Goal: Task Accomplishment & Management: Use online tool/utility

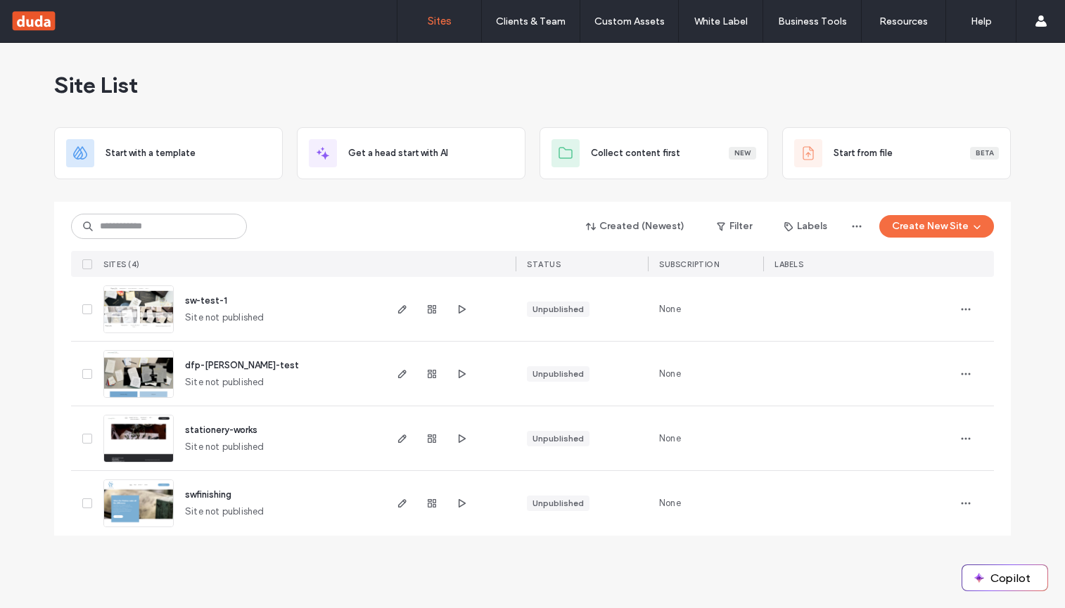
drag, startPoint x: 0, startPoint y: 0, endPoint x: 196, endPoint y: 298, distance: 357.0
click at [196, 298] on span "sw-test-1" at bounding box center [206, 300] width 42 height 11
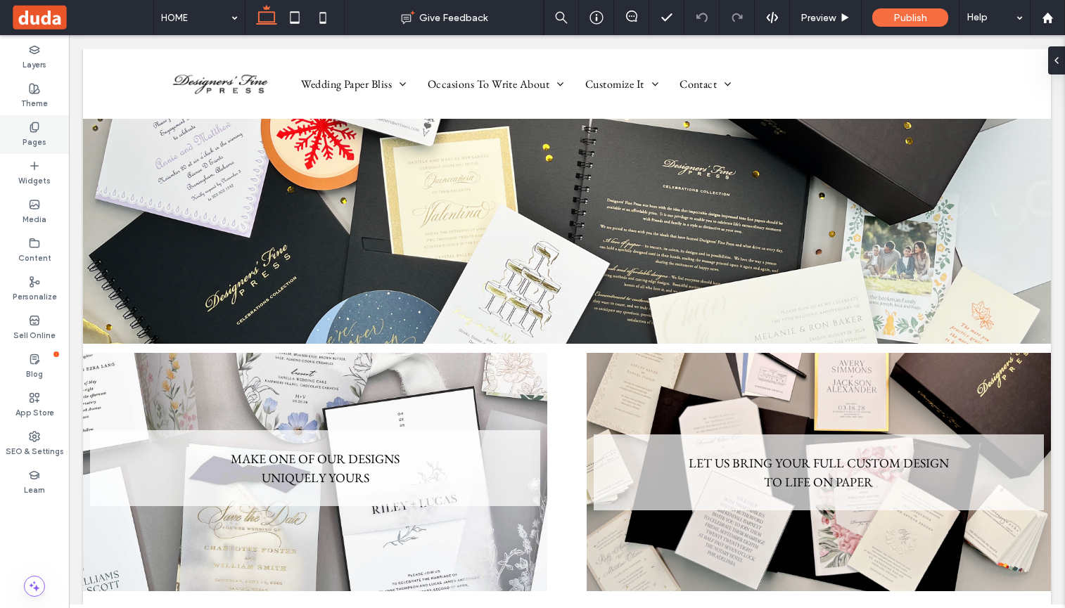
click at [34, 125] on icon at bounding box center [34, 127] width 11 height 11
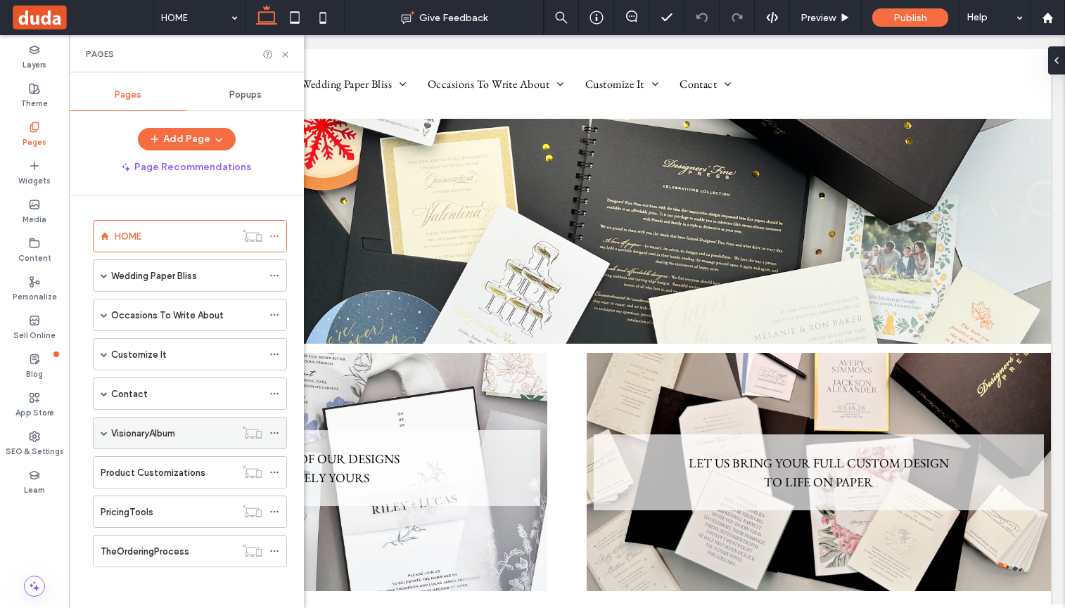
click at [106, 431] on span at bounding box center [104, 433] width 7 height 7
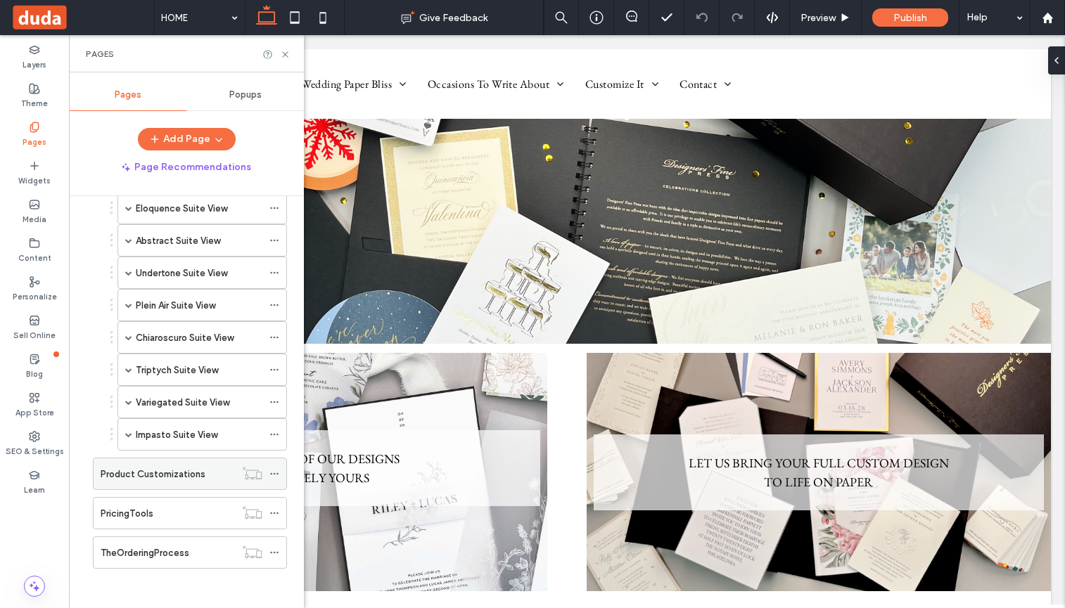
scroll to position [487, 0]
click at [33, 203] on use at bounding box center [34, 204] width 9 height 8
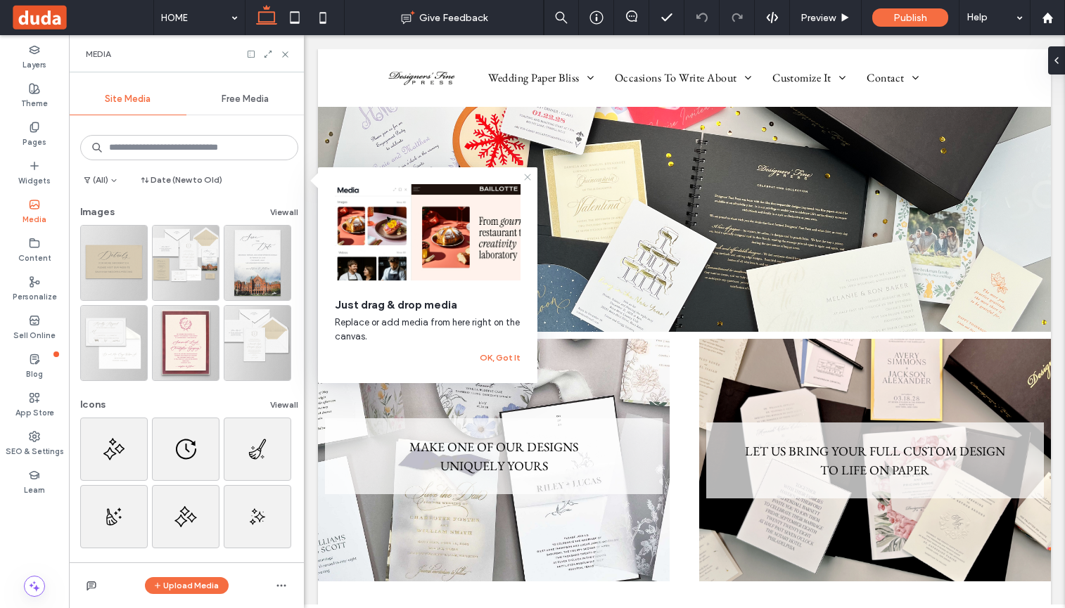
click at [527, 176] on icon at bounding box center [527, 177] width 11 height 11
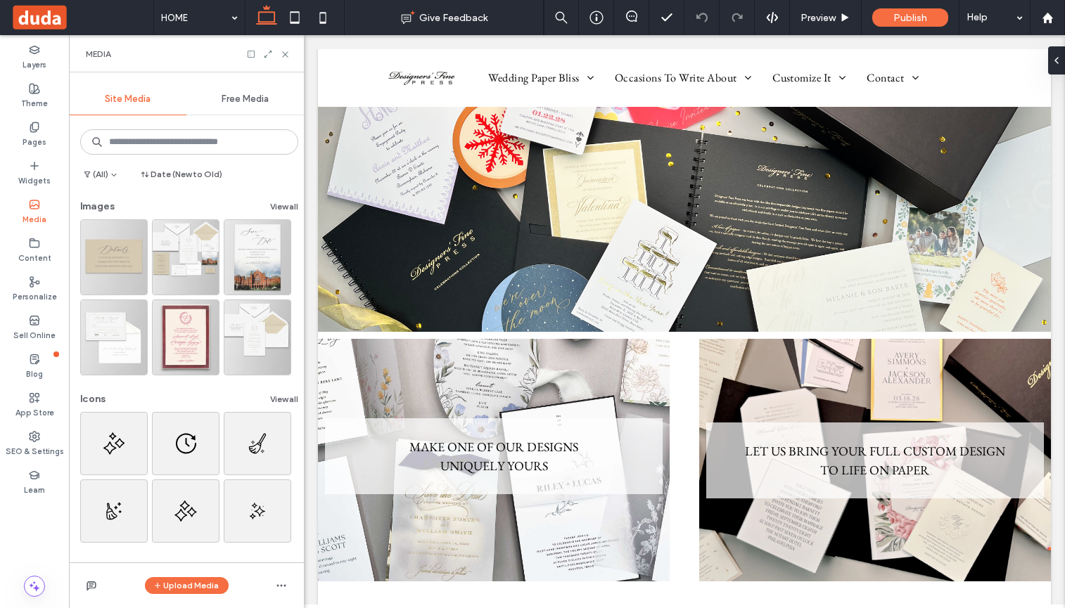
scroll to position [8, 0]
click at [34, 125] on icon at bounding box center [34, 127] width 11 height 11
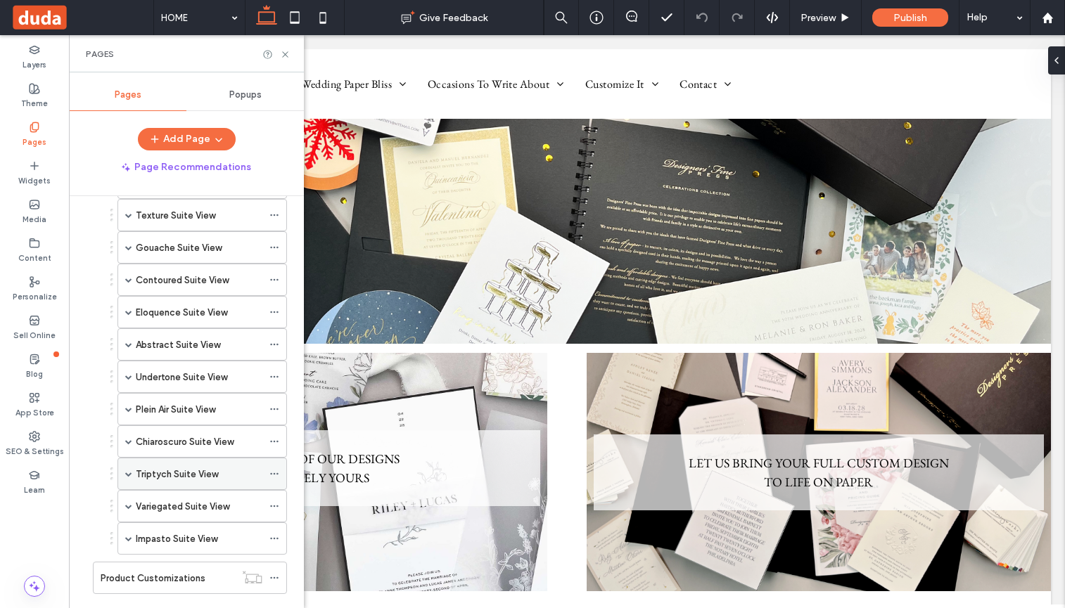
scroll to position [416, 0]
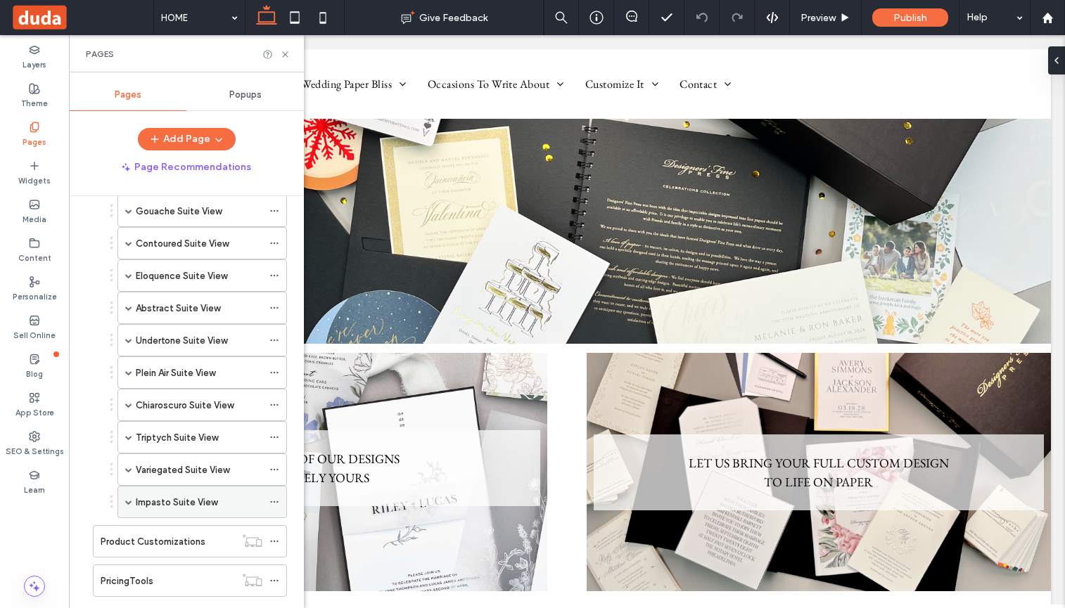
click at [129, 502] on span at bounding box center [128, 502] width 7 height 7
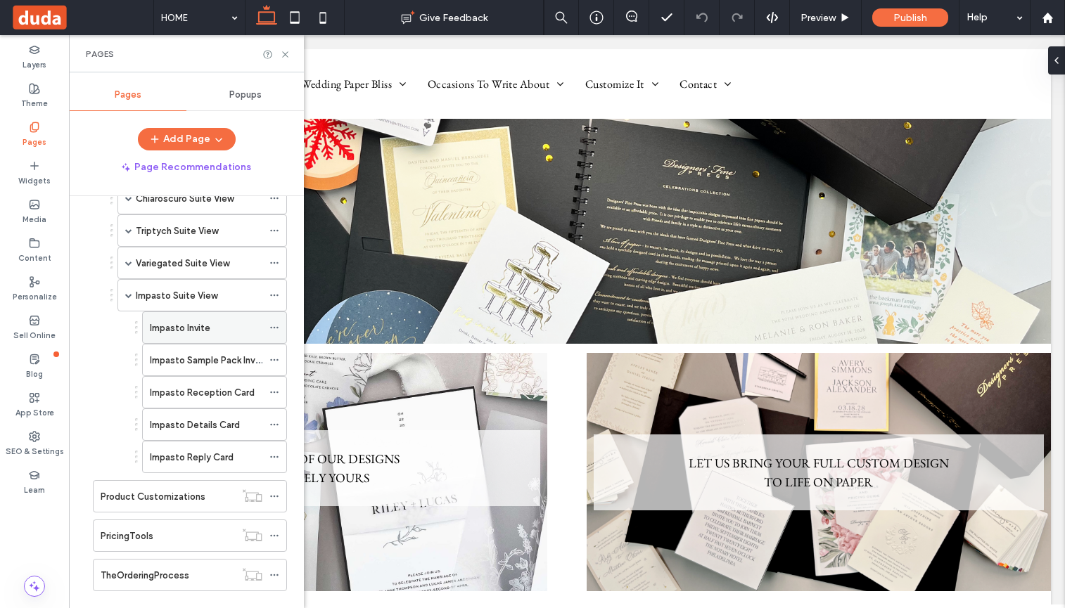
scroll to position [627, 0]
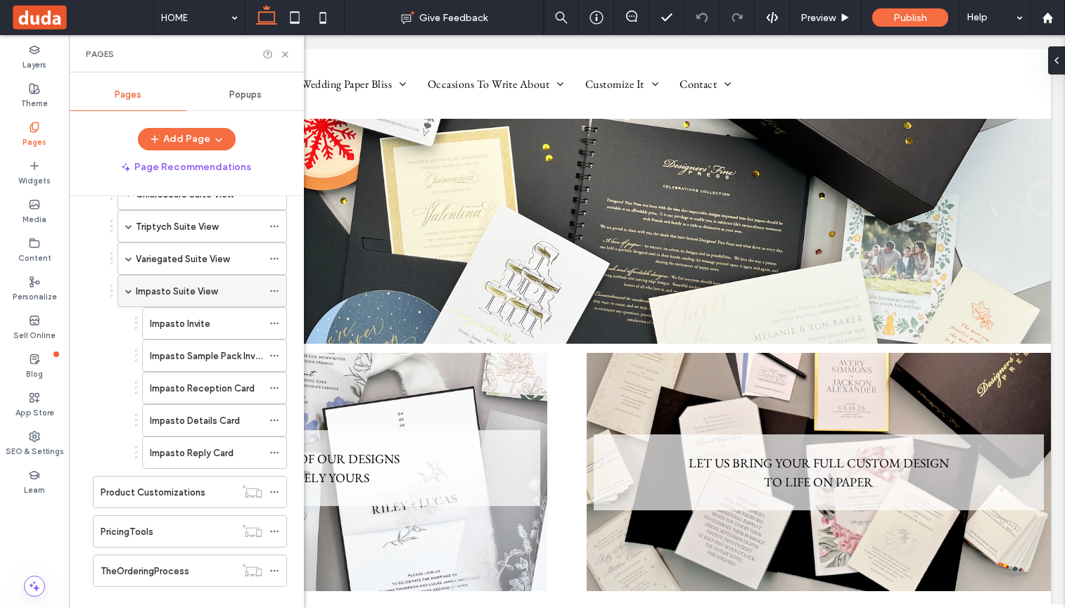
click at [272, 288] on icon at bounding box center [274, 291] width 10 height 10
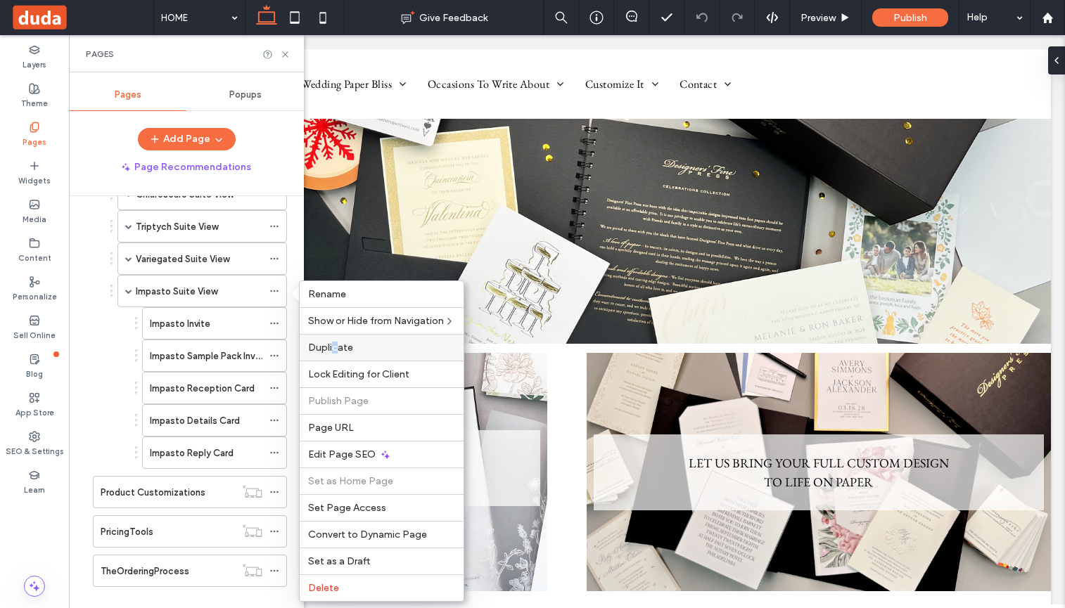
click at [335, 344] on span "Duplicate" at bounding box center [330, 348] width 45 height 12
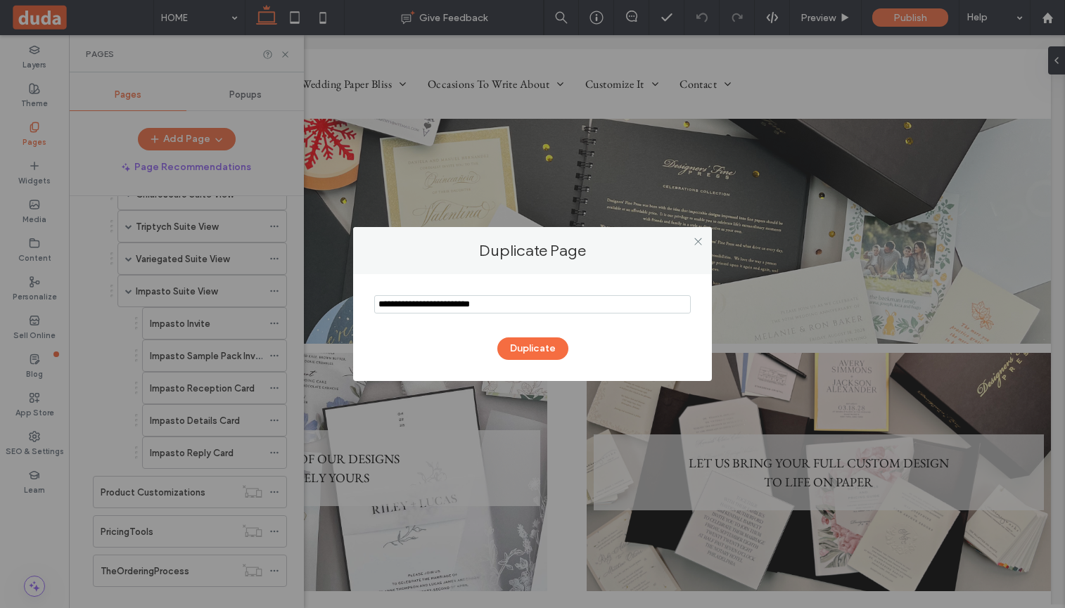
drag, startPoint x: 450, startPoint y: 305, endPoint x: 378, endPoint y: 299, distance: 71.3
click at [378, 299] on input "notEmpty" at bounding box center [532, 304] width 317 height 18
type input "**********"
click at [539, 343] on button "Duplicate" at bounding box center [532, 349] width 71 height 23
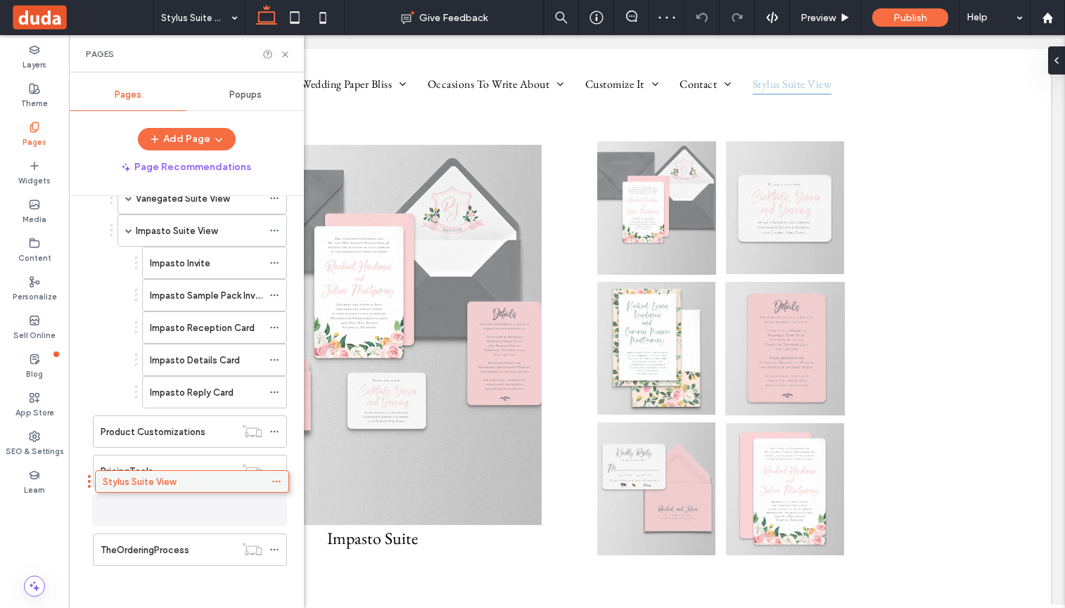
scroll to position [681, 0]
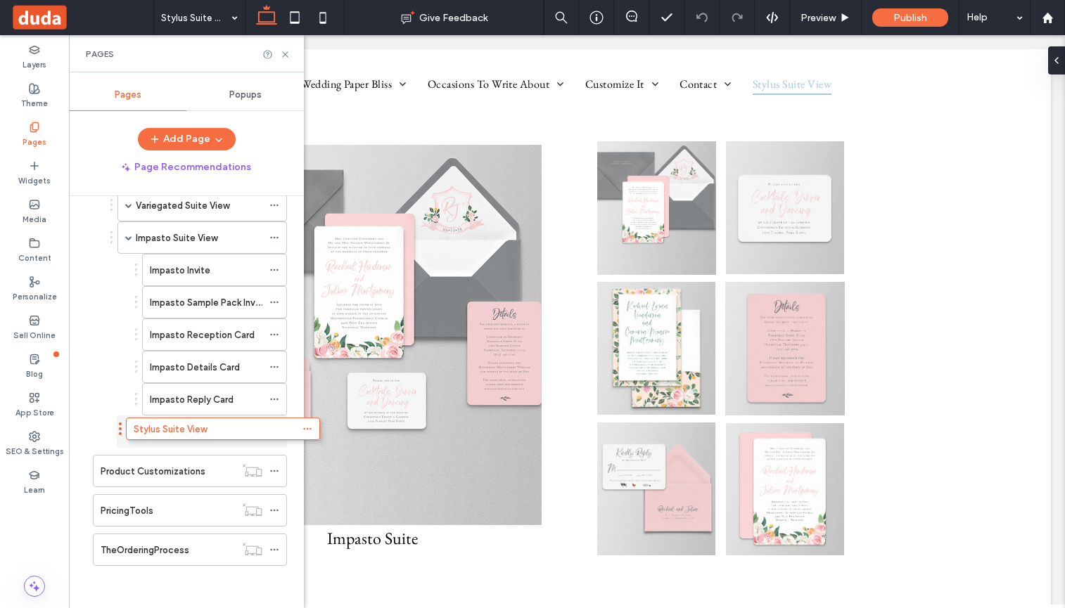
drag, startPoint x: 133, startPoint y: 556, endPoint x: 166, endPoint y: 440, distance: 120.7
click at [227, 363] on label "Impasto Details Card" at bounding box center [195, 367] width 90 height 25
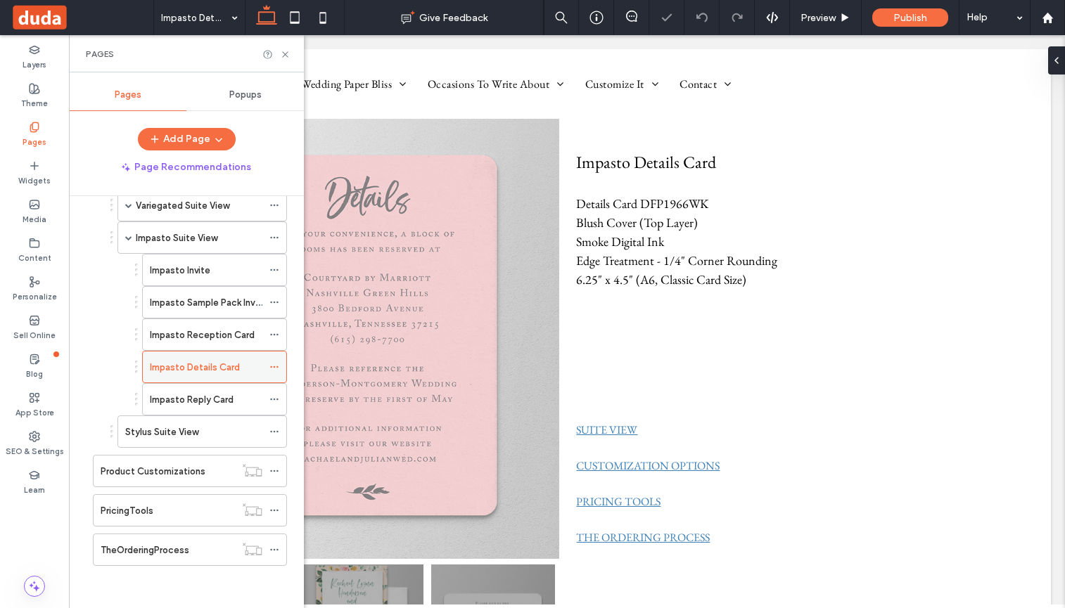
click at [276, 364] on icon at bounding box center [274, 367] width 10 height 10
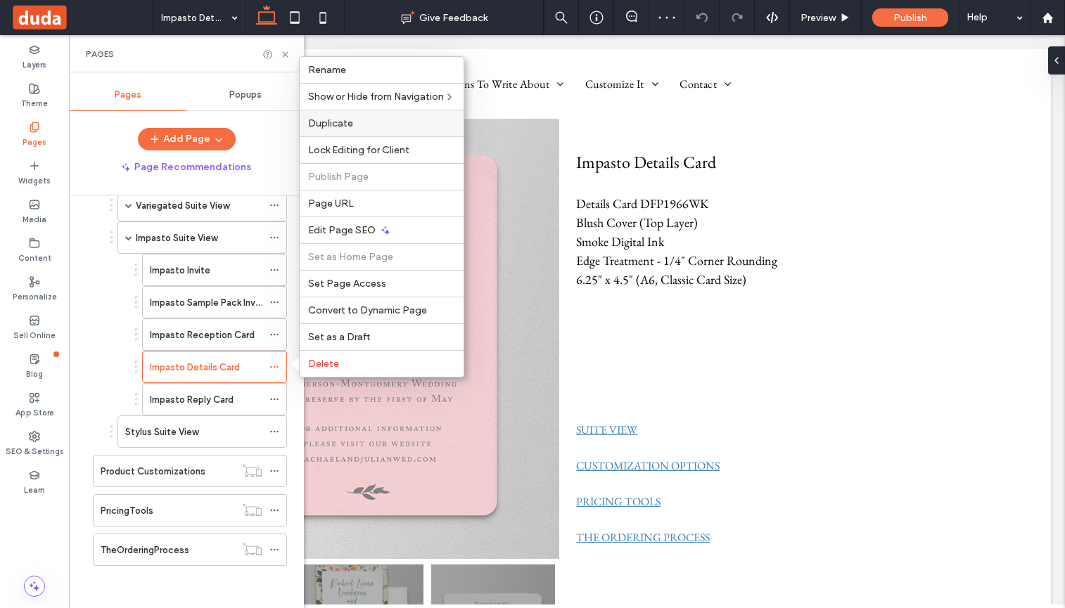
click at [331, 122] on span "Duplicate" at bounding box center [330, 123] width 45 height 12
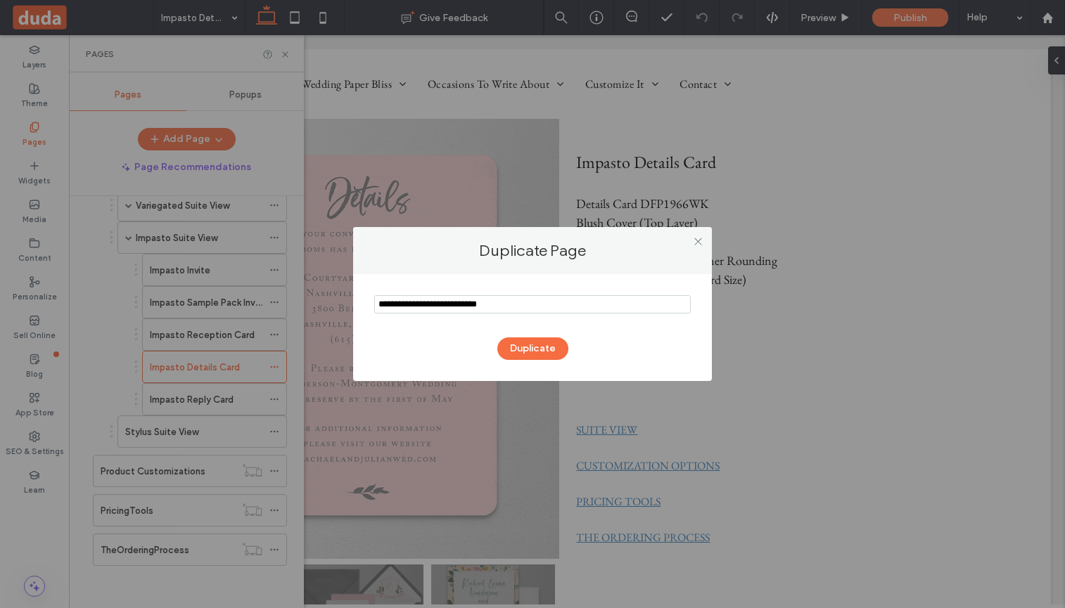
drag, startPoint x: 505, startPoint y: 304, endPoint x: 354, endPoint y: 304, distance: 151.2
click at [354, 304] on div "Duplicate" at bounding box center [532, 327] width 359 height 107
type input "**********"
click at [532, 347] on button "Duplicate" at bounding box center [532, 349] width 71 height 23
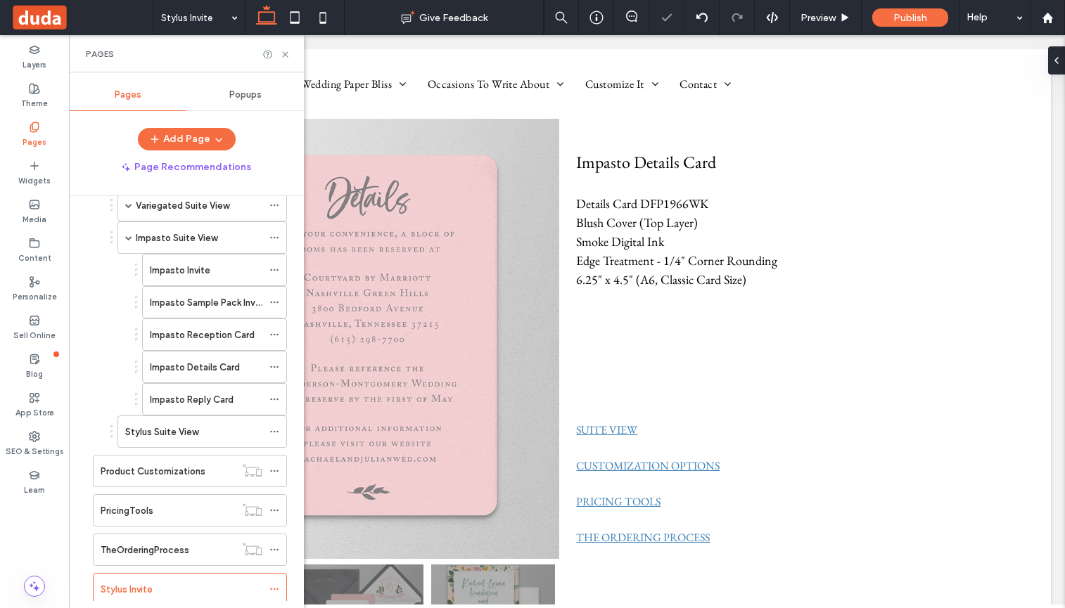
scroll to position [688, 0]
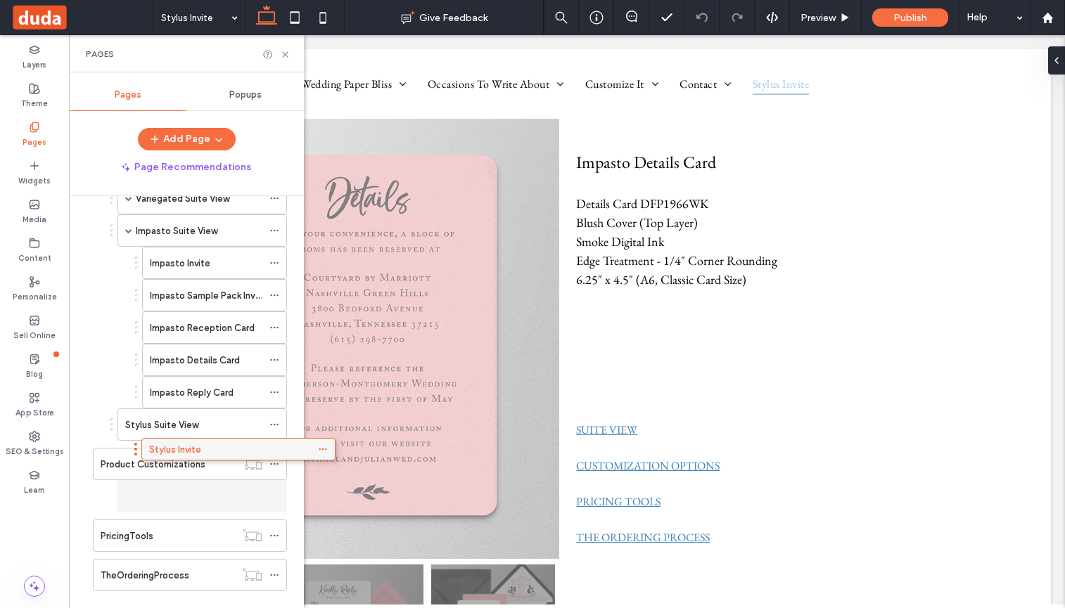
drag, startPoint x: 159, startPoint y: 585, endPoint x: 208, endPoint y: 457, distance: 136.9
drag, startPoint x: 200, startPoint y: 495, endPoint x: 217, endPoint y: 456, distance: 42.9
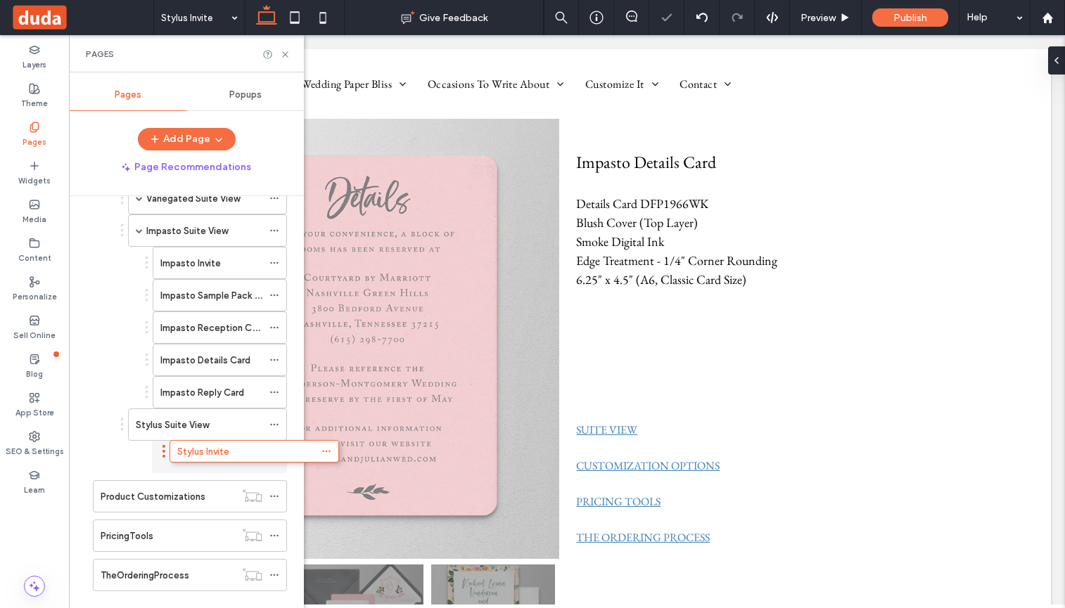
drag, startPoint x: 167, startPoint y: 450, endPoint x: 219, endPoint y: 442, distance: 52.6
click at [198, 428] on label "Stylus Suite View" at bounding box center [182, 425] width 73 height 25
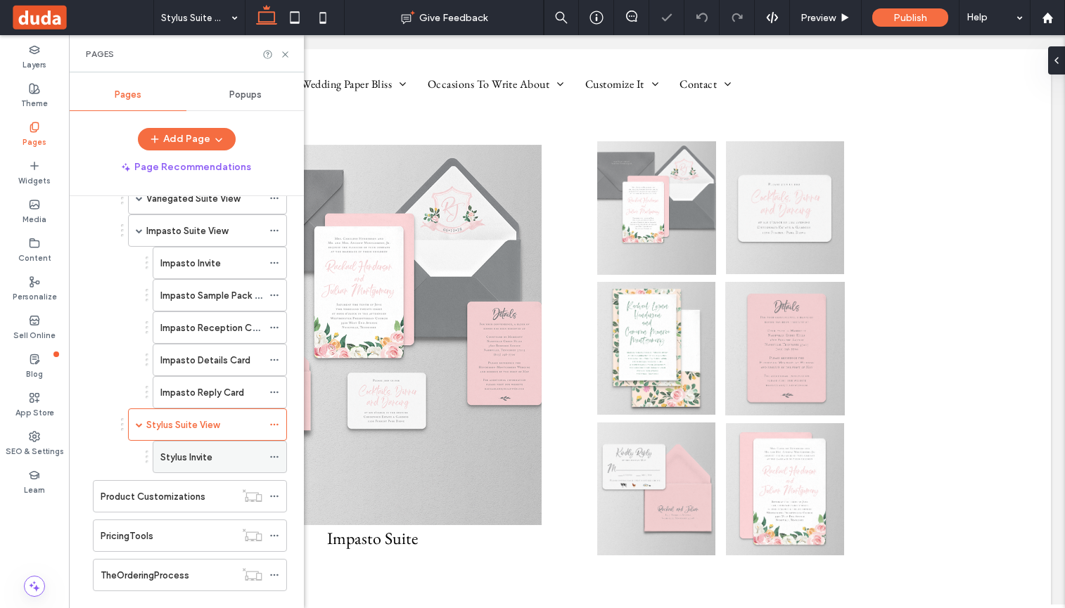
click at [240, 454] on div "Stylus Invite" at bounding box center [211, 457] width 102 height 15
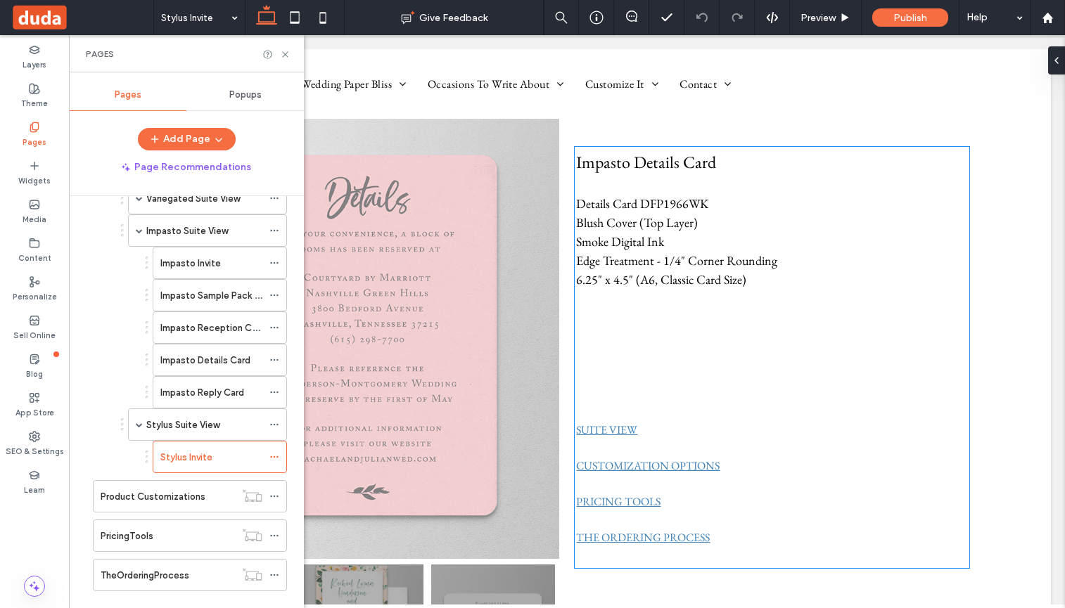
click at [701, 381] on p at bounding box center [772, 374] width 392 height 19
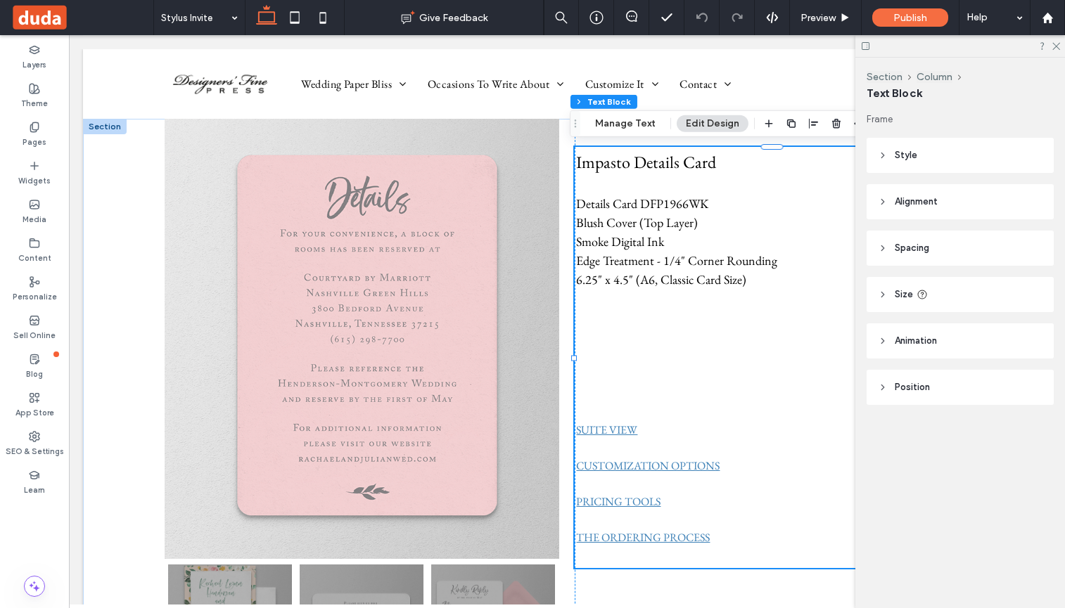
click at [650, 440] on p at bounding box center [772, 448] width 392 height 19
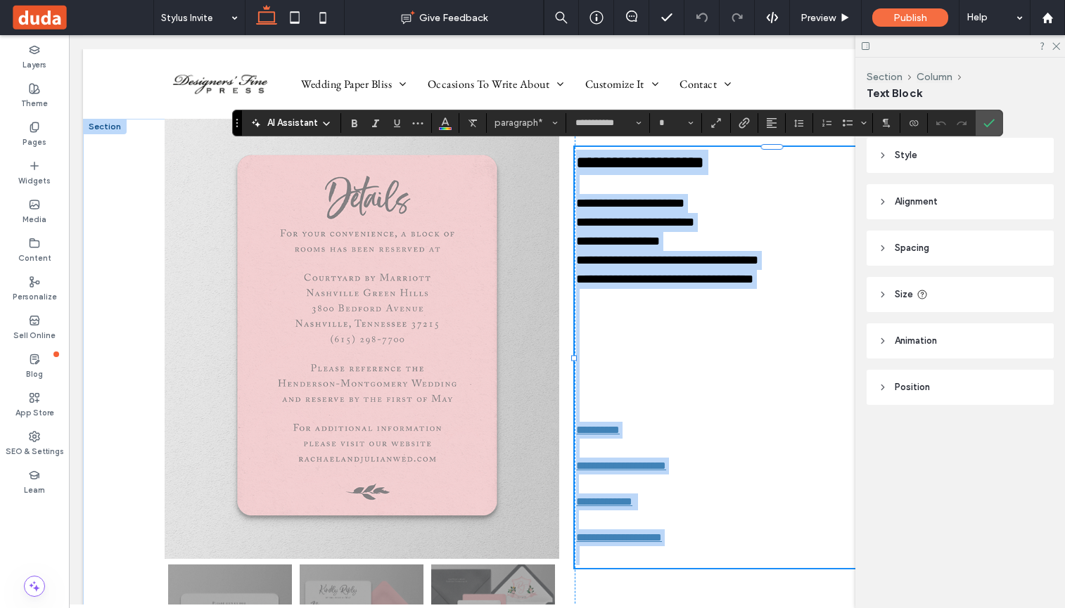
click at [673, 432] on p "**********" at bounding box center [772, 430] width 392 height 17
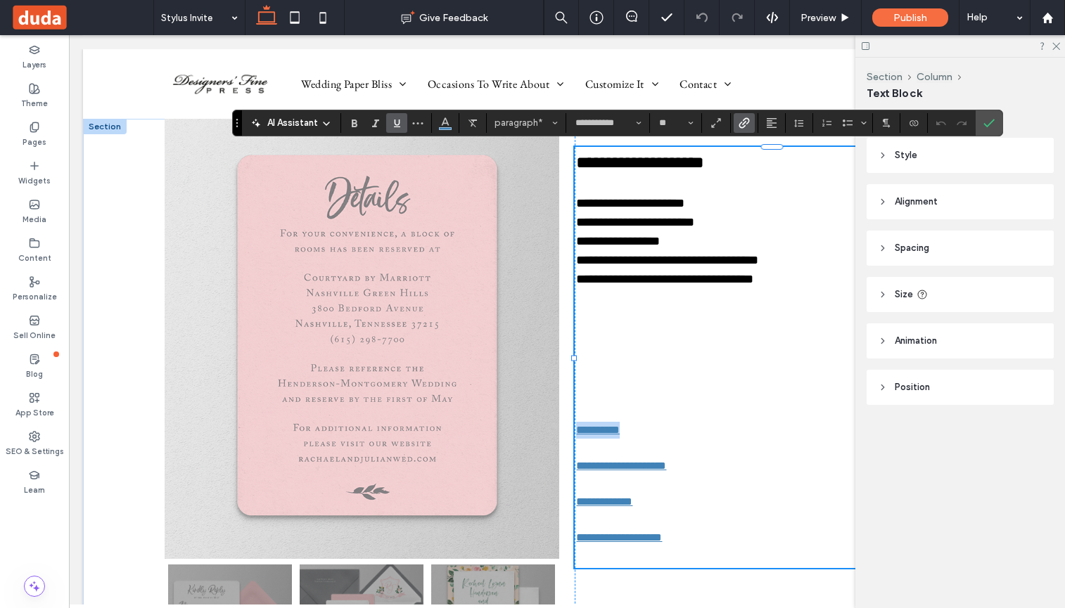
drag, startPoint x: 651, startPoint y: 428, endPoint x: 573, endPoint y: 428, distance: 78.1
click at [576, 428] on p "**********" at bounding box center [772, 430] width 392 height 17
click at [746, 121] on use "Link" at bounding box center [744, 122] width 11 height 11
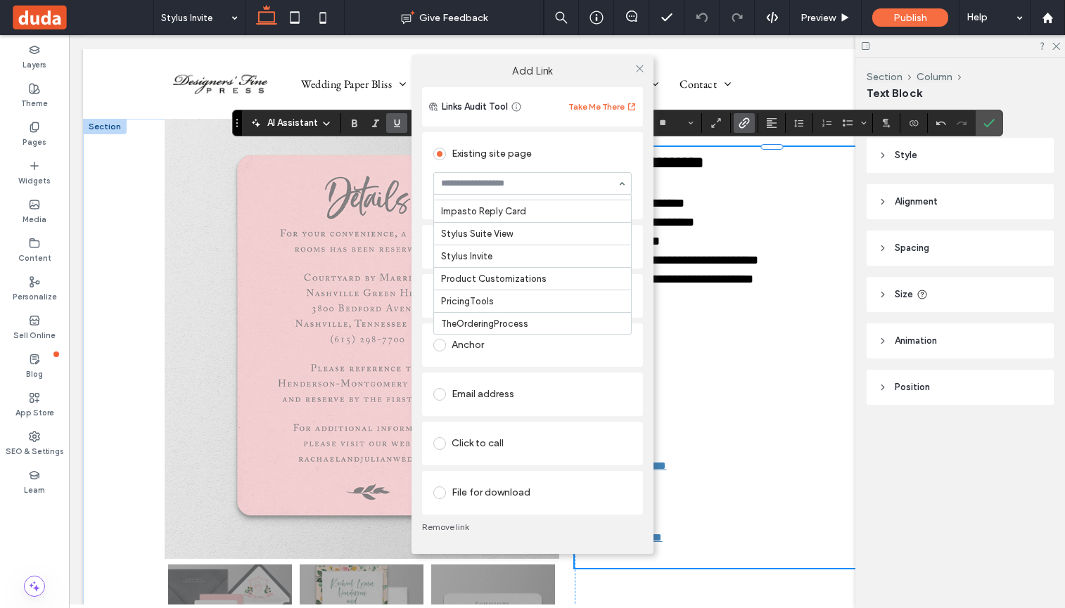
scroll to position [3552, 0]
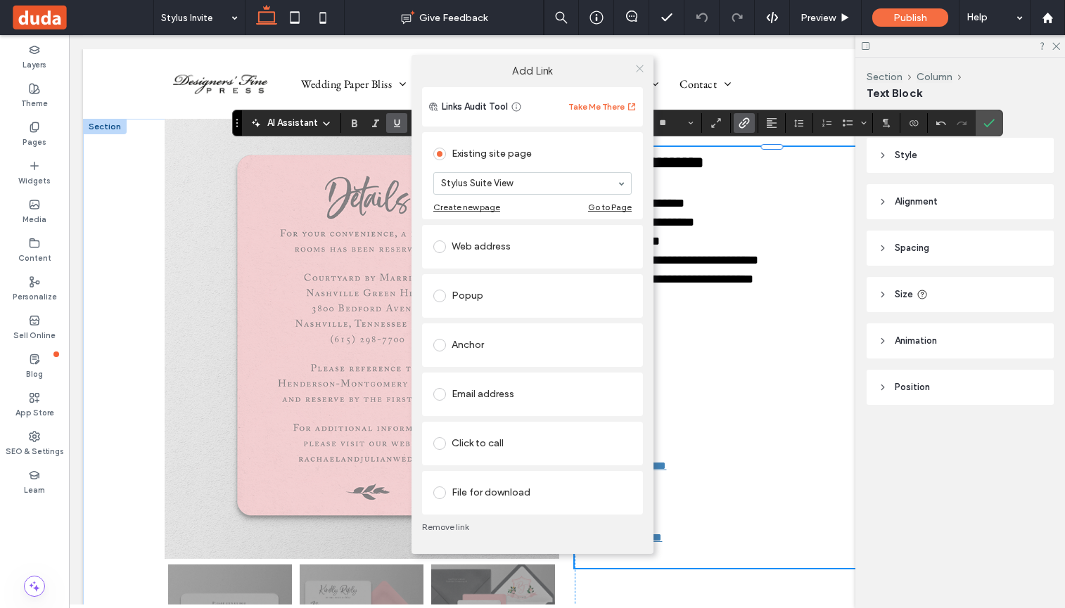
click at [637, 66] on icon at bounding box center [640, 68] width 11 height 11
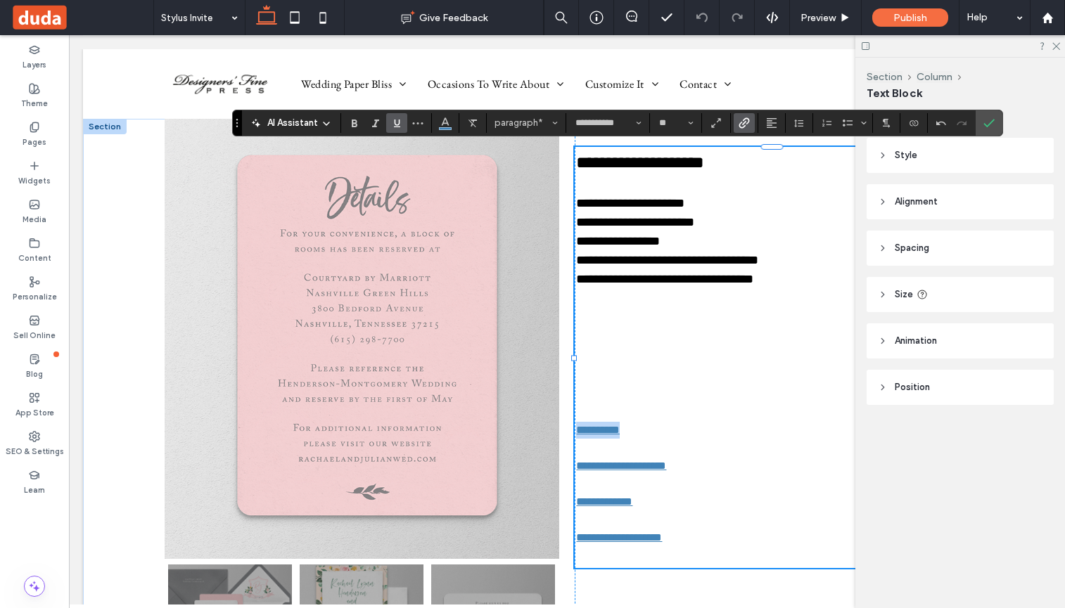
type input "**"
click at [617, 307] on p at bounding box center [772, 298] width 392 height 19
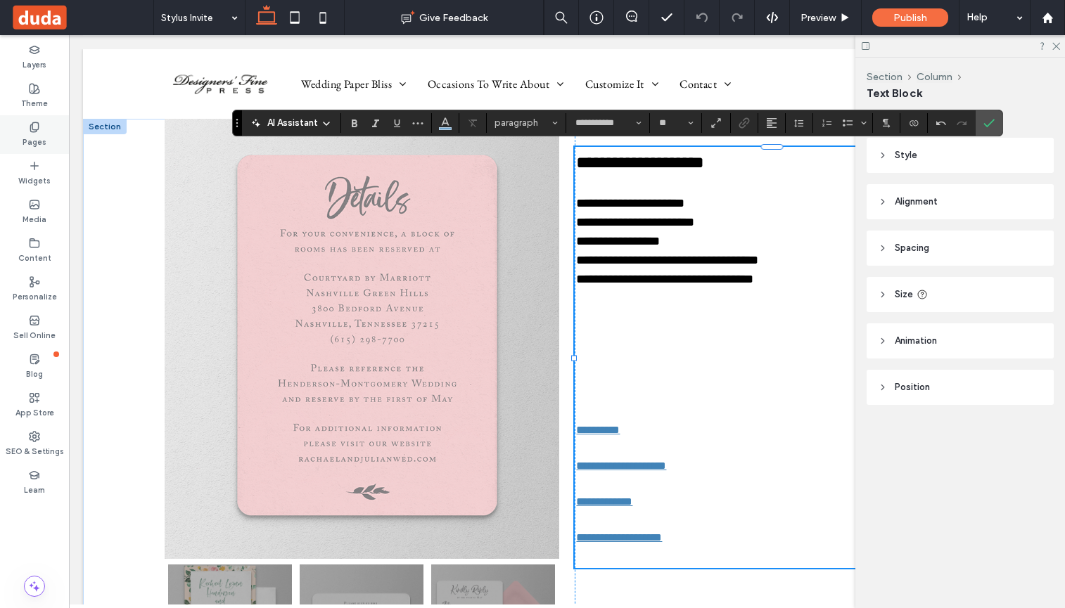
drag, startPoint x: 35, startPoint y: 125, endPoint x: 440, endPoint y: 79, distance: 407.8
click at [35, 125] on icon at bounding box center [34, 127] width 11 height 11
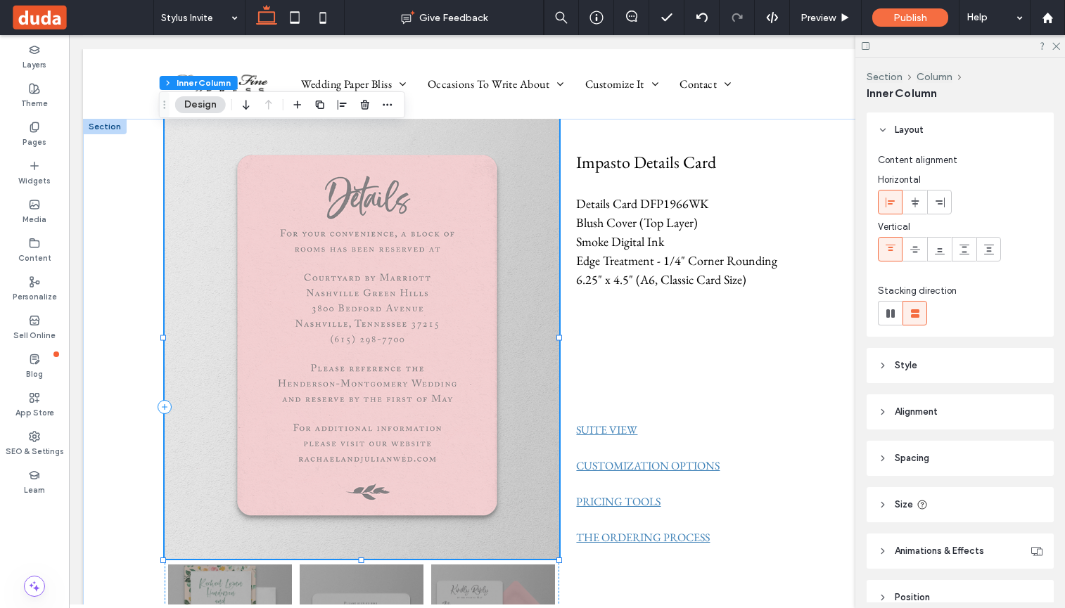
scroll to position [69, 0]
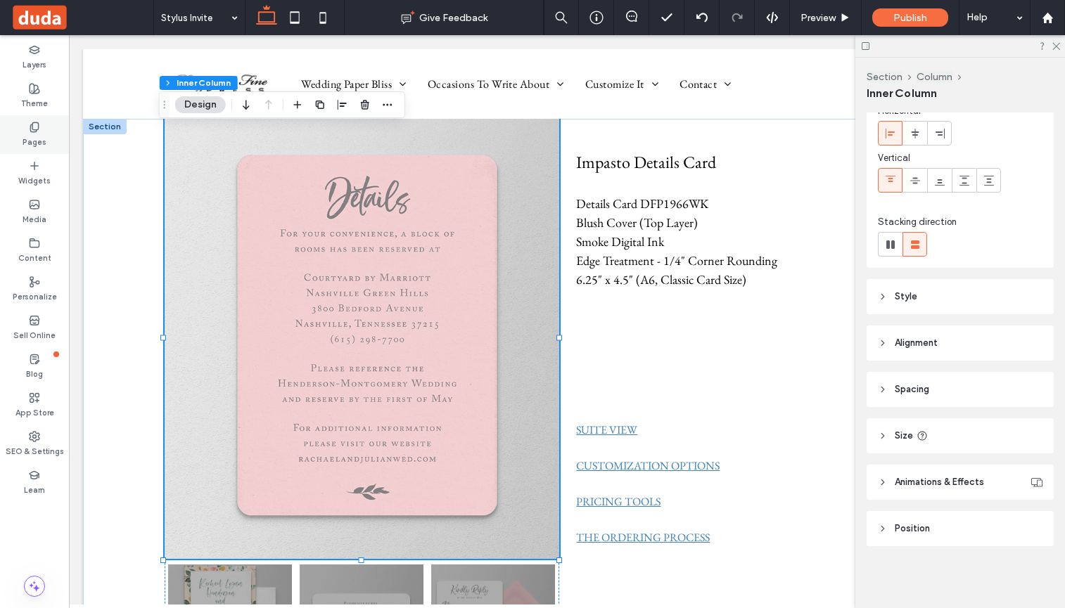
click at [32, 126] on use at bounding box center [34, 126] width 8 height 9
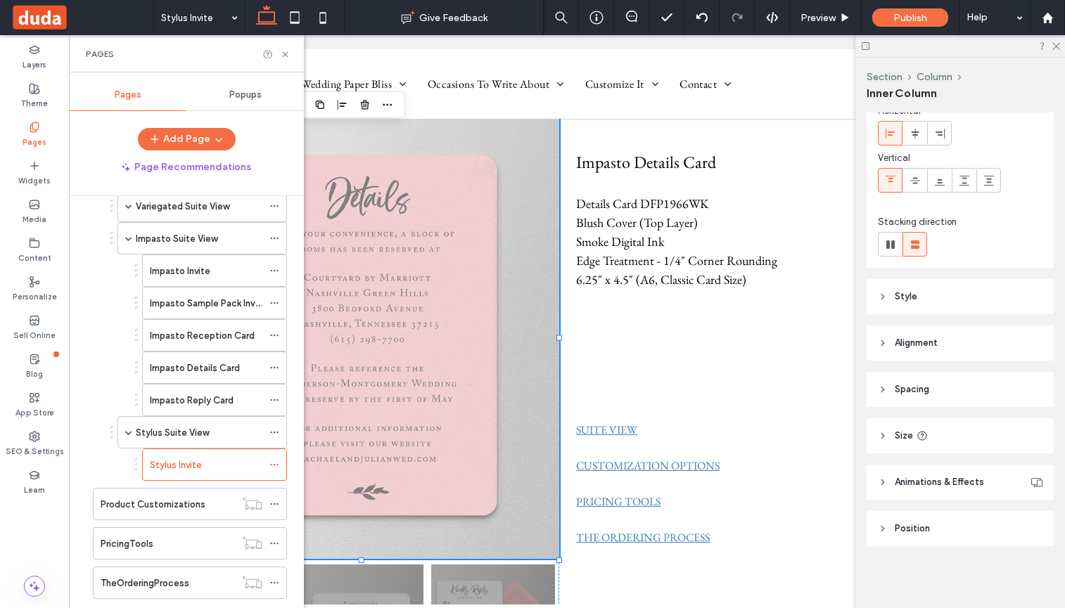
scroll to position [713, 0]
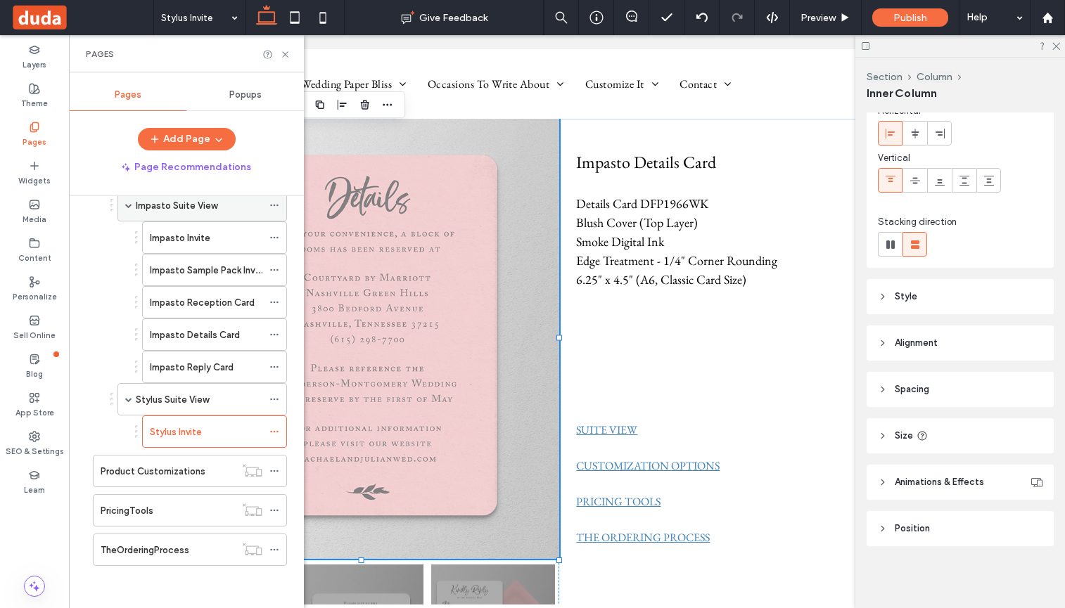
click at [129, 205] on span at bounding box center [128, 205] width 7 height 7
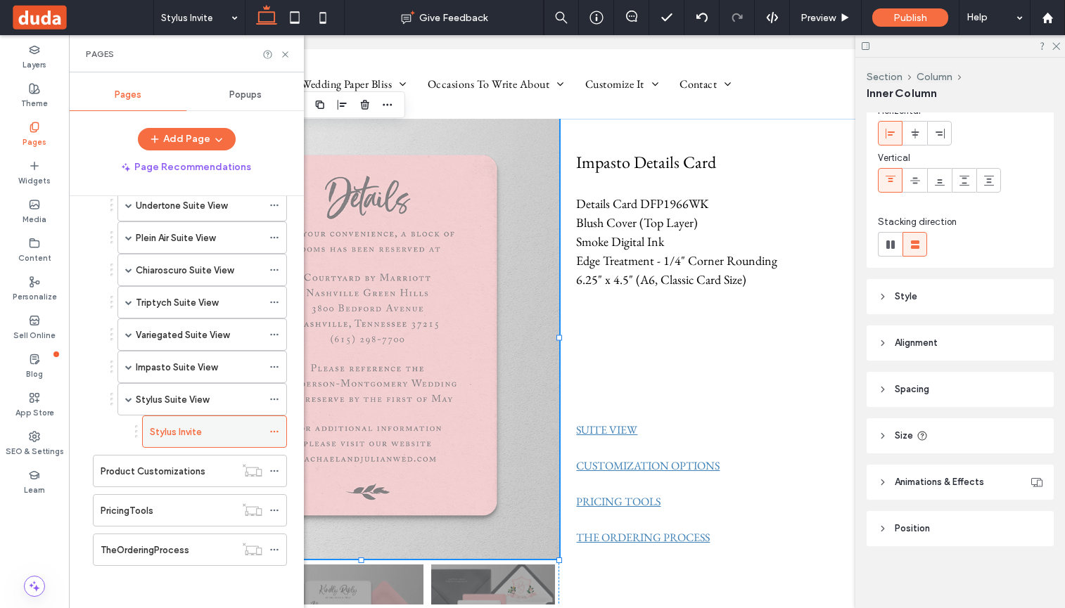
click at [273, 430] on icon at bounding box center [274, 432] width 10 height 10
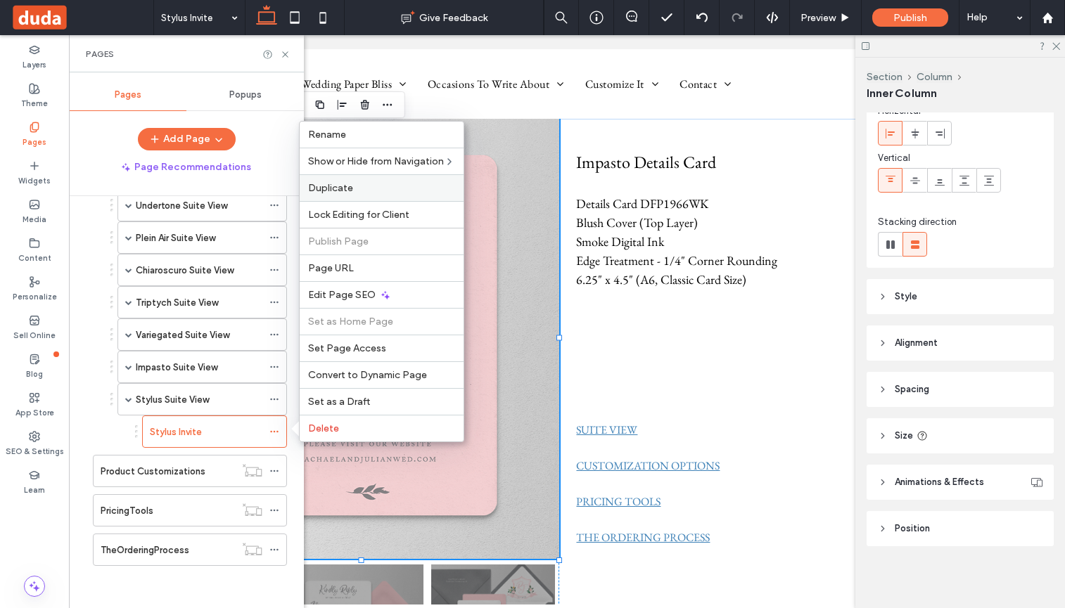
click at [338, 186] on span "Duplicate" at bounding box center [330, 188] width 45 height 12
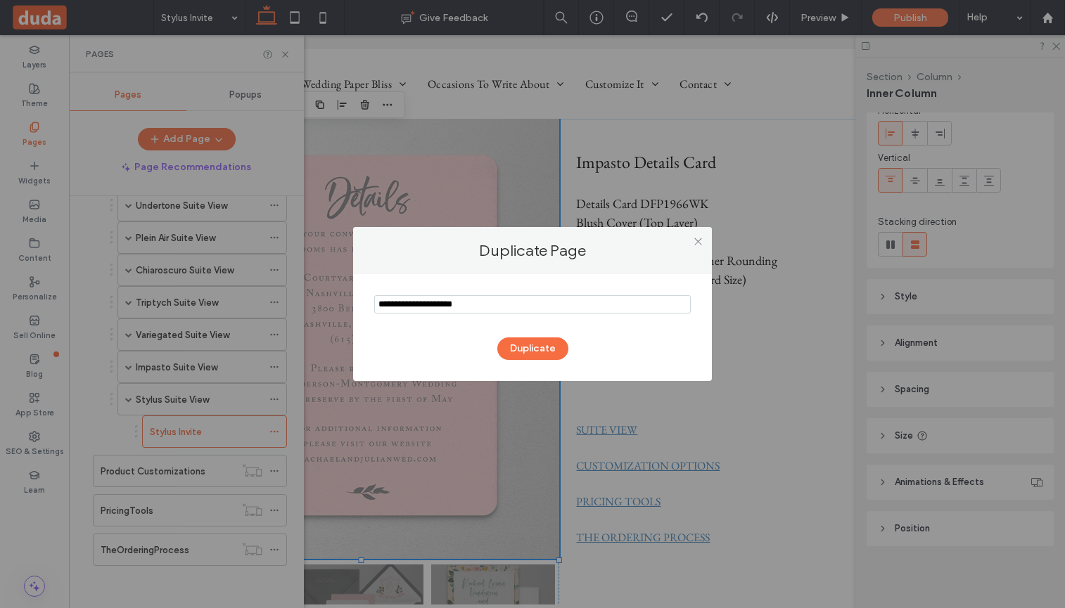
drag, startPoint x: 415, startPoint y: 305, endPoint x: 314, endPoint y: 293, distance: 101.9
click at [314, 293] on div "Duplicate Page Duplicate" at bounding box center [532, 304] width 1065 height 608
click at [497, 304] on input "notEmpty" at bounding box center [532, 304] width 317 height 18
type input "**********"
click at [534, 343] on button "Duplicate" at bounding box center [532, 349] width 71 height 23
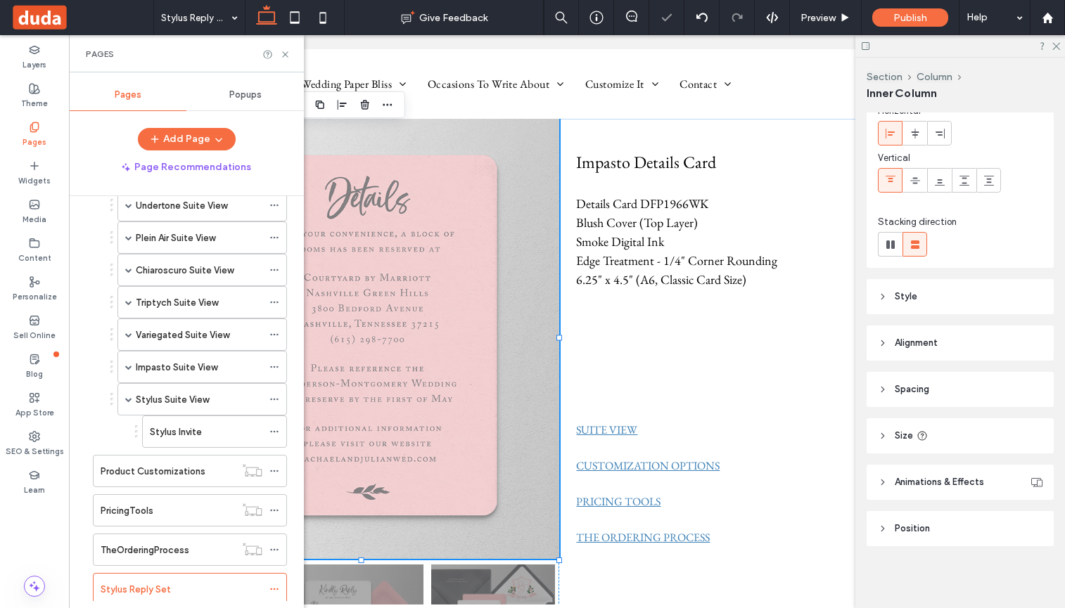
scroll to position [591, 0]
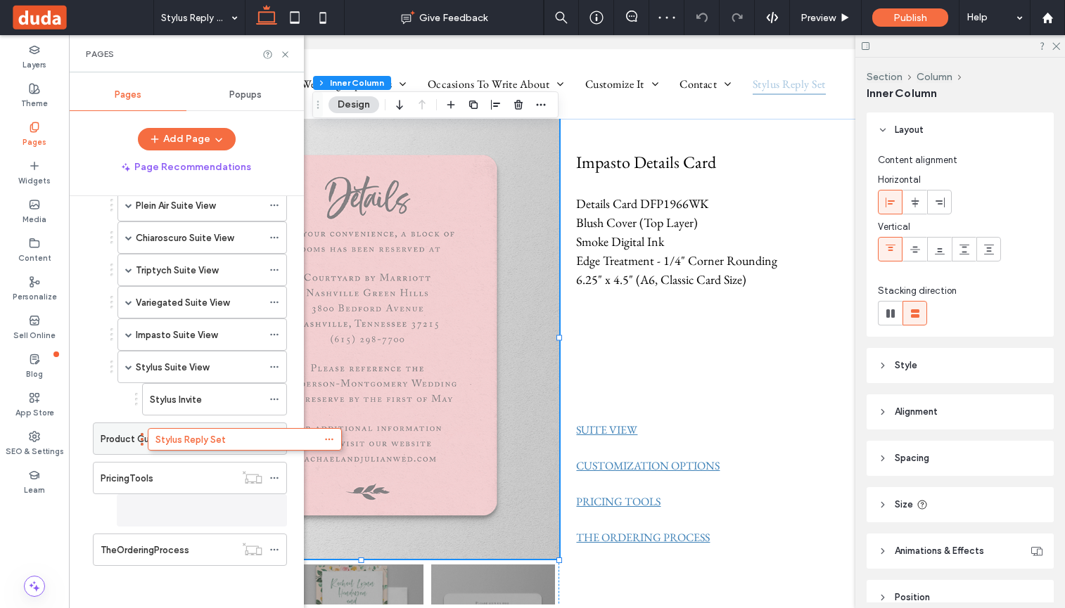
scroll to position [584, 0]
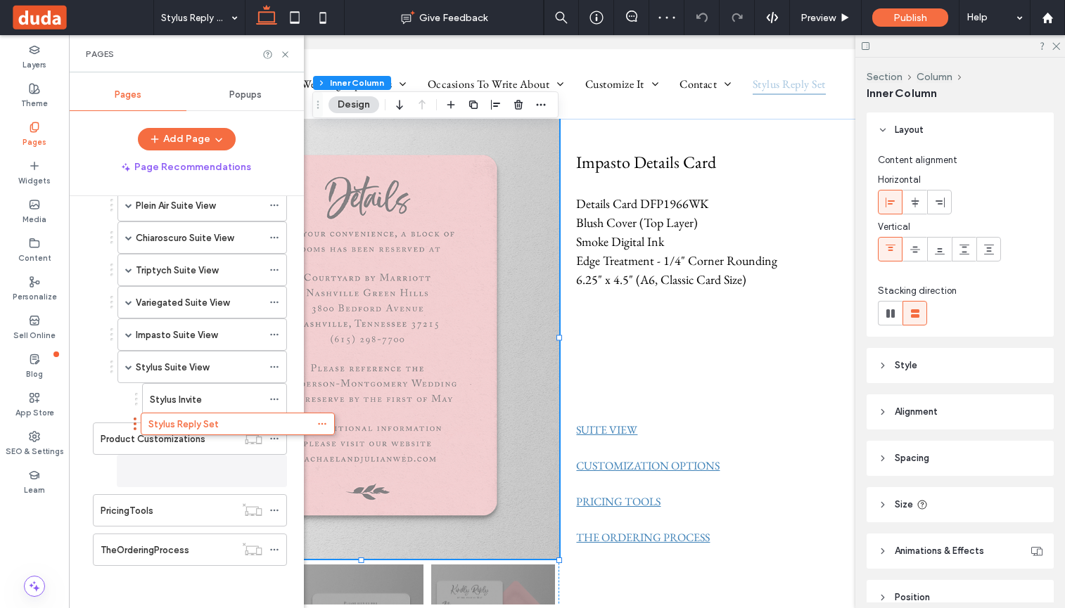
drag, startPoint x: 152, startPoint y: 548, endPoint x: 198, endPoint y: 459, distance: 100.1
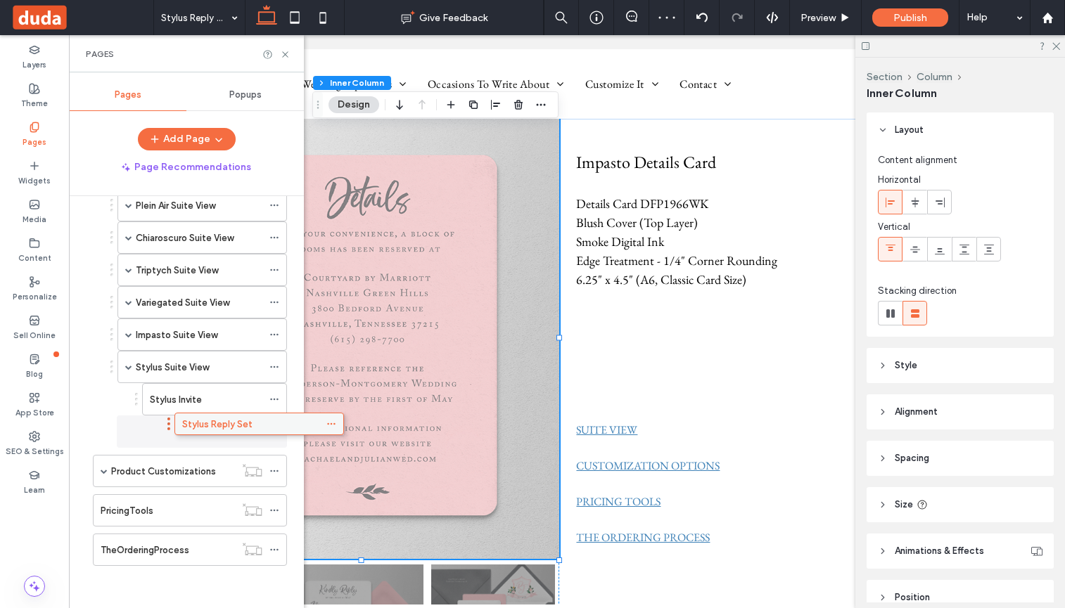
drag, startPoint x: 179, startPoint y: 471, endPoint x: 236, endPoint y: 428, distance: 70.9
click at [273, 428] on icon at bounding box center [274, 432] width 10 height 10
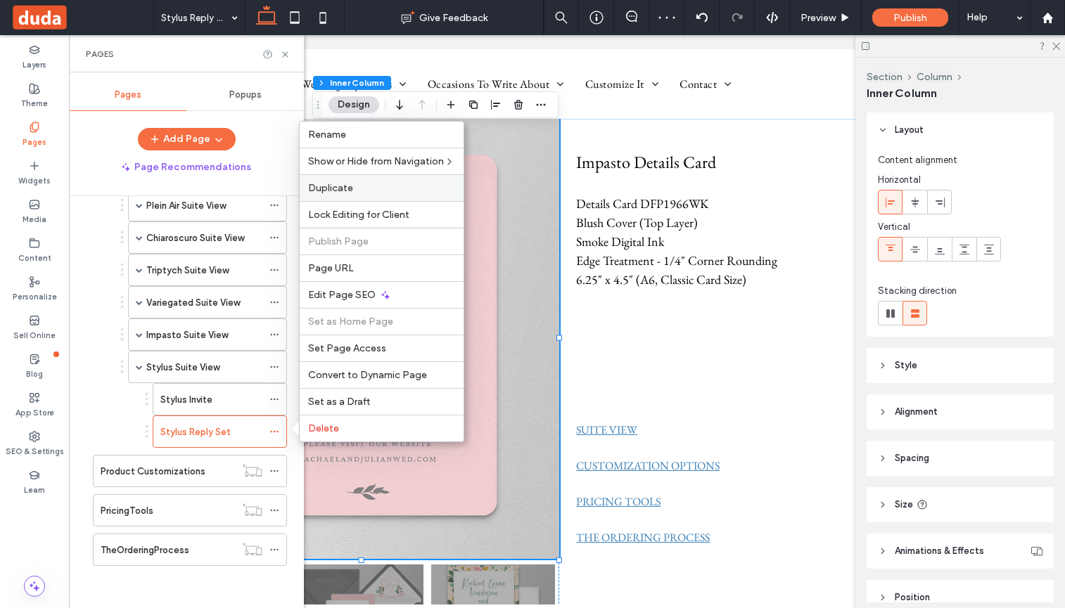
click at [330, 188] on span "Duplicate" at bounding box center [330, 188] width 45 height 12
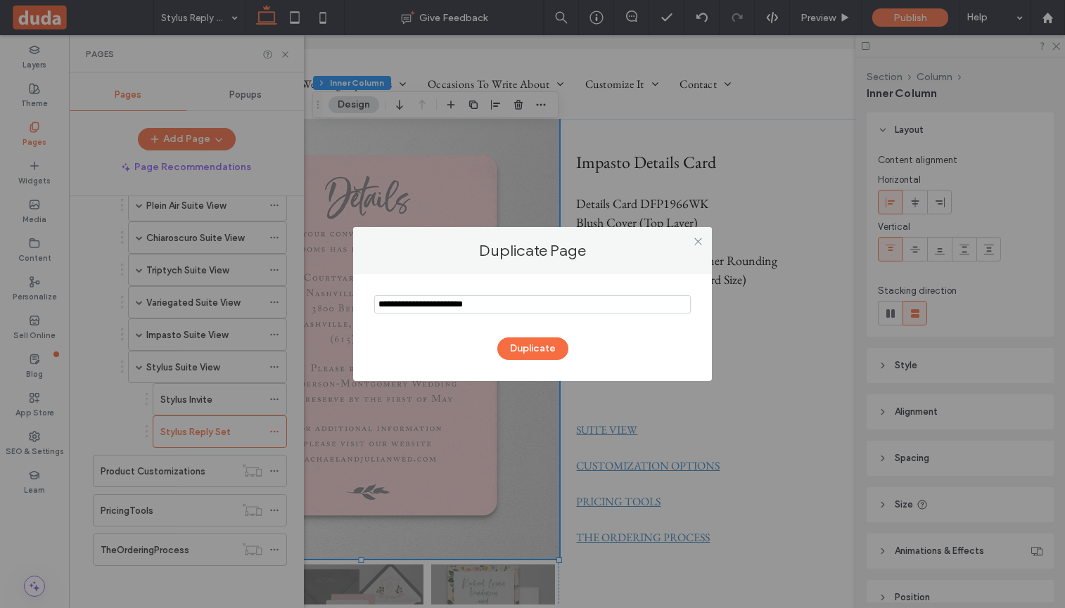
click at [511, 310] on input "notEmpty" at bounding box center [532, 304] width 317 height 18
click at [415, 302] on input "notEmpty" at bounding box center [532, 304] width 317 height 18
type input "**********"
click at [541, 348] on button "Duplicate" at bounding box center [532, 349] width 71 height 23
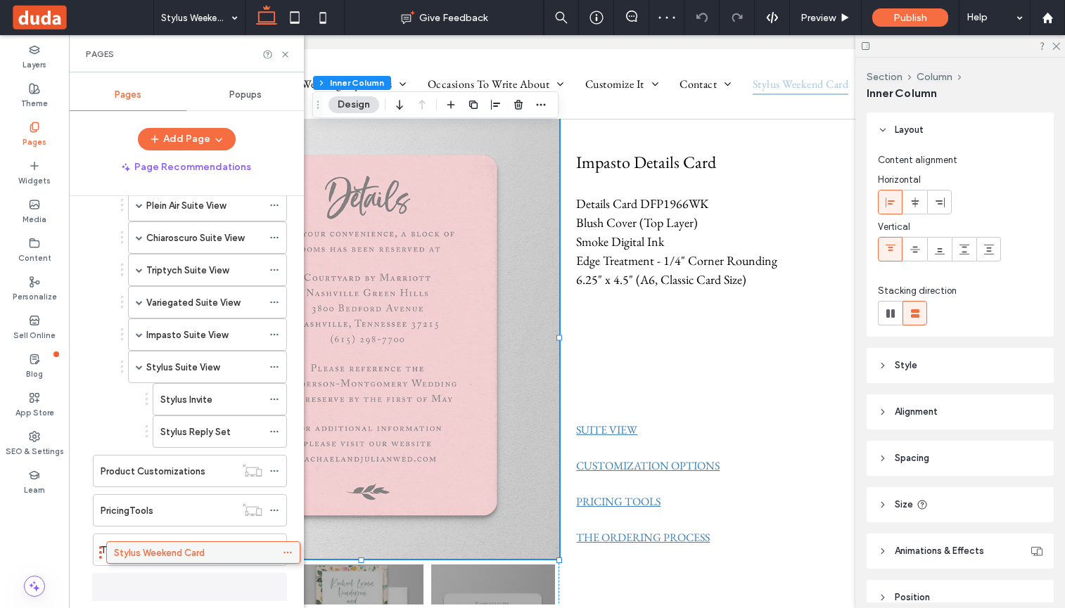
scroll to position [598, 0]
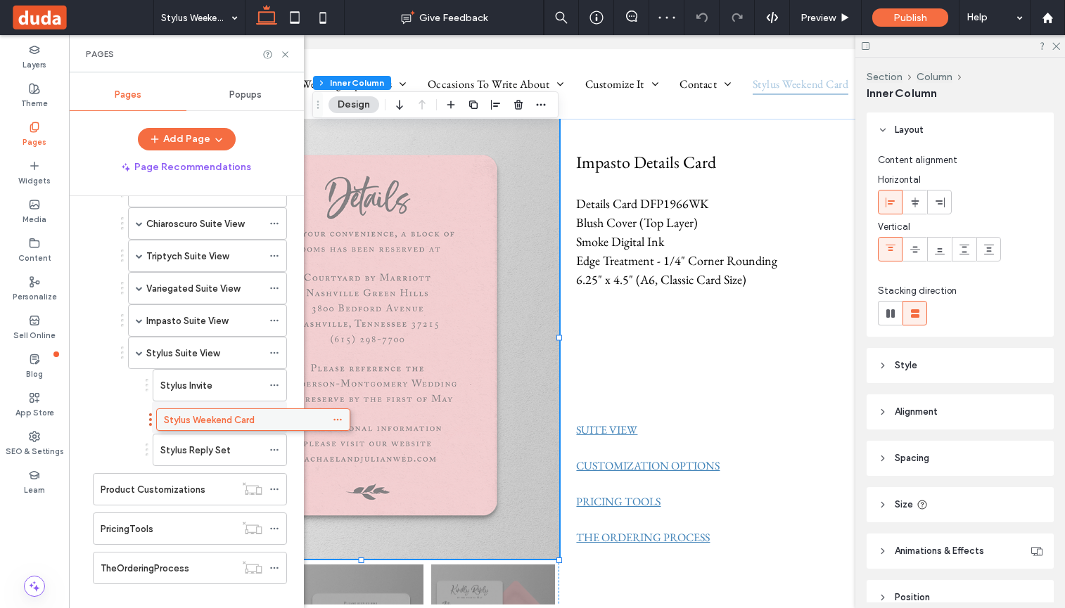
drag, startPoint x: 147, startPoint y: 592, endPoint x: 210, endPoint y: 427, distance: 176.4
click at [272, 417] on use at bounding box center [274, 418] width 8 height 2
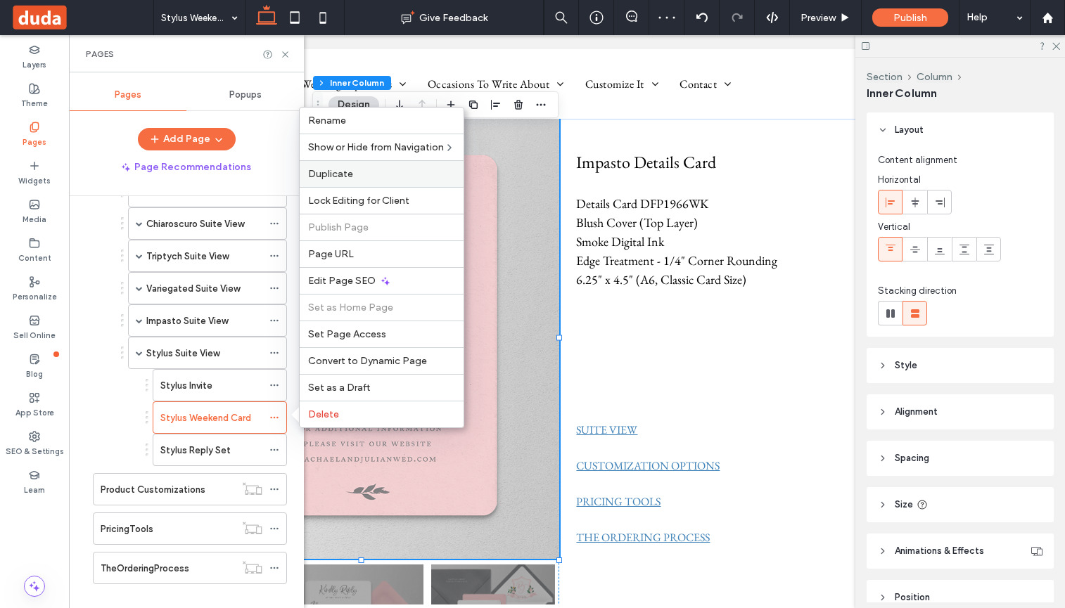
click at [338, 169] on span "Duplicate" at bounding box center [330, 174] width 45 height 12
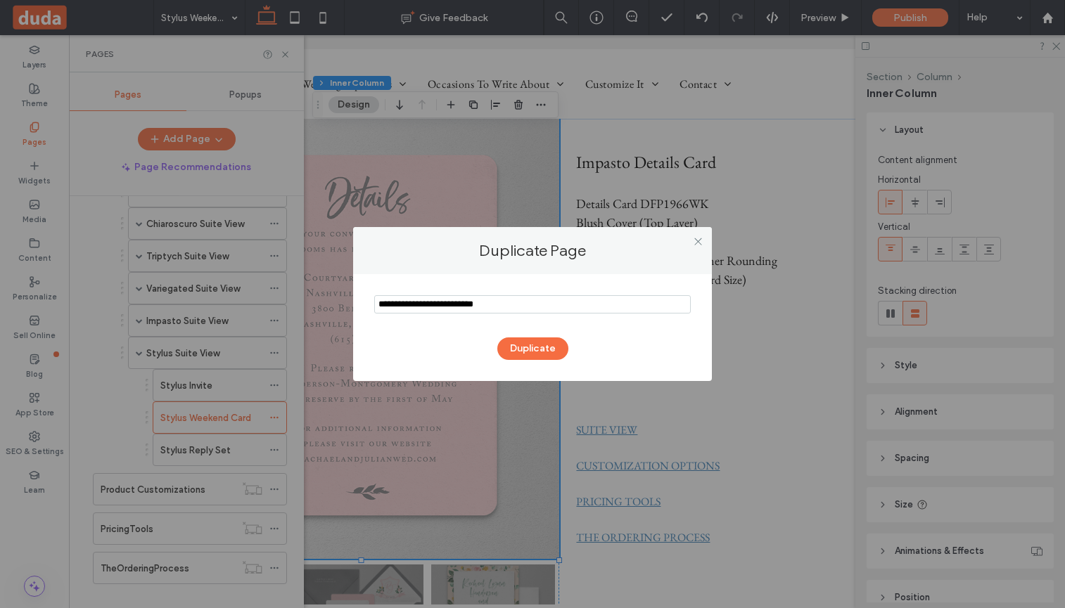
drag, startPoint x: 415, startPoint y: 305, endPoint x: 363, endPoint y: 302, distance: 52.1
click at [363, 302] on div "Duplicate" at bounding box center [532, 327] width 359 height 107
click at [559, 301] on input "notEmpty" at bounding box center [532, 304] width 317 height 18
type input "**********"
click at [546, 347] on button "Duplicate" at bounding box center [532, 349] width 71 height 23
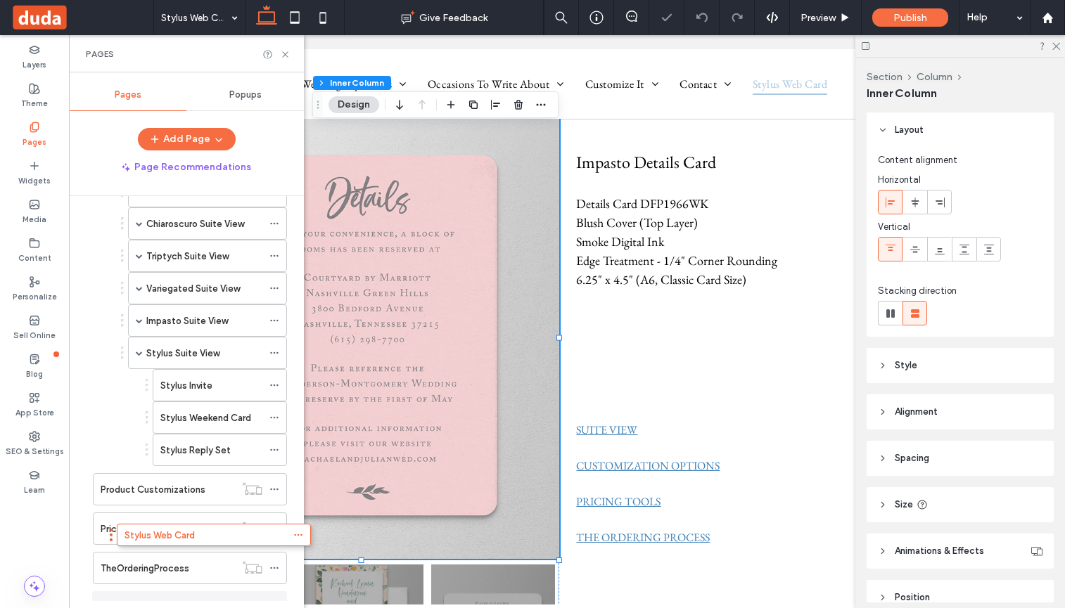
scroll to position [626, 0]
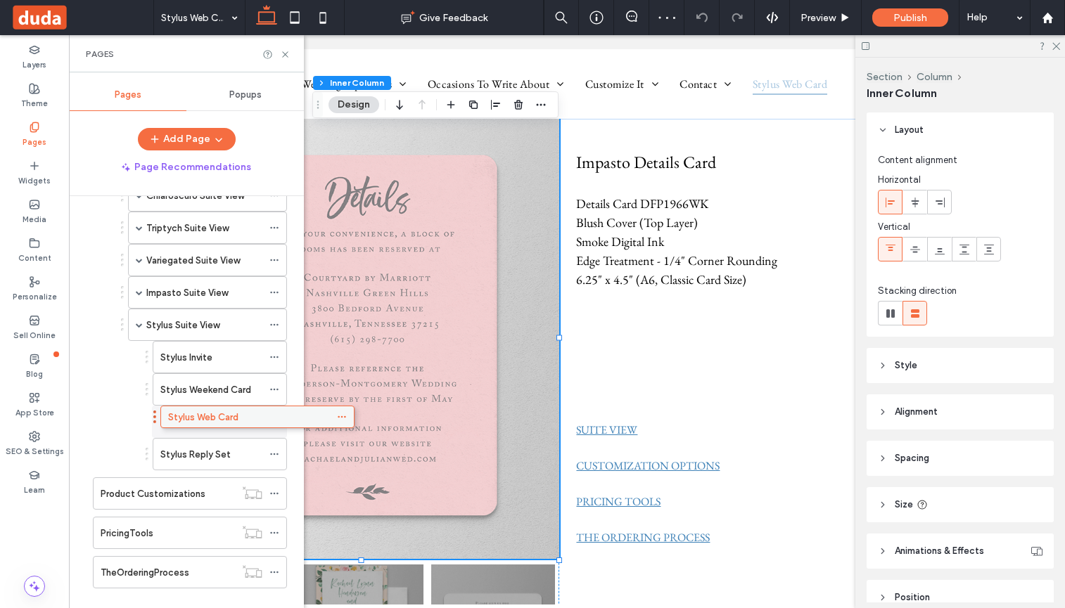
drag, startPoint x: 132, startPoint y: 597, endPoint x: 199, endPoint y: 412, distance: 196.3
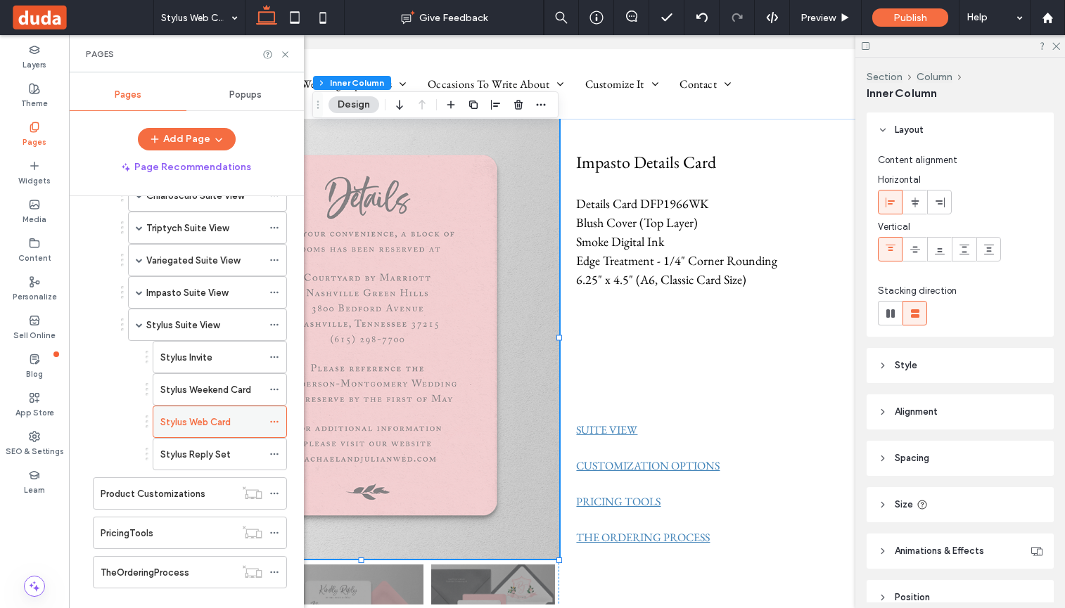
click at [277, 421] on use at bounding box center [274, 422] width 8 height 2
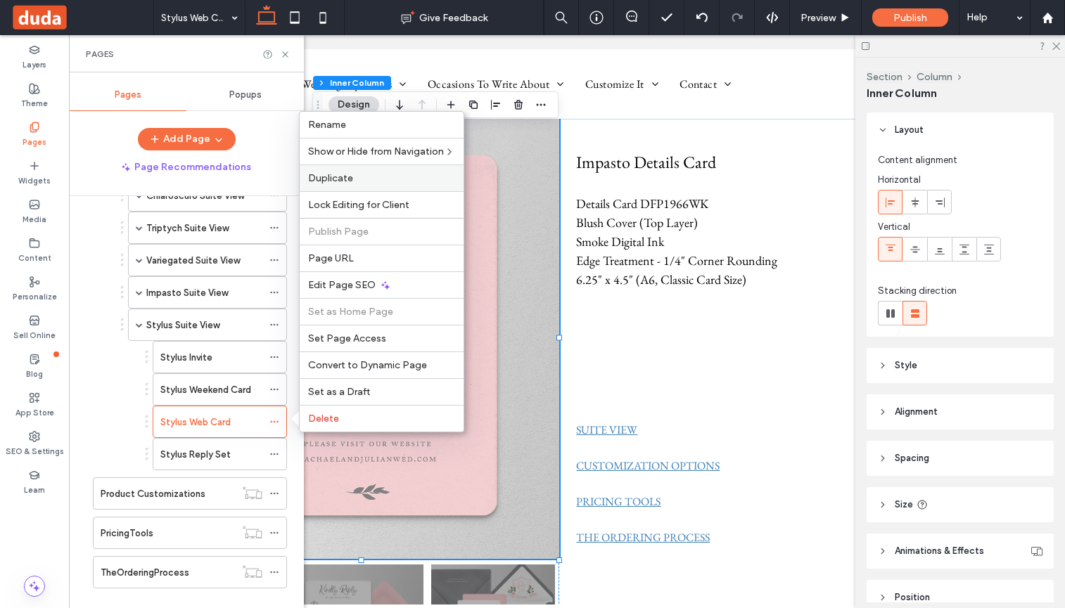
click at [335, 174] on span "Duplicate" at bounding box center [330, 178] width 45 height 12
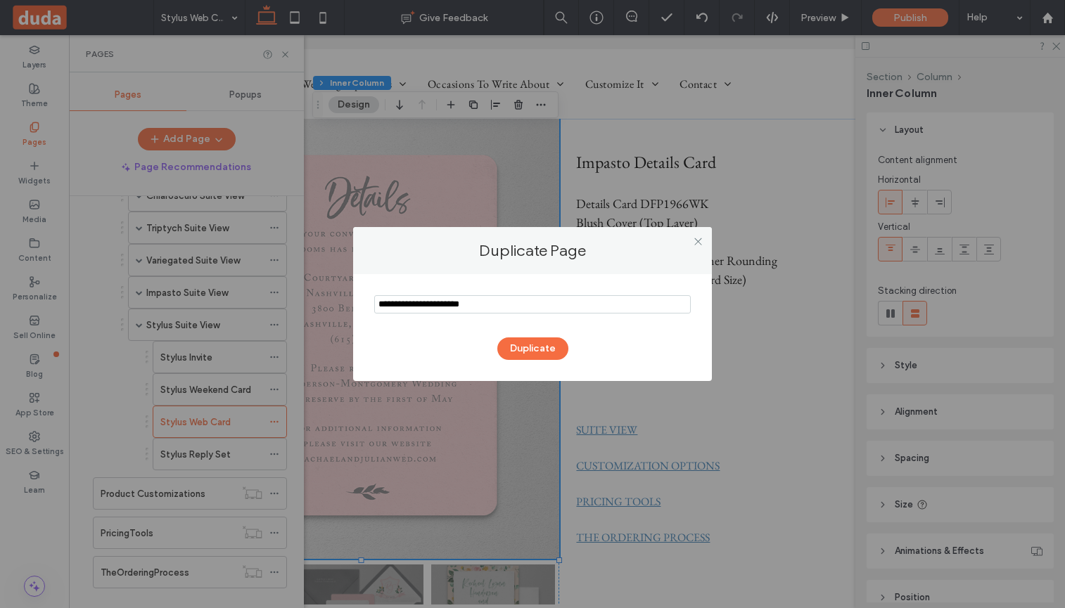
click at [414, 302] on input "notEmpty" at bounding box center [532, 304] width 317 height 18
click at [457, 308] on input "notEmpty" at bounding box center [532, 304] width 317 height 18
type input "**********"
click at [511, 350] on button "Duplicate" at bounding box center [532, 349] width 71 height 23
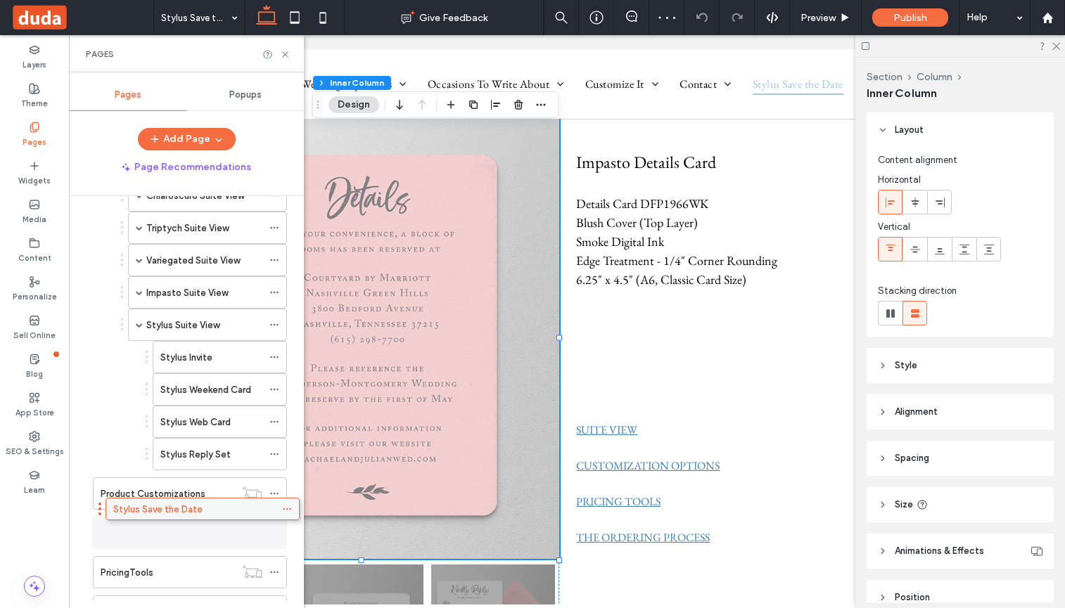
scroll to position [654, 0]
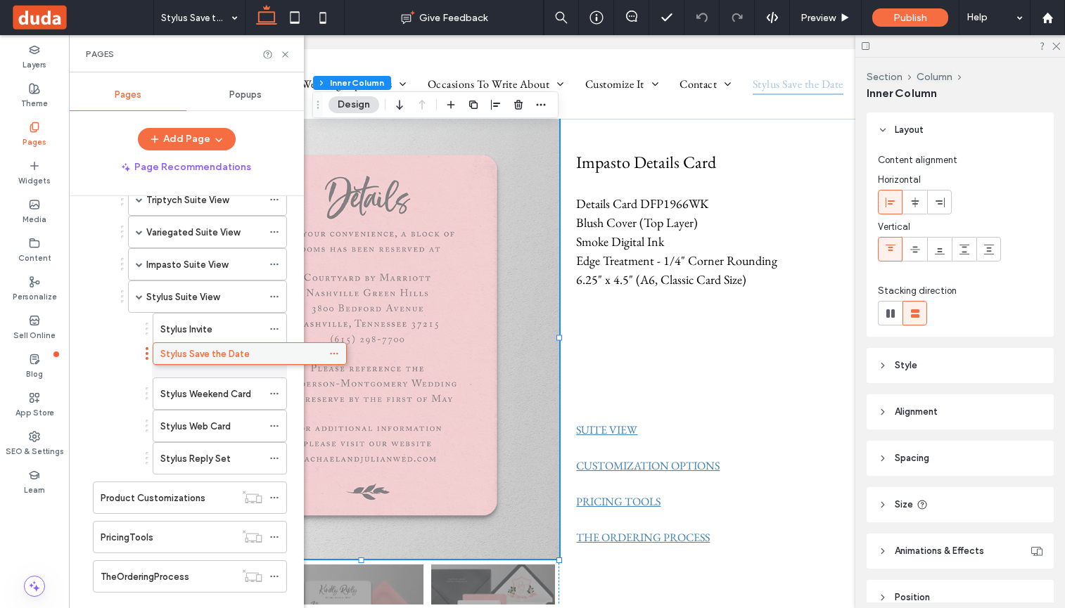
drag, startPoint x: 196, startPoint y: 598, endPoint x: 255, endPoint y: 345, distance: 260.2
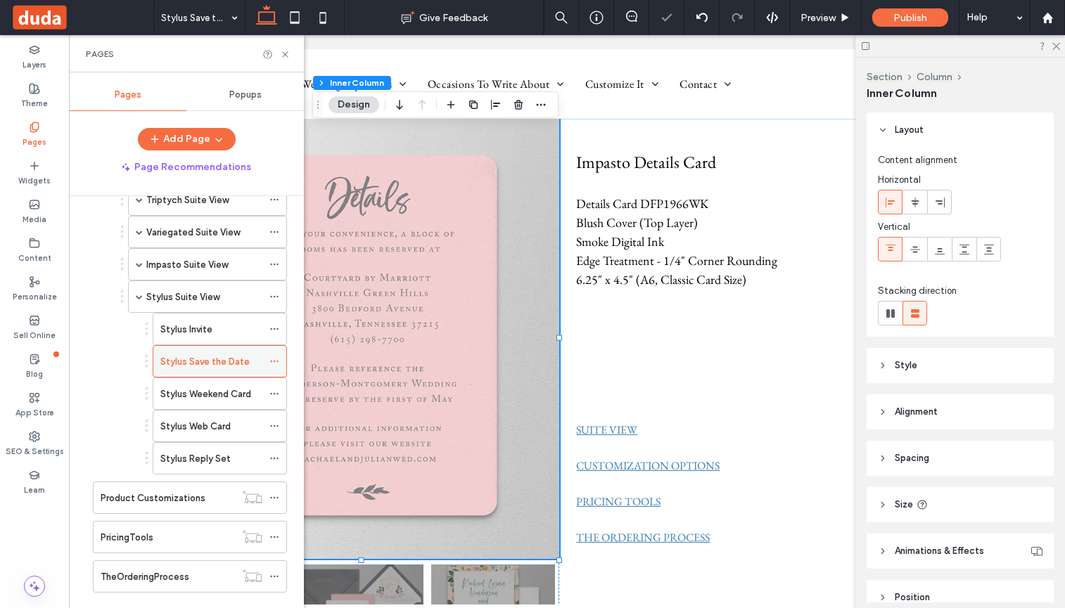
click at [272, 360] on icon at bounding box center [274, 362] width 10 height 10
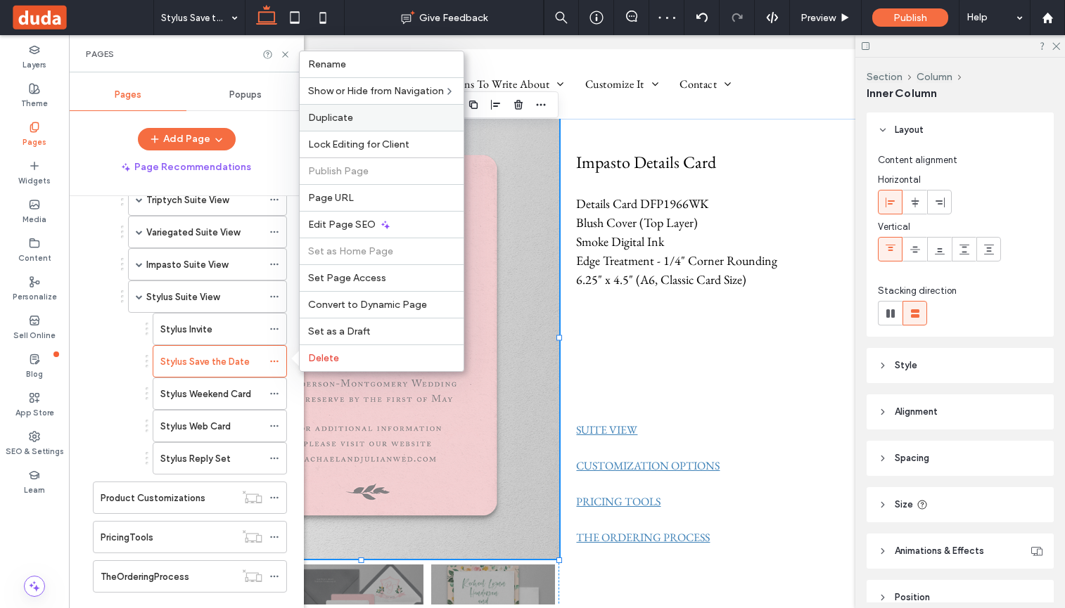
click at [336, 110] on div "Duplicate" at bounding box center [382, 117] width 164 height 27
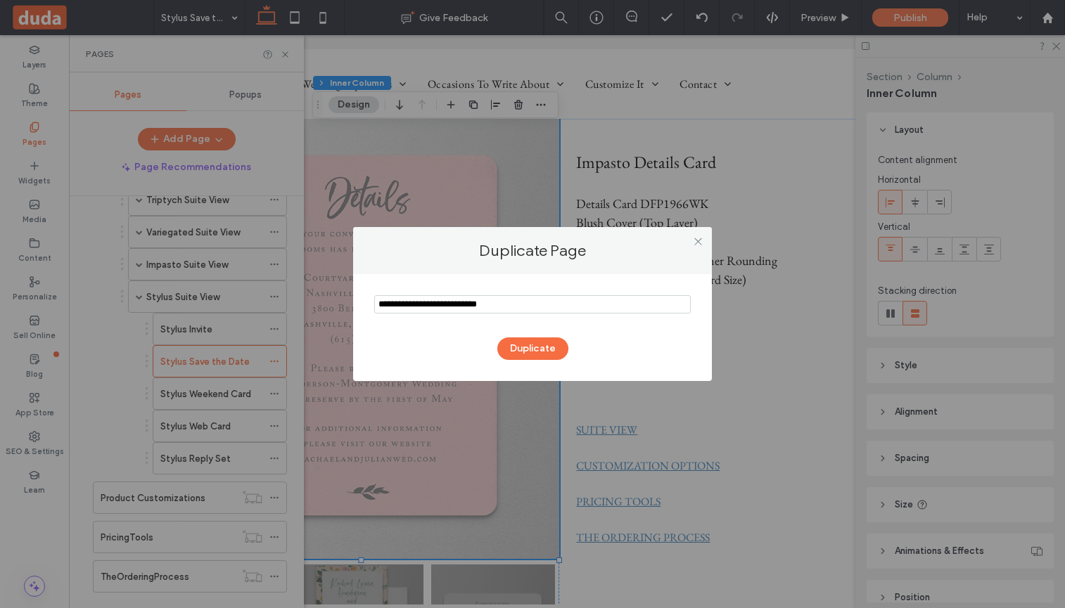
click at [416, 305] on input "notEmpty" at bounding box center [532, 304] width 317 height 18
click at [472, 307] on input "notEmpty" at bounding box center [532, 304] width 317 height 18
type input "**********"
click at [526, 345] on button "Duplicate" at bounding box center [532, 349] width 71 height 23
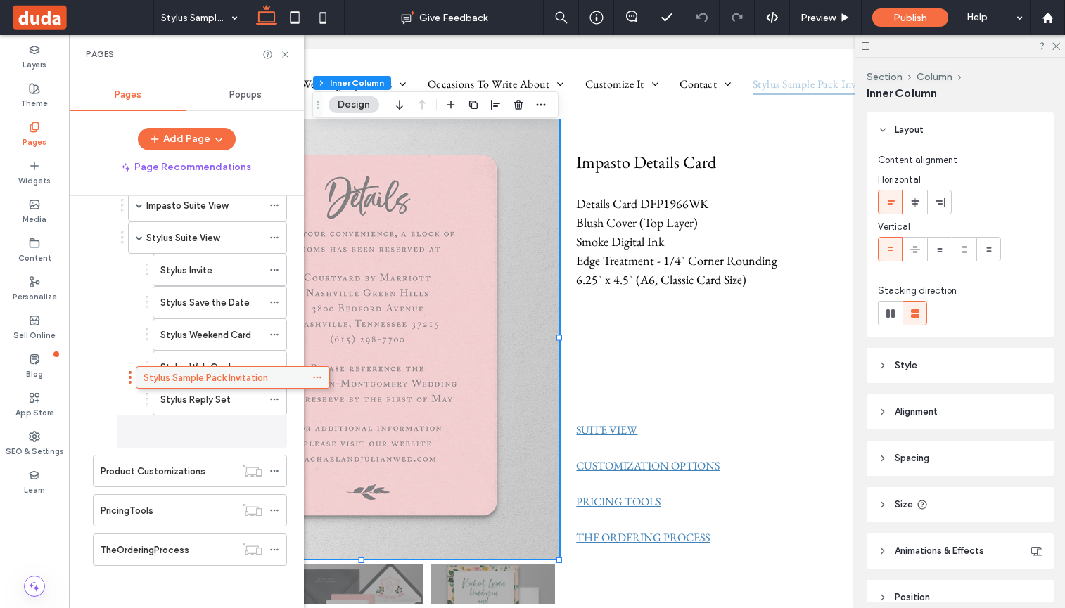
scroll to position [713, 0]
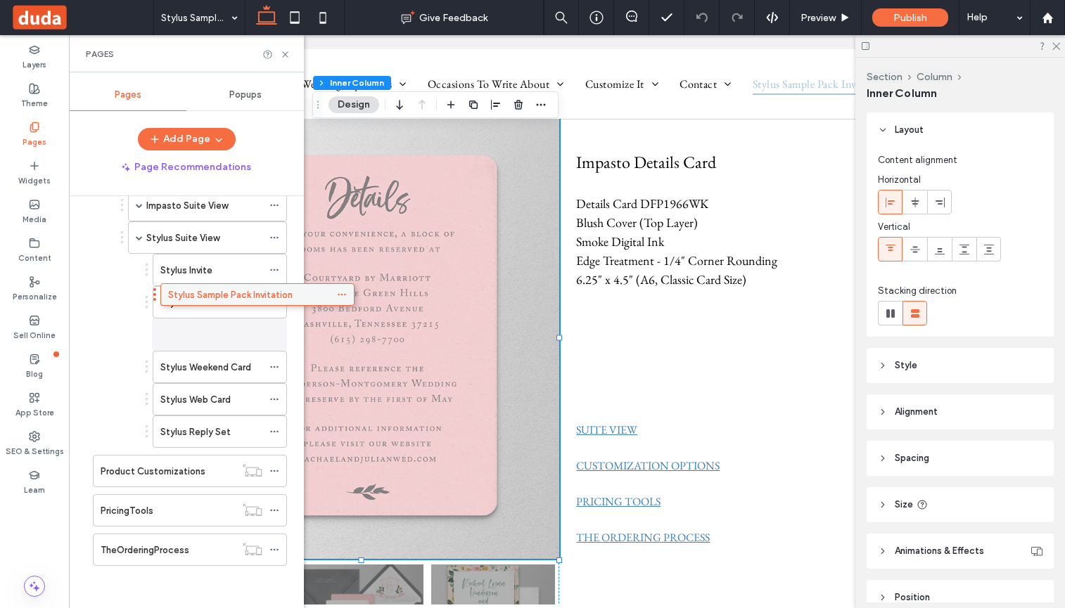
drag, startPoint x: 160, startPoint y: 552, endPoint x: 227, endPoint y: 302, distance: 259.4
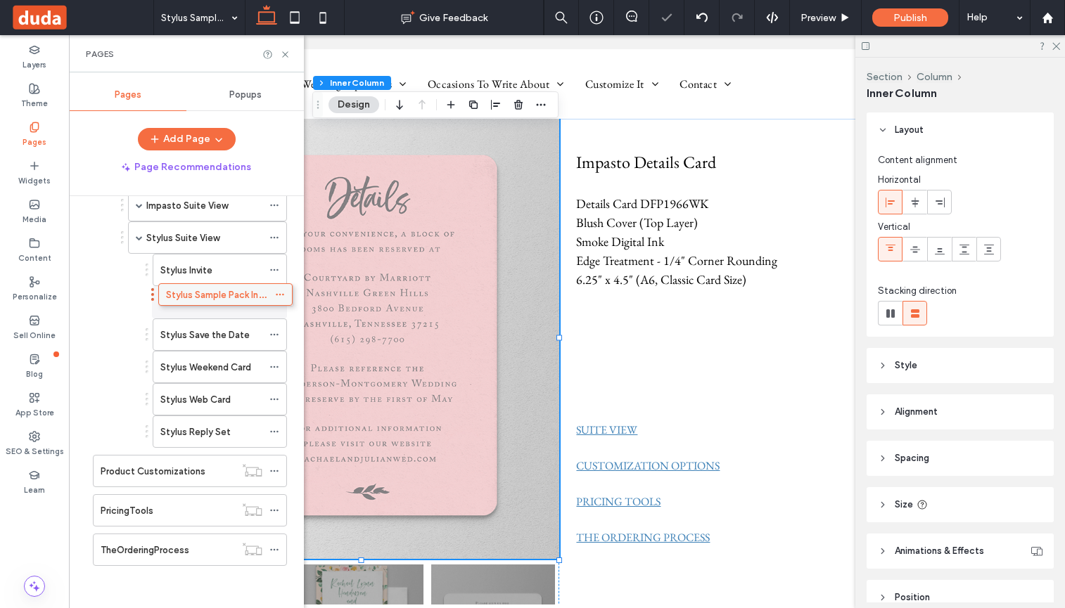
drag, startPoint x: 216, startPoint y: 328, endPoint x: 222, endPoint y: 293, distance: 35.6
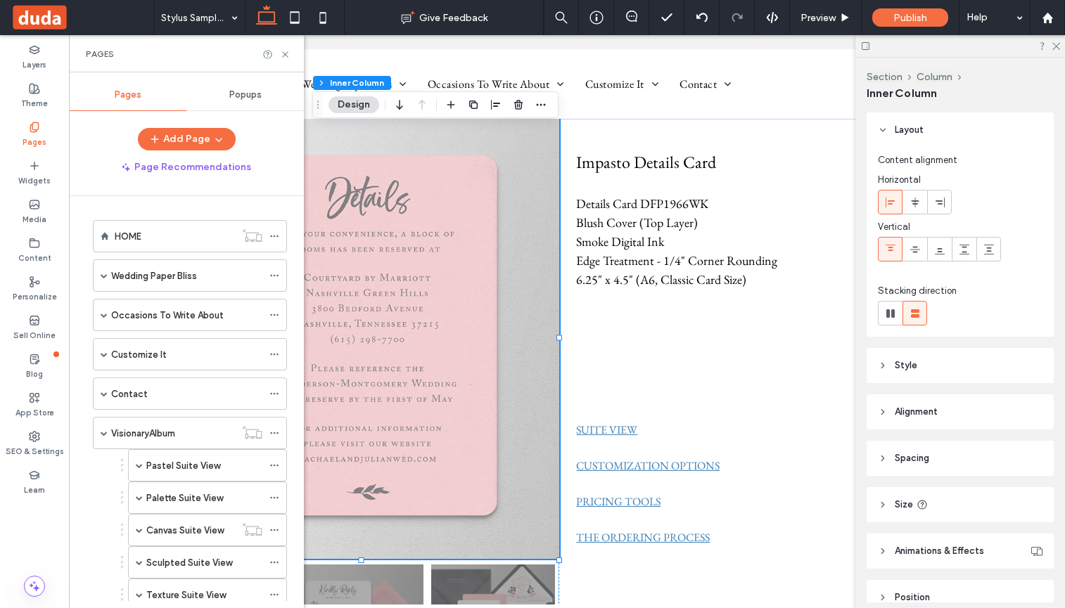
scroll to position [713, 0]
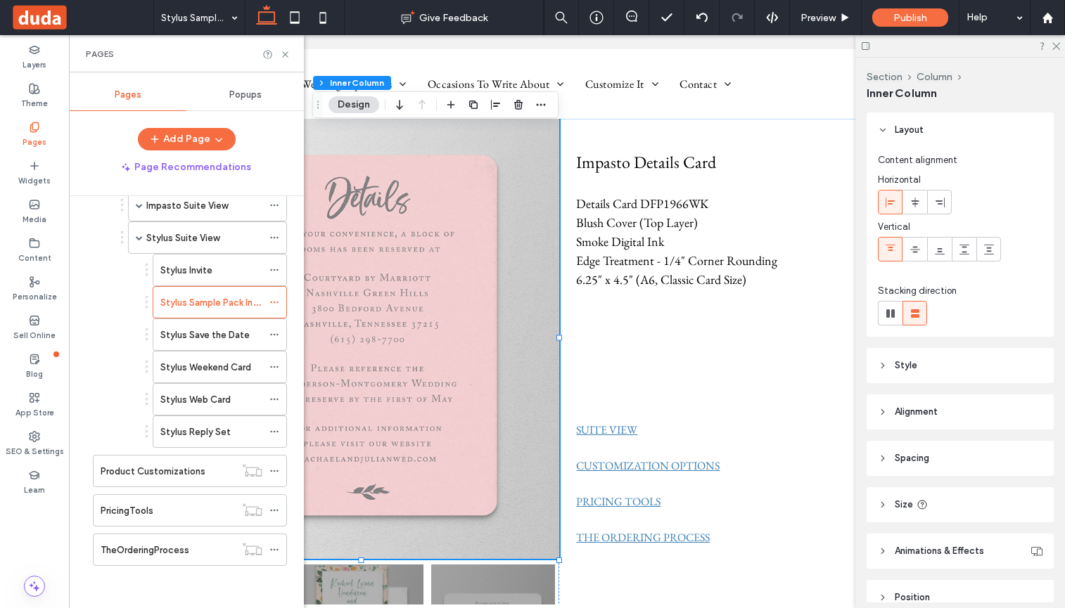
click at [454, 145] on img at bounding box center [362, 338] width 395 height 444
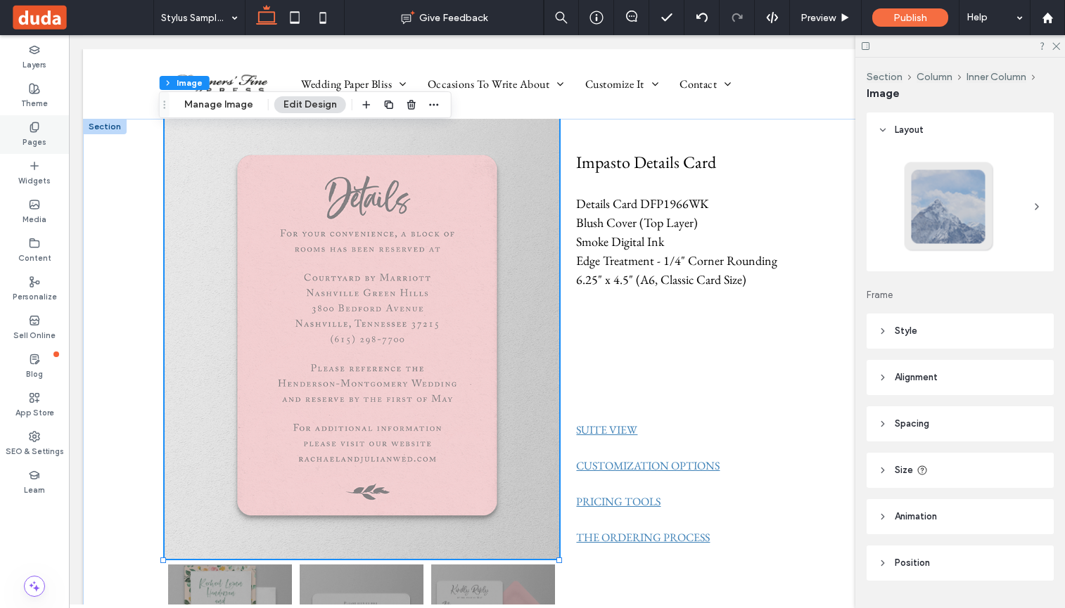
click at [33, 125] on icon at bounding box center [34, 127] width 11 height 11
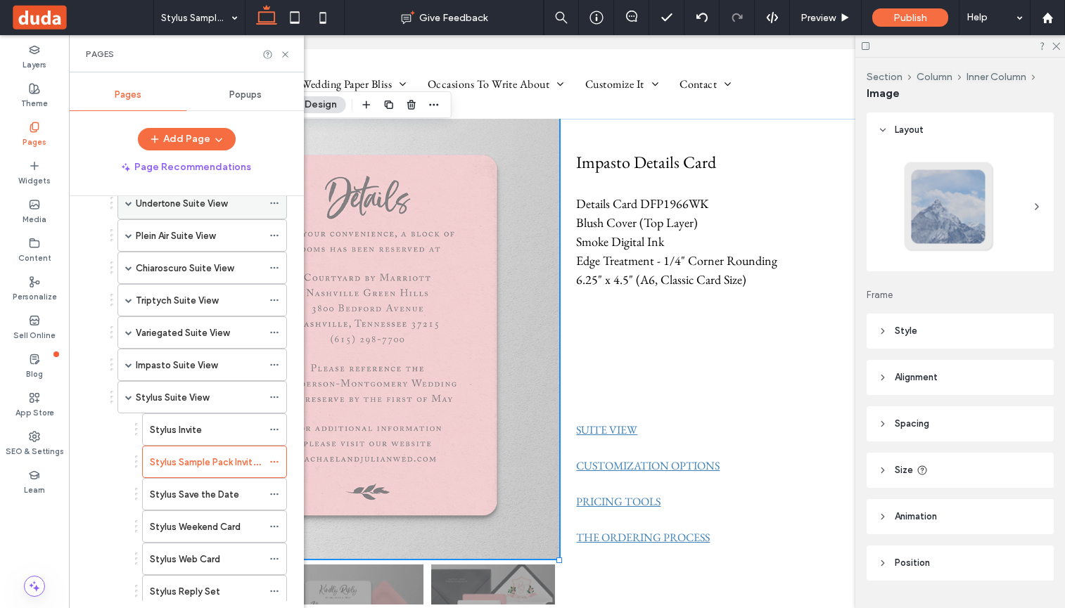
scroll to position [563, 0]
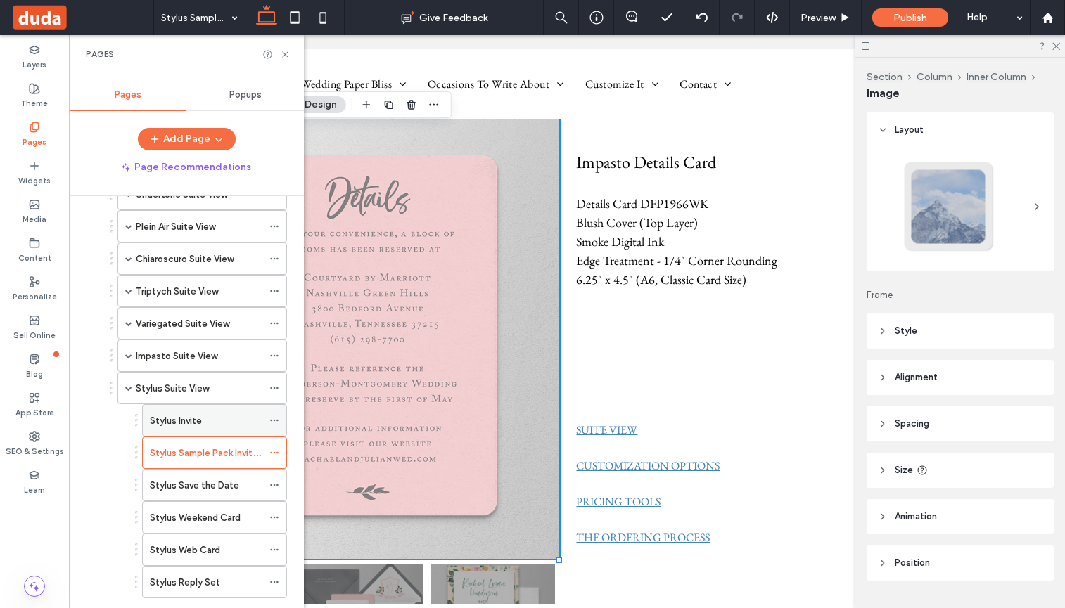
click at [172, 415] on label "Stylus Invite" at bounding box center [176, 421] width 52 height 25
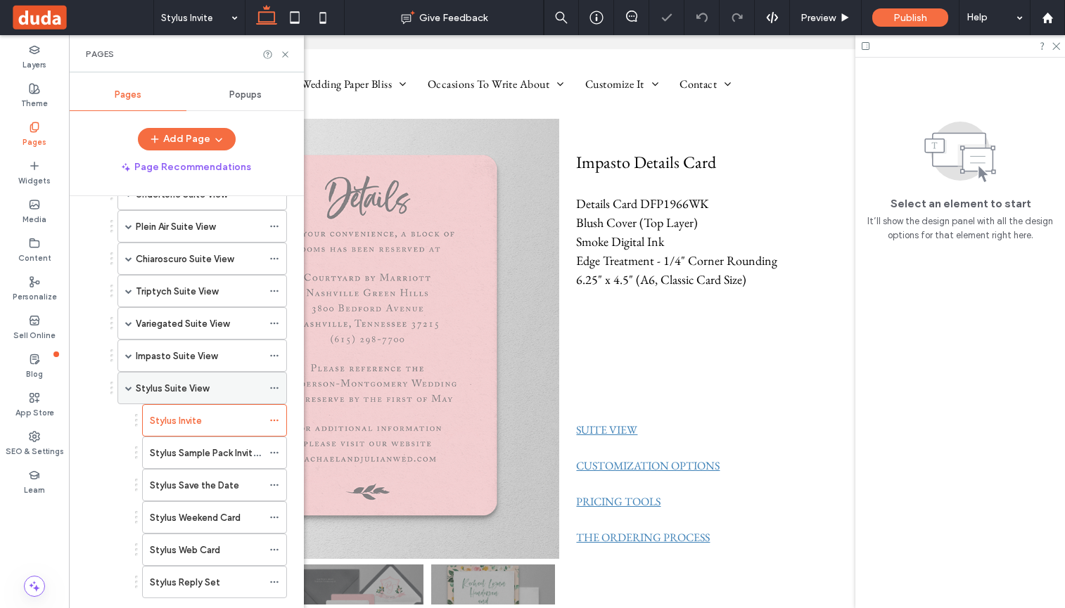
click at [170, 384] on label "Stylus Suite View" at bounding box center [172, 388] width 73 height 25
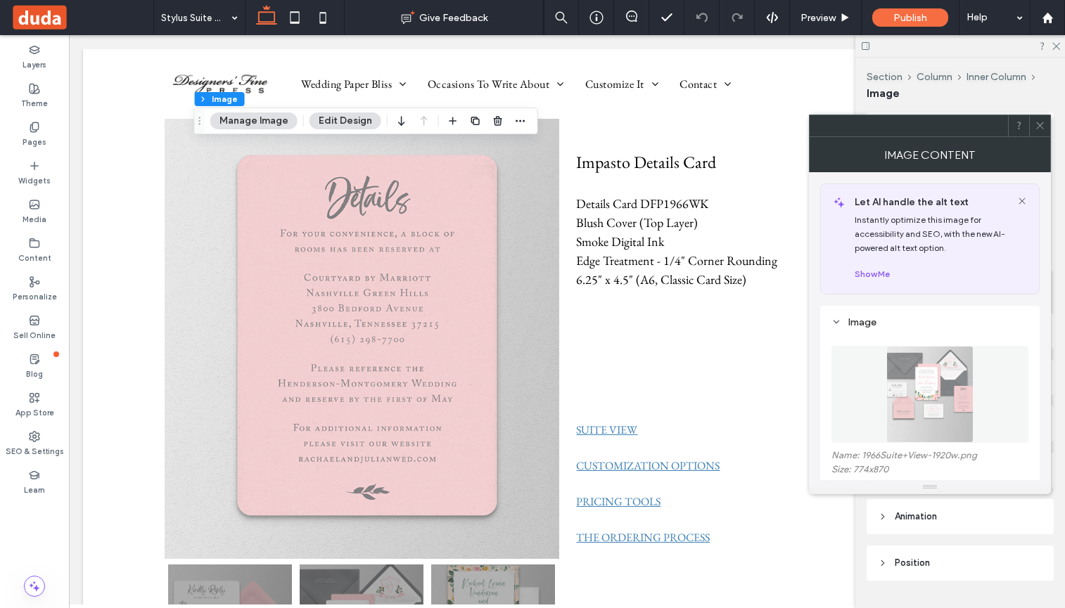
click at [1037, 124] on icon at bounding box center [1040, 125] width 11 height 11
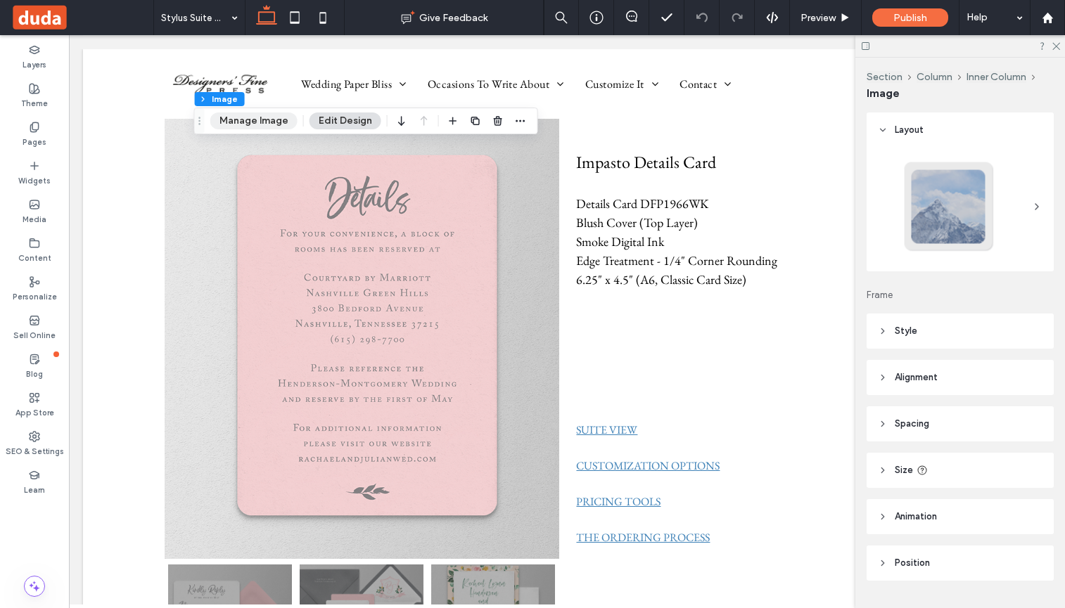
click at [269, 119] on button "Manage Image" at bounding box center [253, 121] width 87 height 17
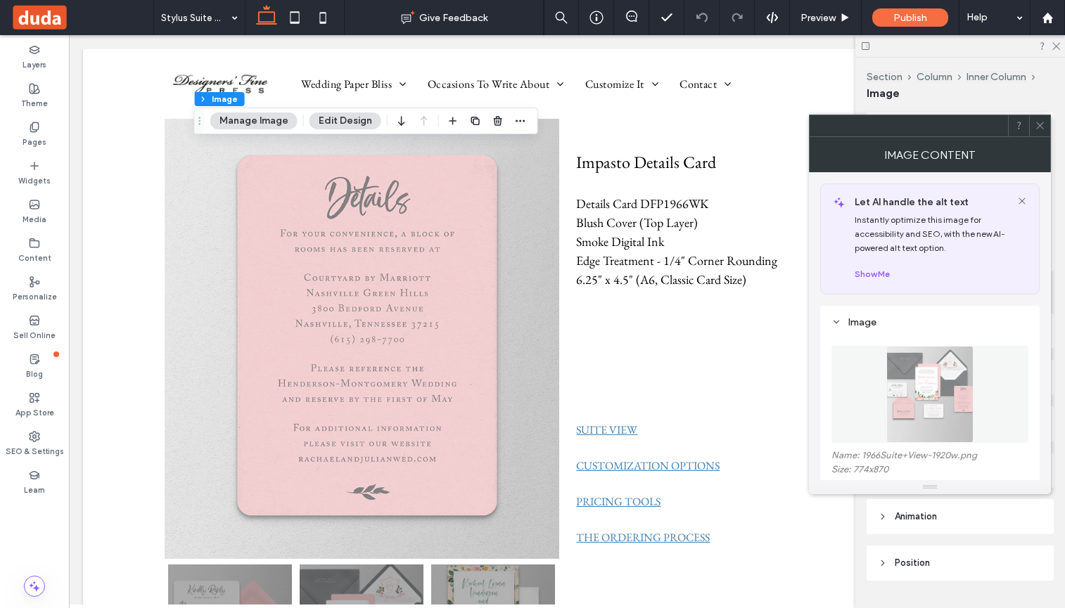
click at [916, 387] on img at bounding box center [929, 394] width 87 height 97
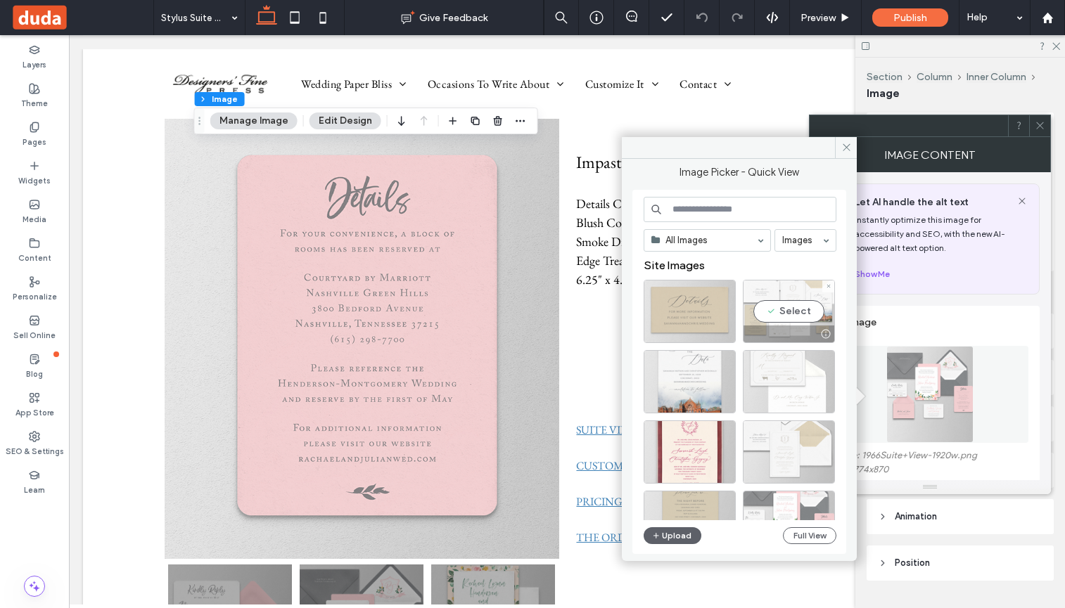
click at [789, 305] on div "Select" at bounding box center [789, 311] width 92 height 63
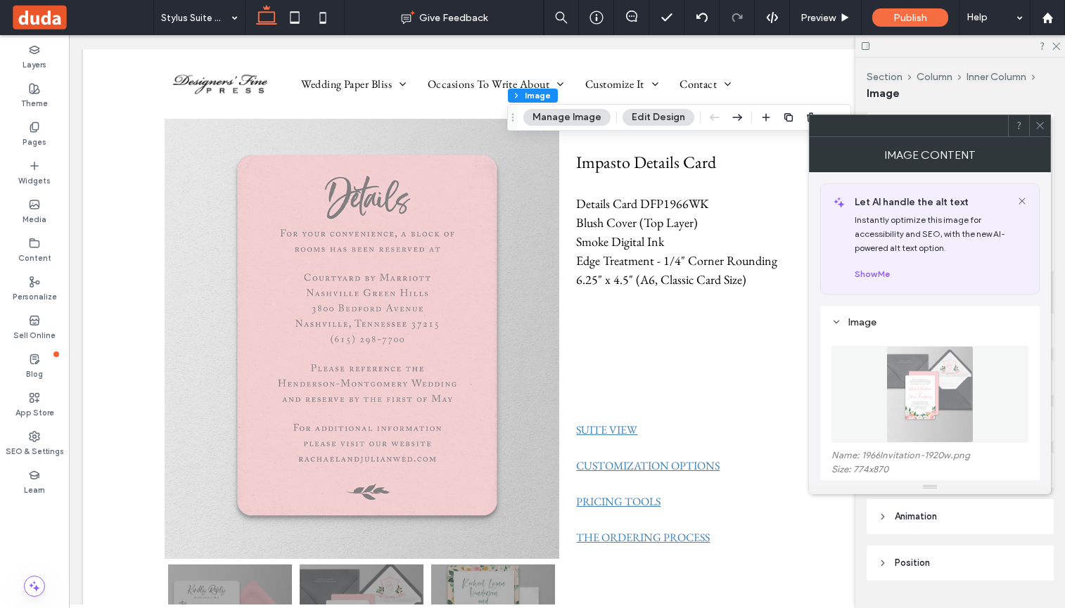
click at [929, 412] on img at bounding box center [929, 394] width 87 height 97
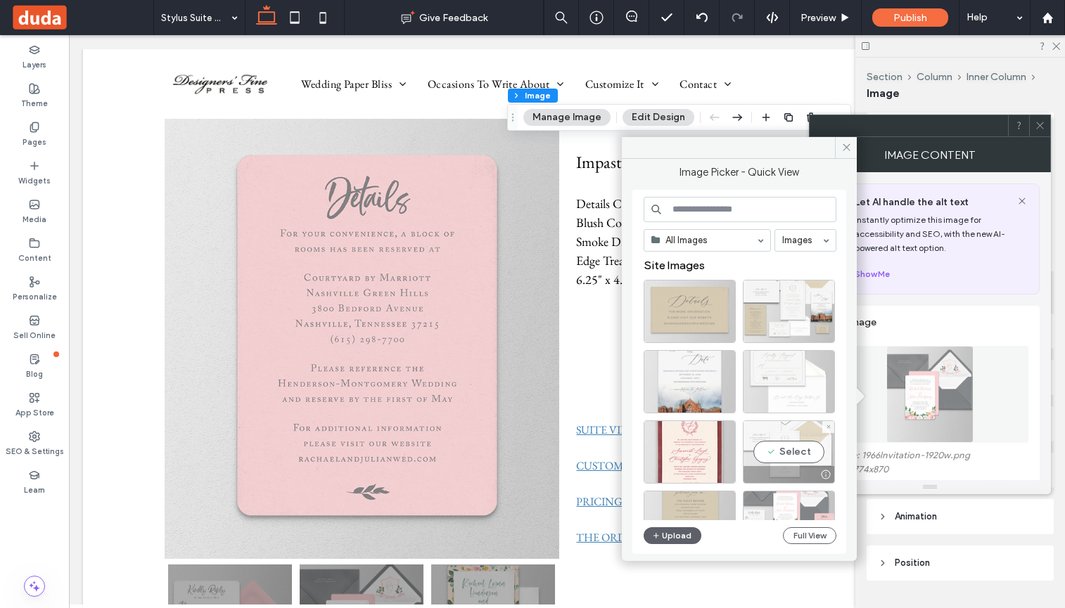
click at [789, 450] on div "Select" at bounding box center [789, 452] width 92 height 63
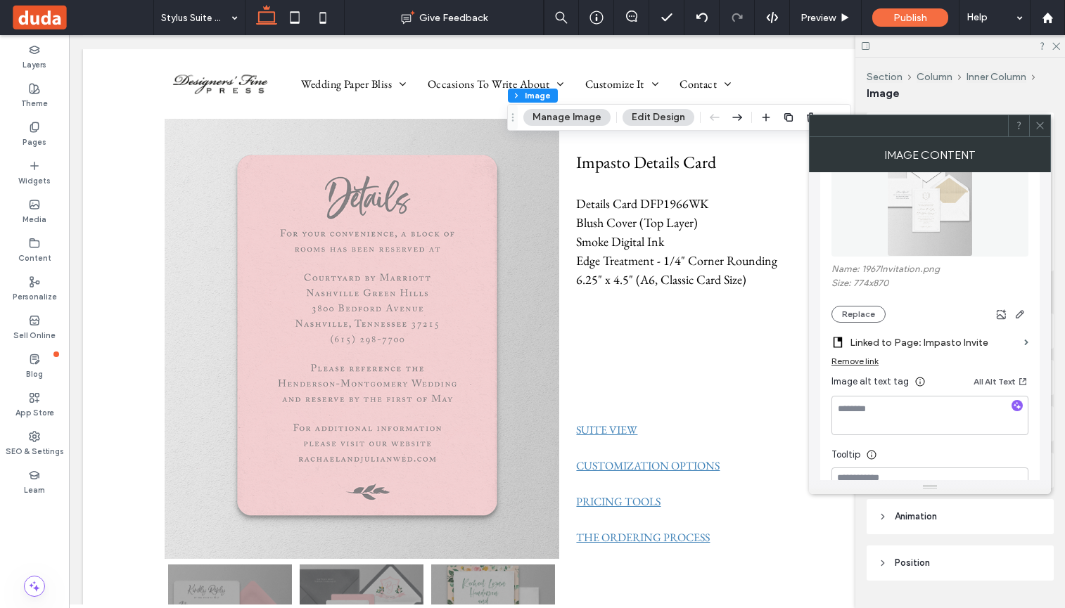
scroll to position [187, 0]
click at [920, 340] on label "Linked to Page: Impasto Invite" at bounding box center [934, 342] width 169 height 26
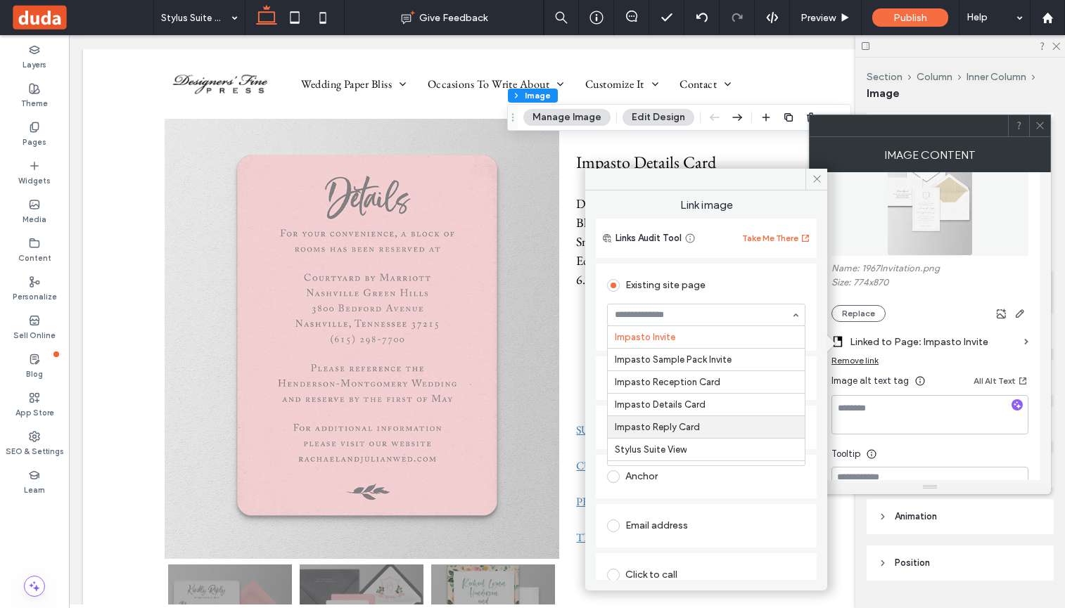
scroll to position [3537, 0]
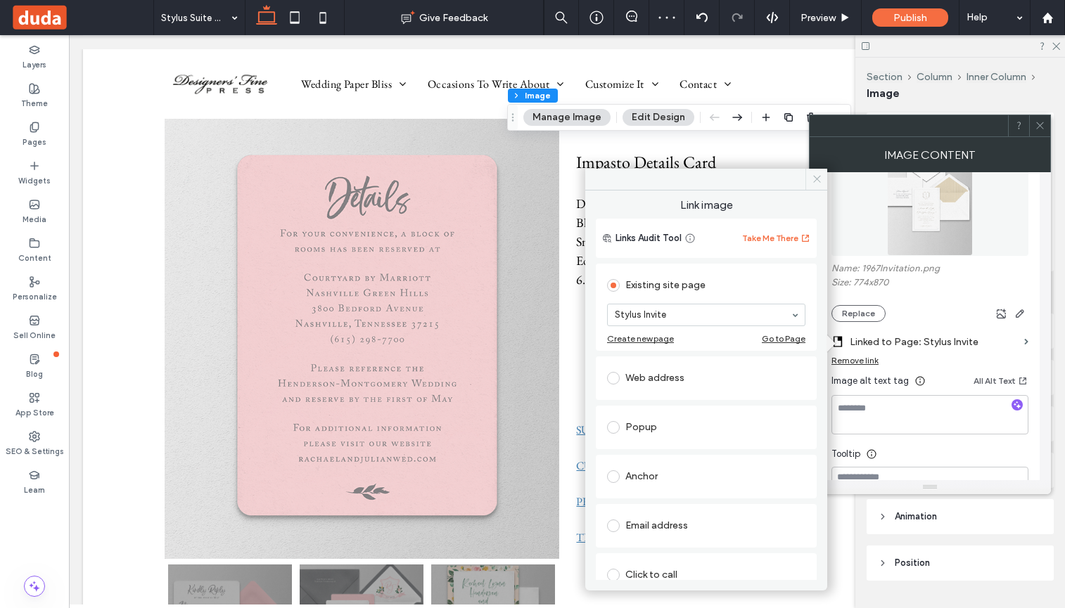
click at [817, 178] on icon at bounding box center [817, 179] width 11 height 11
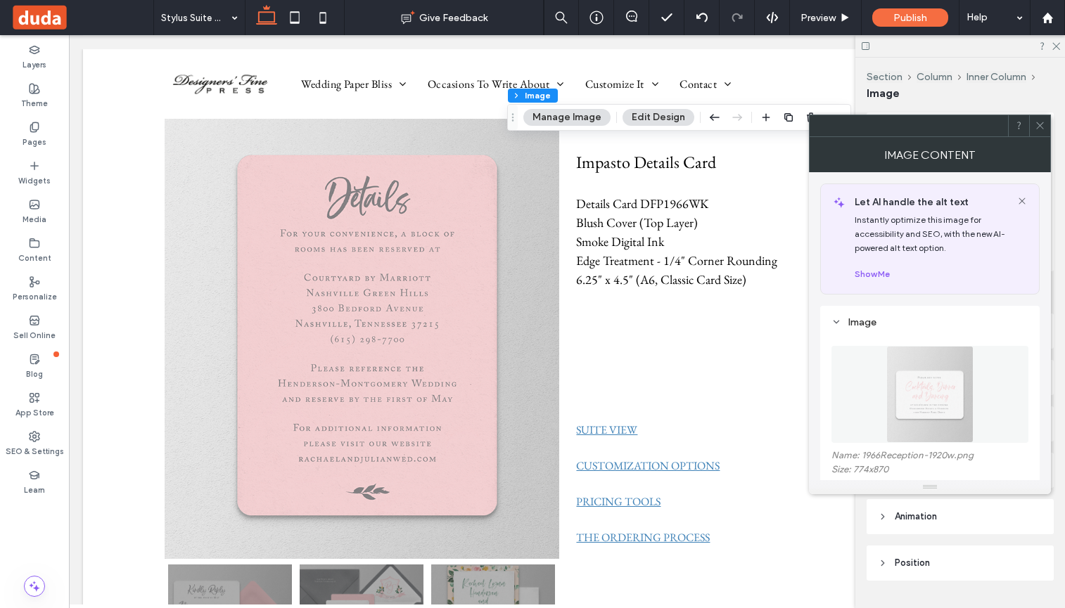
click at [929, 409] on img at bounding box center [929, 394] width 87 height 97
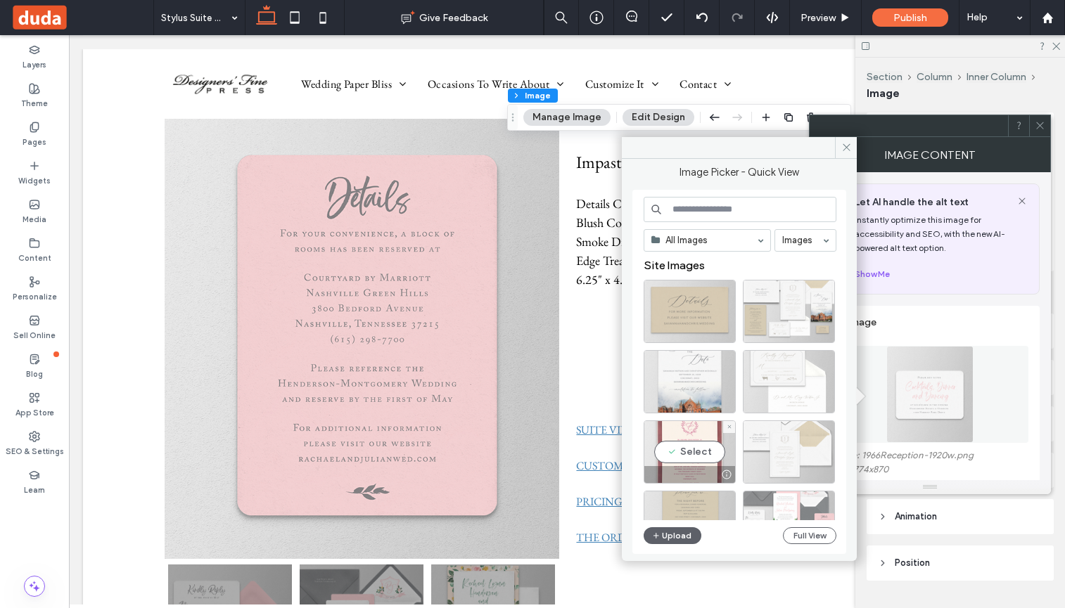
click at [701, 446] on div "Select" at bounding box center [690, 452] width 92 height 63
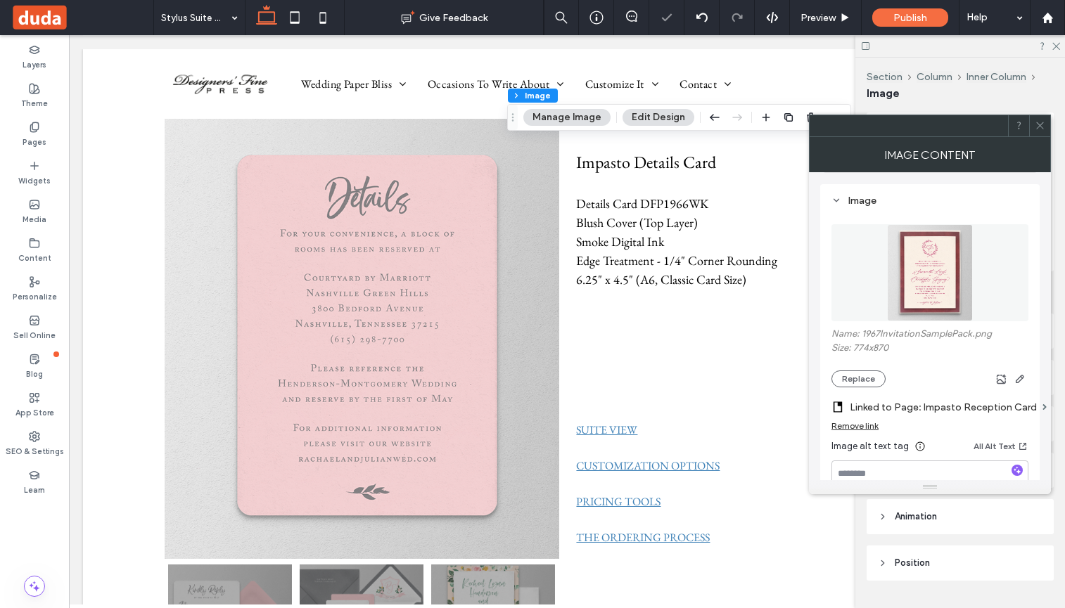
scroll to position [141, 0]
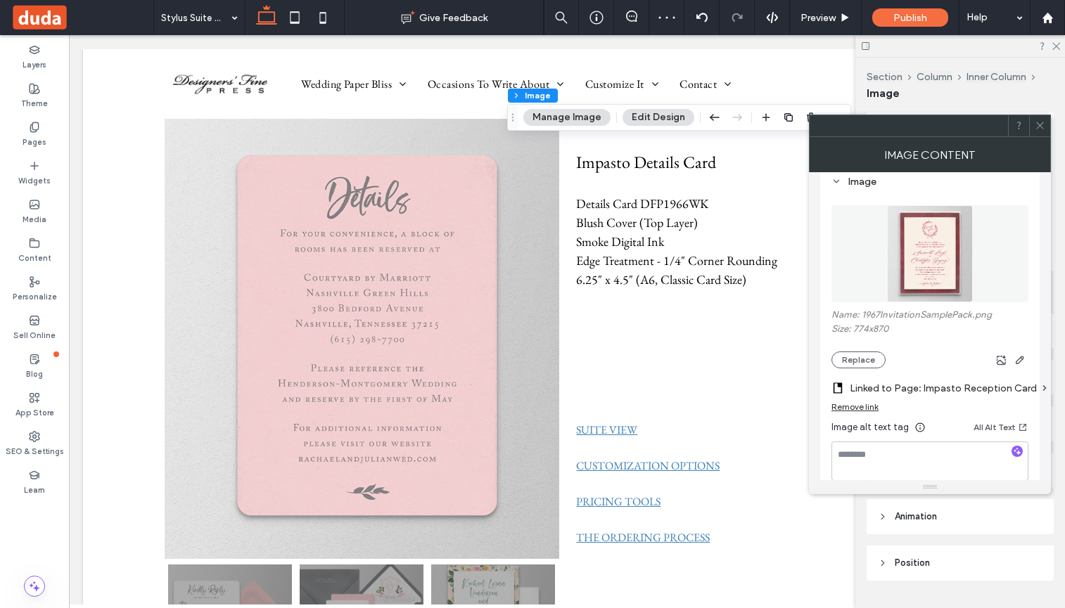
click at [938, 312] on label "Name: 1967InvitationSamplePack.png" at bounding box center [929, 317] width 197 height 14
click at [952, 389] on label "Linked to Page: Impasto Reception Card" at bounding box center [943, 389] width 187 height 26
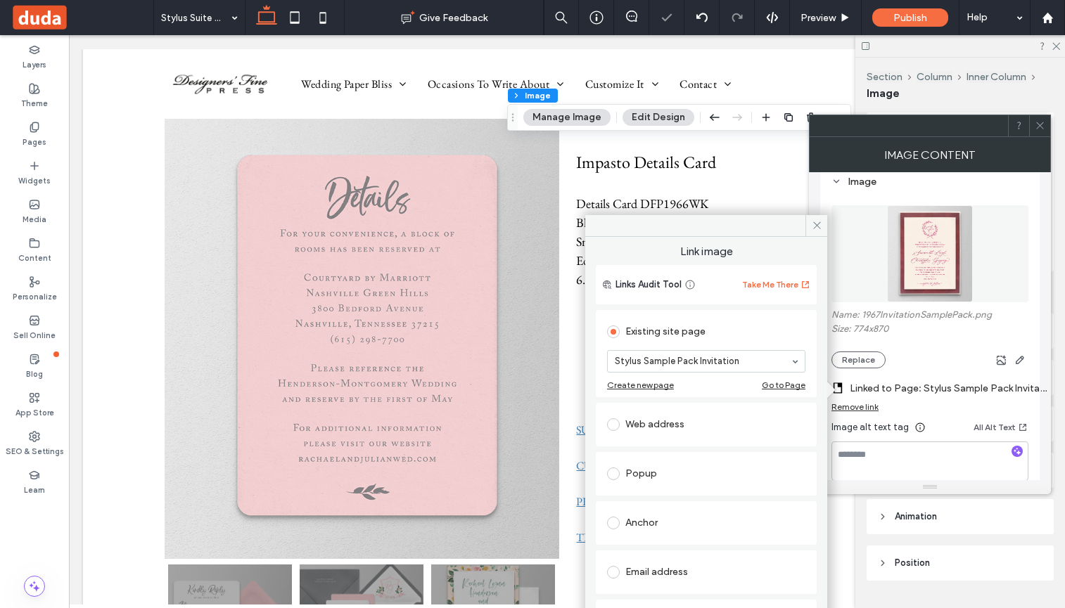
scroll to position [70, 0]
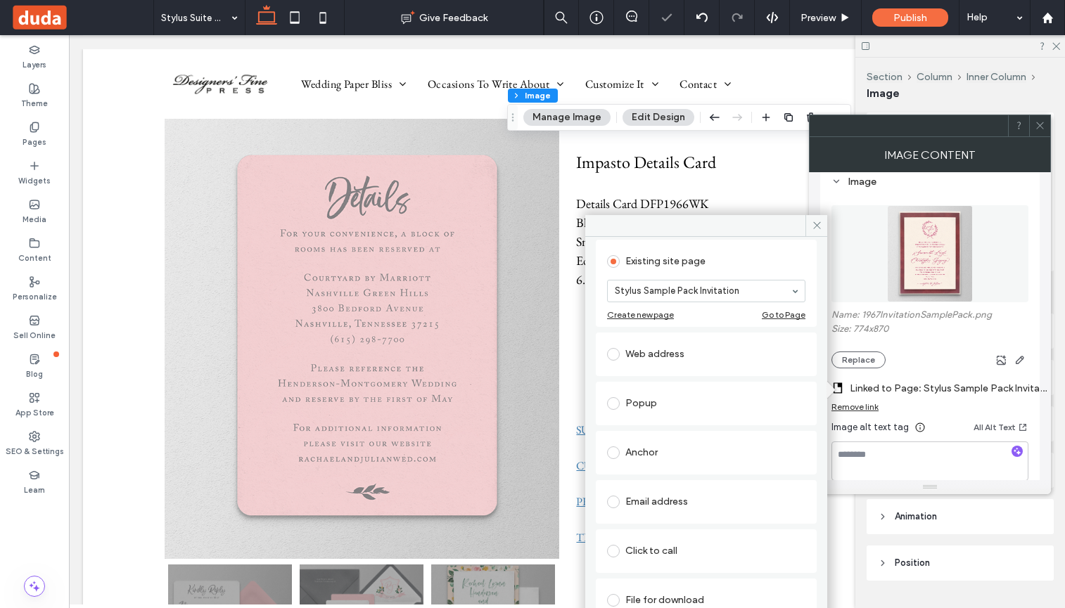
click at [1039, 125] on use at bounding box center [1039, 125] width 7 height 7
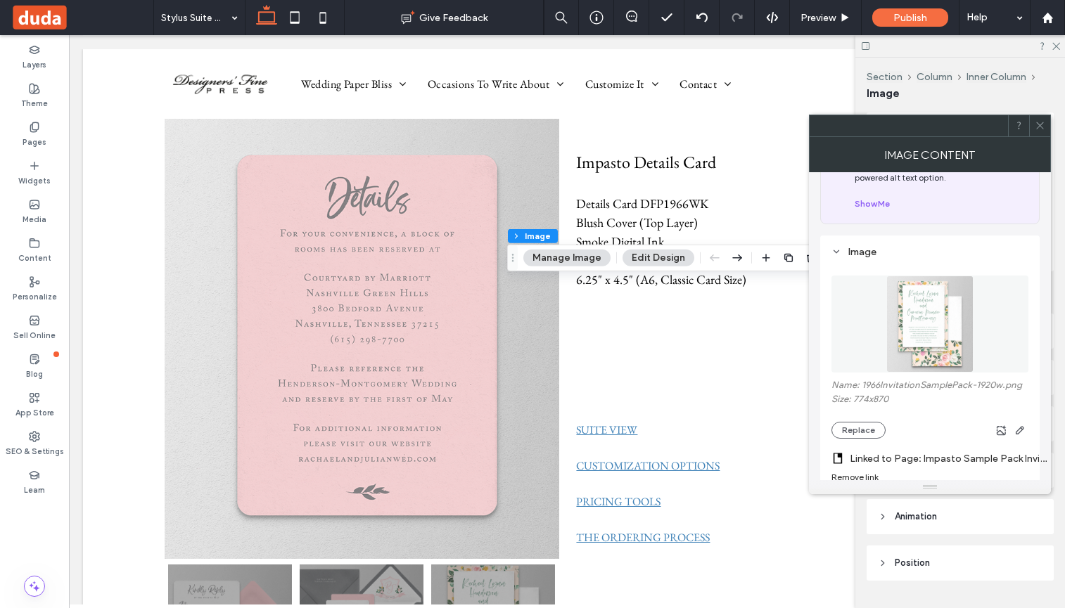
click at [902, 388] on label "Name: 1966InvitationSamplePack-1920w.png" at bounding box center [929, 387] width 197 height 14
click at [869, 431] on button "Replace" at bounding box center [858, 430] width 54 height 17
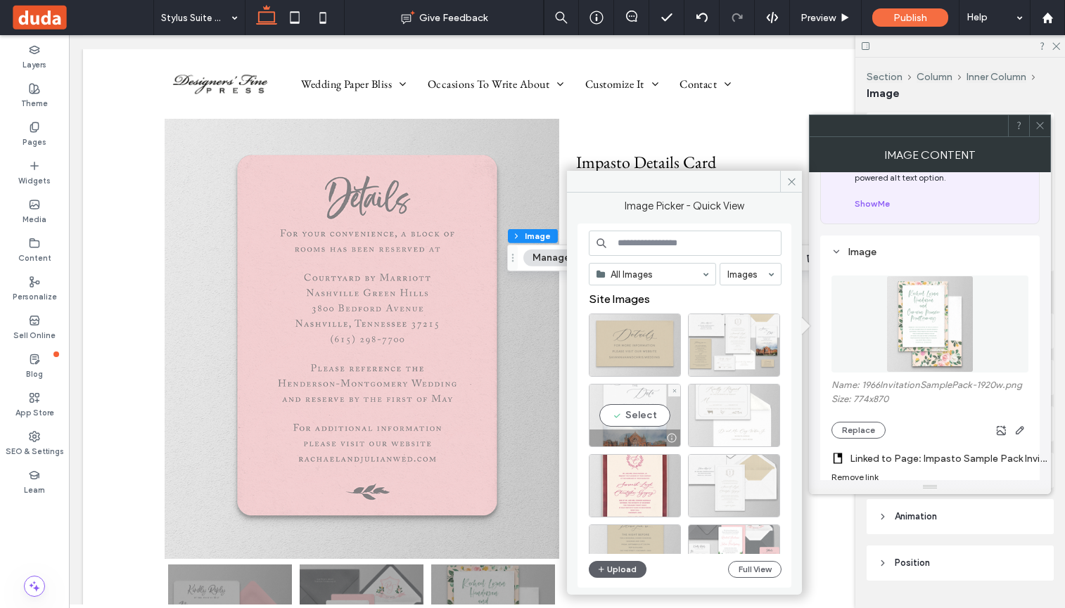
click at [640, 410] on div "Select" at bounding box center [635, 415] width 92 height 63
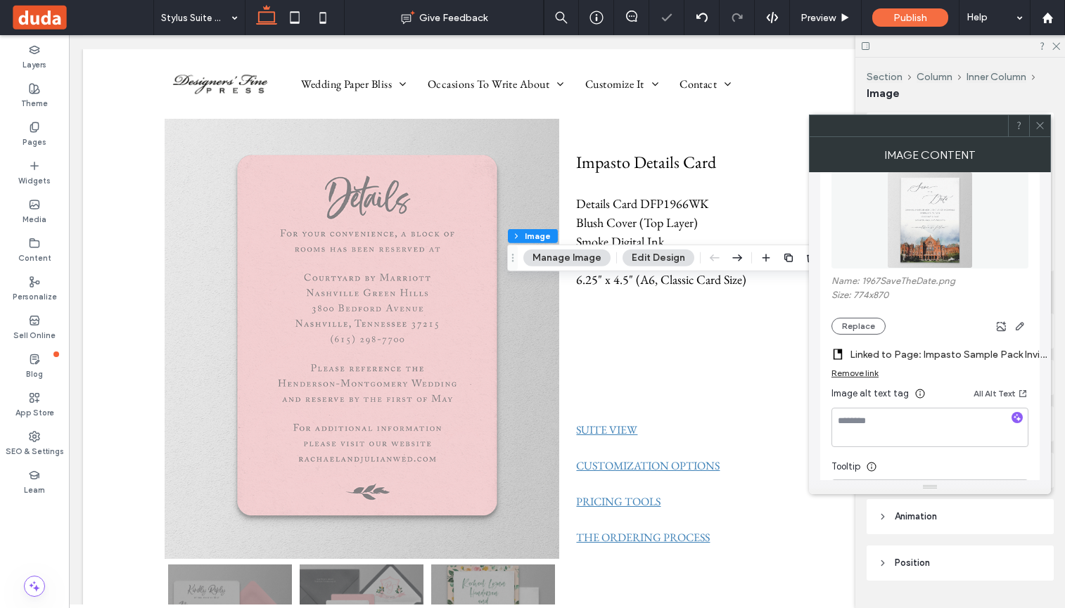
scroll to position [211, 0]
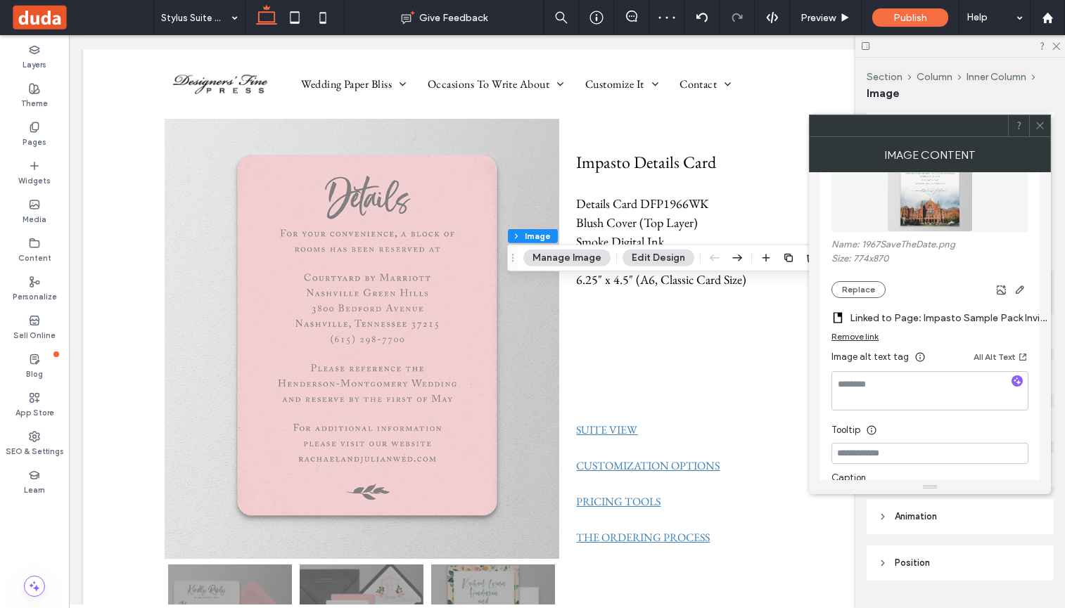
click at [943, 319] on label "Linked to Page: Impasto Sample Pack Invite" at bounding box center [948, 318] width 197 height 26
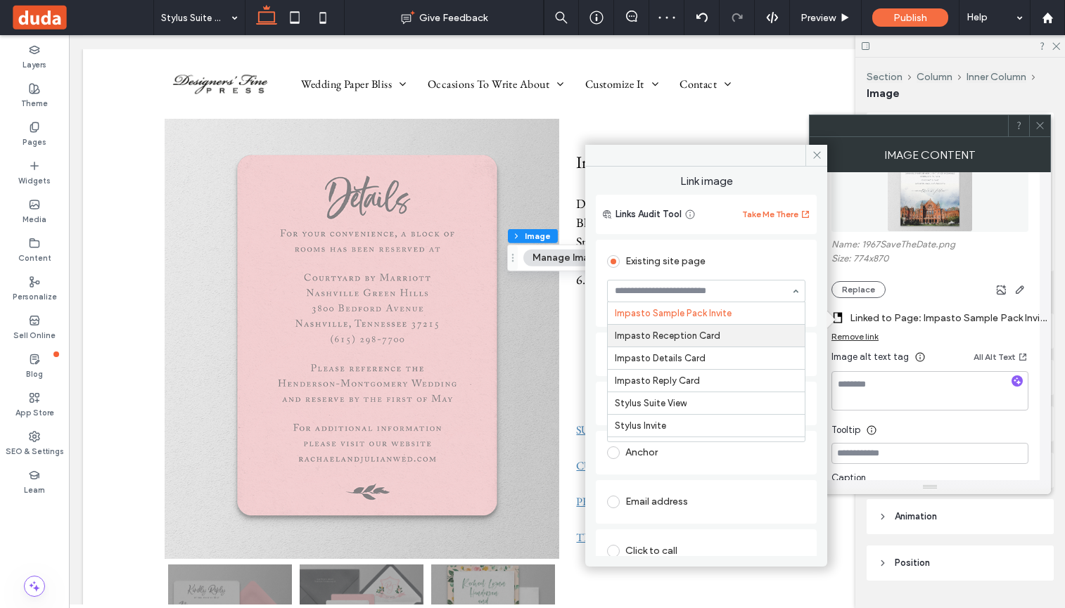
scroll to position [3560, 0]
click at [817, 153] on icon at bounding box center [817, 155] width 11 height 11
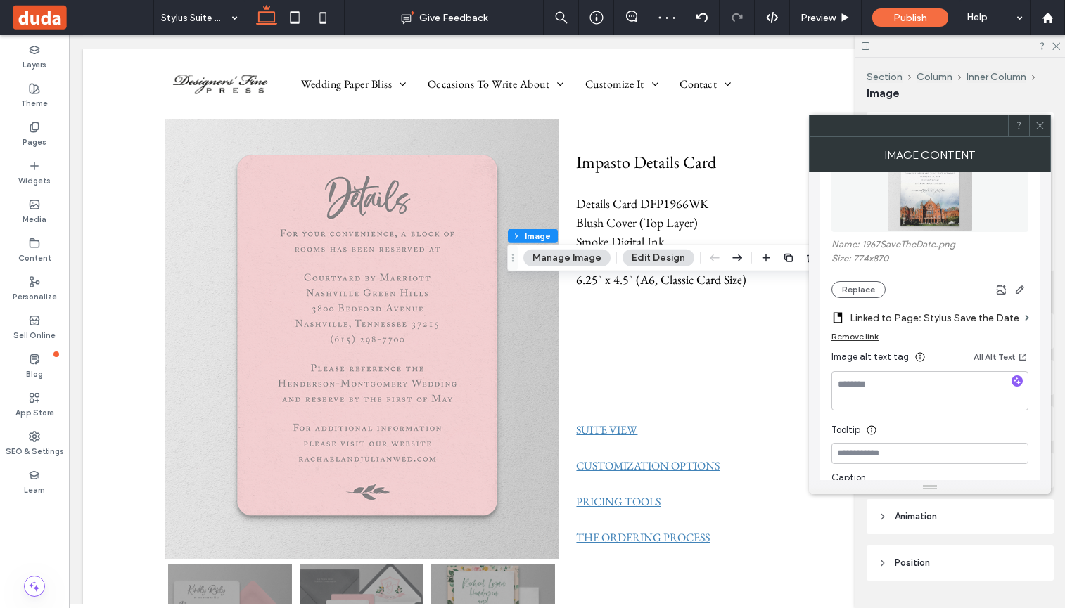
click at [1038, 126] on icon at bounding box center [1040, 125] width 11 height 11
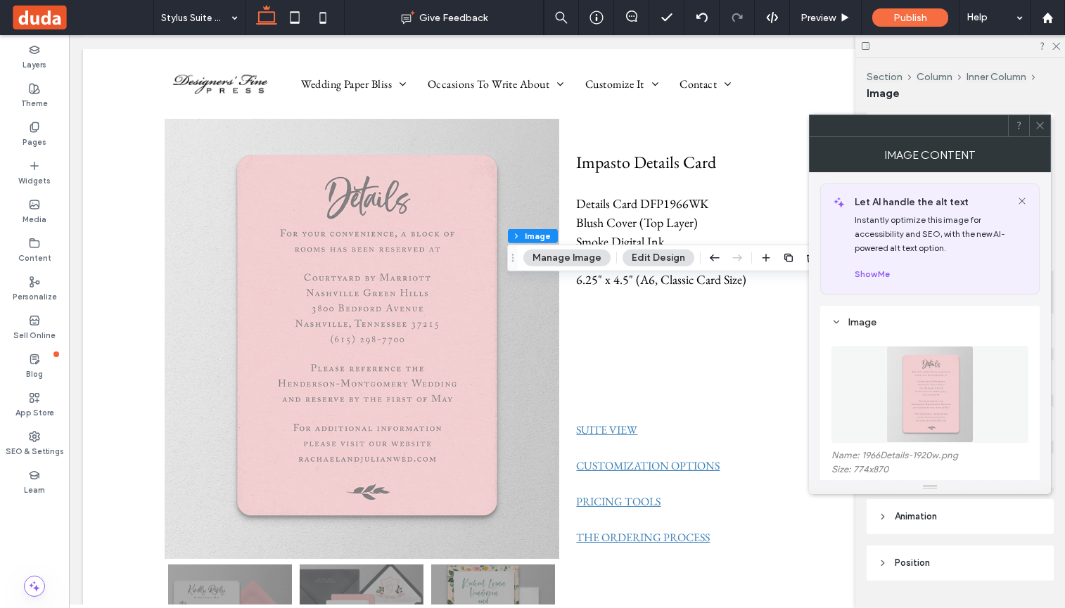
click at [874, 463] on label "Name: 1966Details-1920w.png" at bounding box center [929, 457] width 197 height 14
click at [872, 457] on label "Name: 1966Details-1920w.png" at bounding box center [929, 457] width 197 height 14
click at [933, 407] on img at bounding box center [929, 394] width 87 height 97
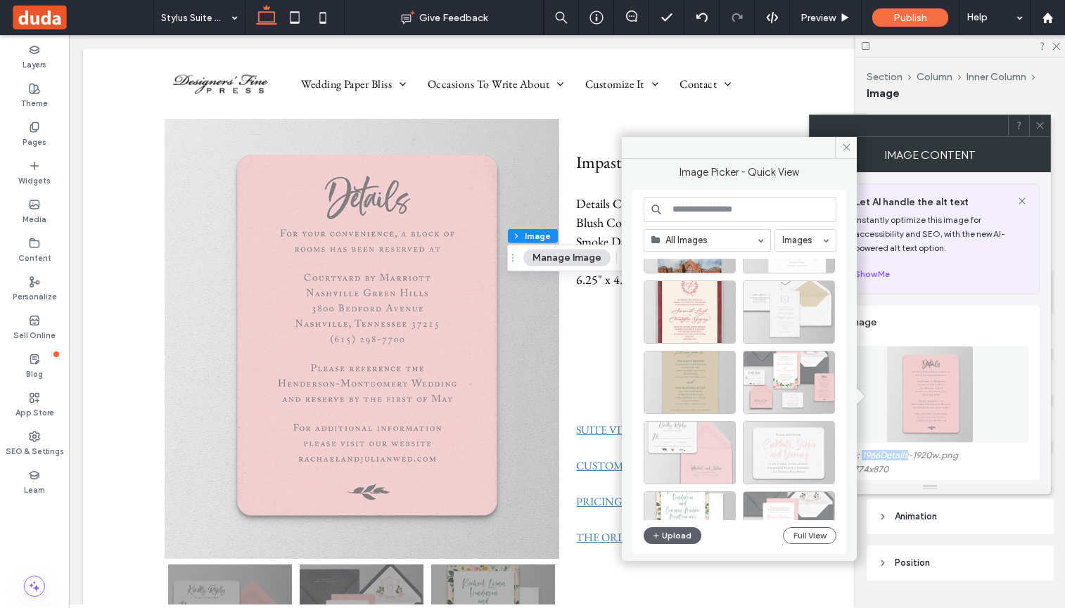
scroll to position [141, 0]
click at [682, 383] on div "Select" at bounding box center [690, 381] width 92 height 63
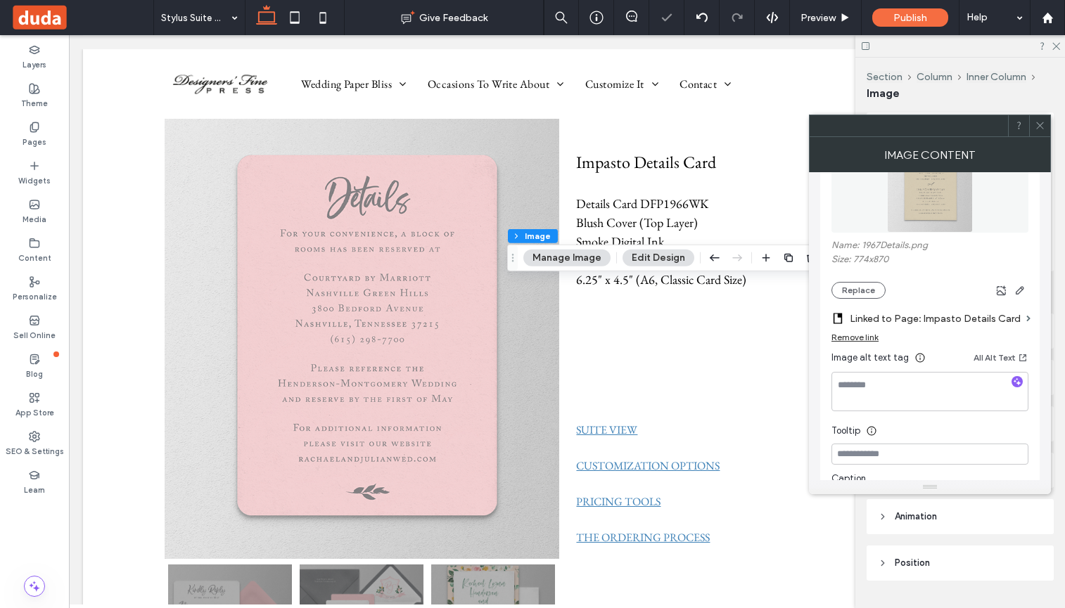
scroll to position [211, 0]
click at [941, 315] on label "Linked to Page: Impasto Details Card" at bounding box center [935, 318] width 171 height 26
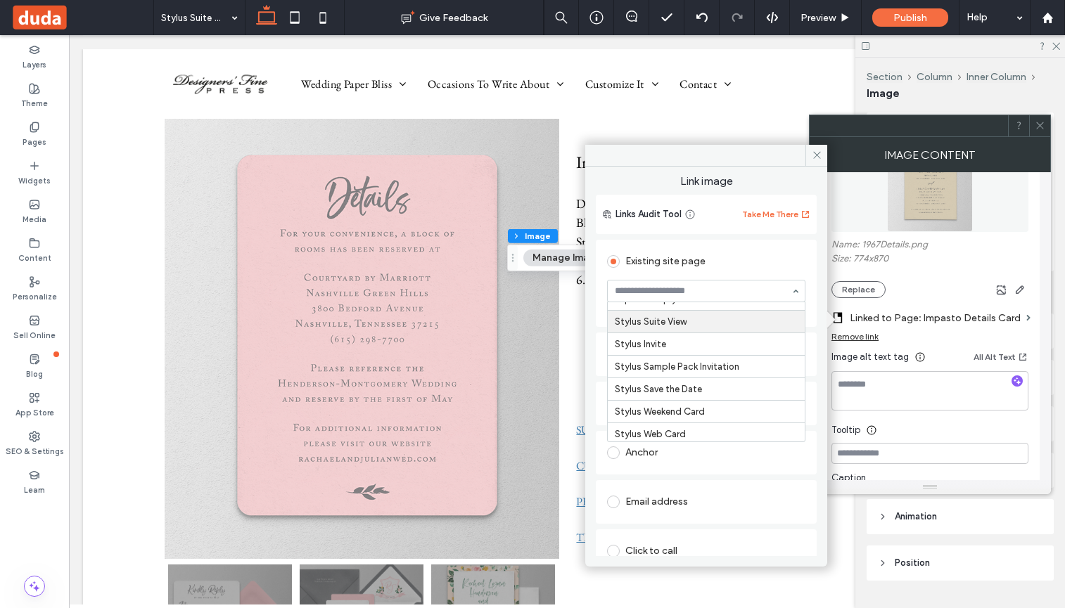
scroll to position [3605, 0]
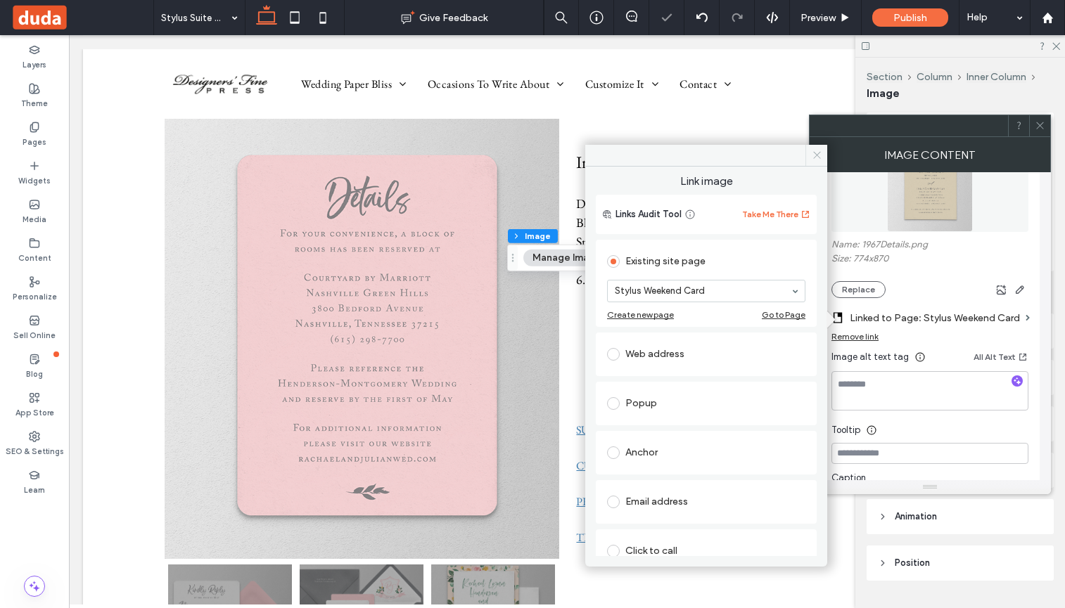
click at [818, 158] on icon at bounding box center [817, 155] width 11 height 11
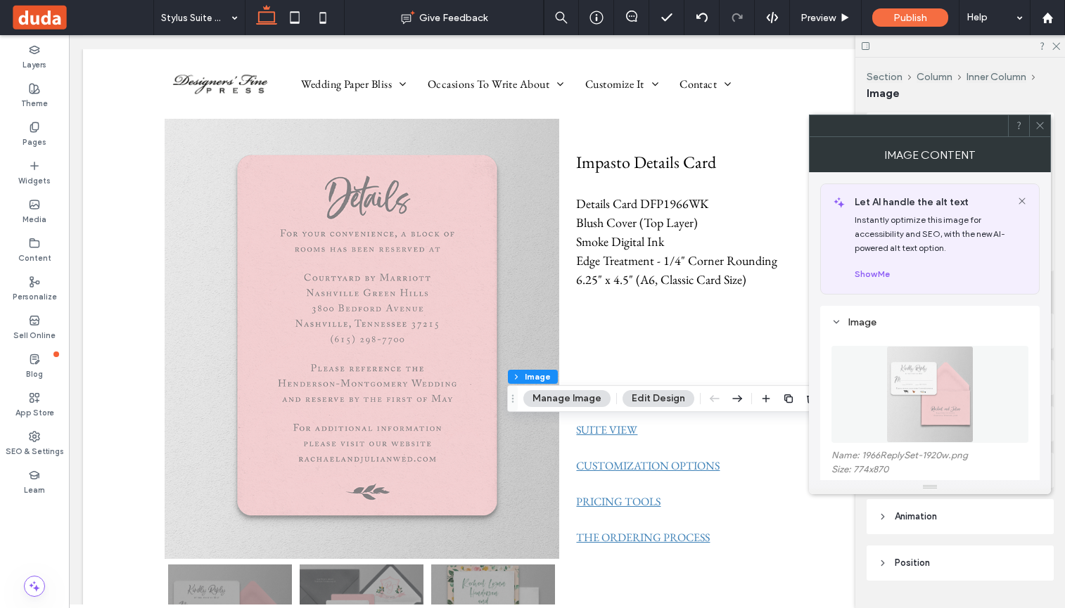
click at [848, 459] on label "Name: 1966ReplySet-1920w.png" at bounding box center [929, 457] width 197 height 14
click at [881, 456] on label "Name: 1966ReplySet-1920w.png" at bounding box center [929, 457] width 197 height 14
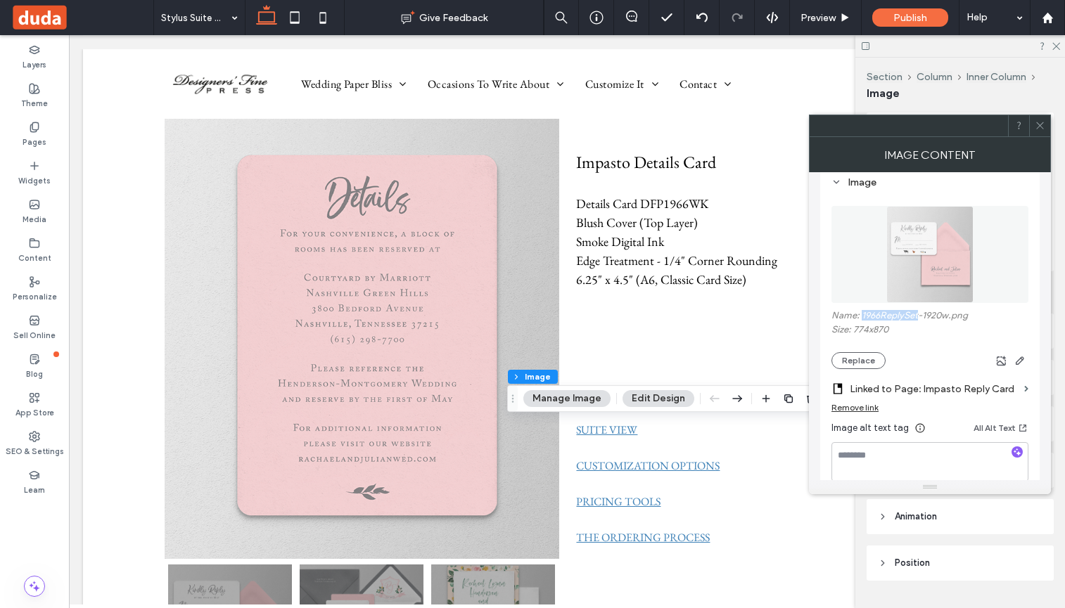
scroll to position [141, 0]
click at [857, 359] on button "Replace" at bounding box center [858, 360] width 54 height 17
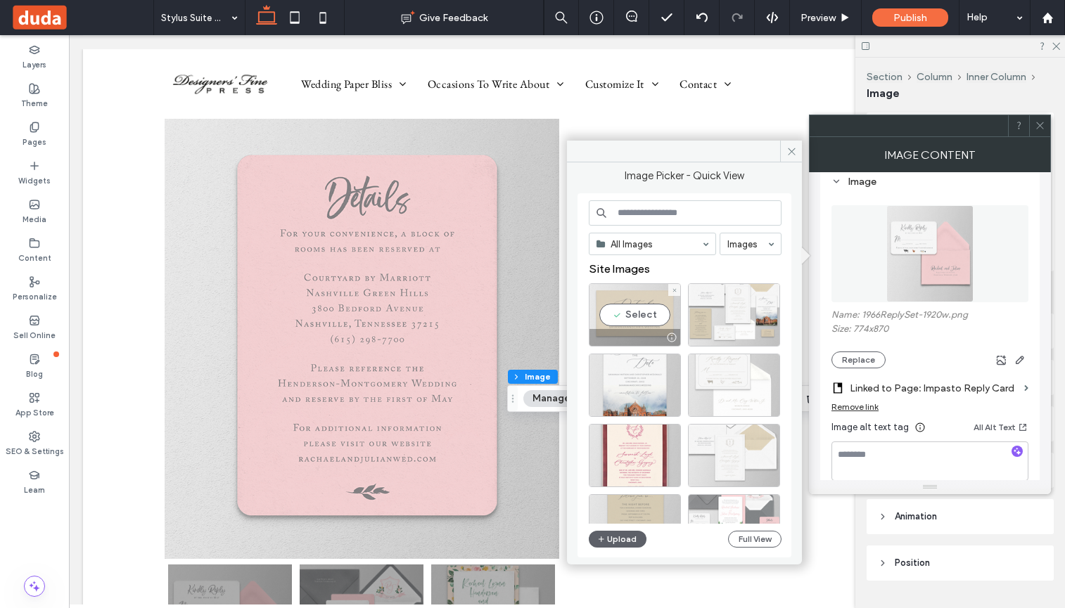
click at [638, 320] on div "Select" at bounding box center [635, 314] width 92 height 63
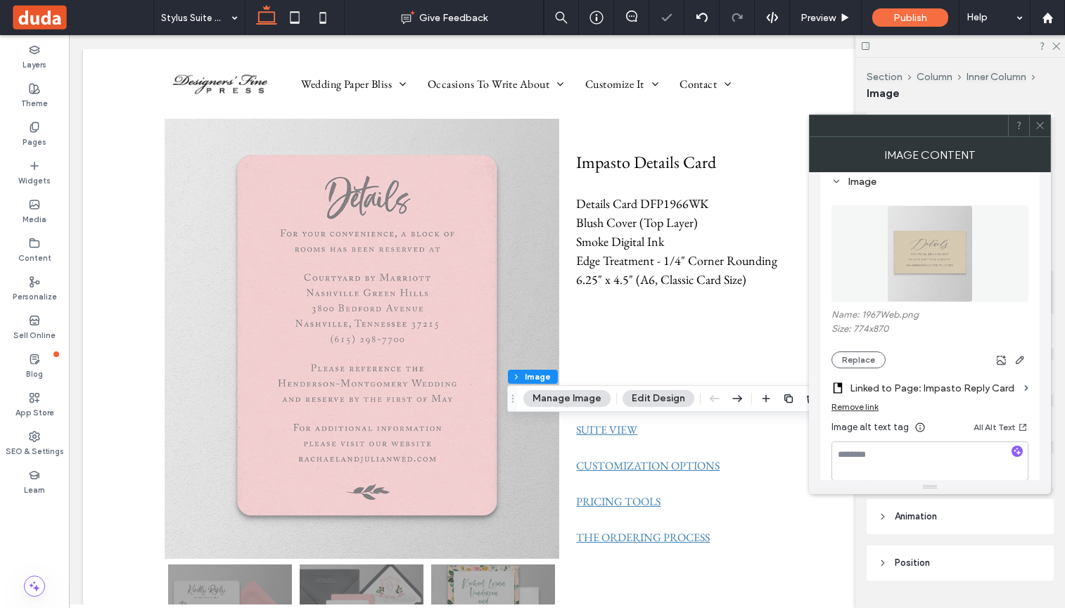
click at [941, 388] on label "Linked to Page: Impasto Reply Card" at bounding box center [934, 389] width 169 height 26
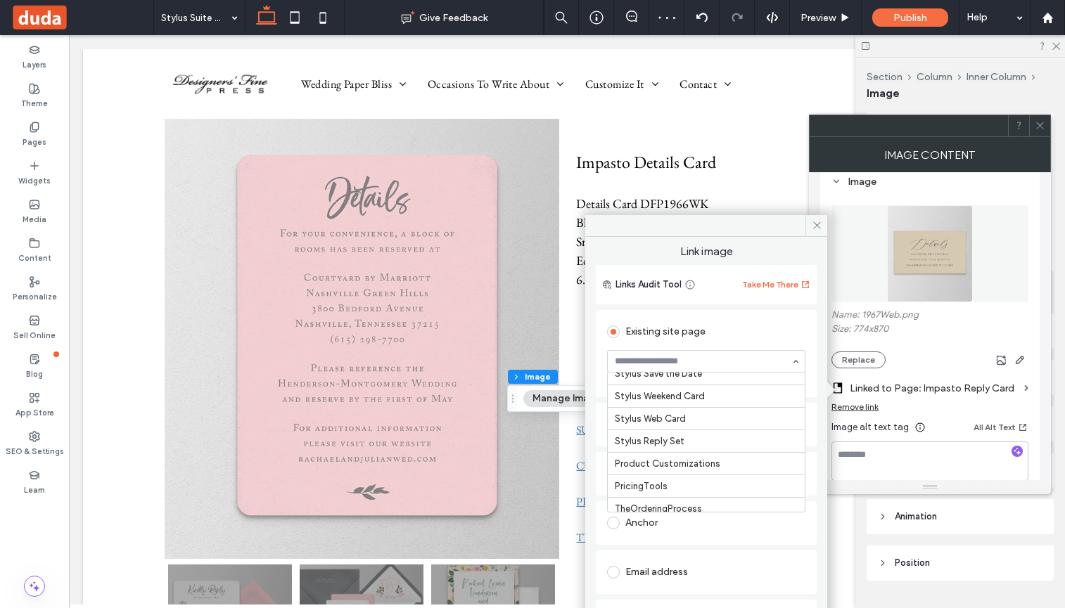
scroll to position [3664, 0]
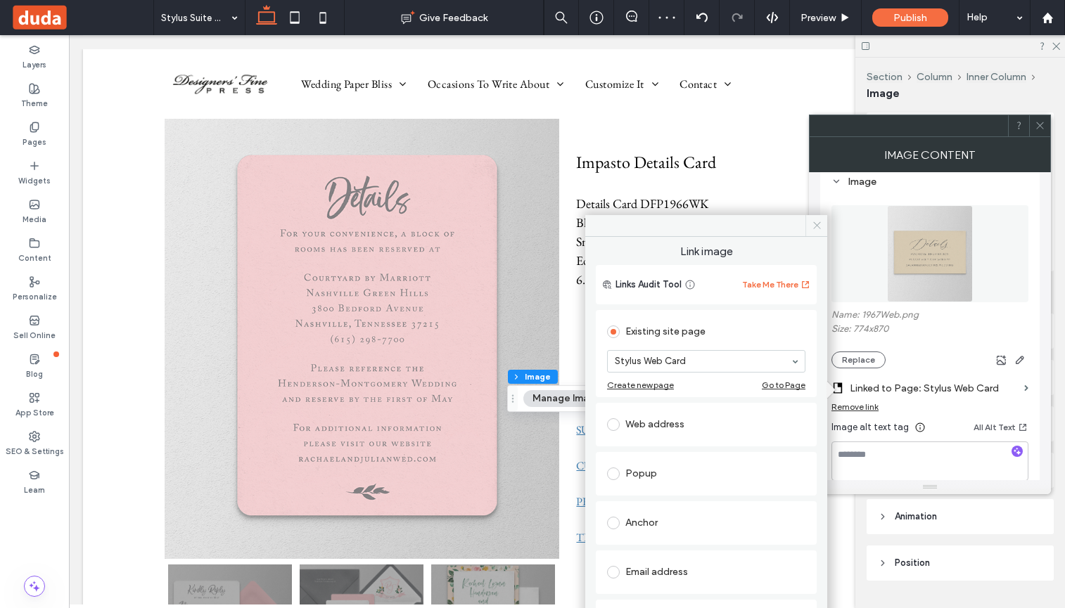
click at [813, 226] on icon at bounding box center [817, 225] width 11 height 11
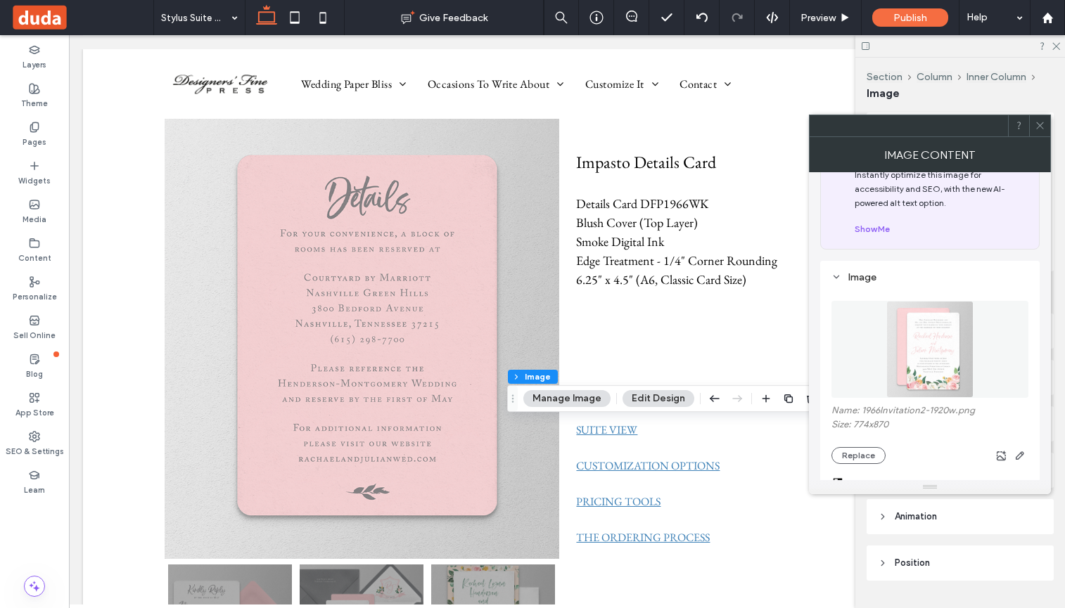
scroll to position [70, 0]
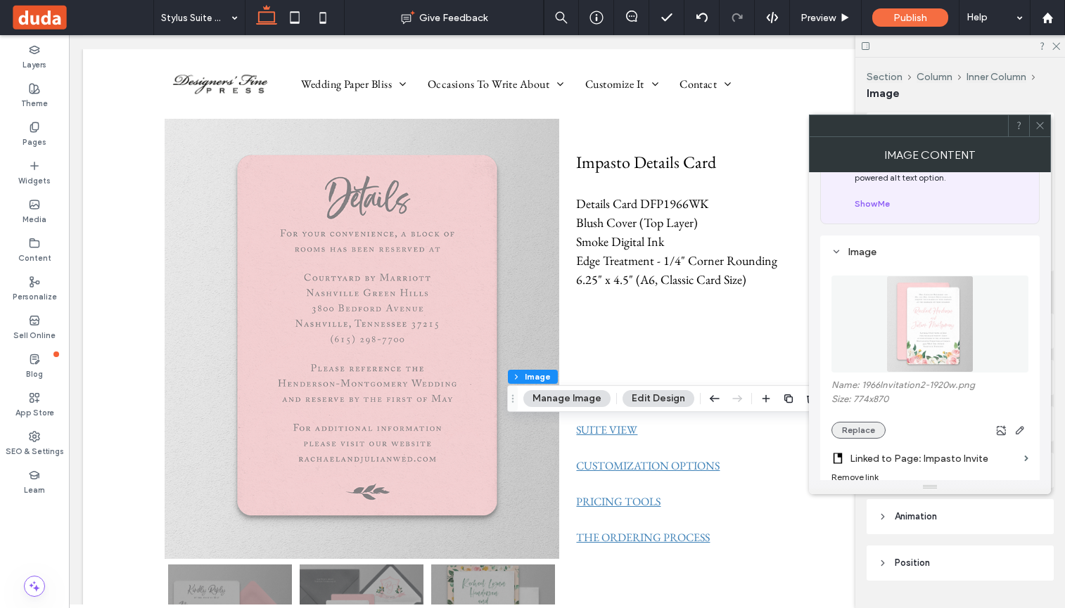
click at [867, 430] on button "Replace" at bounding box center [858, 430] width 54 height 17
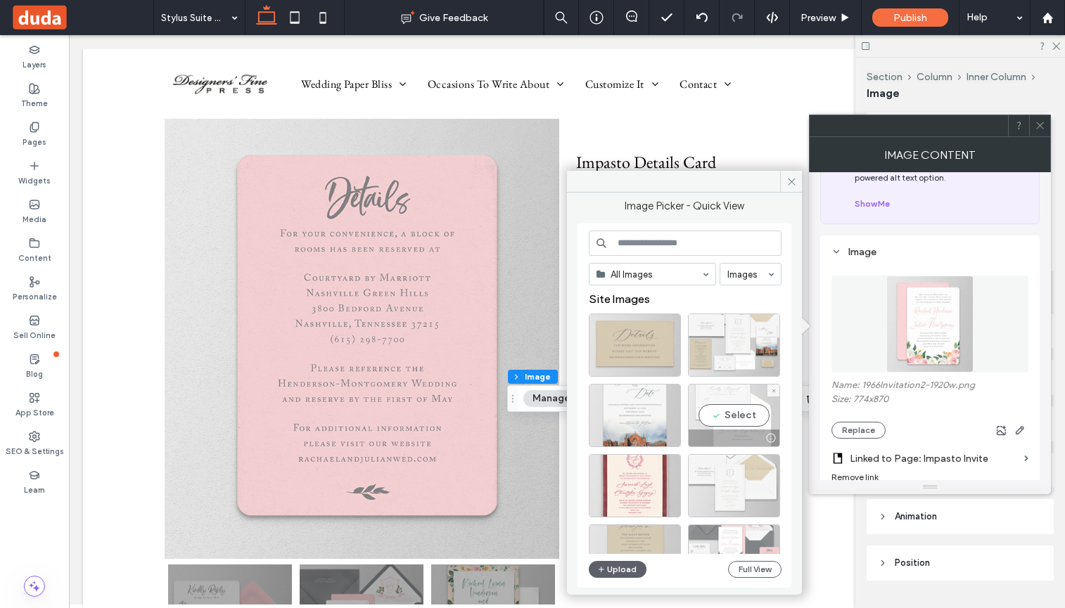
click at [731, 416] on div "Select" at bounding box center [734, 415] width 92 height 63
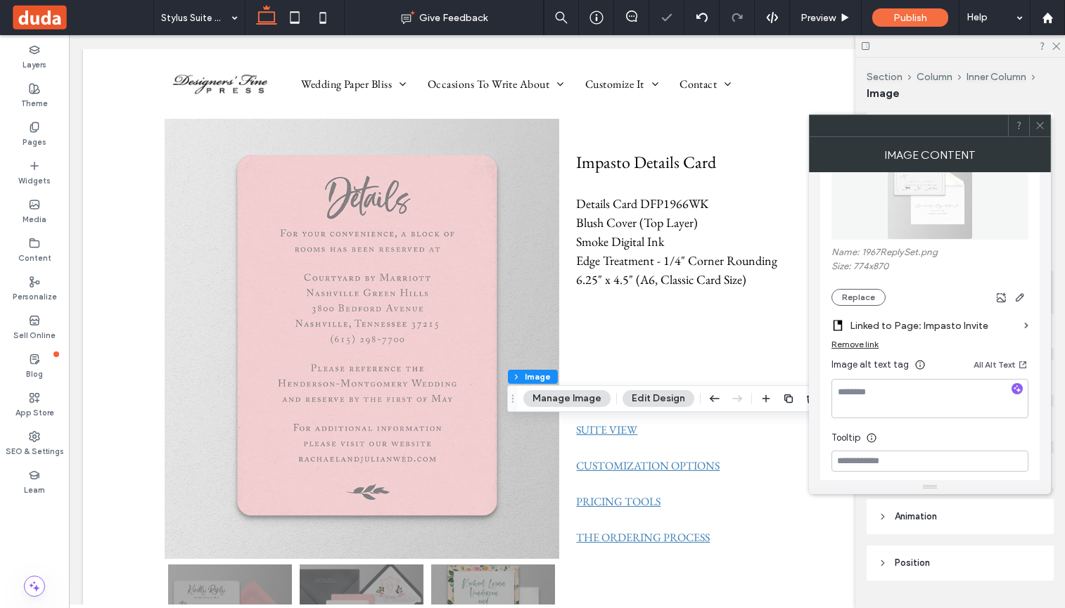
scroll to position [211, 0]
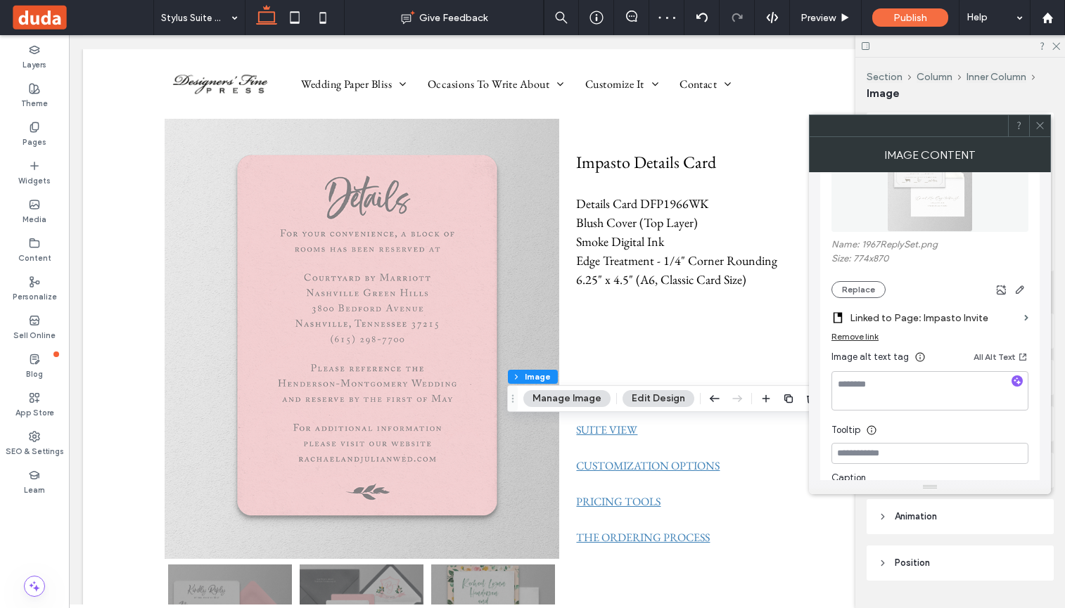
click at [945, 317] on label "Linked to Page: Impasto Invite" at bounding box center [934, 318] width 169 height 26
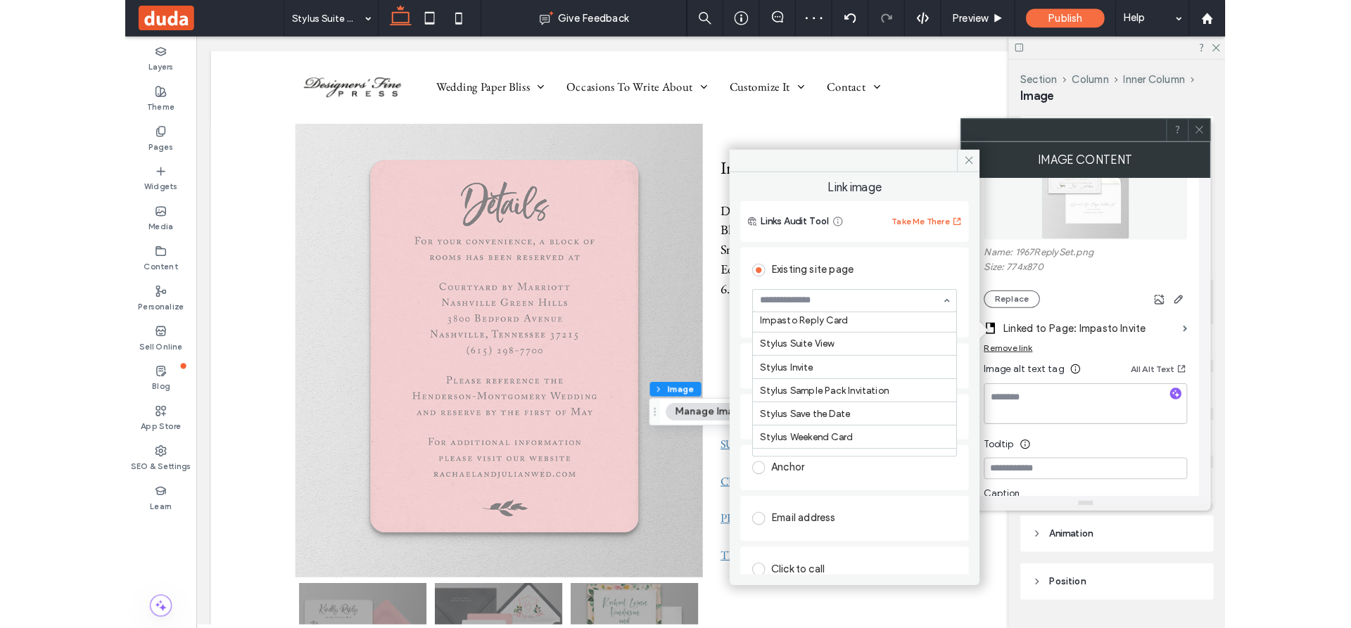
scroll to position [3664, 0]
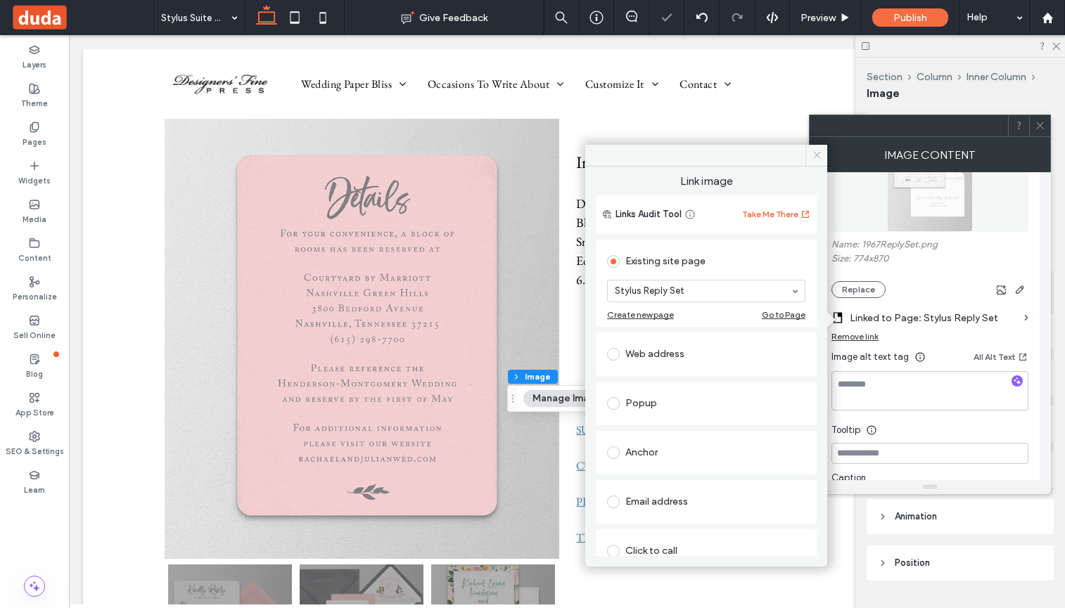
click at [817, 157] on icon at bounding box center [817, 155] width 11 height 11
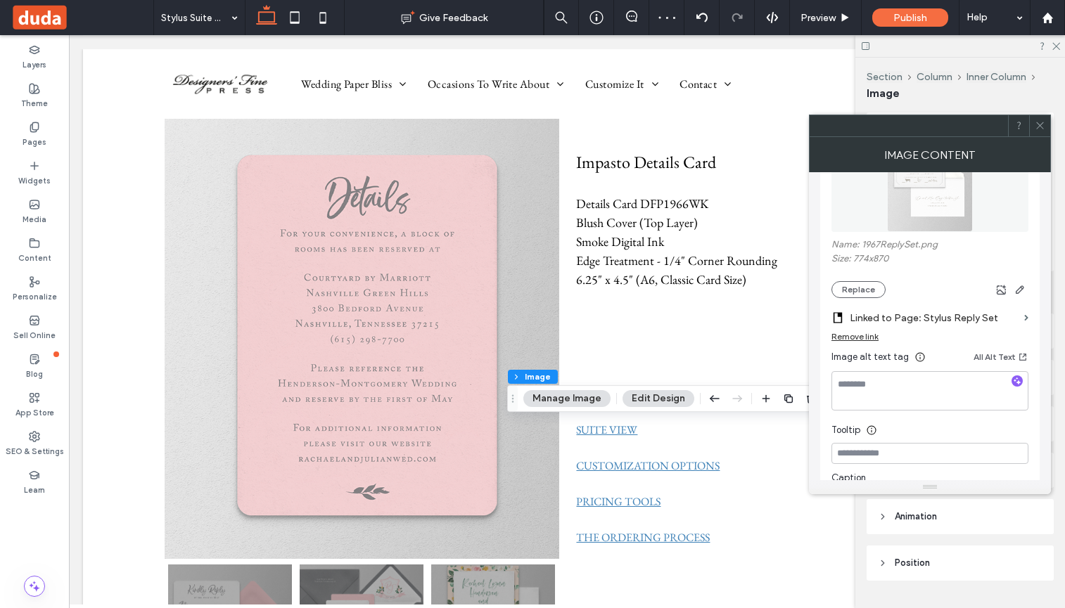
click at [1043, 125] on icon at bounding box center [1040, 125] width 11 height 11
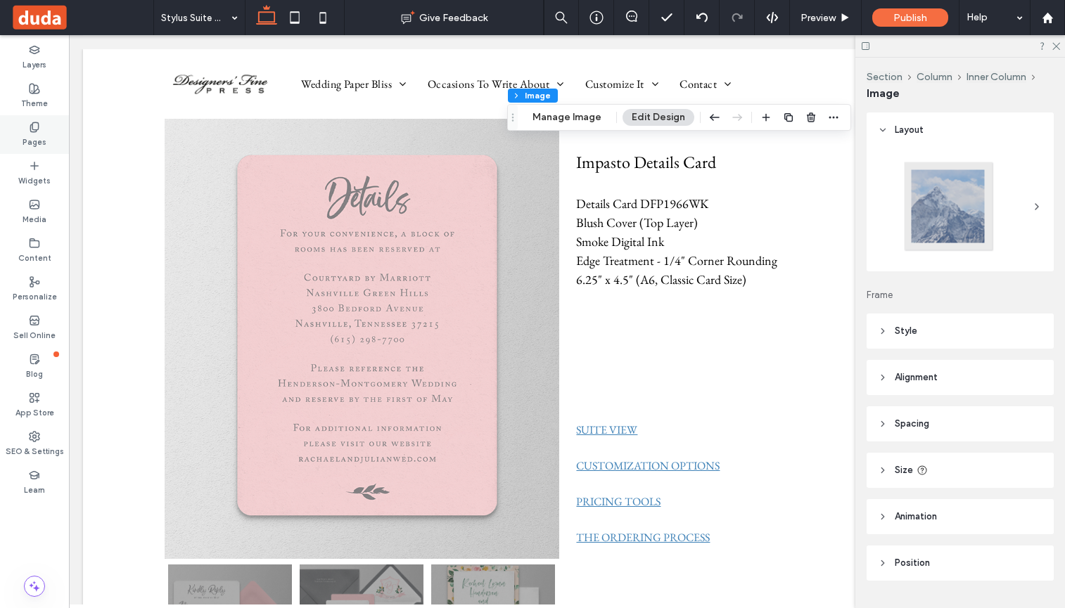
click at [33, 127] on icon at bounding box center [34, 127] width 11 height 11
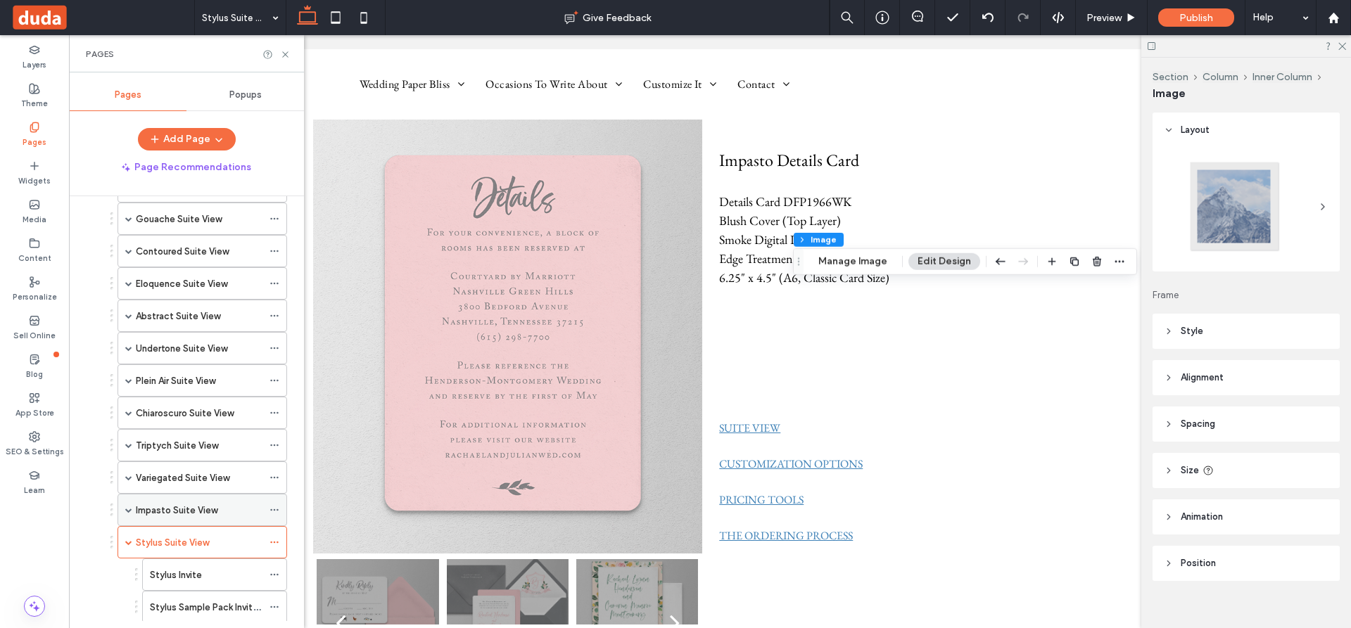
scroll to position [422, 0]
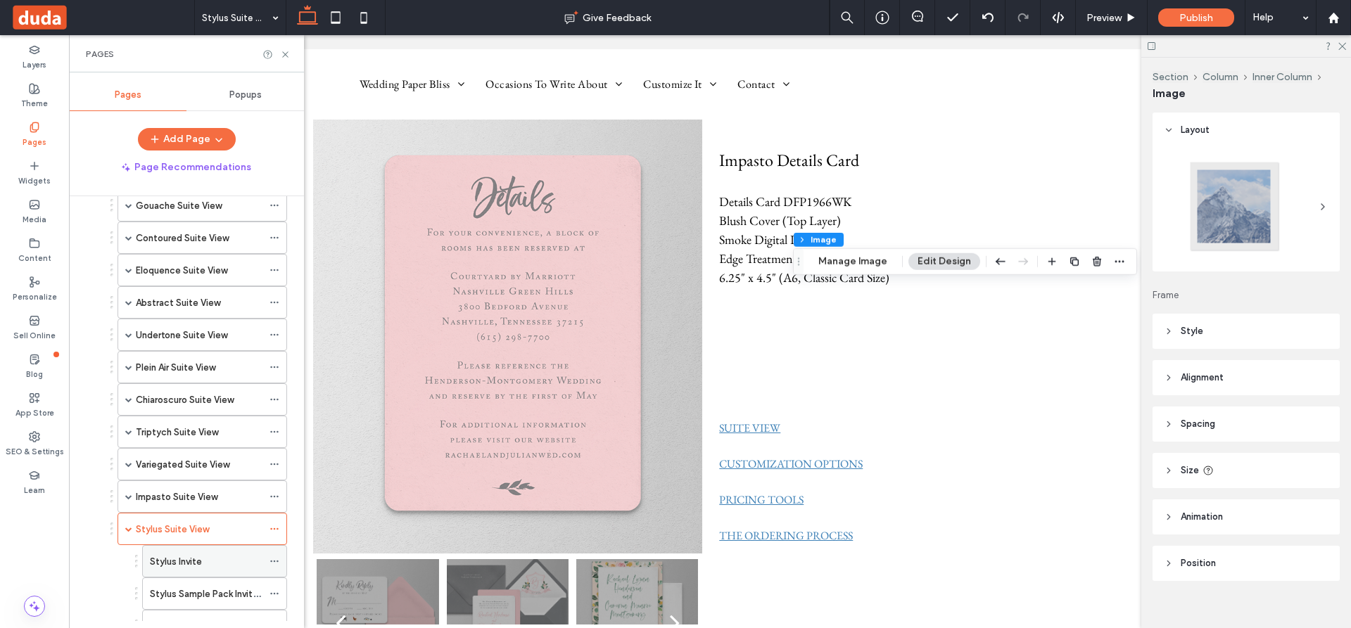
click at [186, 566] on label "Stylus Invite" at bounding box center [176, 561] width 52 height 25
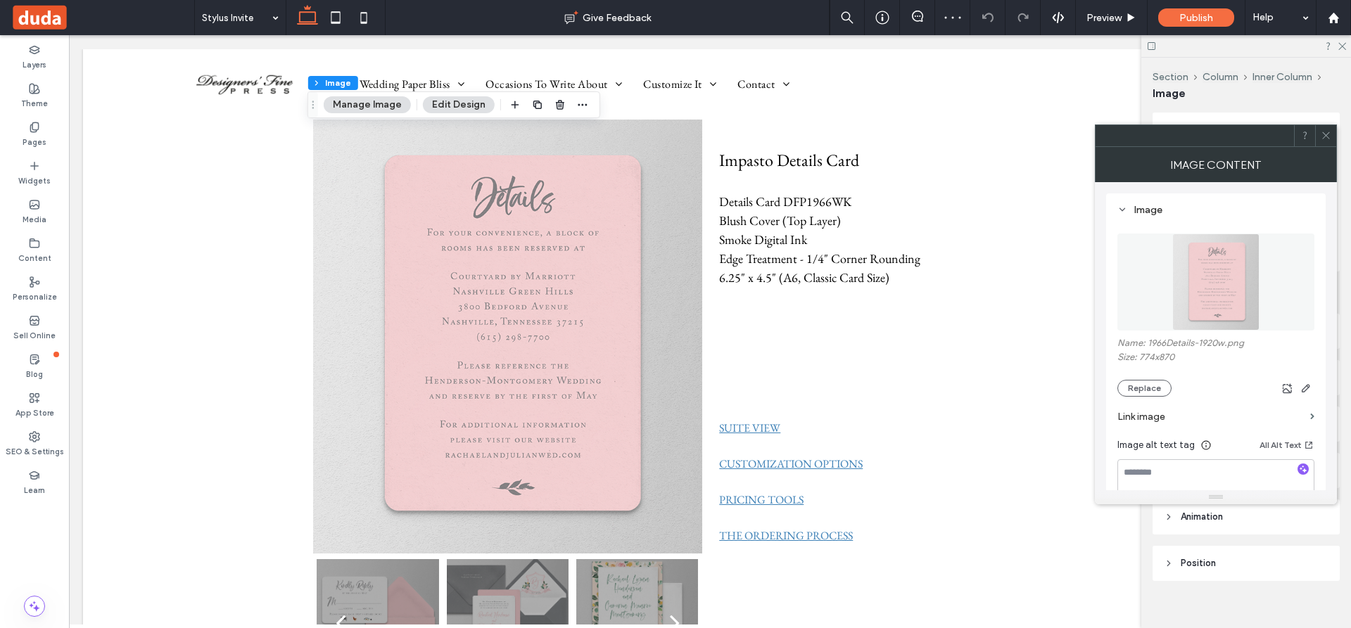
scroll to position [141, 0]
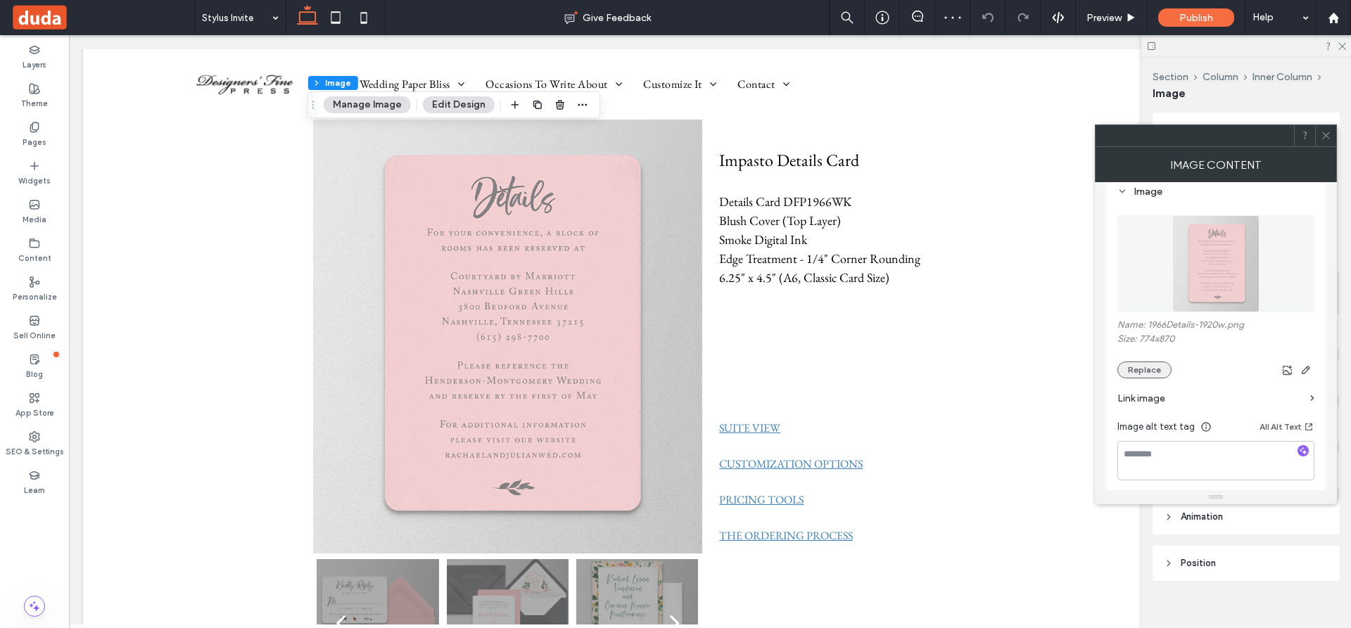
click at [1064, 367] on button "Replace" at bounding box center [1144, 370] width 54 height 17
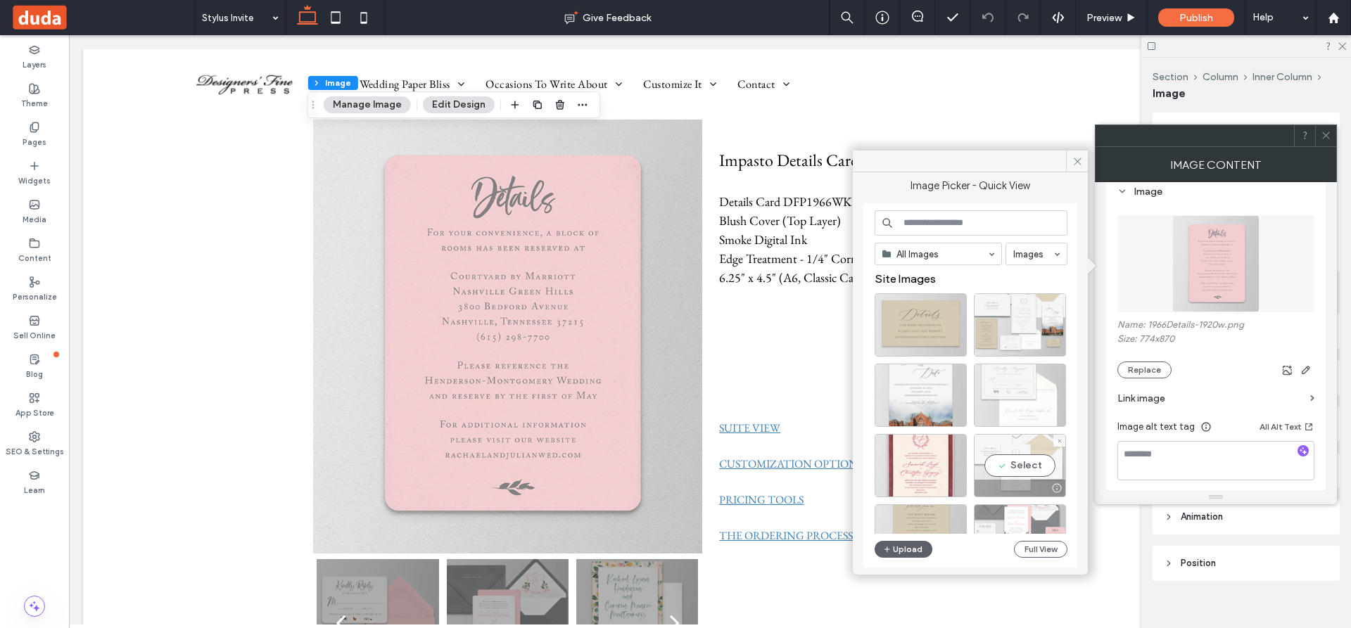
click at [1012, 461] on div "Select" at bounding box center [1020, 465] width 92 height 63
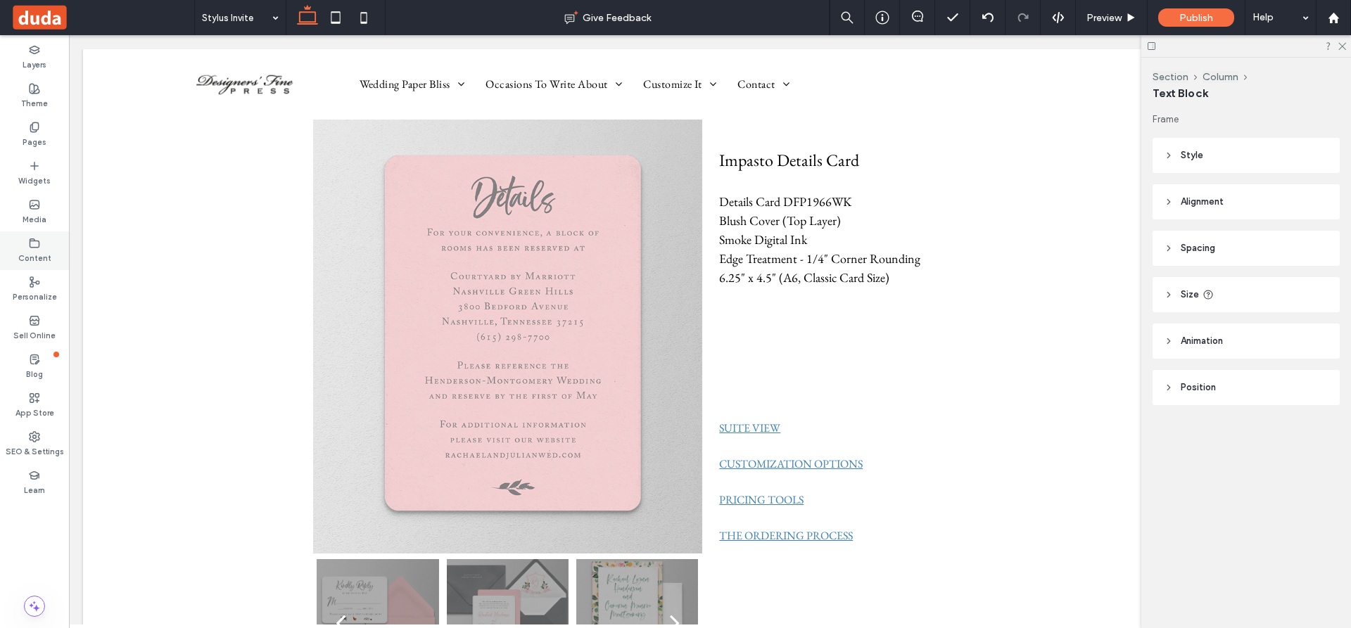
type input "**********"
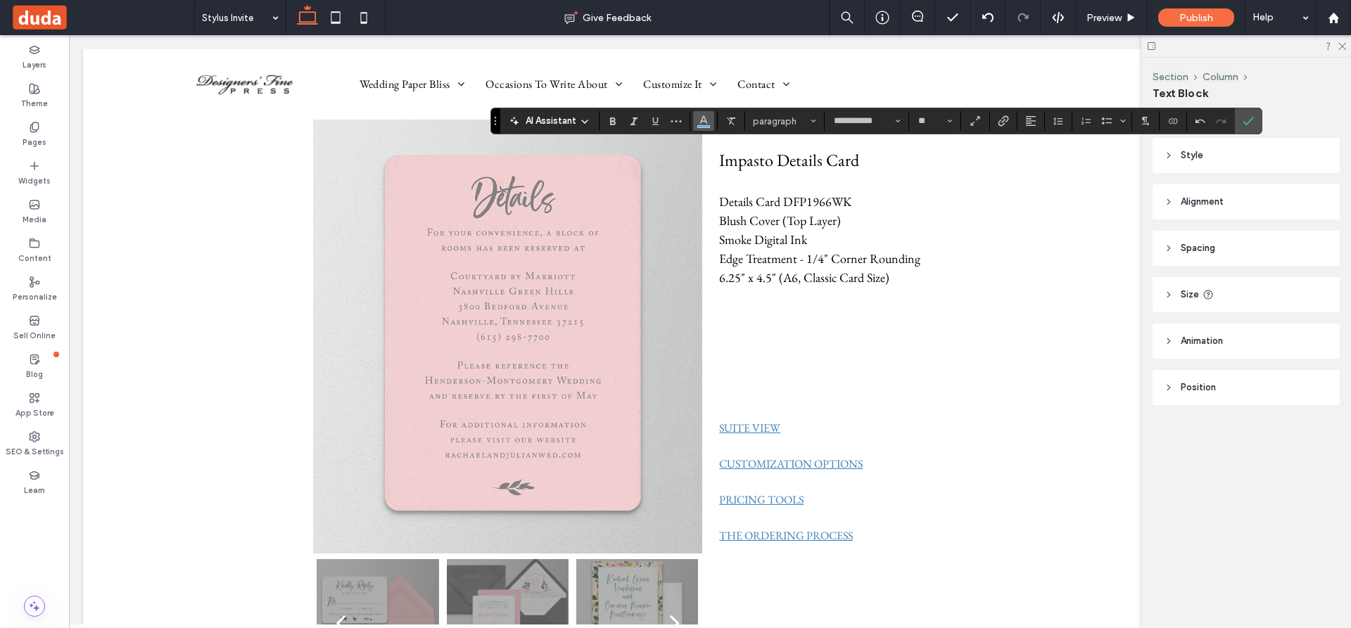
click at [706, 121] on use "Color" at bounding box center [704, 120] width 8 height 8
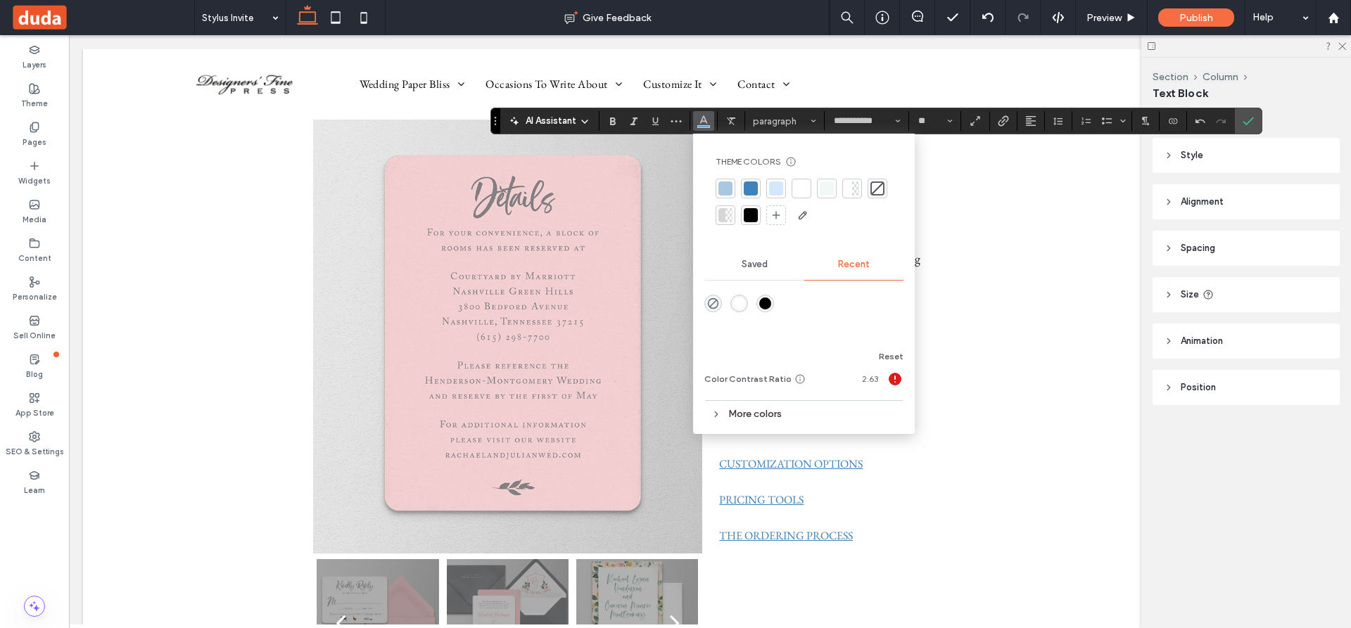
click at [747, 212] on div at bounding box center [751, 215] width 14 height 14
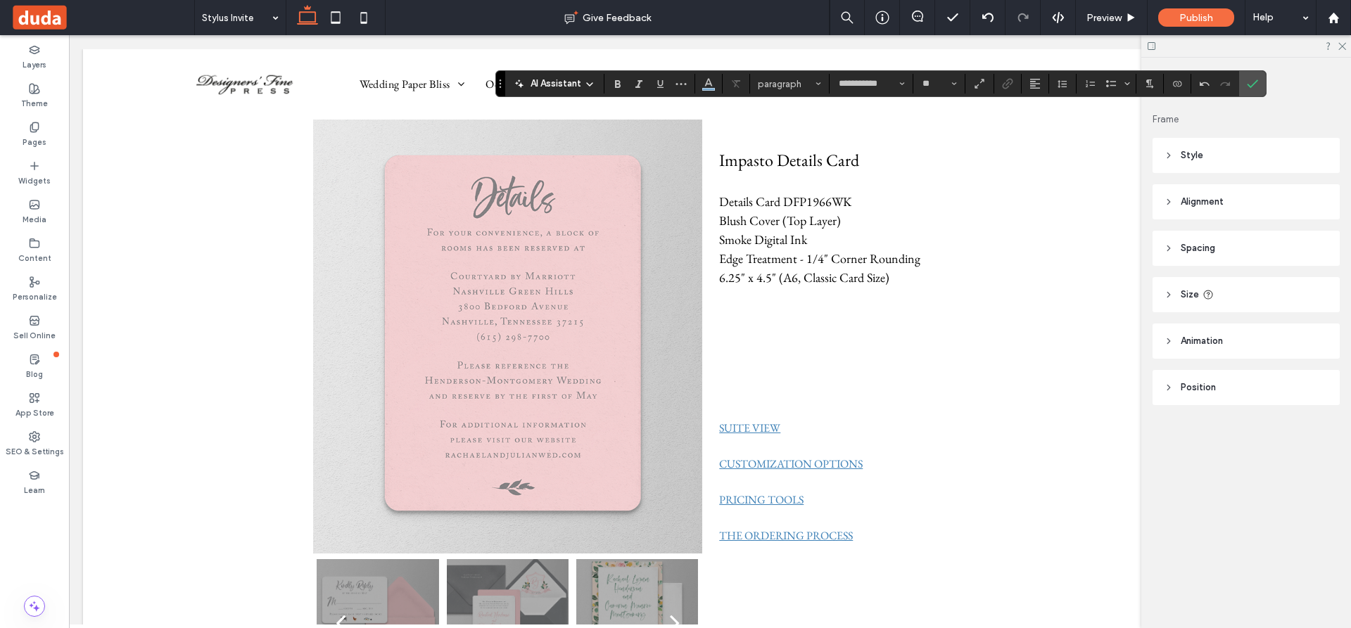
drag, startPoint x: 492, startPoint y: 119, endPoint x: 489, endPoint y: 82, distance: 37.4
click at [496, 82] on section "Drag" at bounding box center [500, 83] width 9 height 25
click at [702, 79] on icon "Color" at bounding box center [699, 82] width 11 height 11
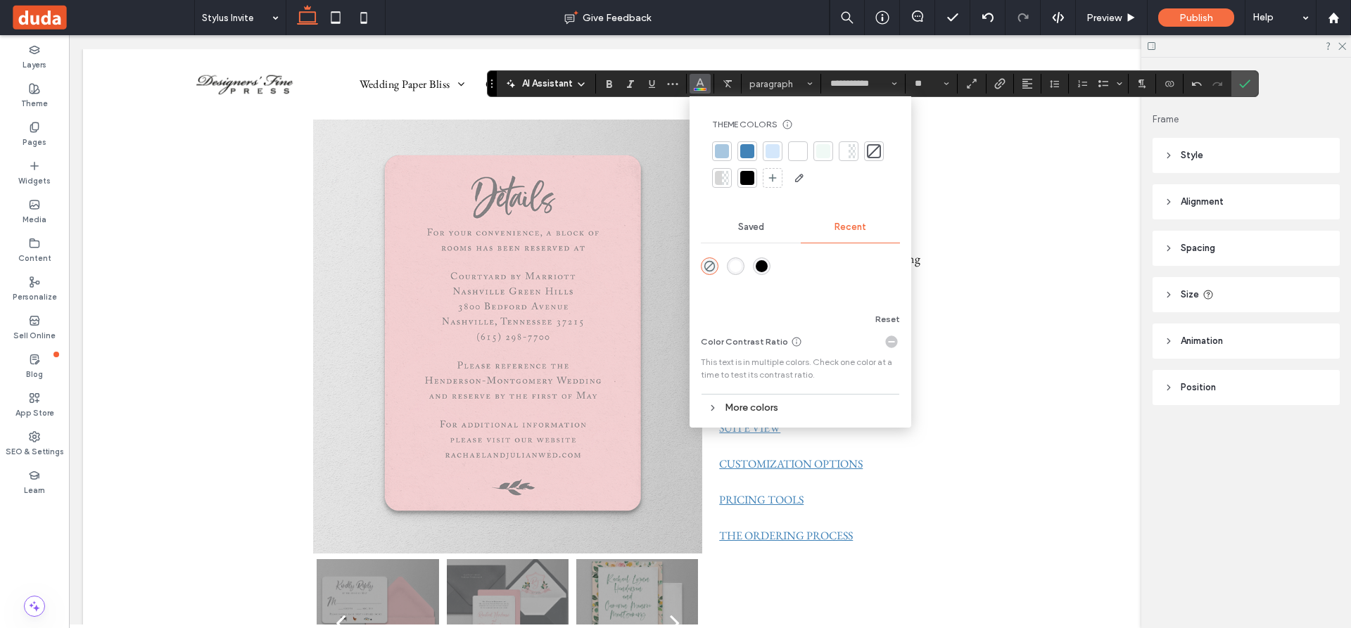
click at [751, 175] on div at bounding box center [747, 178] width 14 height 14
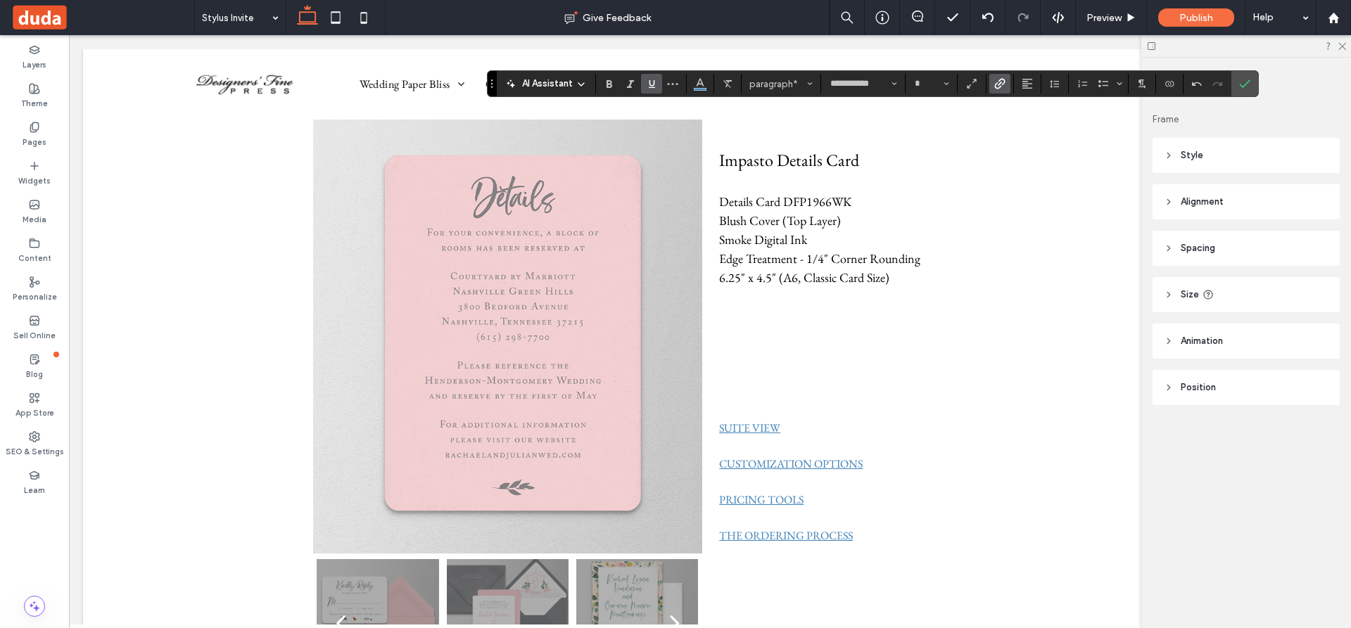
type input "**"
click at [1002, 78] on icon "Link" at bounding box center [999, 83] width 11 height 11
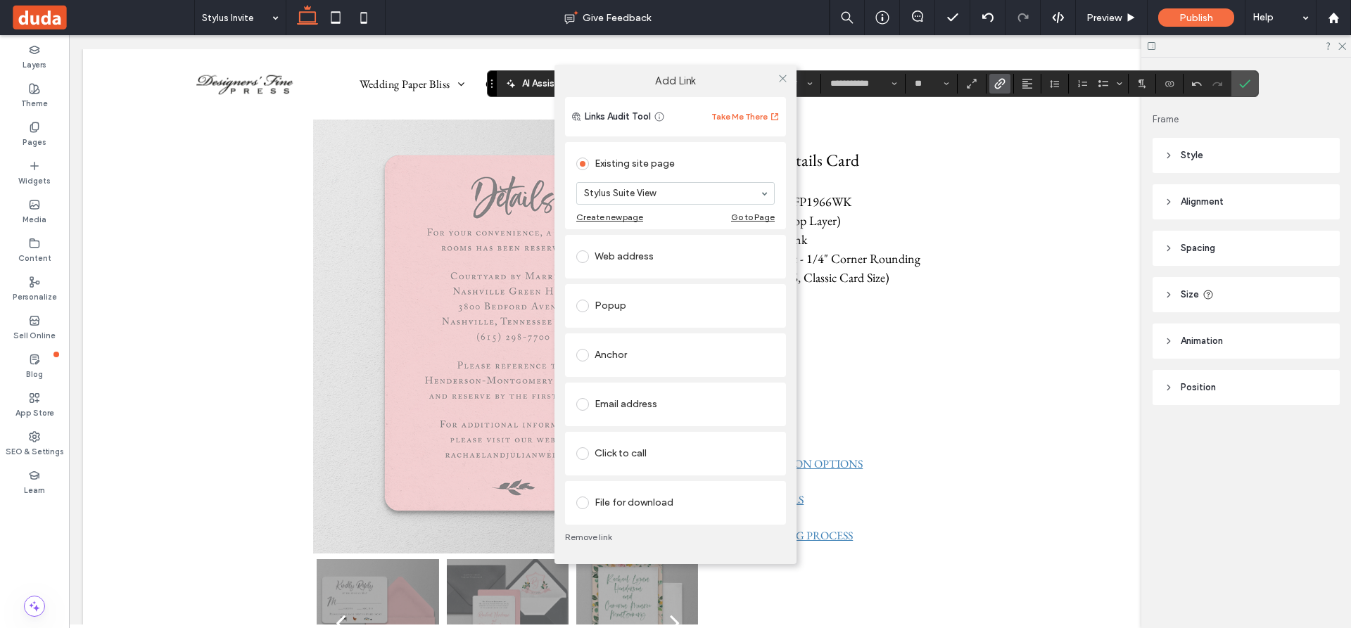
click at [976, 163] on div "Add Link Links Audit Tool Take Me There Existing site page Stylus Suite View Cr…" at bounding box center [675, 314] width 1351 height 628
click at [987, 487] on div "Add Link Links Audit Tool Take Me There Existing site page Stylus Suite View Cr…" at bounding box center [675, 314] width 1351 height 628
click at [779, 81] on icon at bounding box center [782, 78] width 11 height 11
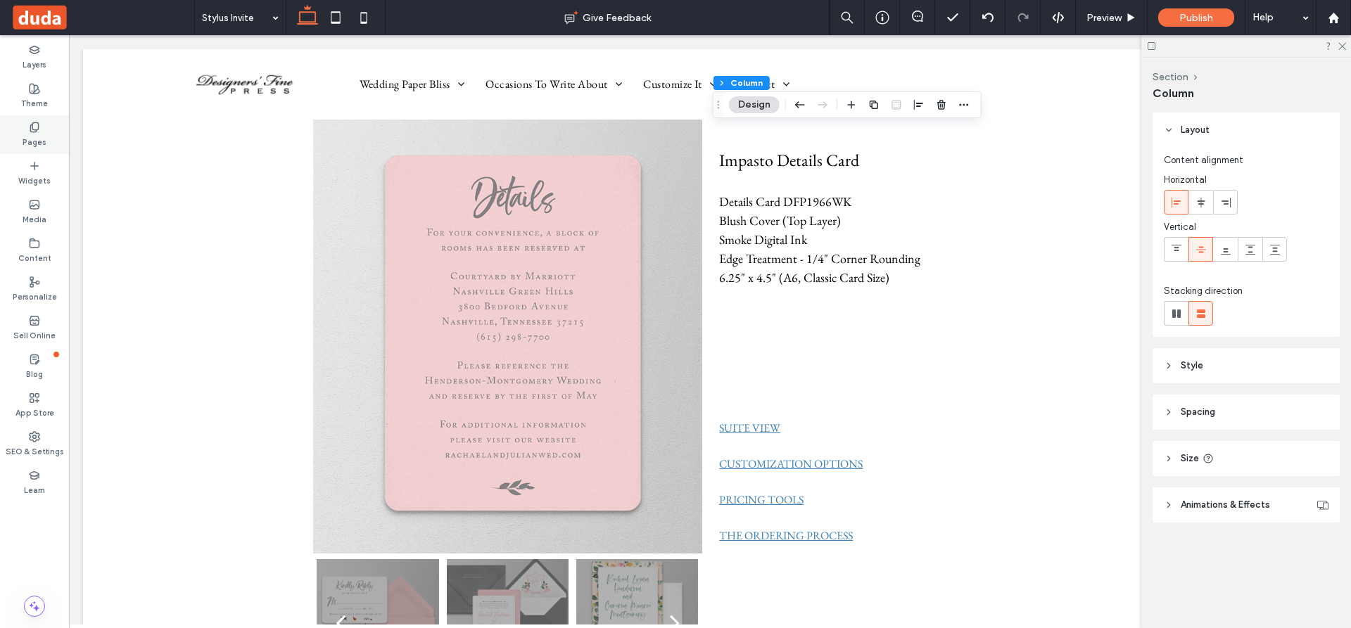
click at [35, 129] on icon at bounding box center [34, 127] width 11 height 11
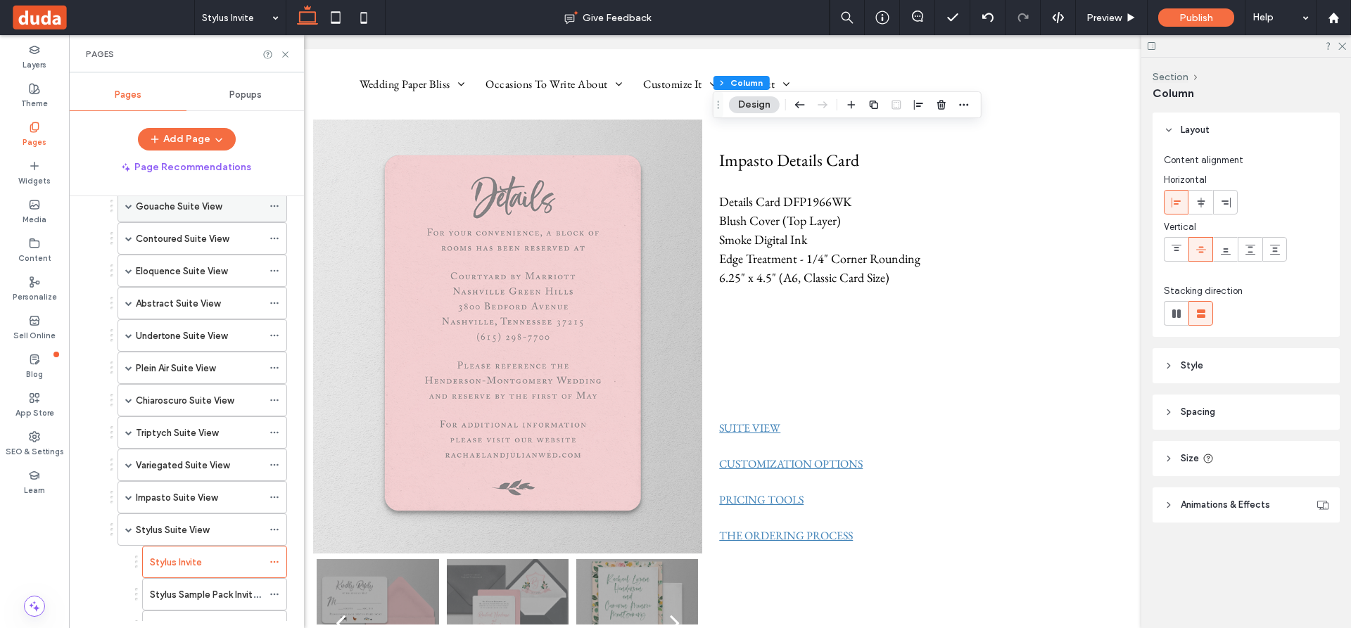
scroll to position [422, 0]
click at [192, 589] on label "Stylus Sample Pack Invitation" at bounding box center [212, 594] width 125 height 25
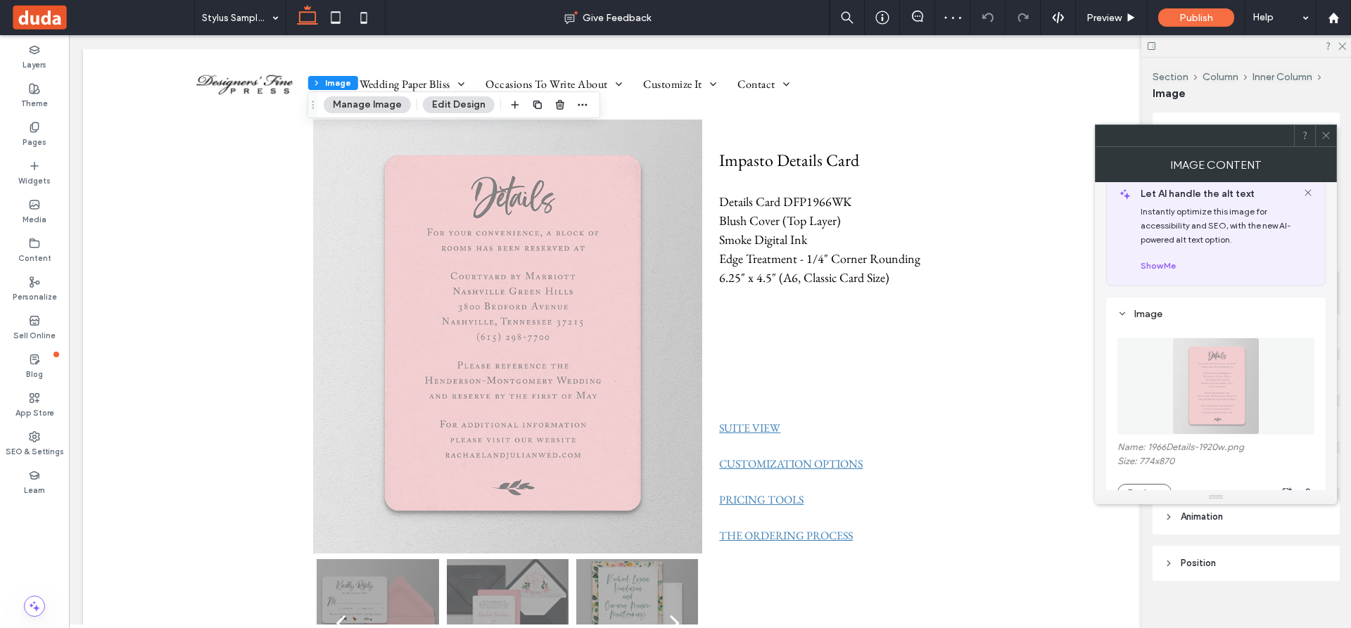
scroll to position [70, 0]
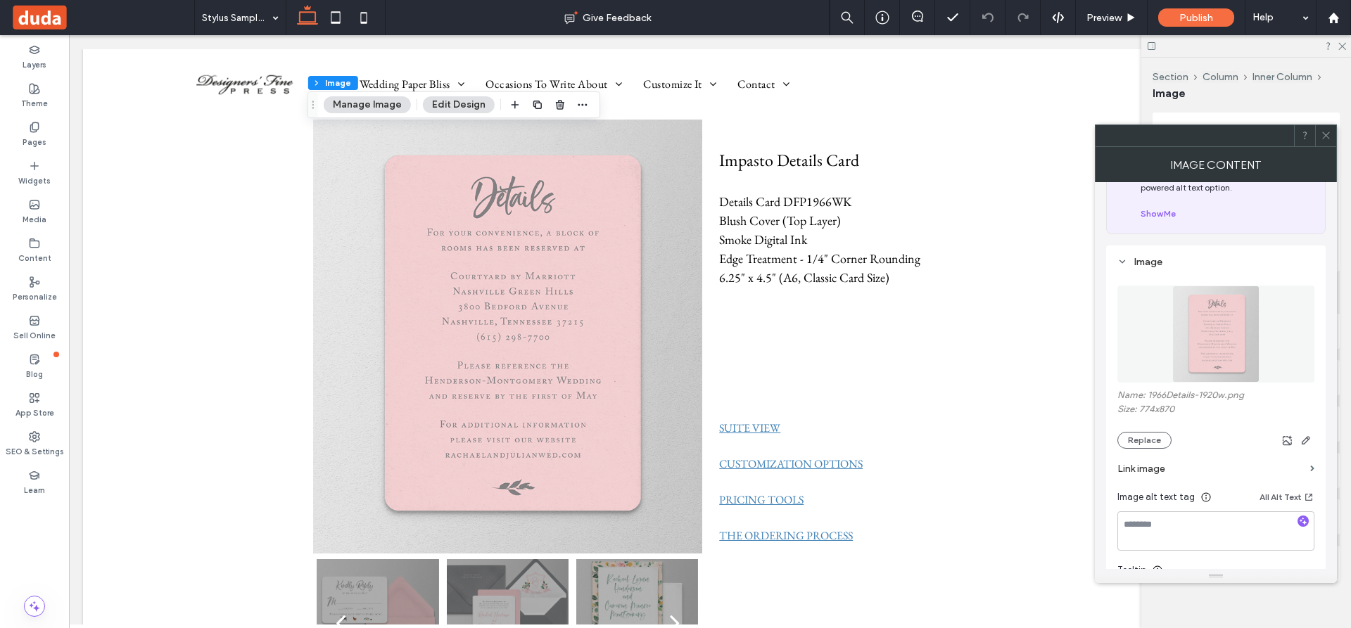
drag, startPoint x: 1217, startPoint y: 499, endPoint x: 1212, endPoint y: 573, distance: 74.7
click at [1064, 439] on button "Replace" at bounding box center [1144, 440] width 54 height 17
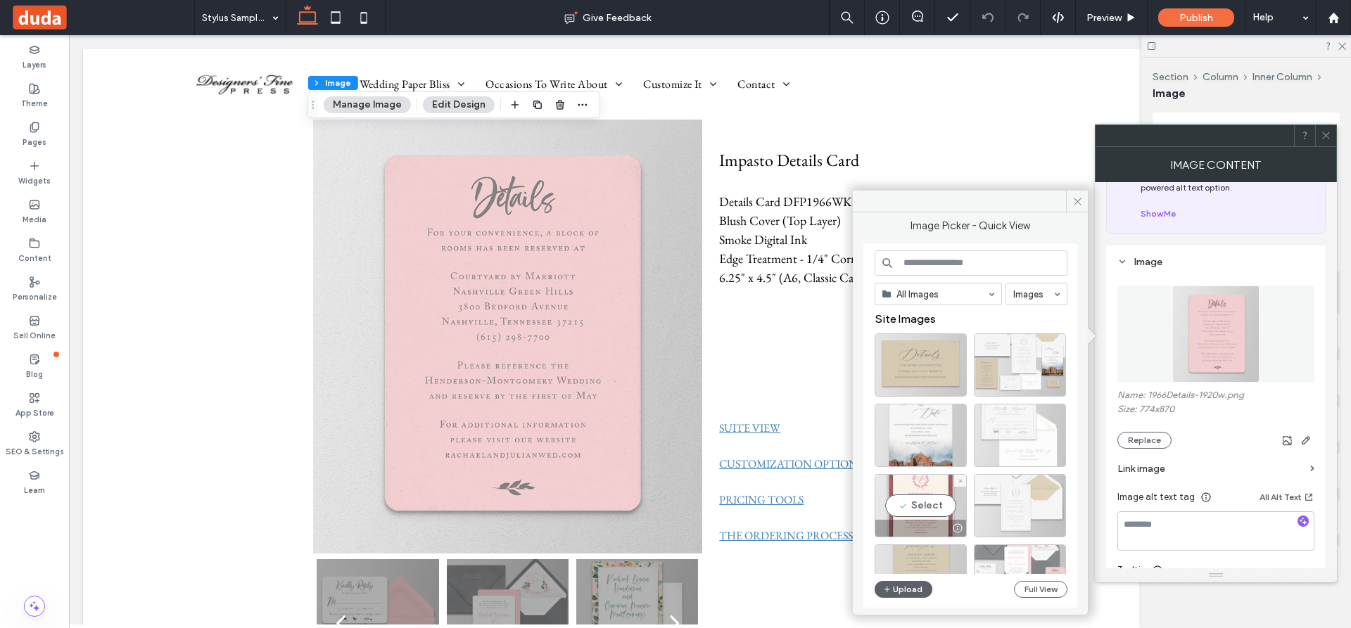
click at [917, 499] on div "Select" at bounding box center [920, 505] width 92 height 63
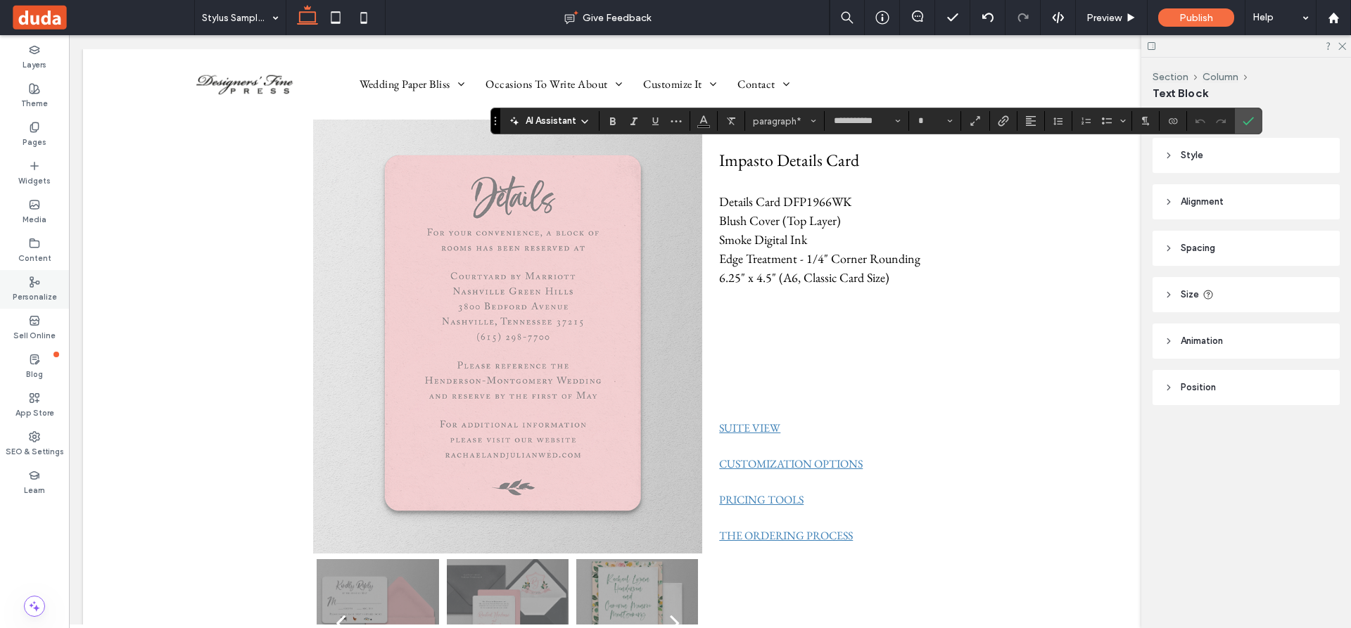
type input "**"
click at [704, 119] on icon "Color" at bounding box center [703, 119] width 11 height 11
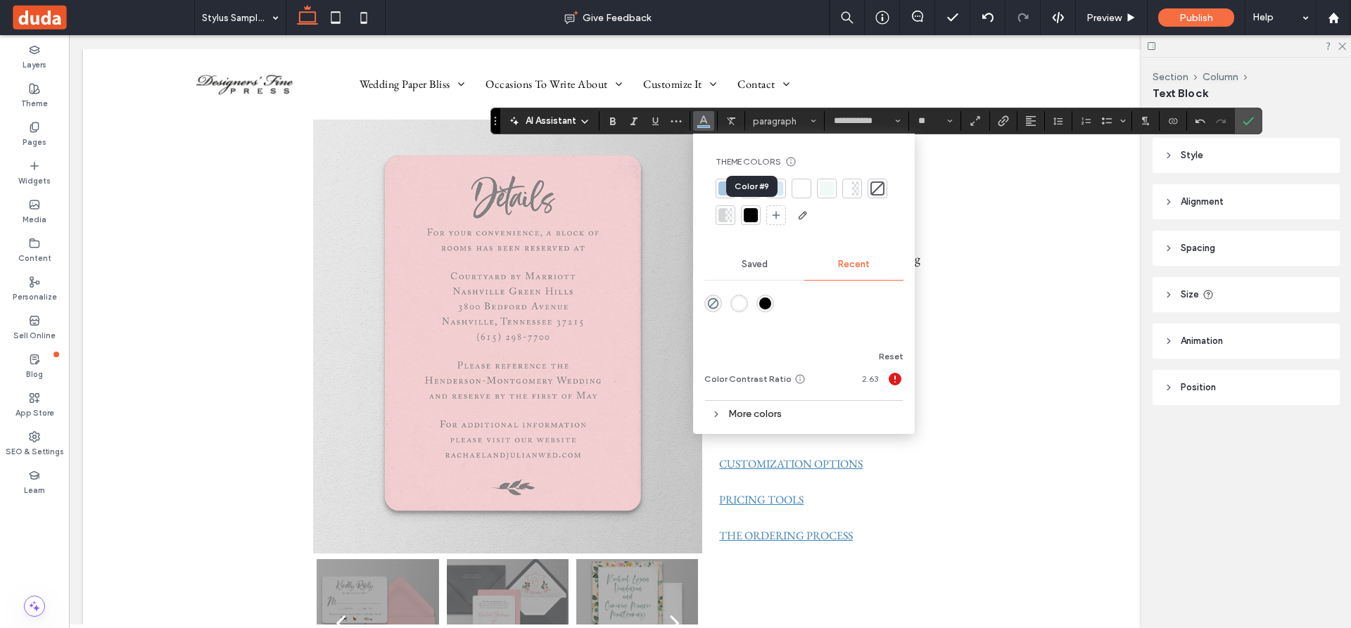
click at [751, 212] on div at bounding box center [751, 215] width 14 height 14
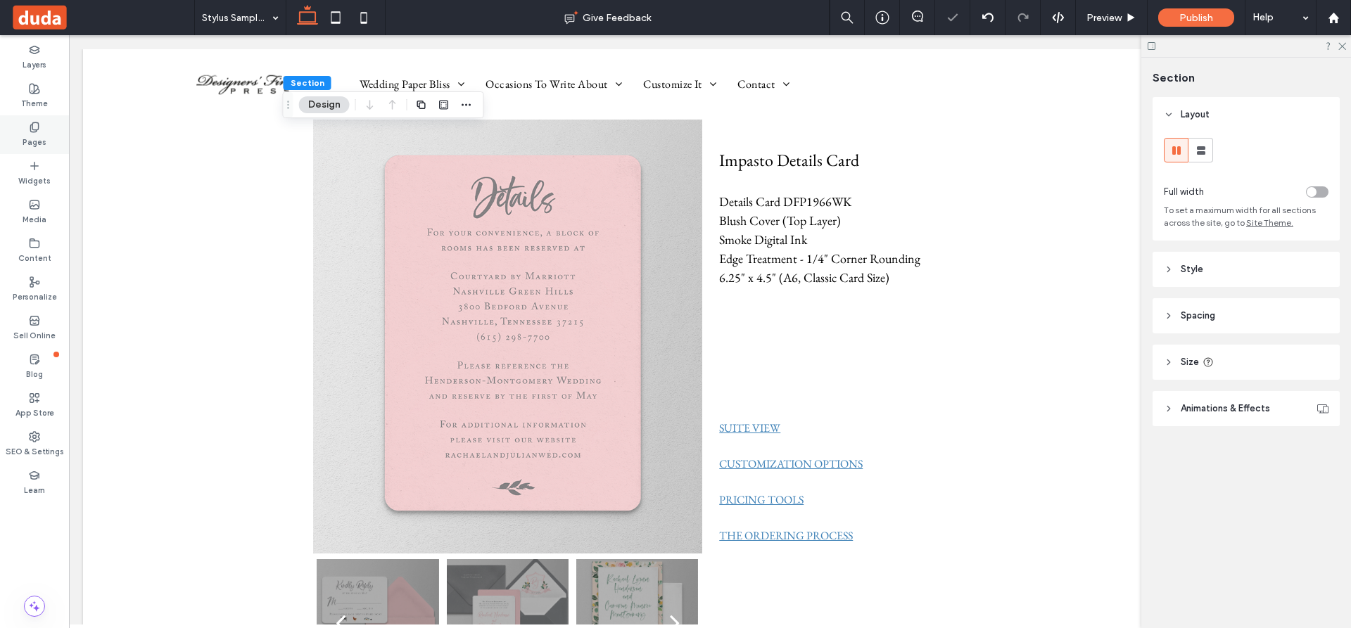
click at [32, 123] on icon at bounding box center [34, 127] width 11 height 11
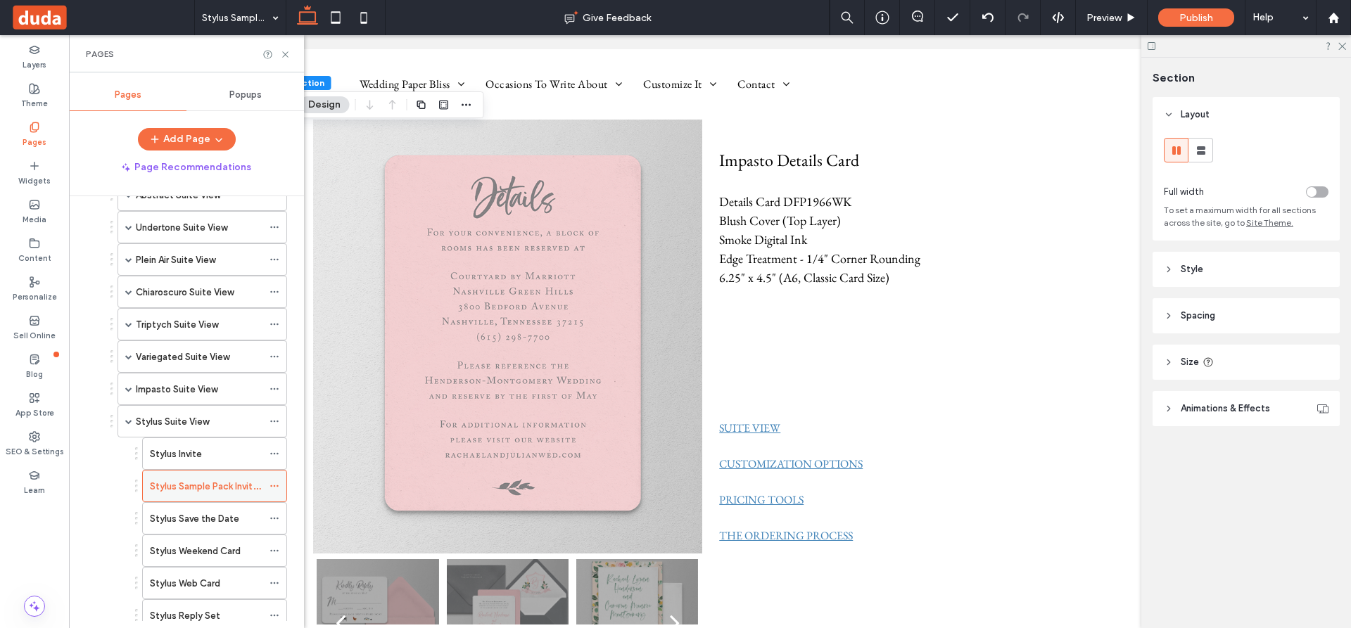
scroll to position [563, 0]
click at [210, 487] on label "Stylus Save the Date" at bounding box center [194, 485] width 89 height 25
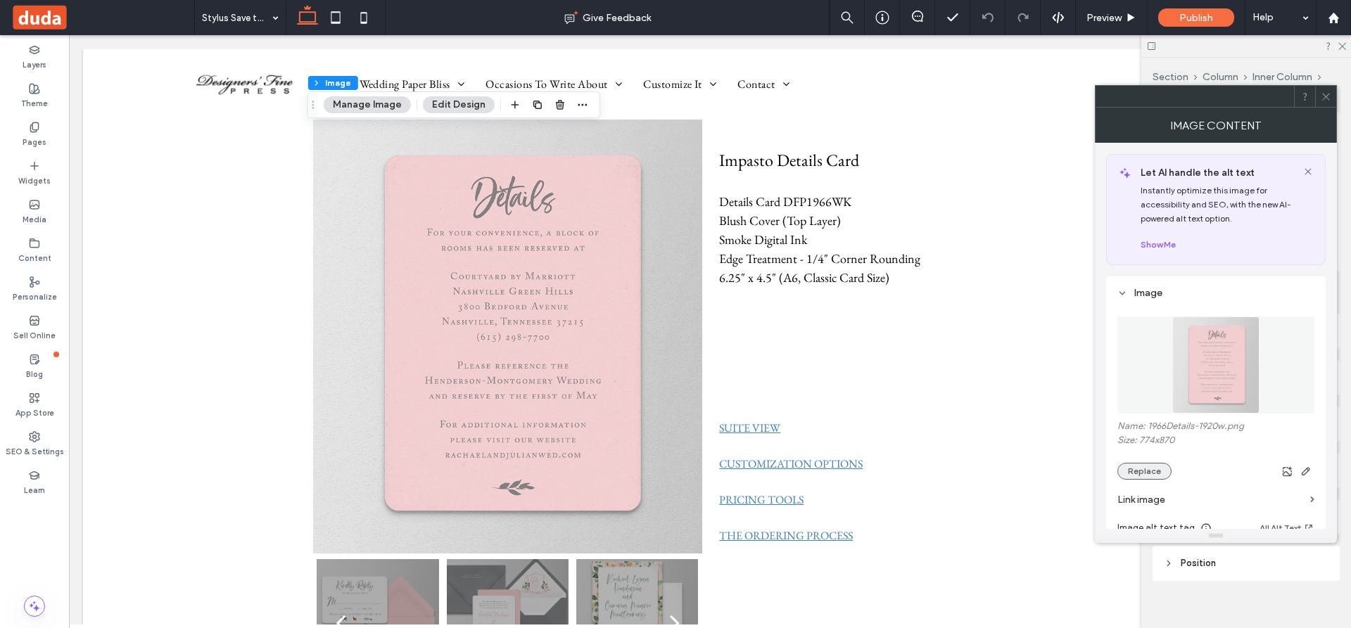
click at [1064, 469] on button "Replace" at bounding box center [1144, 471] width 54 height 17
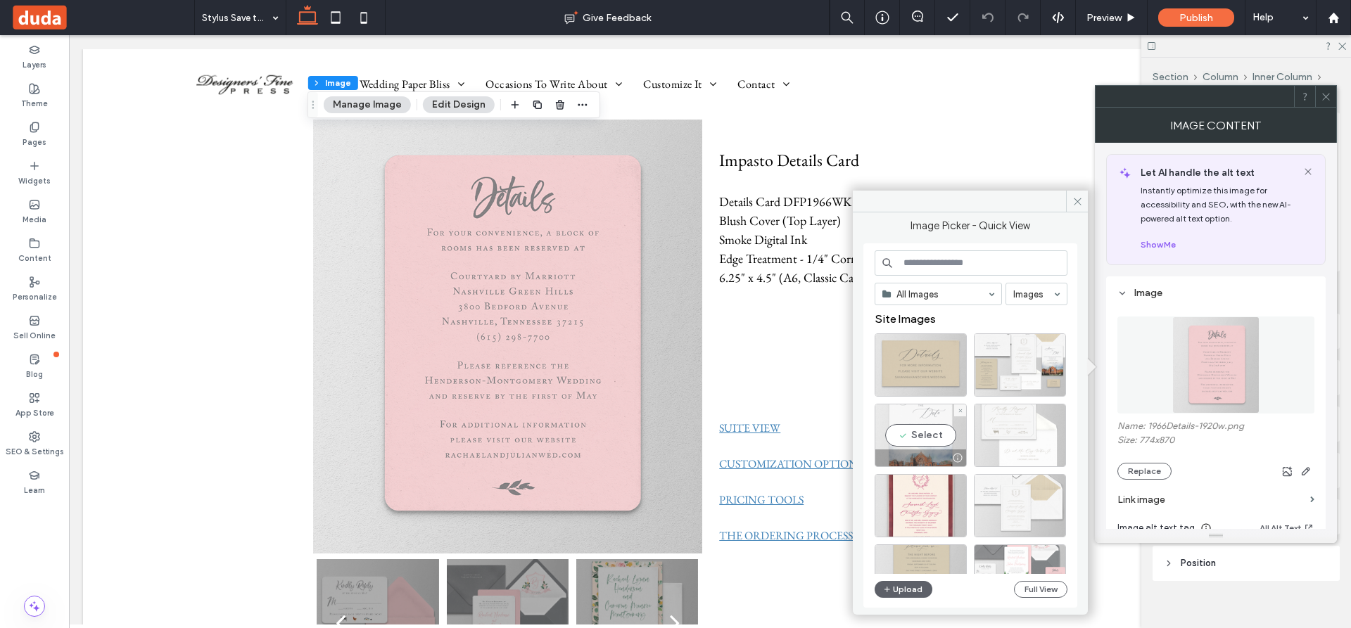
click at [922, 431] on div "Select" at bounding box center [920, 435] width 92 height 63
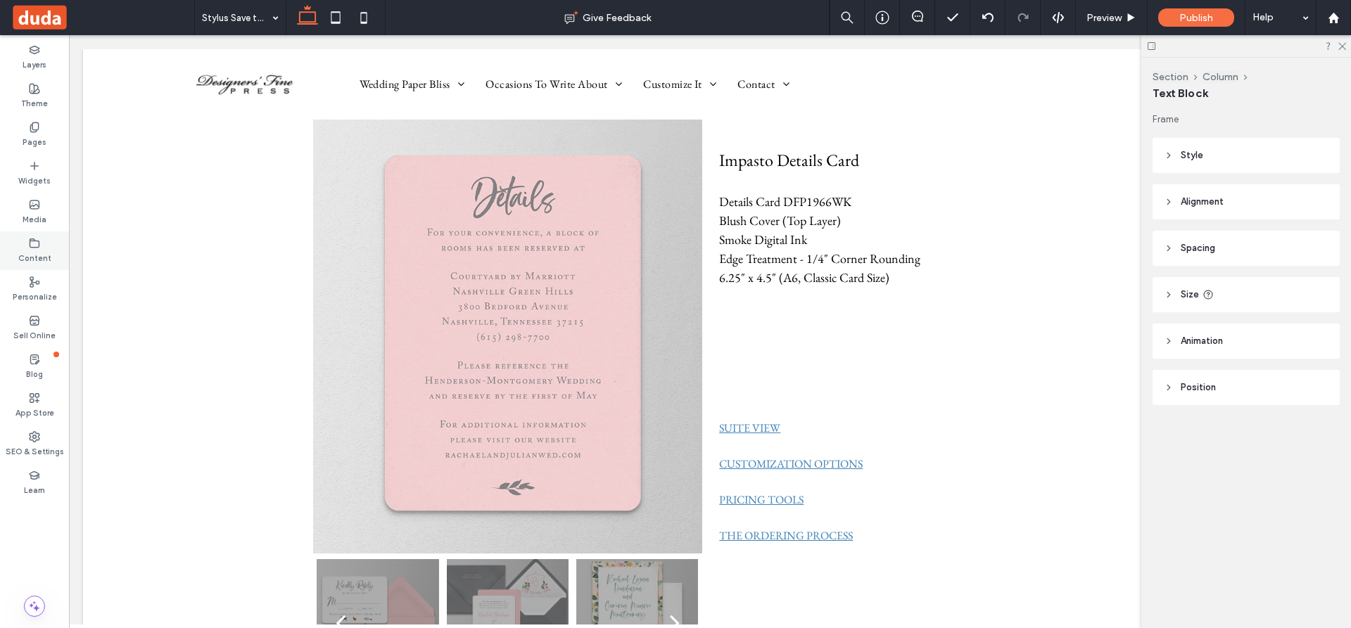
type input "**********"
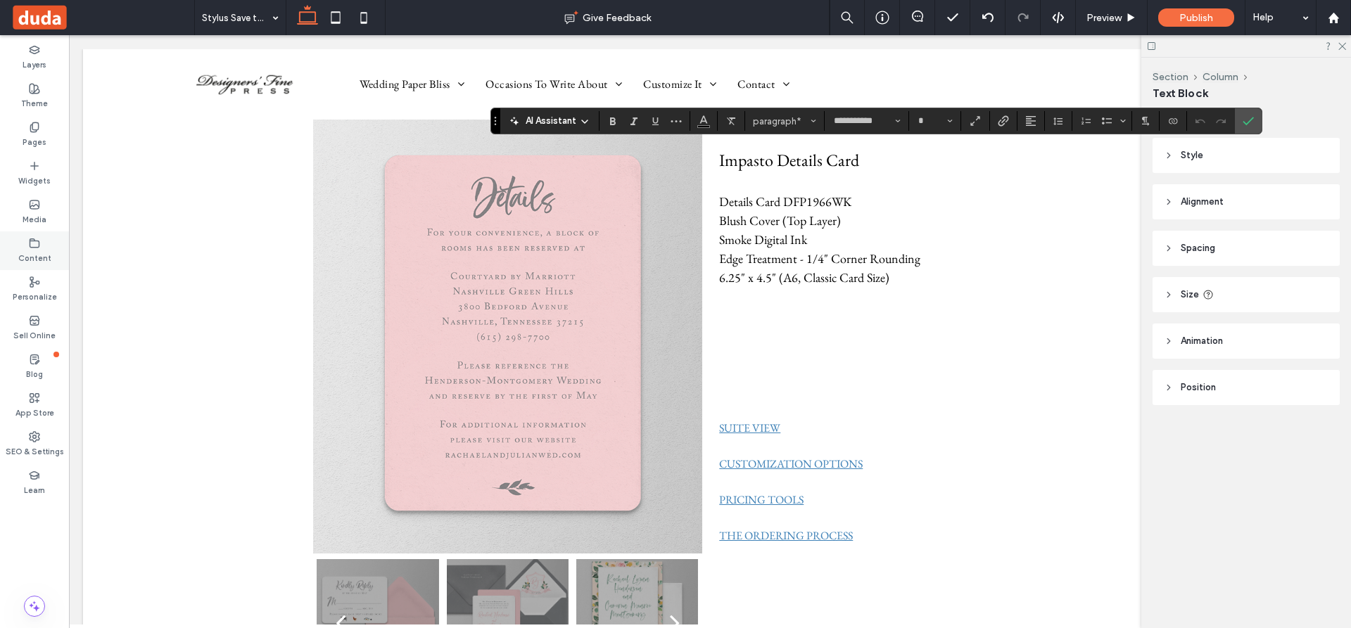
type input "**"
click at [700, 121] on icon "Color" at bounding box center [703, 119] width 11 height 11
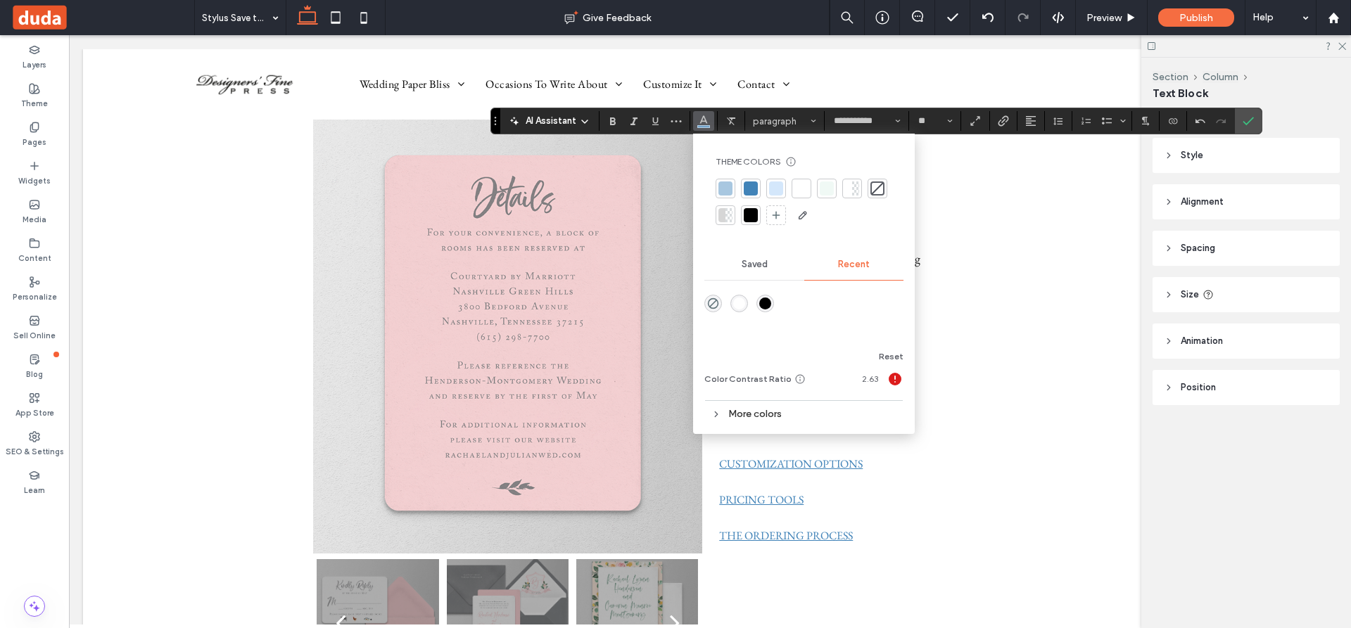
click at [748, 215] on div at bounding box center [751, 215] width 14 height 14
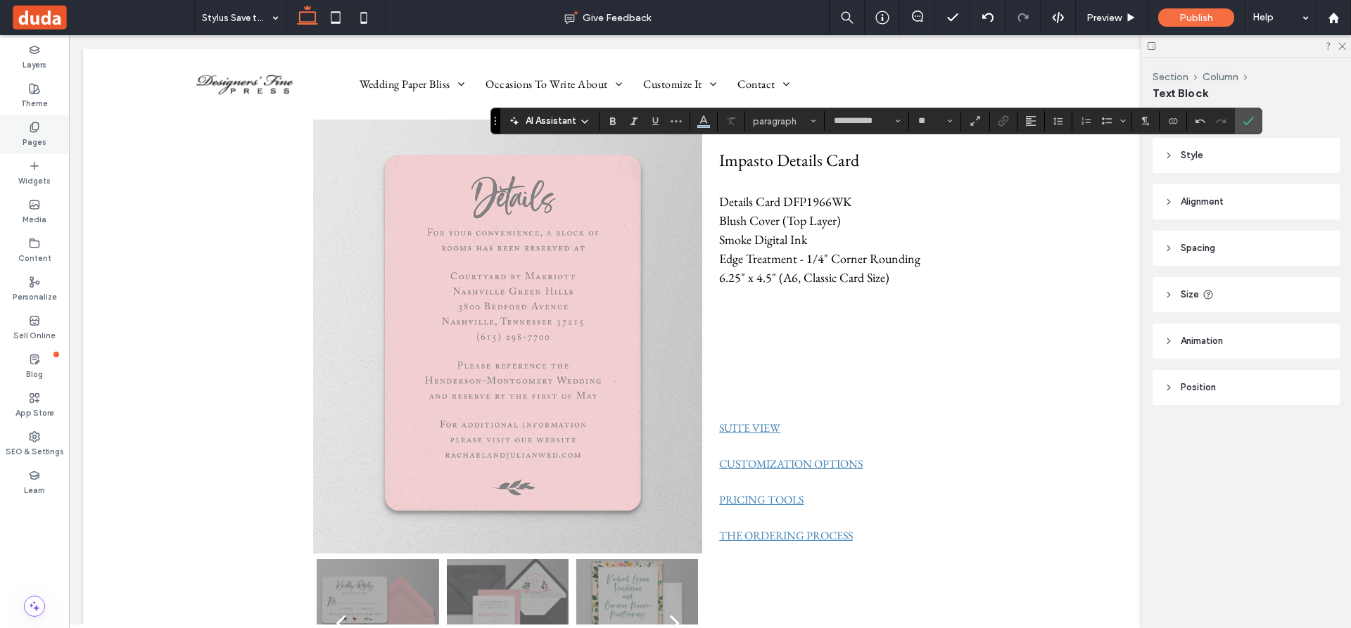
click at [34, 127] on icon at bounding box center [34, 127] width 11 height 11
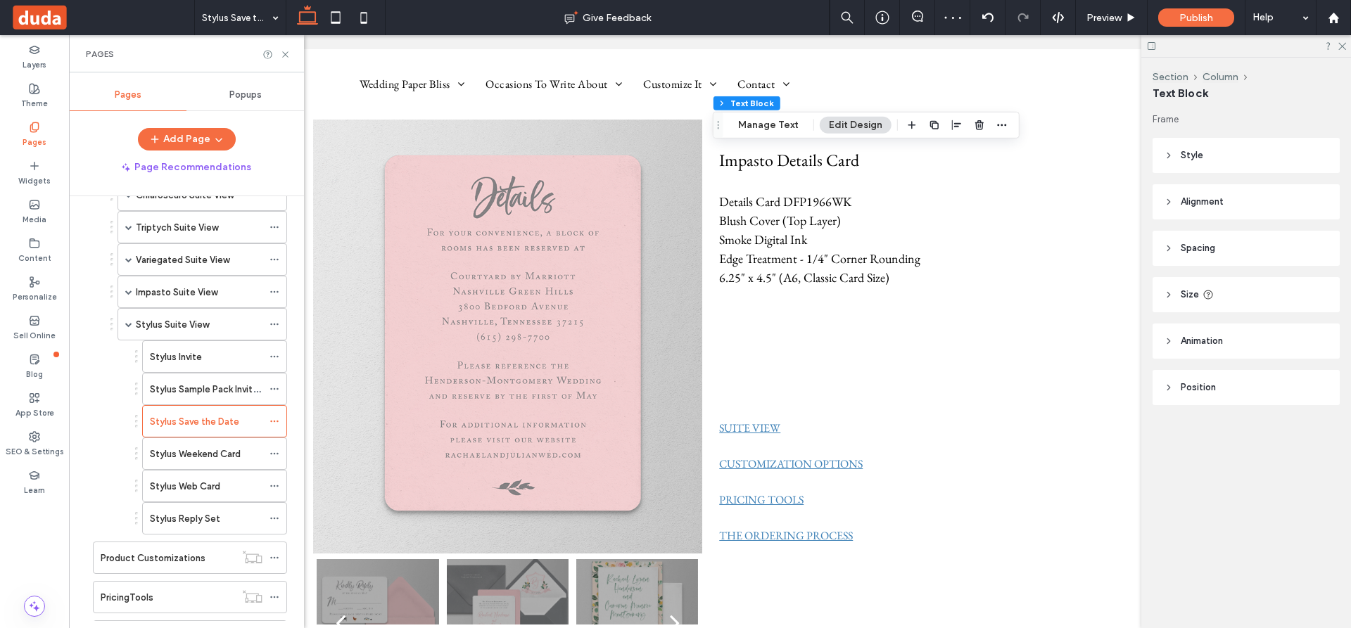
scroll to position [633, 0]
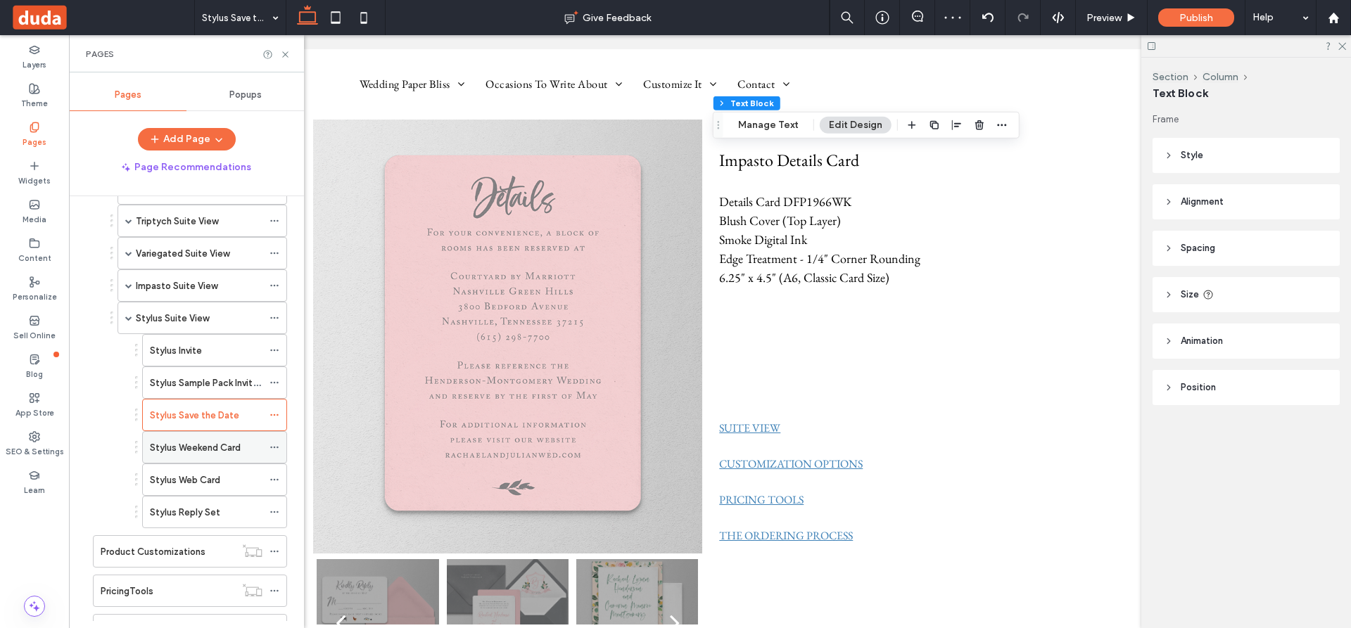
click at [189, 445] on label "Stylus Weekend Card" at bounding box center [195, 447] width 91 height 25
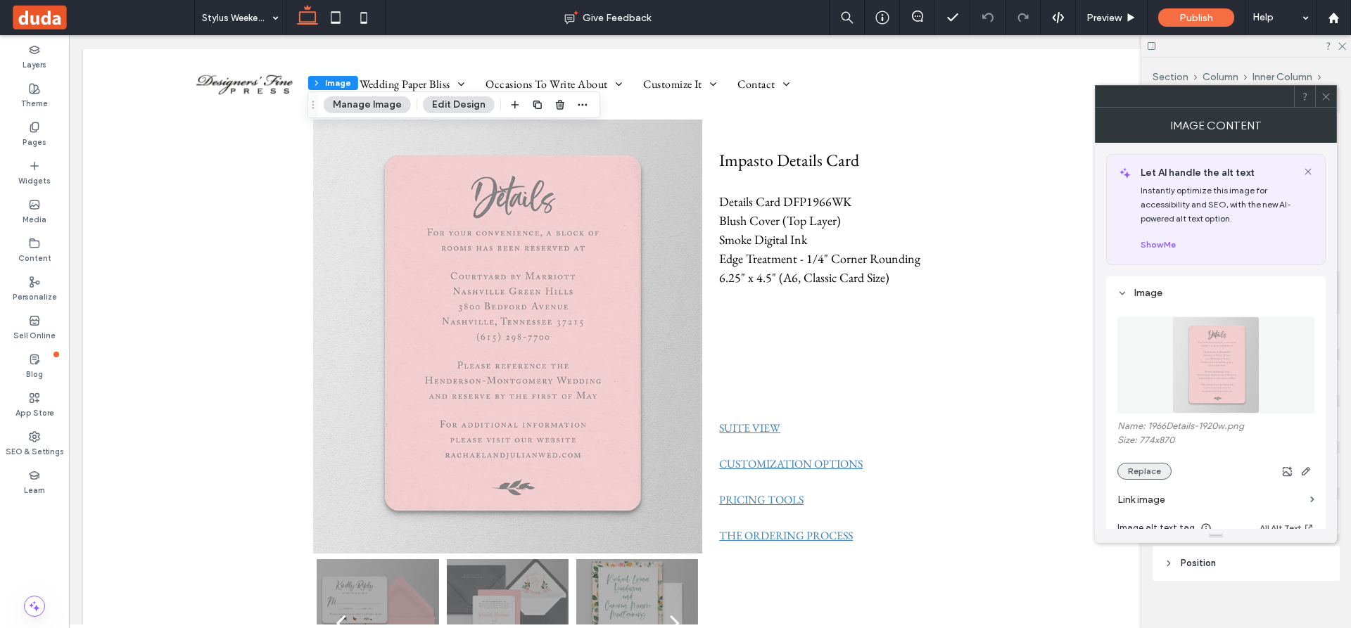
click at [1064, 473] on button "Replace" at bounding box center [1144, 471] width 54 height 17
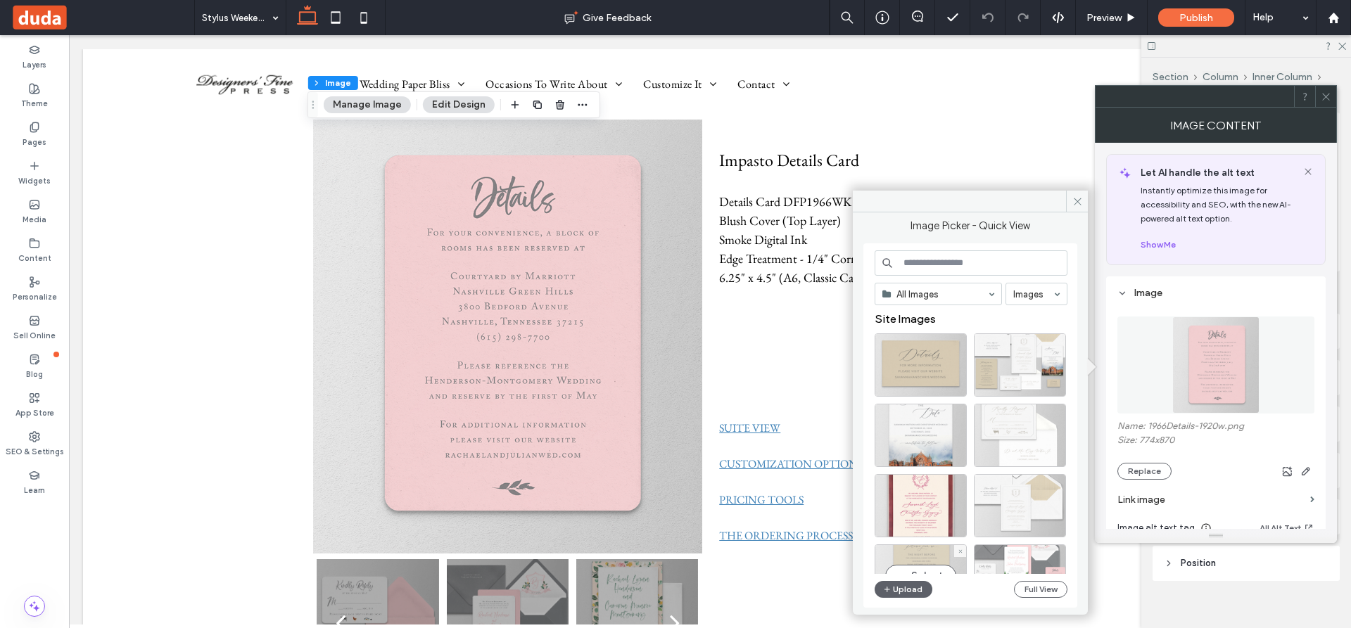
click at [913, 557] on div "Select" at bounding box center [920, 575] width 92 height 63
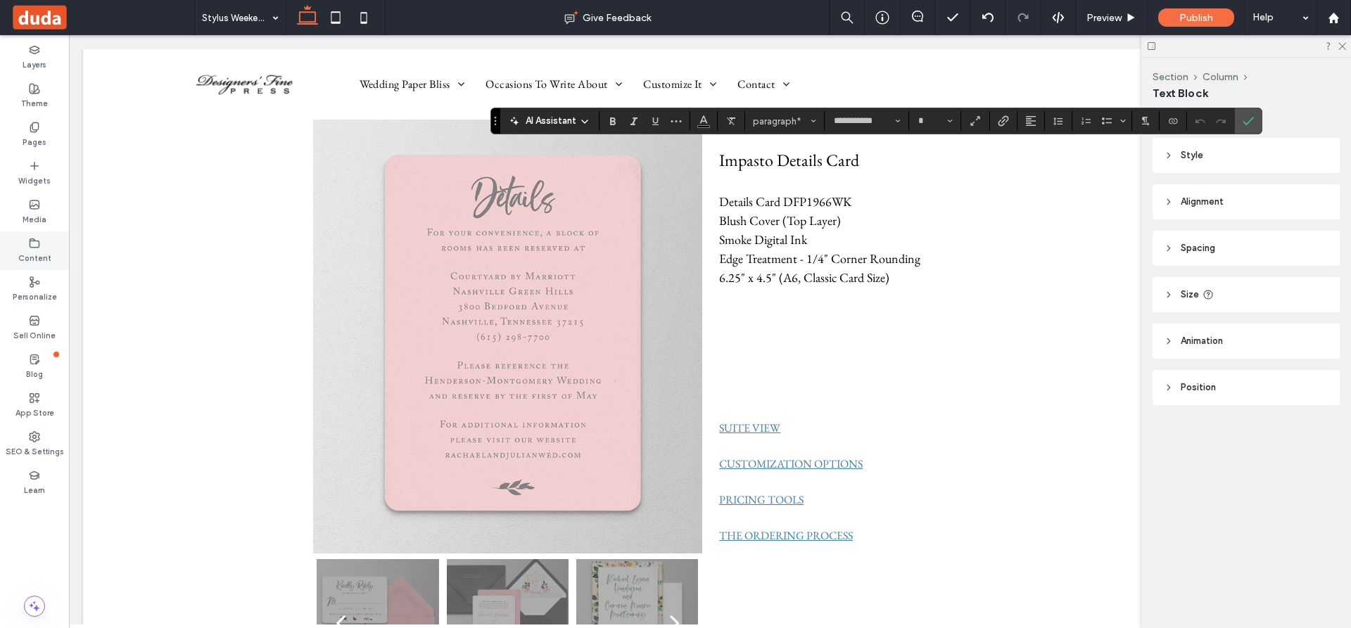
type input "**"
click at [703, 117] on icon "Color" at bounding box center [703, 119] width 11 height 11
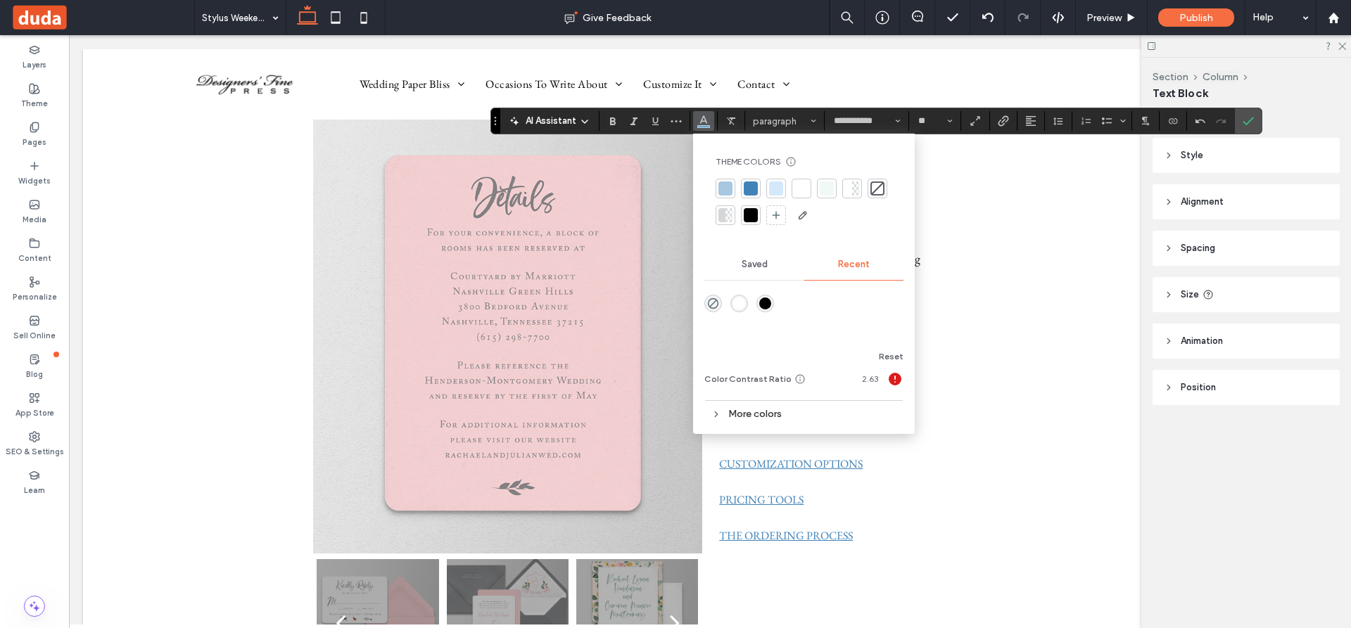
click at [753, 209] on div at bounding box center [751, 215] width 14 height 14
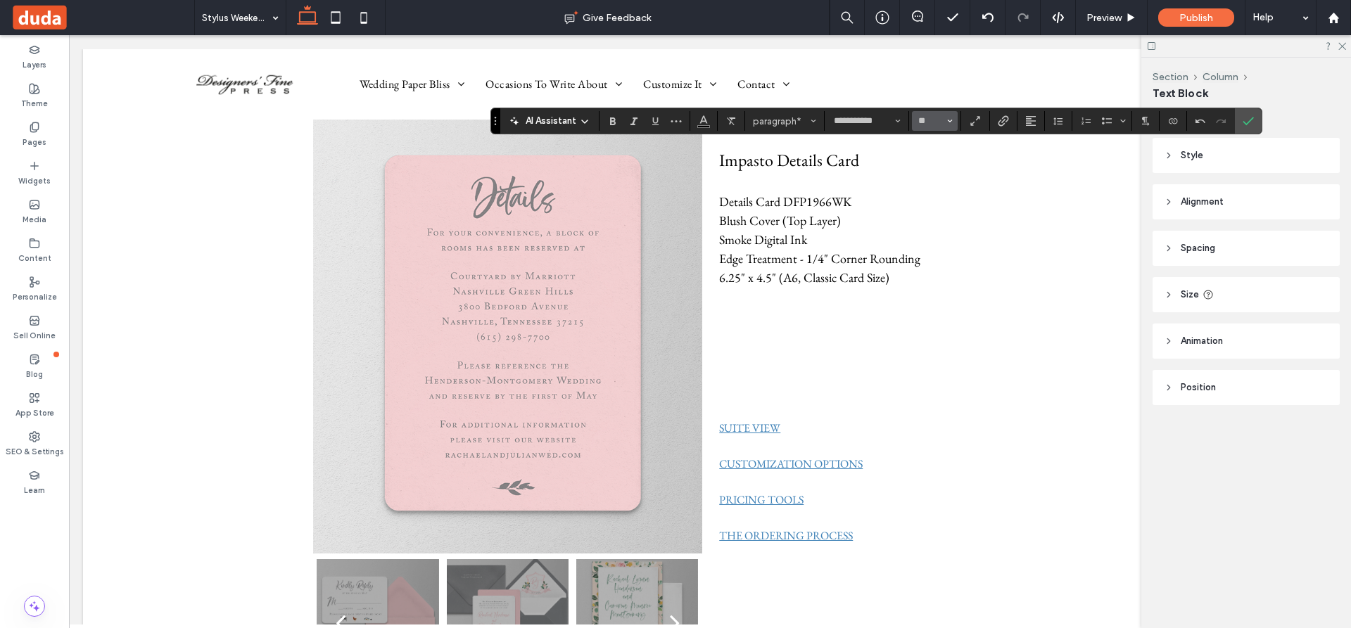
click at [952, 119] on icon "Size" at bounding box center [950, 121] width 6 height 6
click at [929, 272] on label "24" at bounding box center [934, 273] width 45 height 20
type input "**"
click at [952, 117] on span "Size" at bounding box center [950, 121] width 6 height 18
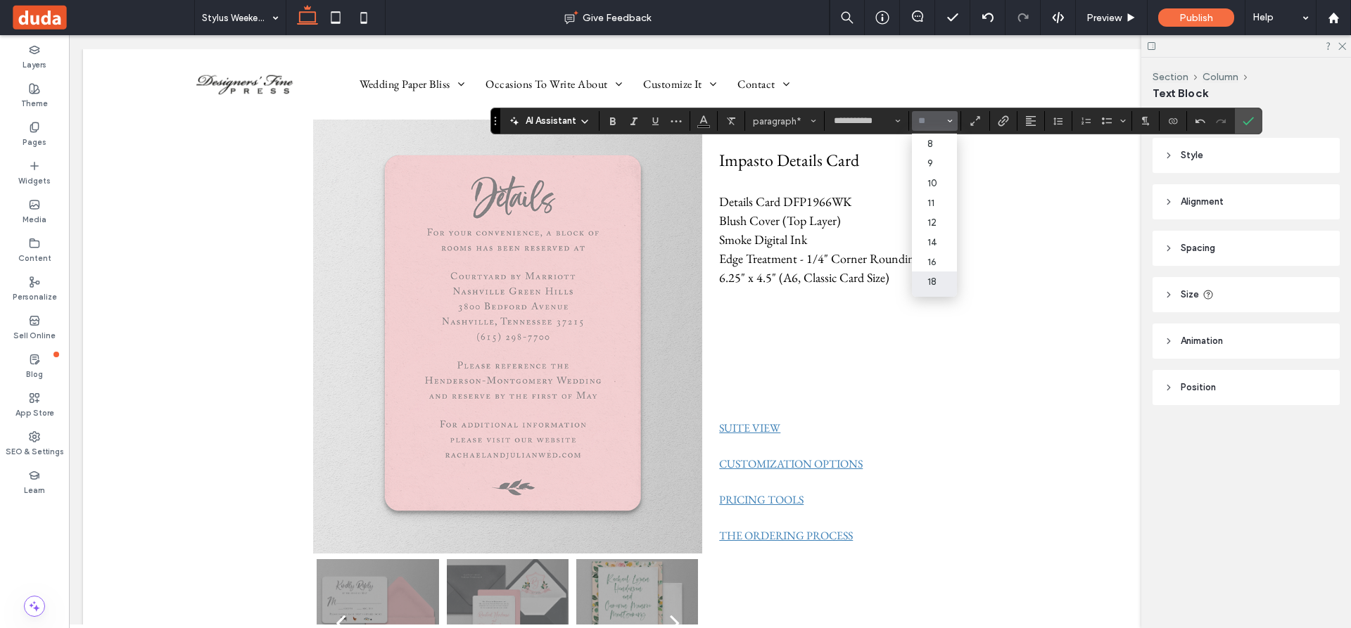
click at [934, 279] on label "18" at bounding box center [934, 282] width 45 height 20
type input "**"
click at [34, 128] on icon at bounding box center [34, 127] width 11 height 11
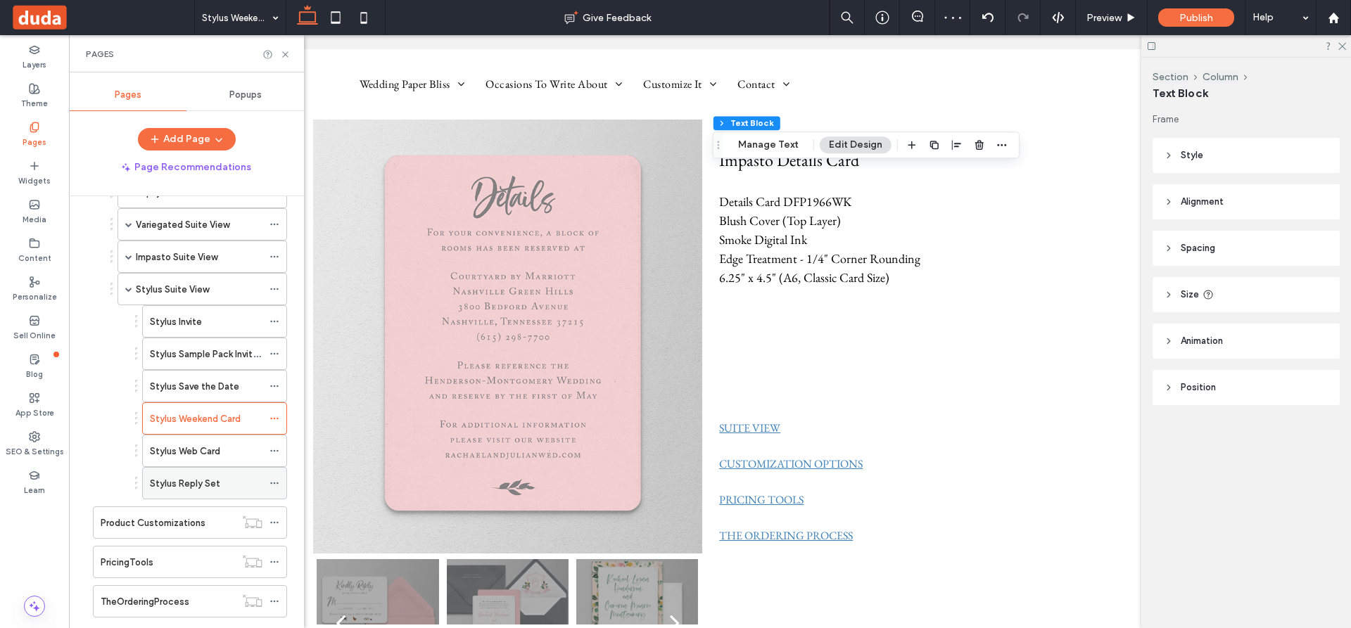
scroll to position [694, 0]
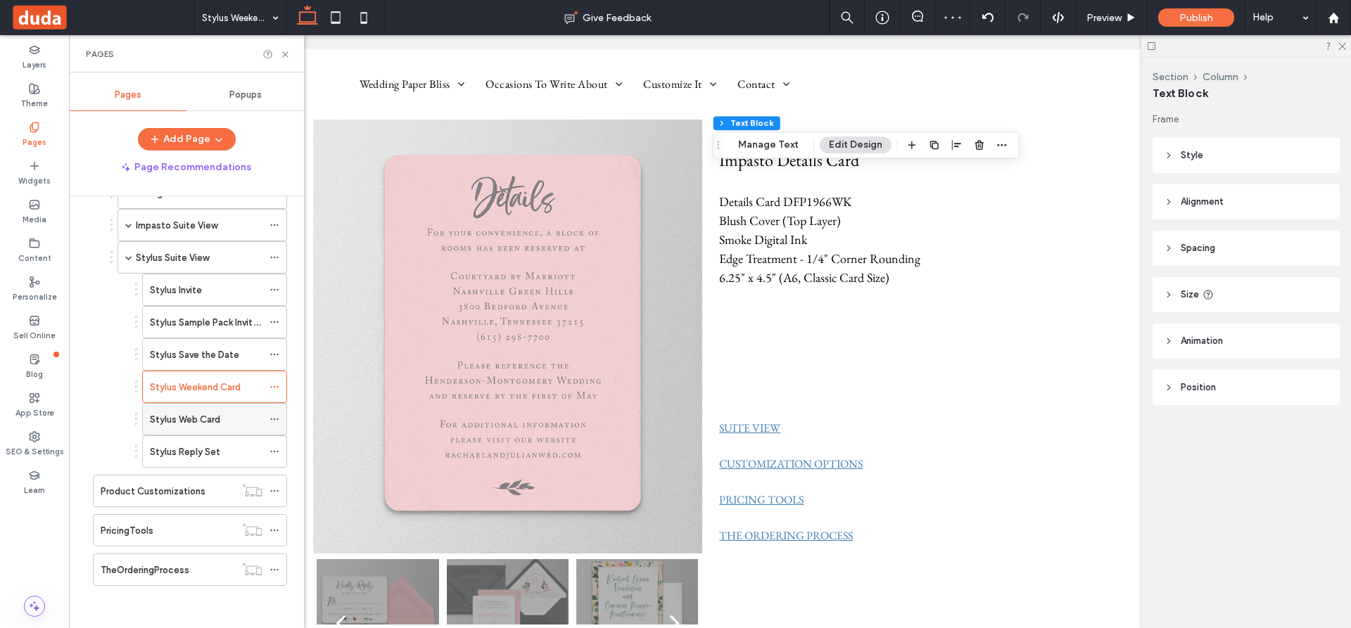
click at [175, 418] on label "Stylus Web Card" at bounding box center [185, 419] width 70 height 25
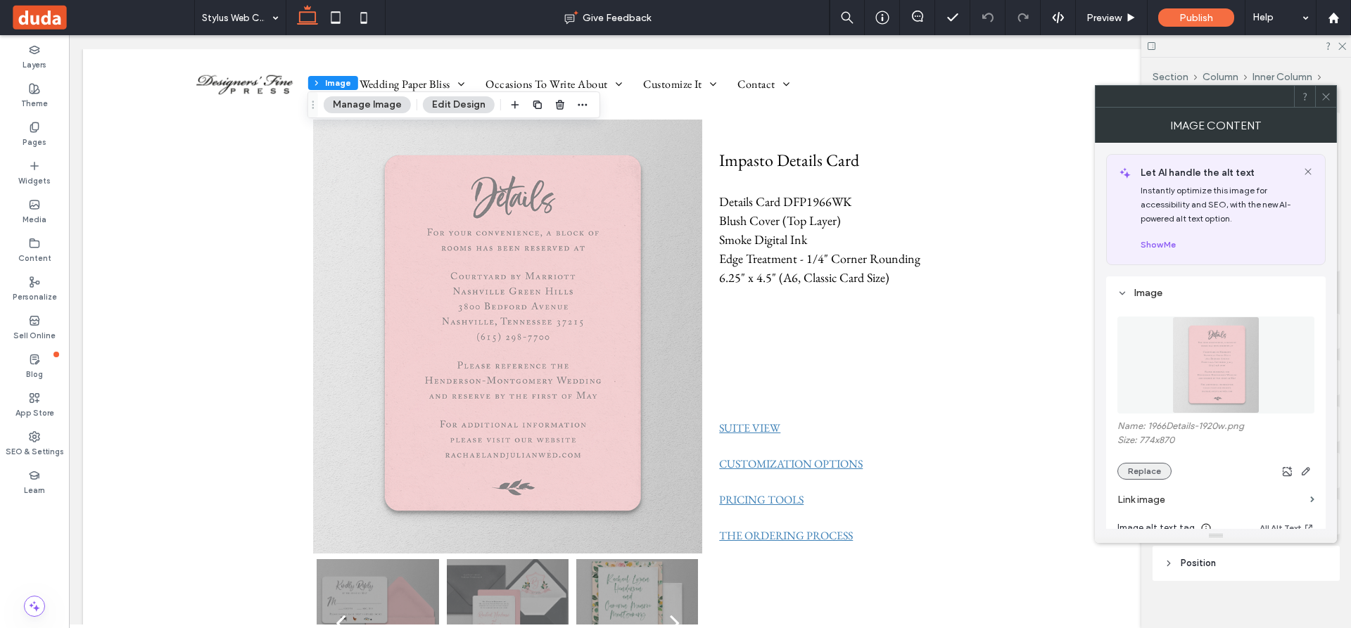
click at [1064, 472] on button "Replace" at bounding box center [1144, 471] width 54 height 17
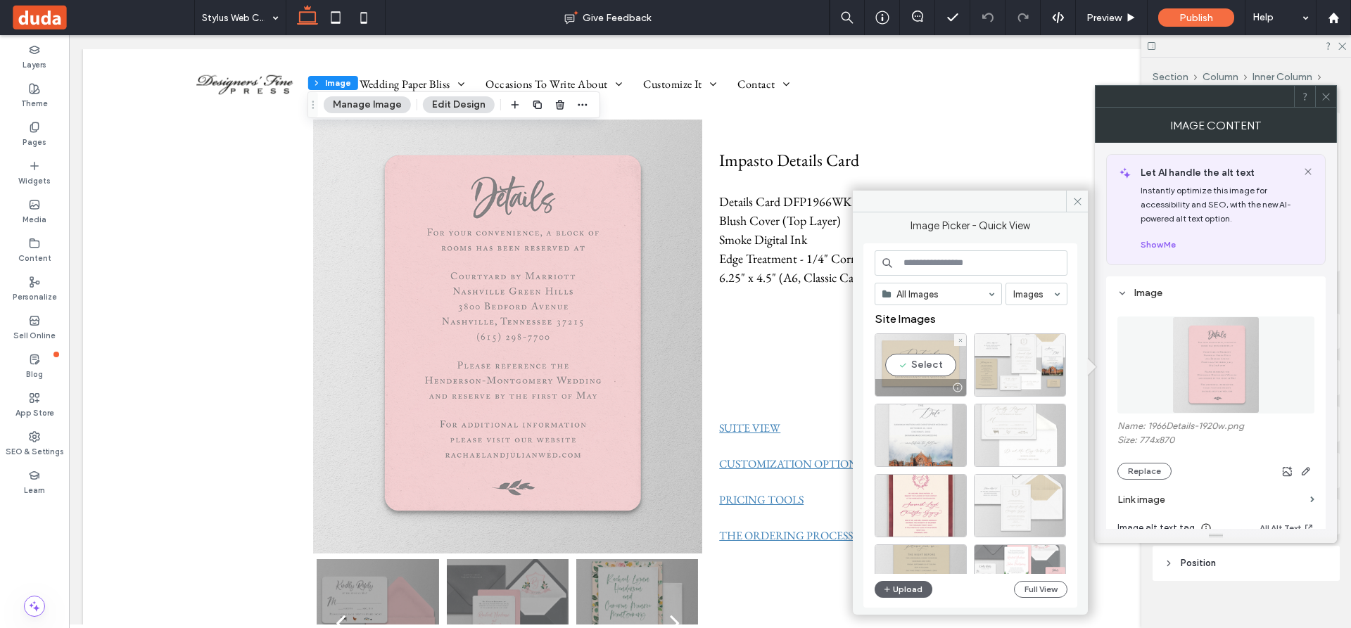
click at [929, 359] on div "Select" at bounding box center [920, 364] width 92 height 63
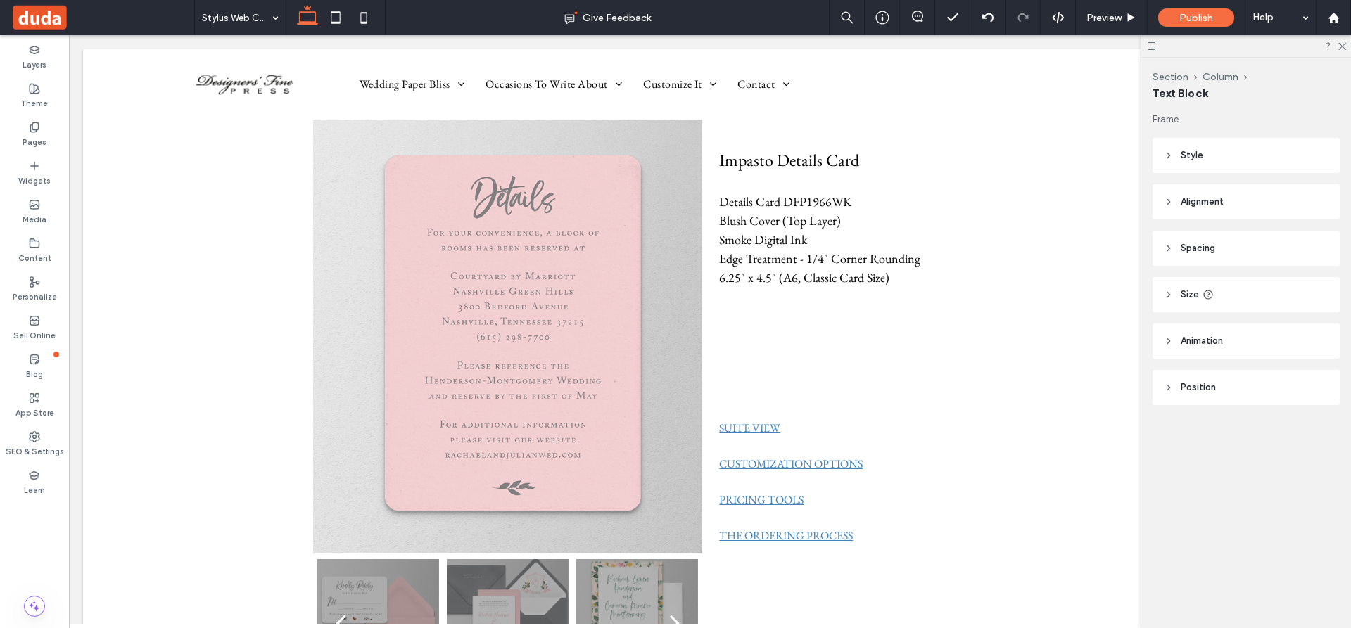
type input "**********"
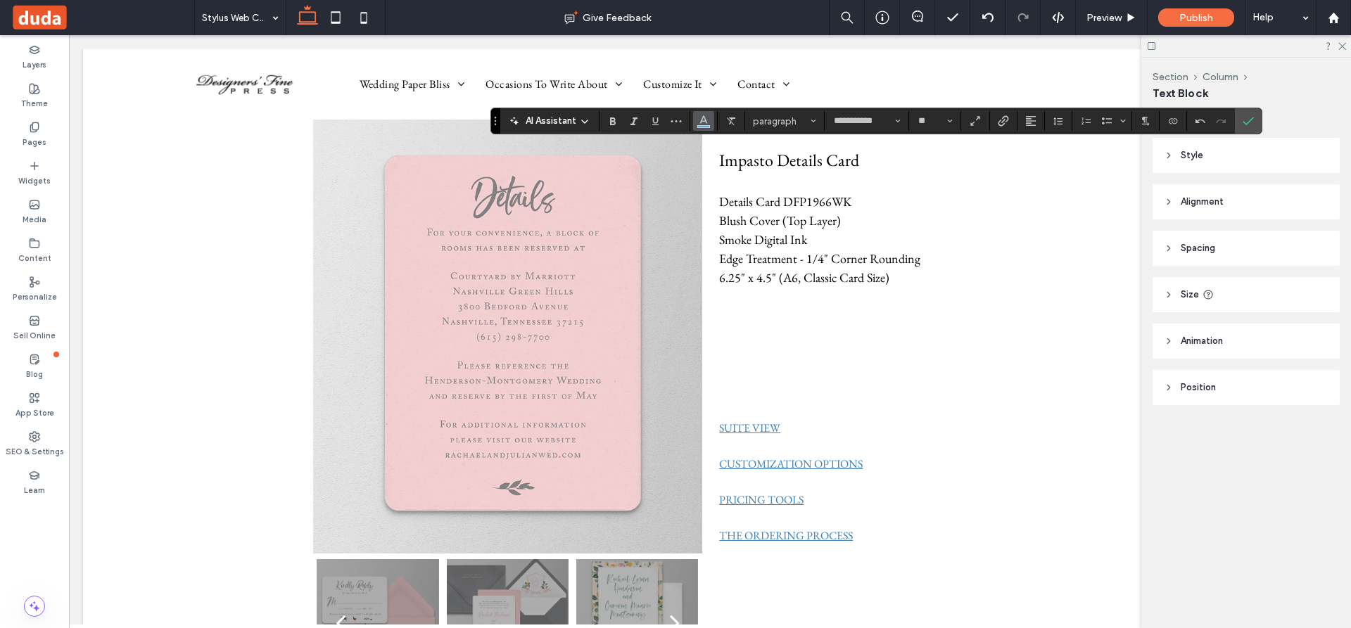
click at [701, 121] on icon "Color" at bounding box center [703, 119] width 11 height 11
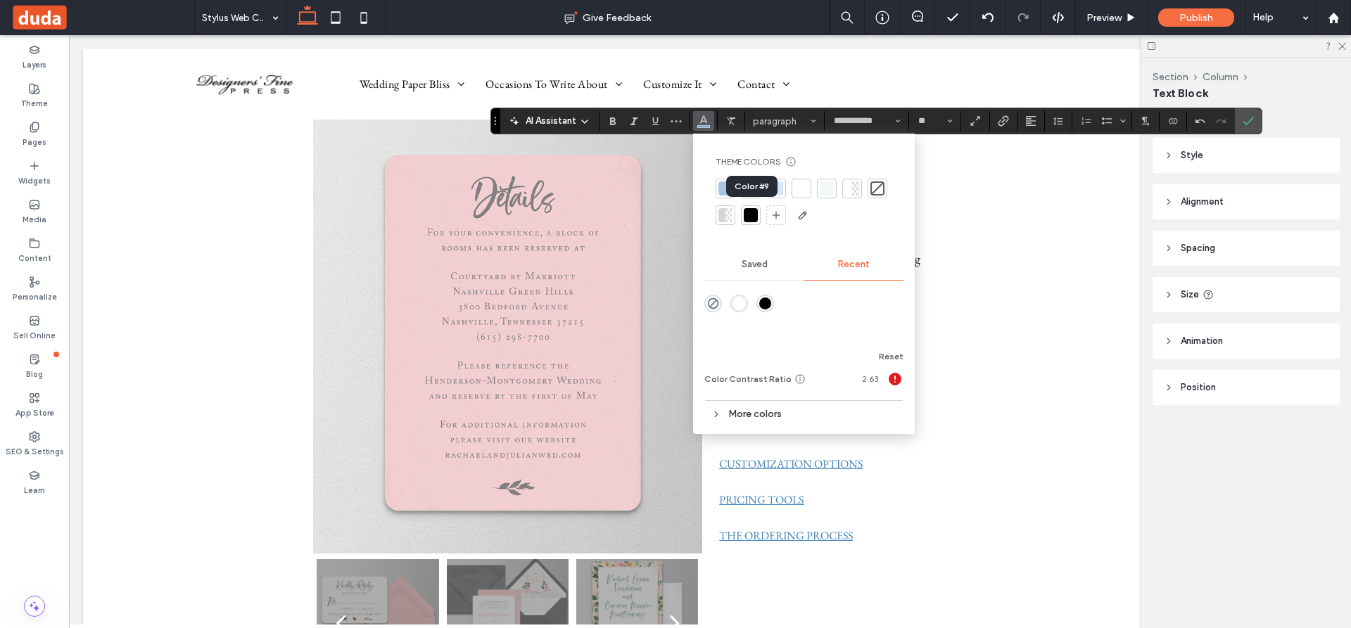
click at [752, 212] on div at bounding box center [751, 215] width 14 height 14
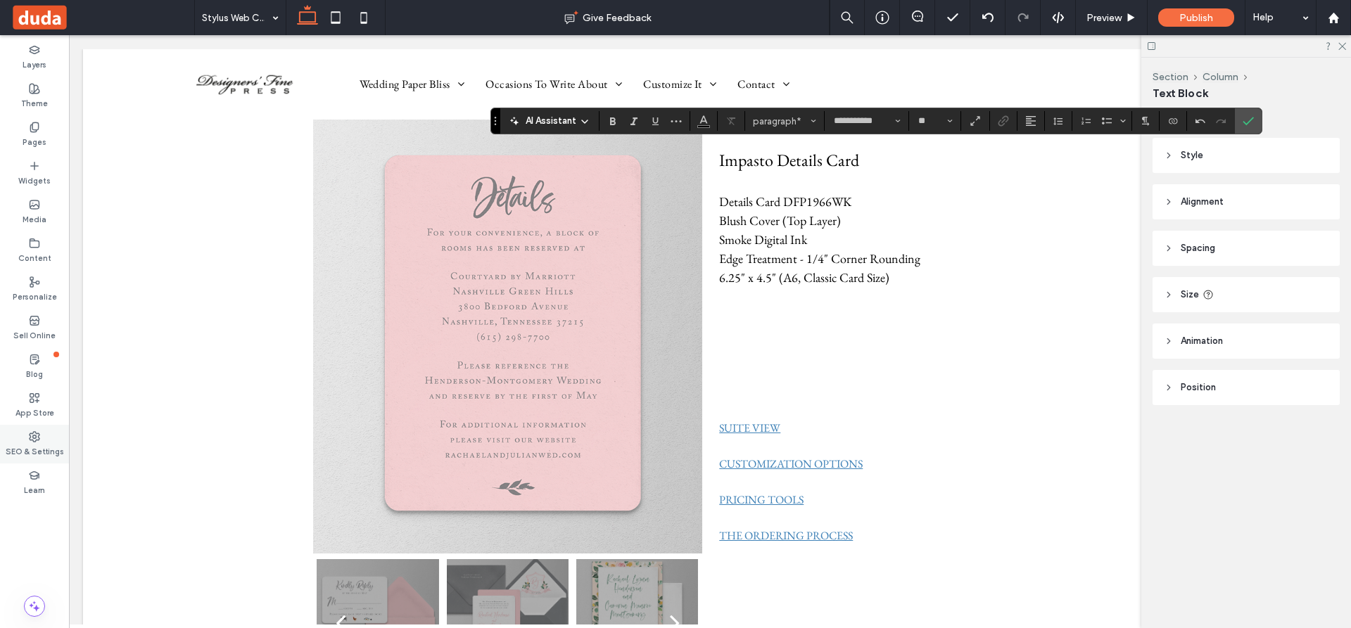
type input "**"
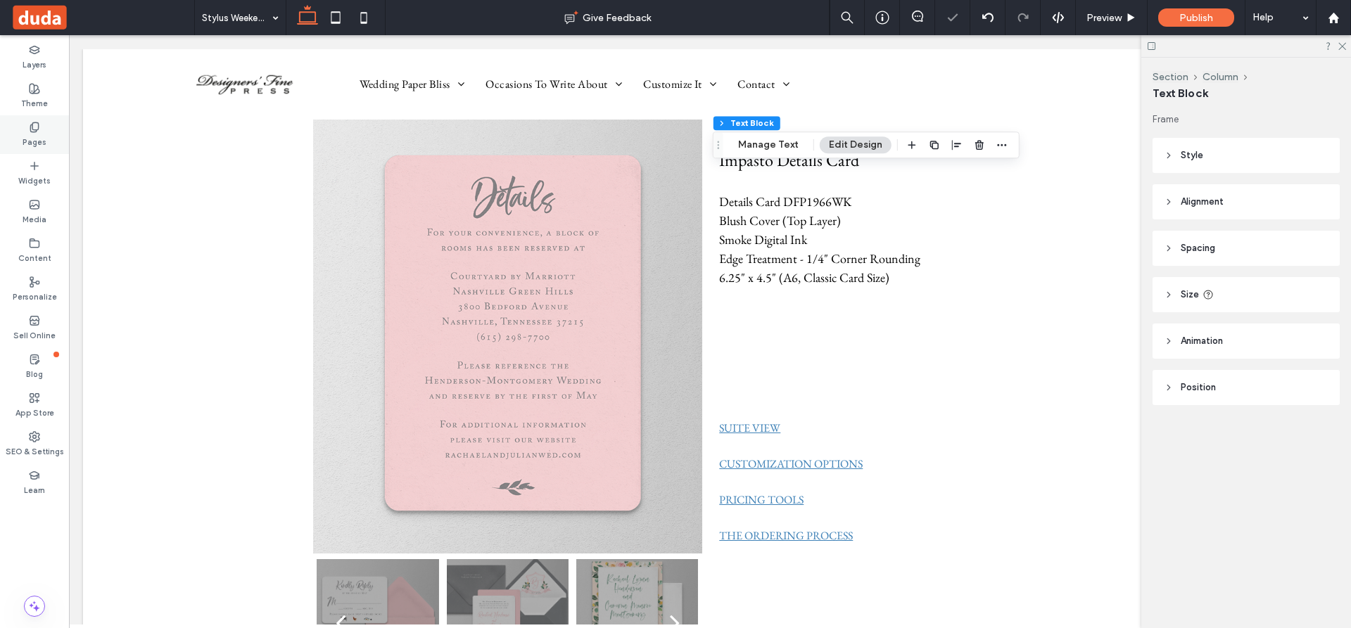
click at [34, 126] on icon at bounding box center [34, 127] width 11 height 11
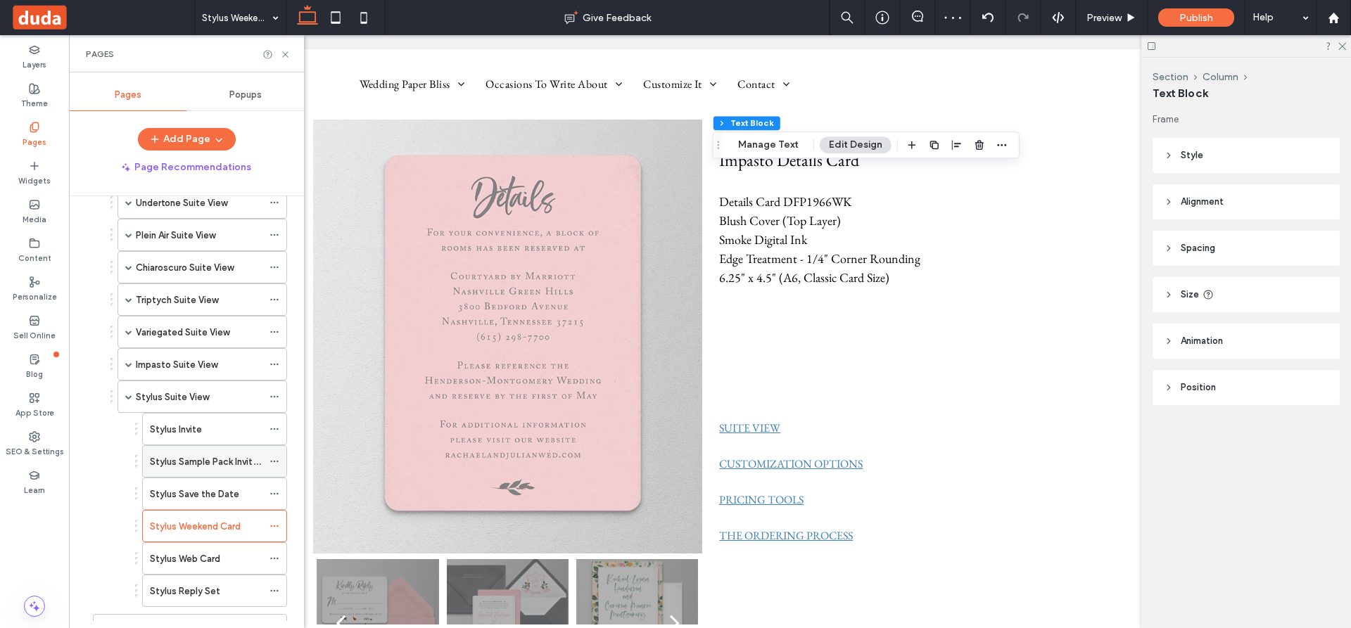
scroll to position [694, 0]
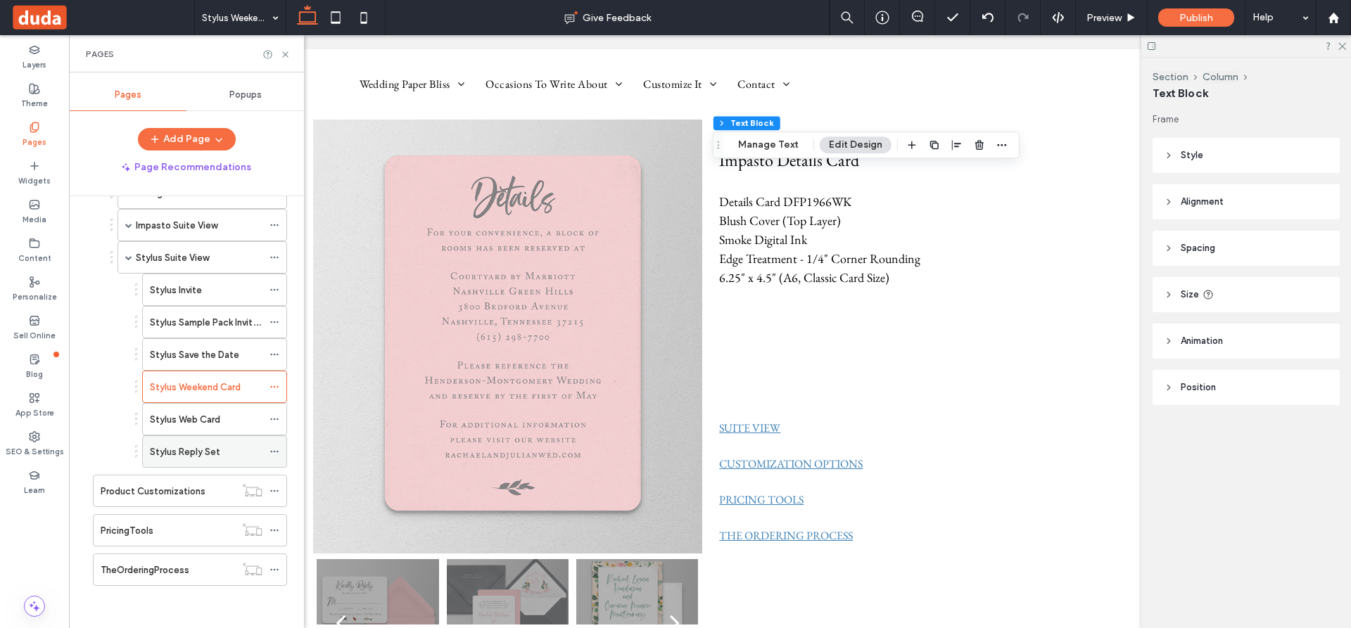
click at [181, 451] on label "Stylus Reply Set" at bounding box center [185, 452] width 70 height 25
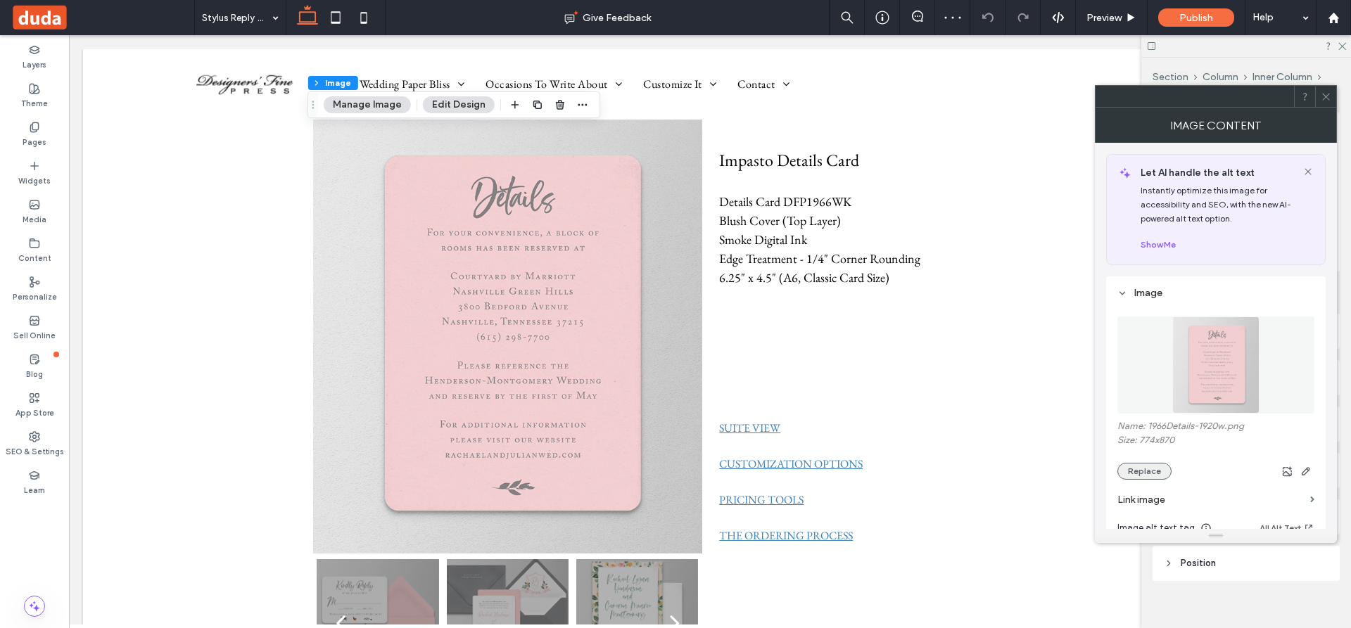
click at [1064, 466] on button "Replace" at bounding box center [1144, 471] width 54 height 17
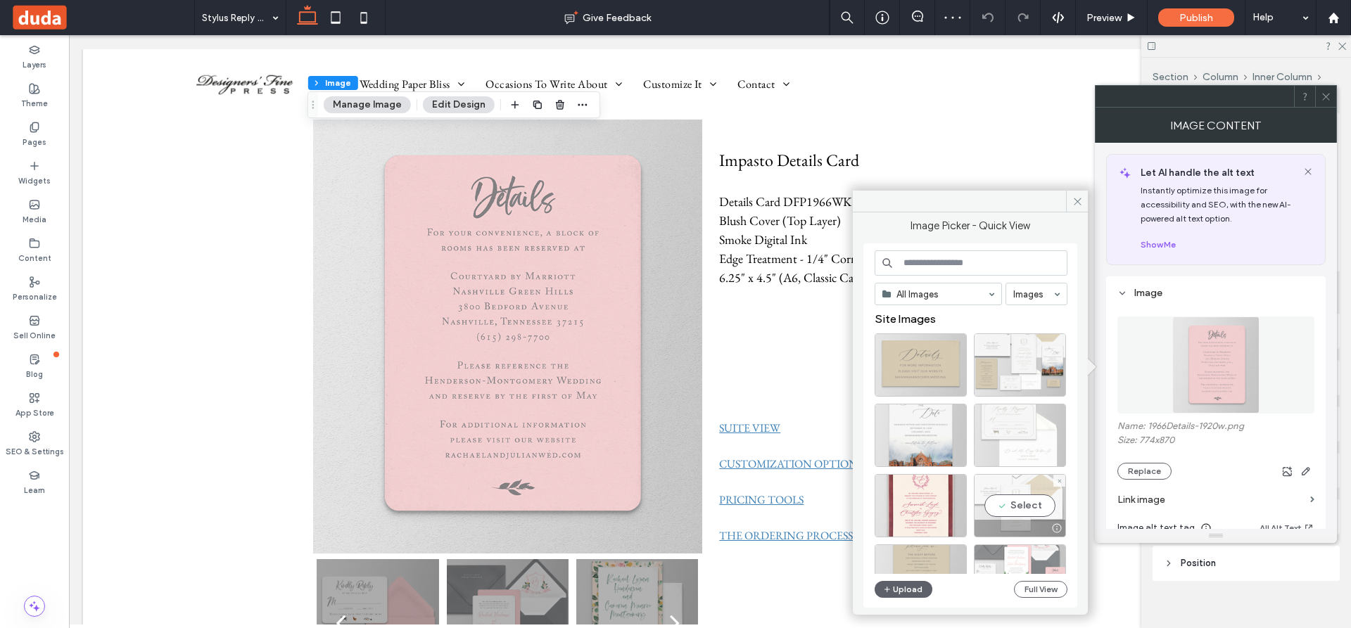
scroll to position [70, 0]
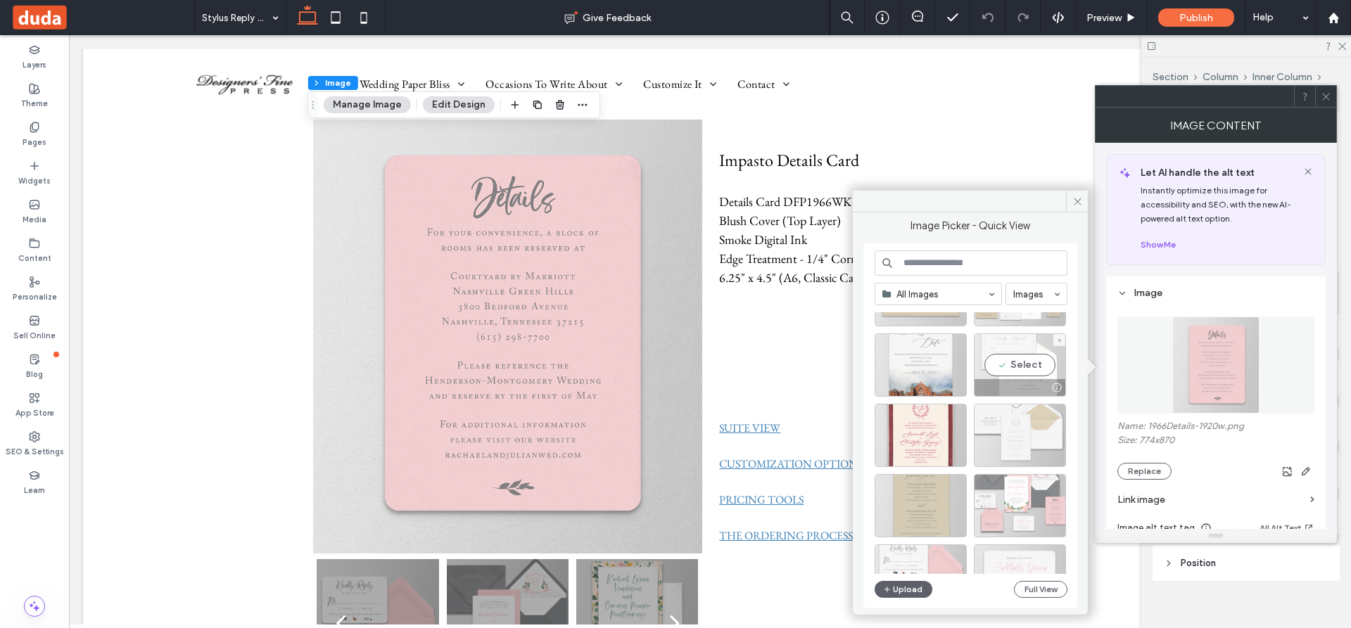
click at [1033, 362] on div "Select" at bounding box center [1020, 364] width 92 height 63
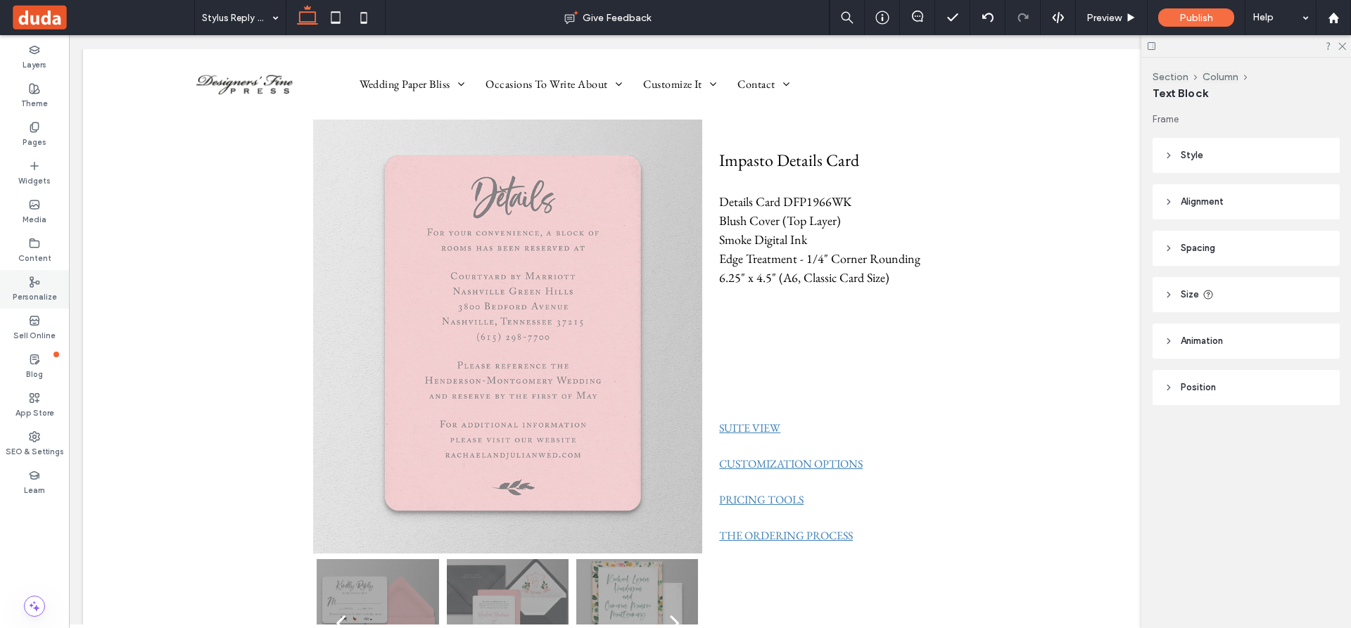
type input "**********"
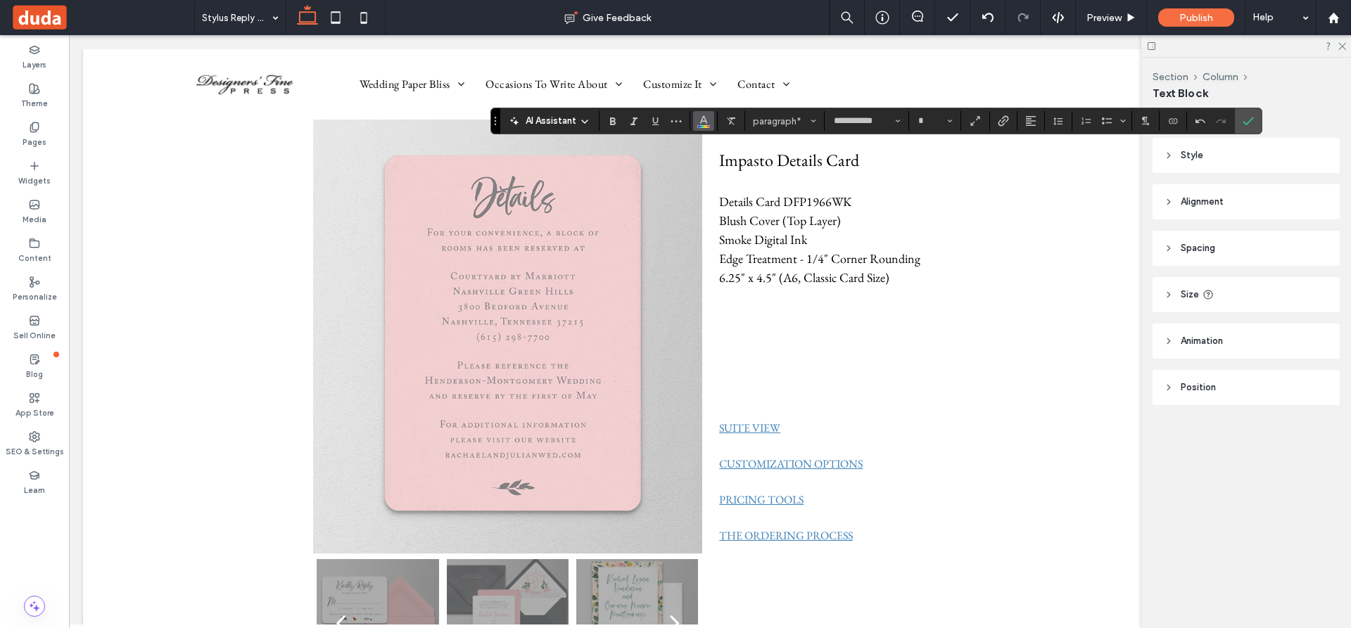
click at [701, 118] on icon "Color" at bounding box center [703, 119] width 11 height 11
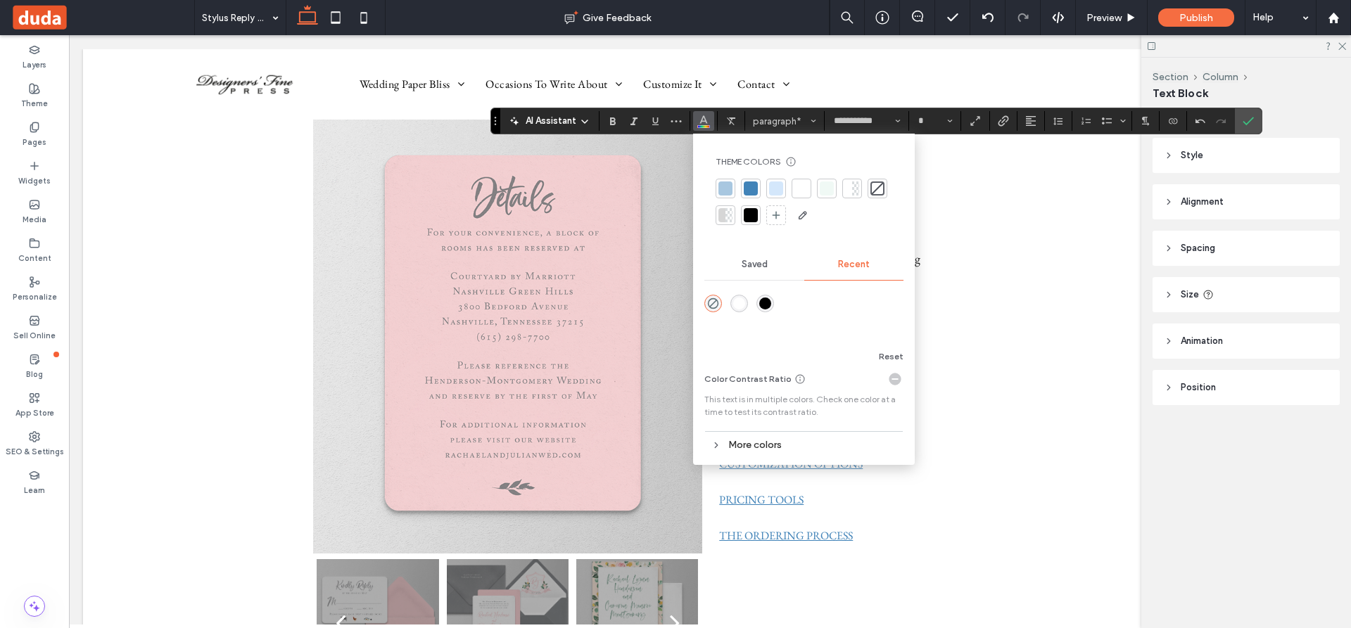
click at [751, 215] on div at bounding box center [751, 215] width 14 height 14
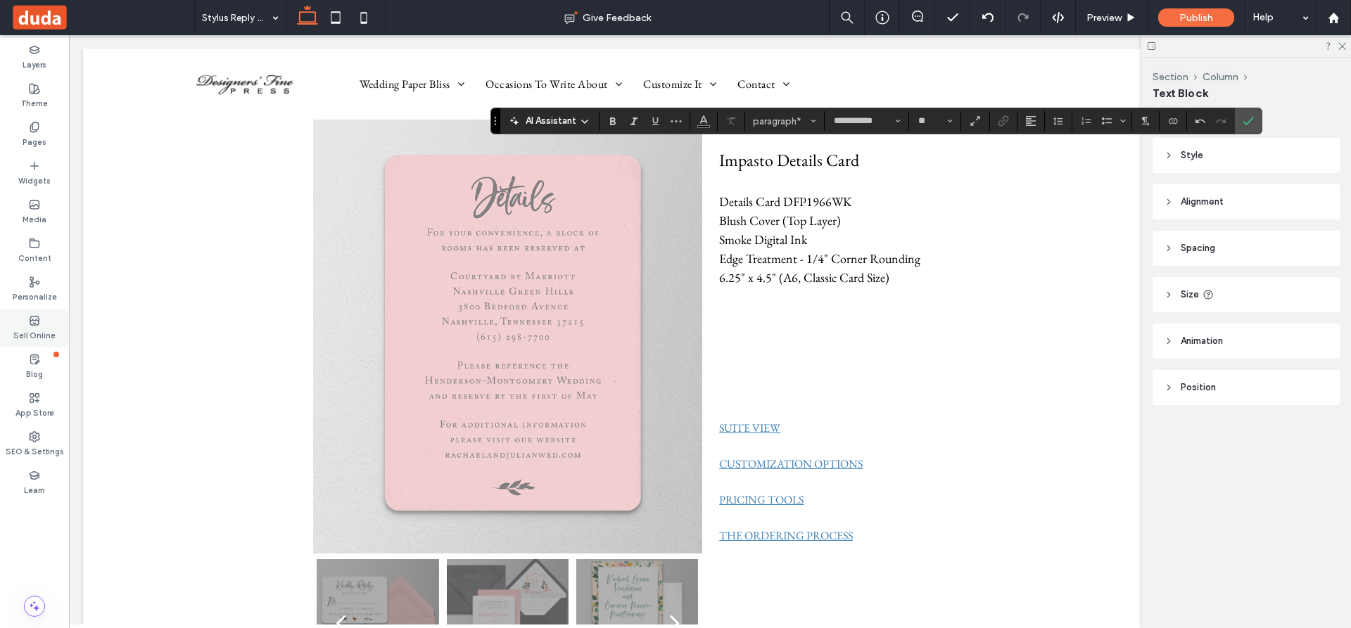
type input "**"
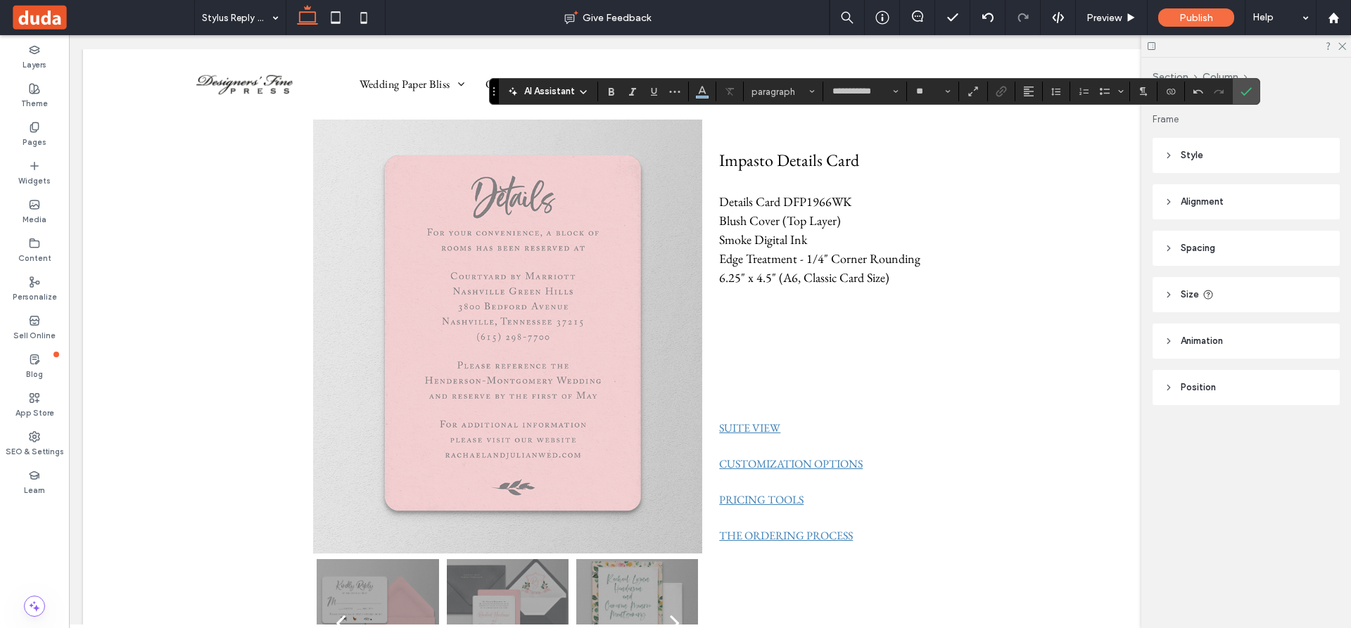
drag, startPoint x: 497, startPoint y: 120, endPoint x: 495, endPoint y: 91, distance: 29.6
click at [495, 91] on section "Drag" at bounding box center [494, 91] width 9 height 25
click at [33, 127] on icon at bounding box center [34, 127] width 11 height 11
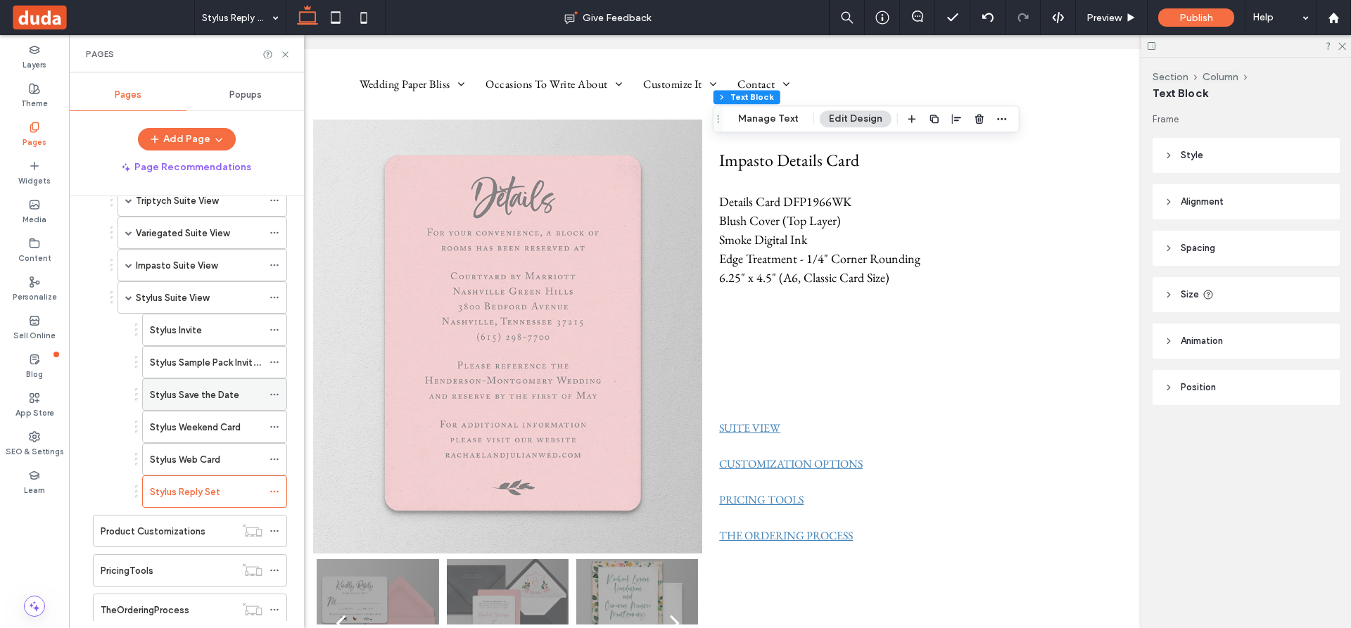
scroll to position [694, 0]
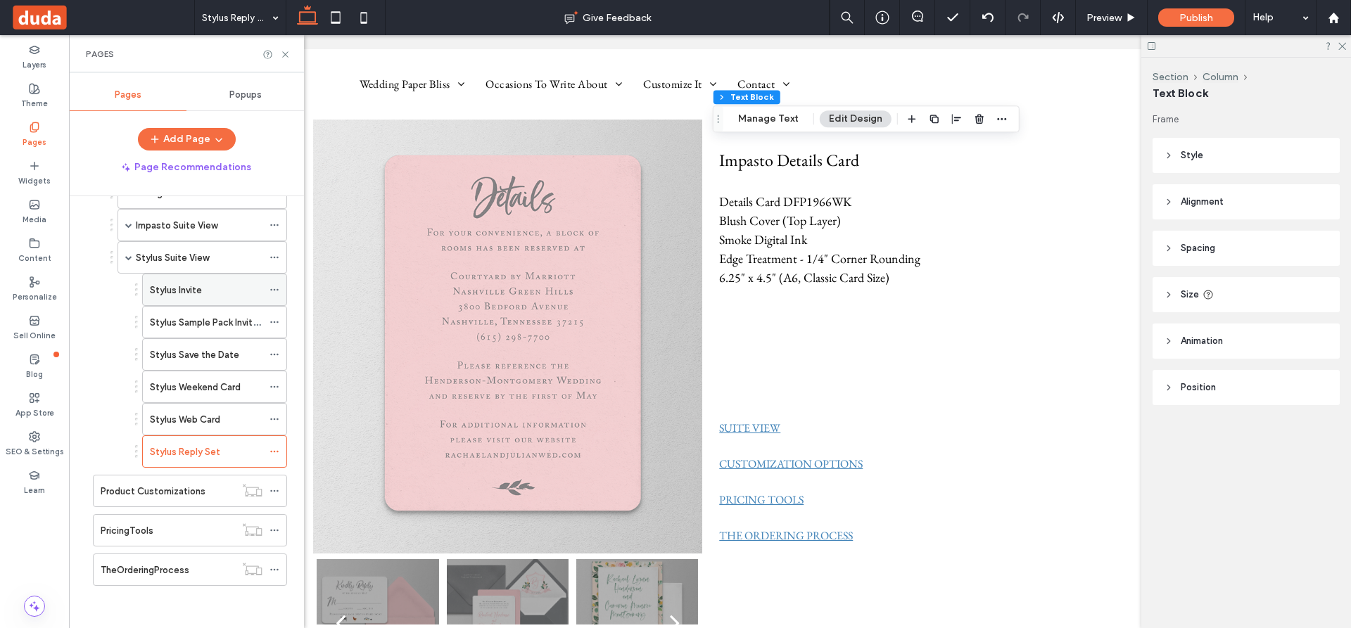
click at [193, 287] on label "Stylus Invite" at bounding box center [176, 290] width 52 height 25
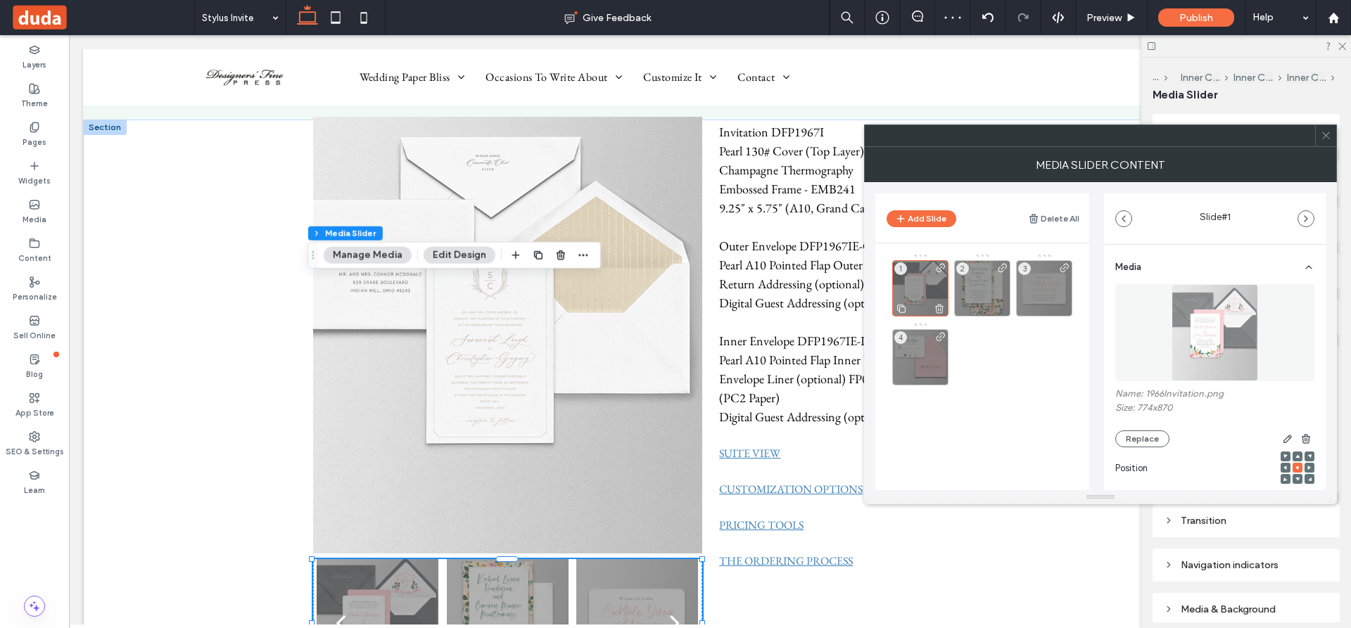
scroll to position [281, 0]
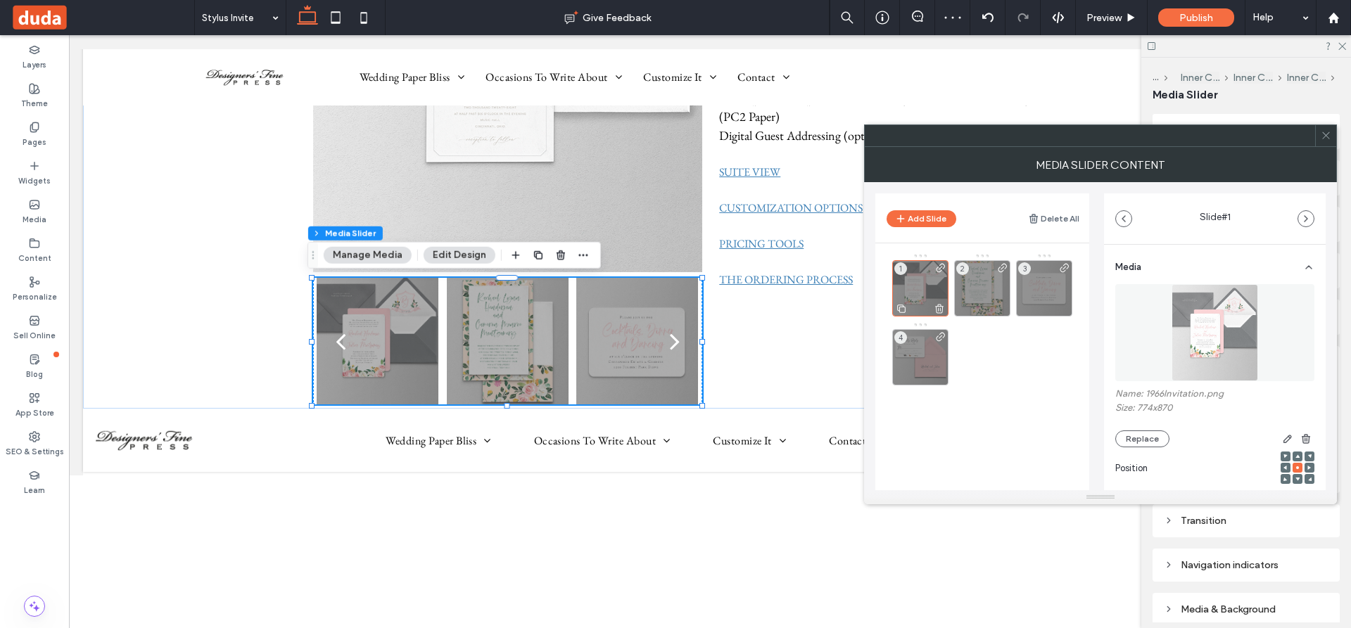
click at [928, 301] on div at bounding box center [920, 307] width 55 height 15
click at [1149, 439] on button "Replace" at bounding box center [1142, 439] width 54 height 17
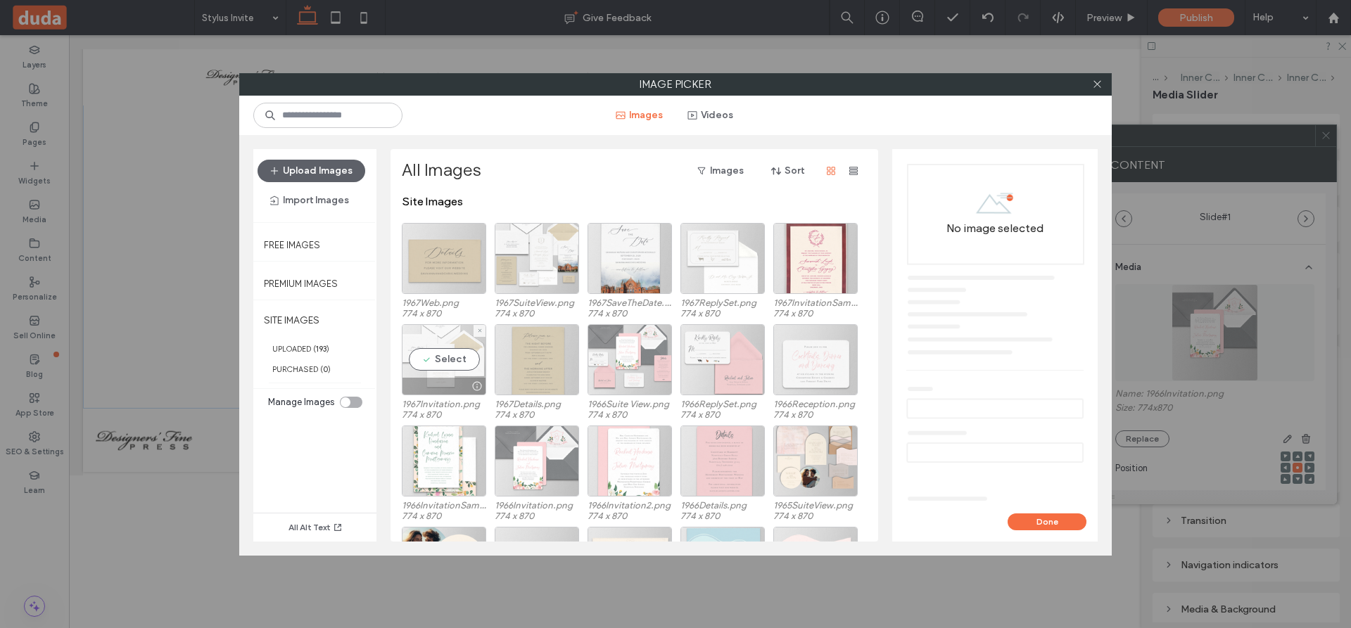
click at [448, 359] on div "Select" at bounding box center [444, 359] width 84 height 71
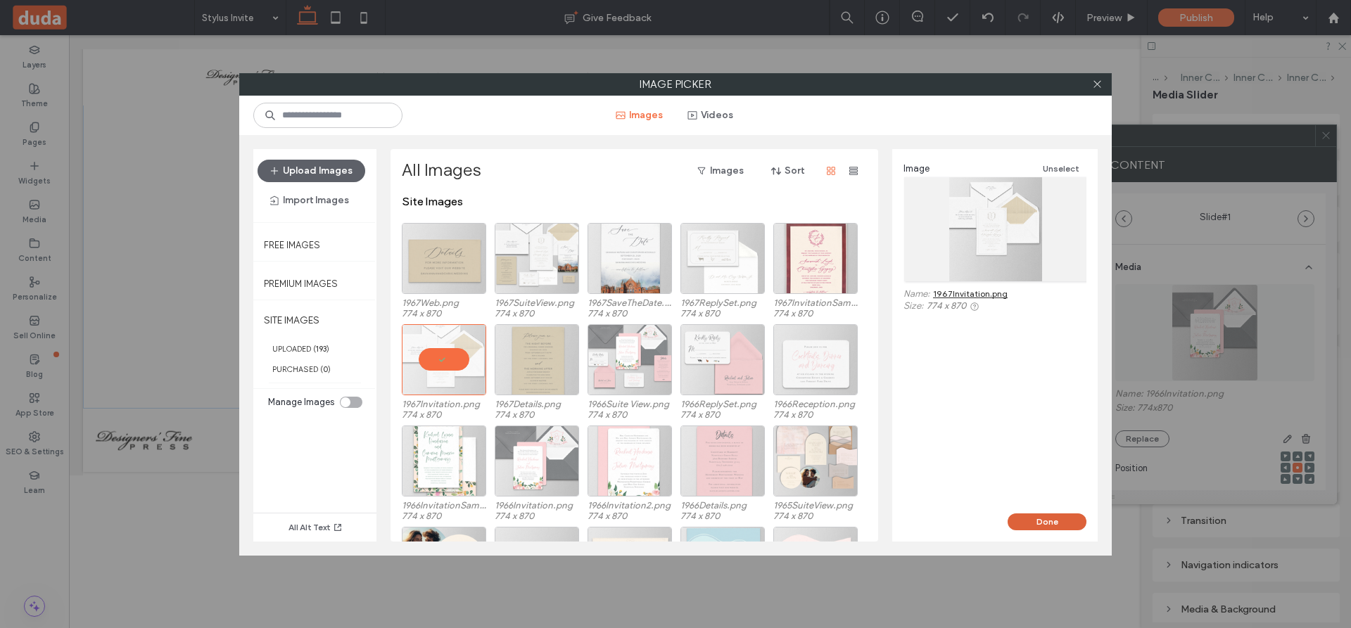
click at [1052, 517] on button "Done" at bounding box center [1046, 522] width 79 height 17
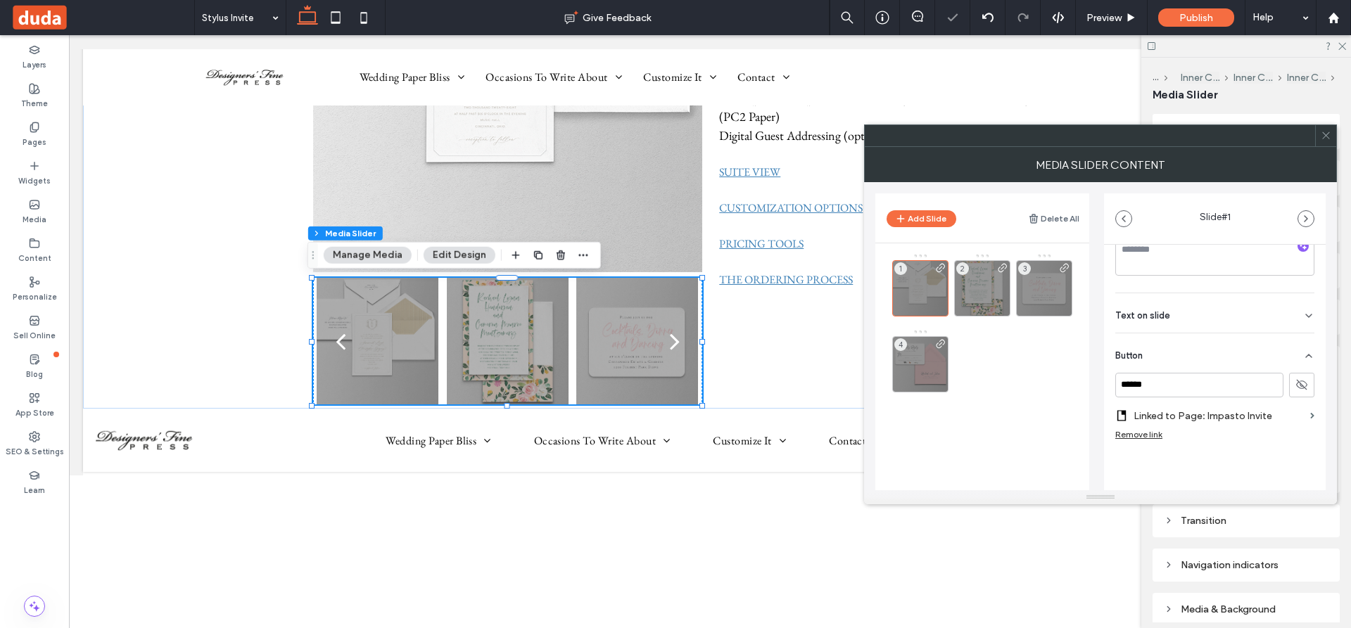
scroll to position [283, 0]
click at [1206, 412] on label "Linked to Page: Impasto Invite" at bounding box center [1218, 415] width 171 height 26
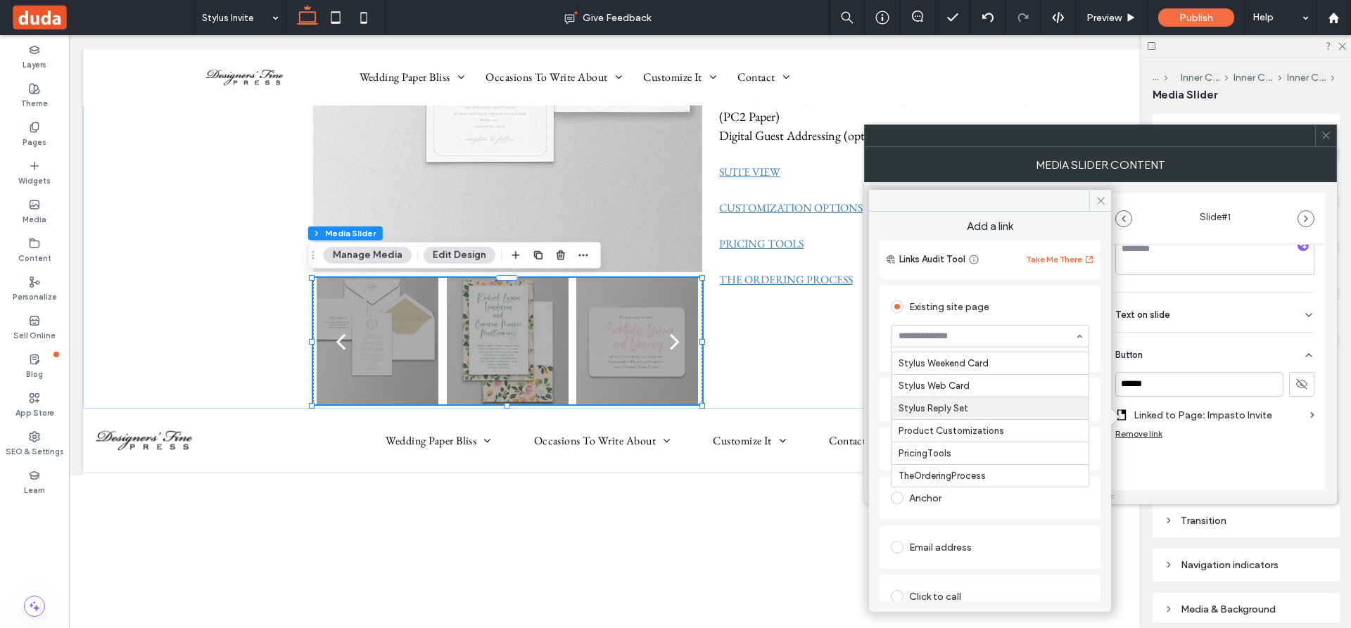
scroll to position [3594, 0]
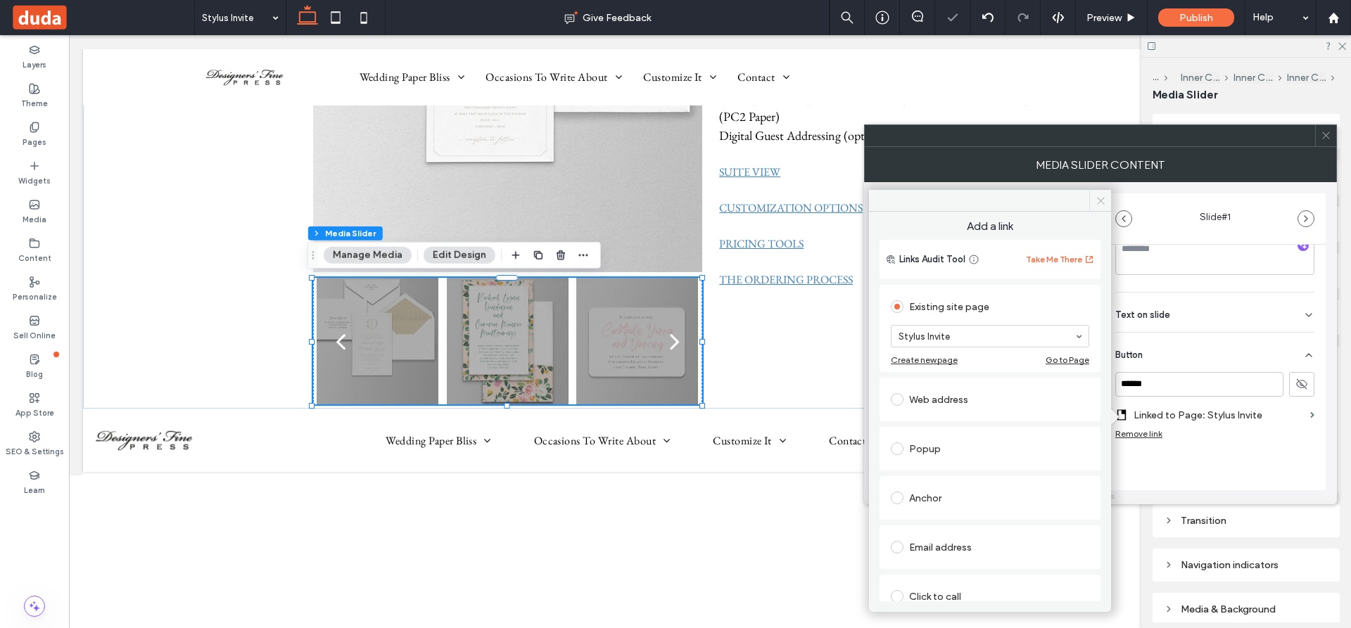
click at [1099, 196] on icon at bounding box center [1100, 201] width 11 height 11
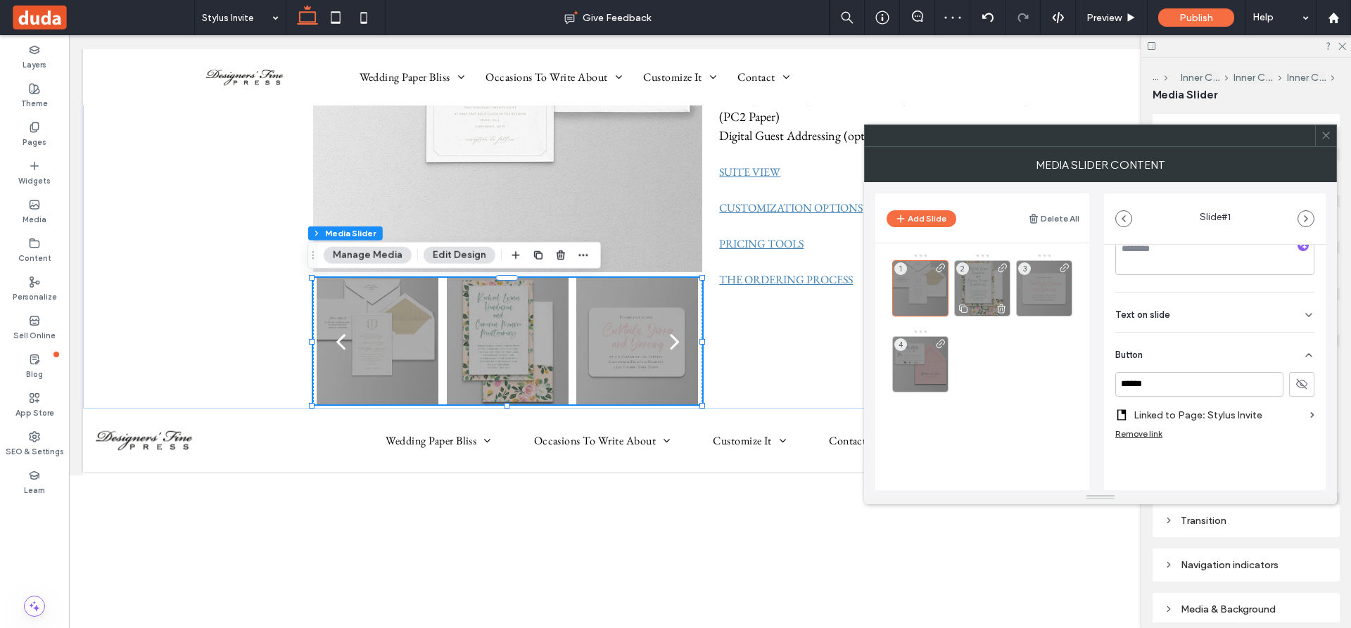
click at [983, 288] on div "2" at bounding box center [982, 288] width 56 height 56
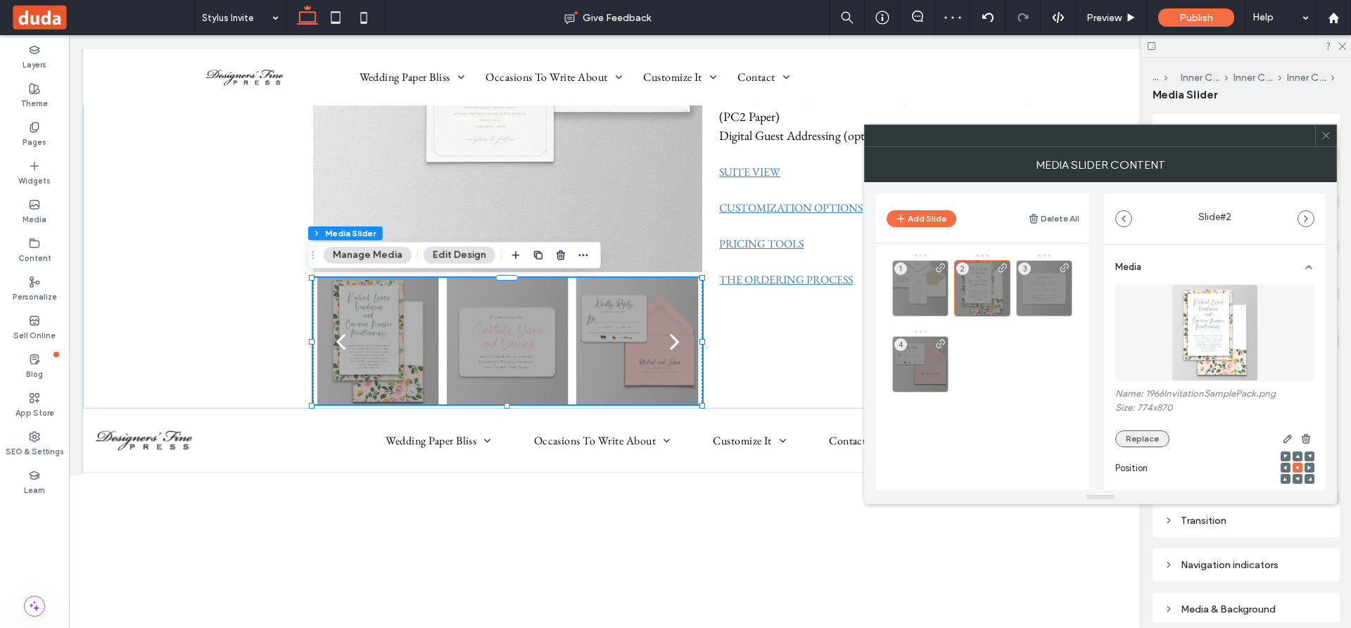
click at [1140, 440] on button "Replace" at bounding box center [1142, 439] width 54 height 17
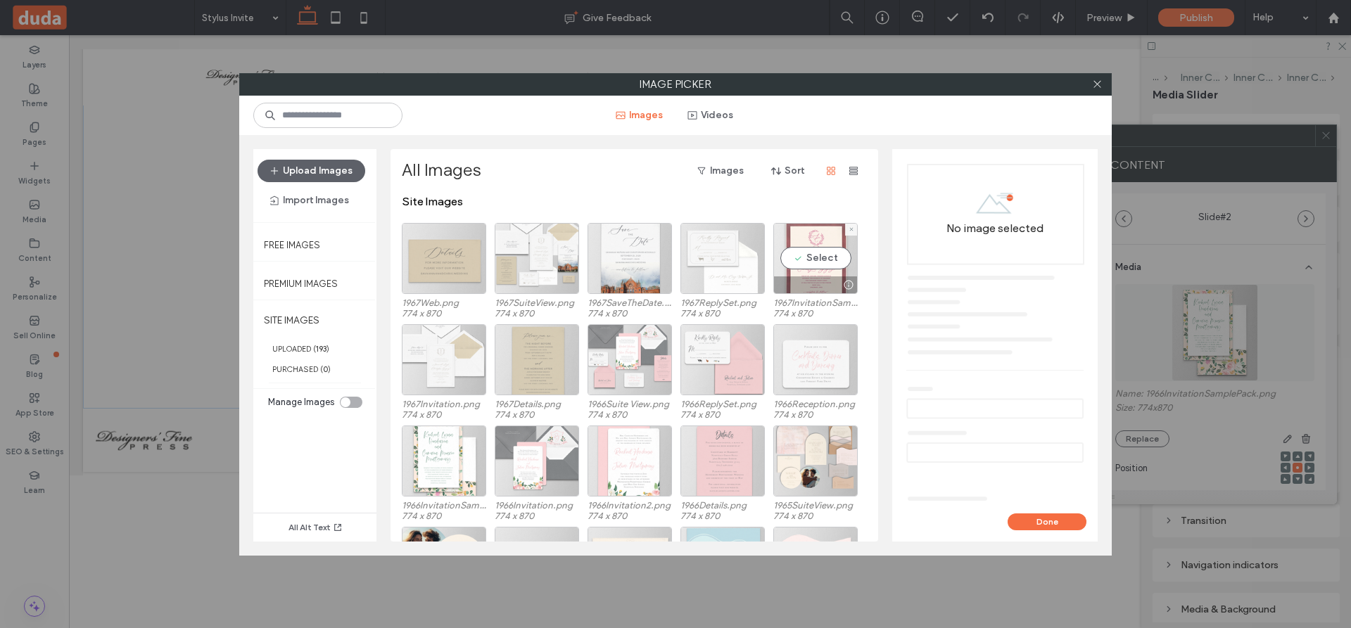
click at [824, 259] on div "Select" at bounding box center [815, 258] width 84 height 71
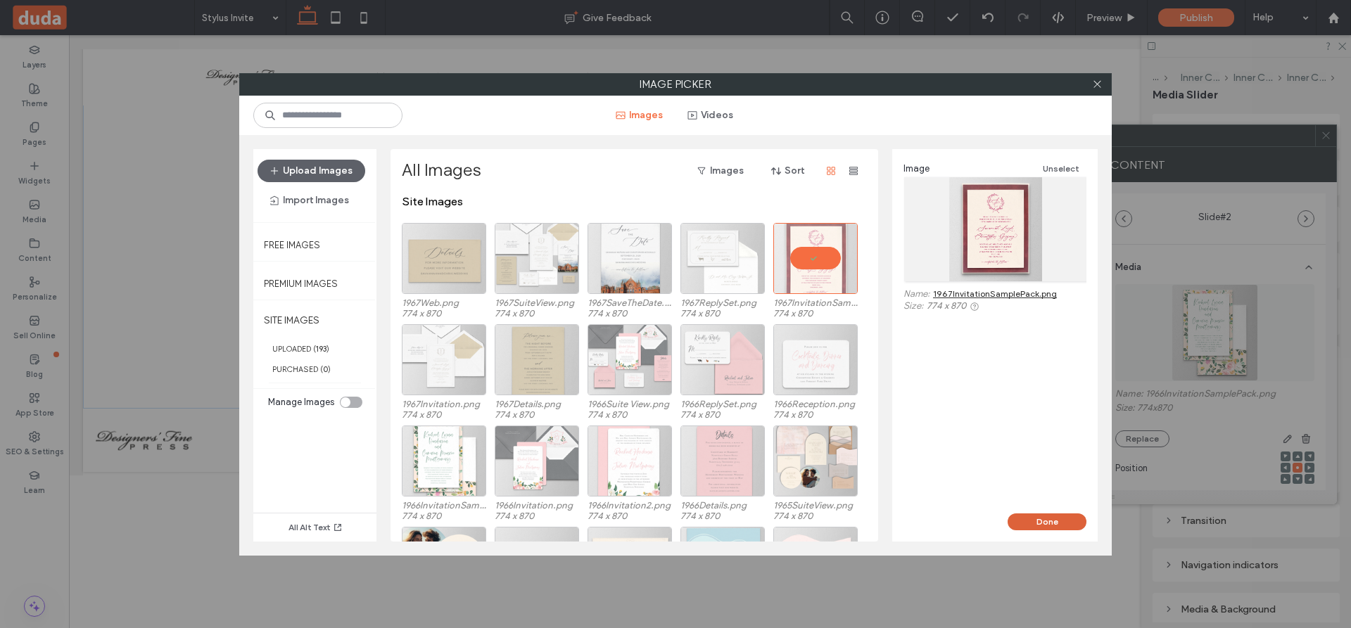
click at [1043, 522] on button "Done" at bounding box center [1046, 522] width 79 height 17
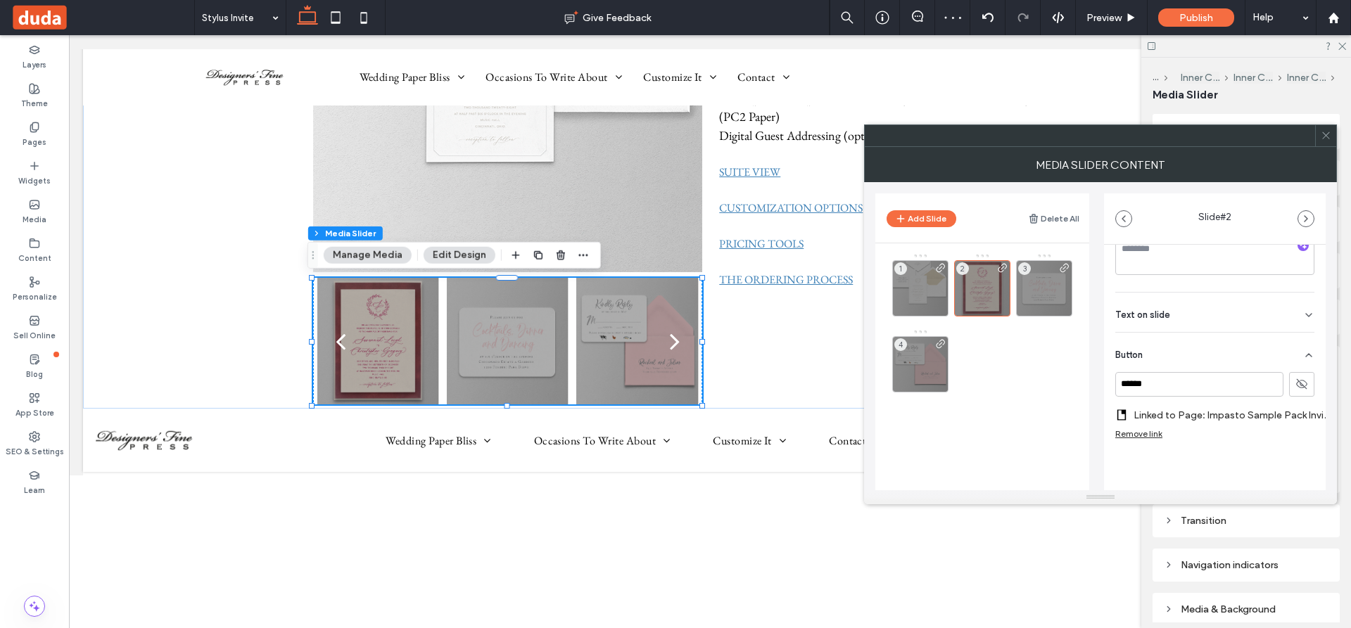
scroll to position [294, 0]
click at [1209, 404] on label "Linked to Page: Impasto Sample Pack Invite" at bounding box center [1232, 415] width 199 height 26
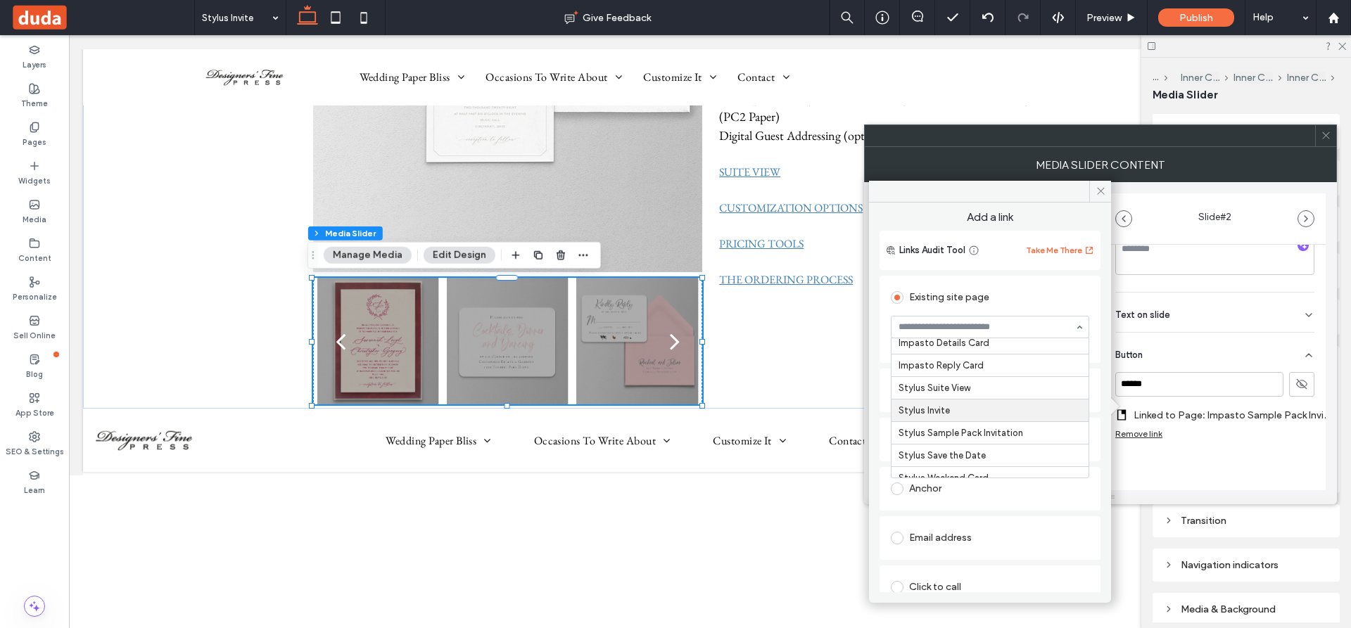
scroll to position [3560, 0]
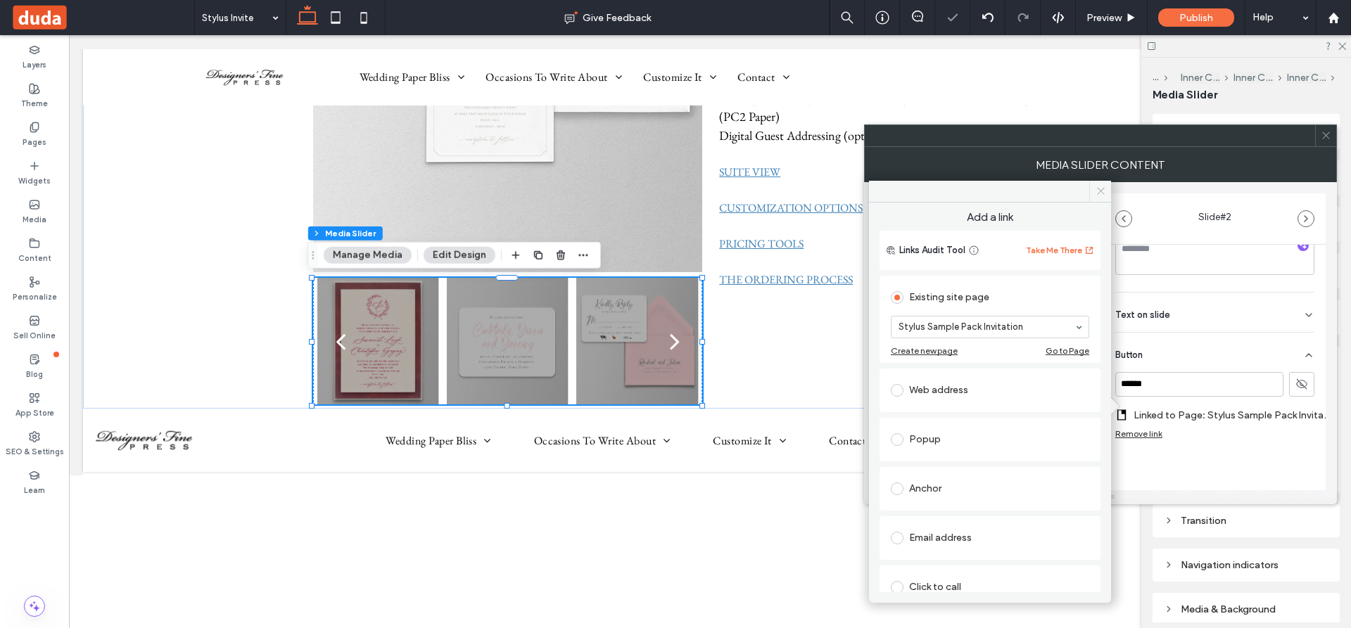
click at [1099, 192] on icon at bounding box center [1100, 191] width 11 height 11
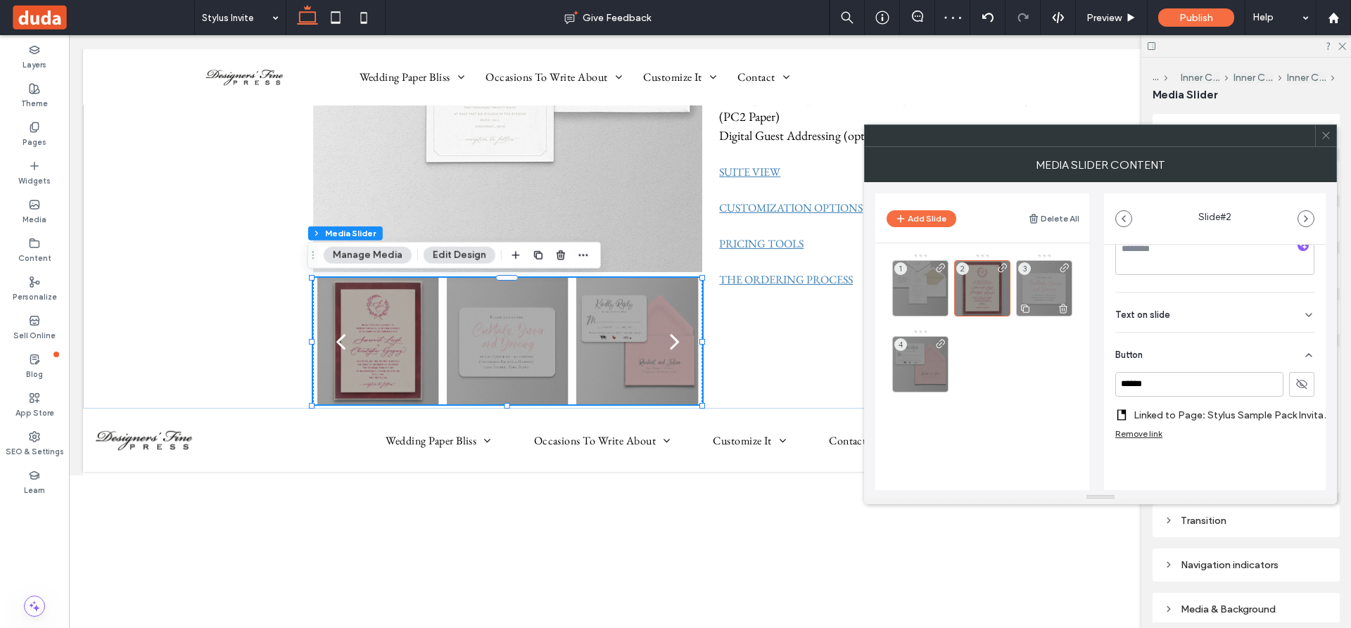
click at [1042, 288] on div "3" at bounding box center [1044, 288] width 56 height 56
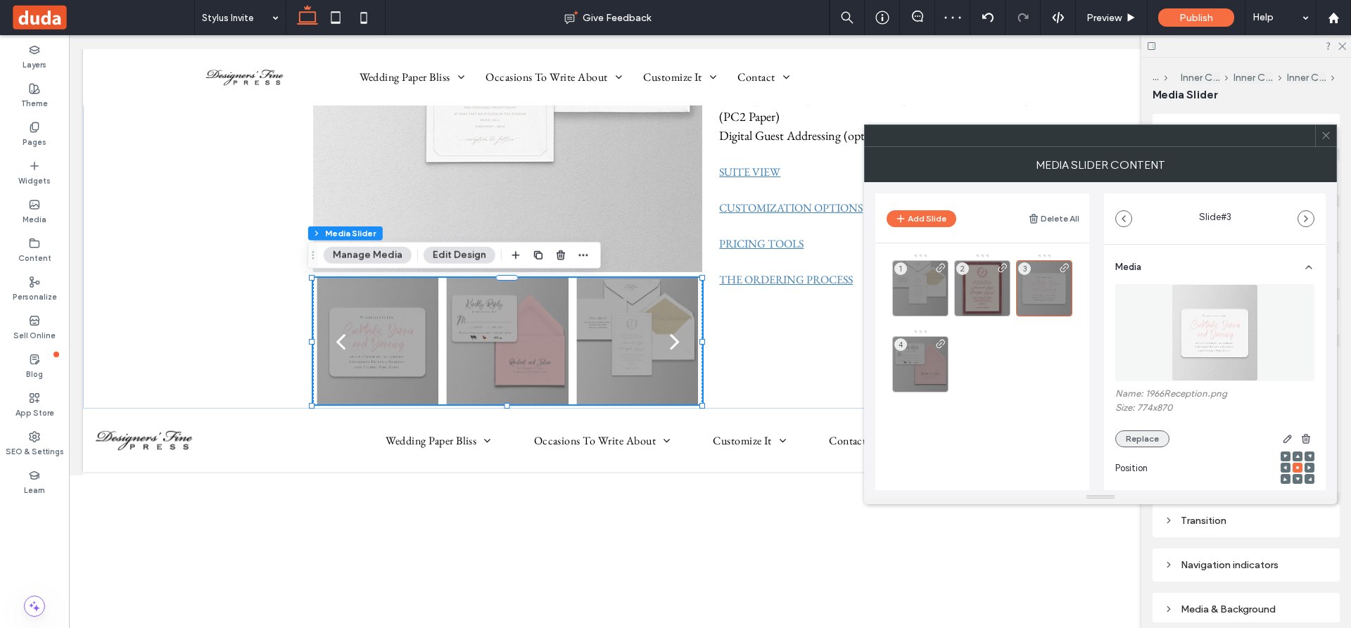
click at [1135, 435] on button "Replace" at bounding box center [1142, 439] width 54 height 17
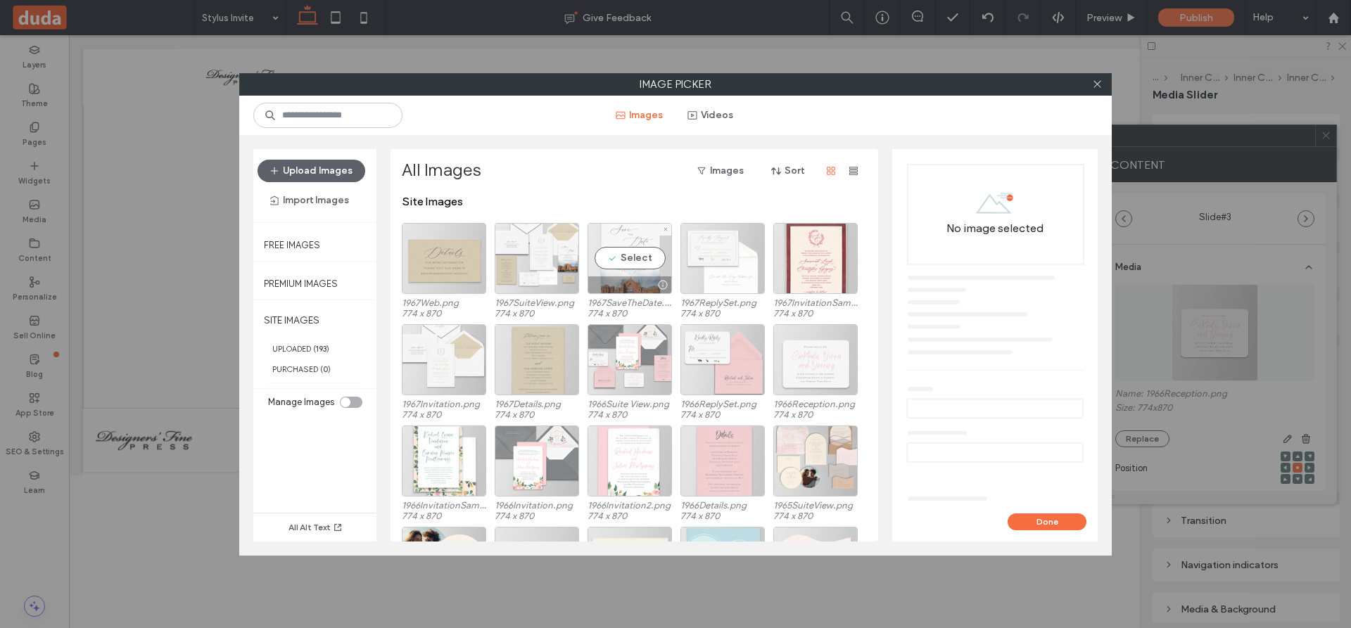
click at [631, 257] on div "Select" at bounding box center [629, 258] width 84 height 71
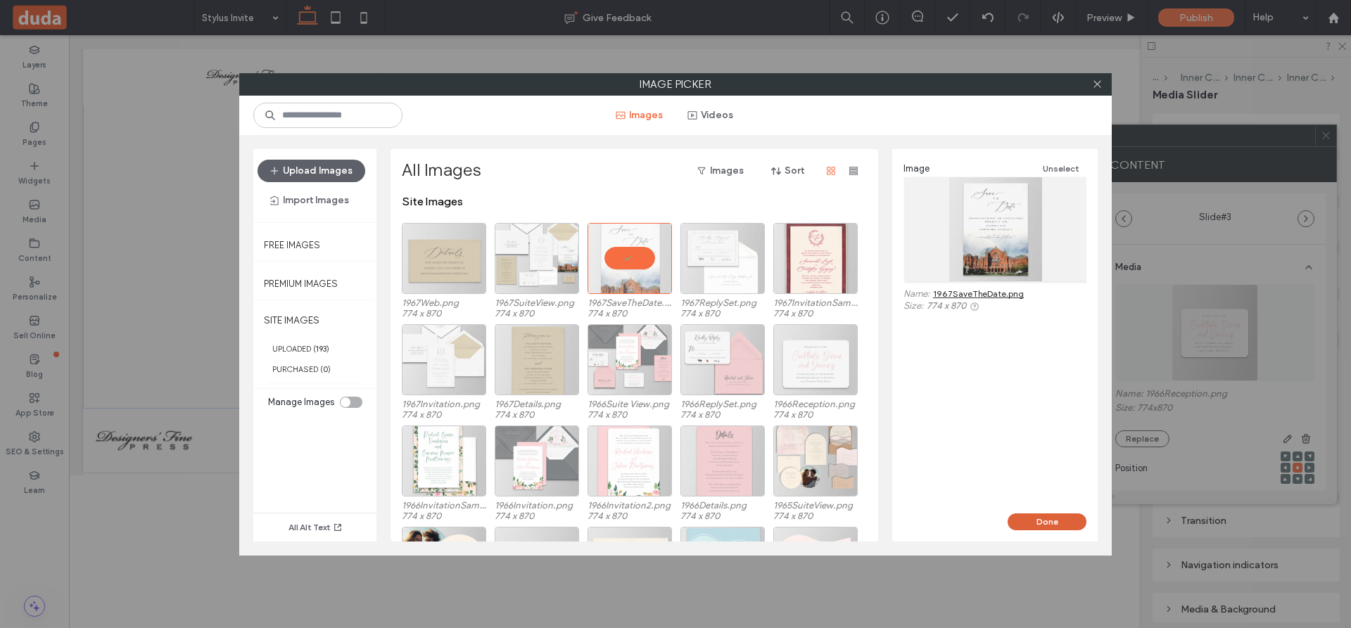
click at [1039, 515] on button "Done" at bounding box center [1046, 522] width 79 height 17
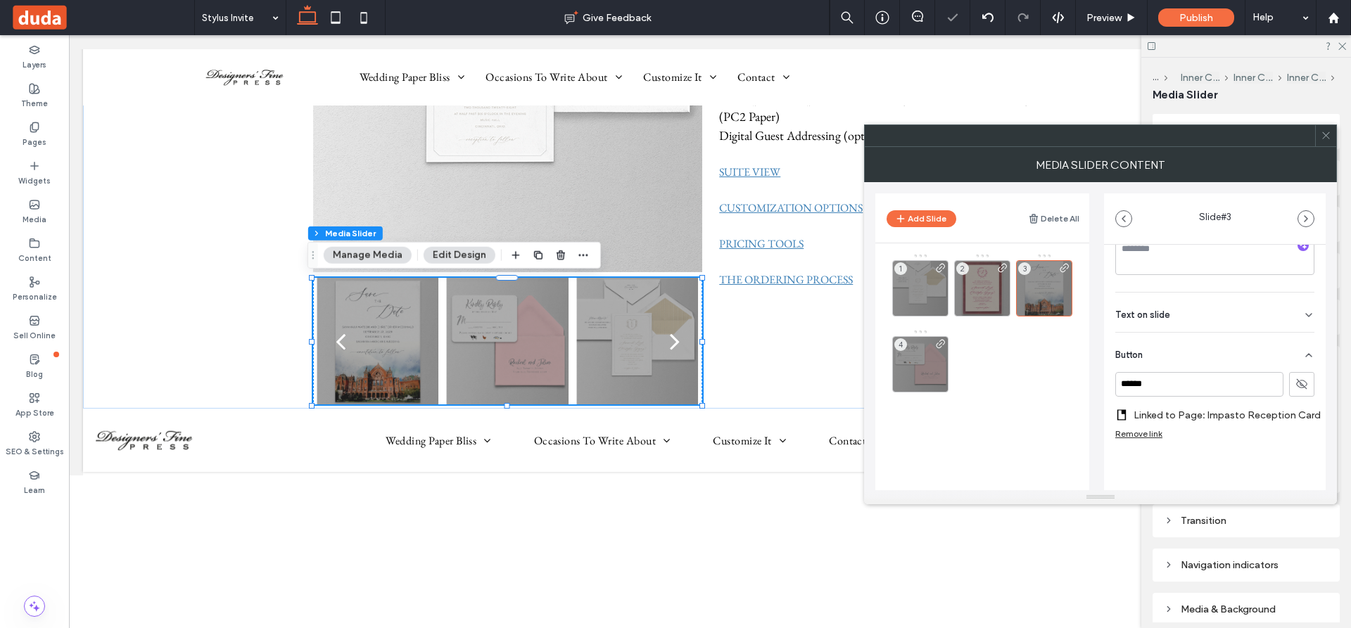
scroll to position [294, 0]
click at [1213, 403] on label "Linked to Page: Impasto Reception Card" at bounding box center [1226, 415] width 187 height 26
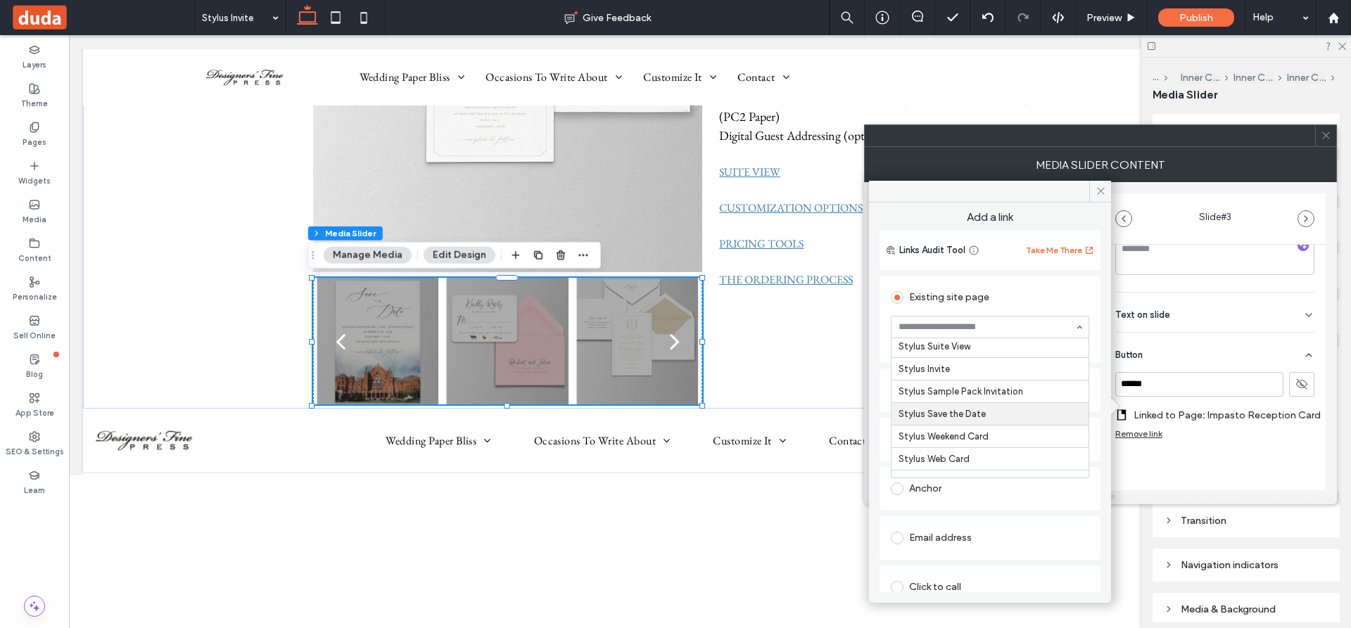
scroll to position [283, 0]
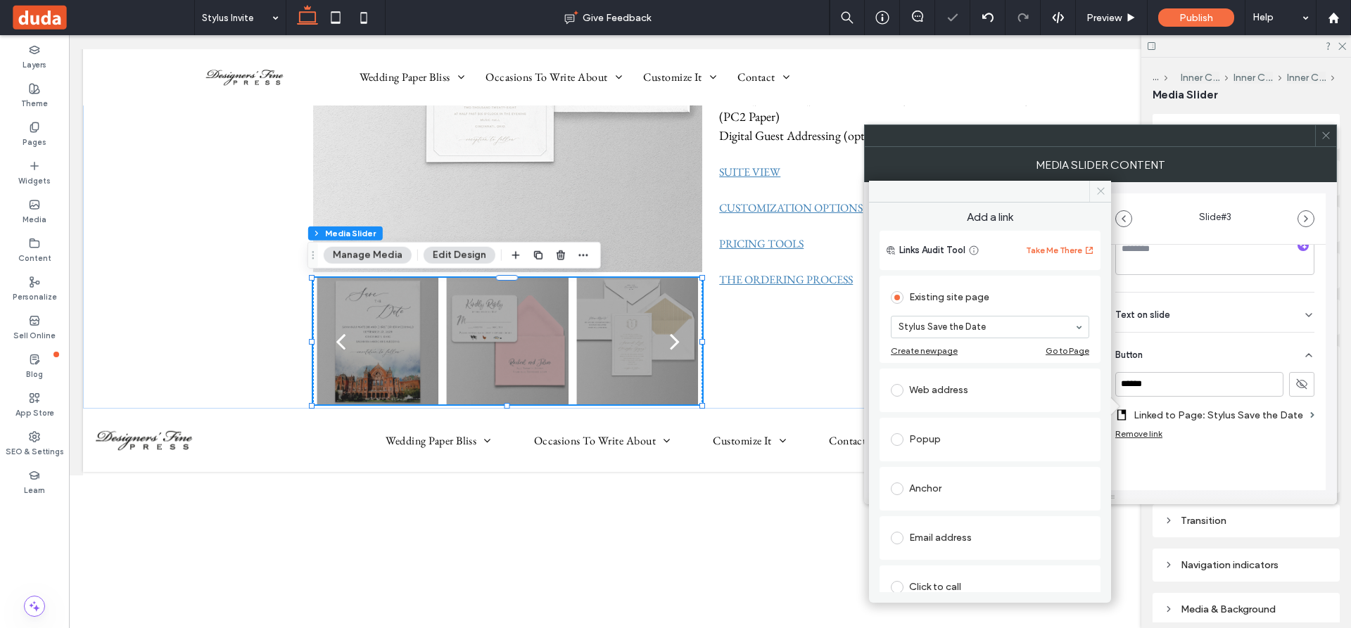
click at [1102, 189] on use at bounding box center [1100, 191] width 7 height 7
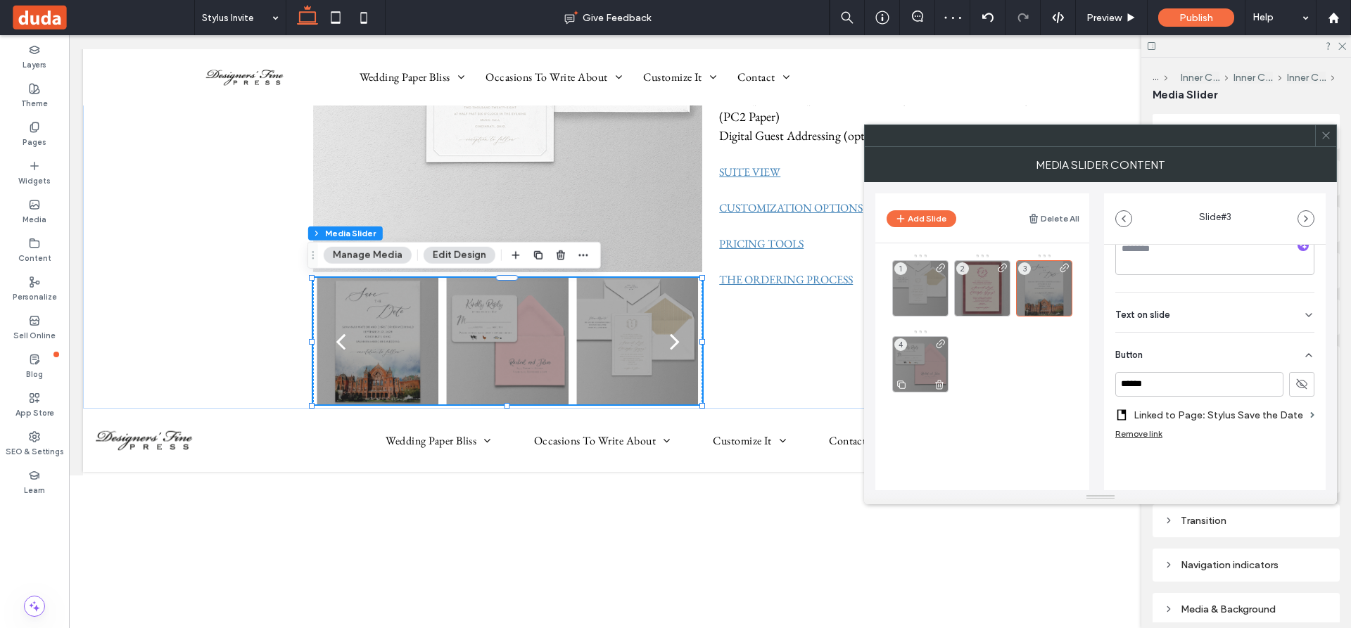
click at [926, 358] on div "4" at bounding box center [920, 364] width 56 height 56
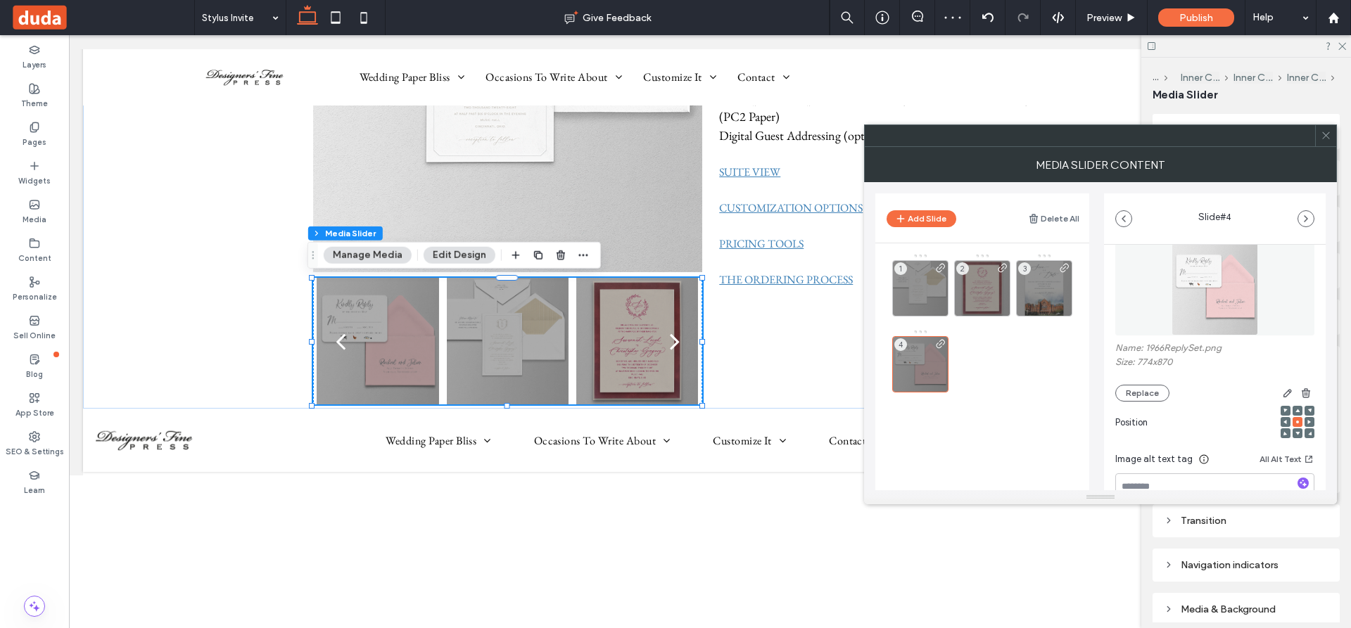
scroll to position [70, 0]
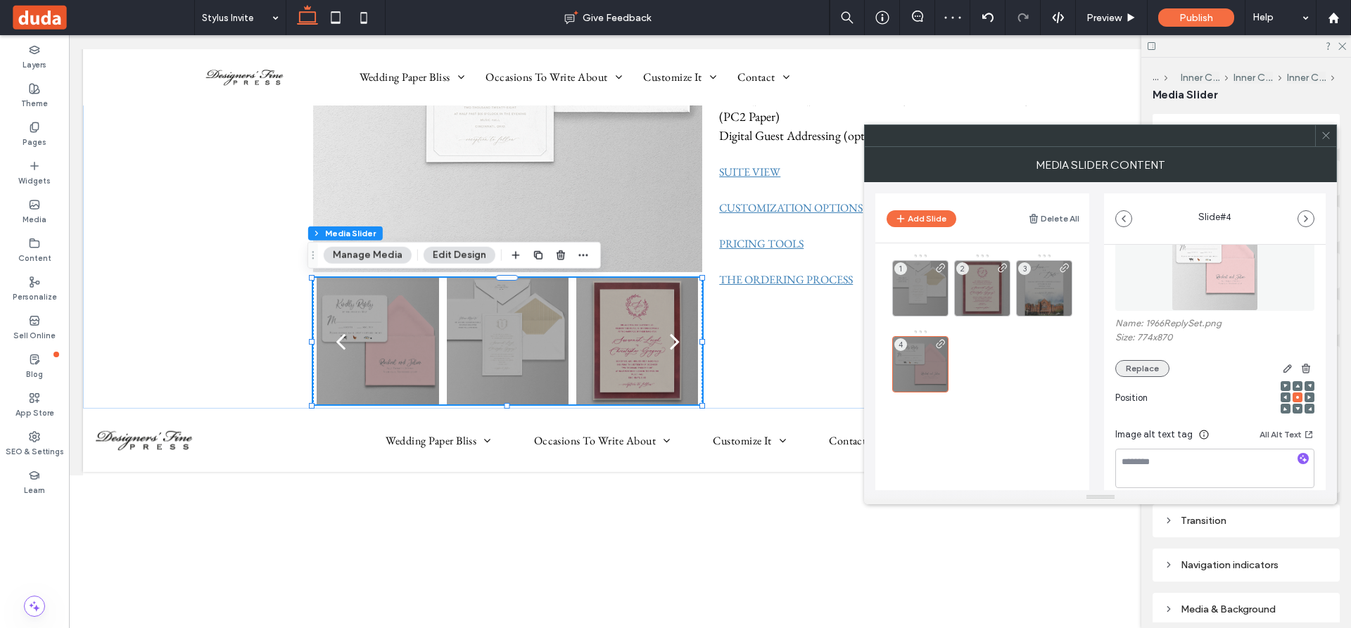
click at [1148, 365] on button "Replace" at bounding box center [1142, 368] width 54 height 17
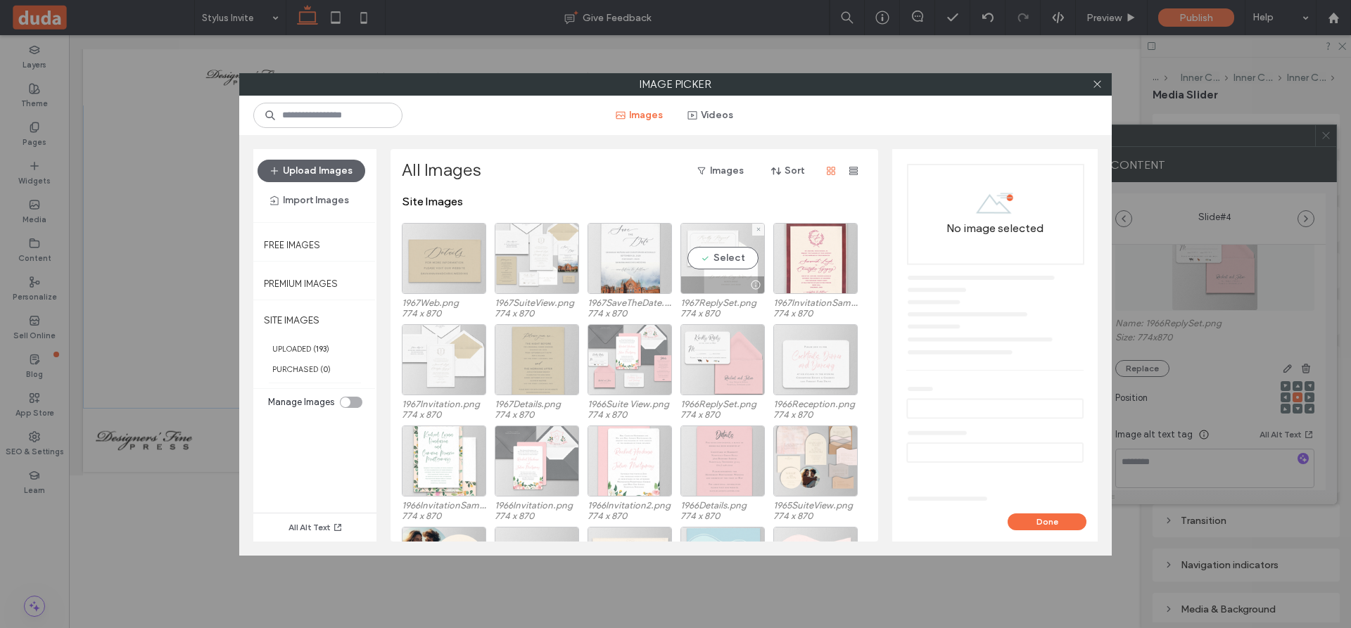
click at [740, 260] on div "Select" at bounding box center [722, 258] width 84 height 71
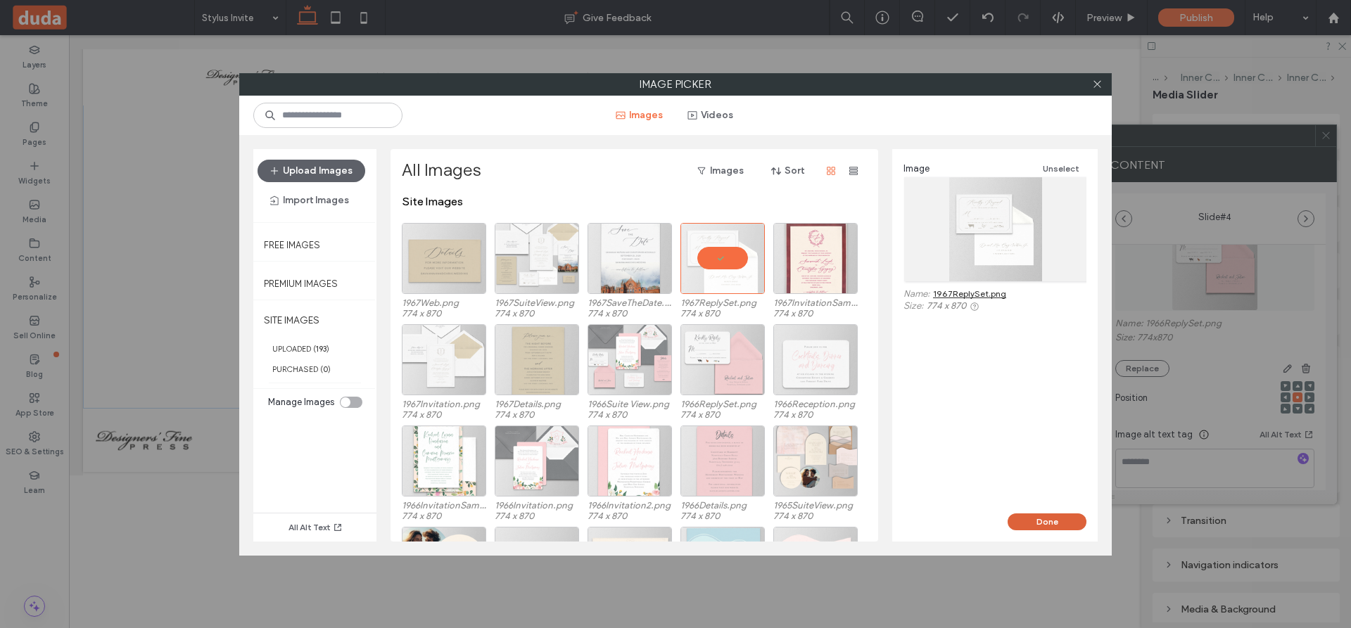
click at [1040, 522] on button "Done" at bounding box center [1046, 522] width 79 height 17
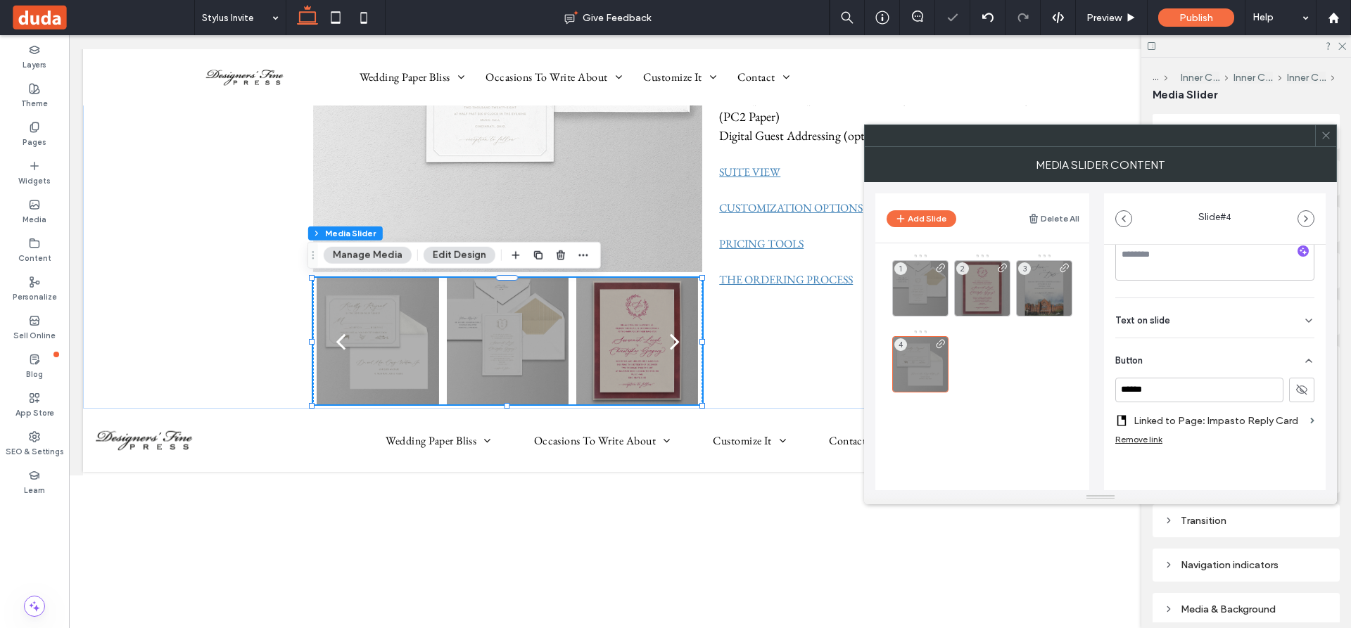
scroll to position [281, 0]
click at [1217, 417] on label "Linked to Page: Impasto Reply Card" at bounding box center [1218, 417] width 171 height 26
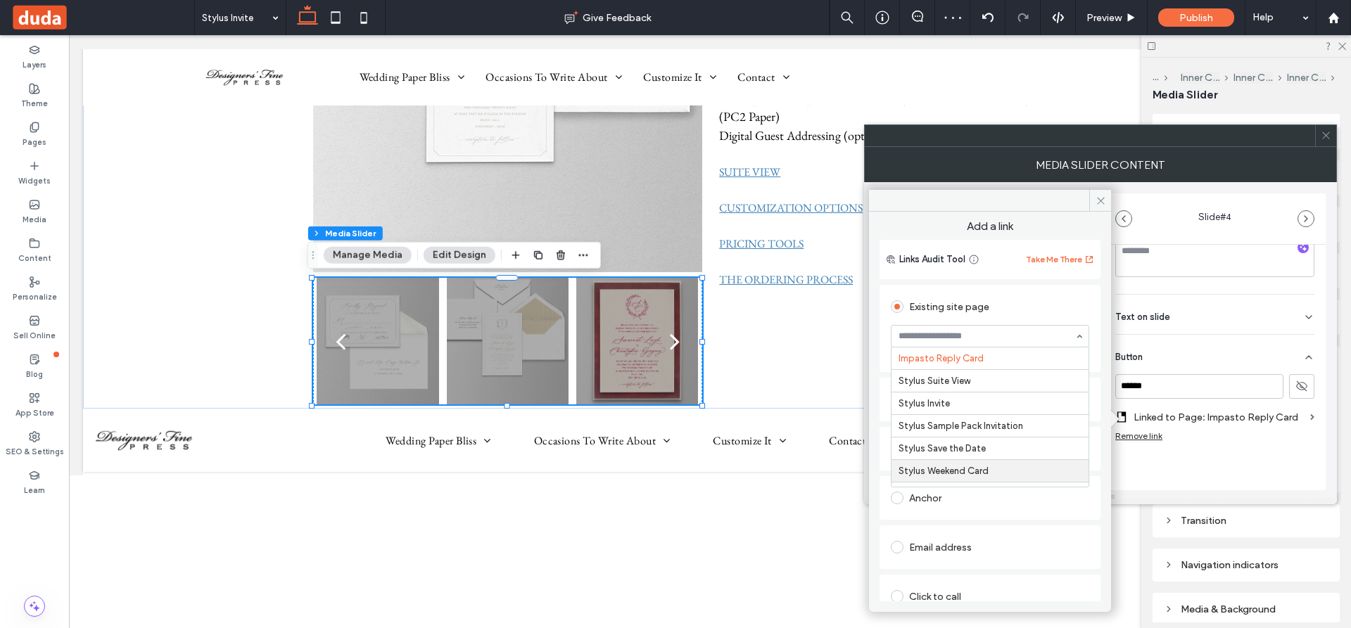
scroll to position [3627, 0]
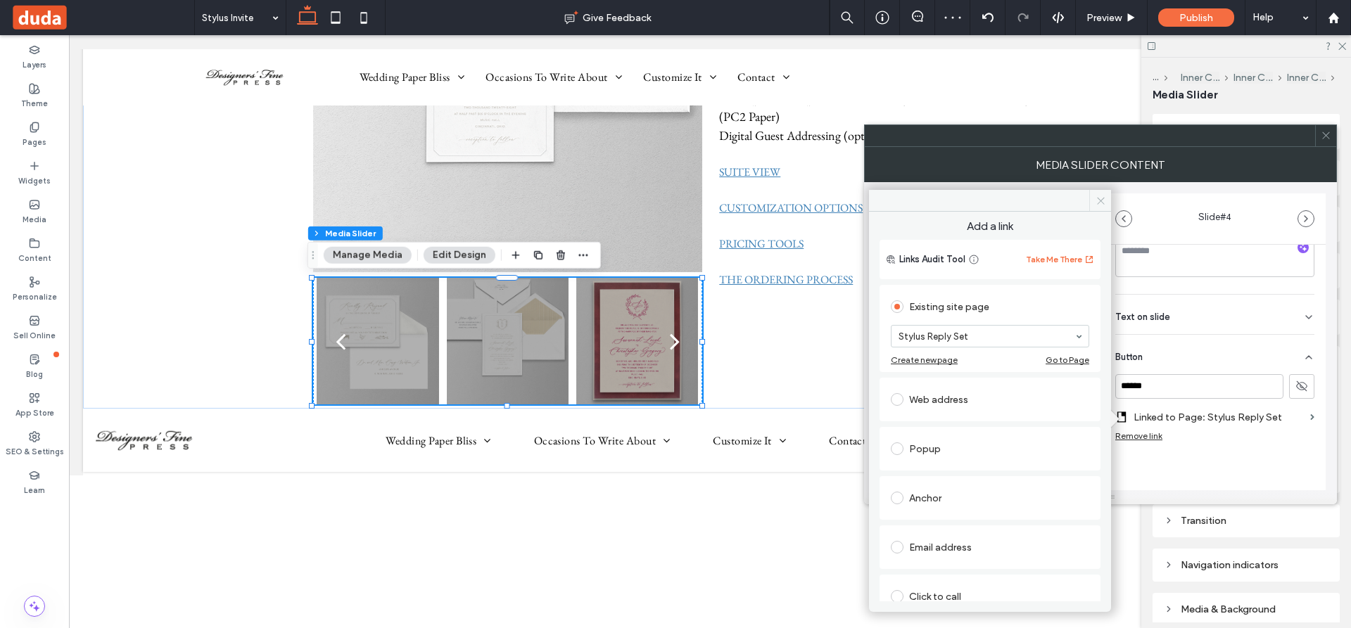
click at [1097, 197] on icon at bounding box center [1100, 201] width 11 height 11
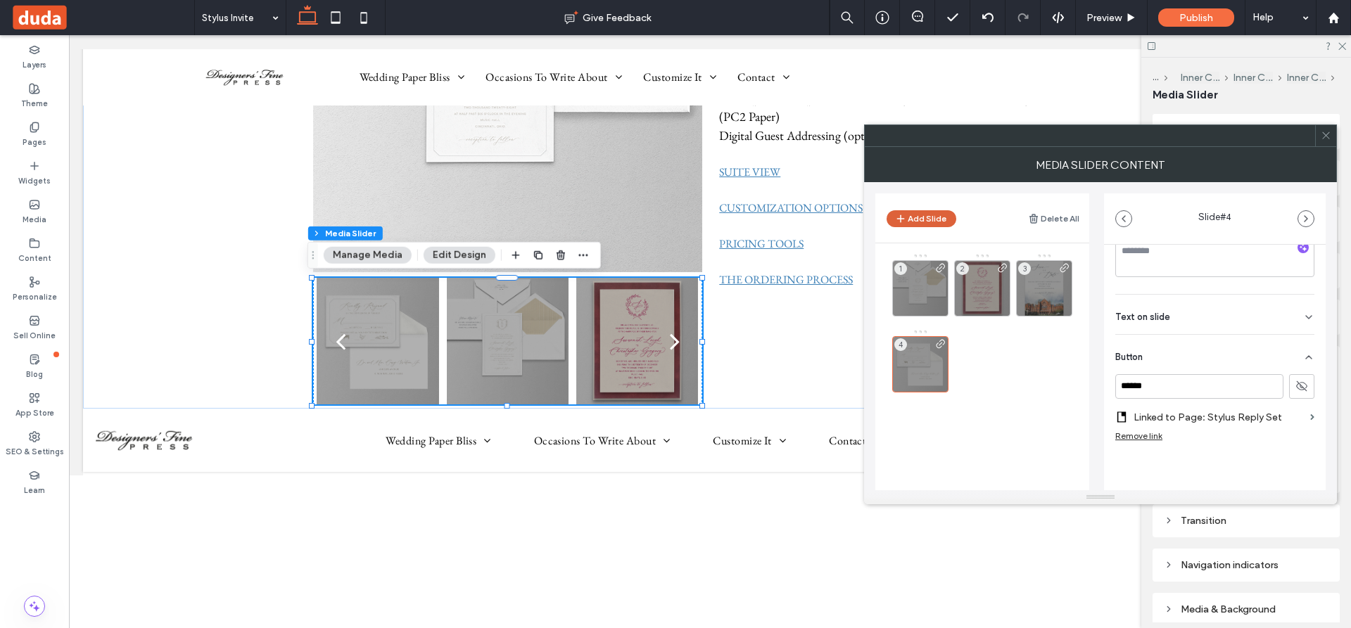
click at [917, 217] on button "Add Slide" at bounding box center [921, 218] width 70 height 17
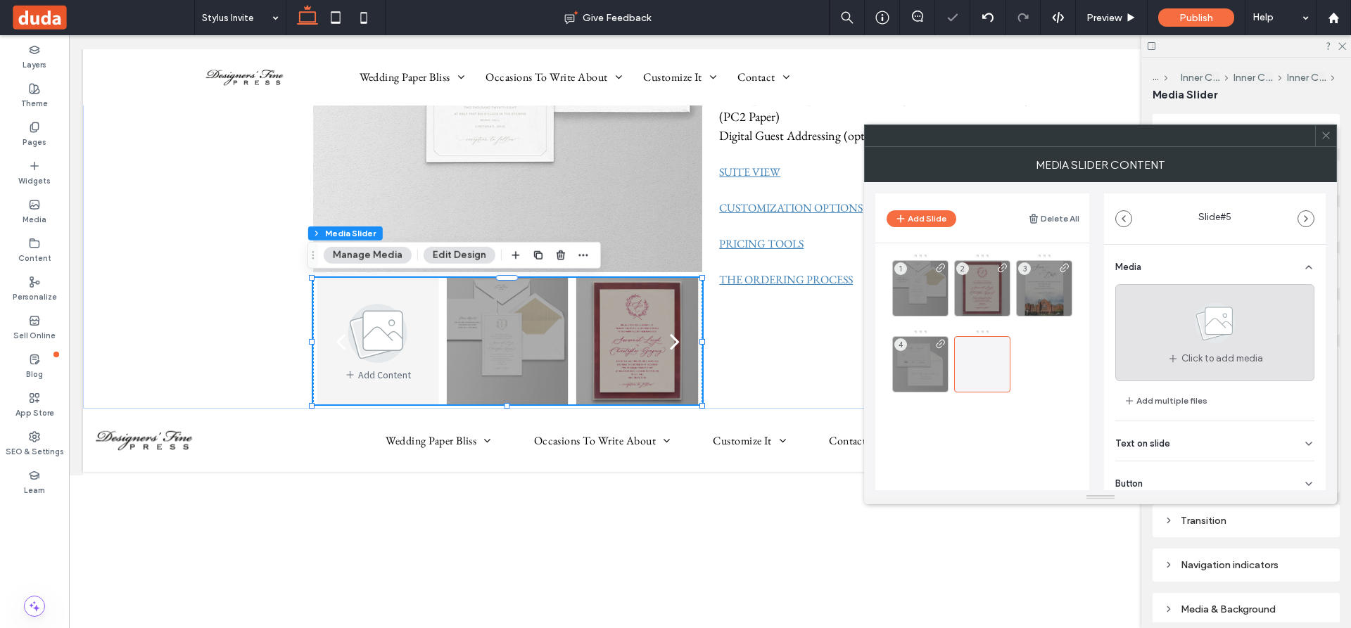
click at [1216, 324] on use at bounding box center [1214, 322] width 41 height 41
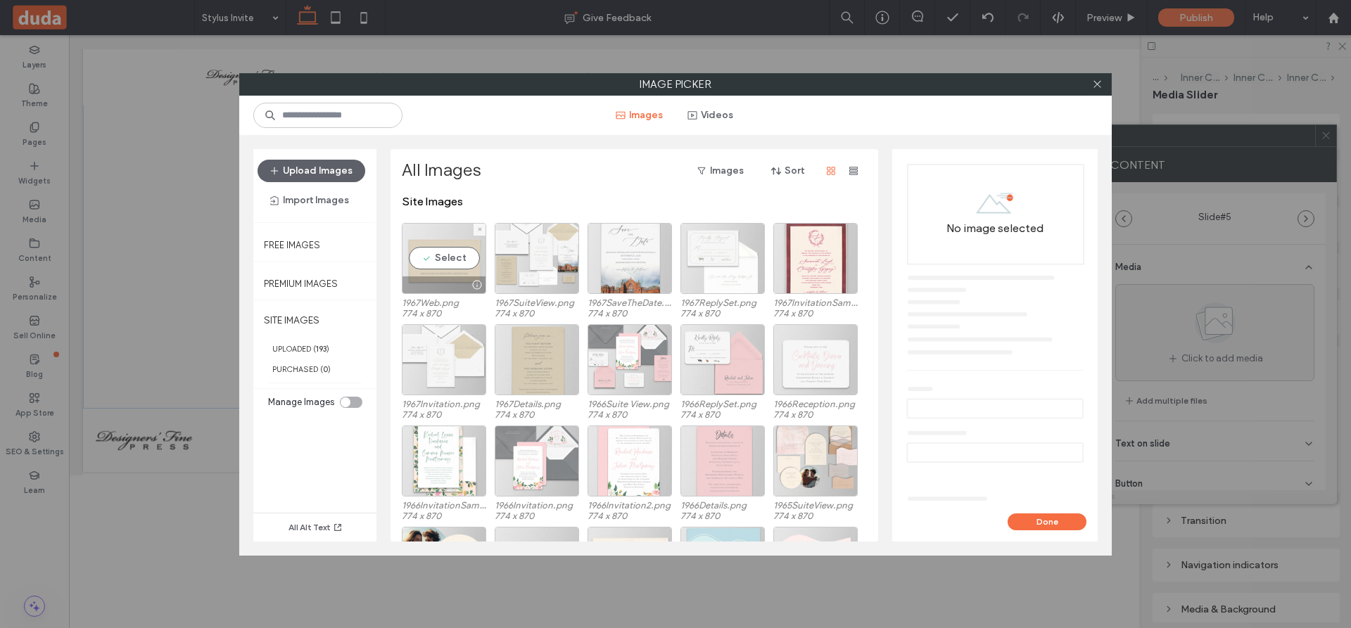
click at [454, 267] on div "Select" at bounding box center [444, 258] width 84 height 71
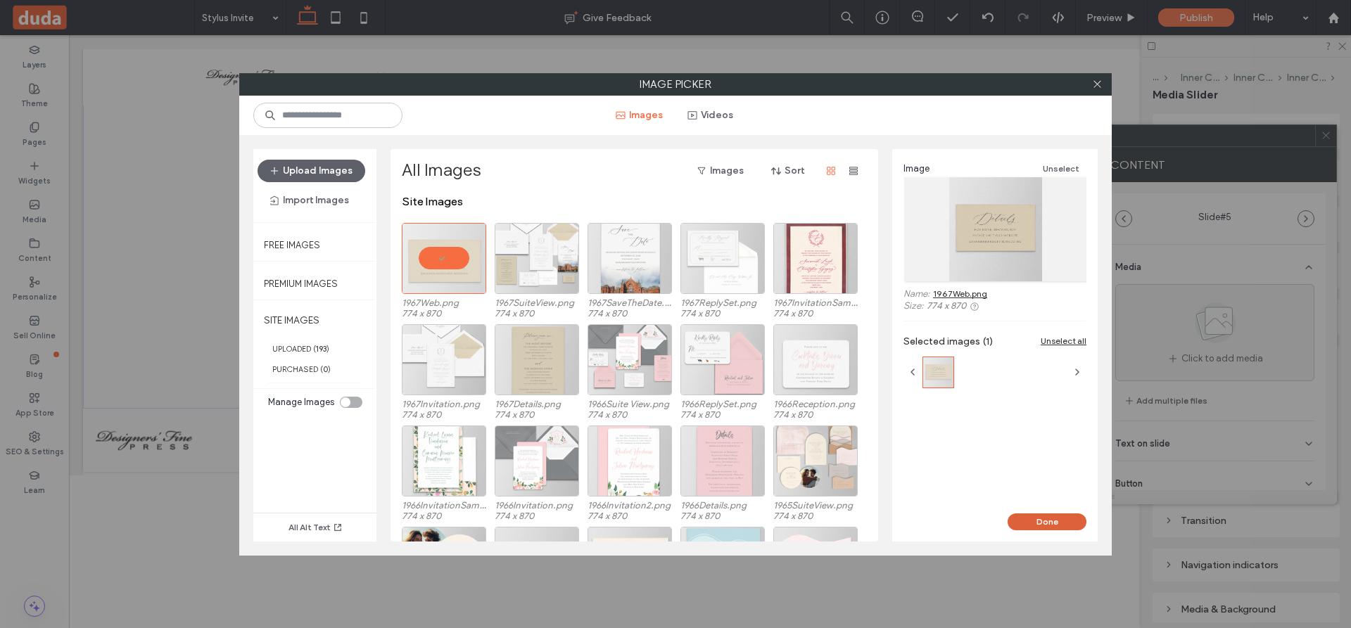
click at [1052, 520] on button "Done" at bounding box center [1046, 522] width 79 height 17
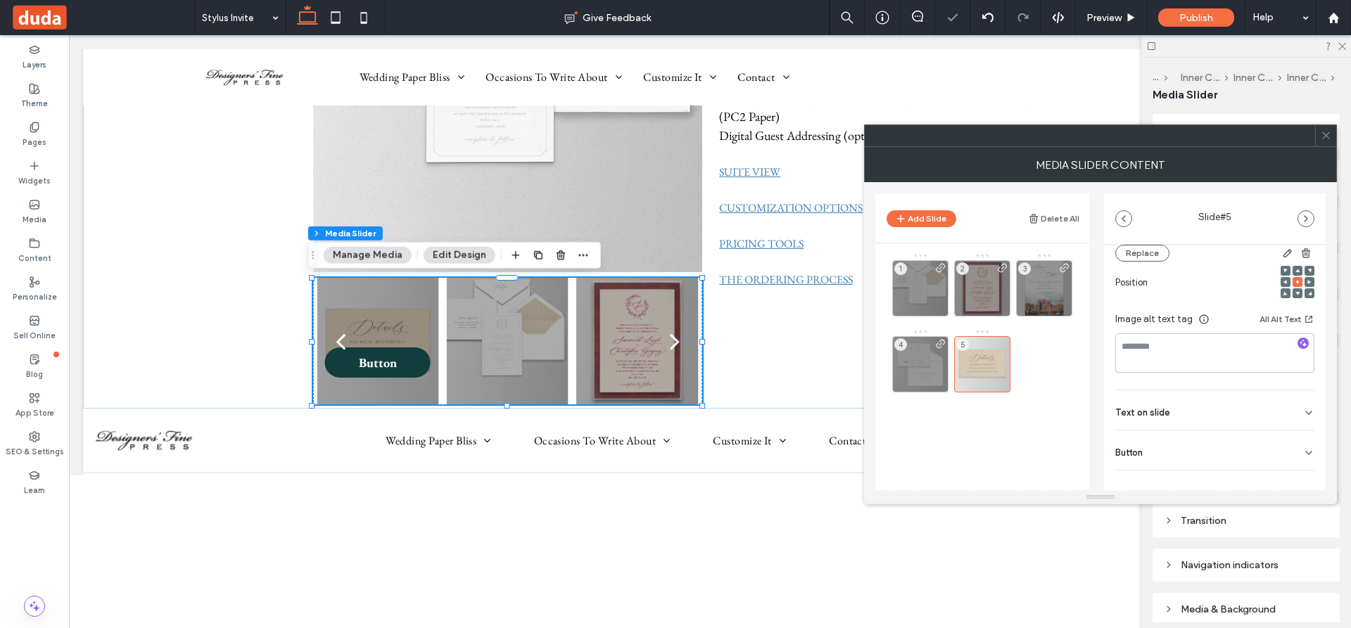
scroll to position [199, 0]
click at [1303, 438] on icon at bounding box center [1308, 439] width 11 height 11
click at [1295, 466] on icon at bounding box center [1301, 468] width 13 height 13
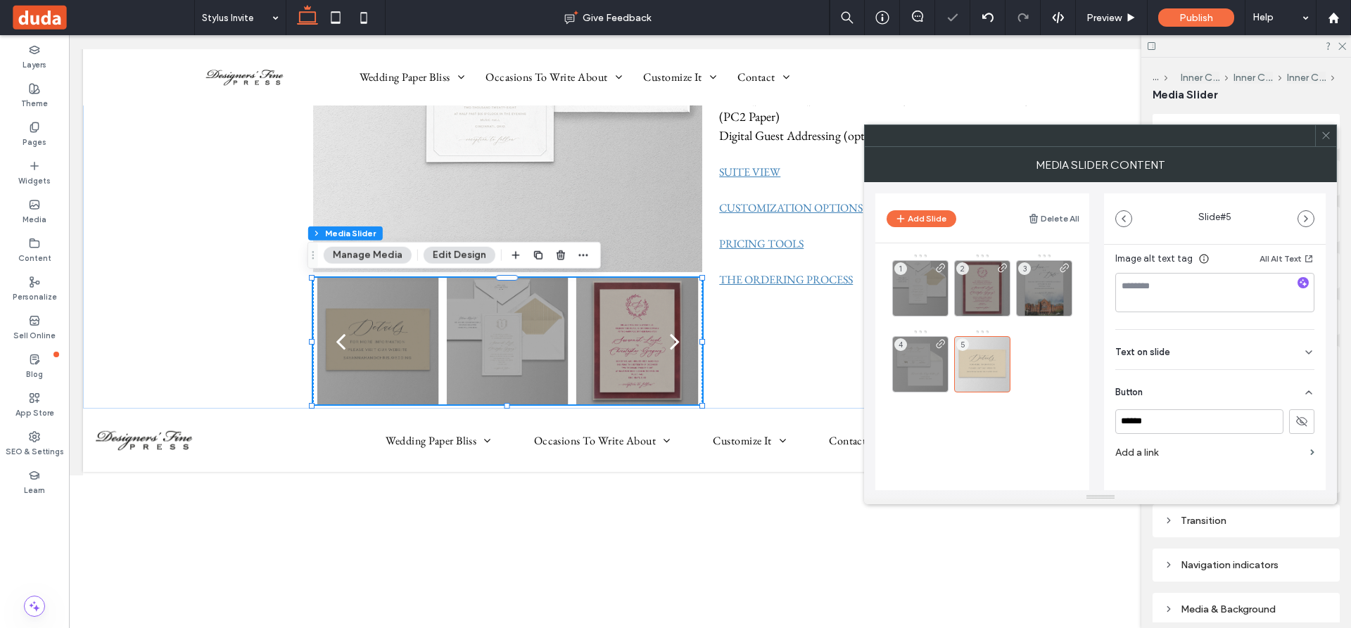
scroll to position [266, 0]
click at [1156, 434] on label "Add a link" at bounding box center [1209, 433] width 189 height 26
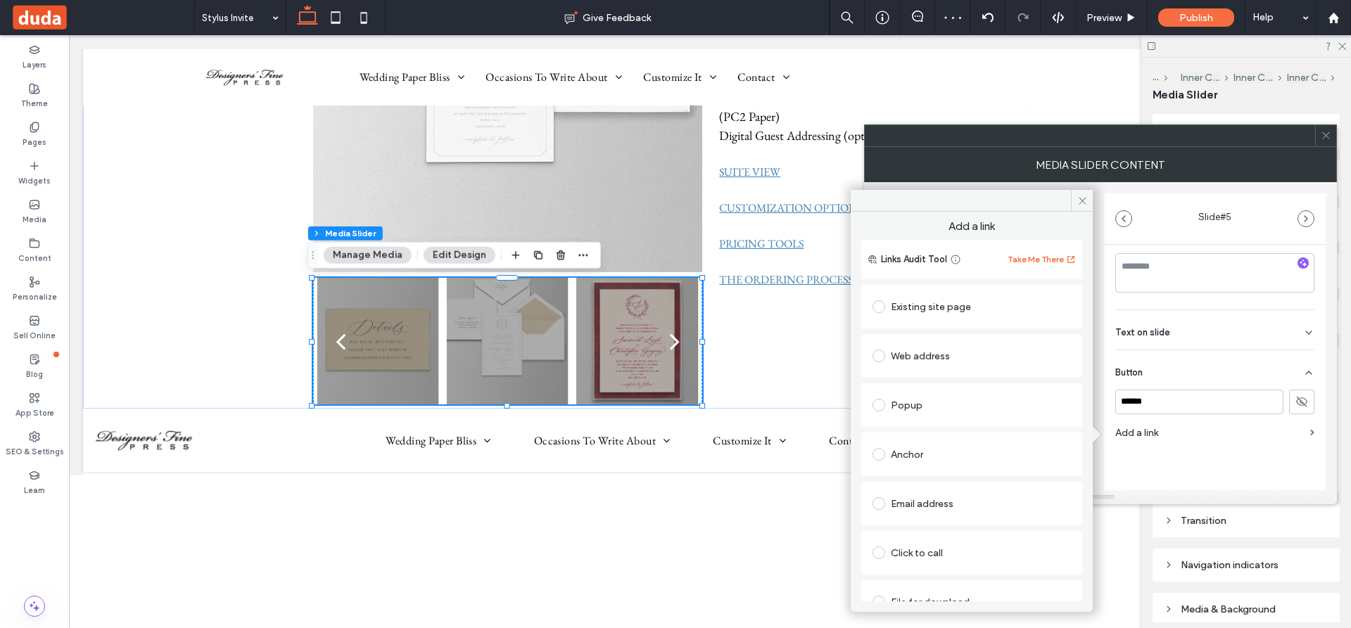
click at [874, 302] on span at bounding box center [878, 306] width 13 height 13
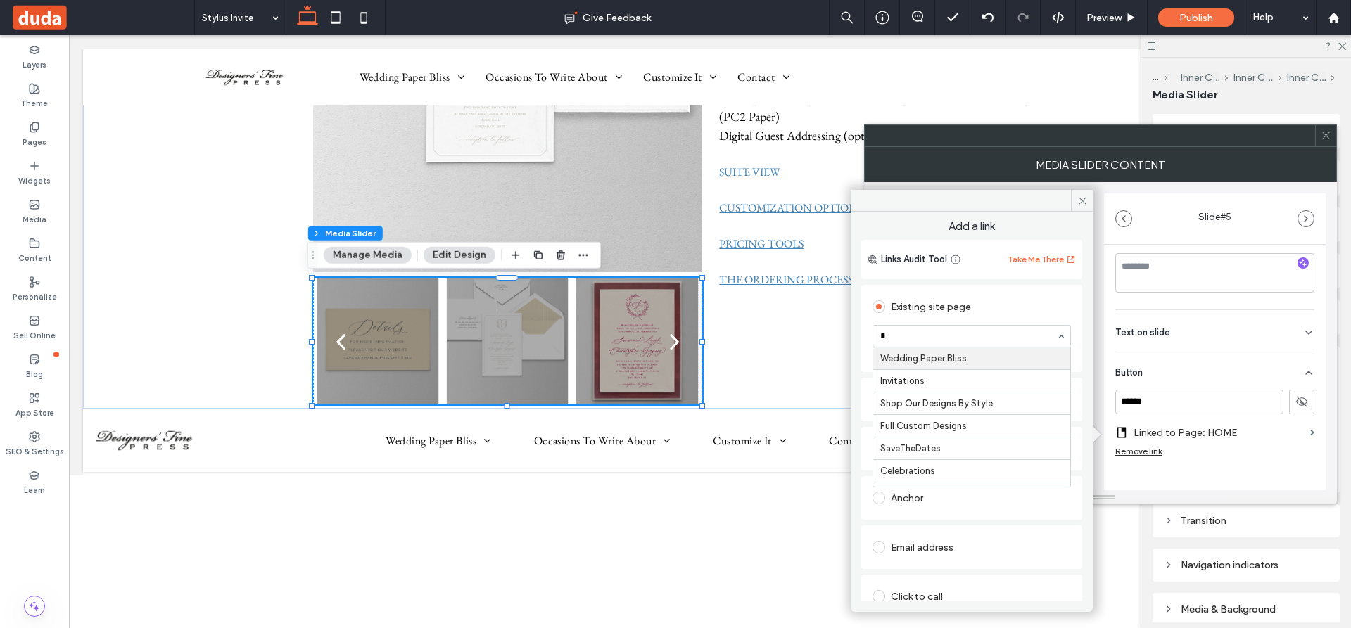
type input "**"
click at [988, 332] on input "**" at bounding box center [968, 336] width 176 height 10
drag, startPoint x: 1027, startPoint y: 372, endPoint x: 832, endPoint y: 339, distance: 197.6
click at [974, 336] on input at bounding box center [968, 336] width 176 height 10
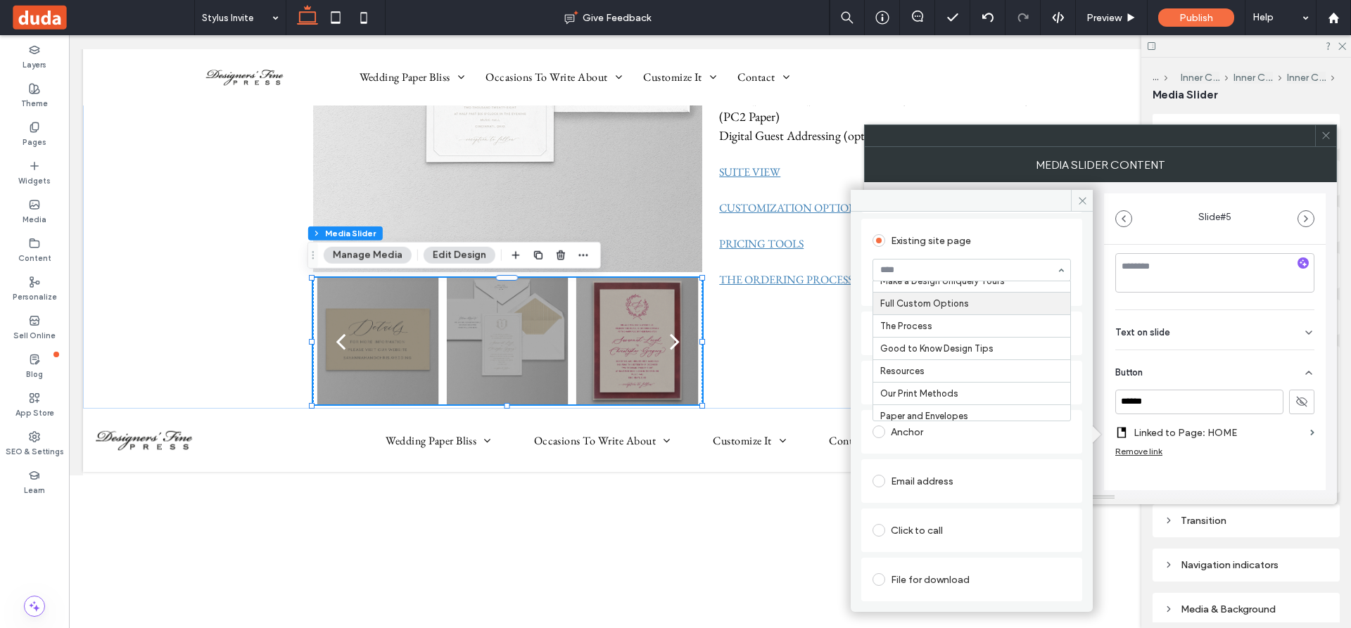
scroll to position [703, 0]
click at [937, 268] on input at bounding box center [968, 270] width 176 height 10
type input "****"
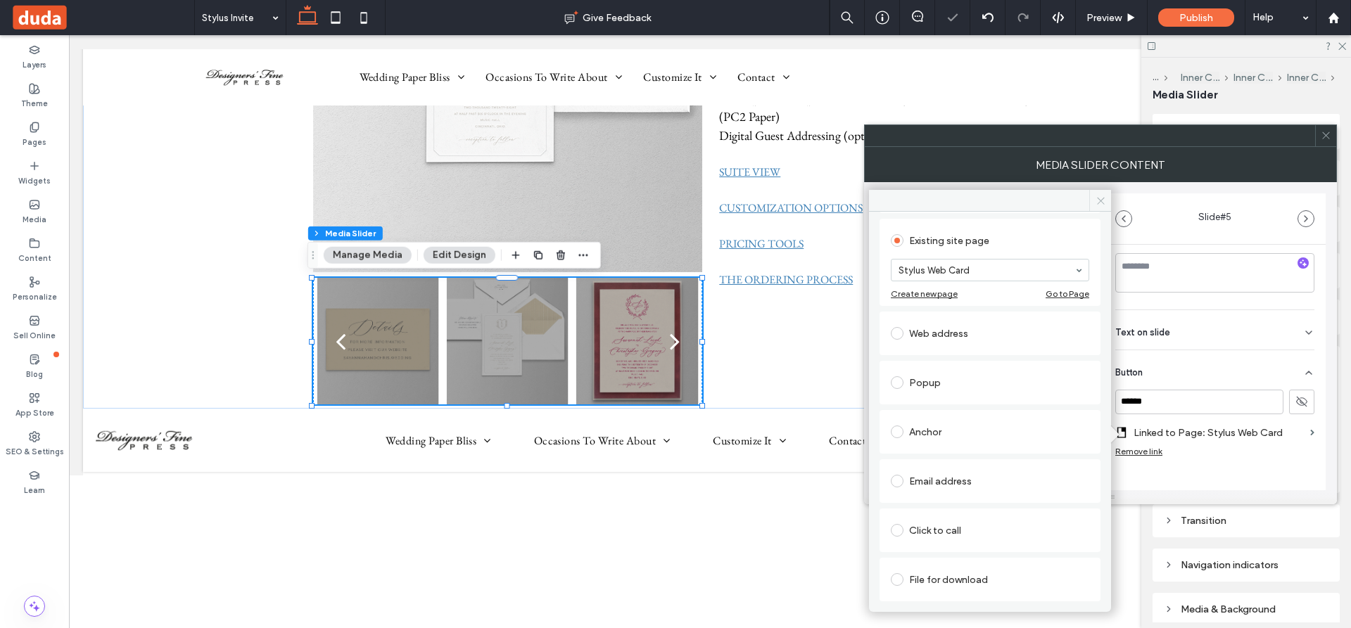
click at [1103, 198] on icon at bounding box center [1100, 201] width 11 height 11
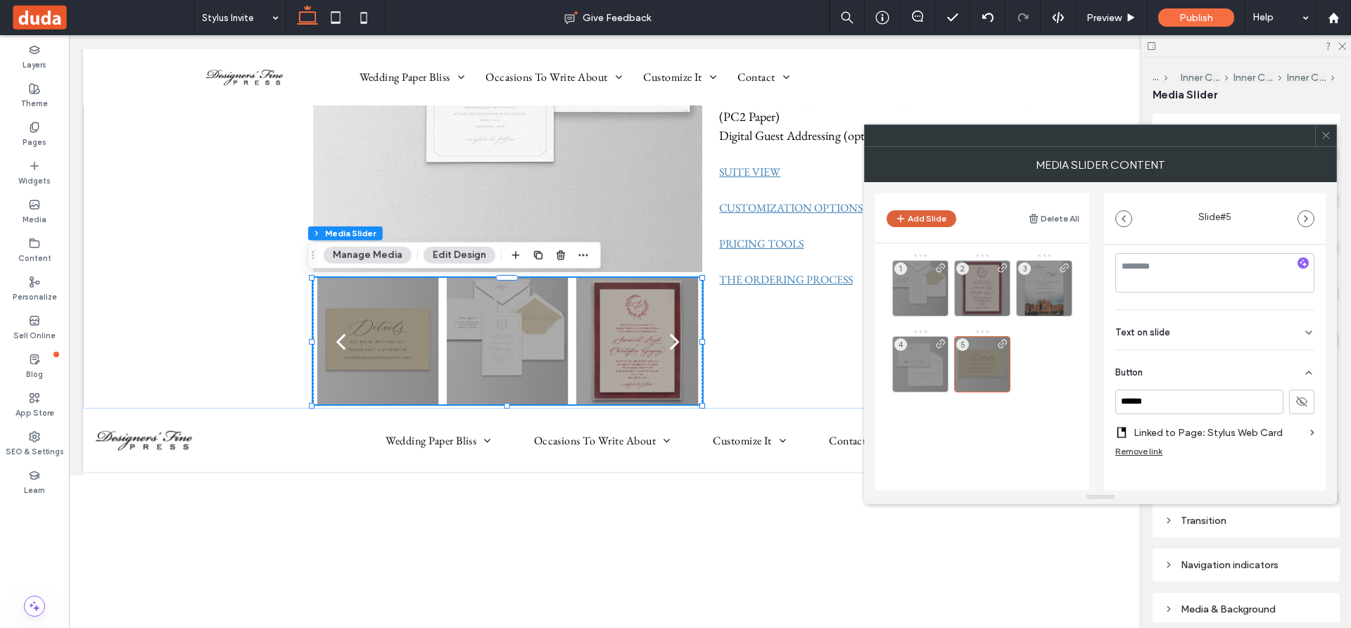
click at [918, 217] on button "Add Slide" at bounding box center [921, 218] width 70 height 17
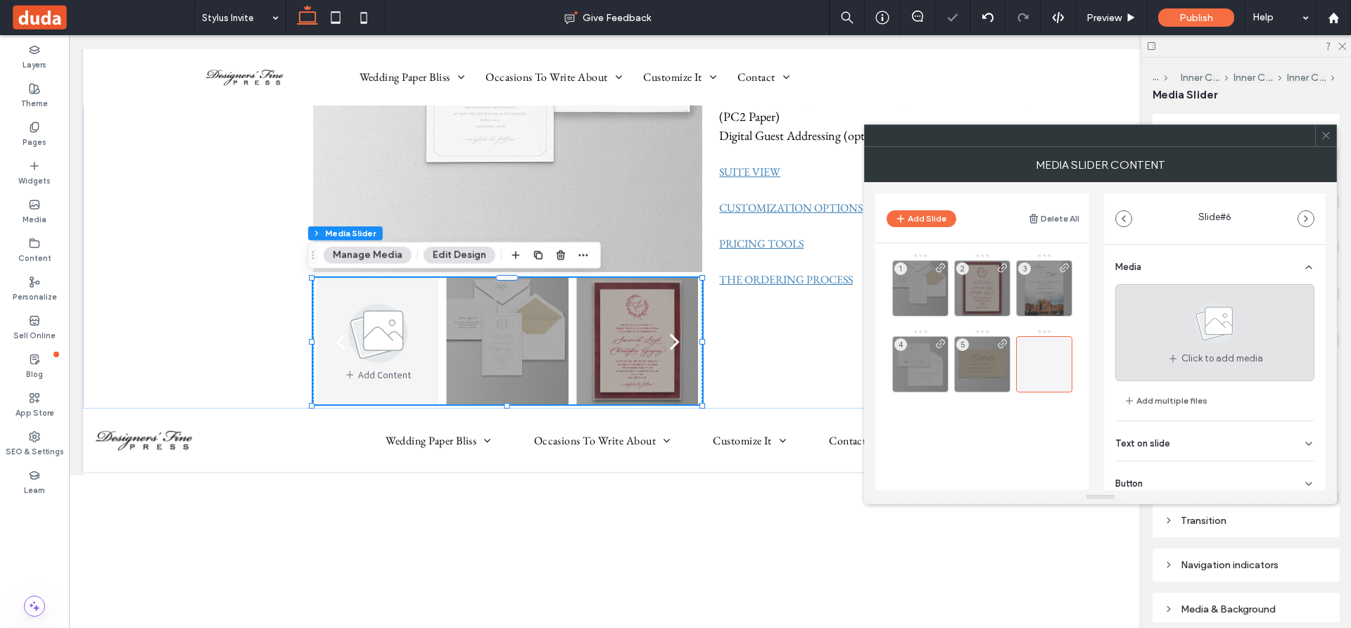
click at [1199, 329] on use at bounding box center [1214, 322] width 41 height 41
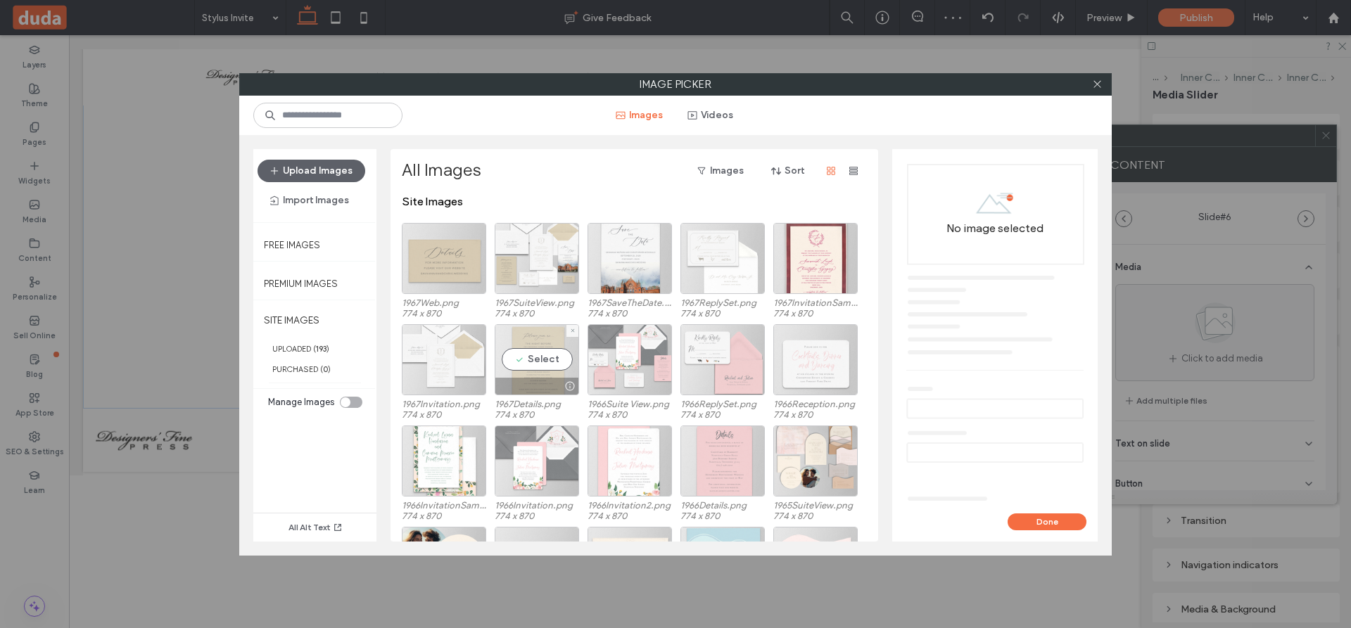
click at [533, 355] on div "Select" at bounding box center [537, 359] width 84 height 71
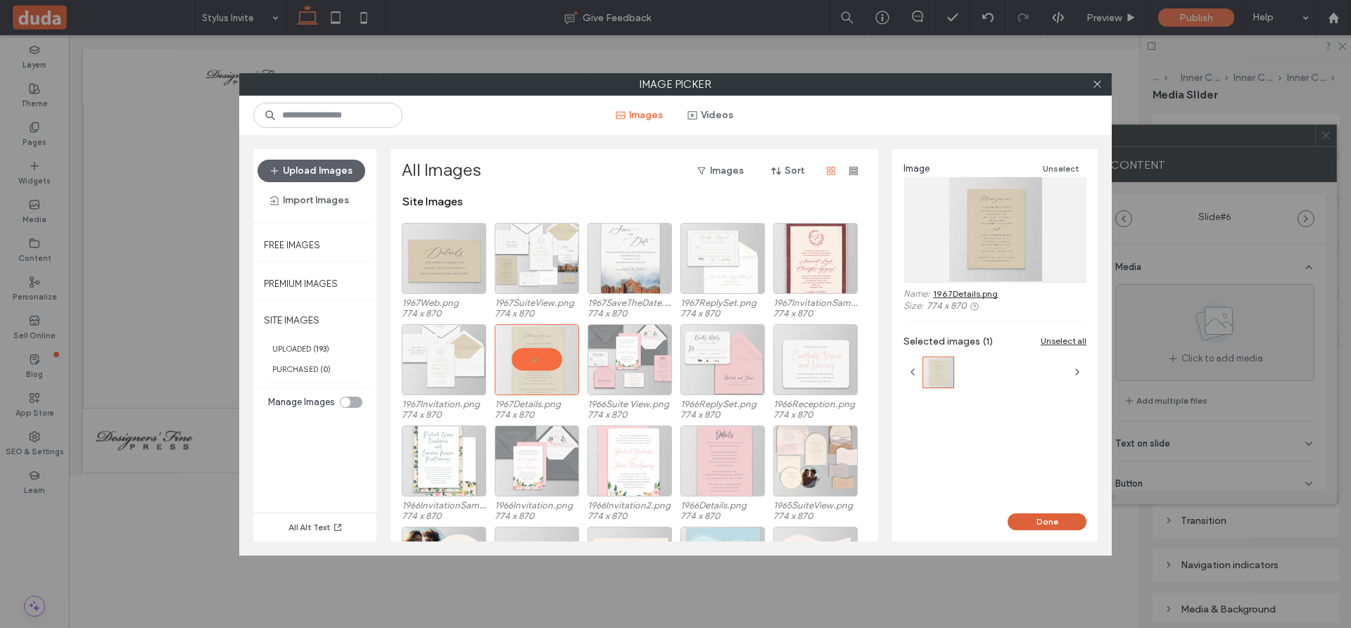
click at [1034, 521] on button "Done" at bounding box center [1046, 522] width 79 height 17
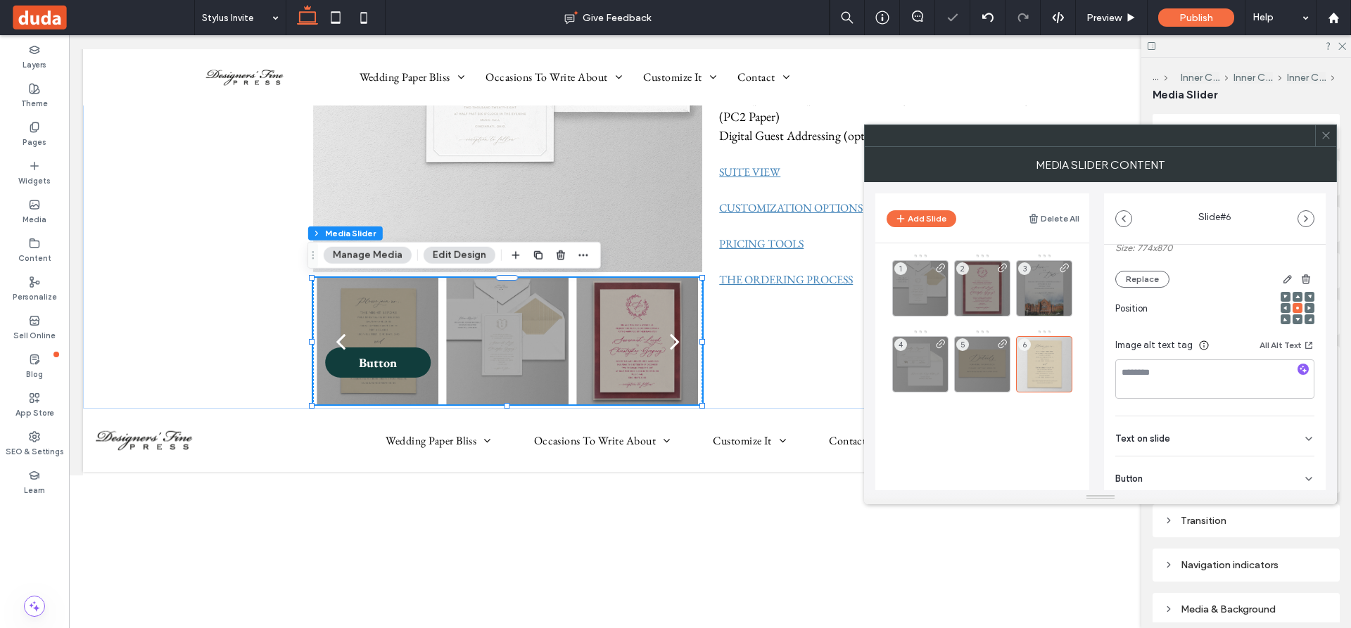
scroll to position [199, 0]
click at [1303, 438] on icon at bounding box center [1308, 439] width 11 height 11
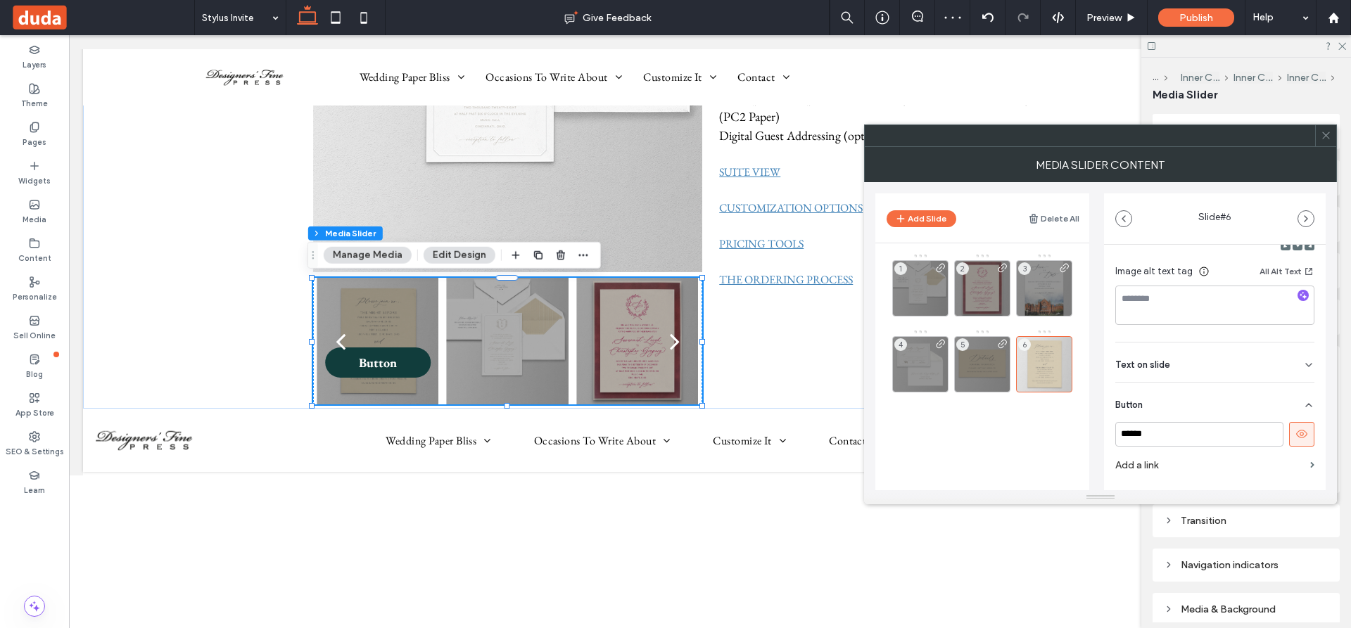
scroll to position [266, 0]
click at [1298, 401] on icon at bounding box center [1301, 401] width 13 height 13
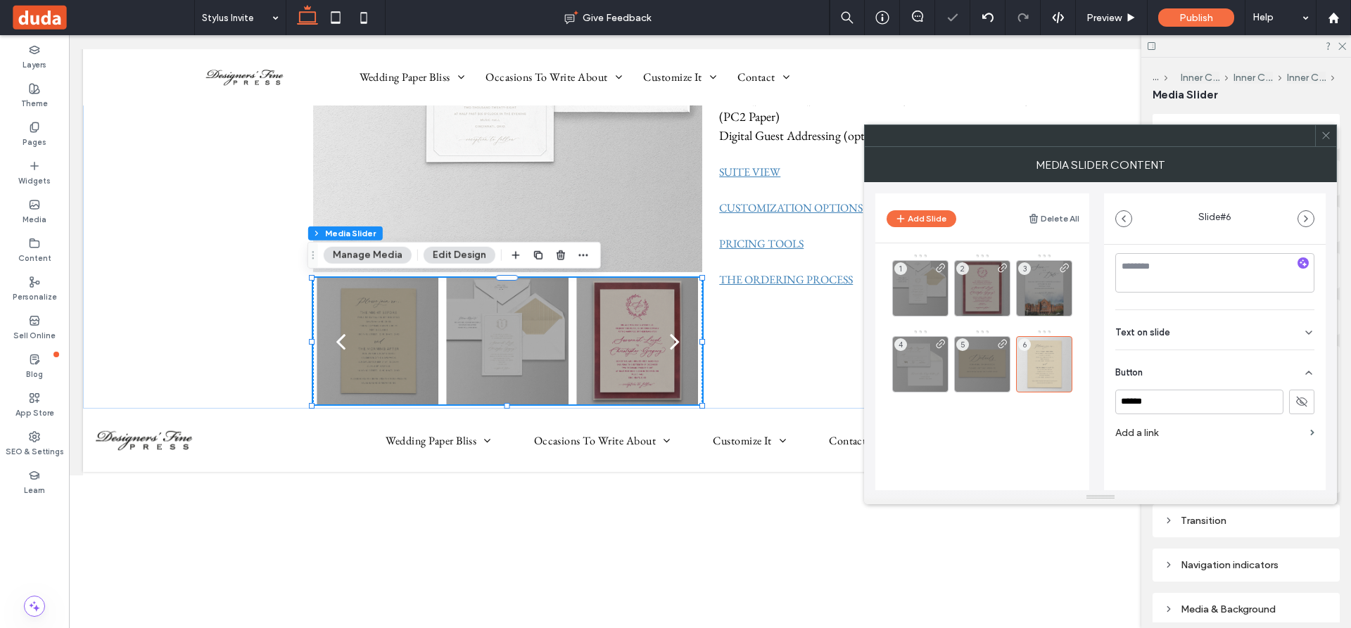
click at [1165, 432] on label "Add a link" at bounding box center [1209, 433] width 189 height 26
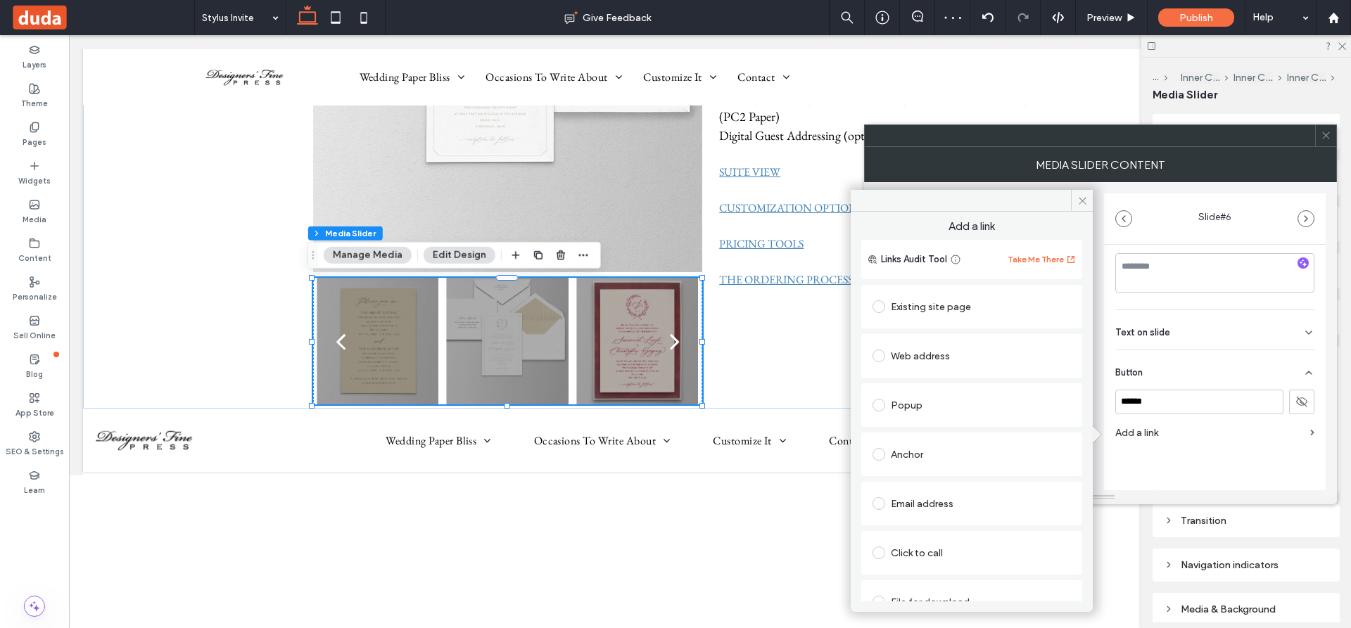
click at [879, 306] on span at bounding box center [878, 306] width 13 height 13
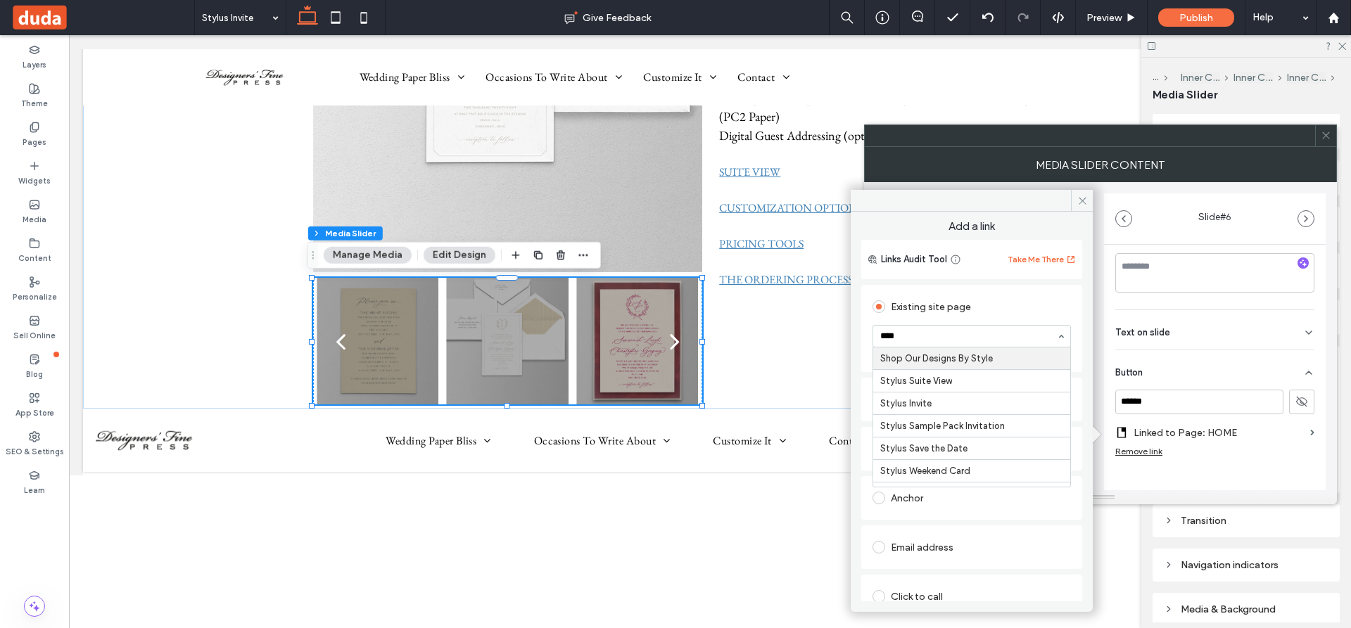
type input "*****"
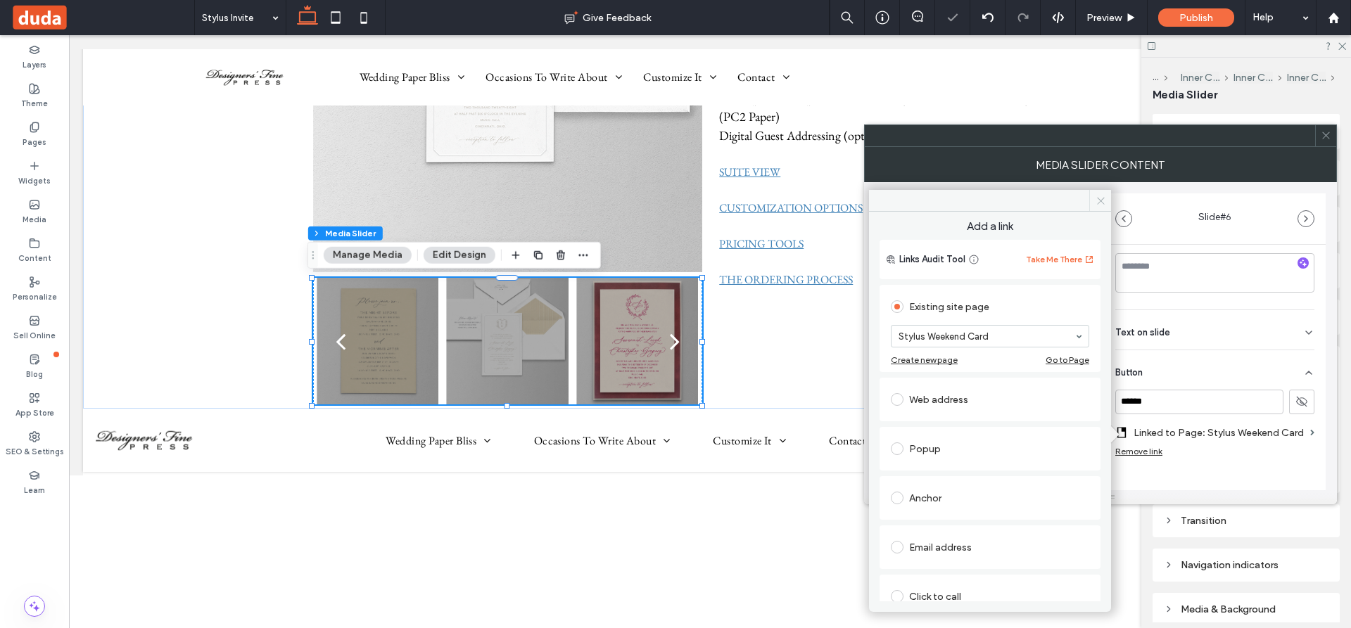
click at [1103, 200] on icon at bounding box center [1100, 201] width 11 height 11
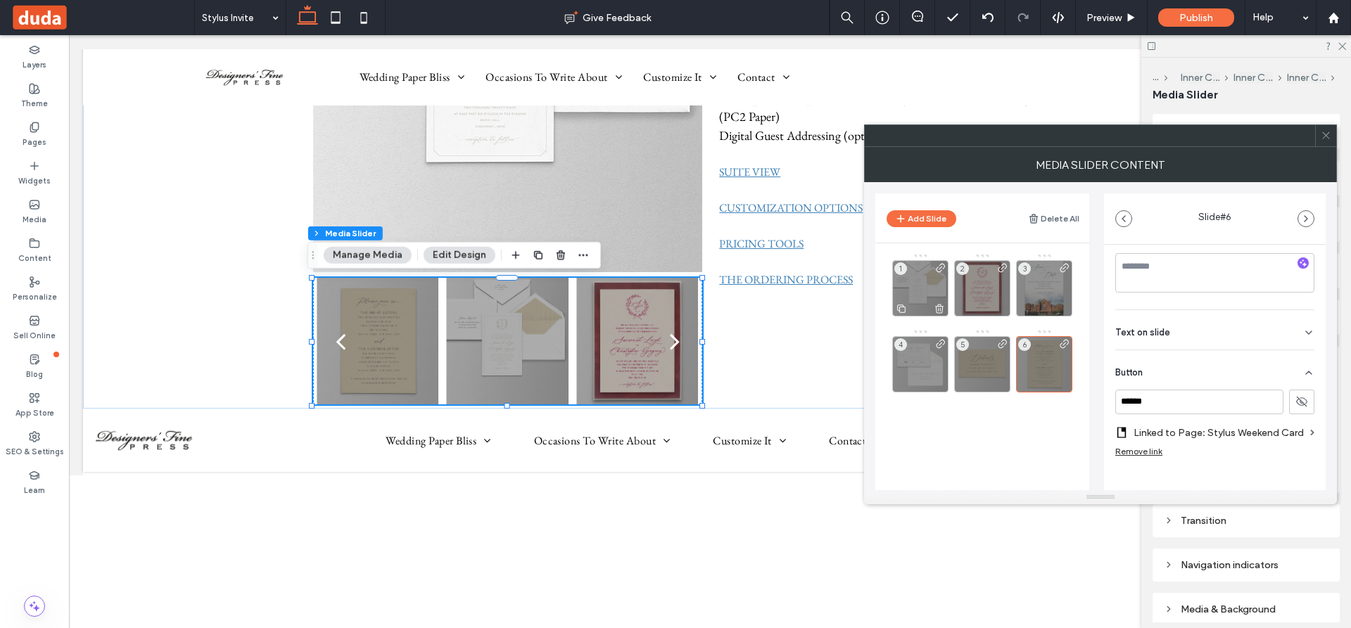
click at [926, 291] on div "1" at bounding box center [920, 288] width 56 height 56
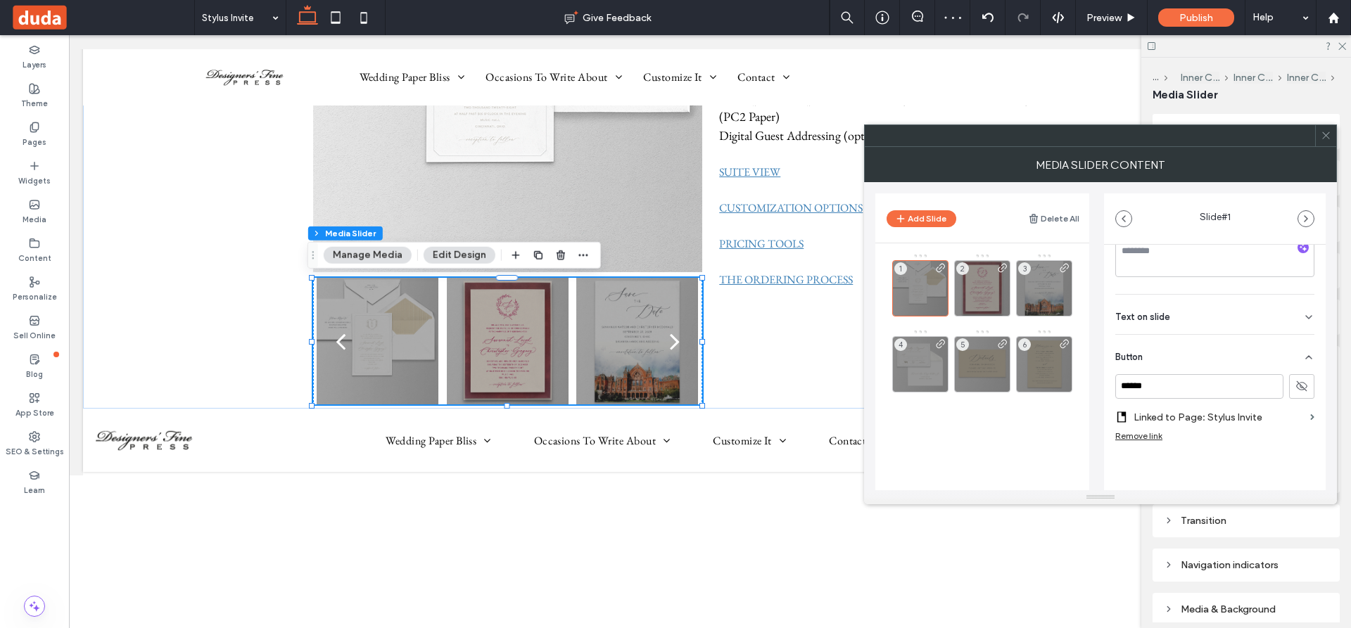
scroll to position [283, 0]
click at [979, 289] on div "2" at bounding box center [982, 288] width 56 height 56
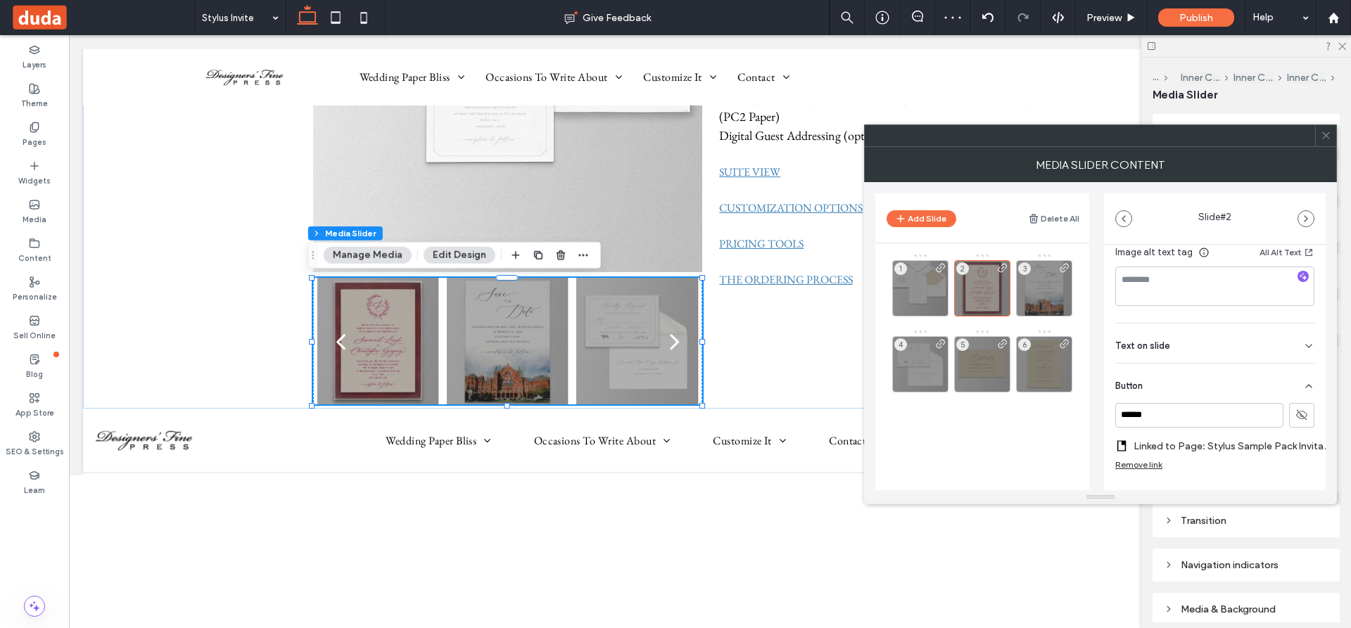
scroll to position [294, 0]
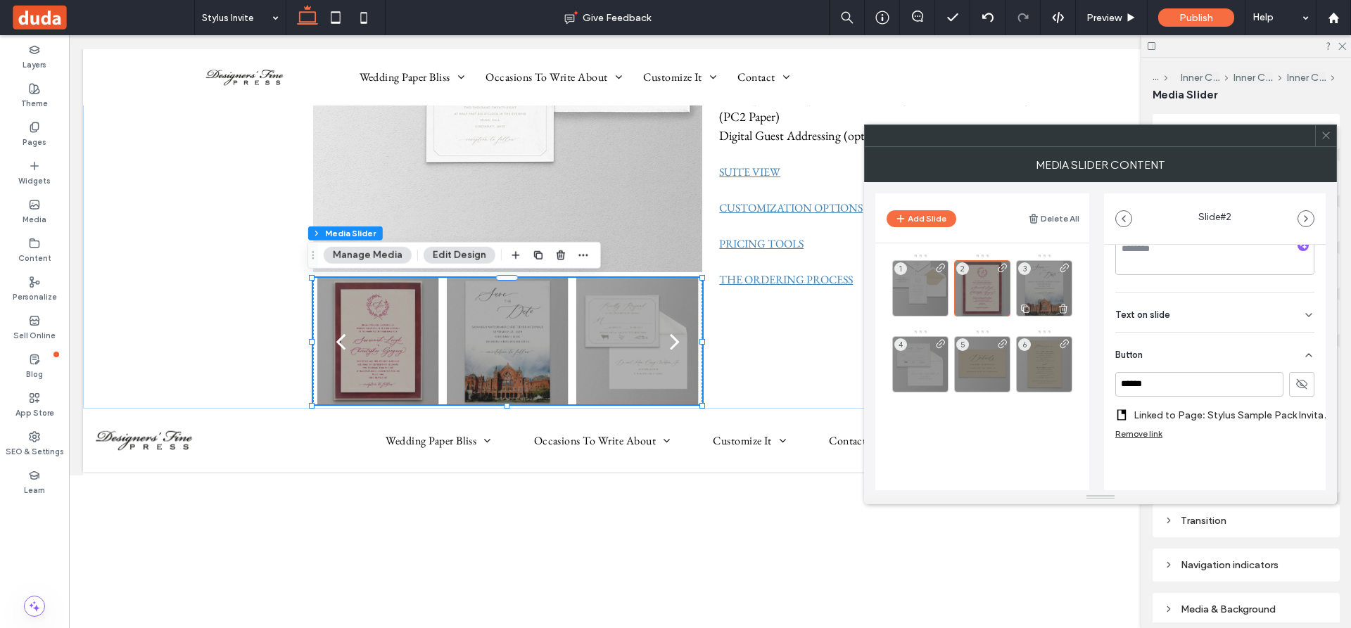
click at [1045, 279] on div "3" at bounding box center [1044, 288] width 56 height 56
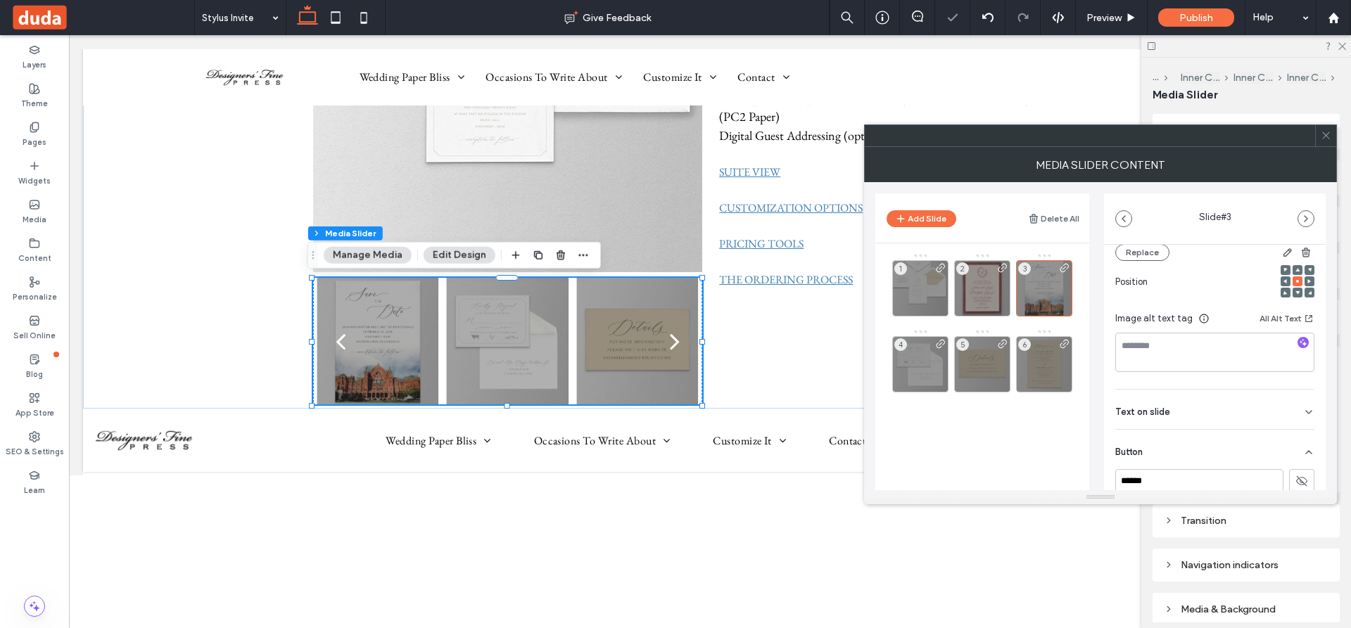
scroll to position [283, 0]
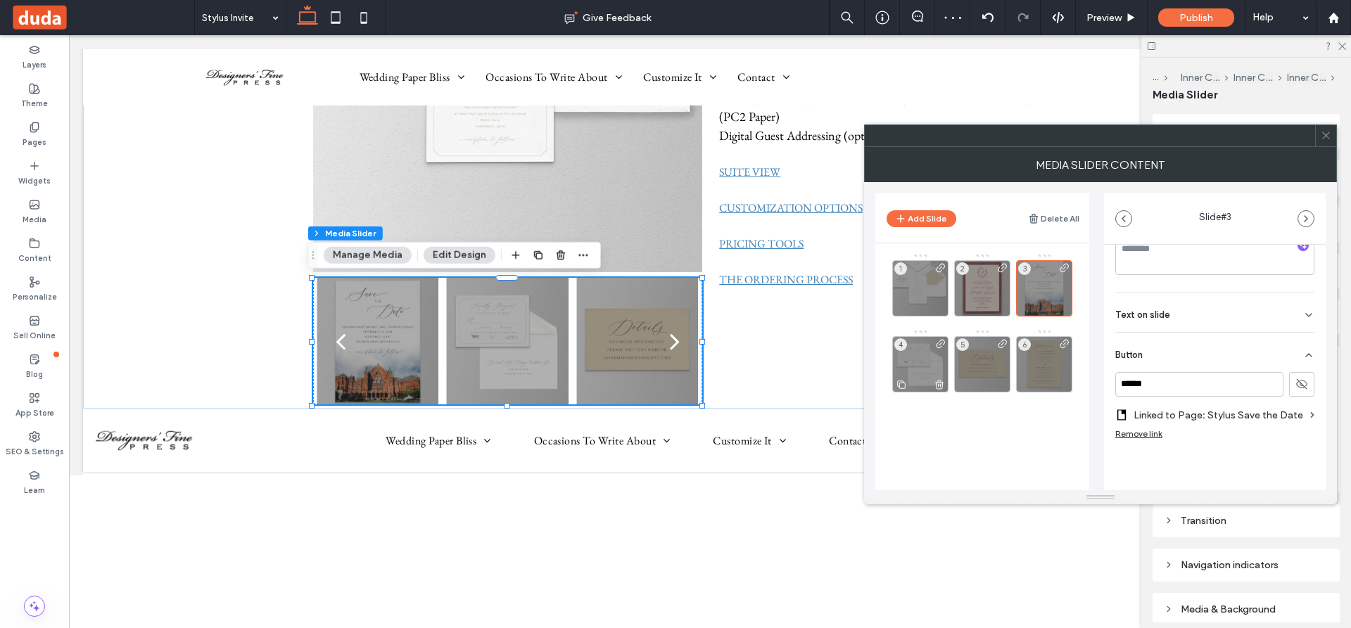
click at [916, 361] on div "4" at bounding box center [920, 364] width 56 height 56
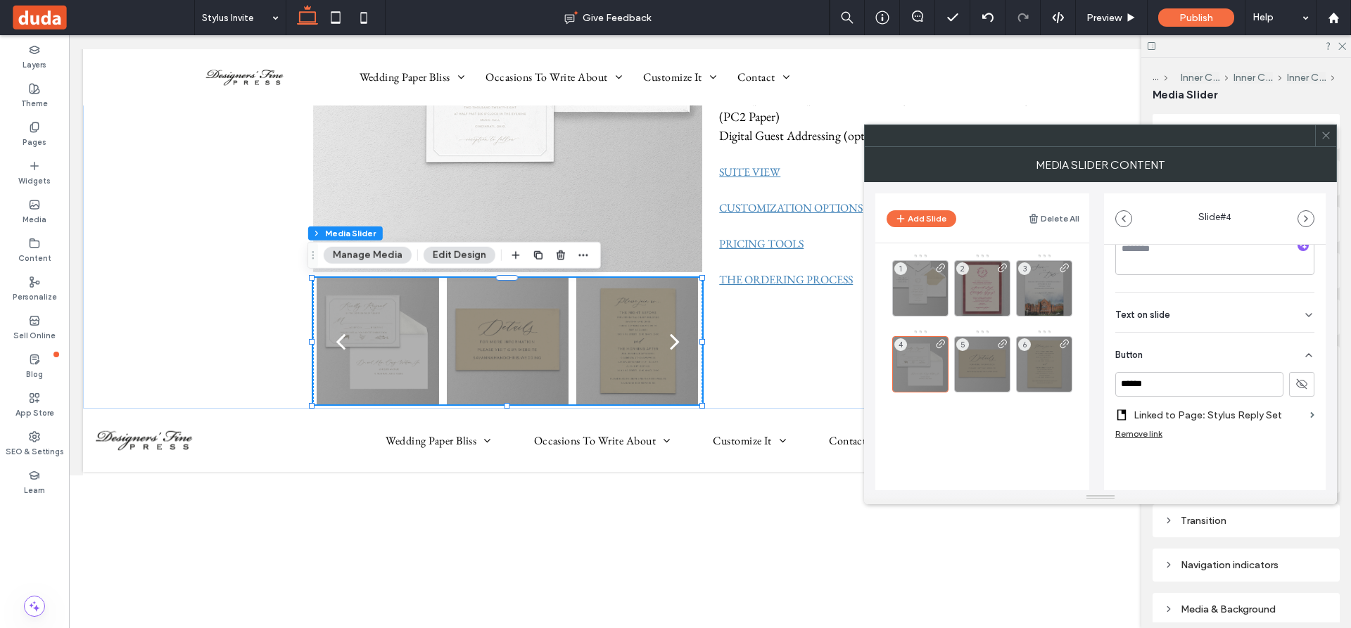
click at [1324, 133] on icon at bounding box center [1325, 135] width 11 height 11
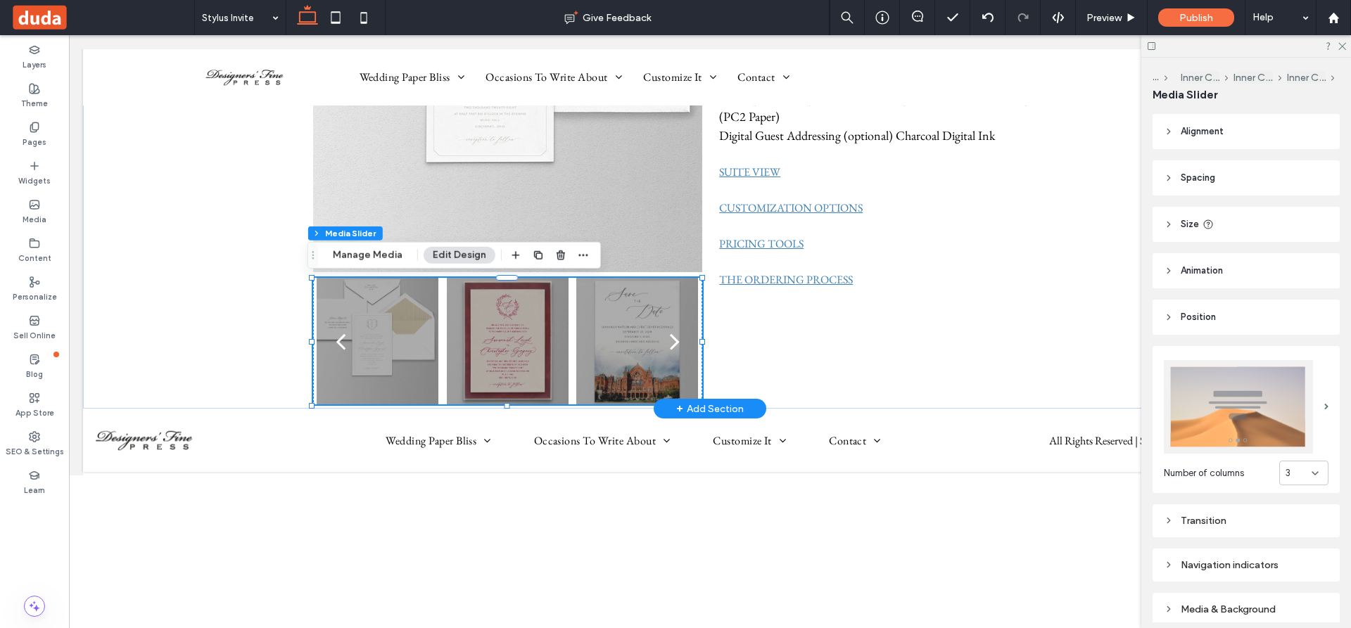
click at [538, 343] on div at bounding box center [508, 341] width 122 height 127
click at [559, 255] on icon "button" at bounding box center [560, 255] width 11 height 11
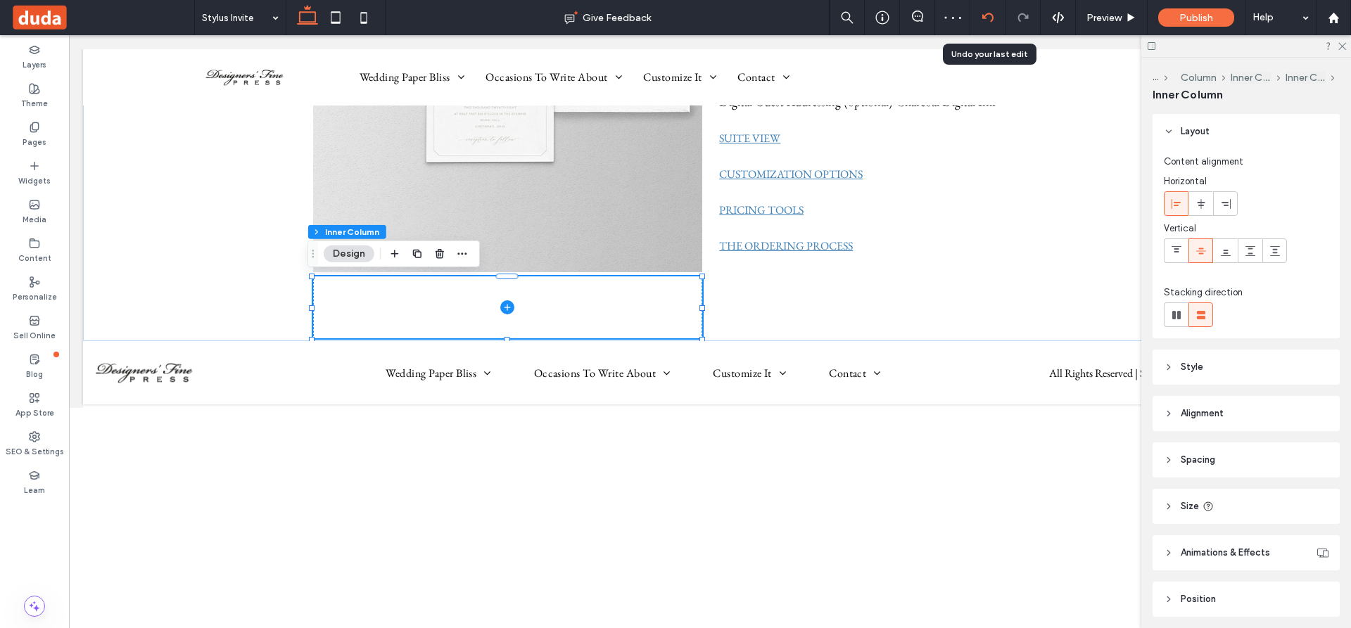
click at [981, 14] on div at bounding box center [987, 17] width 34 height 11
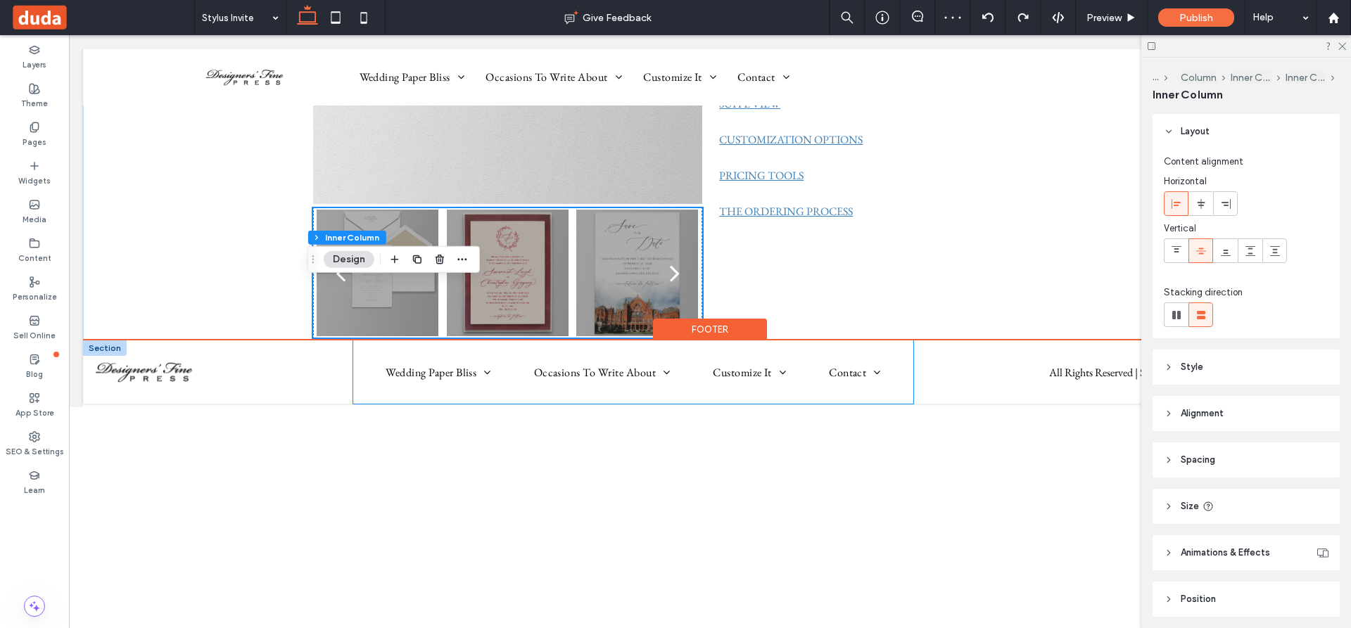
scroll to position [352, 0]
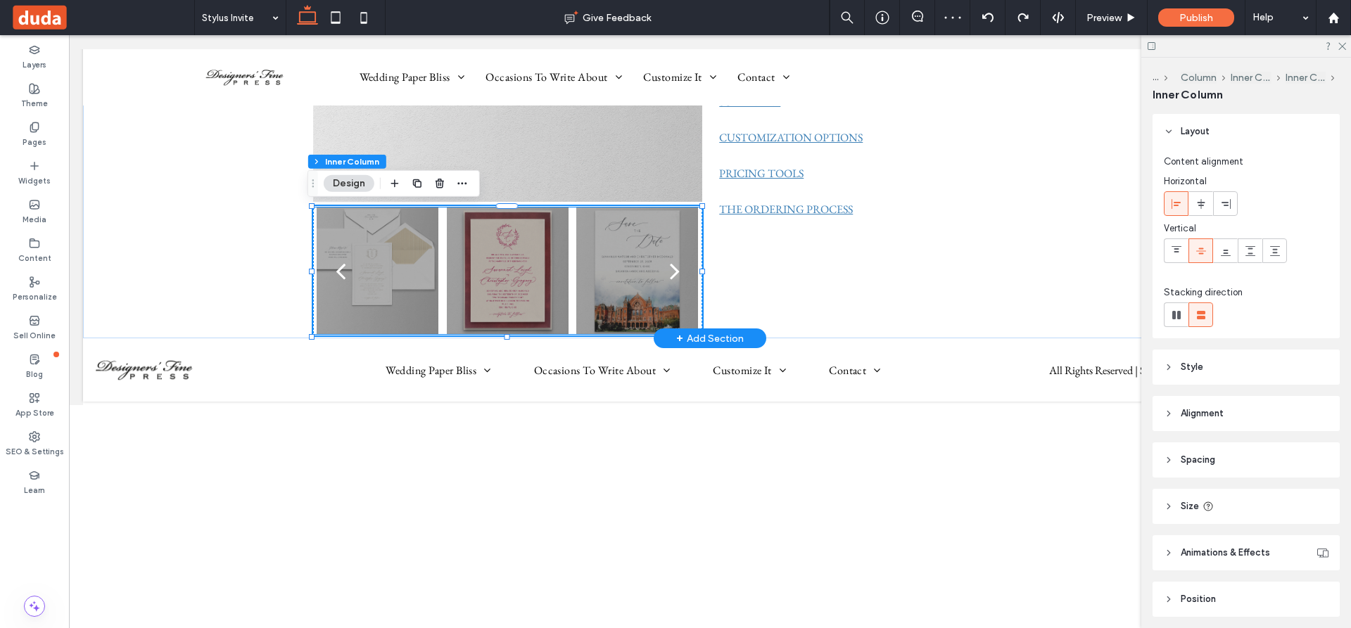
click at [537, 261] on div at bounding box center [508, 280] width 122 height 60
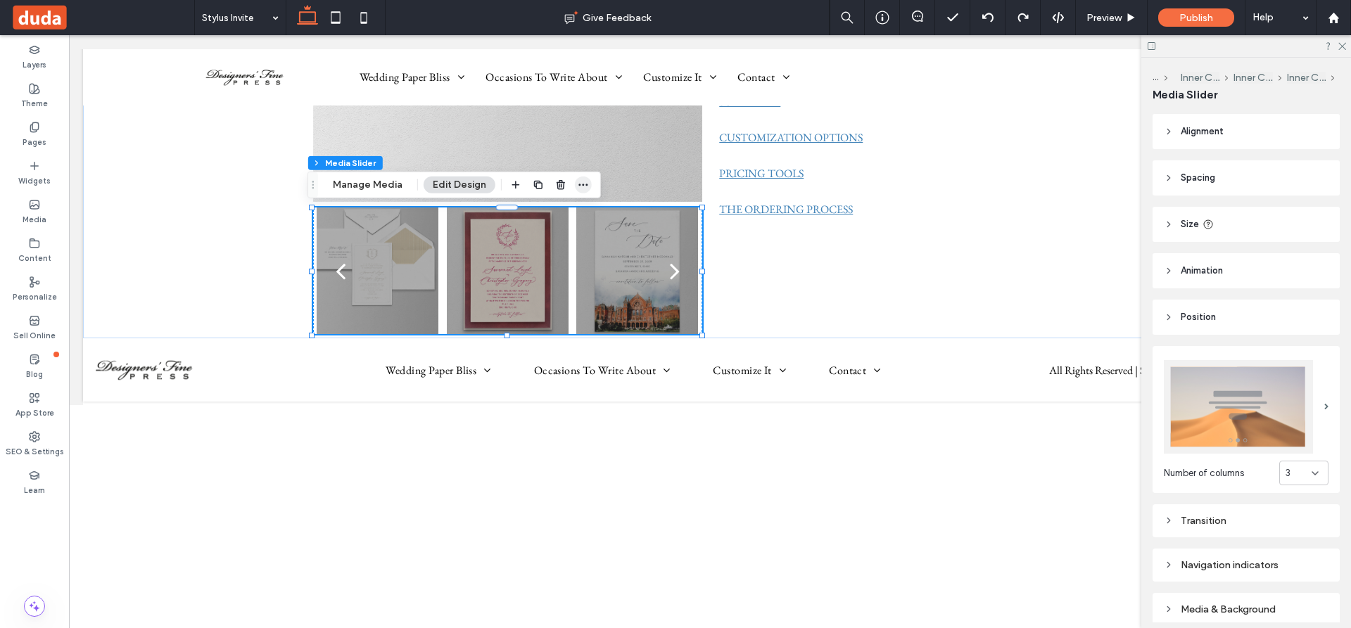
click at [580, 183] on icon "button" at bounding box center [583, 184] width 11 height 11
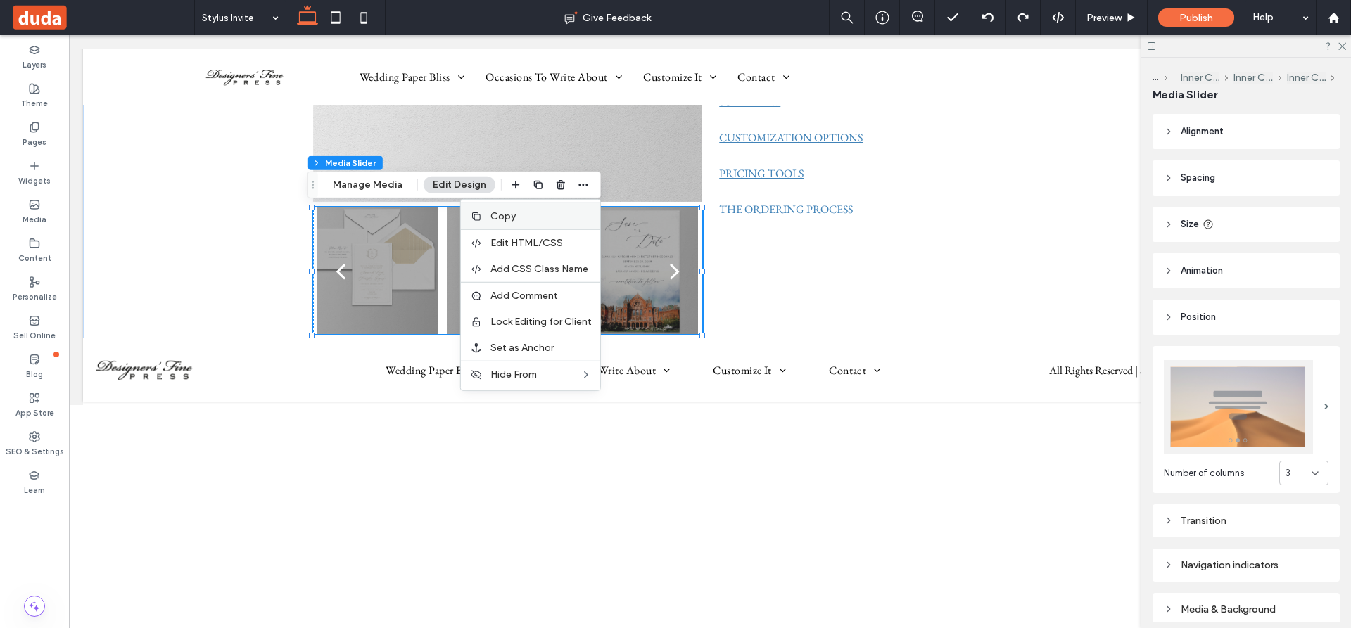
click at [498, 214] on span "Copy" at bounding box center [502, 216] width 25 height 12
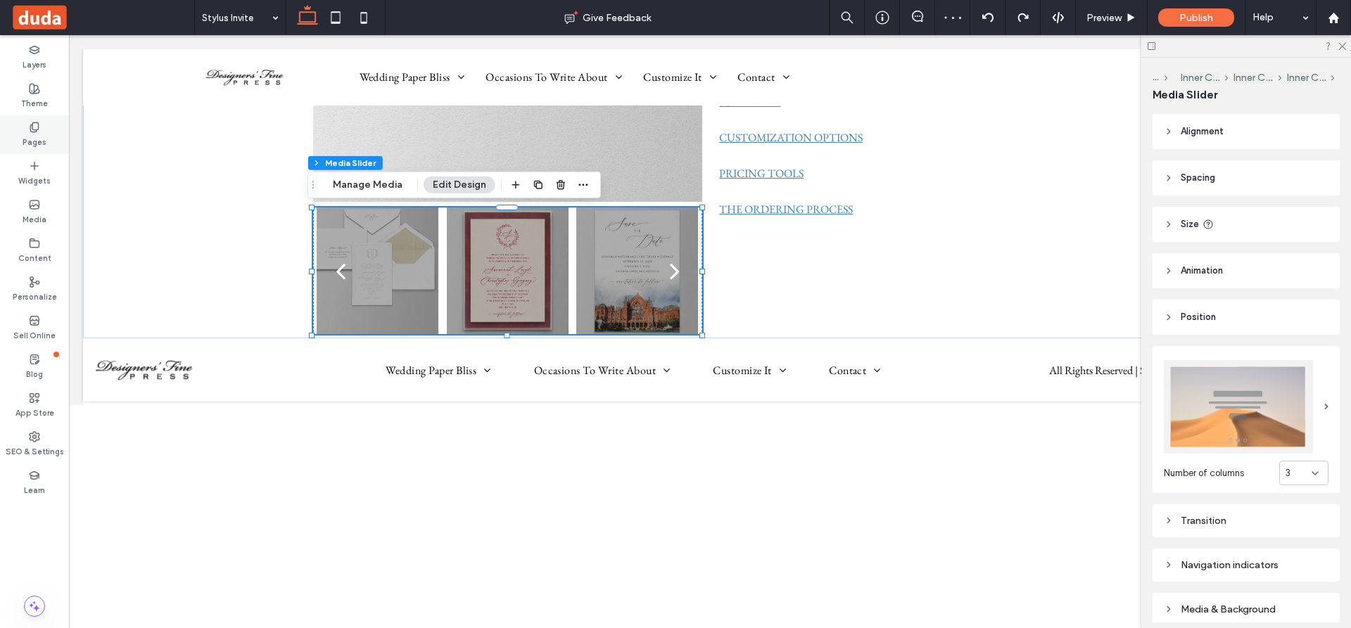
click at [35, 129] on icon at bounding box center [34, 127] width 11 height 11
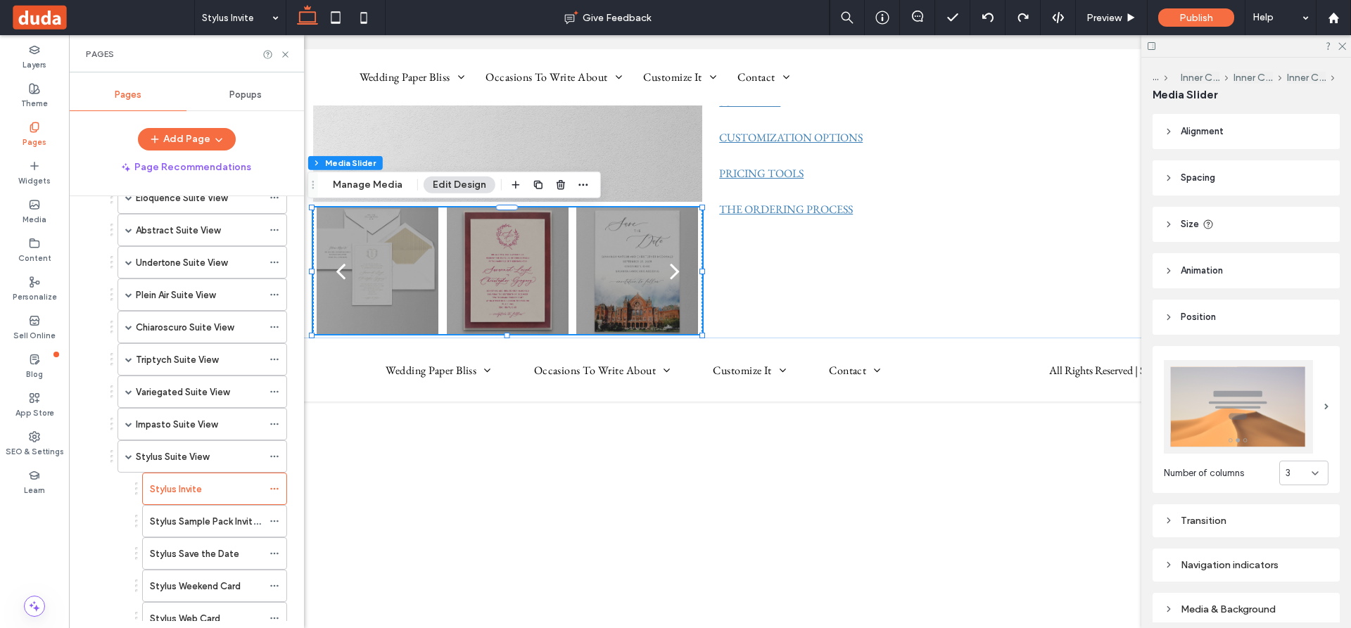
scroll to position [633, 0]
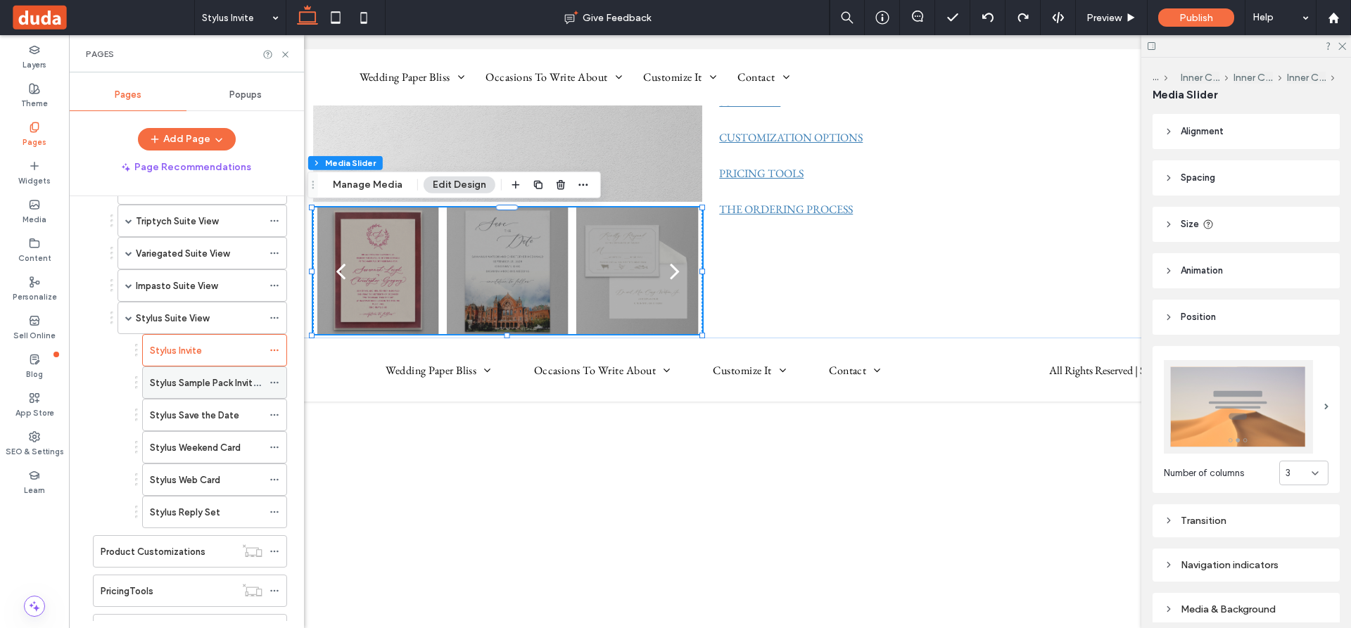
click at [184, 382] on label "Stylus Sample Pack Invitation" at bounding box center [212, 383] width 125 height 25
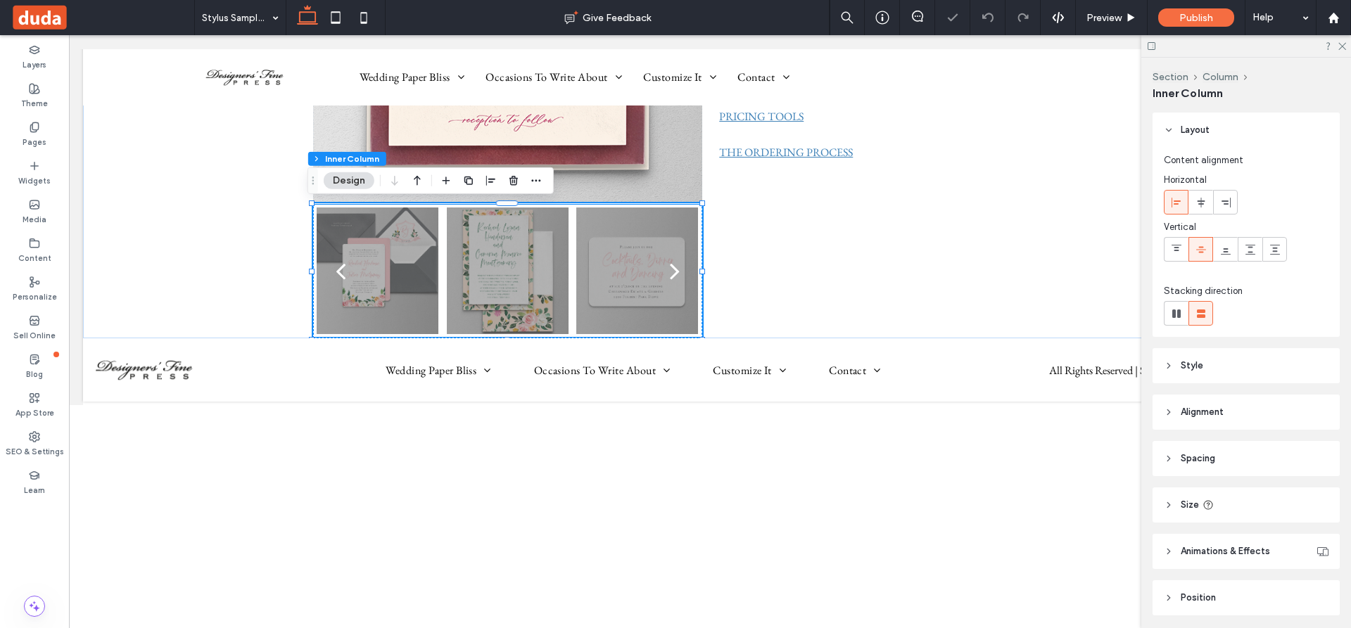
scroll to position [49, 0]
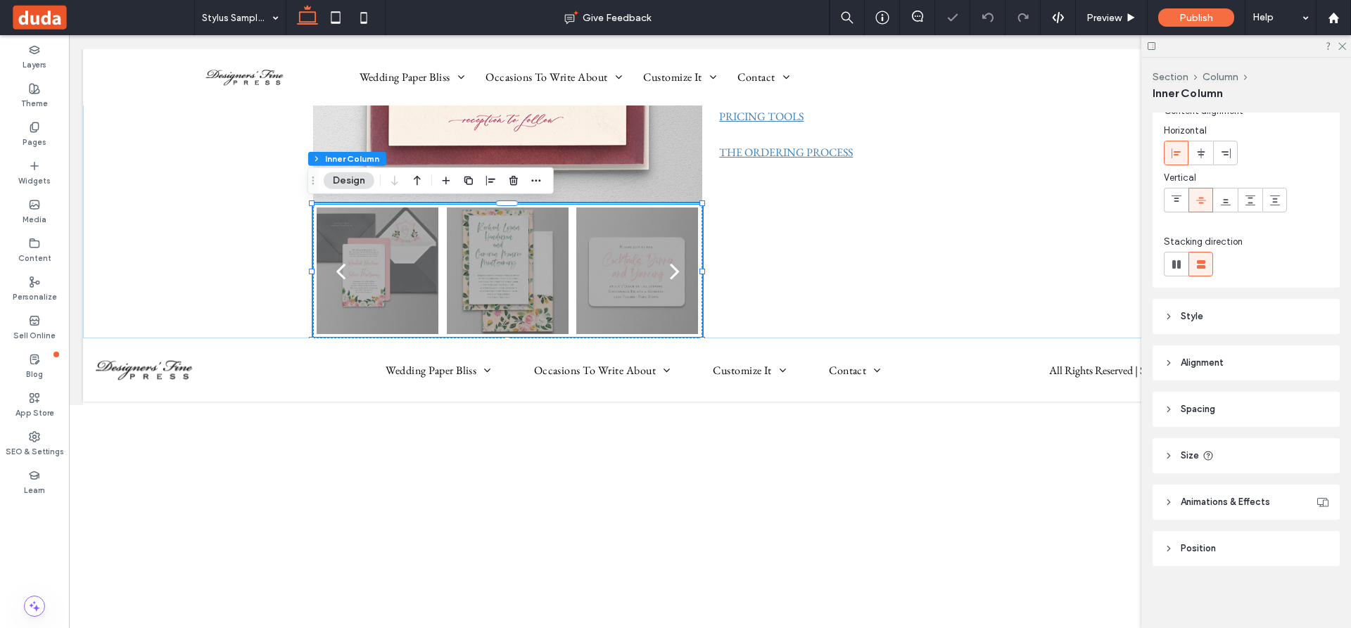
click at [497, 278] on div at bounding box center [508, 271] width 122 height 127
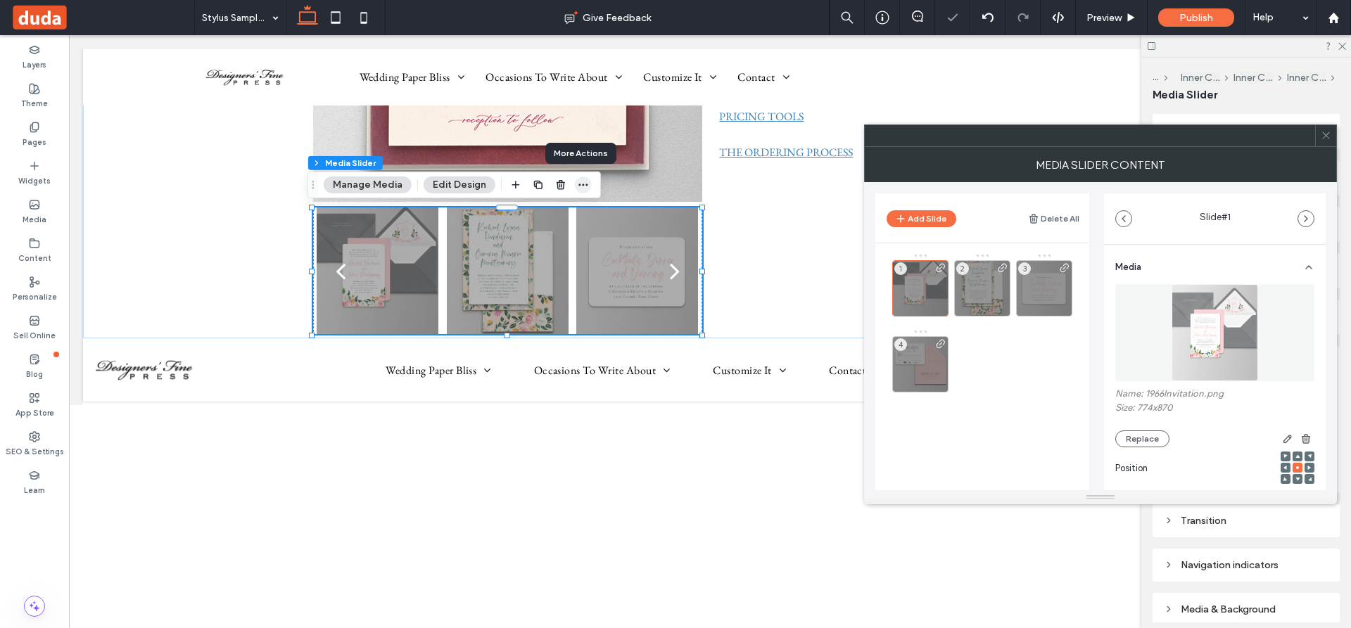
click at [578, 184] on icon "button" at bounding box center [583, 184] width 11 height 11
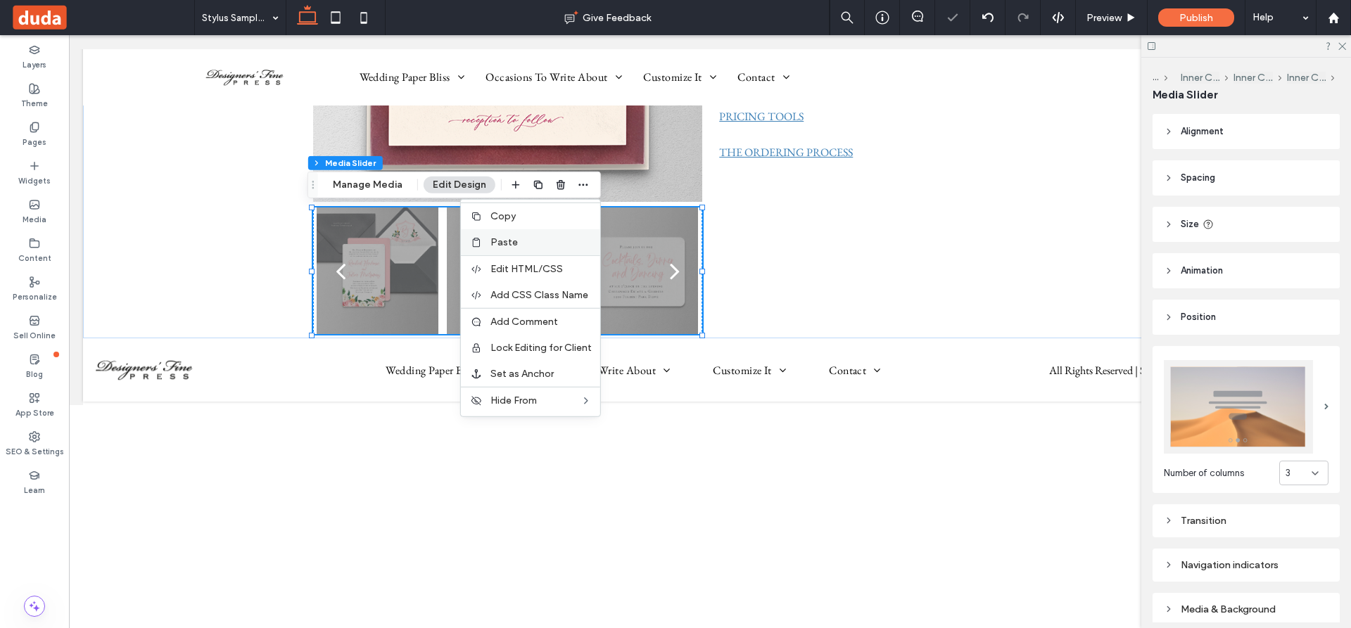
click at [506, 238] on span "Paste" at bounding box center [503, 242] width 27 height 12
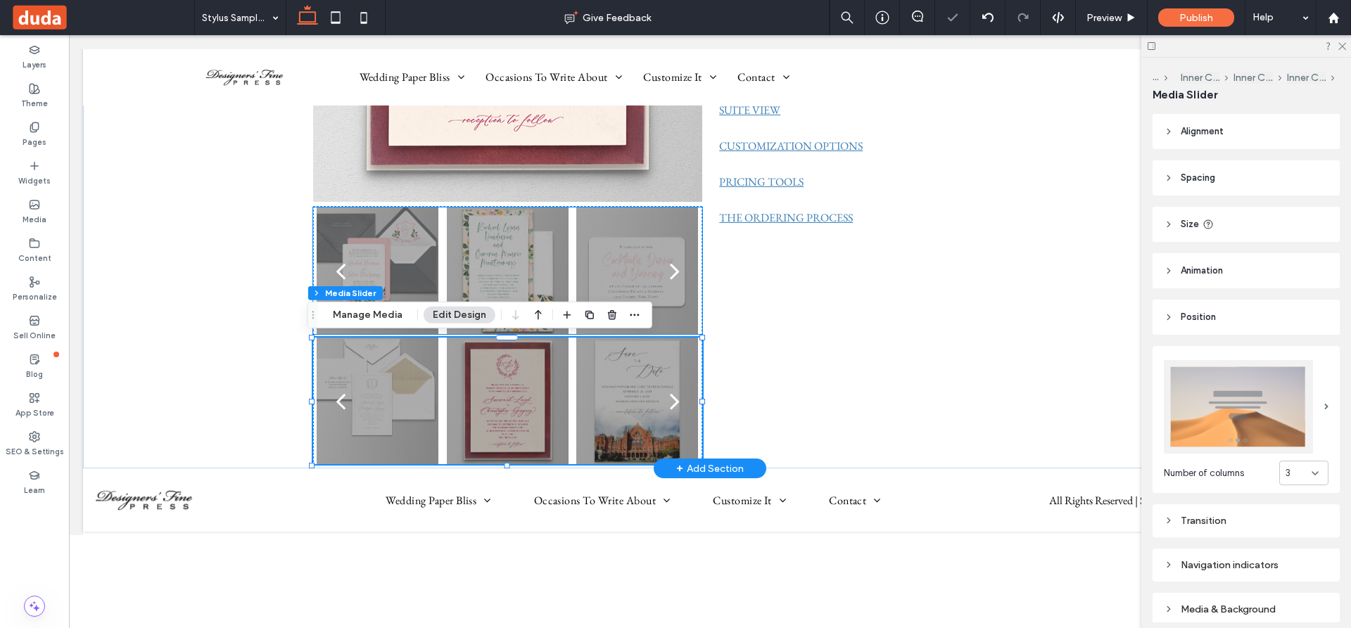
click at [506, 250] on div at bounding box center [508, 280] width 122 height 60
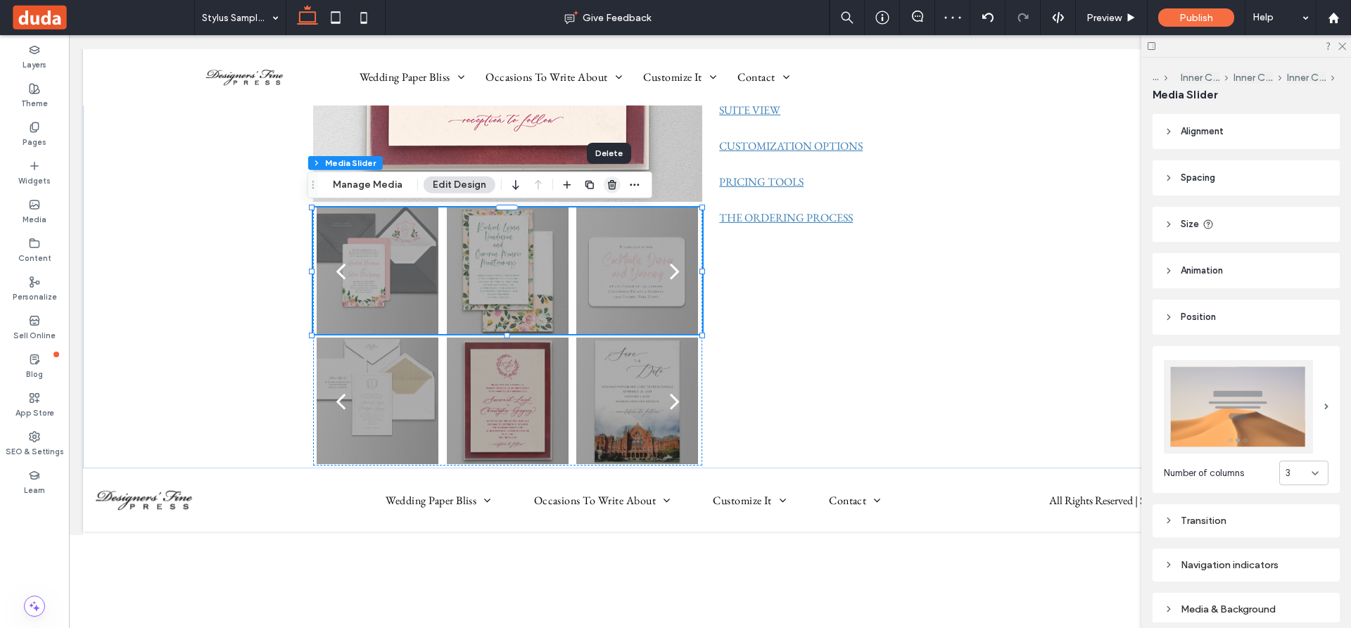
drag, startPoint x: 608, startPoint y: 186, endPoint x: 541, endPoint y: 151, distance: 76.1
click at [608, 186] on icon "button" at bounding box center [611, 184] width 11 height 11
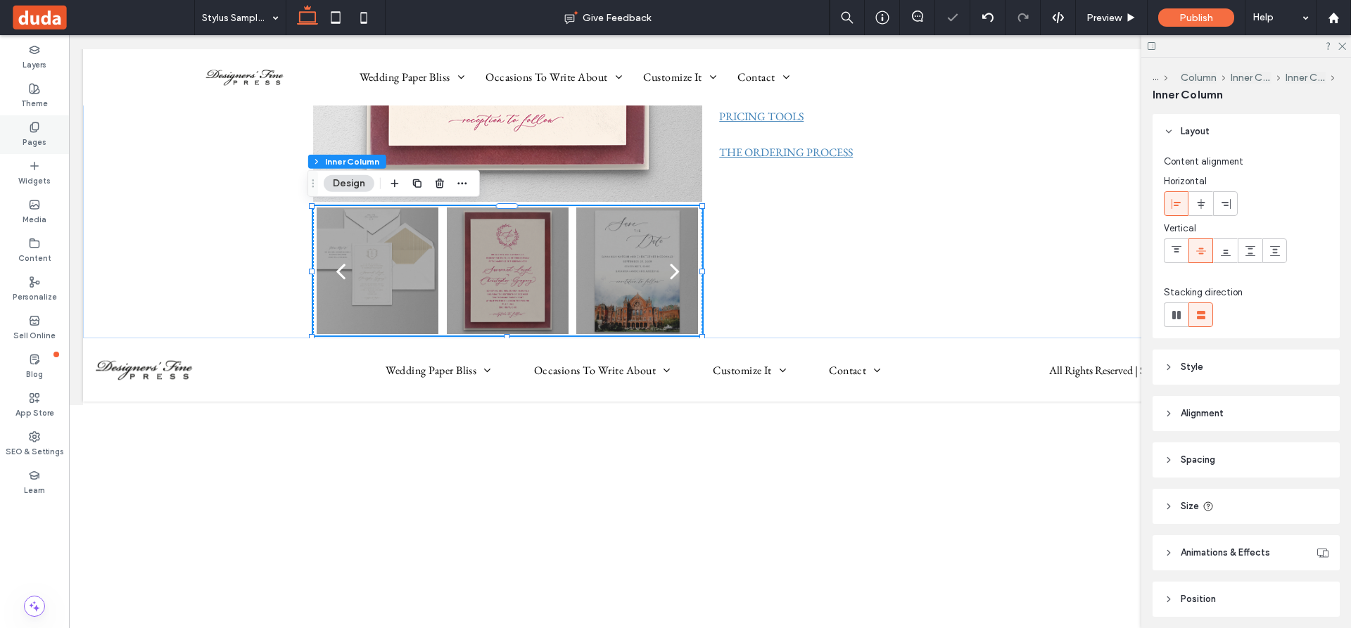
click at [39, 129] on icon at bounding box center [34, 127] width 11 height 11
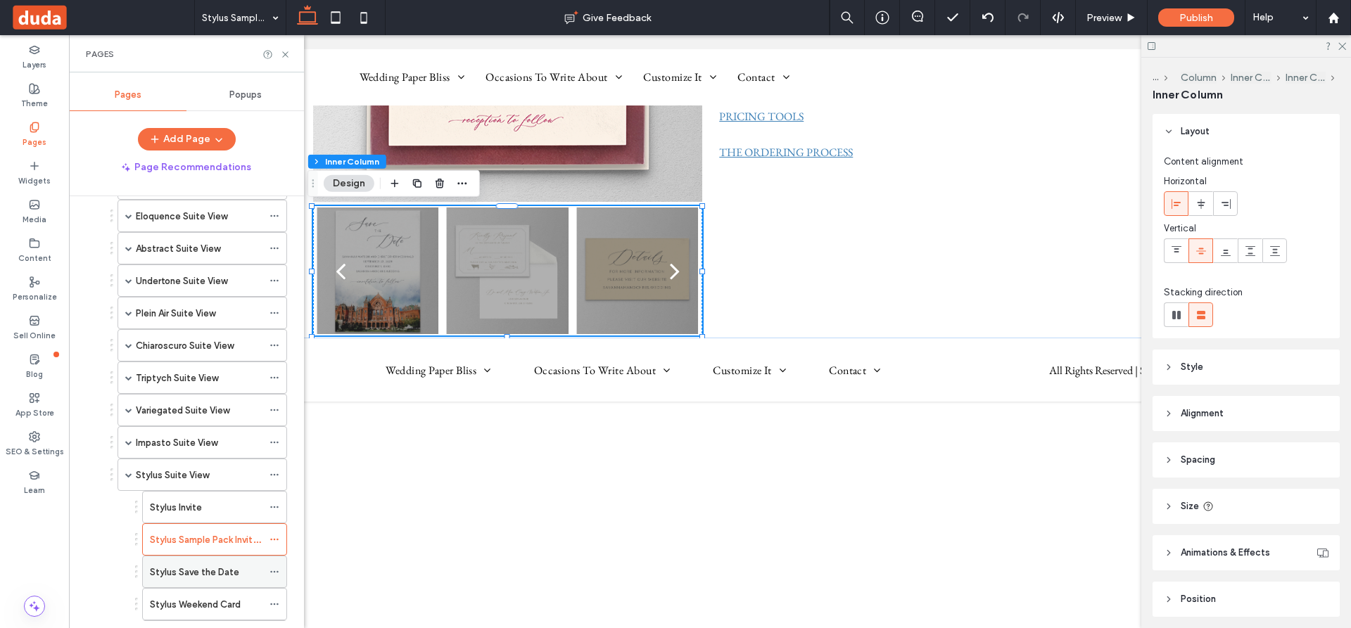
scroll to position [563, 0]
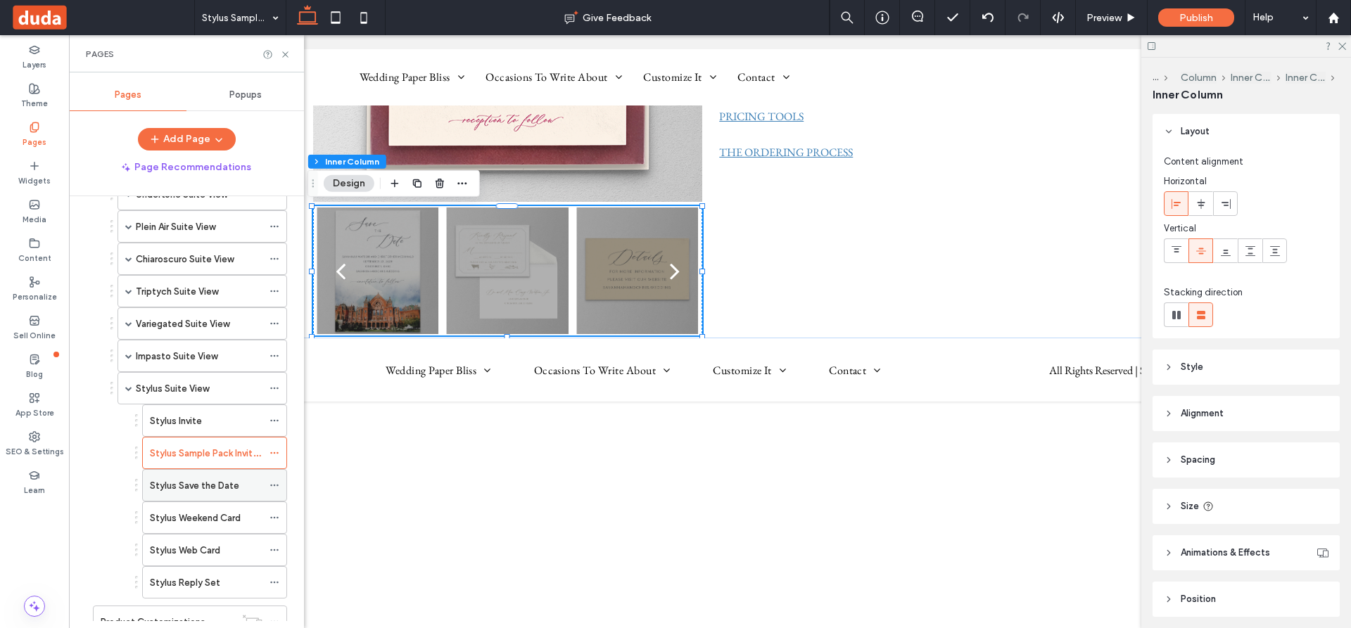
click at [192, 478] on label "Stylus Save the Date" at bounding box center [194, 485] width 89 height 25
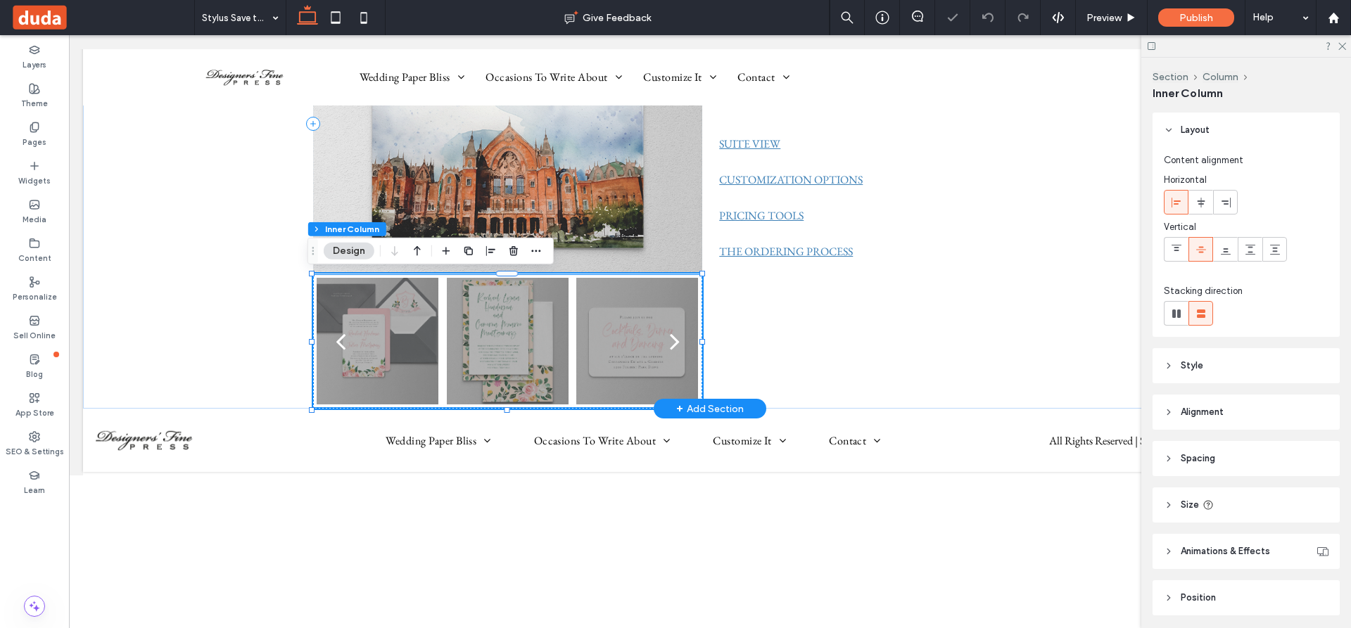
scroll to position [49, 0]
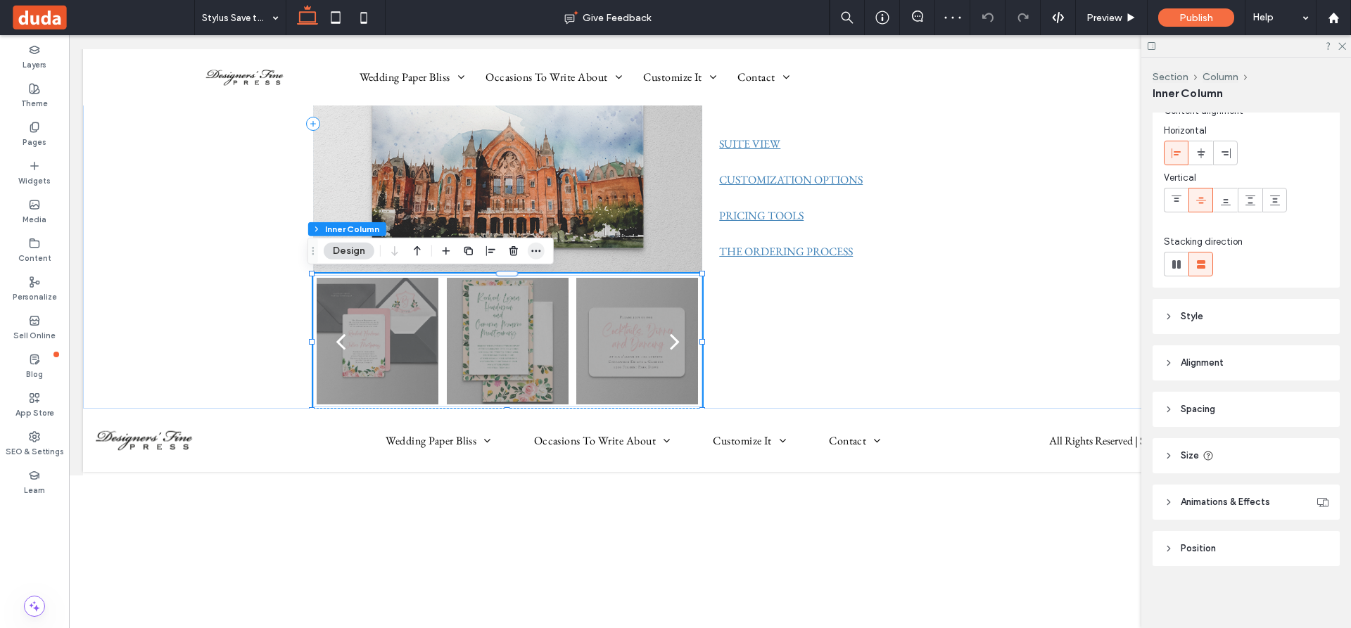
click at [535, 248] on icon "button" at bounding box center [535, 251] width 11 height 11
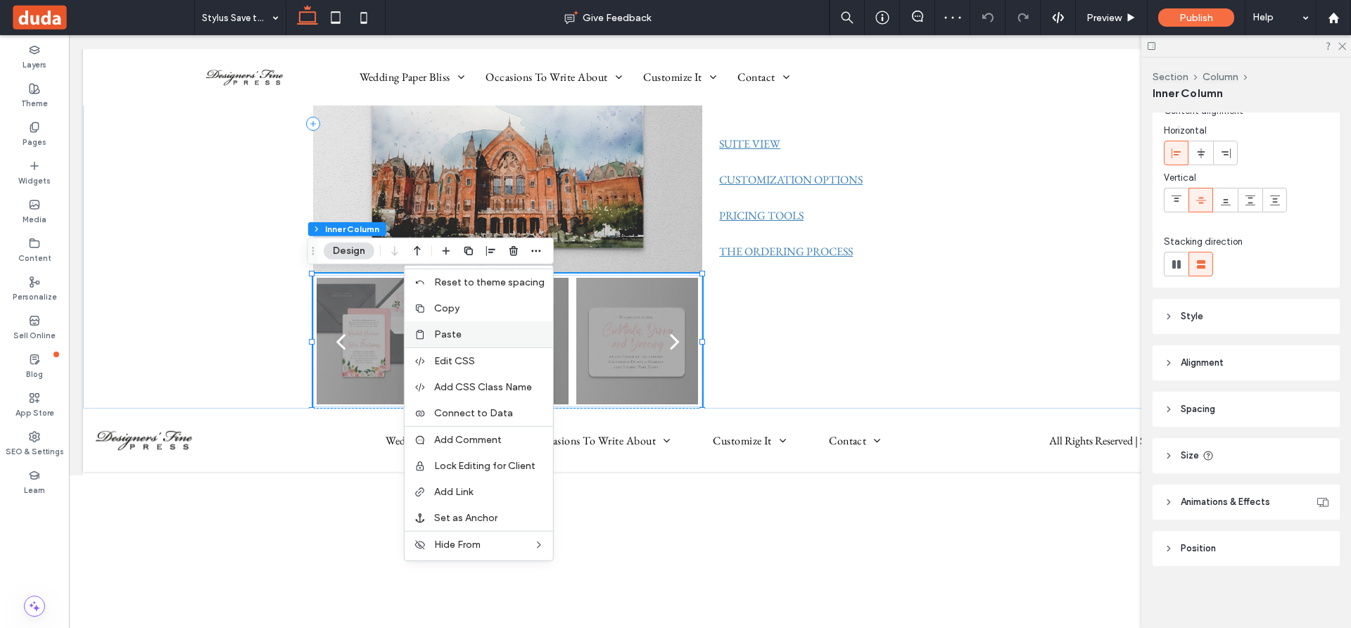
click at [452, 331] on span "Paste" at bounding box center [447, 335] width 27 height 12
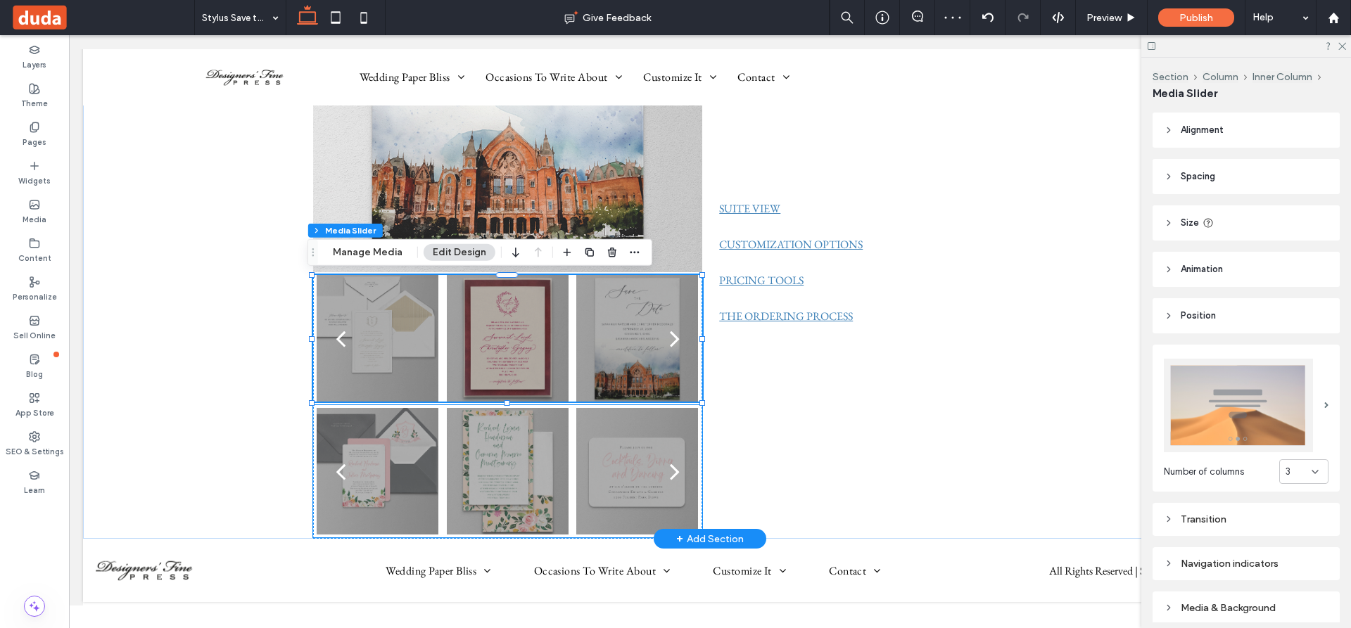
click at [515, 474] on div at bounding box center [508, 480] width 122 height 60
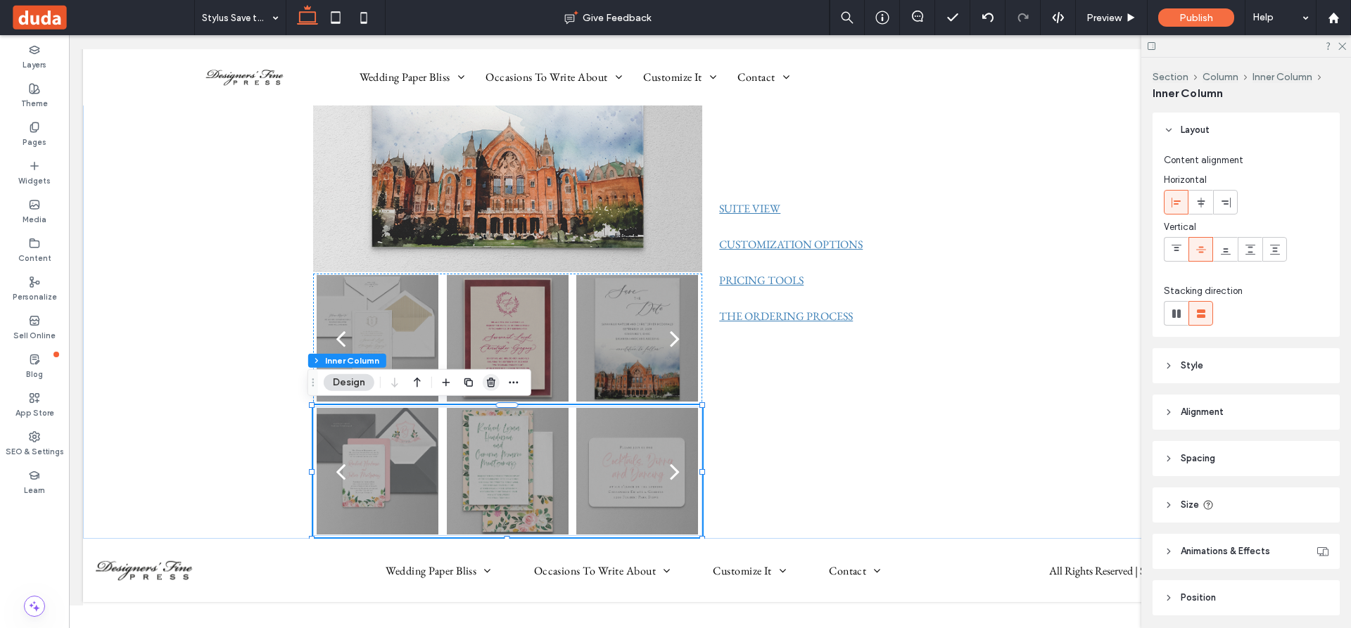
click at [487, 381] on icon "button" at bounding box center [490, 382] width 11 height 11
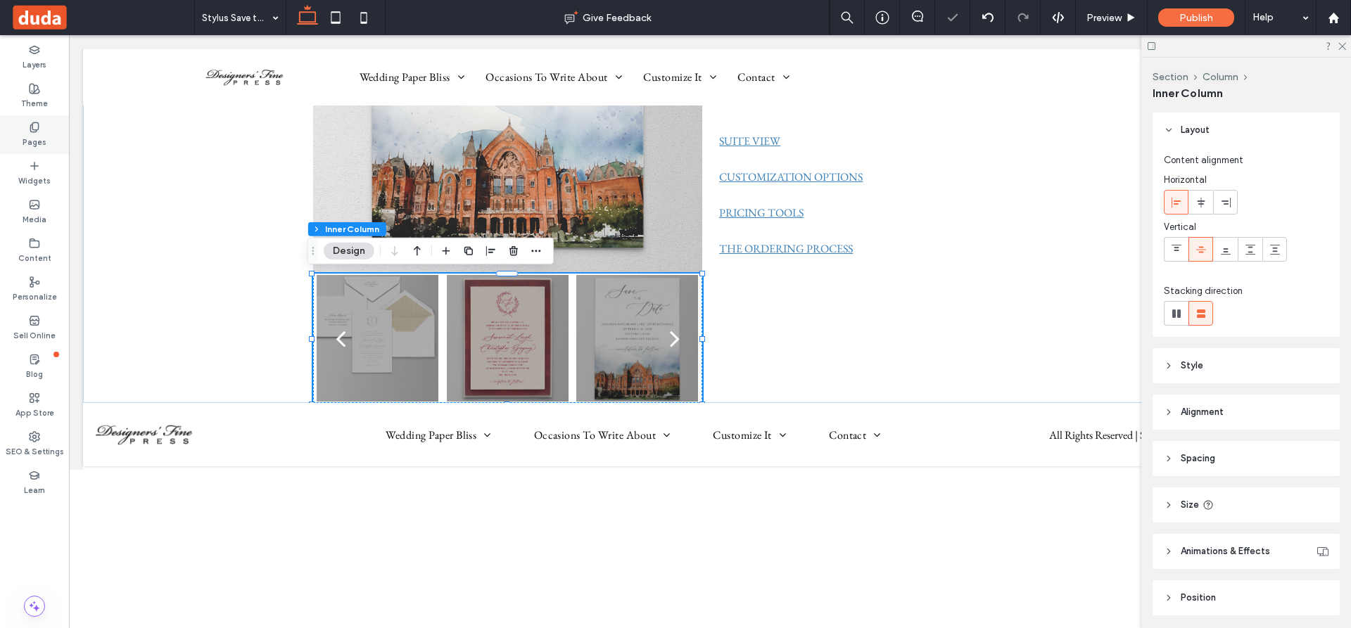
click at [32, 131] on icon at bounding box center [34, 127] width 11 height 11
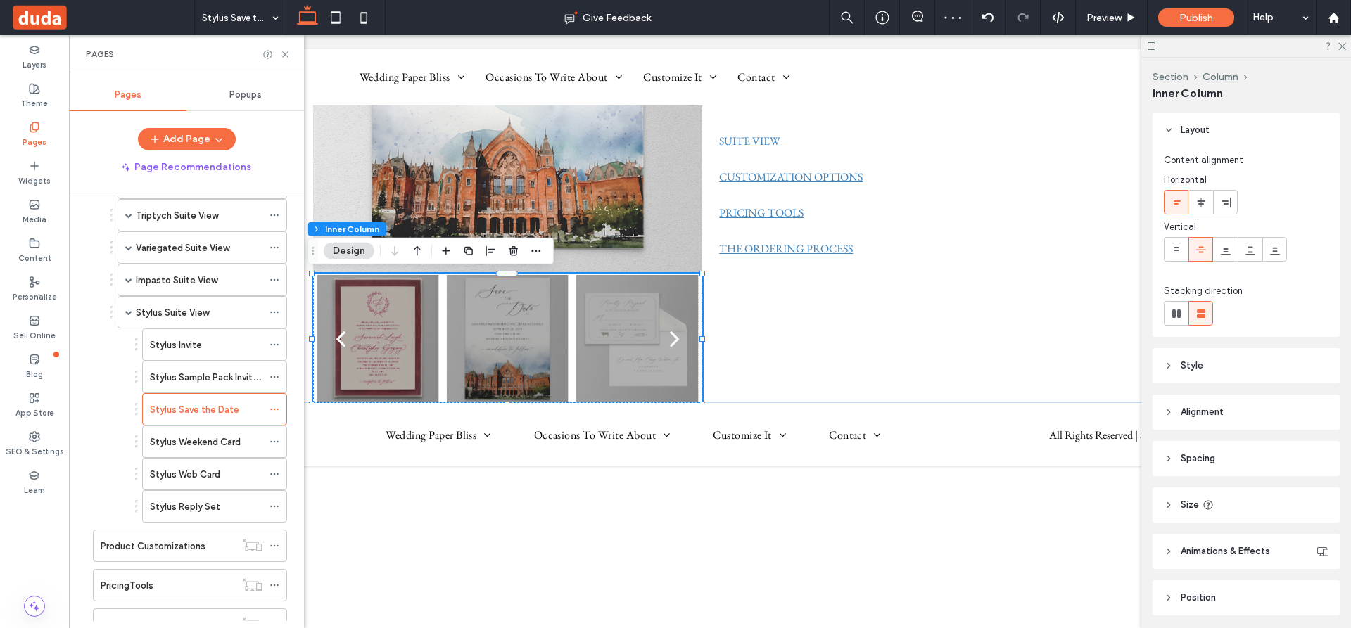
scroll to position [694, 0]
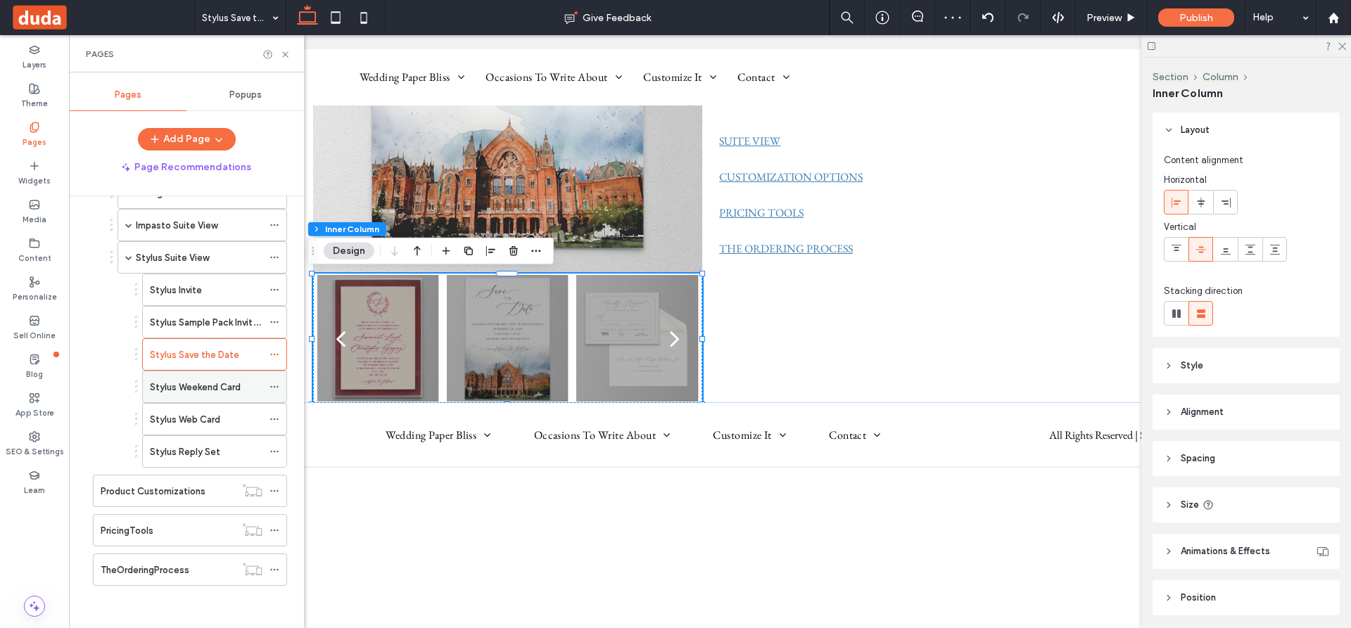
click at [196, 387] on label "Stylus Weekend Card" at bounding box center [195, 387] width 91 height 25
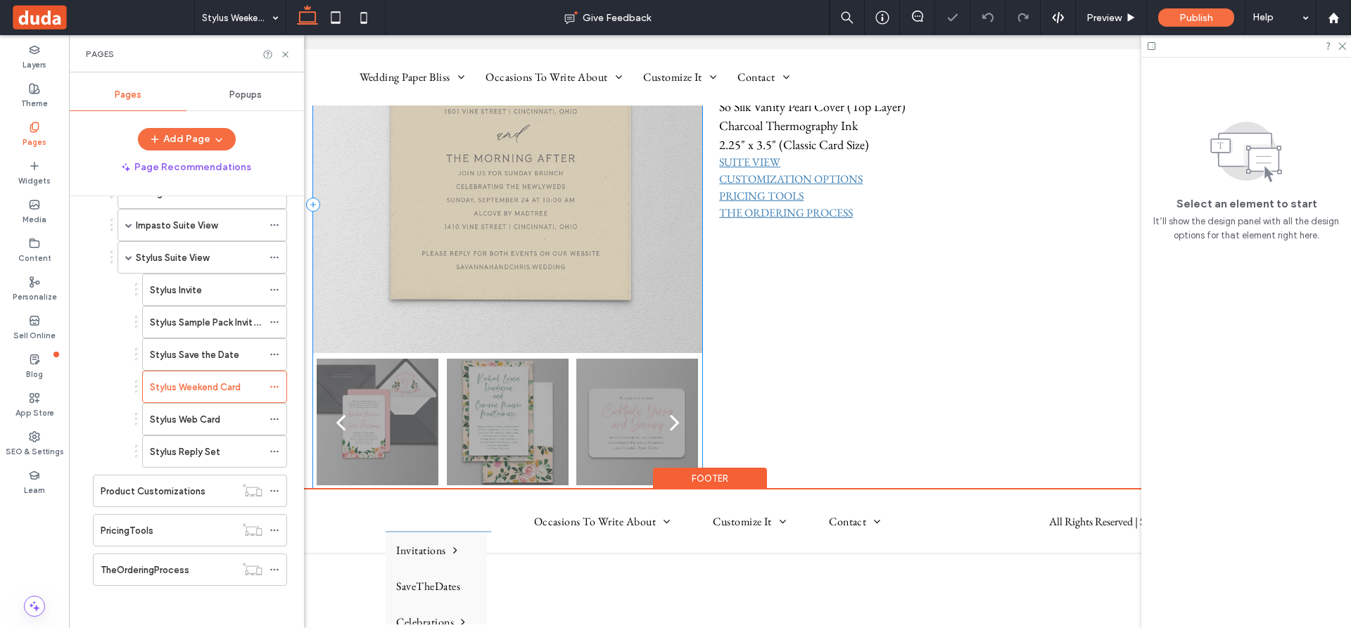
scroll to position [281, 0]
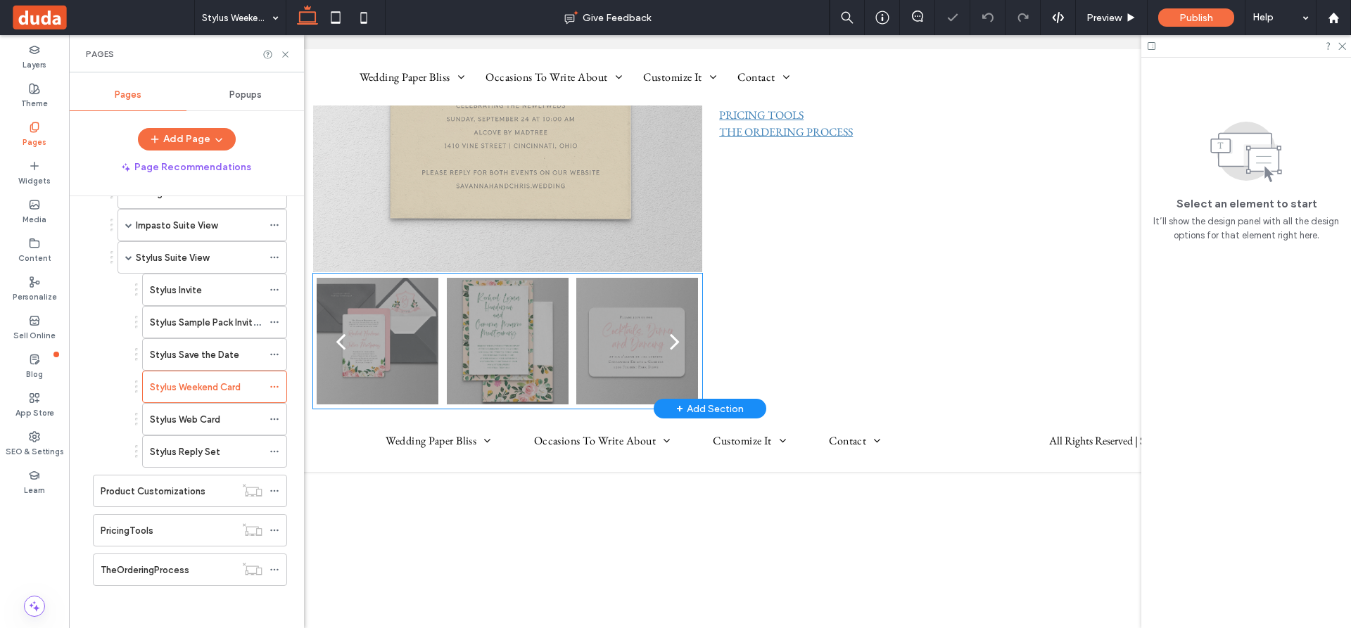
click at [514, 328] on div at bounding box center [508, 350] width 122 height 60
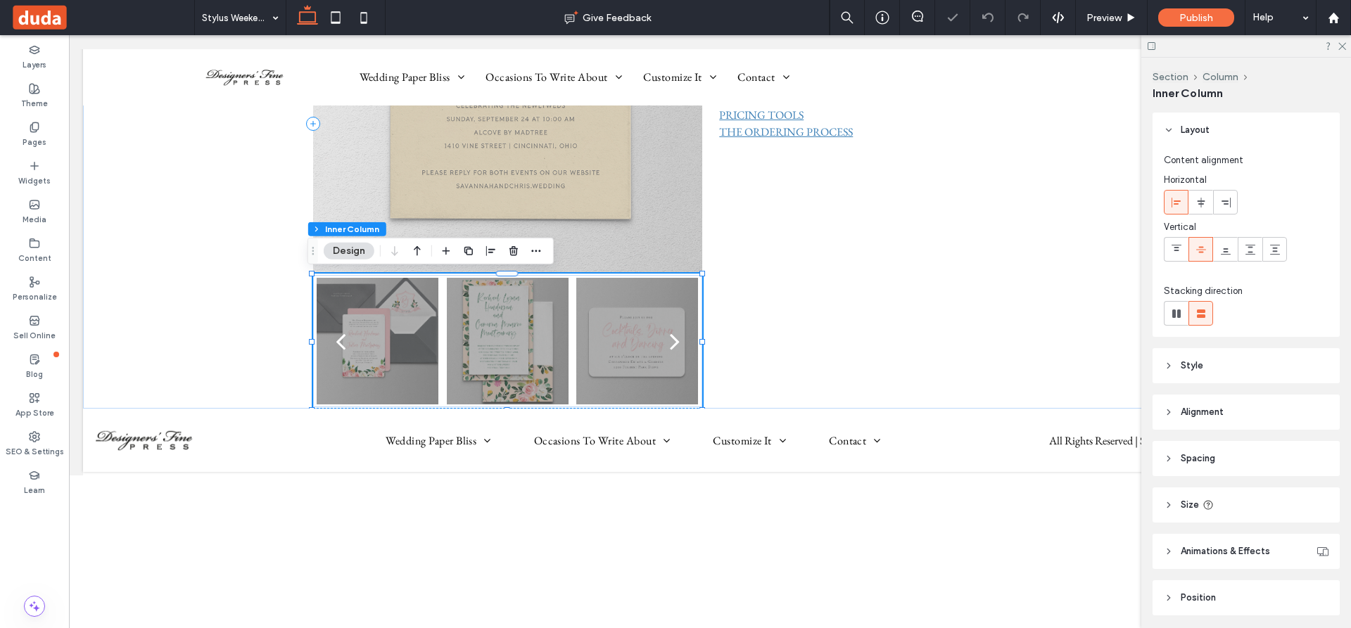
click at [544, 249] on div "Section Column Inner Column Design" at bounding box center [430, 251] width 246 height 27
click at [540, 250] on icon "button" at bounding box center [535, 251] width 11 height 11
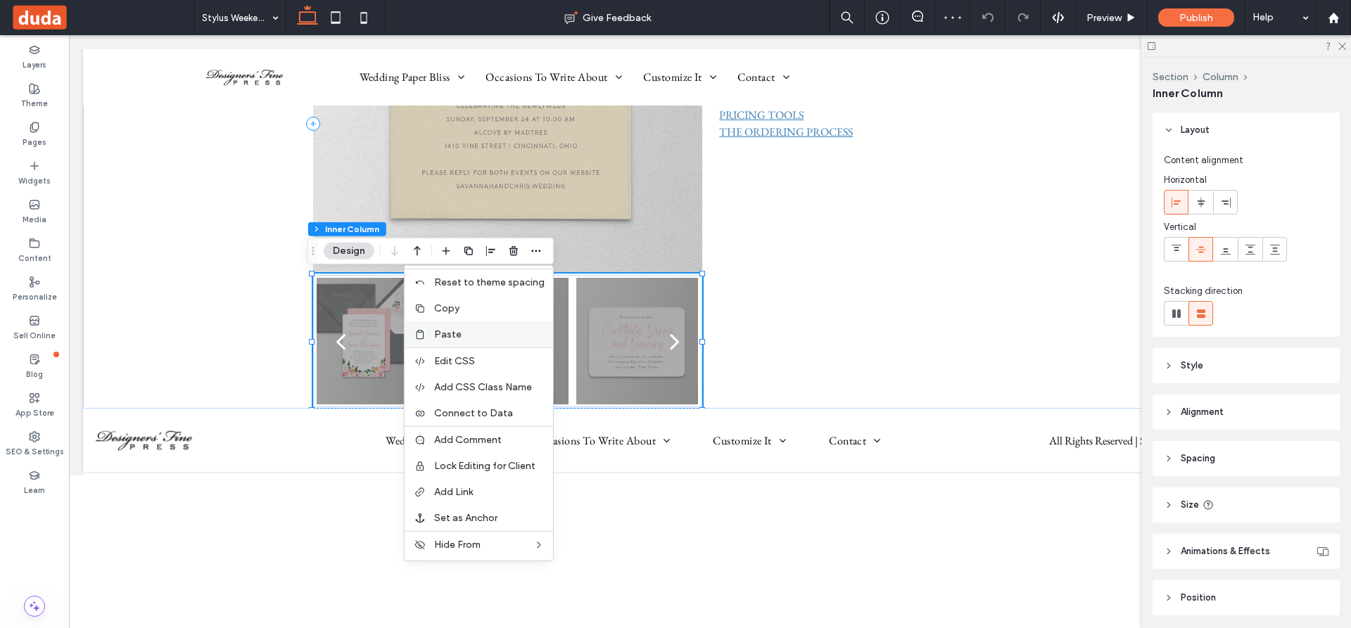
click at [445, 333] on span "Paste" at bounding box center [447, 335] width 27 height 12
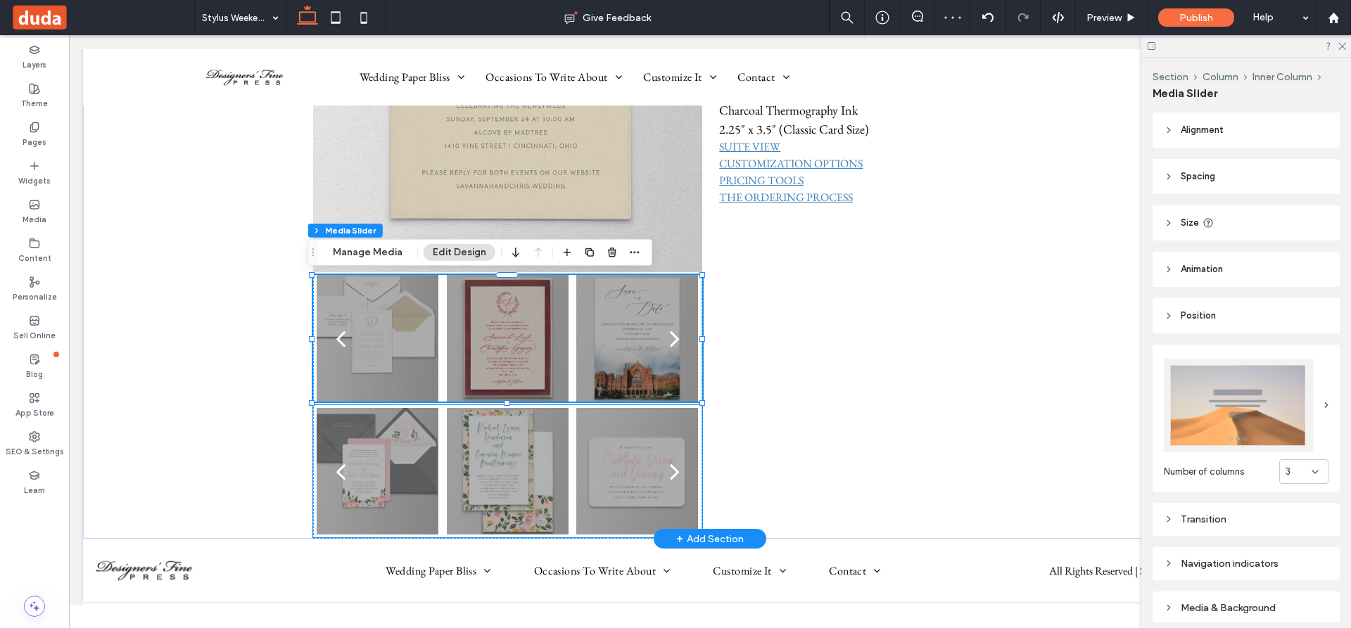
click at [502, 471] on div at bounding box center [508, 480] width 122 height 60
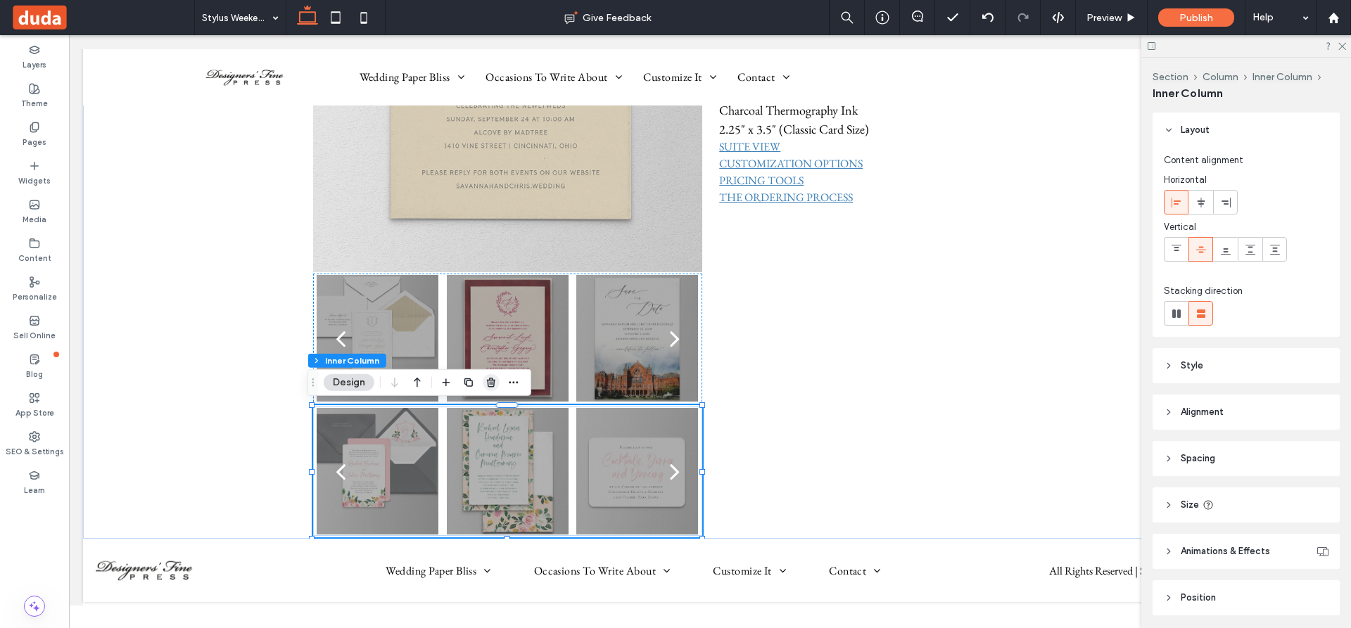
click at [488, 381] on use "button" at bounding box center [491, 382] width 8 height 9
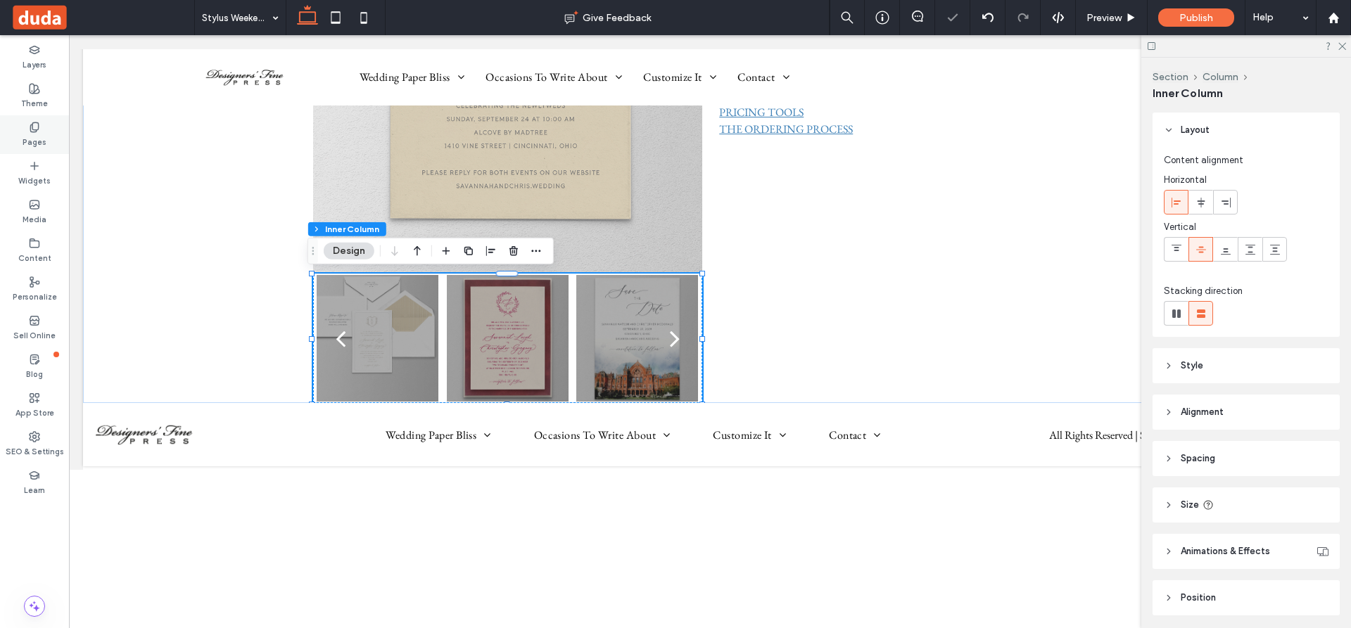
click at [33, 130] on icon at bounding box center [34, 127] width 11 height 11
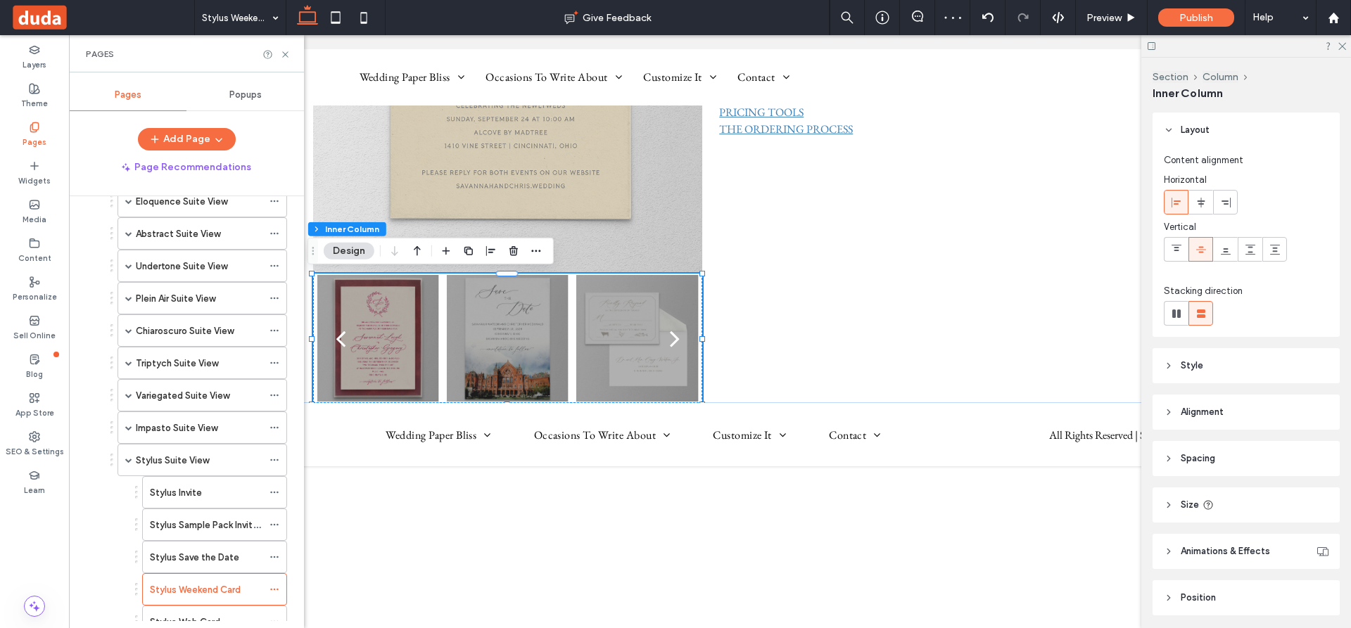
scroll to position [694, 0]
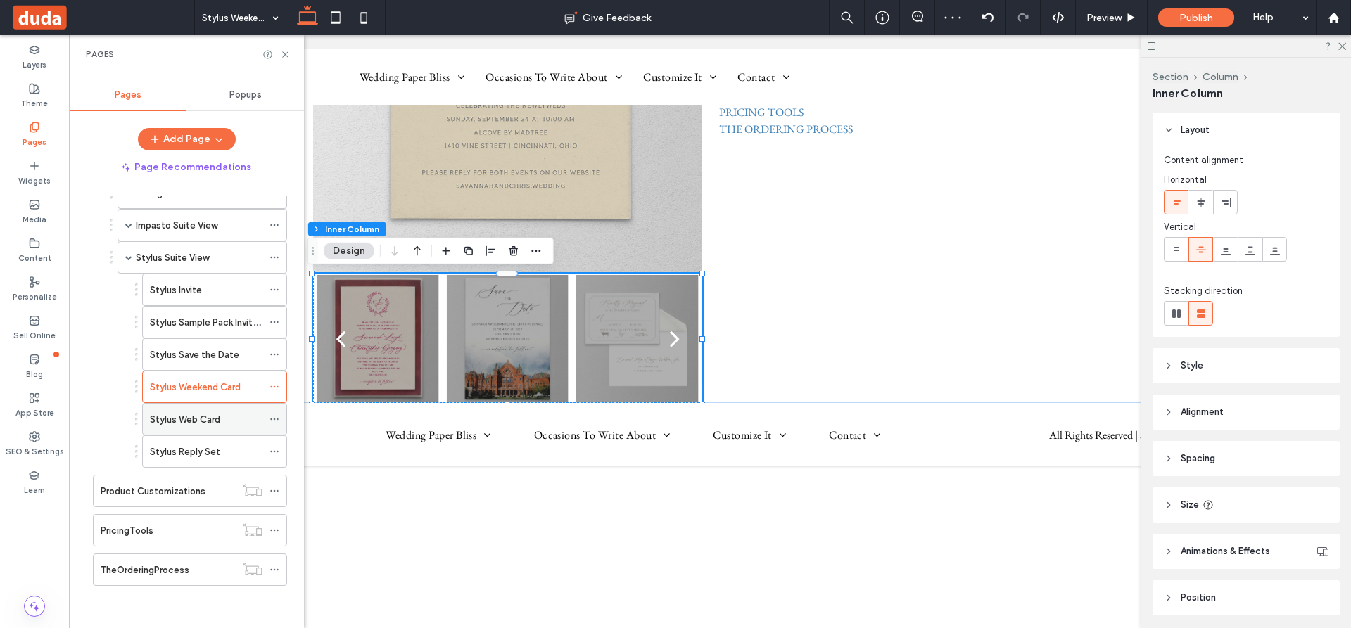
click at [203, 416] on label "Stylus Web Card" at bounding box center [185, 419] width 70 height 25
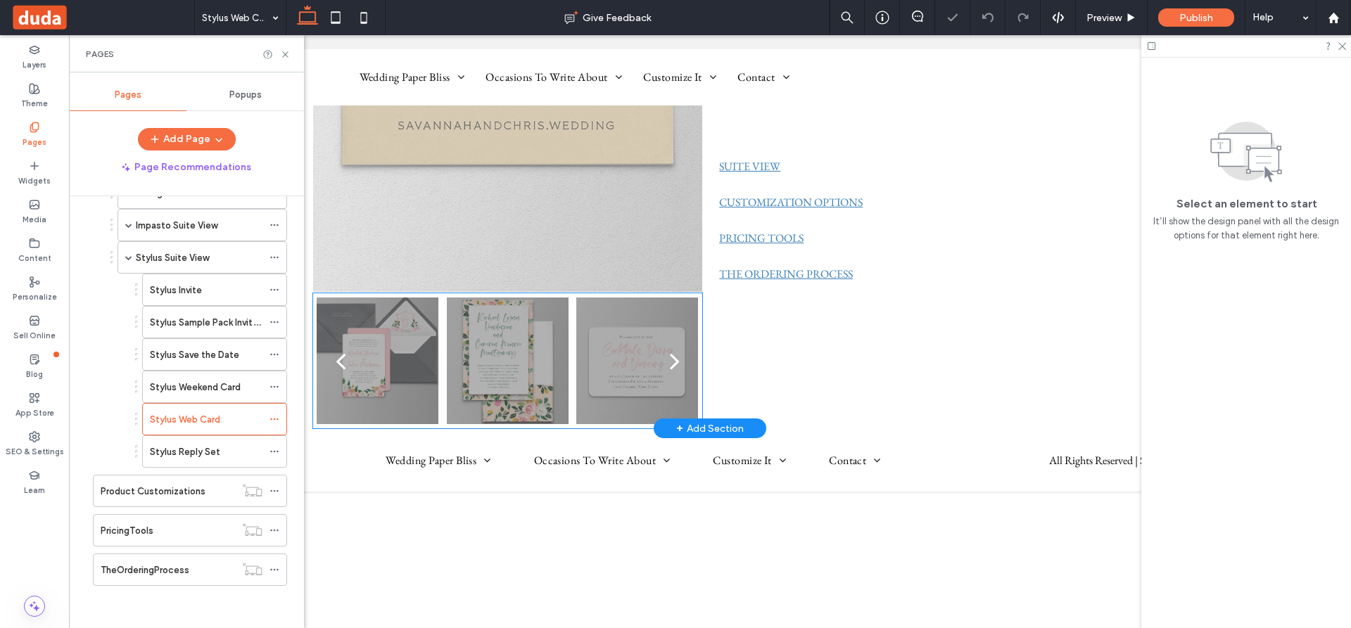
scroll to position [352, 0]
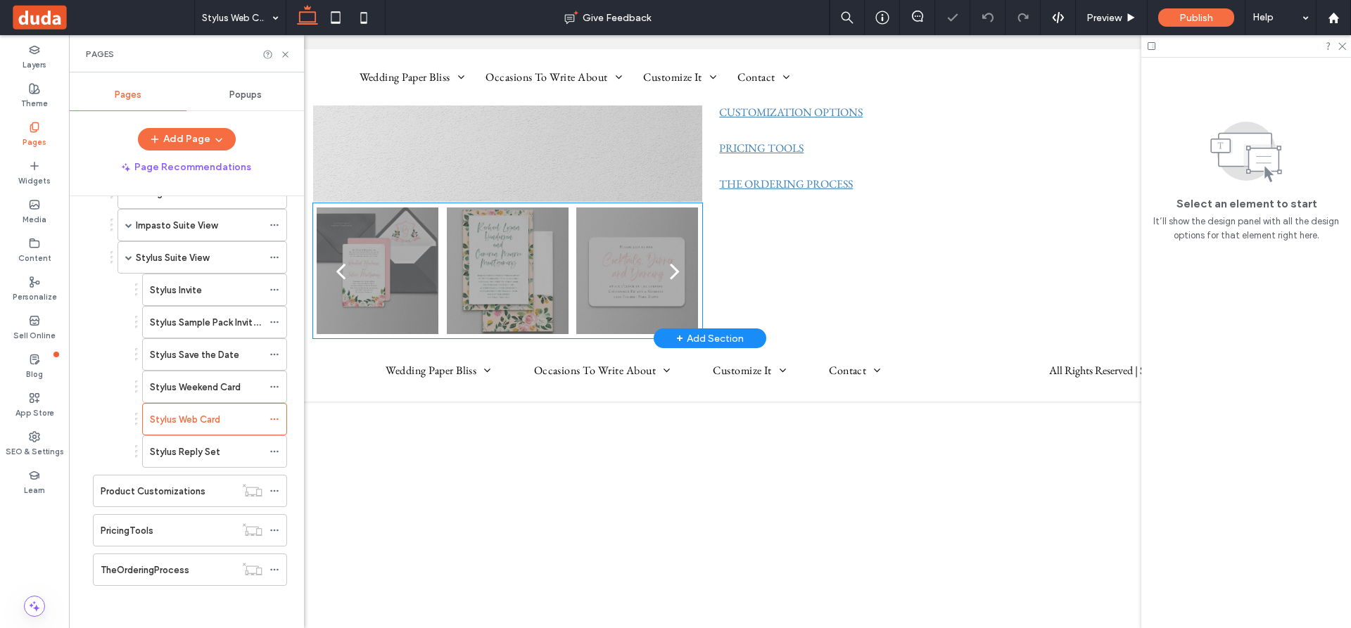
click at [488, 267] on div at bounding box center [508, 280] width 122 height 60
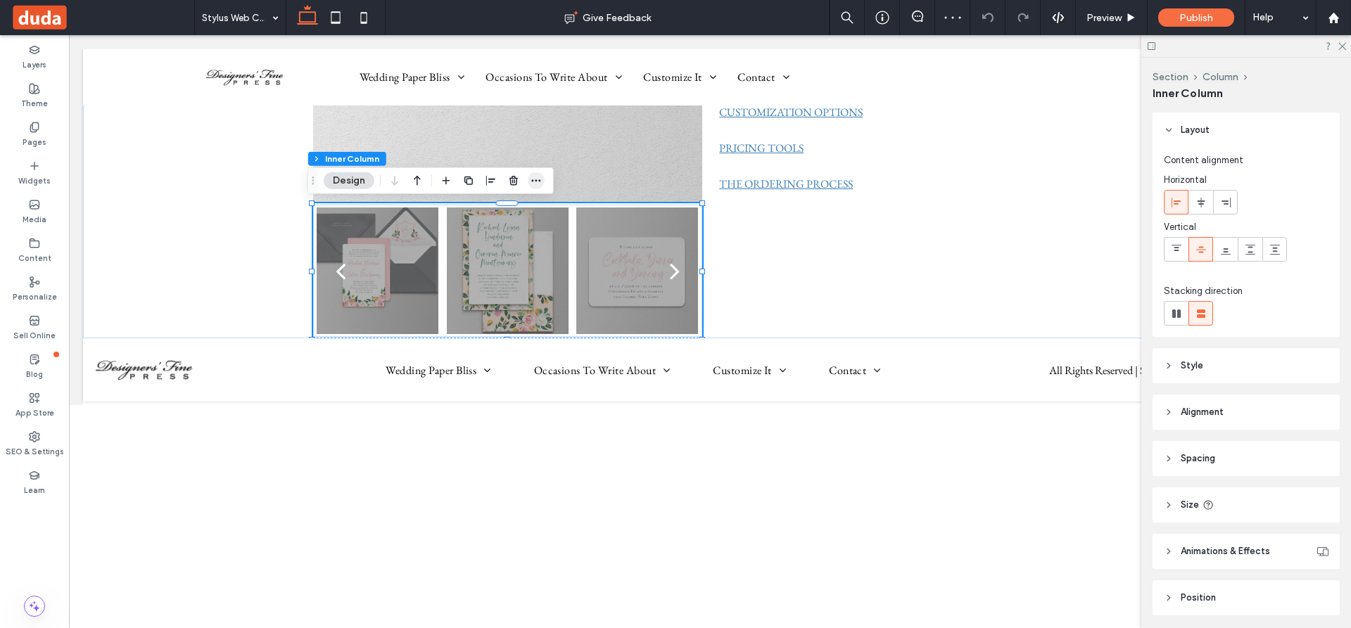
click at [533, 180] on use "button" at bounding box center [535, 180] width 9 height 2
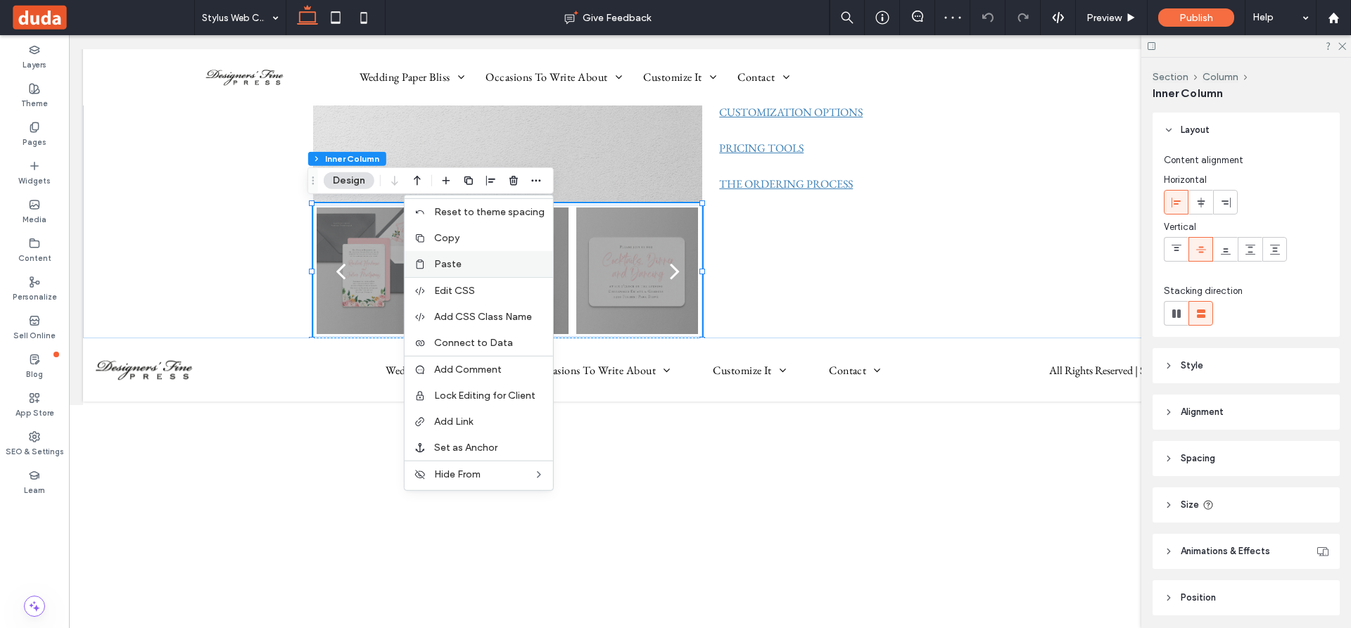
click at [447, 262] on span "Paste" at bounding box center [447, 264] width 27 height 12
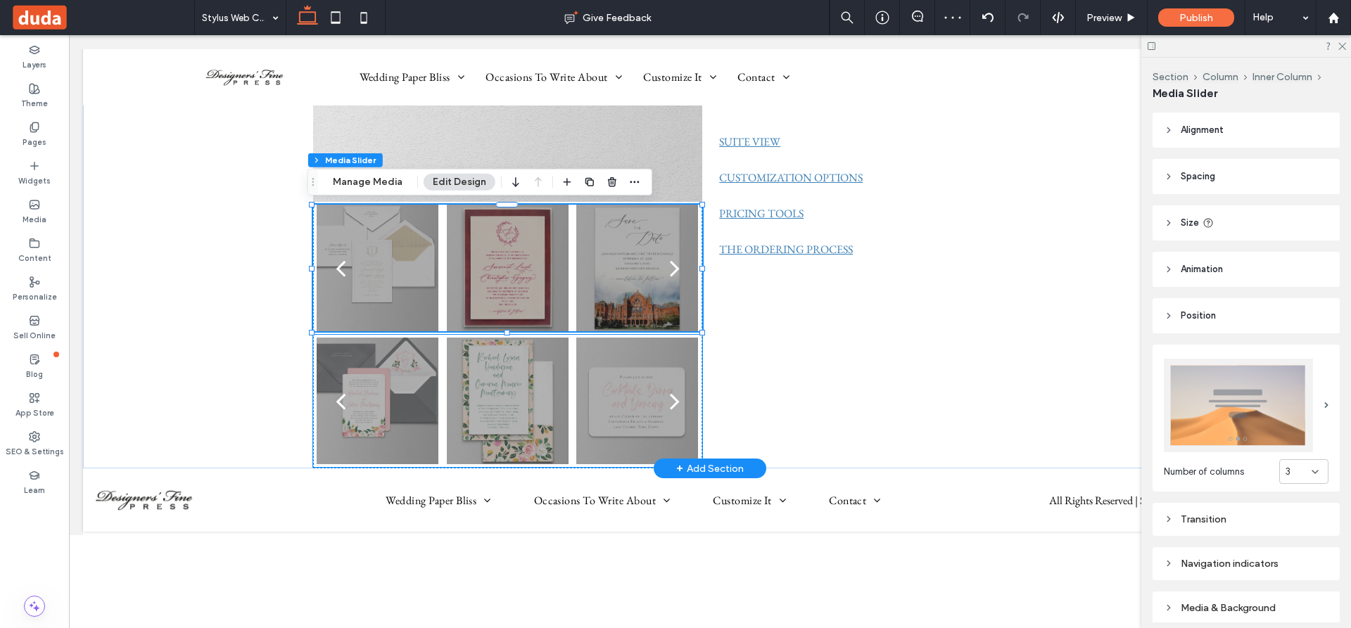
click at [486, 402] on div at bounding box center [508, 410] width 122 height 60
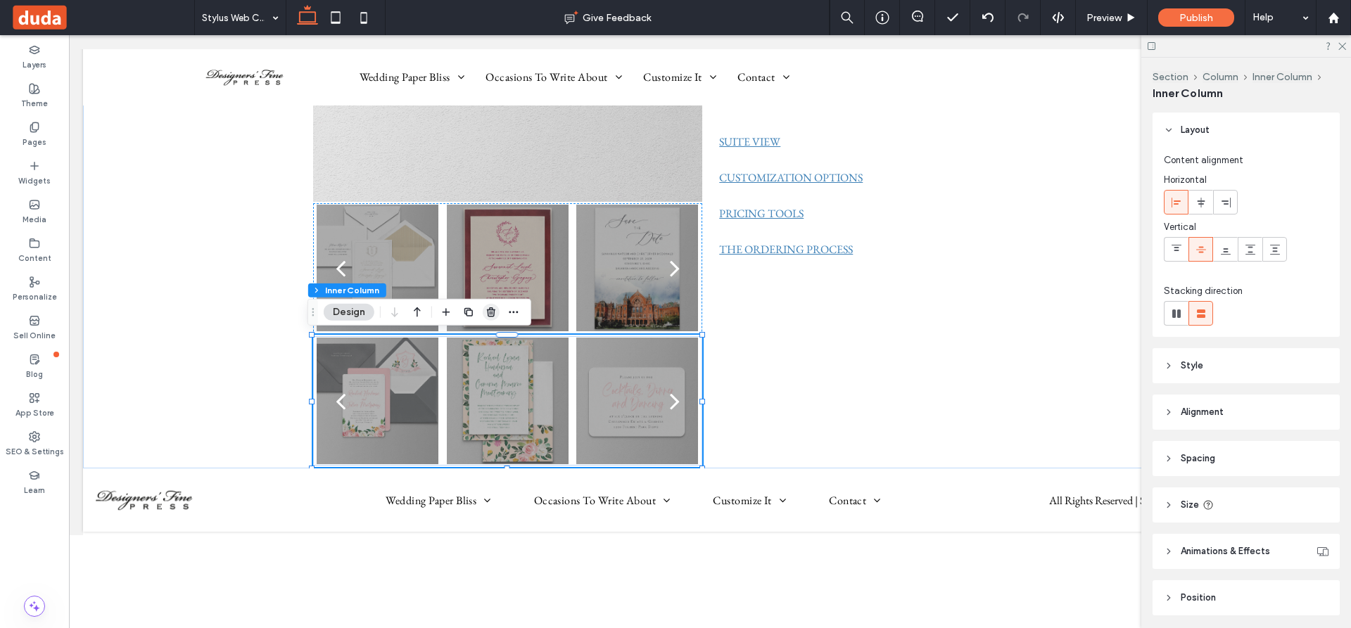
drag, startPoint x: 492, startPoint y: 310, endPoint x: 438, endPoint y: 272, distance: 65.6
click at [492, 310] on use "button" at bounding box center [491, 311] width 8 height 9
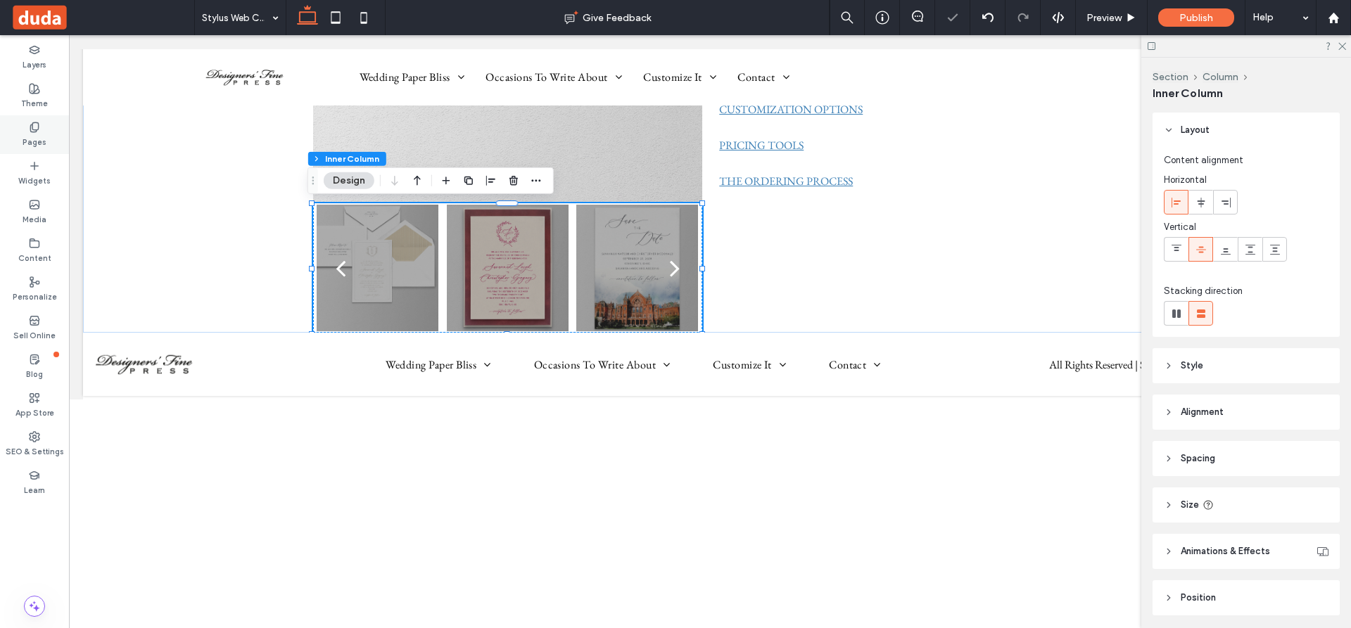
click at [33, 127] on icon at bounding box center [34, 127] width 11 height 11
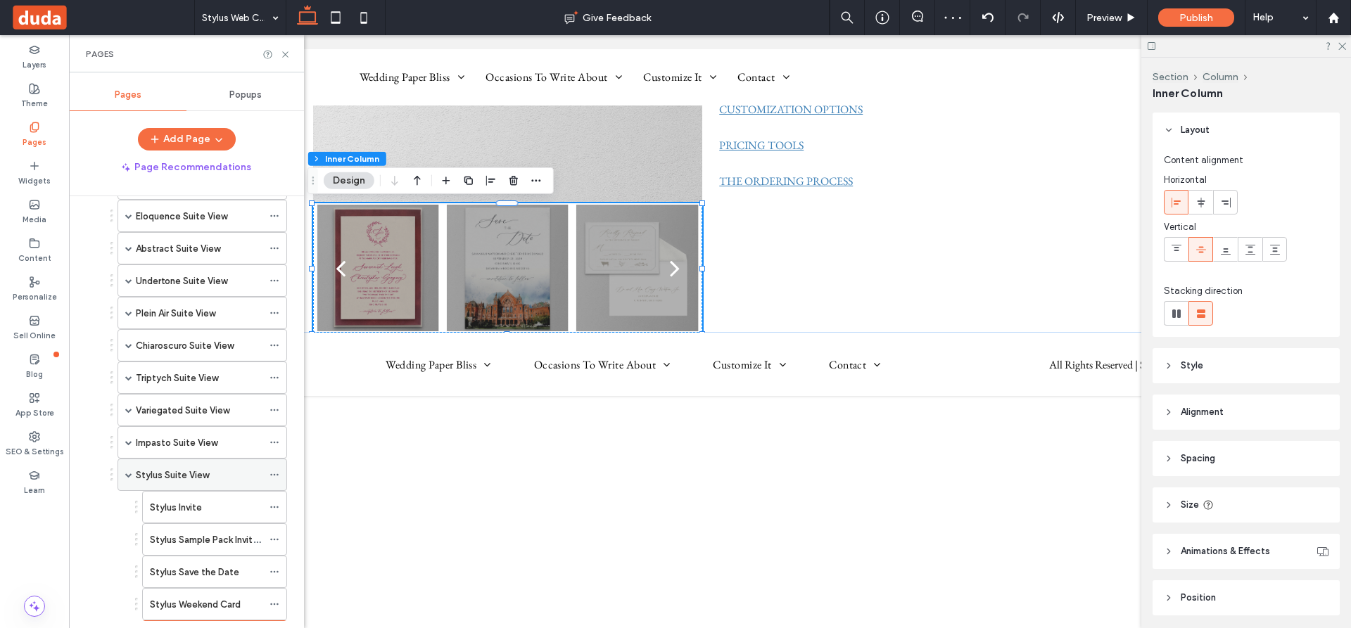
scroll to position [694, 0]
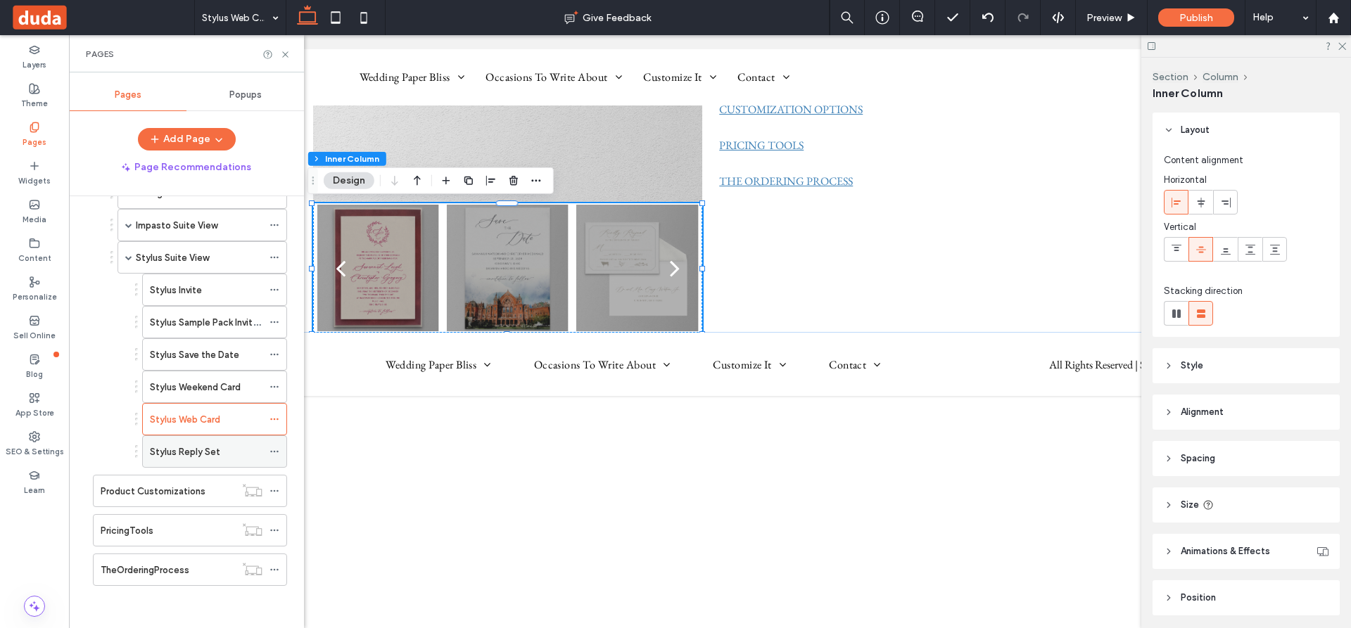
click at [212, 453] on label "Stylus Reply Set" at bounding box center [185, 452] width 70 height 25
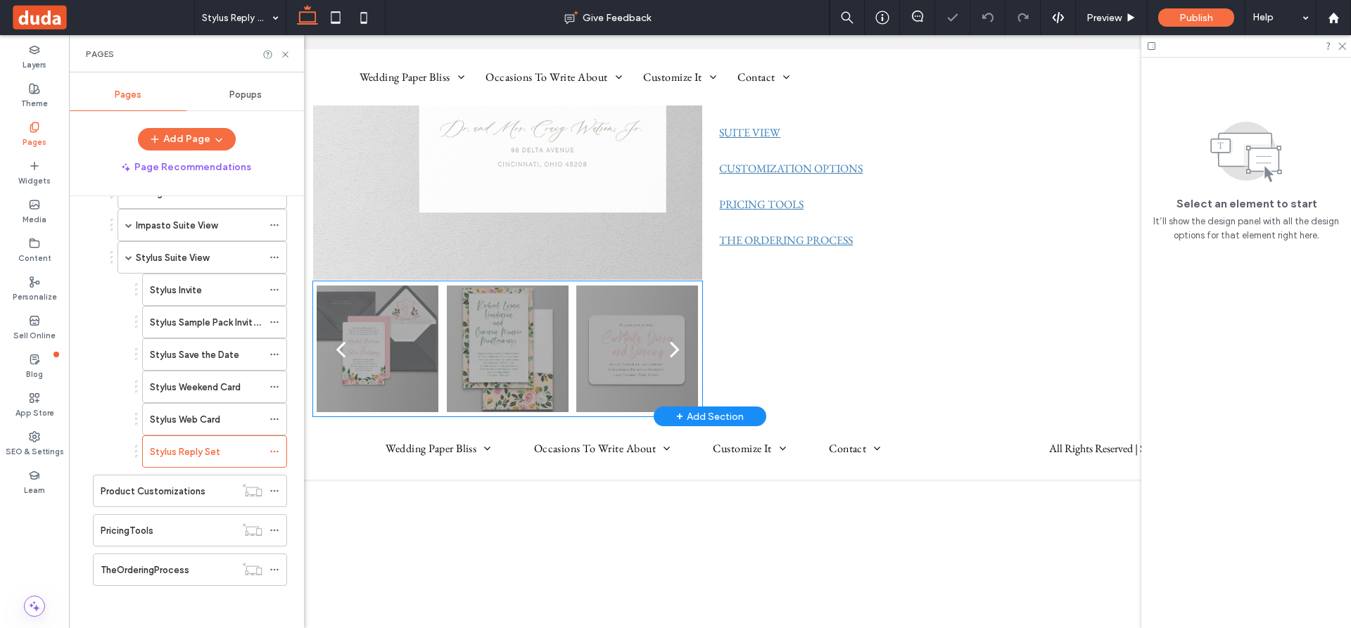
scroll to position [281, 0]
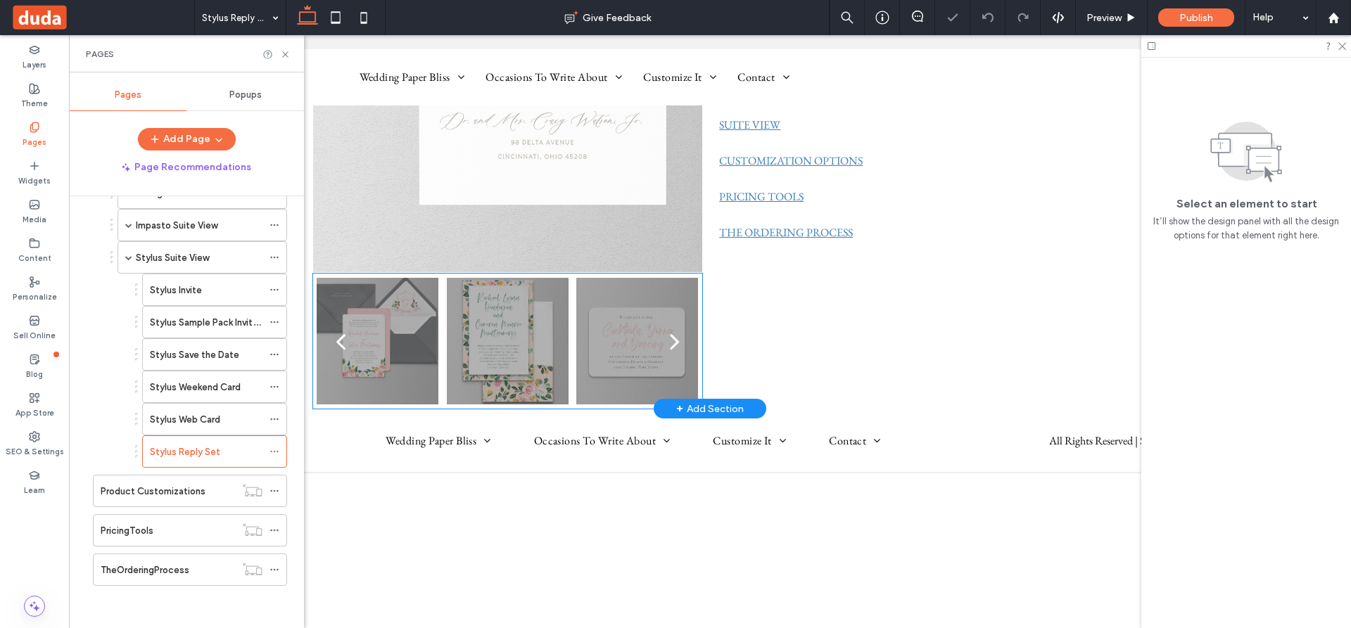
click at [522, 331] on div at bounding box center [508, 350] width 122 height 60
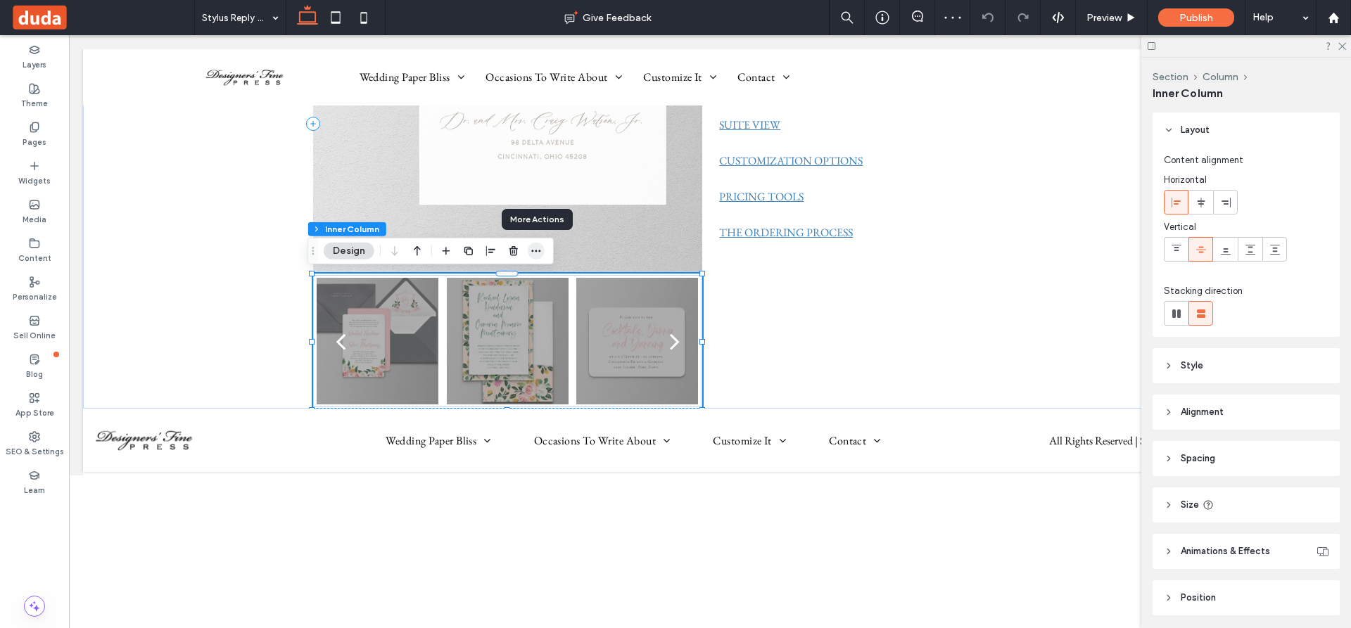
click at [537, 250] on icon "button" at bounding box center [535, 251] width 11 height 11
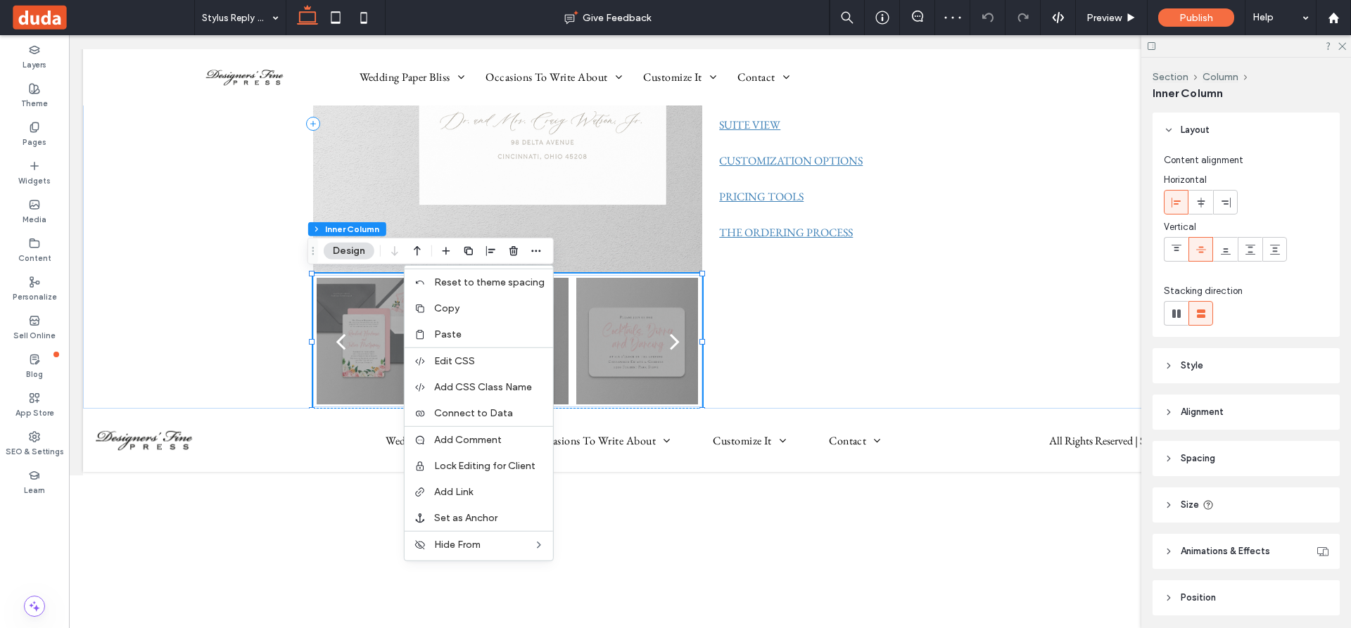
click at [454, 331] on span "Paste" at bounding box center [447, 335] width 27 height 12
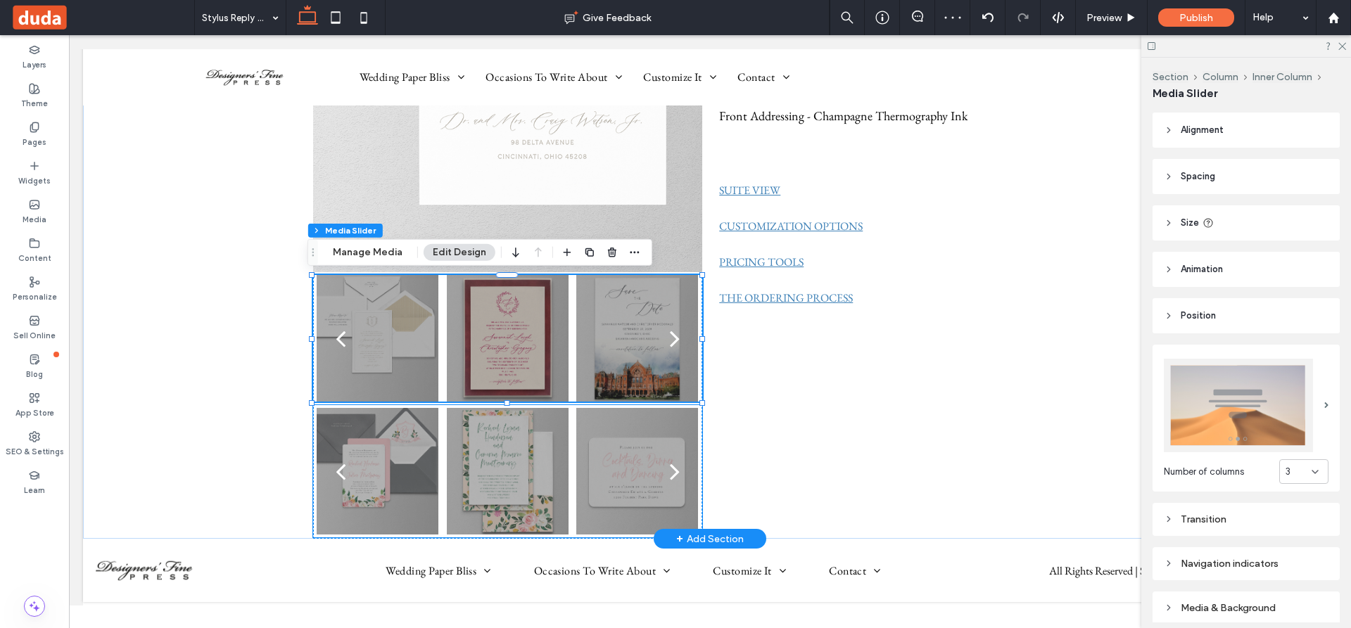
click at [503, 456] on div at bounding box center [508, 480] width 122 height 60
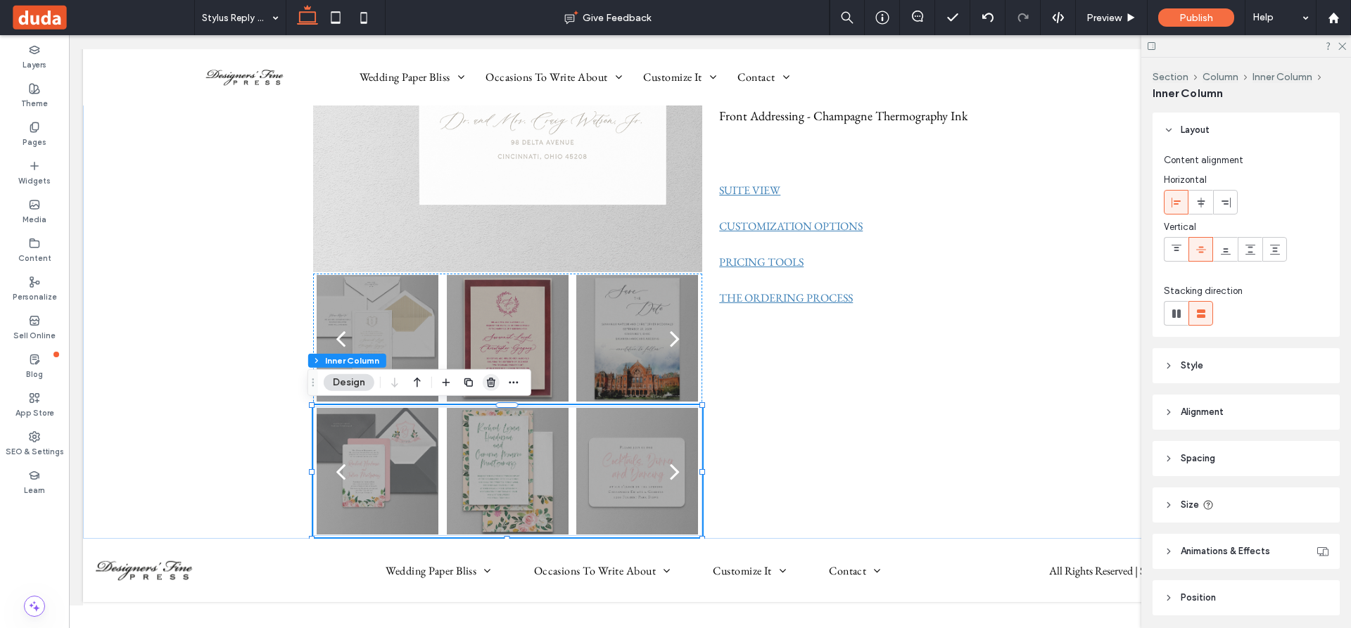
click at [491, 381] on icon "button" at bounding box center [490, 382] width 11 height 11
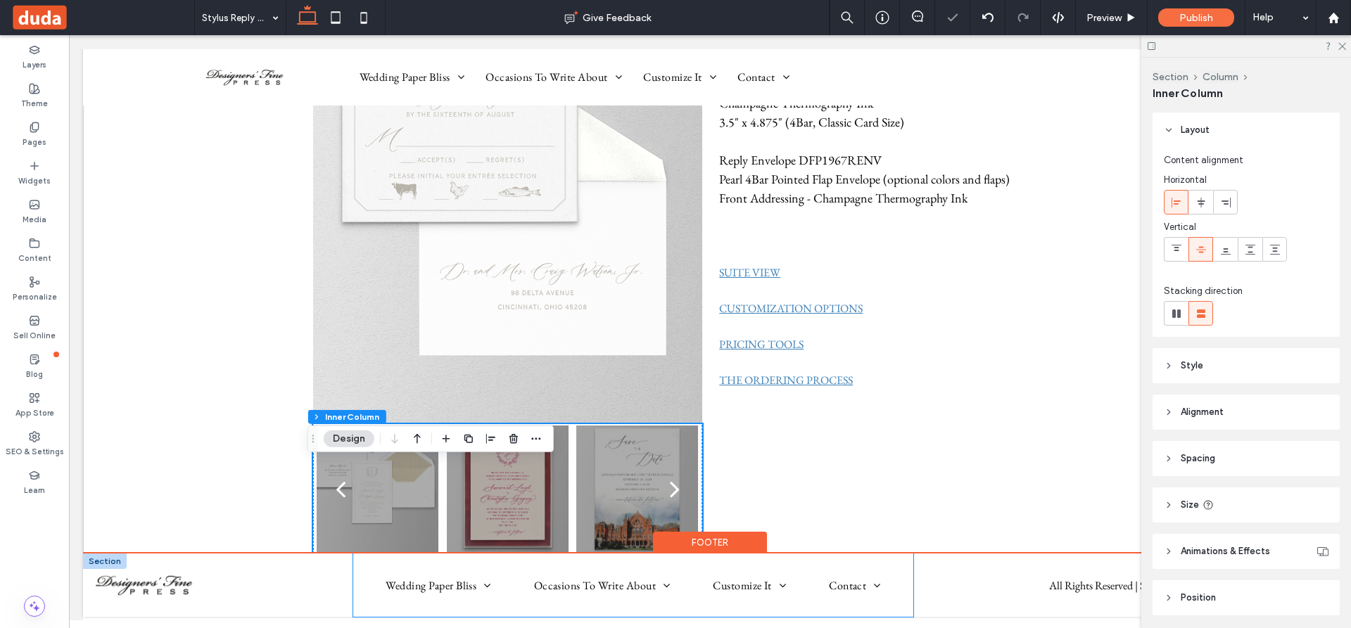
scroll to position [70, 0]
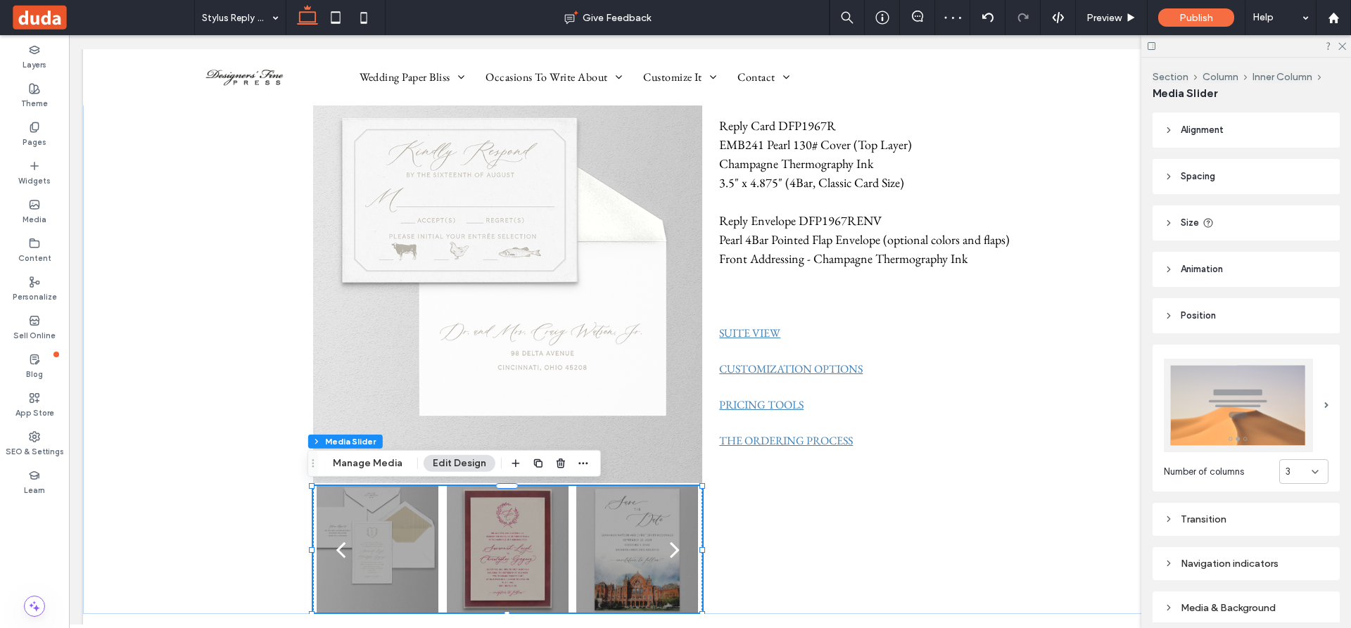
click at [629, 540] on div at bounding box center [637, 549] width 122 height 127
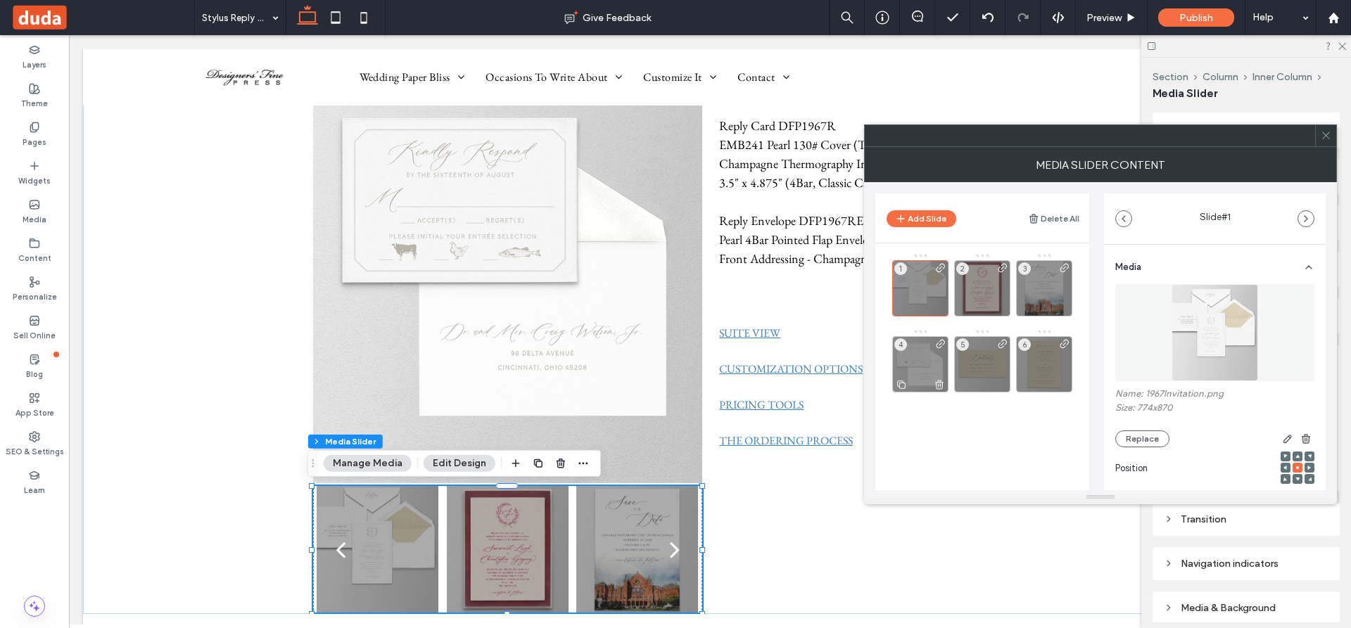
click at [935, 385] on icon at bounding box center [938, 384] width 11 height 13
click at [1327, 132] on icon at bounding box center [1325, 135] width 11 height 11
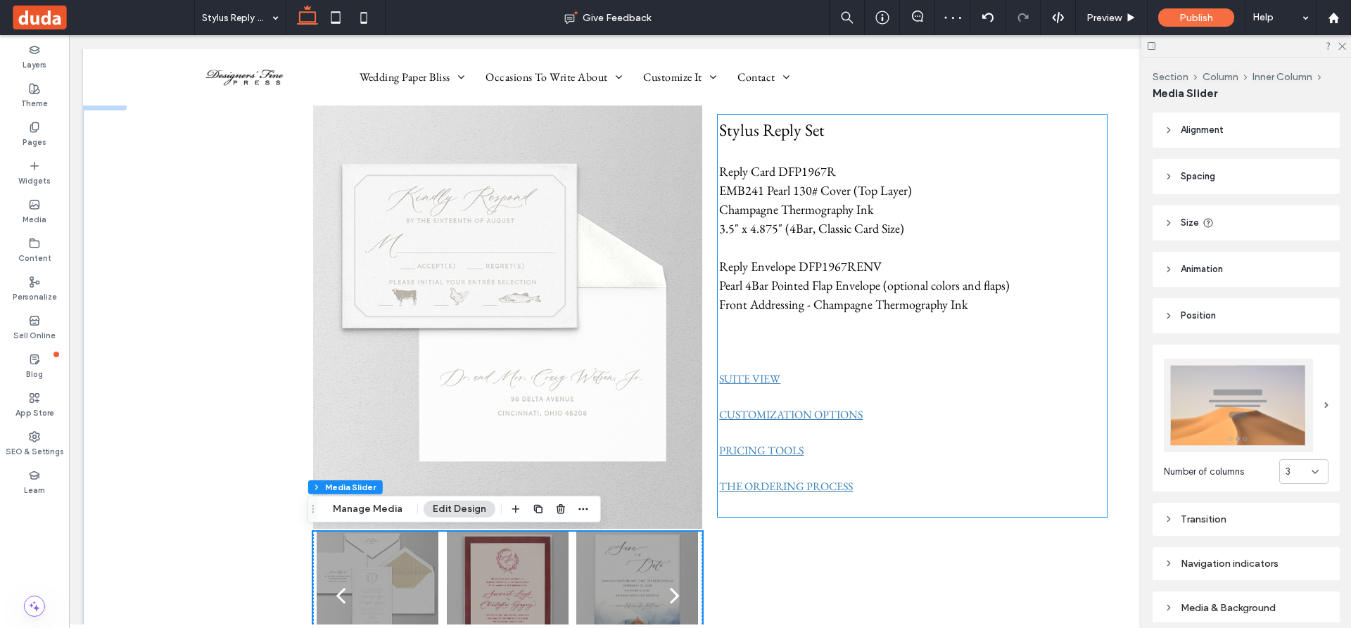
scroll to position [0, 0]
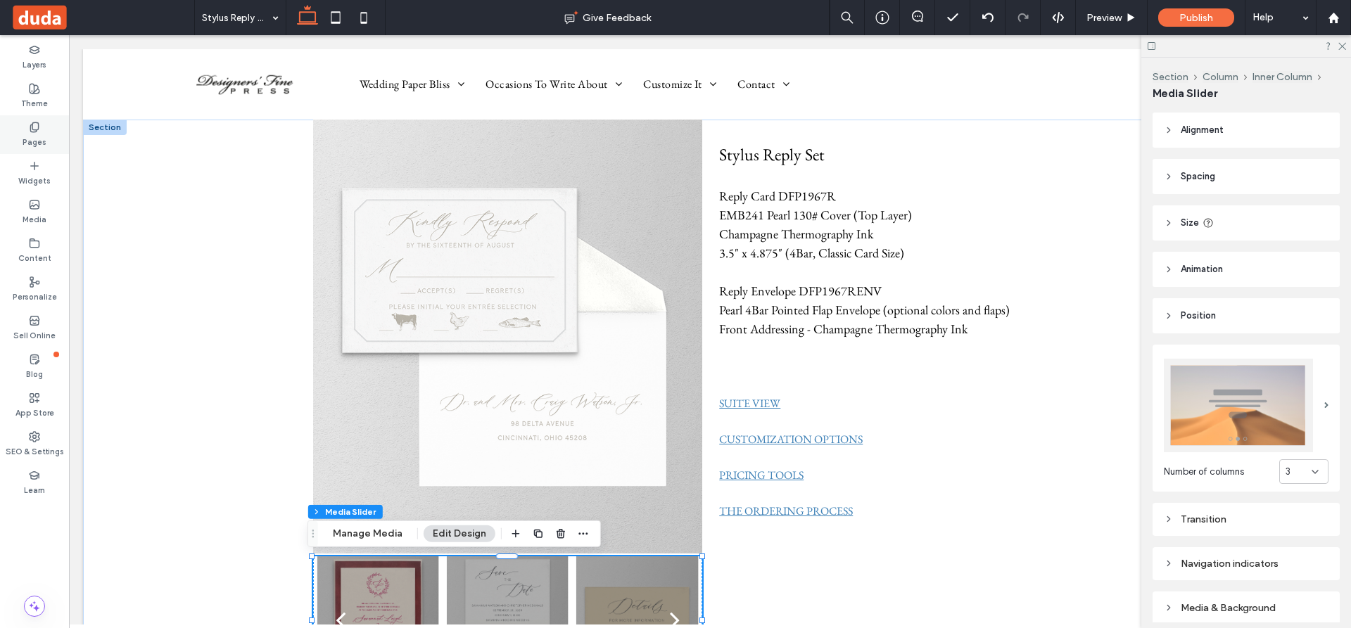
click at [36, 127] on icon at bounding box center [34, 127] width 11 height 11
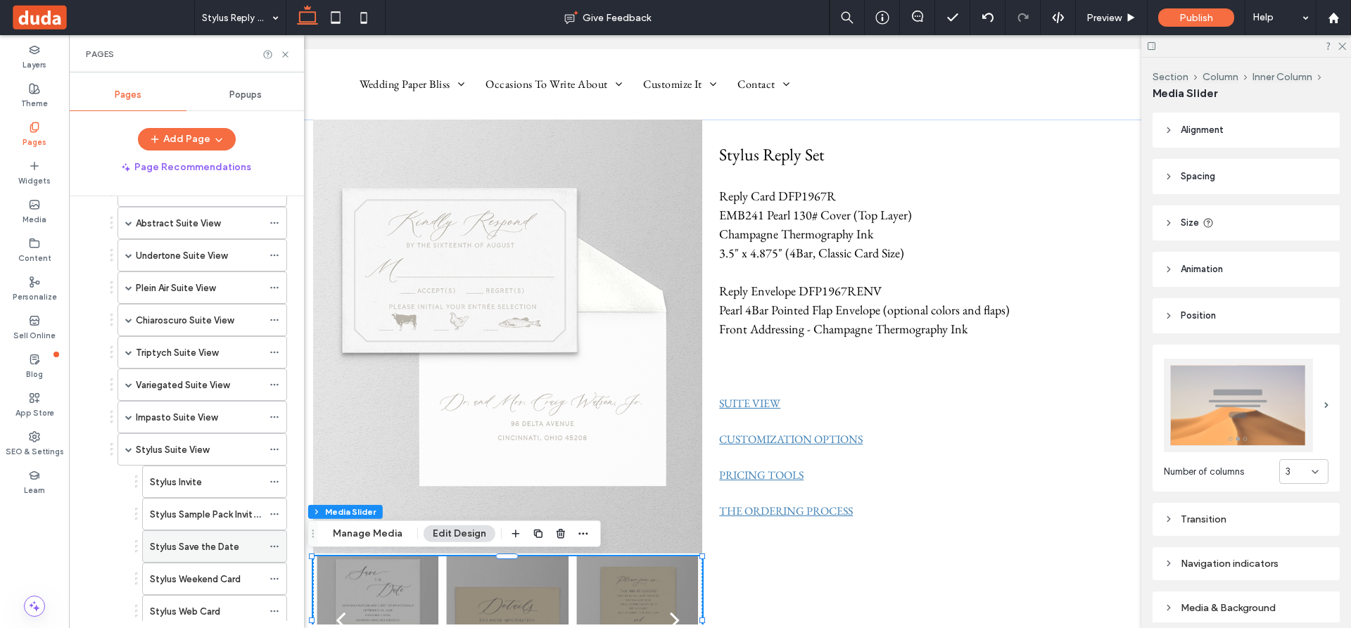
scroll to position [694, 0]
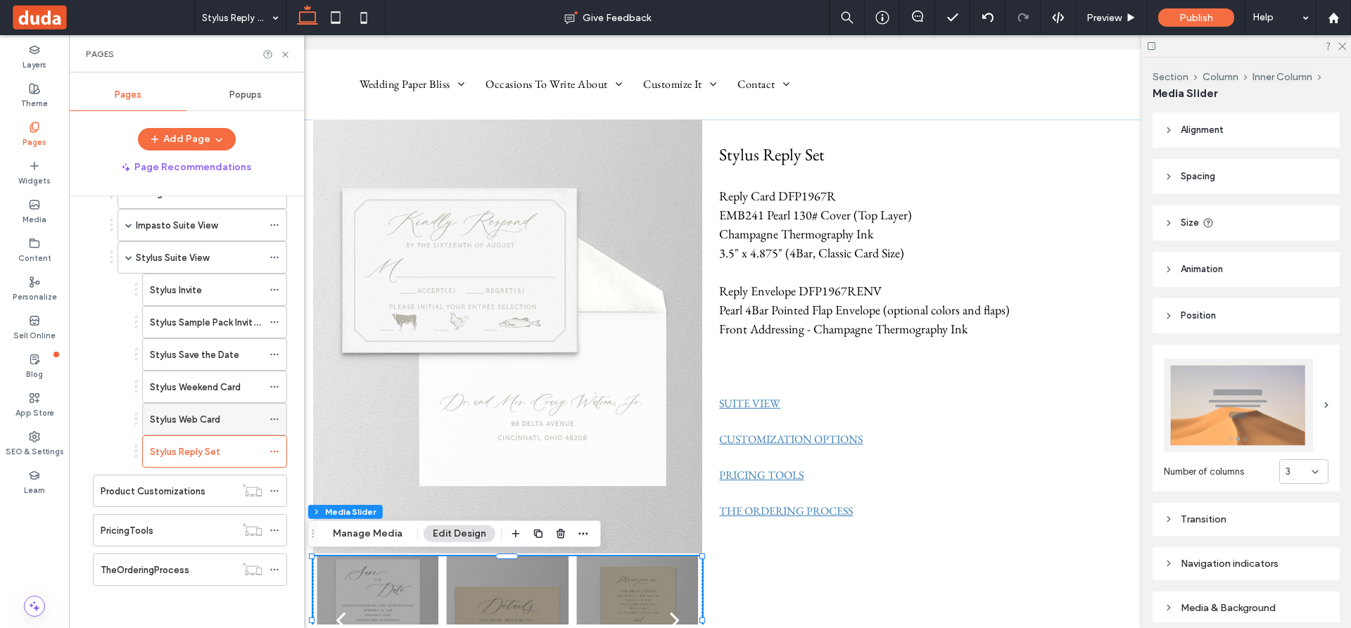
click at [198, 415] on label "Stylus Web Card" at bounding box center [185, 419] width 70 height 25
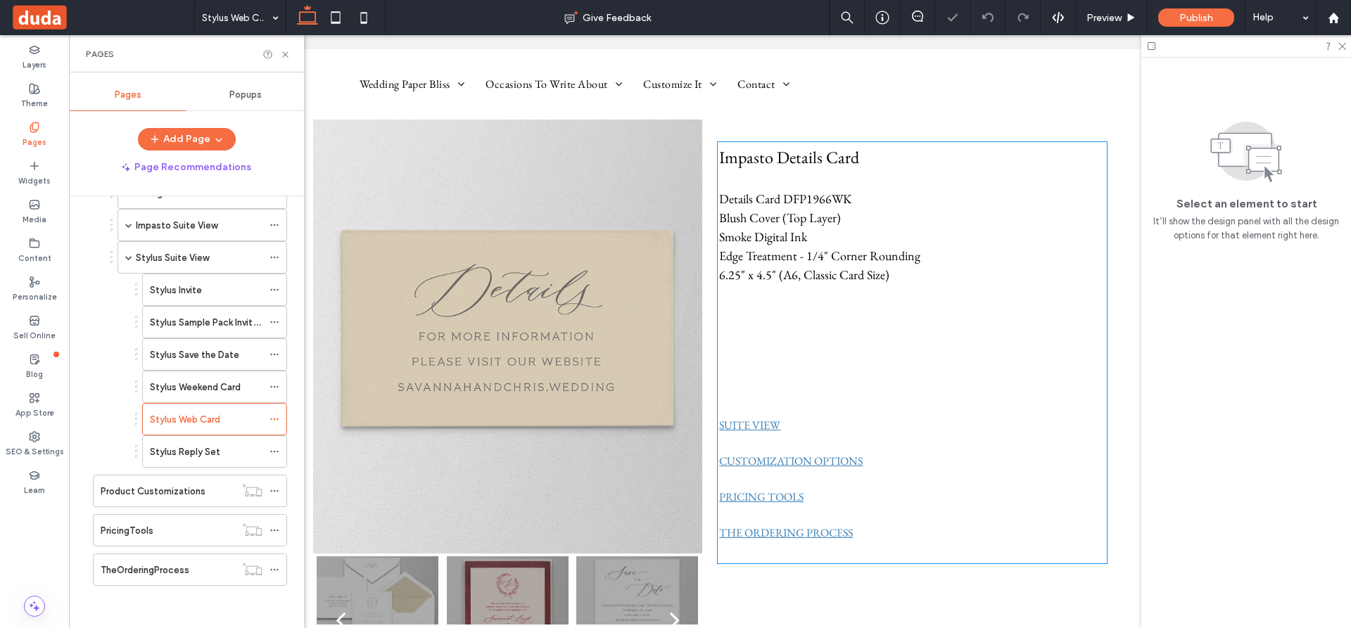
click at [872, 160] on p "Impasto Details Card" at bounding box center [912, 157] width 386 height 25
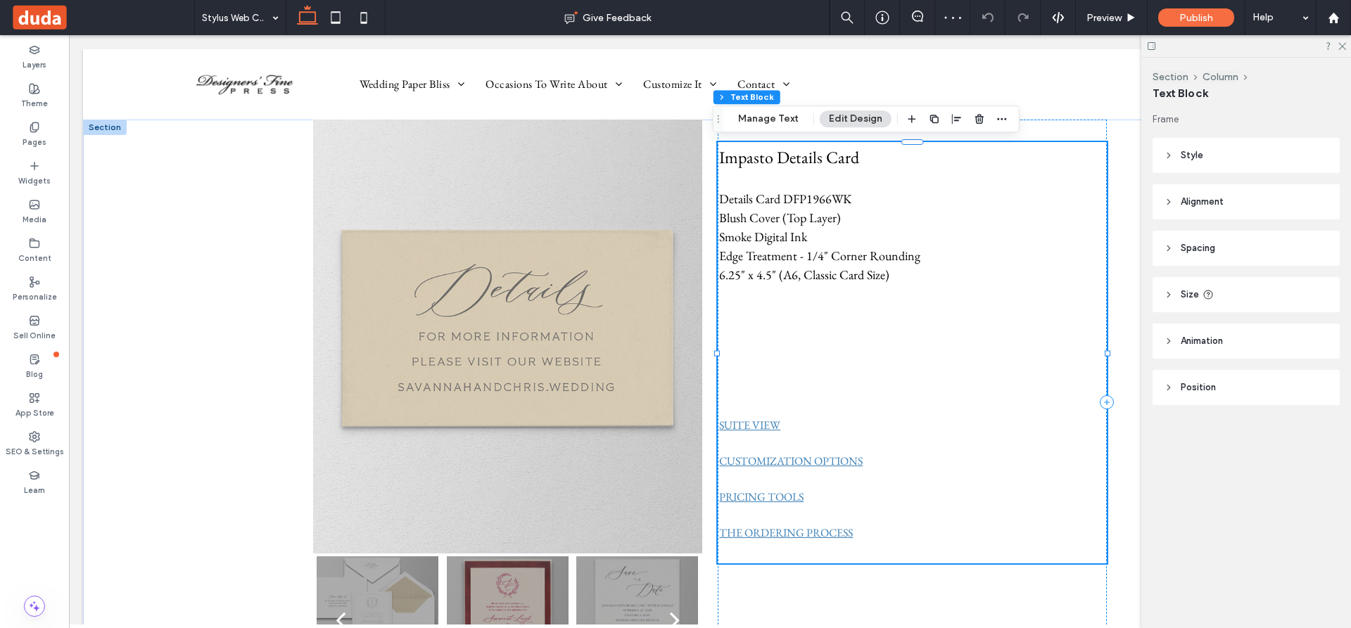
click at [854, 160] on p "Impasto Details Card" at bounding box center [912, 157] width 386 height 25
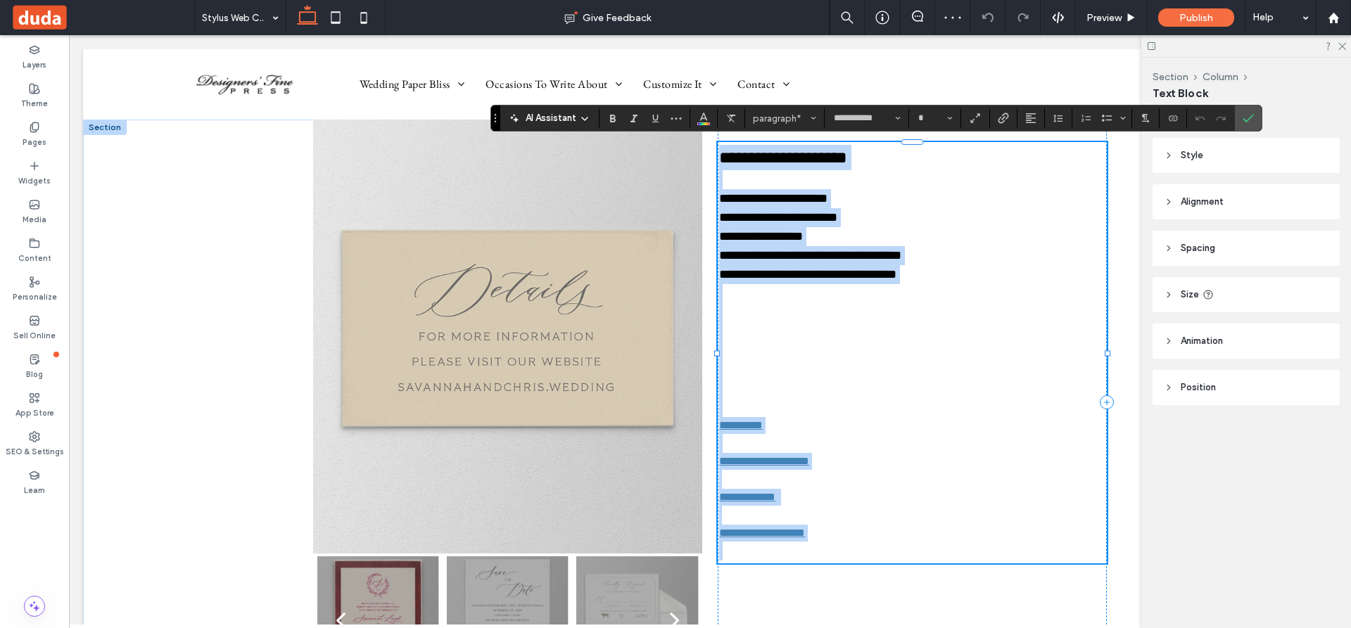
click at [860, 157] on p "**********" at bounding box center [912, 157] width 386 height 25
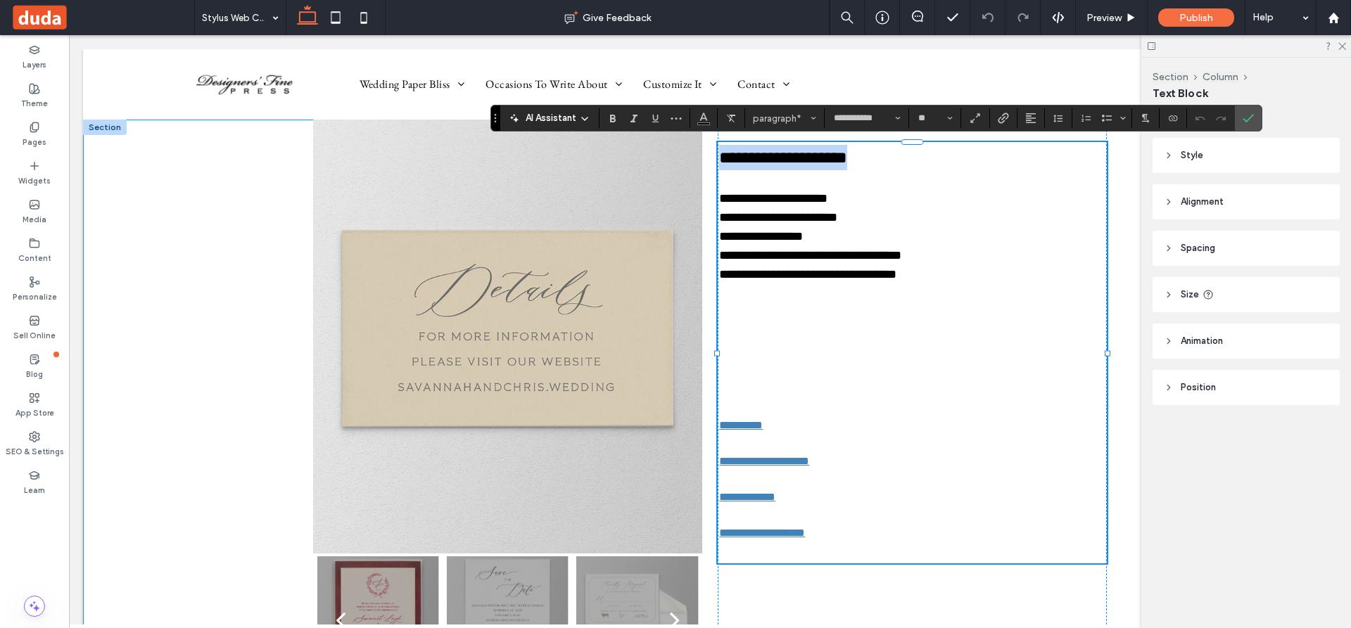
drag, startPoint x: 860, startPoint y: 157, endPoint x: 699, endPoint y: 157, distance: 161.1
click at [699, 157] on div "**********" at bounding box center [710, 403] width 844 height 566
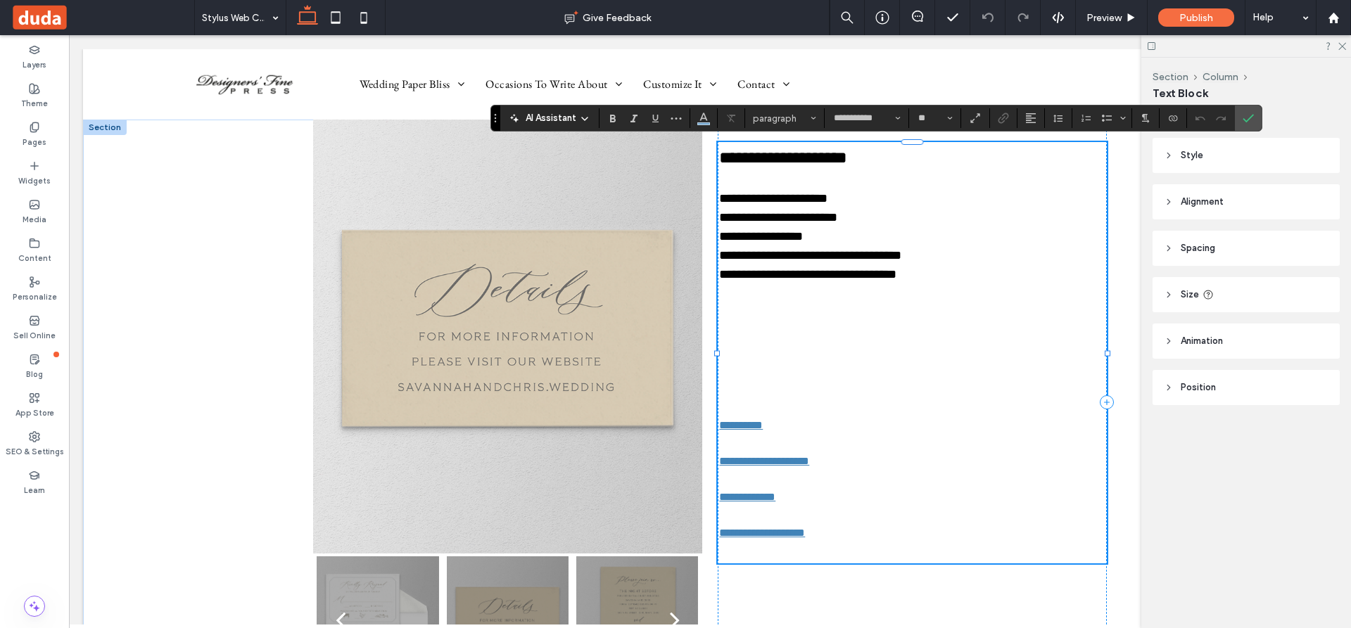
click at [896, 171] on p at bounding box center [912, 179] width 386 height 19
type input "**"
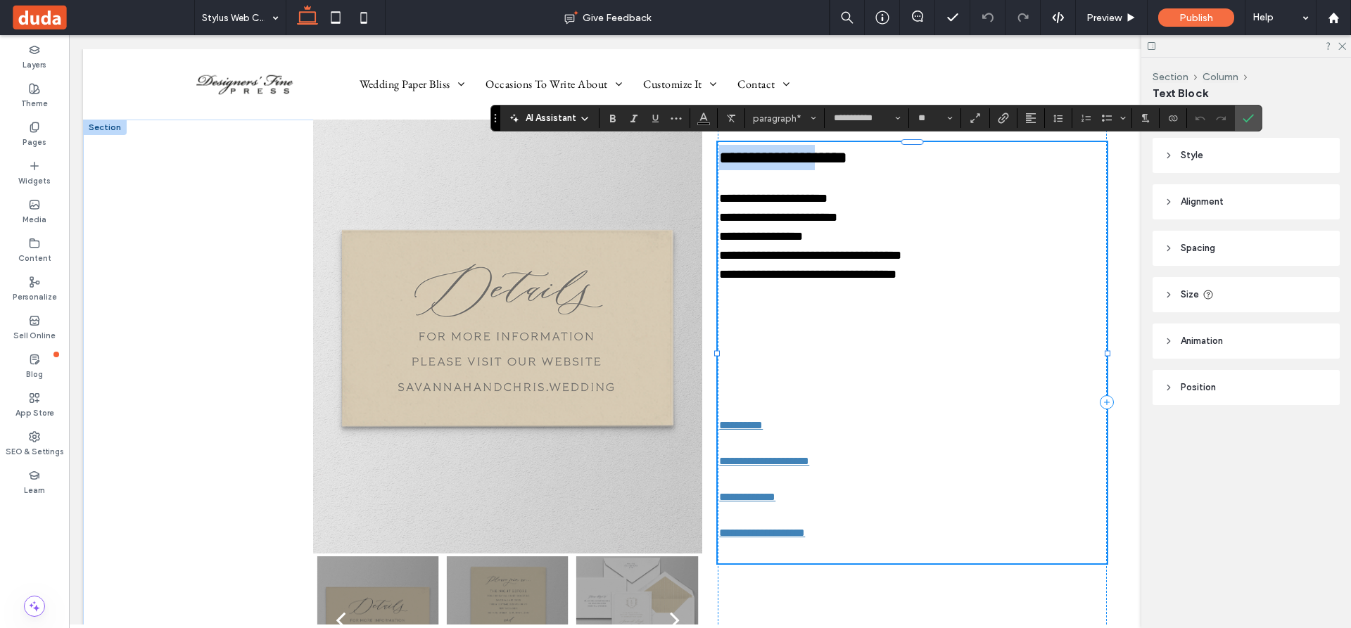
drag, startPoint x: 815, startPoint y: 155, endPoint x: 713, endPoint y: 165, distance: 101.8
click at [719, 165] on span "**********" at bounding box center [783, 157] width 128 height 17
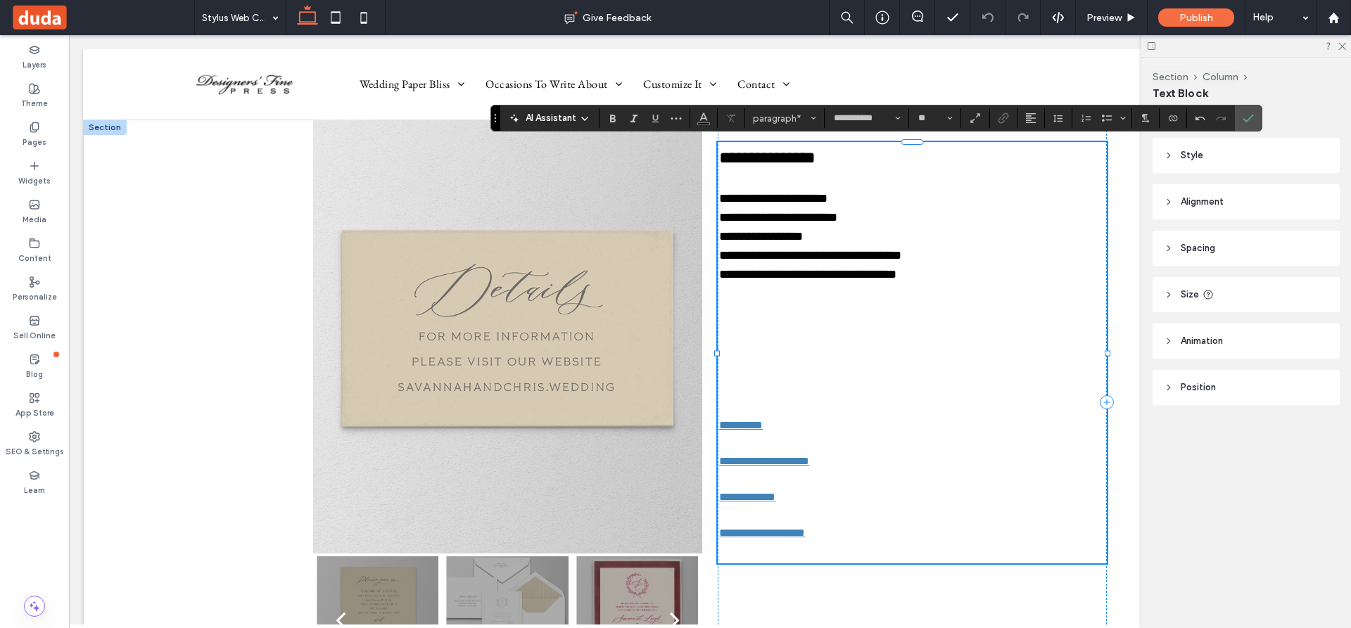
type input "**"
click at [834, 172] on p at bounding box center [912, 179] width 386 height 19
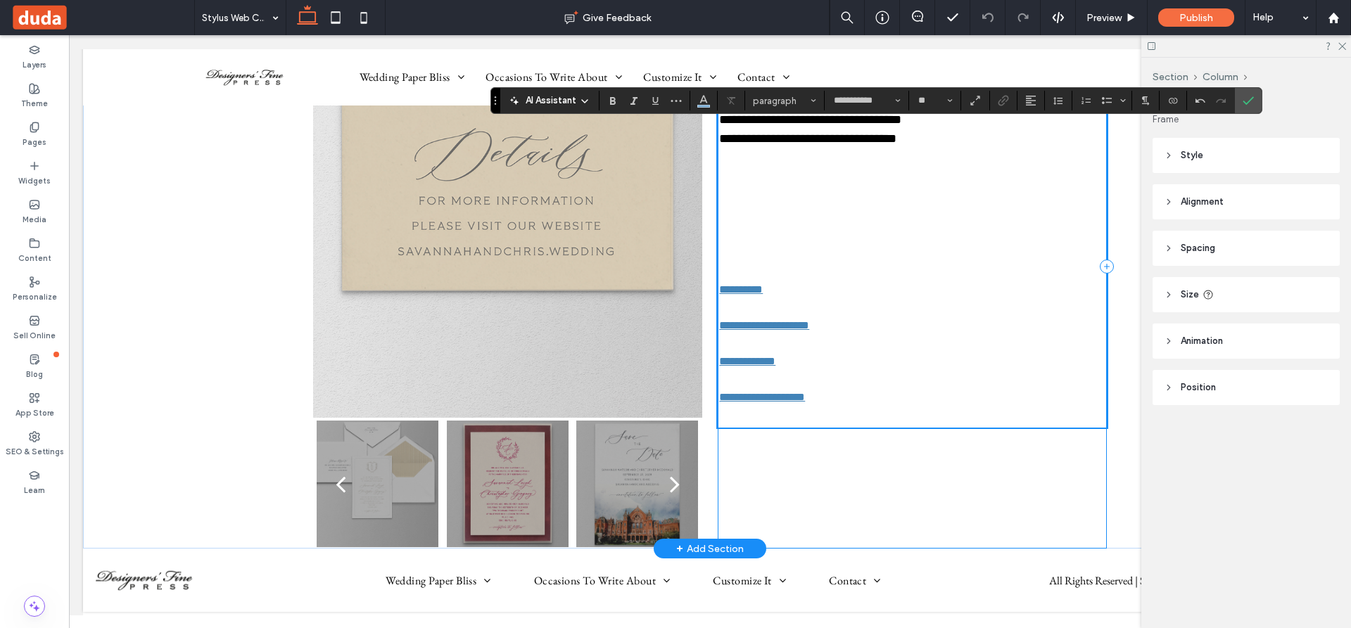
scroll to position [141, 0]
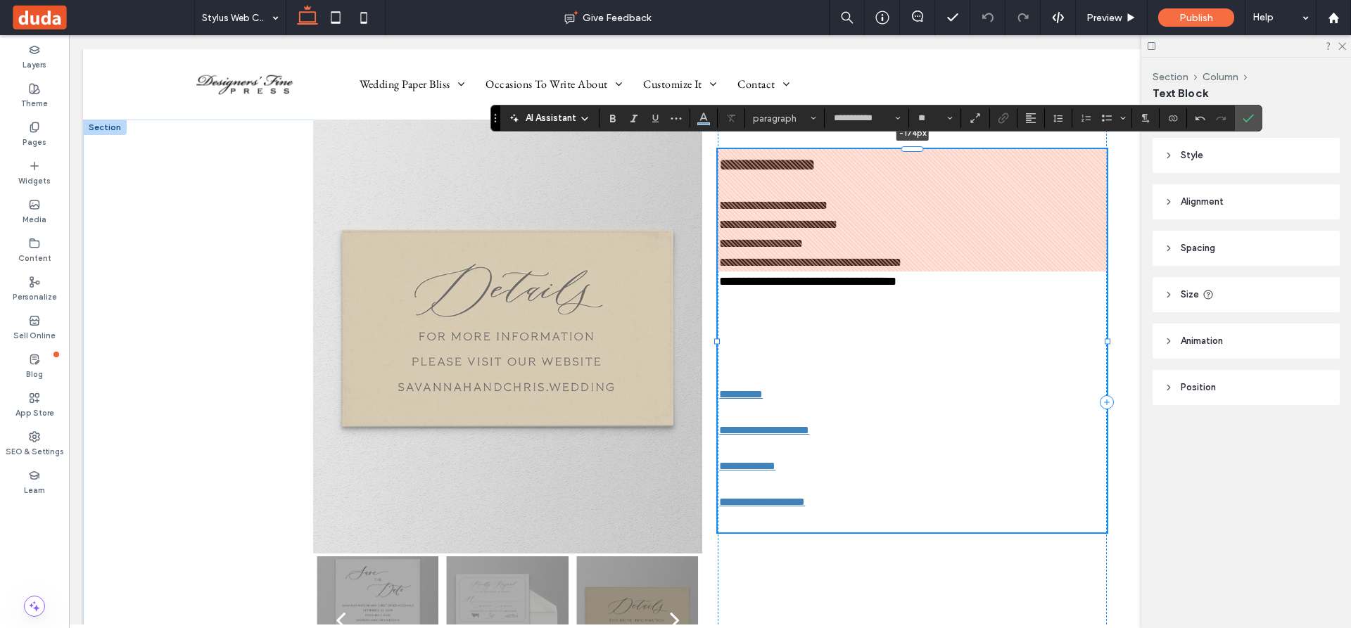
drag, startPoint x: 905, startPoint y: 161, endPoint x: 904, endPoint y: 137, distance: 23.9
click at [904, 137] on div "**********" at bounding box center [710, 403] width 844 height 566
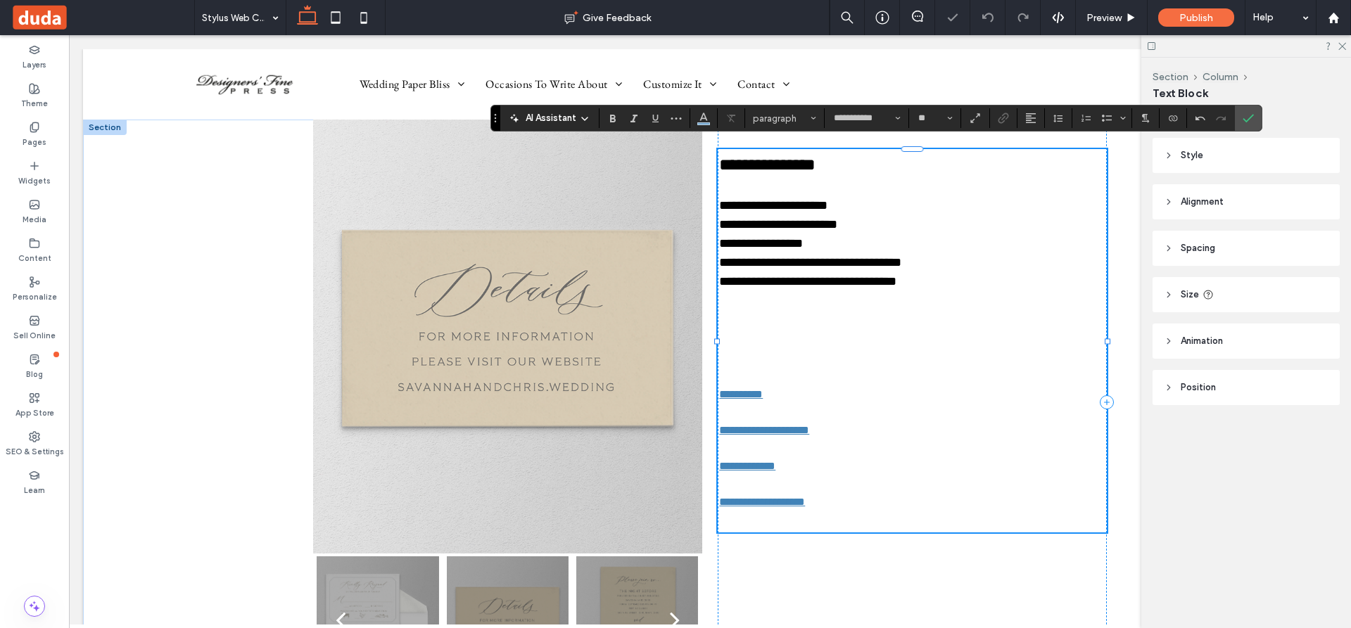
click at [910, 345] on p at bounding box center [912, 338] width 386 height 19
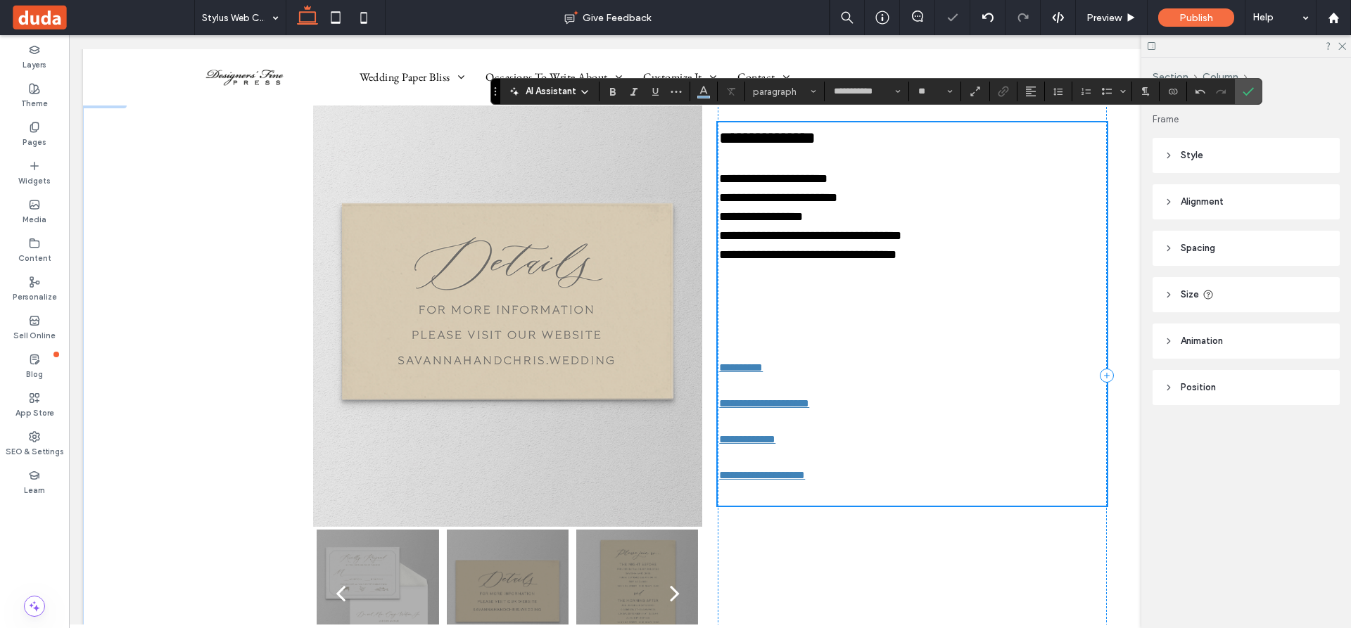
scroll to position [281, 0]
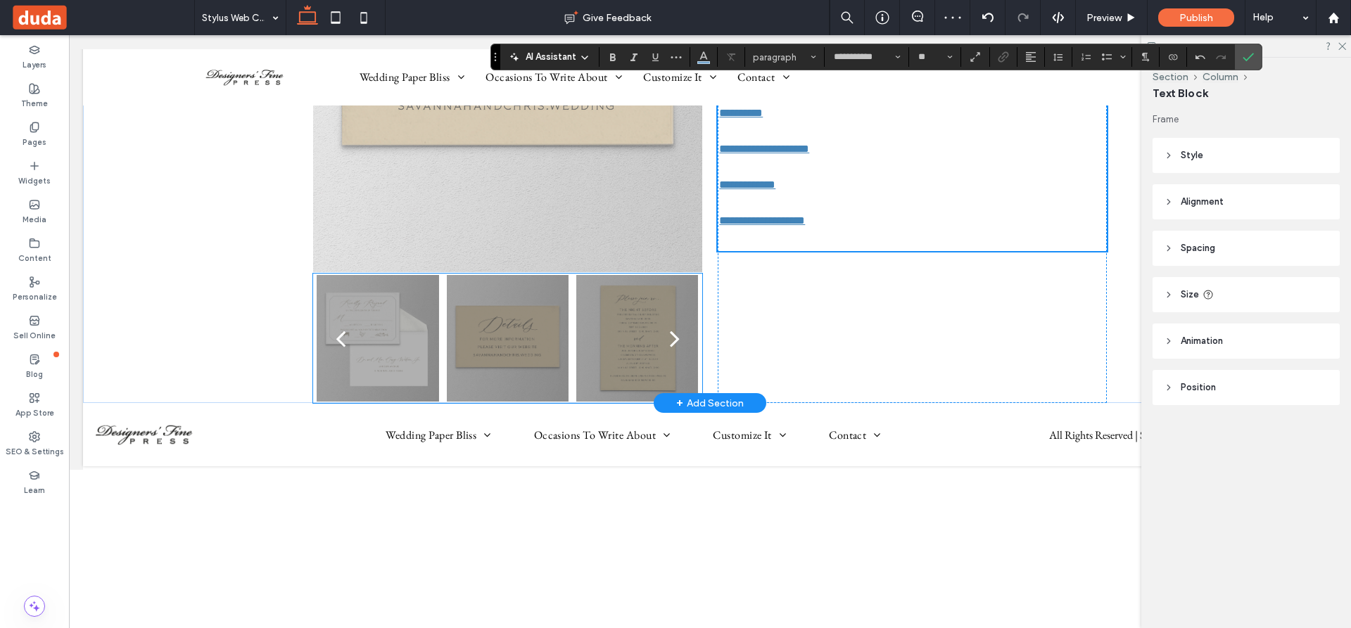
click at [523, 347] on div at bounding box center [508, 347] width 122 height 60
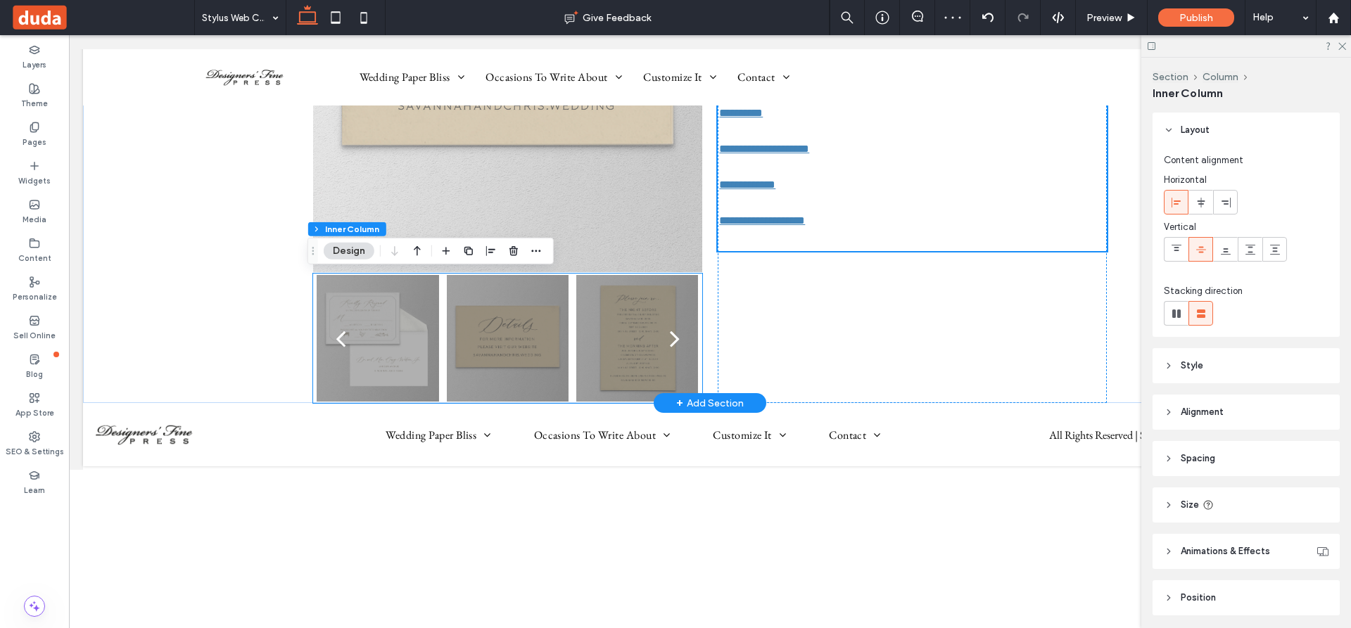
click at [523, 347] on div at bounding box center [508, 347] width 122 height 60
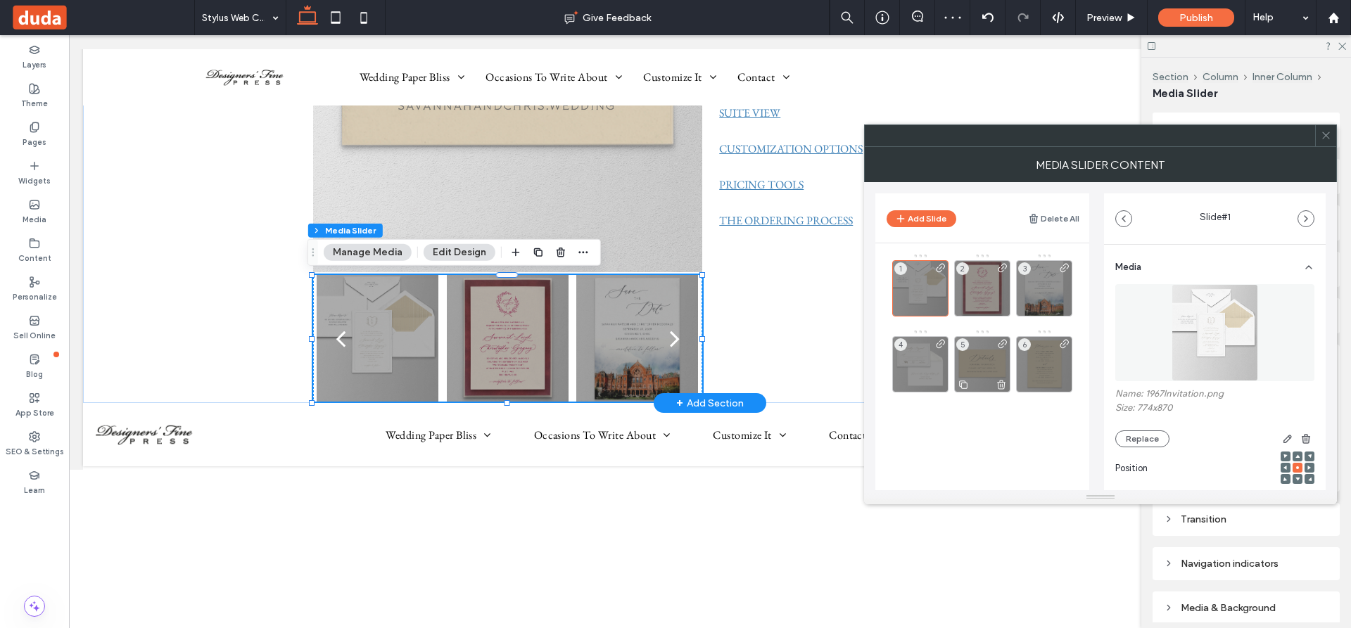
click at [1000, 382] on use at bounding box center [1001, 384] width 8 height 9
click at [1325, 132] on icon at bounding box center [1325, 135] width 11 height 11
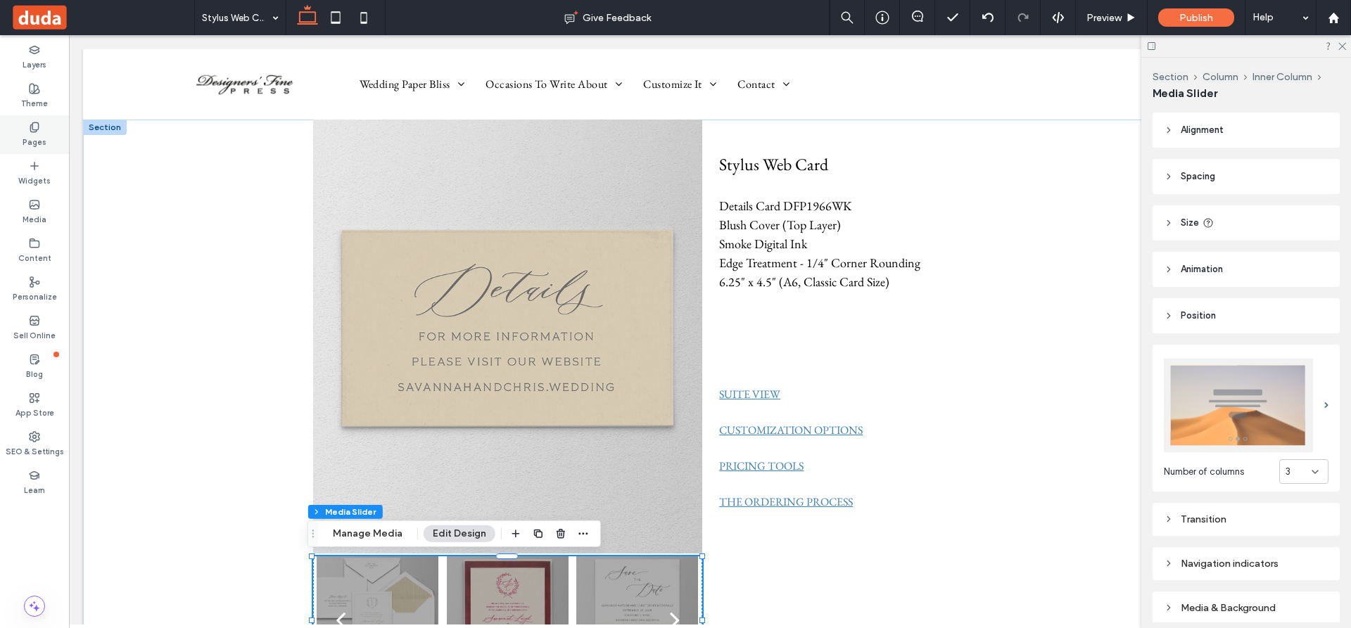
click at [32, 127] on use at bounding box center [34, 126] width 8 height 9
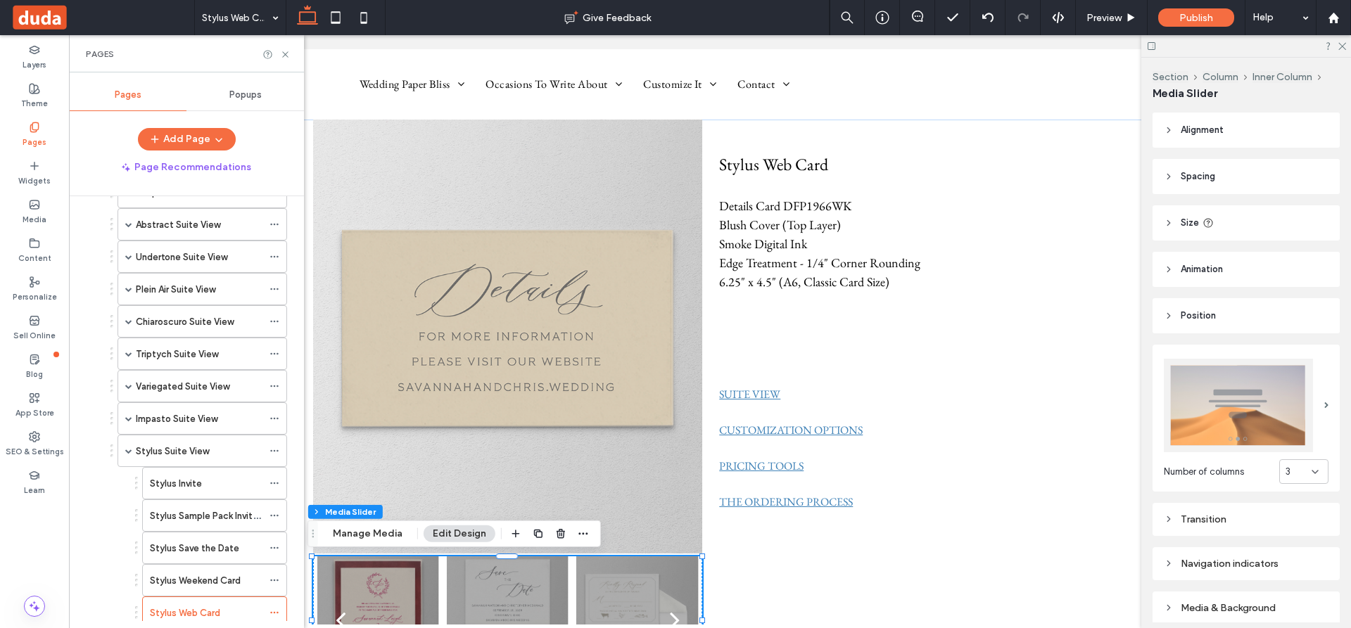
scroll to position [694, 0]
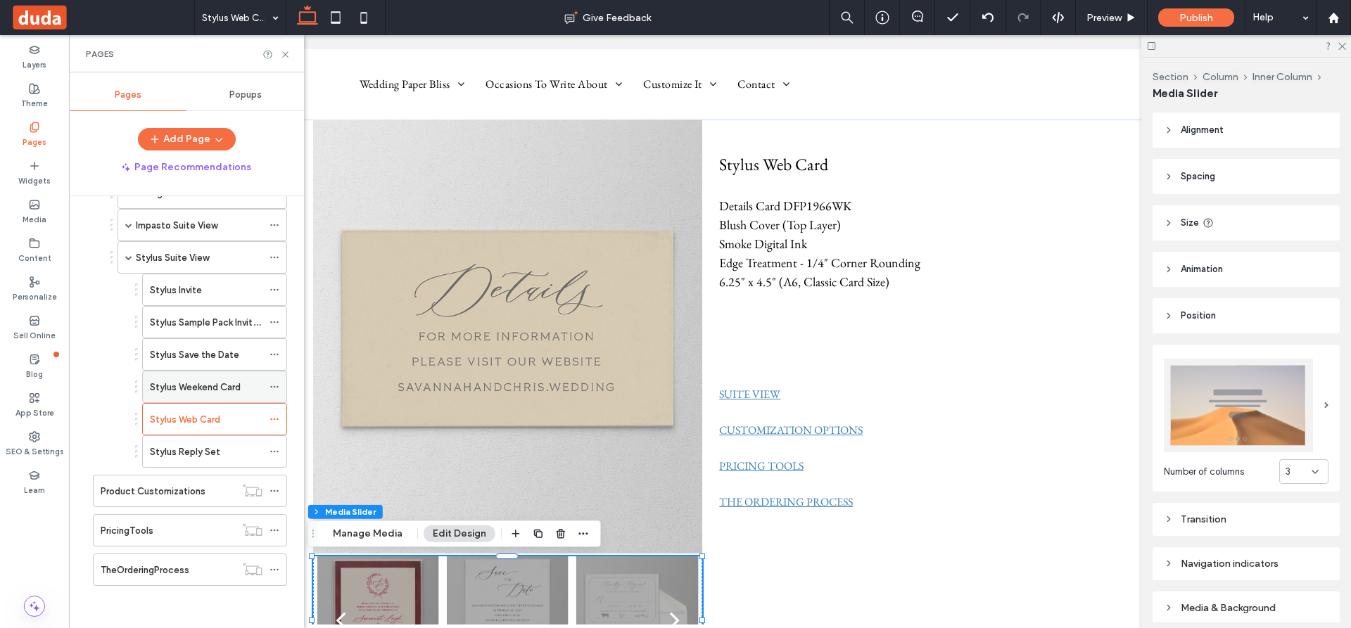
click at [205, 383] on label "Stylus Weekend Card" at bounding box center [195, 387] width 91 height 25
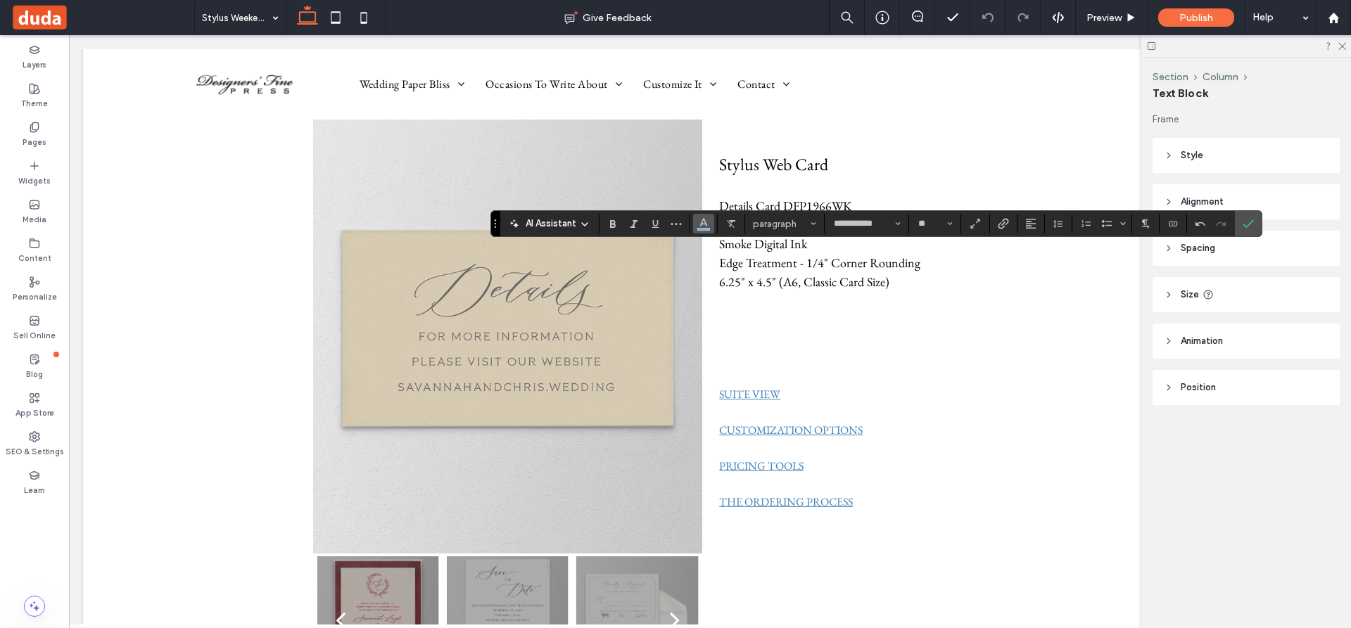
click at [708, 222] on icon "Color" at bounding box center [703, 222] width 11 height 11
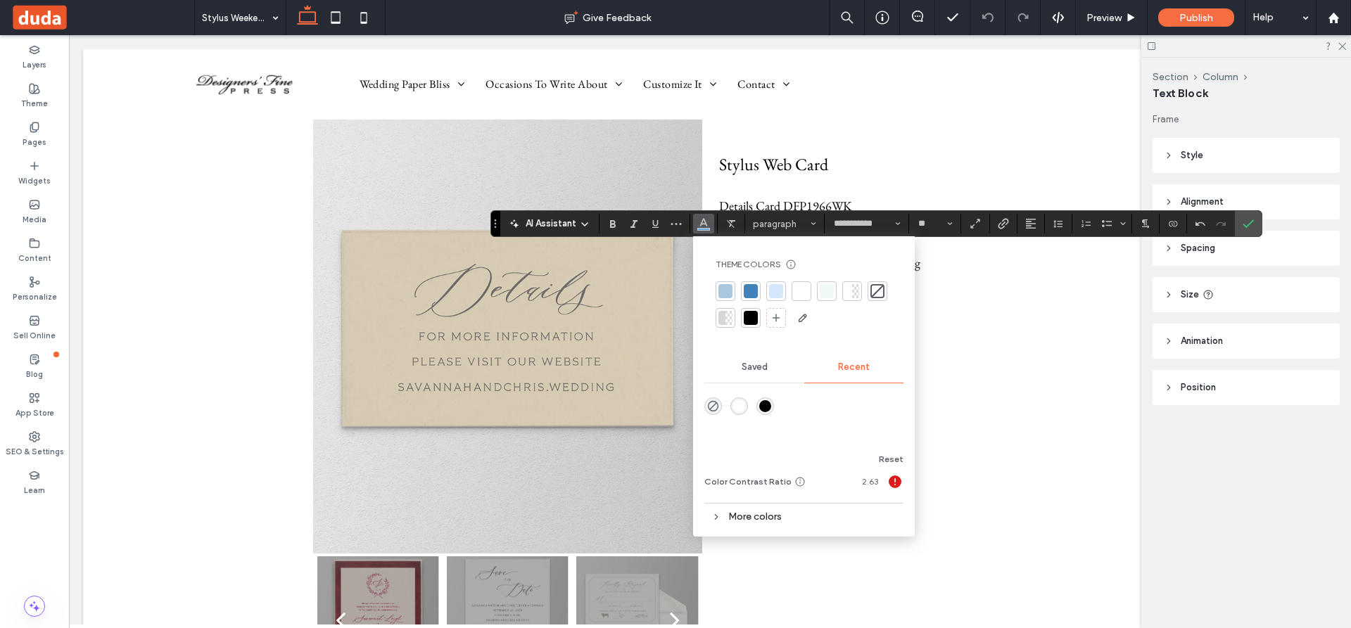
click at [752, 312] on div at bounding box center [751, 318] width 14 height 14
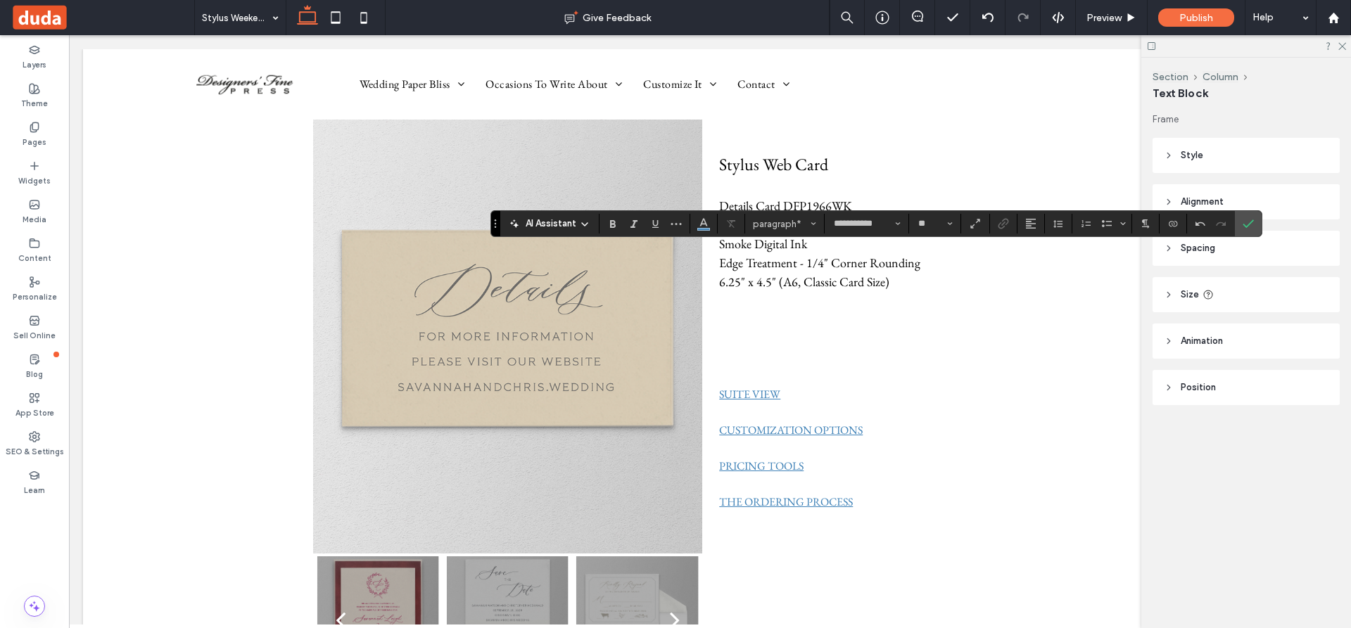
type input "**"
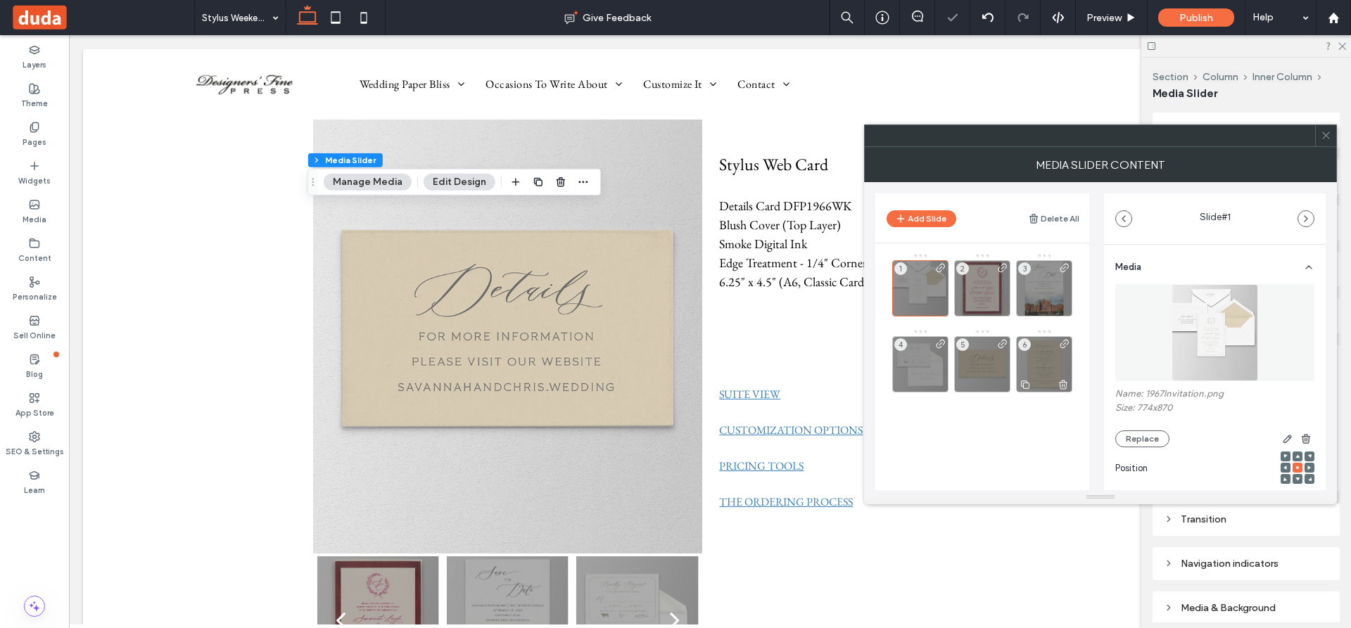
click at [1062, 385] on use at bounding box center [1063, 384] width 8 height 9
click at [1325, 134] on icon at bounding box center [1325, 135] width 11 height 11
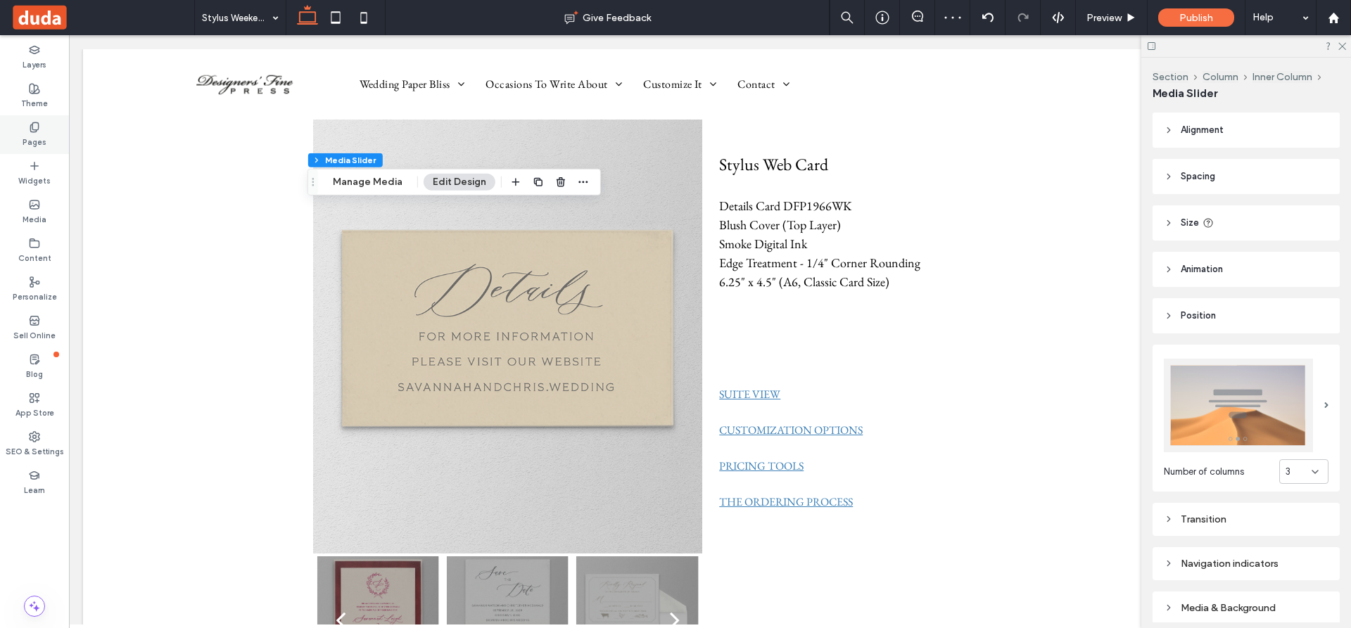
click at [31, 127] on use at bounding box center [34, 126] width 8 height 9
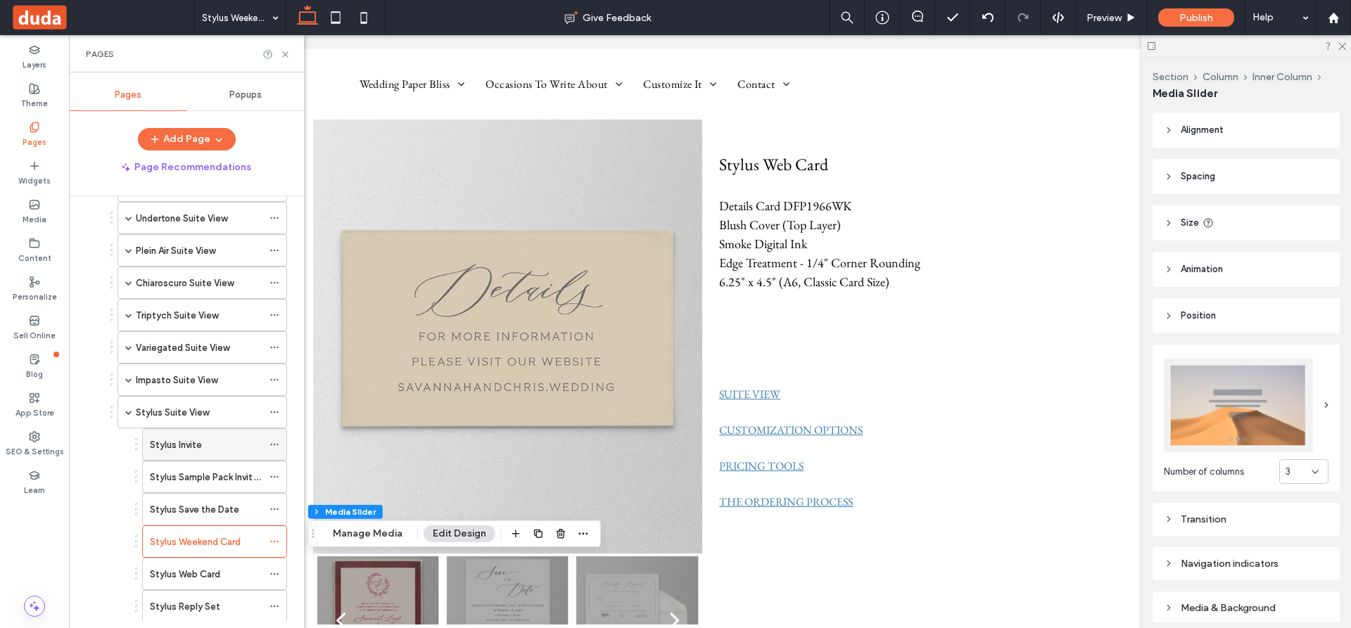
scroll to position [694, 0]
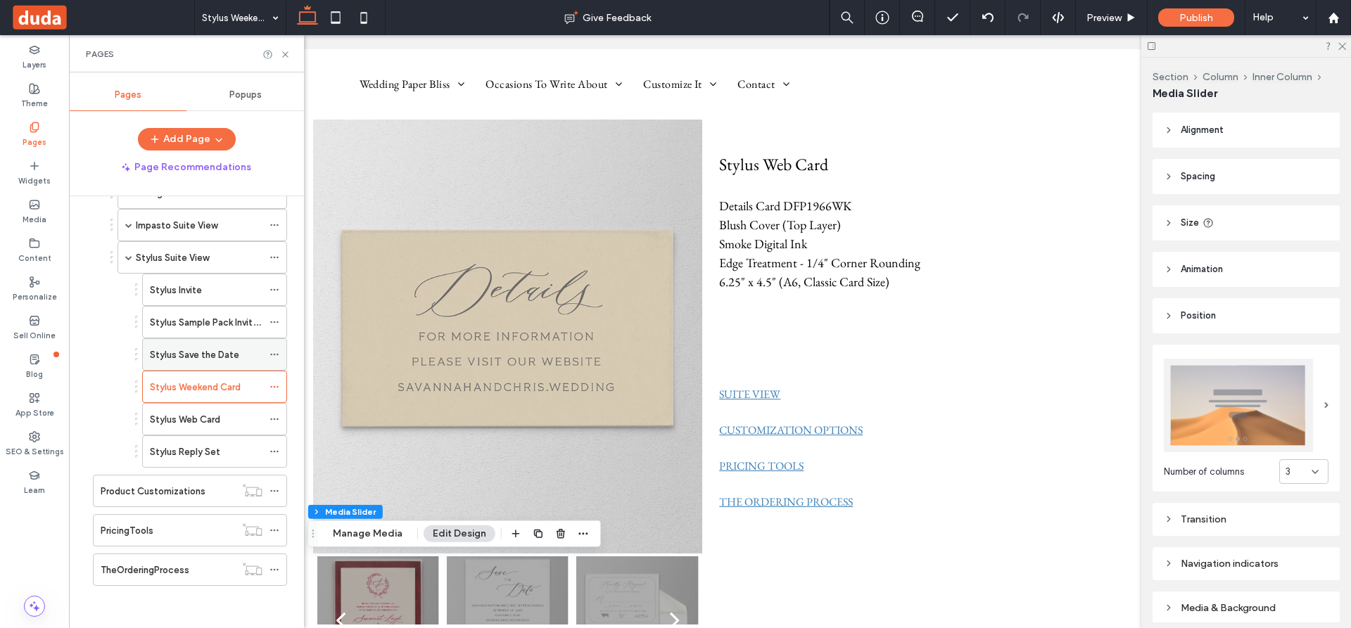
click at [184, 354] on label "Stylus Save the Date" at bounding box center [194, 355] width 89 height 25
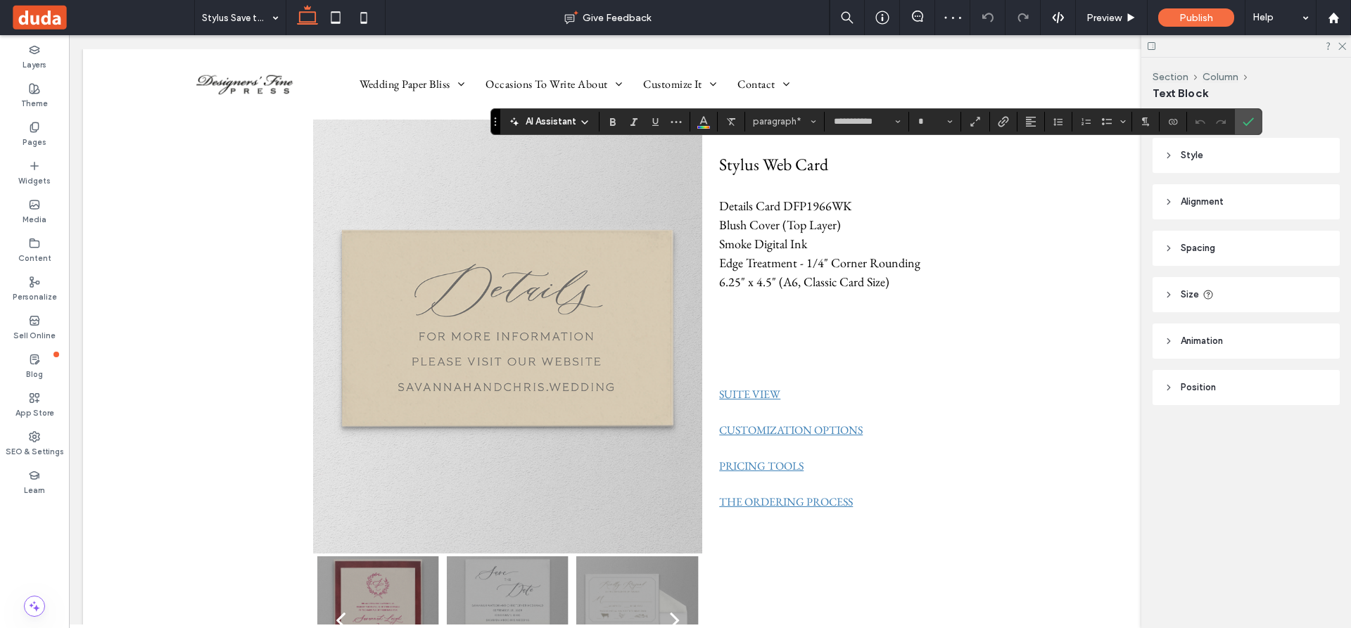
type input "**"
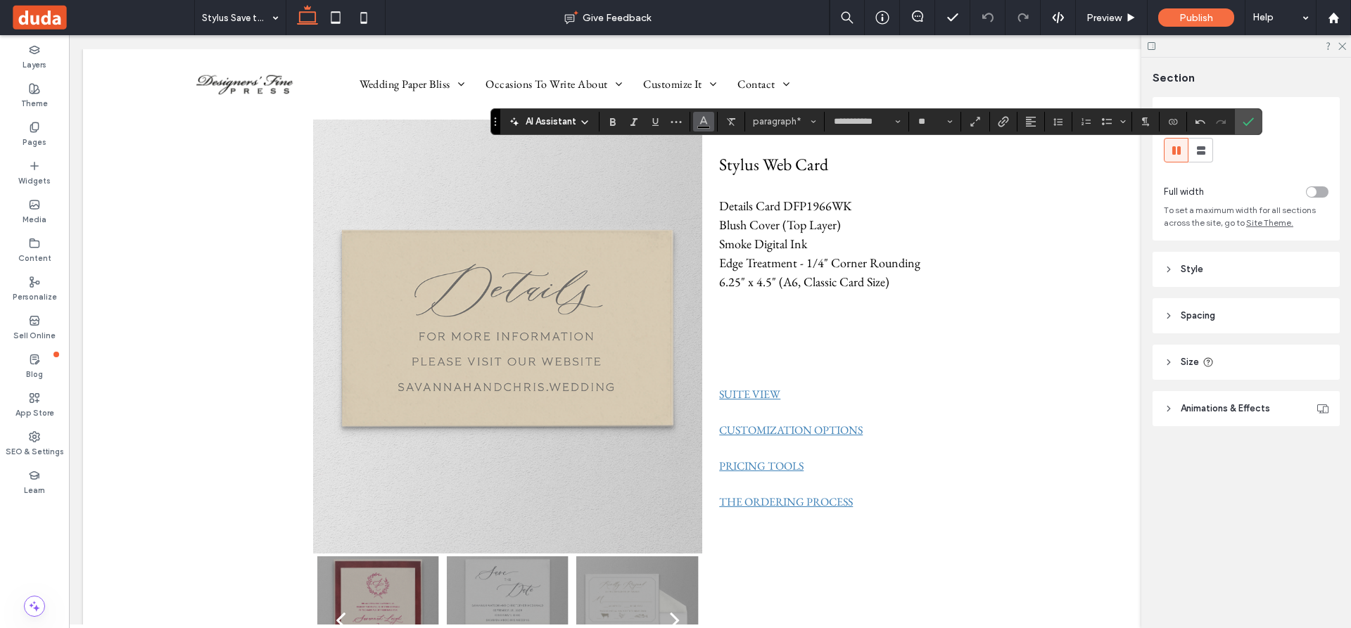
click at [703, 122] on use "Color" at bounding box center [704, 120] width 8 height 8
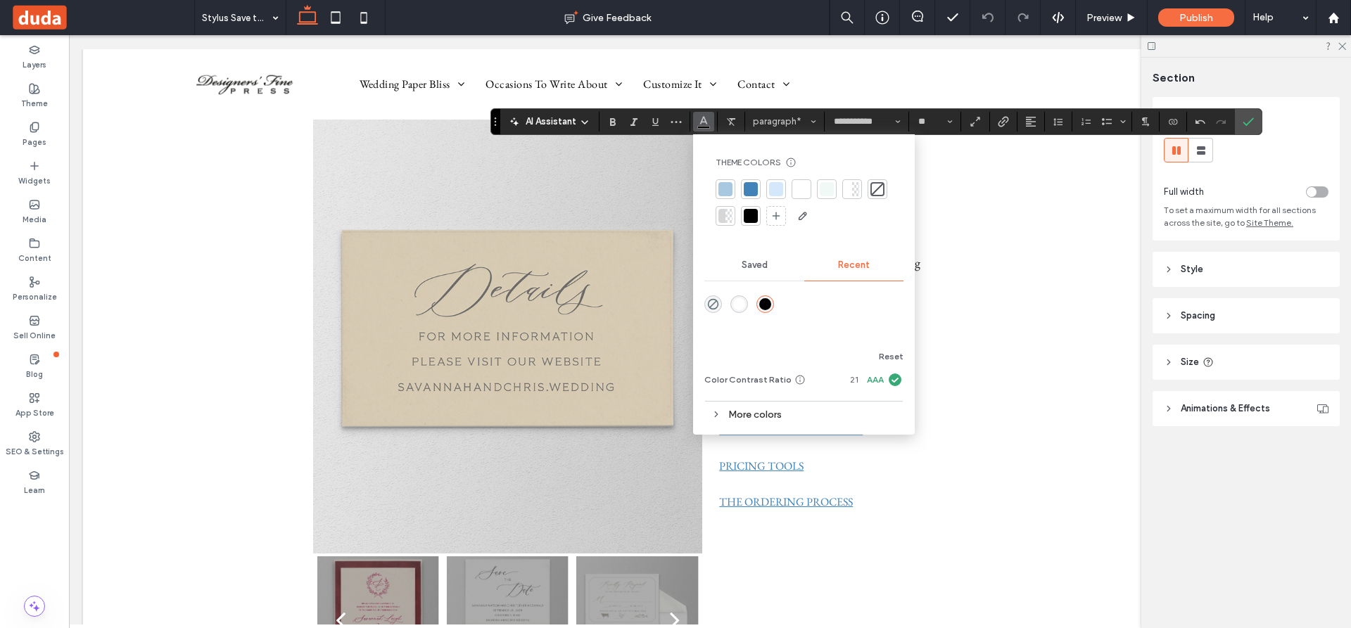
click at [750, 216] on div at bounding box center [751, 216] width 14 height 14
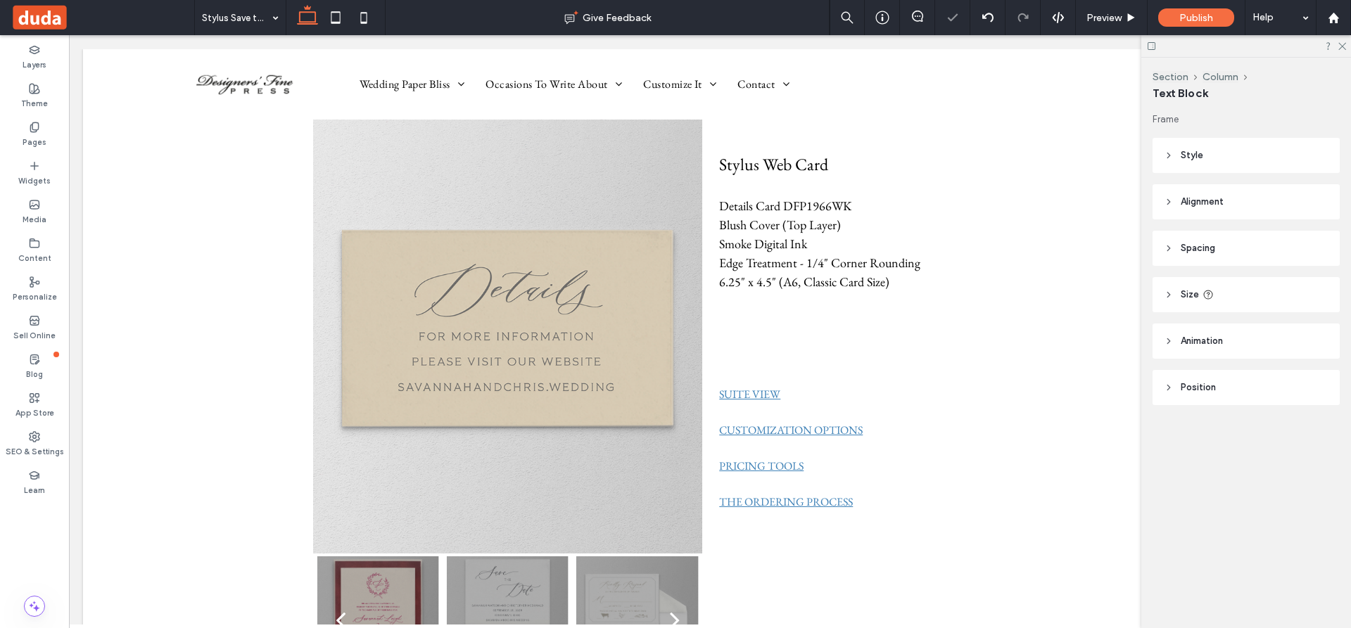
type input "**********"
type input "**"
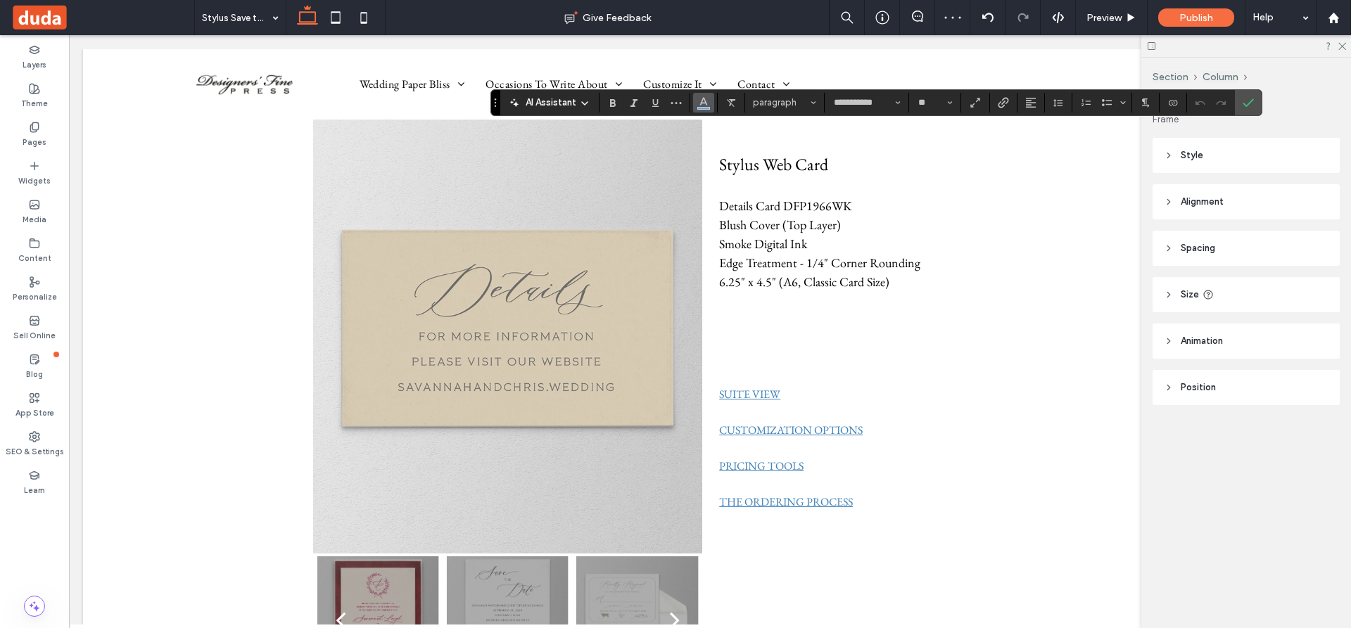
click at [706, 98] on icon "Color" at bounding box center [703, 101] width 11 height 11
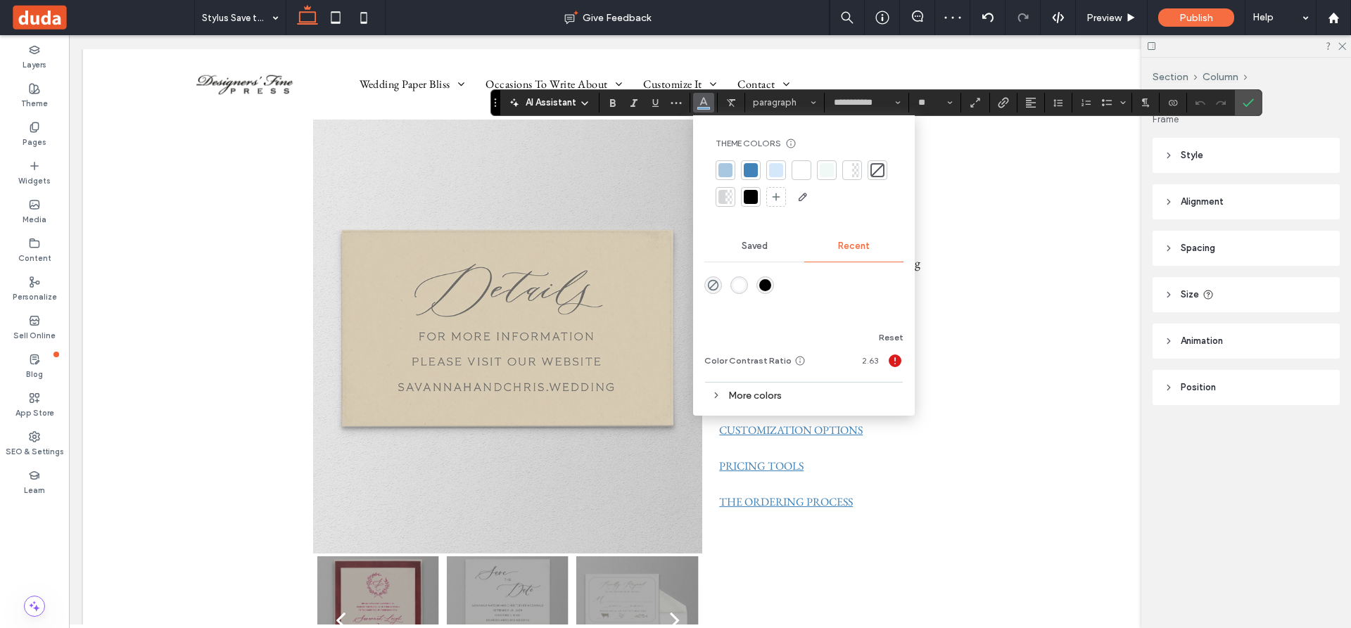
click at [752, 195] on div at bounding box center [751, 197] width 14 height 14
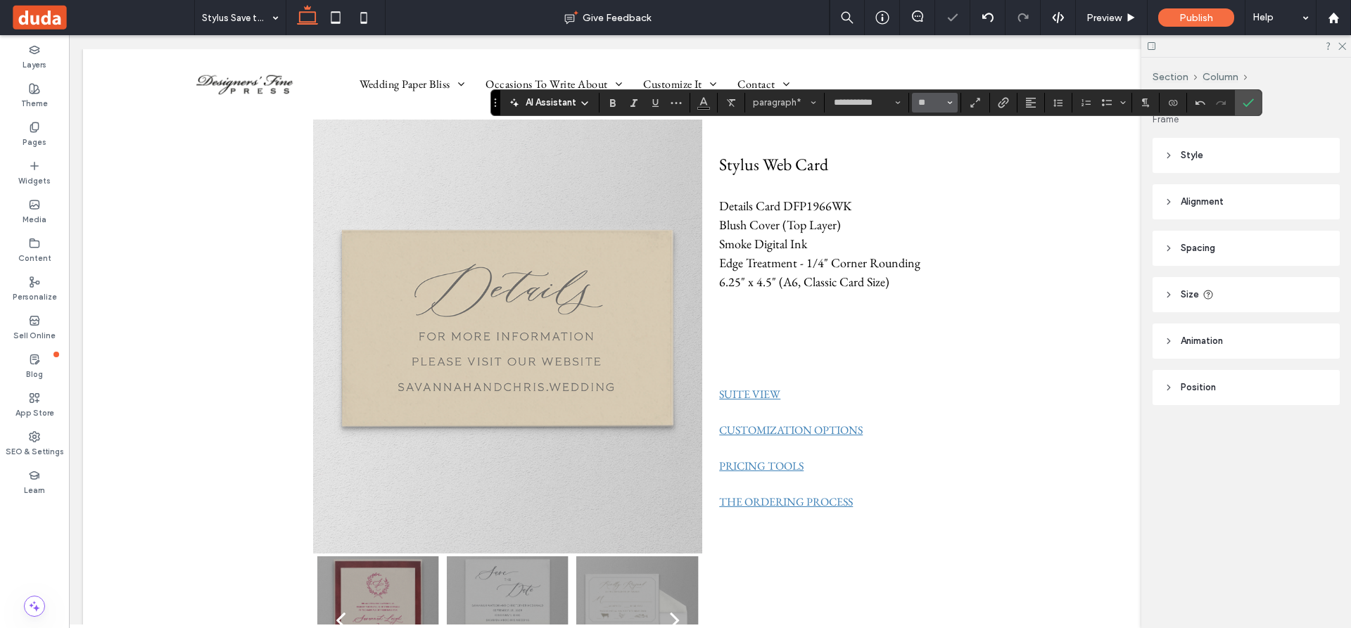
click at [948, 98] on span "Size" at bounding box center [950, 103] width 6 height 18
click at [932, 250] on label "24" at bounding box center [934, 255] width 45 height 20
type input "**"
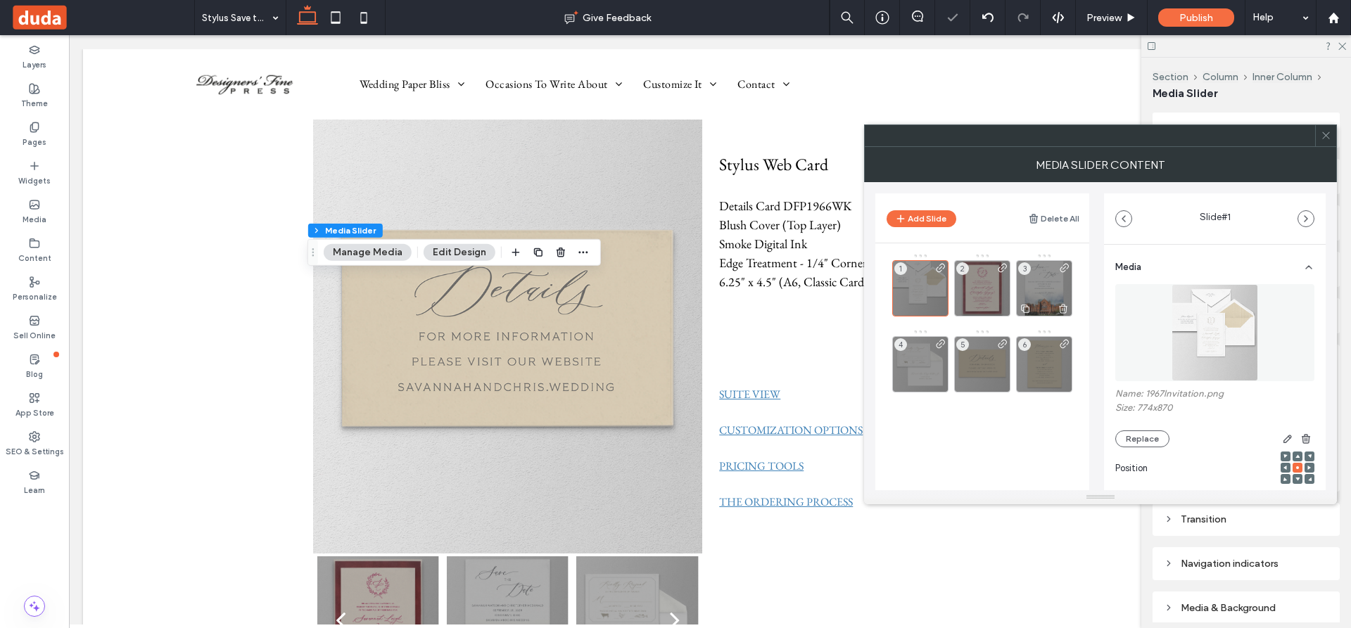
click at [1048, 292] on div "3" at bounding box center [1044, 288] width 56 height 56
click at [1066, 309] on use at bounding box center [1063, 308] width 8 height 9
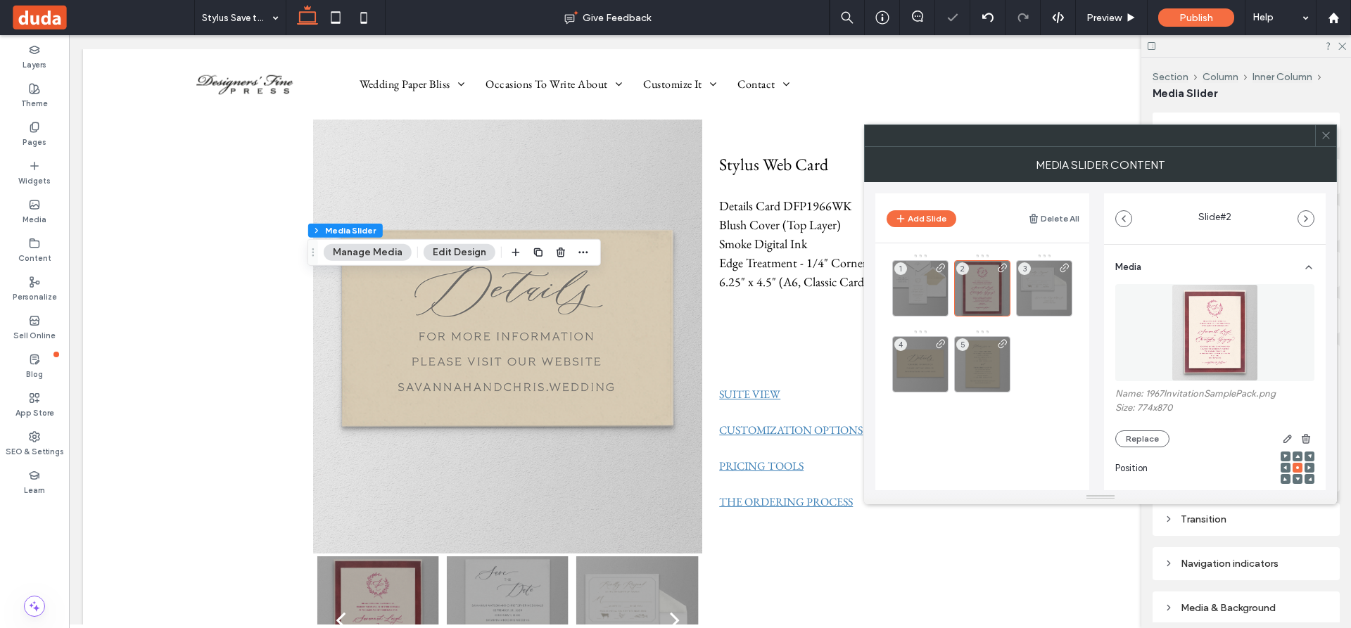
click at [947, 438] on div "1 2 3 4 5" at bounding box center [990, 368] width 197 height 231
click at [1324, 132] on icon at bounding box center [1325, 135] width 11 height 11
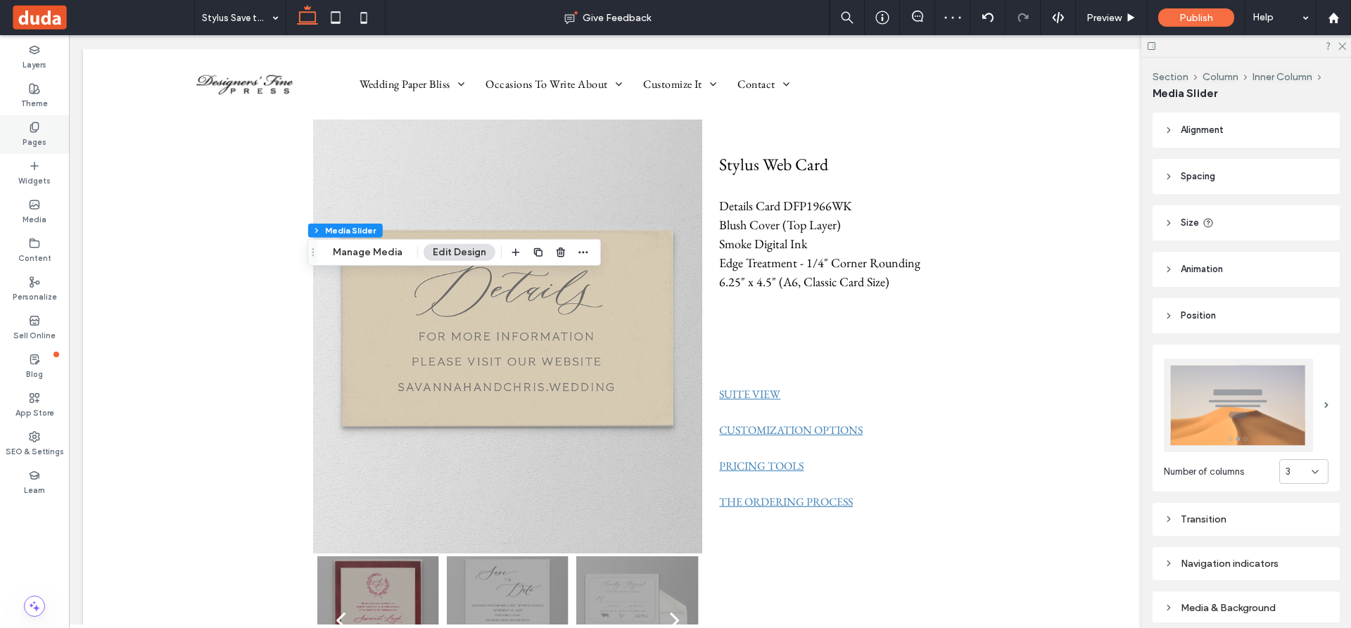
click at [36, 126] on icon at bounding box center [34, 127] width 11 height 11
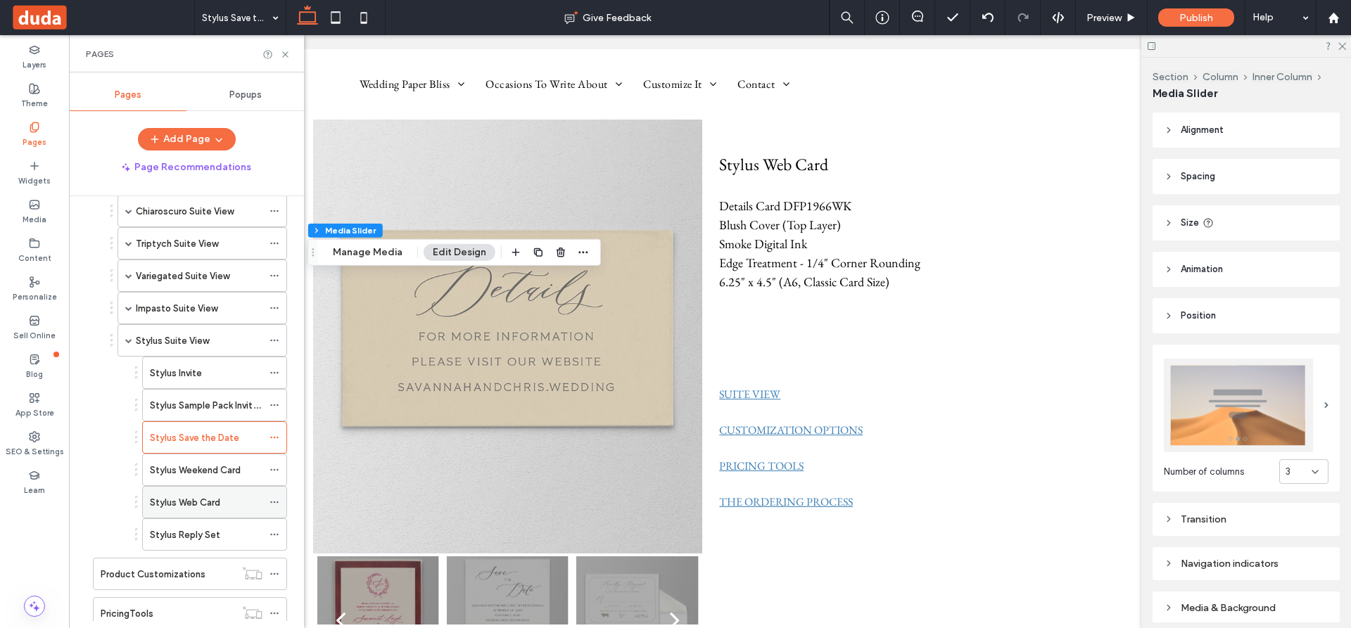
scroll to position [633, 0]
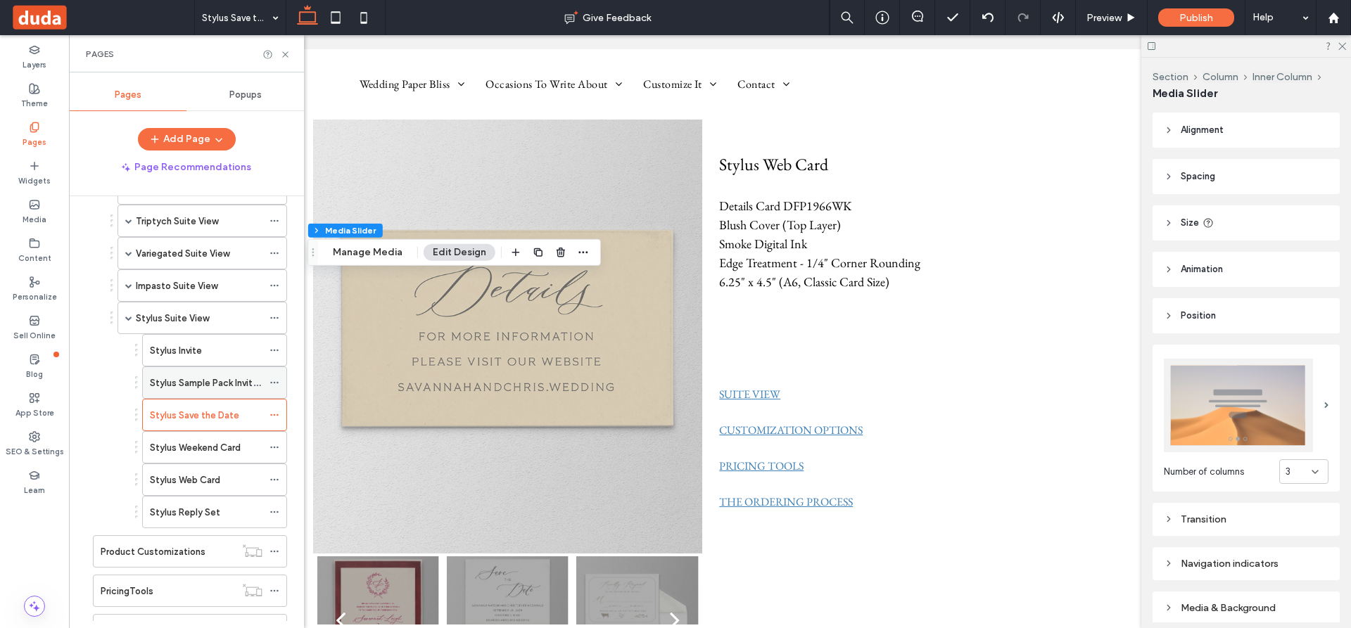
click at [183, 381] on label "Stylus Sample Pack Invitation" at bounding box center [212, 383] width 125 height 25
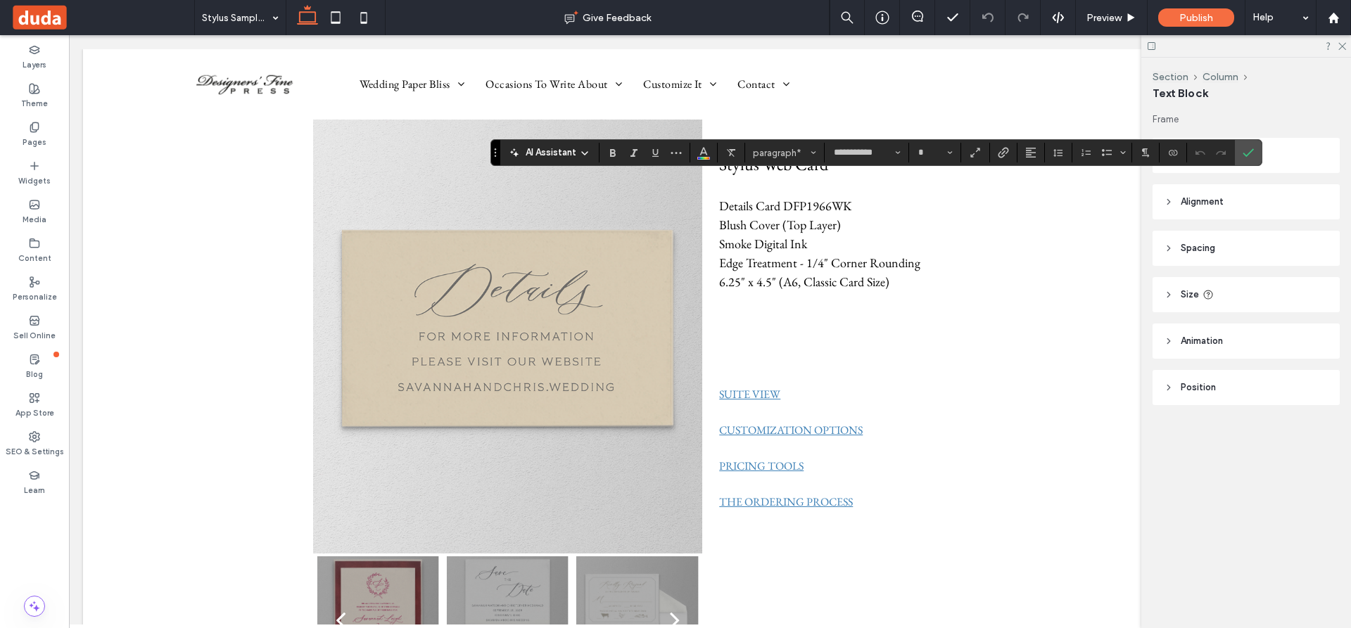
type input "**"
click at [703, 157] on icon "Color" at bounding box center [703, 151] width 11 height 11
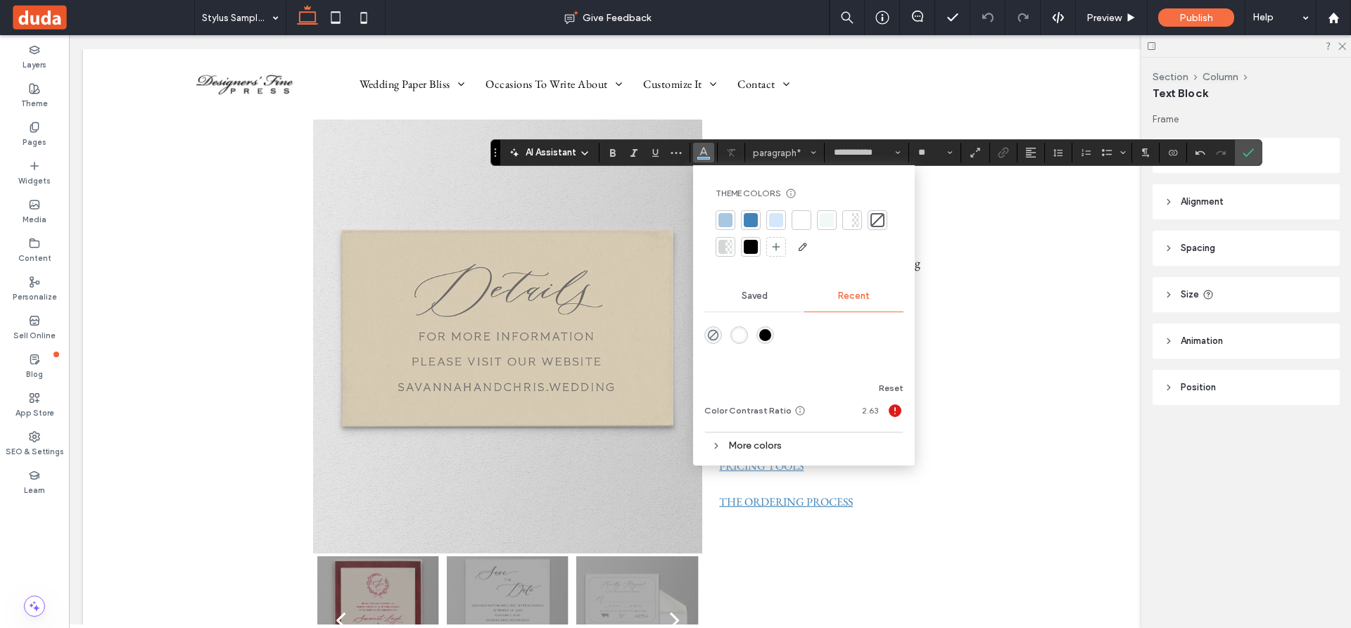
drag, startPoint x: 748, startPoint y: 243, endPoint x: 829, endPoint y: 212, distance: 87.0
click at [749, 243] on div at bounding box center [751, 247] width 14 height 14
click at [950, 152] on icon "Size" at bounding box center [950, 153] width 6 height 6
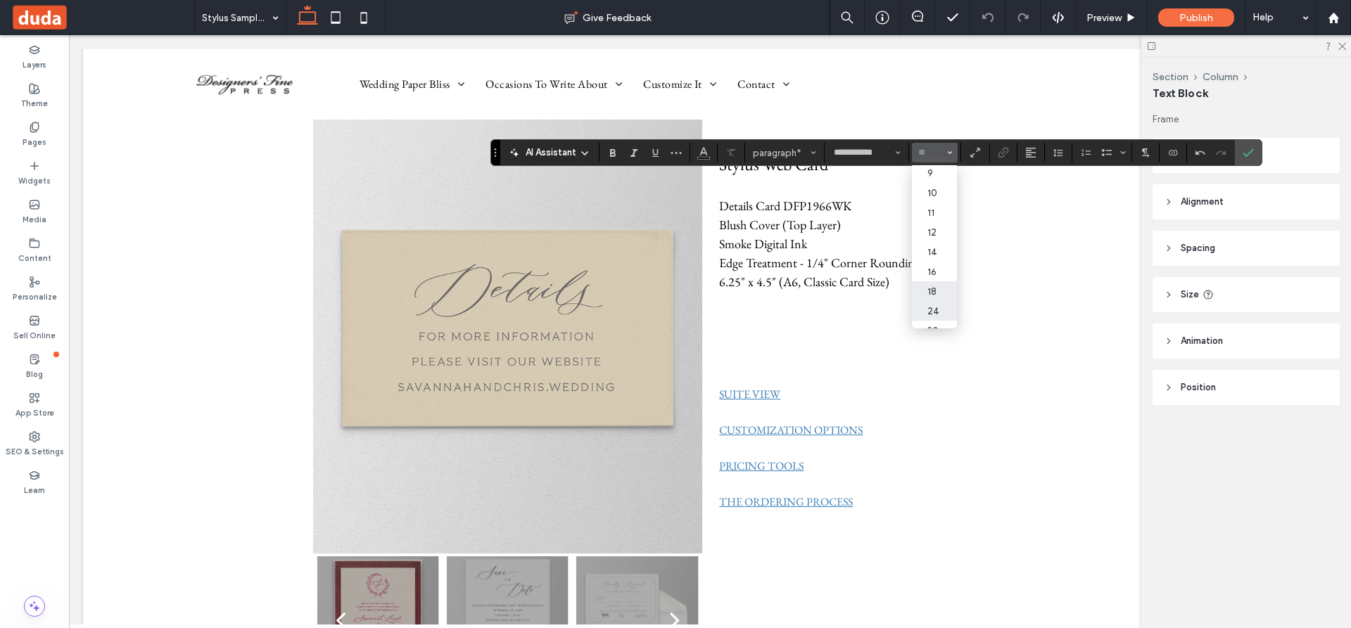
scroll to position [28, 0]
click at [941, 302] on label "24" at bounding box center [934, 305] width 45 height 20
type input "**"
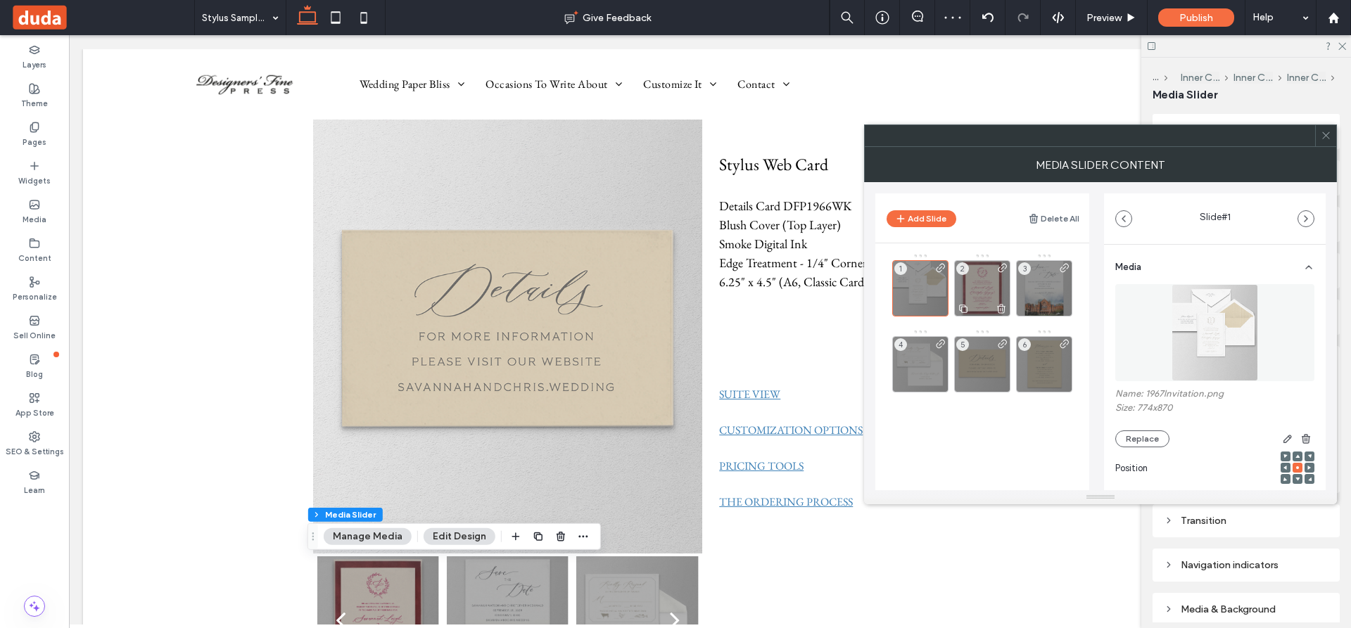
click at [1002, 307] on icon at bounding box center [1000, 308] width 11 height 13
drag, startPoint x: 1007, startPoint y: 431, endPoint x: 1050, endPoint y: 382, distance: 65.3
click at [1007, 431] on div "1 2 3 4 5" at bounding box center [990, 368] width 197 height 231
click at [1329, 129] on span at bounding box center [1325, 135] width 11 height 21
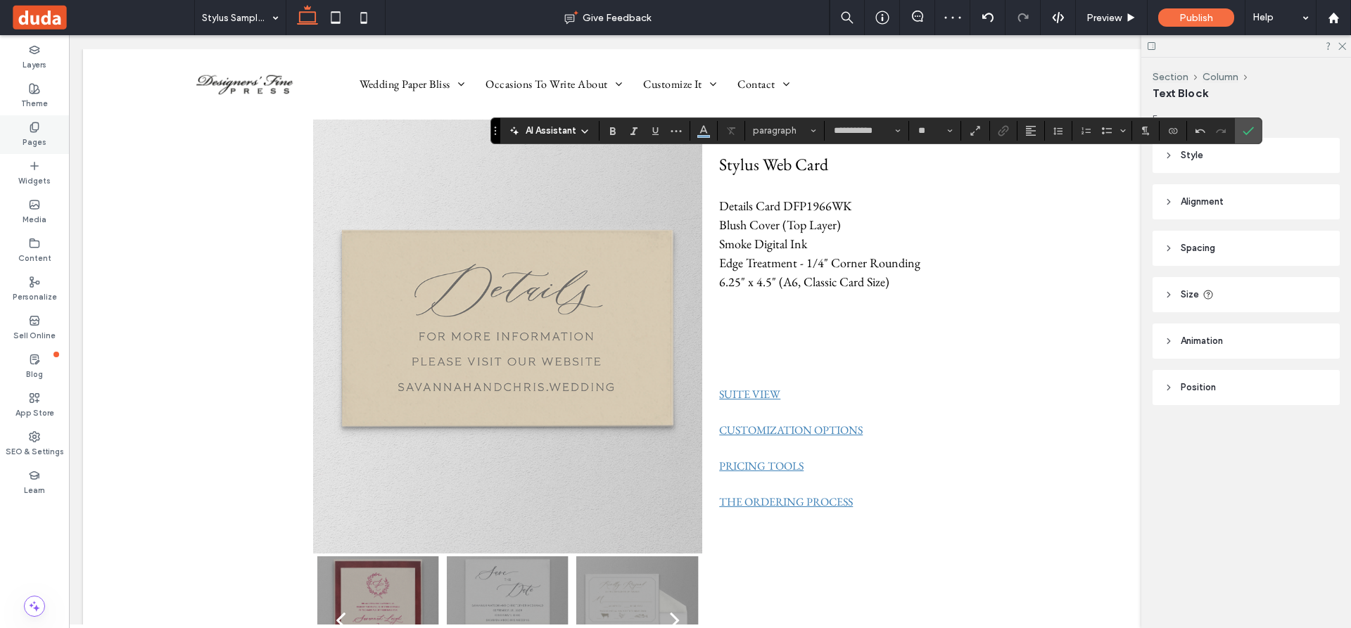
click at [34, 127] on icon at bounding box center [34, 127] width 11 height 11
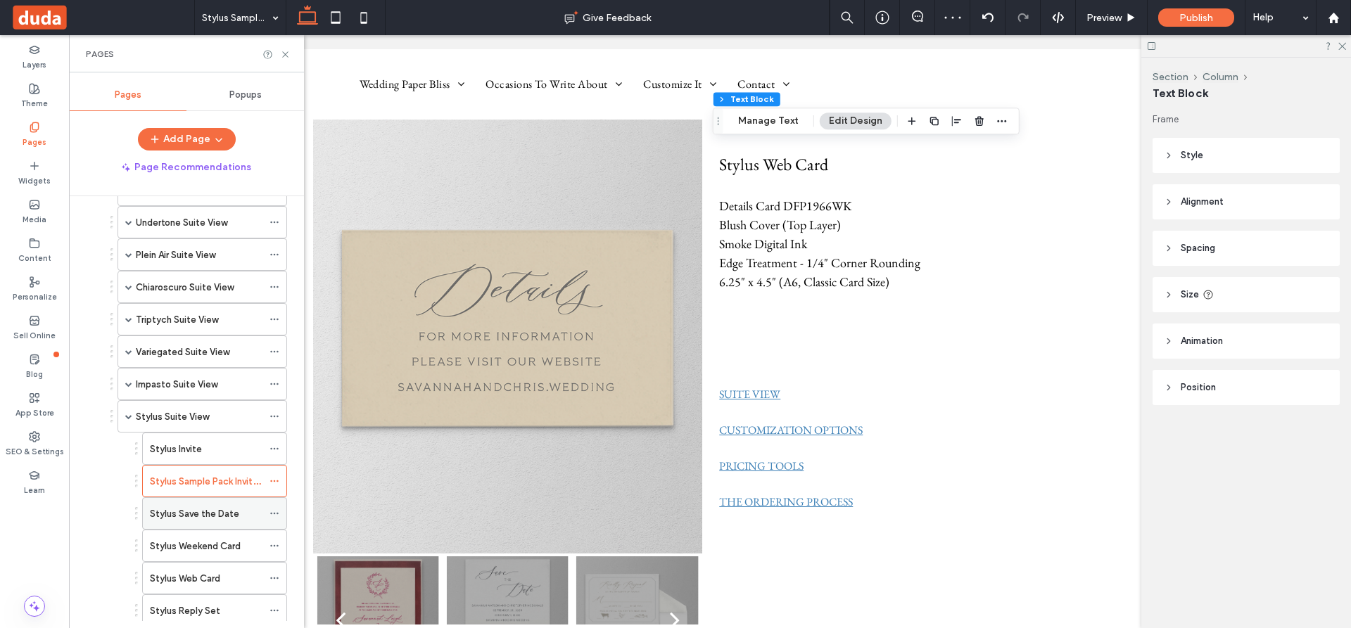
scroll to position [694, 0]
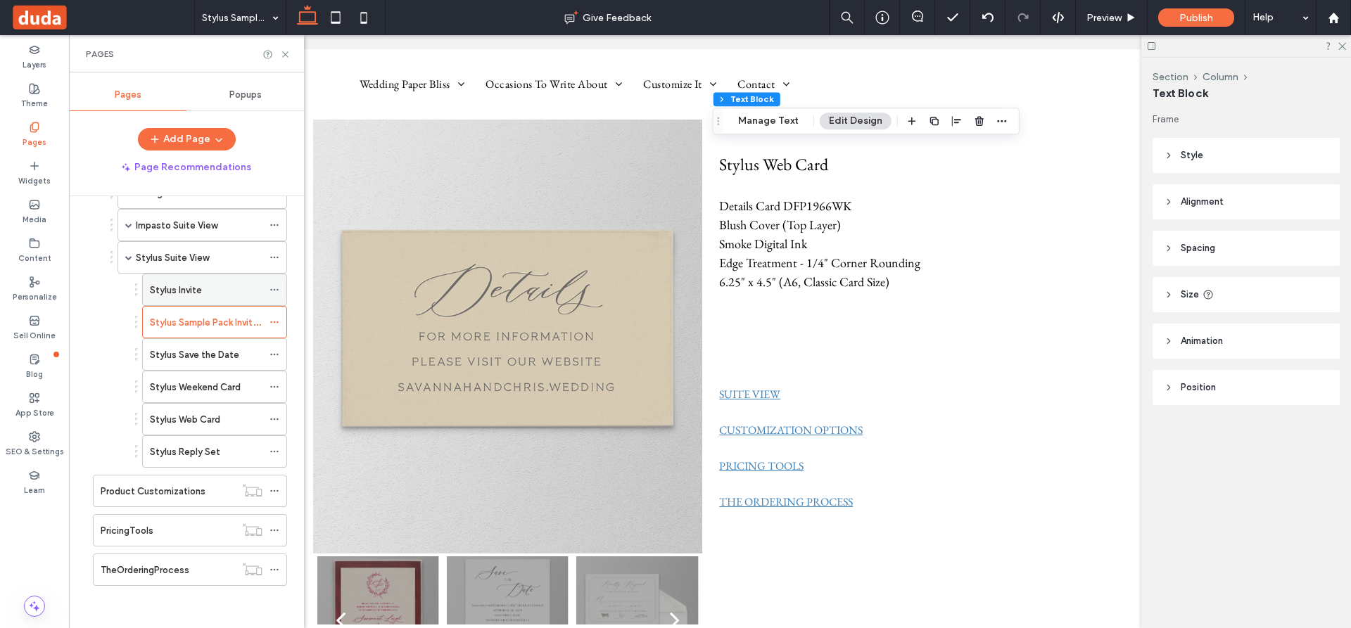
click at [191, 286] on label "Stylus Invite" at bounding box center [176, 290] width 52 height 25
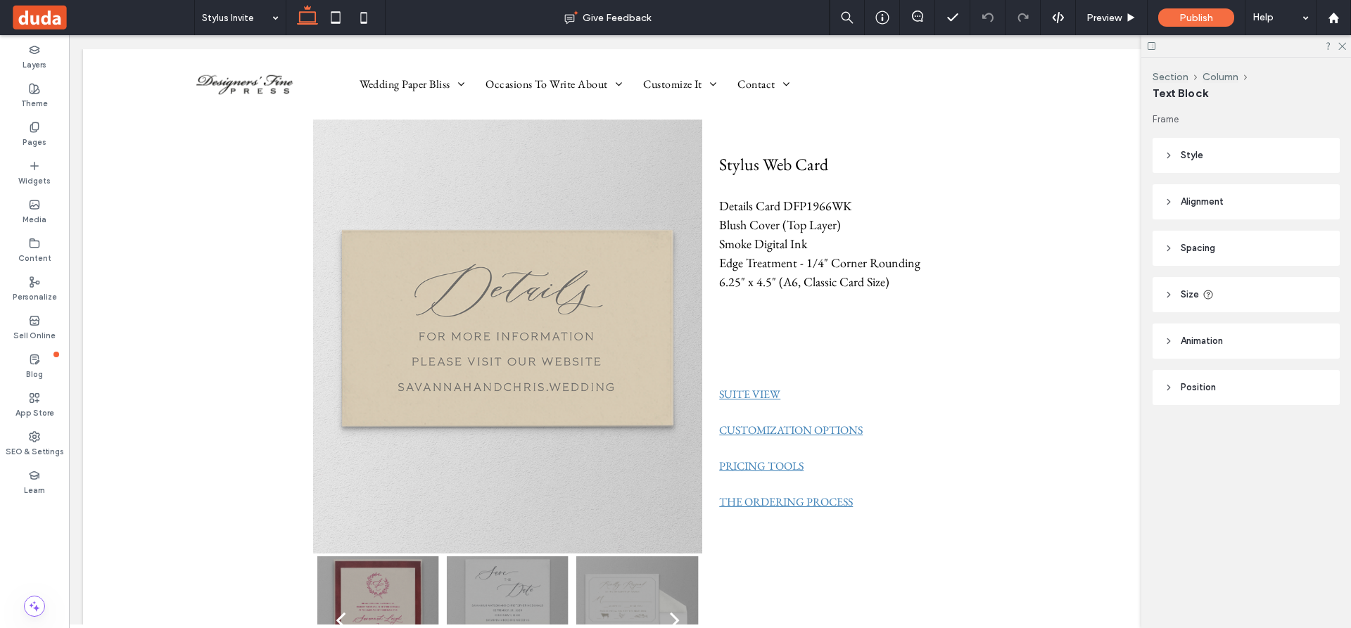
type input "**********"
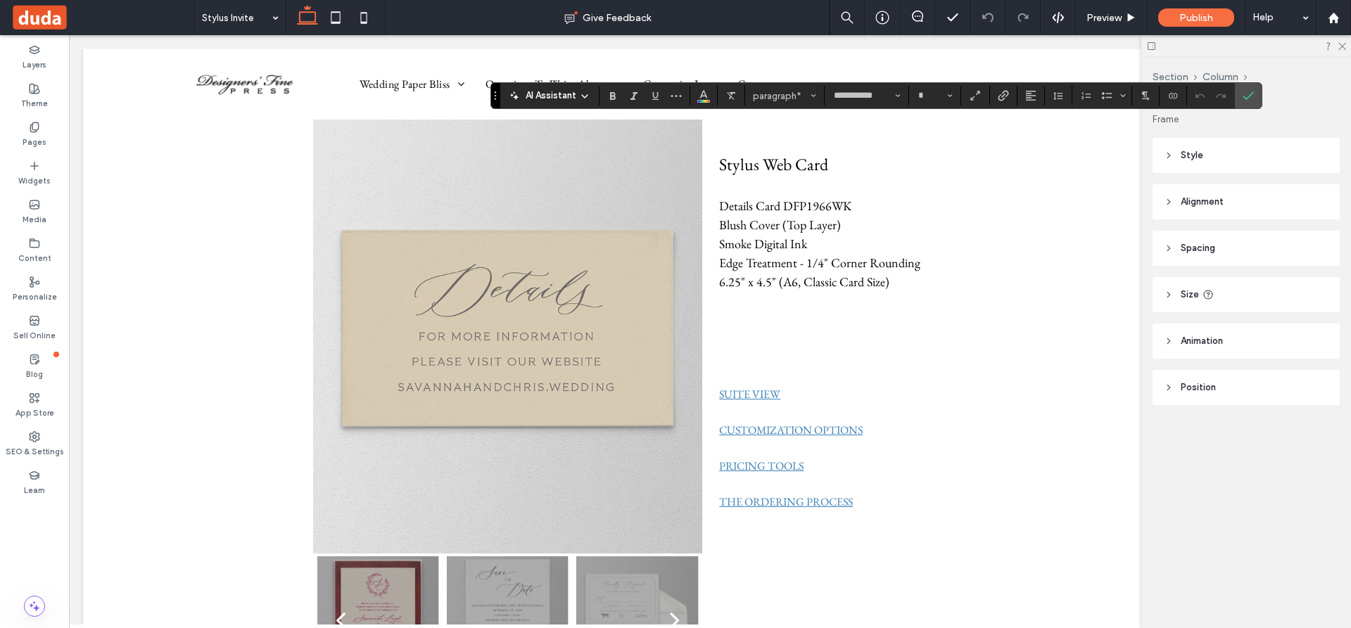
type input "**"
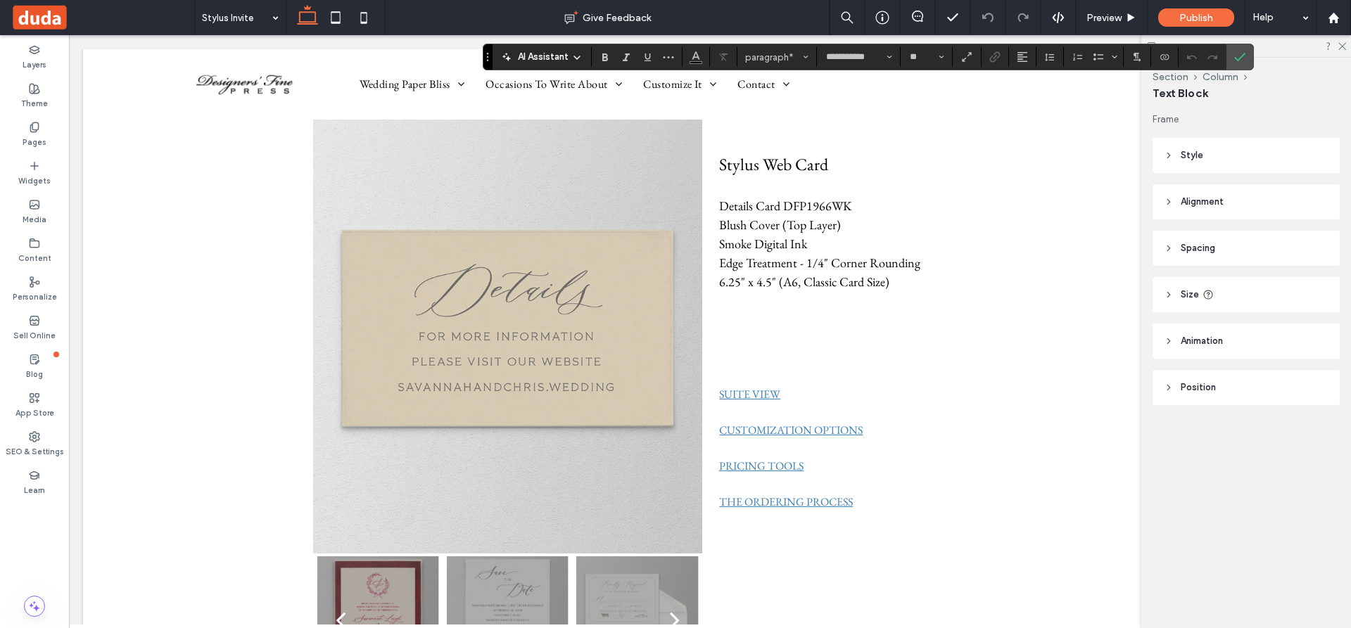
drag, startPoint x: 496, startPoint y: 93, endPoint x: 488, endPoint y: 53, distance: 40.1
click at [488, 53] on use "Drag" at bounding box center [487, 57] width 1 height 8
click at [941, 53] on span "Size" at bounding box center [942, 57] width 6 height 18
click at [926, 116] on label "10" at bounding box center [926, 119] width 45 height 20
type input "**"
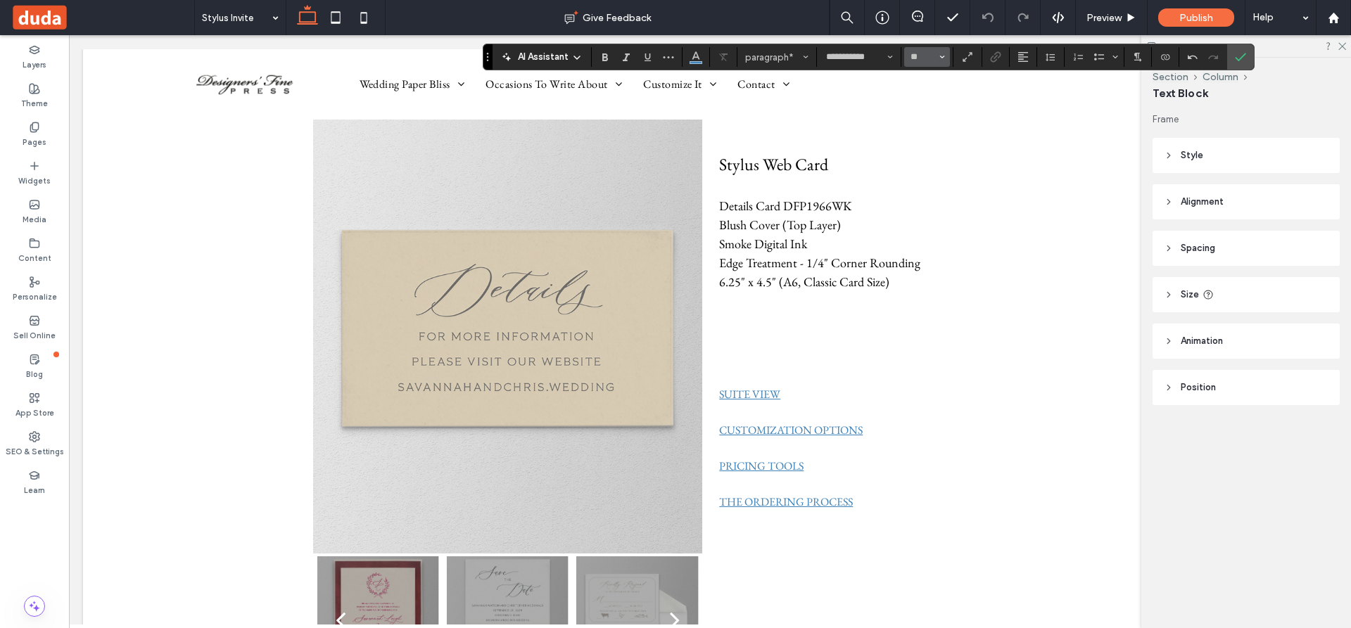
click at [939, 54] on icon "Size" at bounding box center [942, 57] width 6 height 6
click at [924, 117] on label "10" at bounding box center [926, 119] width 45 height 20
type input "**"
click at [941, 54] on icon "Size" at bounding box center [942, 57] width 6 height 6
click at [928, 117] on label "10" at bounding box center [926, 119] width 45 height 20
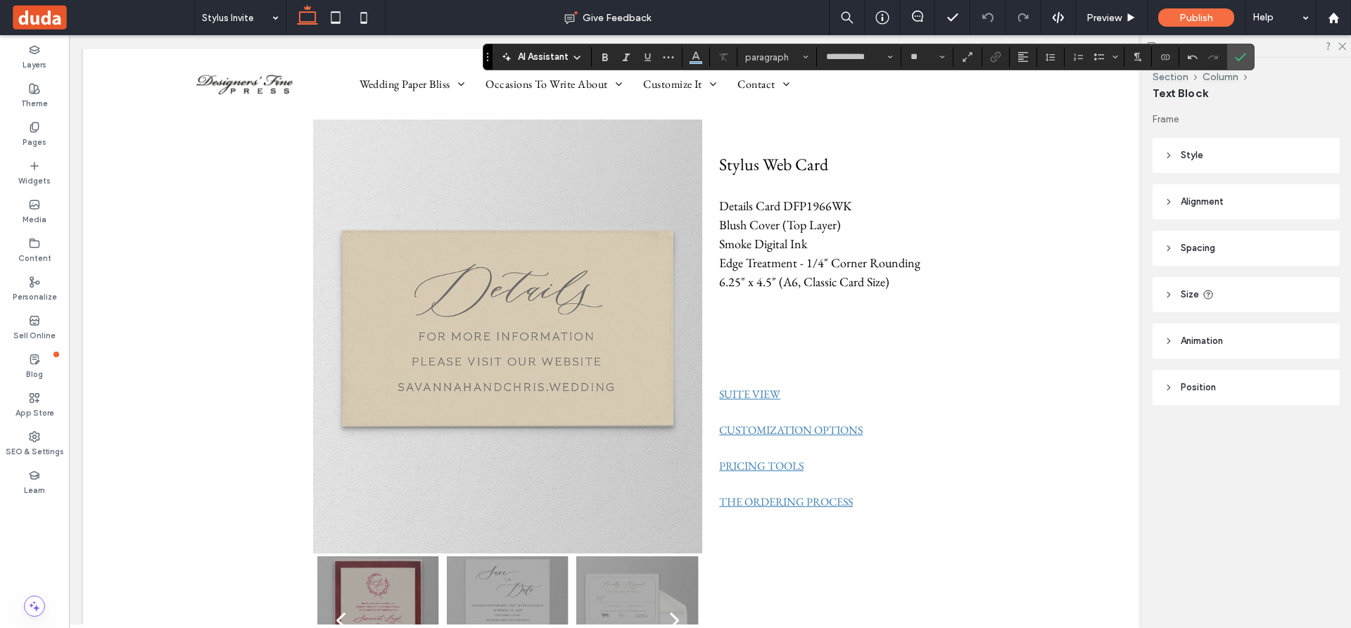
type input "**"
click at [941, 54] on icon "Size" at bounding box center [942, 57] width 6 height 6
click at [927, 119] on label "10" at bounding box center [926, 119] width 45 height 20
type input "**"
click at [936, 49] on button "**" at bounding box center [927, 57] width 46 height 20
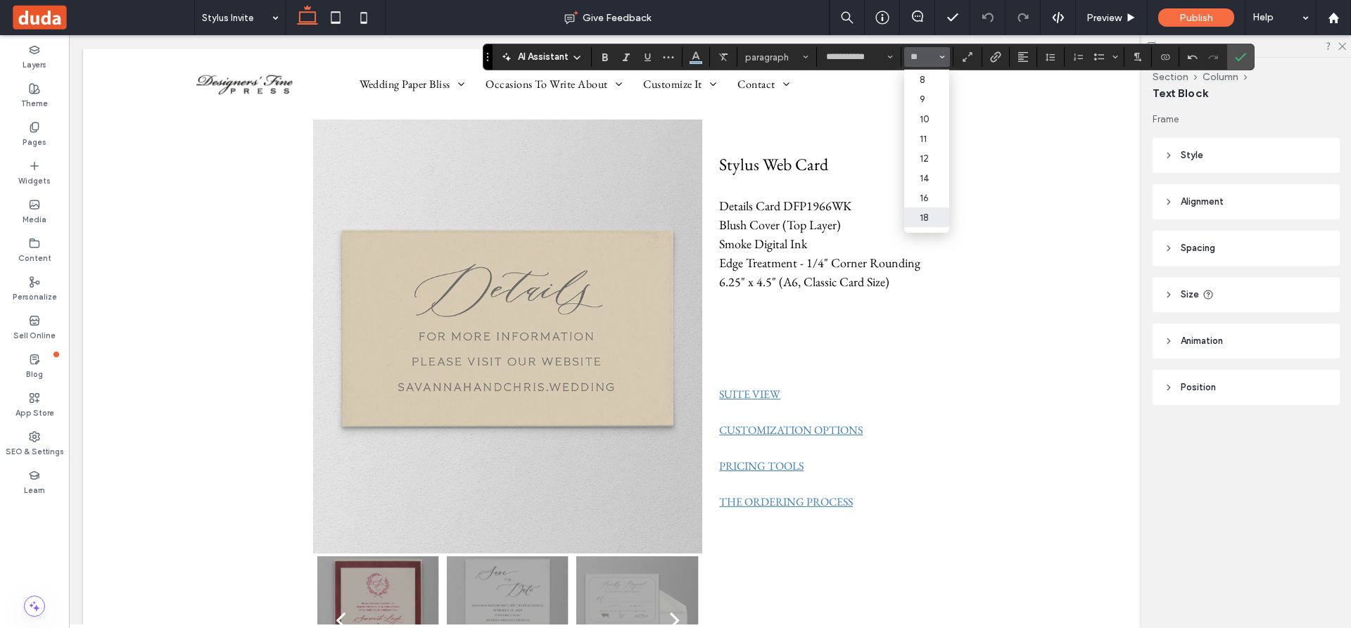
click at [941, 58] on icon "Size" at bounding box center [942, 57] width 6 height 6
type input "**"
click at [942, 58] on icon "Size" at bounding box center [942, 57] width 6 height 6
click at [928, 206] on label "24" at bounding box center [926, 209] width 45 height 20
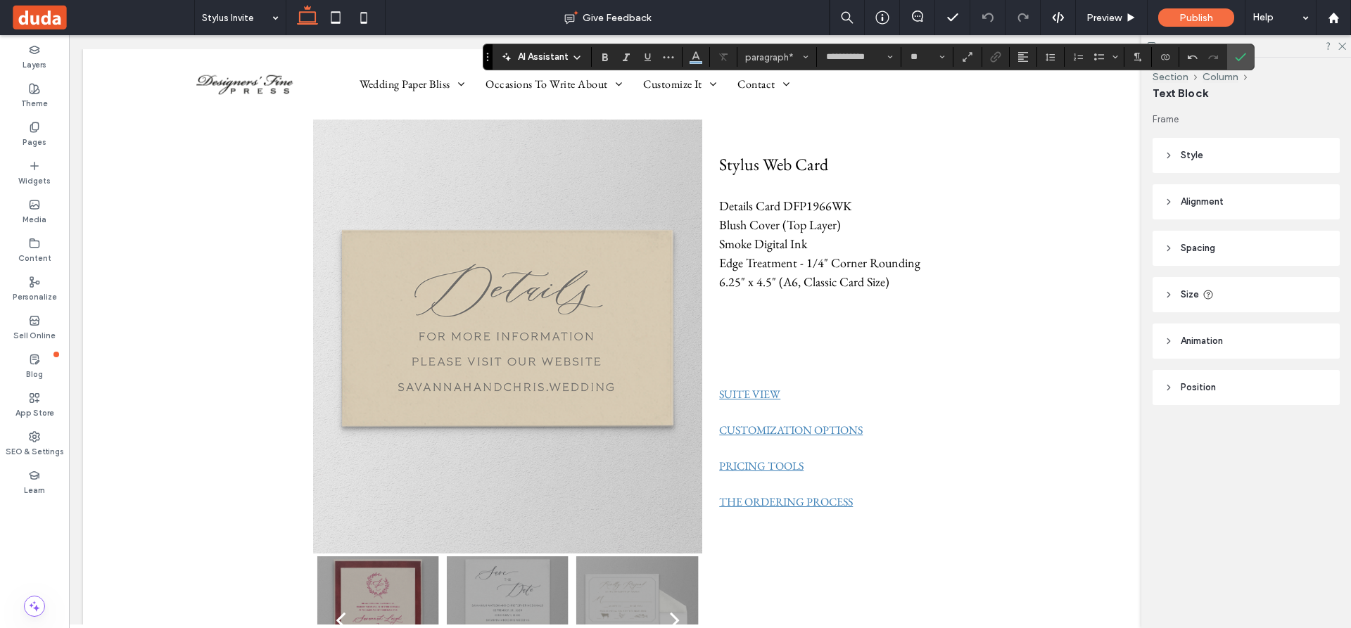
type input "*"
click at [940, 53] on span "Size" at bounding box center [942, 57] width 6 height 18
click at [929, 207] on label "24" at bounding box center [926, 209] width 45 height 20
click at [694, 54] on use "Color" at bounding box center [696, 56] width 8 height 8
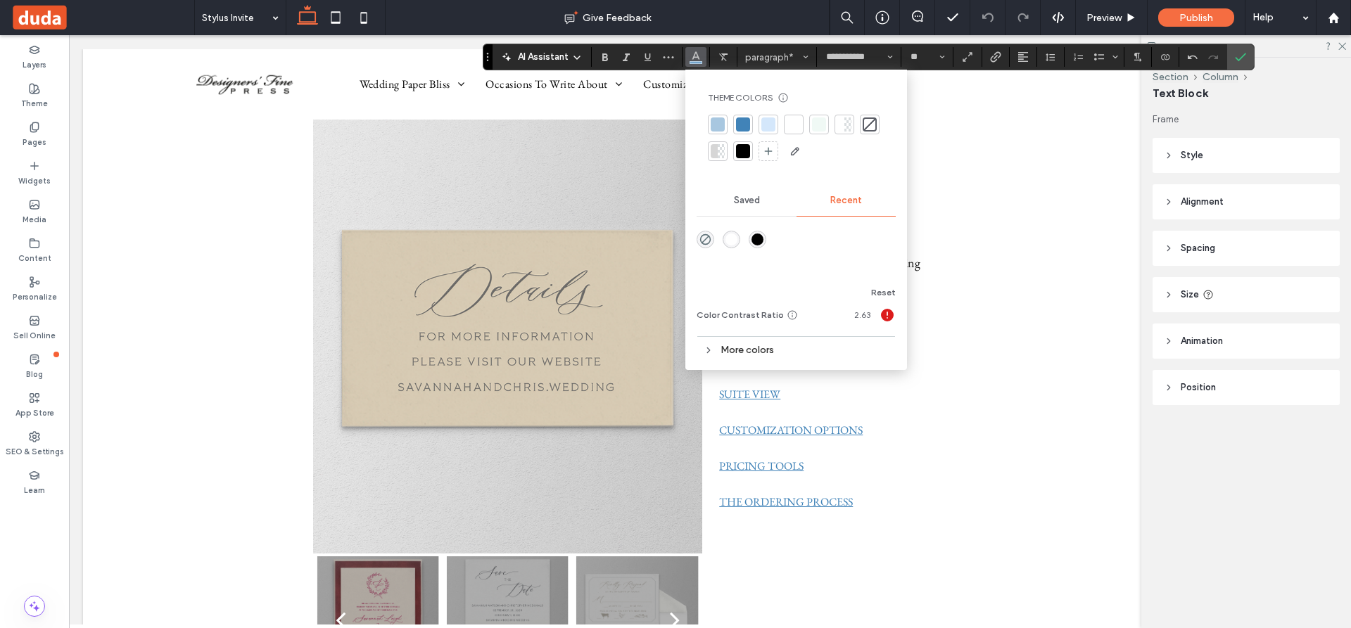
click at [741, 151] on div at bounding box center [743, 151] width 14 height 14
type input "**"
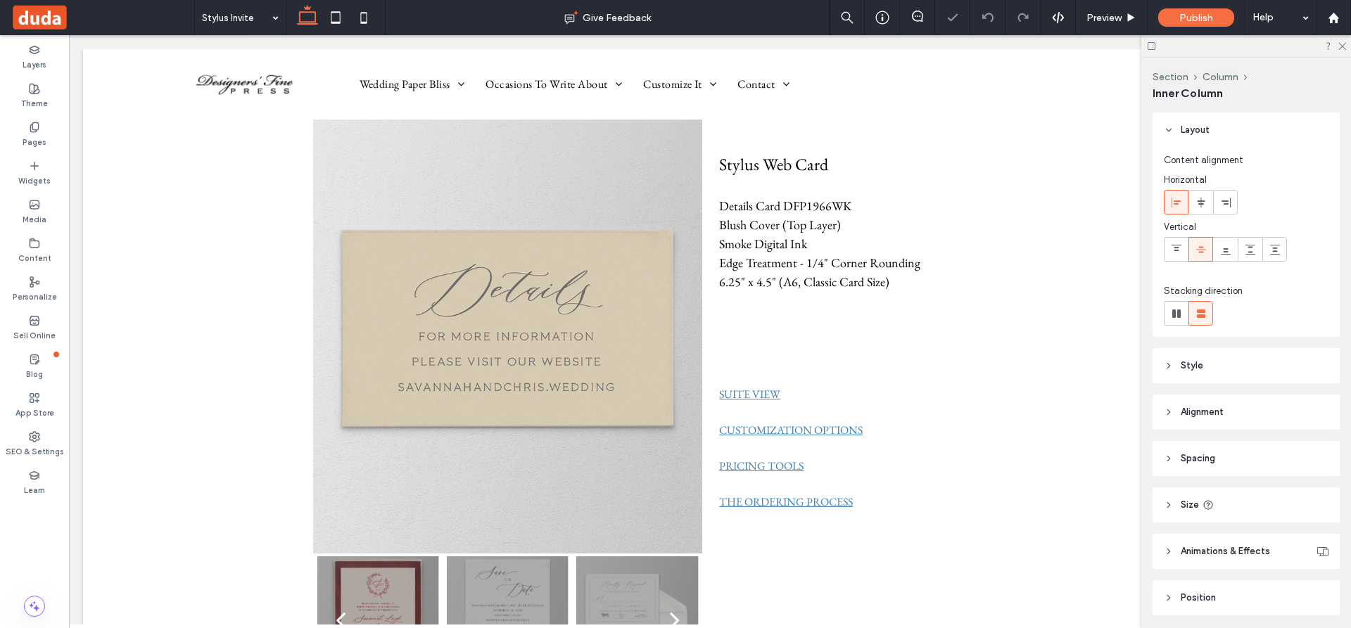
scroll to position [49, 0]
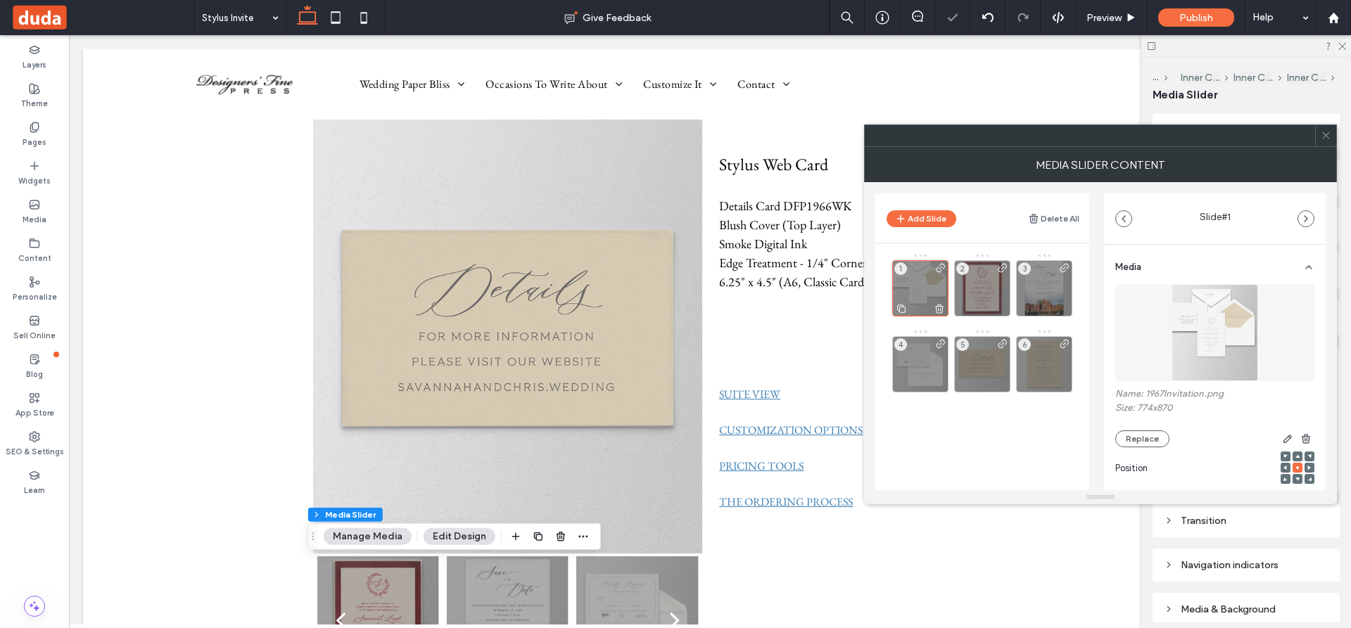
click at [942, 307] on icon at bounding box center [938, 308] width 11 height 13
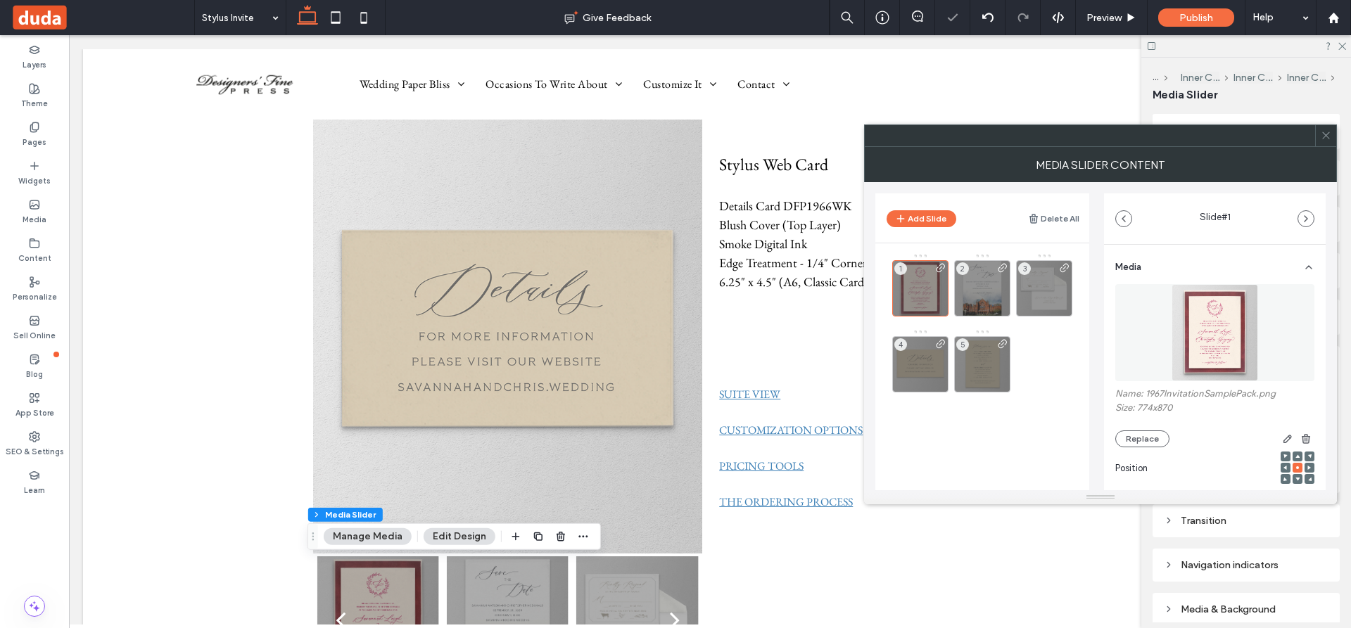
click at [922, 458] on div "1 2 3 4 5" at bounding box center [990, 368] width 197 height 231
click at [1326, 132] on icon at bounding box center [1325, 135] width 11 height 11
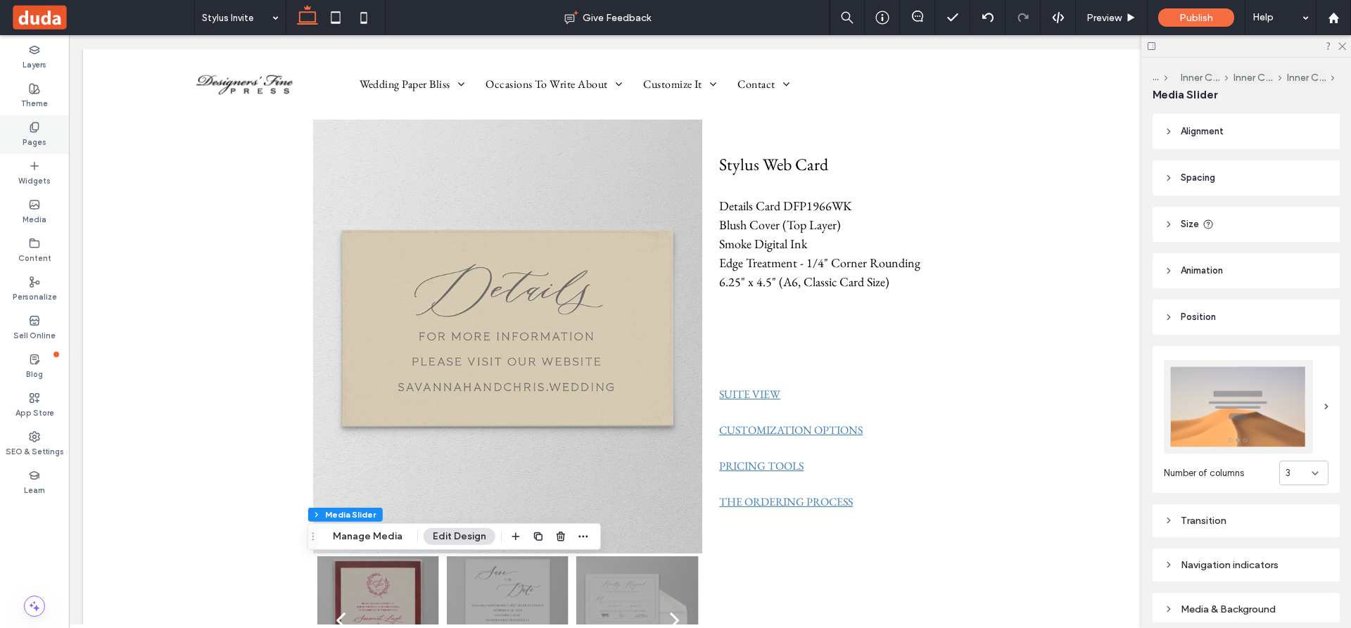
click at [36, 127] on icon at bounding box center [34, 127] width 11 height 11
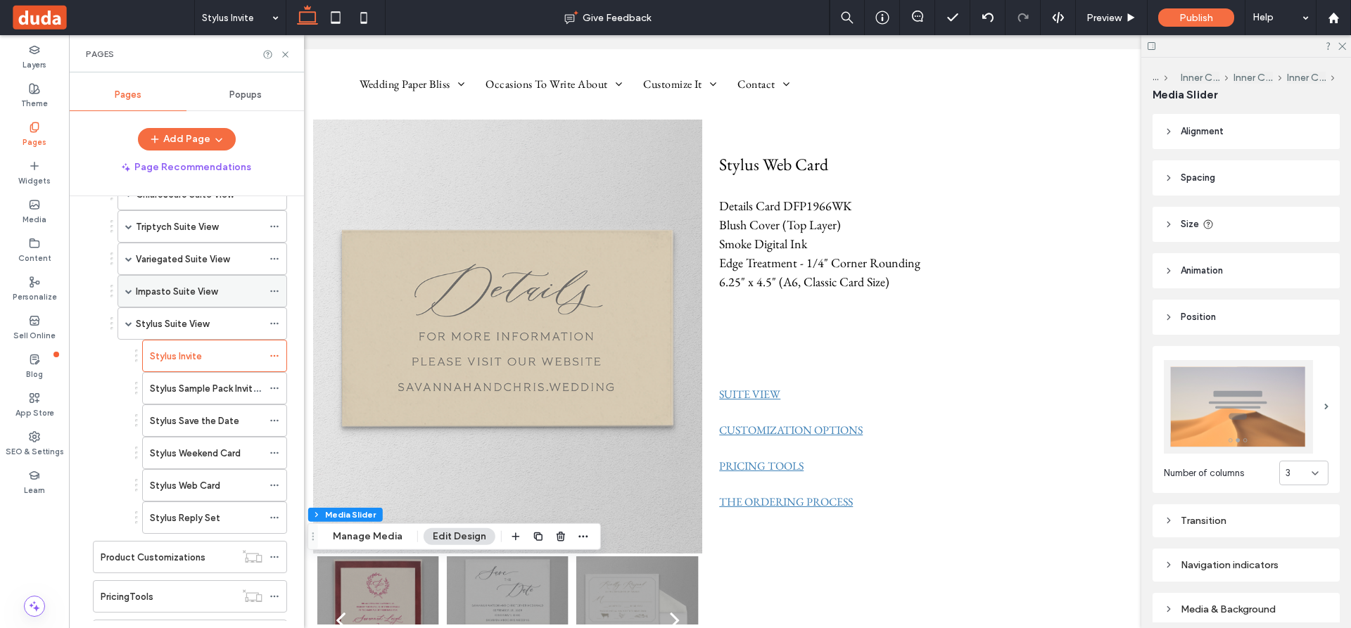
scroll to position [633, 0]
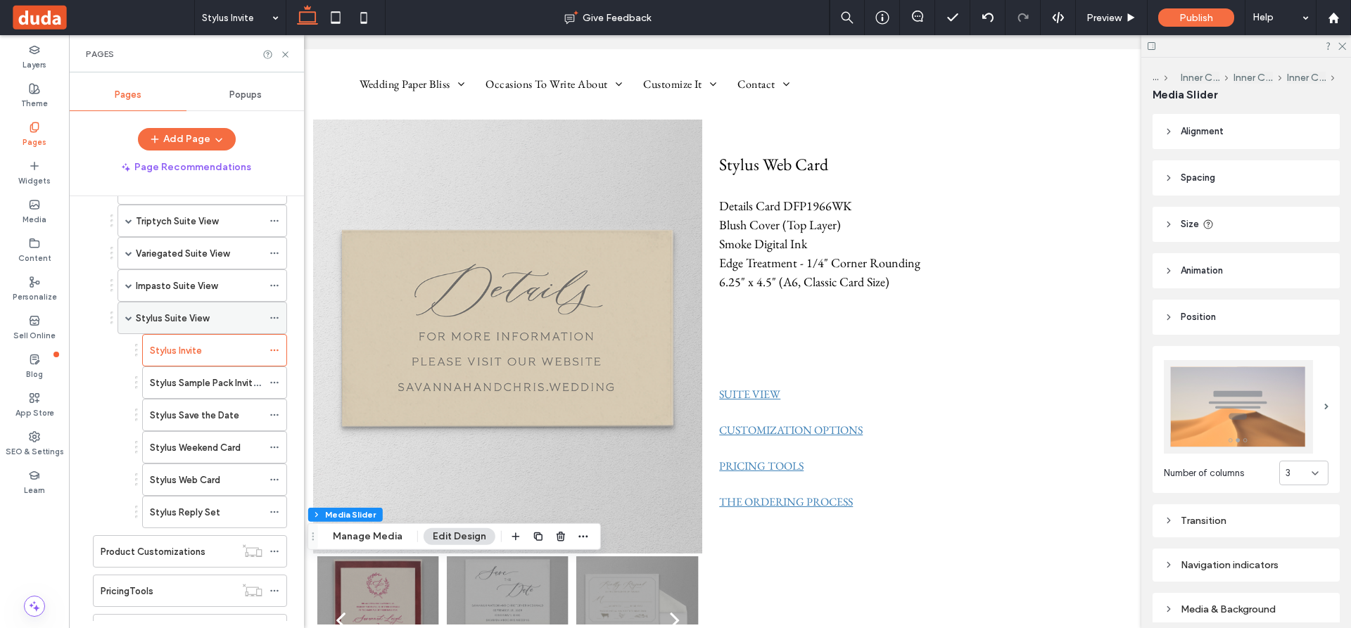
click at [257, 314] on div "Stylus Suite View" at bounding box center [199, 318] width 127 height 15
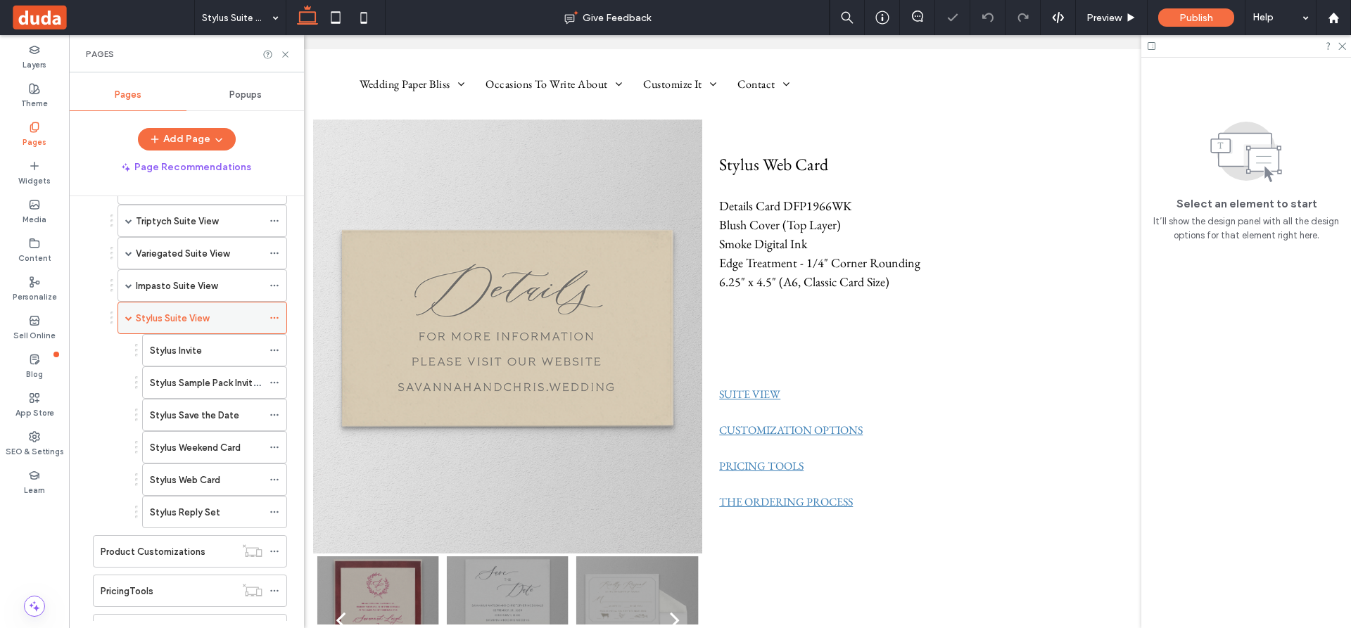
click at [276, 319] on icon at bounding box center [274, 318] width 10 height 10
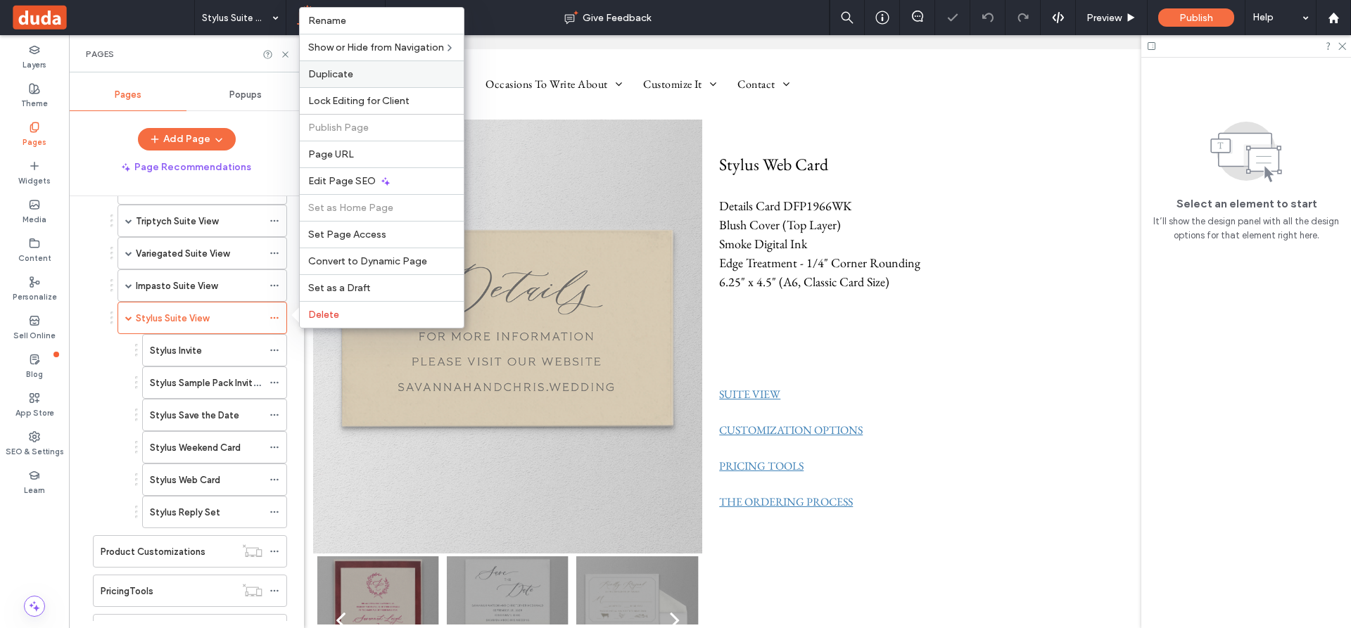
click at [329, 72] on span "Duplicate" at bounding box center [330, 74] width 45 height 12
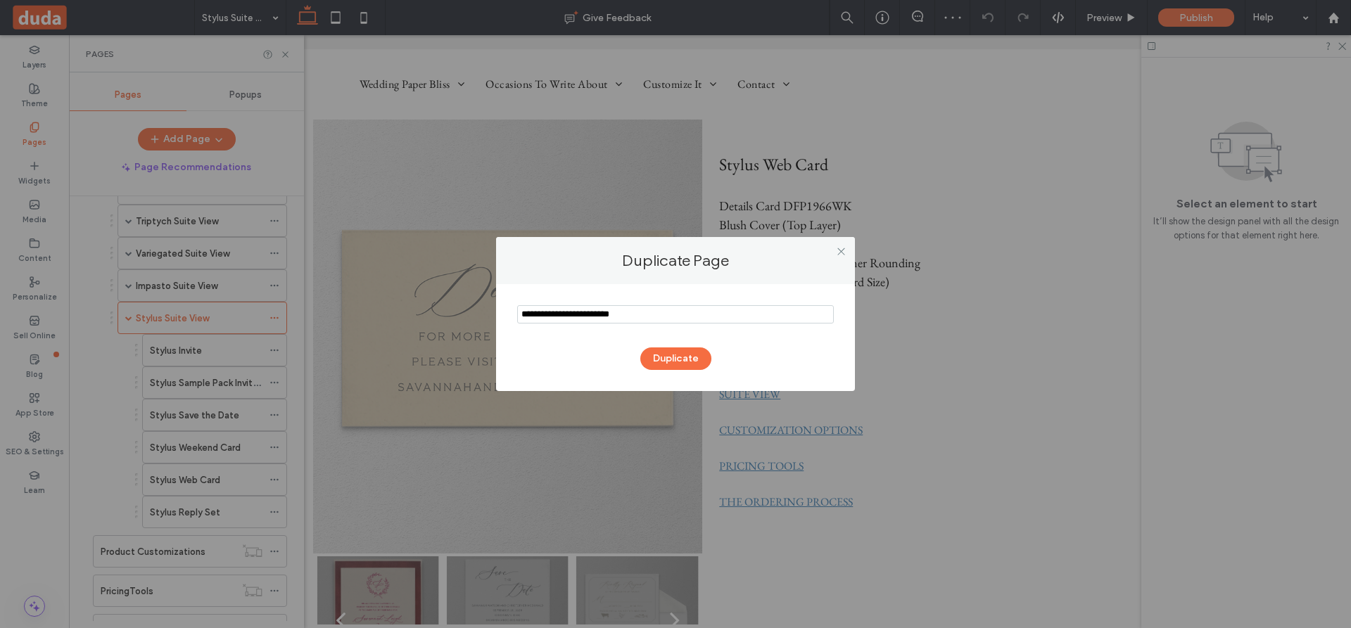
drag, startPoint x: 556, startPoint y: 311, endPoint x: 497, endPoint y: 313, distance: 59.1
click at [497, 313] on div "Duplicate" at bounding box center [675, 337] width 359 height 107
drag, startPoint x: 586, startPoint y: 313, endPoint x: 459, endPoint y: 315, distance: 126.6
click at [459, 315] on div "Duplicate Page Duplicate" at bounding box center [675, 314] width 1351 height 628
type input "**********"
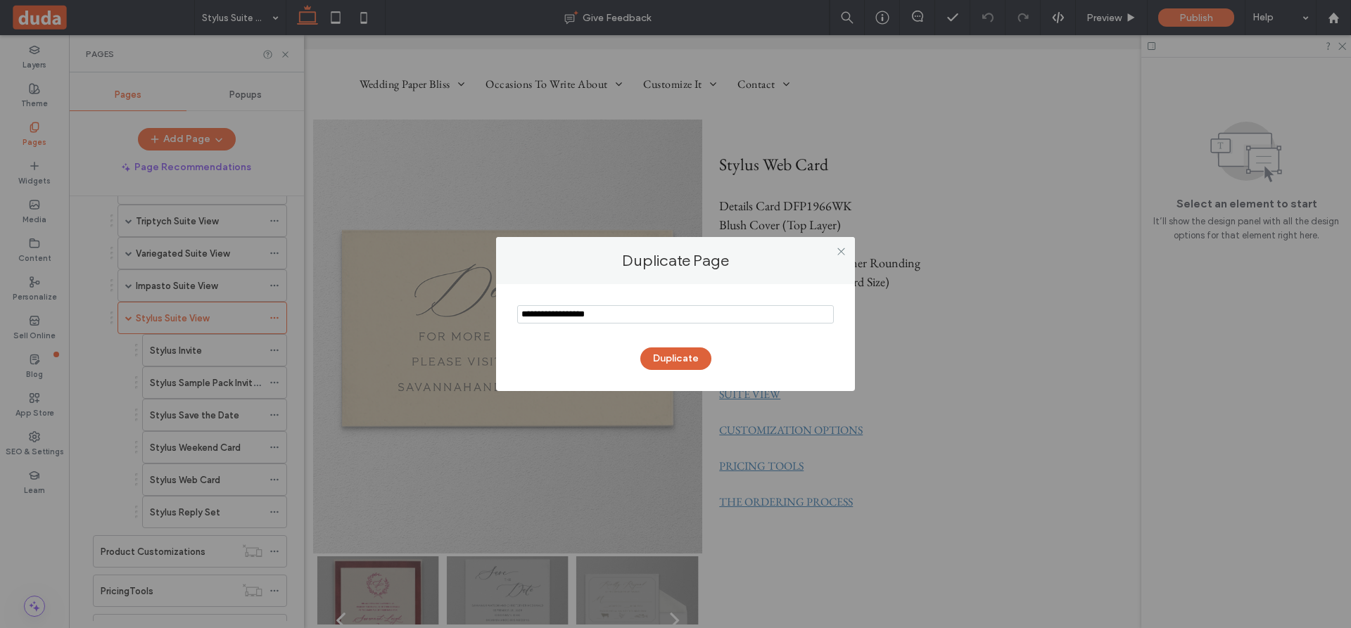
click at [686, 357] on button "Duplicate" at bounding box center [675, 359] width 71 height 23
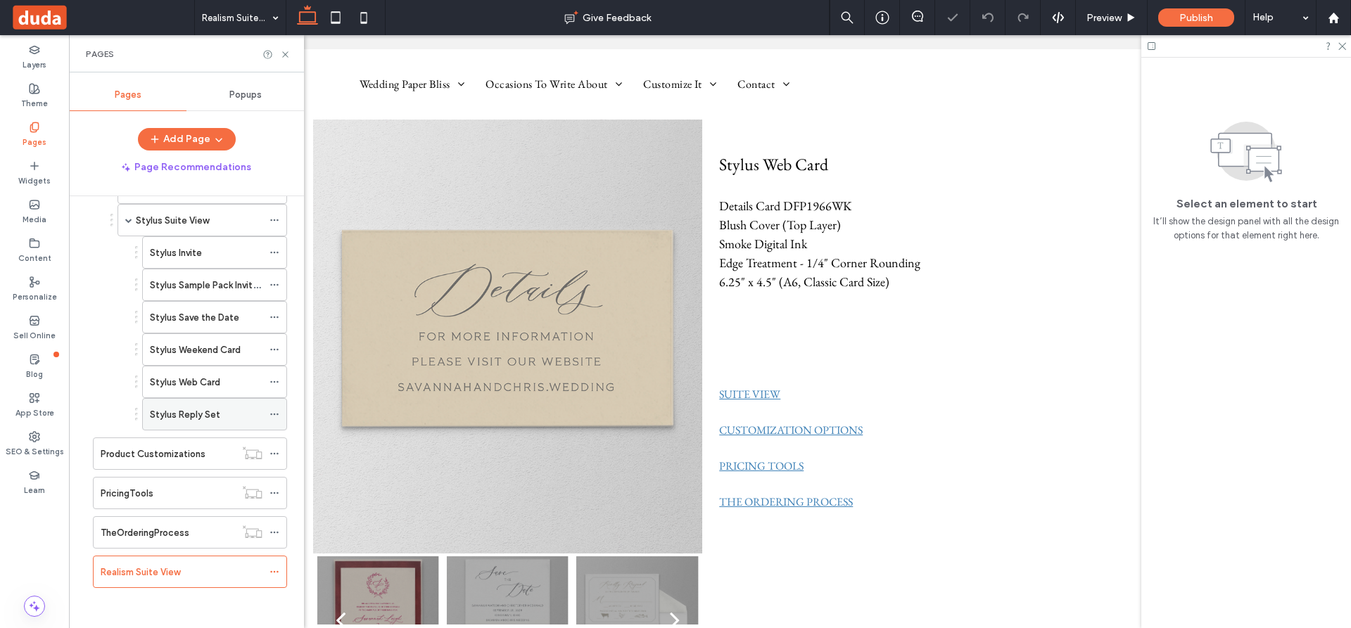
scroll to position [733, 0]
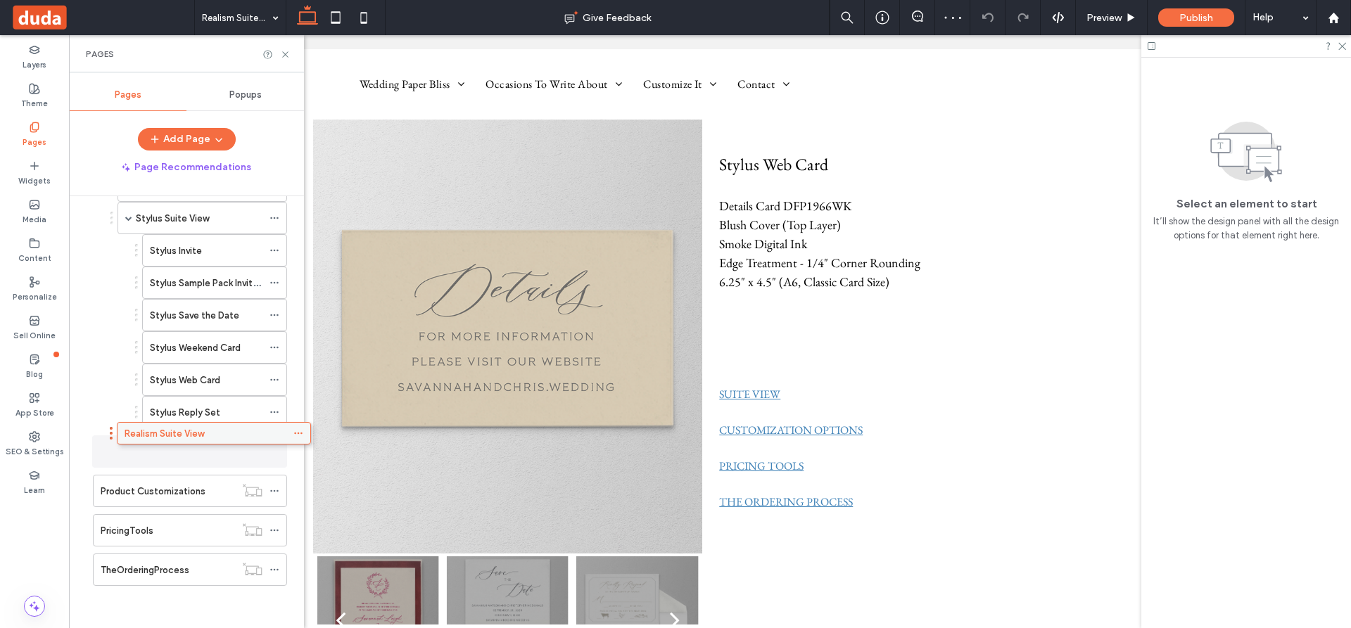
drag, startPoint x: 169, startPoint y: 568, endPoint x: 193, endPoint y: 437, distance: 133.7
drag, startPoint x: 191, startPoint y: 448, endPoint x: 220, endPoint y: 448, distance: 28.8
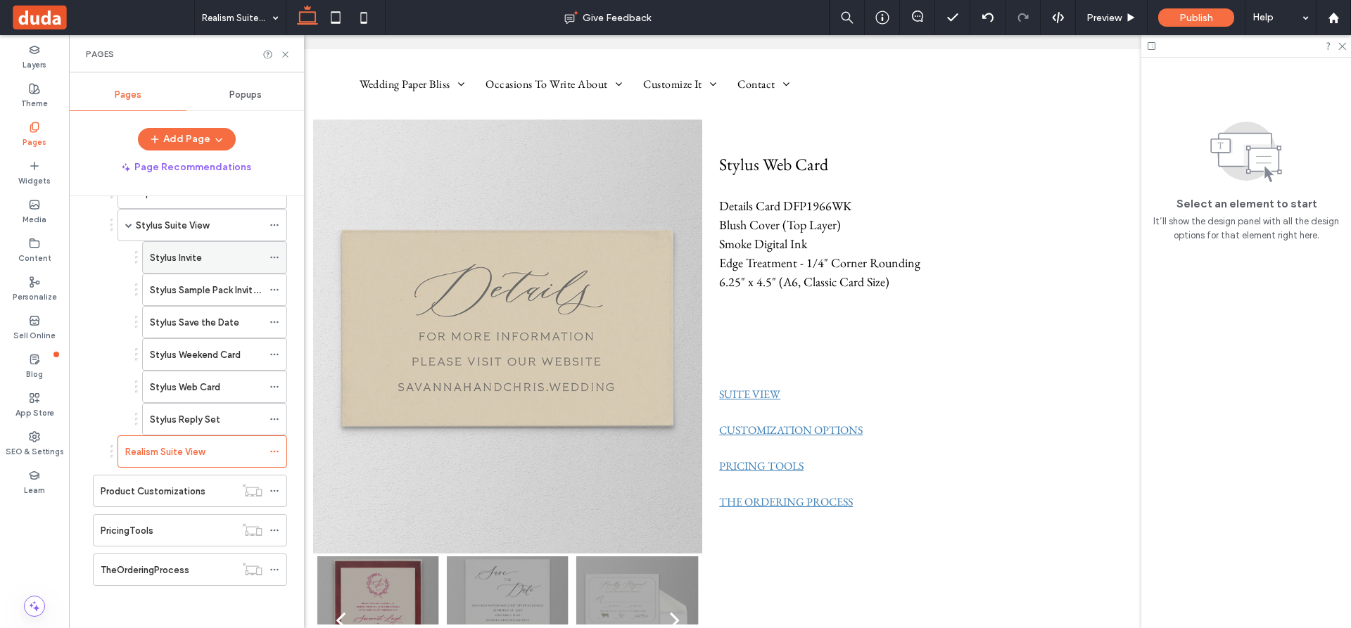
click at [272, 256] on icon at bounding box center [274, 258] width 10 height 10
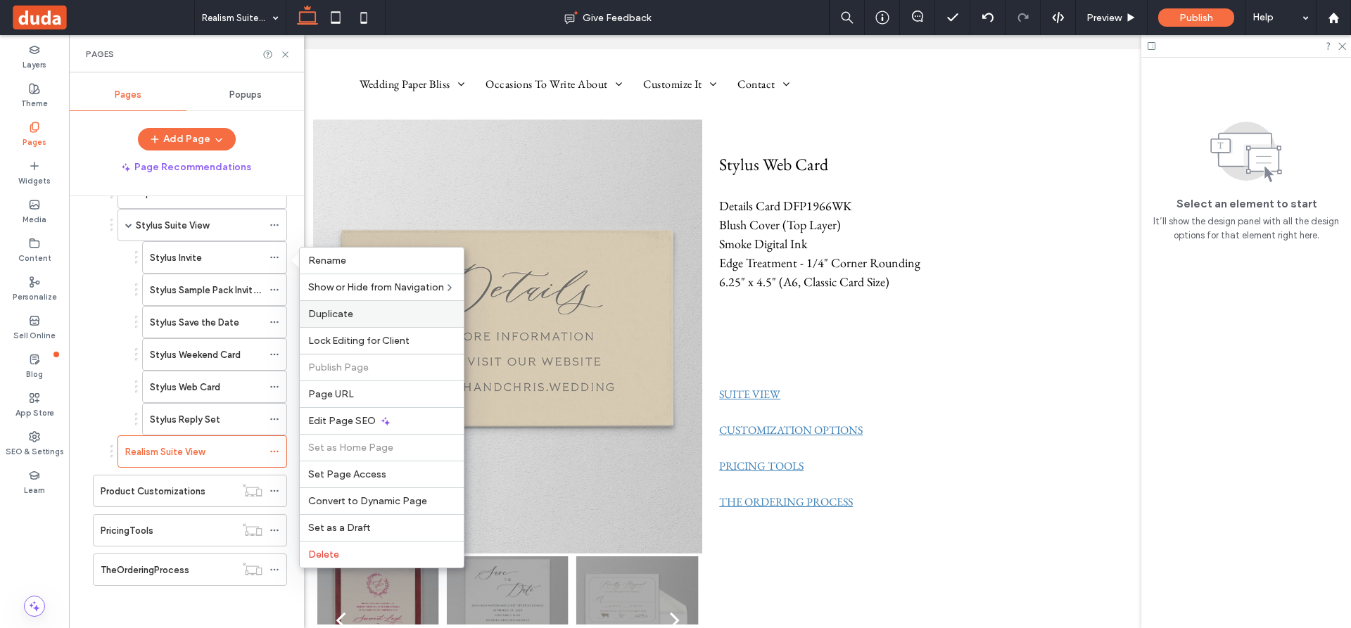
click at [333, 312] on span "Duplicate" at bounding box center [330, 314] width 45 height 12
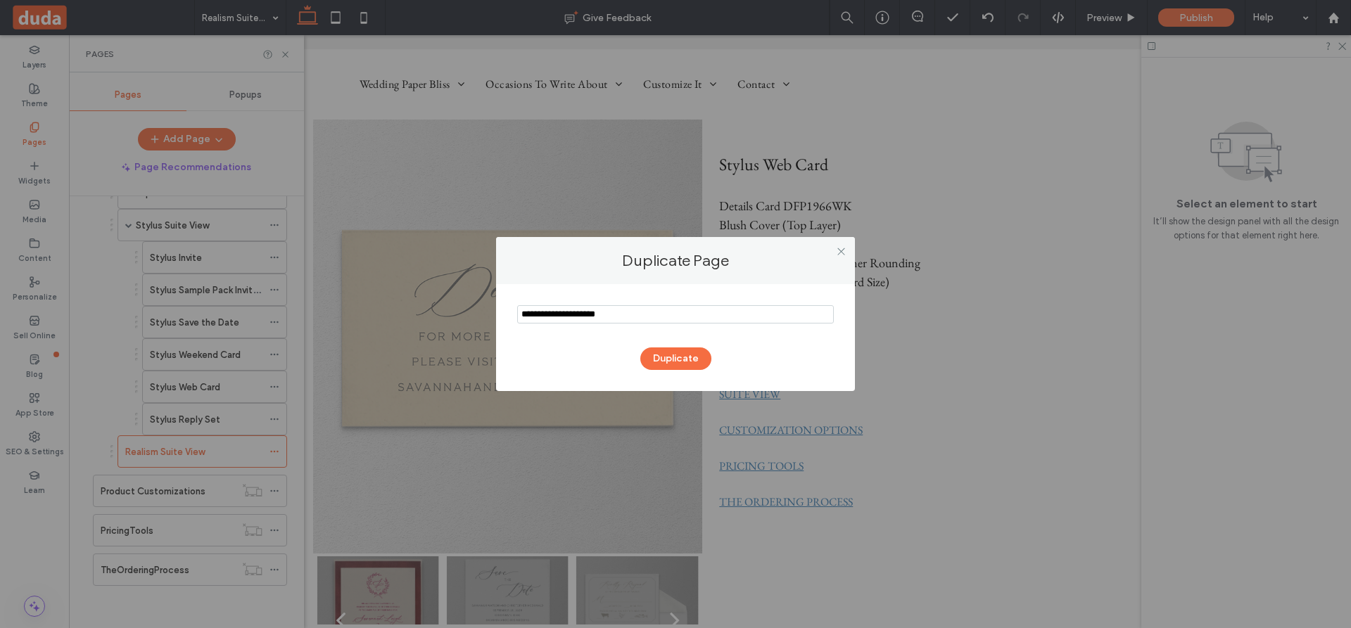
drag, startPoint x: 582, startPoint y: 314, endPoint x: 459, endPoint y: 310, distance: 123.2
click at [459, 310] on div "Duplicate Page Duplicate" at bounding box center [675, 314] width 1351 height 628
type input "**********"
click at [667, 358] on button "Duplicate" at bounding box center [675, 359] width 71 height 23
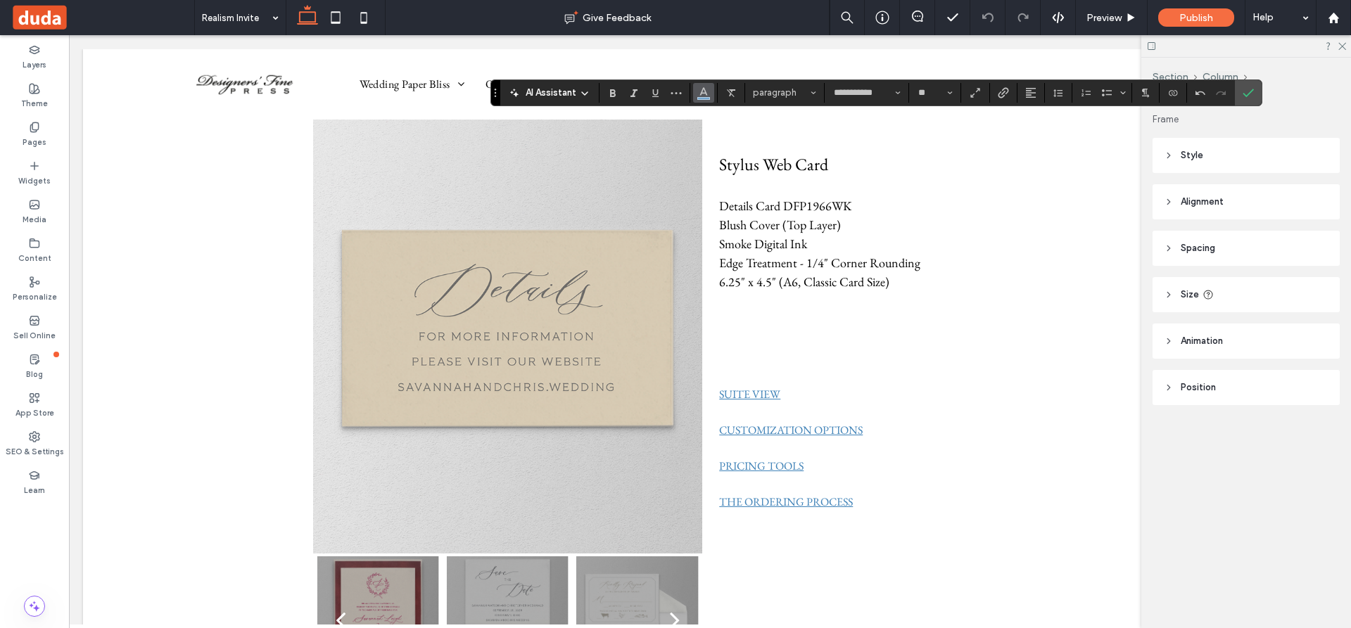
click at [702, 94] on icon "Color" at bounding box center [703, 91] width 11 height 11
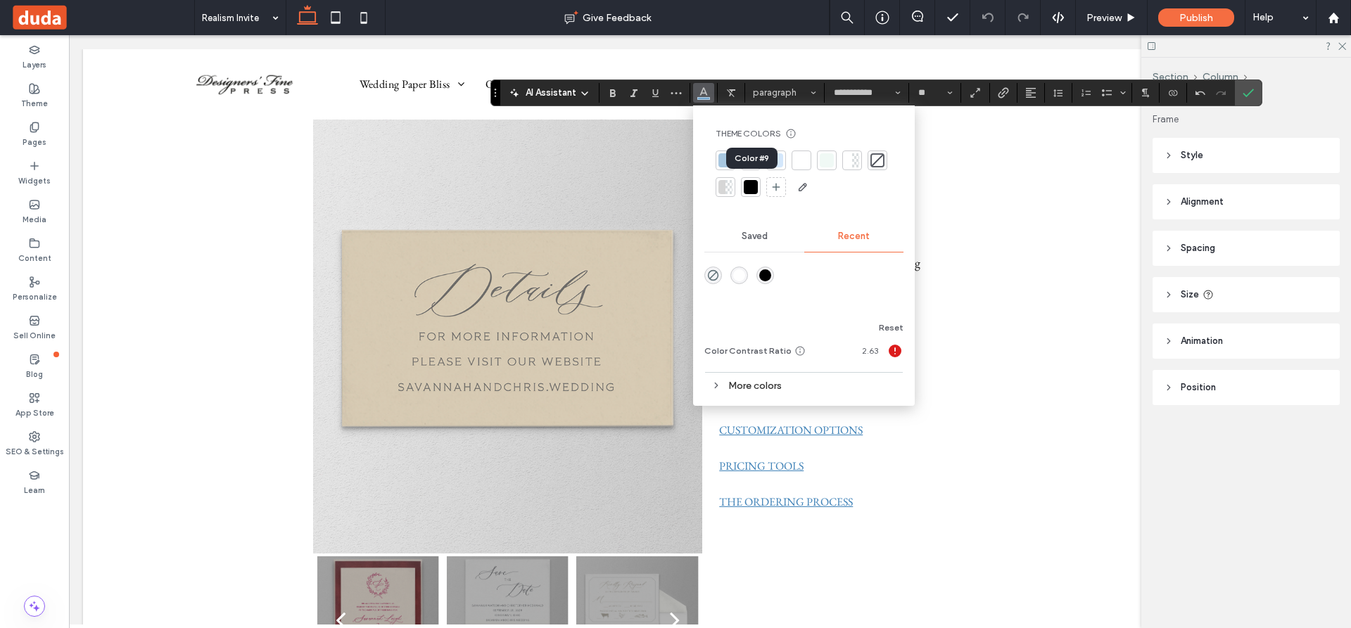
click at [754, 191] on div at bounding box center [751, 187] width 14 height 14
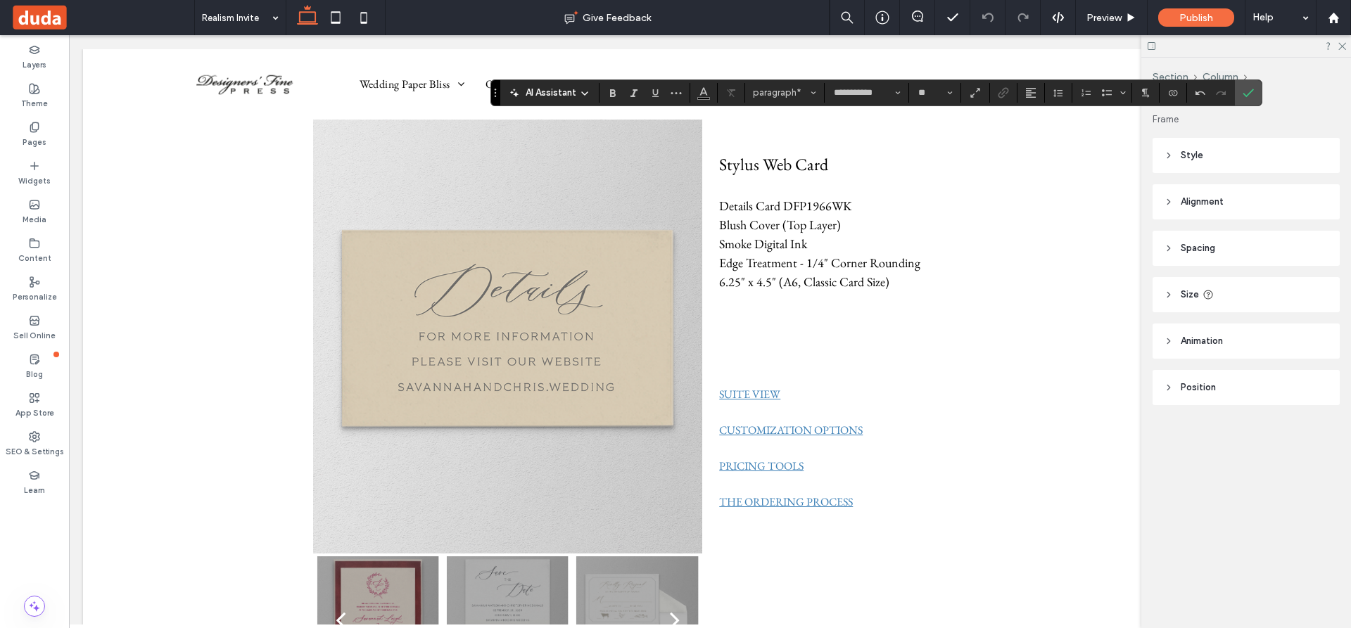
type input "**"
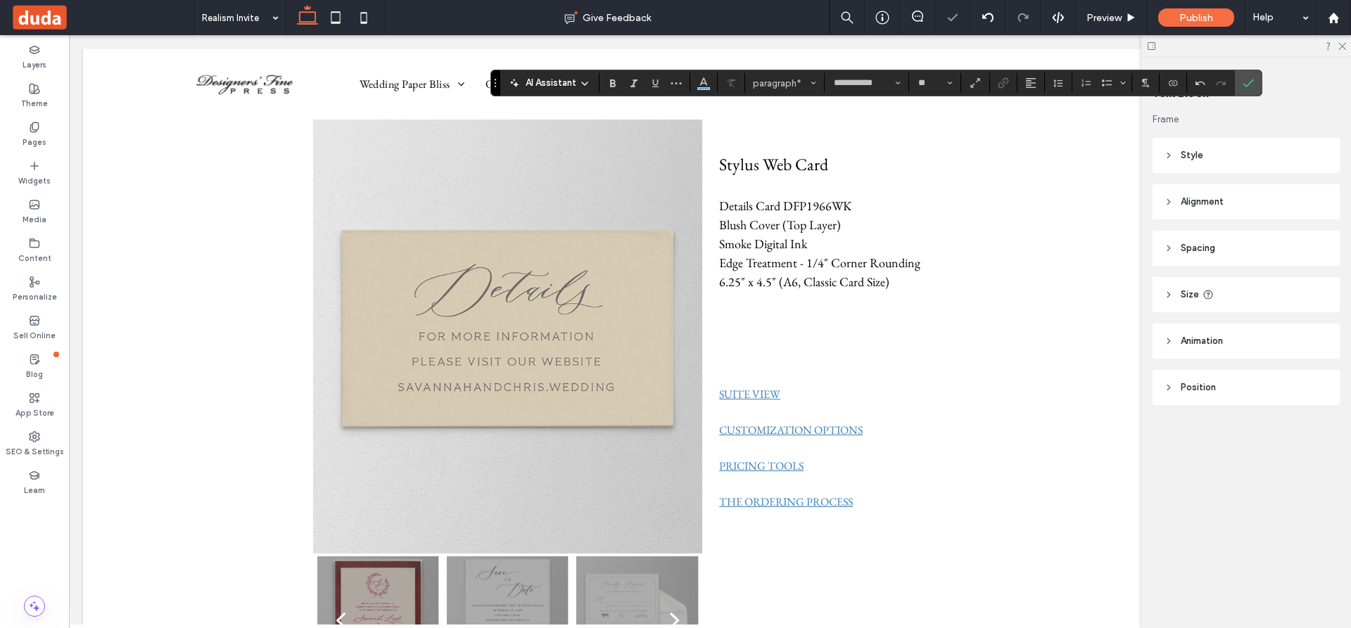
type input "**"
click at [947, 84] on icon "Size" at bounding box center [950, 83] width 6 height 6
click at [932, 185] on label "12" at bounding box center [934, 184] width 45 height 20
type input "**"
click at [1004, 81] on icon "Link" at bounding box center [1003, 82] width 11 height 11
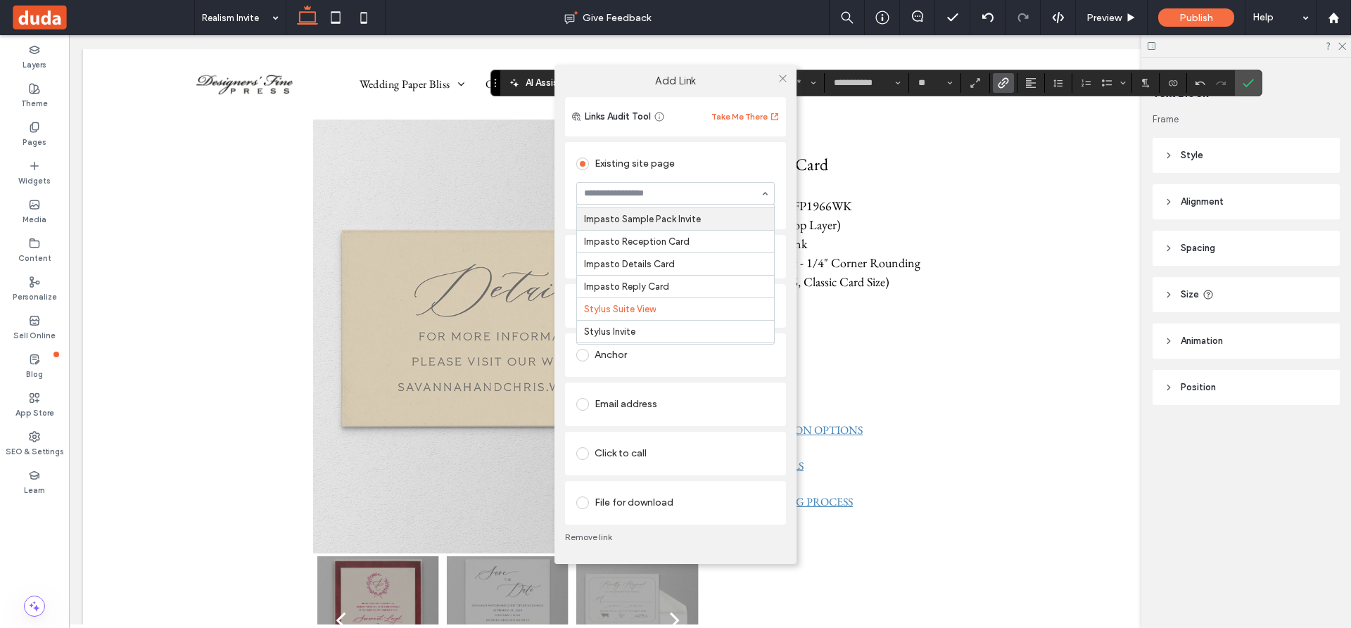
scroll to position [3509, 0]
type input "*"
click at [781, 78] on icon at bounding box center [782, 78] width 11 height 11
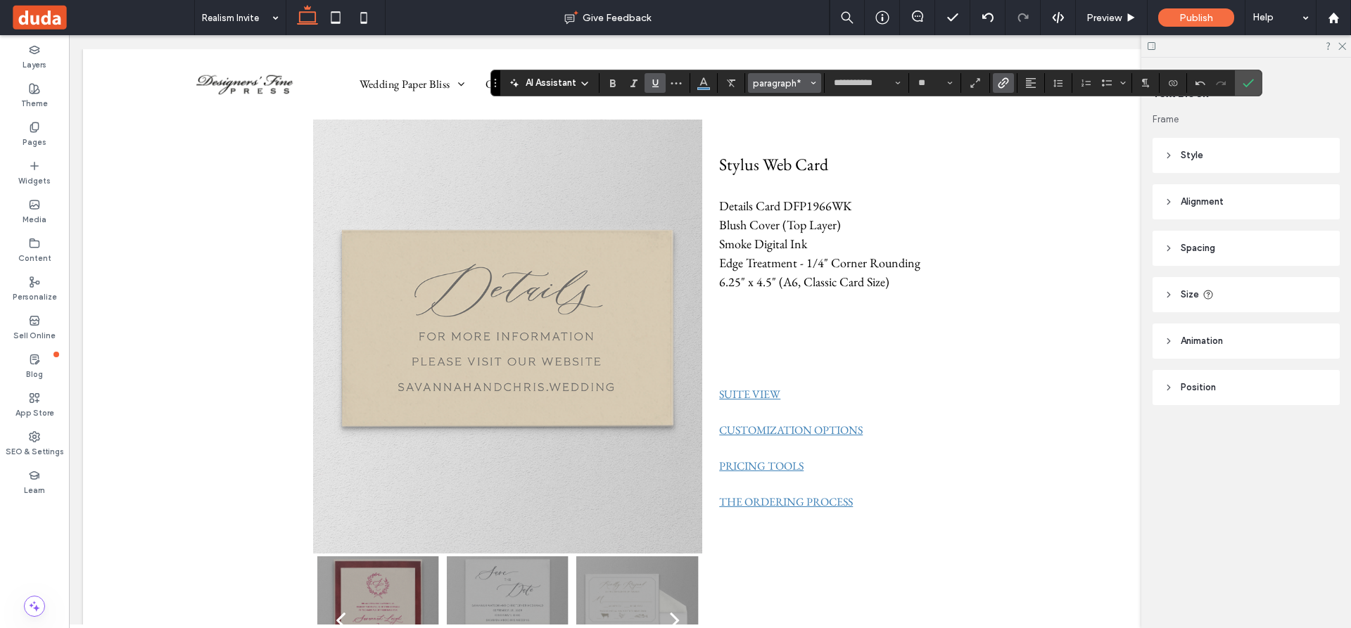
type input "**"
click at [34, 127] on icon at bounding box center [34, 127] width 11 height 11
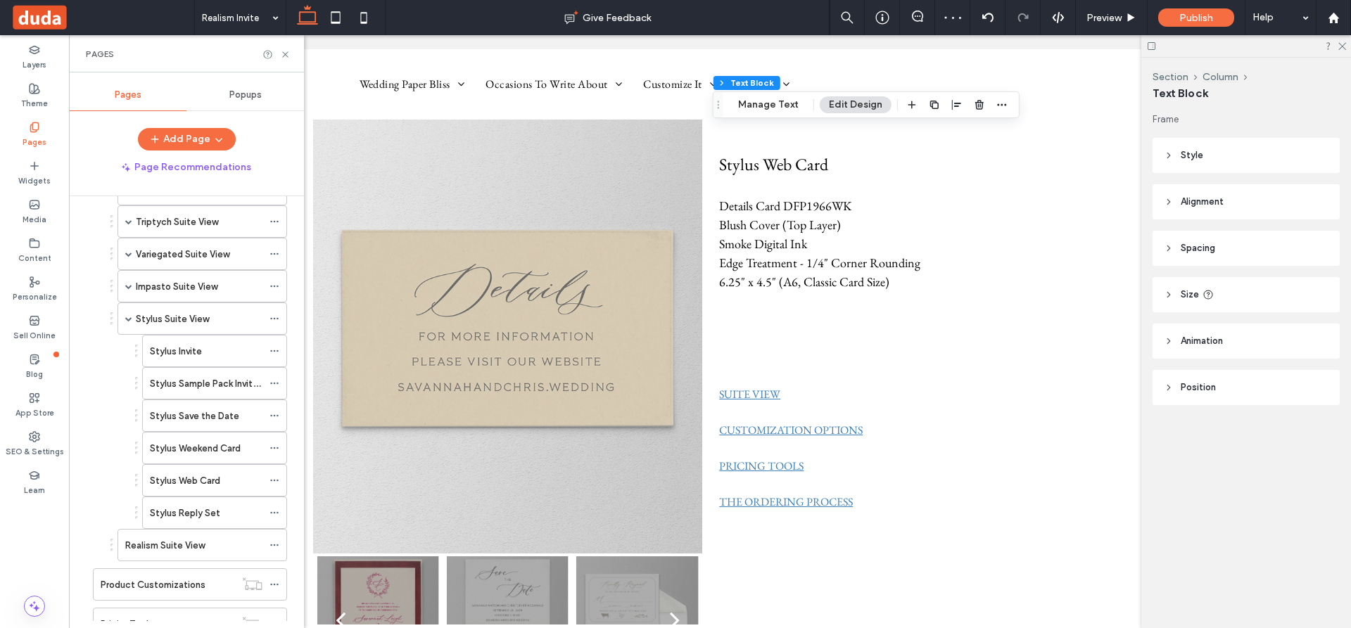
scroll to position [633, 0]
click at [164, 314] on label "Stylus Suite View" at bounding box center [172, 318] width 73 height 25
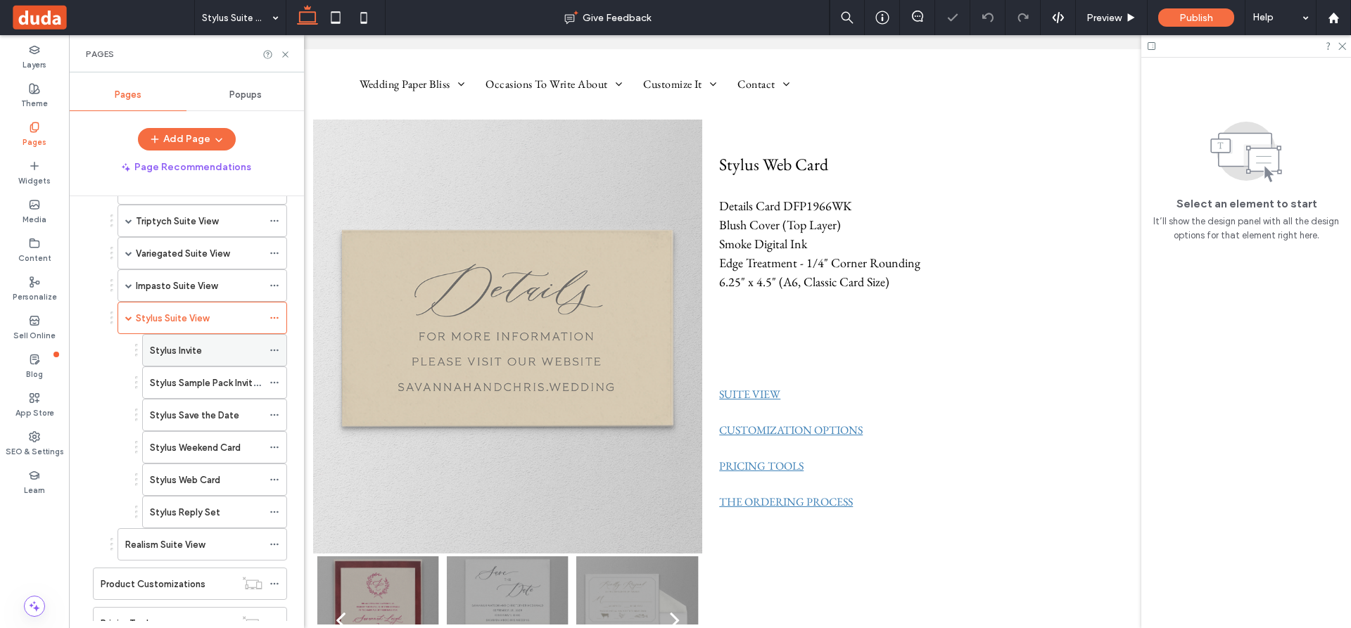
click at [183, 352] on label "Stylus Invite" at bounding box center [176, 350] width 52 height 25
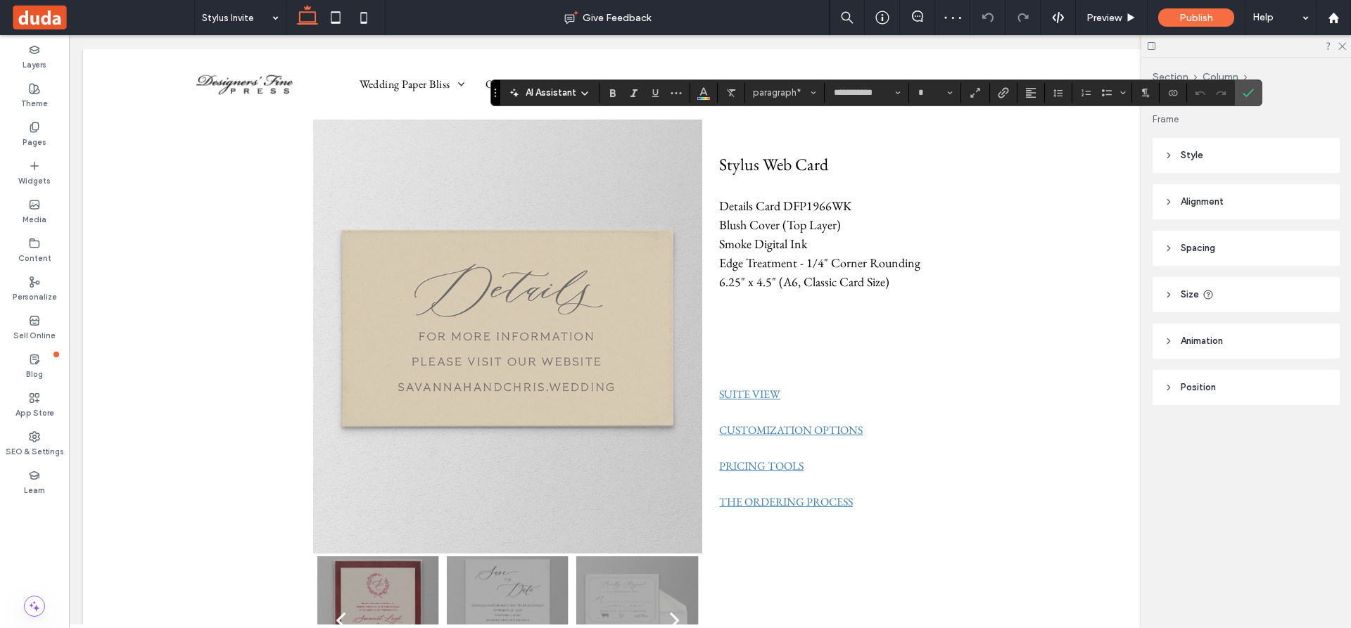
type input "**"
click at [34, 128] on icon at bounding box center [34, 127] width 11 height 11
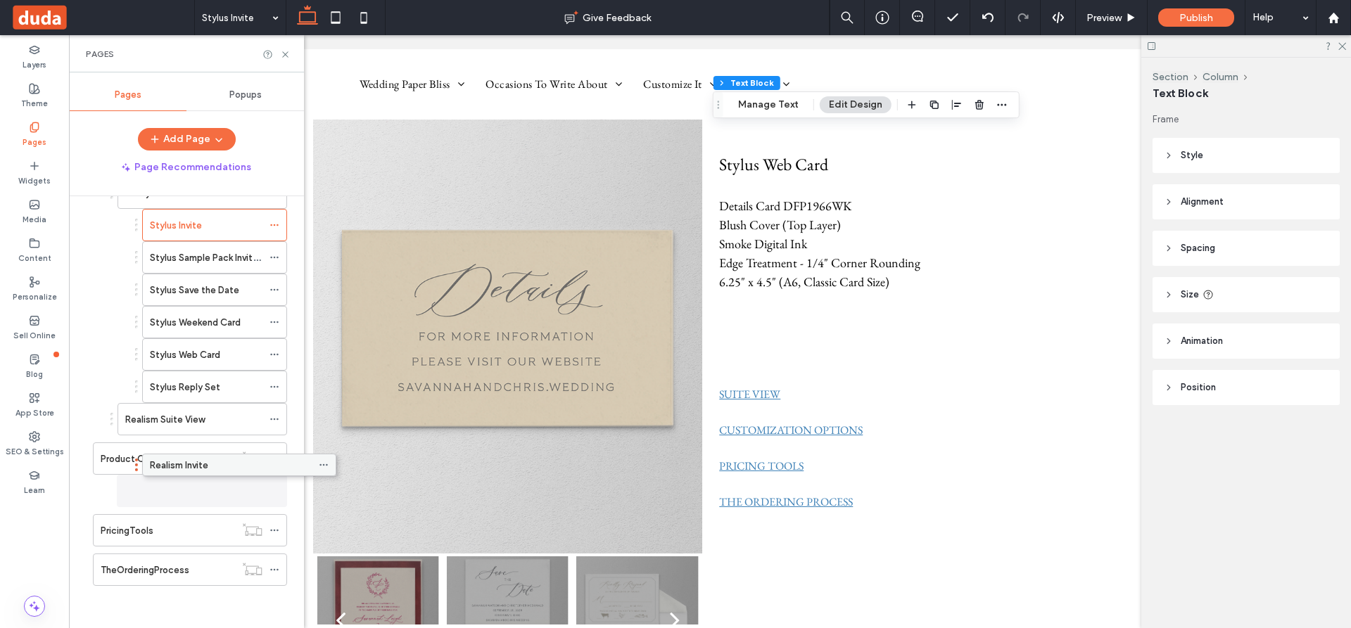
scroll to position [758, 0]
drag, startPoint x: 140, startPoint y: 569, endPoint x: 200, endPoint y: 445, distance: 138.1
click at [274, 452] on use at bounding box center [274, 452] width 8 height 2
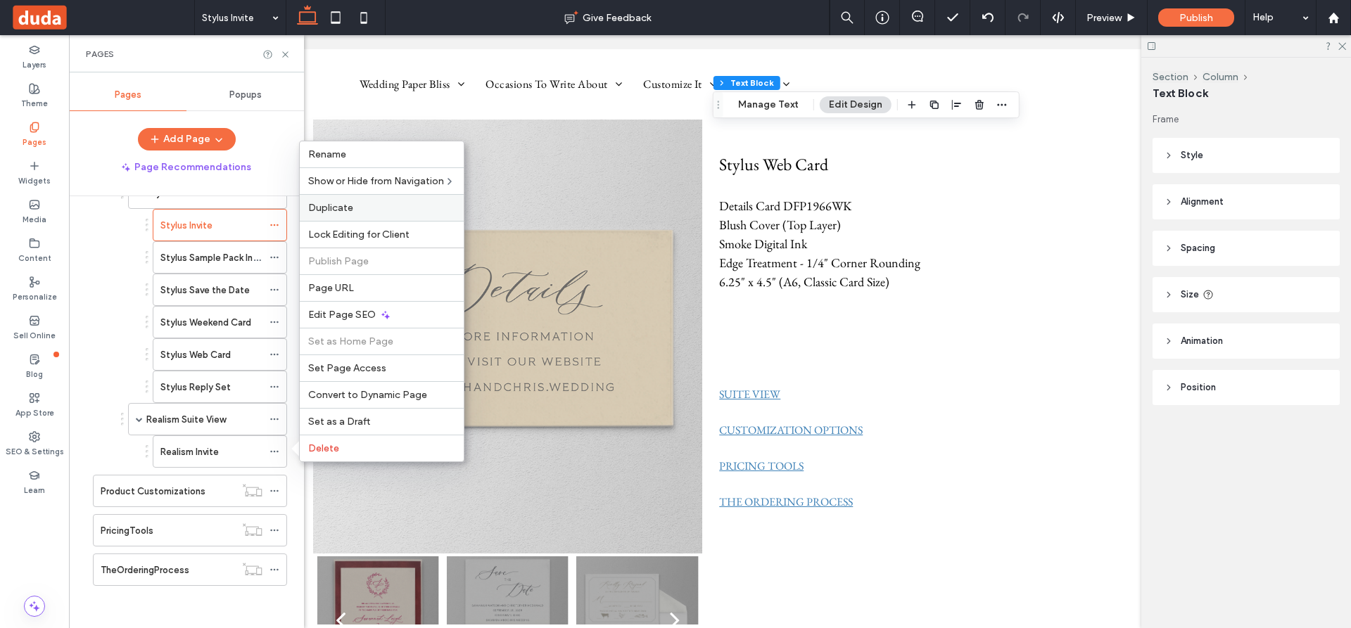
click at [331, 205] on span "Duplicate" at bounding box center [330, 208] width 45 height 12
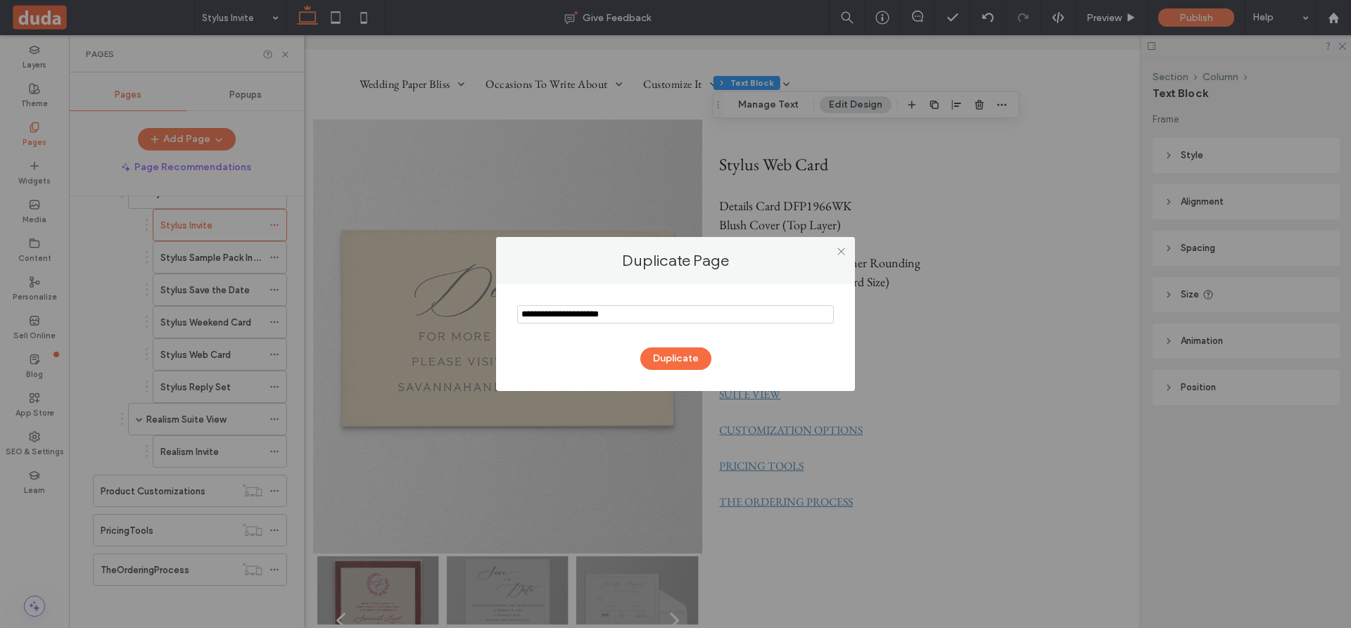
drag, startPoint x: 557, startPoint y: 314, endPoint x: 513, endPoint y: 317, distance: 44.4
click at [513, 317] on div "Duplicate" at bounding box center [675, 337] width 359 height 107
click at [556, 312] on input "notEmpty" at bounding box center [675, 314] width 317 height 18
type input "**********"
click at [675, 355] on button "Duplicate" at bounding box center [675, 359] width 71 height 23
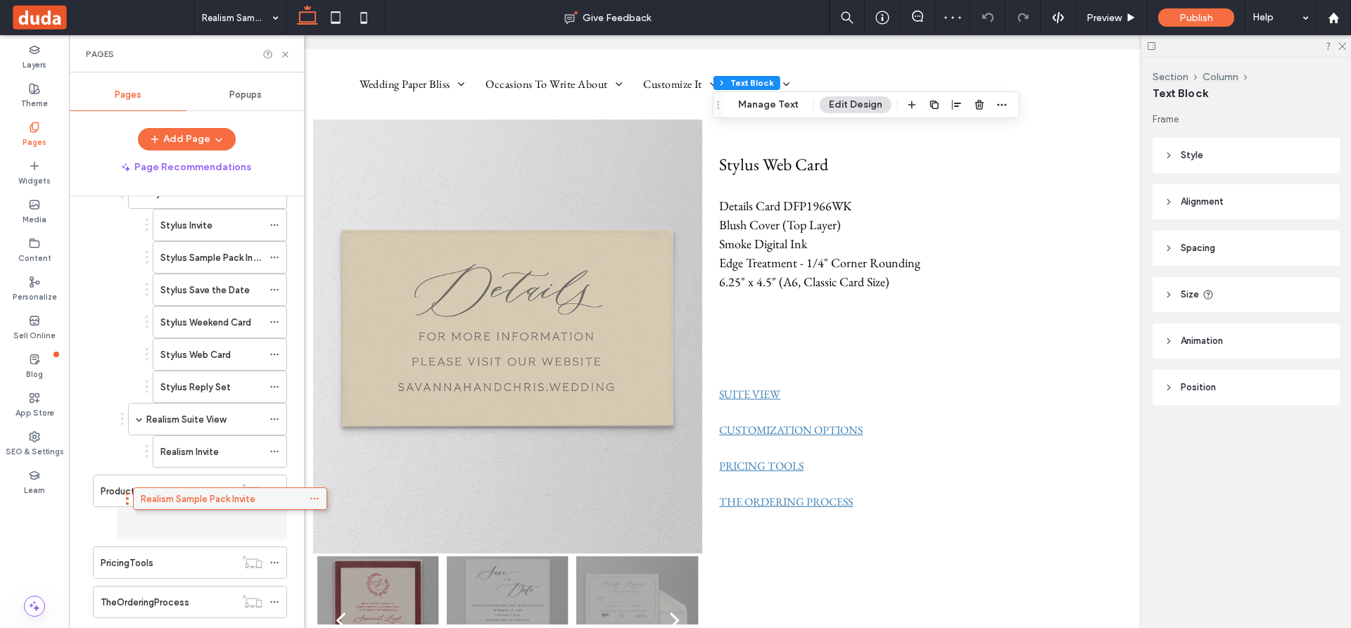
scroll to position [772, 0]
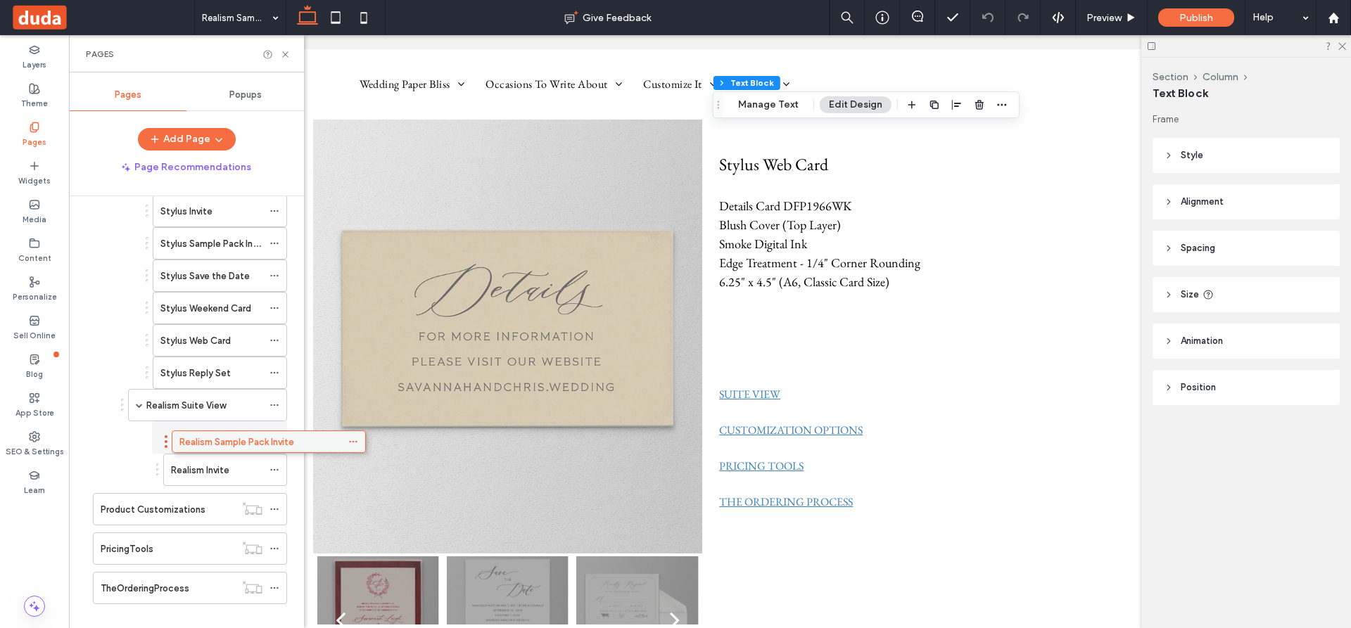
drag, startPoint x: 200, startPoint y: 608, endPoint x: 279, endPoint y: 445, distance: 180.6
drag, startPoint x: 251, startPoint y: 470, endPoint x: 254, endPoint y: 423, distance: 46.5
drag, startPoint x: 243, startPoint y: 471, endPoint x: 248, endPoint y: 426, distance: 46.1
click at [273, 435] on icon at bounding box center [274, 438] width 10 height 10
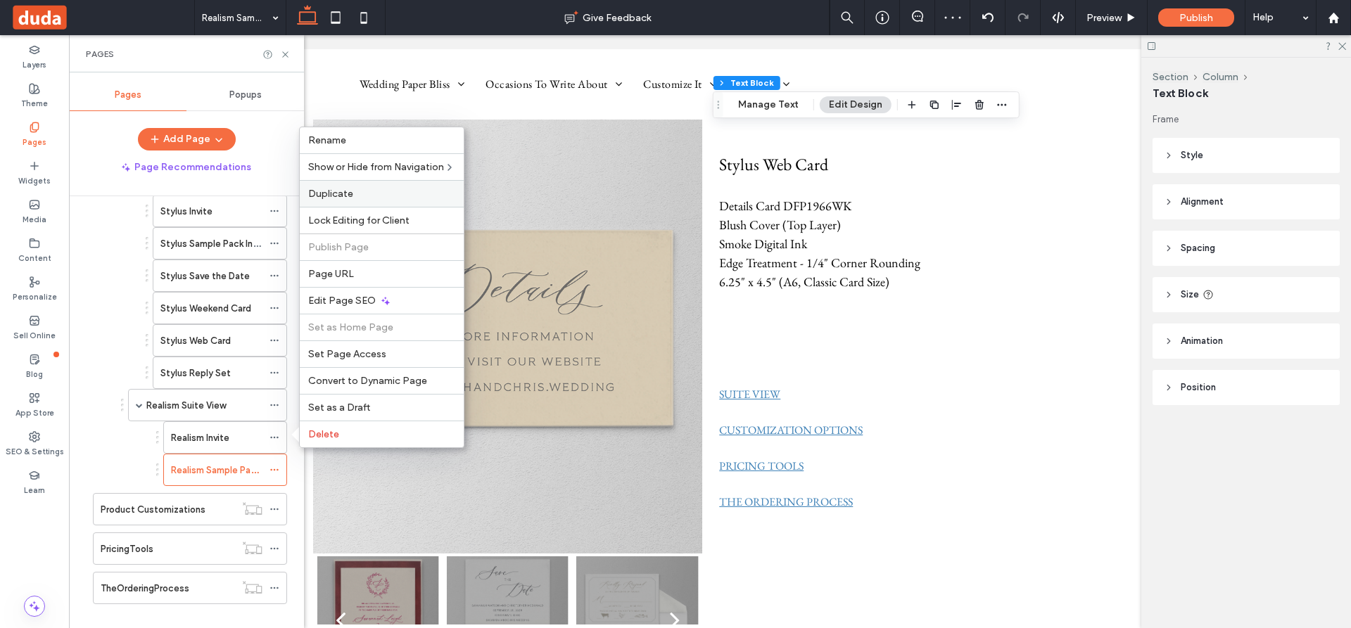
click at [335, 195] on span "Duplicate" at bounding box center [330, 194] width 45 height 12
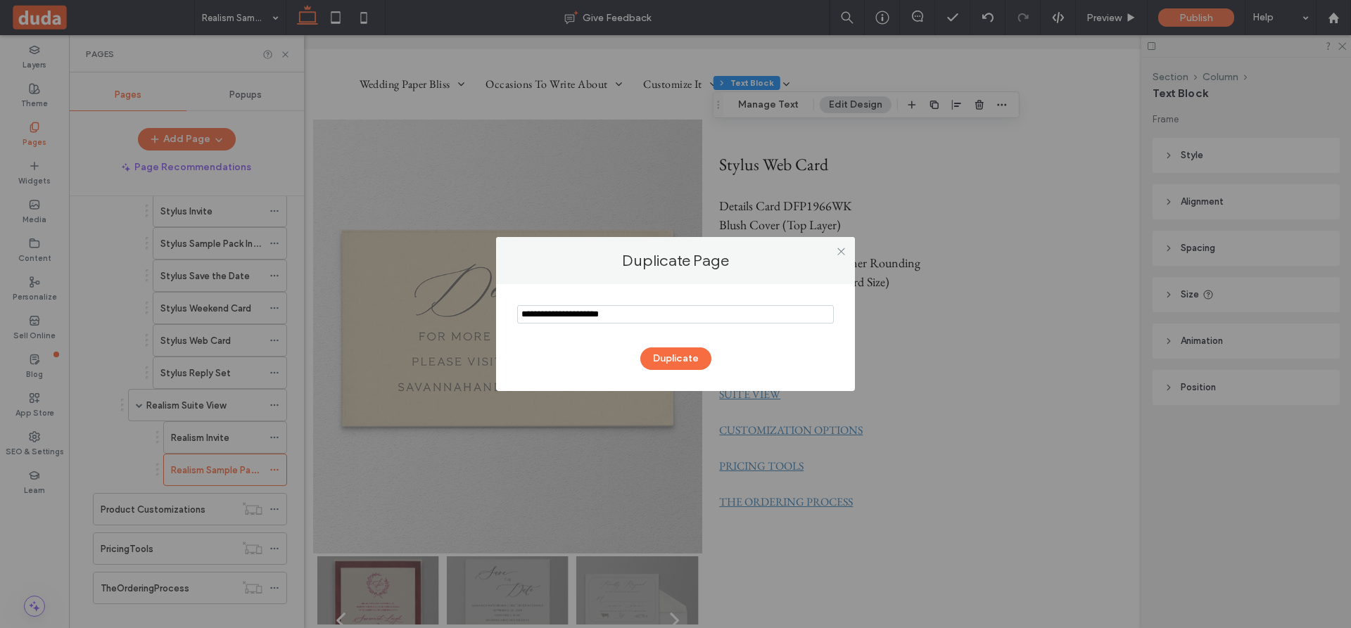
drag, startPoint x: 558, startPoint y: 312, endPoint x: 475, endPoint y: 314, distance: 83.0
click at [475, 314] on div "Duplicate Page Duplicate" at bounding box center [675, 314] width 1351 height 628
click at [597, 317] on input "notEmpty" at bounding box center [675, 314] width 317 height 18
type input "**********"
click at [669, 355] on button "Duplicate" at bounding box center [675, 359] width 71 height 23
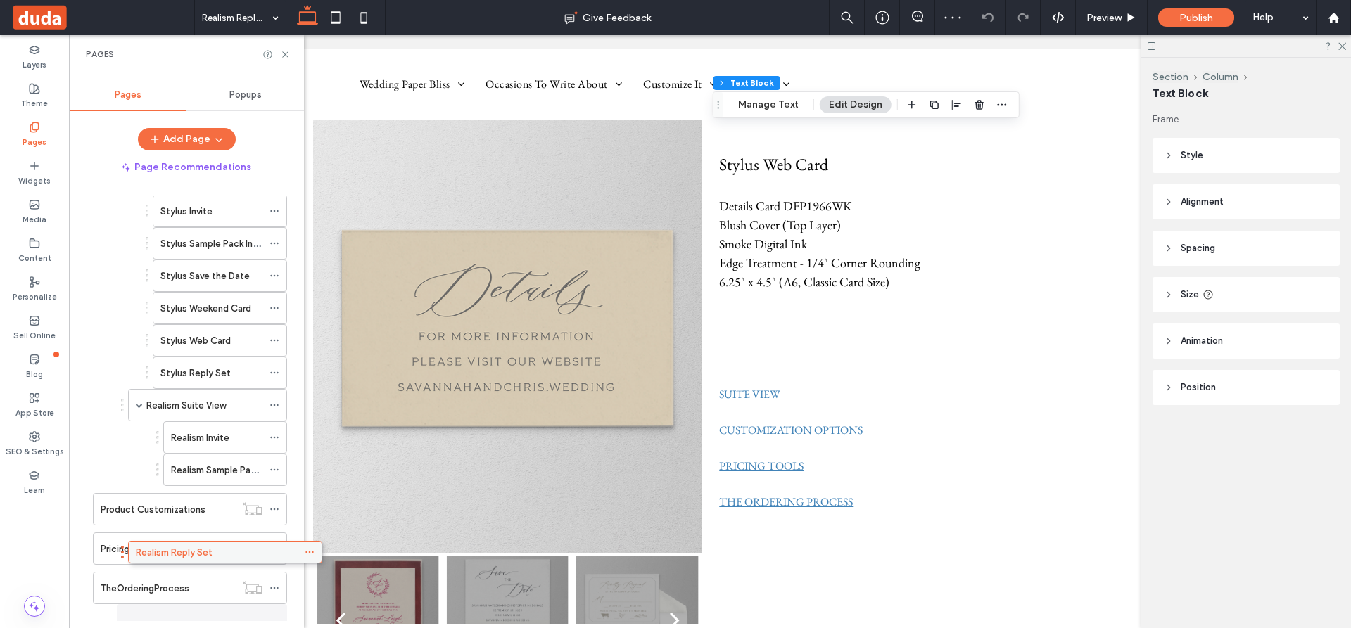
scroll to position [801, 0]
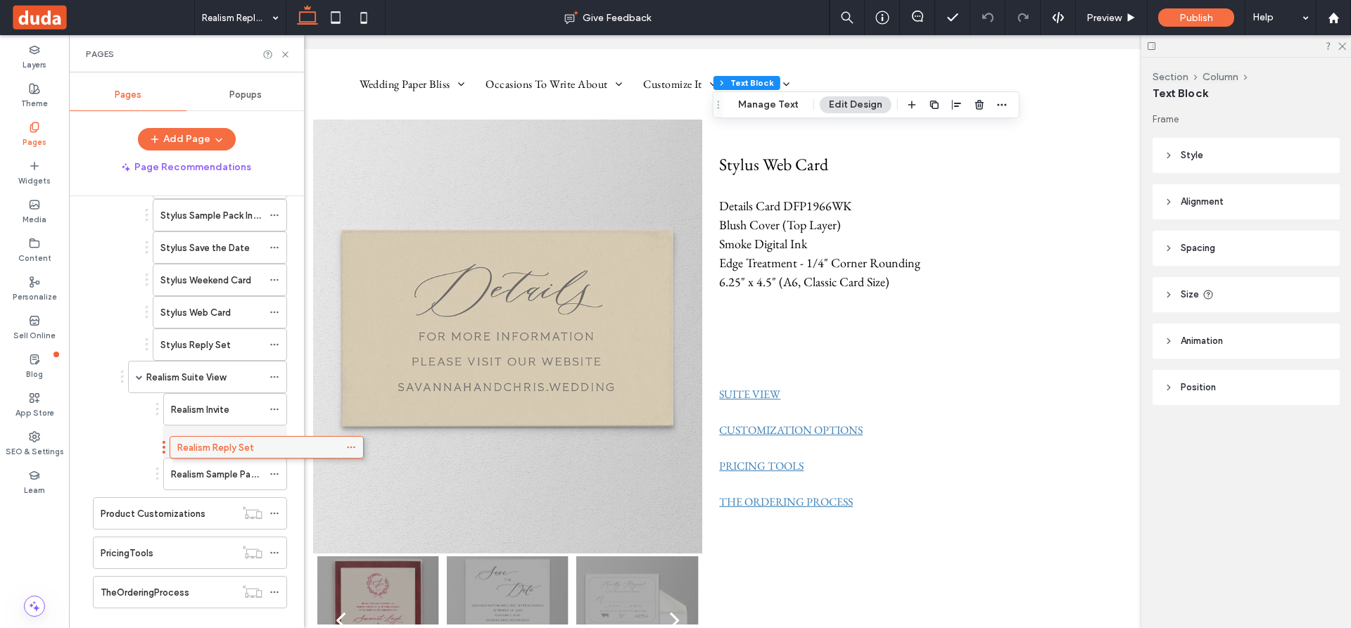
drag, startPoint x: 189, startPoint y: 619, endPoint x: 265, endPoint y: 444, distance: 191.2
click at [276, 441] on icon at bounding box center [274, 442] width 10 height 10
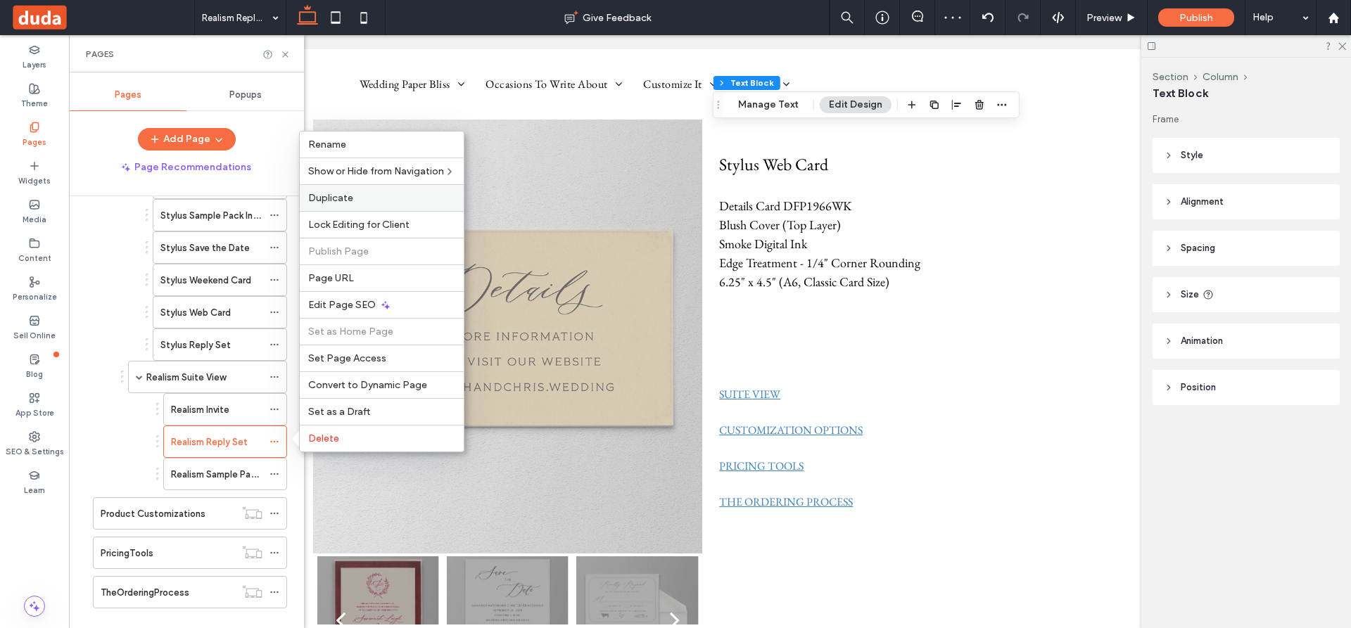
click at [349, 193] on span "Duplicate" at bounding box center [330, 198] width 45 height 12
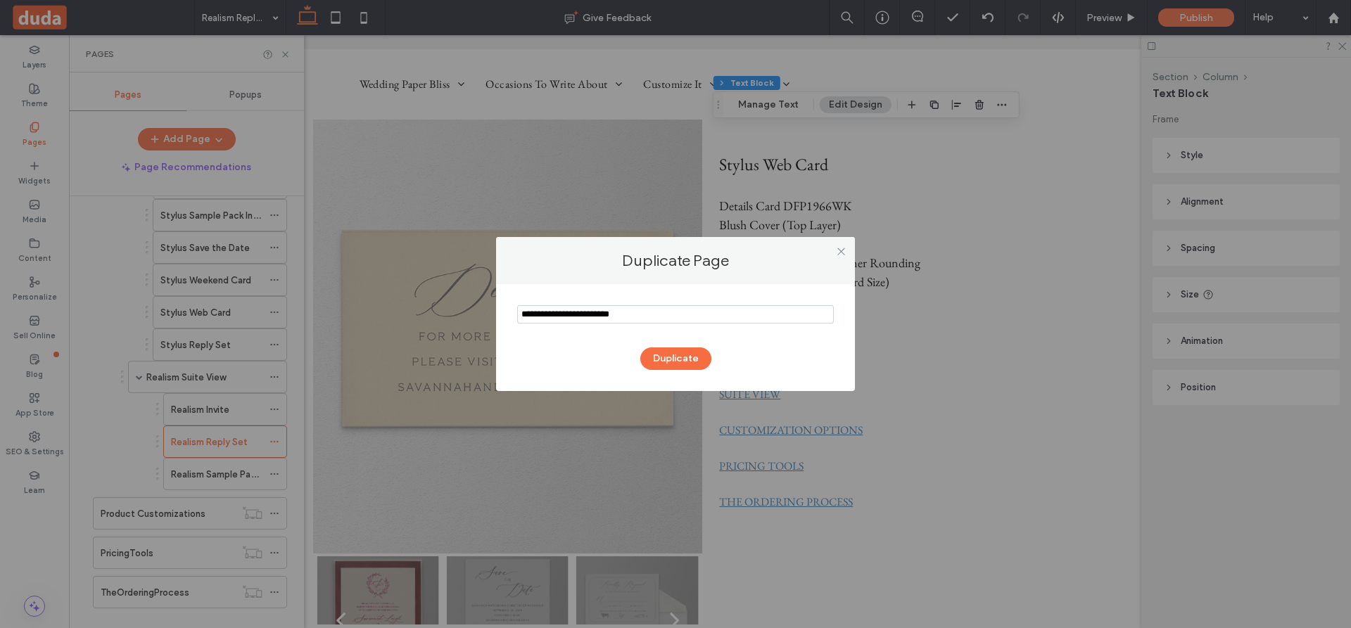
drag, startPoint x: 557, startPoint y: 312, endPoint x: 421, endPoint y: 314, distance: 136.5
click at [421, 314] on div "Duplicate Page Duplicate" at bounding box center [675, 314] width 1351 height 628
click at [603, 315] on input "notEmpty" at bounding box center [675, 314] width 317 height 18
type input "**********"
click at [672, 361] on button "Duplicate" at bounding box center [675, 359] width 71 height 23
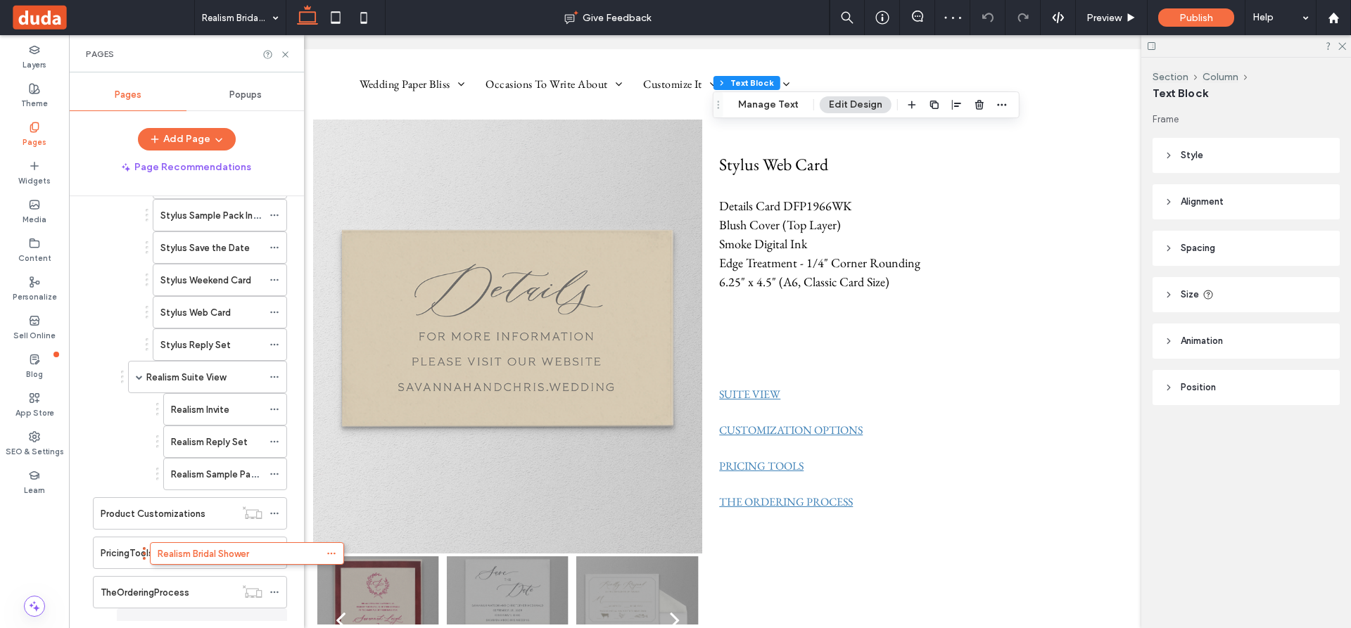
scroll to position [829, 0]
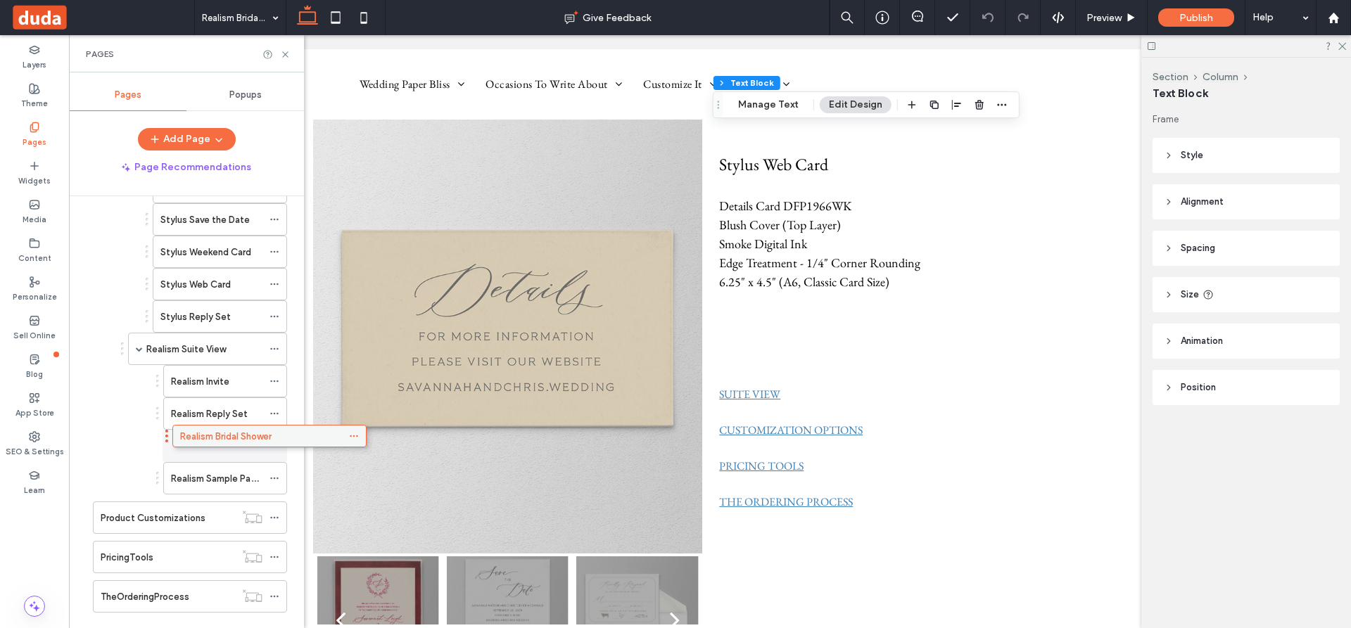
drag, startPoint x: 155, startPoint y: 619, endPoint x: 232, endPoint y: 429, distance: 205.1
drag, startPoint x: 243, startPoint y: 480, endPoint x: 253, endPoint y: 413, distance: 67.6
drag, startPoint x: 241, startPoint y: 452, endPoint x: 243, endPoint y: 485, distance: 33.2
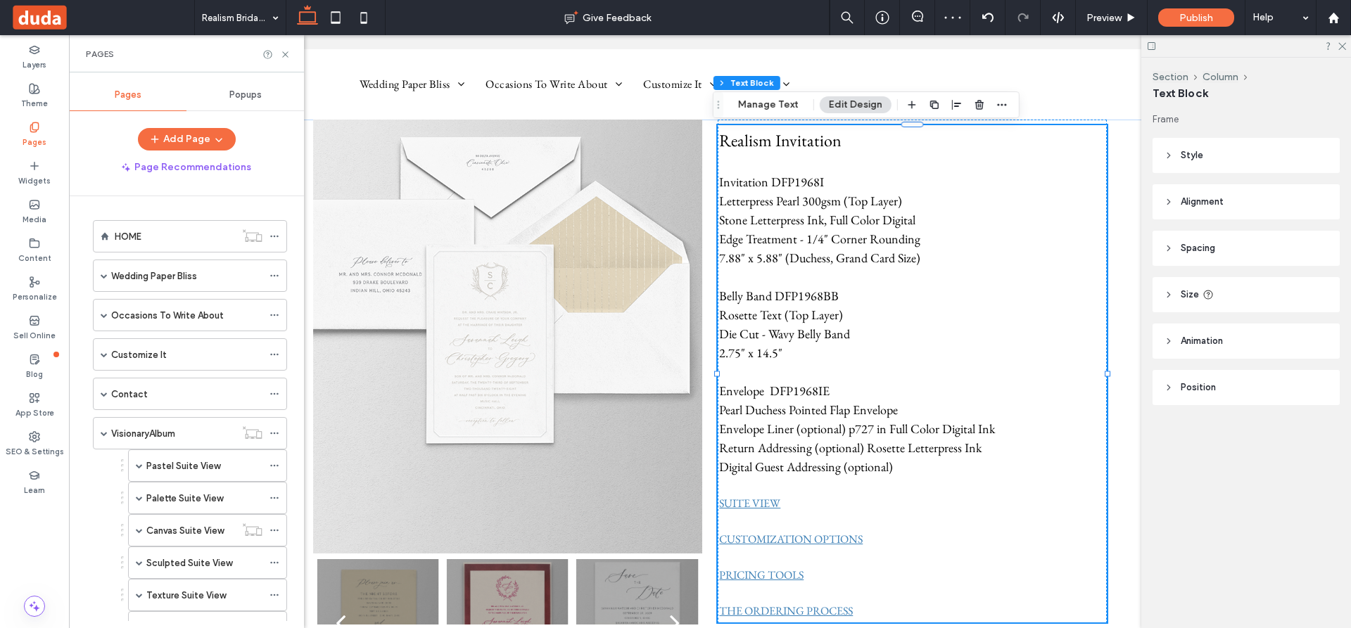
scroll to position [829, 0]
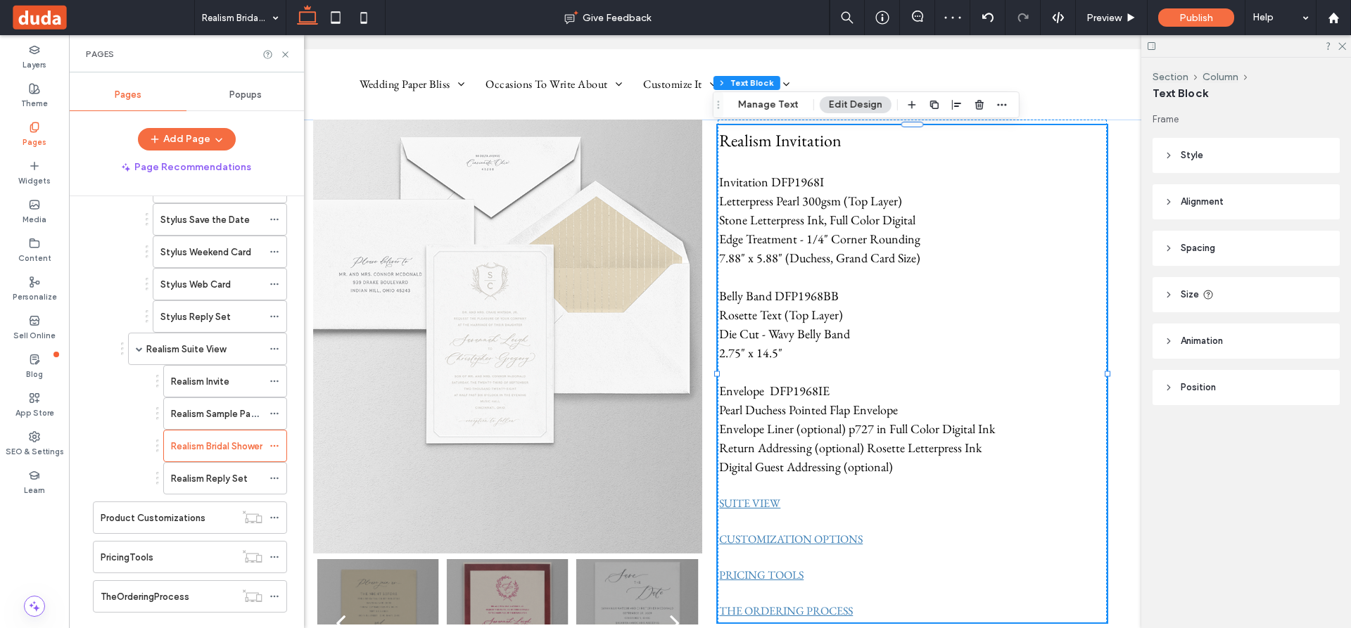
click at [243, 344] on div "Realism Suite View" at bounding box center [204, 349] width 116 height 15
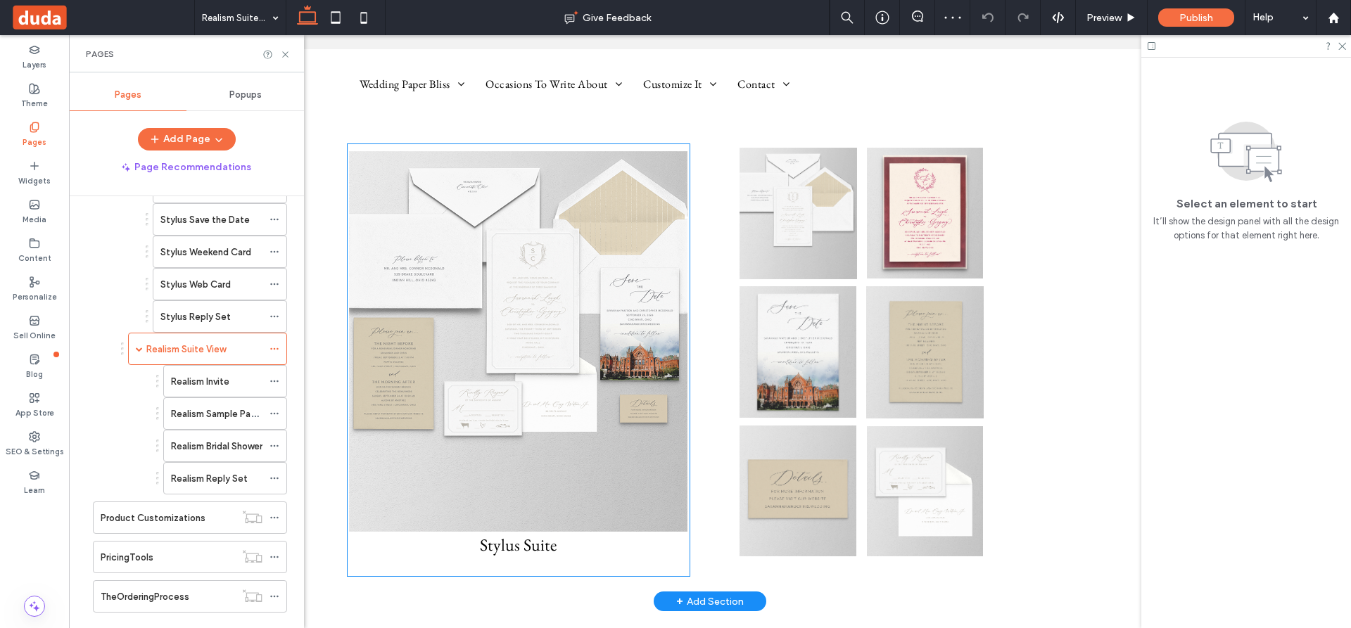
click at [525, 306] on img at bounding box center [519, 341] width 342 height 381
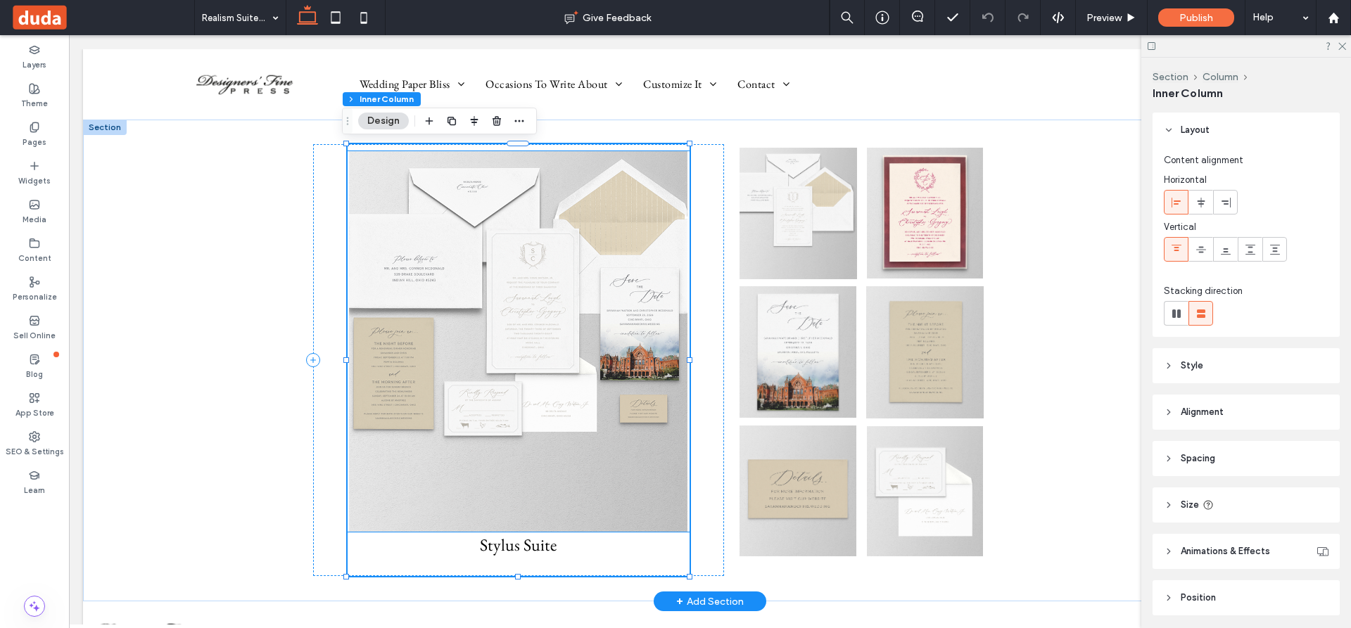
click at [457, 352] on img at bounding box center [519, 341] width 342 height 381
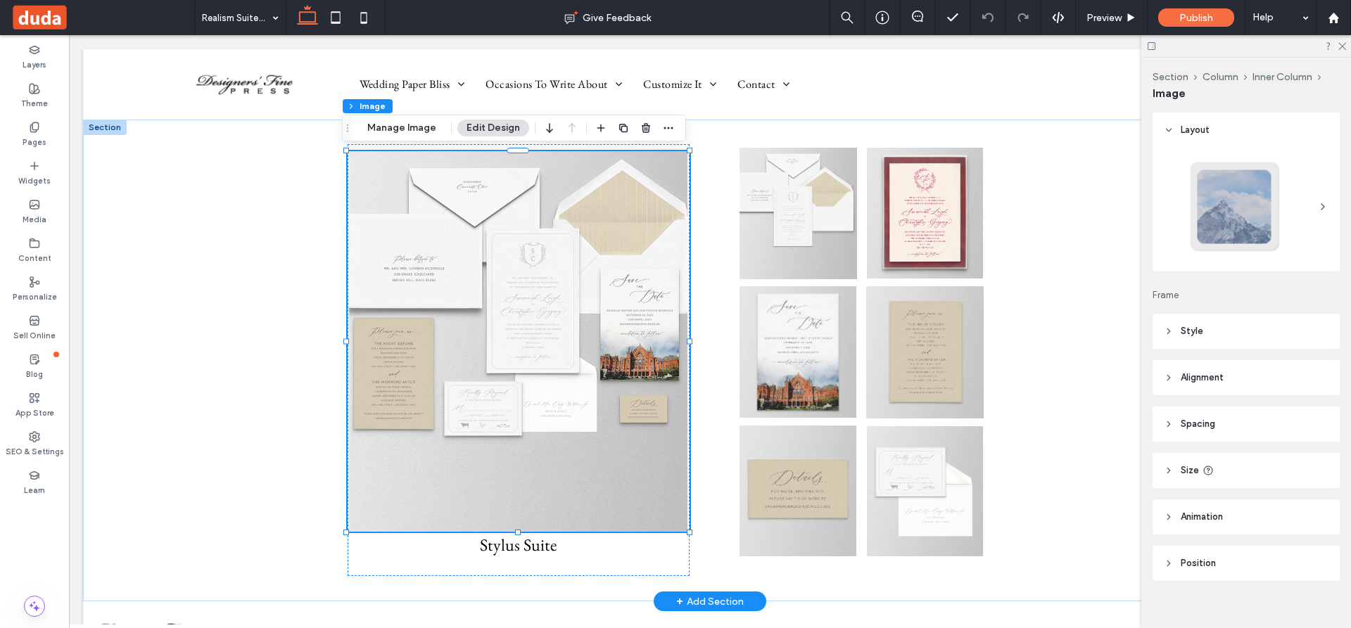
click at [457, 352] on div at bounding box center [519, 341] width 342 height 381
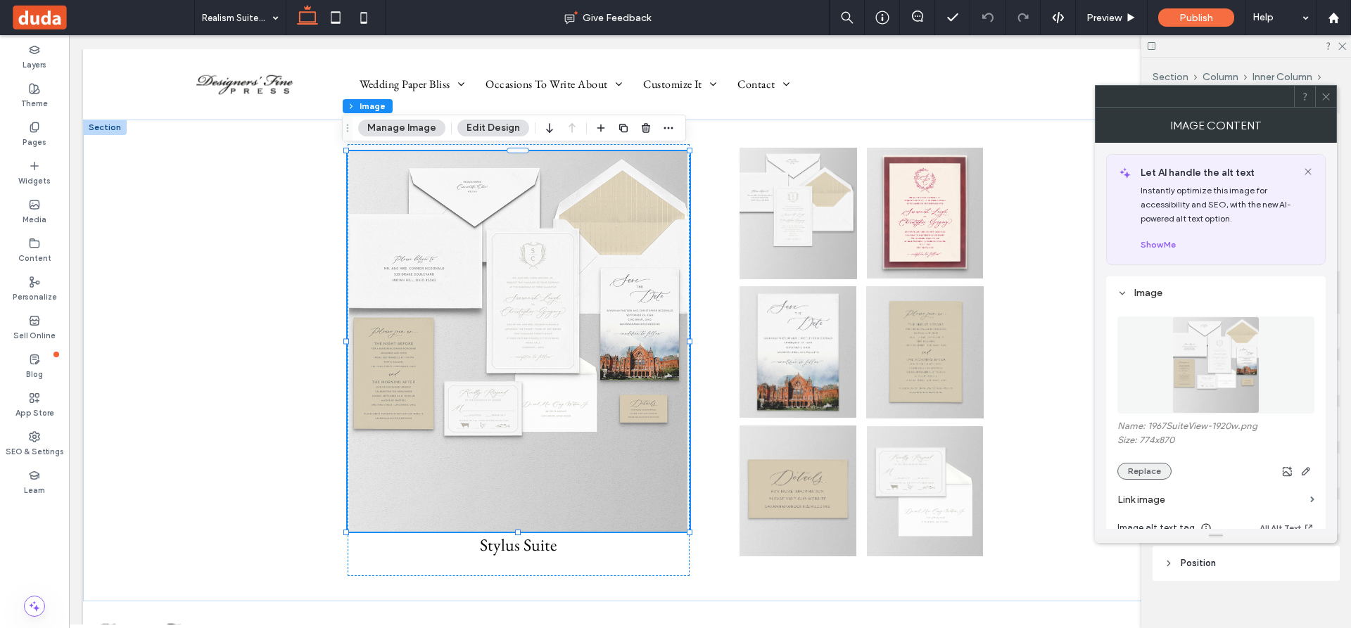
click at [1141, 469] on button "Replace" at bounding box center [1144, 471] width 54 height 17
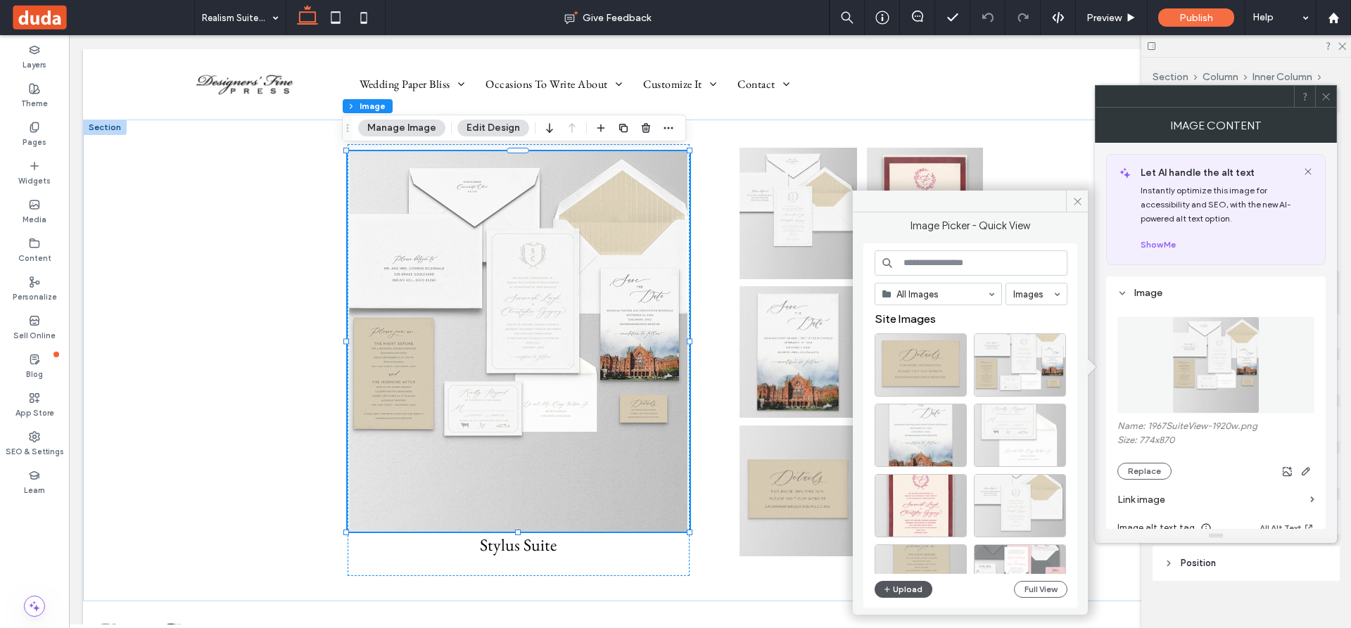
click at [905, 590] on button "Upload" at bounding box center [903, 589] width 58 height 17
click at [911, 583] on button "Upload" at bounding box center [903, 589] width 58 height 17
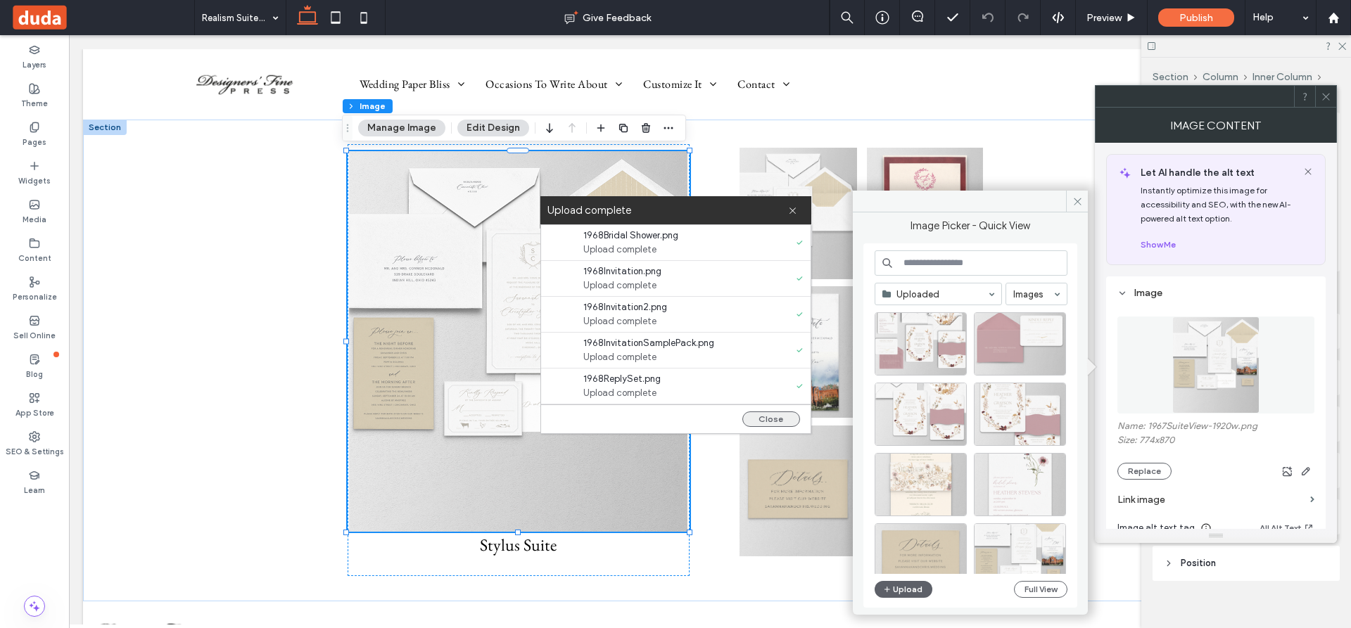
click at [779, 418] on button "Close" at bounding box center [771, 419] width 58 height 15
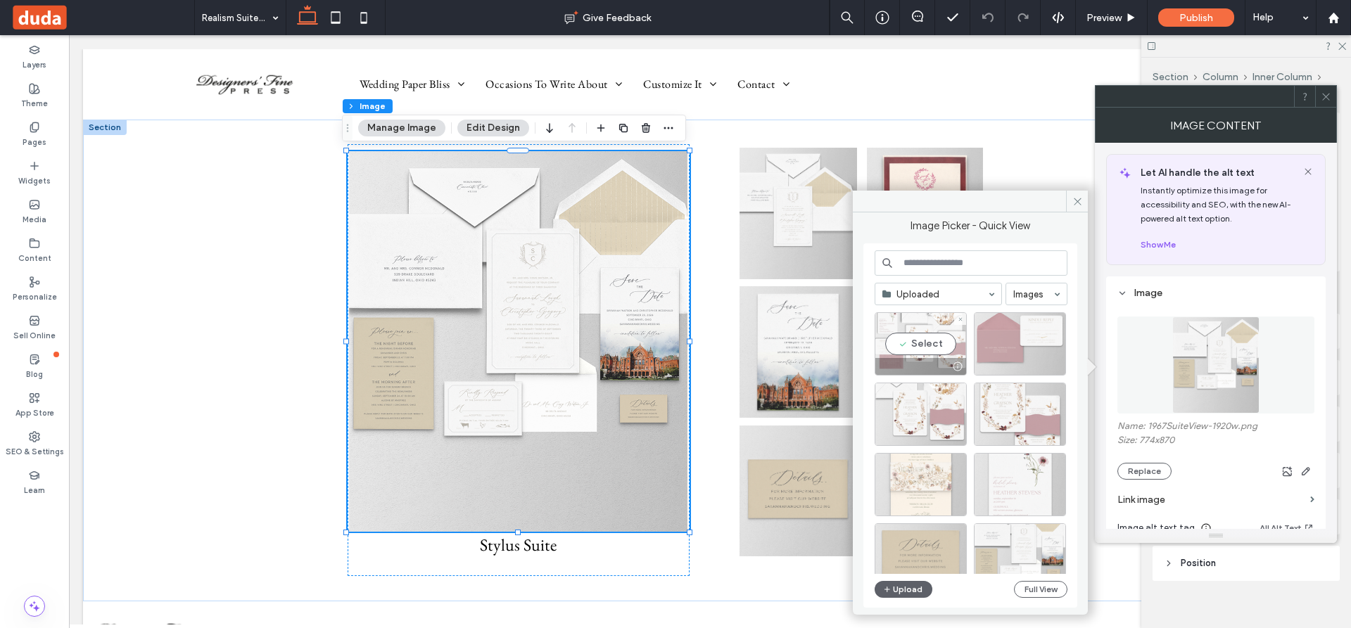
click at [929, 342] on div "Select" at bounding box center [920, 343] width 92 height 63
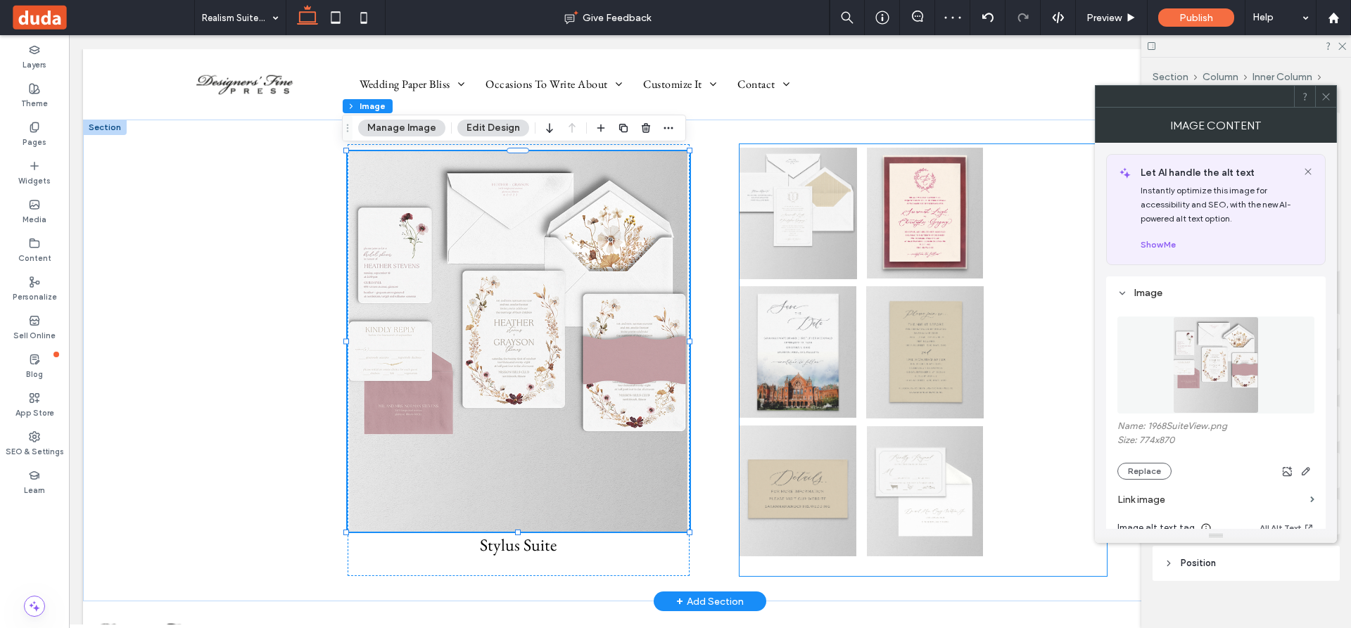
click at [1047, 210] on div at bounding box center [922, 360] width 367 height 432
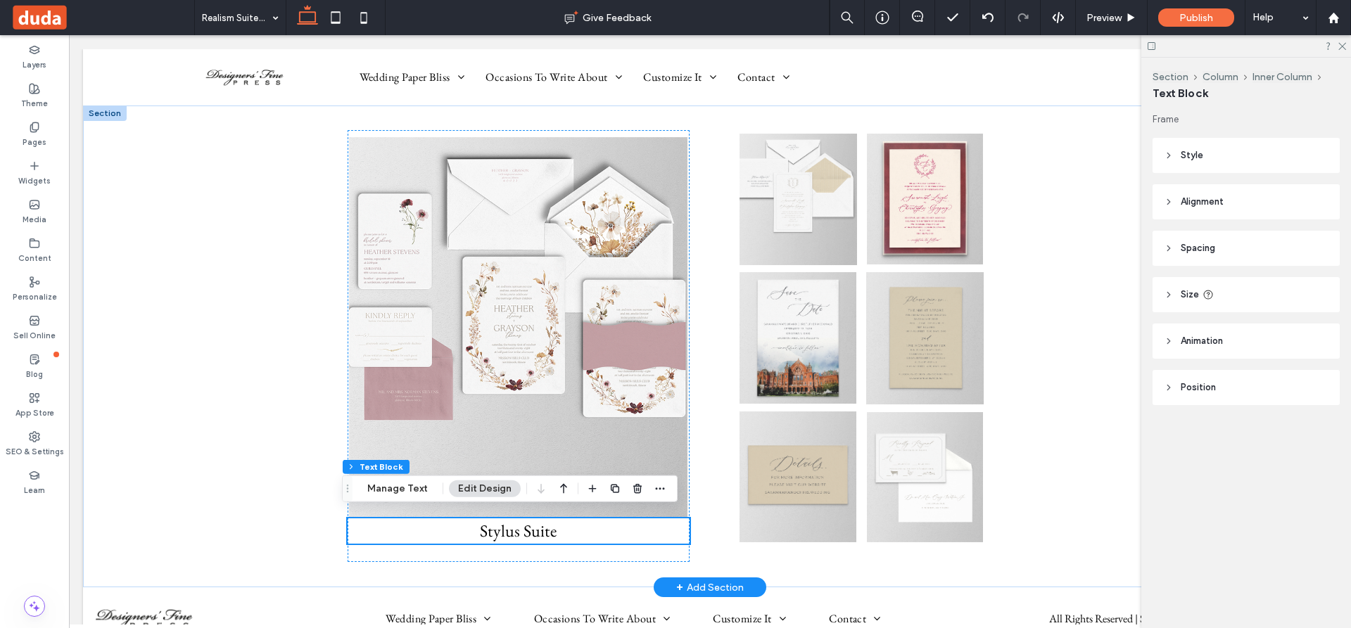
scroll to position [7, 0]
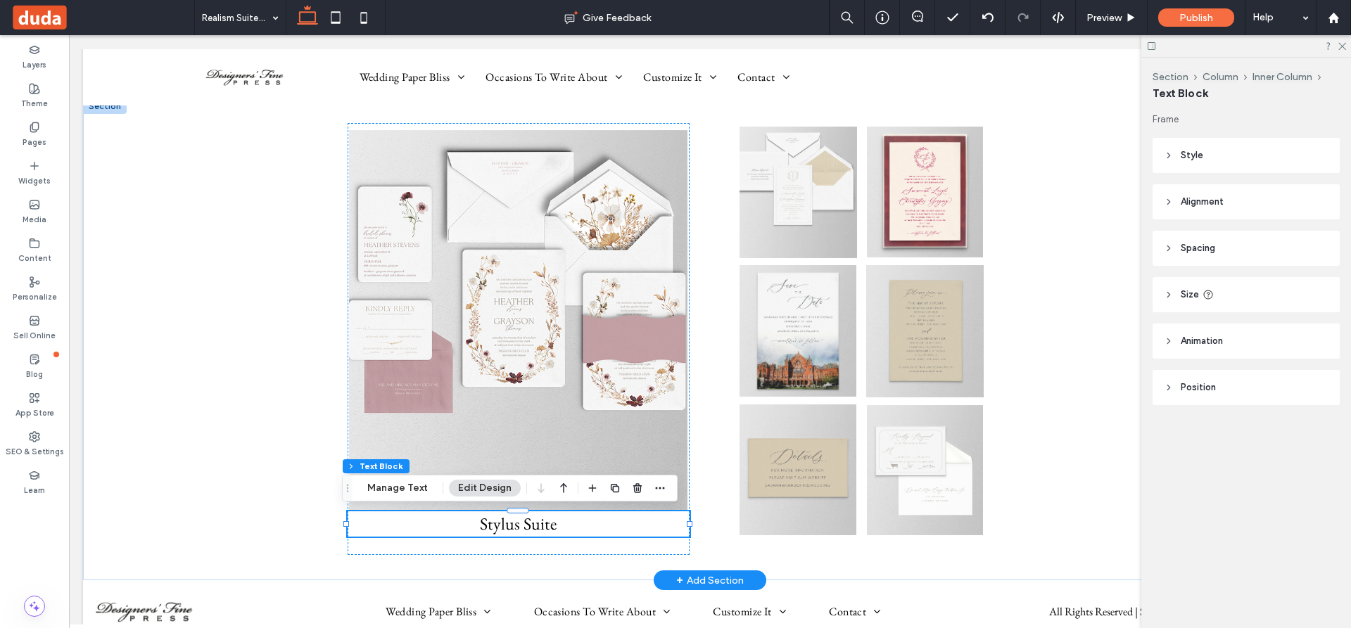
click at [511, 527] on span "Stylus Suite" at bounding box center [518, 524] width 77 height 22
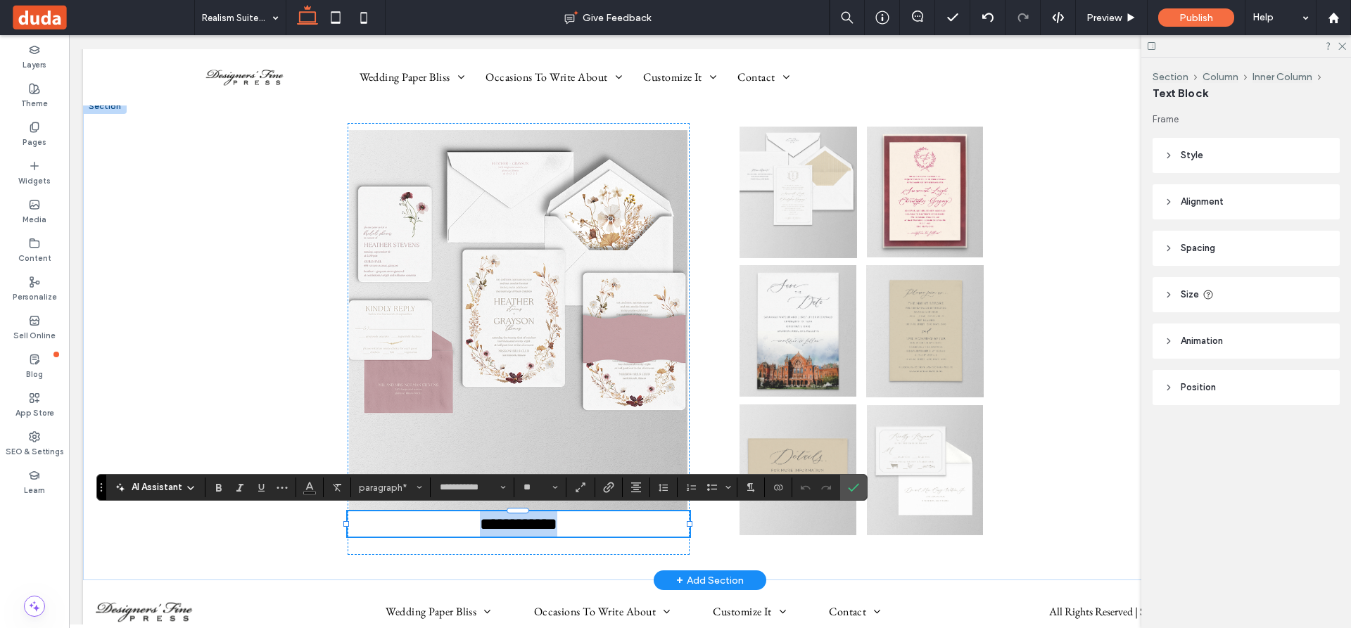
click at [513, 525] on span "**********" at bounding box center [518, 524] width 77 height 17
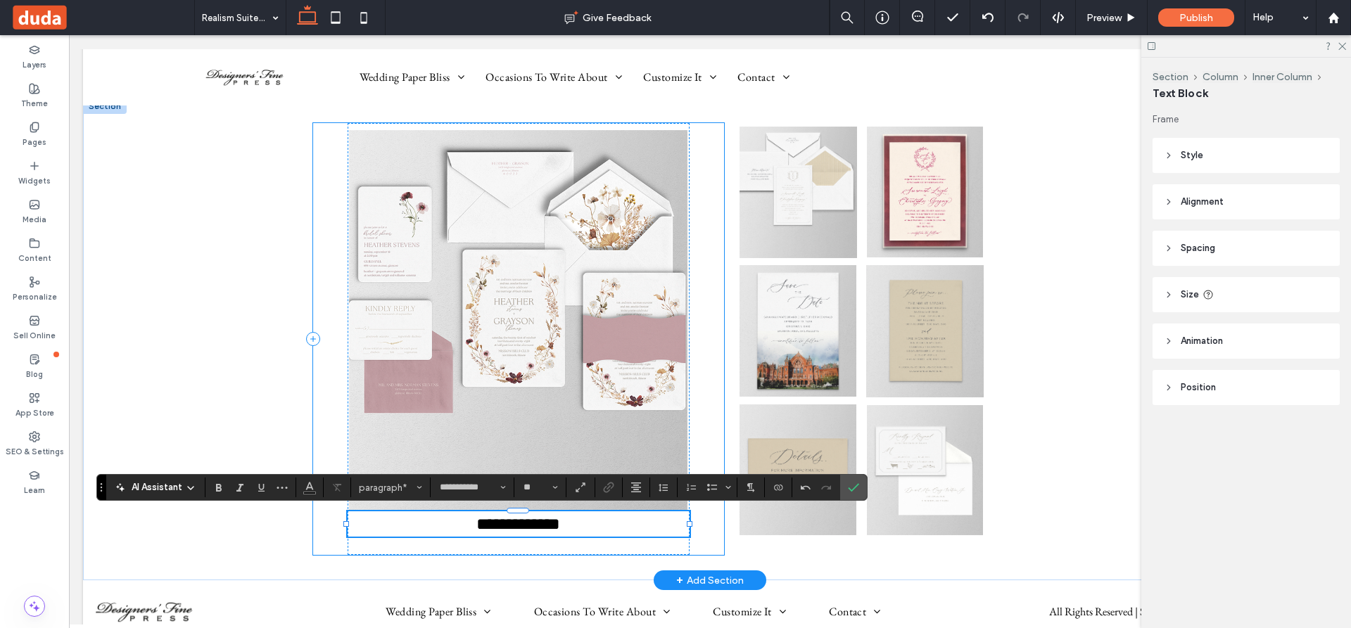
click at [717, 430] on div "**********" at bounding box center [518, 339] width 411 height 432
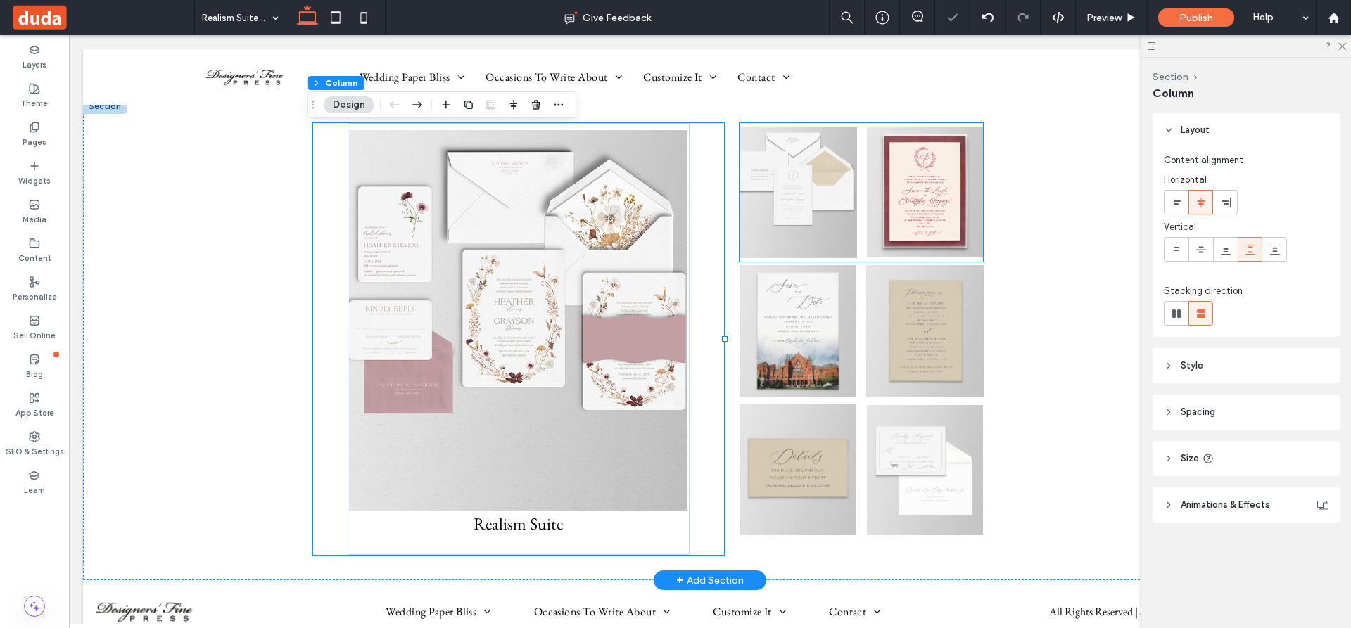
click at [796, 158] on img at bounding box center [797, 193] width 117 height 132
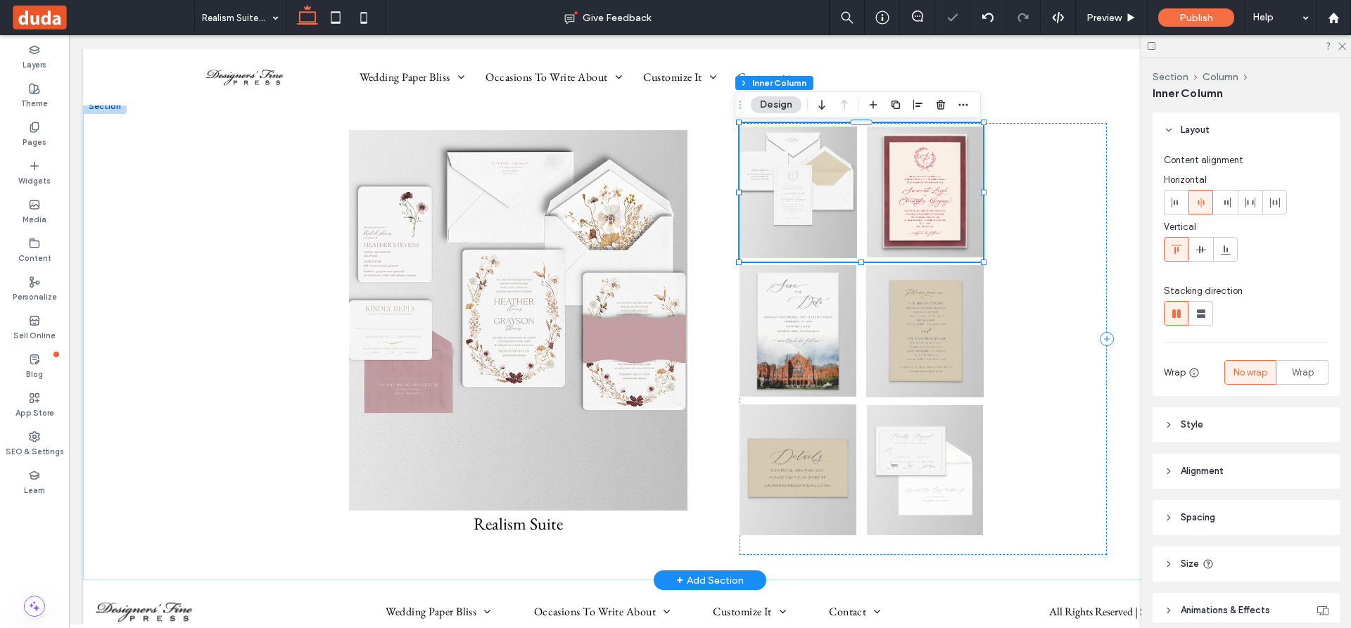
click at [796, 158] on img at bounding box center [797, 193] width 117 height 132
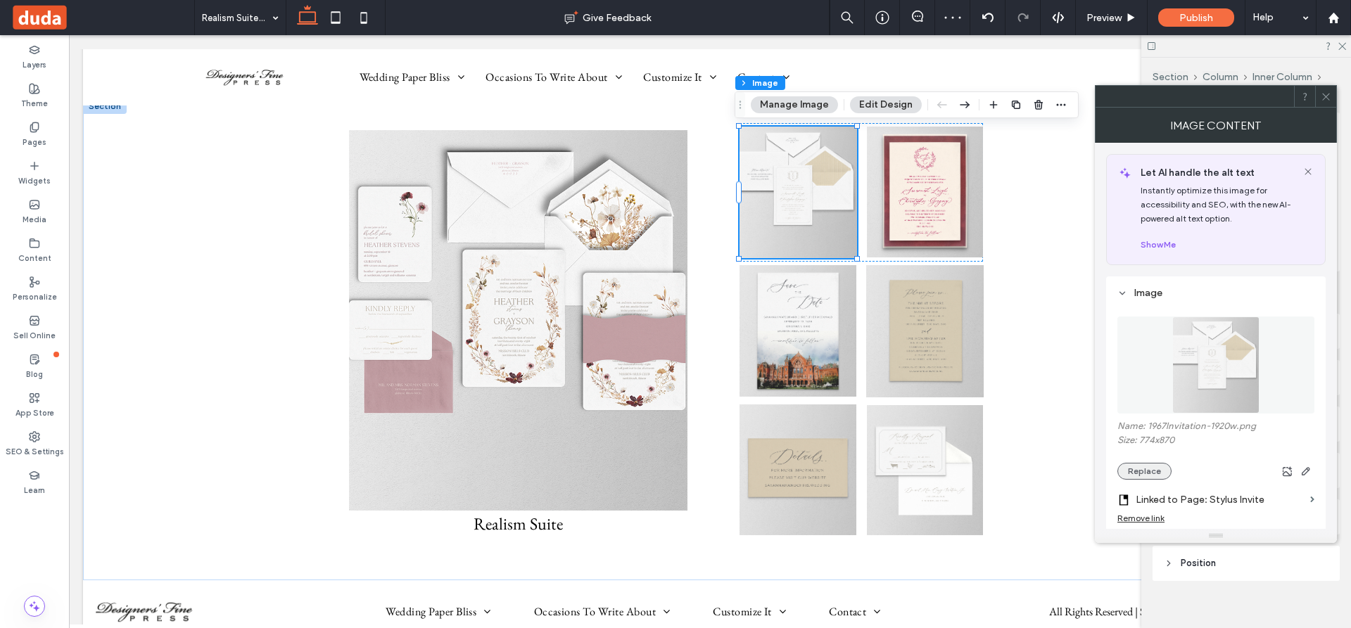
click at [1140, 474] on button "Replace" at bounding box center [1144, 471] width 54 height 17
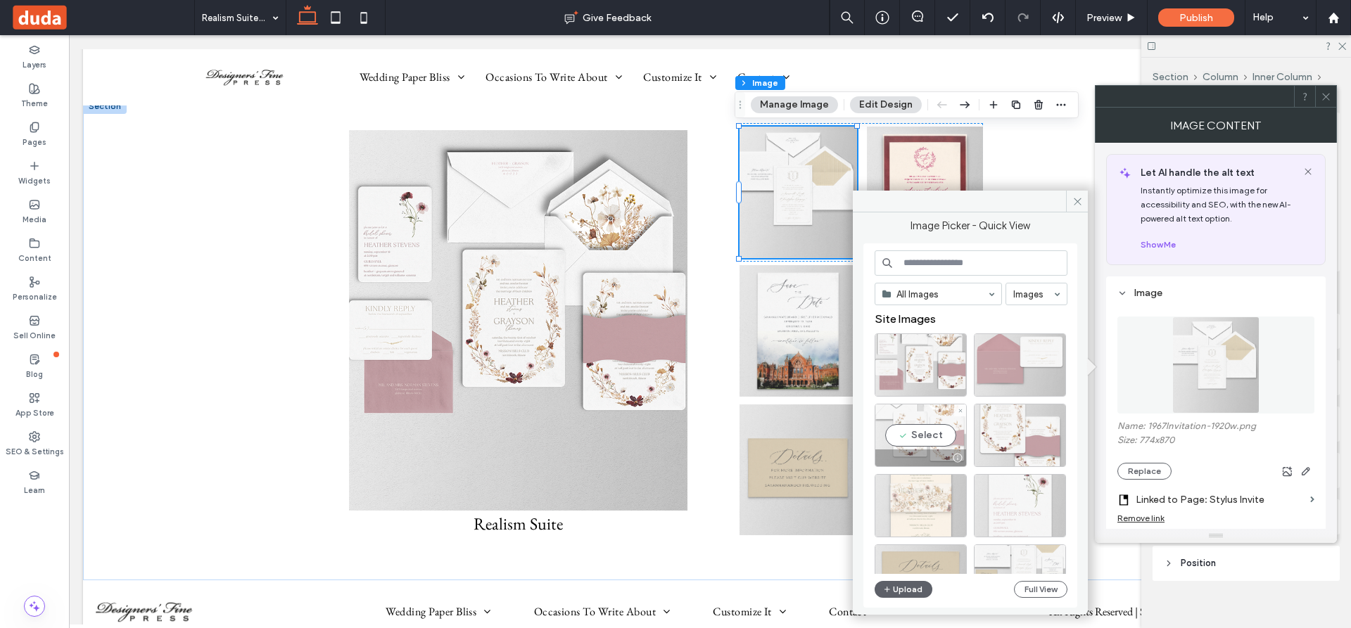
click at [922, 432] on div "Select" at bounding box center [920, 435] width 92 height 63
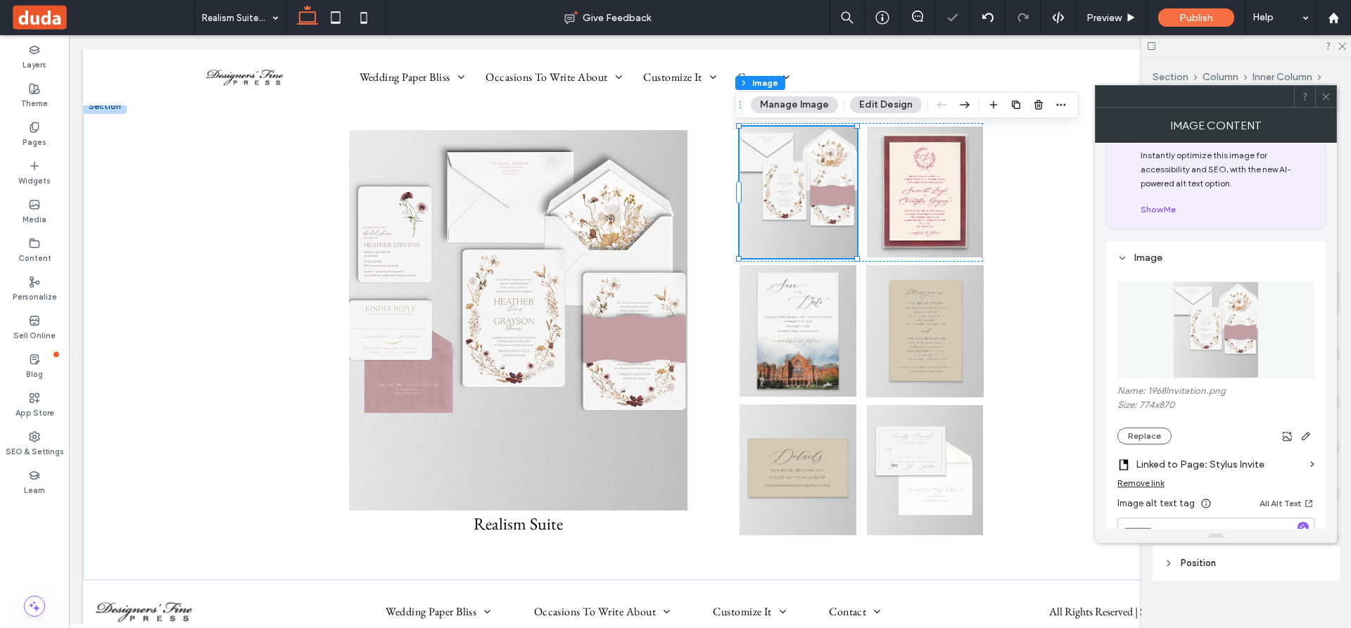
scroll to position [70, 0]
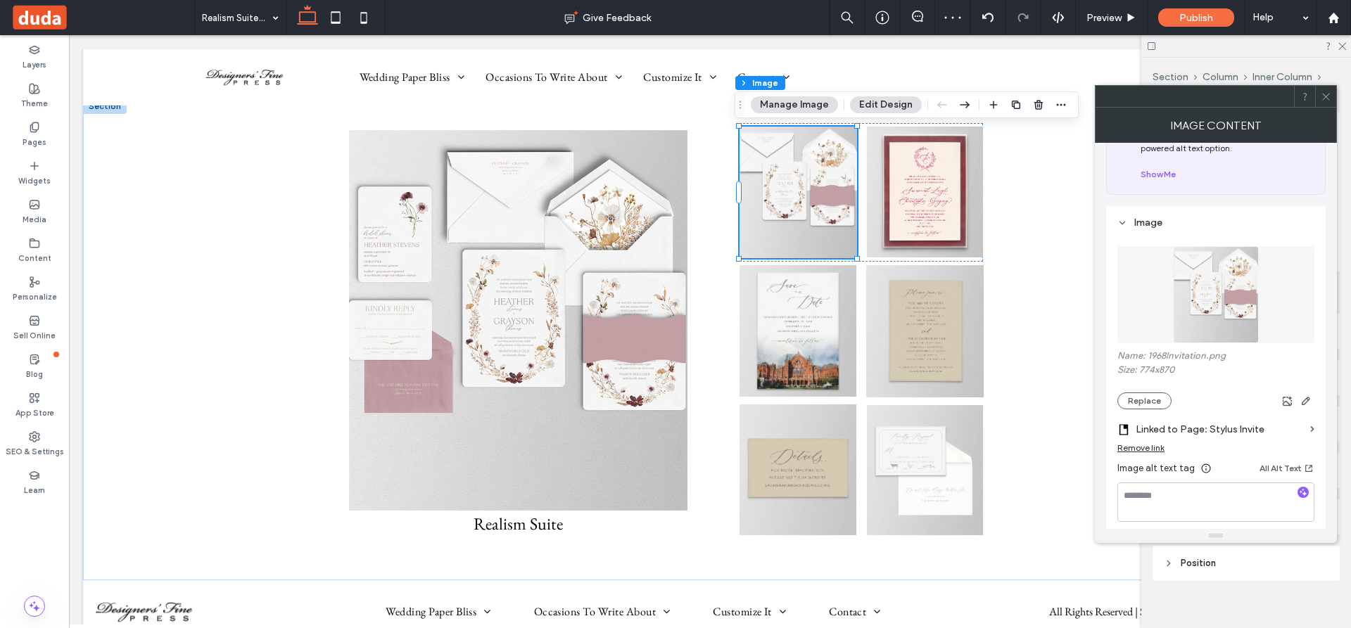
click at [1231, 428] on label "Linked to Page: Stylus Invite" at bounding box center [1219, 429] width 169 height 26
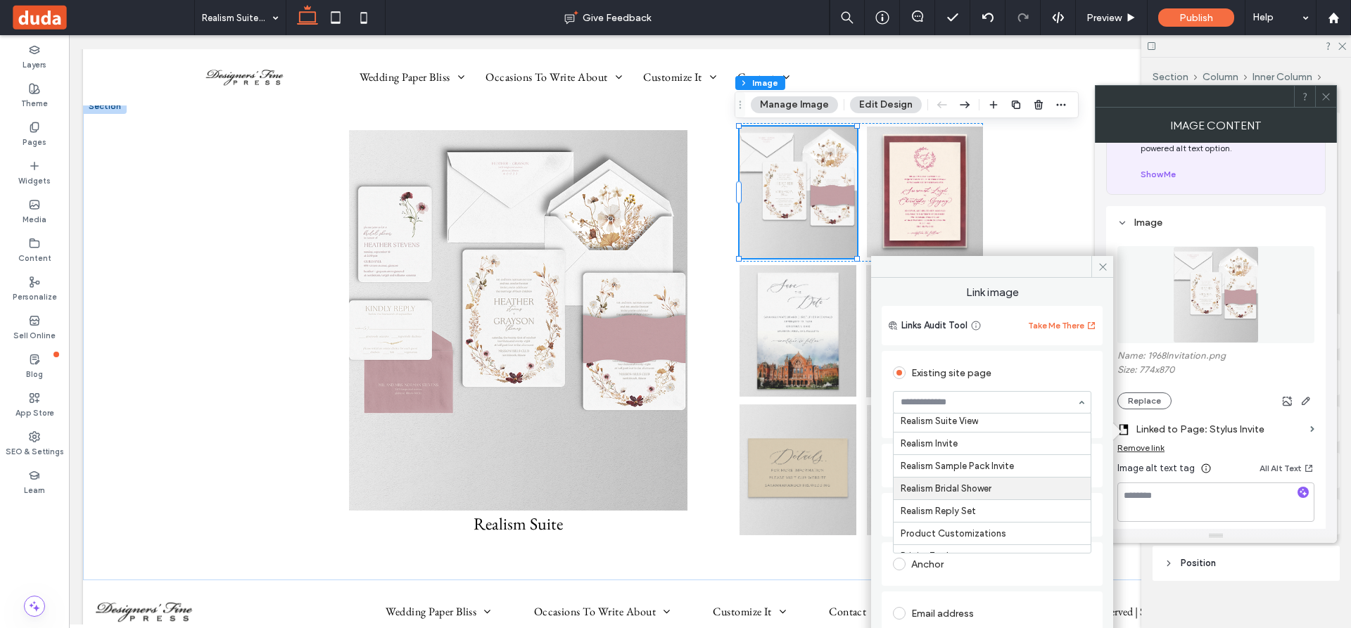
scroll to position [3707, 0]
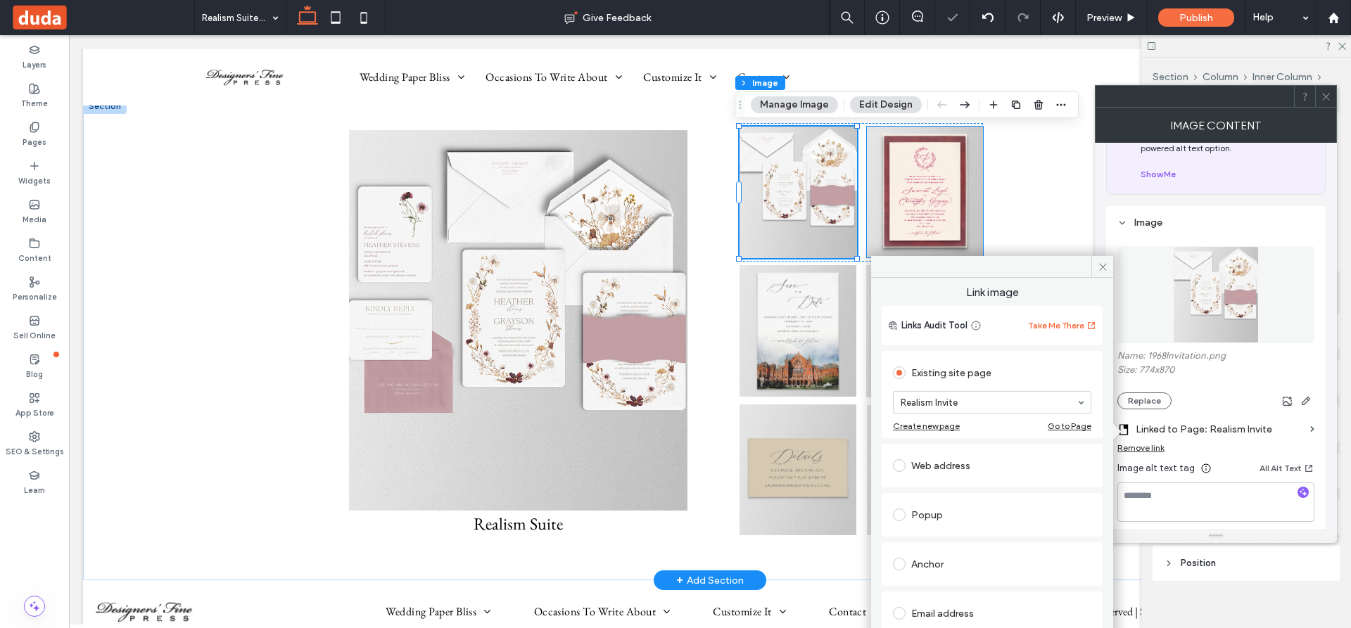
click at [926, 194] on img at bounding box center [925, 192] width 116 height 131
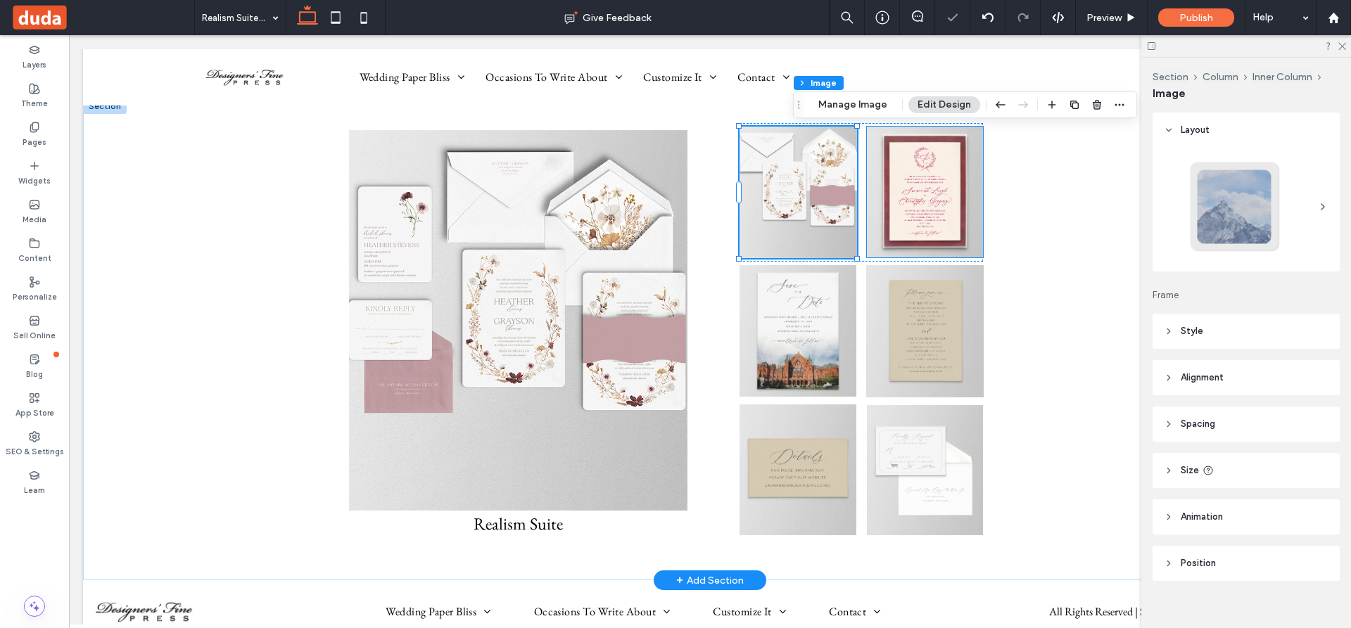
click at [926, 194] on div at bounding box center [925, 192] width 116 height 131
click at [918, 194] on img at bounding box center [925, 192] width 116 height 131
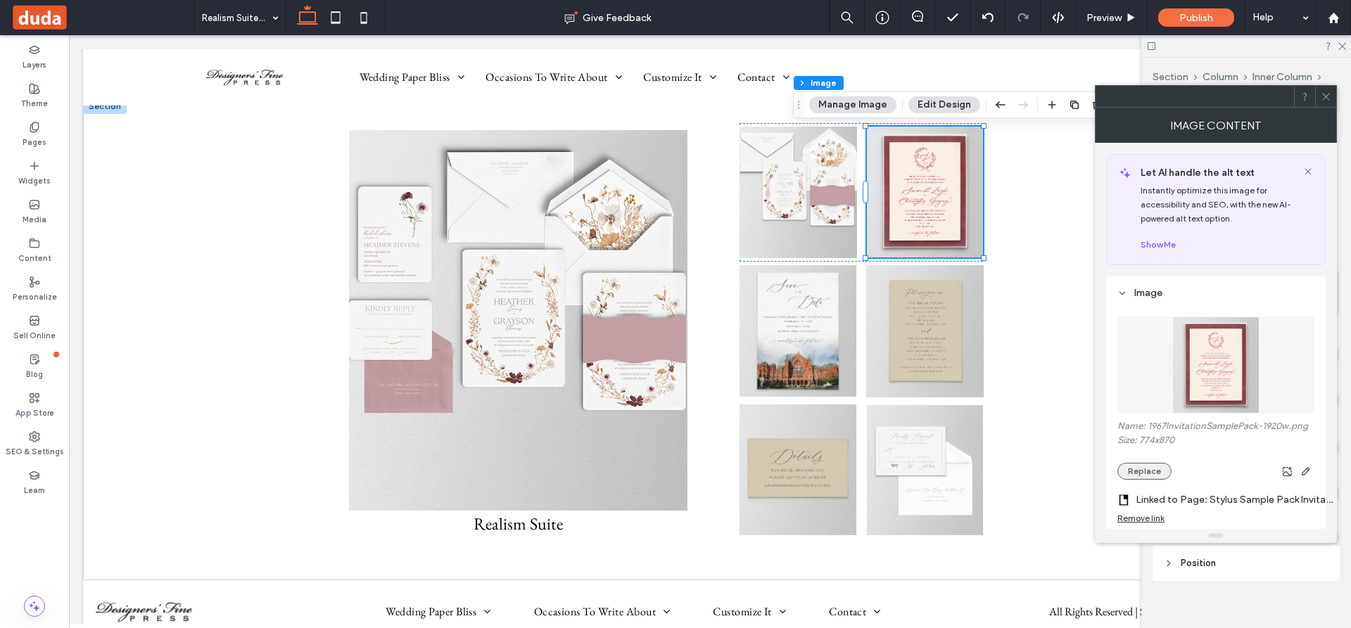
click at [1156, 470] on button "Replace" at bounding box center [1144, 471] width 54 height 17
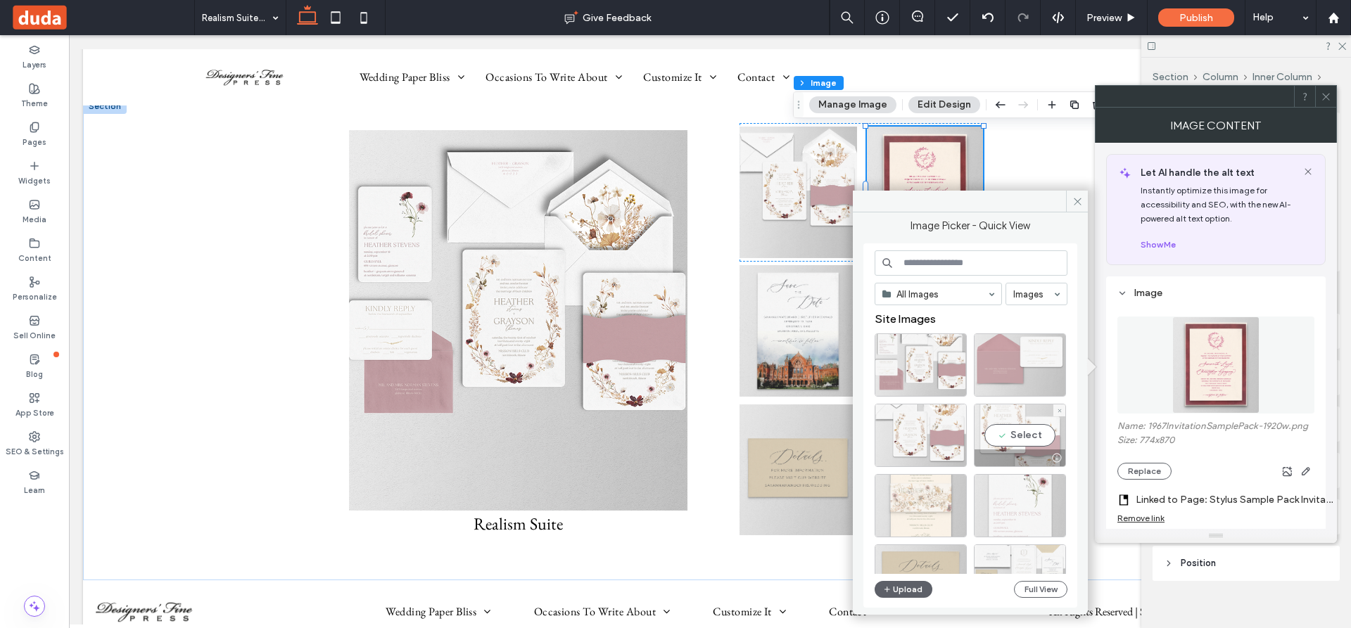
click at [1016, 439] on div "Select" at bounding box center [1020, 435] width 92 height 63
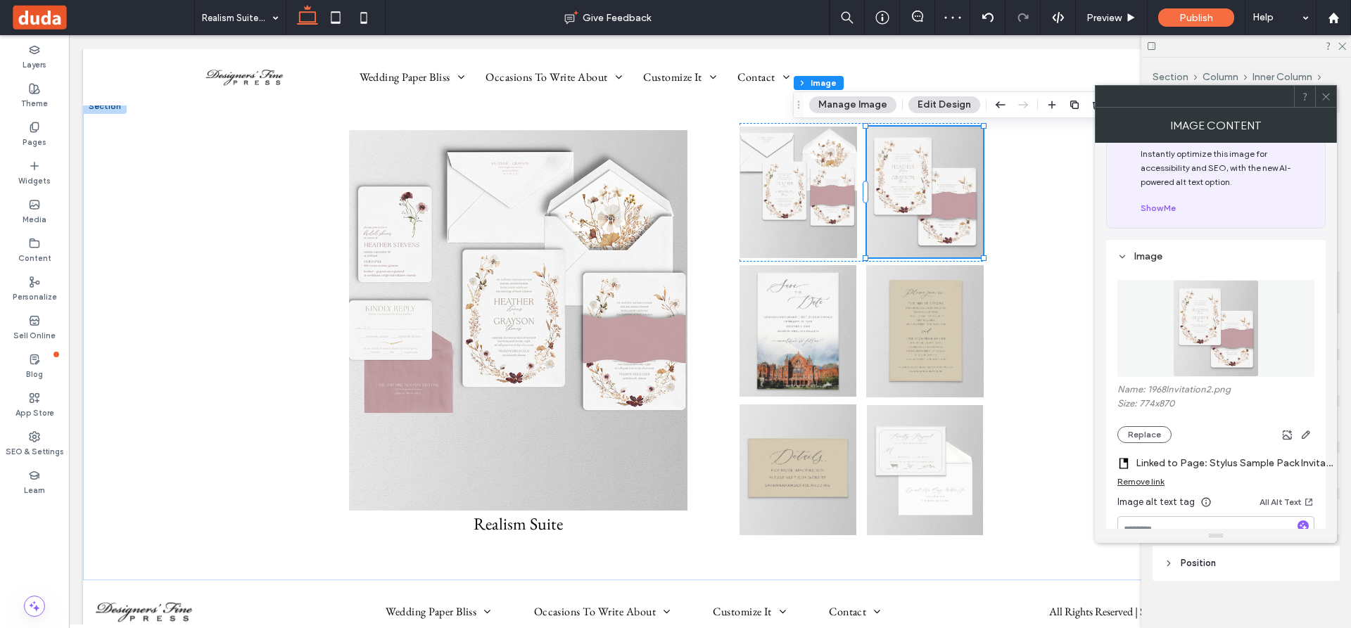
scroll to position [70, 0]
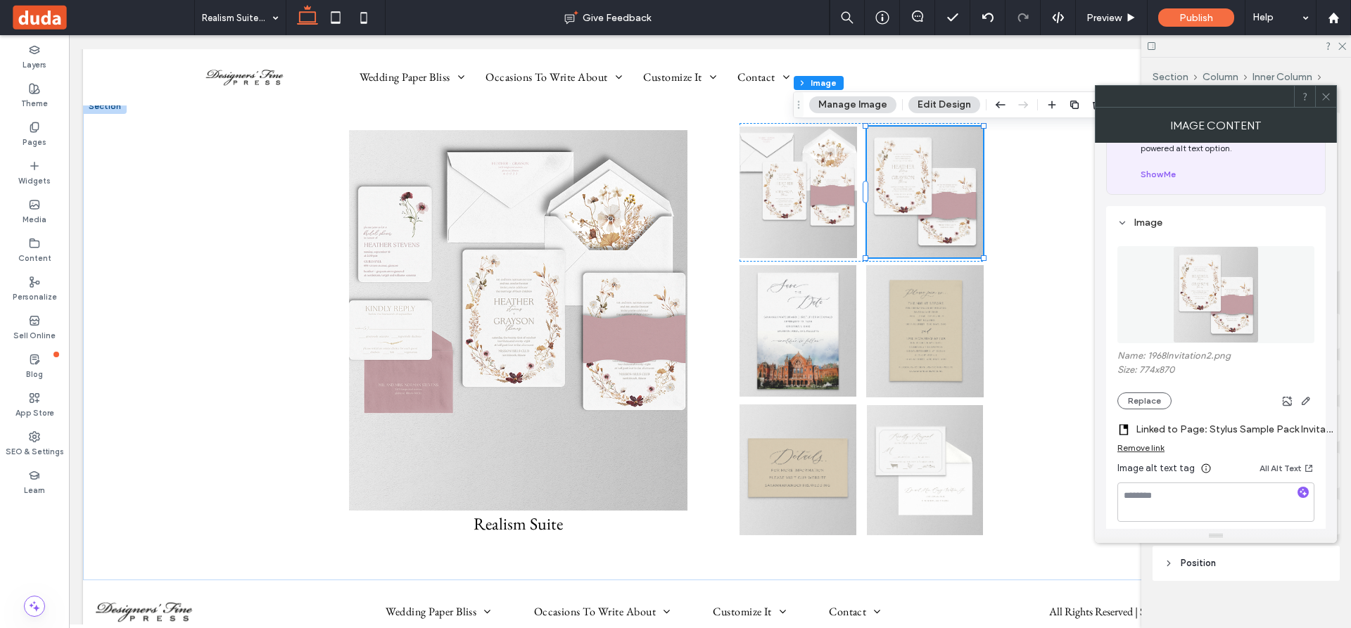
click at [1227, 428] on label "Linked to Page: Stylus Sample Pack Invitation" at bounding box center [1233, 429] width 197 height 26
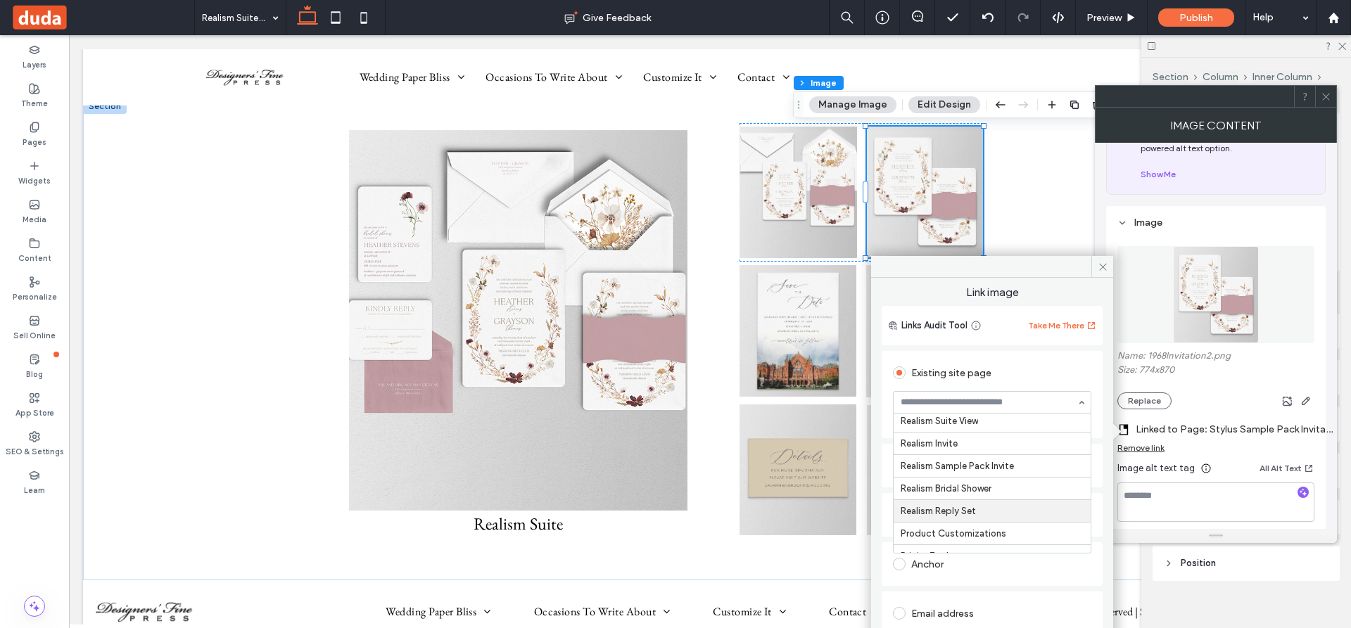
scroll to position [3707, 0]
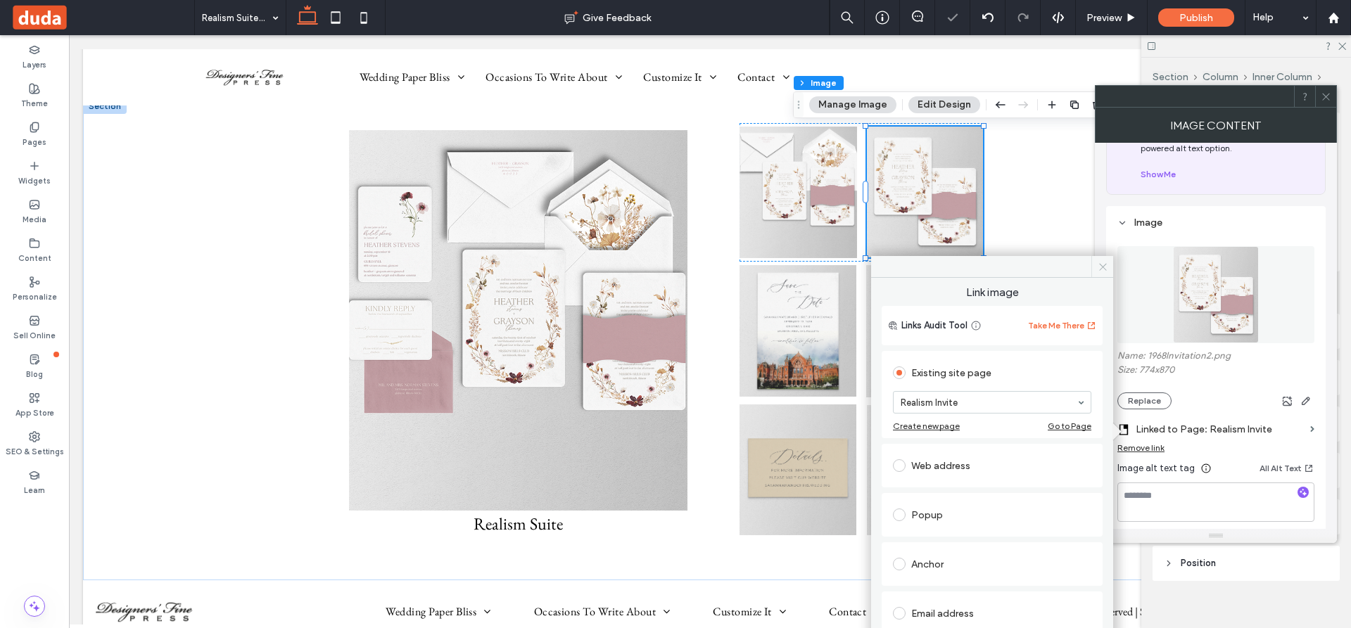
click at [1103, 265] on icon at bounding box center [1102, 267] width 11 height 11
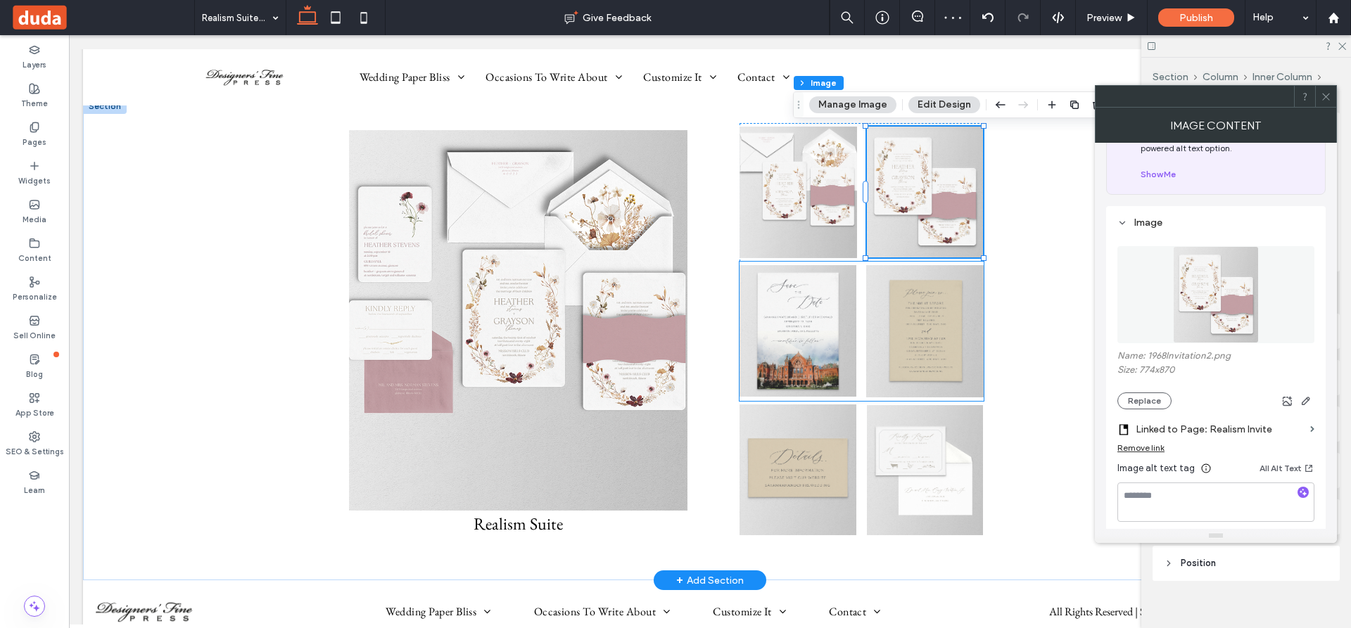
click at [784, 329] on img at bounding box center [797, 331] width 117 height 132
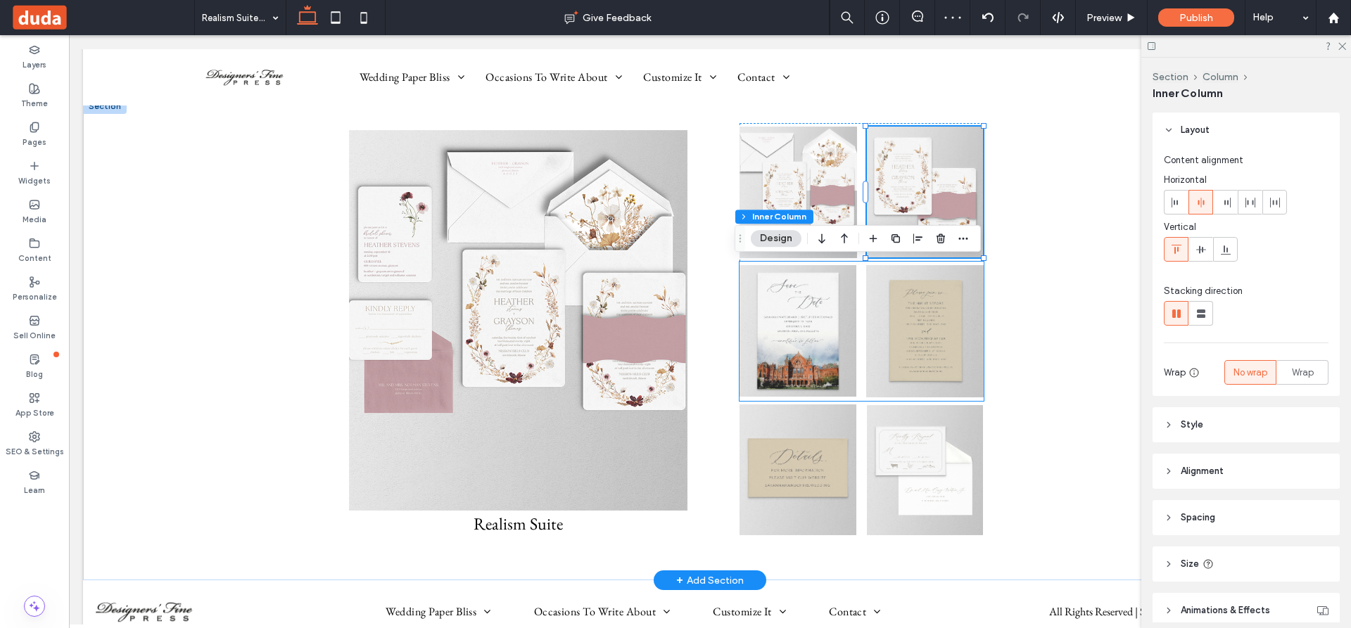
click at [784, 329] on img at bounding box center [797, 331] width 117 height 132
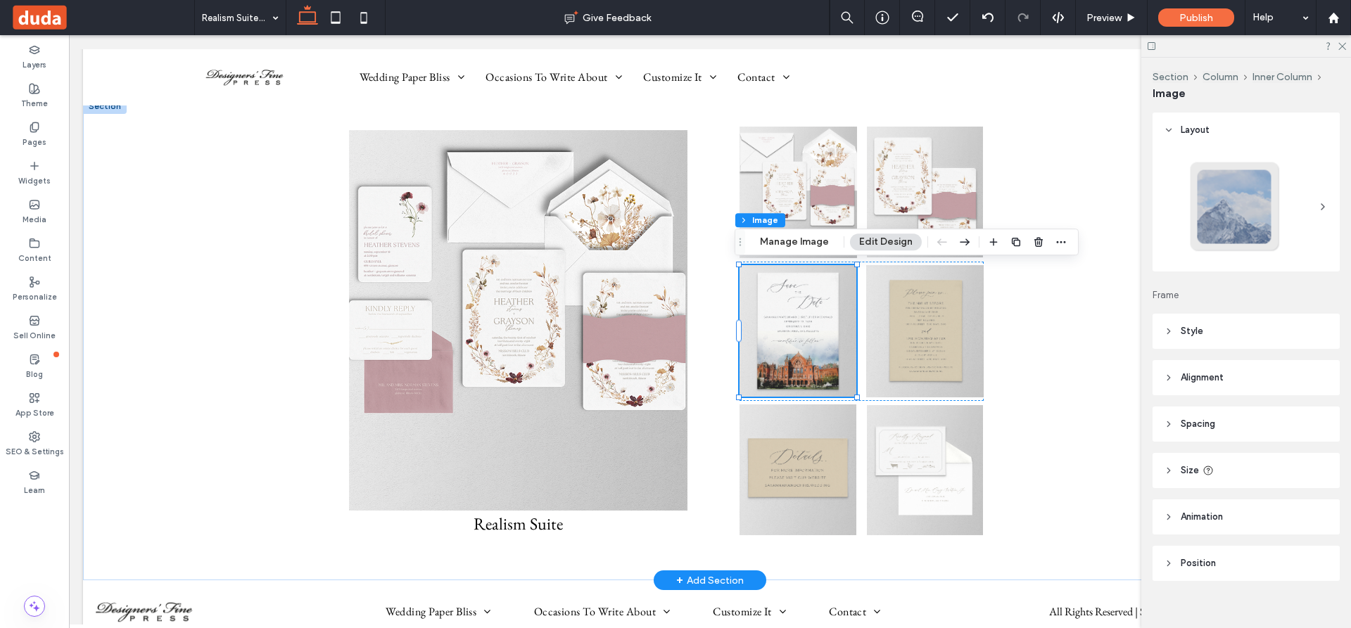
click at [812, 333] on img at bounding box center [797, 331] width 117 height 132
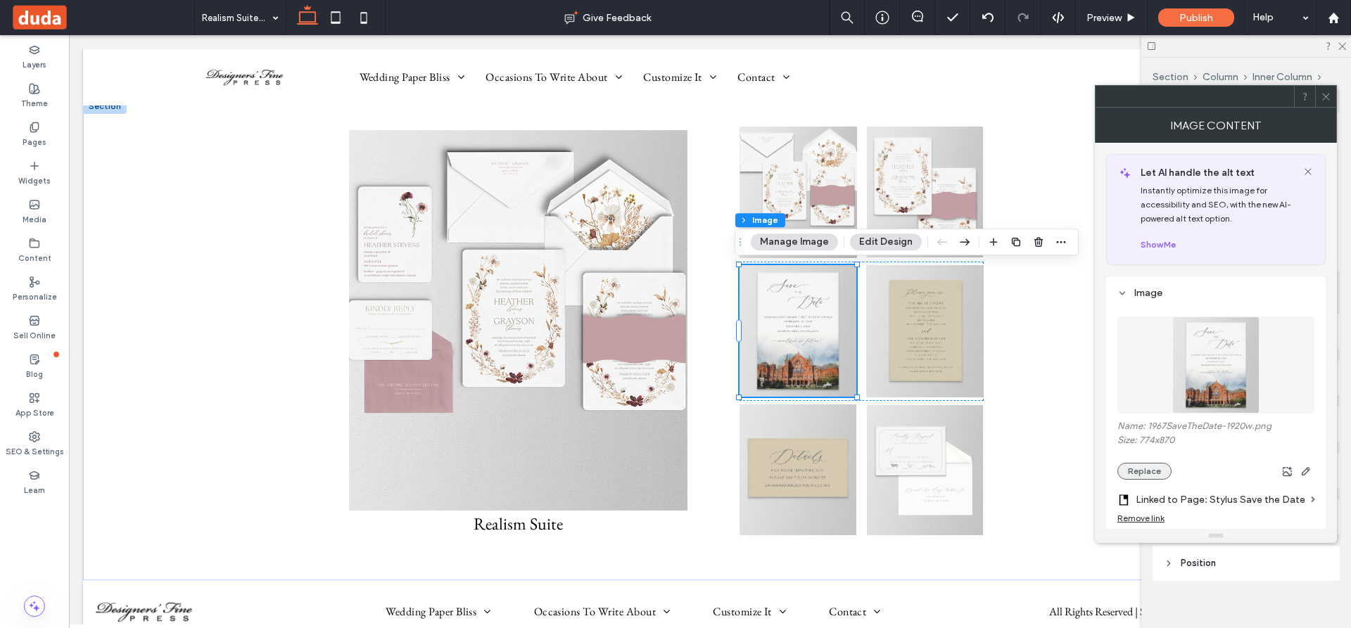
click at [1142, 473] on button "Replace" at bounding box center [1144, 471] width 54 height 17
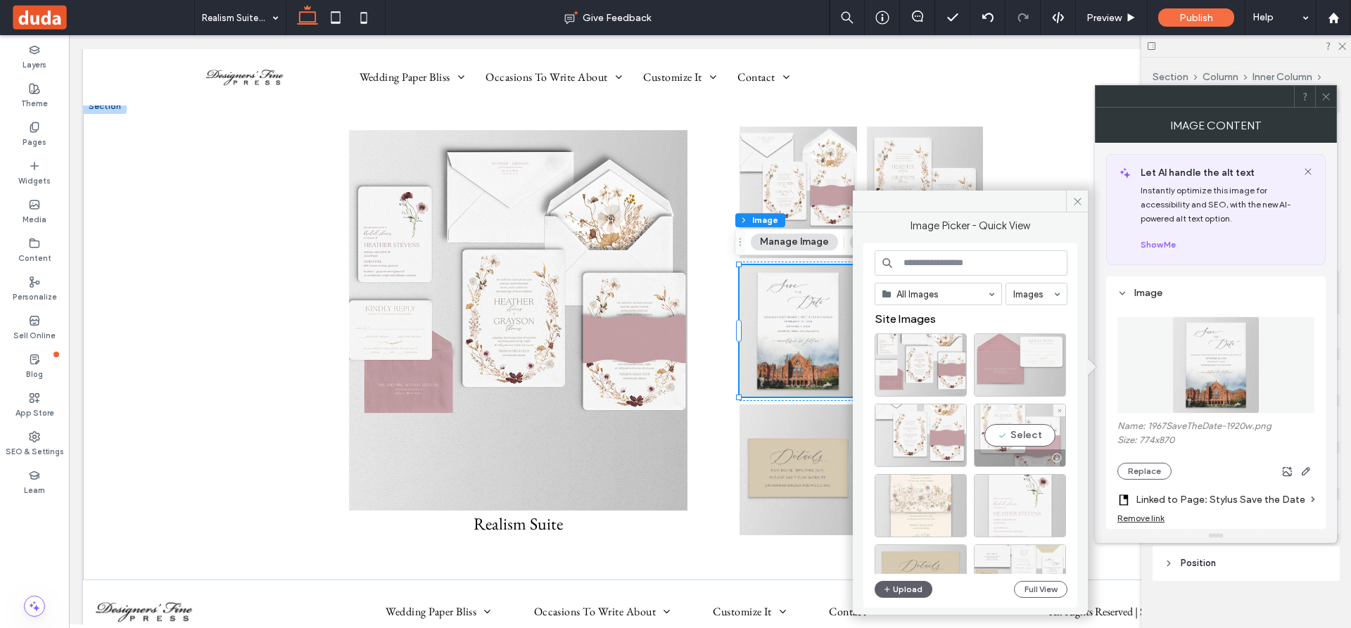
scroll to position [70, 0]
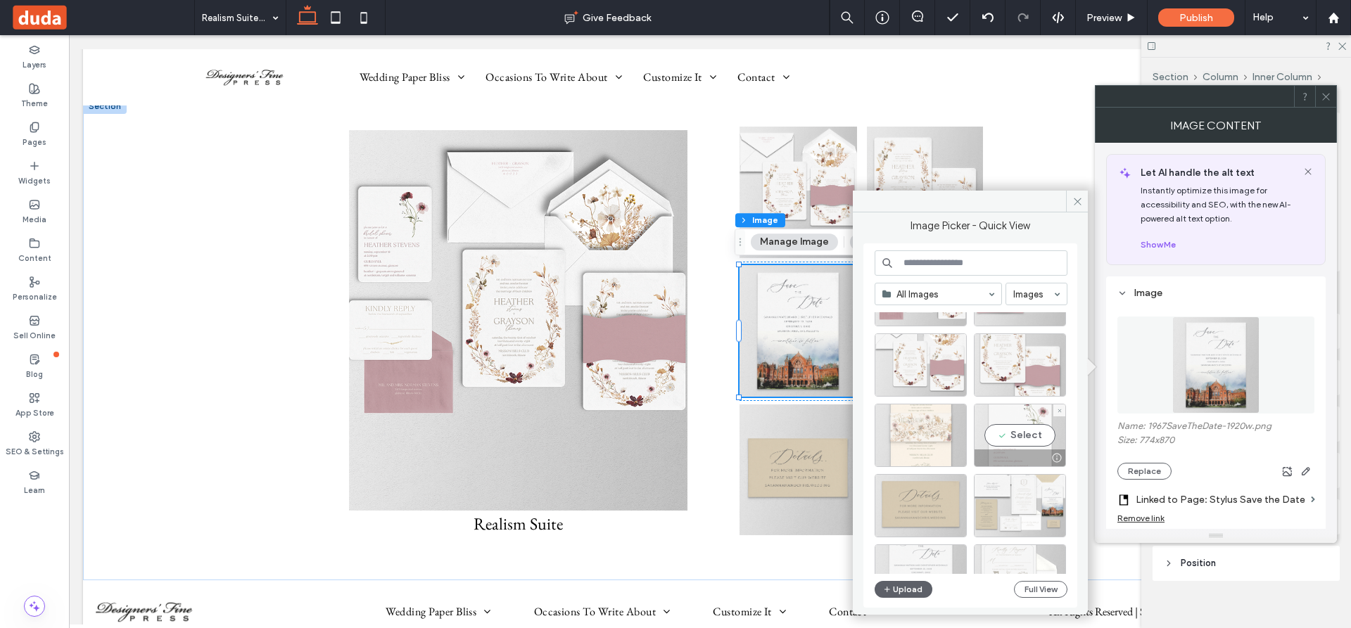
click at [1018, 431] on div "Select" at bounding box center [1020, 435] width 92 height 63
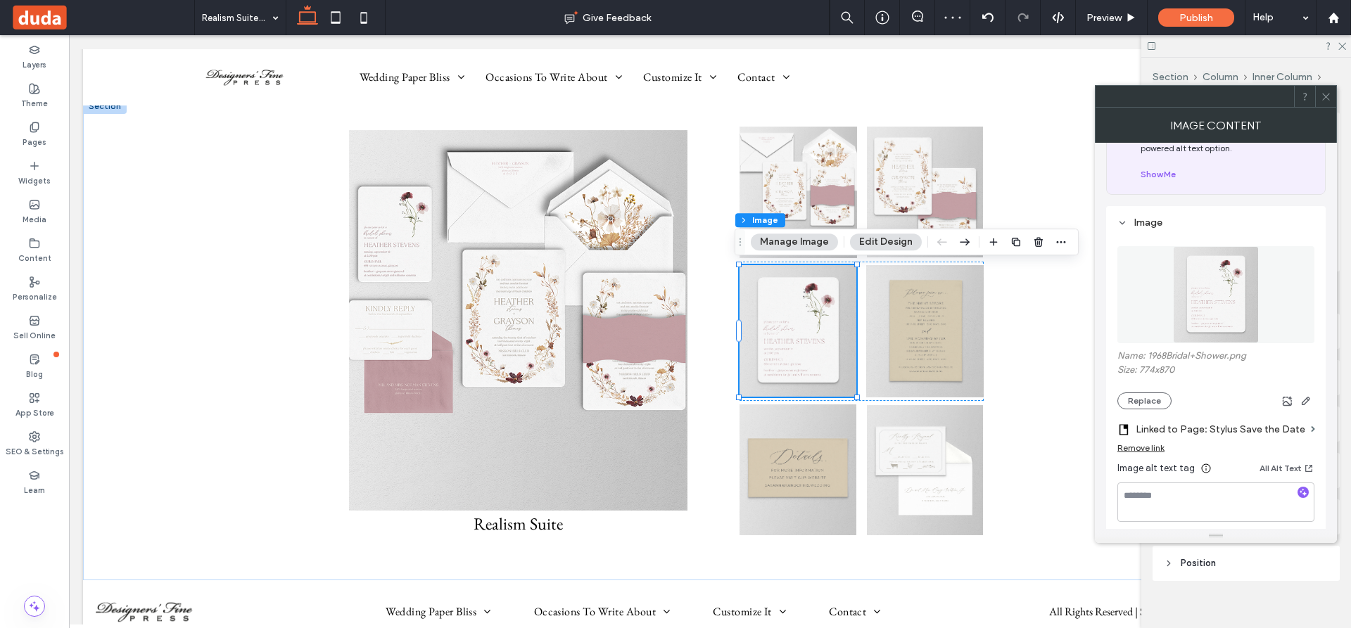
click at [1233, 425] on label "Linked to Page: Stylus Save the Date" at bounding box center [1220, 429] width 170 height 26
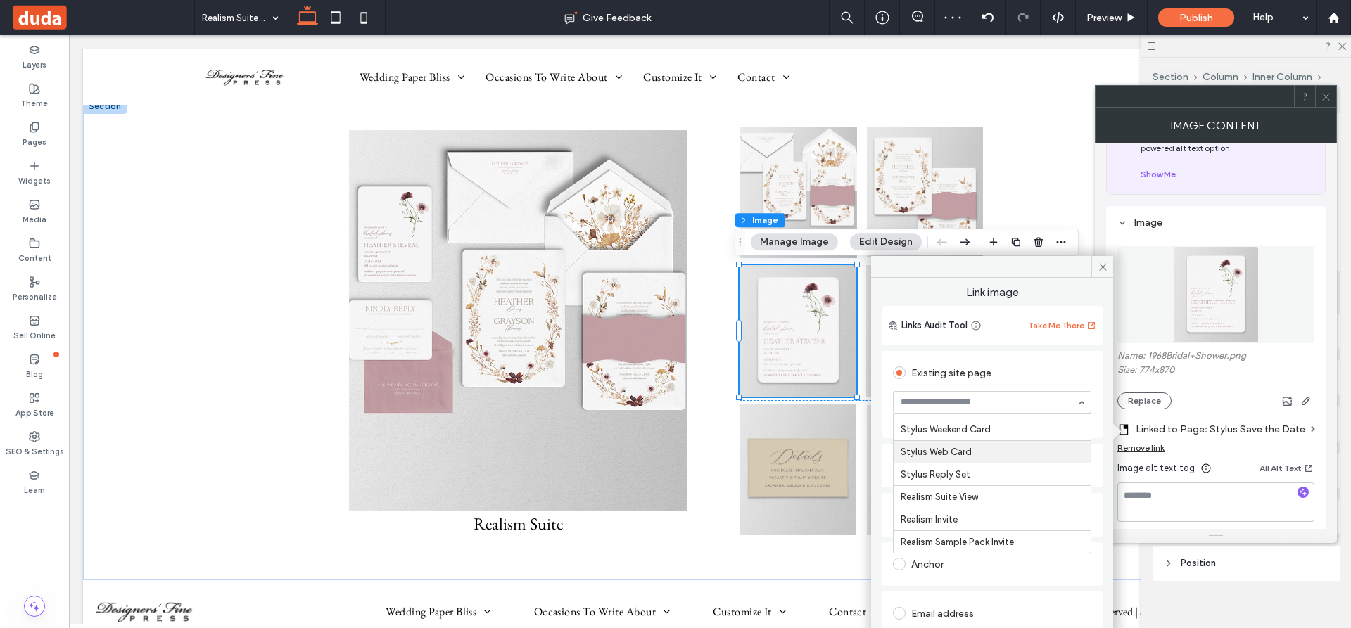
scroll to position [3717, 0]
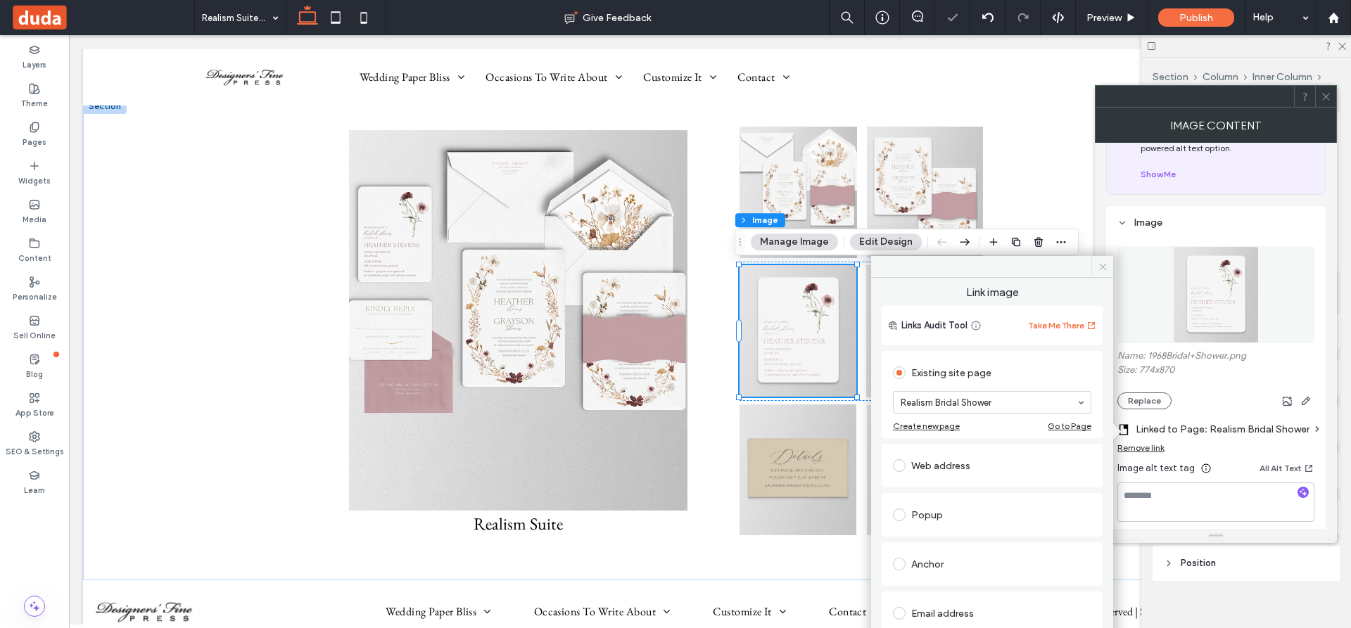
click at [1100, 264] on icon at bounding box center [1102, 267] width 11 height 11
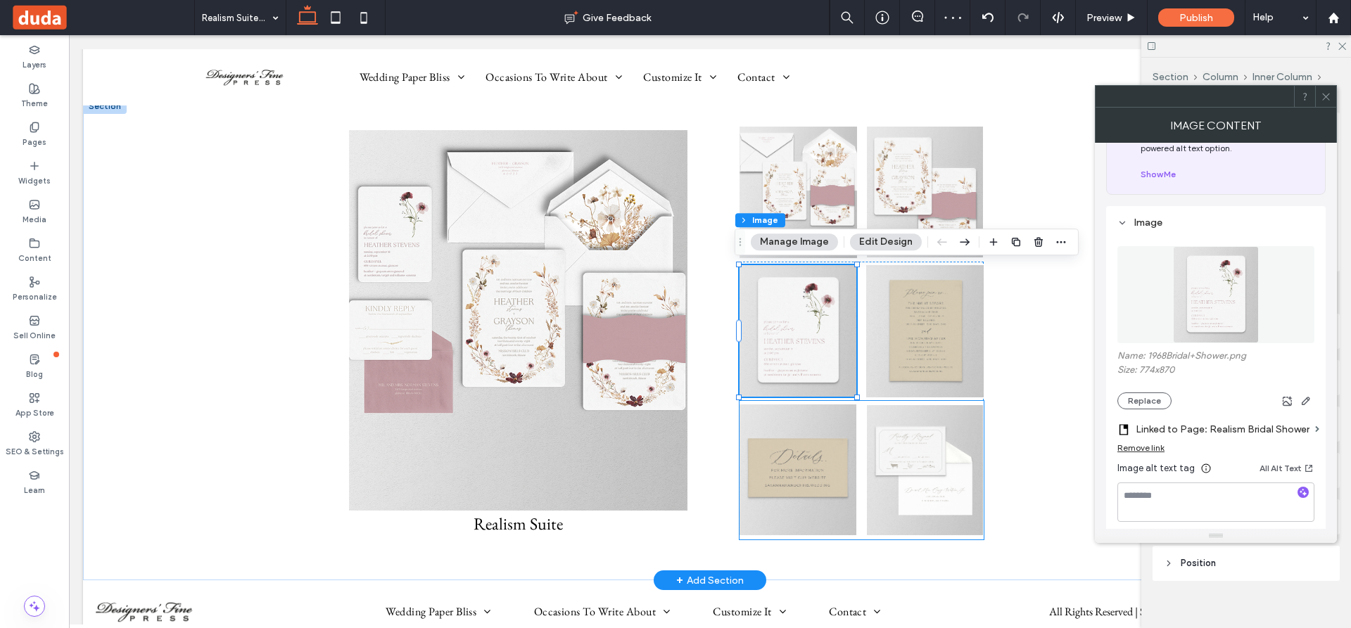
click at [795, 476] on img at bounding box center [797, 470] width 117 height 132
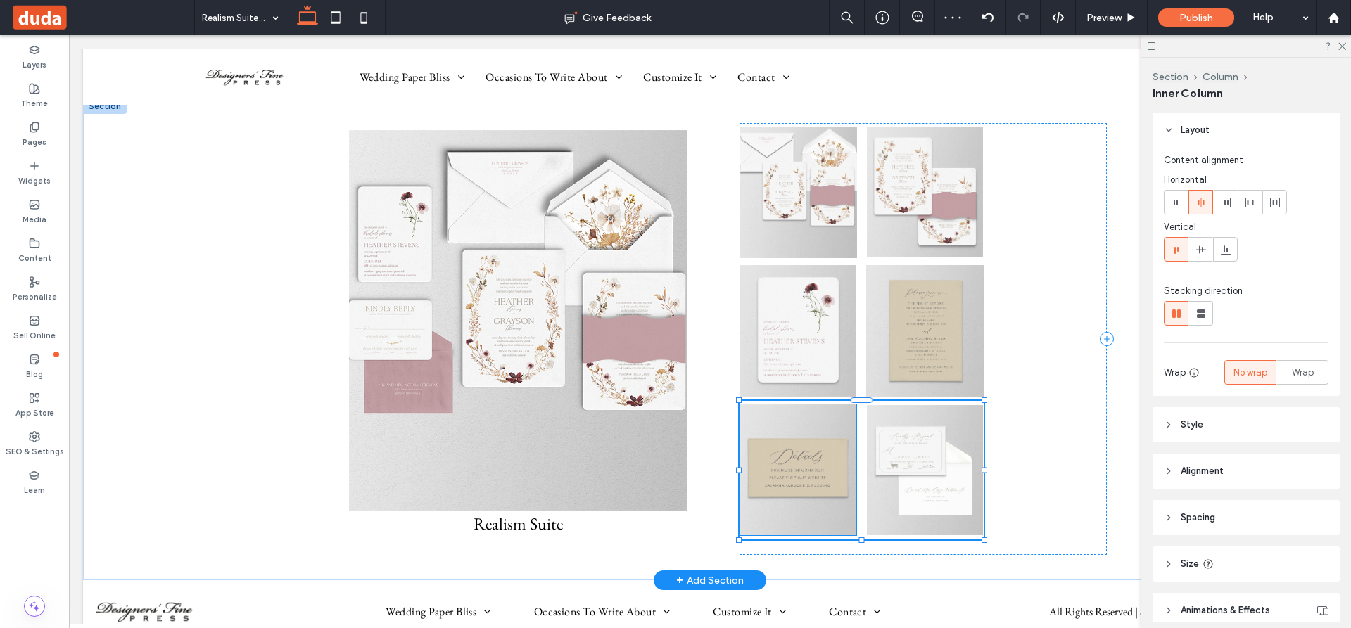
scroll to position [108, 0]
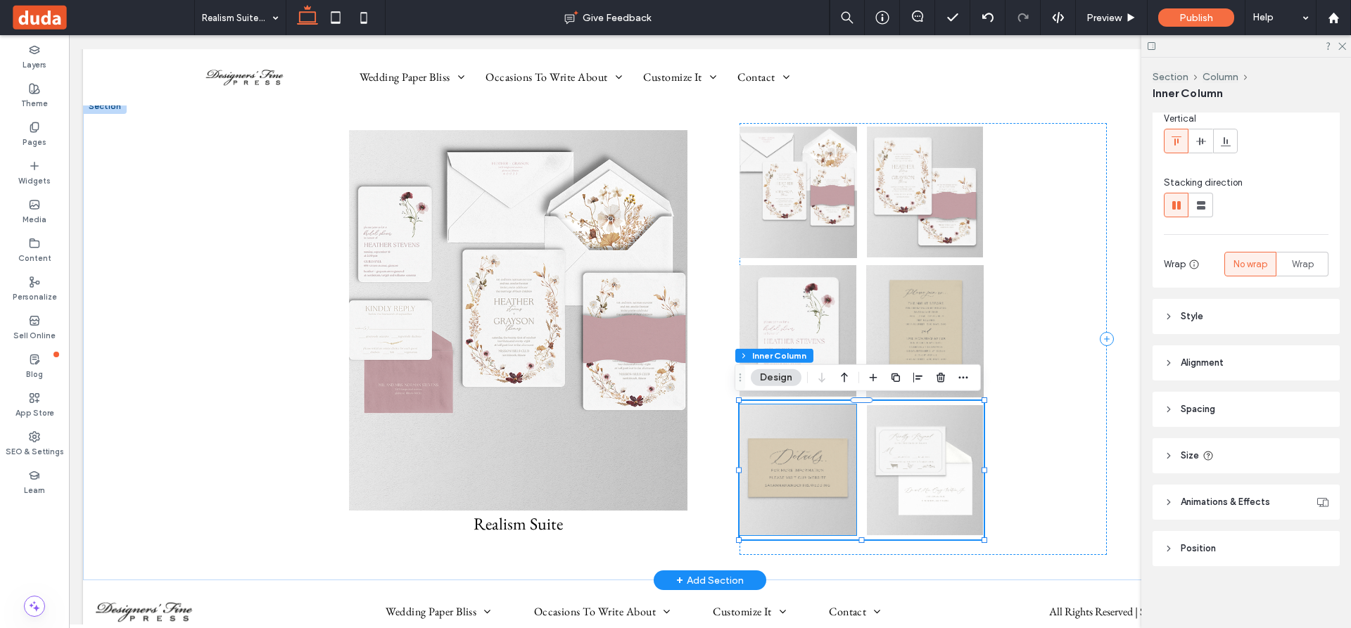
click at [800, 473] on img at bounding box center [797, 470] width 117 height 132
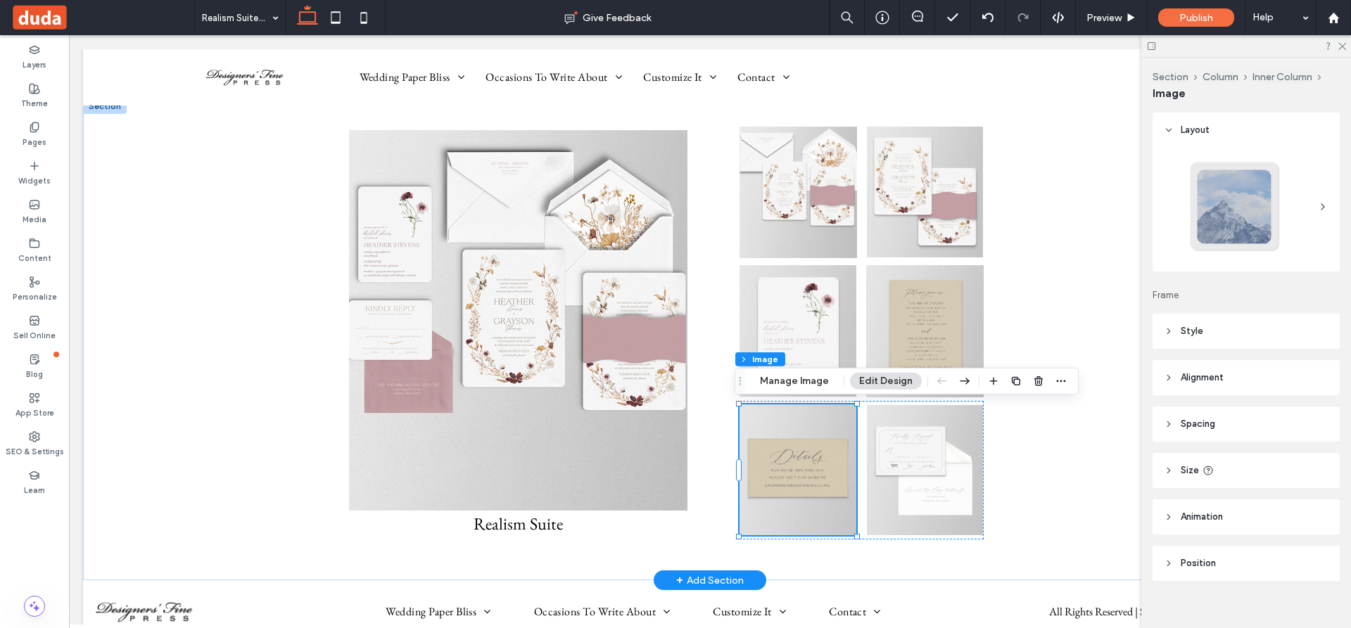
click at [800, 473] on div at bounding box center [797, 470] width 117 height 132
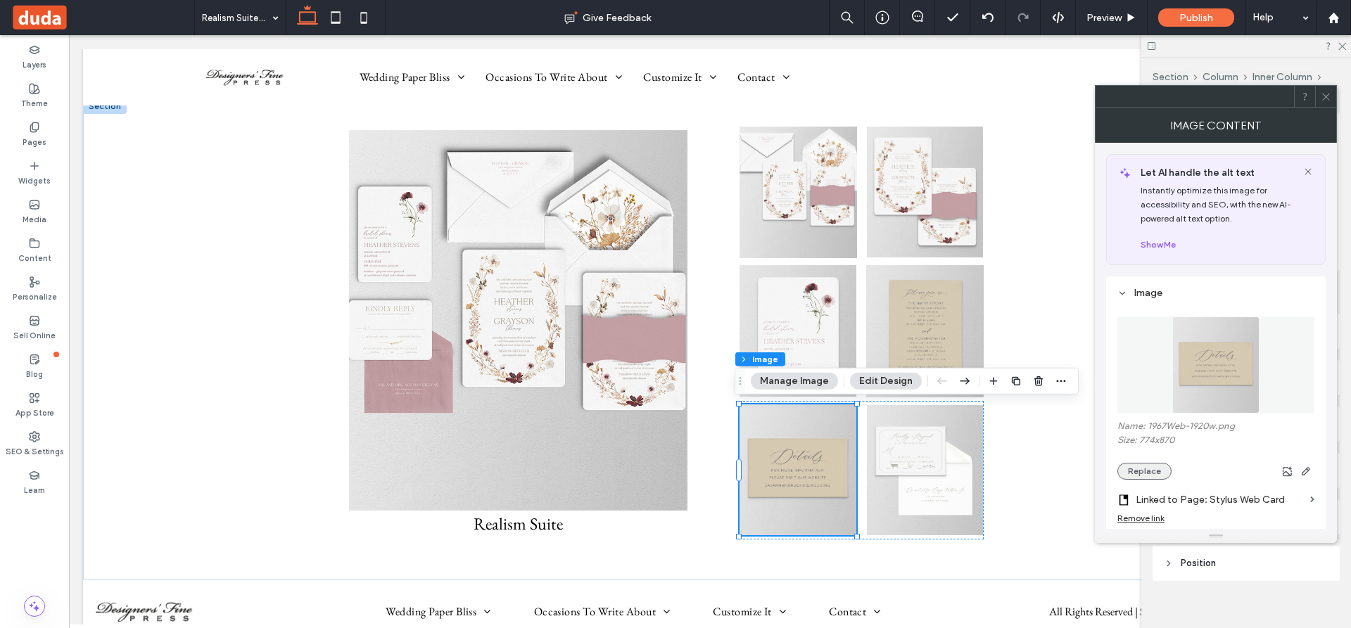
click at [1141, 471] on button "Replace" at bounding box center [1144, 471] width 54 height 17
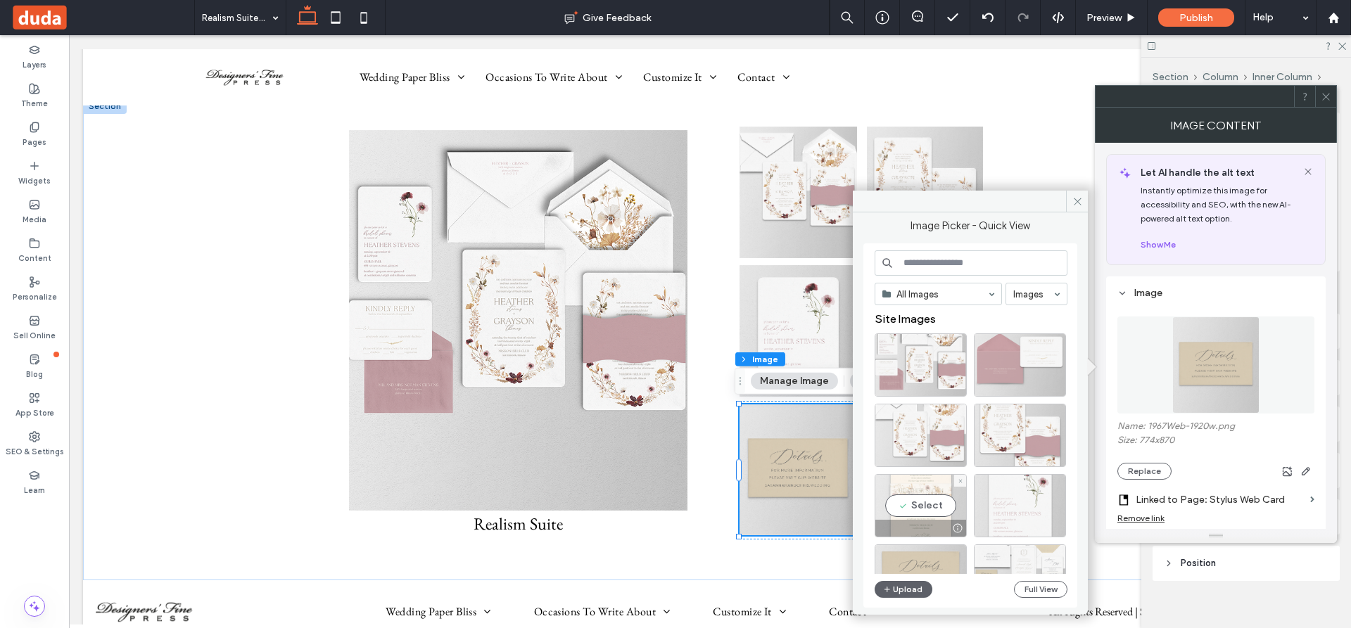
click at [934, 502] on div "Select" at bounding box center [920, 505] width 92 height 63
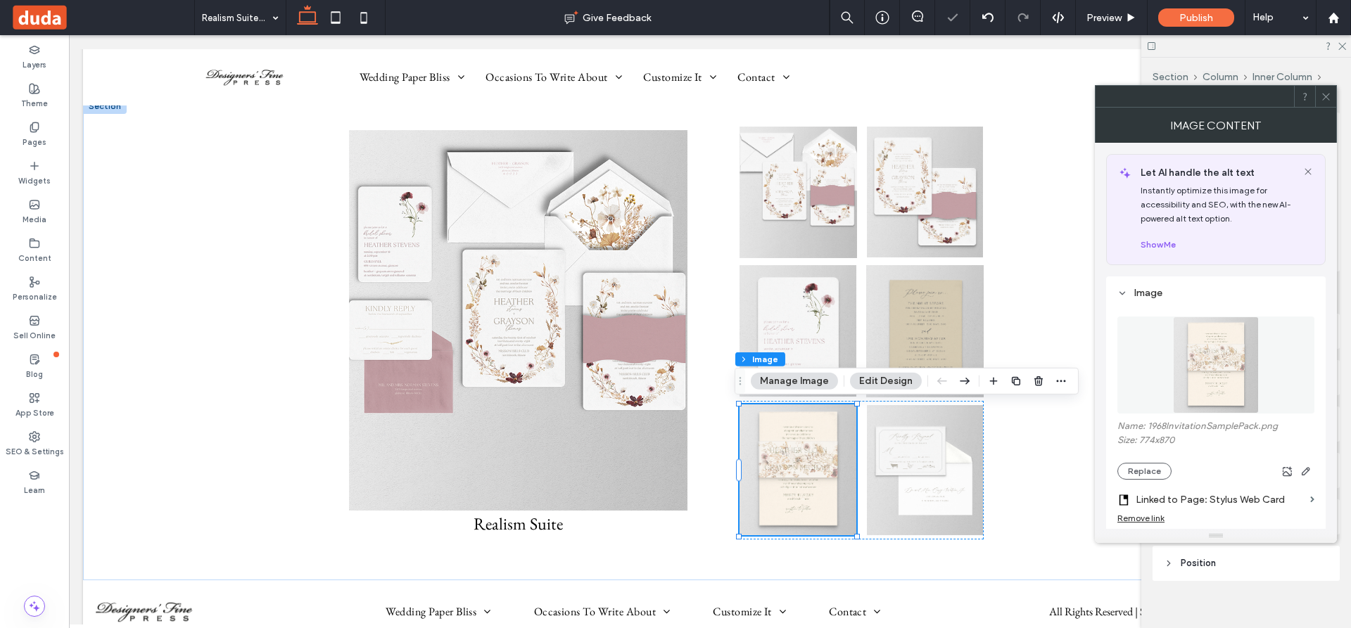
scroll to position [70, 0]
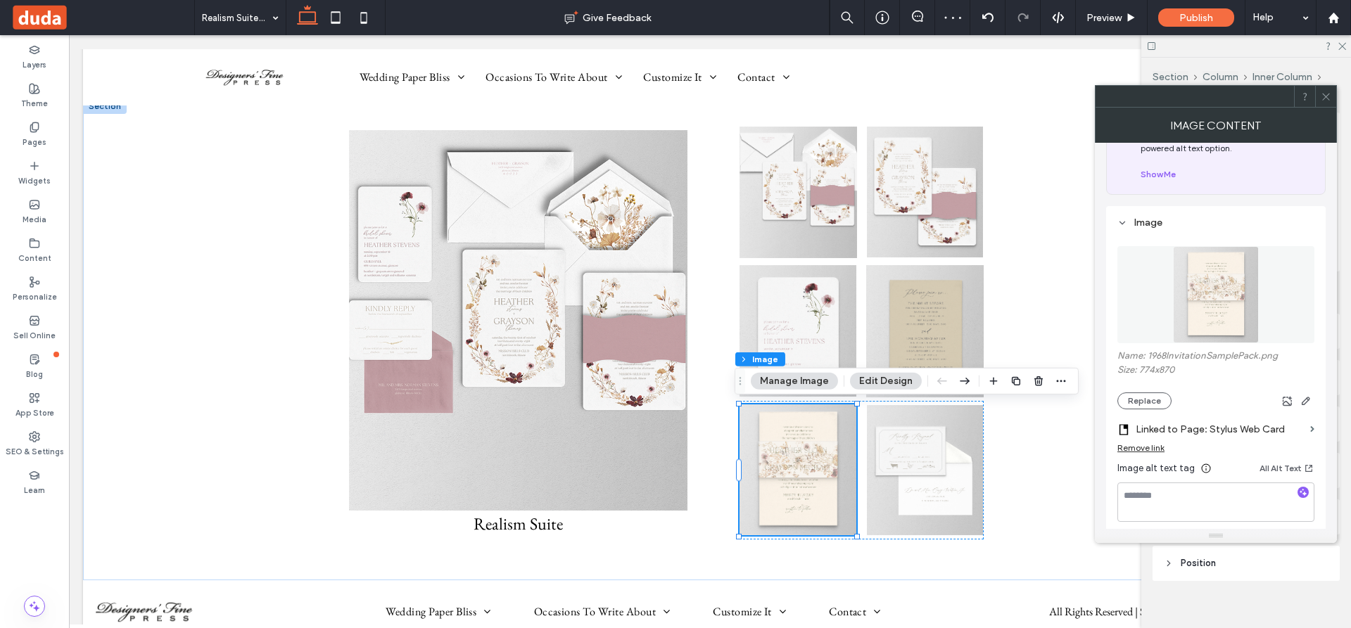
click at [1238, 426] on label "Linked to Page: Stylus Web Card" at bounding box center [1219, 429] width 169 height 26
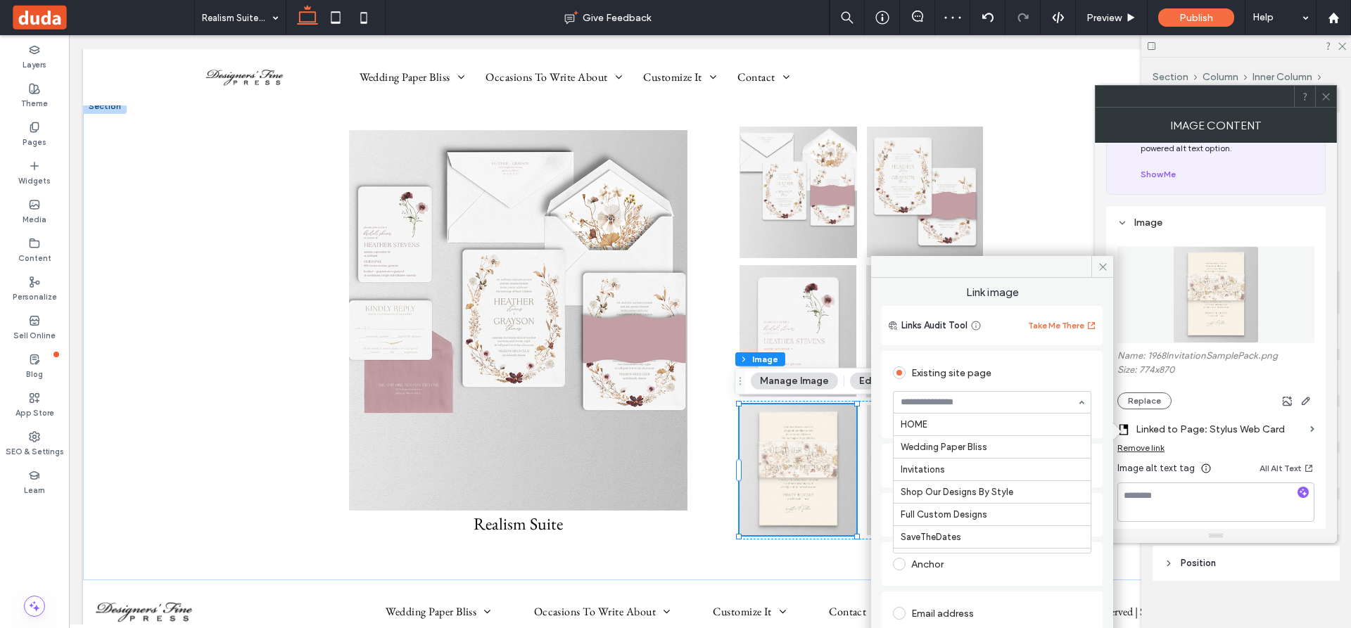
scroll to position [3692, 0]
click at [1105, 264] on use at bounding box center [1102, 266] width 7 height 7
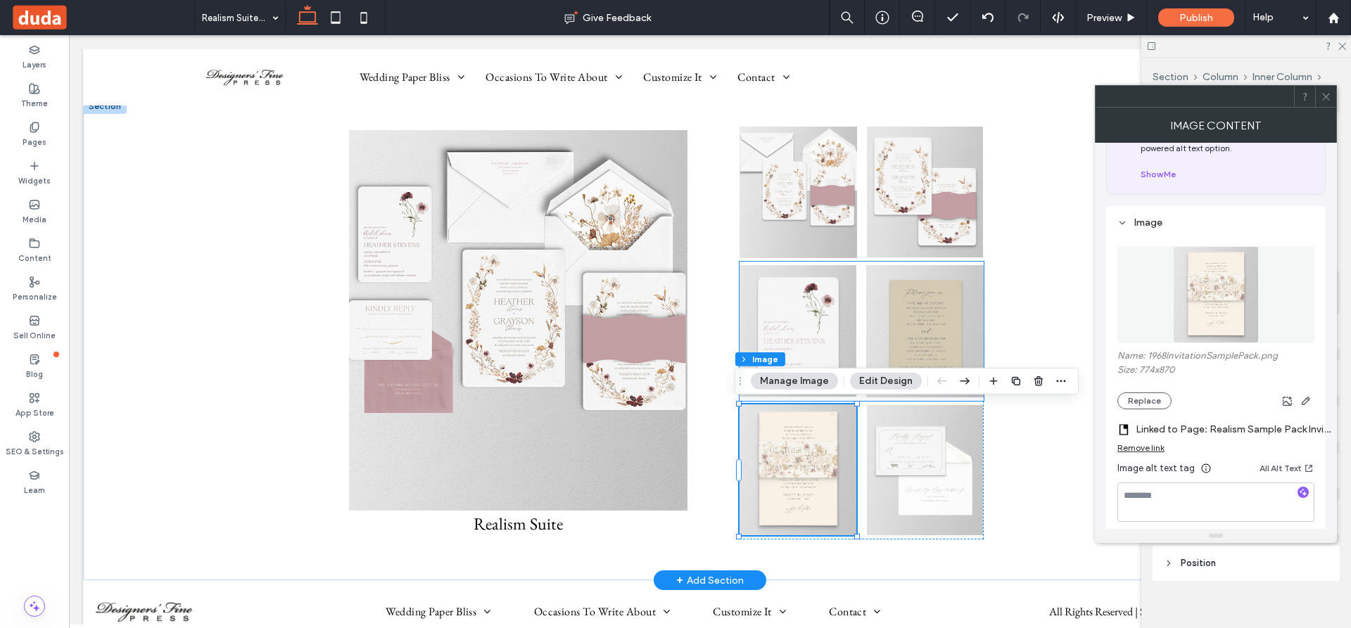
click at [938, 307] on img at bounding box center [924, 331] width 117 height 132
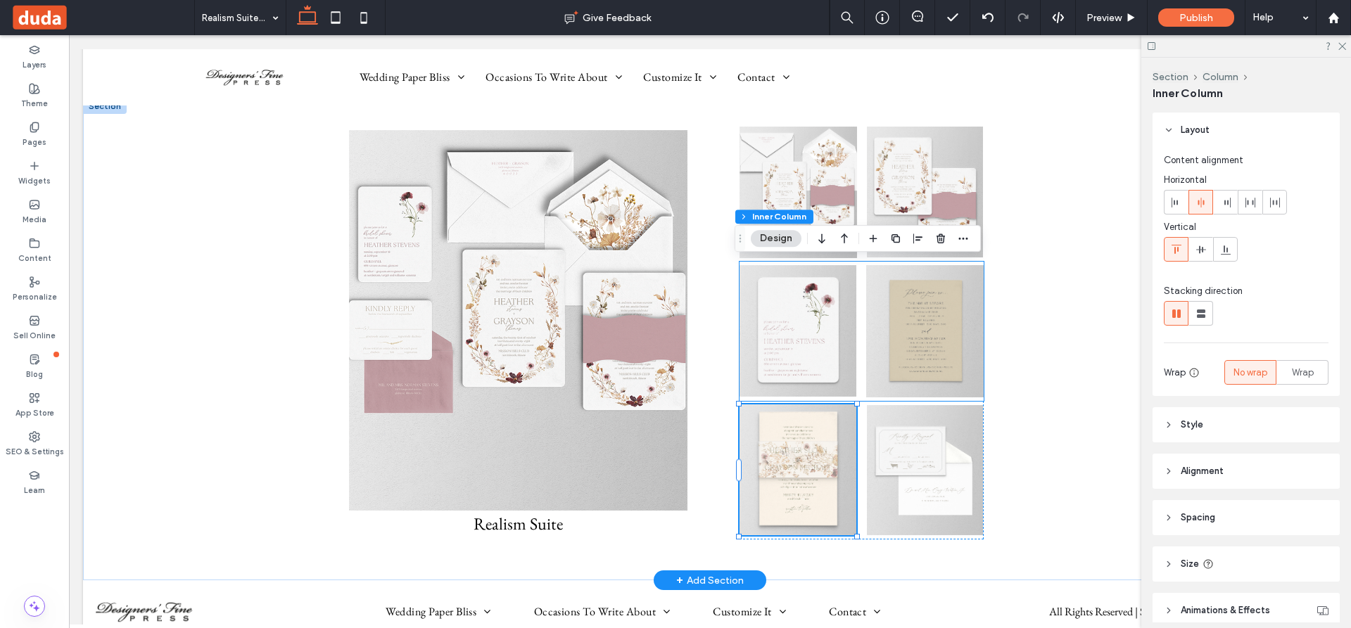
click at [938, 307] on img at bounding box center [924, 331] width 117 height 132
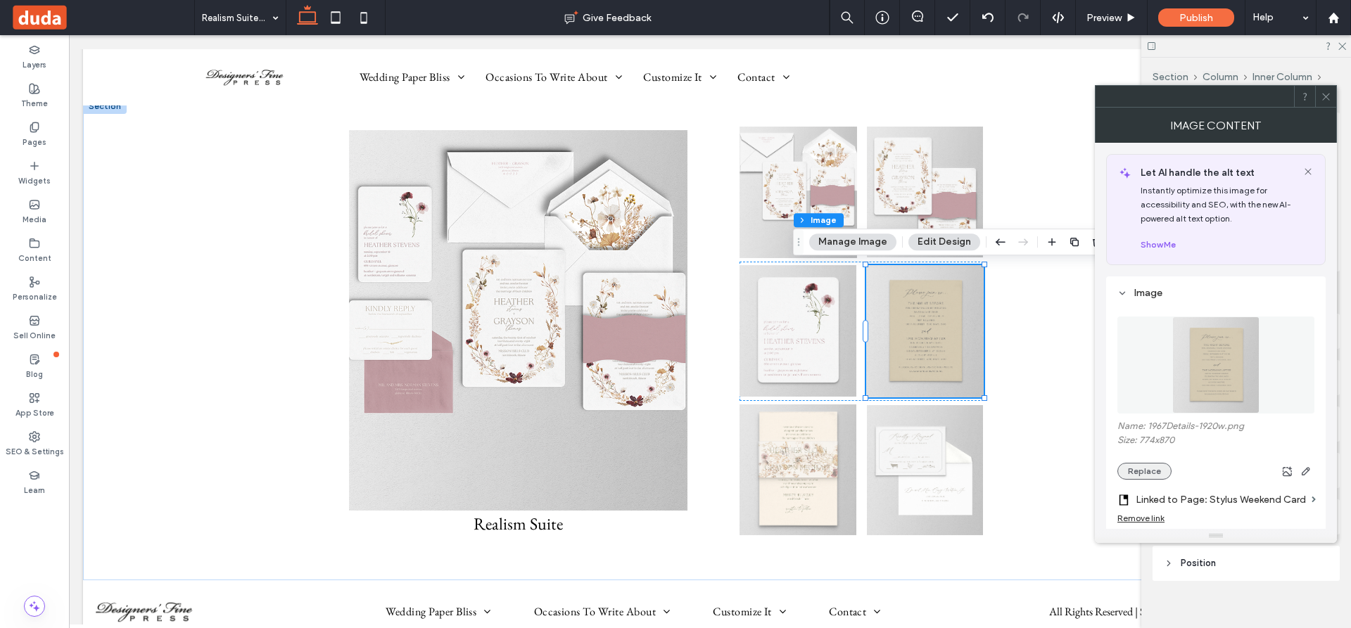
click at [1154, 467] on button "Replace" at bounding box center [1144, 471] width 54 height 17
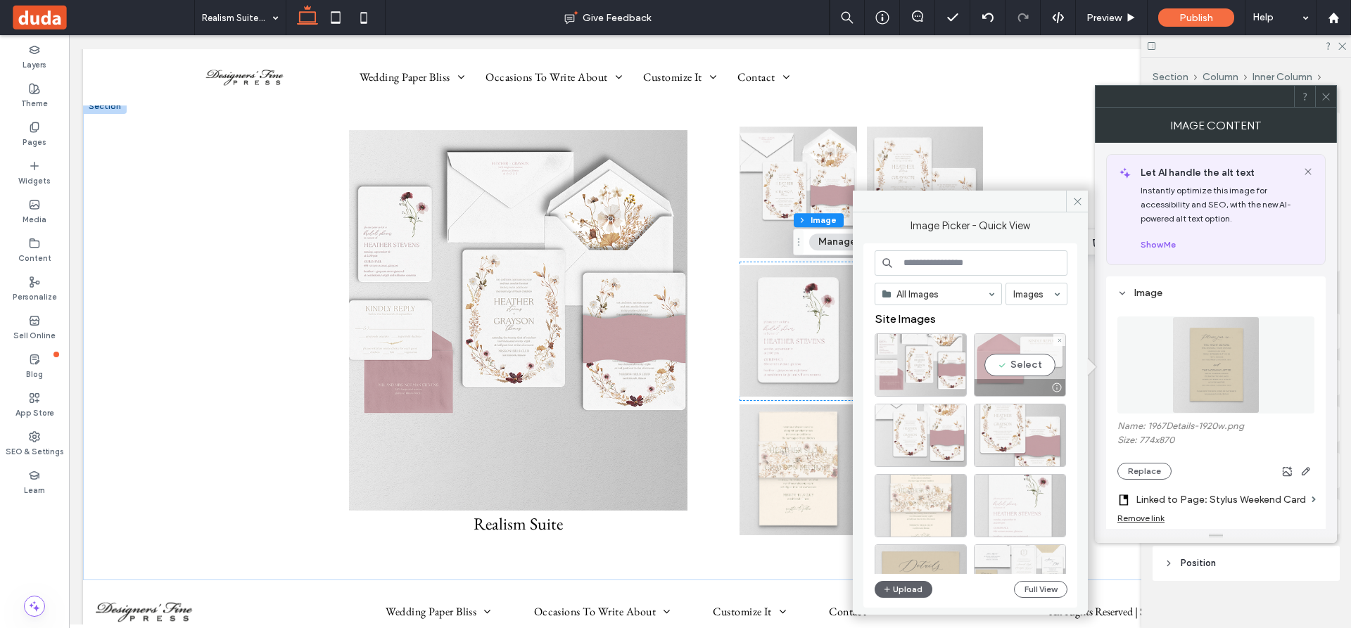
click at [1013, 356] on div "Select" at bounding box center [1020, 364] width 92 height 63
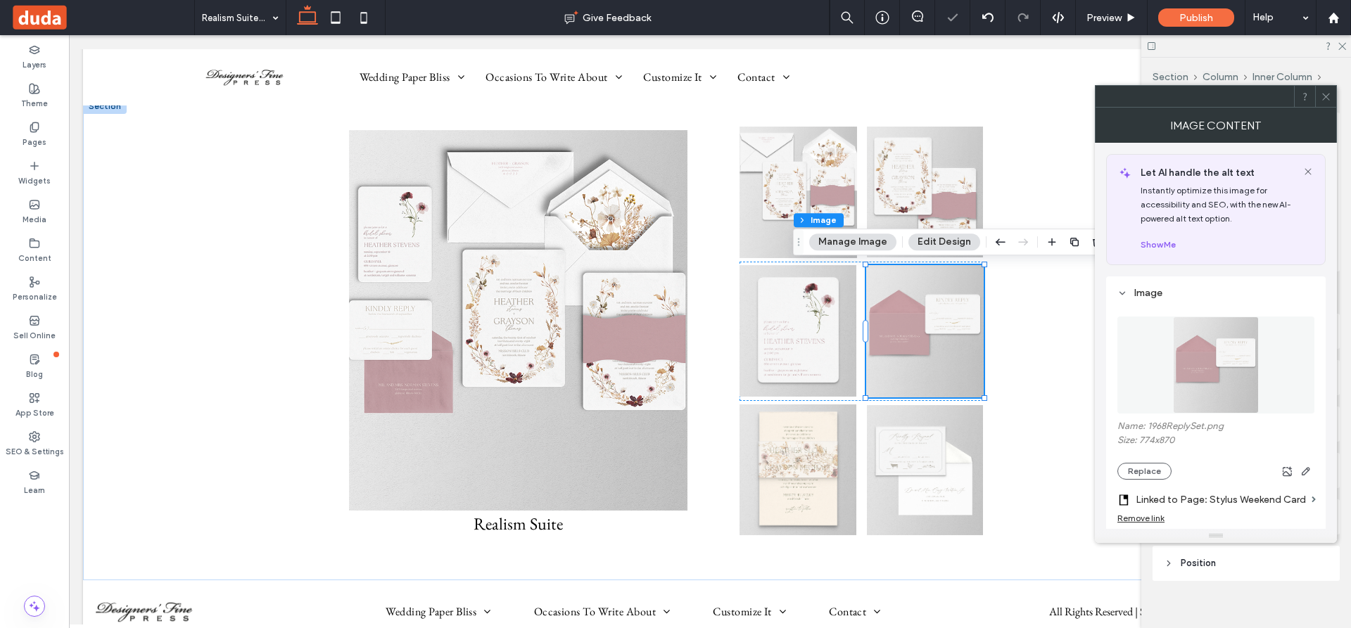
click at [1218, 499] on label "Linked to Page: Stylus Weekend Card" at bounding box center [1220, 500] width 170 height 26
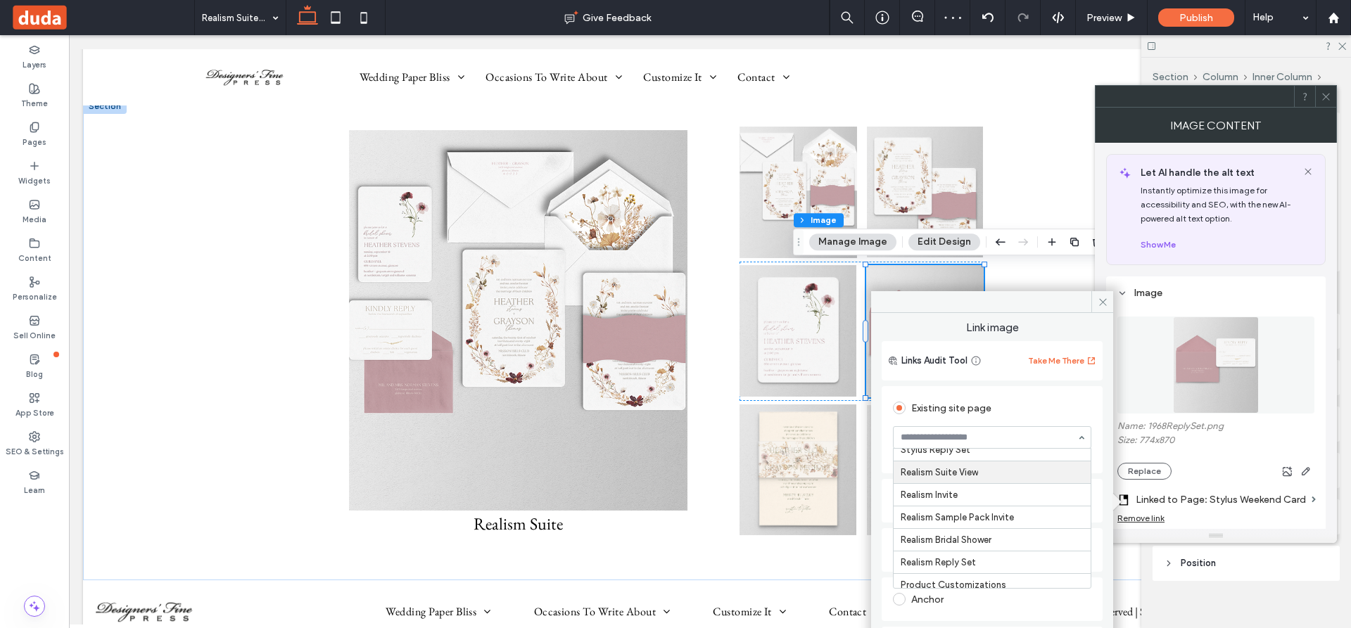
scroll to position [3740, 0]
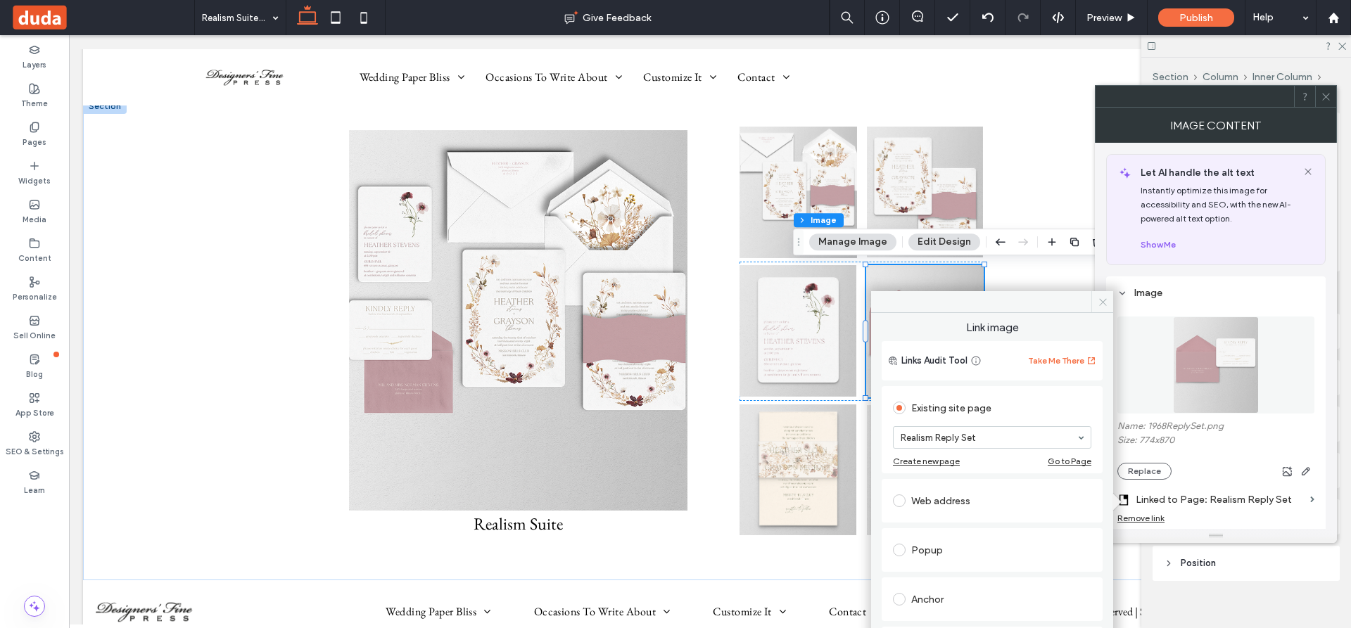
click at [1103, 301] on use at bounding box center [1102, 301] width 7 height 7
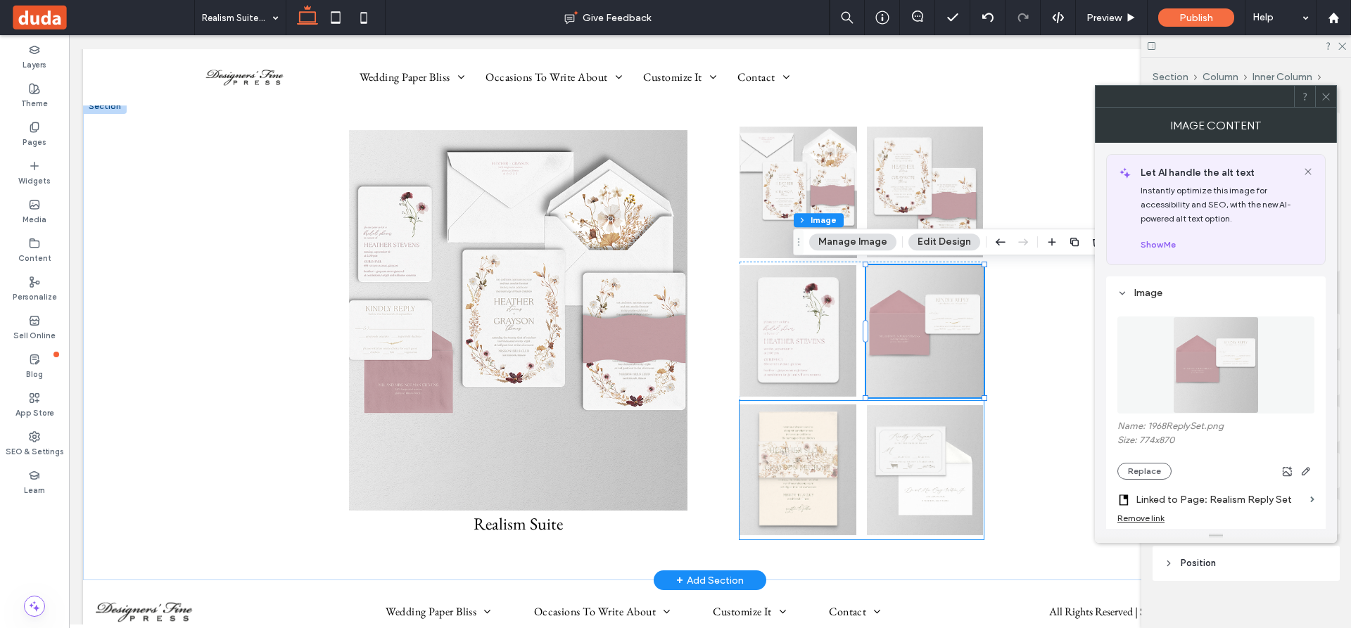
click at [927, 473] on img at bounding box center [925, 470] width 116 height 130
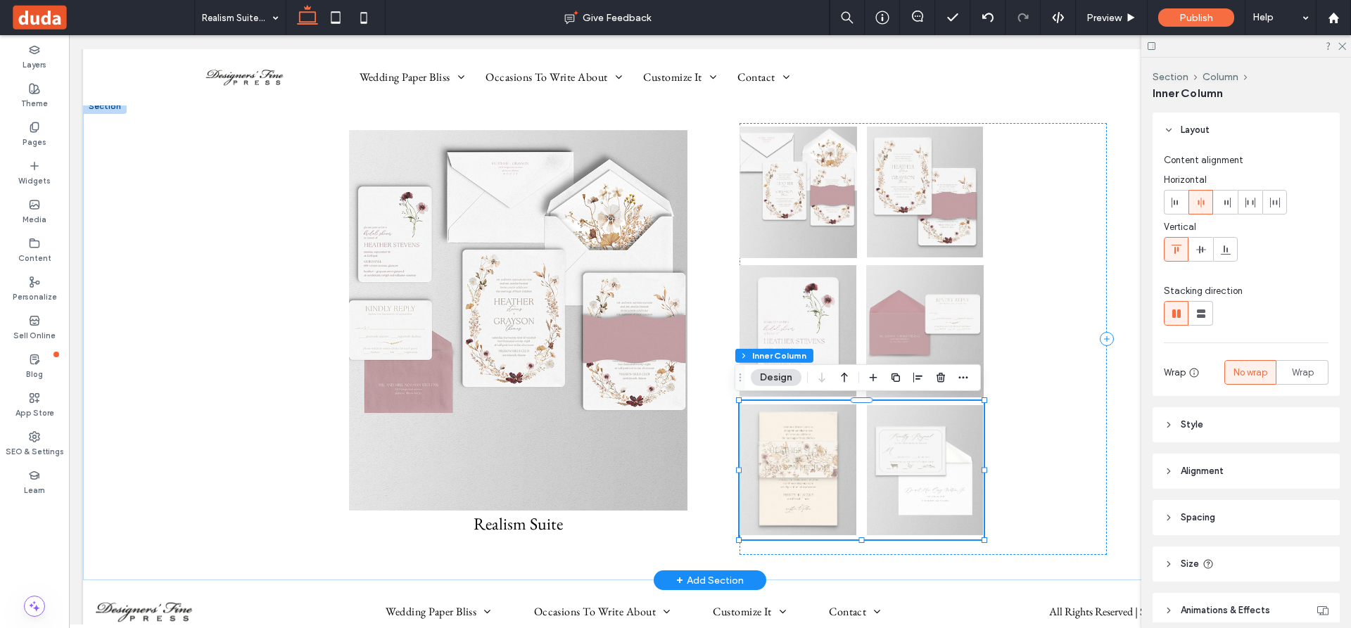
click at [927, 473] on img at bounding box center [925, 470] width 116 height 130
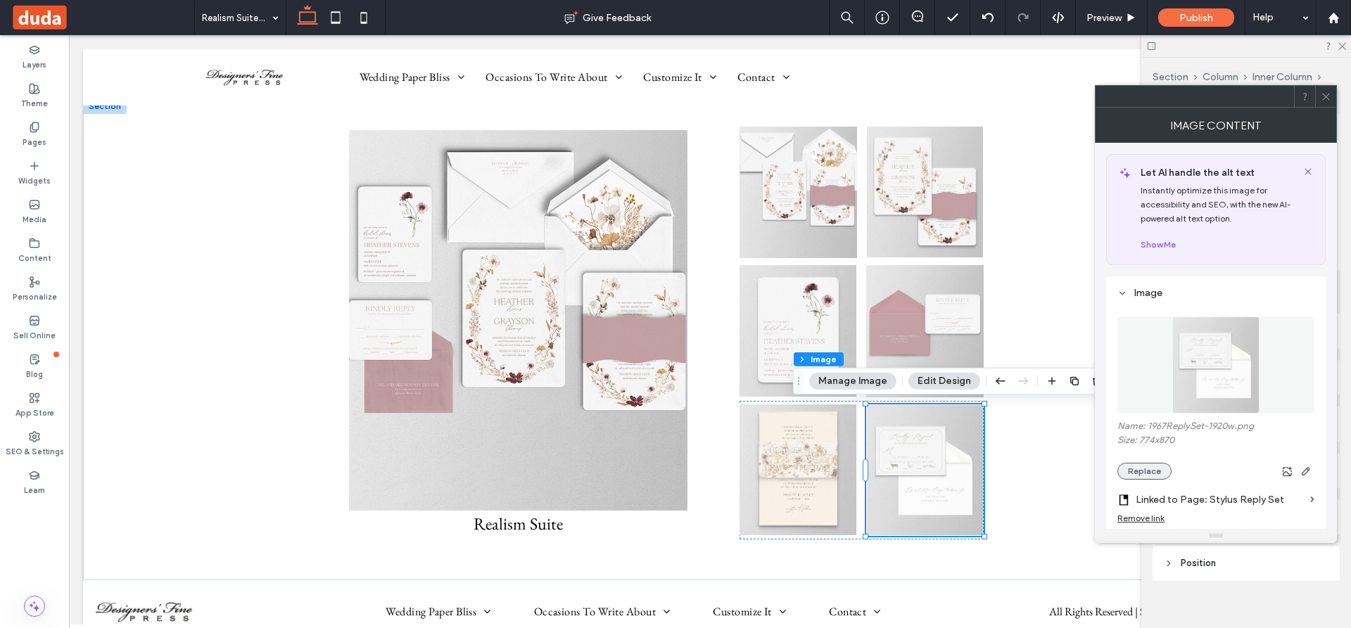
click at [1150, 473] on button "Replace" at bounding box center [1144, 471] width 54 height 17
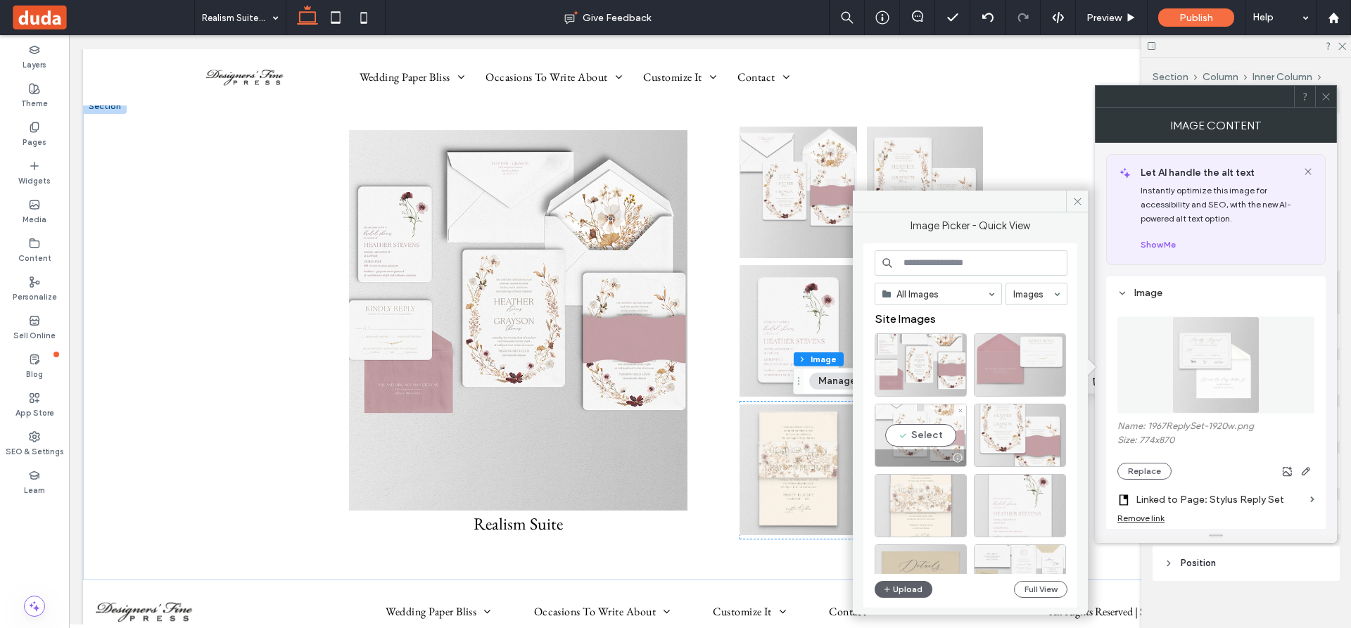
click at [939, 431] on div "Select" at bounding box center [920, 435] width 92 height 63
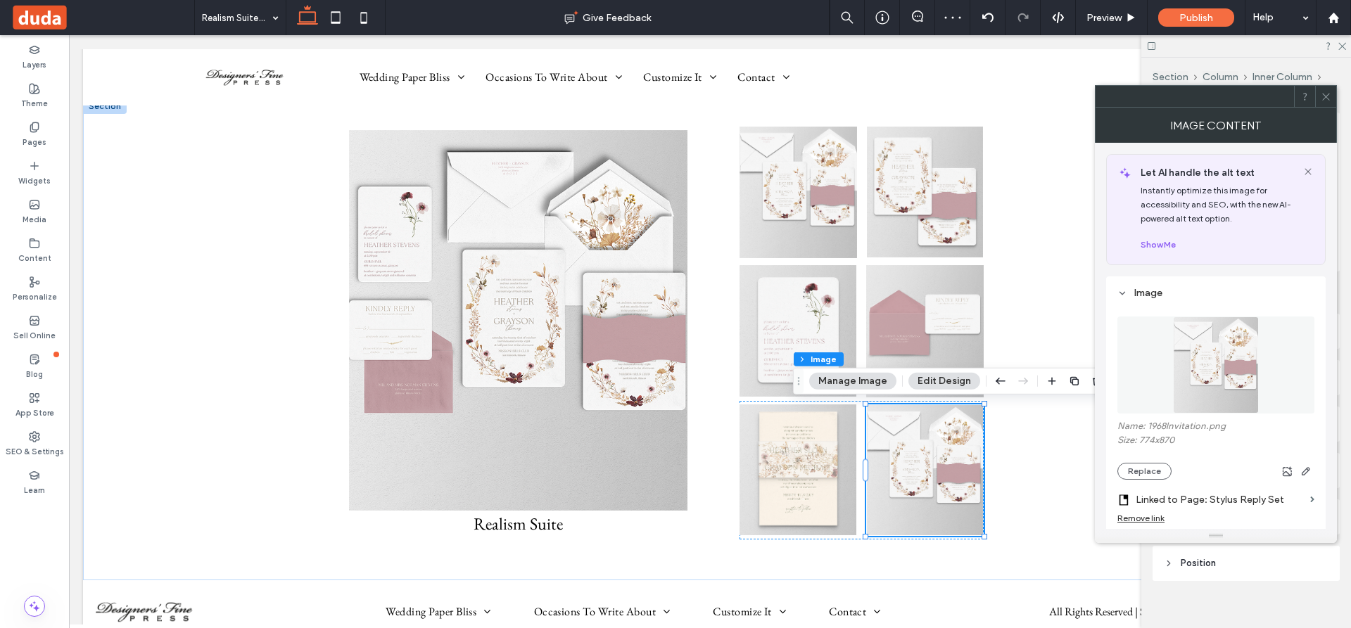
click at [1198, 503] on label "Linked to Page: Stylus Reply Set" at bounding box center [1219, 500] width 169 height 26
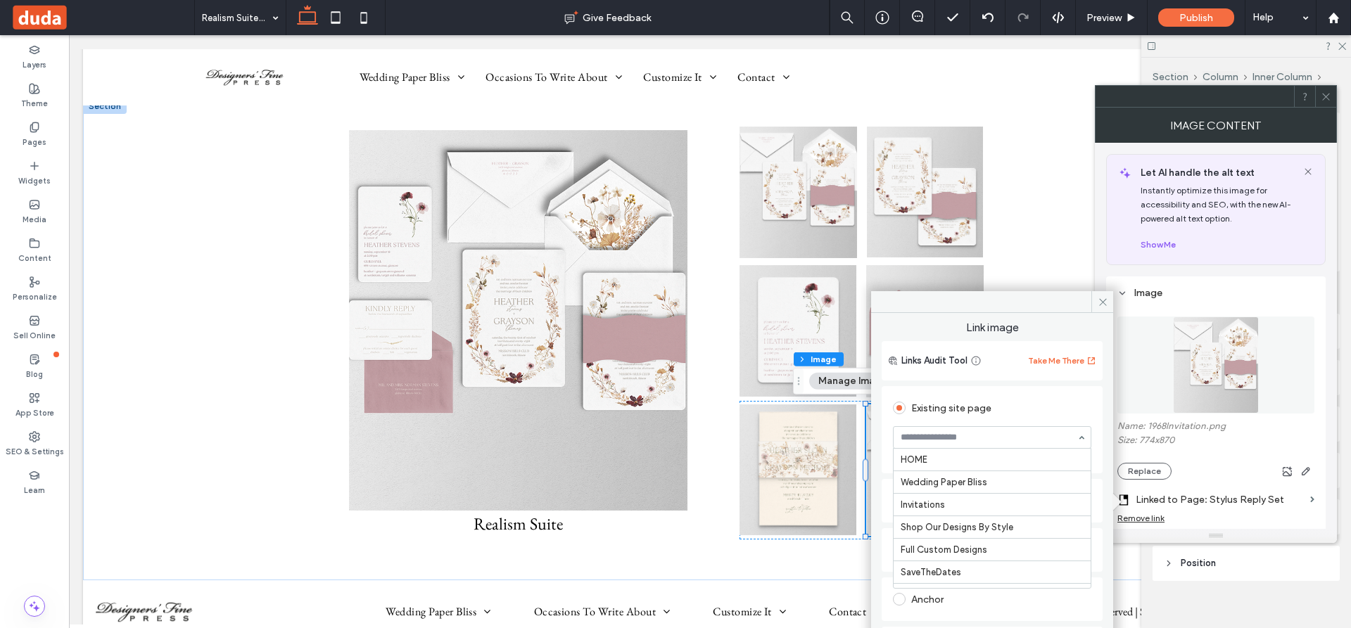
scroll to position [3714, 0]
click at [1102, 302] on icon at bounding box center [1102, 302] width 11 height 11
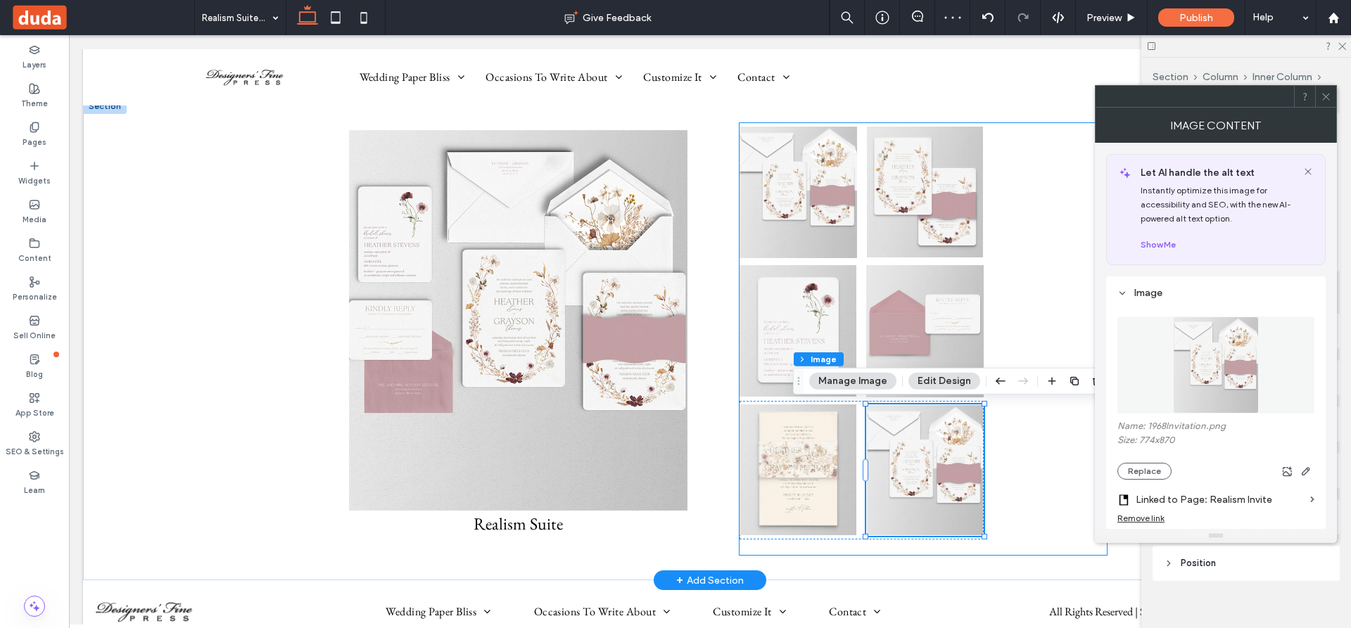
click at [1031, 487] on div at bounding box center [922, 339] width 367 height 432
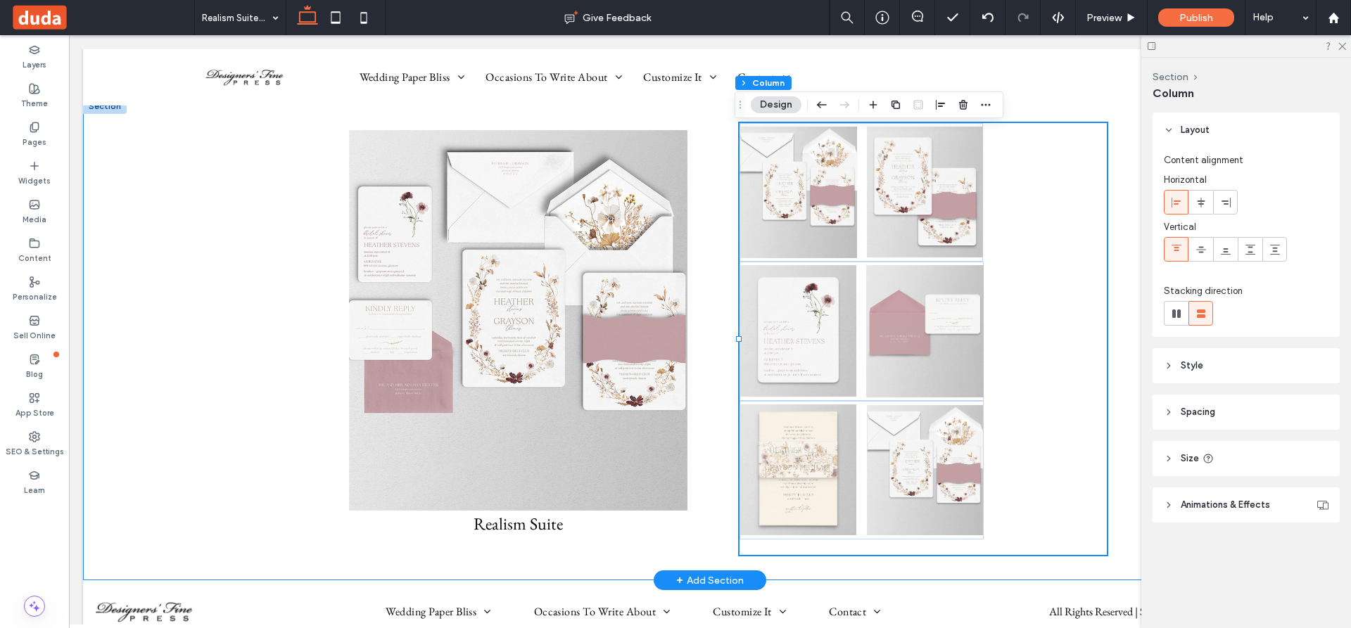
click at [212, 304] on div "Realism Suite" at bounding box center [710, 339] width 1254 height 482
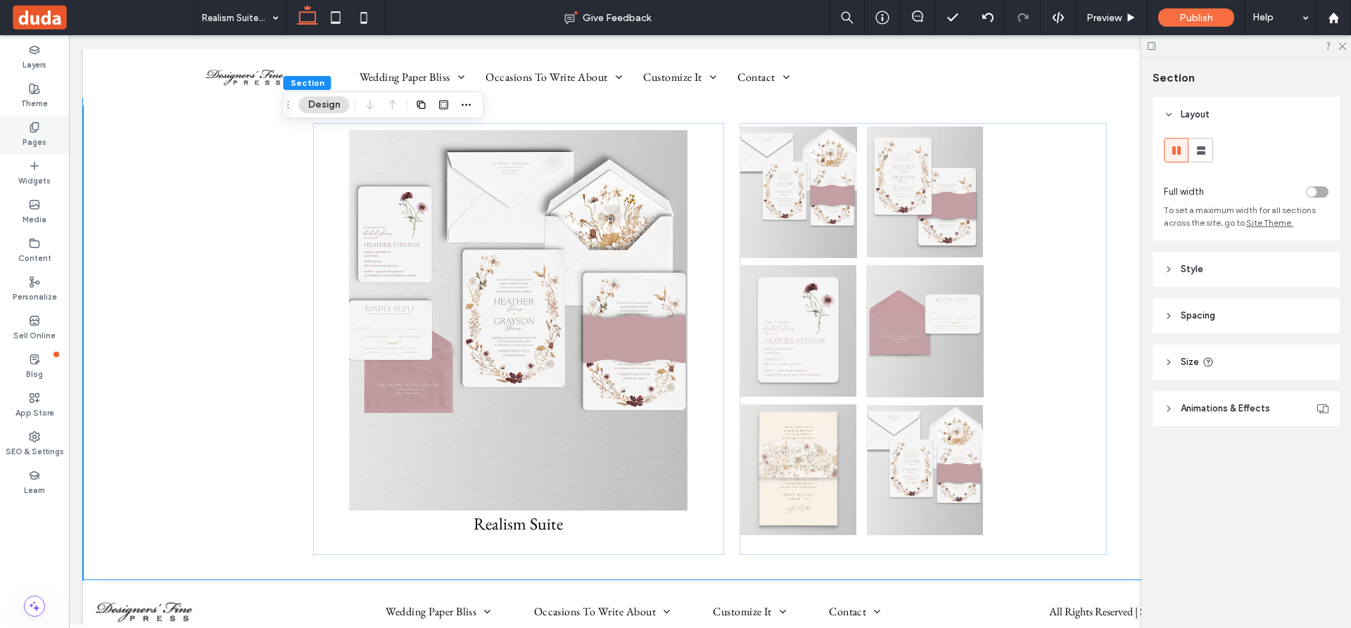
click at [31, 128] on use at bounding box center [34, 126] width 8 height 9
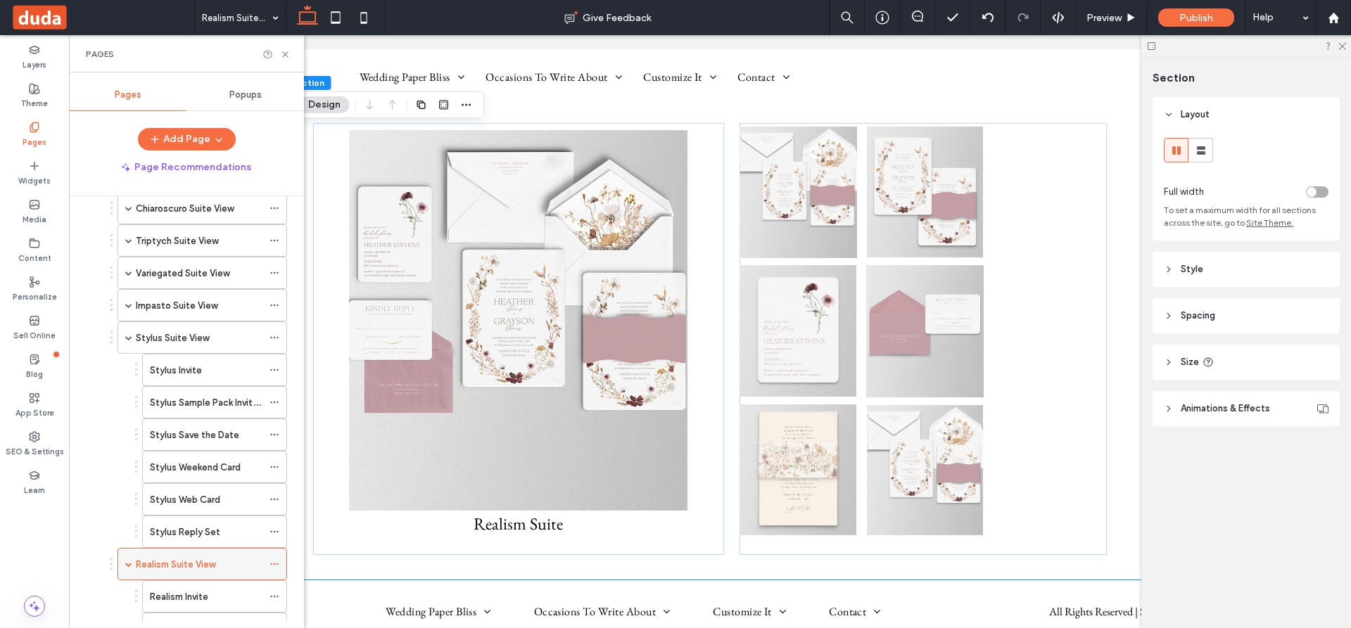
scroll to position [633, 0]
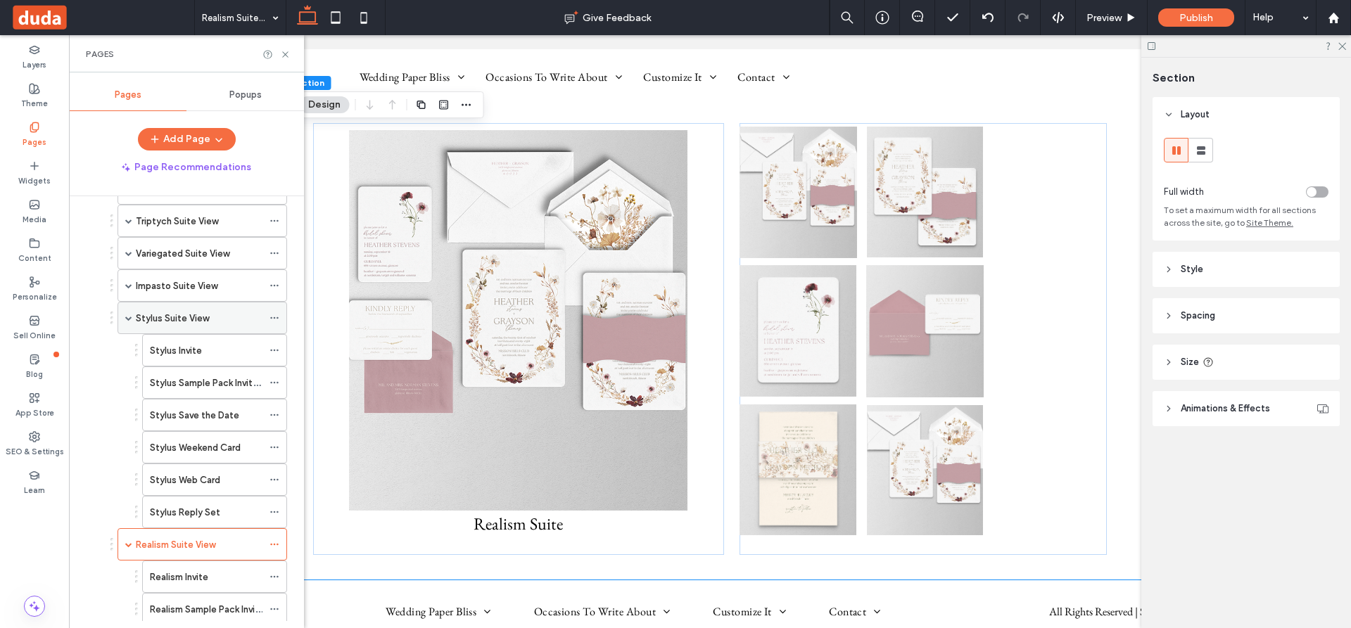
click at [128, 316] on span at bounding box center [128, 317] width 7 height 7
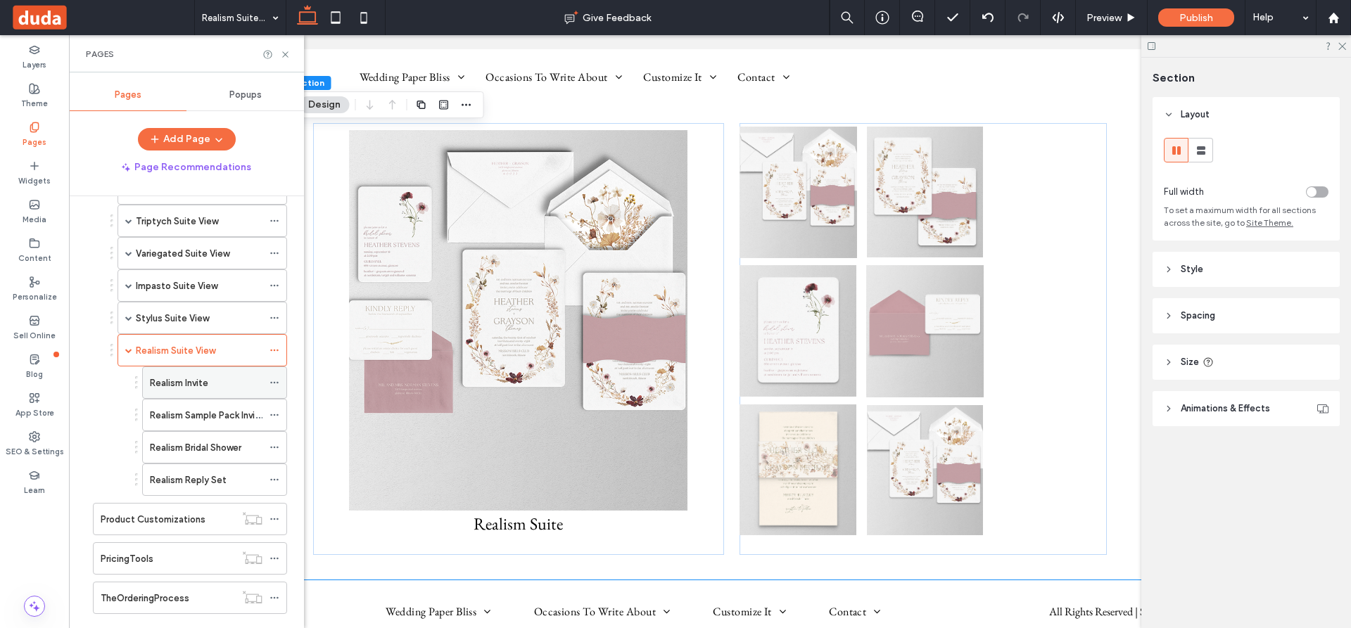
click at [212, 380] on div "Realism Invite" at bounding box center [206, 383] width 113 height 15
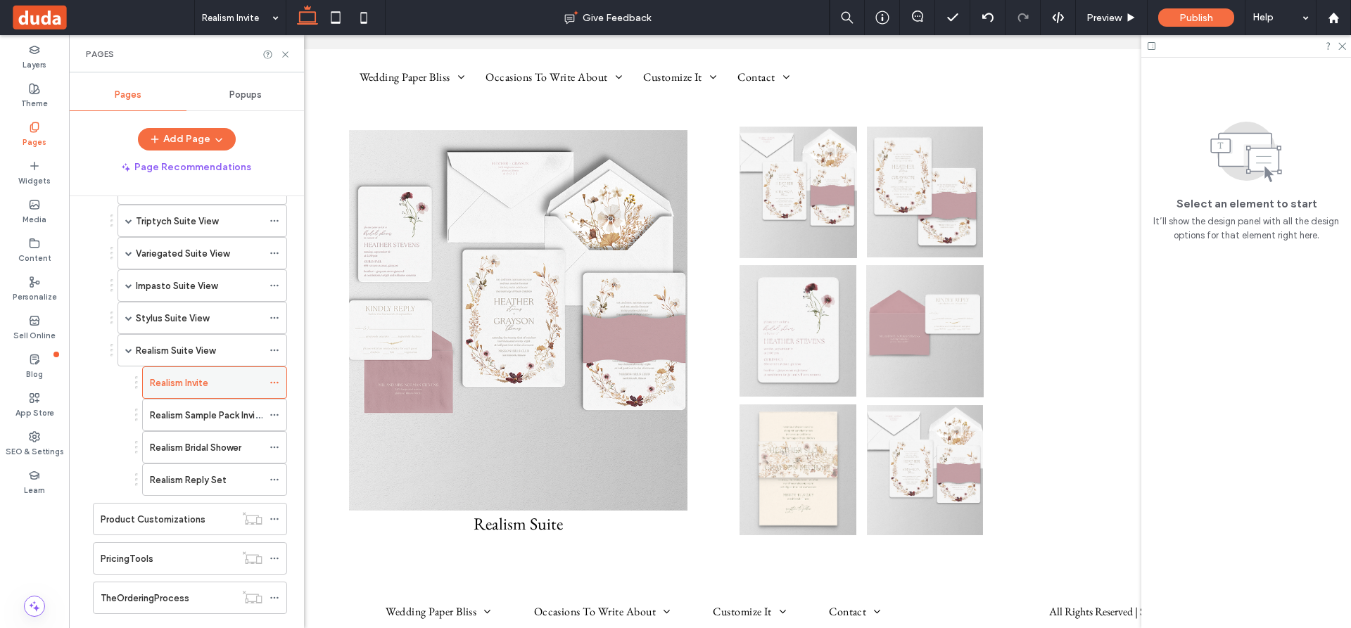
click at [212, 380] on div at bounding box center [675, 314] width 1351 height 628
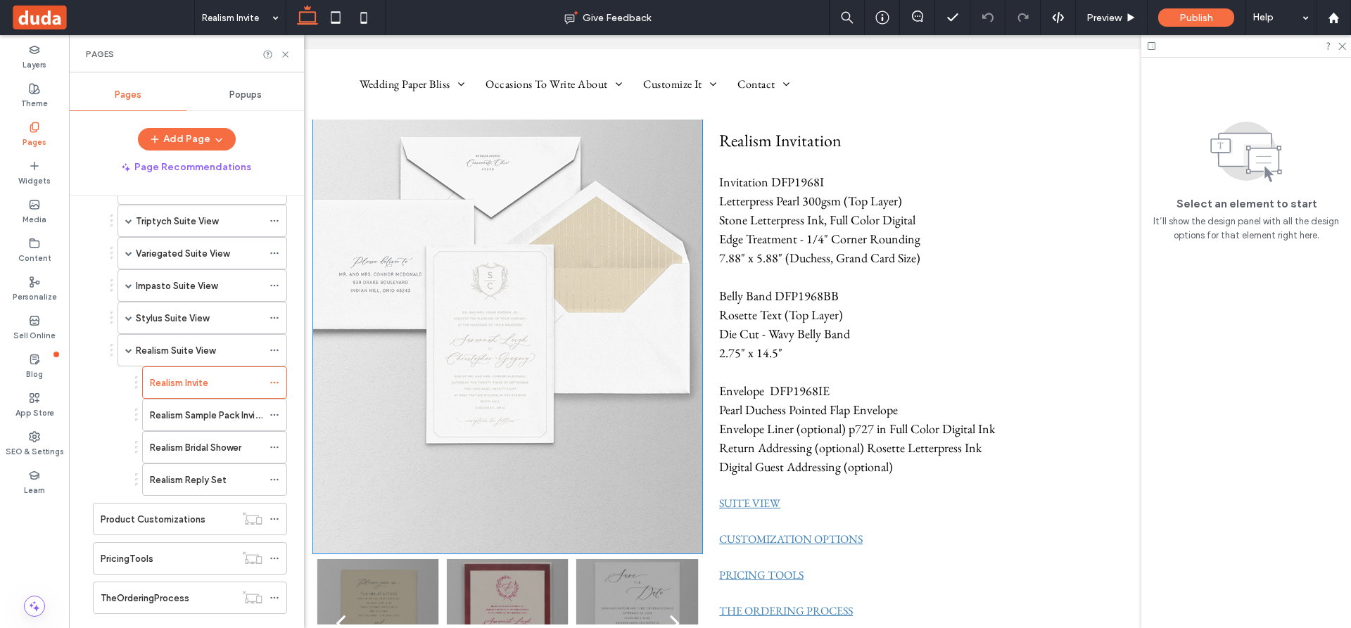
click at [487, 312] on img at bounding box center [507, 336] width 389 height 438
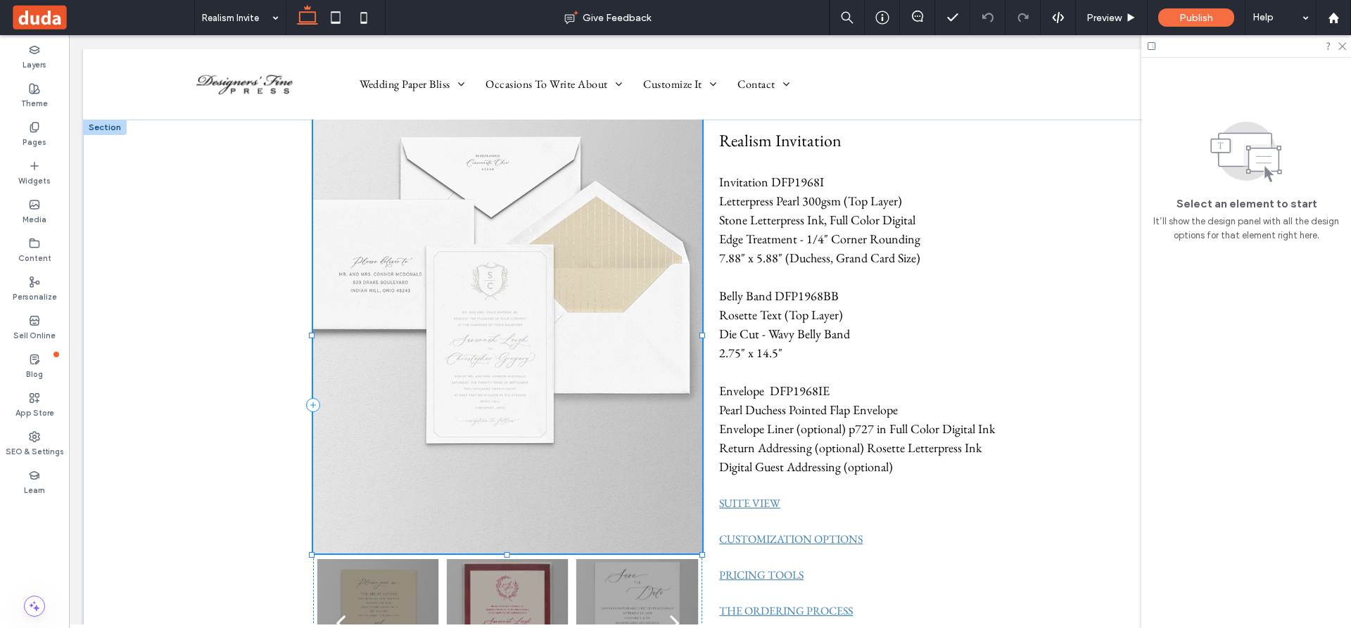
click at [487, 312] on img at bounding box center [507, 336] width 389 height 438
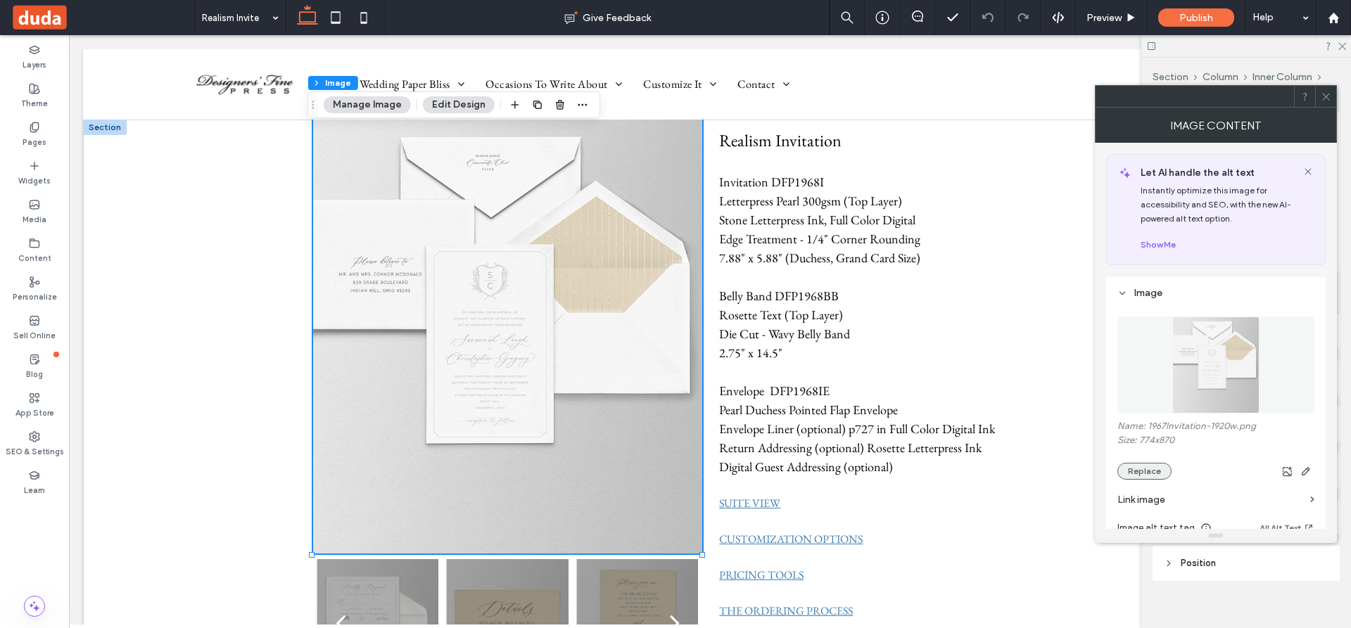
click at [1147, 469] on button "Replace" at bounding box center [1144, 471] width 54 height 17
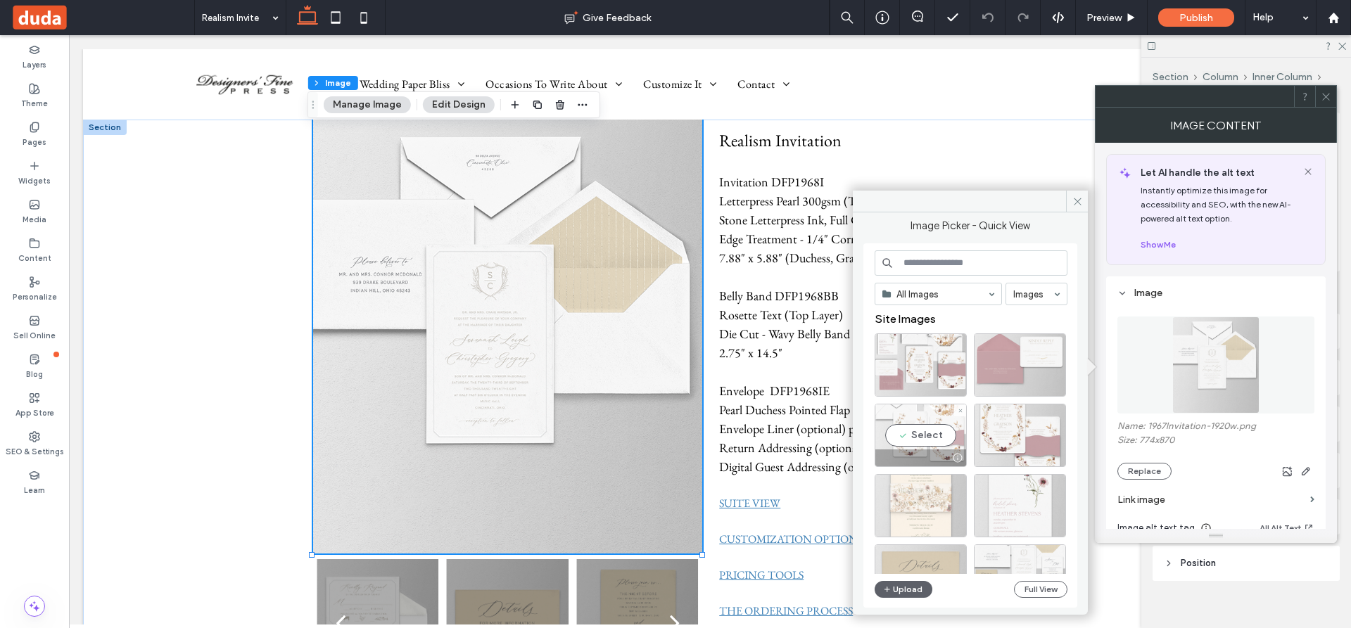
click at [930, 433] on div "Select" at bounding box center [920, 435] width 92 height 63
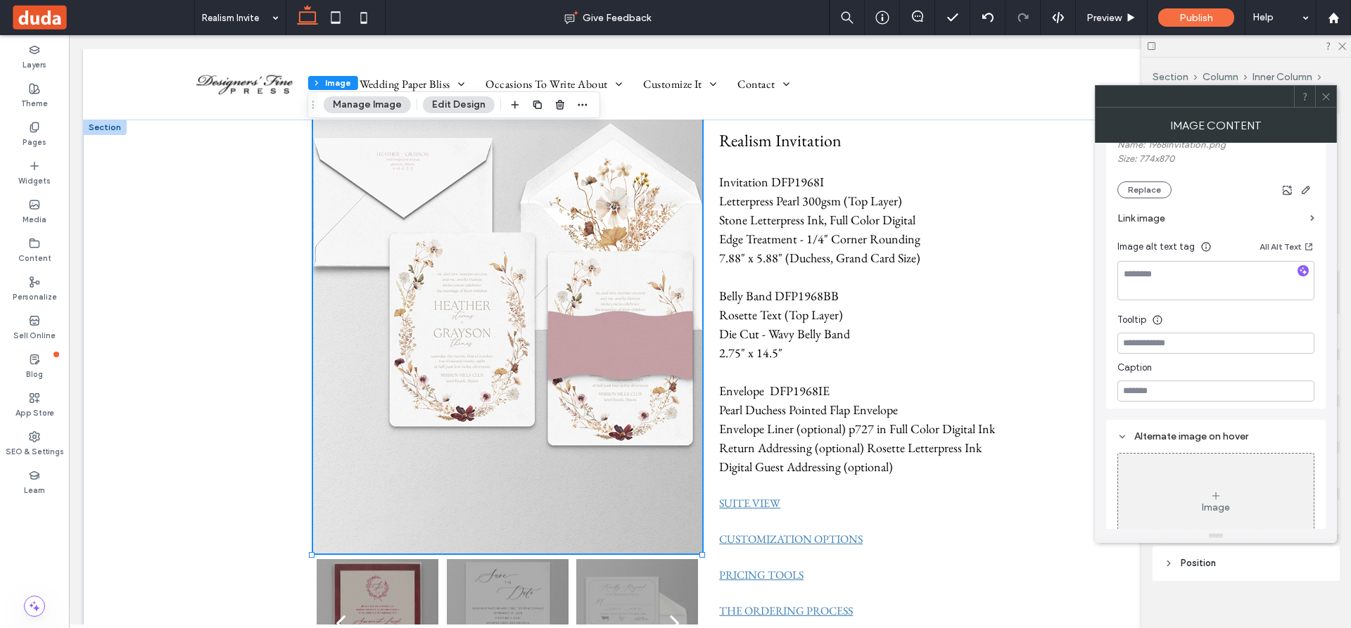
scroll to position [310, 0]
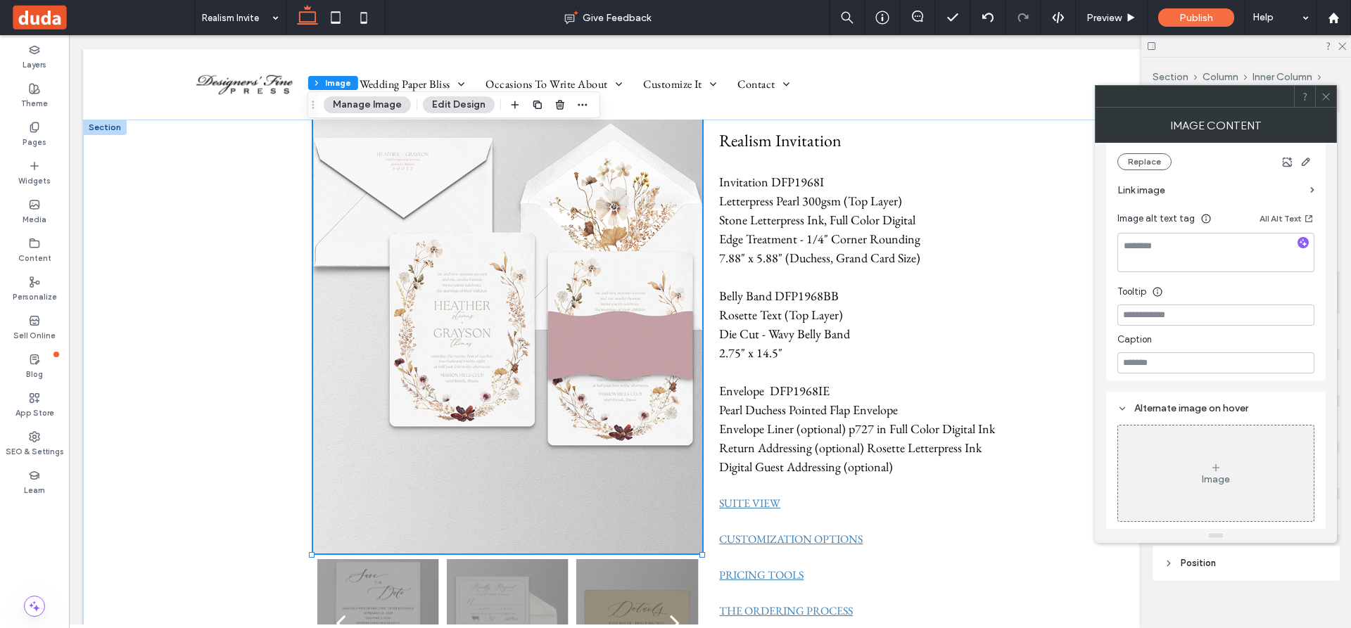
click at [1219, 472] on icon at bounding box center [1215, 467] width 11 height 11
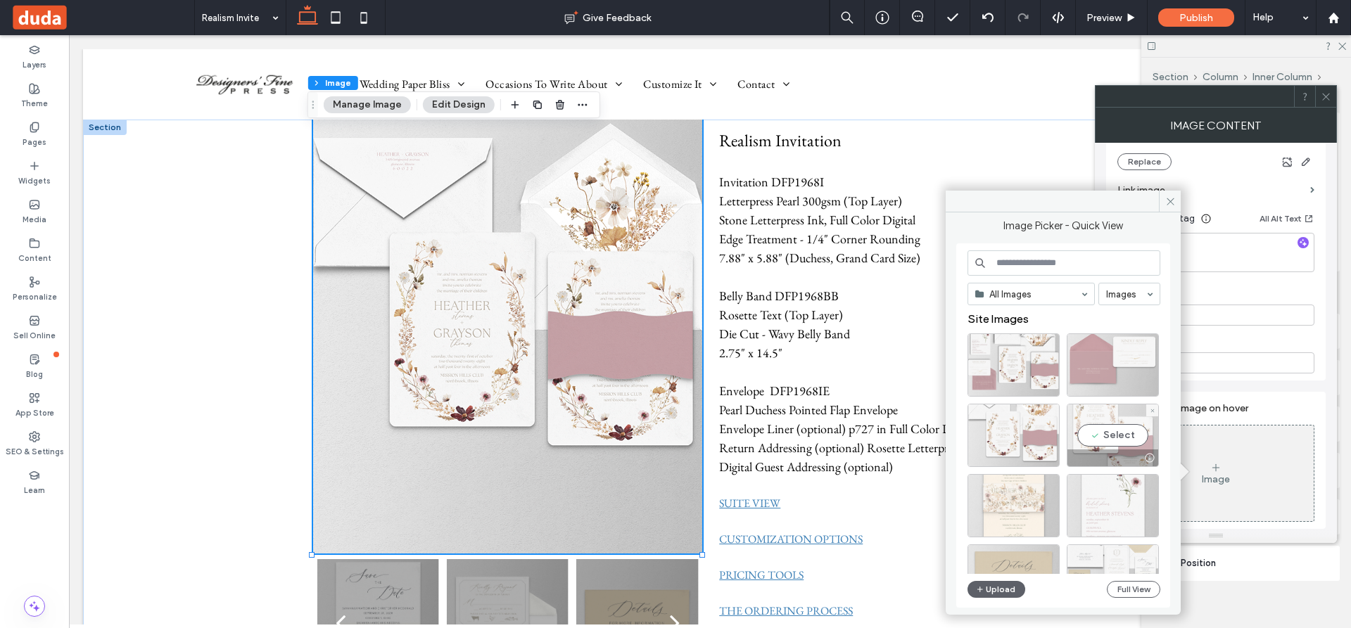
click at [1113, 431] on div "Select" at bounding box center [1112, 435] width 92 height 63
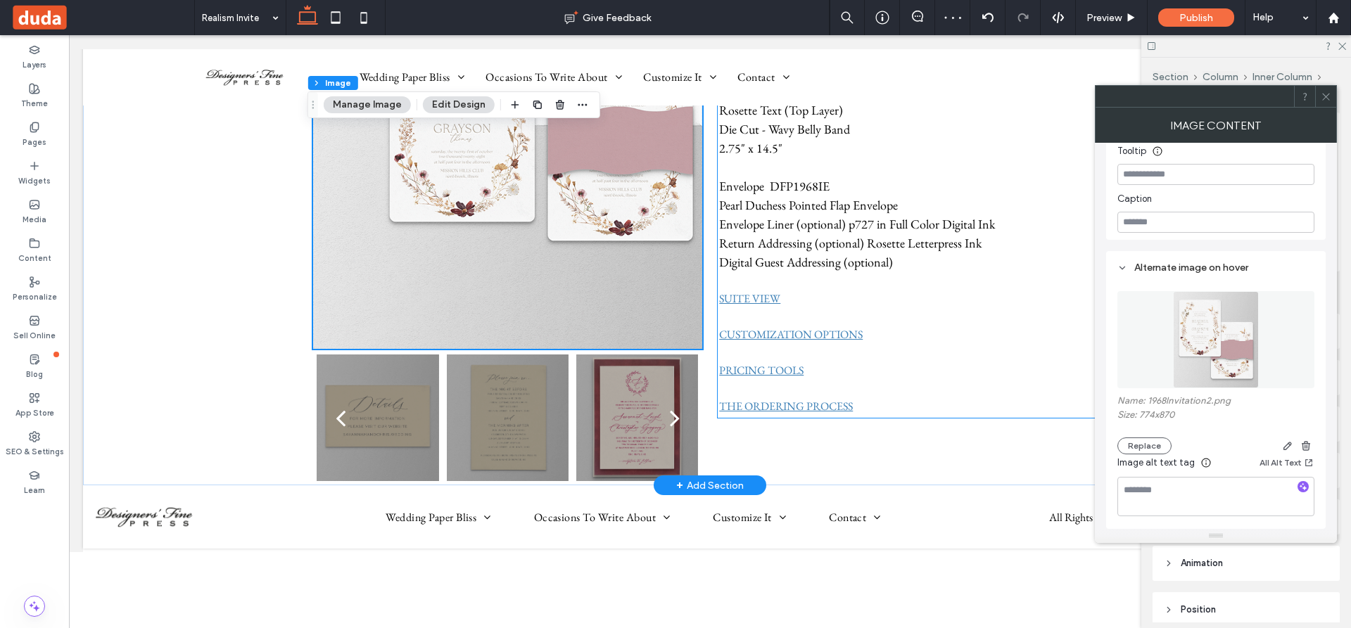
scroll to position [197, 0]
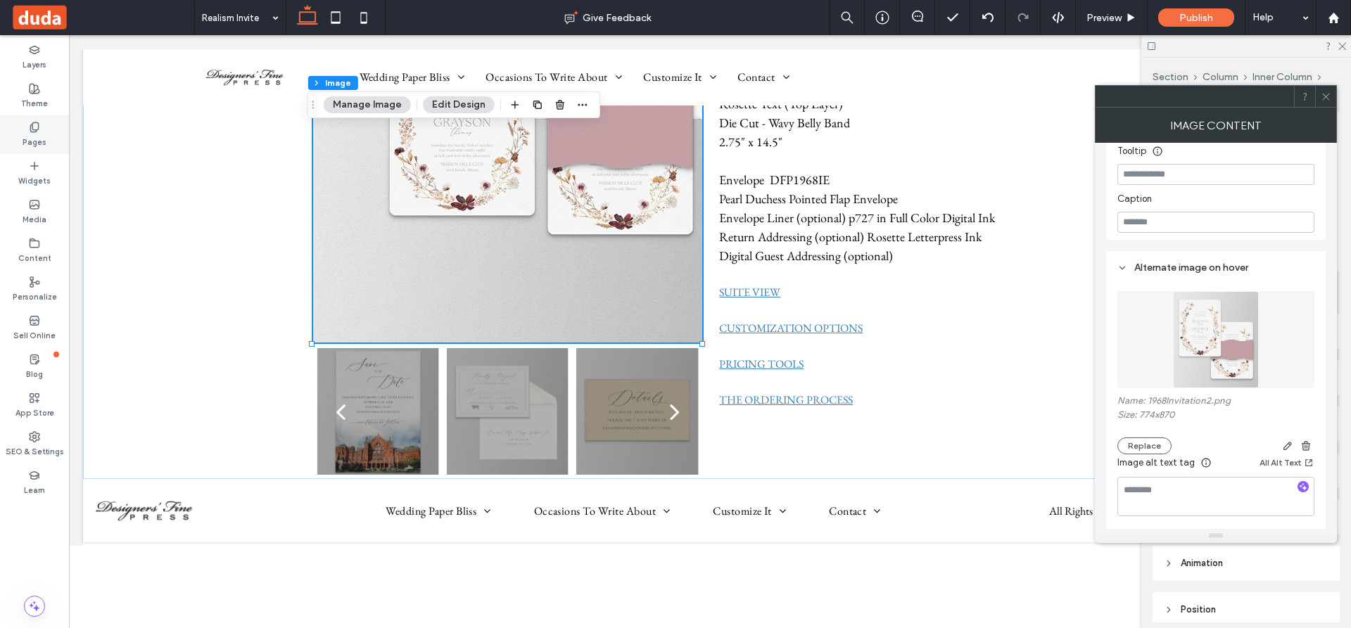
click at [32, 126] on icon at bounding box center [34, 127] width 11 height 11
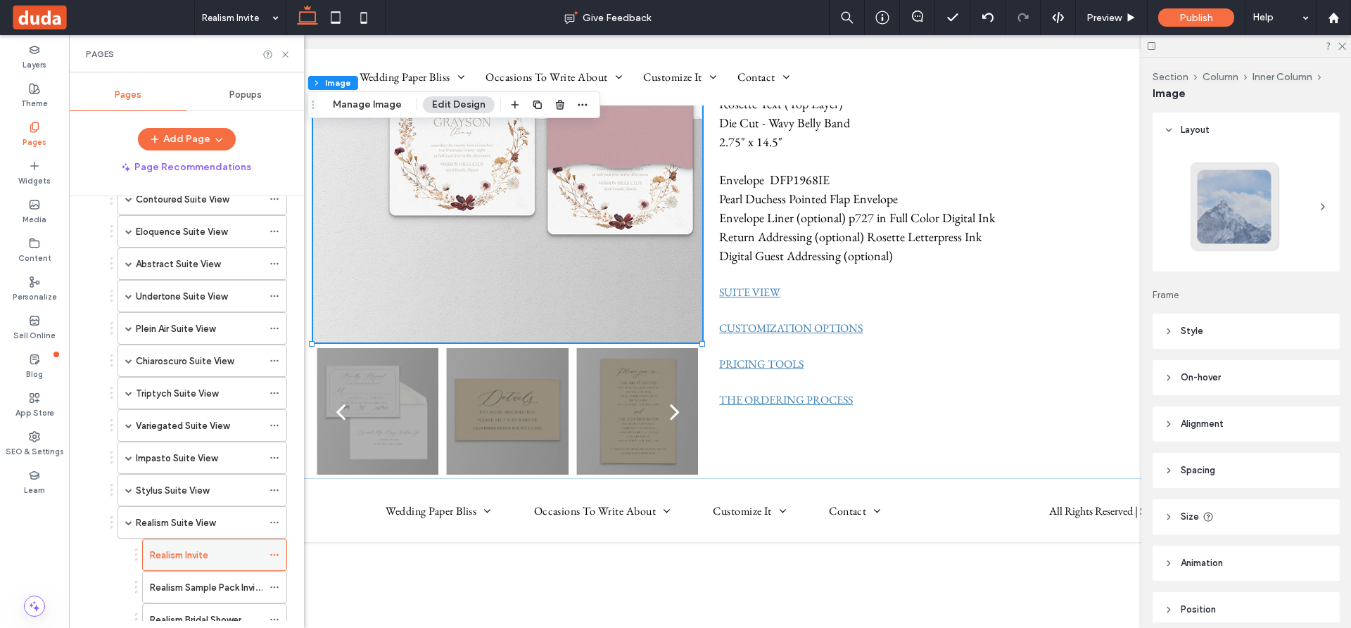
scroll to position [633, 0]
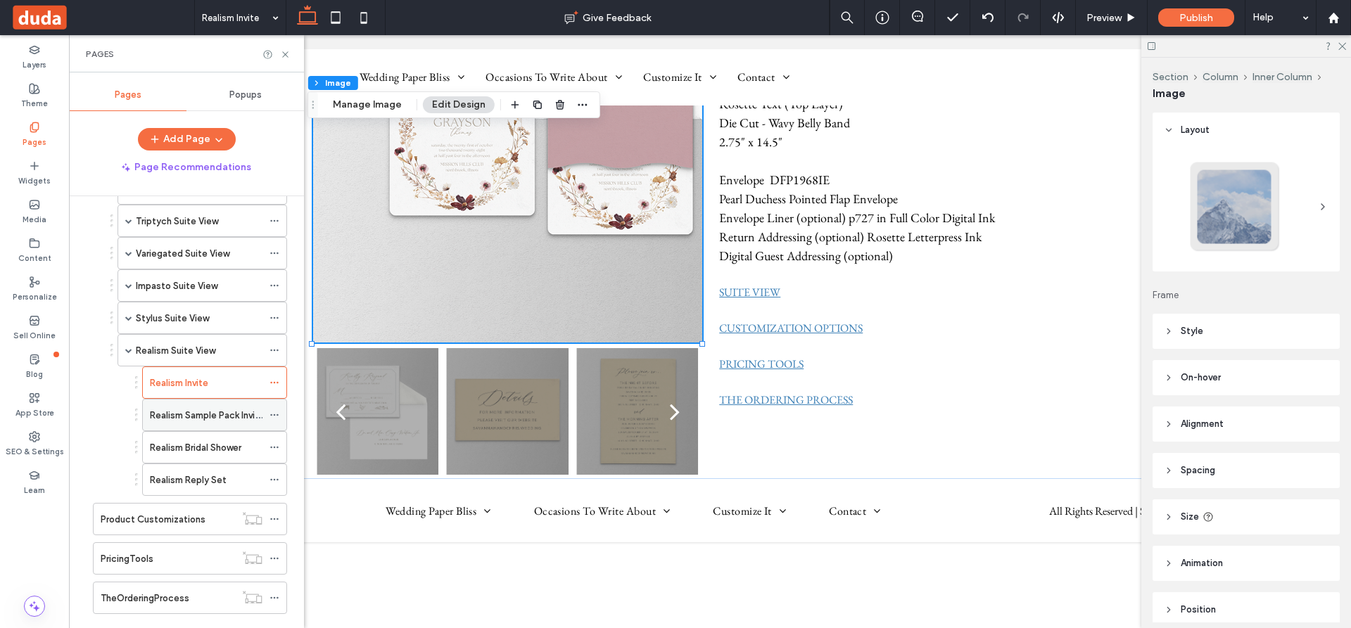
click at [191, 412] on label "Realism Sample Pack Invite" at bounding box center [207, 415] width 115 height 25
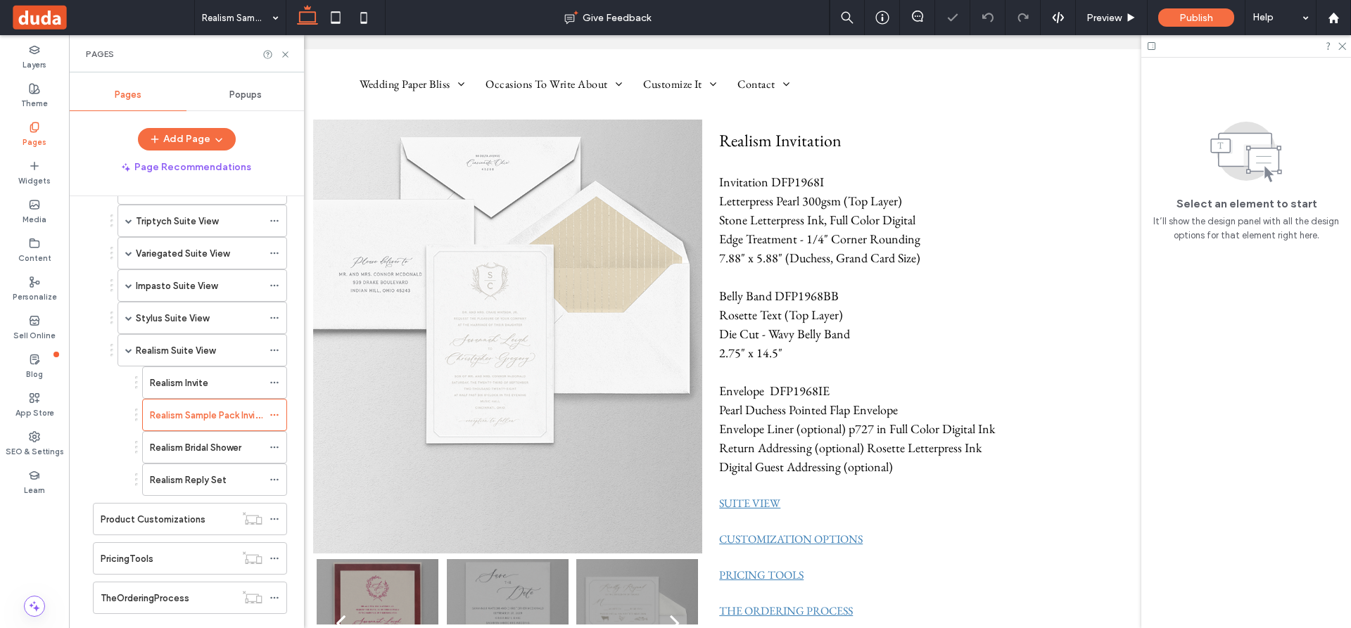
click at [496, 314] on img at bounding box center [507, 336] width 389 height 438
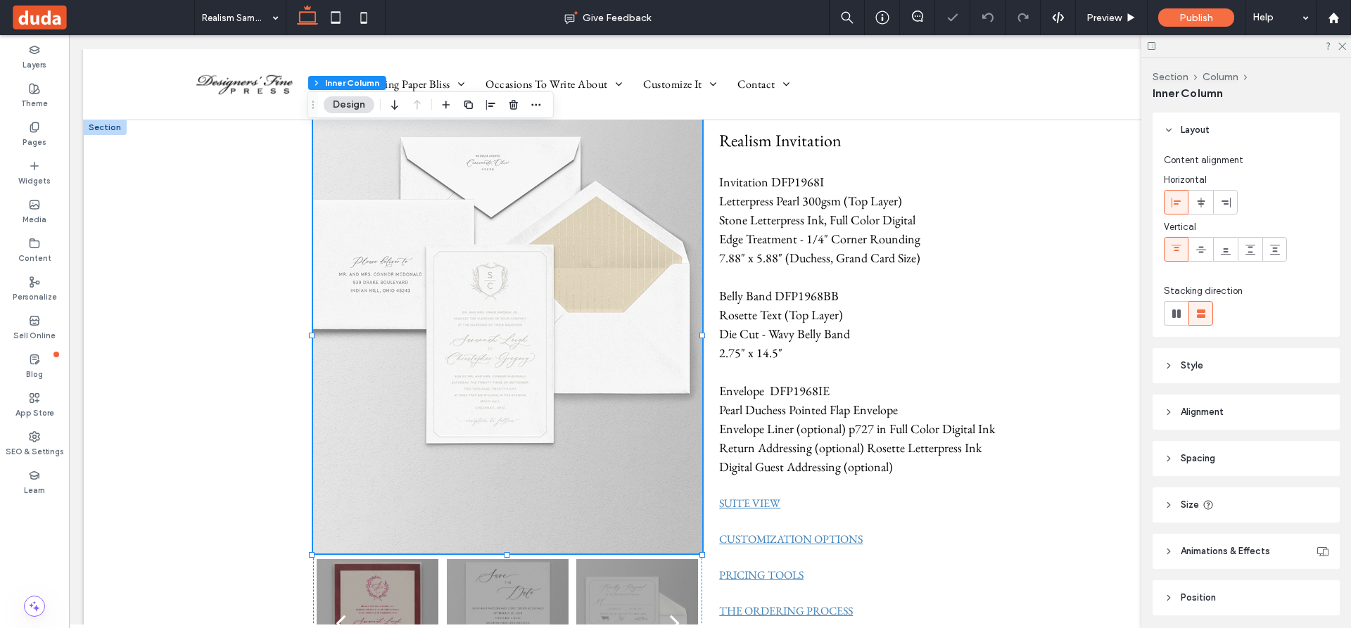
click at [496, 314] on img at bounding box center [507, 336] width 389 height 438
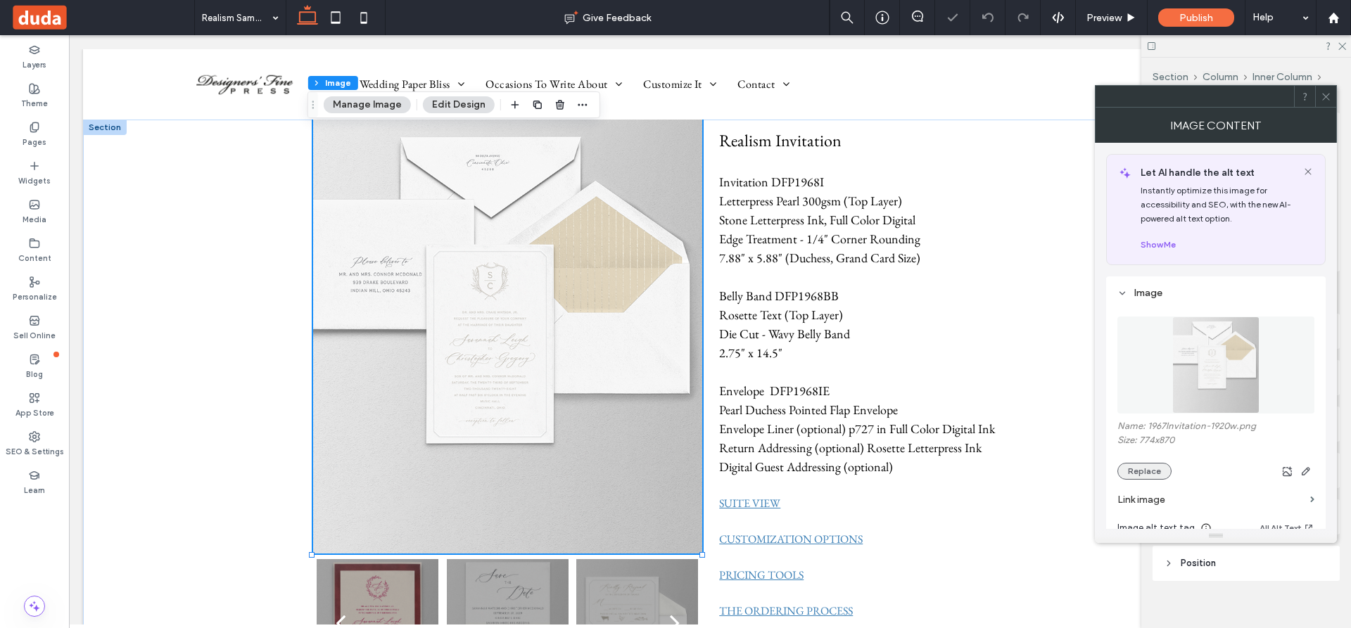
click at [1136, 467] on button "Replace" at bounding box center [1144, 471] width 54 height 17
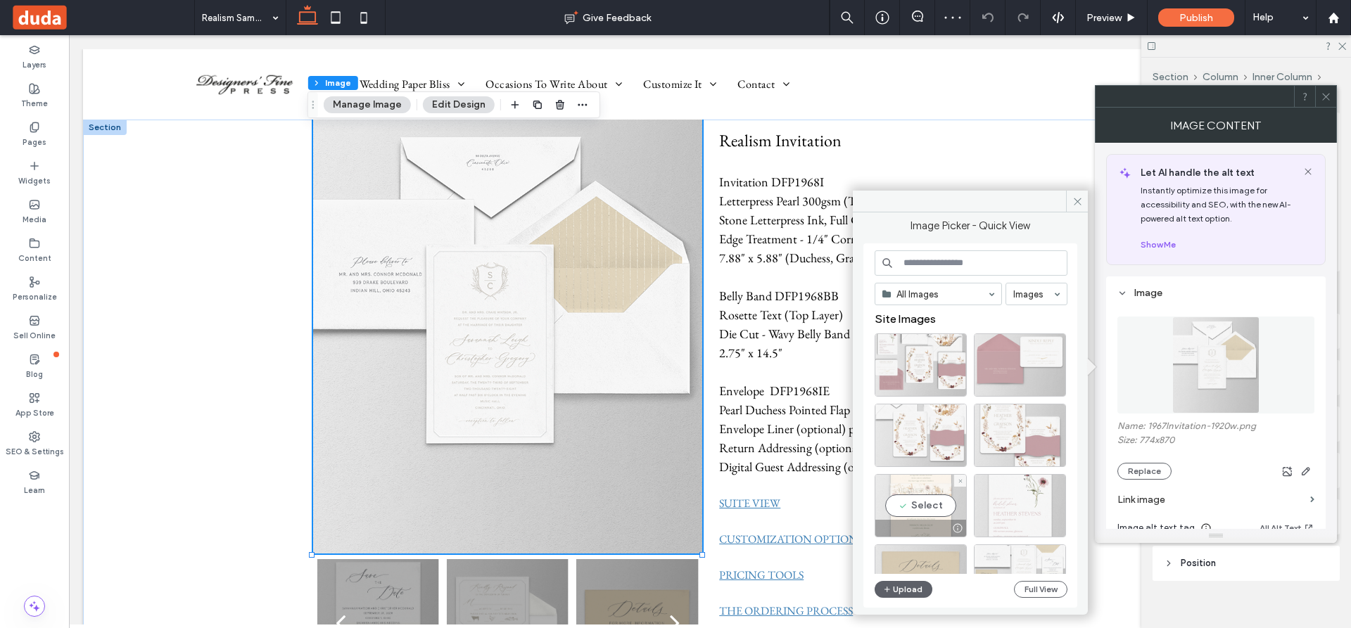
click at [912, 503] on div "Select" at bounding box center [920, 505] width 92 height 63
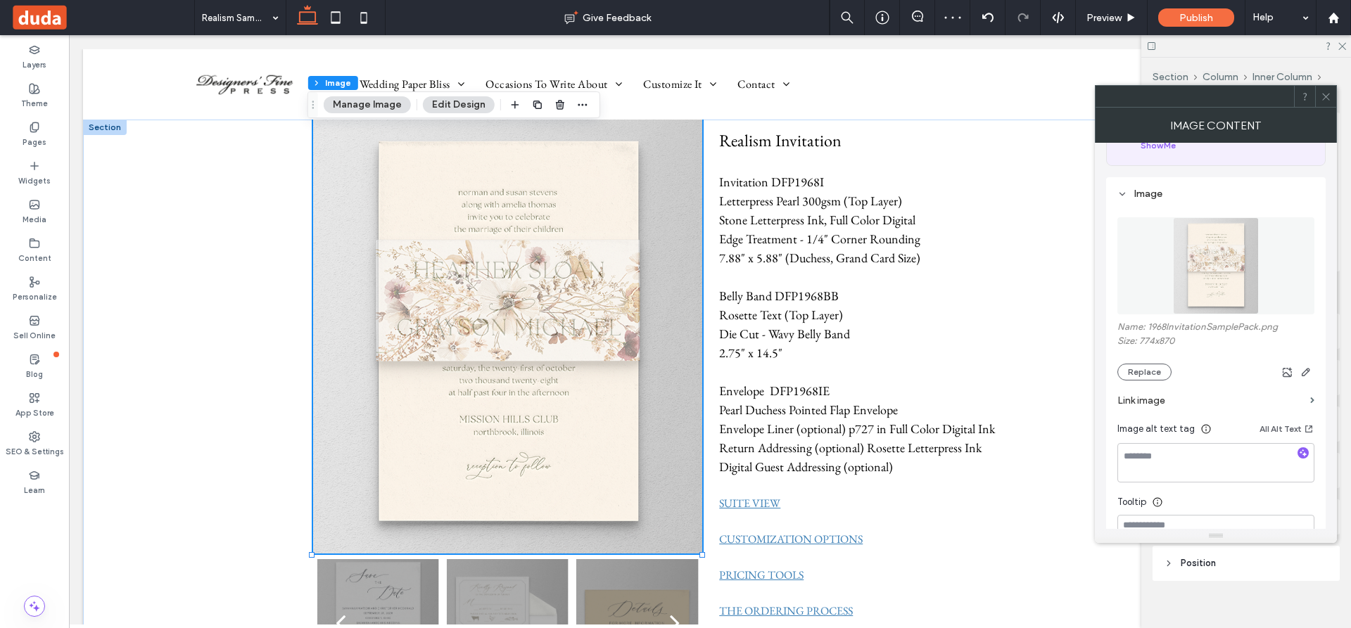
scroll to position [141, 0]
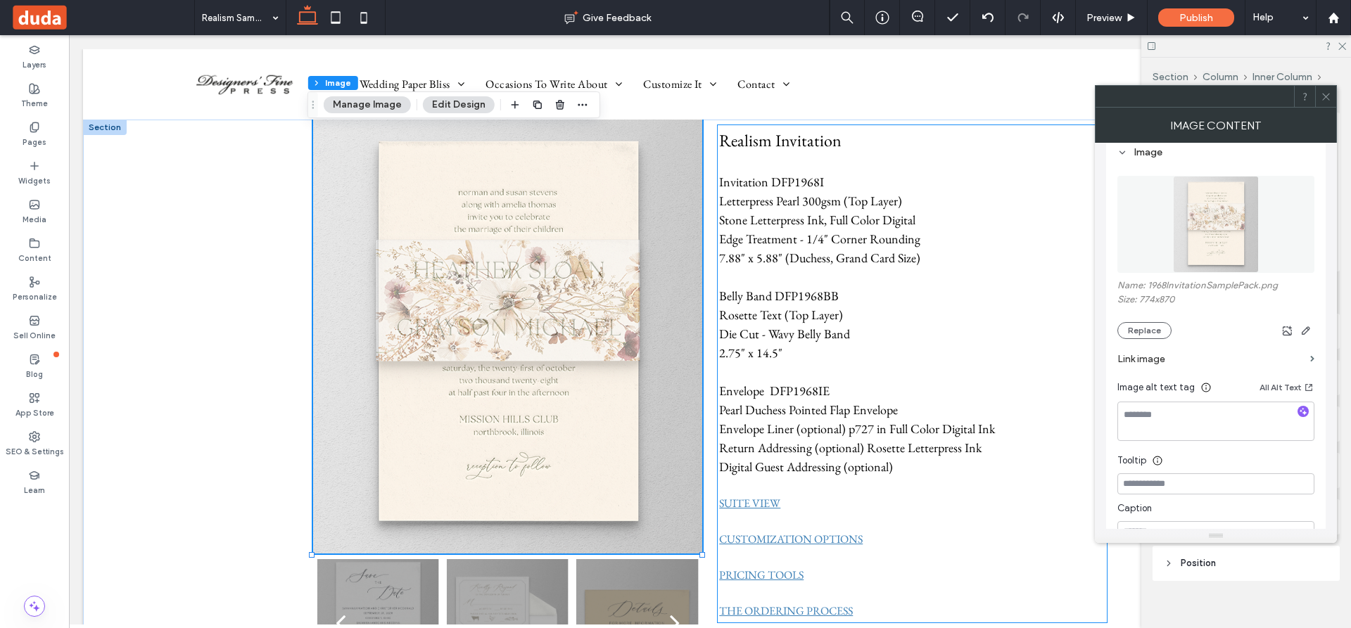
click at [993, 354] on p "2.75" x 14.5"" at bounding box center [912, 352] width 386 height 19
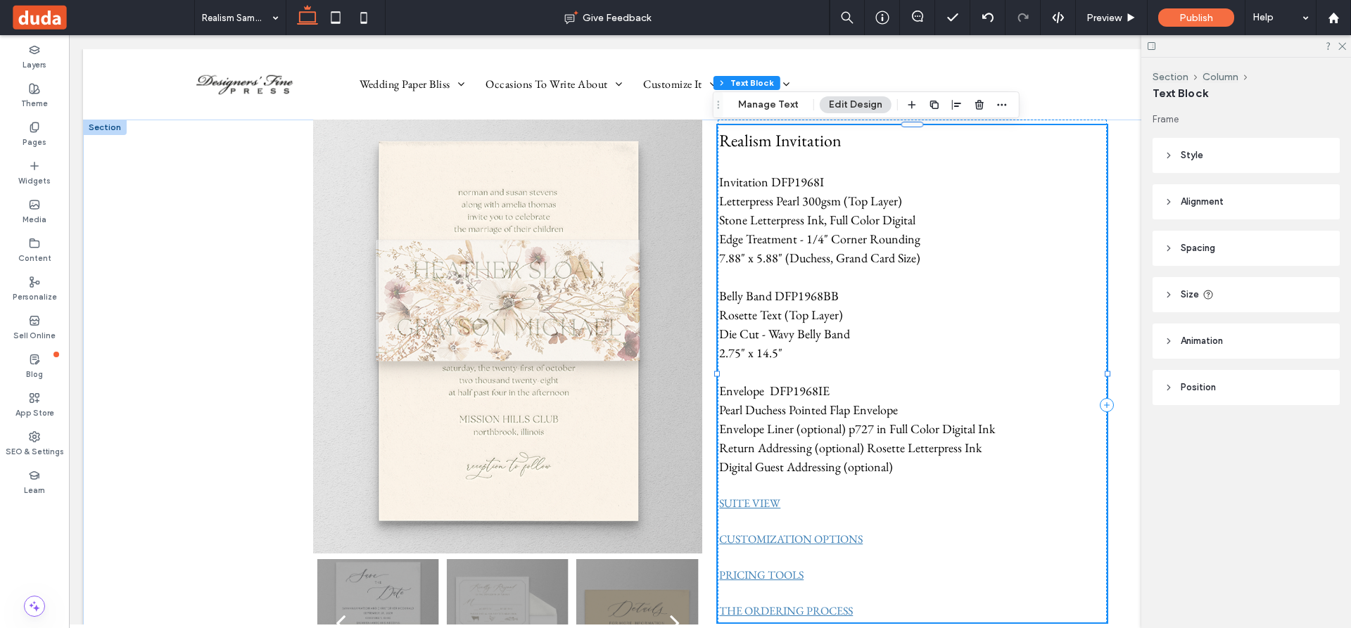
click at [723, 177] on span "Invitation DFP1968I" at bounding box center [771, 182] width 105 height 16
type input "**********"
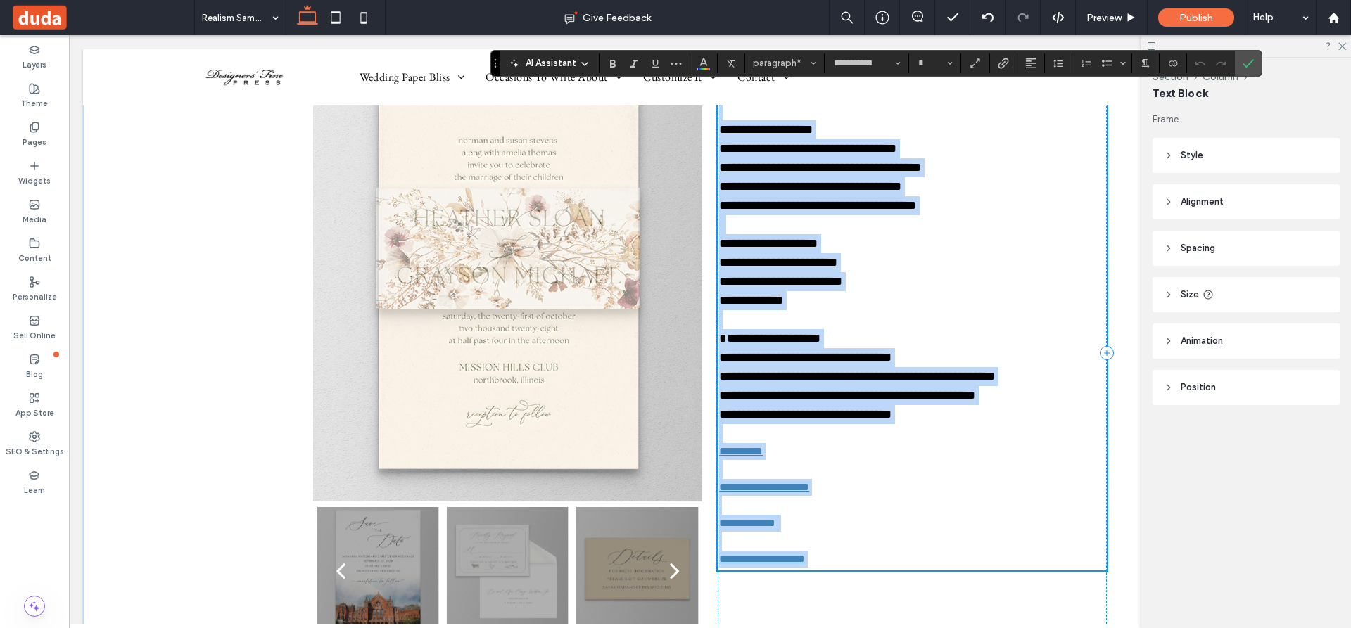
scroll to position [35, 0]
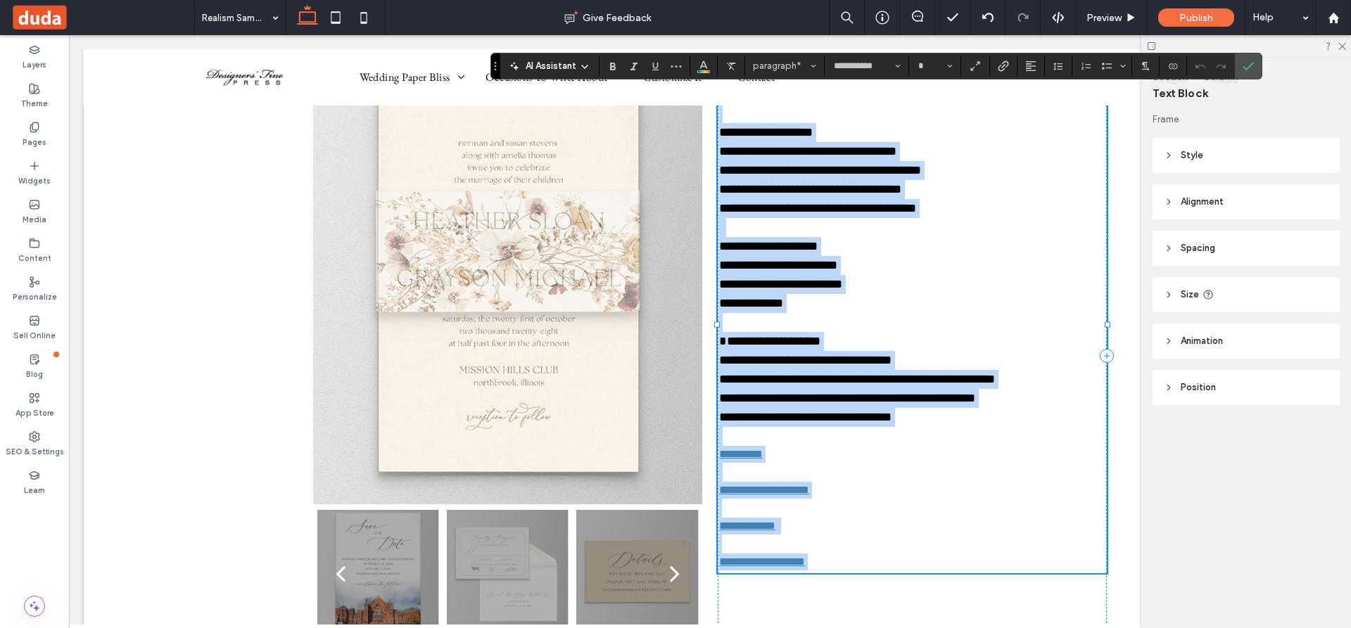
click at [947, 303] on p "**********" at bounding box center [912, 303] width 386 height 19
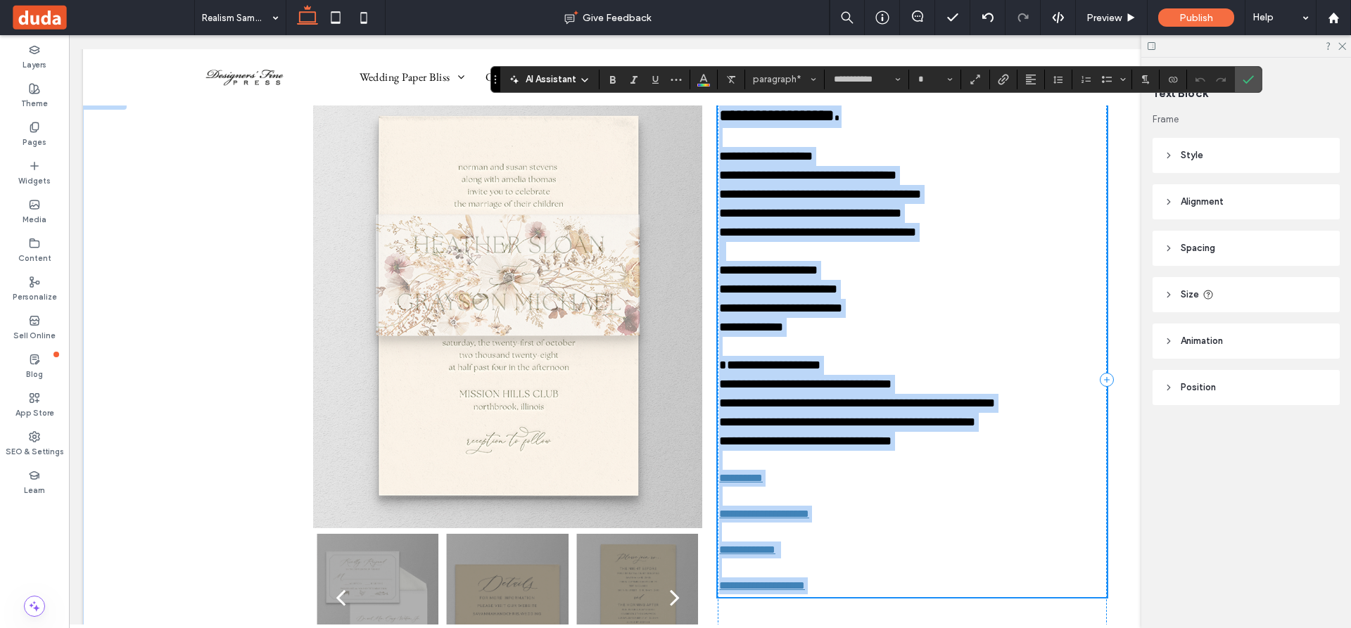
scroll to position [0, 0]
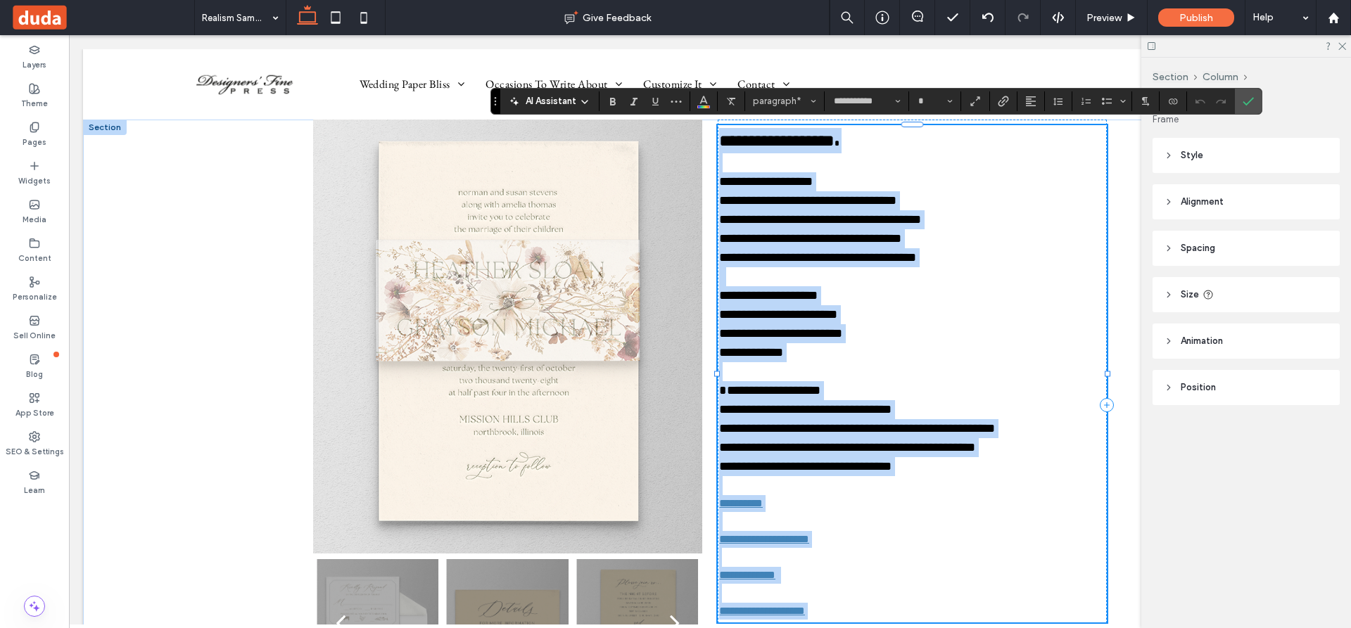
click at [725, 175] on span "**********" at bounding box center [766, 181] width 94 height 13
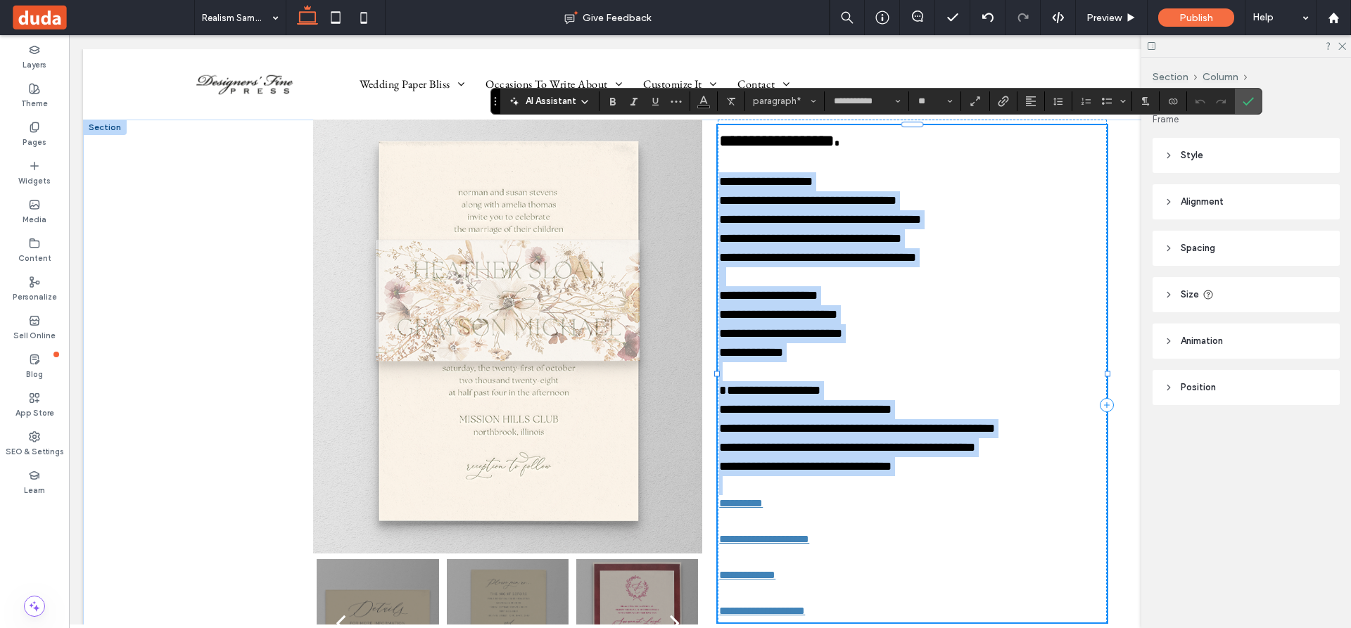
drag, startPoint x: 715, startPoint y: 179, endPoint x: 955, endPoint y: 490, distance: 392.2
click at [955, 490] on div "**********" at bounding box center [912, 374] width 386 height 492
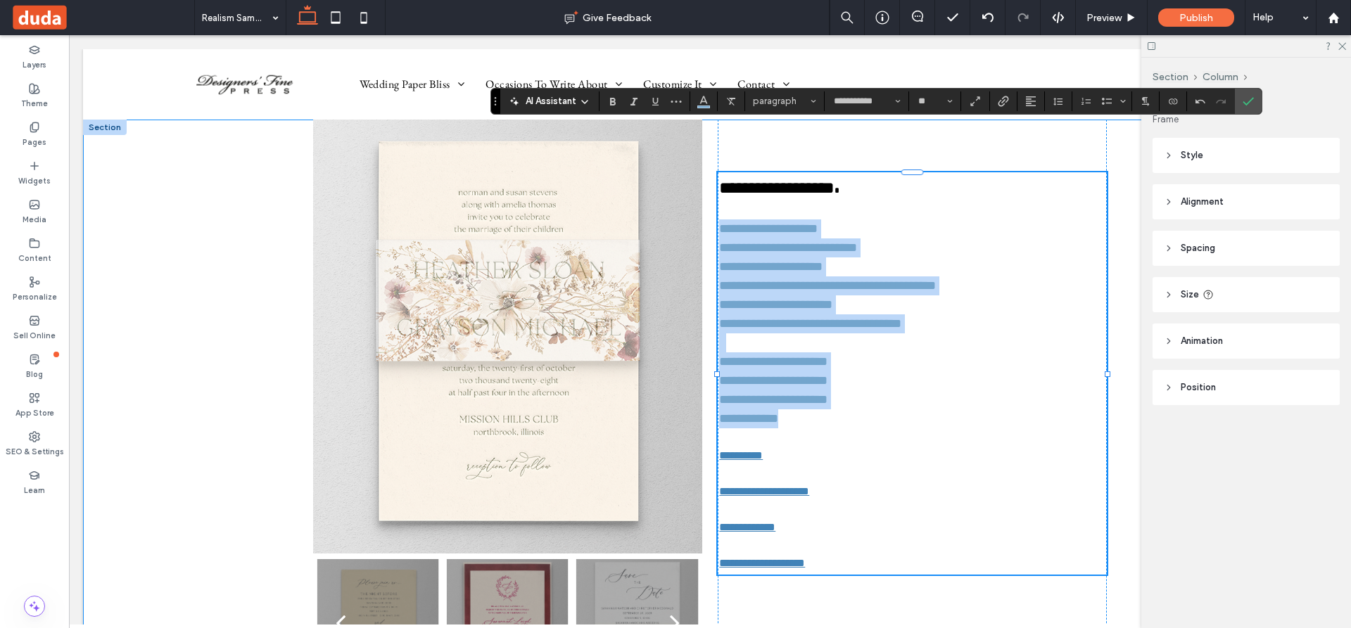
drag, startPoint x: 843, startPoint y: 437, endPoint x: 705, endPoint y: 220, distance: 257.2
click at [705, 220] on div "**********" at bounding box center [710, 405] width 844 height 571
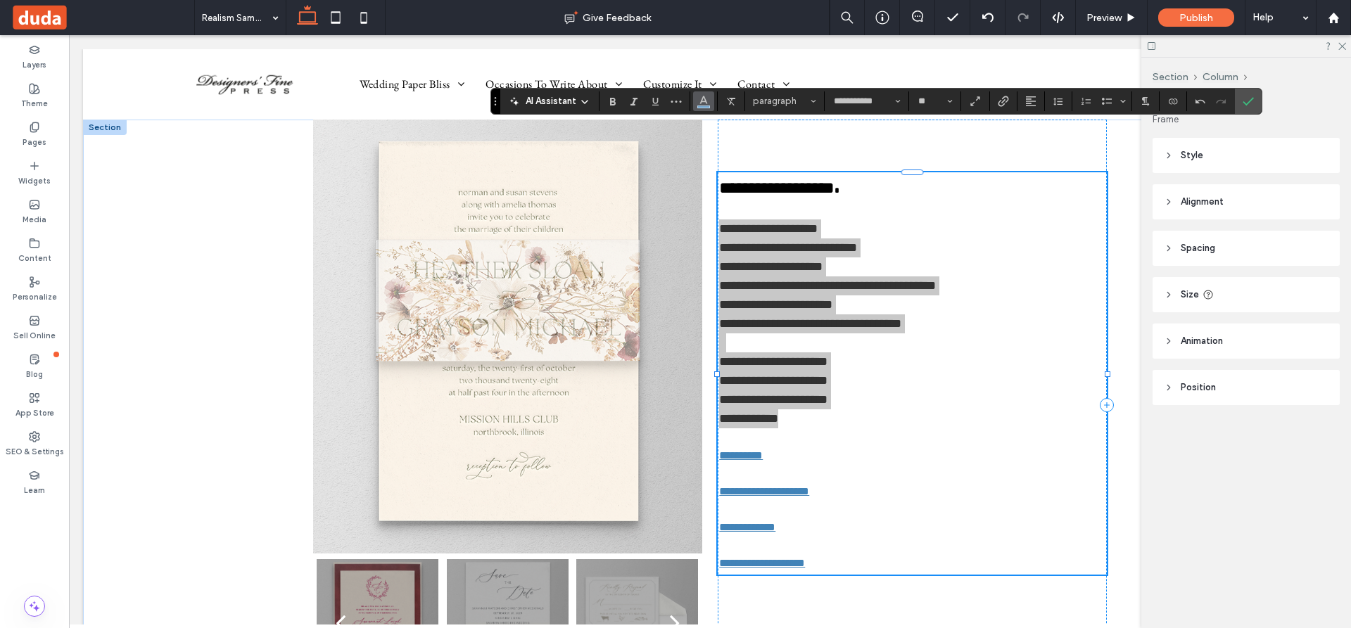
click at [706, 101] on use "Color" at bounding box center [704, 100] width 8 height 8
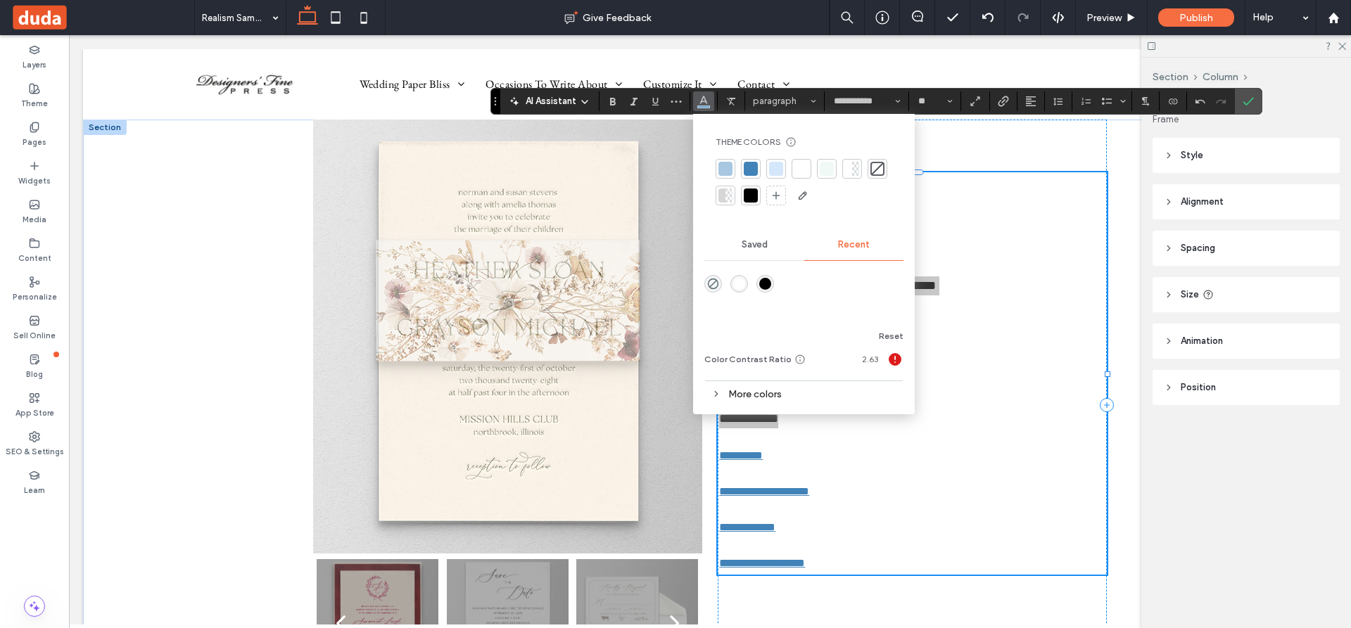
click at [750, 189] on div at bounding box center [751, 196] width 14 height 14
click at [971, 233] on p "**********" at bounding box center [912, 228] width 386 height 19
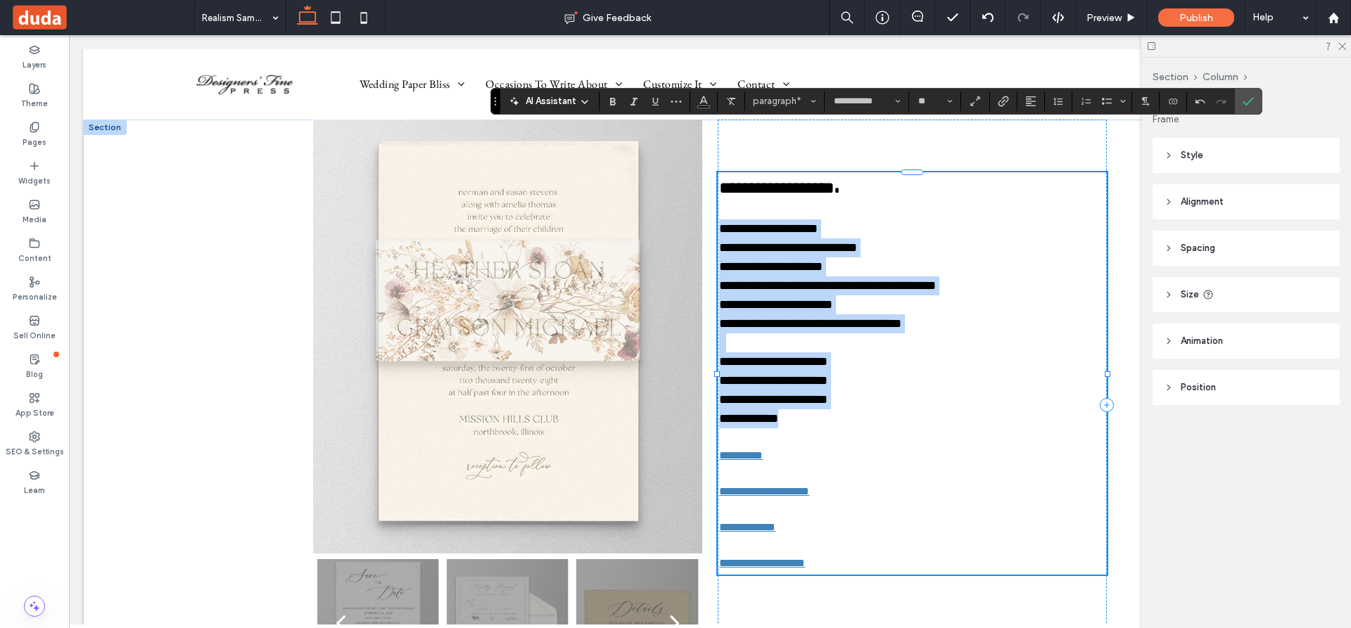
type input "**"
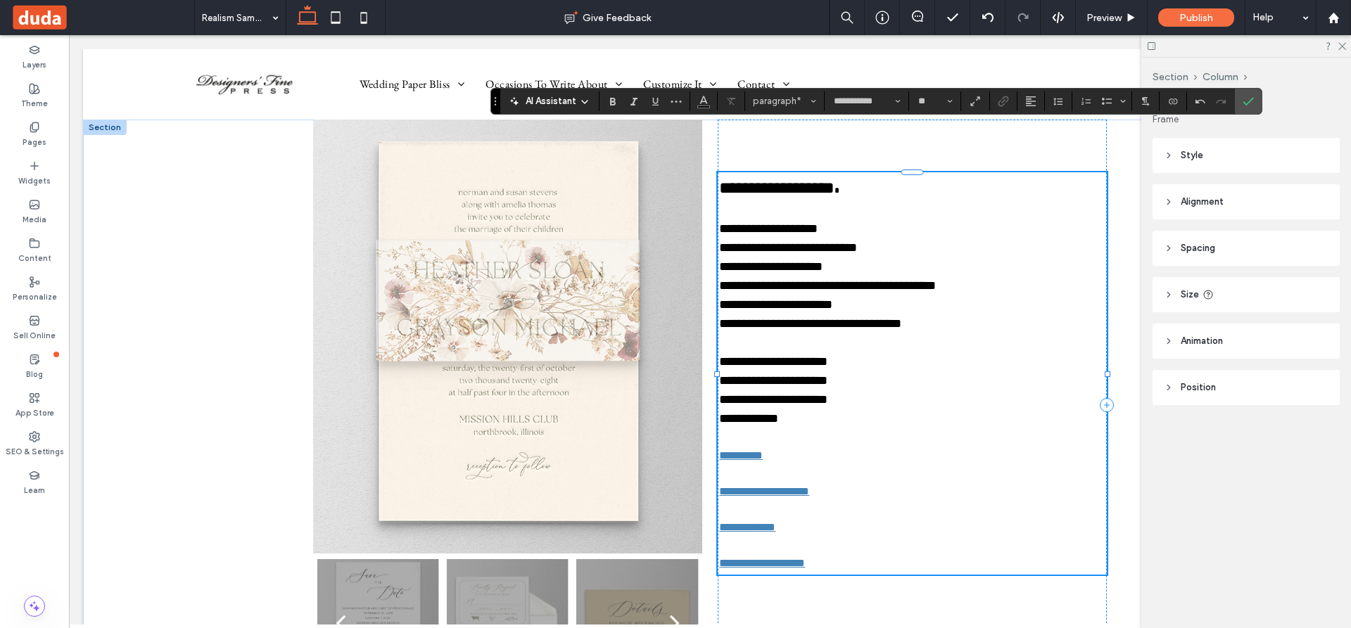
click at [770, 187] on span "**********" at bounding box center [776, 187] width 115 height 17
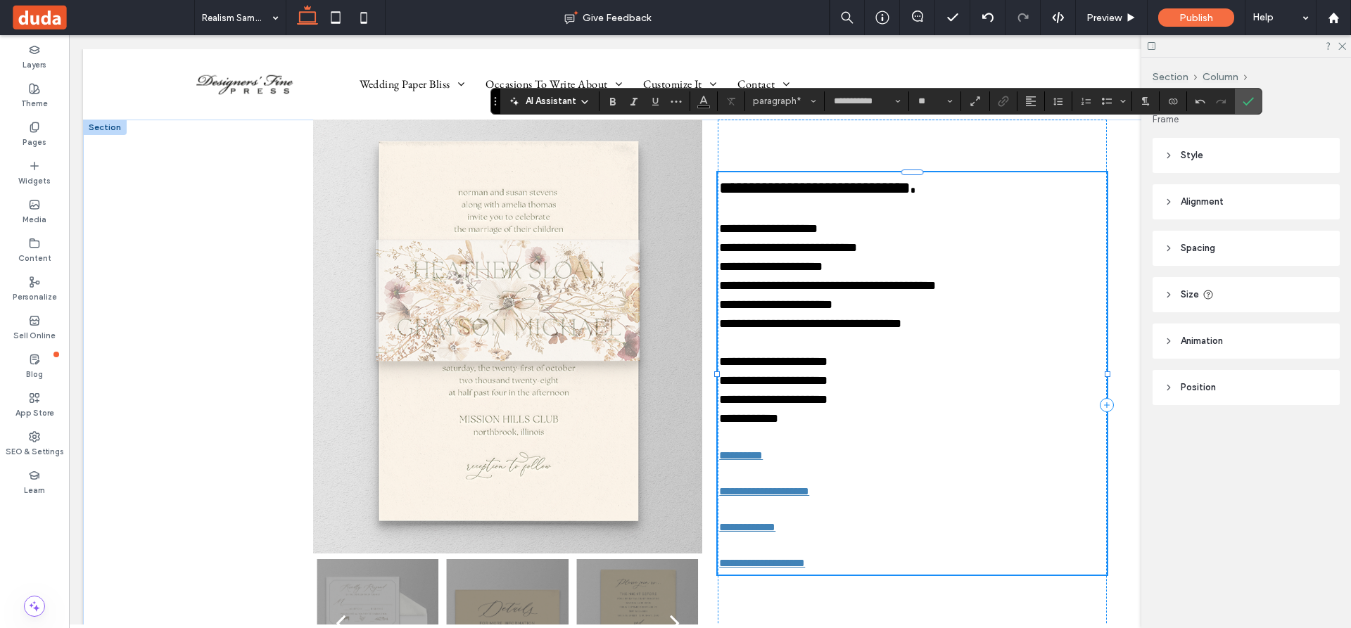
type input "**"
click at [981, 348] on p at bounding box center [912, 342] width 386 height 19
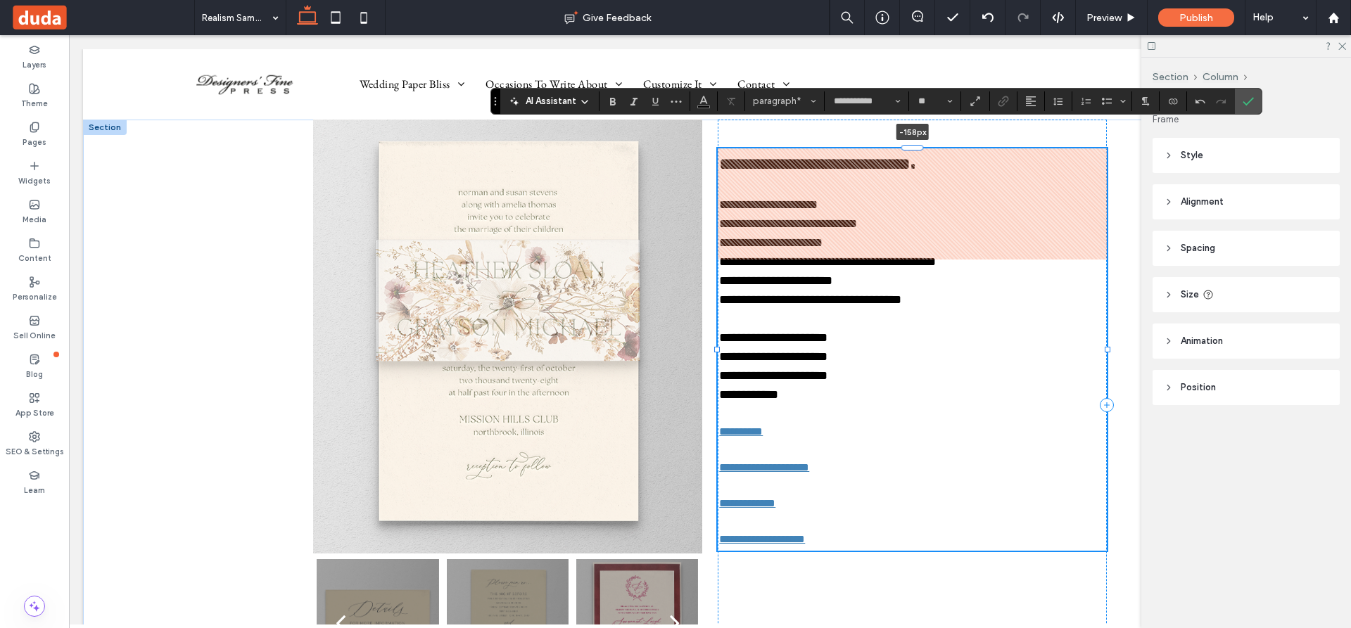
drag, startPoint x: 910, startPoint y: 171, endPoint x: 904, endPoint y: 122, distance: 48.9
click at [904, 122] on div "**********" at bounding box center [710, 405] width 844 height 571
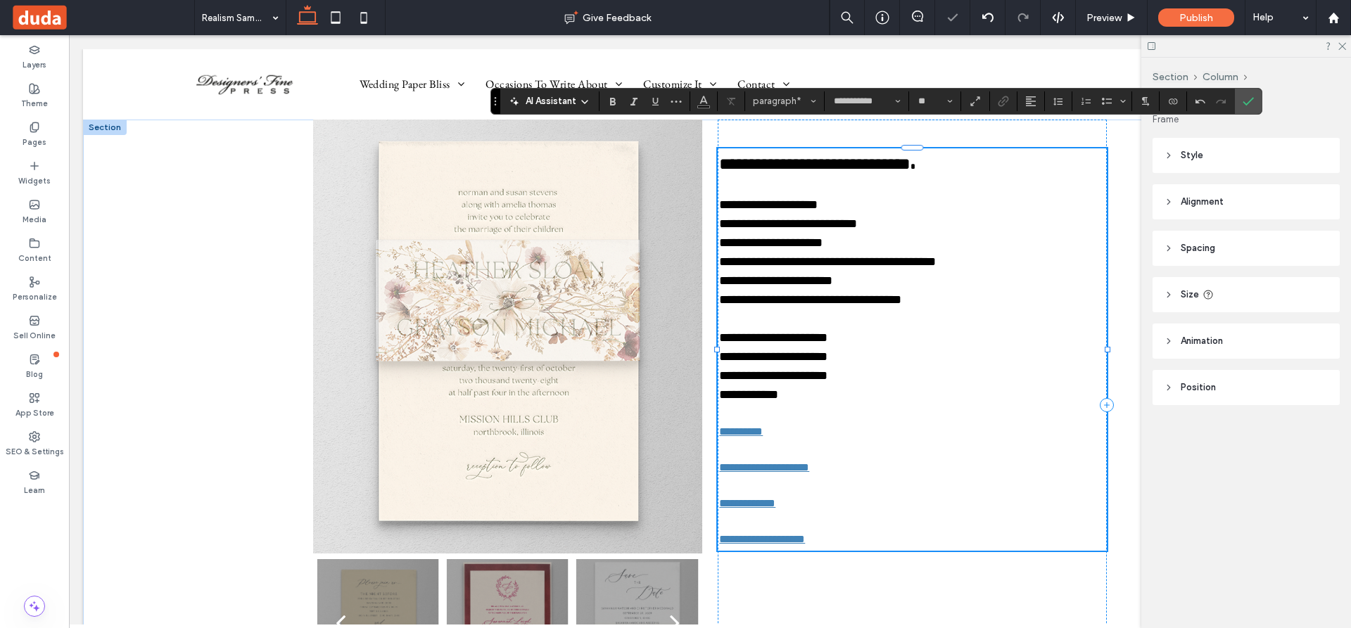
click at [841, 409] on p at bounding box center [912, 413] width 386 height 19
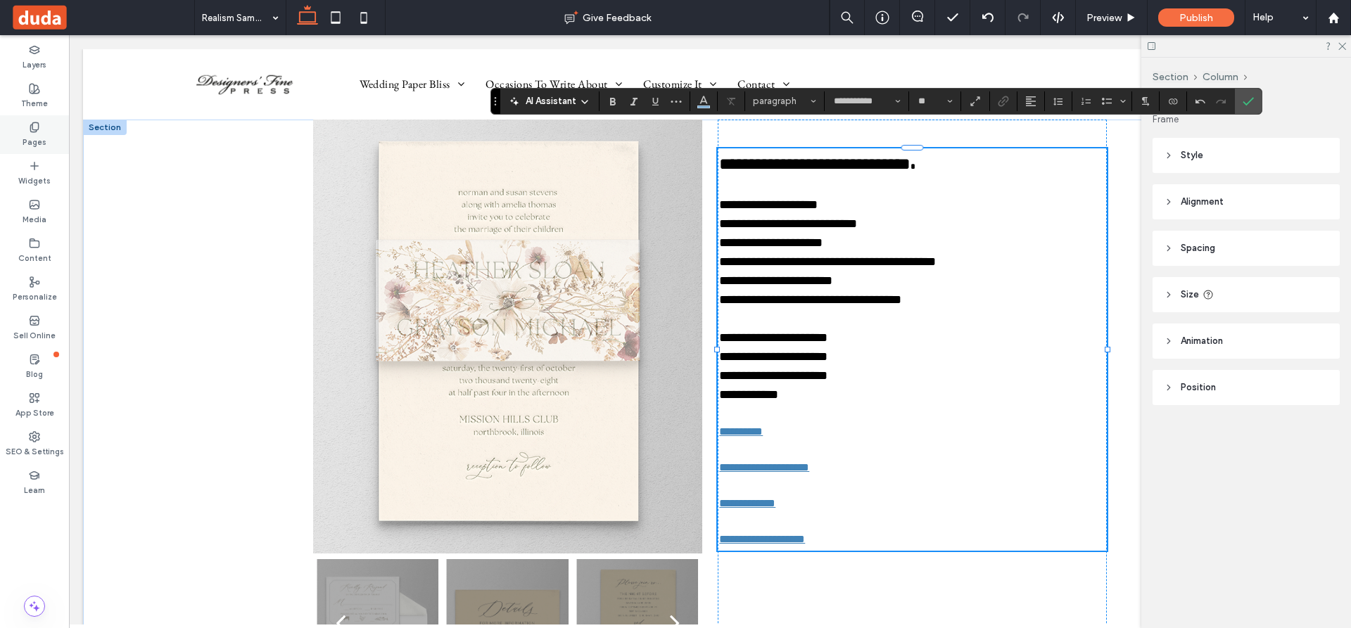
click at [38, 124] on use at bounding box center [34, 126] width 8 height 9
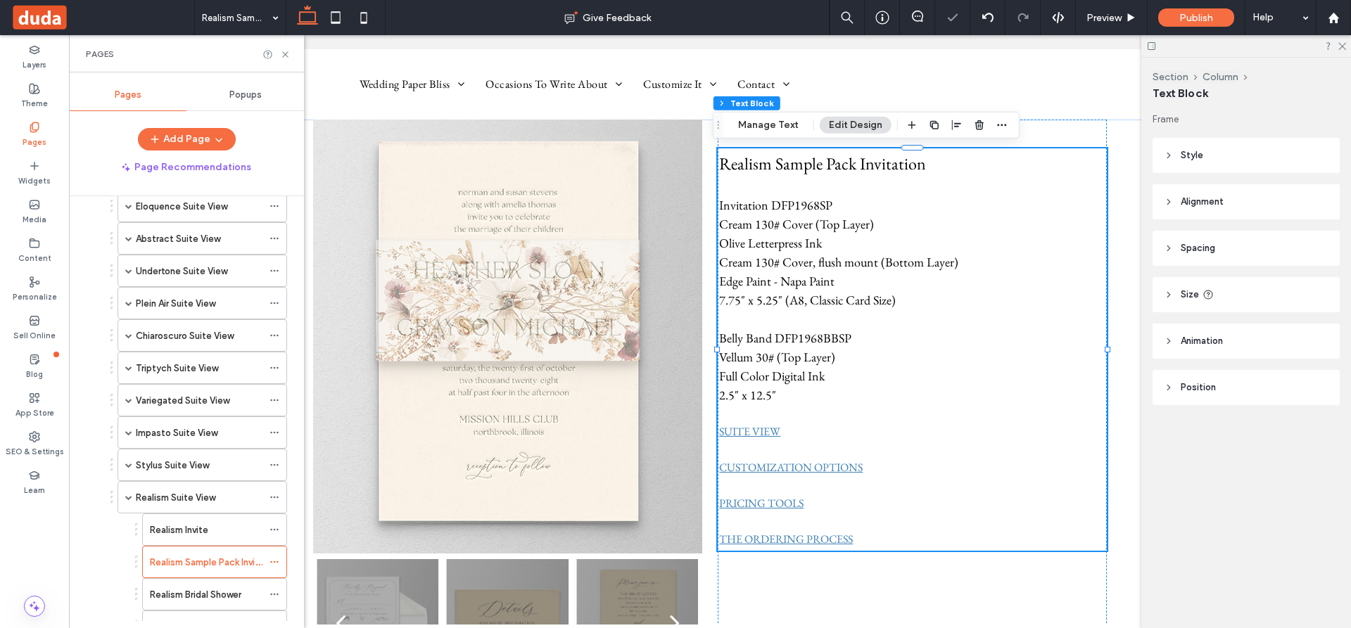
scroll to position [492, 0]
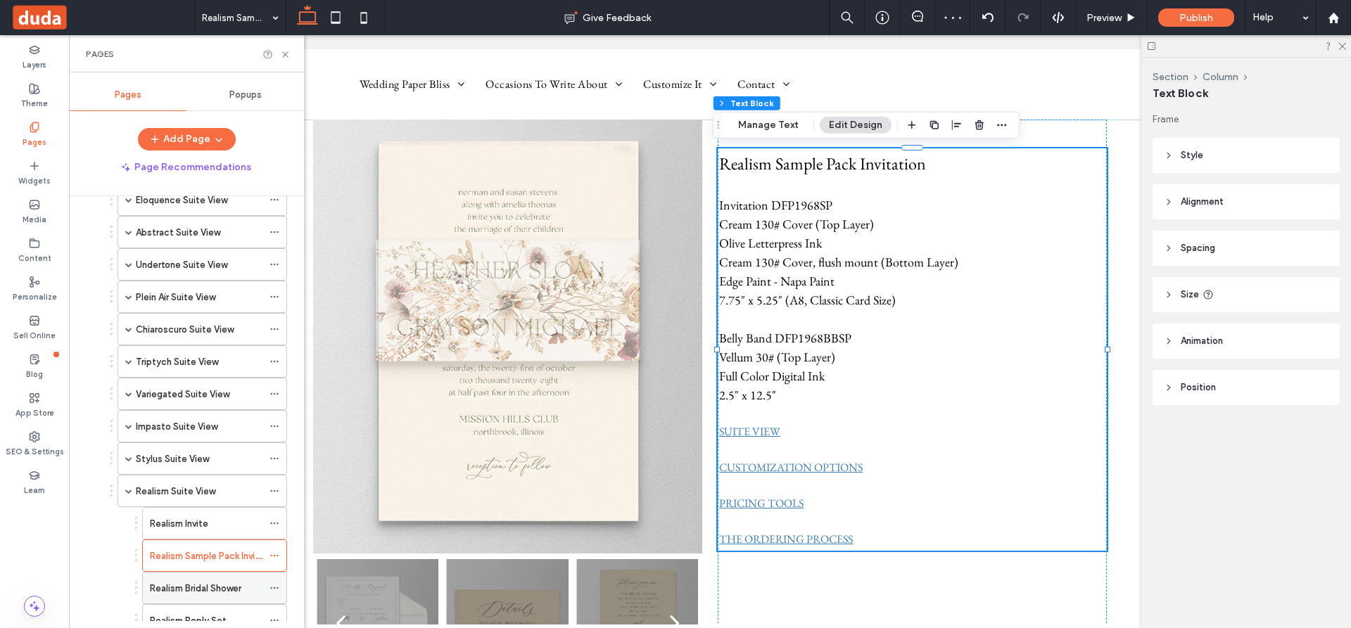
click at [224, 585] on label "Realism Bridal Shower" at bounding box center [195, 588] width 91 height 25
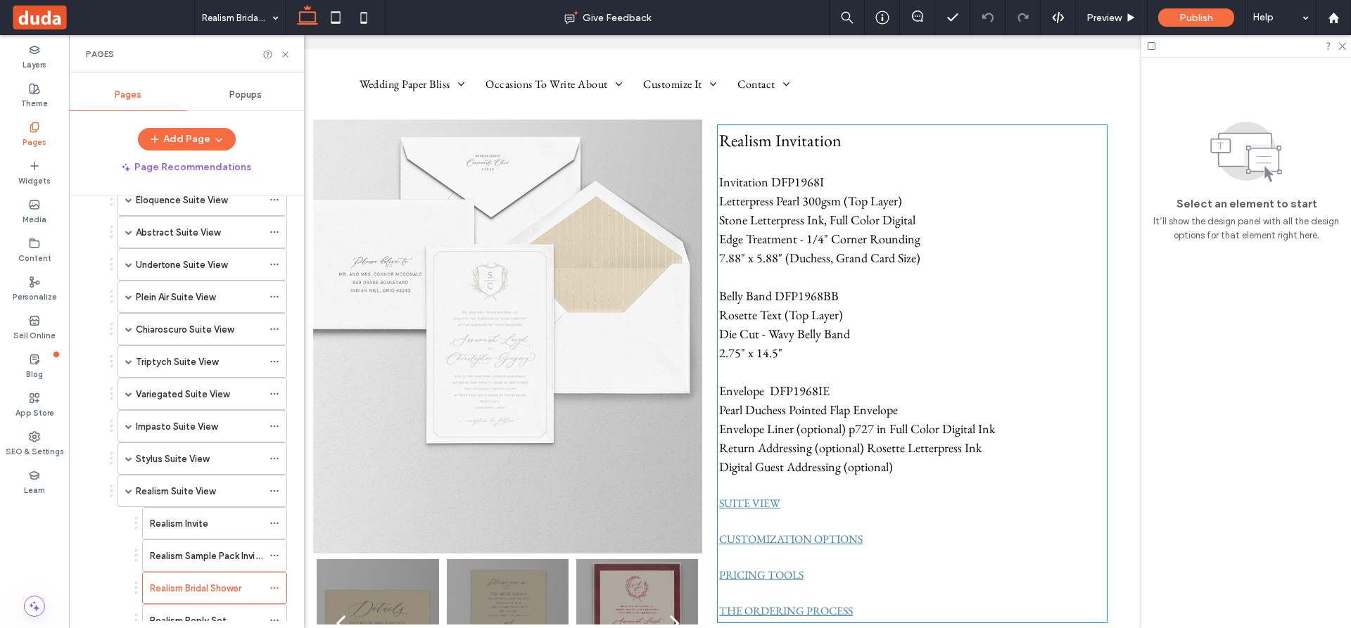
click at [841, 159] on p at bounding box center [912, 162] width 386 height 19
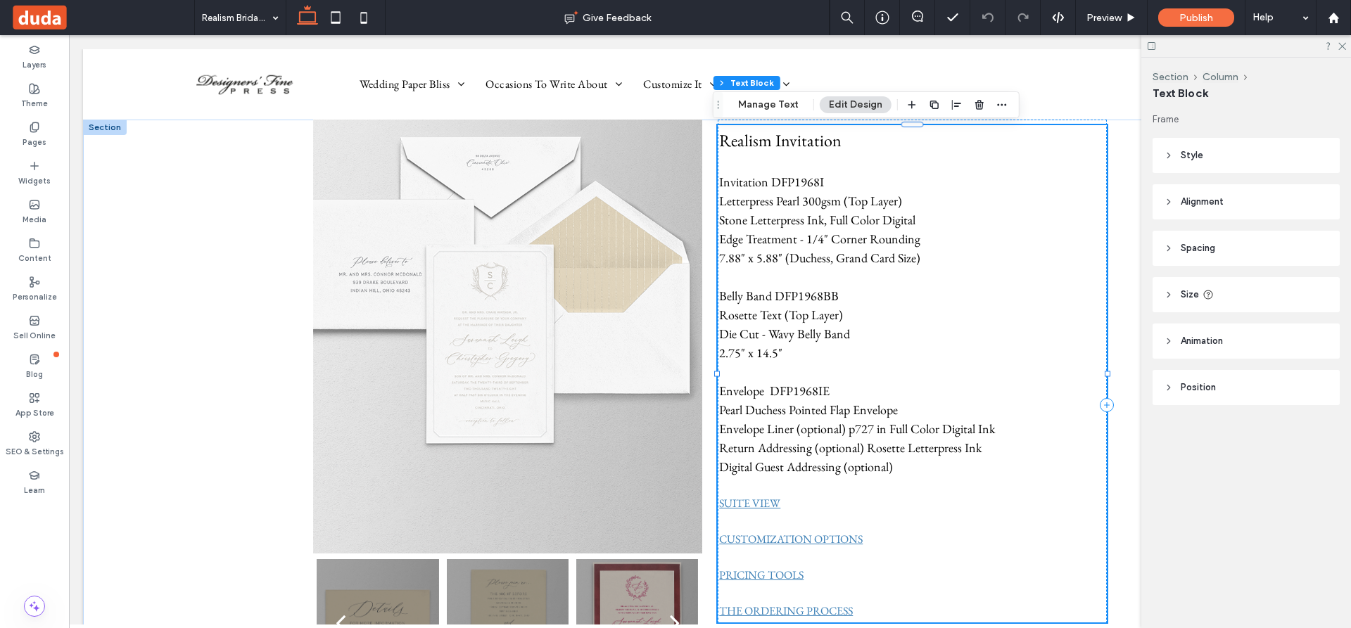
click at [864, 146] on p "Realism Invitation" at bounding box center [912, 140] width 386 height 25
type input "**********"
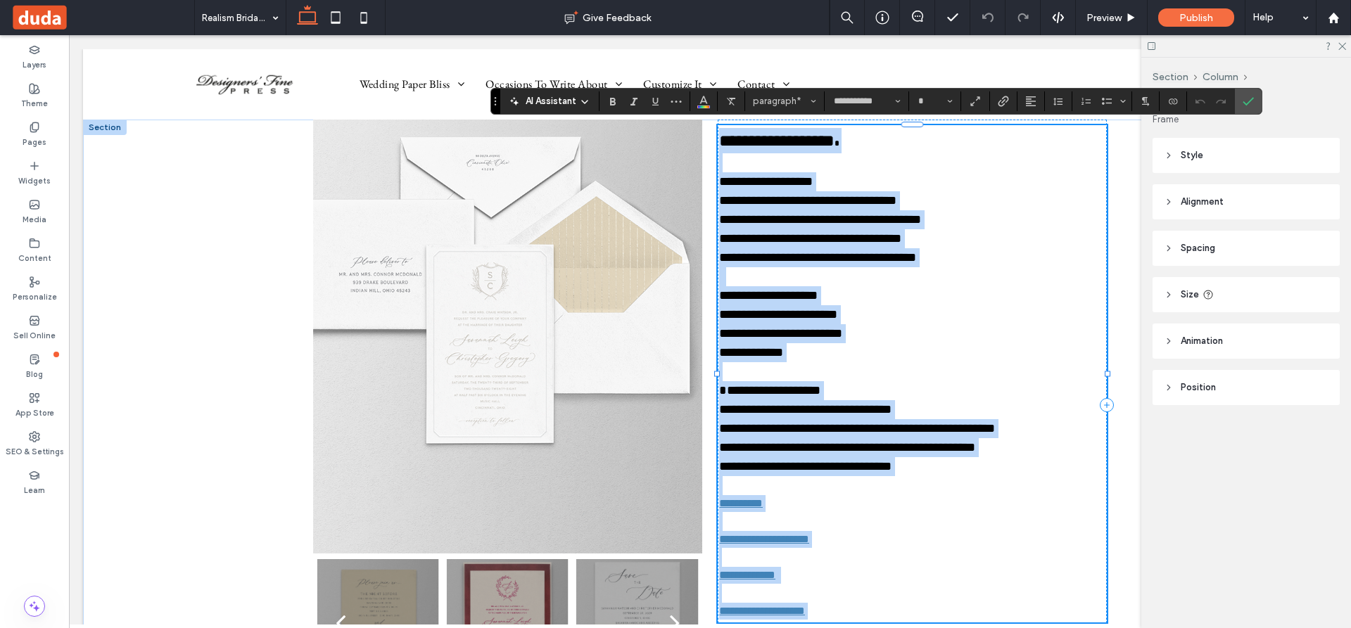
click at [925, 490] on p at bounding box center [912, 485] width 386 height 19
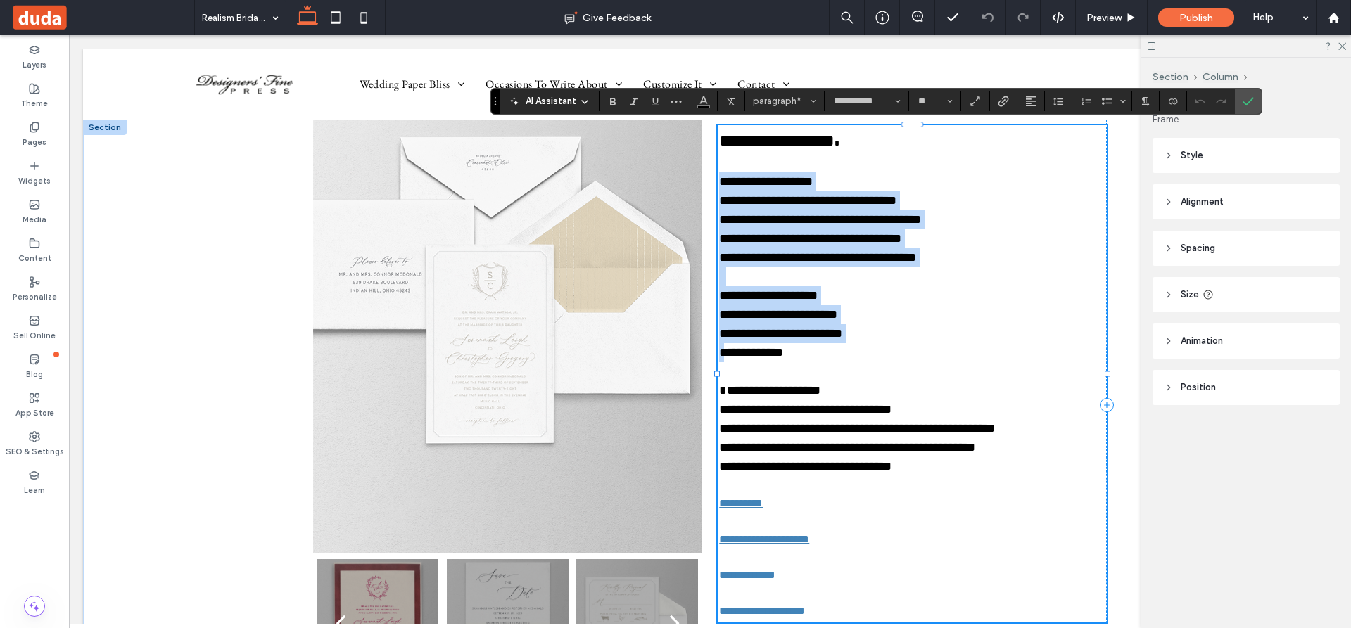
drag, startPoint x: 913, startPoint y: 475, endPoint x: 714, endPoint y: 185, distance: 351.6
click at [719, 185] on div "**********" at bounding box center [912, 374] width 386 height 492
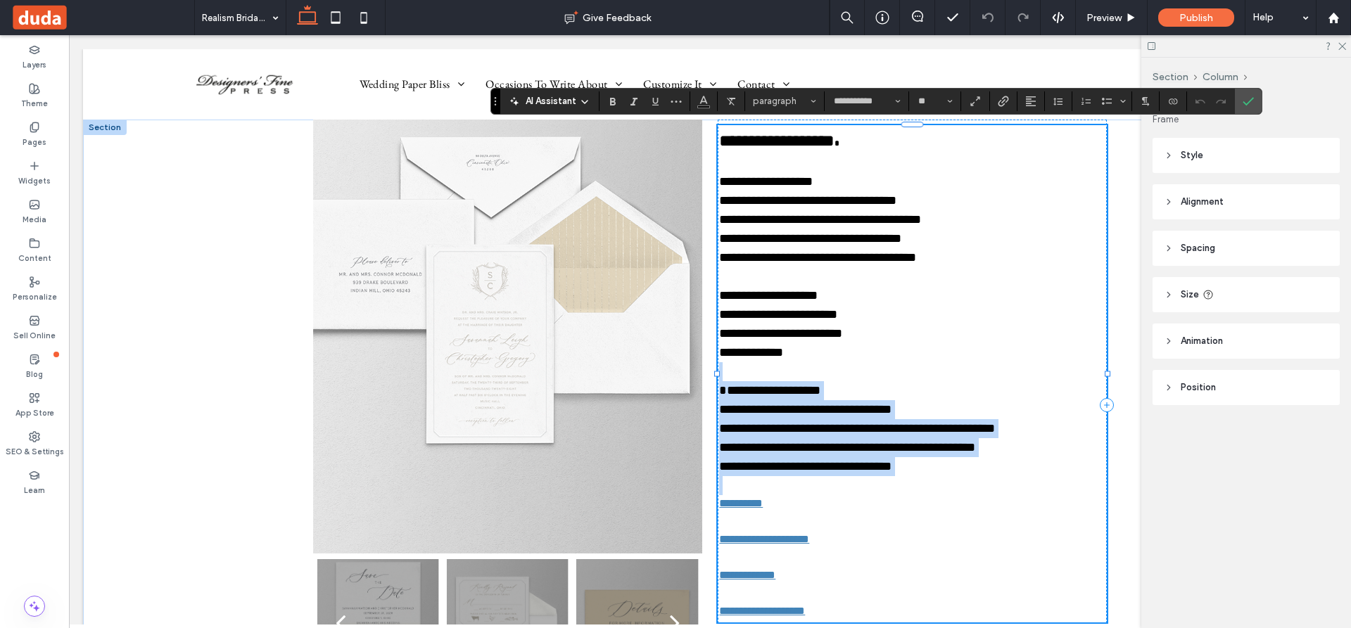
drag, startPoint x: 900, startPoint y: 473, endPoint x: 937, endPoint y: 481, distance: 37.5
click at [937, 481] on div "**********" at bounding box center [912, 374] width 386 height 492
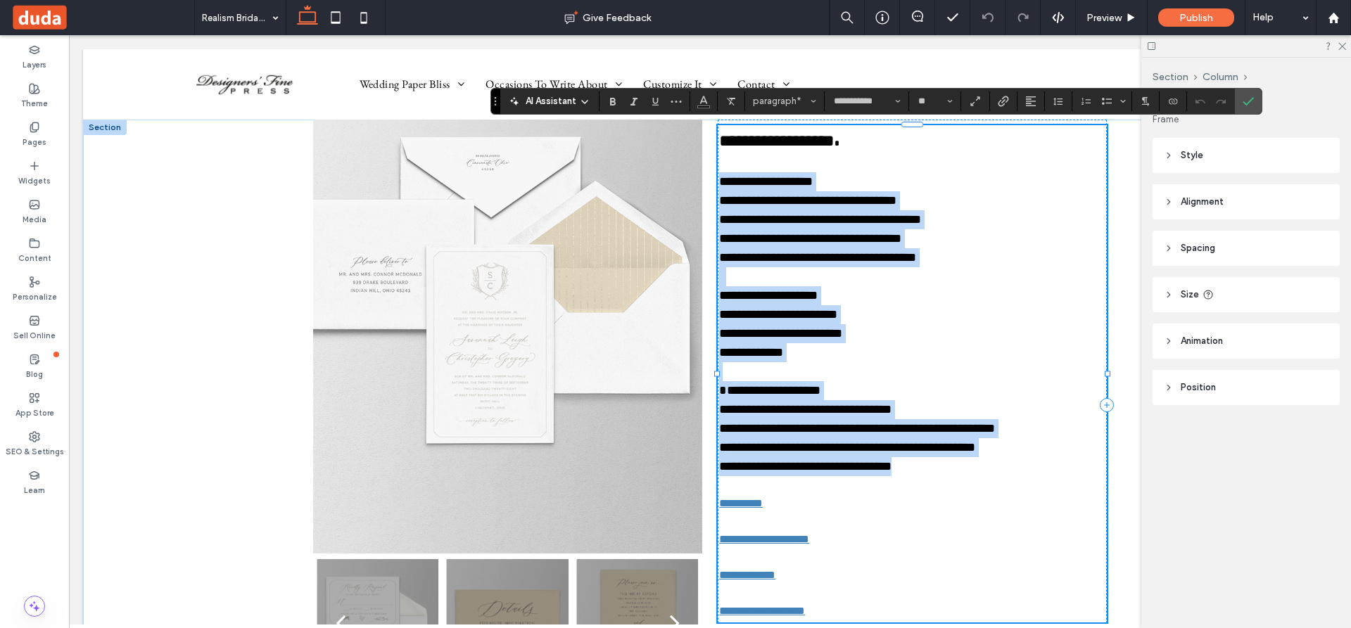
drag, startPoint x: 715, startPoint y: 180, endPoint x: 970, endPoint y: 467, distance: 383.7
click at [970, 467] on div "**********" at bounding box center [912, 374] width 386 height 492
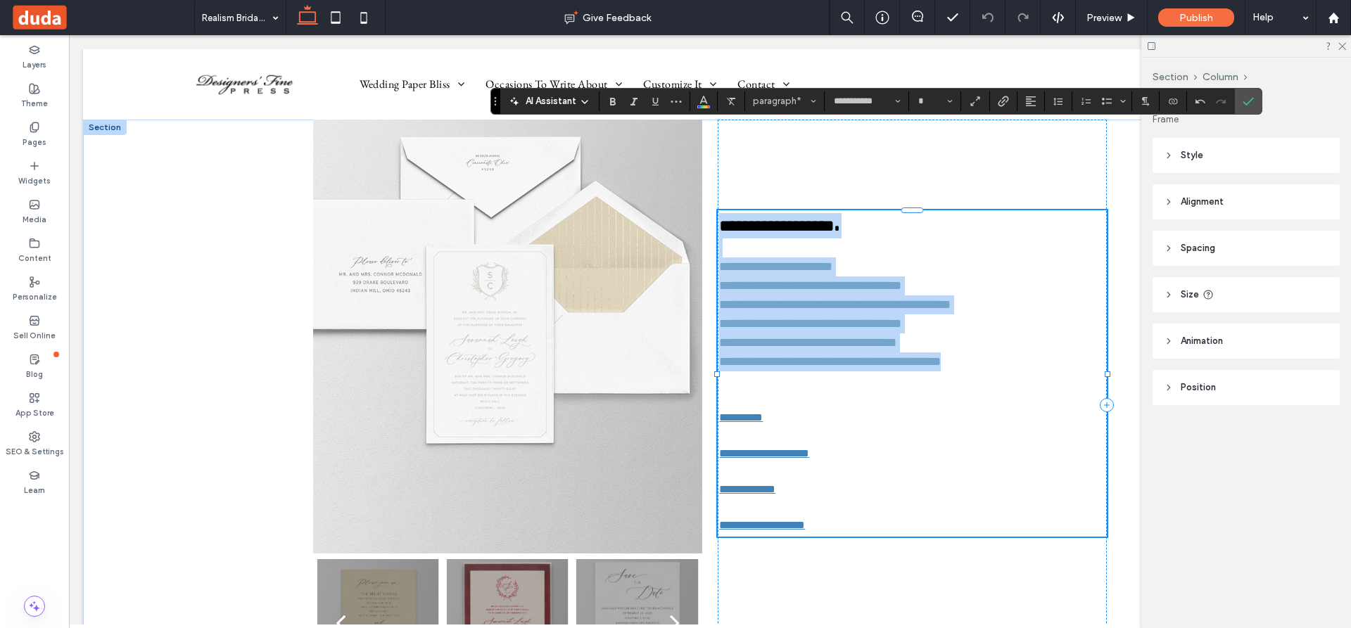
drag, startPoint x: 969, startPoint y: 367, endPoint x: 712, endPoint y: 262, distance: 278.3
click at [712, 262] on div "**********" at bounding box center [710, 405] width 844 height 571
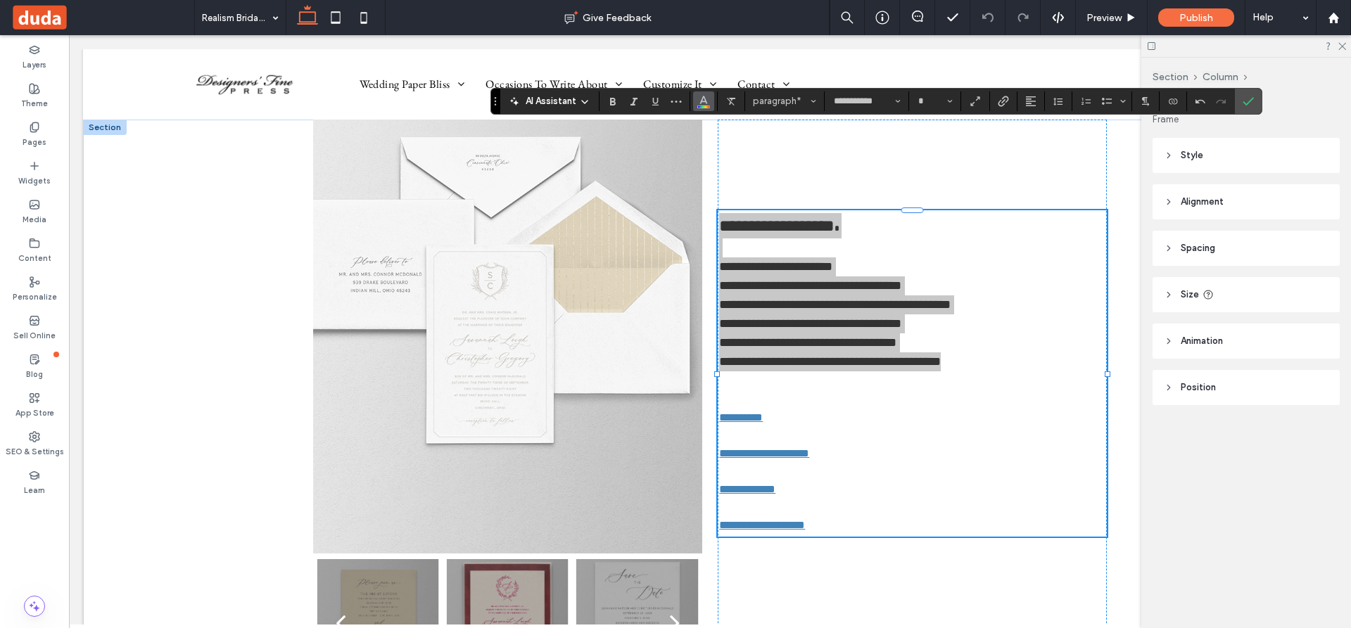
click at [704, 103] on icon "Color" at bounding box center [703, 99] width 11 height 11
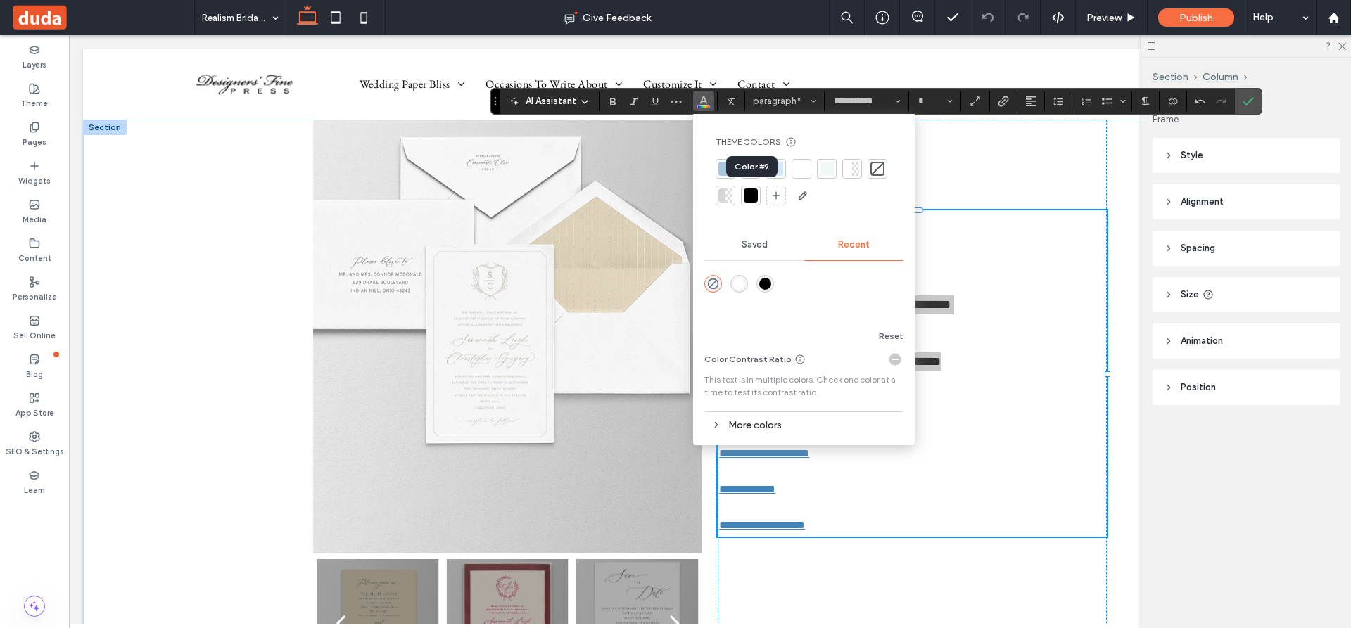
click at [748, 195] on div at bounding box center [751, 196] width 14 height 14
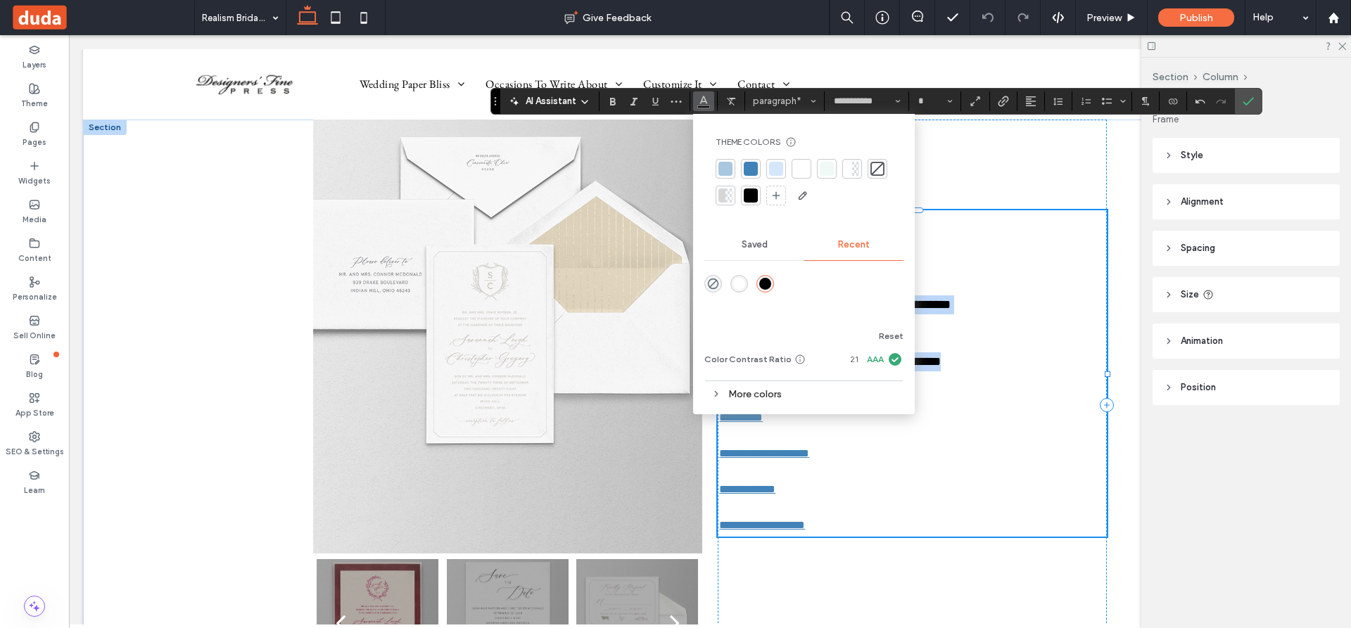
click at [952, 244] on p at bounding box center [912, 247] width 386 height 19
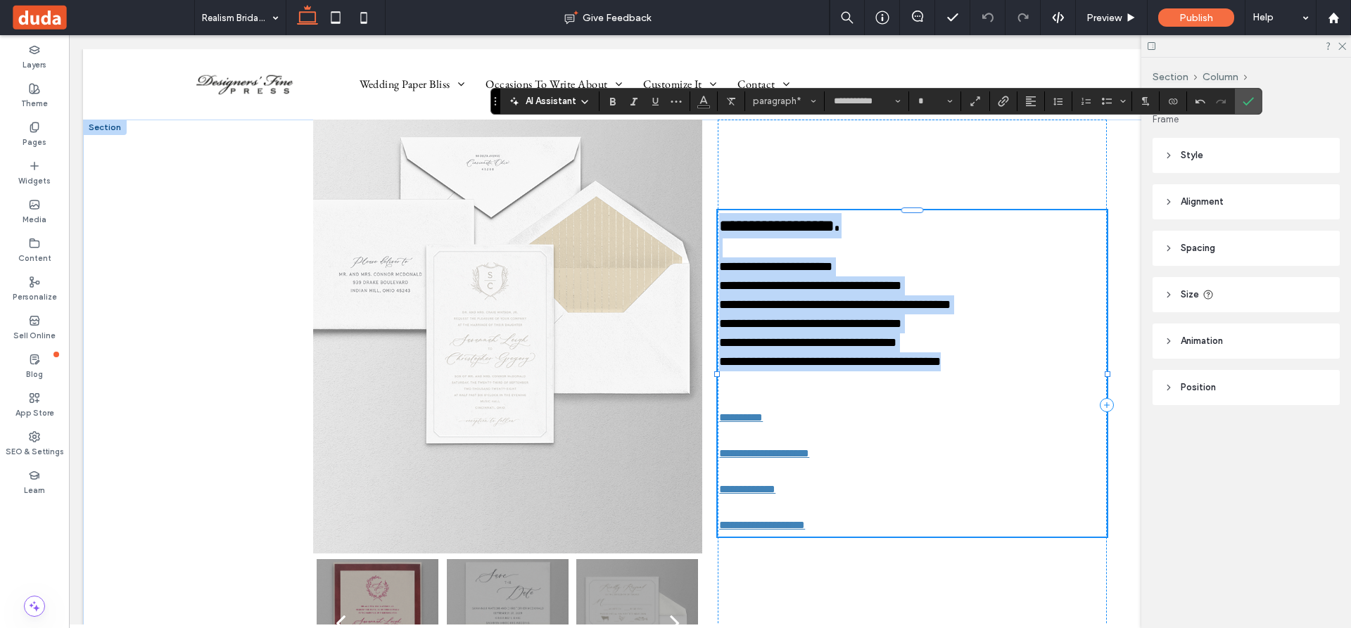
click at [851, 230] on p "**********" at bounding box center [912, 225] width 386 height 25
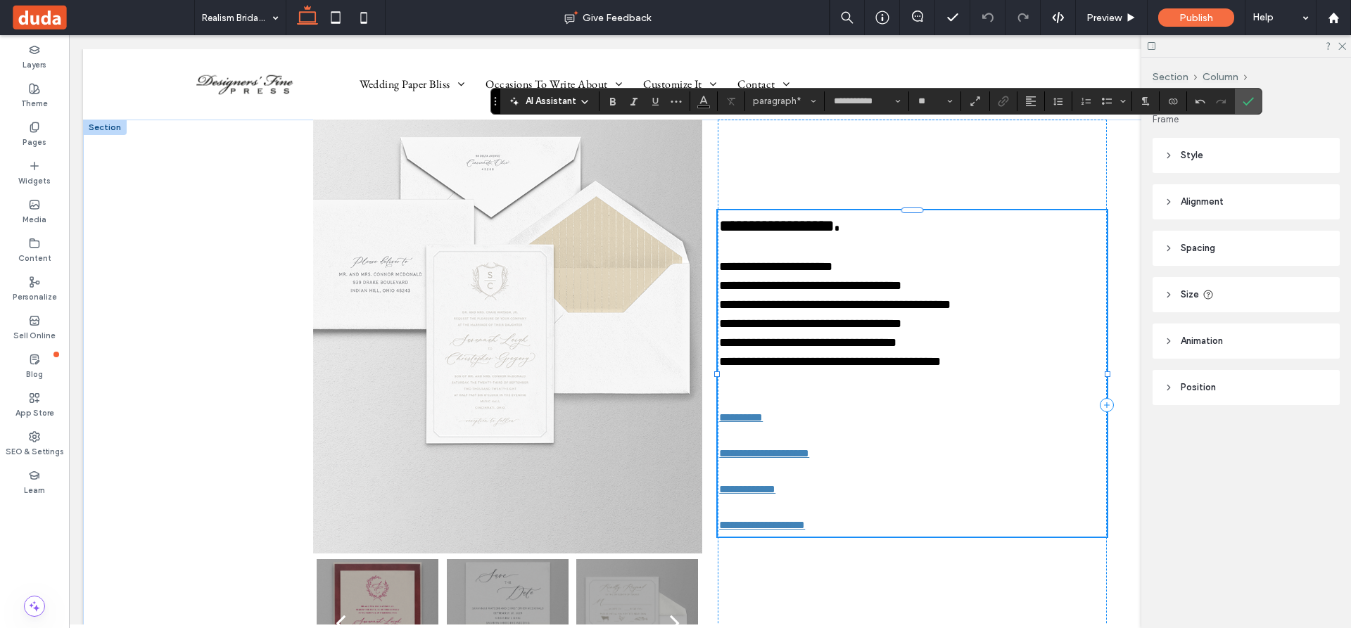
type input "**"
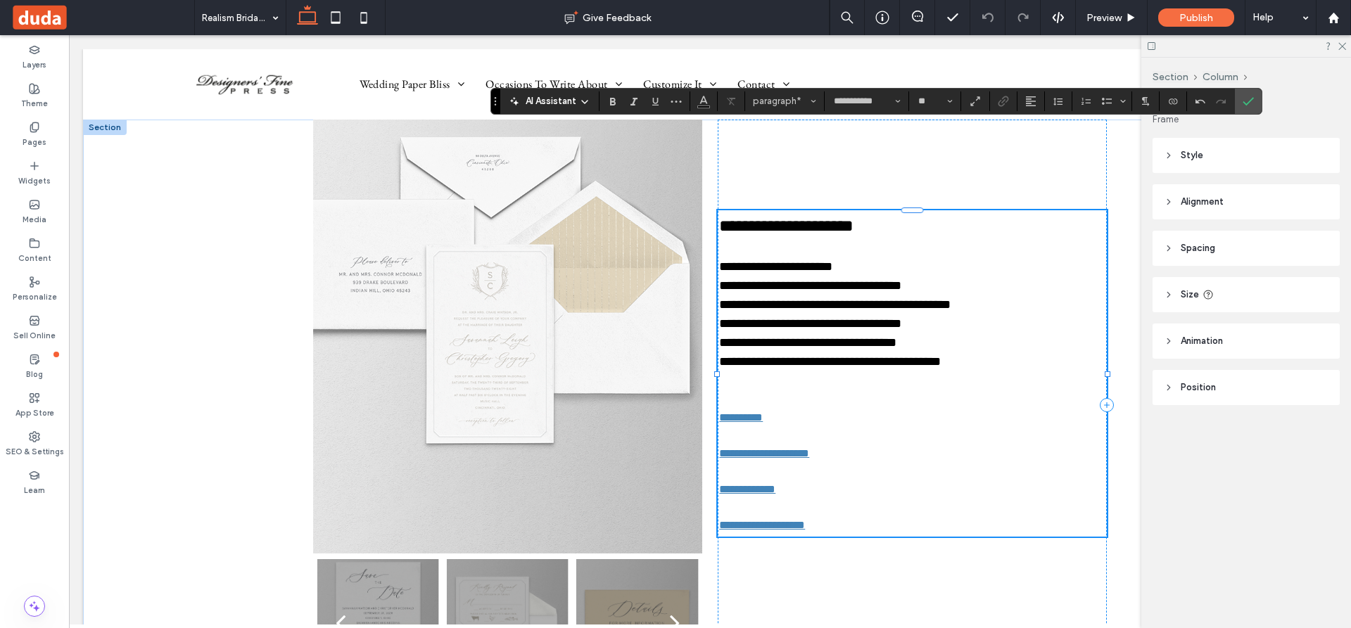
type input "**"
click at [789, 250] on p at bounding box center [912, 247] width 386 height 19
click at [770, 388] on p "﻿" at bounding box center [912, 380] width 386 height 19
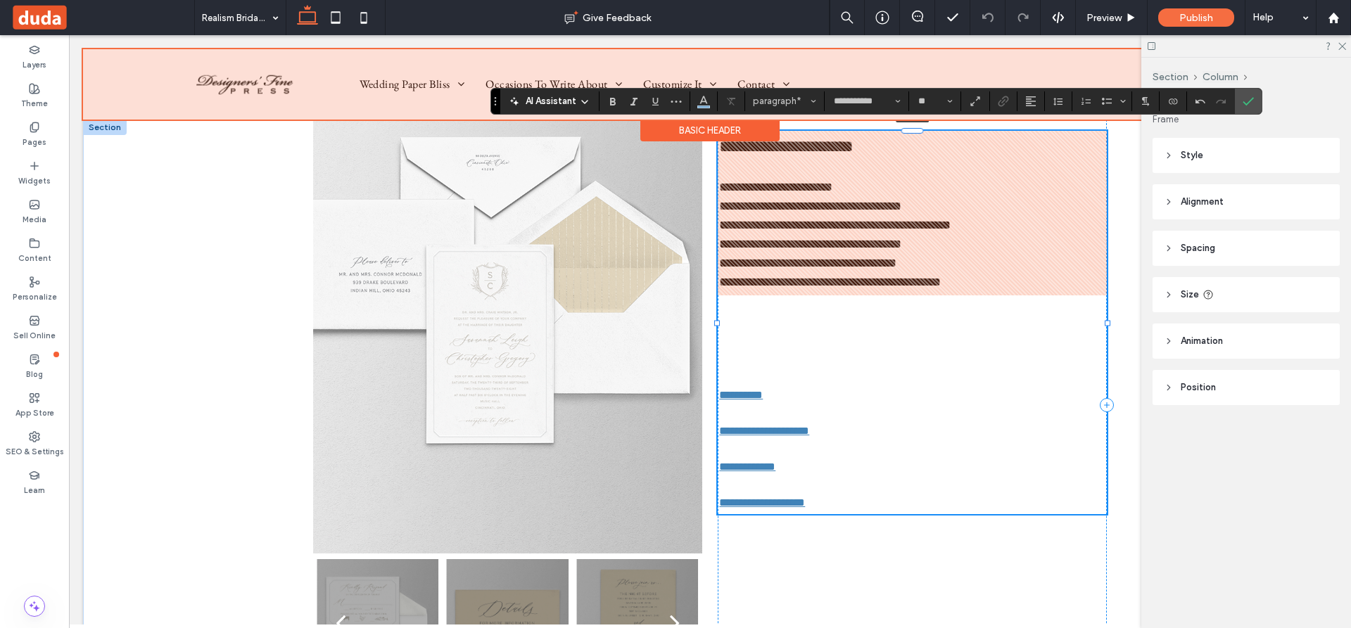
drag, startPoint x: 910, startPoint y: 183, endPoint x: 907, endPoint y: 81, distance: 102.1
click at [907, 81] on div "Wedding Paper Bliss Invitations Shop Our Designs By Style Full Custom Designs S…" at bounding box center [710, 401] width 1254 height 704
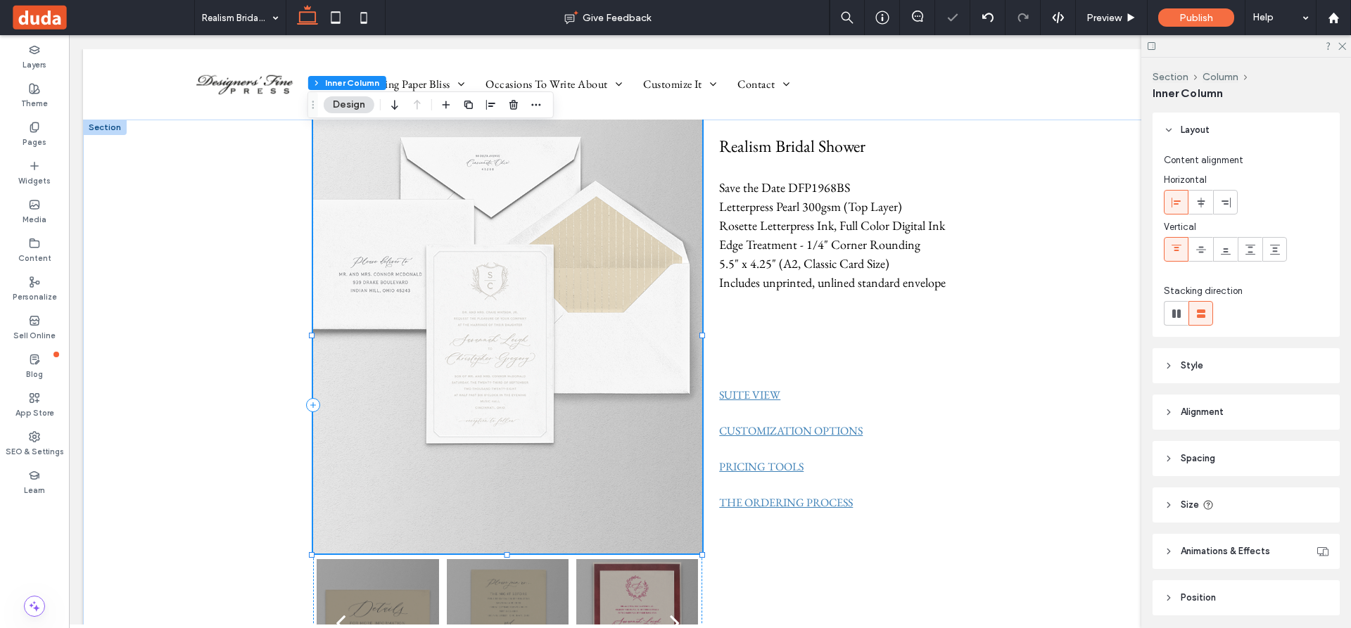
scroll to position [49, 0]
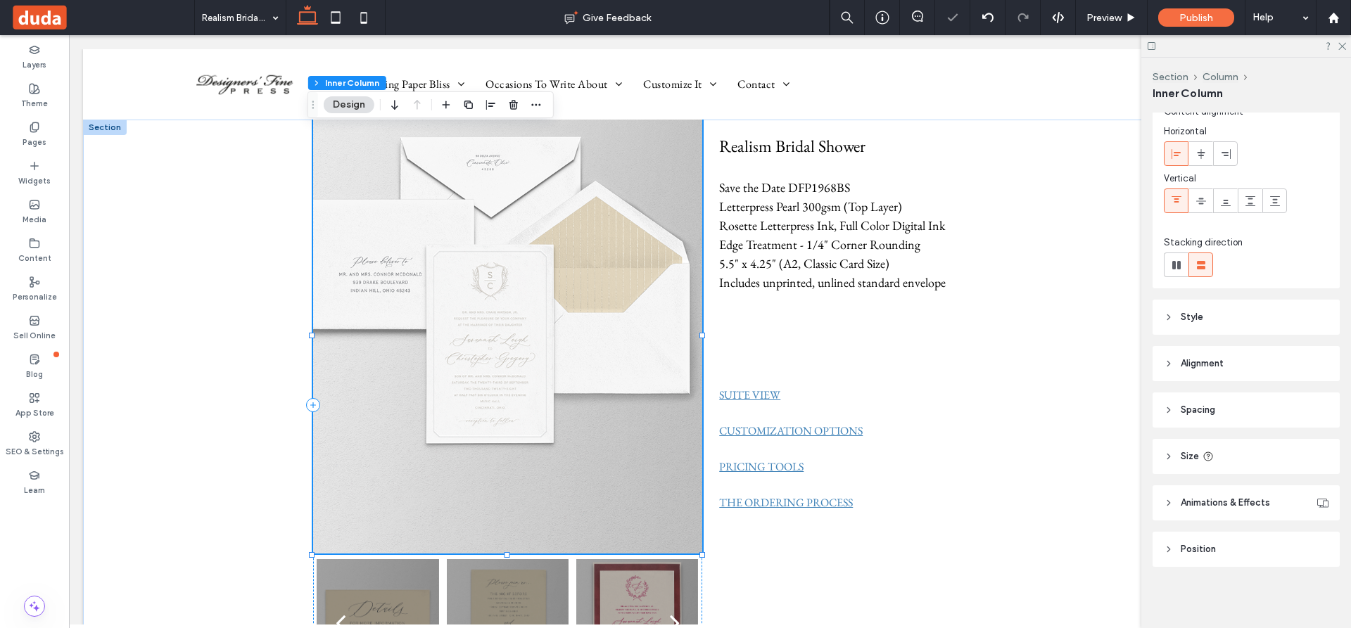
click at [497, 331] on img at bounding box center [507, 336] width 389 height 438
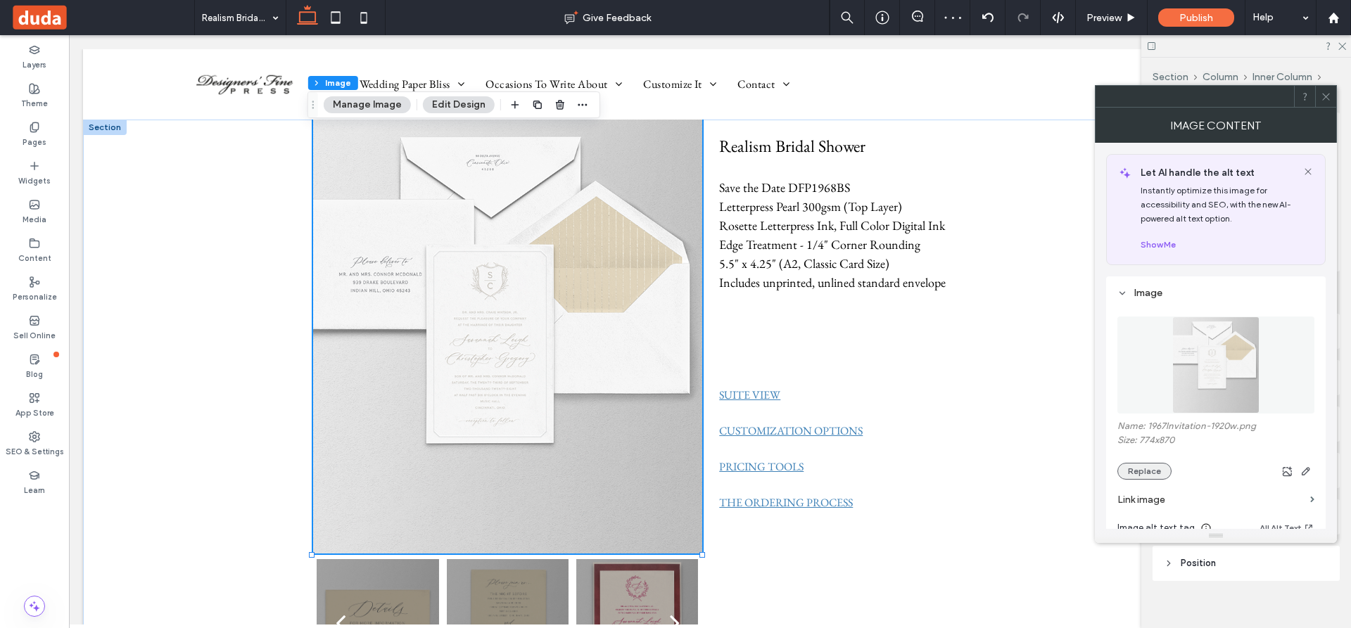
click at [1140, 471] on button "Replace" at bounding box center [1144, 471] width 54 height 17
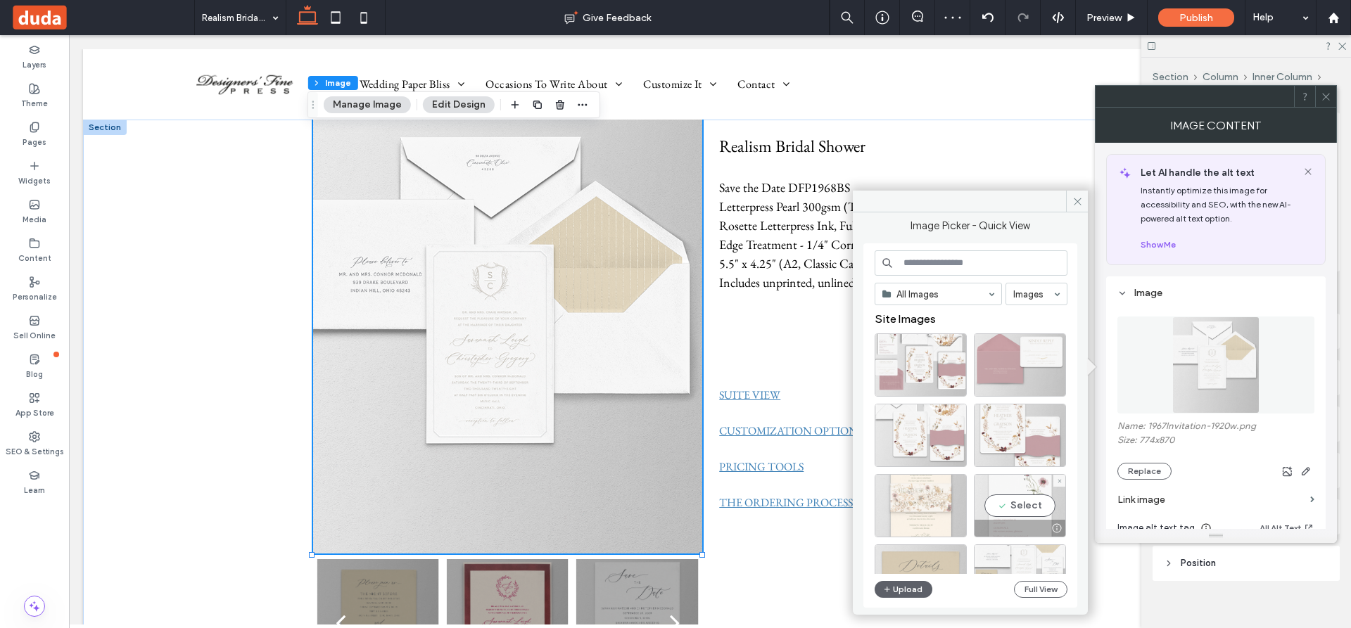
click at [1036, 512] on div "Select" at bounding box center [1020, 505] width 92 height 63
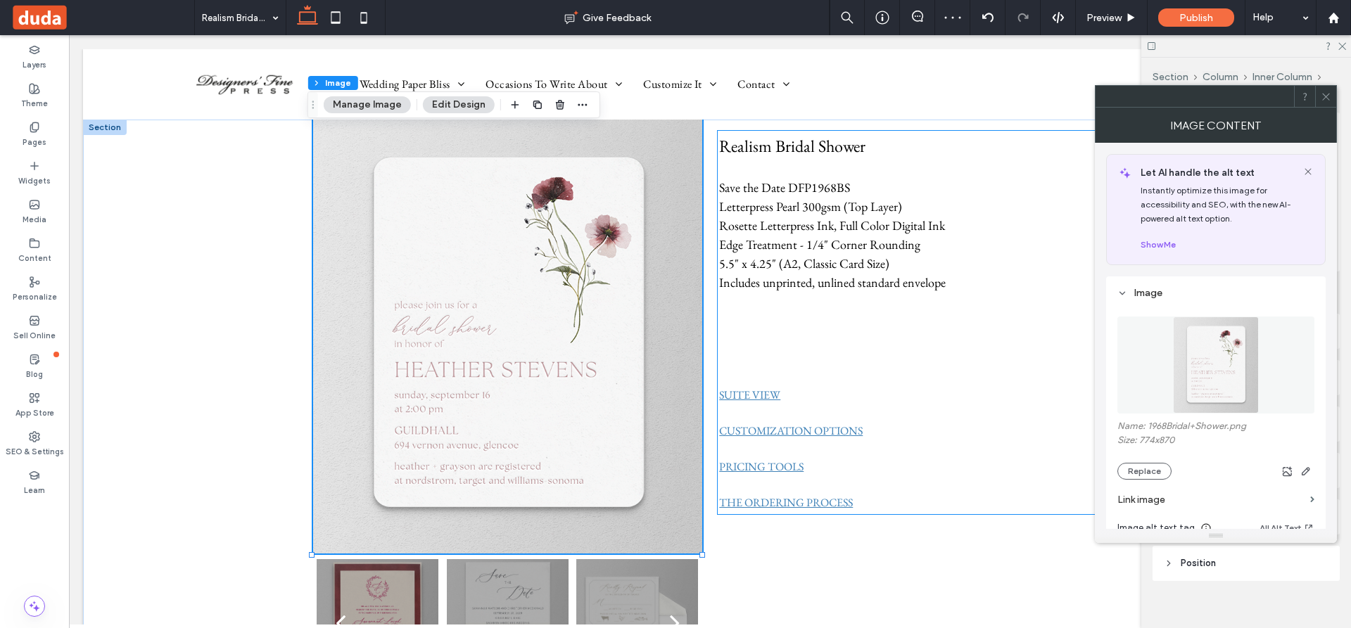
click at [941, 382] on p at bounding box center [912, 377] width 386 height 19
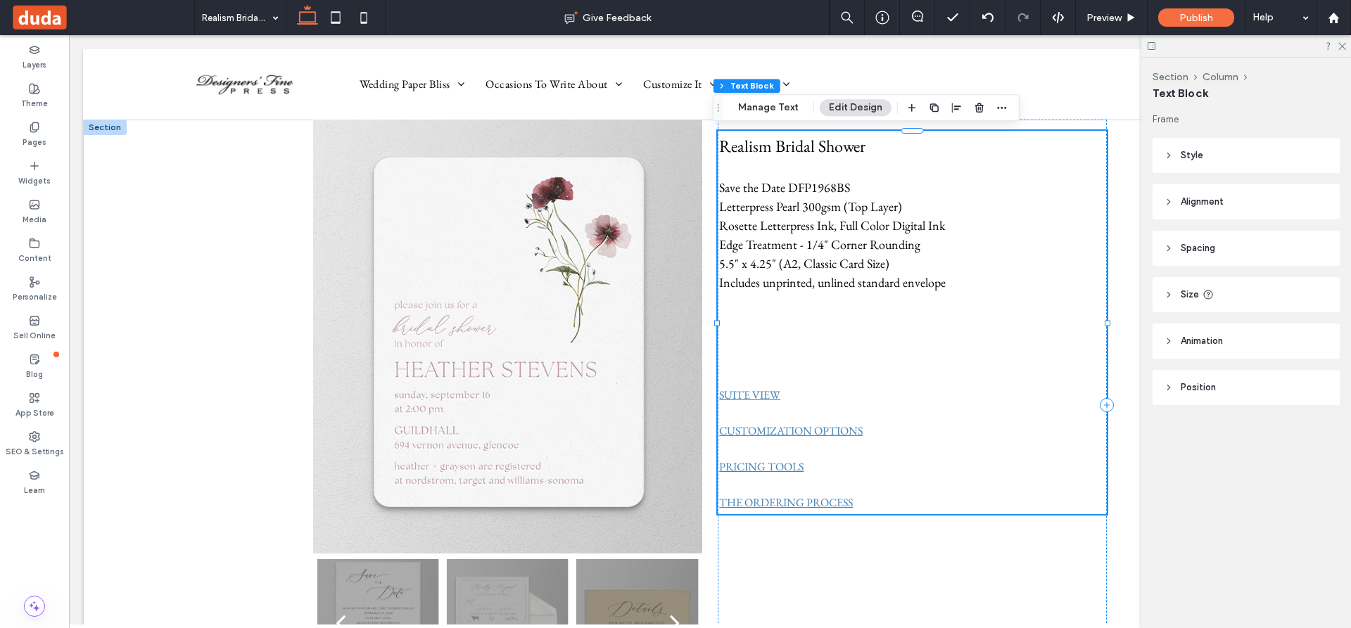
click at [764, 360] on p "﻿" at bounding box center [912, 358] width 386 height 19
type input "**********"
type input "**"
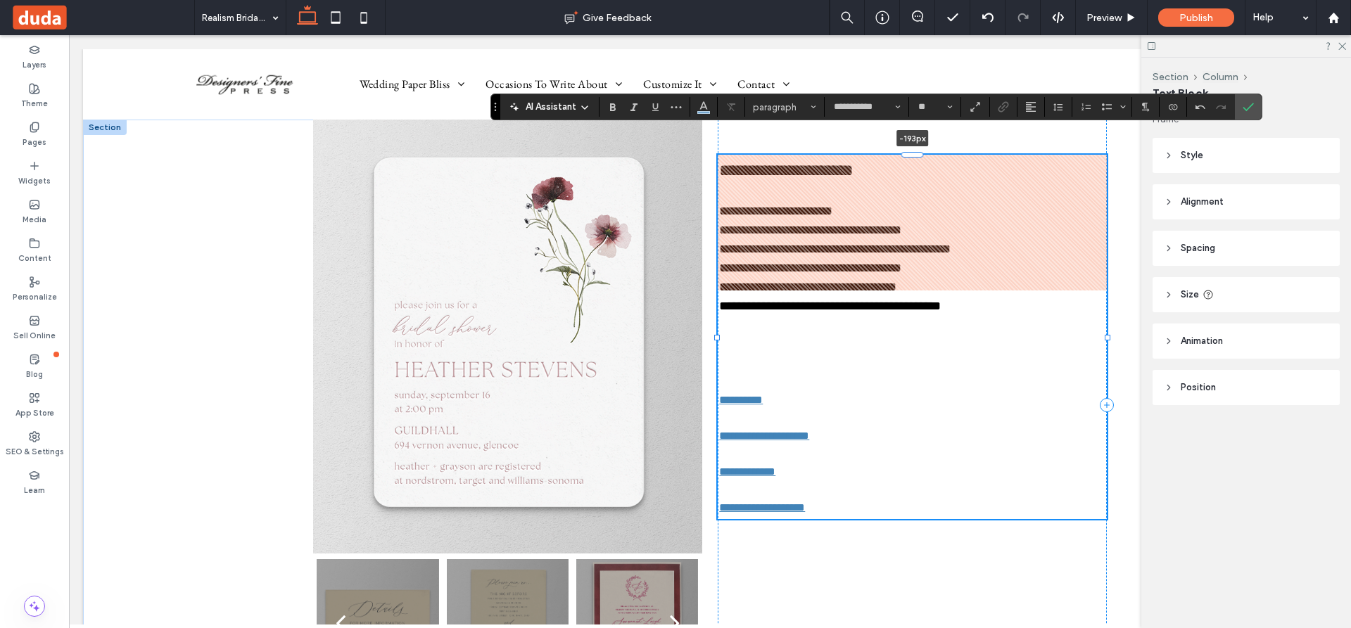
drag, startPoint x: 911, startPoint y: 141, endPoint x: 907, endPoint y: 170, distance: 29.1
click at [907, 170] on div "**********" at bounding box center [710, 405] width 844 height 571
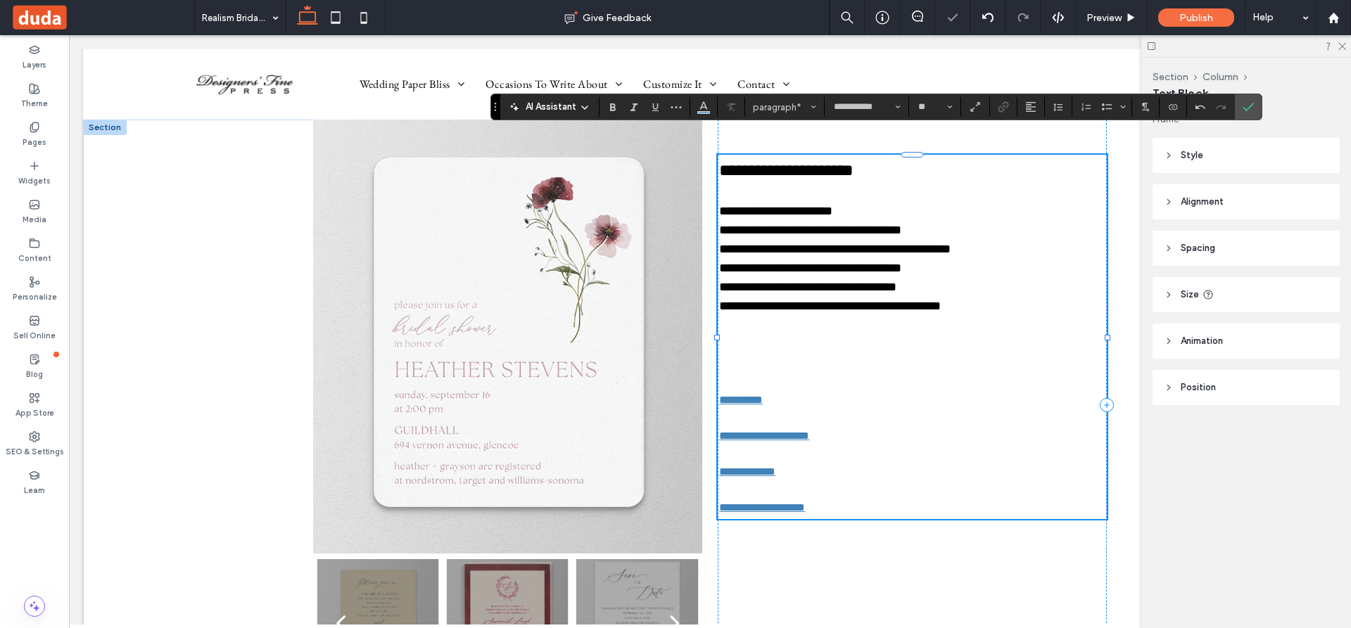
click at [905, 368] on p at bounding box center [912, 363] width 386 height 19
click at [32, 130] on icon at bounding box center [34, 127] width 11 height 11
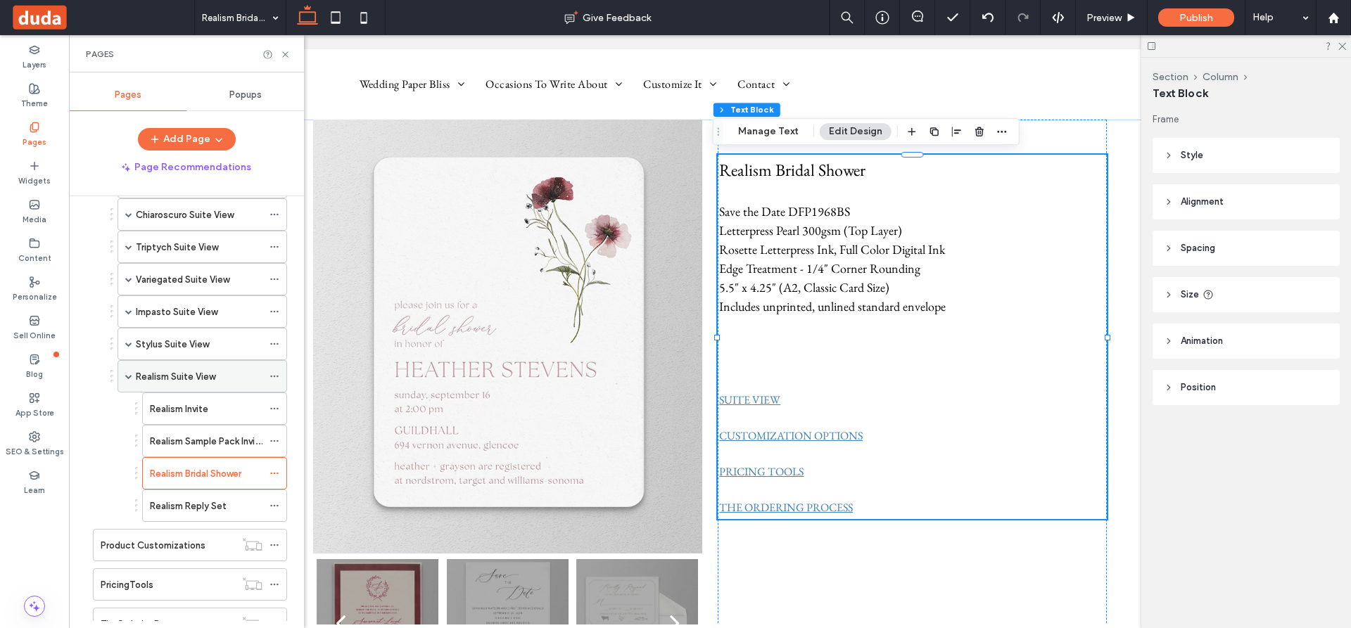
scroll to position [633, 0]
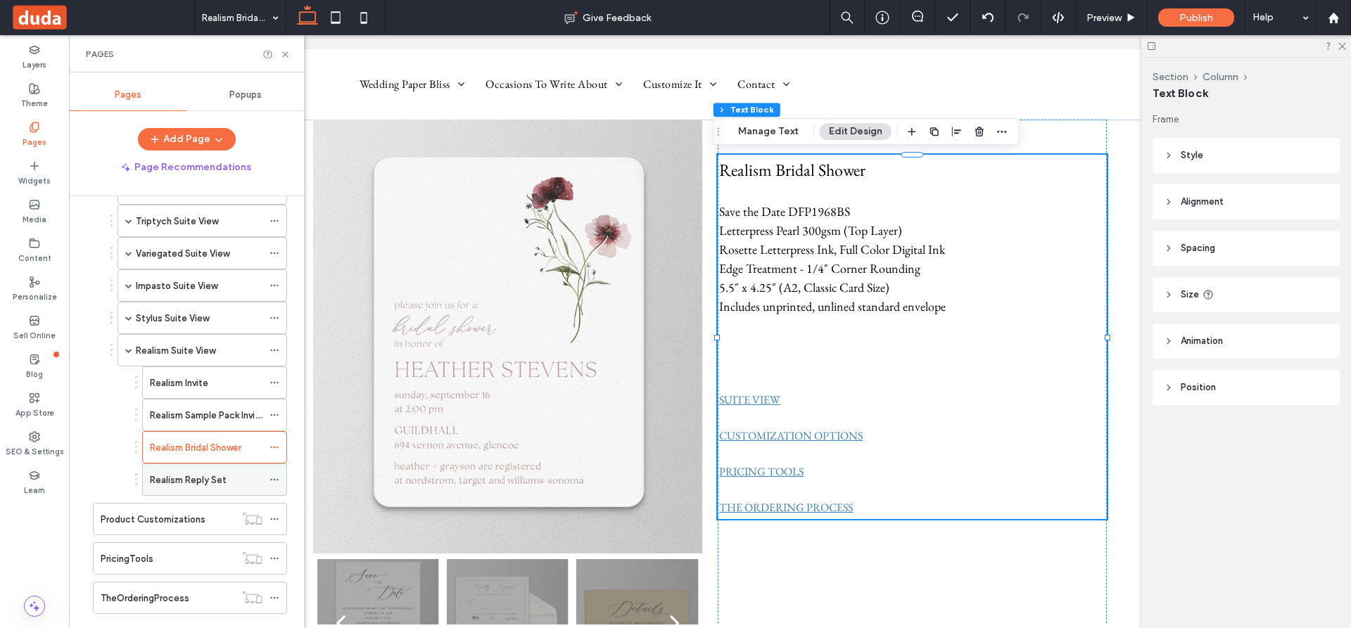
click at [206, 476] on label "Realism Reply Set" at bounding box center [188, 480] width 77 height 25
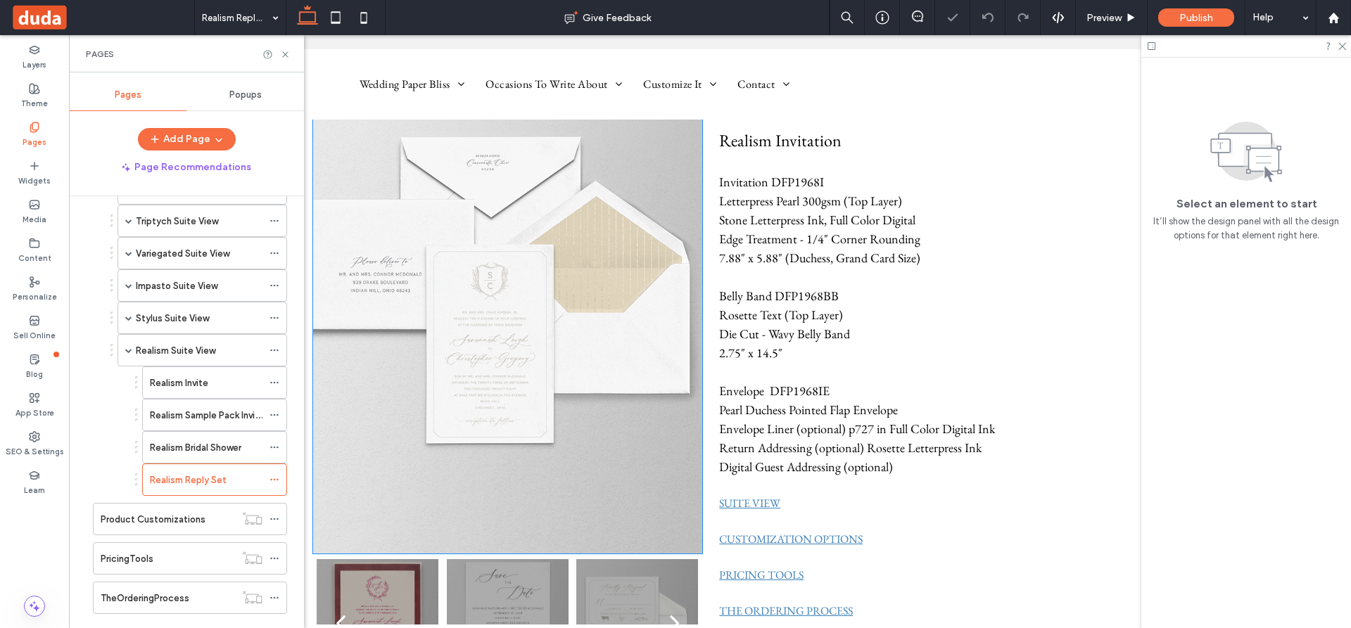
click at [466, 297] on img at bounding box center [507, 336] width 389 height 438
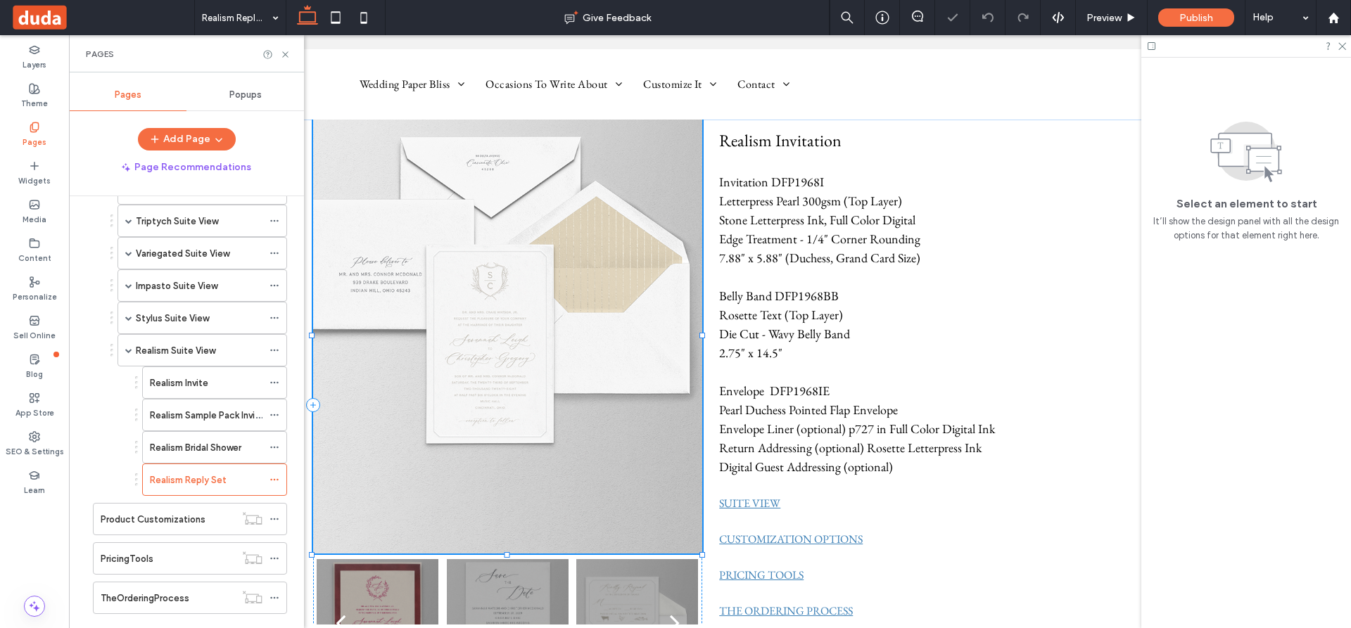
click at [466, 297] on img at bounding box center [507, 336] width 389 height 438
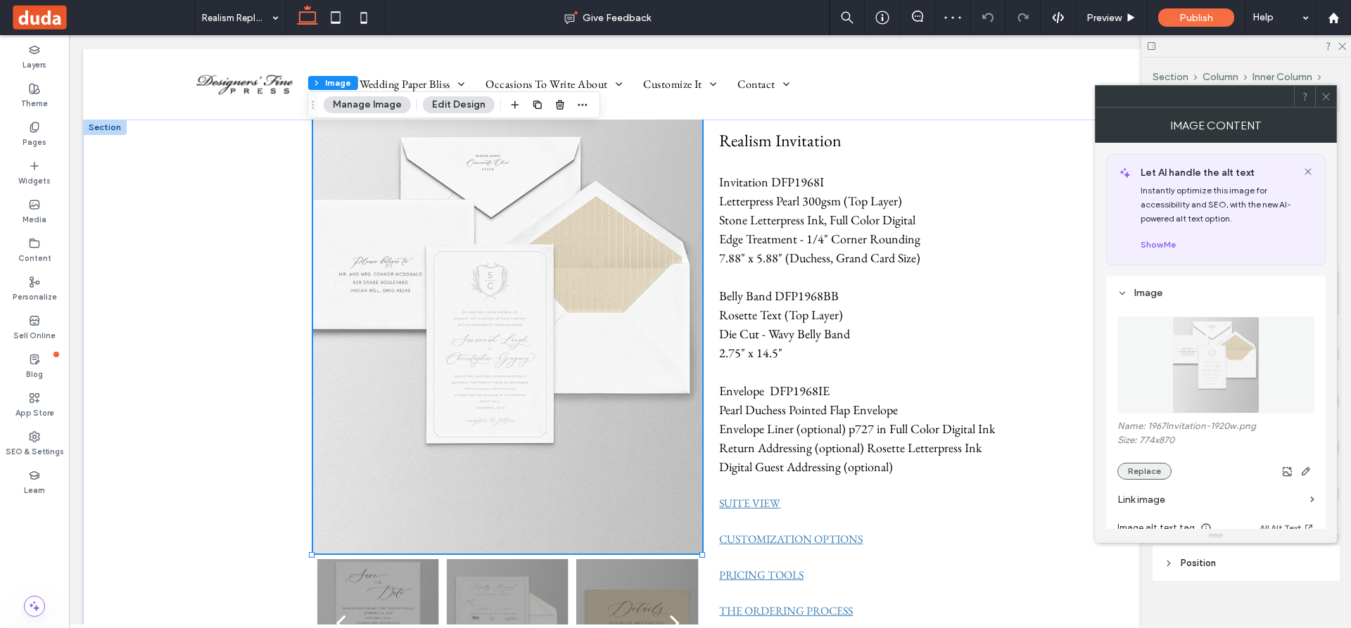
click at [1152, 470] on button "Replace" at bounding box center [1144, 471] width 54 height 17
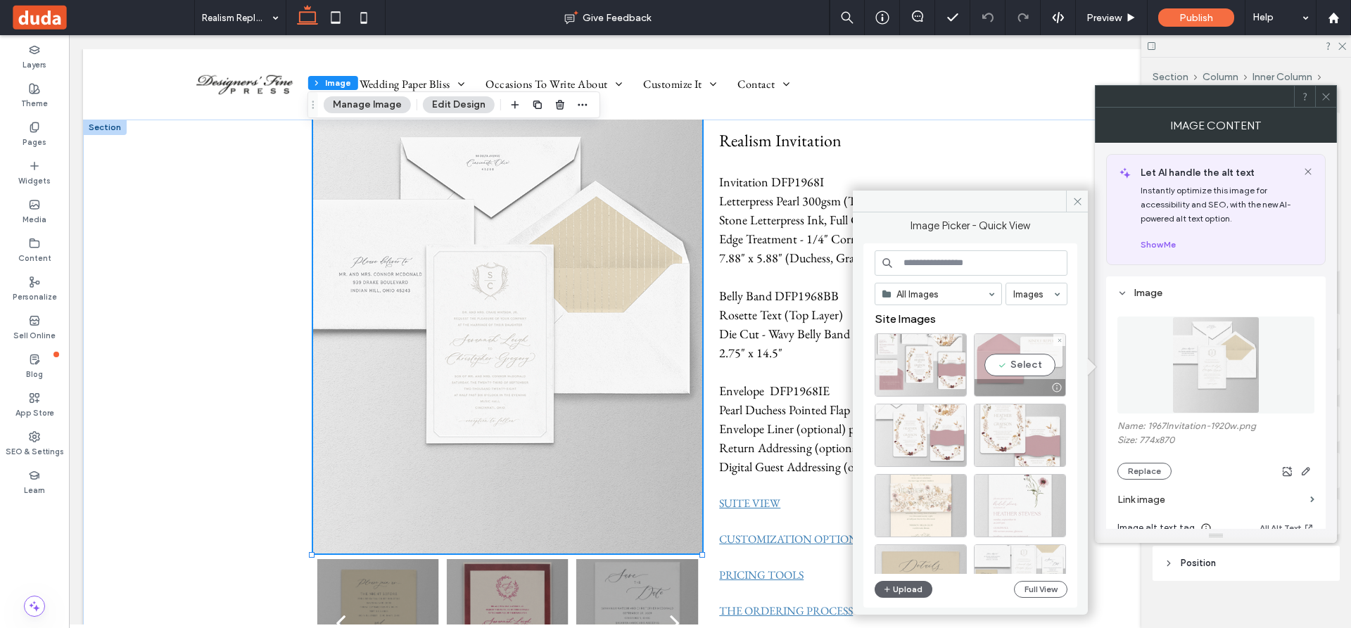
click at [1030, 364] on div "Select" at bounding box center [1020, 364] width 92 height 63
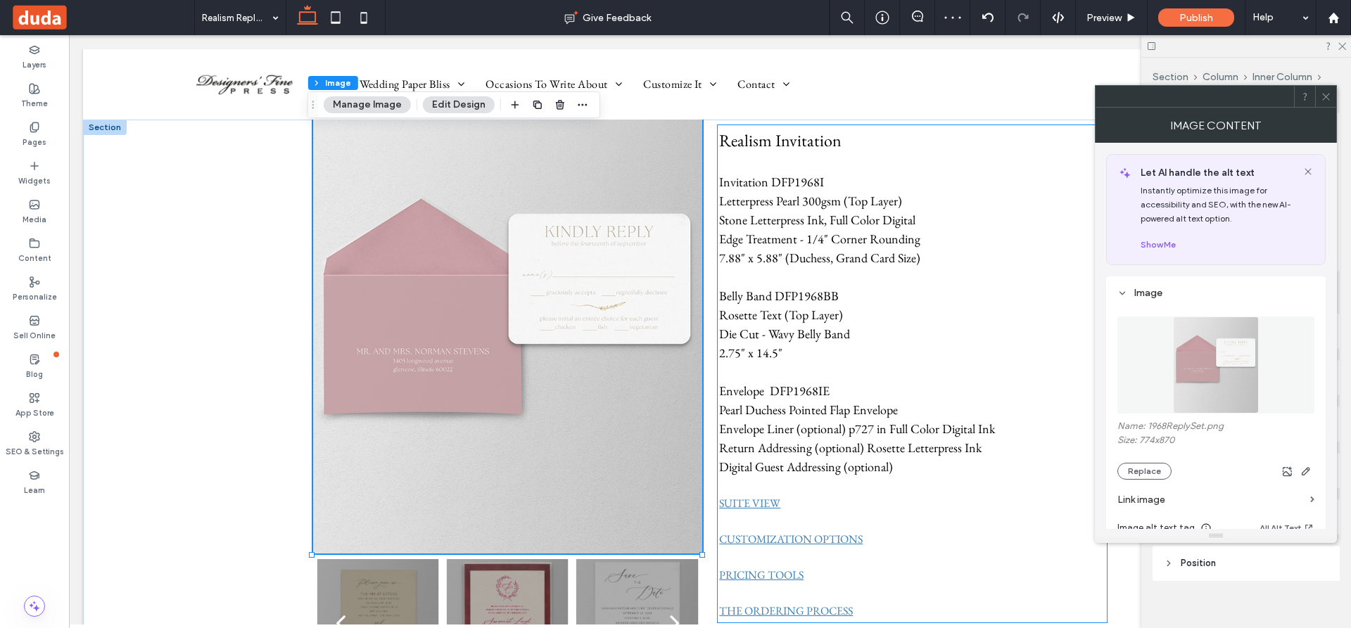
click at [988, 367] on p at bounding box center [912, 371] width 386 height 19
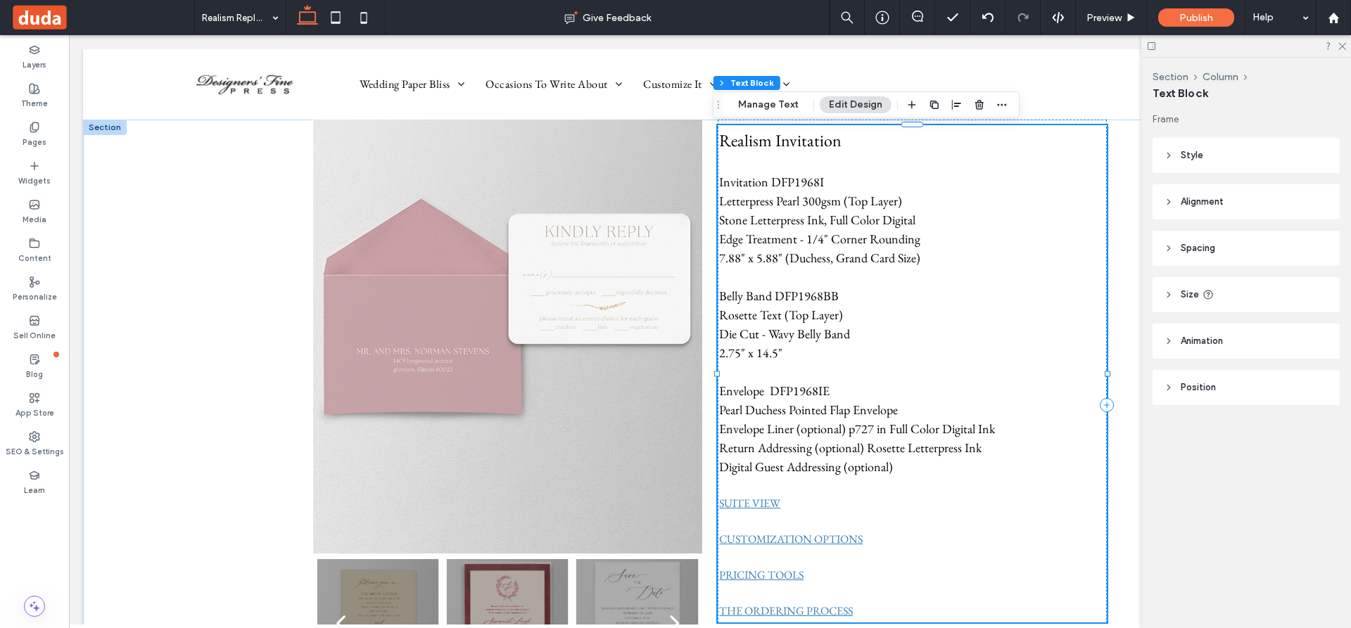
click at [896, 464] on p "Digital Guest Addressing (optional)" at bounding box center [912, 466] width 386 height 19
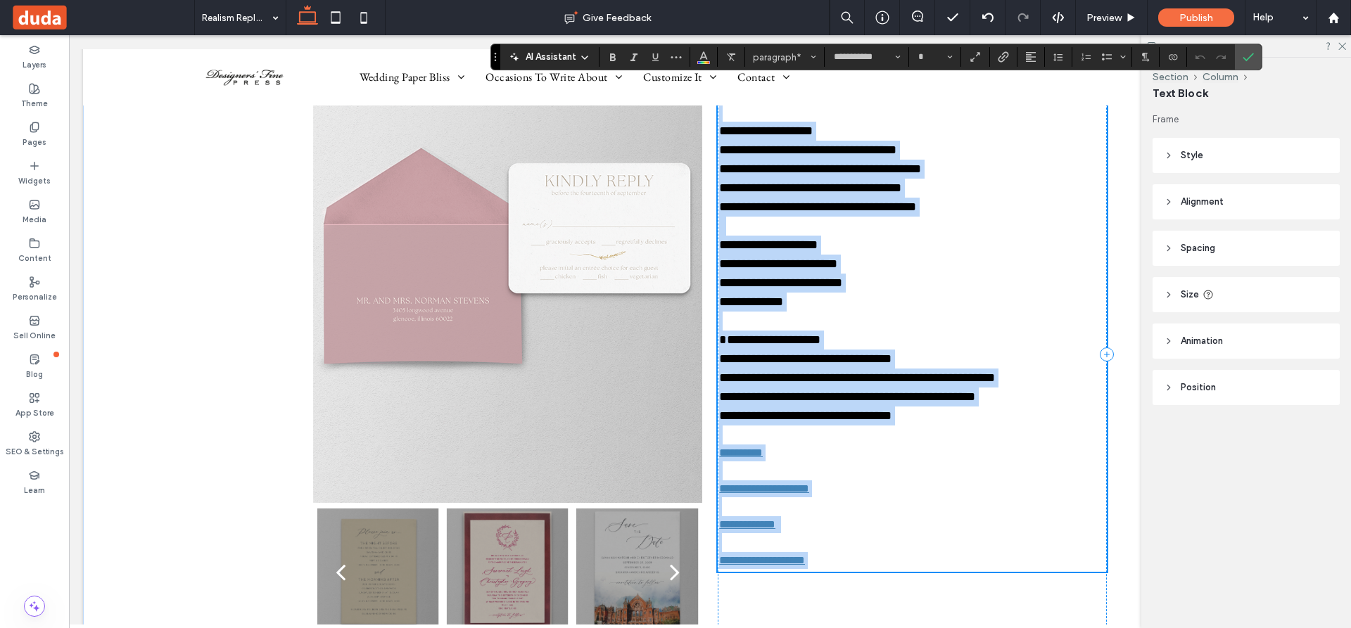
scroll to position [35, 0]
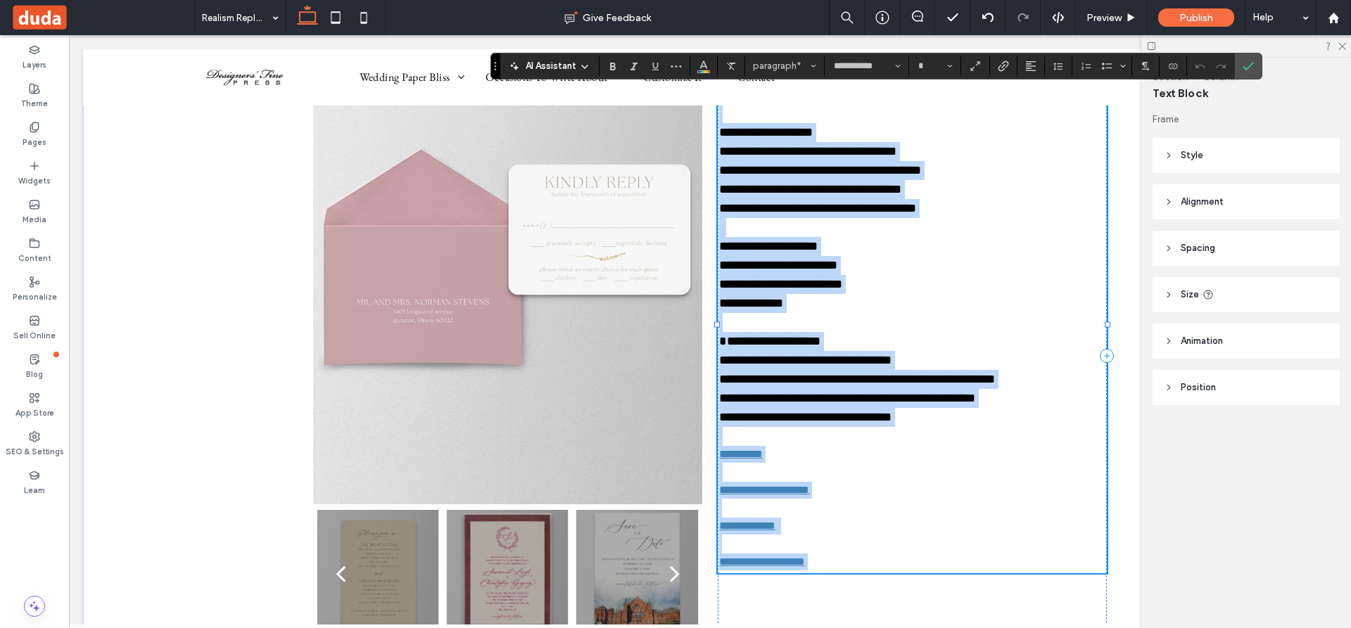
click at [905, 419] on p "**********" at bounding box center [912, 417] width 386 height 19
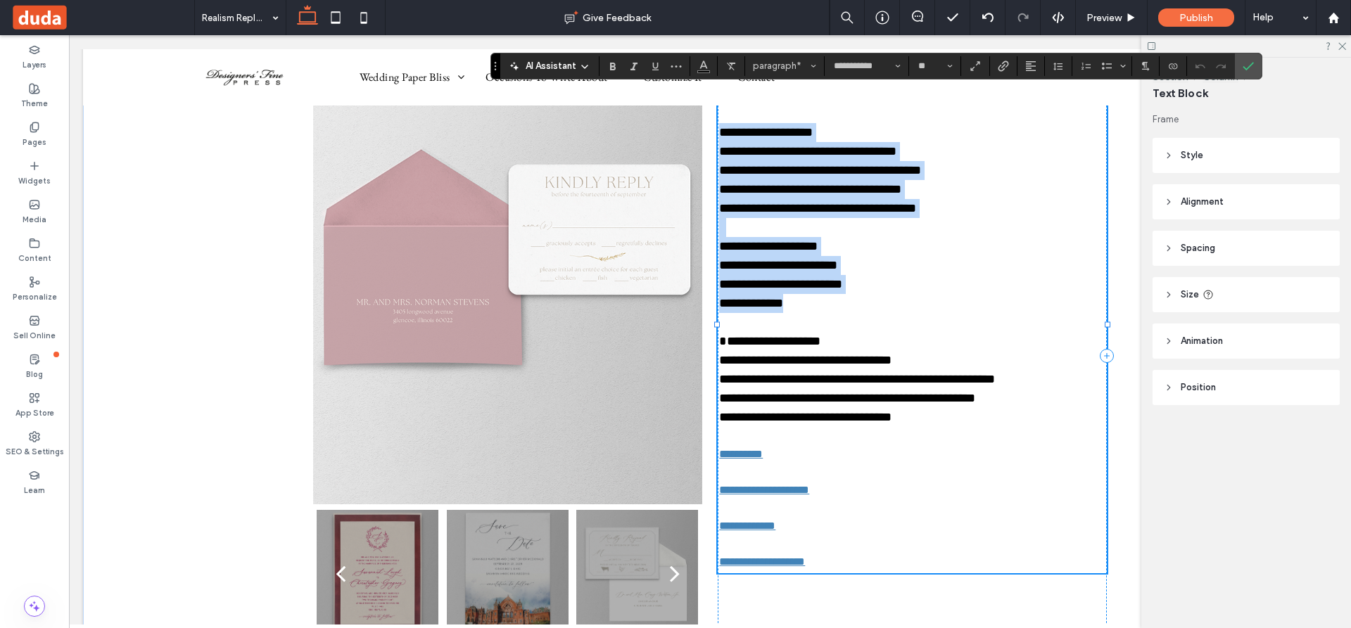
drag, startPoint x: 905, startPoint y: 419, endPoint x: 714, endPoint y: 128, distance: 348.5
click at [719, 128] on div "**********" at bounding box center [912, 325] width 386 height 492
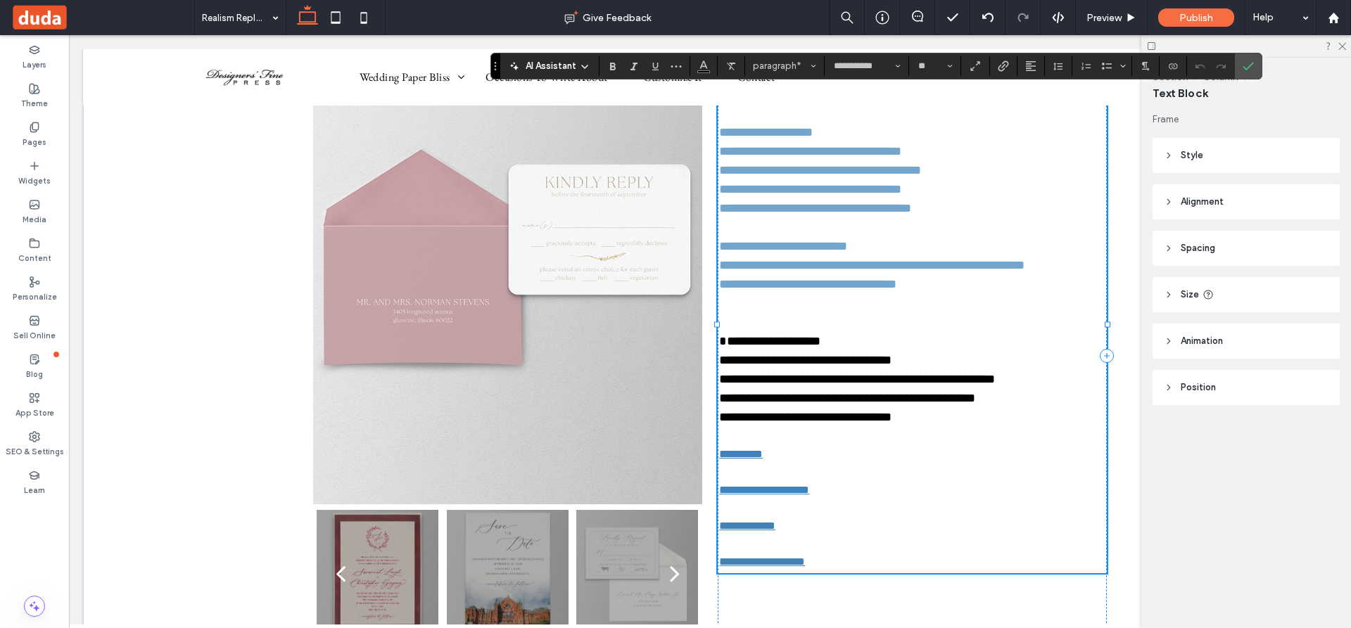
scroll to position [0, 0]
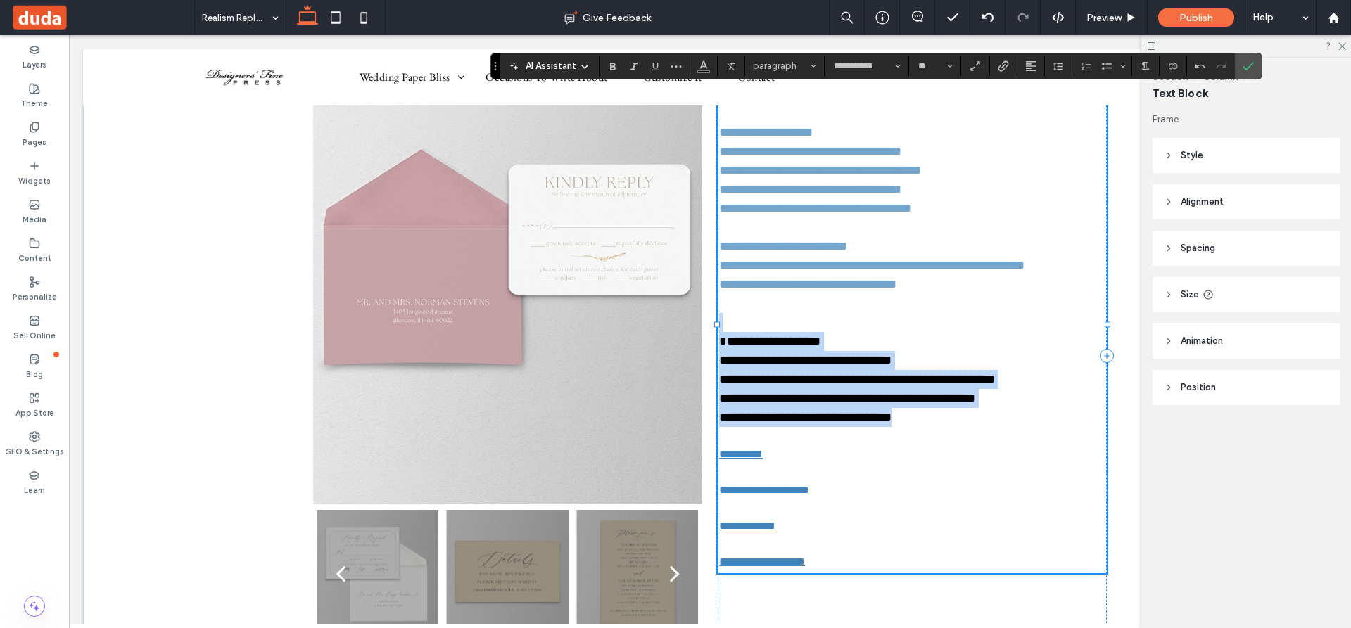
drag, startPoint x: 893, startPoint y: 422, endPoint x: 962, endPoint y: 419, distance: 69.0
click at [962, 419] on p "**********" at bounding box center [912, 417] width 386 height 19
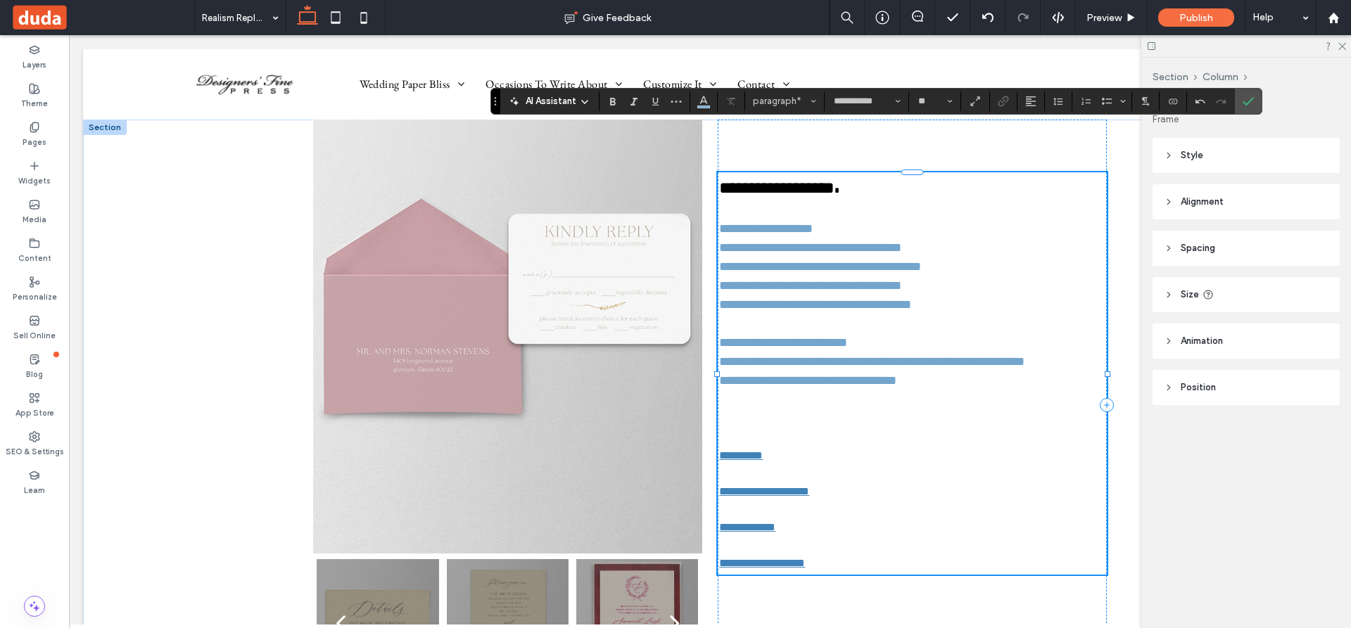
click at [842, 189] on p "**********" at bounding box center [912, 187] width 386 height 25
type input "**"
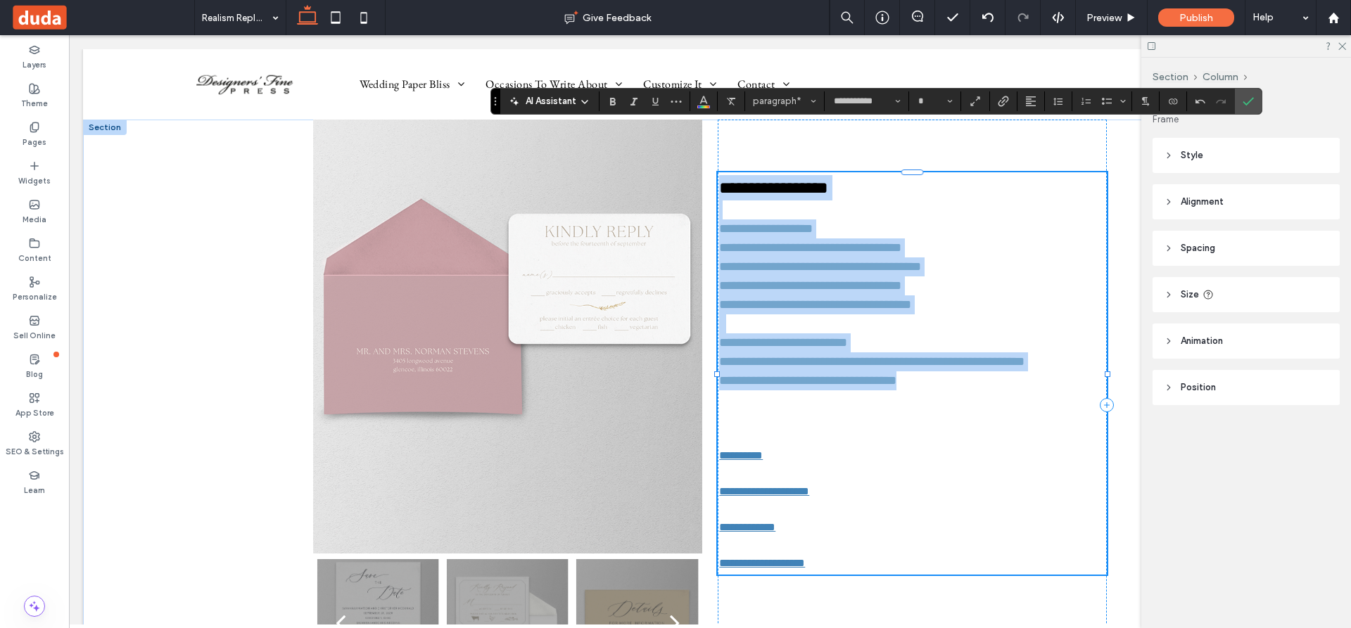
drag, startPoint x: 893, startPoint y: 390, endPoint x: 973, endPoint y: 385, distance: 79.7
click at [964, 389] on div "**********" at bounding box center [912, 373] width 386 height 397
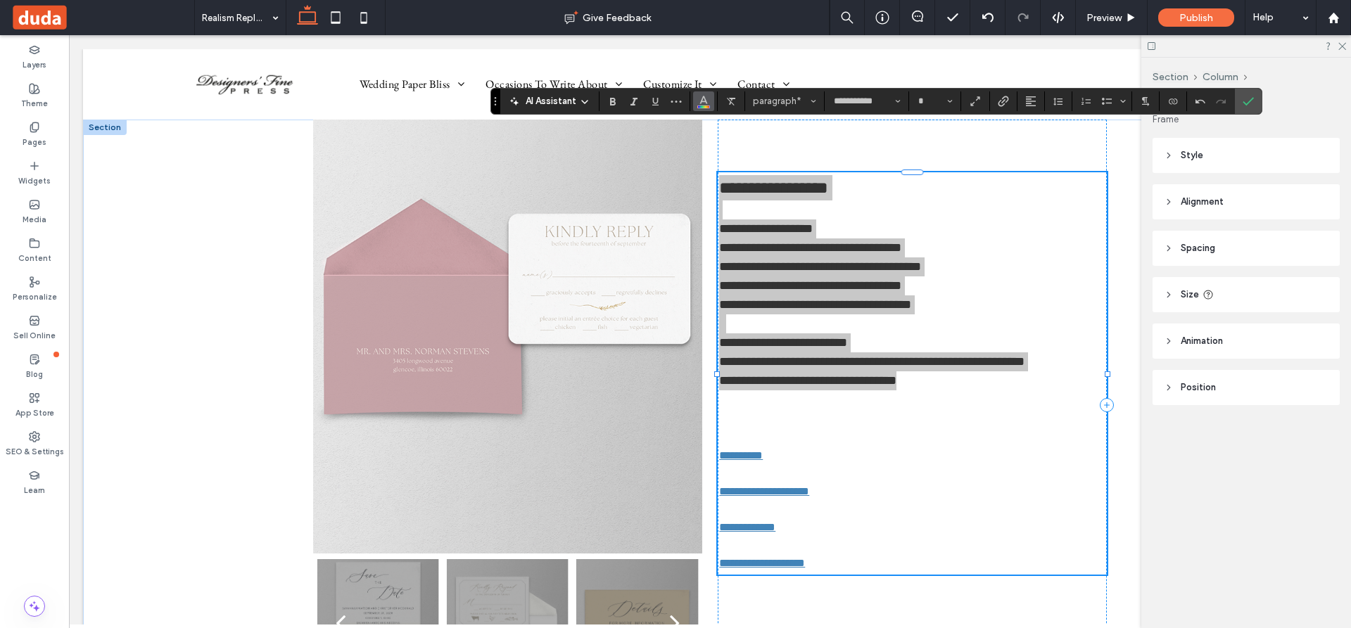
click at [704, 103] on icon "Color" at bounding box center [703, 99] width 11 height 11
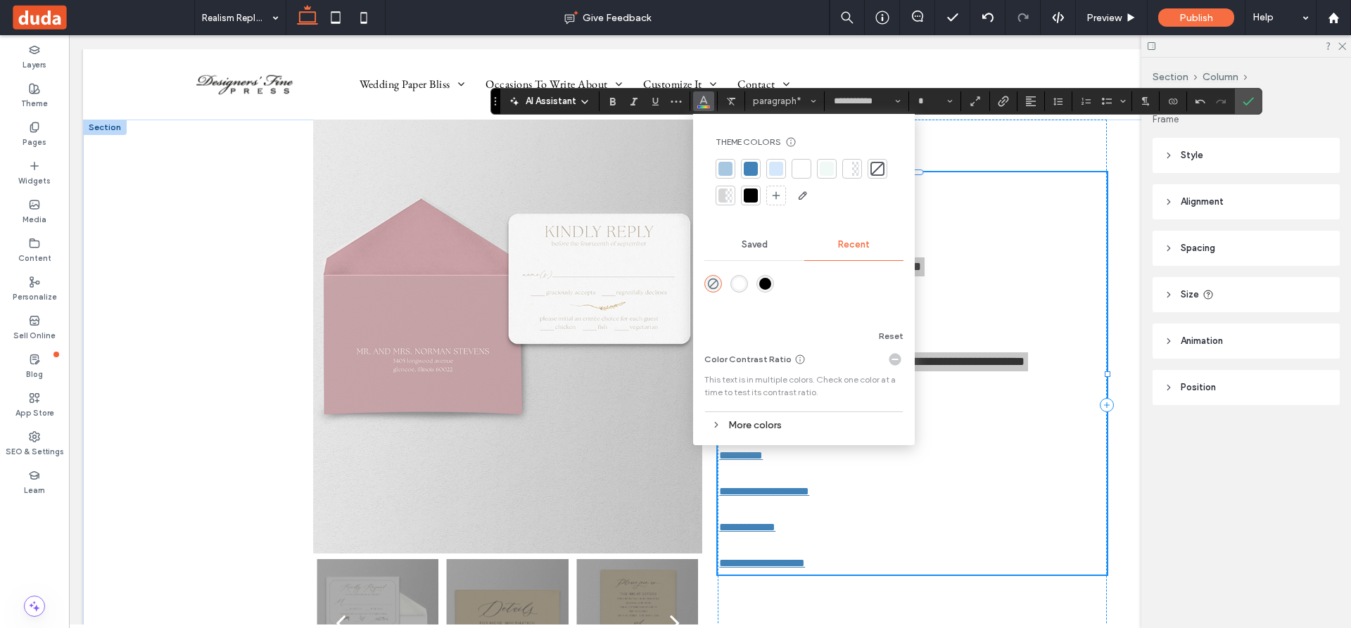
click at [752, 194] on div at bounding box center [751, 196] width 14 height 14
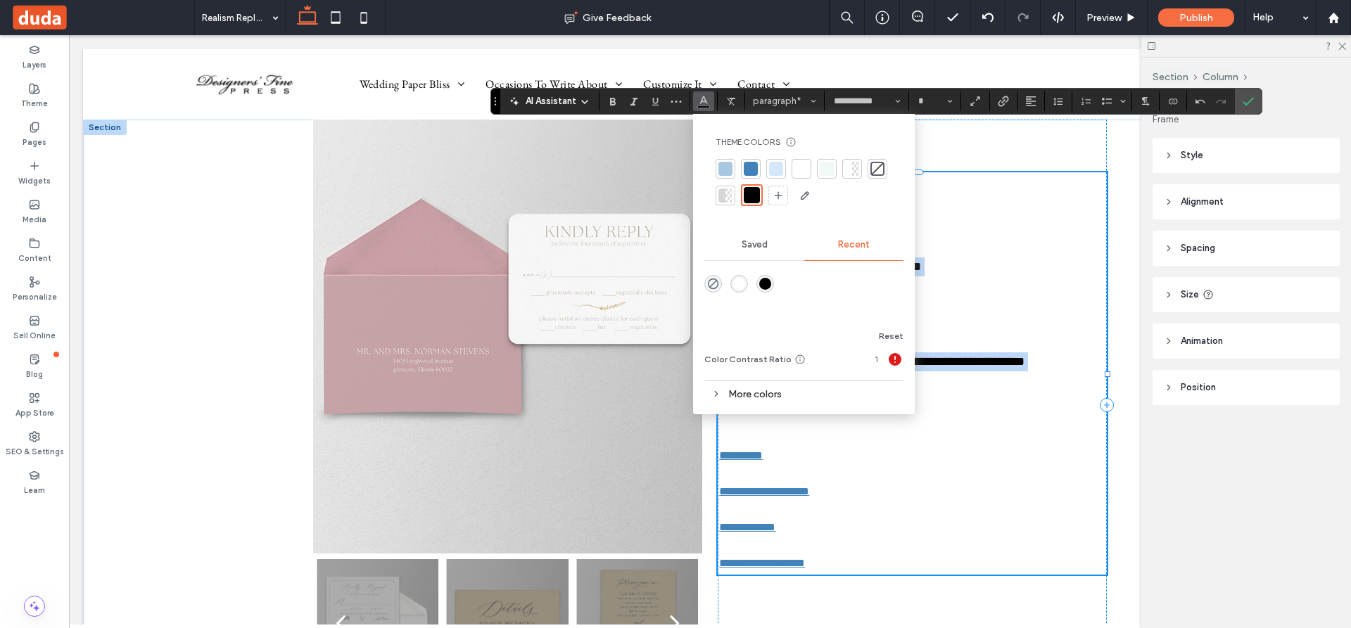
click at [1018, 226] on p "**********" at bounding box center [912, 228] width 386 height 19
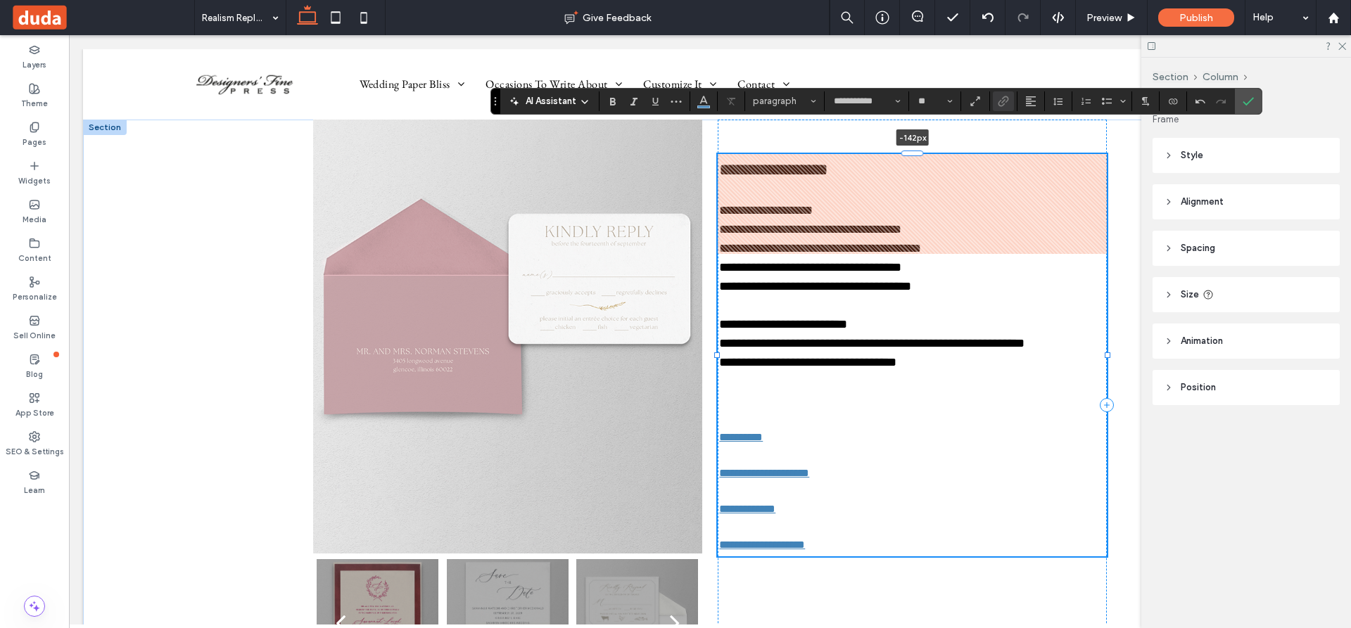
drag, startPoint x: 910, startPoint y: 172, endPoint x: 907, endPoint y: 134, distance: 37.4
click at [907, 134] on div "**********" at bounding box center [710, 405] width 844 height 571
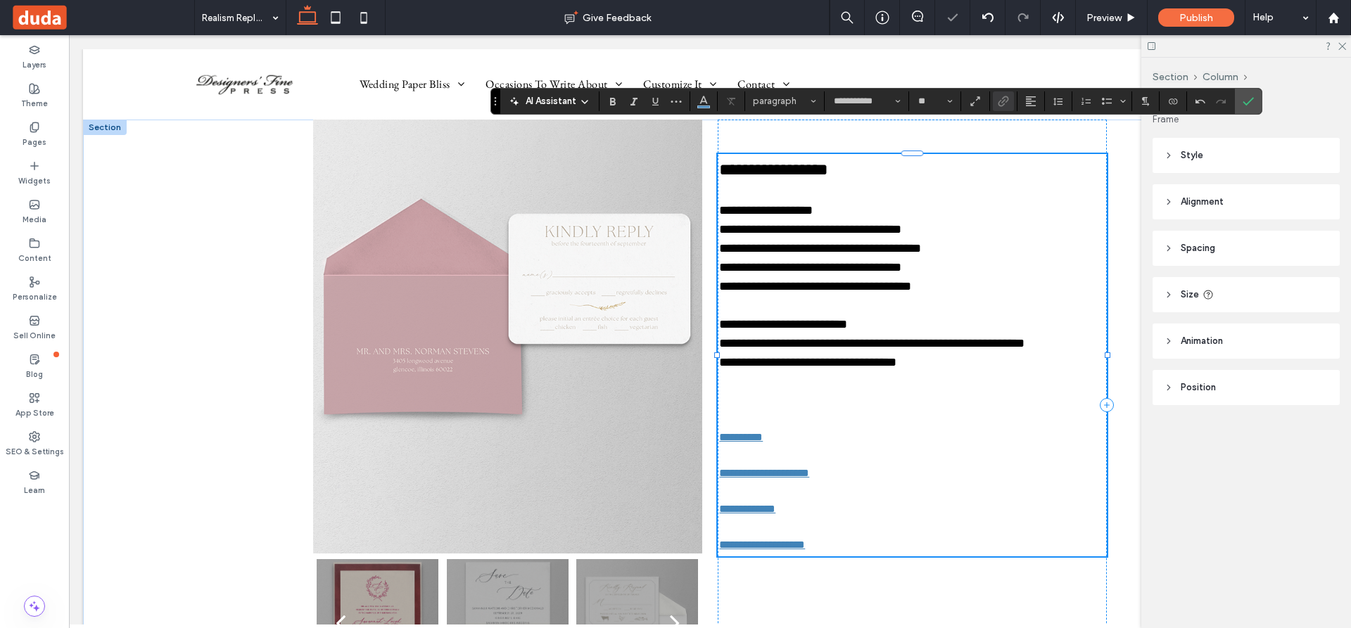
type input "**"
click at [814, 416] on p at bounding box center [912, 419] width 386 height 19
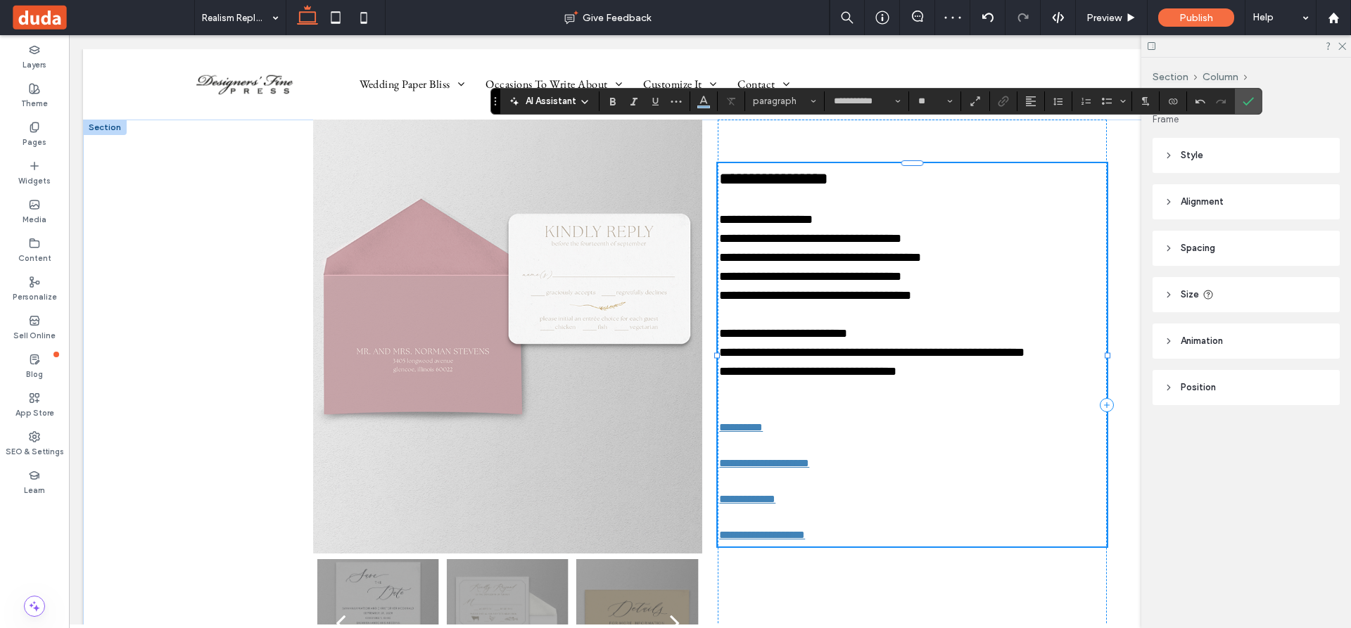
click at [983, 407] on p at bounding box center [912, 409] width 386 height 19
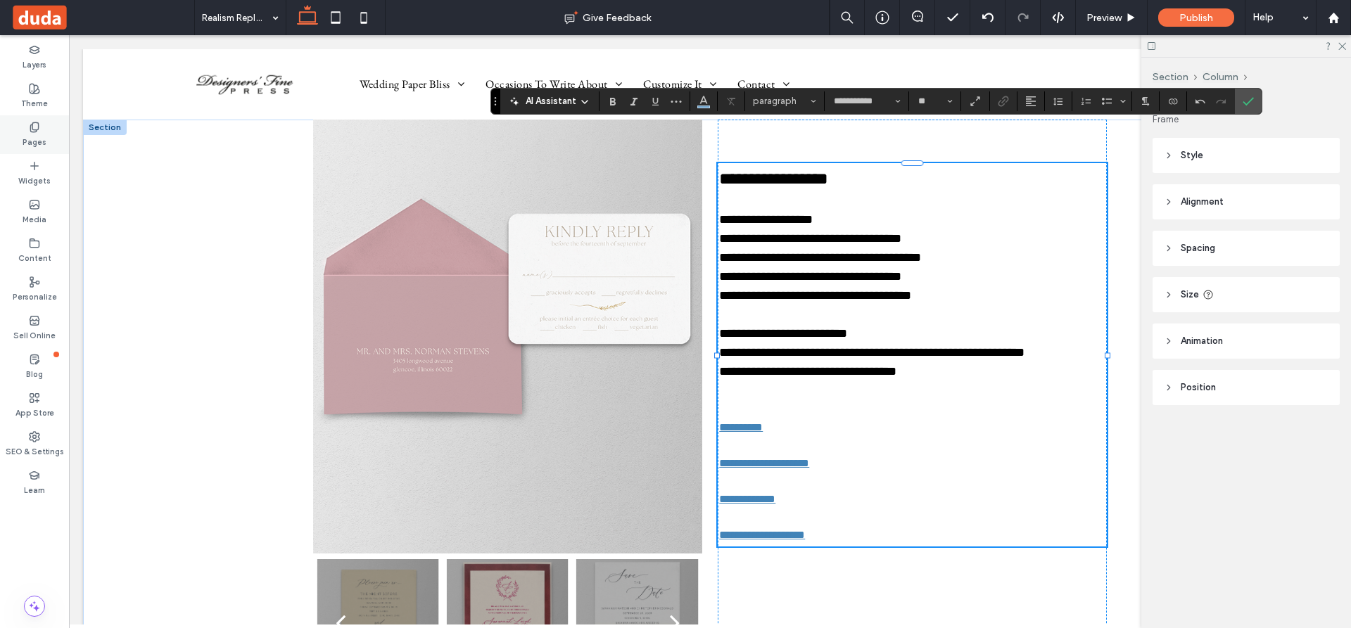
click at [35, 127] on icon at bounding box center [34, 127] width 11 height 11
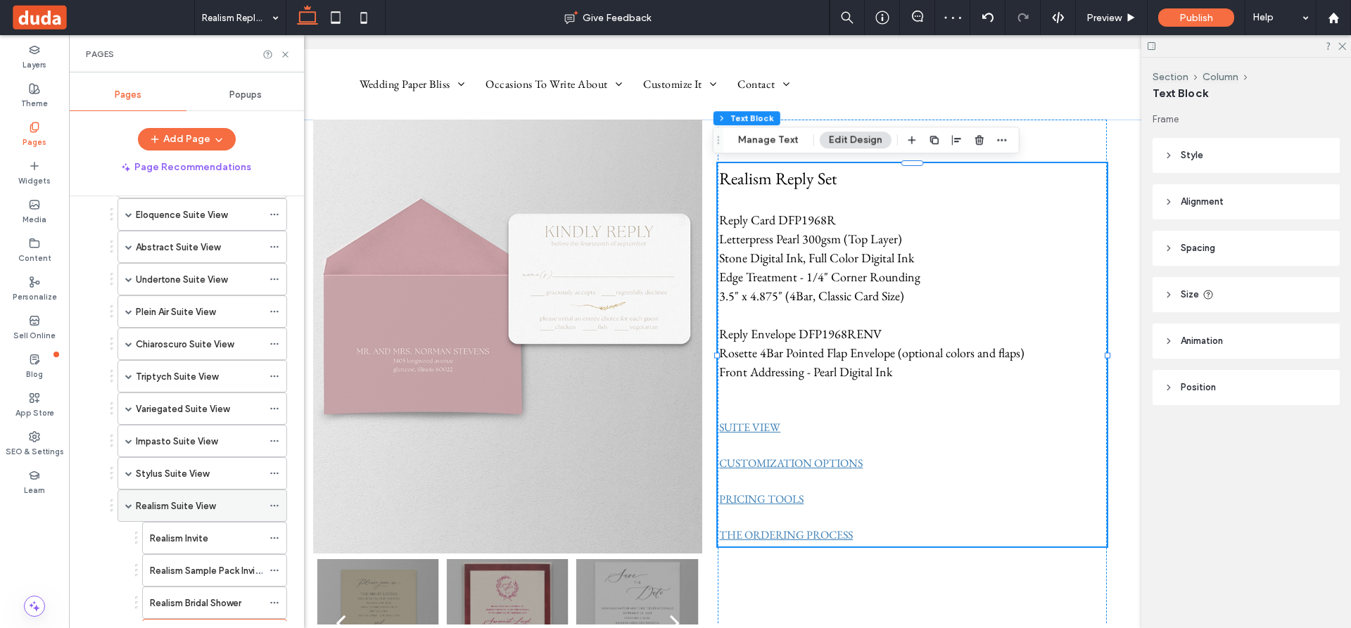
scroll to position [661, 0]
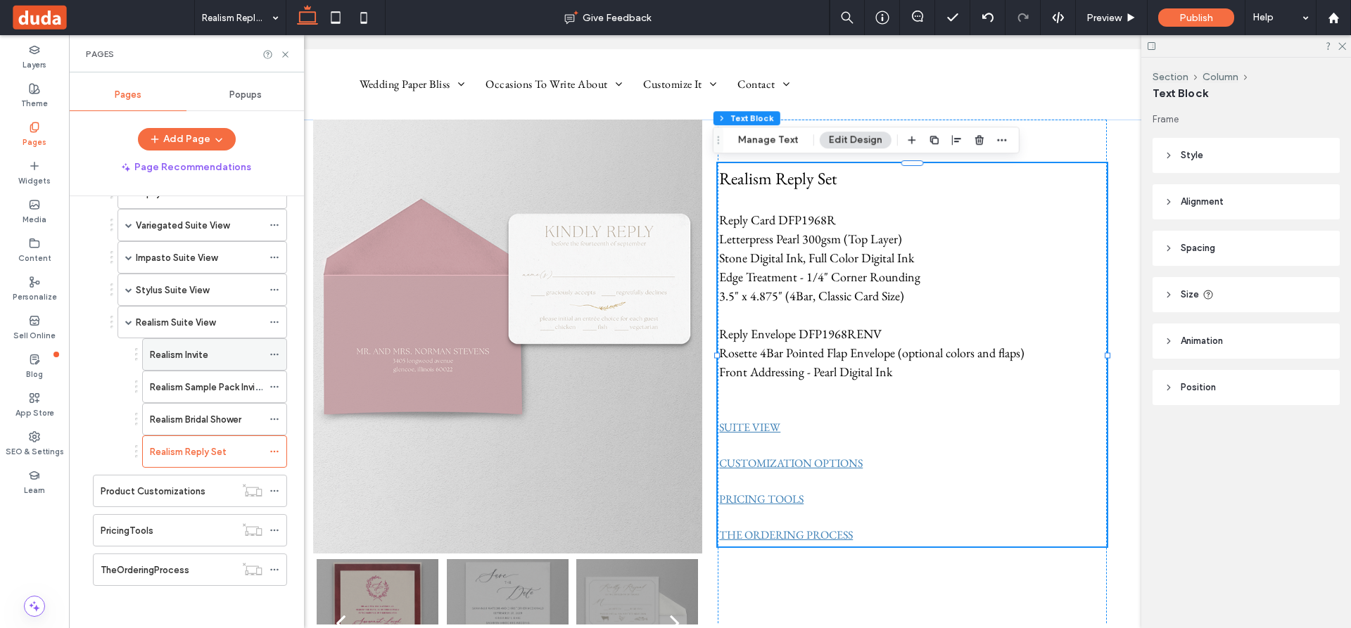
click at [193, 350] on label "Realism Invite" at bounding box center [179, 355] width 58 height 25
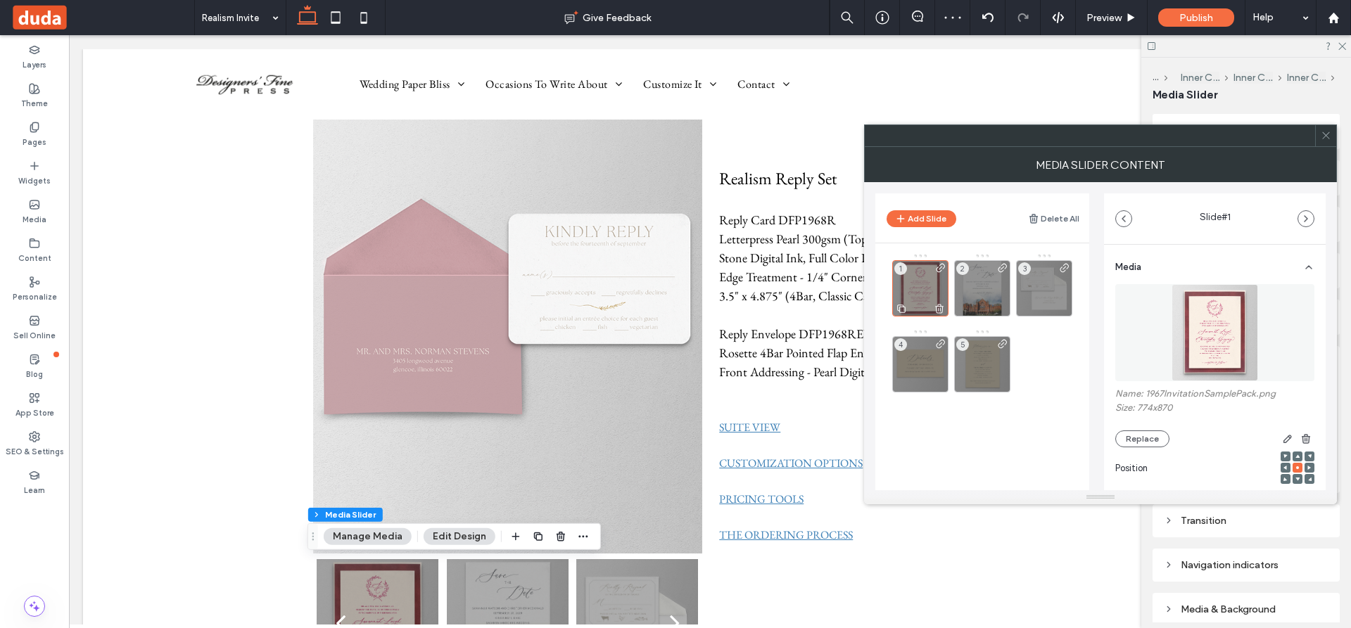
click at [922, 286] on div "1" at bounding box center [920, 288] width 56 height 56
click at [1132, 435] on button "Replace" at bounding box center [1142, 439] width 54 height 17
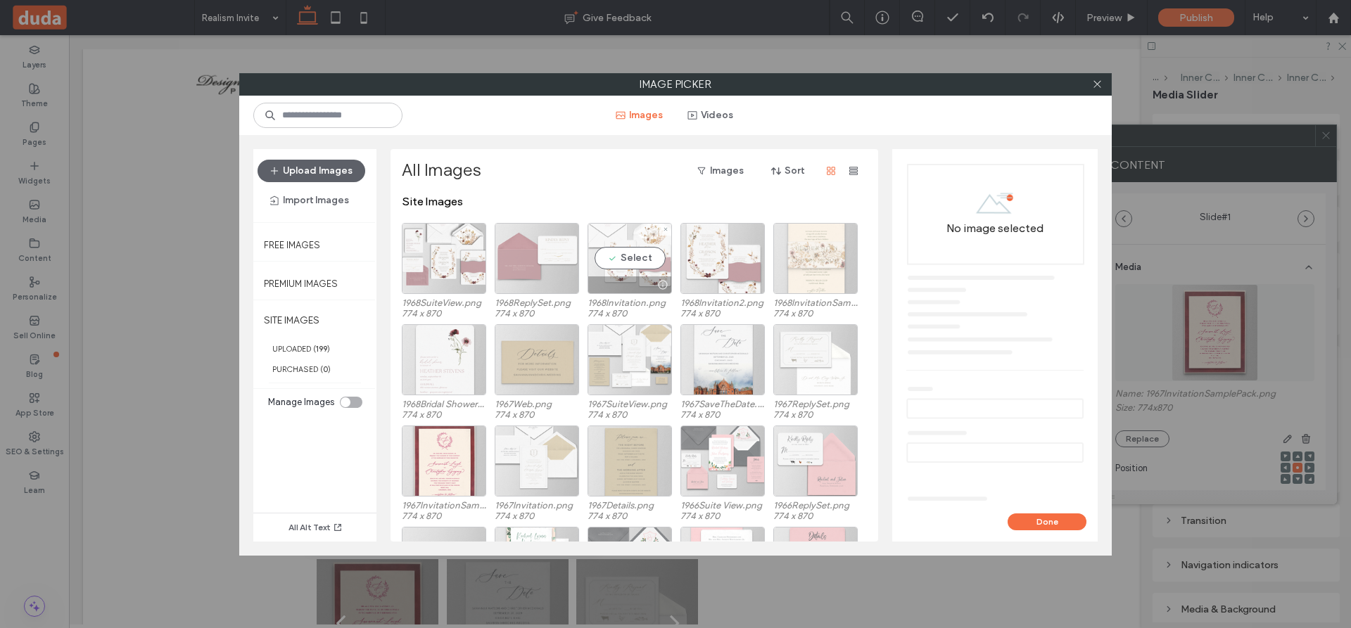
click at [634, 256] on div "Select" at bounding box center [629, 258] width 84 height 71
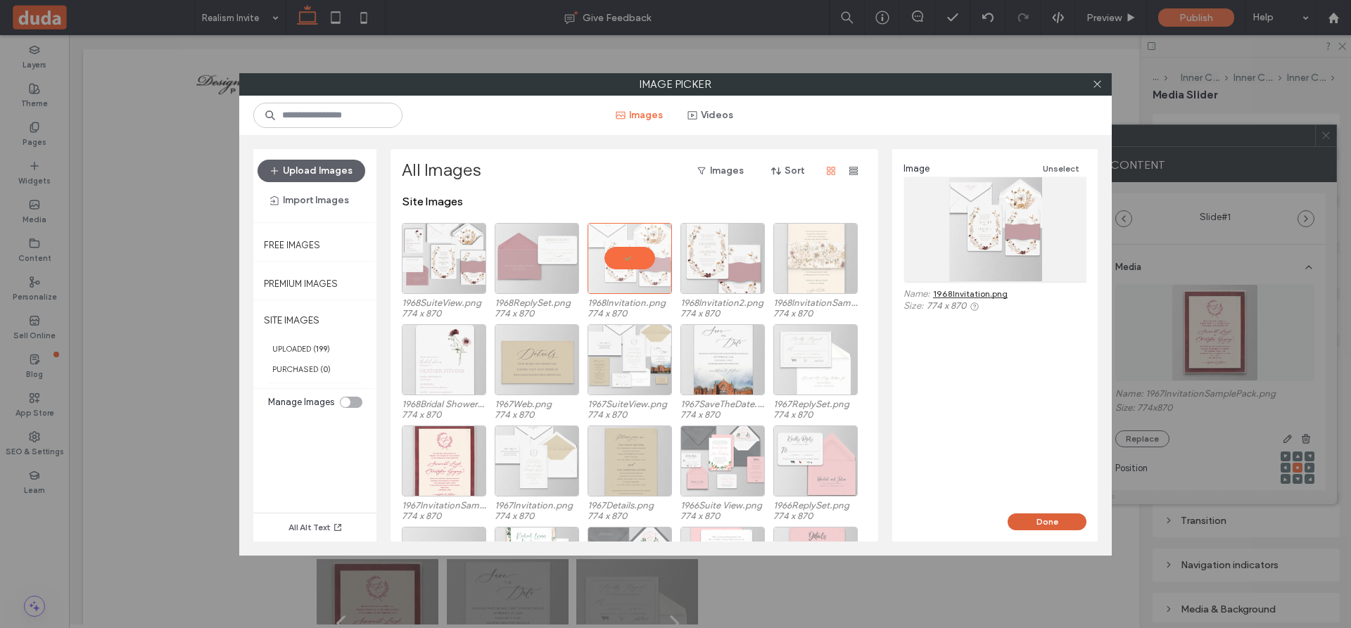
click at [1039, 518] on button "Done" at bounding box center [1046, 522] width 79 height 17
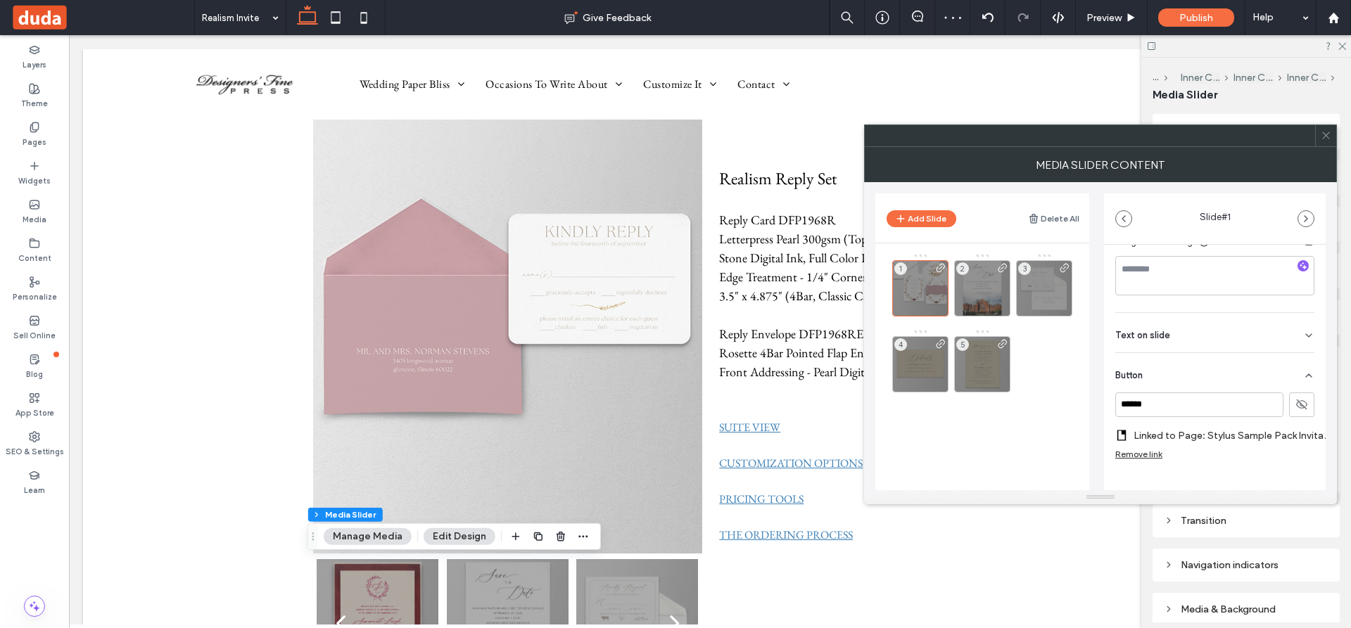
scroll to position [294, 0]
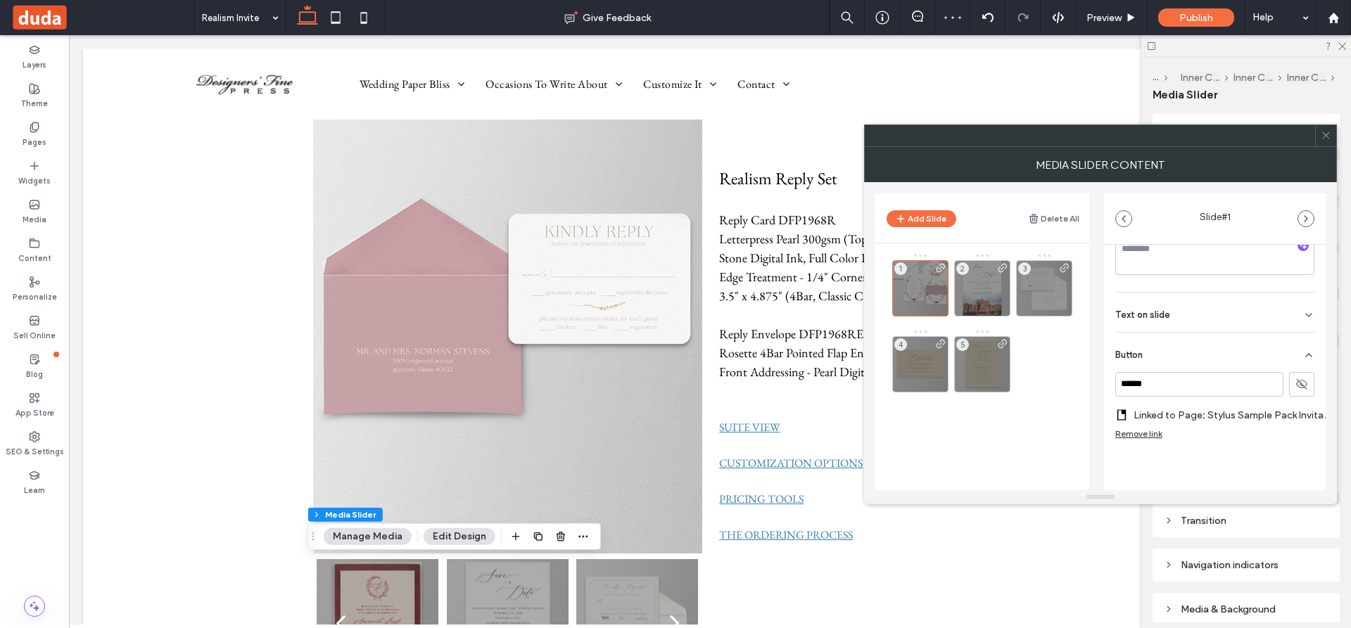
click at [1219, 402] on label "Linked to Page: Stylus Sample Pack Invitation" at bounding box center [1232, 415] width 199 height 26
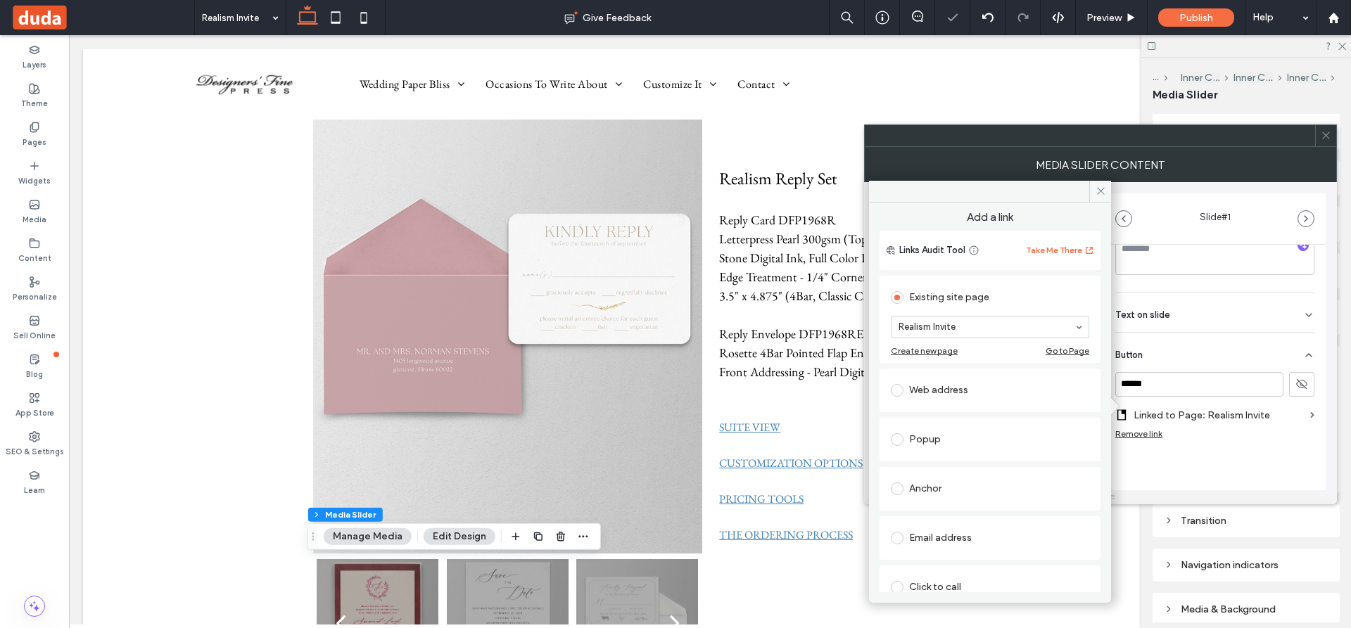
scroll to position [283, 0]
click at [1098, 189] on icon at bounding box center [1100, 191] width 11 height 11
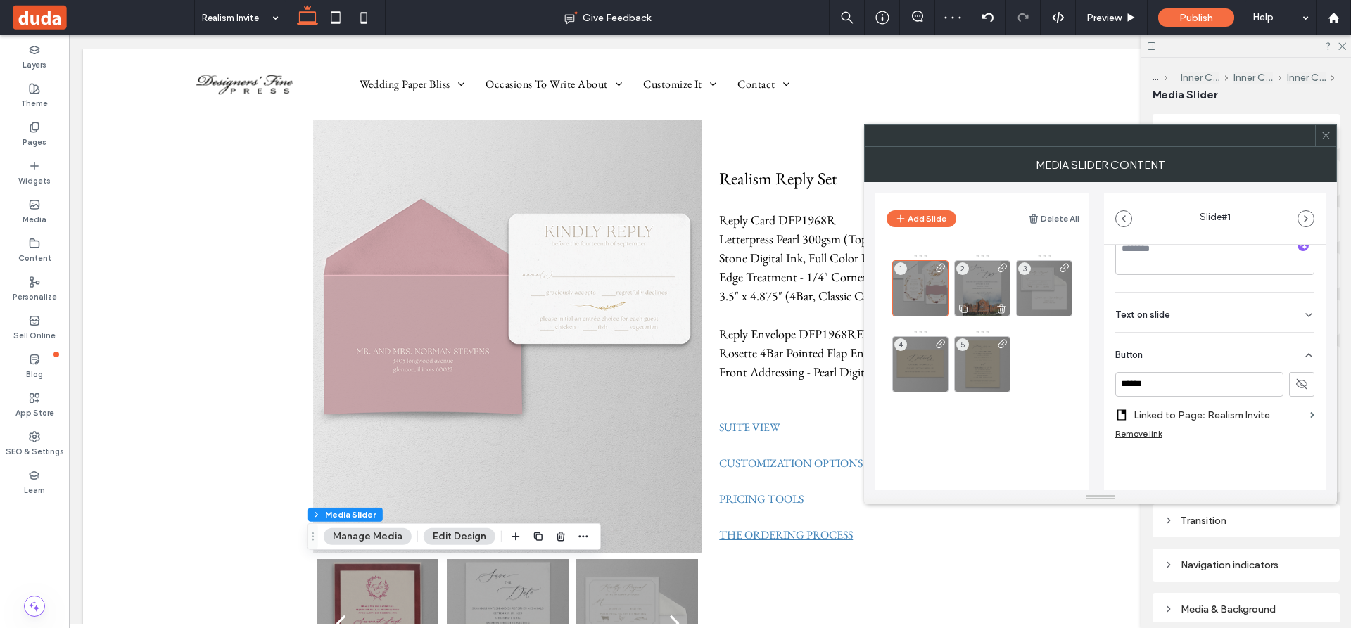
click at [975, 285] on div "2" at bounding box center [982, 288] width 56 height 56
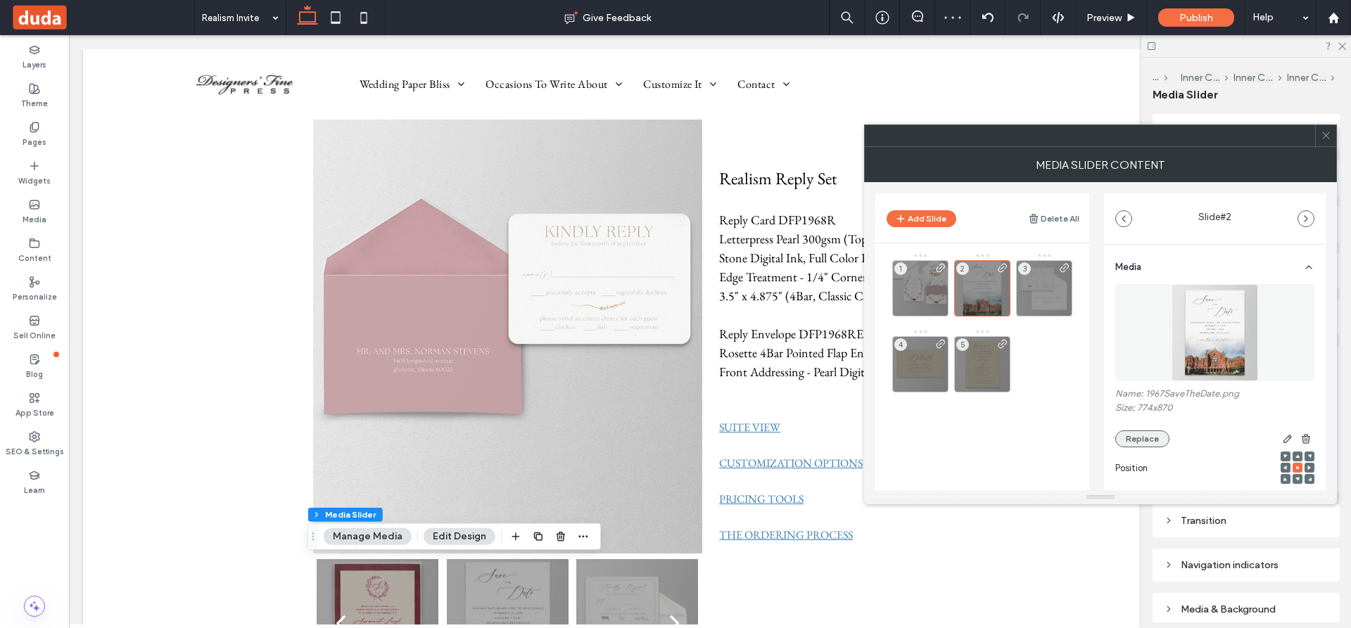
click at [1152, 436] on button "Replace" at bounding box center [1142, 439] width 54 height 17
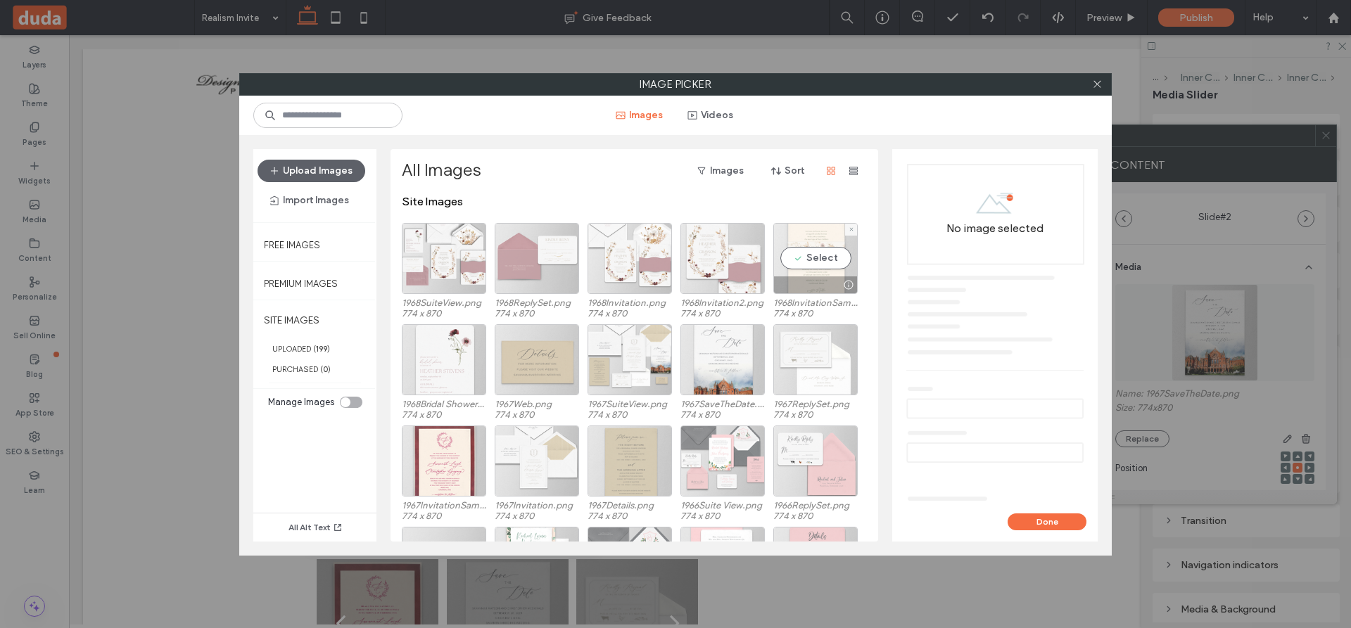
click at [820, 257] on div "Select" at bounding box center [815, 258] width 84 height 71
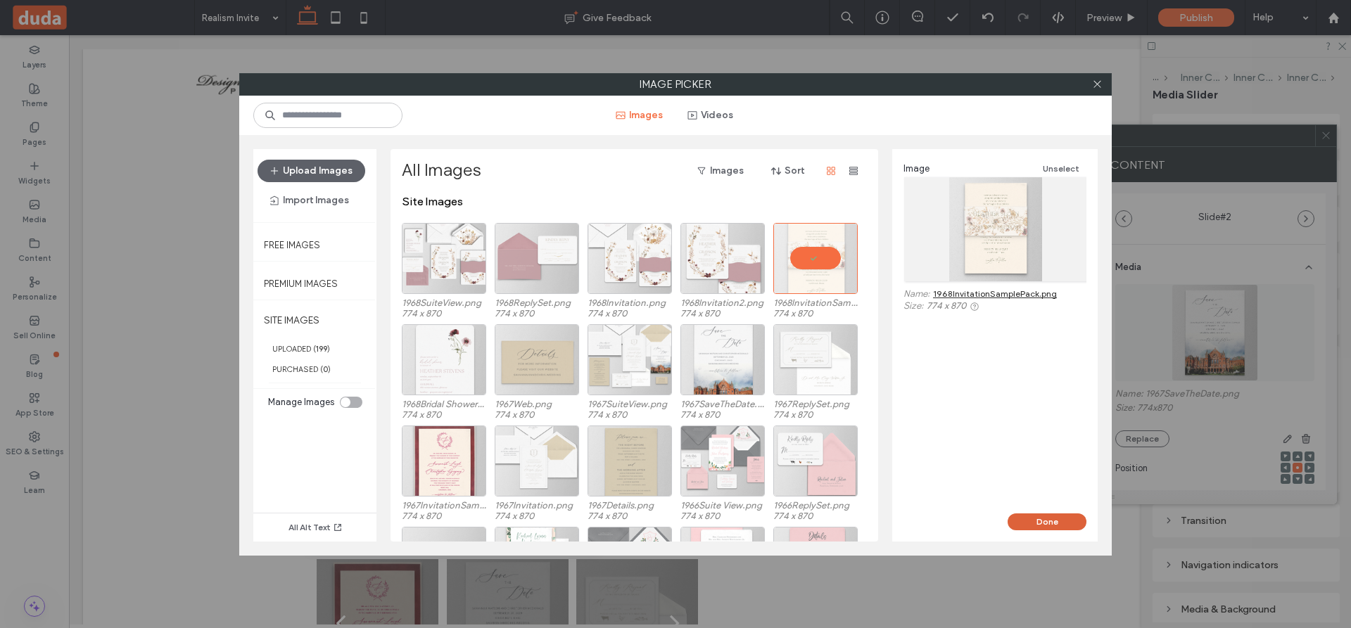
click at [1060, 518] on button "Done" at bounding box center [1046, 522] width 79 height 17
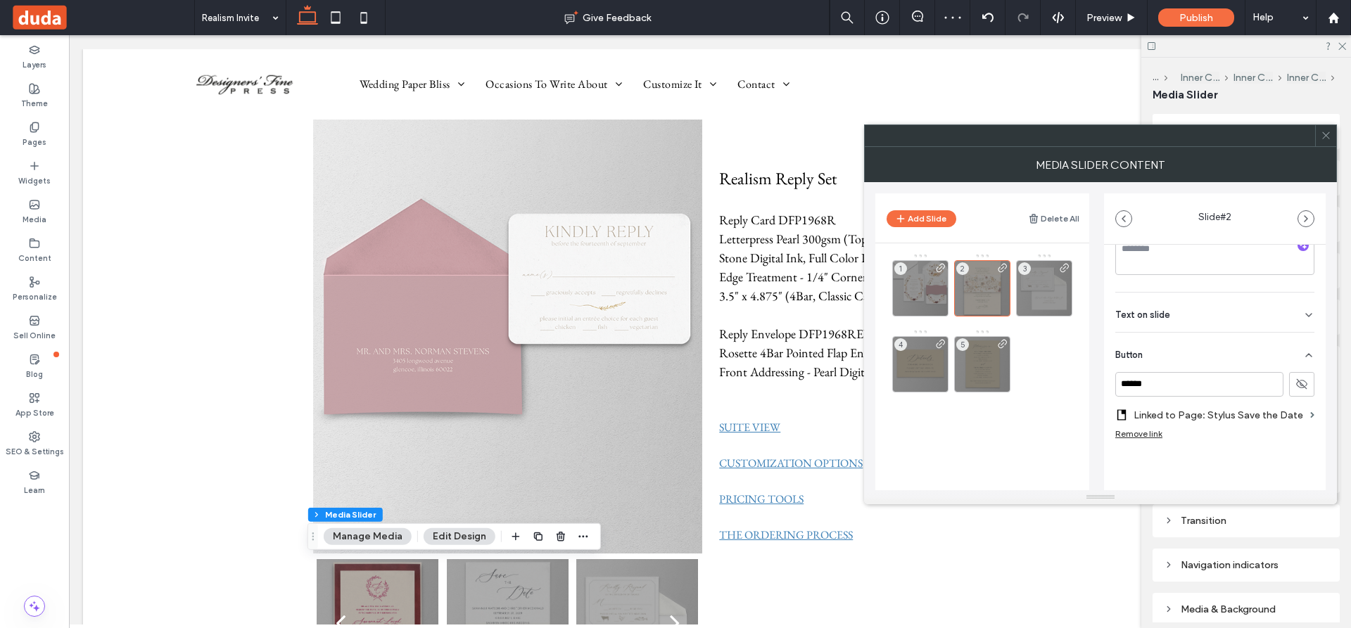
click at [1222, 416] on label "Linked to Page: Stylus Save the Date" at bounding box center [1218, 415] width 171 height 26
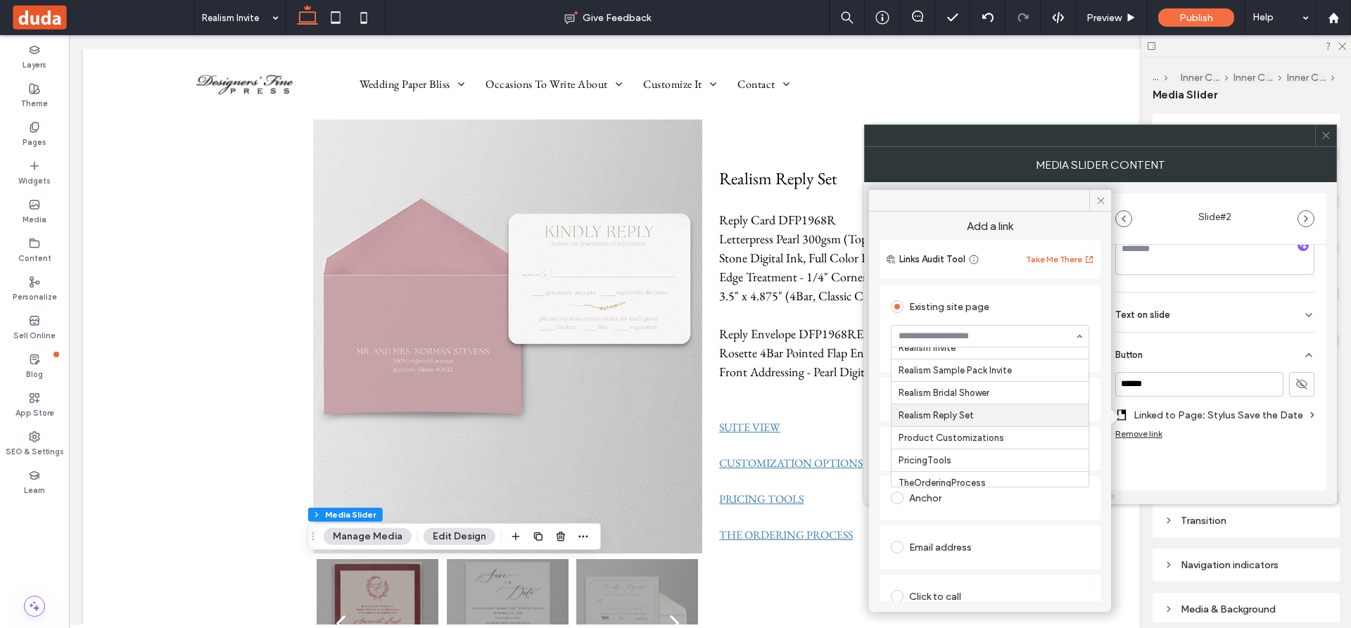
scroll to position [3777, 0]
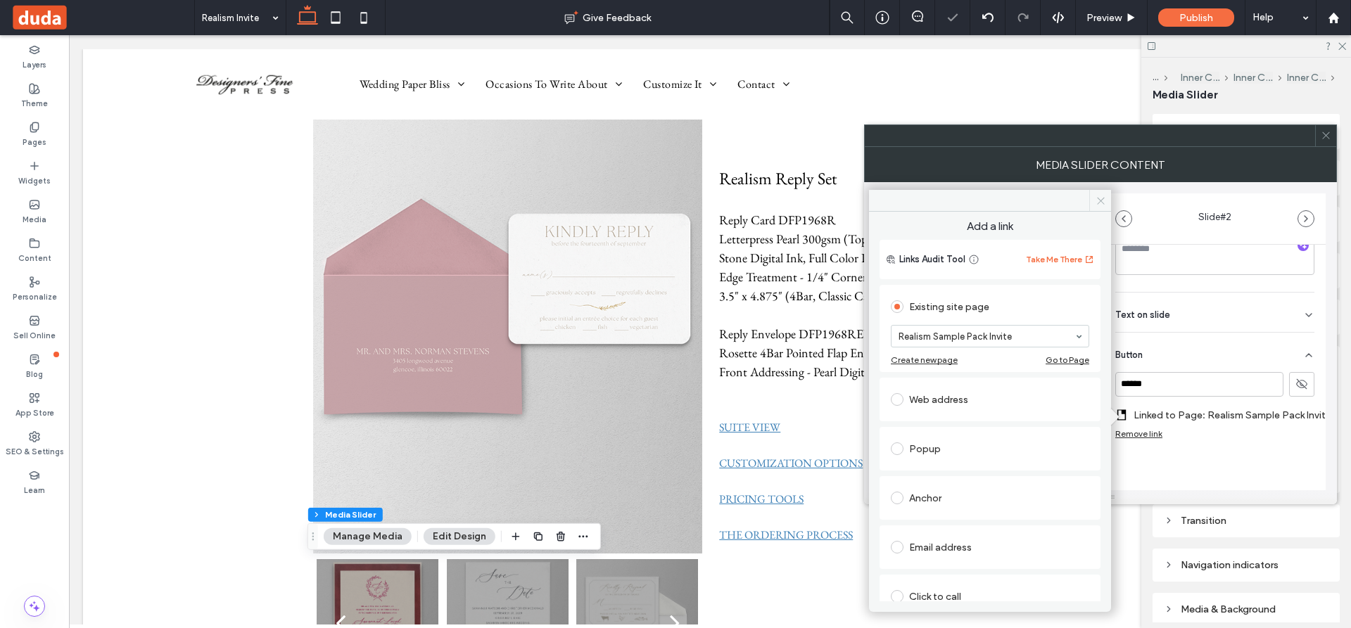
click at [1099, 196] on icon at bounding box center [1100, 201] width 11 height 11
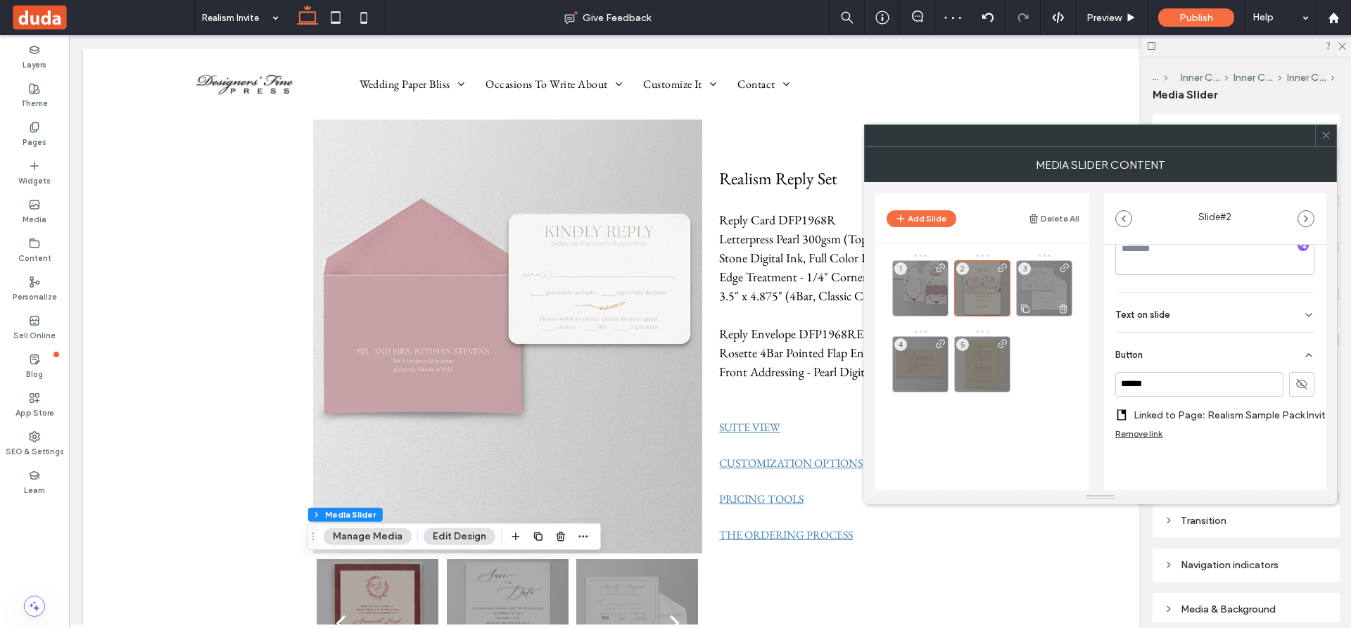
click at [1041, 286] on div "3" at bounding box center [1044, 288] width 56 height 56
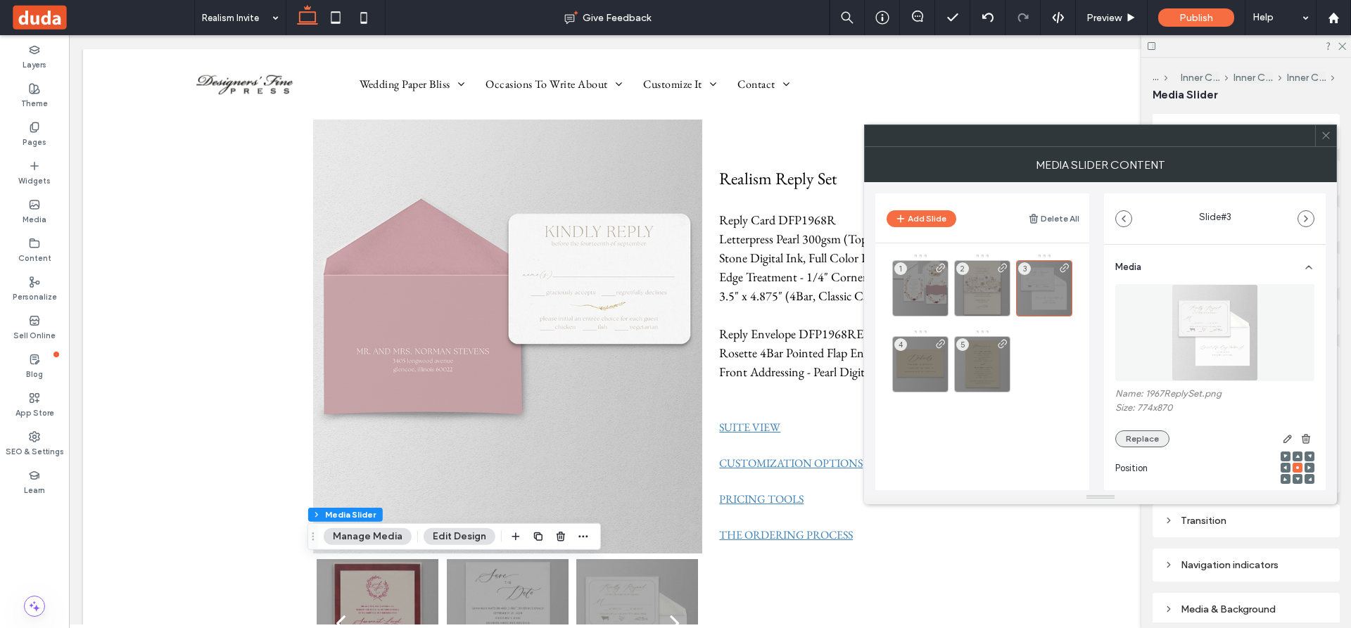
click at [1145, 435] on button "Replace" at bounding box center [1142, 439] width 54 height 17
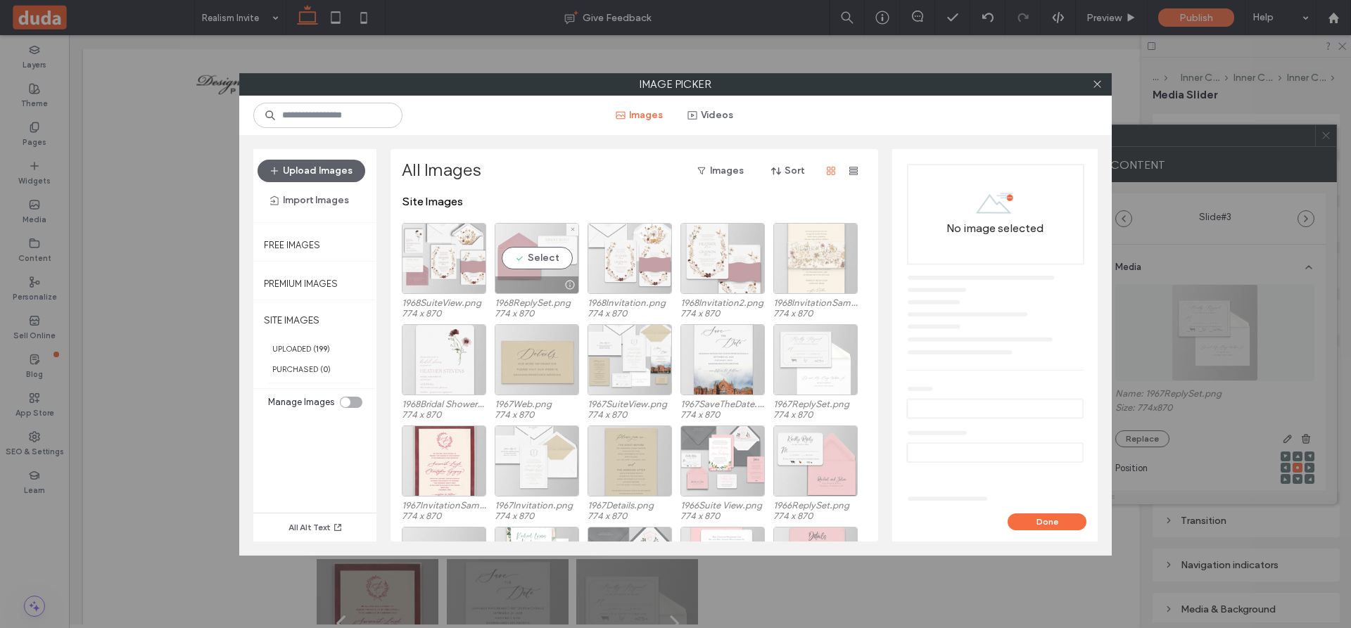
click at [560, 262] on div "Select" at bounding box center [537, 258] width 84 height 71
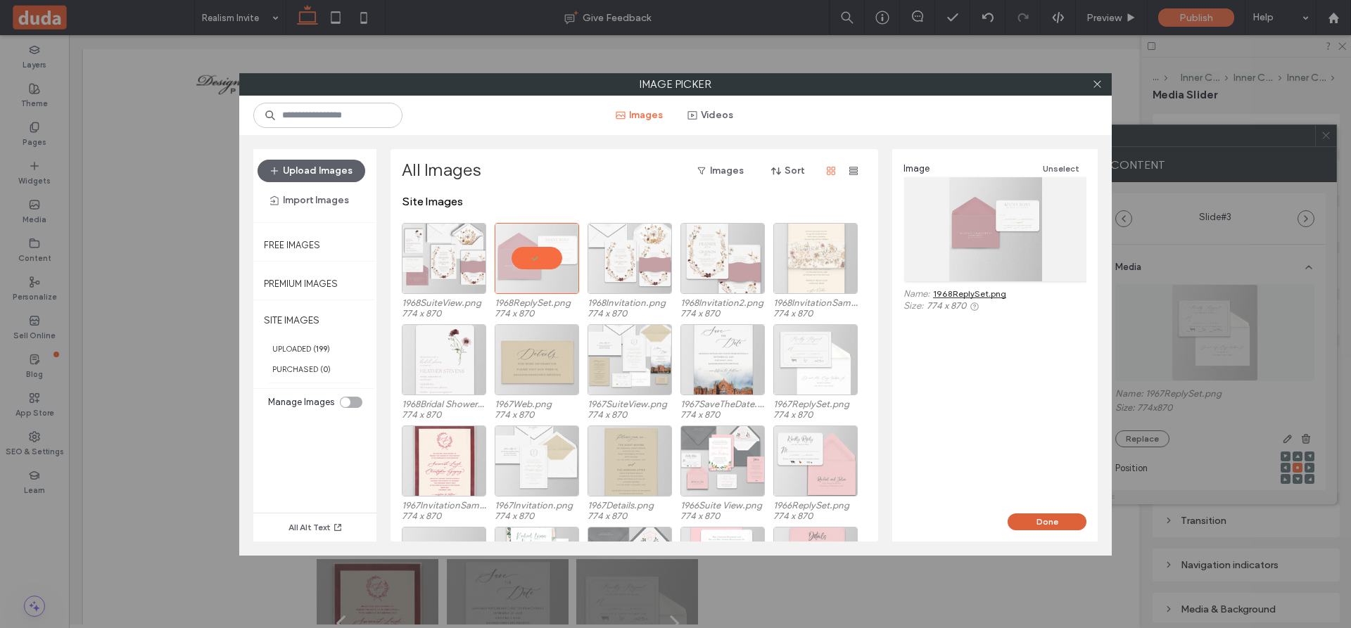
click at [1049, 520] on button "Done" at bounding box center [1046, 522] width 79 height 17
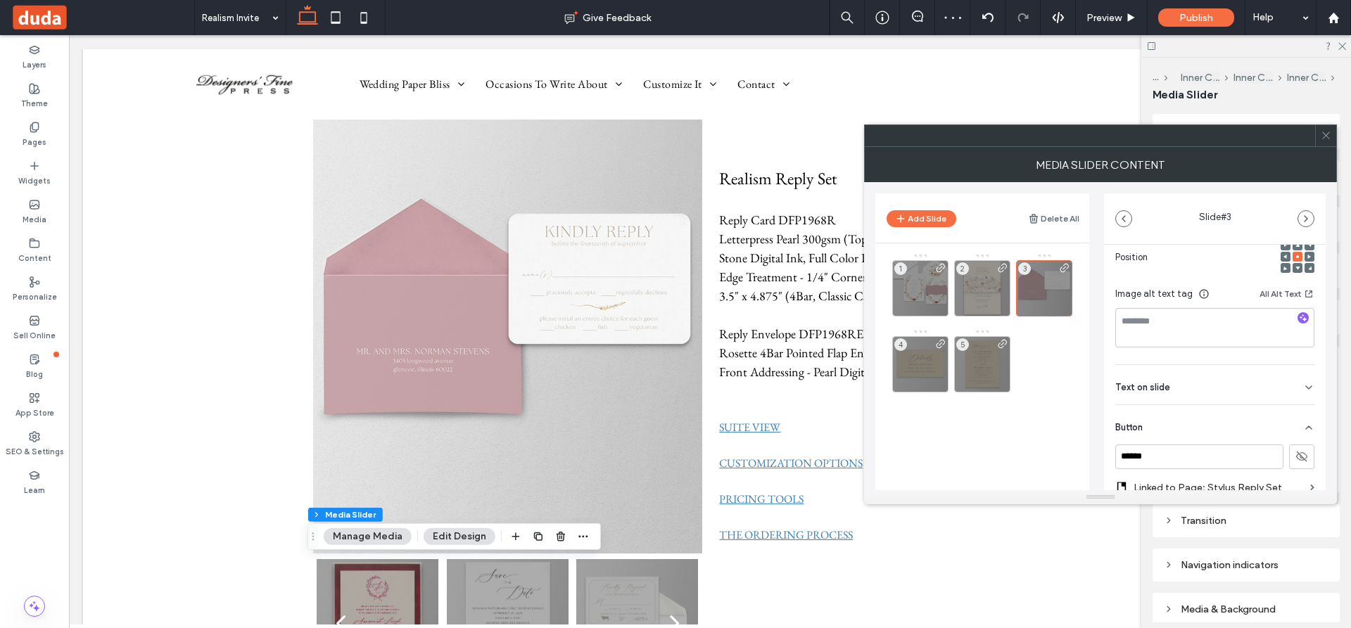
scroll to position [283, 0]
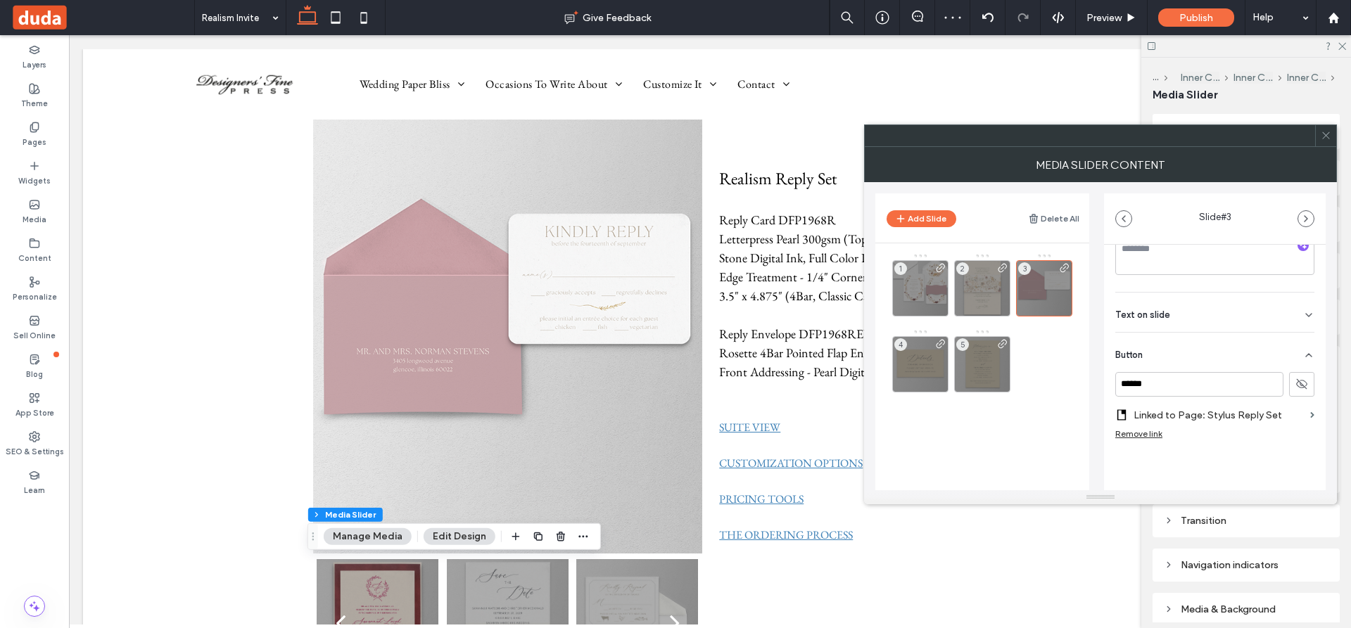
click at [1194, 414] on label "Linked to Page: Stylus Reply Set" at bounding box center [1218, 415] width 171 height 26
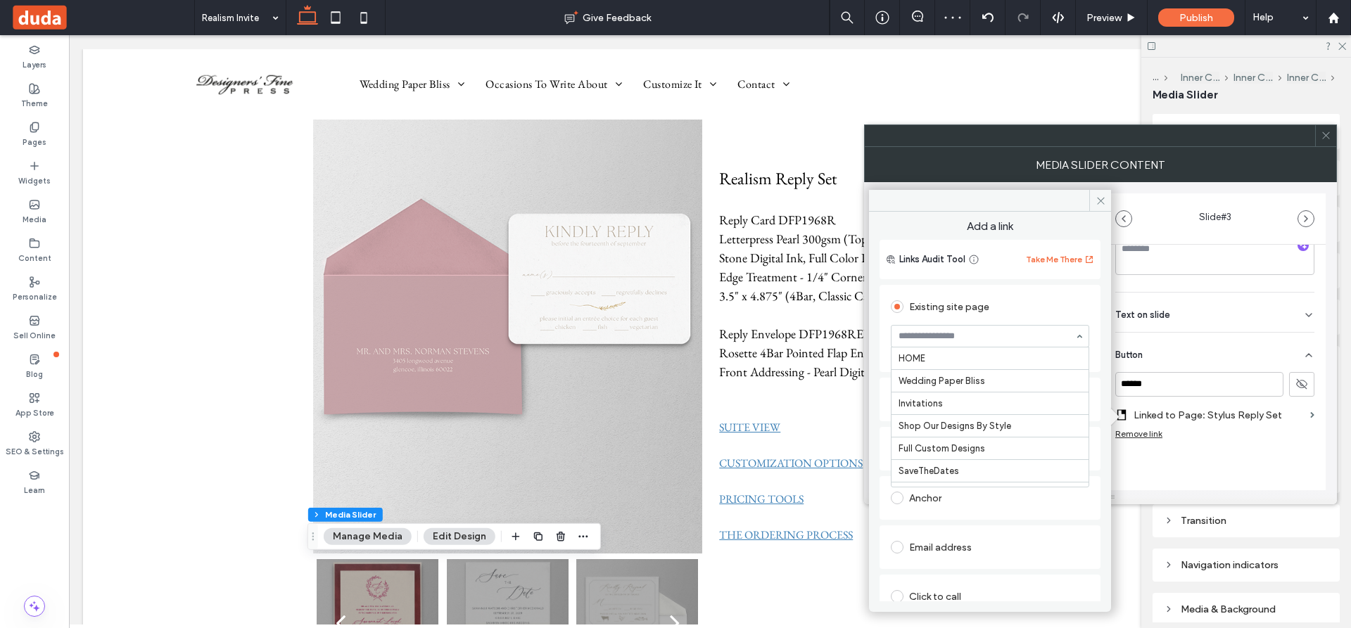
scroll to position [3714, 0]
click at [1102, 198] on use at bounding box center [1100, 200] width 7 height 7
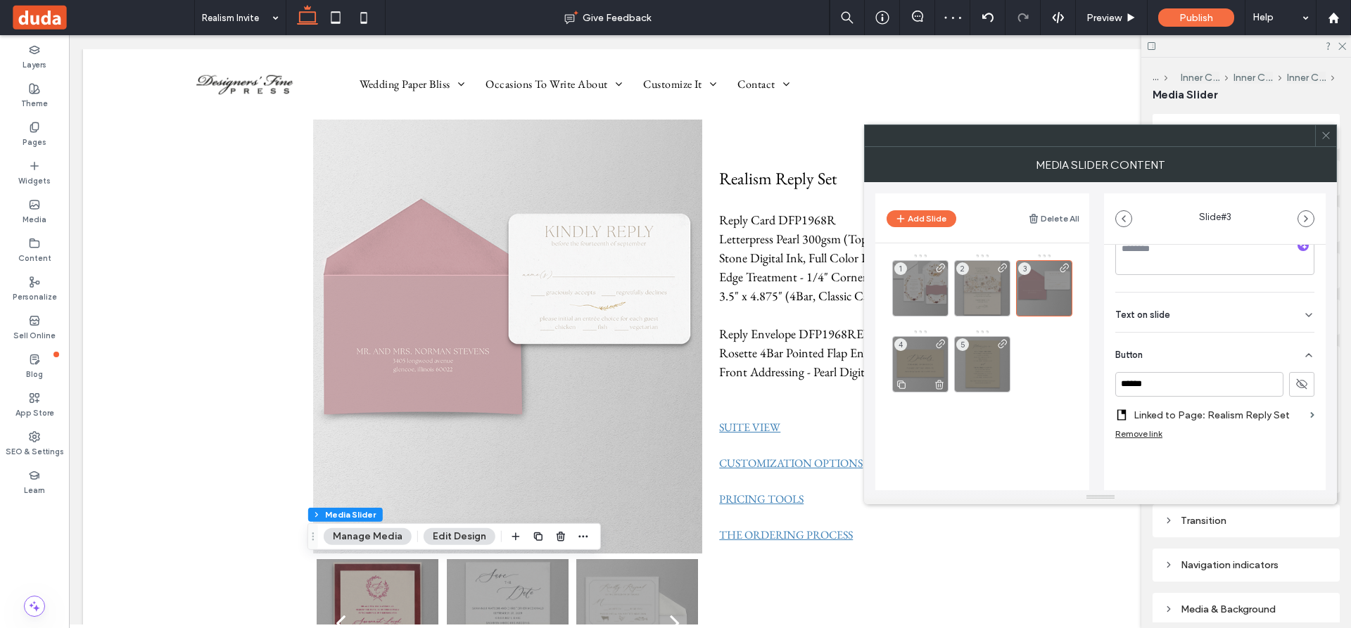
click at [919, 363] on div "4" at bounding box center [920, 364] width 56 height 56
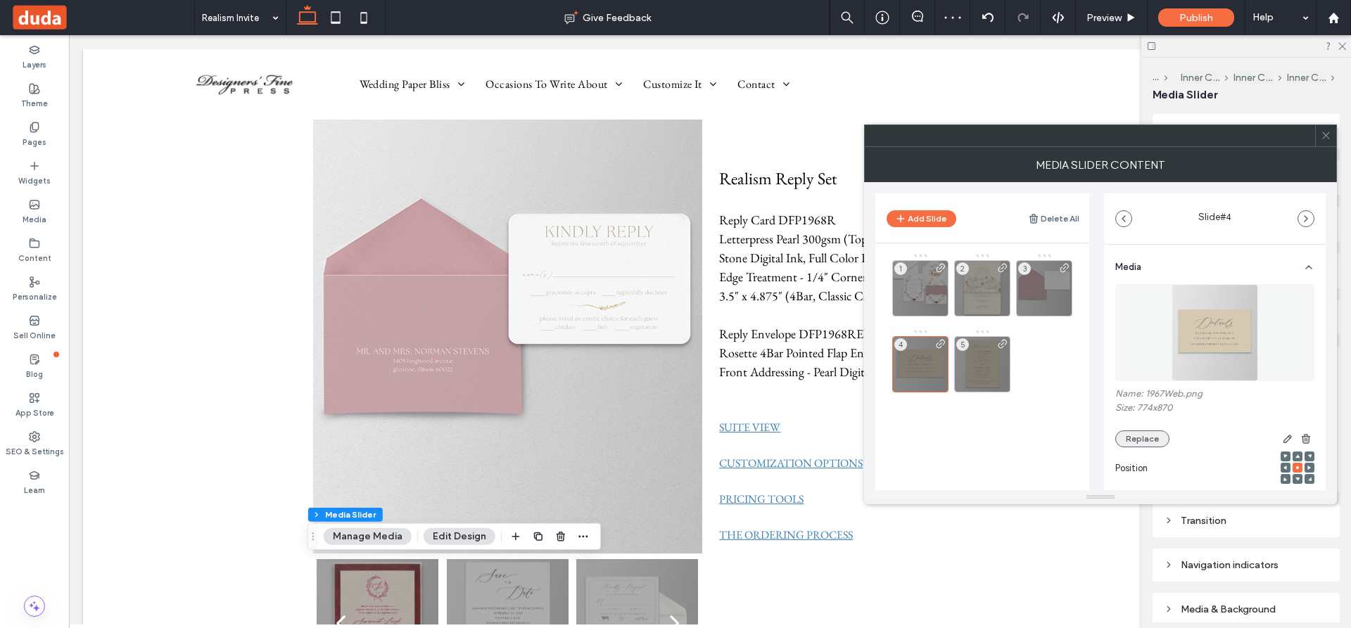
click at [1147, 438] on button "Replace" at bounding box center [1142, 439] width 54 height 17
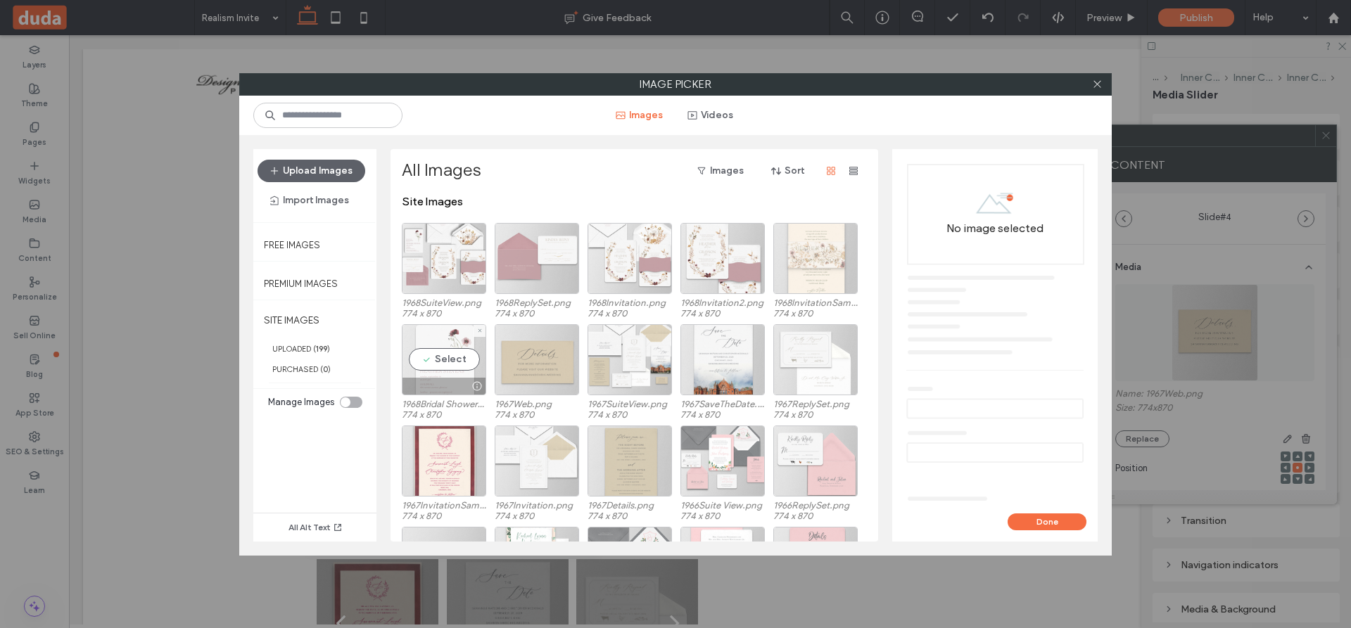
click at [454, 360] on div "Select" at bounding box center [444, 359] width 84 height 71
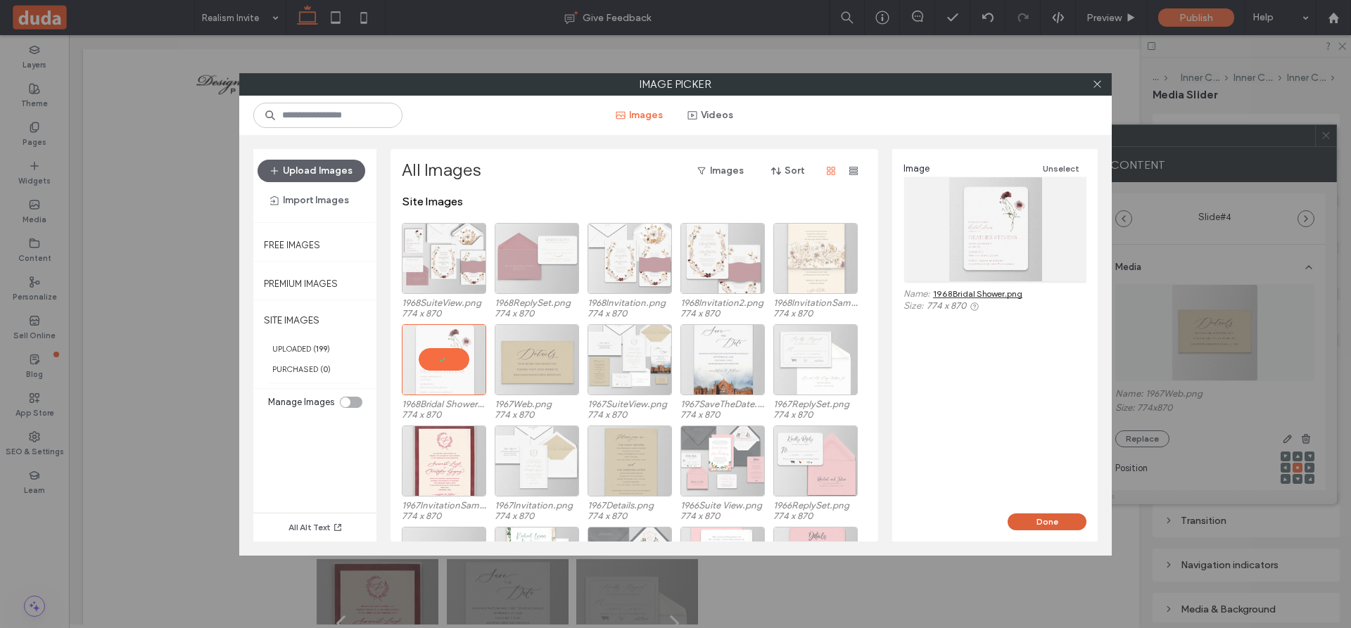
click at [1050, 518] on button "Done" at bounding box center [1046, 522] width 79 height 17
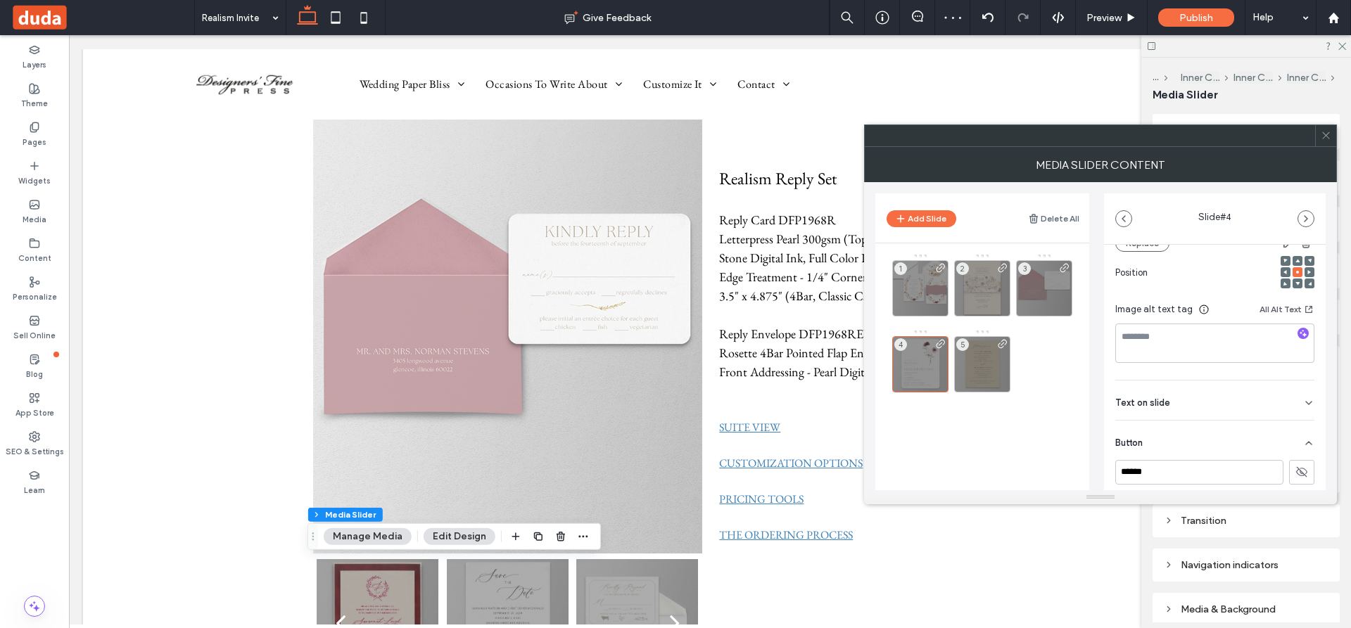
scroll to position [283, 0]
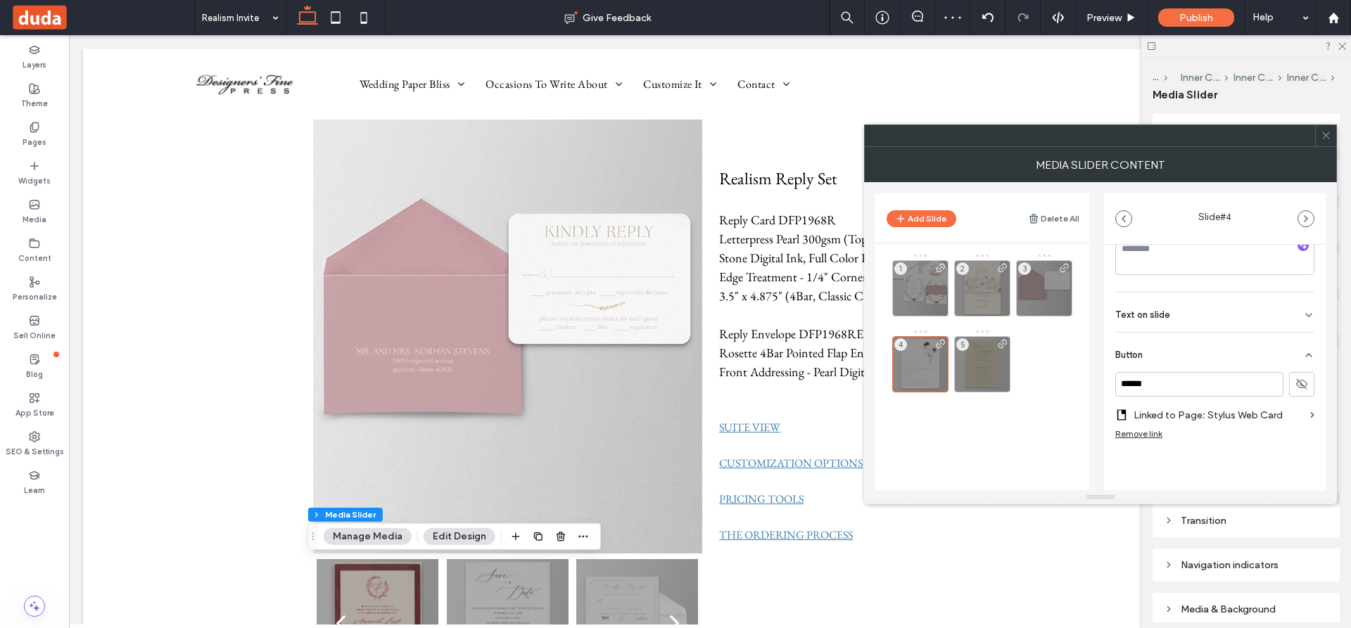
click at [1203, 414] on label "Linked to Page: Stylus Web Card" at bounding box center [1218, 415] width 171 height 26
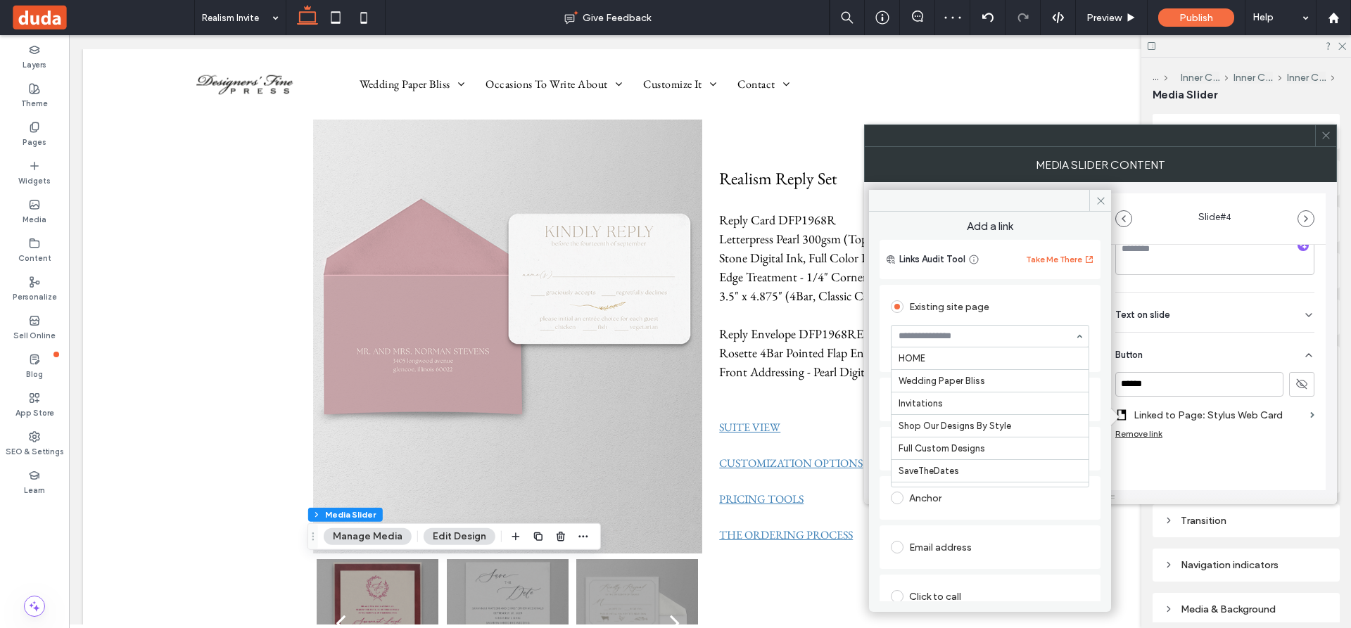
scroll to position [3692, 0]
click at [1097, 200] on icon at bounding box center [1100, 201] width 11 height 11
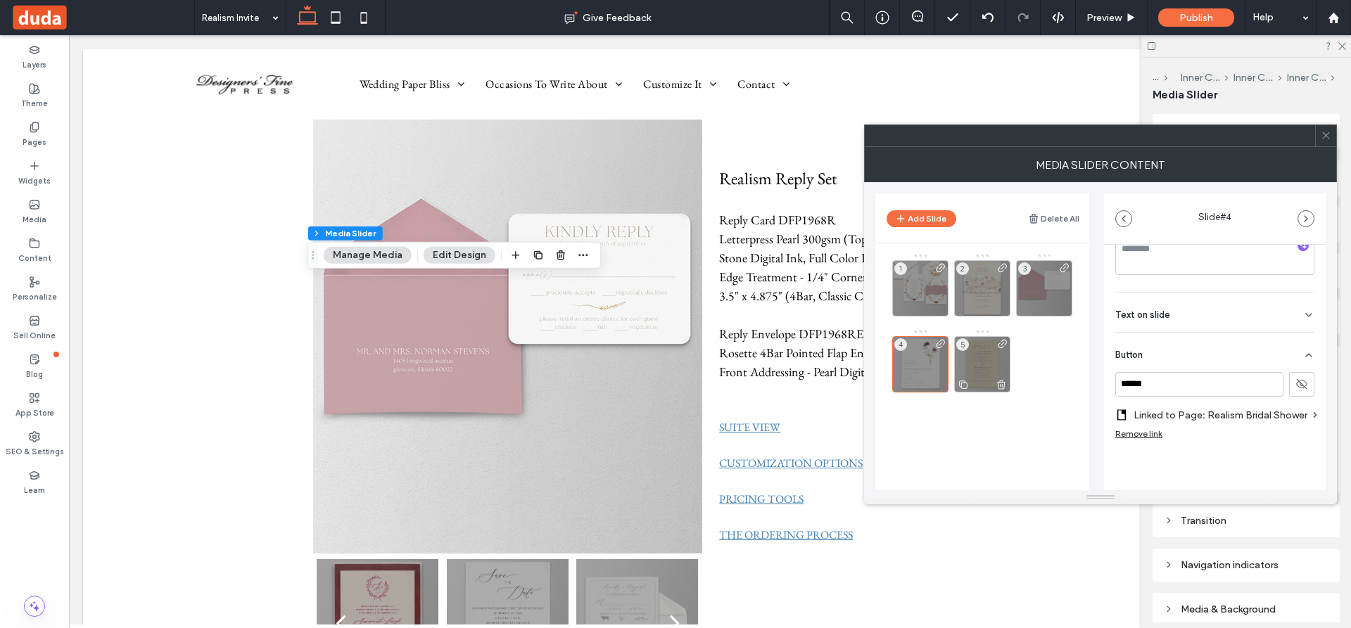
click at [1002, 387] on icon at bounding box center [1000, 384] width 11 height 13
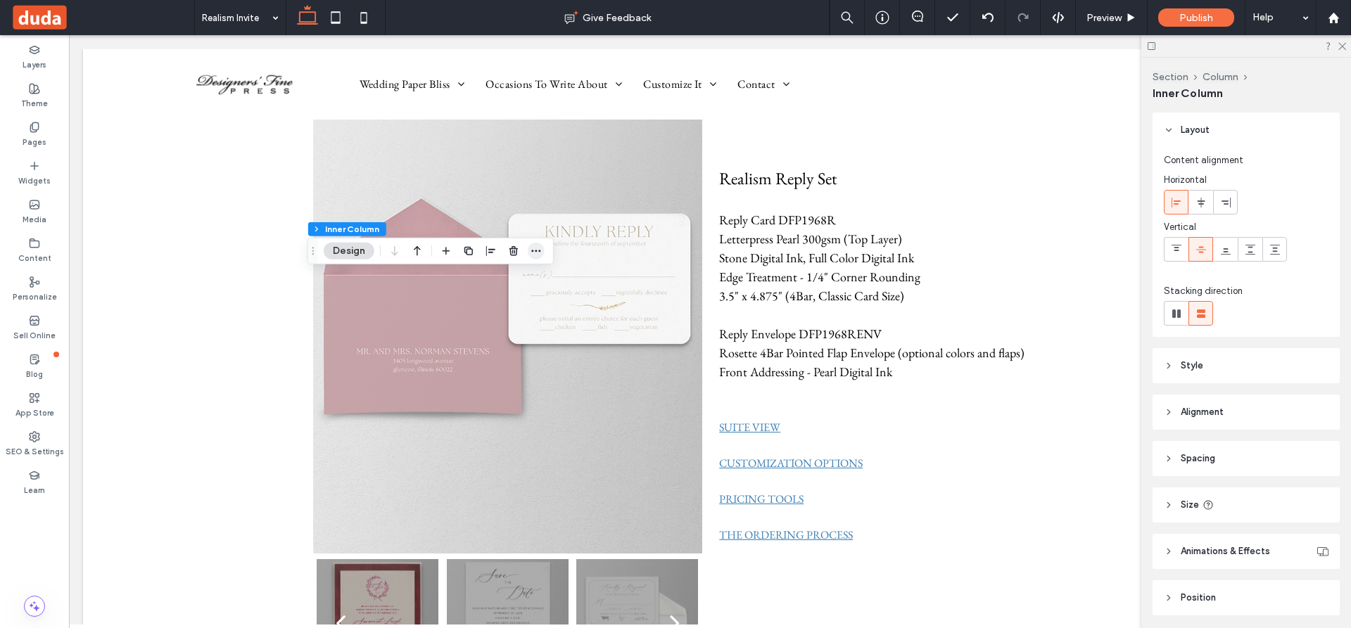
click at [532, 250] on icon "button" at bounding box center [535, 251] width 11 height 11
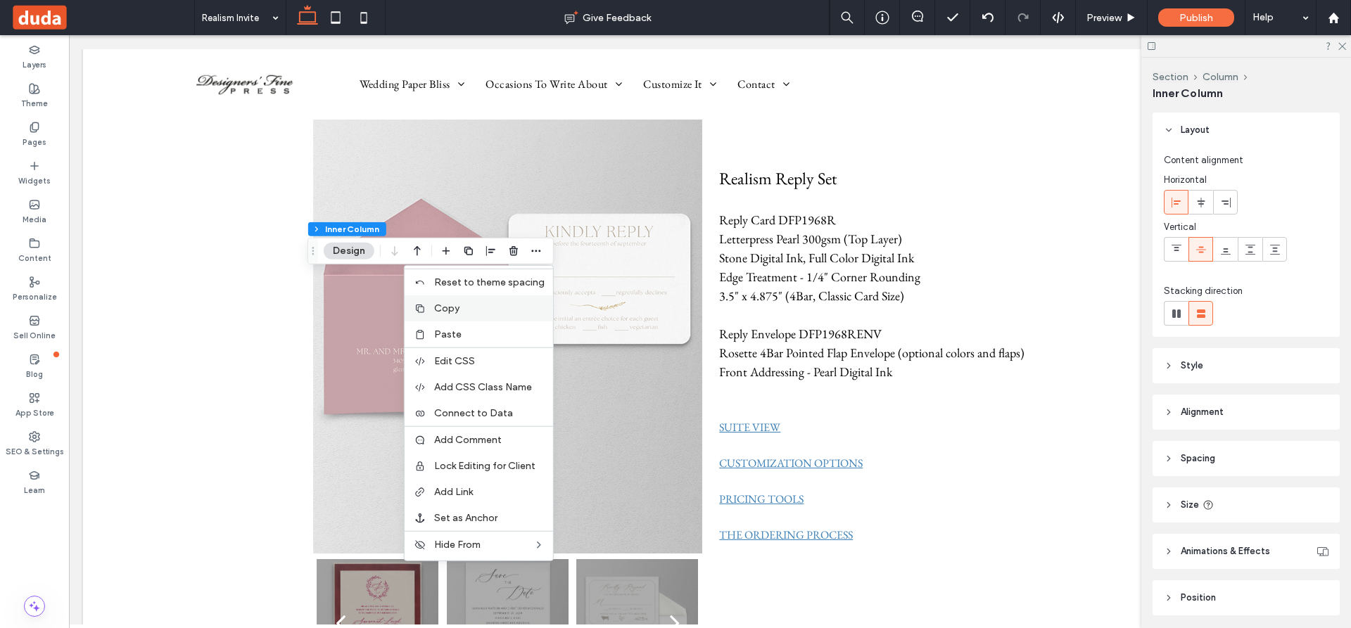
click at [449, 307] on span "Copy" at bounding box center [446, 308] width 25 height 12
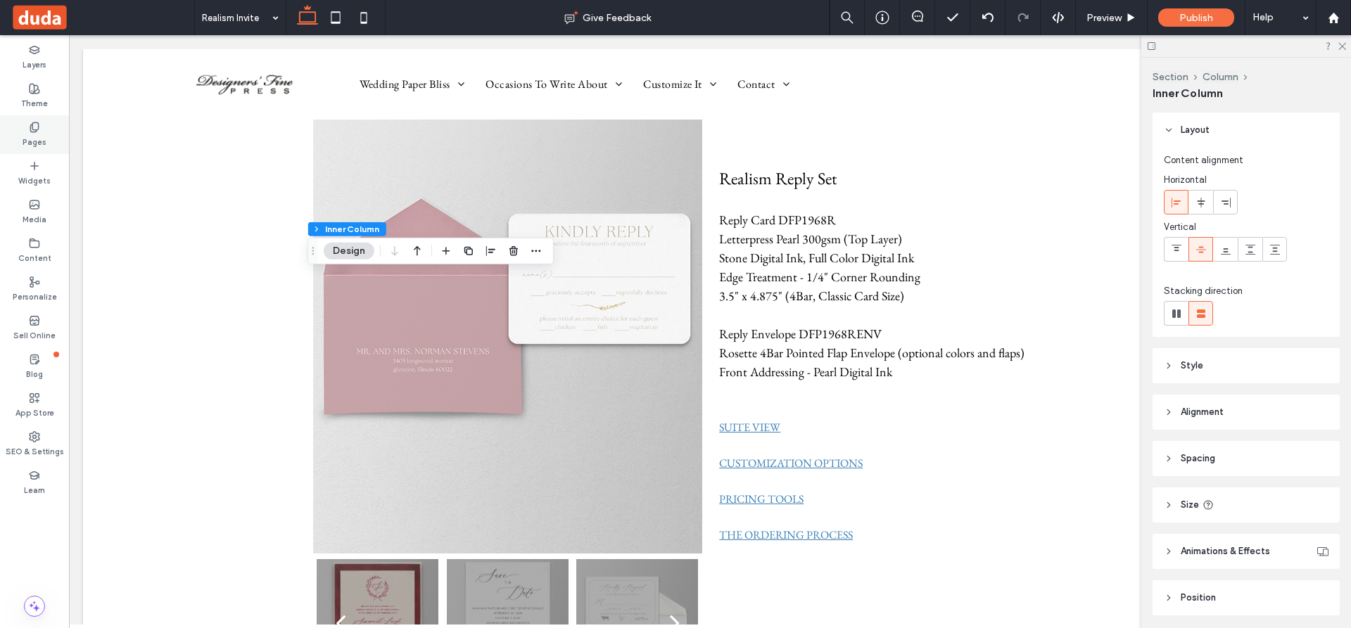
click at [38, 124] on use at bounding box center [34, 126] width 8 height 9
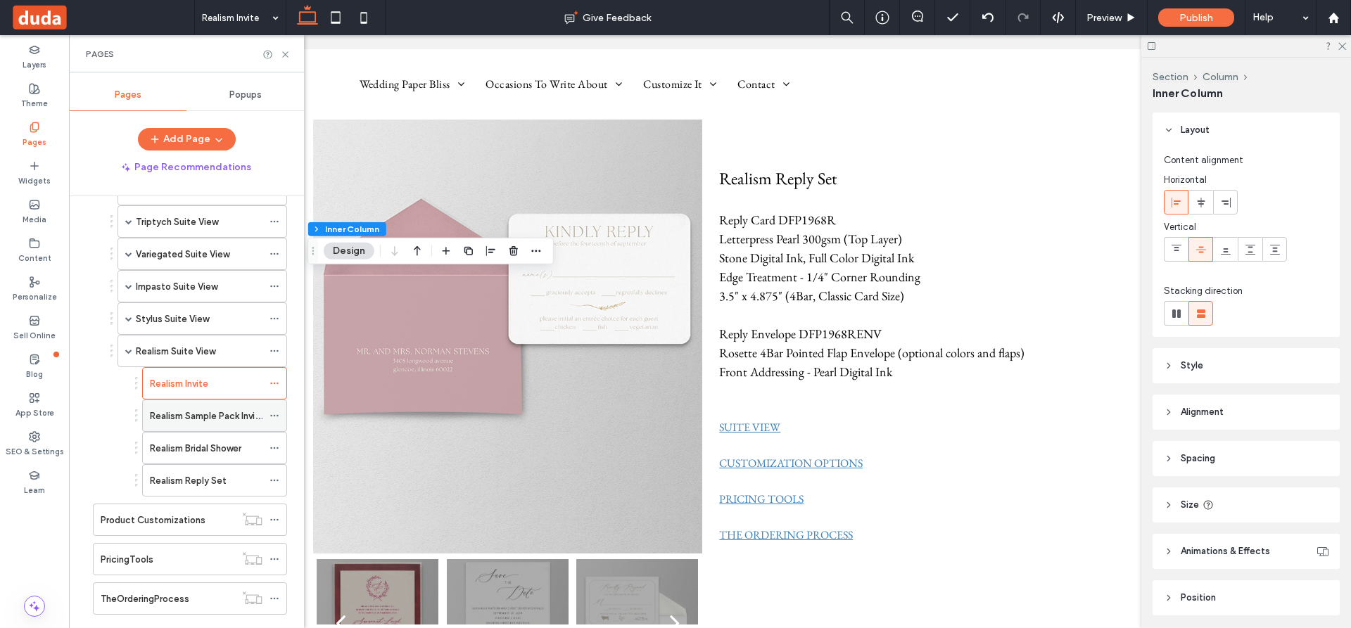
scroll to position [661, 0]
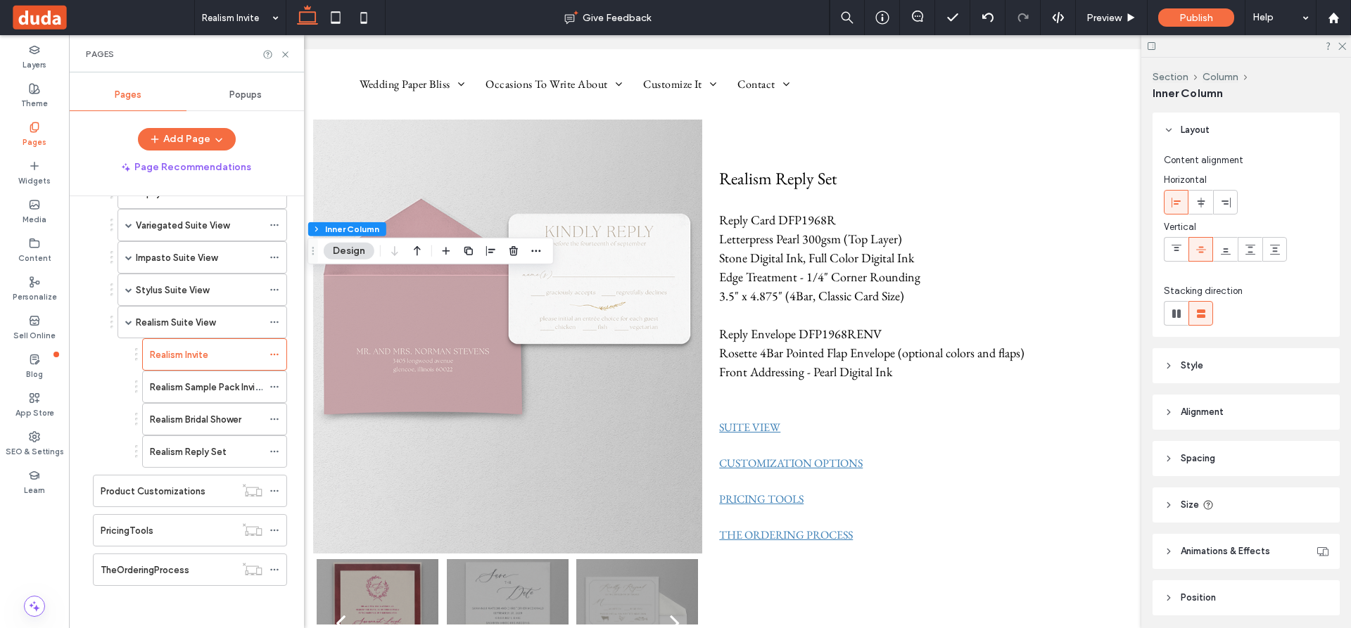
click at [184, 385] on label "Realism Sample Pack Invite" at bounding box center [207, 387] width 115 height 25
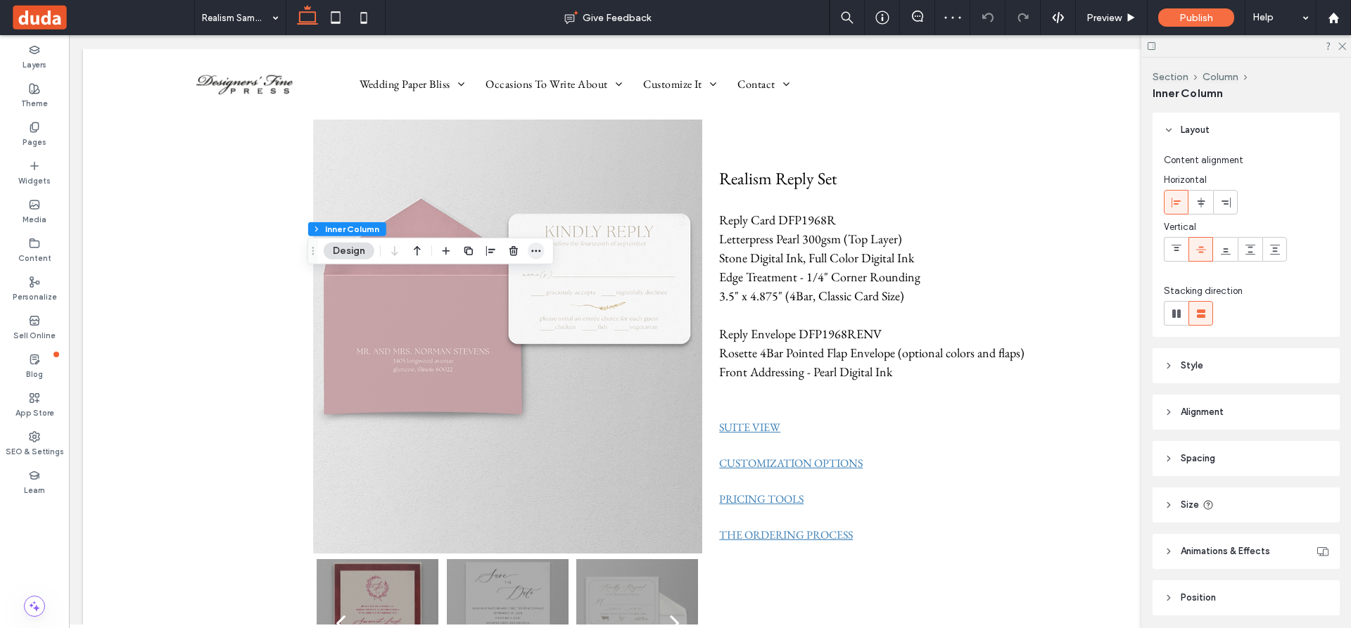
click at [536, 250] on icon "button" at bounding box center [535, 251] width 11 height 11
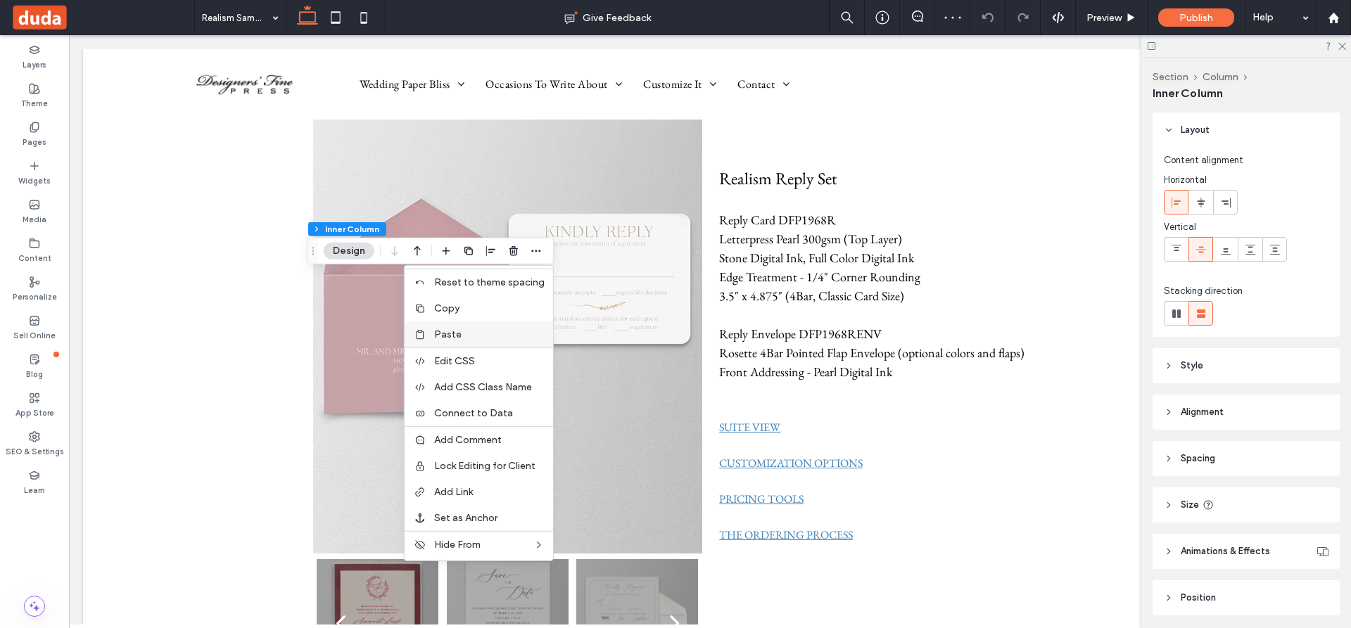
click at [452, 332] on span "Paste" at bounding box center [447, 335] width 27 height 12
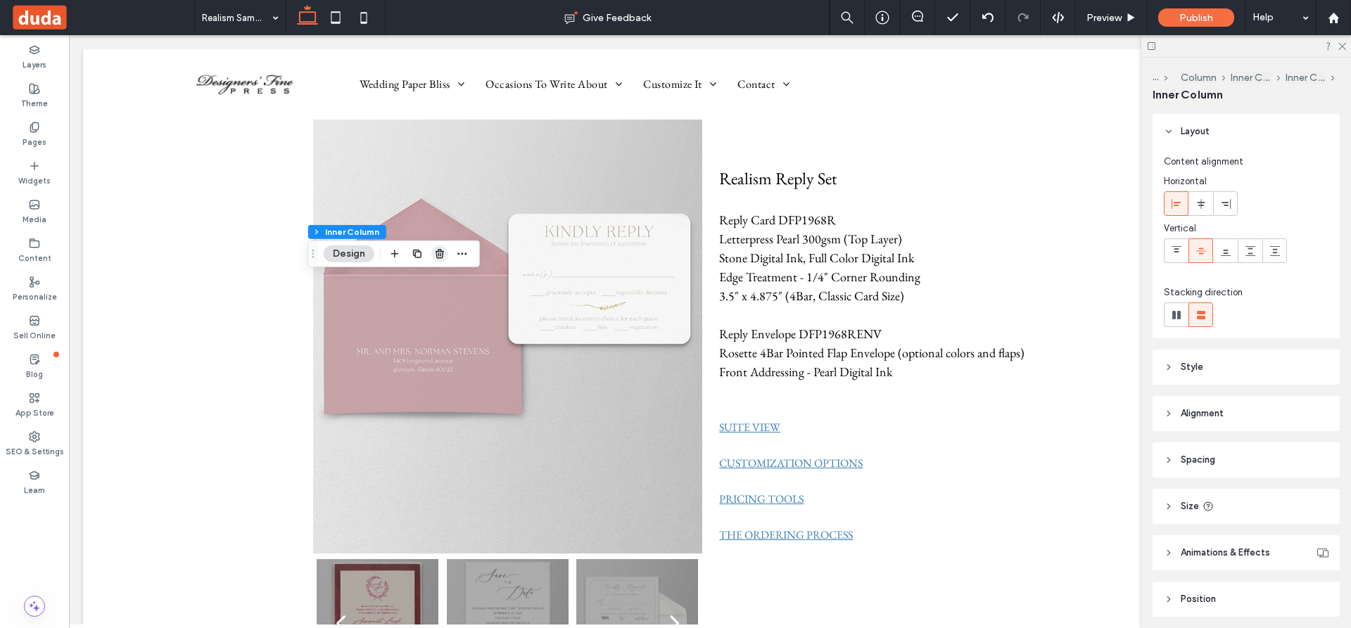
click at [442, 252] on use "button" at bounding box center [439, 253] width 8 height 9
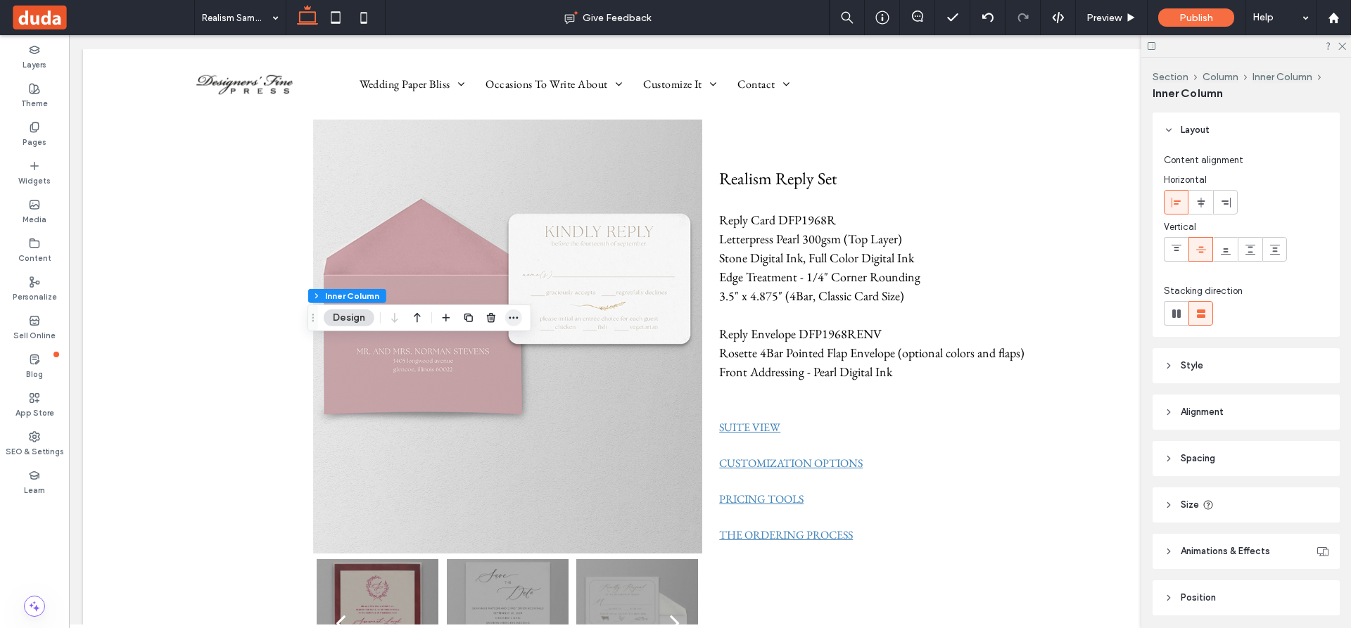
click at [515, 319] on icon "button" at bounding box center [513, 317] width 11 height 11
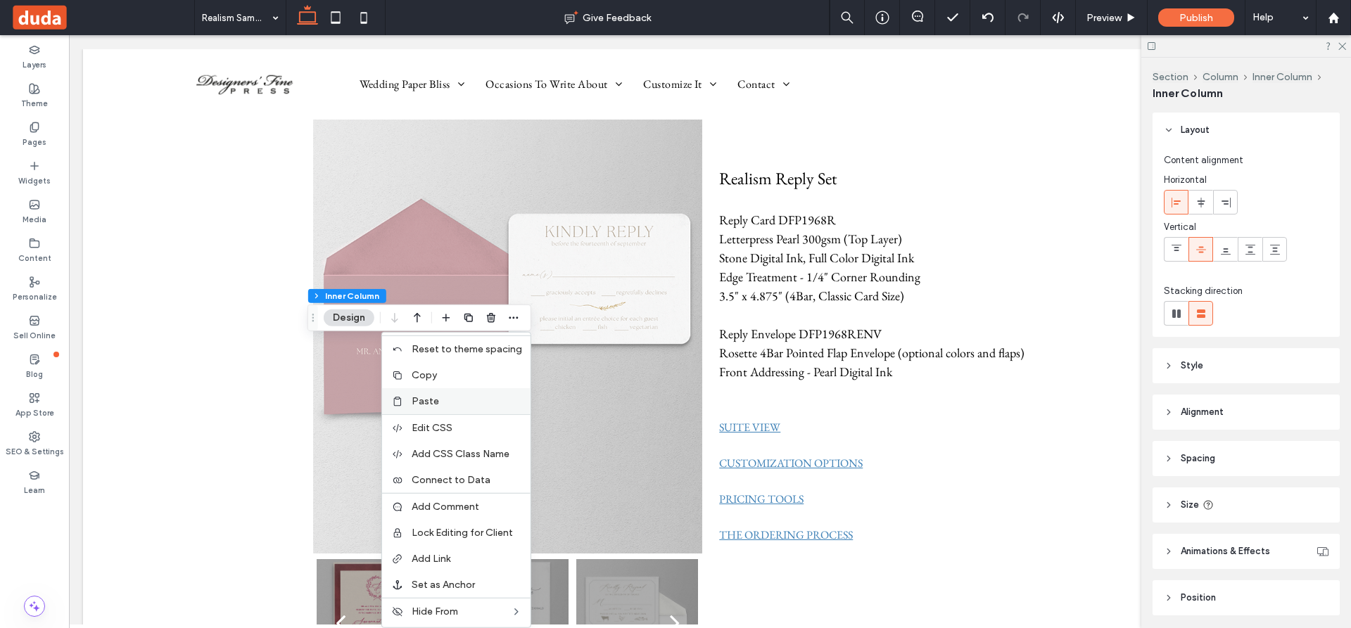
click at [439, 397] on span "Paste" at bounding box center [425, 401] width 27 height 12
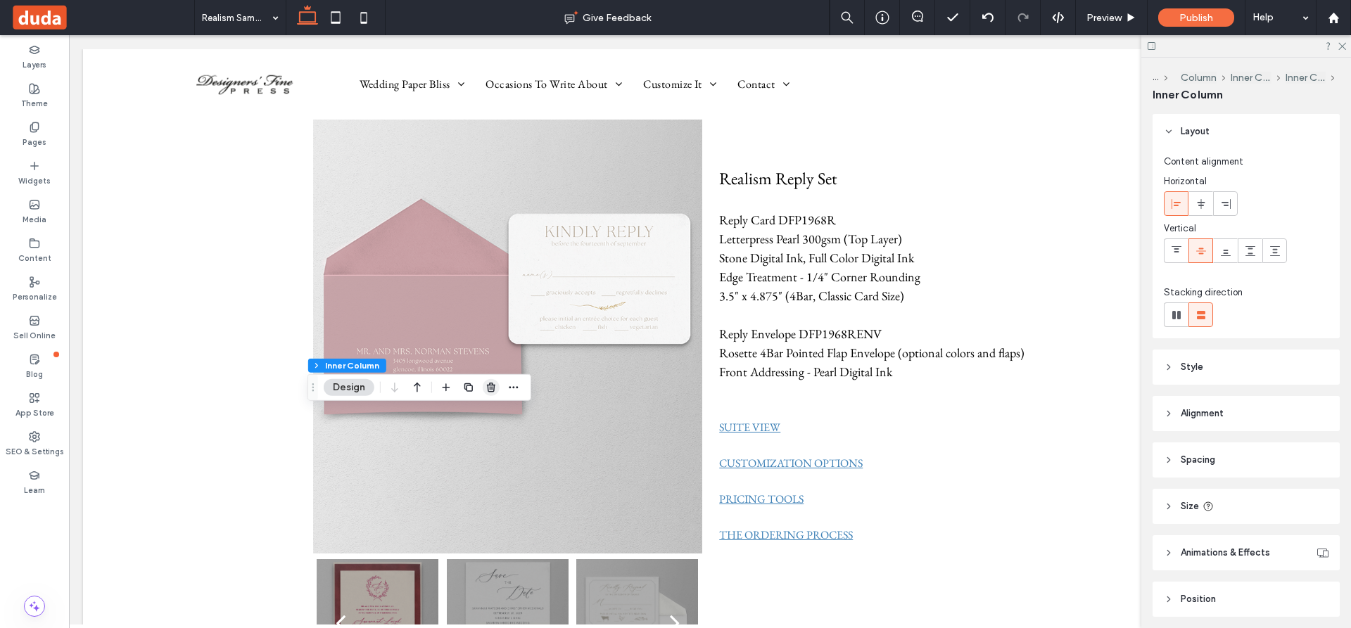
click at [487, 385] on use "button" at bounding box center [491, 387] width 8 height 9
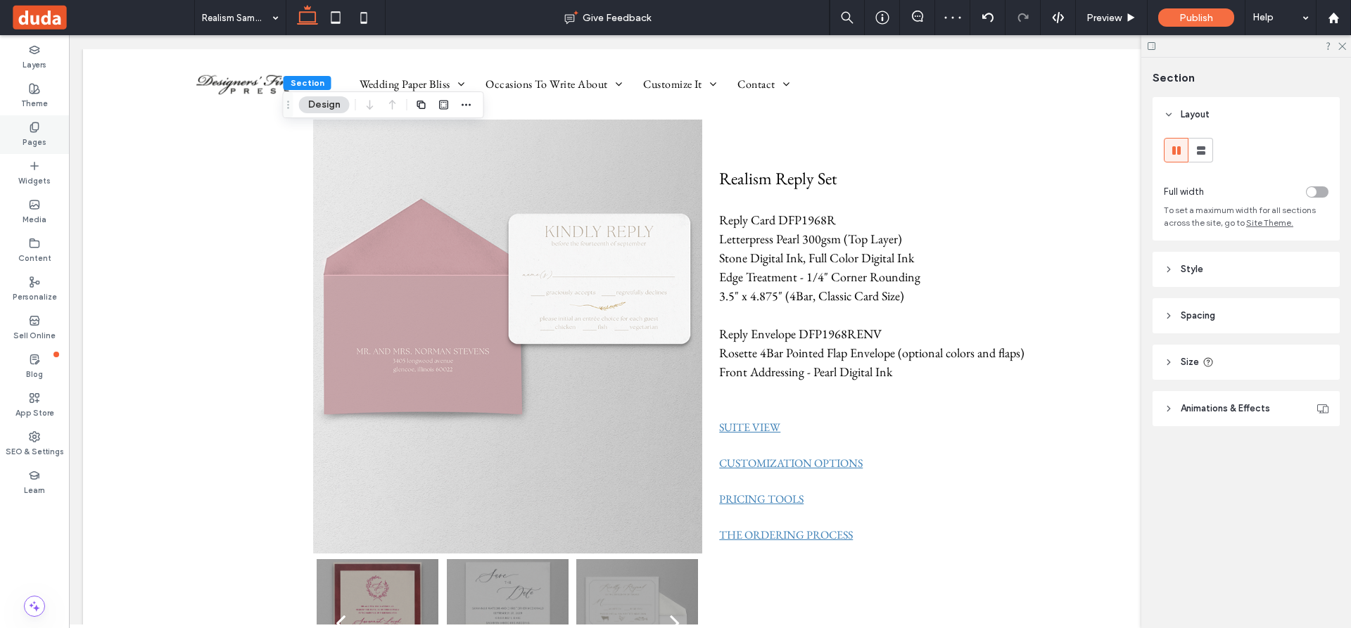
click at [33, 129] on use at bounding box center [34, 126] width 8 height 9
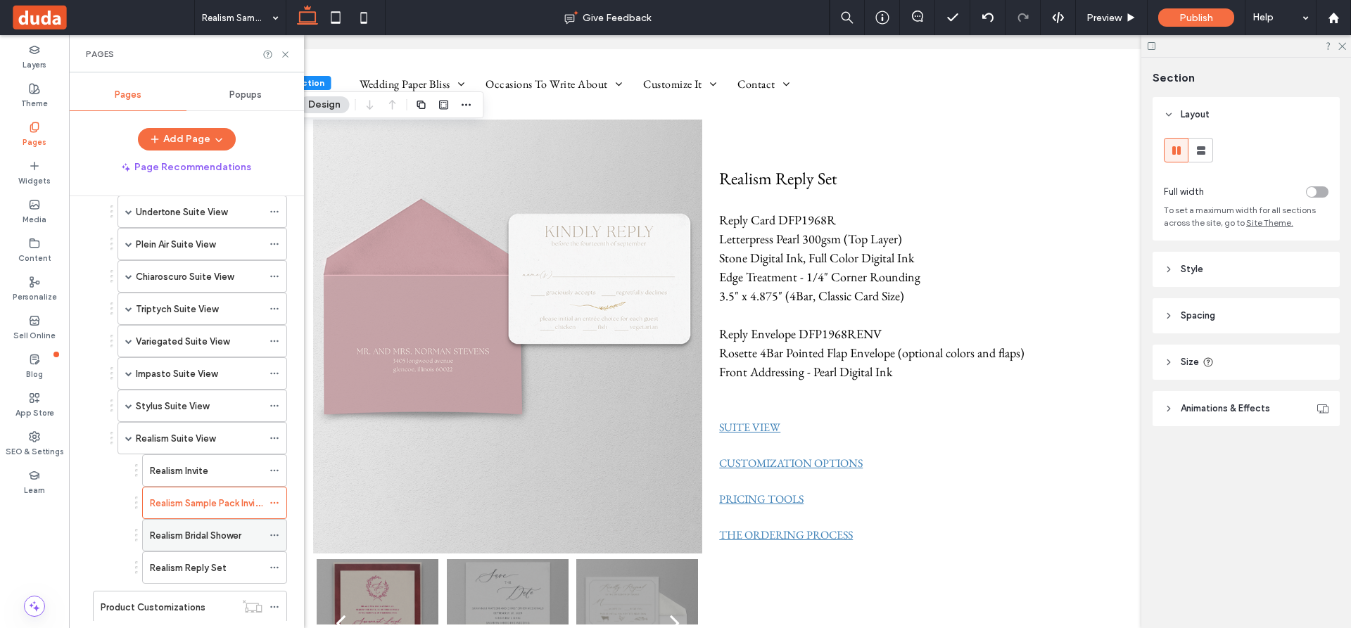
scroll to position [563, 0]
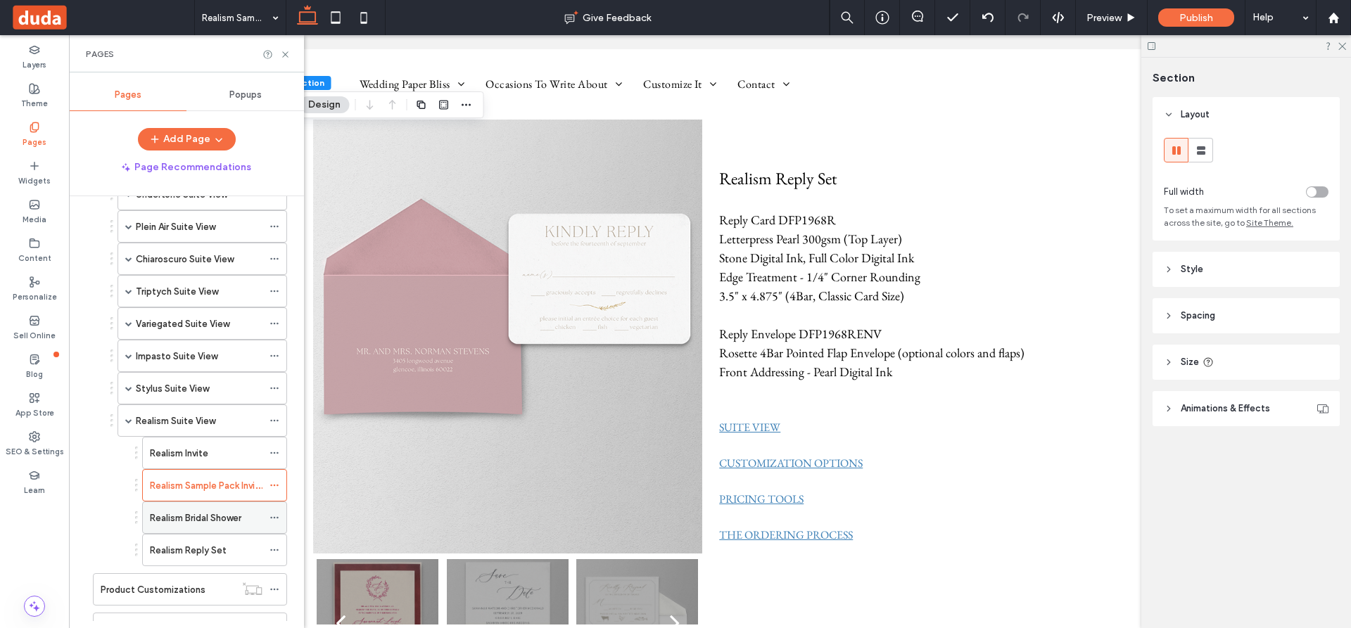
click at [210, 519] on label "Realism Bridal Shower" at bounding box center [195, 518] width 91 height 25
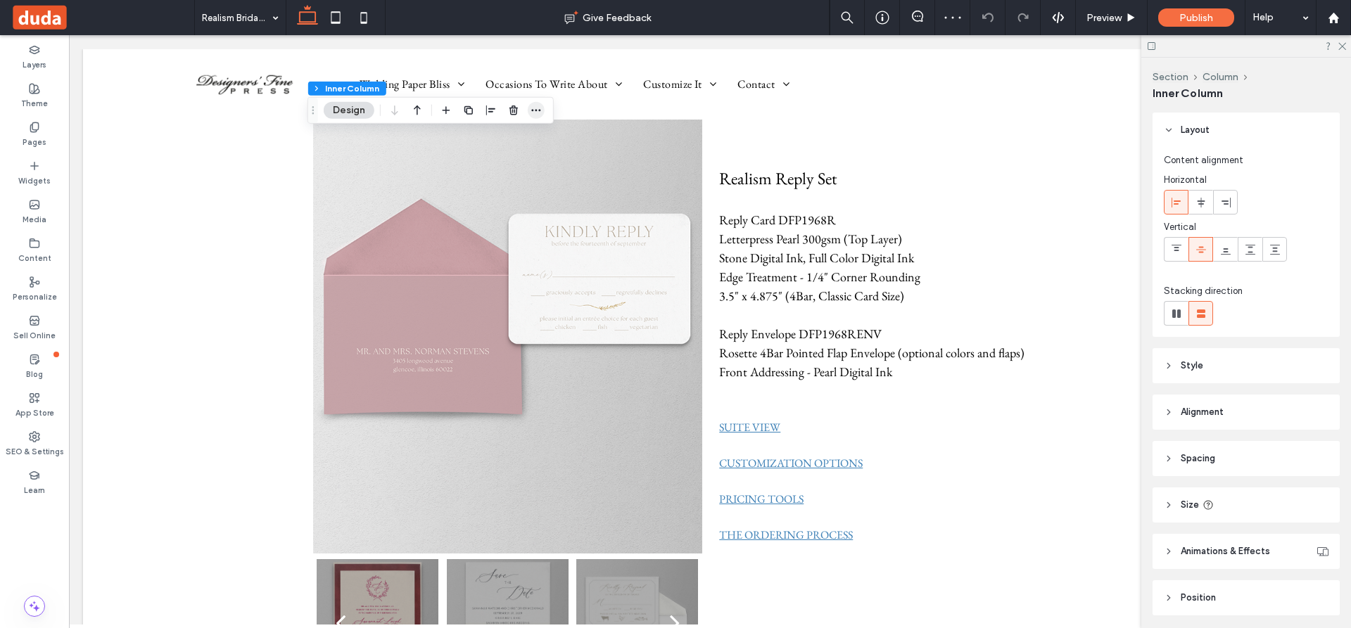
click at [537, 105] on icon "button" at bounding box center [535, 110] width 11 height 11
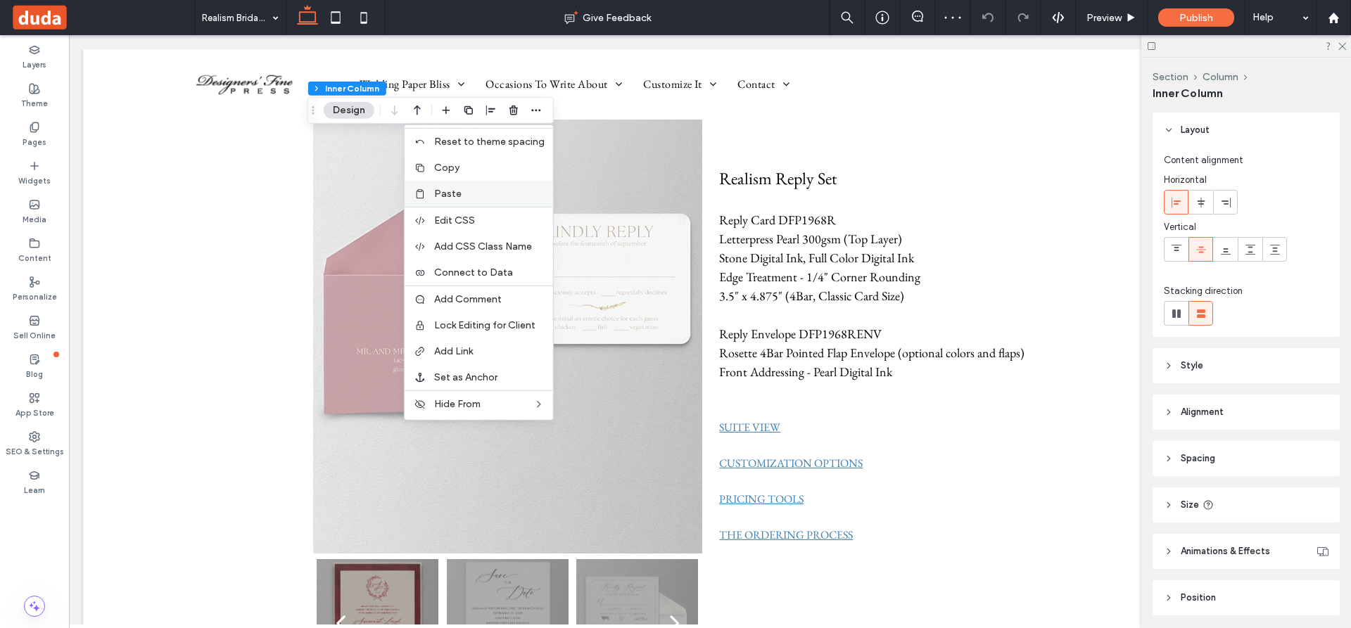
click at [448, 191] on span "Paste" at bounding box center [447, 194] width 27 height 12
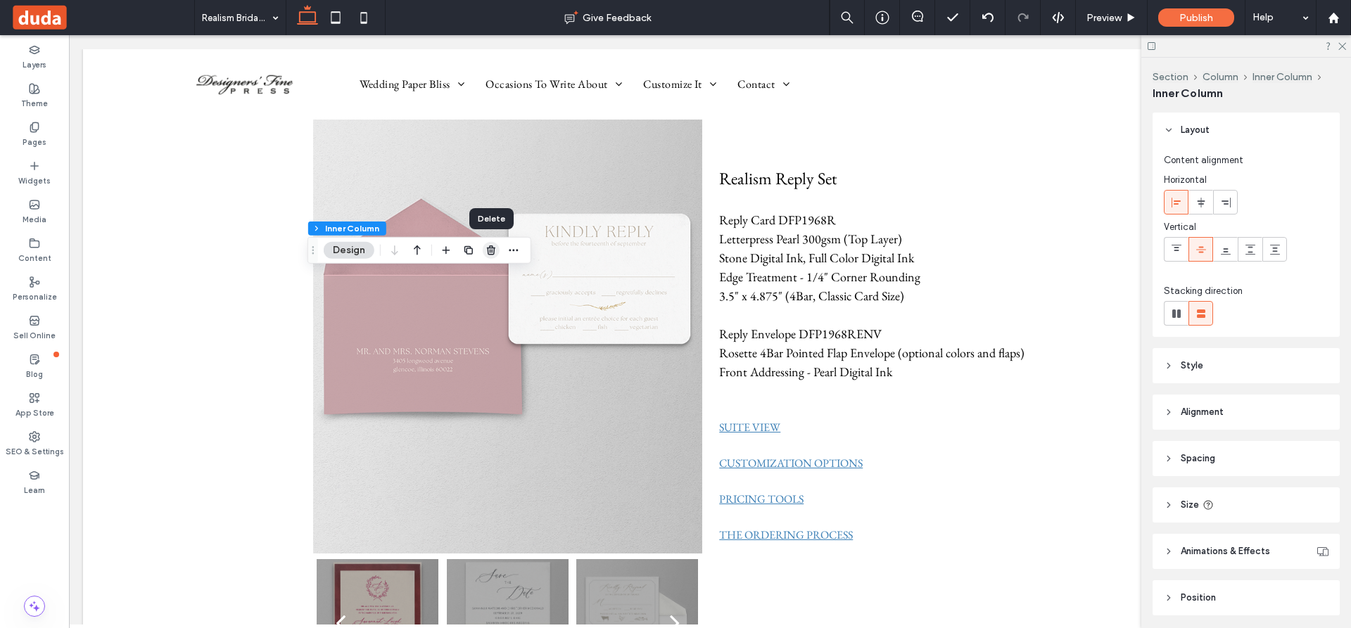
click at [490, 250] on use "button" at bounding box center [491, 250] width 8 height 9
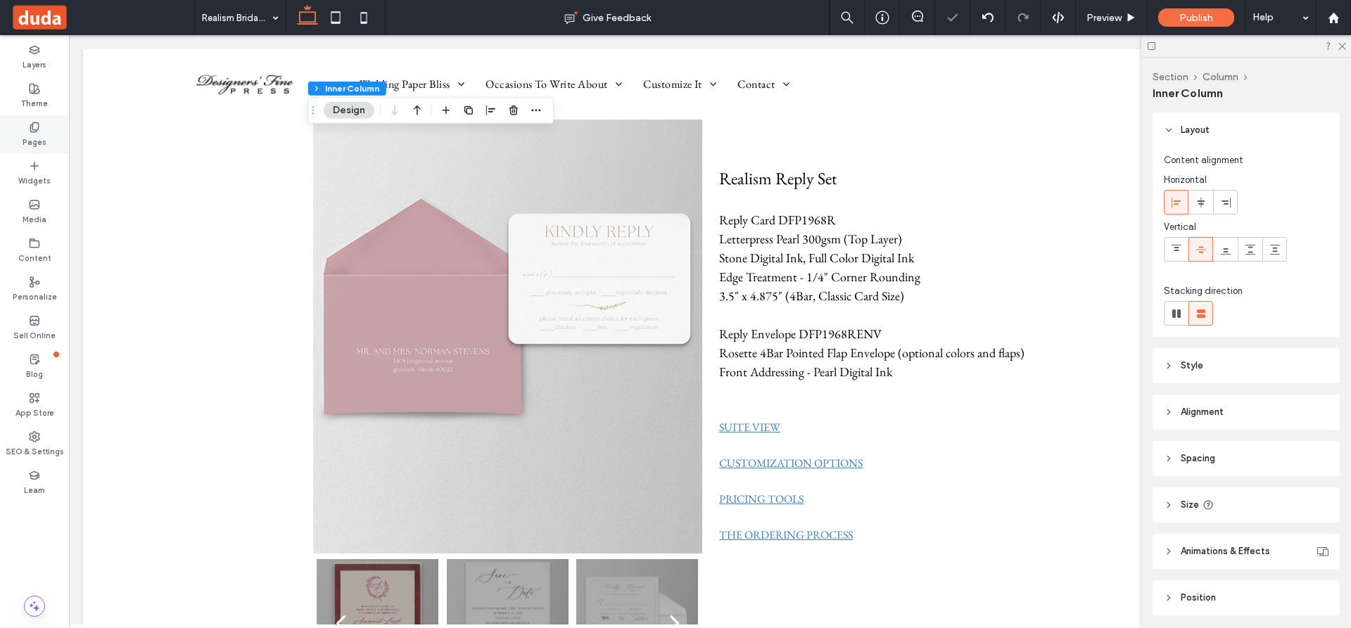
click at [33, 131] on icon at bounding box center [34, 127] width 11 height 11
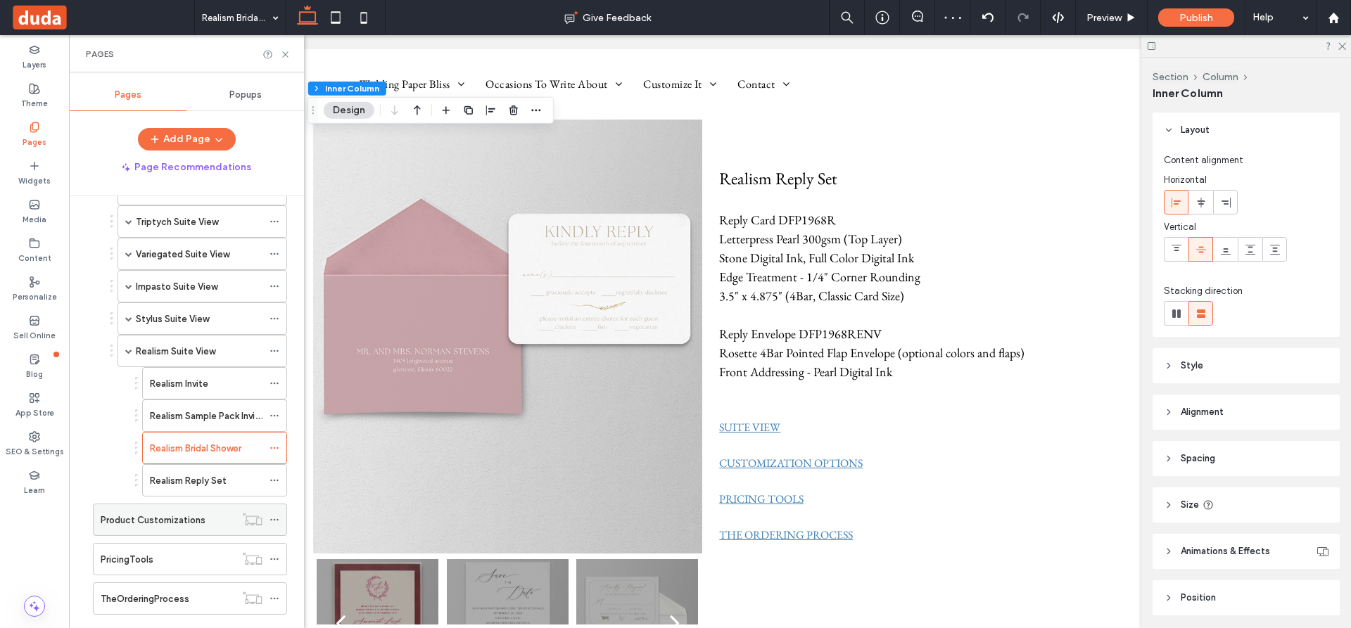
scroll to position [633, 0]
click at [200, 480] on label "Realism Reply Set" at bounding box center [188, 480] width 77 height 25
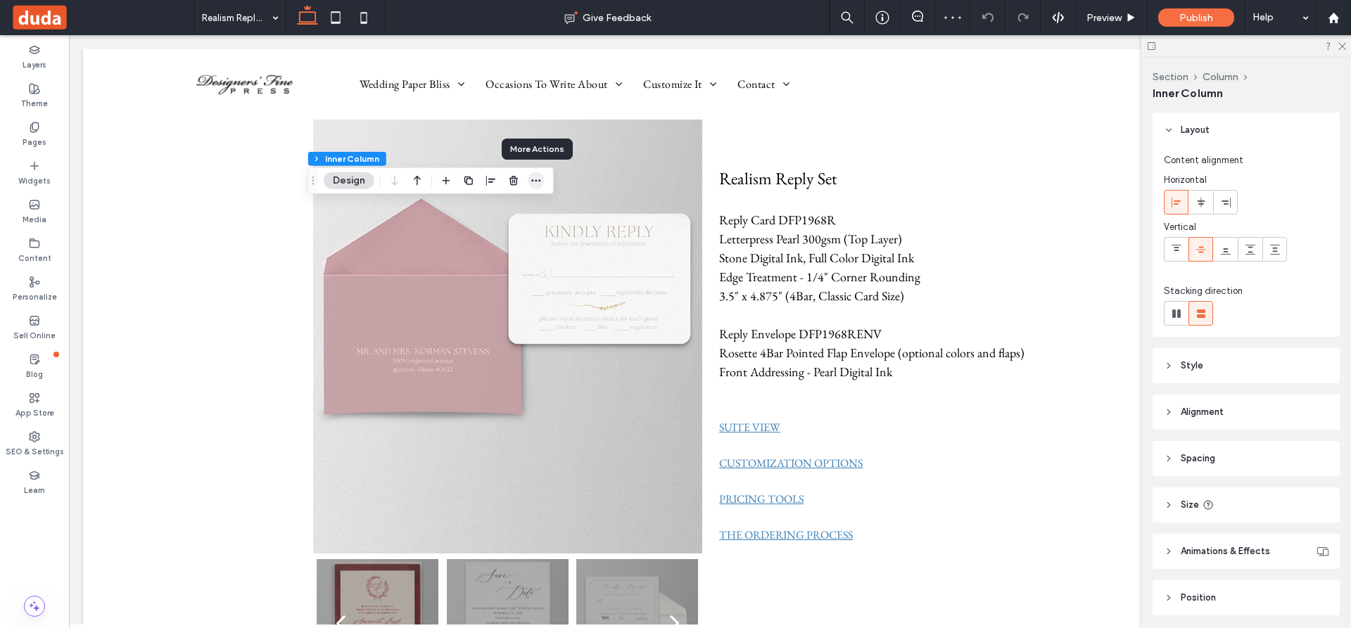
click at [537, 177] on icon "button" at bounding box center [535, 180] width 11 height 11
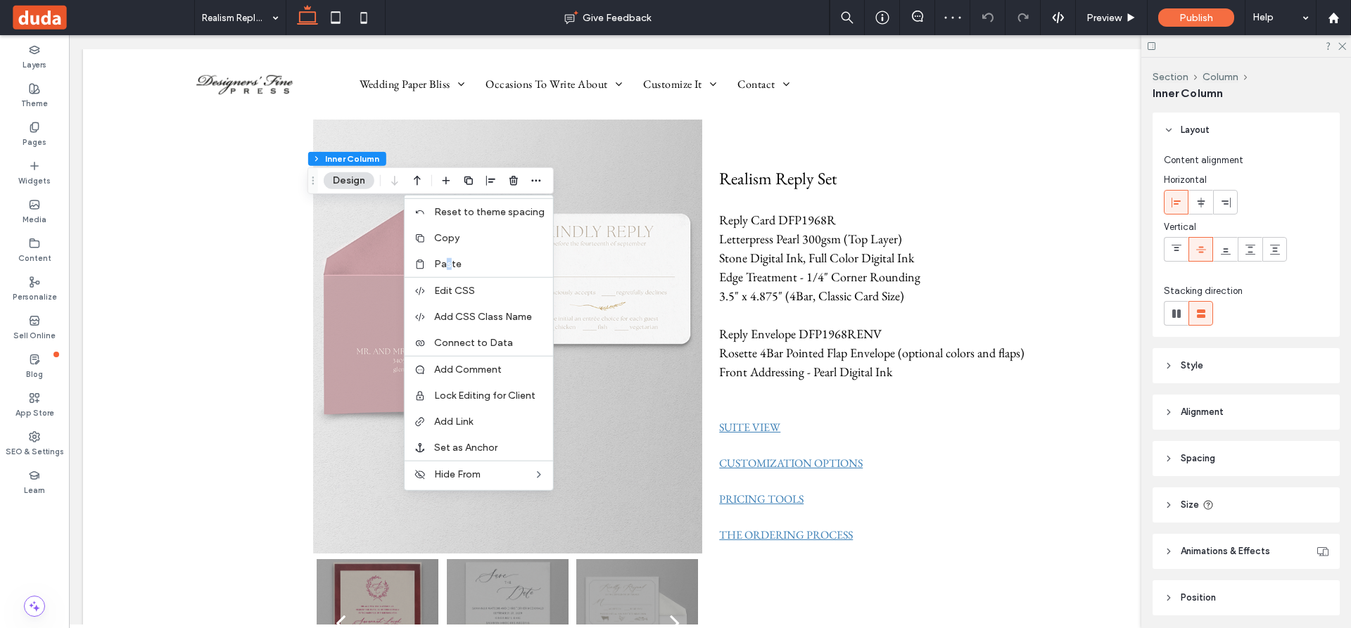
click at [451, 262] on span "Paste" at bounding box center [447, 264] width 27 height 12
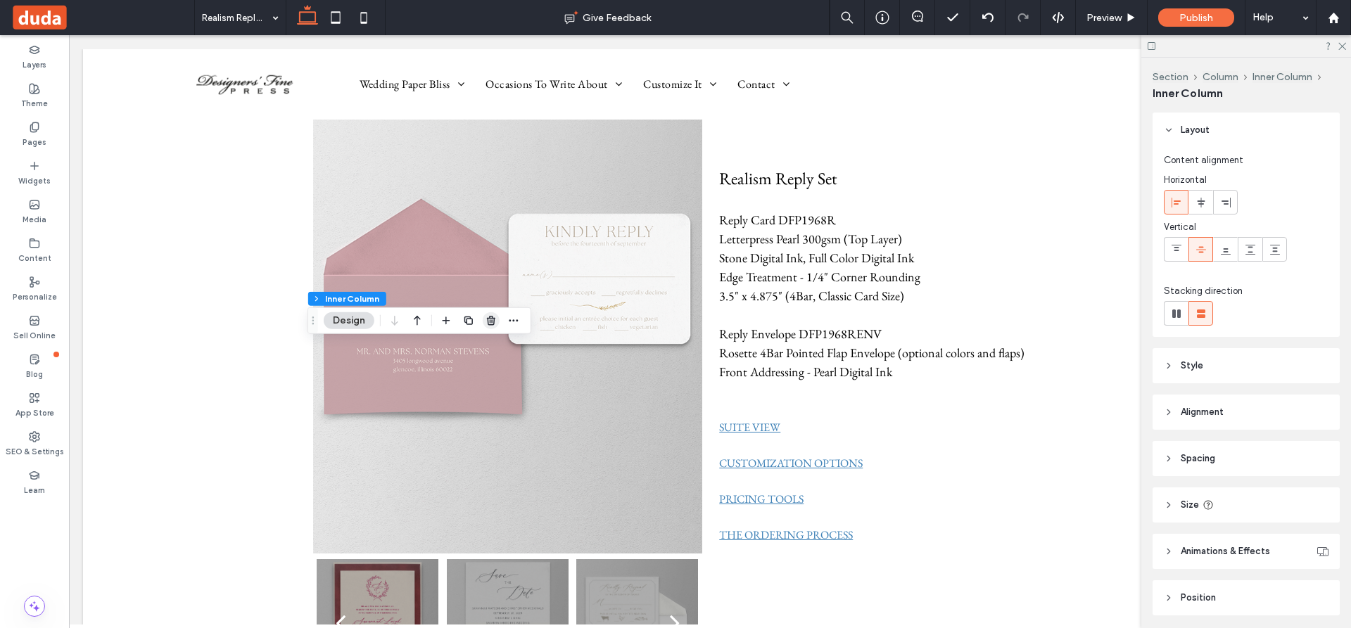
click at [493, 317] on icon "button" at bounding box center [490, 320] width 11 height 11
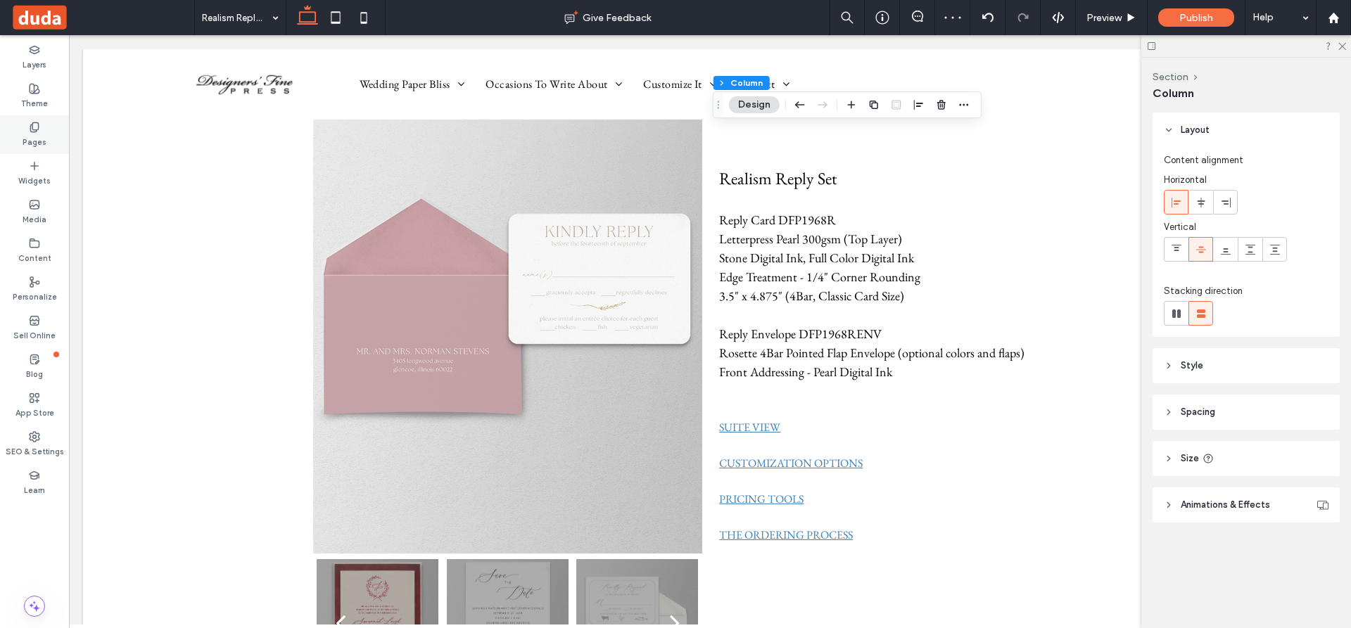
click at [33, 128] on icon at bounding box center [34, 127] width 11 height 11
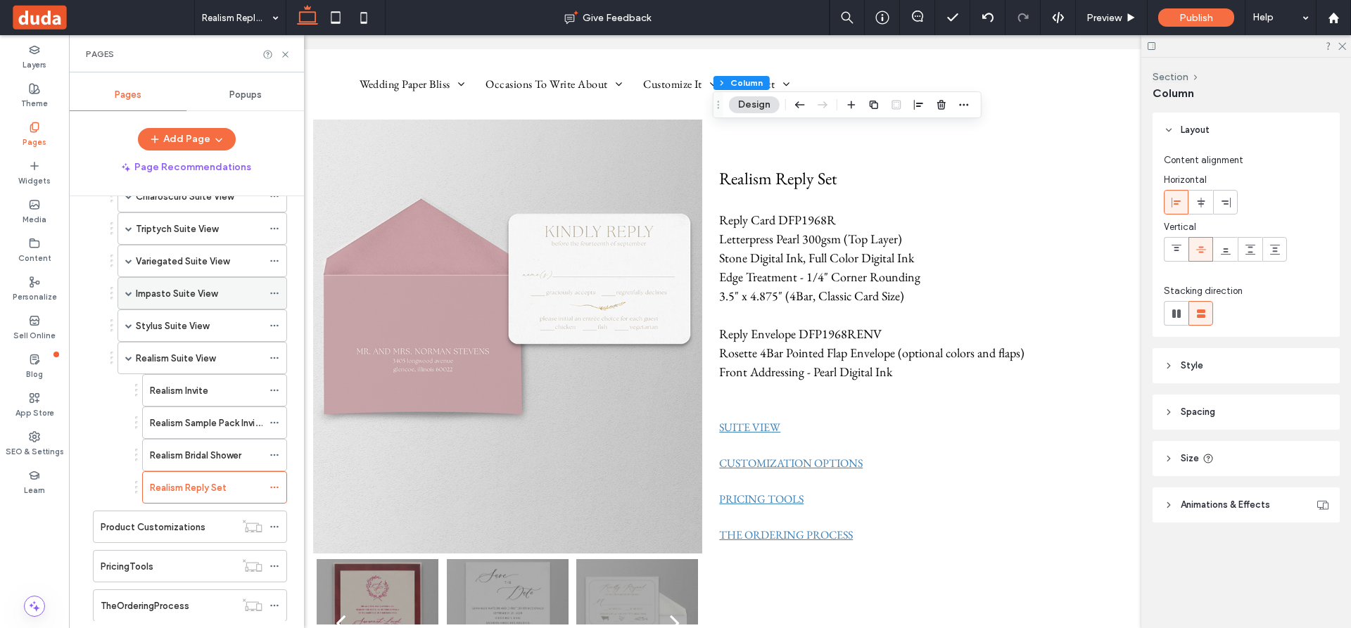
scroll to position [661, 0]
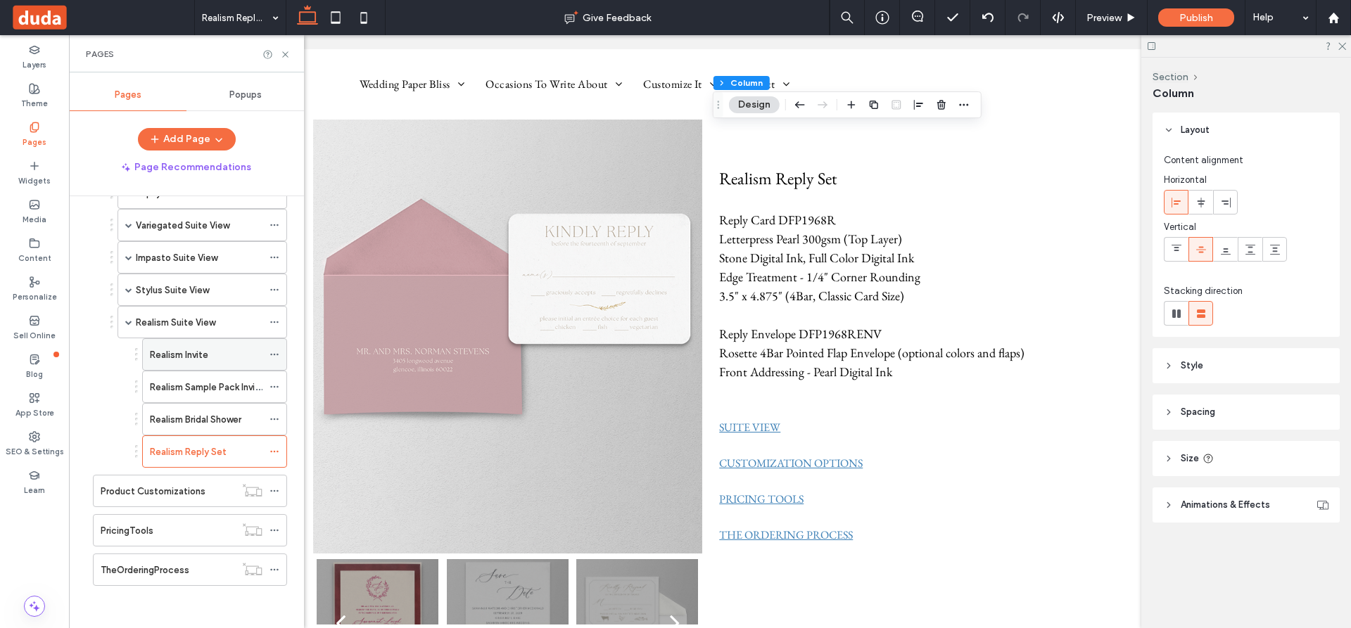
click at [215, 349] on div "Realism Invite" at bounding box center [206, 355] width 113 height 15
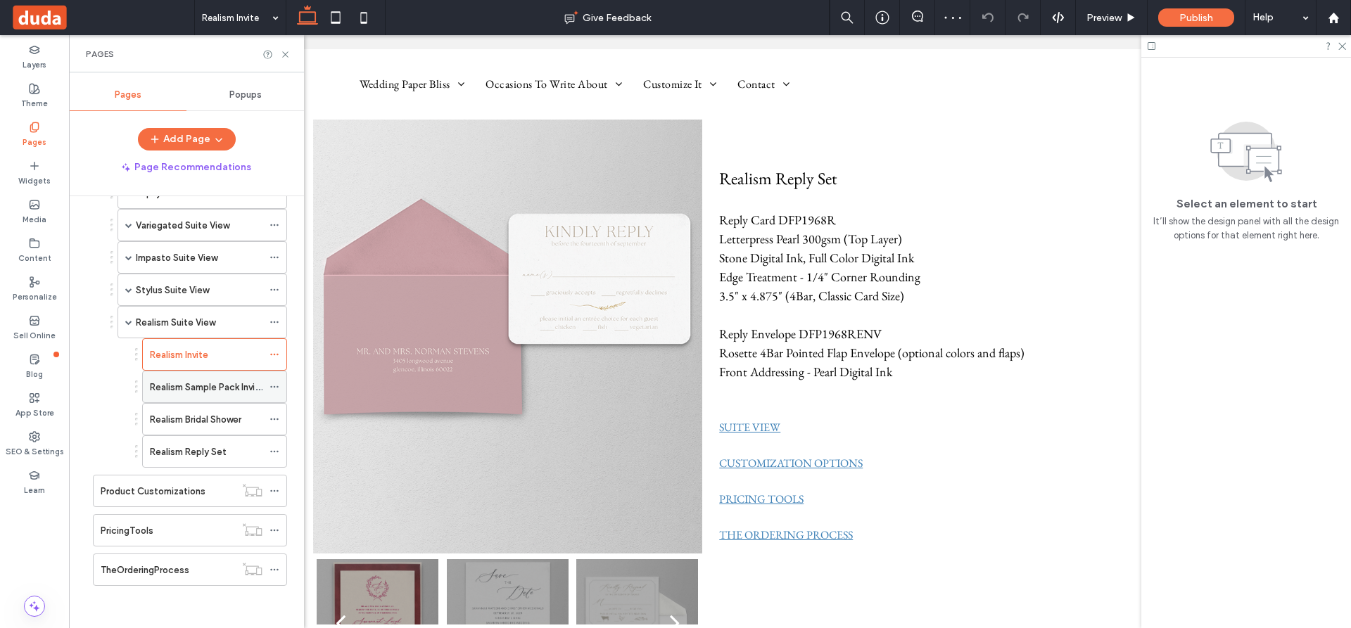
click at [184, 381] on label "Realism Sample Pack Invite" at bounding box center [207, 387] width 115 height 25
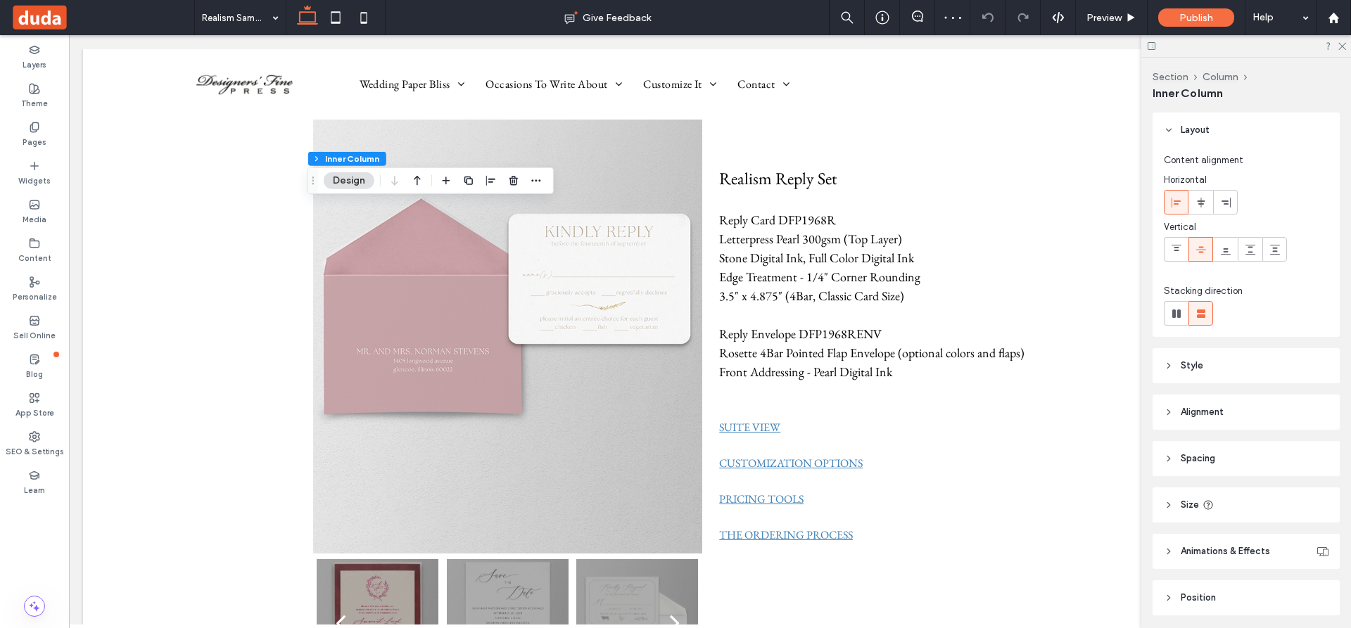
scroll to position [49, 0]
click at [490, 181] on use "button" at bounding box center [491, 181] width 8 height 9
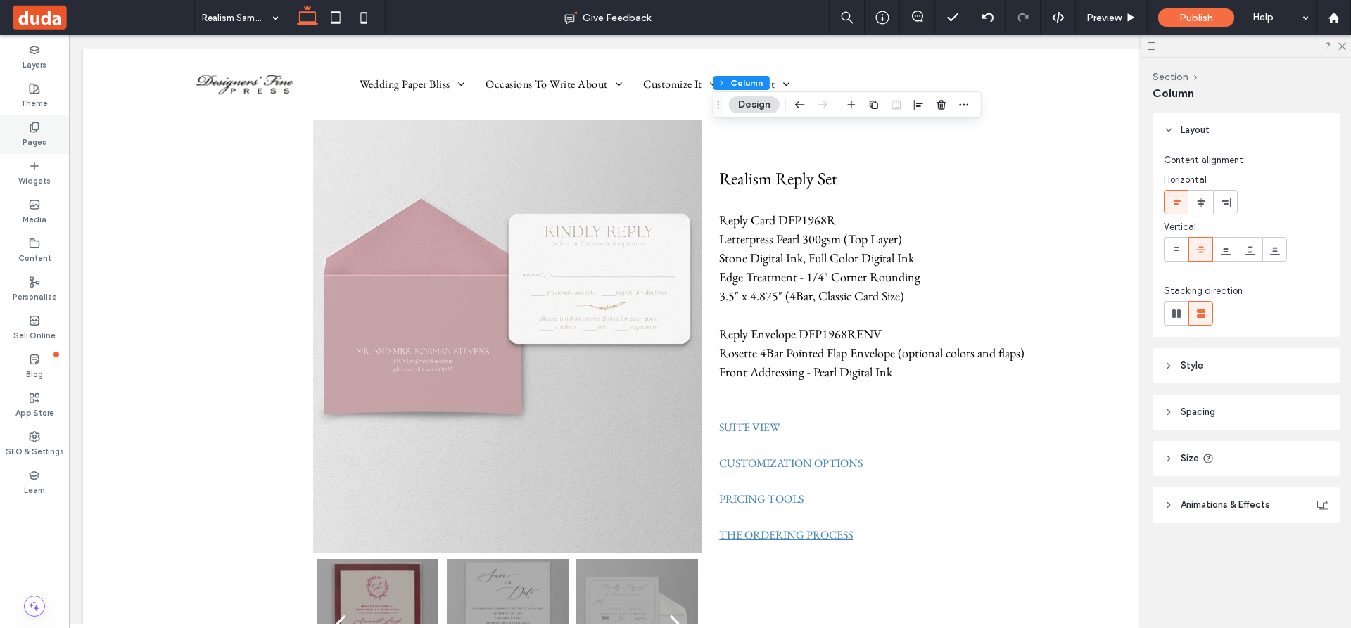
click at [30, 128] on icon at bounding box center [34, 127] width 11 height 11
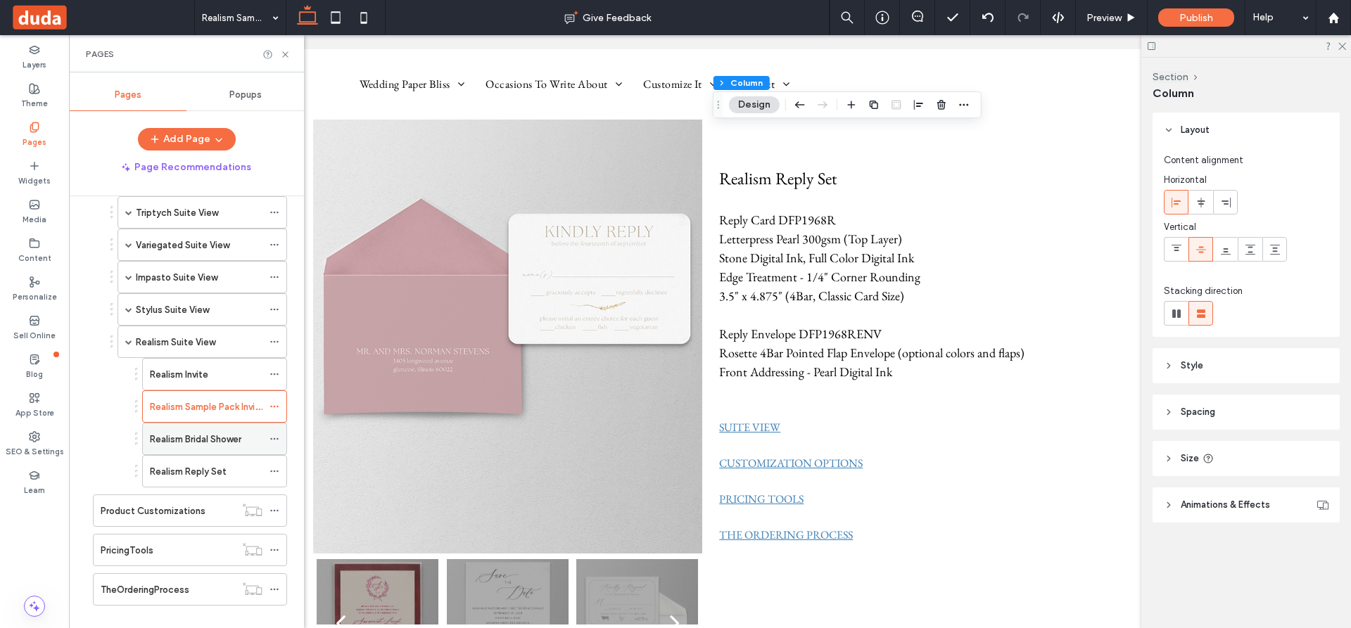
scroll to position [661, 0]
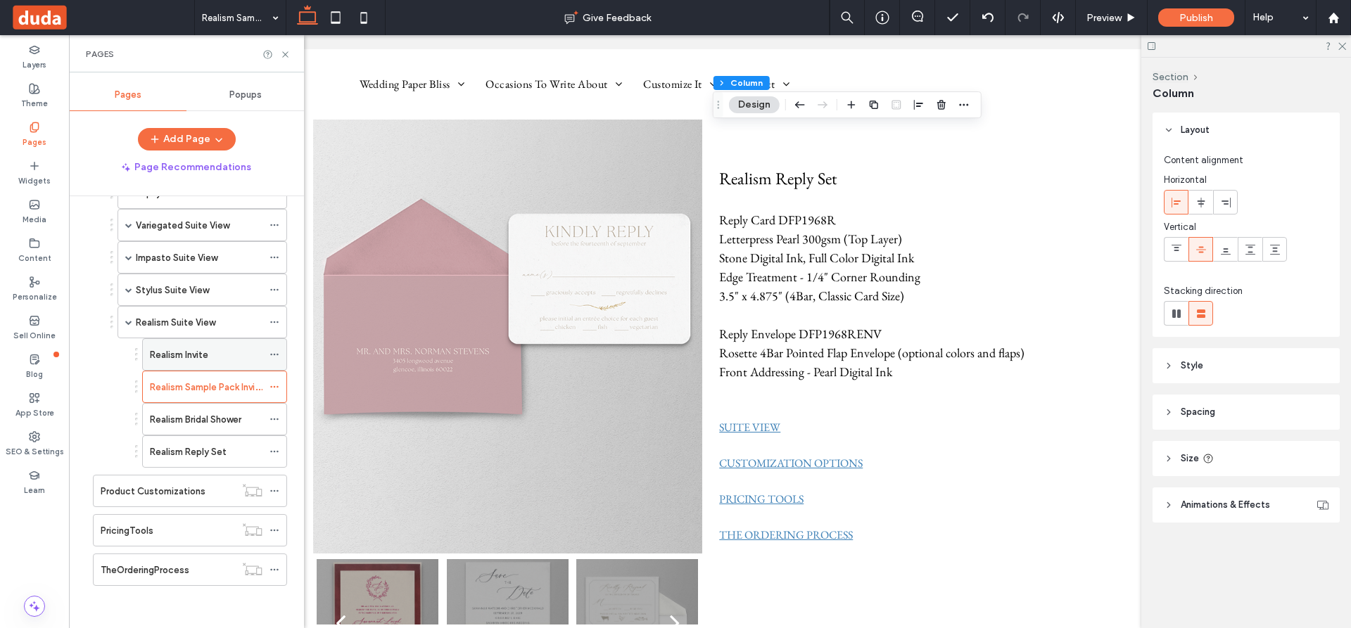
click at [205, 346] on div "Realism Invite" at bounding box center [206, 354] width 113 height 31
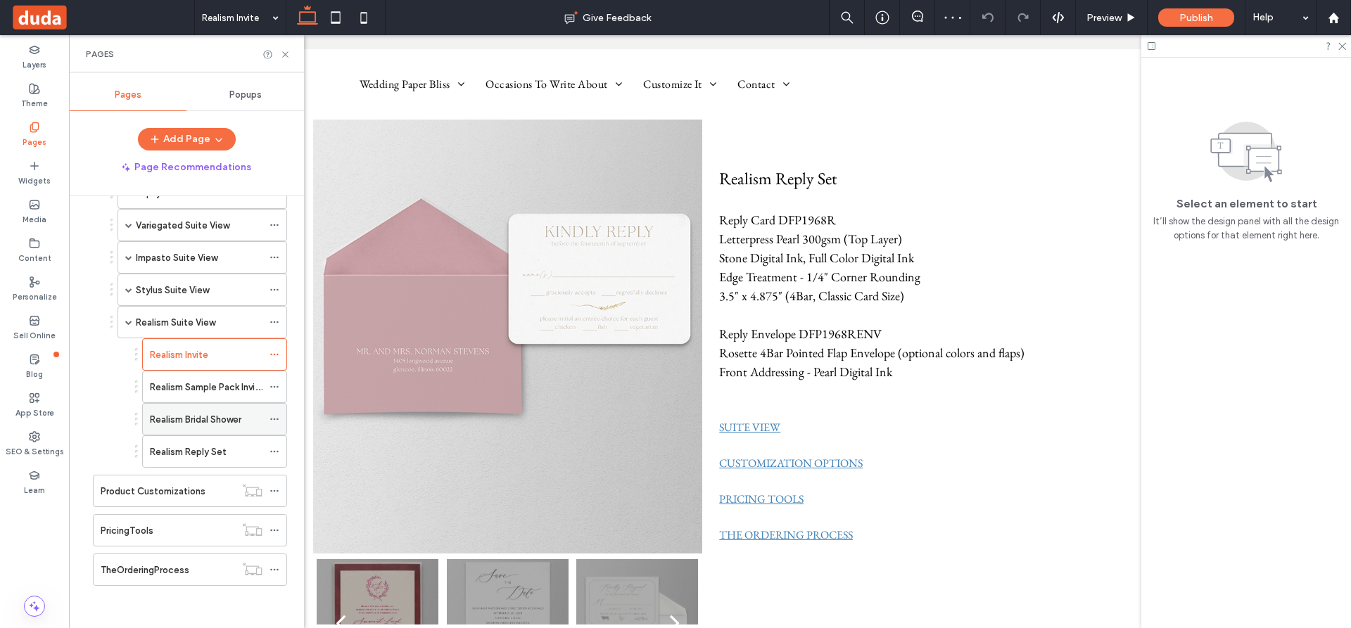
click at [208, 421] on label "Realism Bridal Shower" at bounding box center [195, 419] width 91 height 25
click at [187, 447] on label "Realism Reply Set" at bounding box center [188, 452] width 77 height 25
click at [212, 323] on label "Realism Suite View" at bounding box center [175, 322] width 79 height 25
click at [216, 359] on div "Realism Invite" at bounding box center [206, 355] width 113 height 15
click at [179, 377] on div "Realism Sample Pack Invite" at bounding box center [206, 386] width 113 height 31
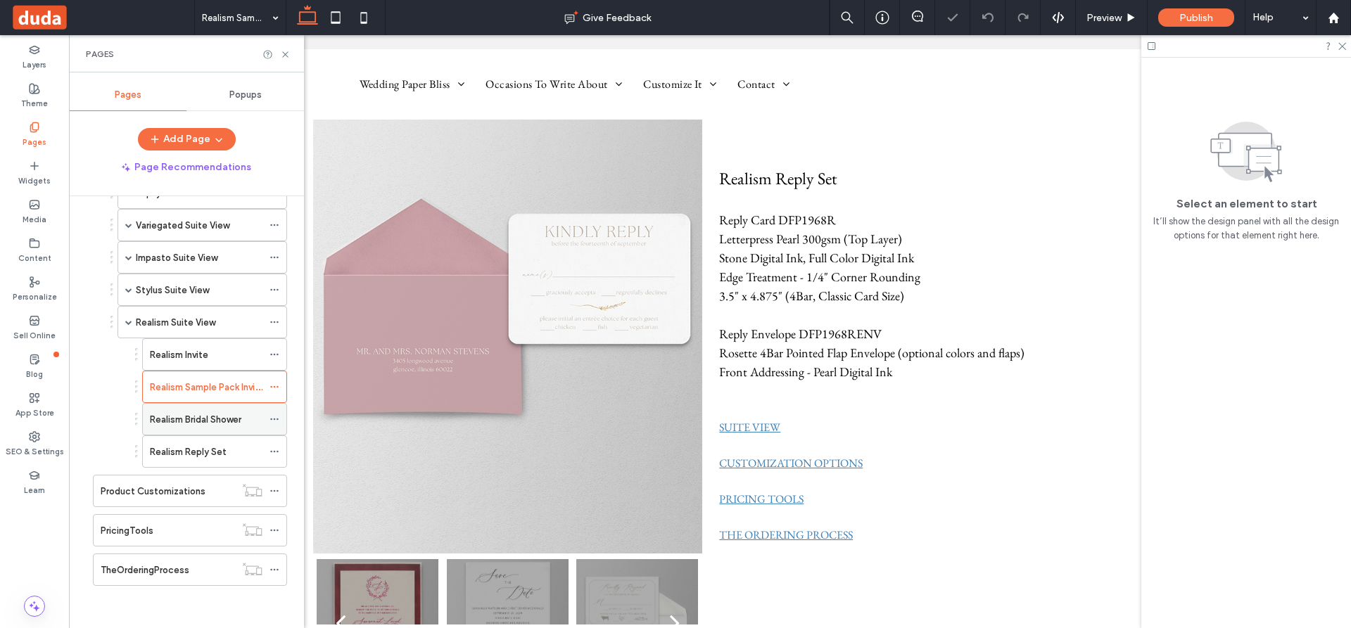
click at [222, 416] on label "Realism Bridal Shower" at bounding box center [195, 419] width 91 height 25
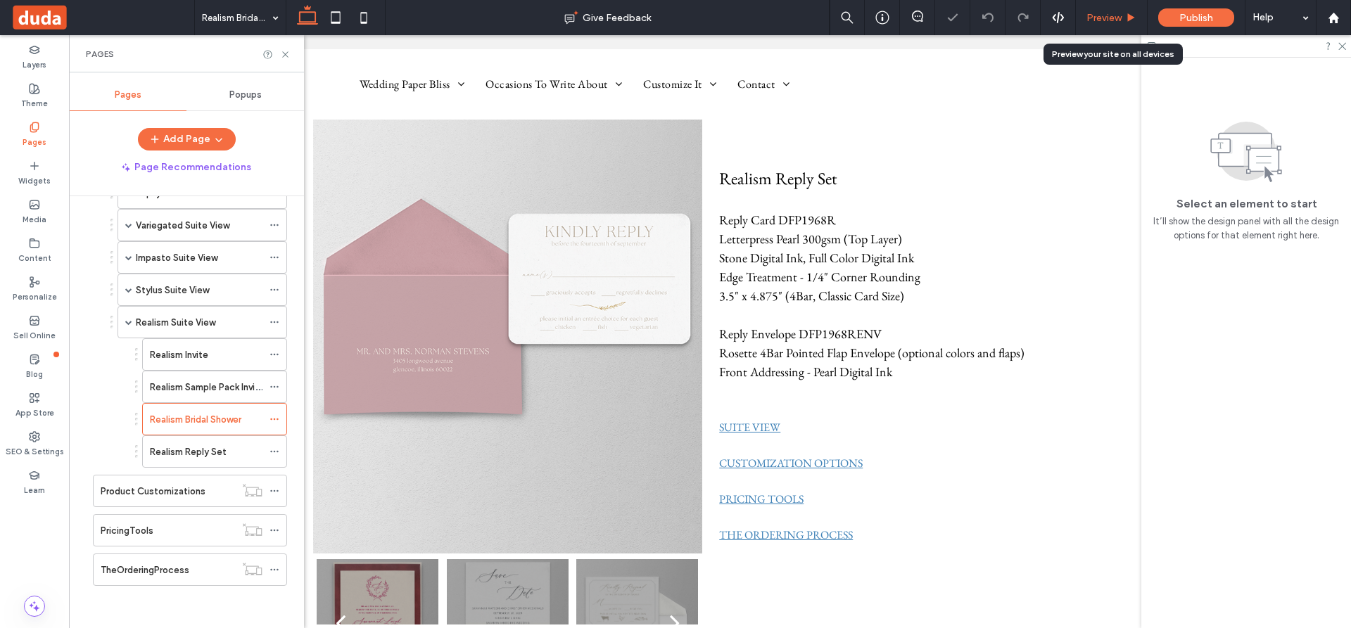
click at [1108, 17] on span "Preview" at bounding box center [1103, 18] width 35 height 12
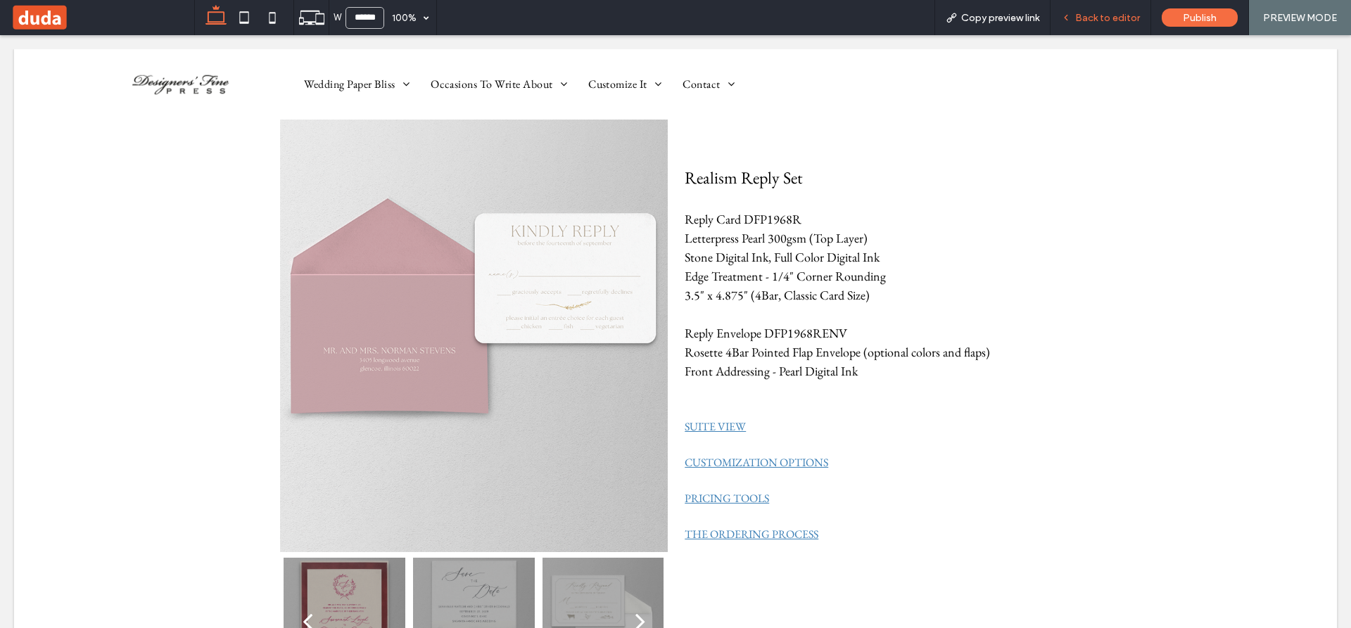
click at [1103, 16] on span "Back to editor" at bounding box center [1107, 18] width 65 height 12
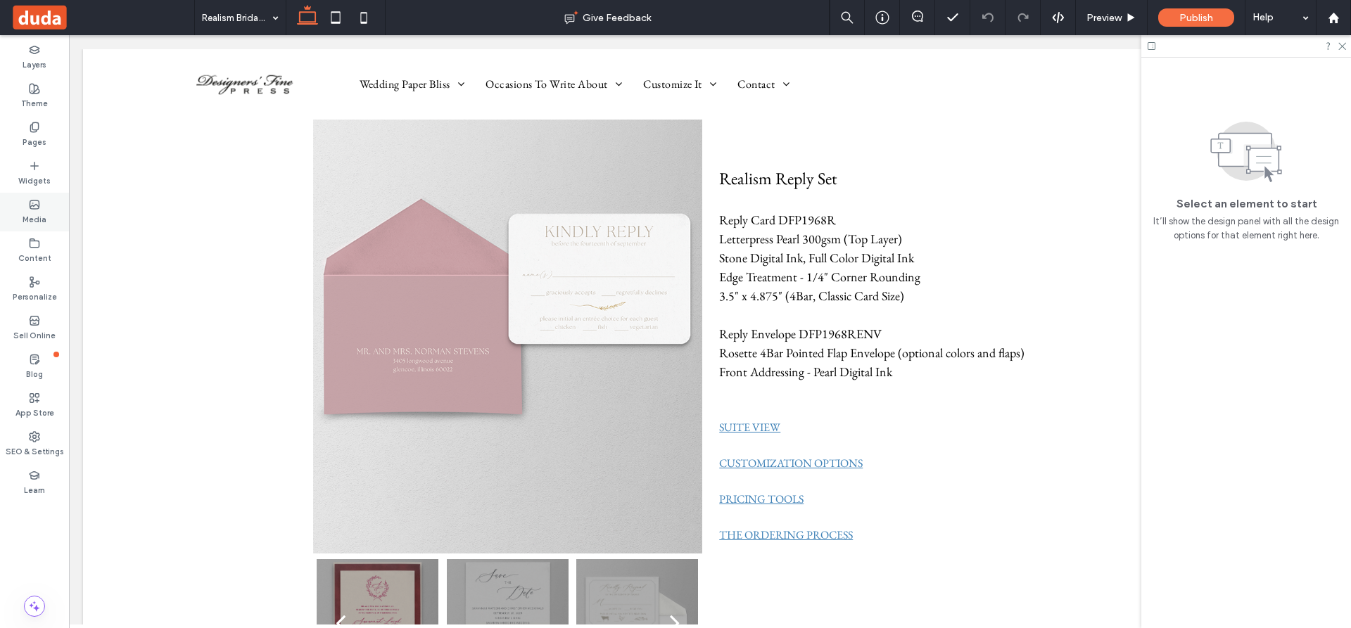
click at [33, 205] on icon at bounding box center [34, 204] width 11 height 11
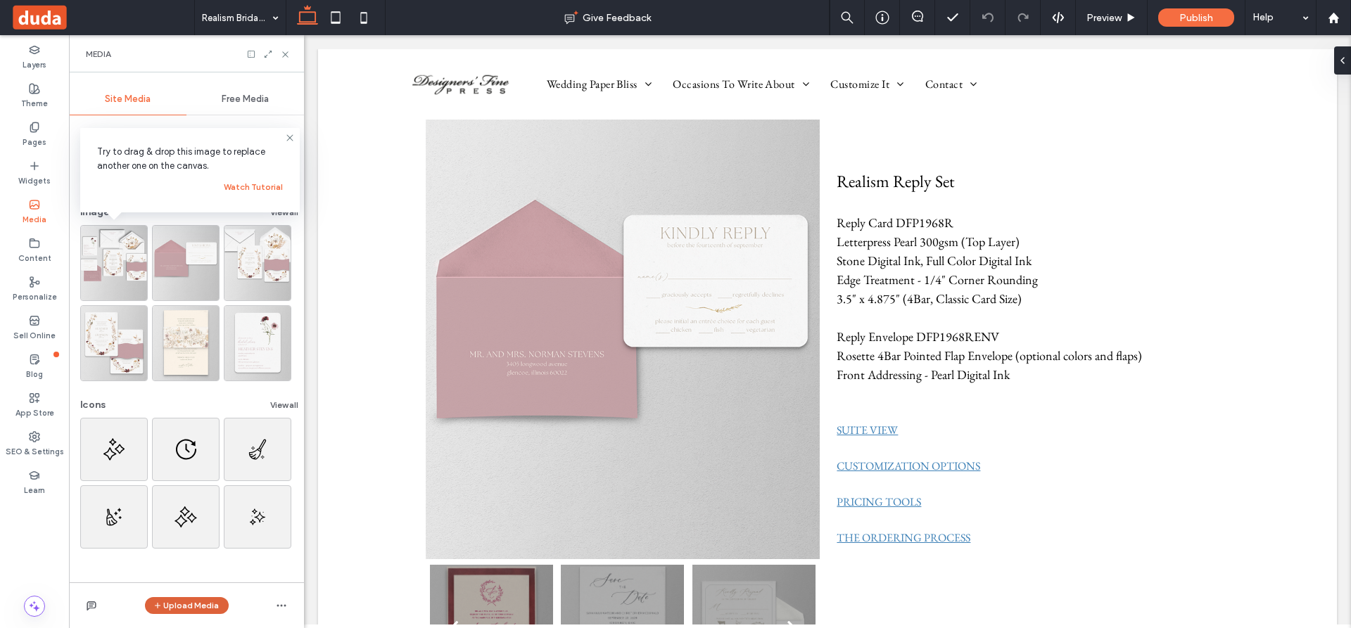
click at [188, 601] on button "Upload Media" at bounding box center [187, 605] width 84 height 17
click at [191, 514] on span "Images" at bounding box center [189, 518] width 30 height 14
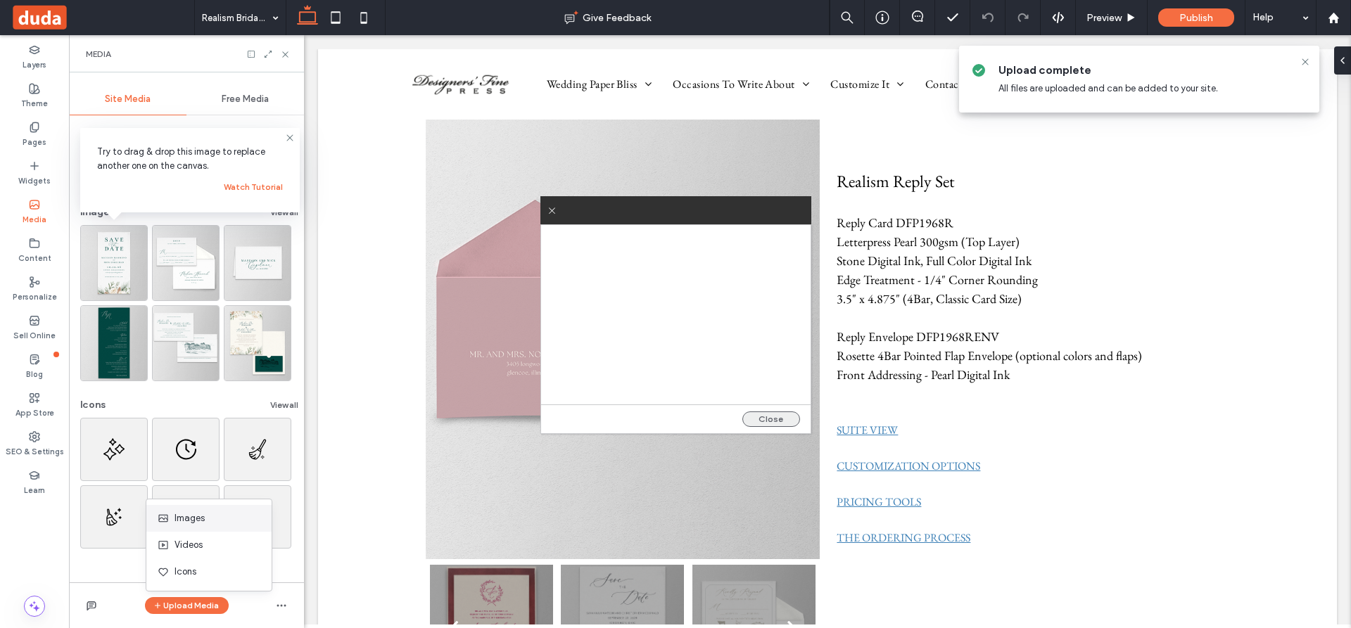
click at [769, 416] on button "Close" at bounding box center [771, 419] width 58 height 15
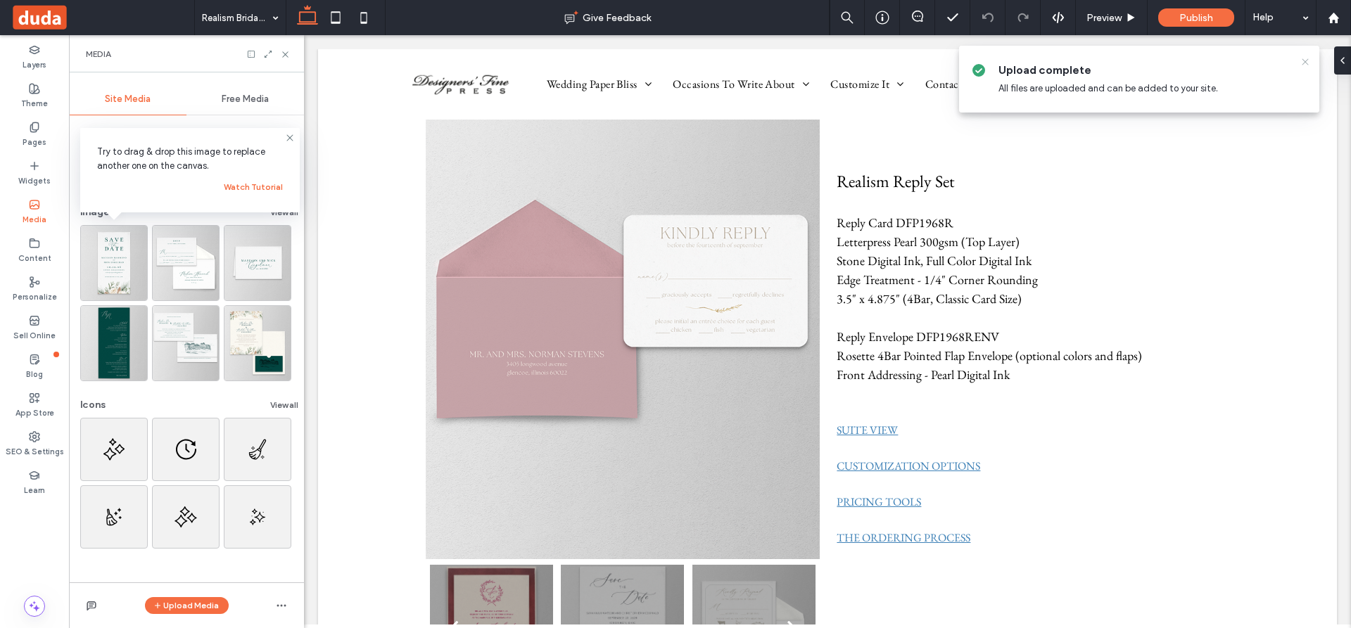
click at [1307, 60] on icon at bounding box center [1304, 61] width 11 height 11
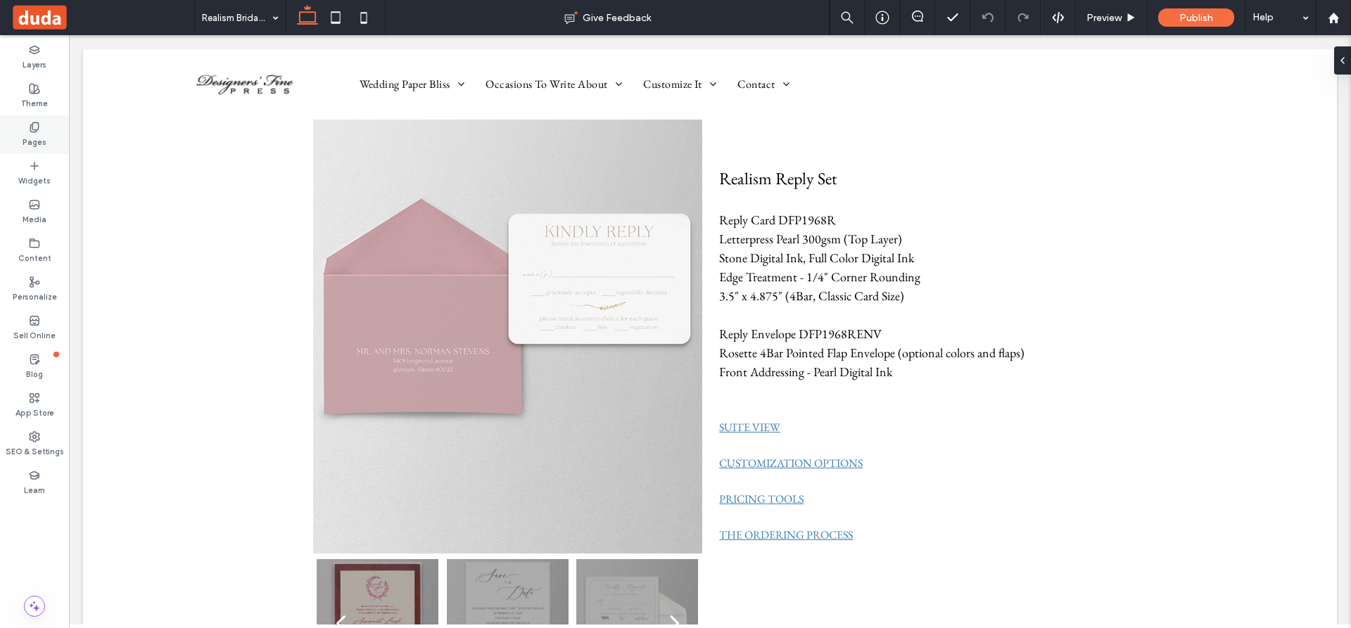
click at [33, 125] on icon at bounding box center [34, 127] width 11 height 11
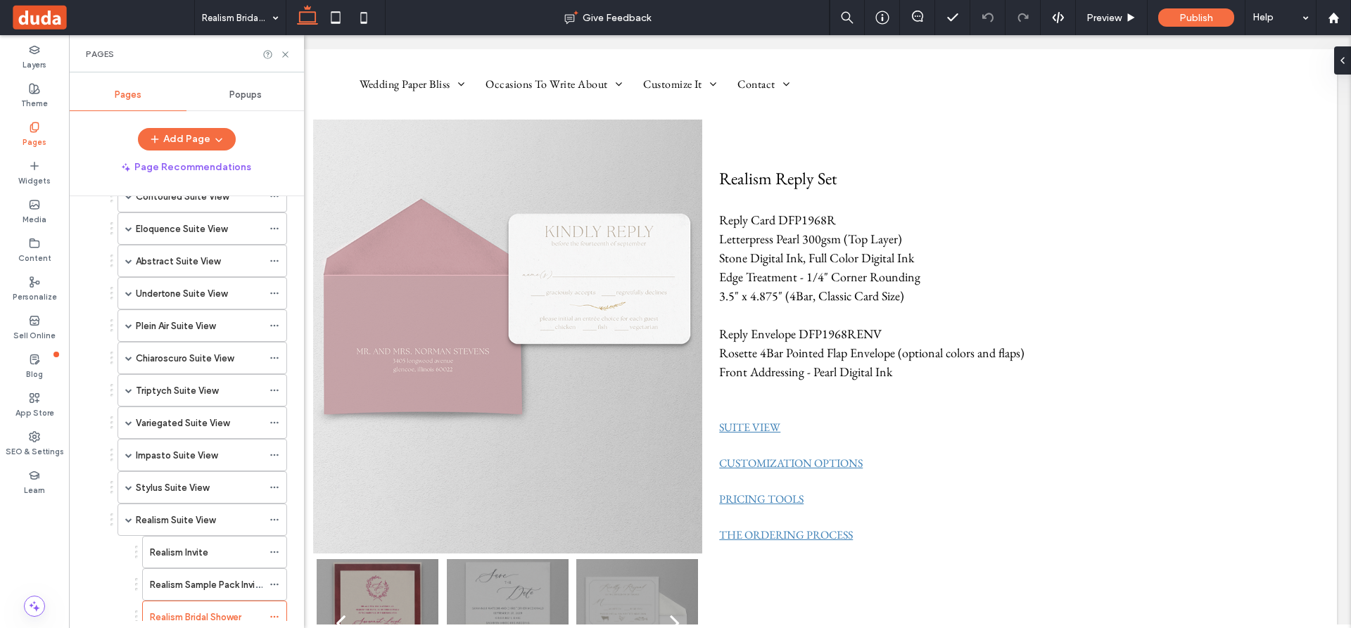
scroll to position [492, 0]
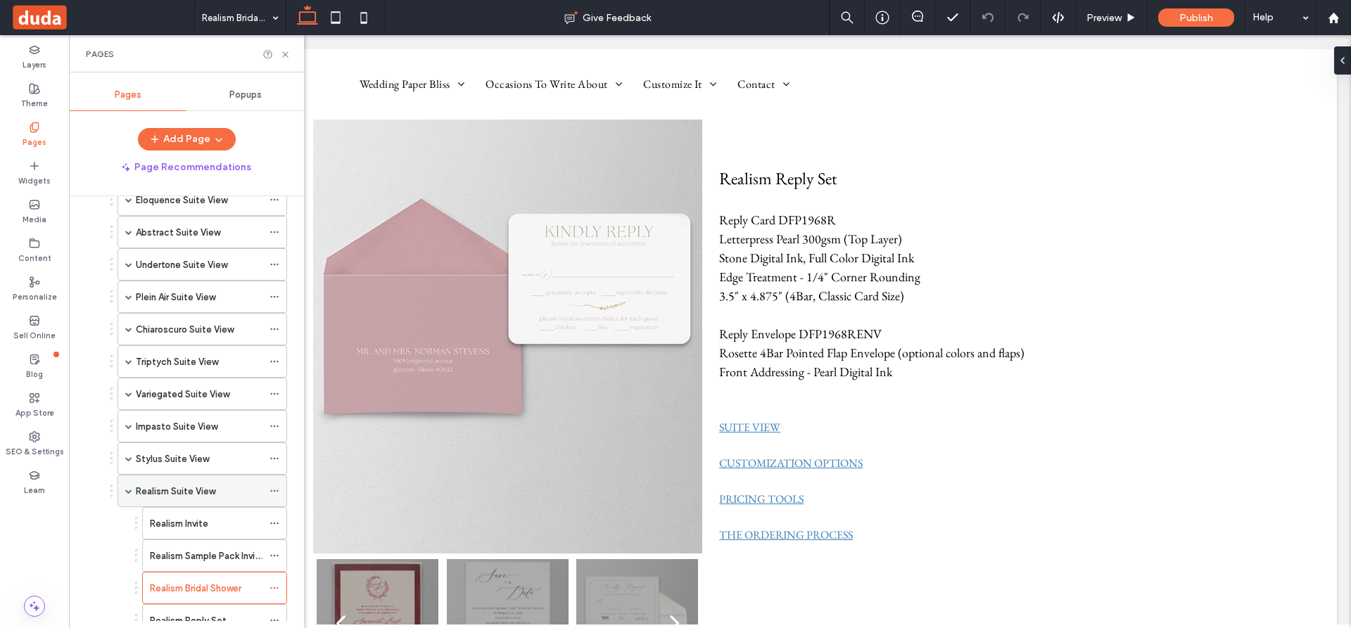
click at [274, 489] on icon at bounding box center [274, 491] width 10 height 10
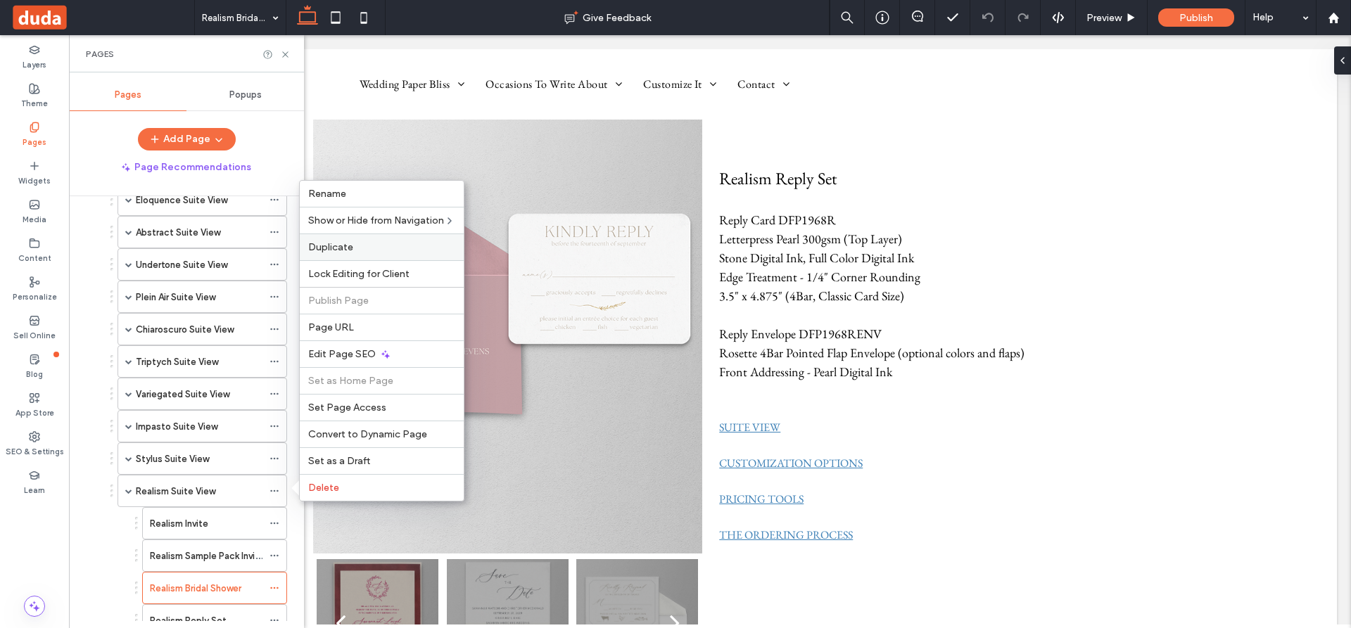
click at [346, 243] on span "Duplicate" at bounding box center [330, 247] width 45 height 12
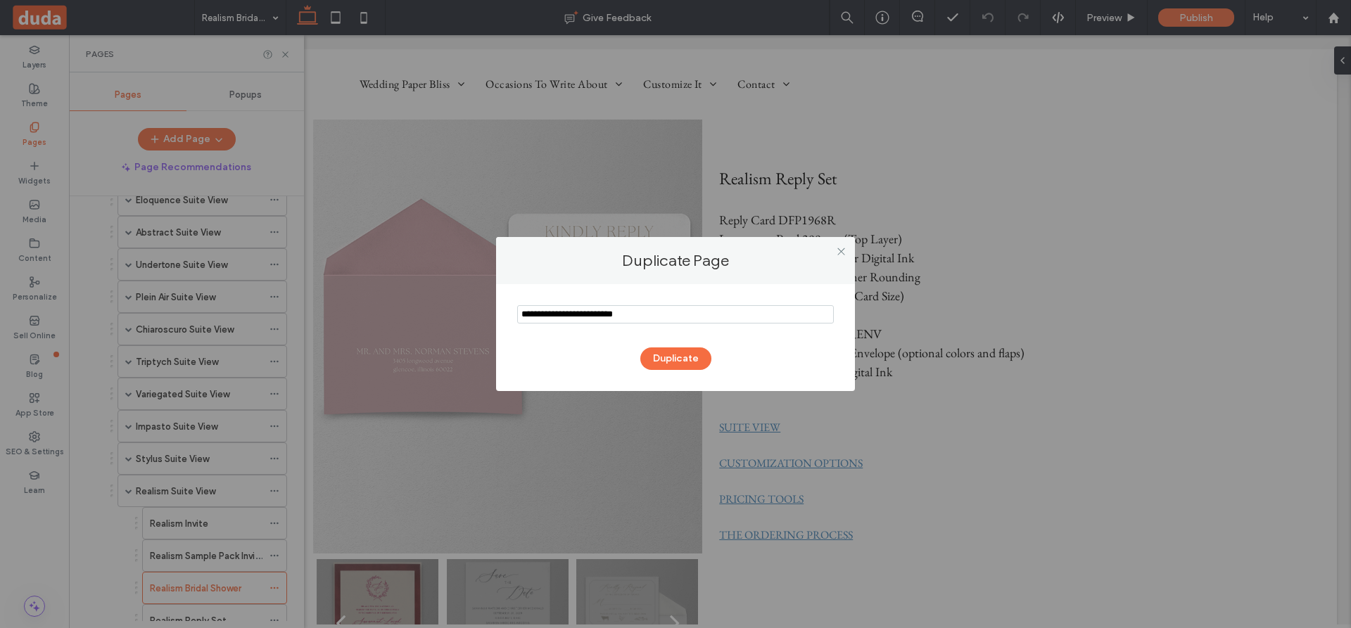
drag, startPoint x: 592, startPoint y: 313, endPoint x: 499, endPoint y: 320, distance: 93.1
click at [499, 320] on div "Duplicate" at bounding box center [675, 337] width 359 height 107
type input "**********"
click at [657, 355] on button "Duplicate" at bounding box center [675, 359] width 71 height 23
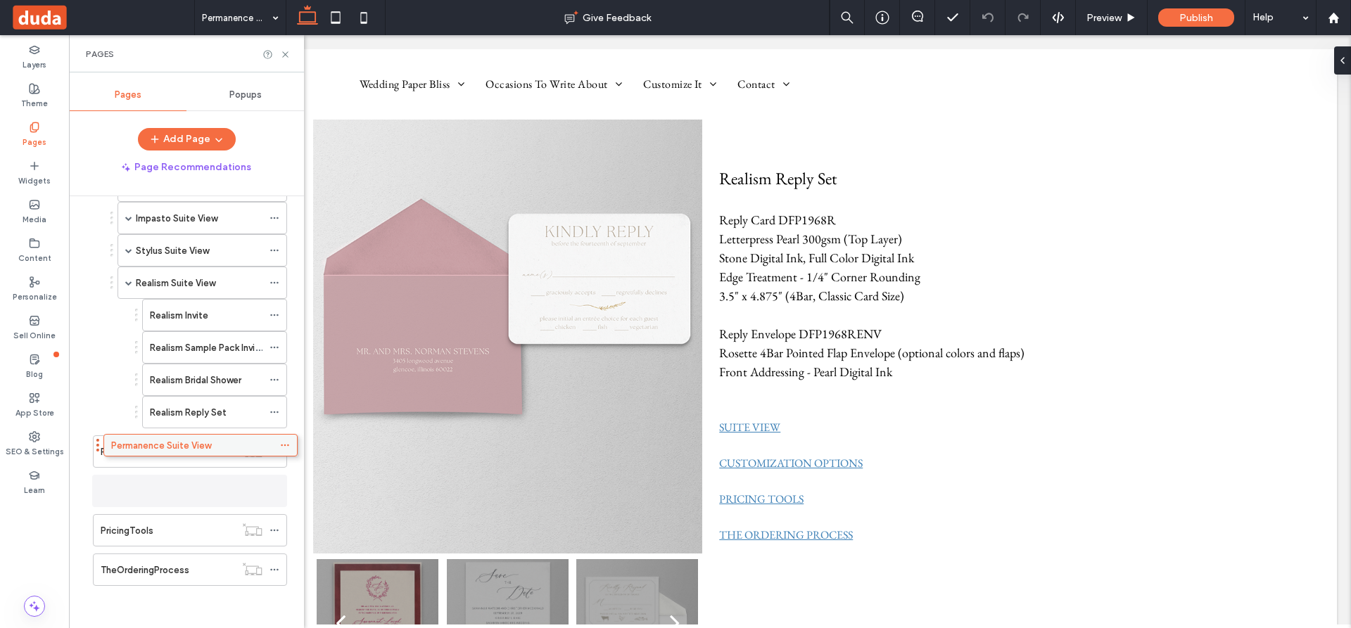
scroll to position [694, 0]
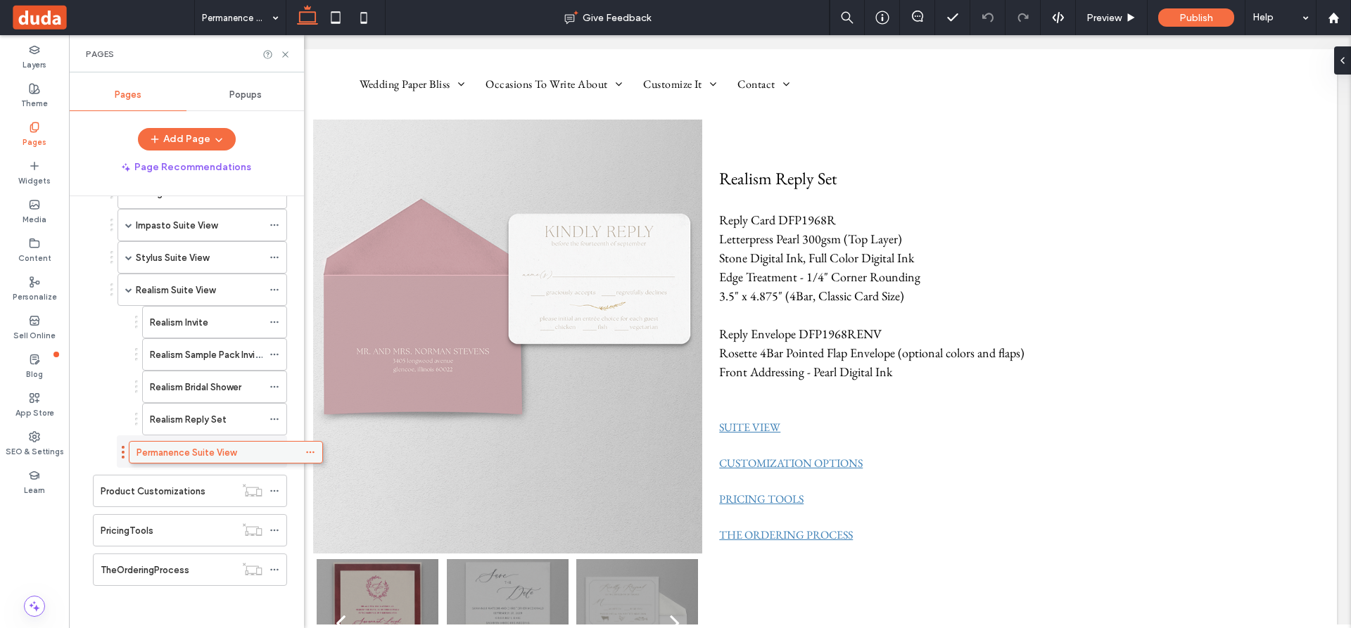
drag, startPoint x: 182, startPoint y: 571, endPoint x: 218, endPoint y: 458, distance: 118.1
click at [274, 417] on icon at bounding box center [274, 419] width 10 height 10
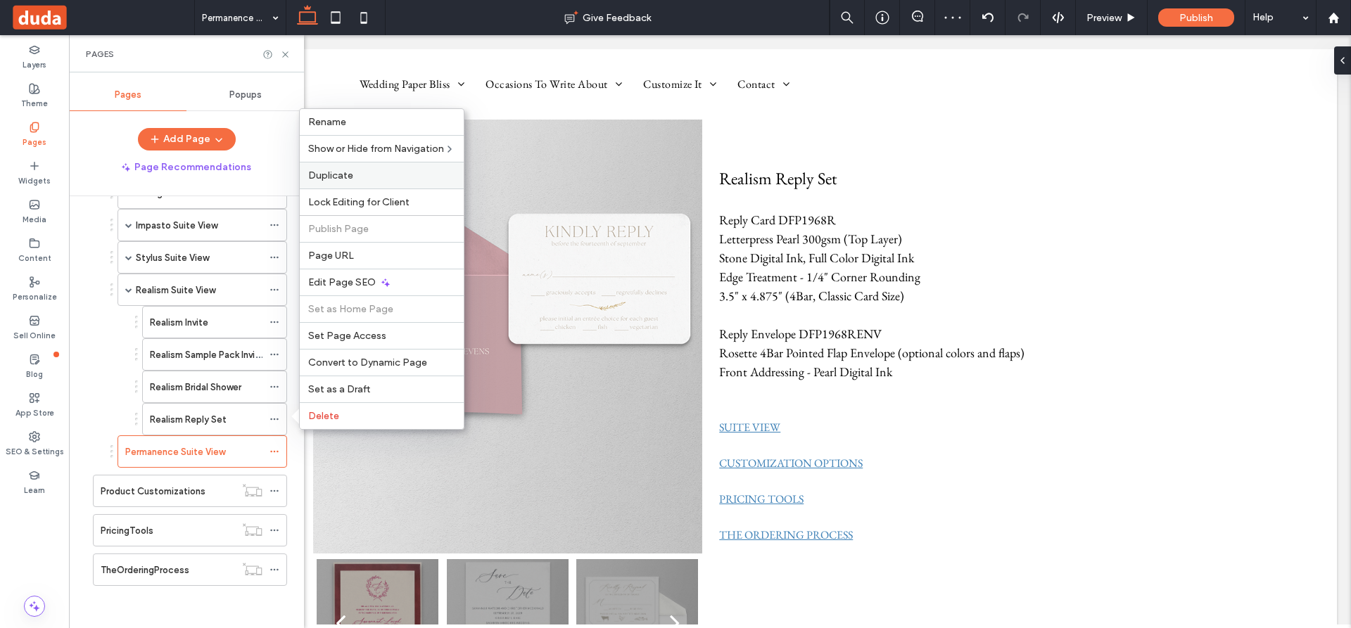
click at [355, 172] on label "Duplicate" at bounding box center [381, 176] width 147 height 12
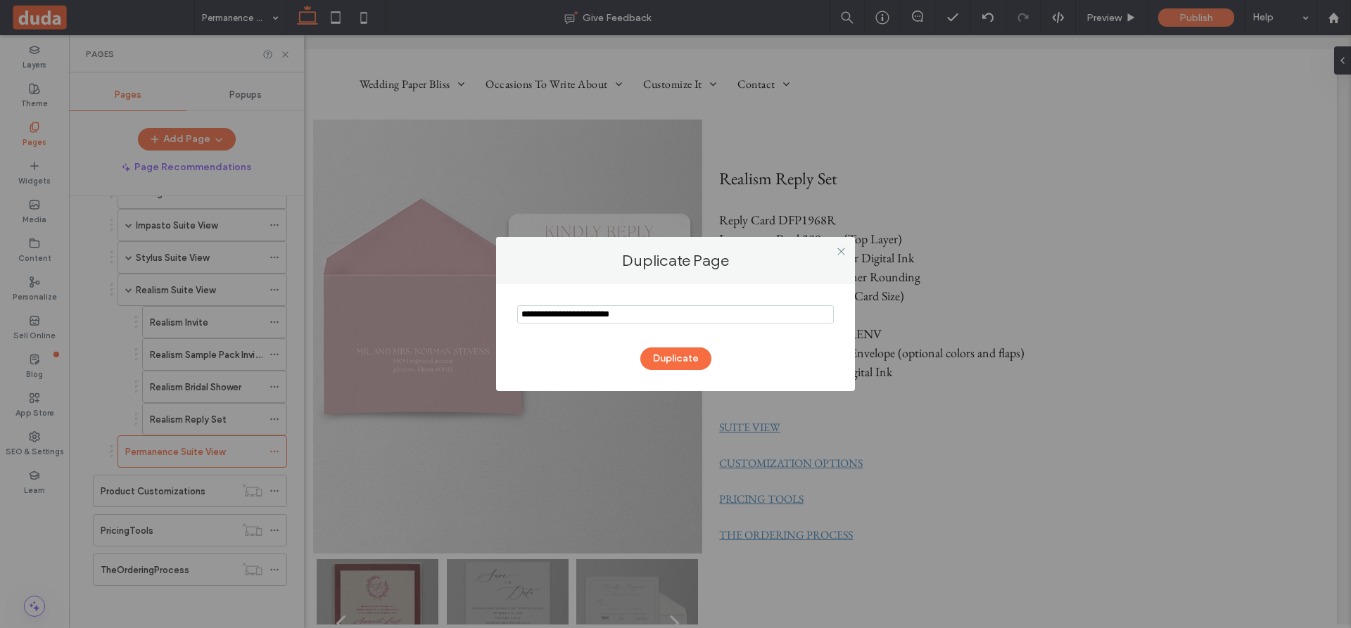
drag, startPoint x: 591, startPoint y: 314, endPoint x: 490, endPoint y: 317, distance: 101.3
click at [490, 317] on div "Duplicate Page Duplicate" at bounding box center [675, 314] width 1351 height 628
type input "**********"
click at [668, 357] on button "Duplicate" at bounding box center [675, 359] width 71 height 23
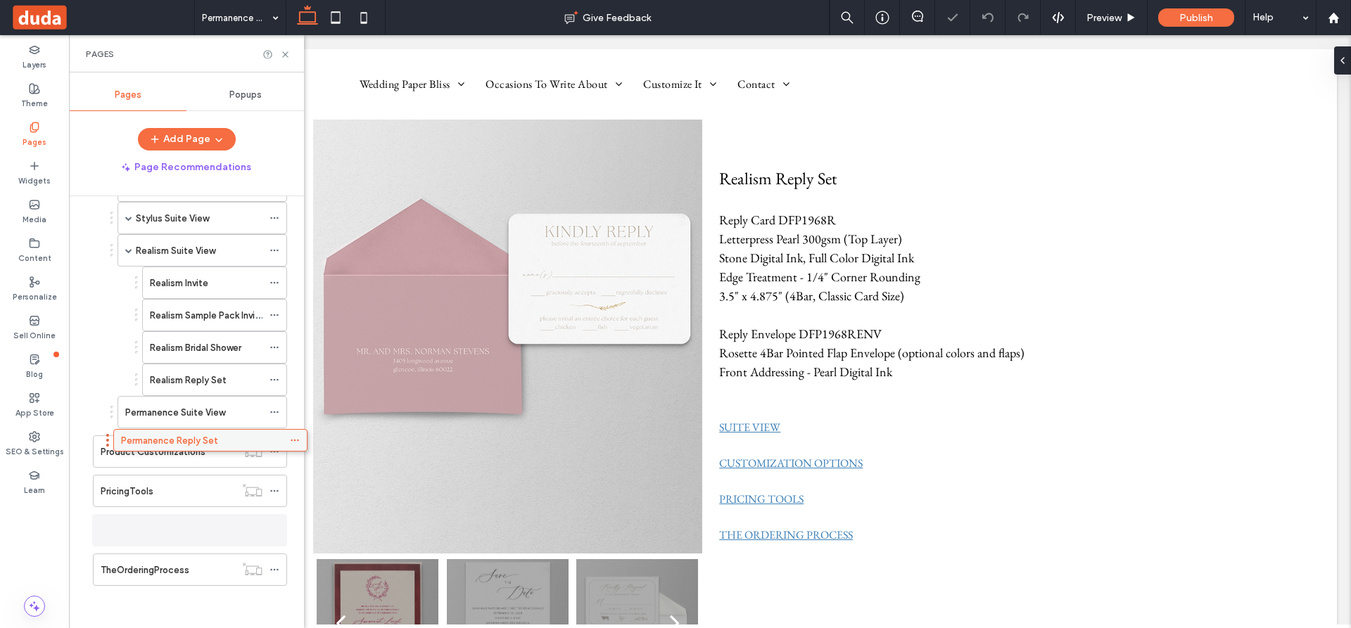
scroll to position [726, 0]
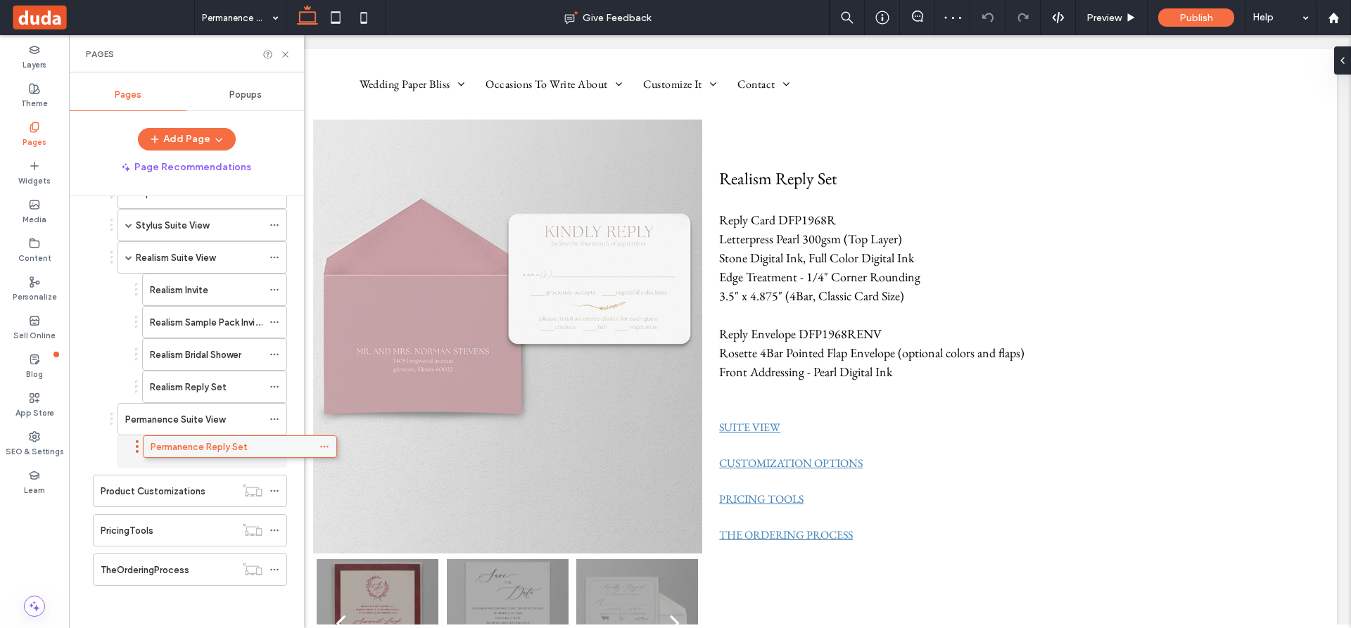
drag, startPoint x: 167, startPoint y: 571, endPoint x: 219, endPoint y: 453, distance: 129.1
drag, startPoint x: 214, startPoint y: 452, endPoint x: 244, endPoint y: 457, distance: 30.5
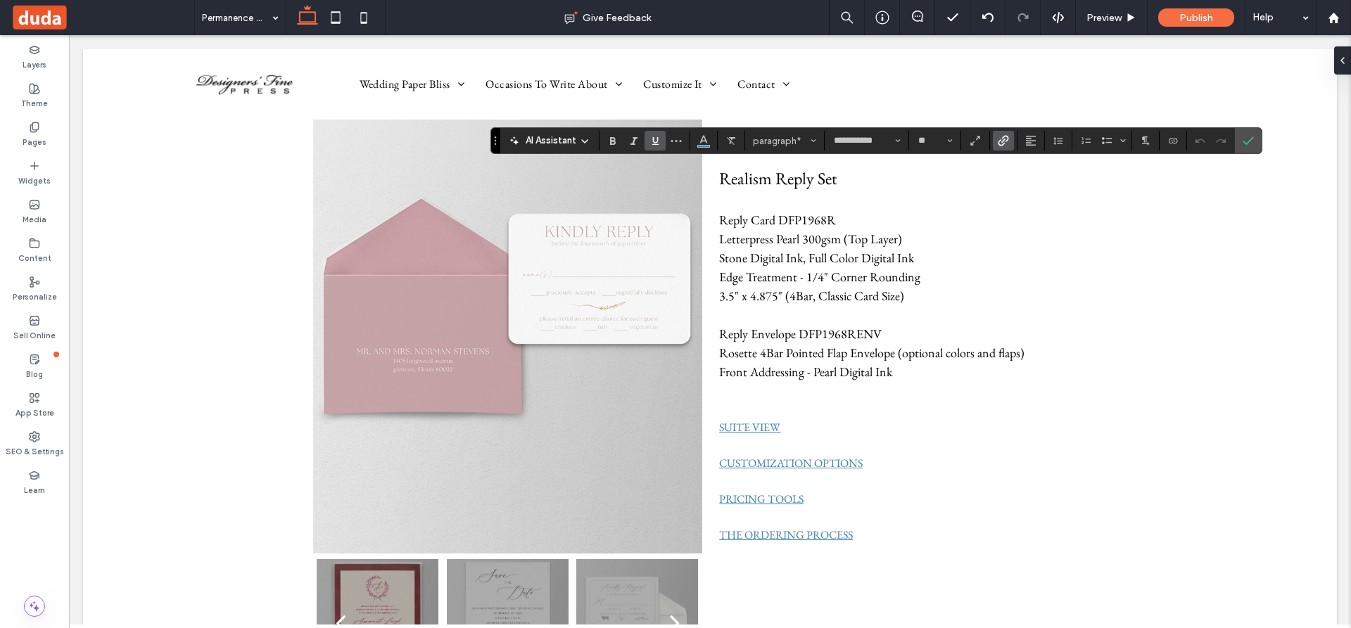
click at [1002, 139] on icon "Link" at bounding box center [1003, 140] width 11 height 11
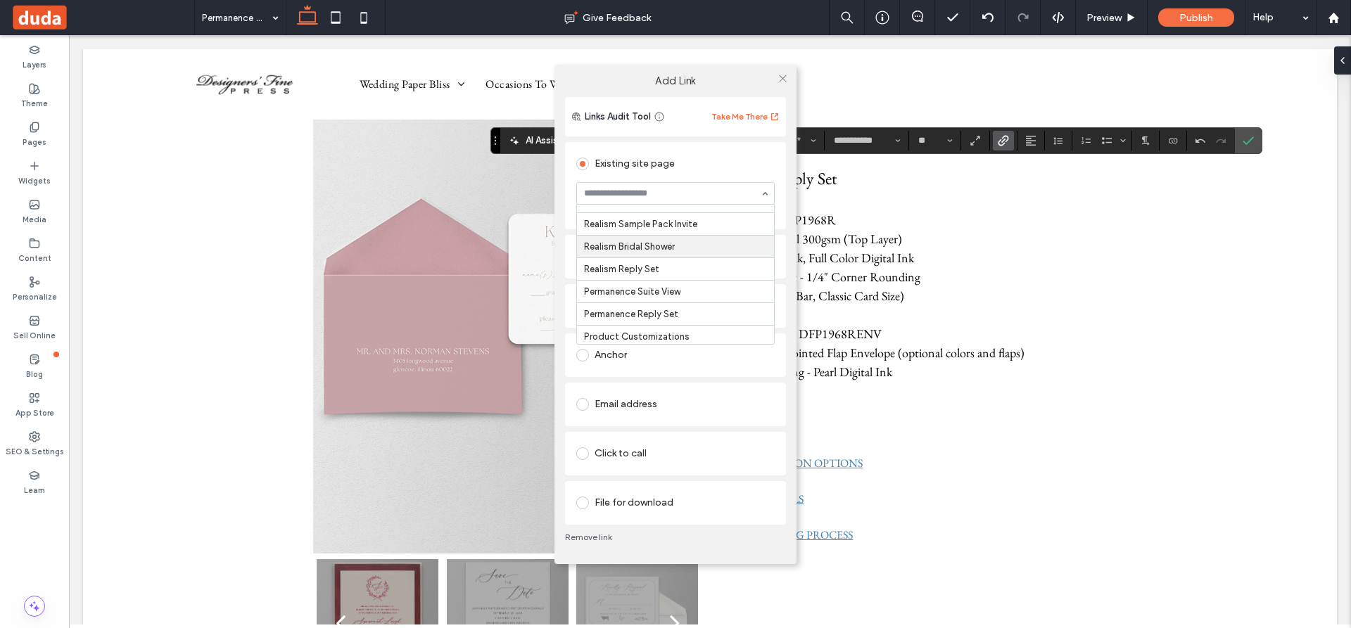
scroll to position [3807, 0]
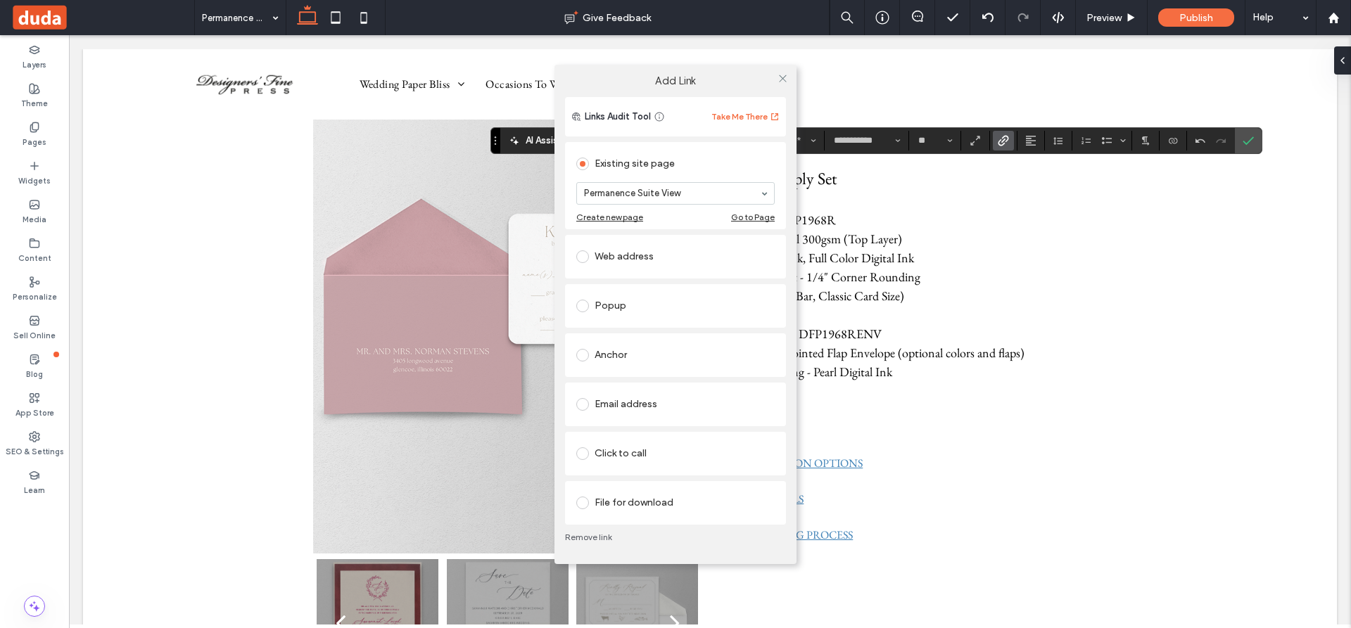
click at [940, 430] on div "Add Link Links Audit Tool Take Me There Existing site page Permanence Suite Vie…" at bounding box center [675, 314] width 1351 height 628
click at [782, 75] on icon at bounding box center [782, 78] width 11 height 11
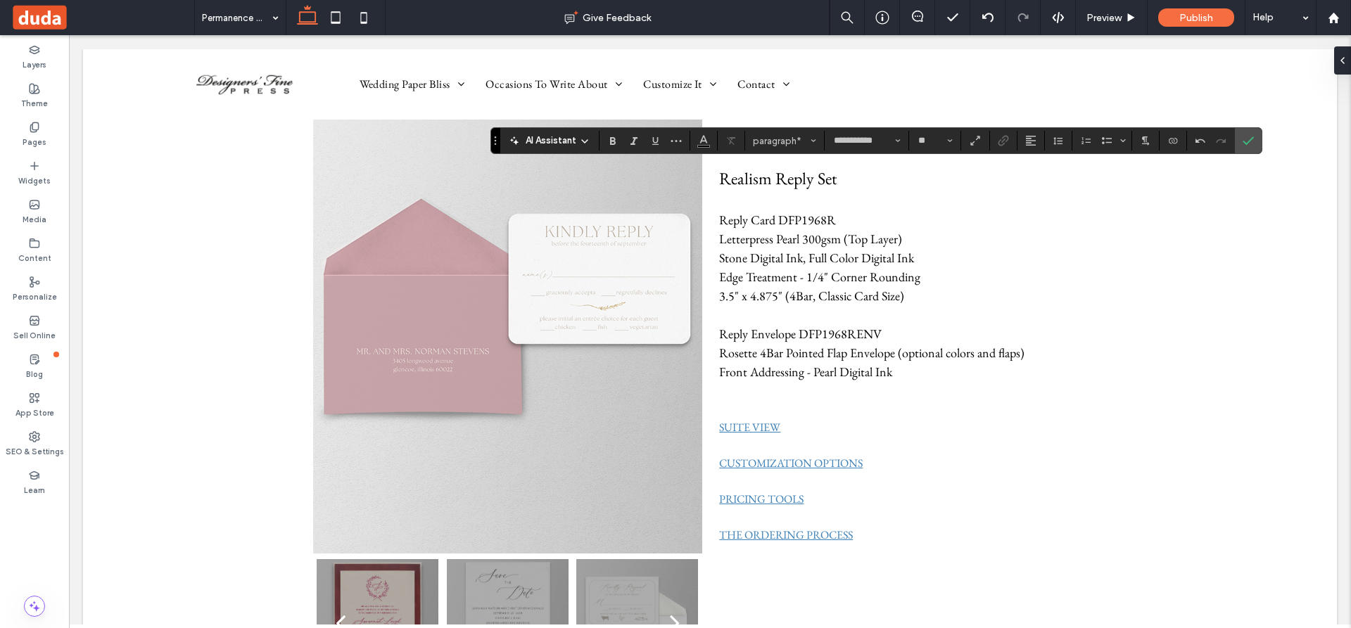
type input "**"
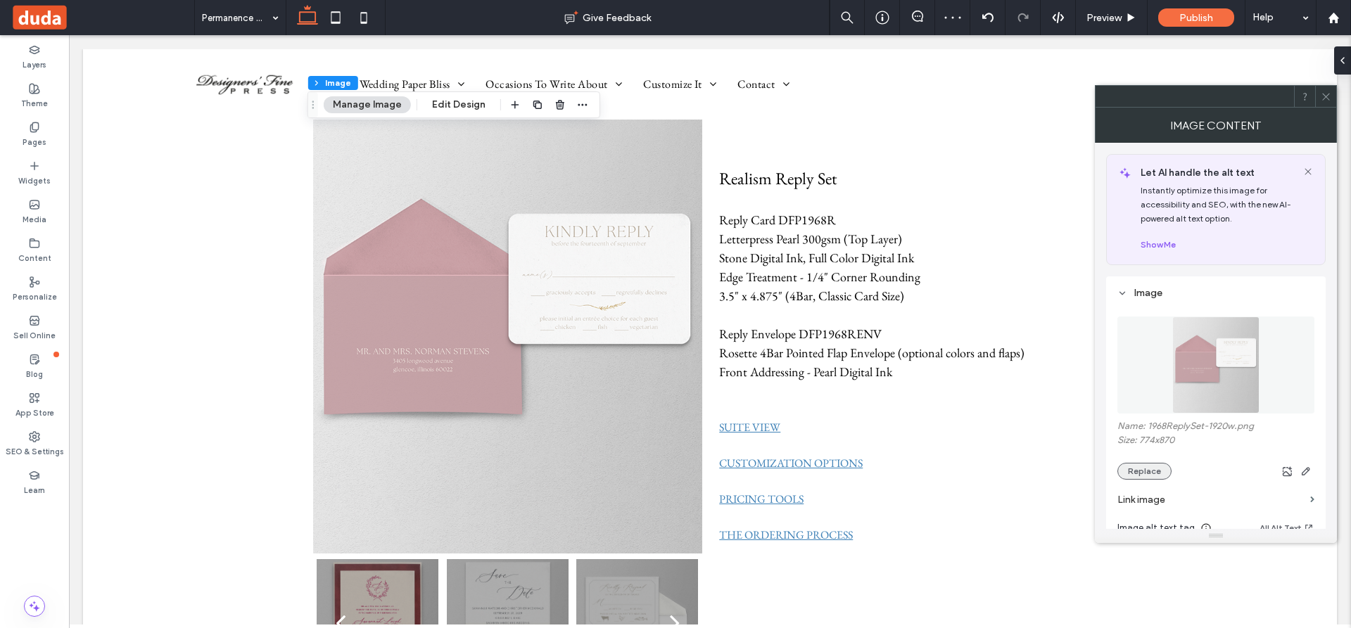
click at [1157, 471] on button "Replace" at bounding box center [1144, 471] width 54 height 17
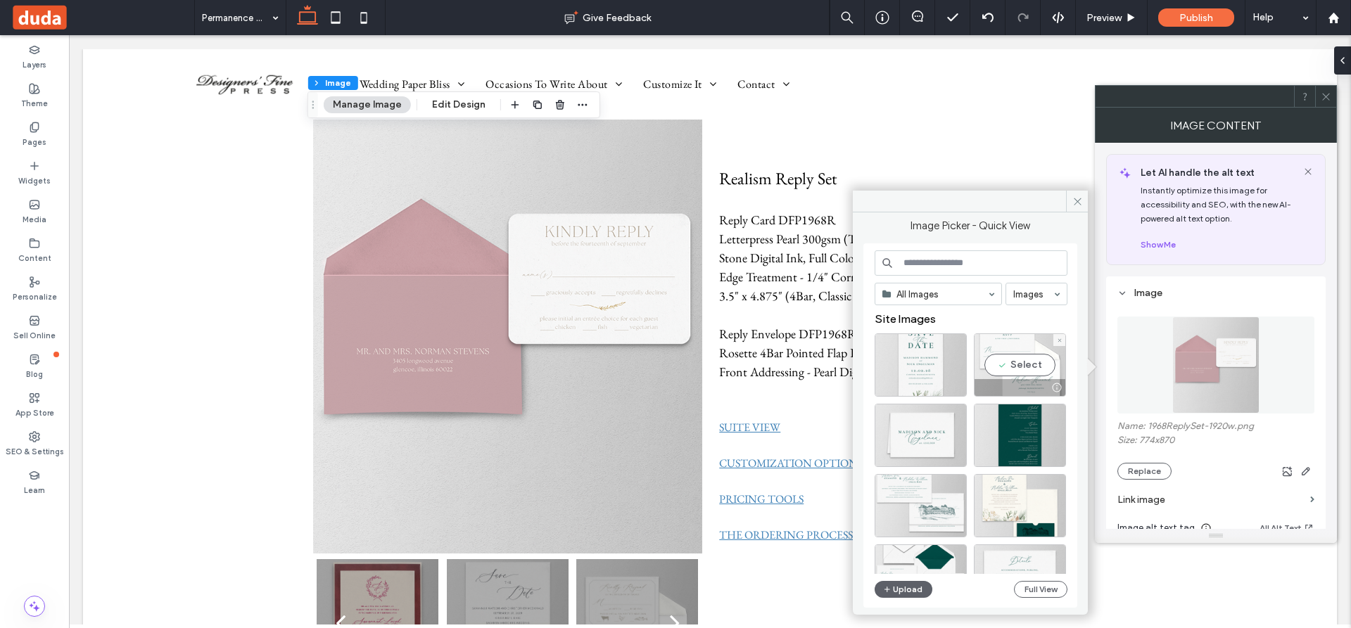
click at [1037, 367] on div "Select" at bounding box center [1020, 364] width 92 height 63
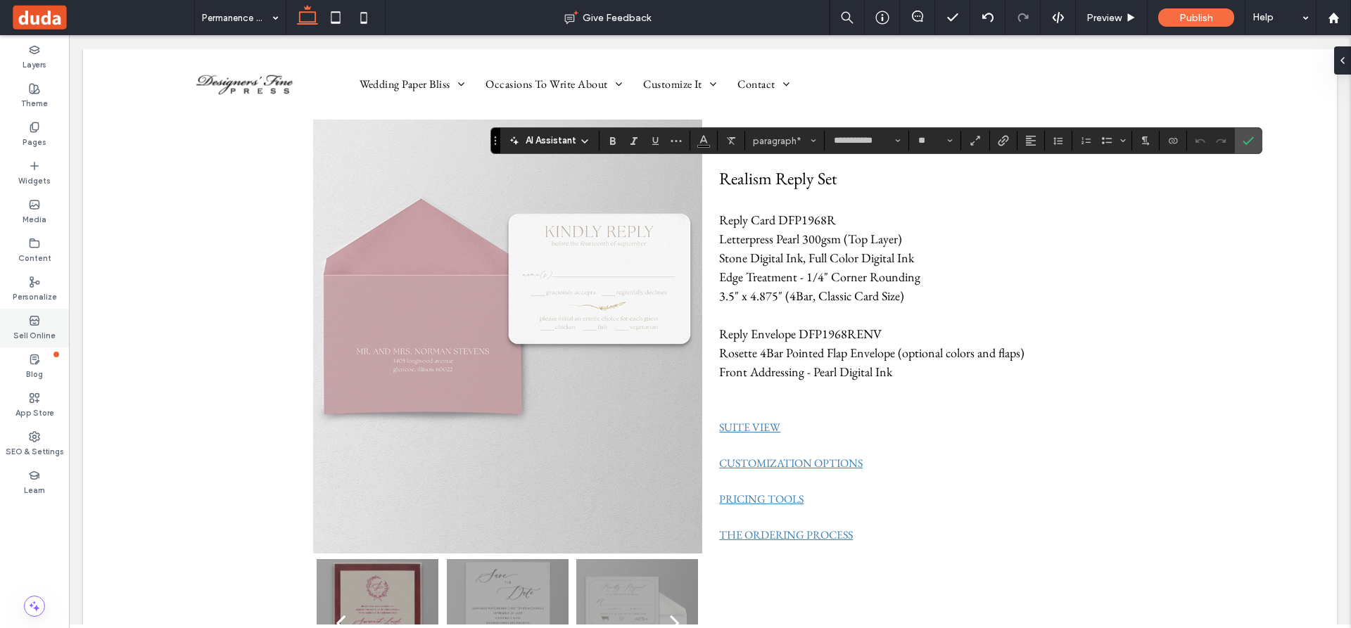
scroll to position [170, 0]
type input "**********"
type input "***"
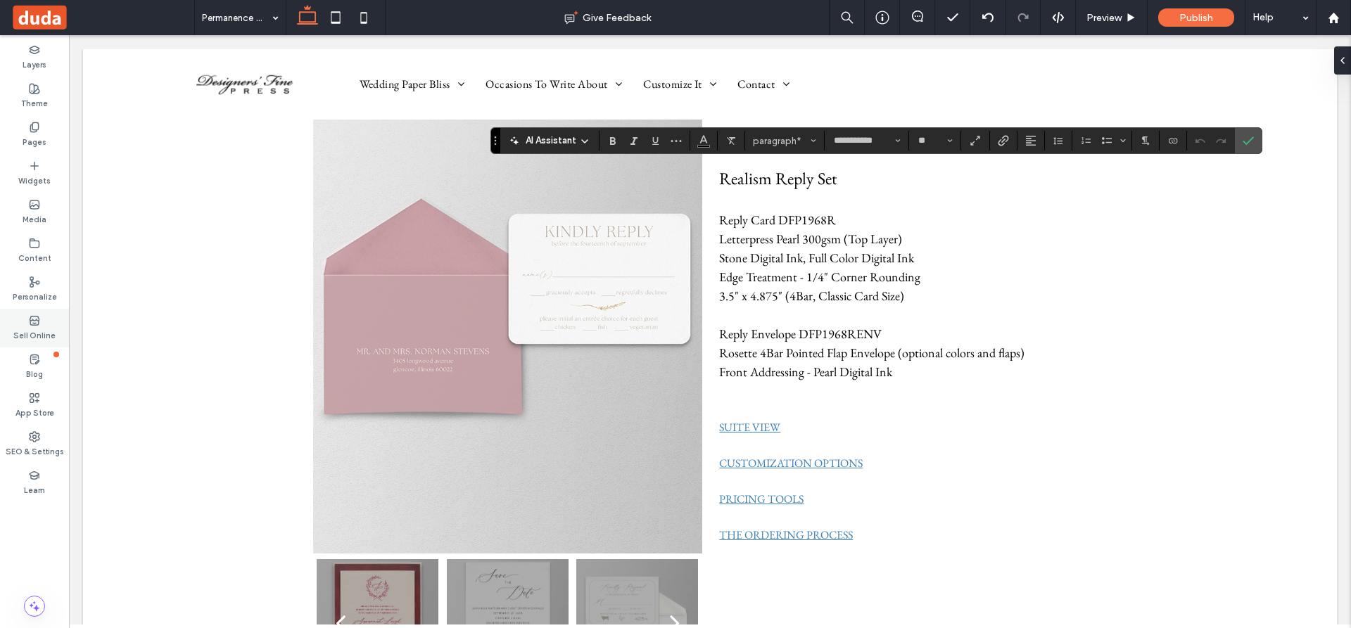
scroll to position [0, 0]
click at [986, 15] on use at bounding box center [986, 17] width 11 height 9
type input "**"
click at [706, 142] on use "Color" at bounding box center [704, 140] width 8 height 8
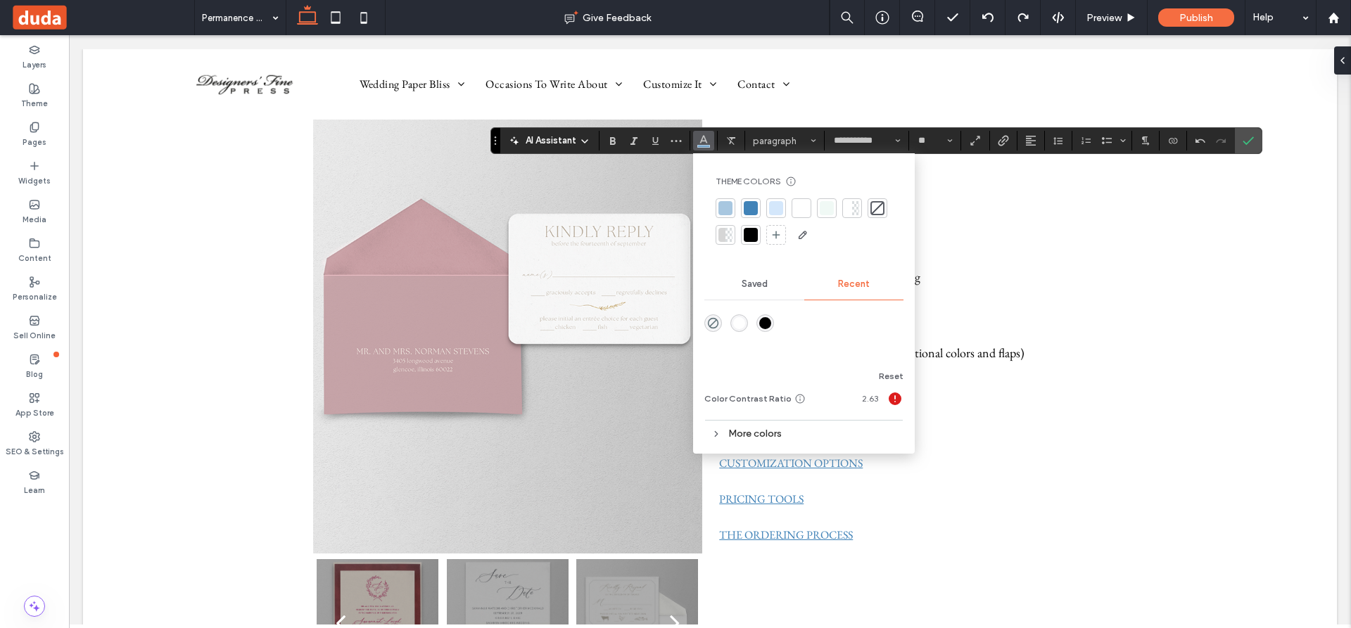
click at [752, 229] on div at bounding box center [751, 235] width 14 height 14
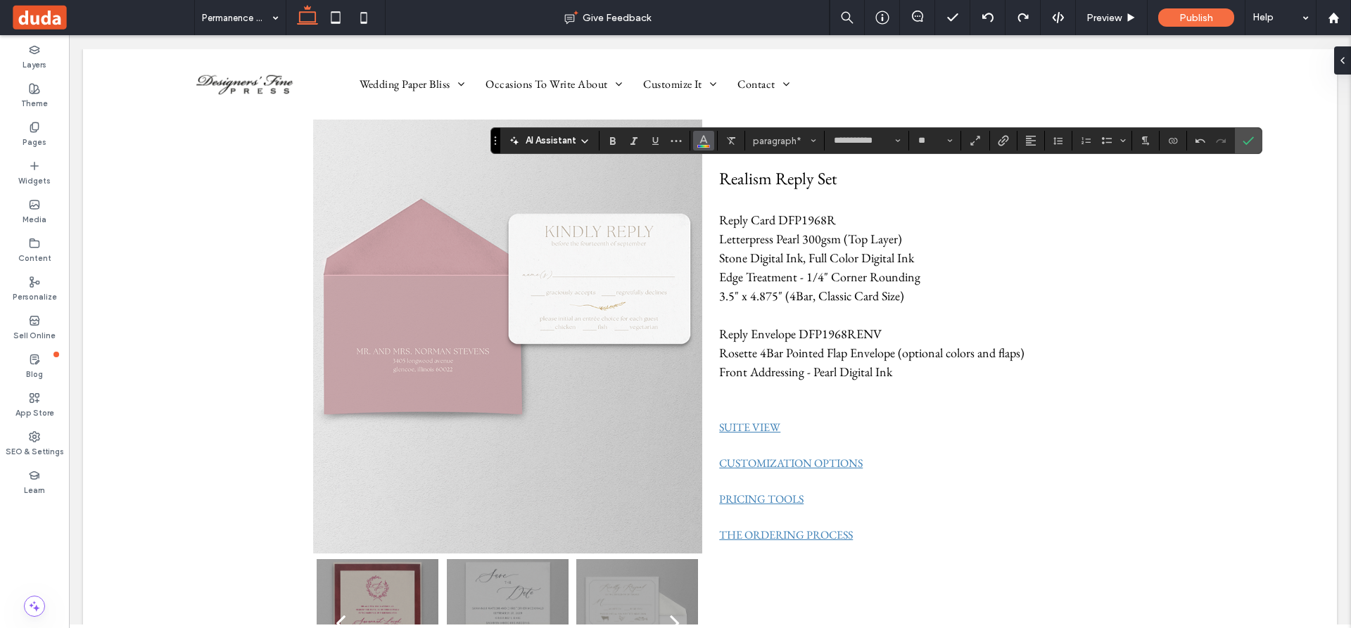
click at [704, 139] on icon "Color" at bounding box center [703, 139] width 11 height 11
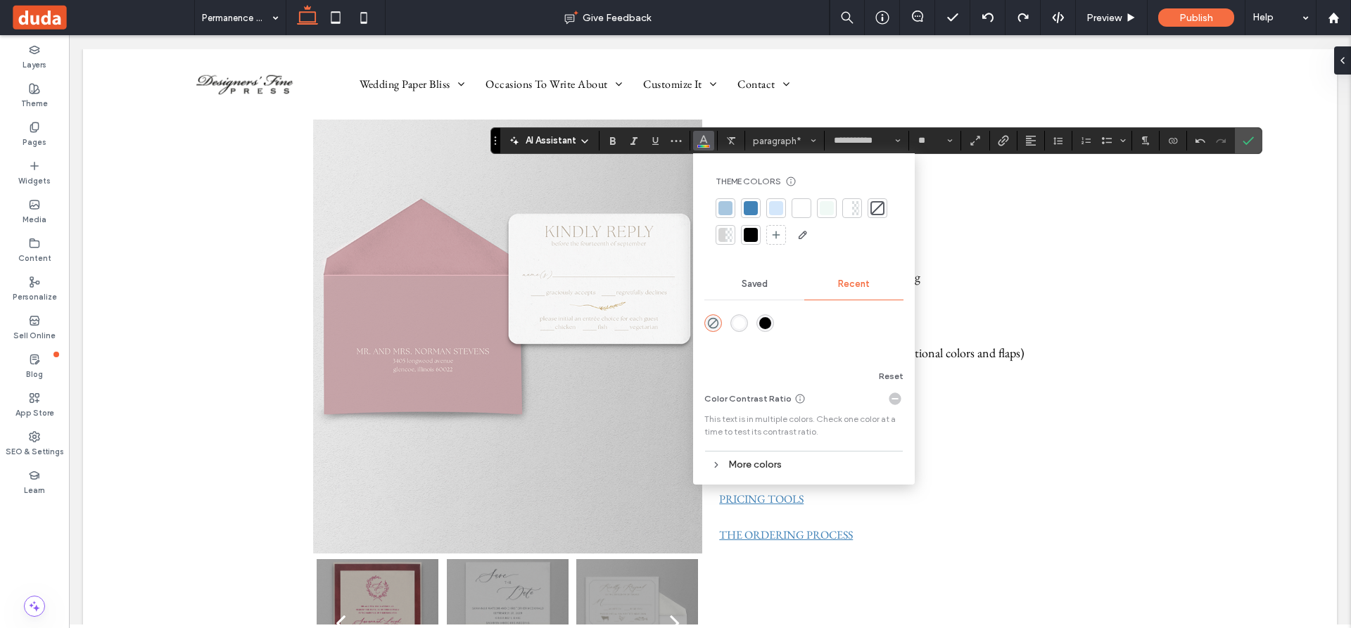
click at [753, 231] on div at bounding box center [751, 235] width 14 height 14
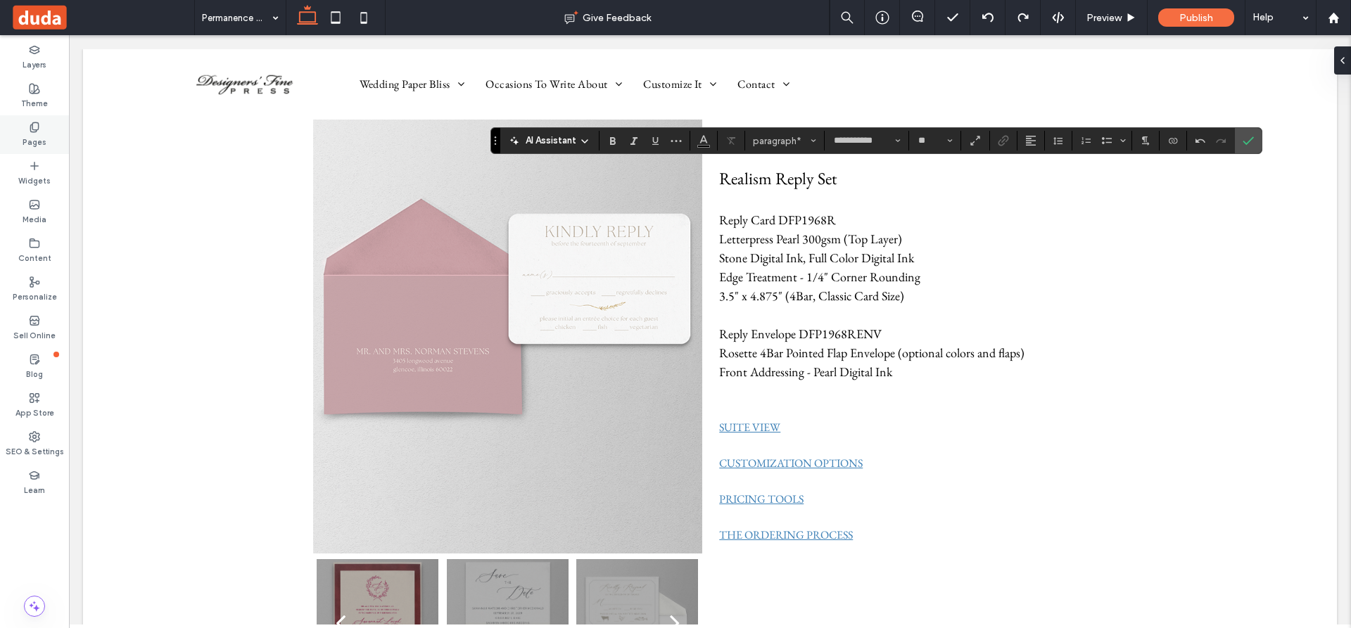
click at [35, 128] on icon at bounding box center [34, 127] width 11 height 11
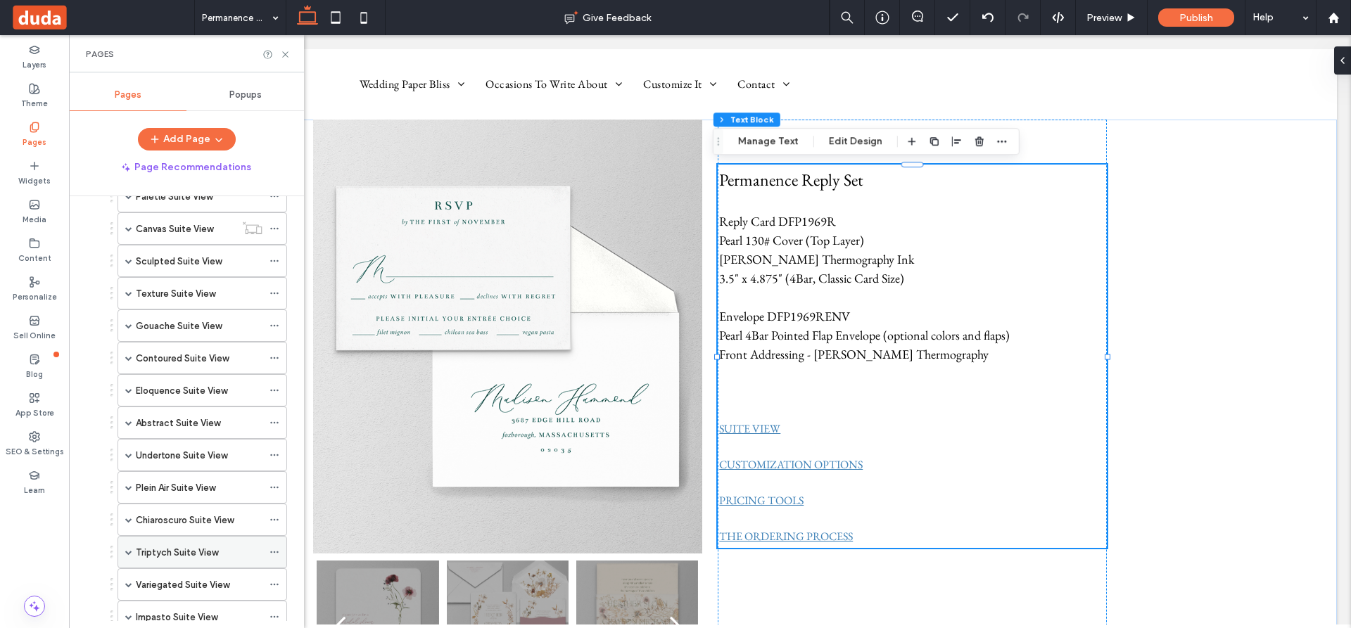
scroll to position [633, 0]
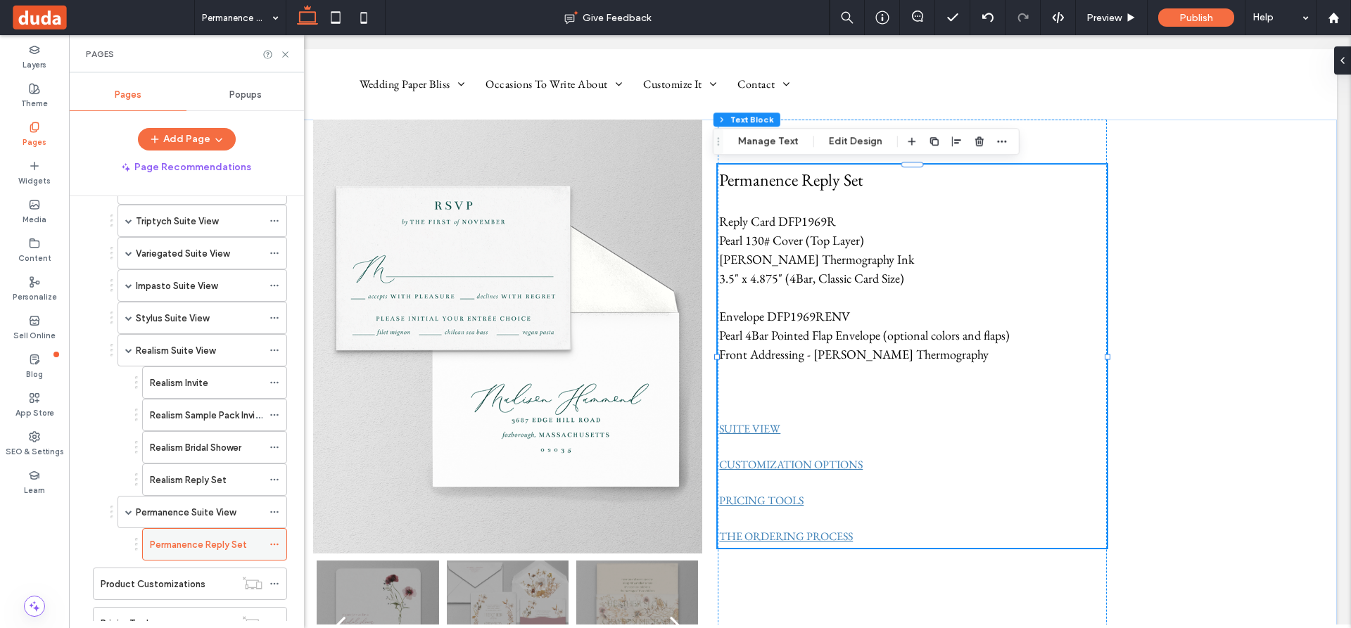
click at [275, 542] on icon at bounding box center [274, 545] width 10 height 10
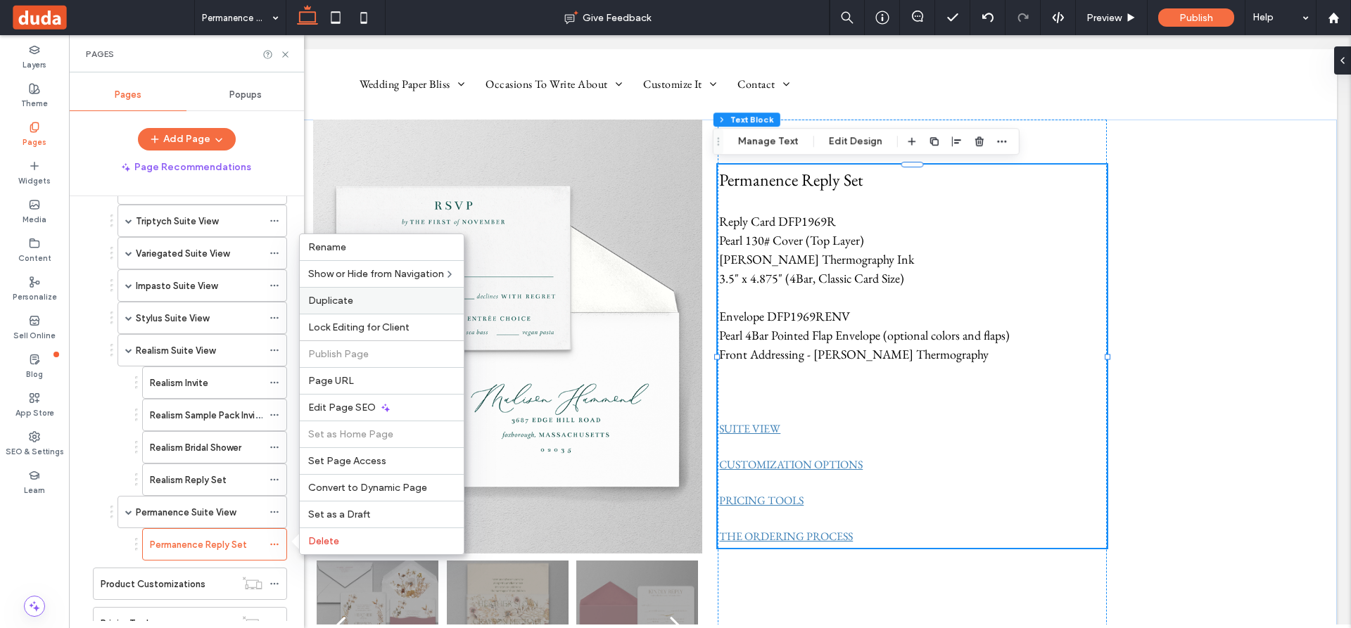
click at [331, 300] on span "Duplicate" at bounding box center [330, 301] width 45 height 12
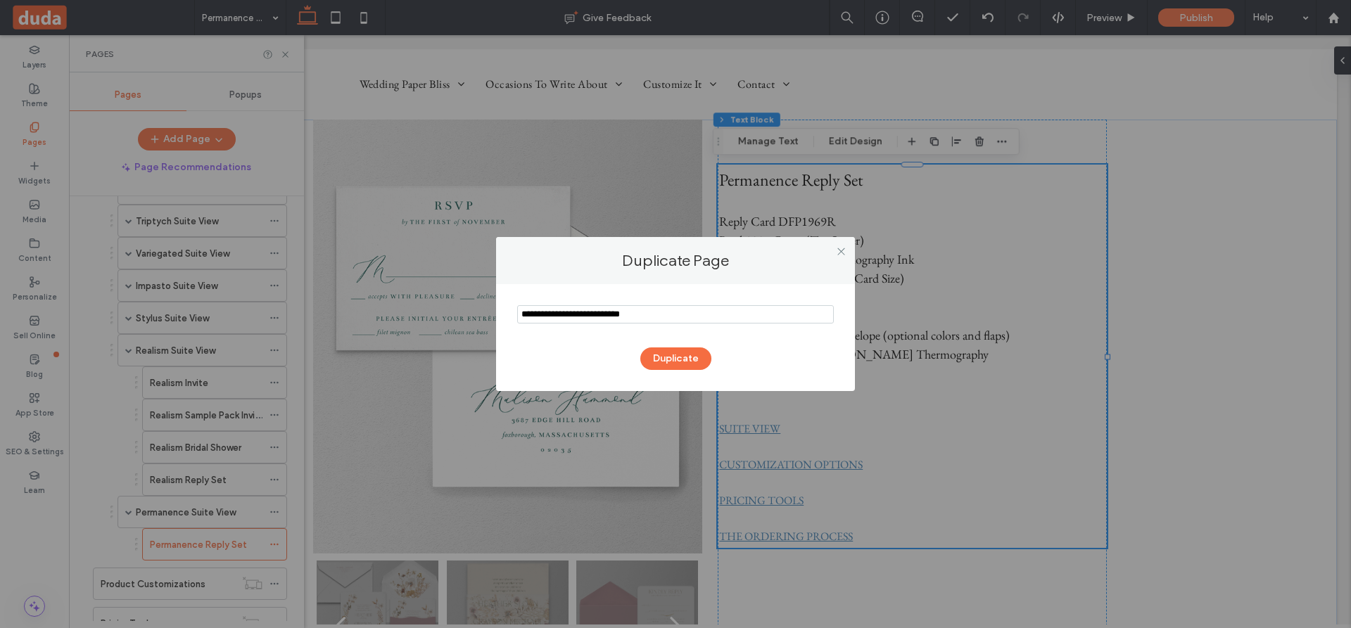
drag, startPoint x: 559, startPoint y: 314, endPoint x: 483, endPoint y: 316, distance: 75.3
click at [486, 316] on div "Duplicate Page Duplicate" at bounding box center [675, 314] width 1351 height 628
click at [631, 311] on input "notEmpty" at bounding box center [675, 314] width 317 height 18
type input "**********"
click at [665, 364] on button "Duplicate" at bounding box center [675, 359] width 71 height 23
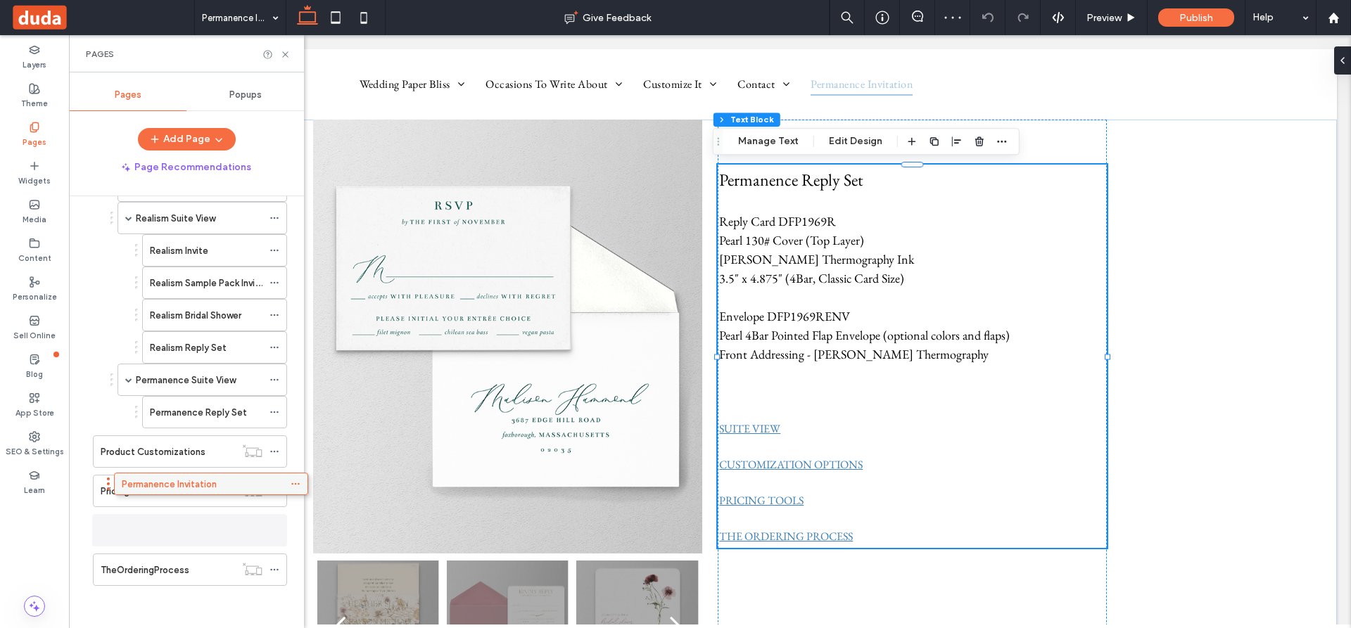
scroll to position [758, 0]
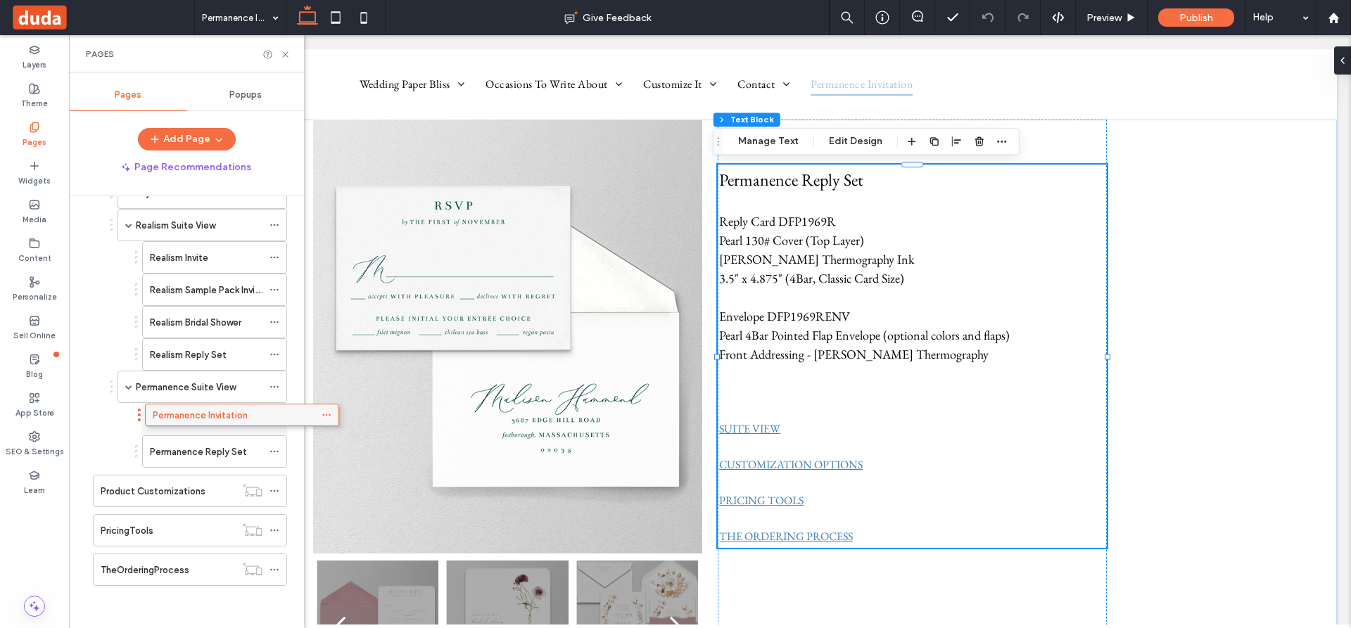
drag, startPoint x: 182, startPoint y: 571, endPoint x: 234, endPoint y: 421, distance: 158.6
click at [274, 450] on icon at bounding box center [274, 452] width 10 height 10
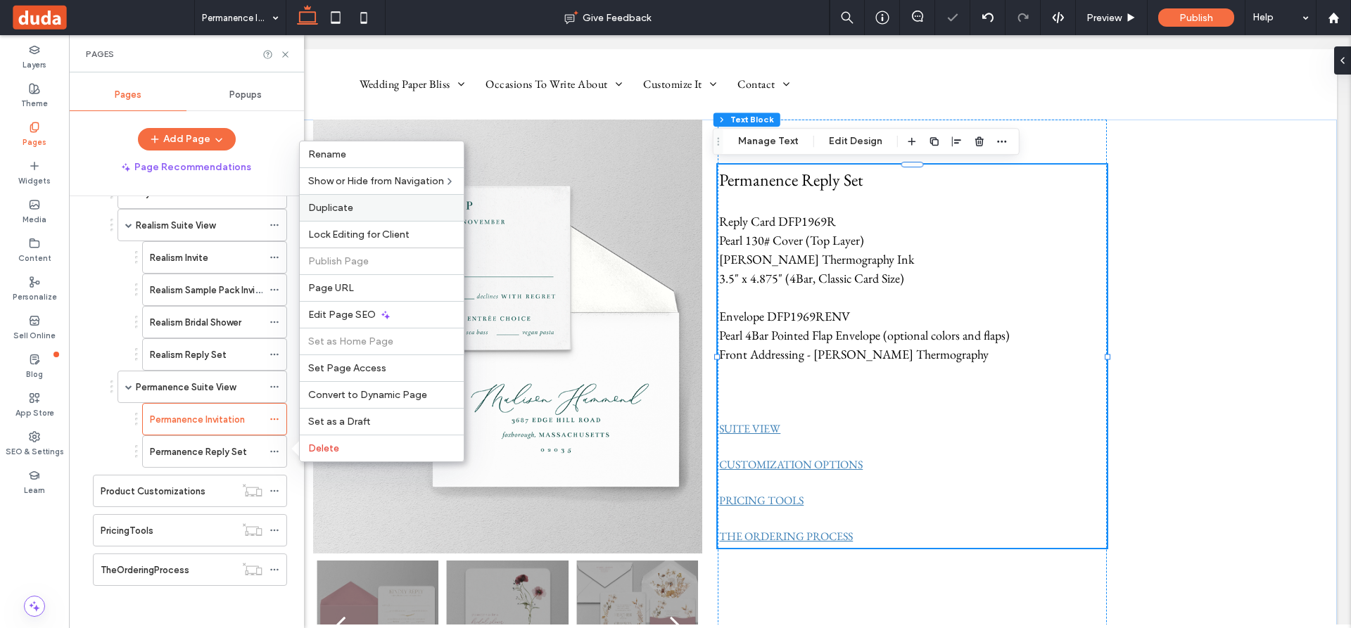
click at [331, 206] on span "Duplicate" at bounding box center [330, 208] width 45 height 12
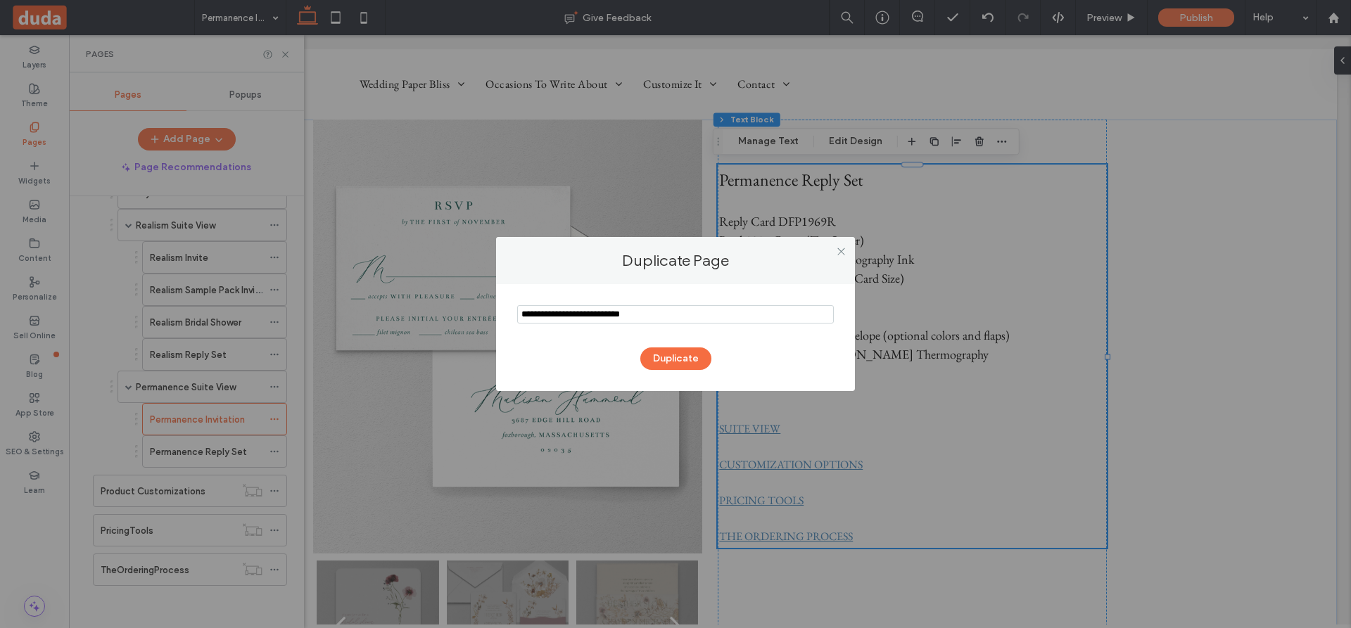
drag, startPoint x: 557, startPoint y: 313, endPoint x: 491, endPoint y: 313, distance: 66.1
click at [493, 313] on div "Duplicate Page Duplicate" at bounding box center [675, 314] width 1351 height 628
click at [627, 310] on input "notEmpty" at bounding box center [675, 314] width 317 height 18
type input "**********"
click at [677, 350] on button "Duplicate" at bounding box center [675, 359] width 71 height 23
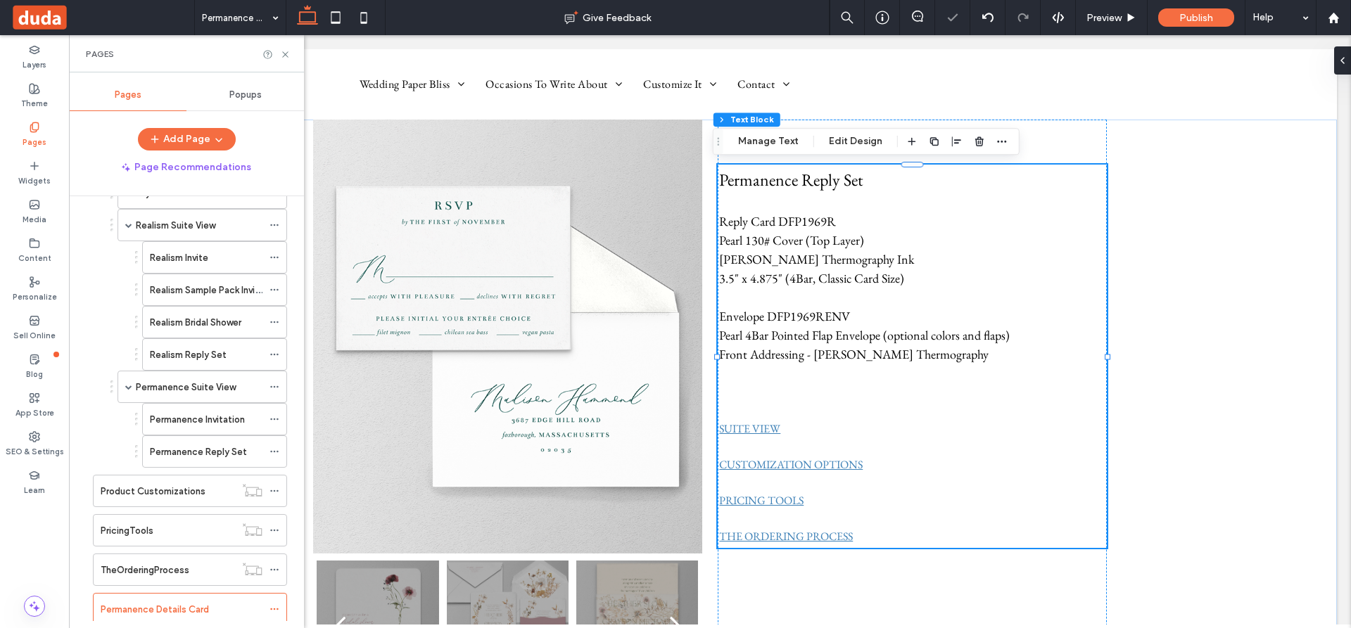
scroll to position [765, 0]
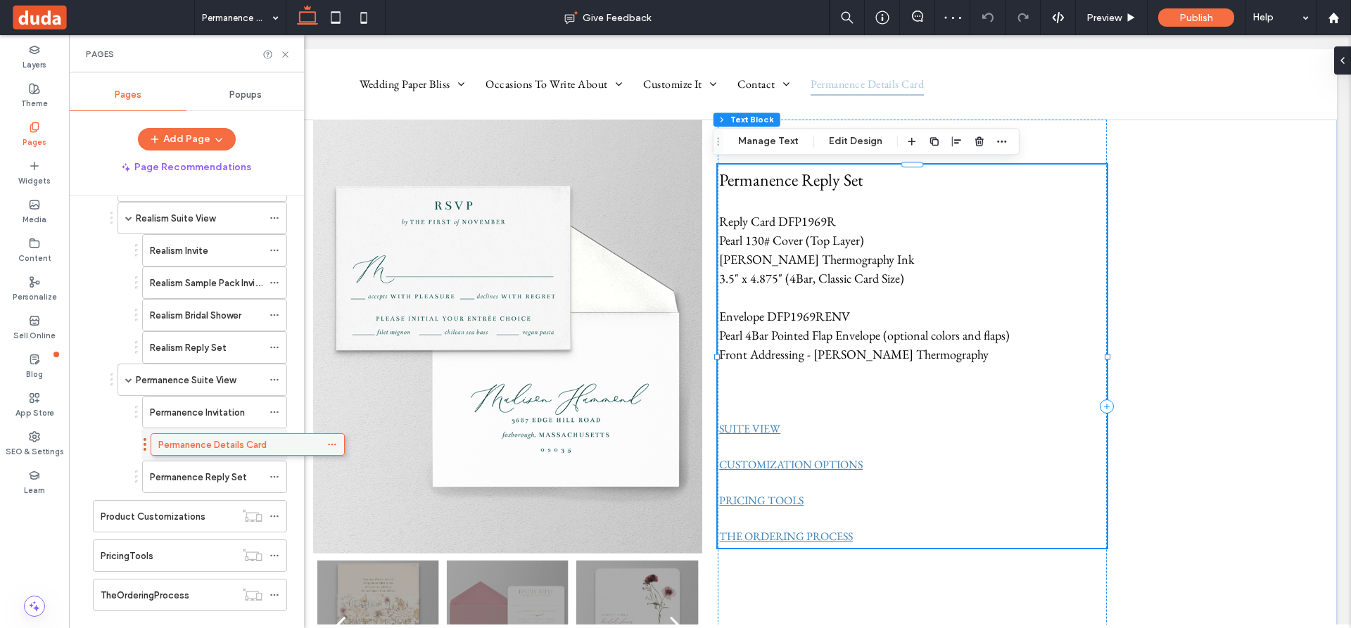
drag, startPoint x: 186, startPoint y: 601, endPoint x: 243, endPoint y: 448, distance: 163.2
click at [273, 442] on icon at bounding box center [274, 445] width 10 height 10
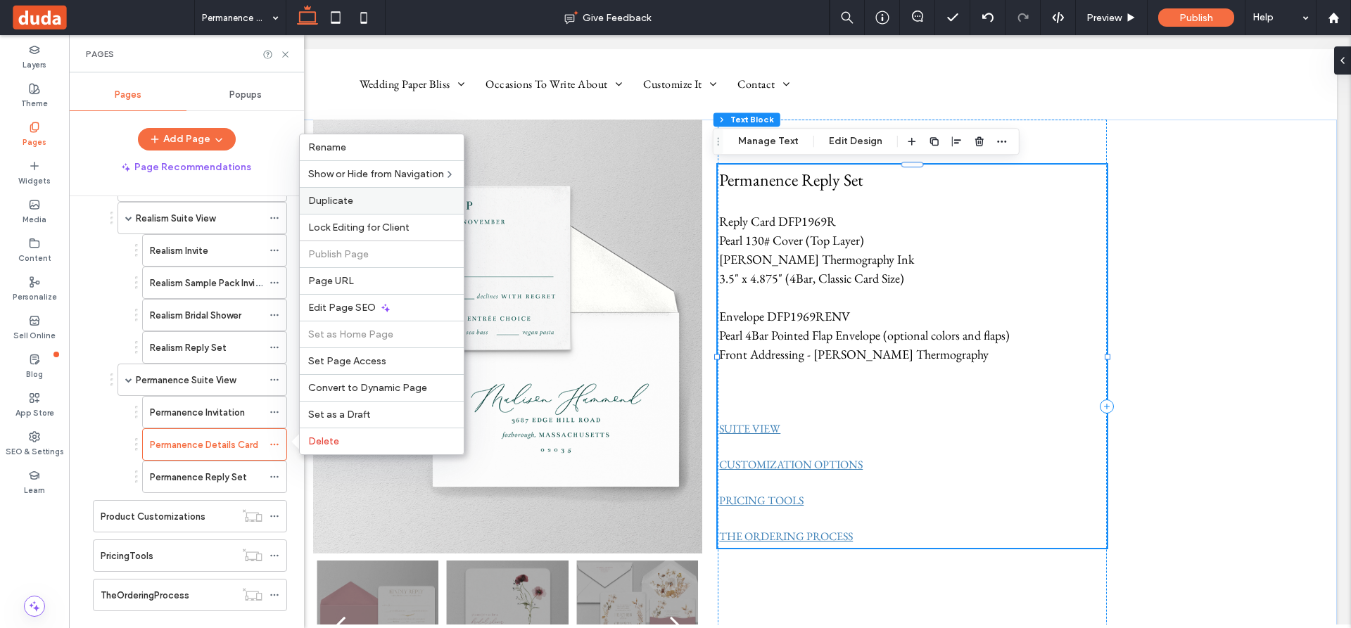
click at [331, 197] on span "Duplicate" at bounding box center [330, 201] width 45 height 12
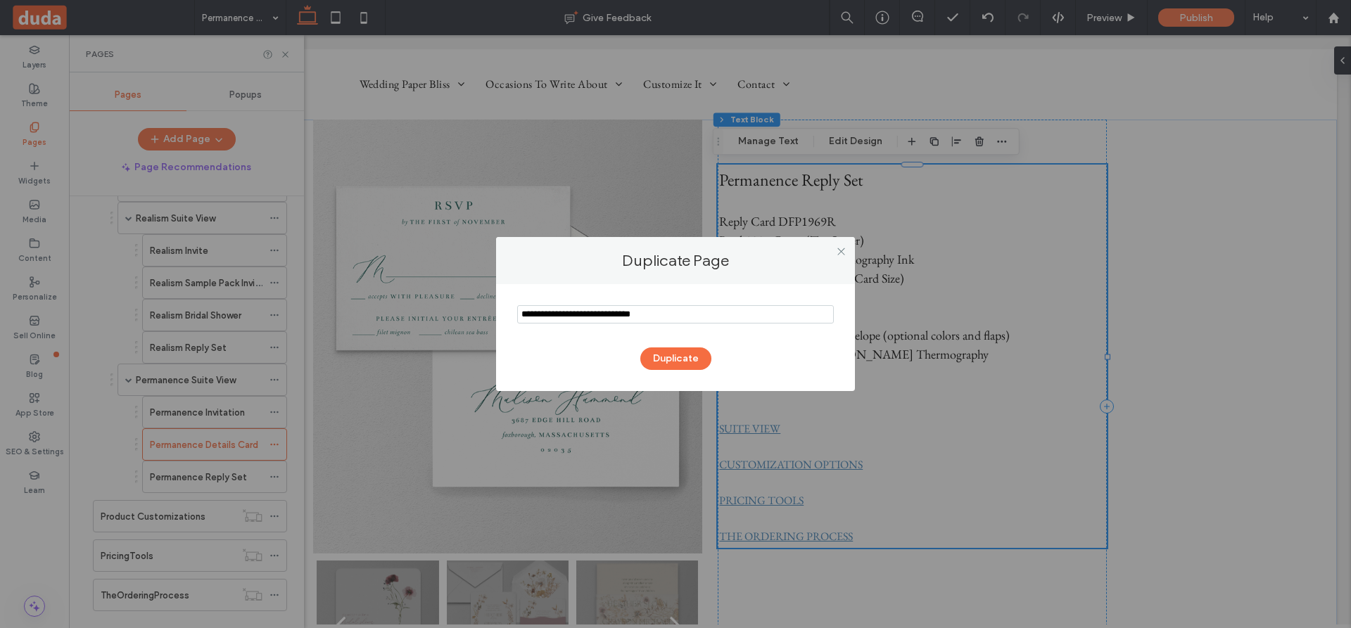
drag, startPoint x: 559, startPoint y: 314, endPoint x: 504, endPoint y: 323, distance: 55.6
click at [504, 323] on div "Duplicate" at bounding box center [675, 337] width 359 height 107
click at [672, 311] on input "notEmpty" at bounding box center [675, 314] width 317 height 18
type input "**********"
click at [664, 357] on button "Duplicate" at bounding box center [675, 359] width 71 height 23
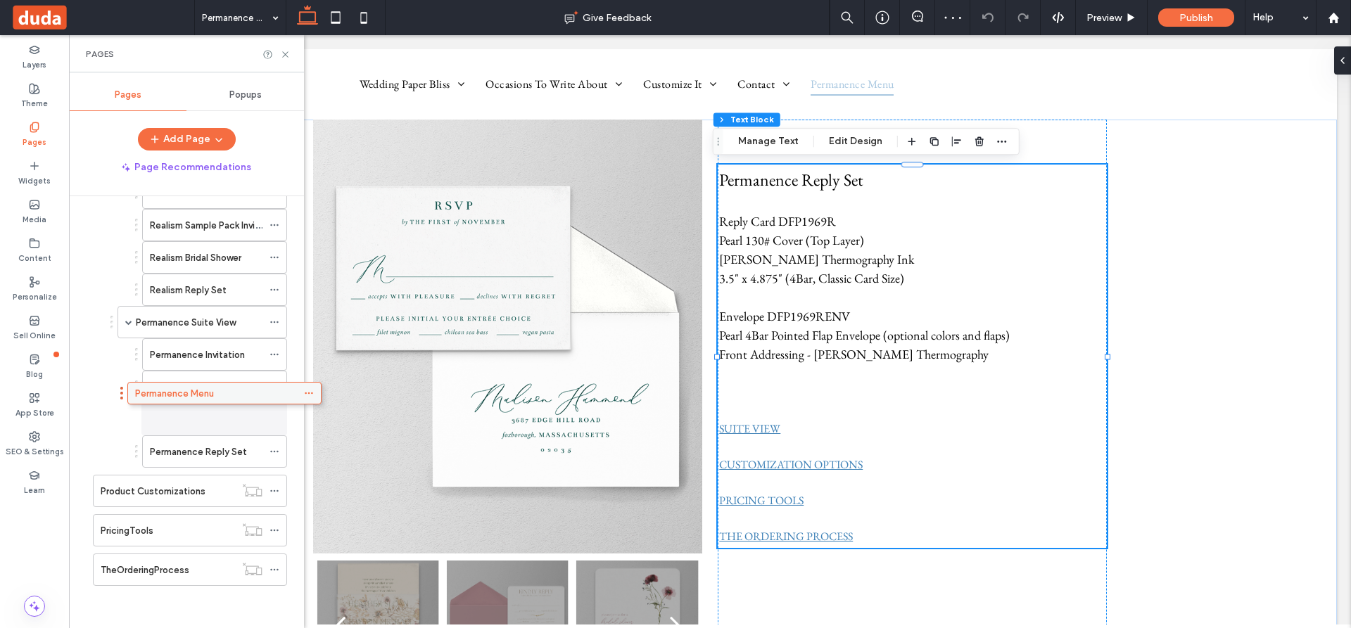
scroll to position [823, 0]
drag, startPoint x: 179, startPoint y: 567, endPoint x: 232, endPoint y: 416, distance: 160.4
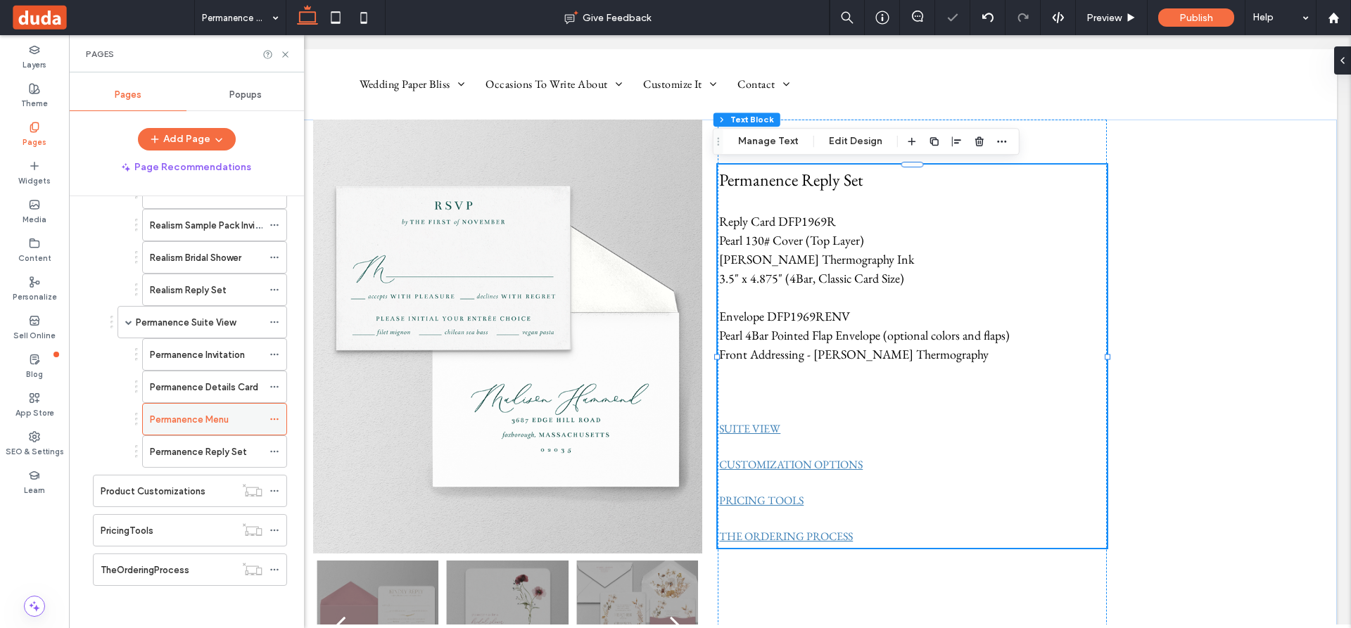
click at [276, 417] on icon at bounding box center [274, 419] width 10 height 10
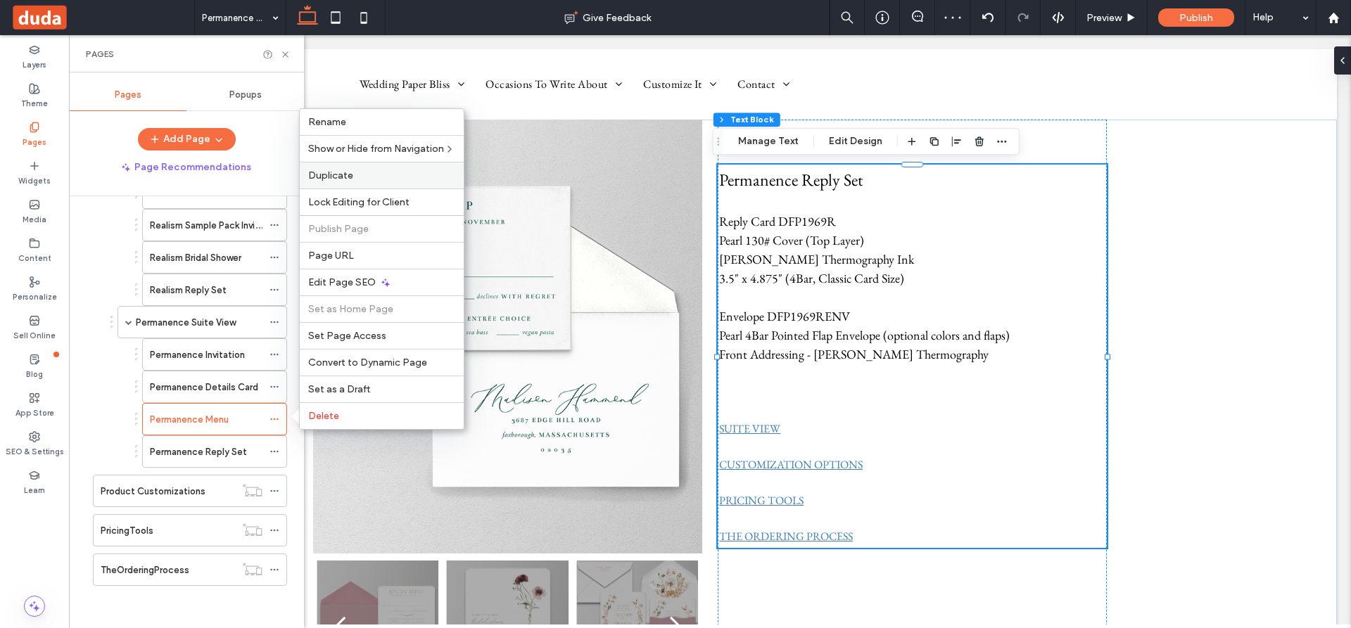
click at [329, 172] on span "Duplicate" at bounding box center [330, 176] width 45 height 12
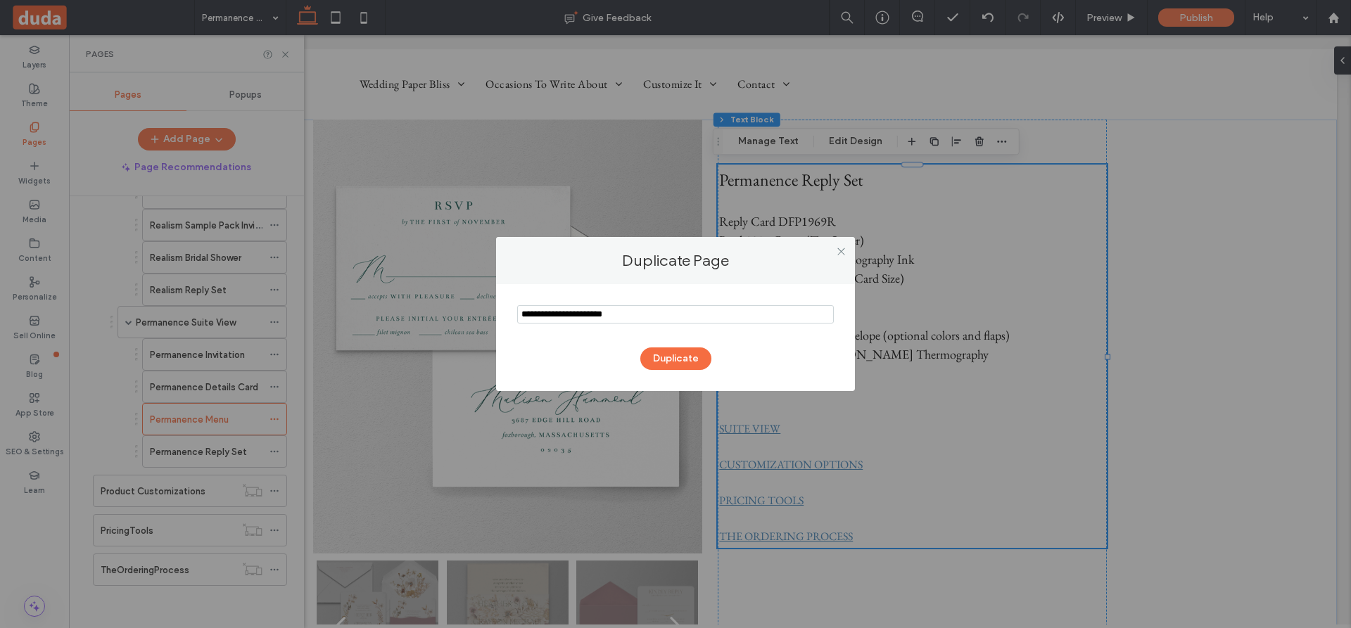
drag, startPoint x: 556, startPoint y: 314, endPoint x: 487, endPoint y: 317, distance: 69.0
click at [487, 317] on div "Duplicate Page Duplicate" at bounding box center [675, 314] width 1351 height 628
click at [605, 319] on input "notEmpty" at bounding box center [675, 314] width 317 height 18
type input "**********"
click at [699, 358] on button "Duplicate" at bounding box center [675, 359] width 71 height 23
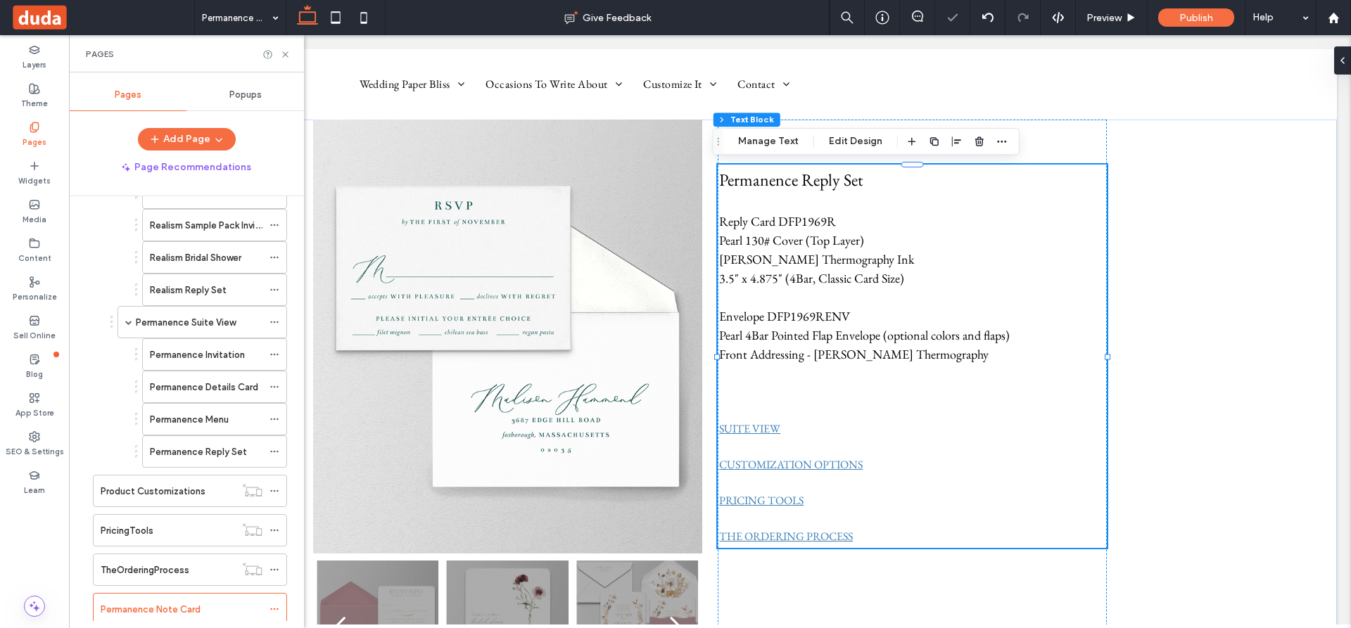
scroll to position [830, 0]
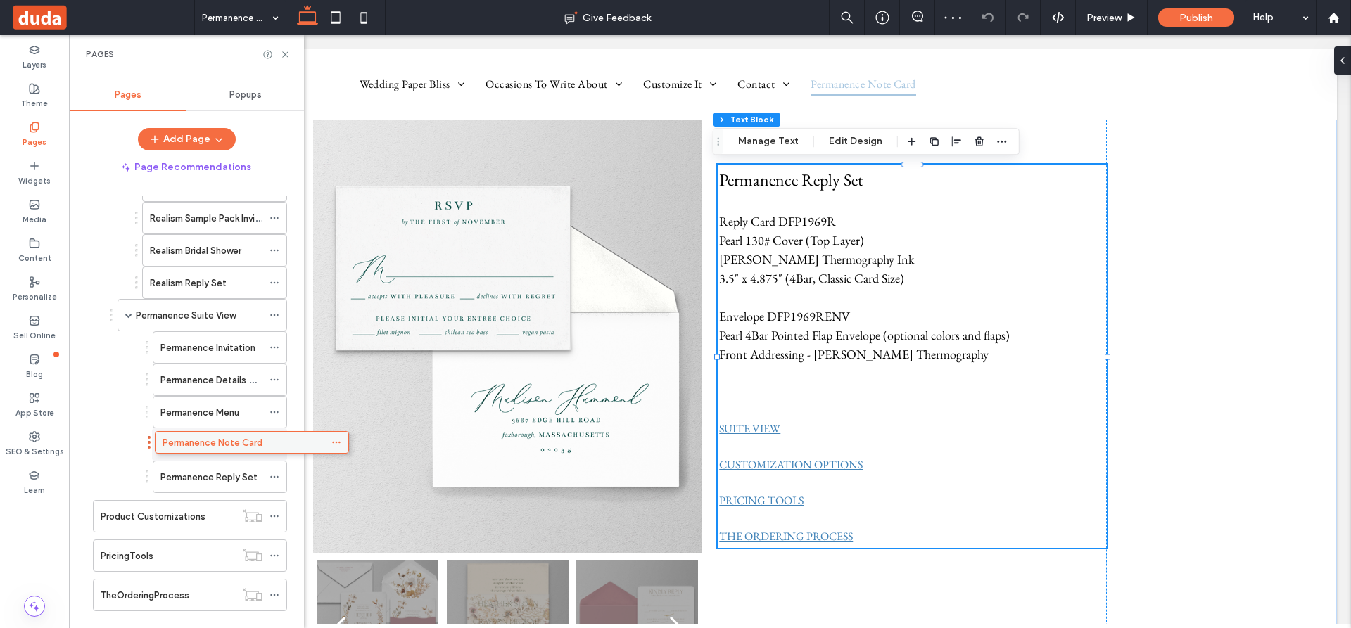
drag, startPoint x: 182, startPoint y: 603, endPoint x: 244, endPoint y: 448, distance: 166.7
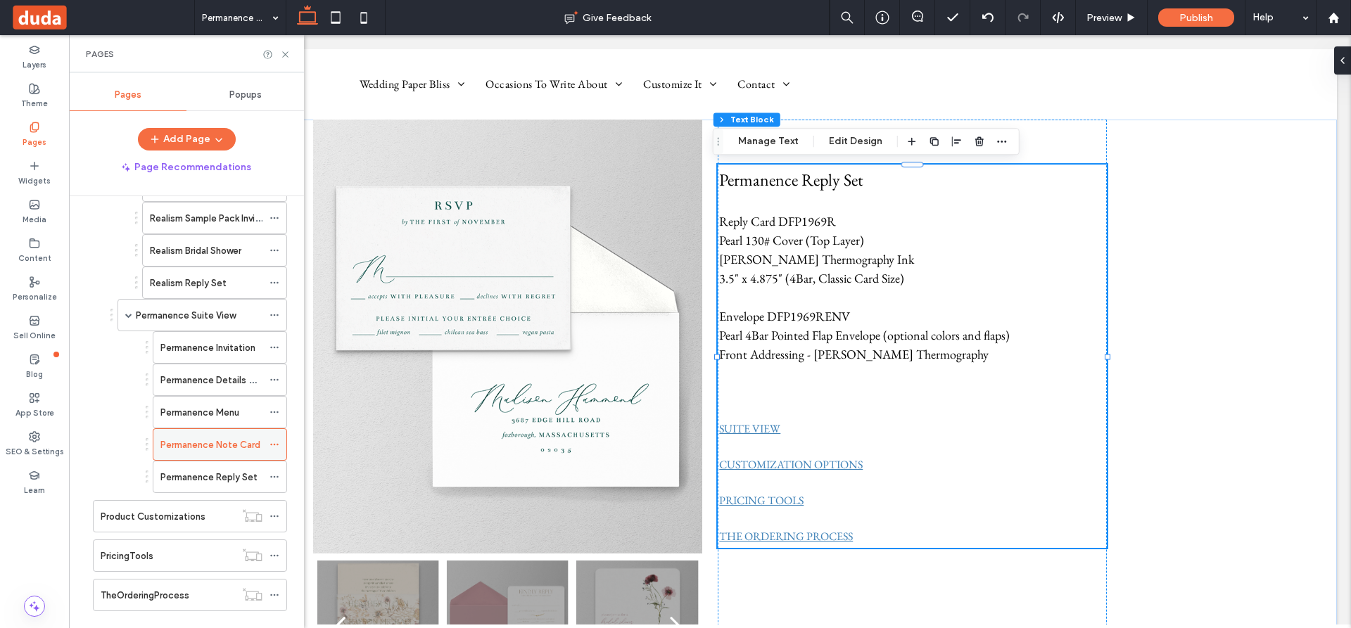
click at [275, 440] on span at bounding box center [274, 444] width 10 height 21
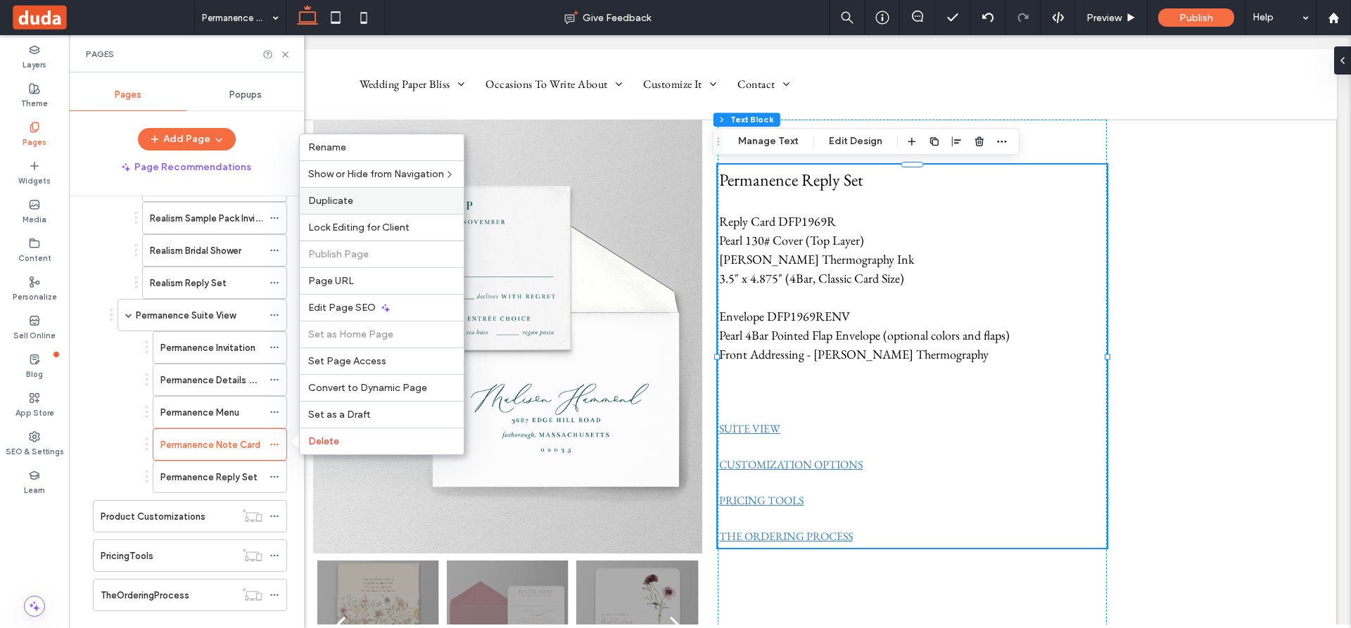
click at [332, 201] on span "Duplicate" at bounding box center [330, 201] width 45 height 12
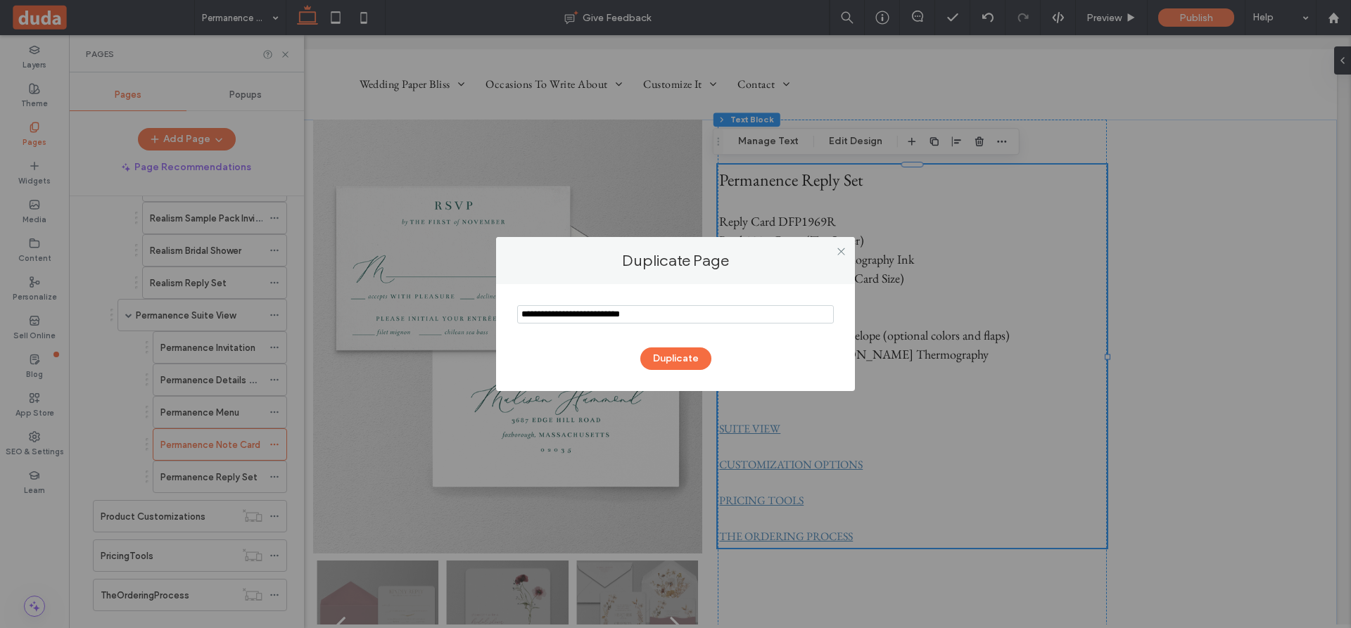
drag, startPoint x: 675, startPoint y: 313, endPoint x: 611, endPoint y: 314, distance: 63.3
click at [611, 314] on input "notEmpty" at bounding box center [675, 314] width 317 height 18
type input "**********"
click at [687, 354] on button "Duplicate" at bounding box center [675, 359] width 71 height 23
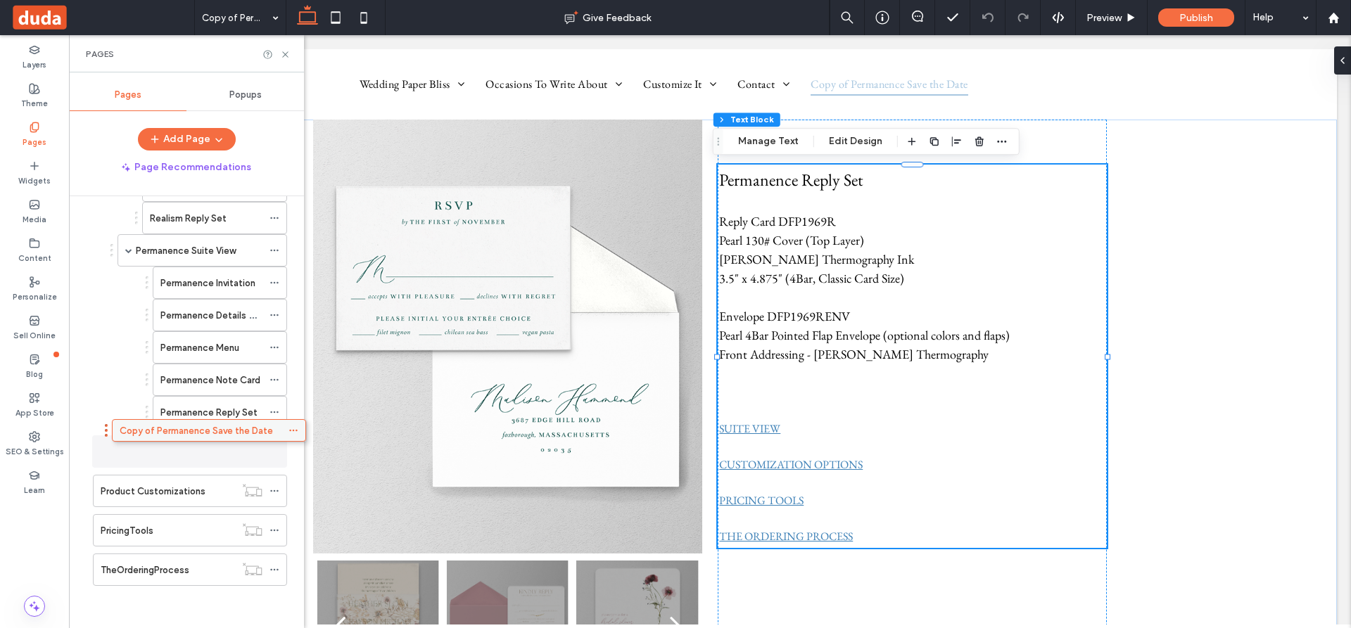
scroll to position [888, 0]
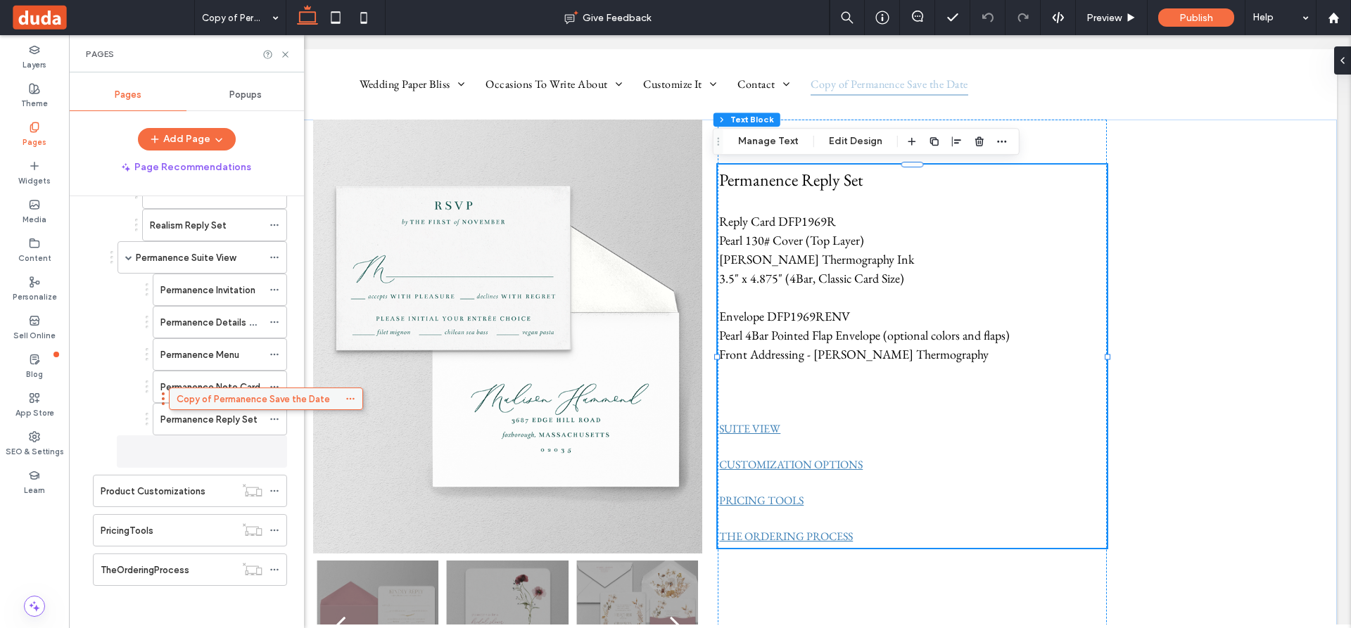
drag, startPoint x: 196, startPoint y: 573, endPoint x: 272, endPoint y: 407, distance: 182.6
click at [275, 450] on icon at bounding box center [274, 452] width 10 height 10
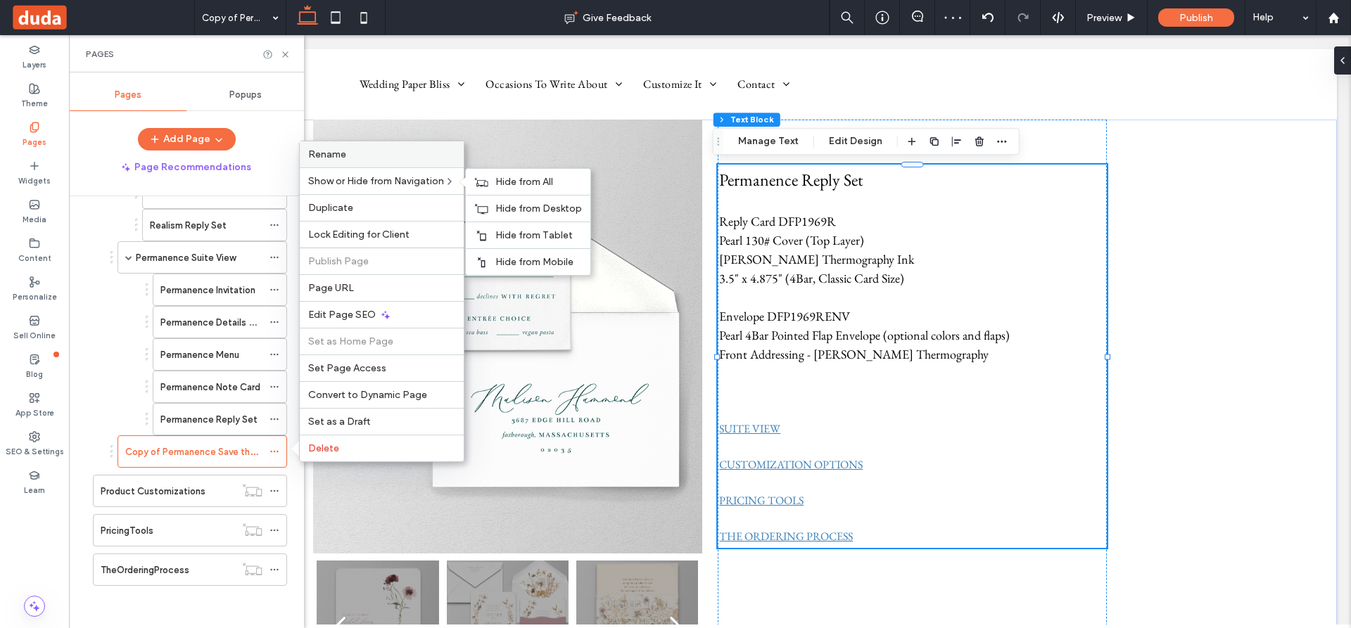
click at [336, 154] on span "Rename" at bounding box center [327, 154] width 38 height 12
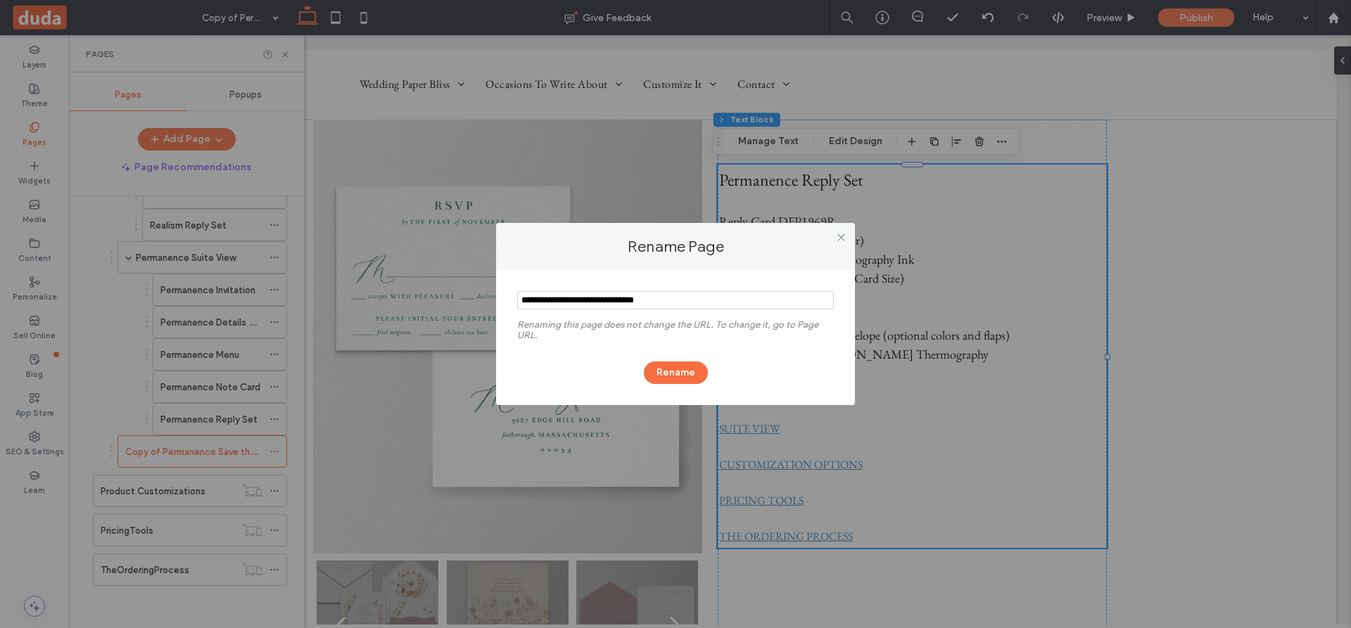
drag, startPoint x: 556, startPoint y: 299, endPoint x: 497, endPoint y: 301, distance: 59.8
click at [497, 301] on div "Renaming this page does not change the URL. To change it, go to Page URL. Rename" at bounding box center [675, 337] width 359 height 135
type input "**********"
click at [682, 369] on button "Rename" at bounding box center [676, 373] width 64 height 23
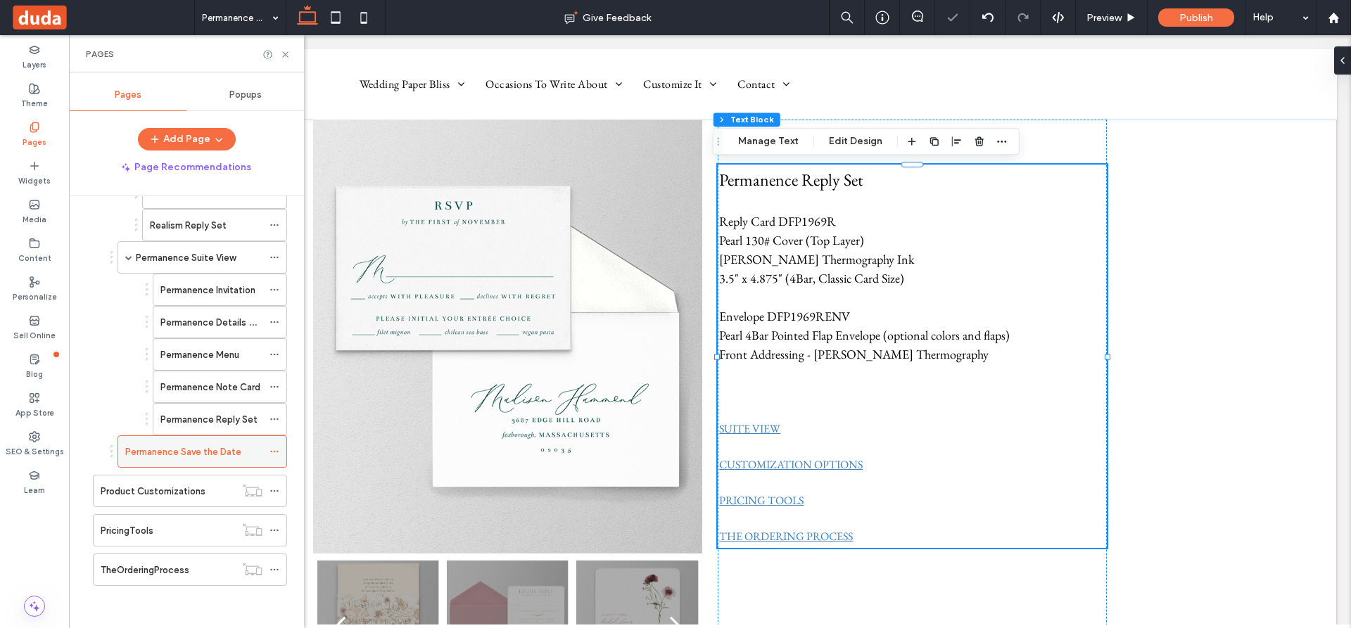
click at [272, 450] on icon at bounding box center [274, 452] width 10 height 10
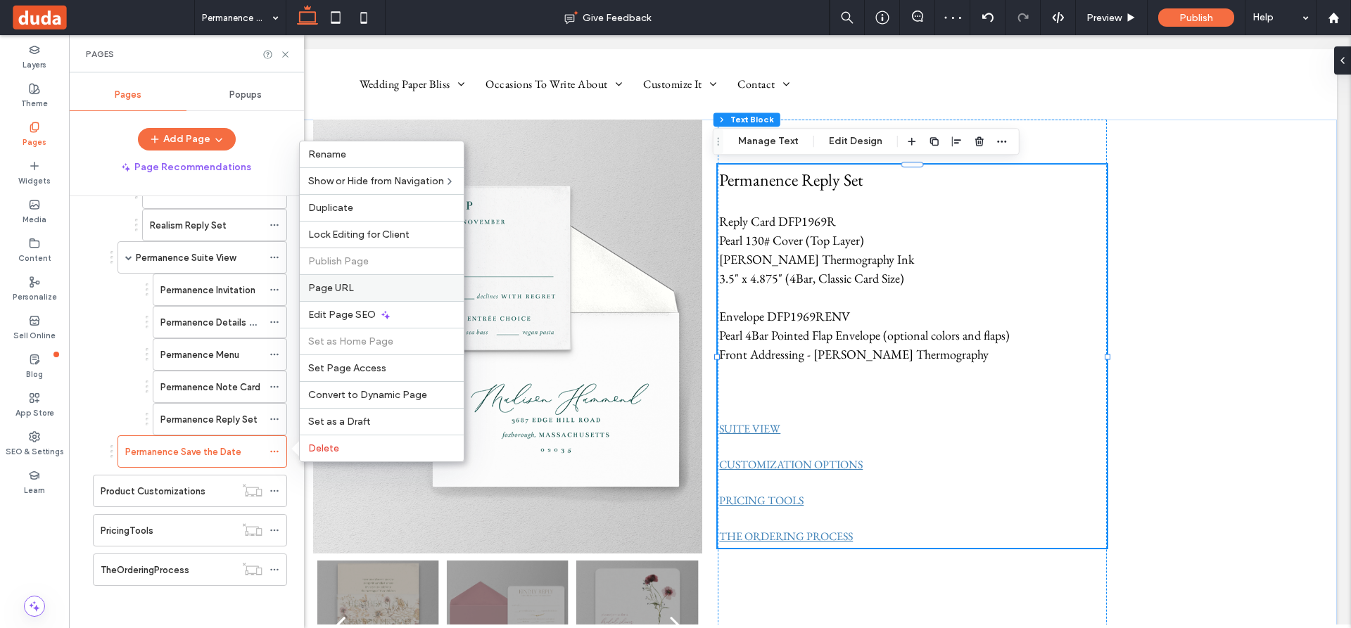
click at [324, 283] on span "Page URL" at bounding box center [331, 288] width 46 height 12
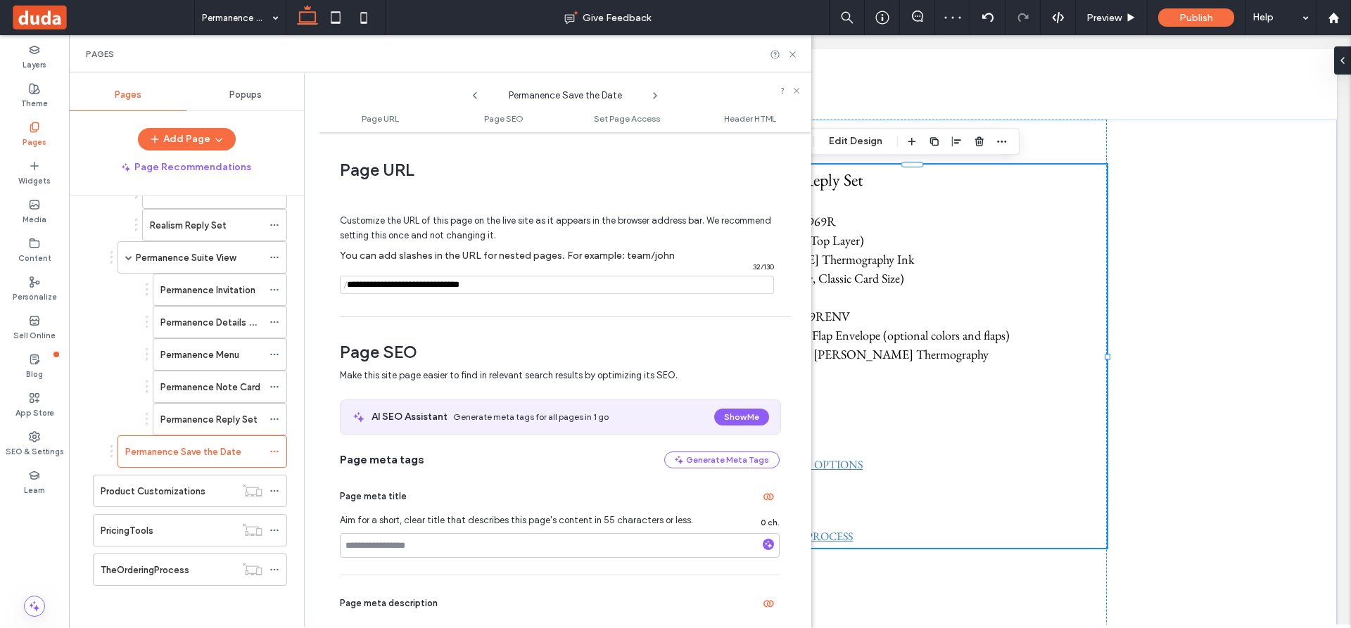
click at [386, 284] on input "notEmpty" at bounding box center [557, 285] width 434 height 18
type input "**********"
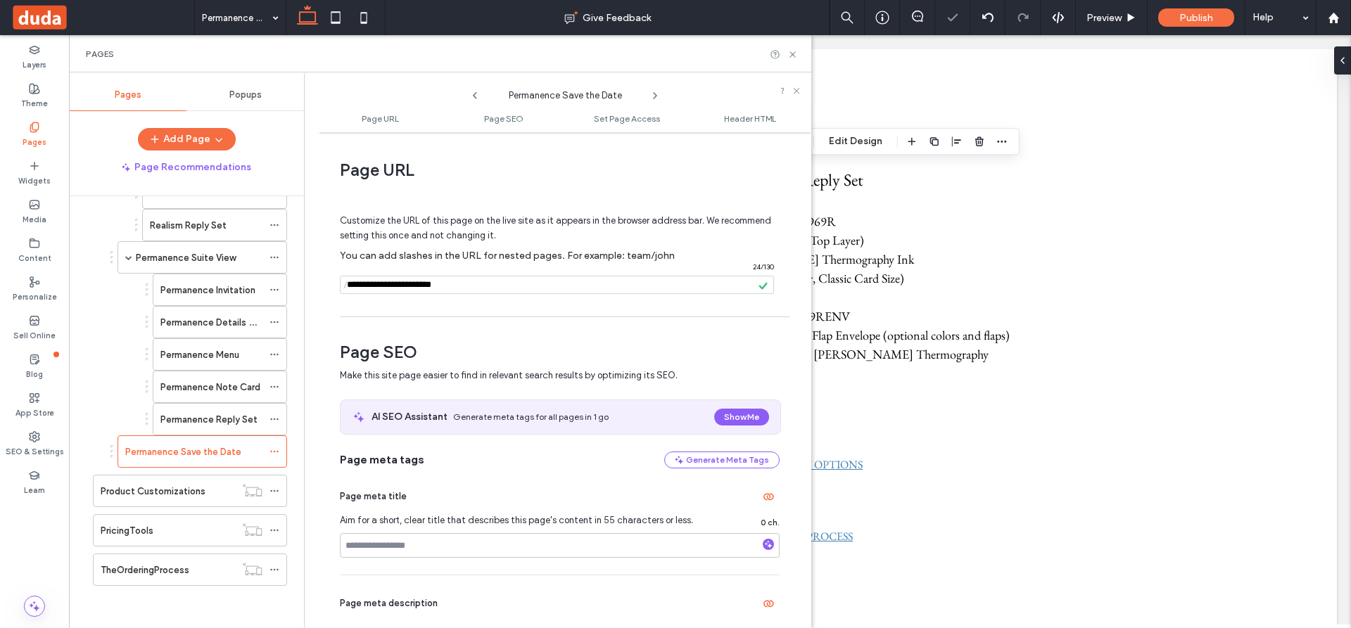
click at [795, 52] on div "Permanence Save the Date Give Feedback Preview Publish Help Design Panel Site C…" at bounding box center [675, 314] width 1351 height 628
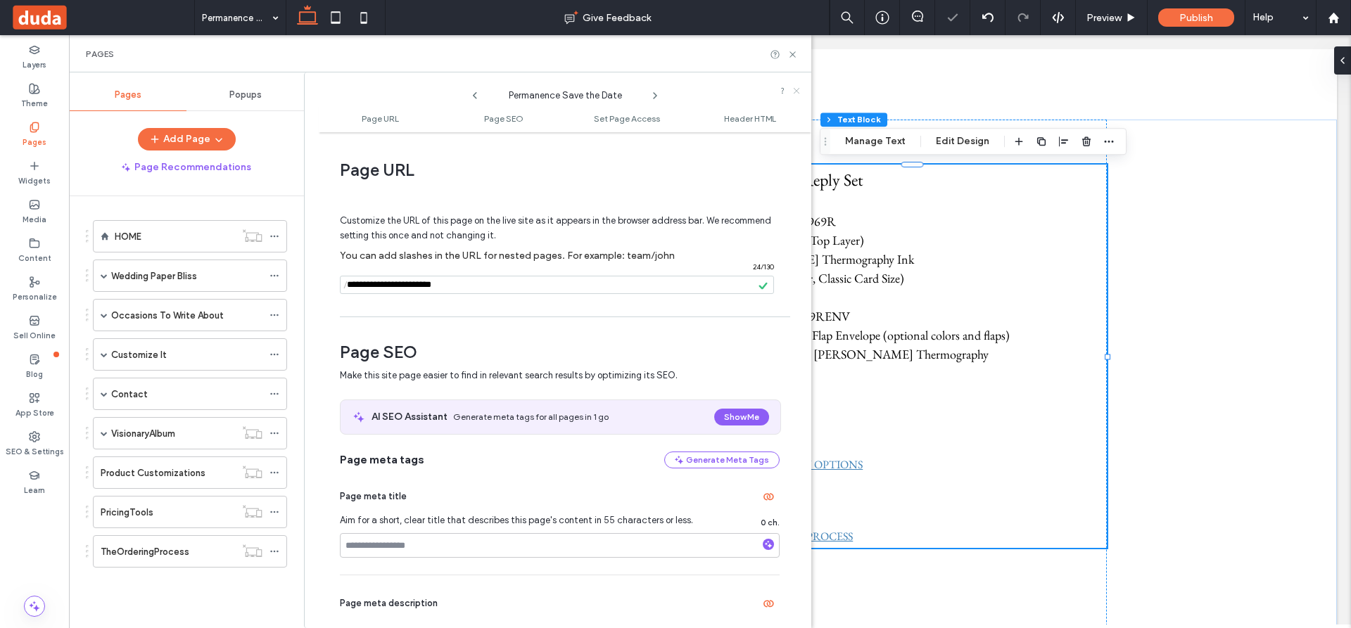
click at [795, 89] on icon at bounding box center [796, 91] width 8 height 8
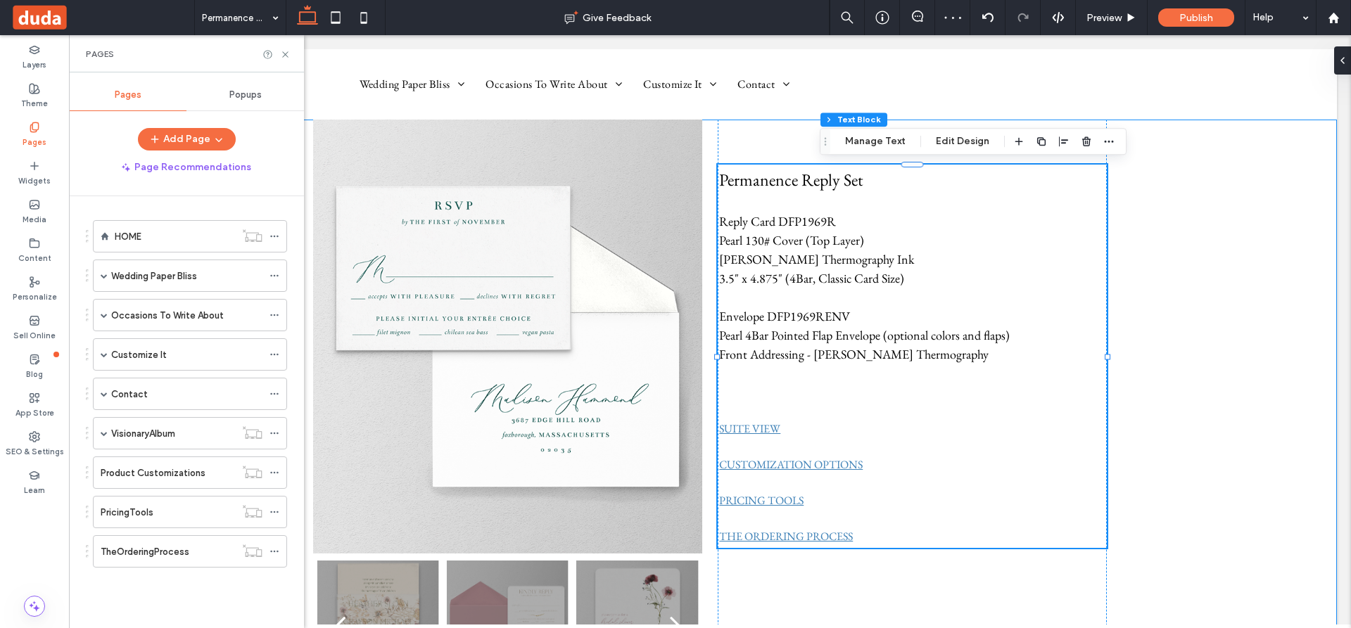
click at [1218, 433] on div "a a a a Permanence Reply Set Reply Card DFP1969R Pearl 130# Cover (Top Layer) H…" at bounding box center [710, 407] width 1254 height 574
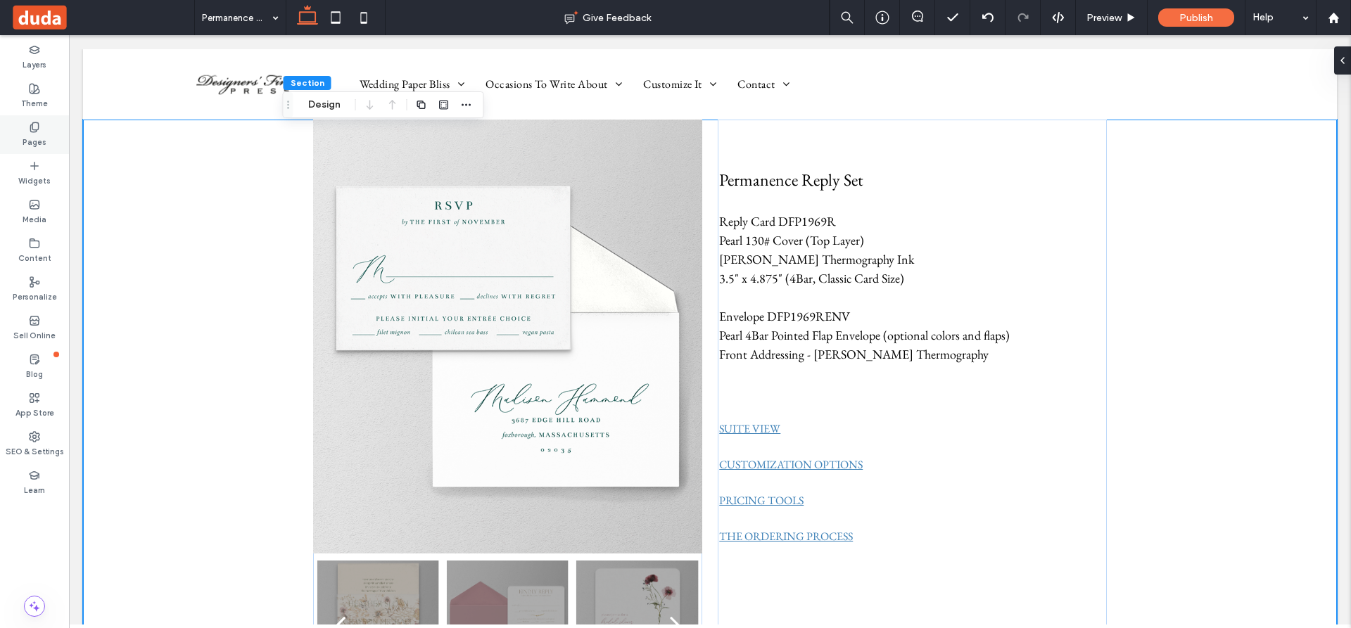
click at [40, 131] on div "Pages" at bounding box center [34, 134] width 69 height 39
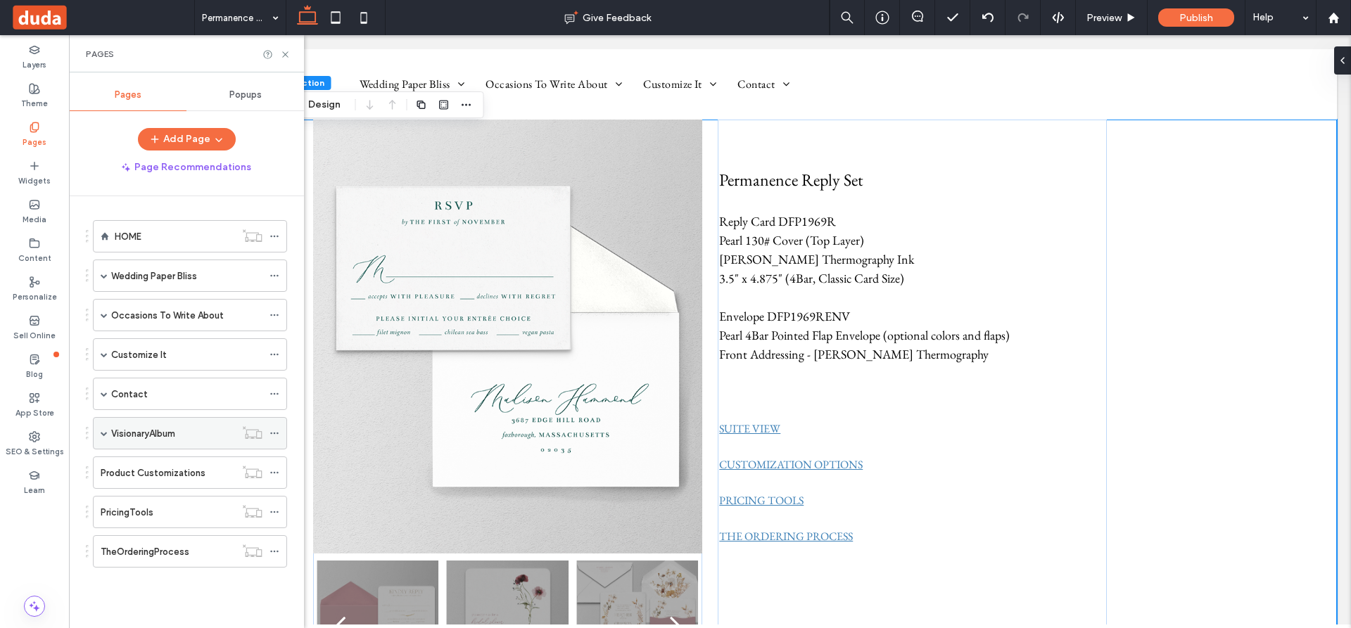
click at [104, 431] on span at bounding box center [104, 433] width 7 height 7
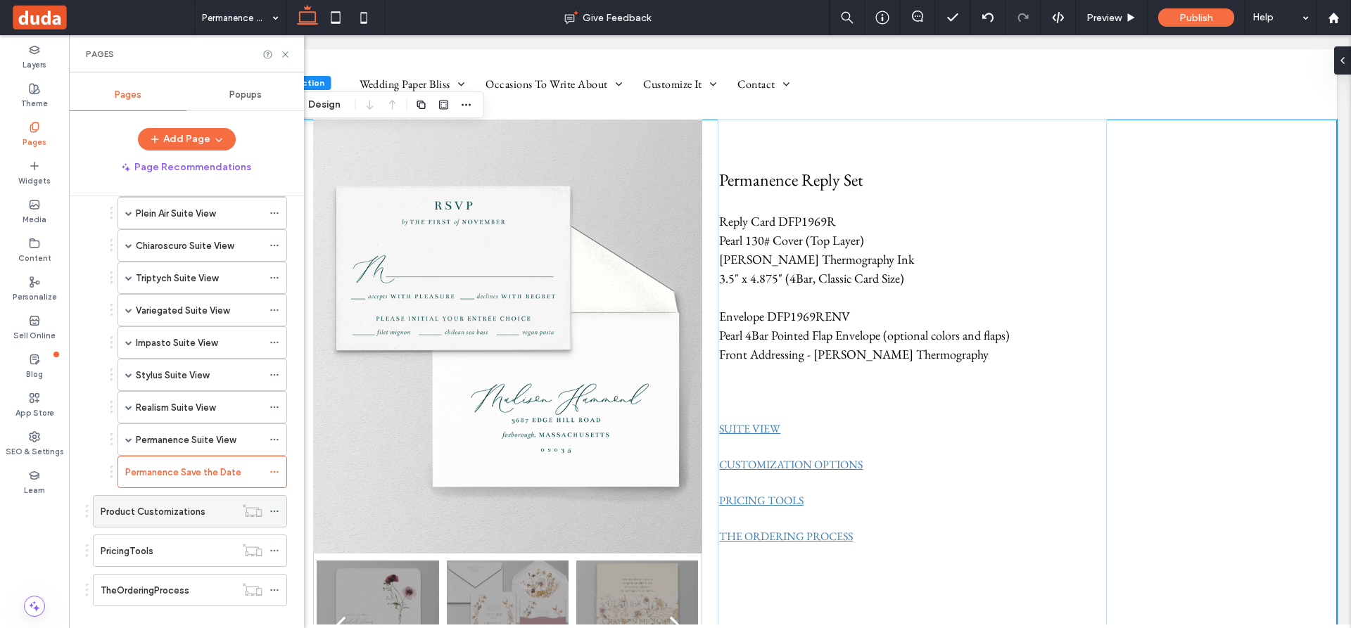
scroll to position [597, 0]
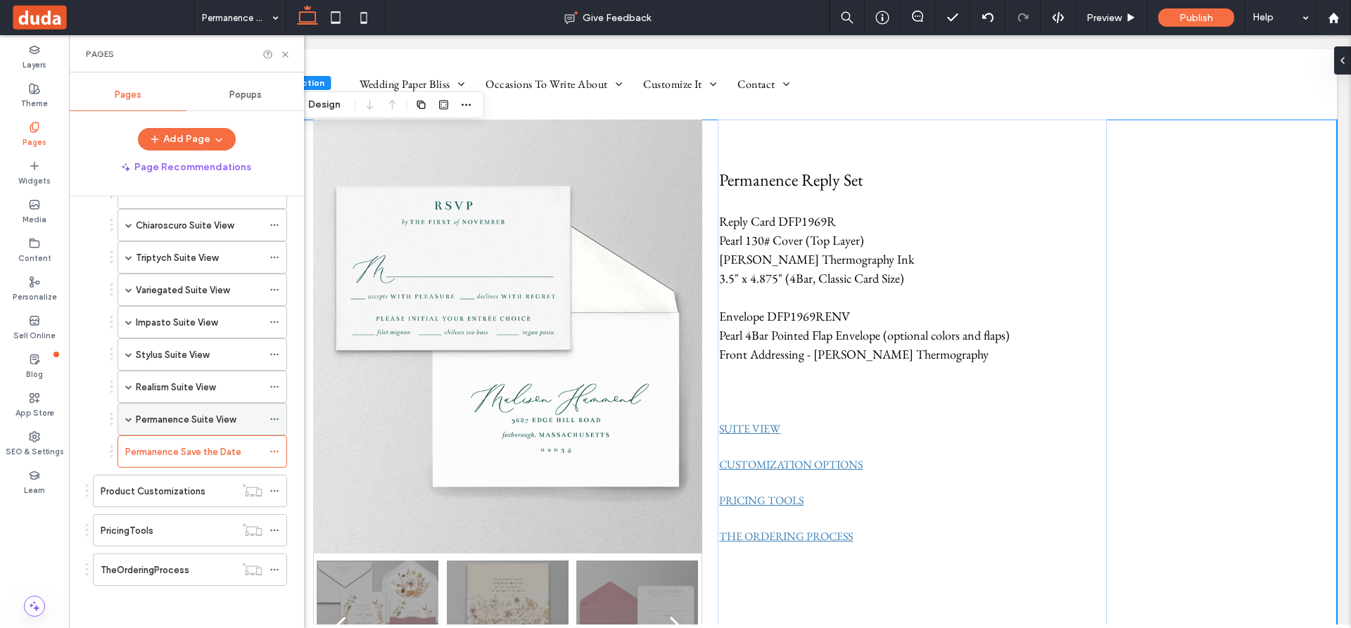
click at [127, 419] on span at bounding box center [128, 419] width 7 height 7
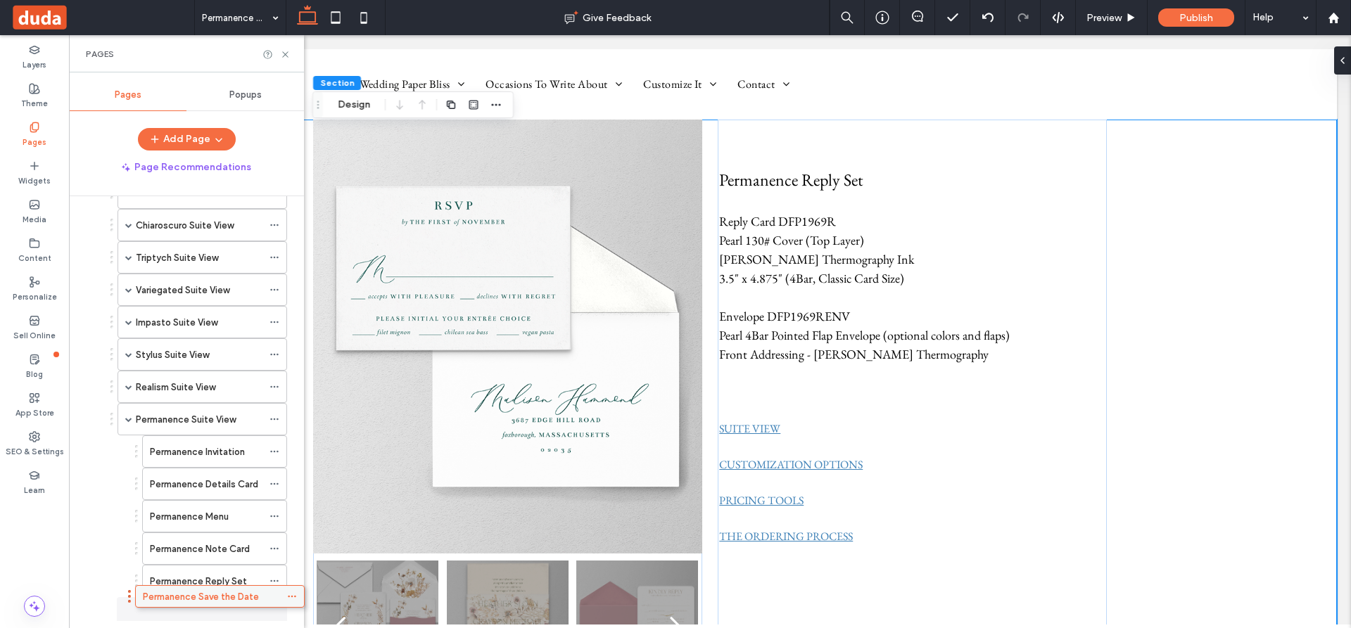
scroll to position [625, 0]
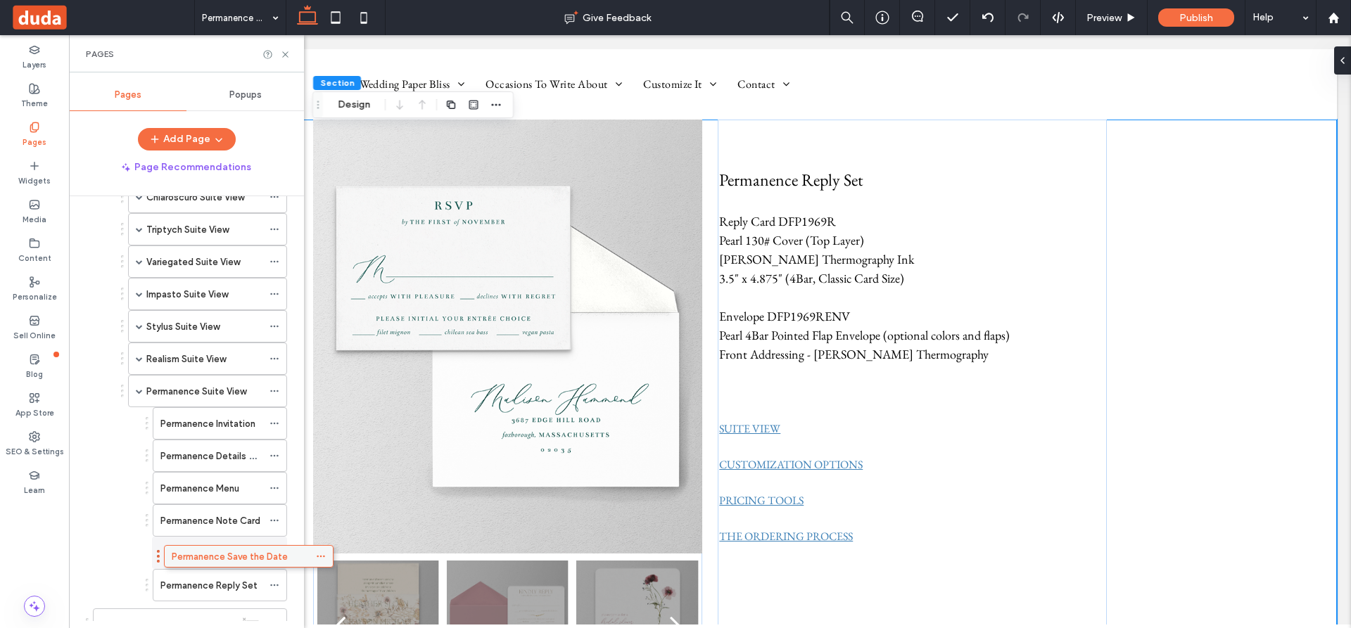
drag, startPoint x: 205, startPoint y: 613, endPoint x: 247, endPoint y: 556, distance: 70.5
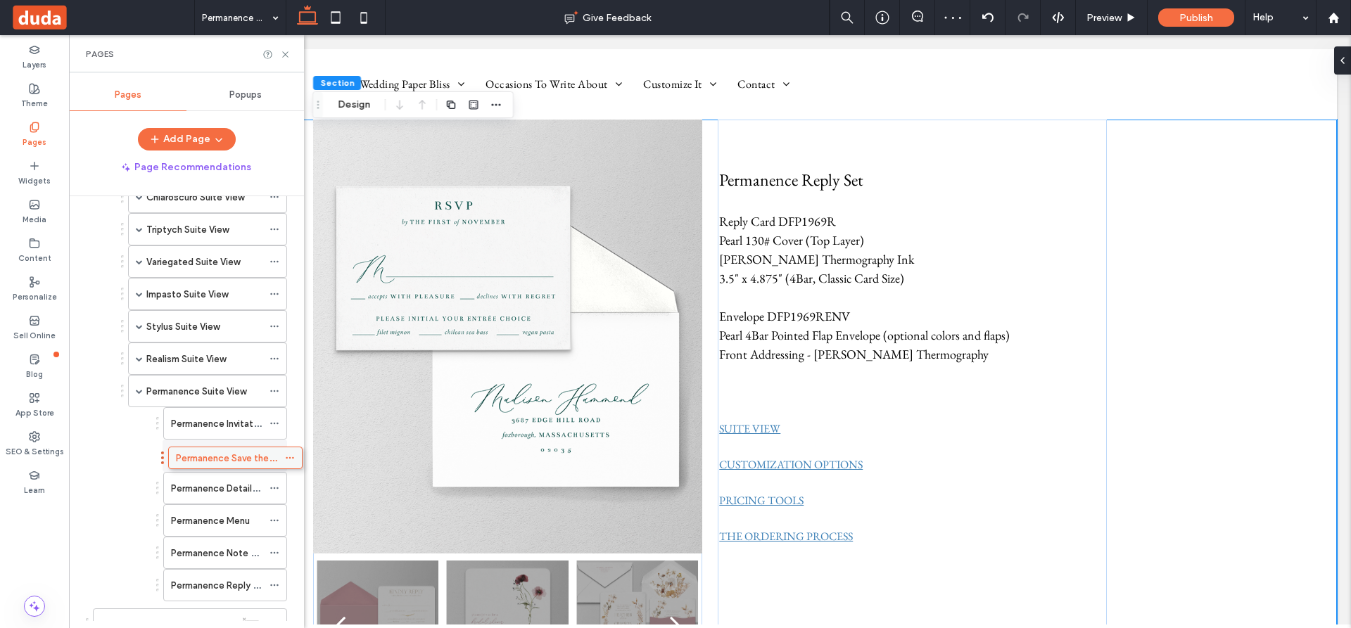
drag, startPoint x: 225, startPoint y: 551, endPoint x: 241, endPoint y: 454, distance: 98.3
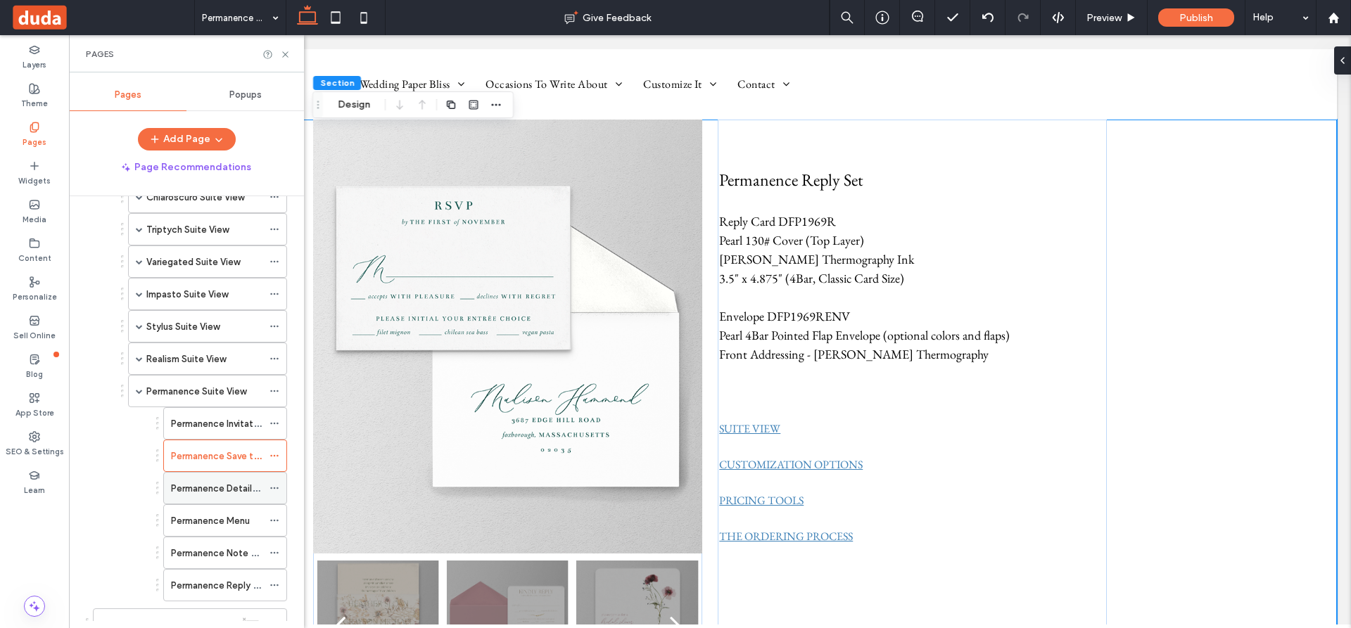
click at [272, 487] on use at bounding box center [274, 488] width 8 height 2
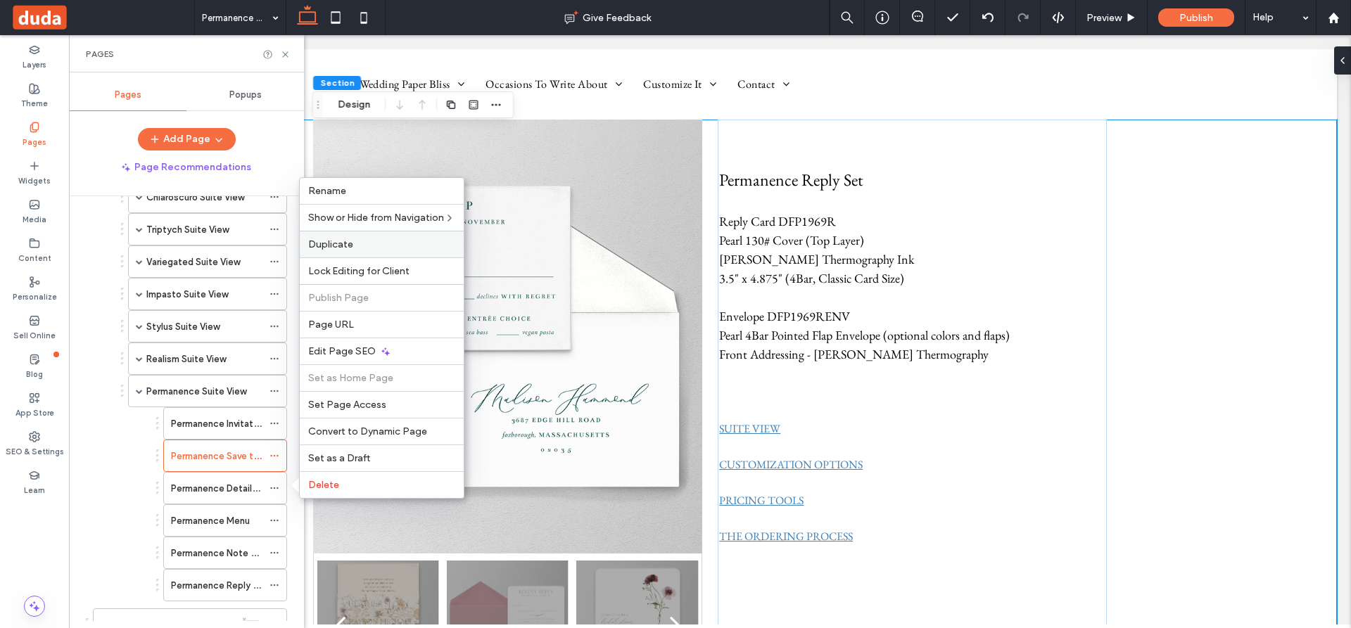
click at [335, 242] on span "Duplicate" at bounding box center [330, 244] width 45 height 12
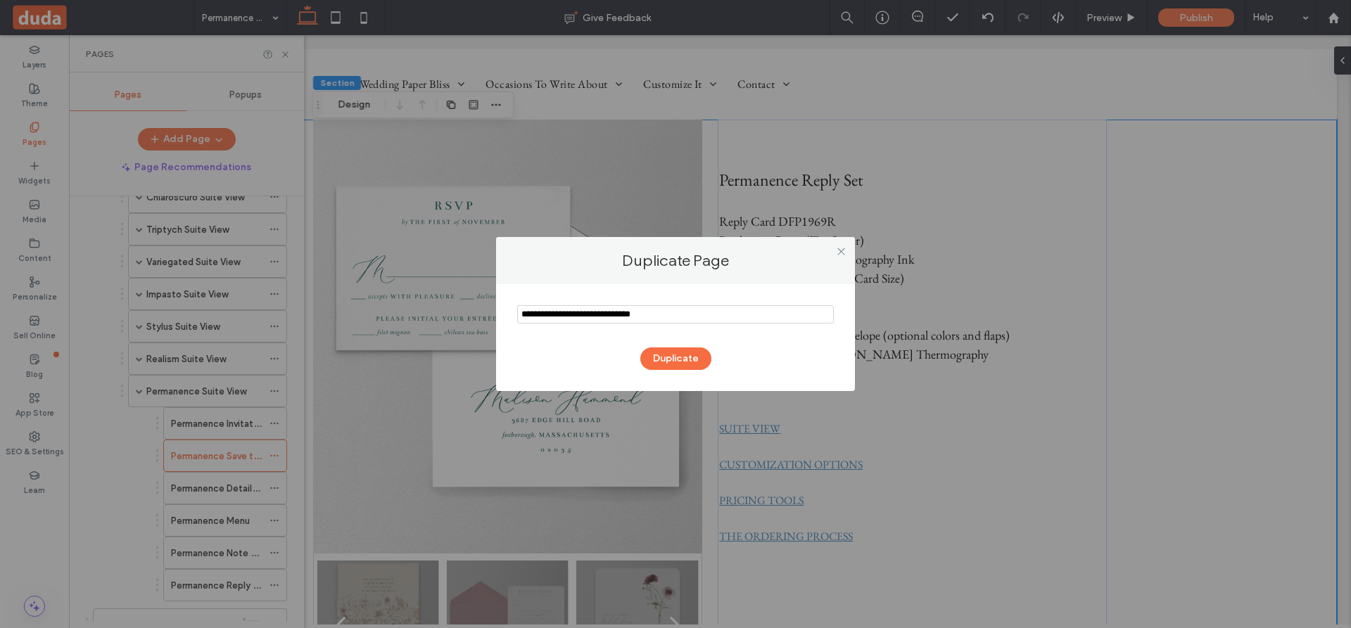
click at [673, 317] on input "notEmpty" at bounding box center [675, 314] width 317 height 18
click at [557, 311] on input "notEmpty" at bounding box center [675, 314] width 317 height 18
type input "**********"
click at [682, 355] on button "Duplicate" at bounding box center [675, 359] width 71 height 23
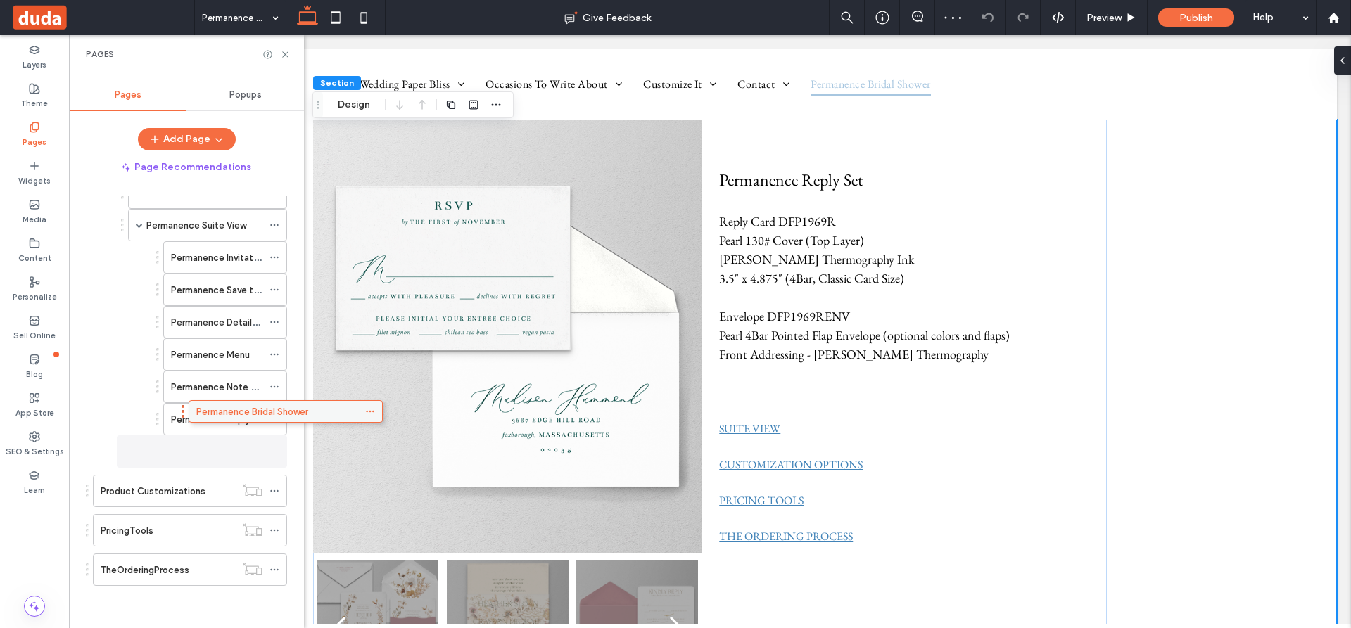
scroll to position [791, 0]
drag, startPoint x: 152, startPoint y: 575, endPoint x: 238, endPoint y: 426, distance: 172.4
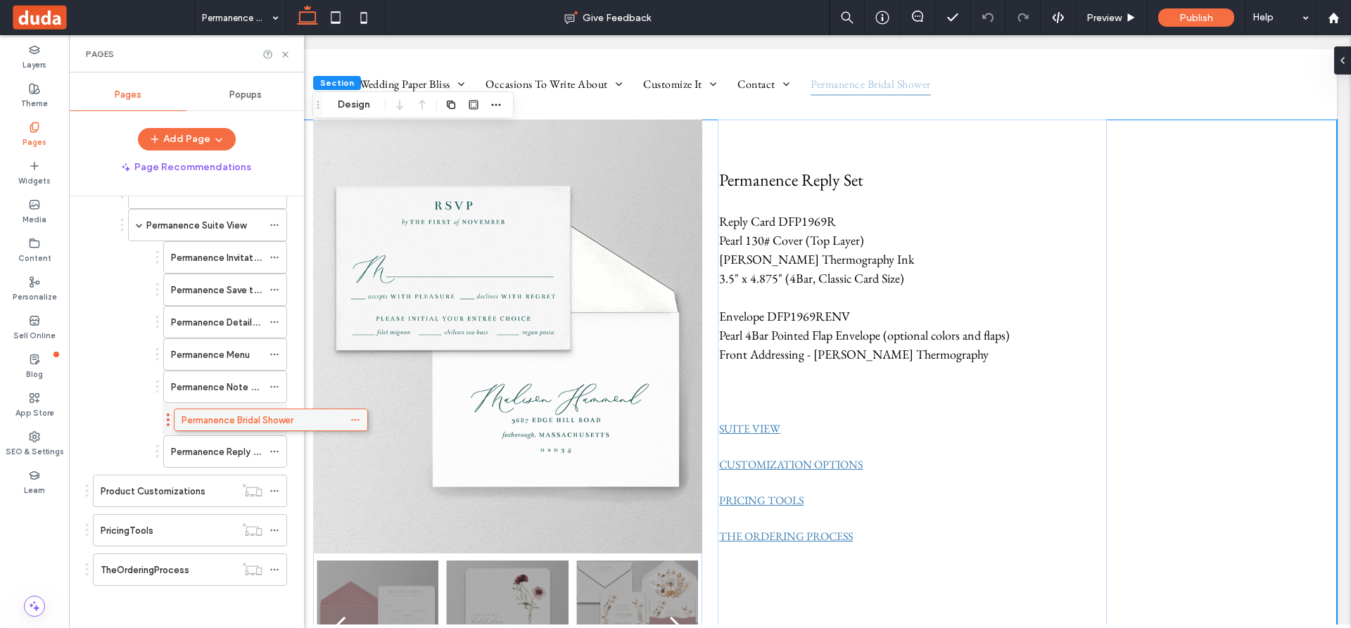
drag, startPoint x: 166, startPoint y: 571, endPoint x: 247, endPoint y: 426, distance: 166.0
click at [275, 354] on icon at bounding box center [274, 355] width 10 height 10
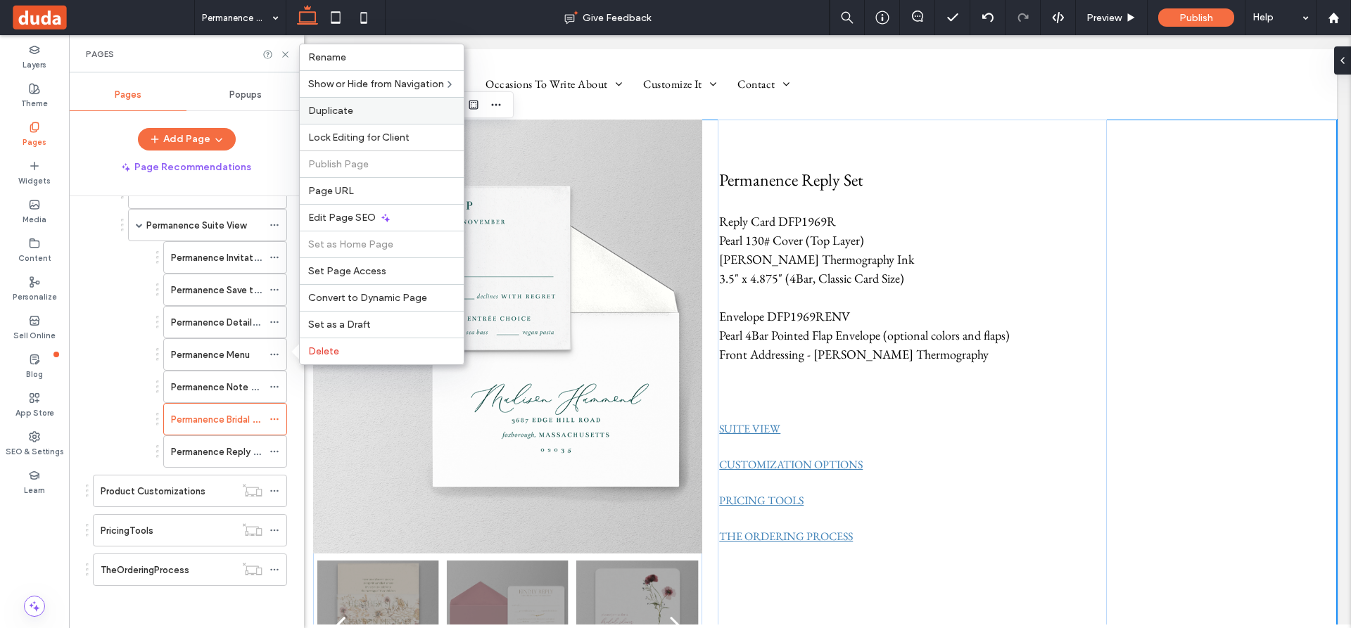
click at [341, 108] on span "Duplicate" at bounding box center [330, 111] width 45 height 12
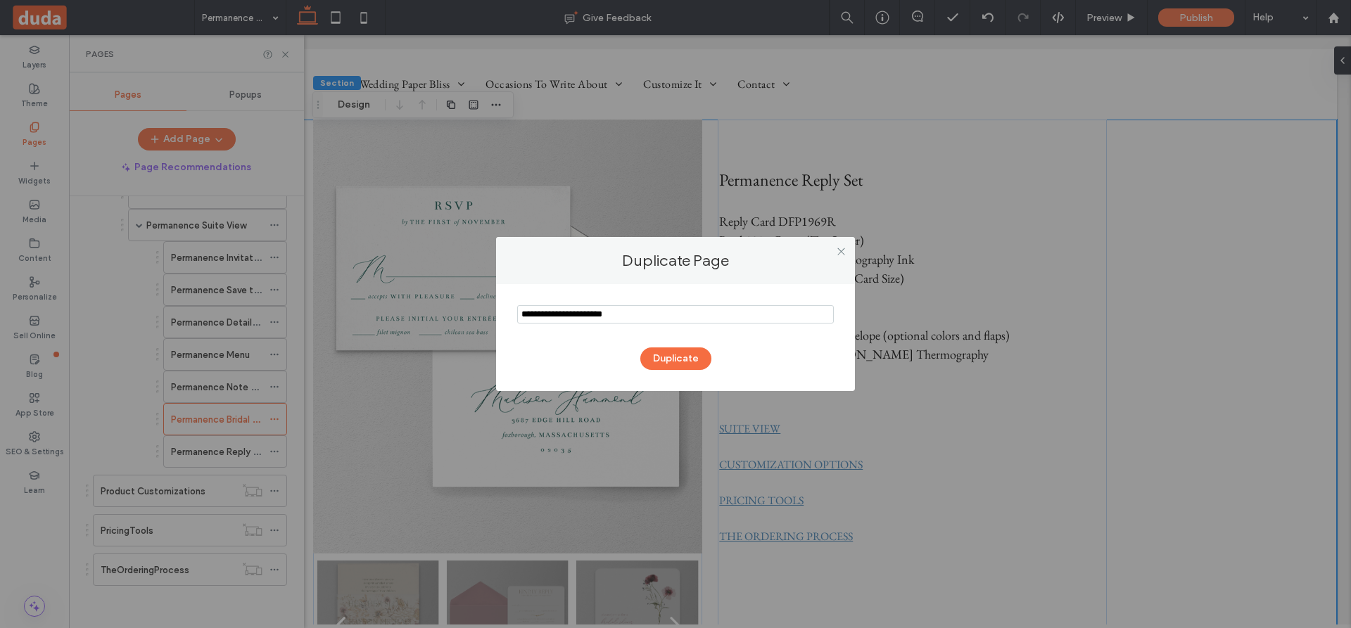
click at [559, 312] on input "notEmpty" at bounding box center [675, 314] width 317 height 18
click at [649, 316] on input "notEmpty" at bounding box center [675, 314] width 317 height 18
type input "**********"
click at [675, 354] on button "Duplicate" at bounding box center [675, 359] width 71 height 23
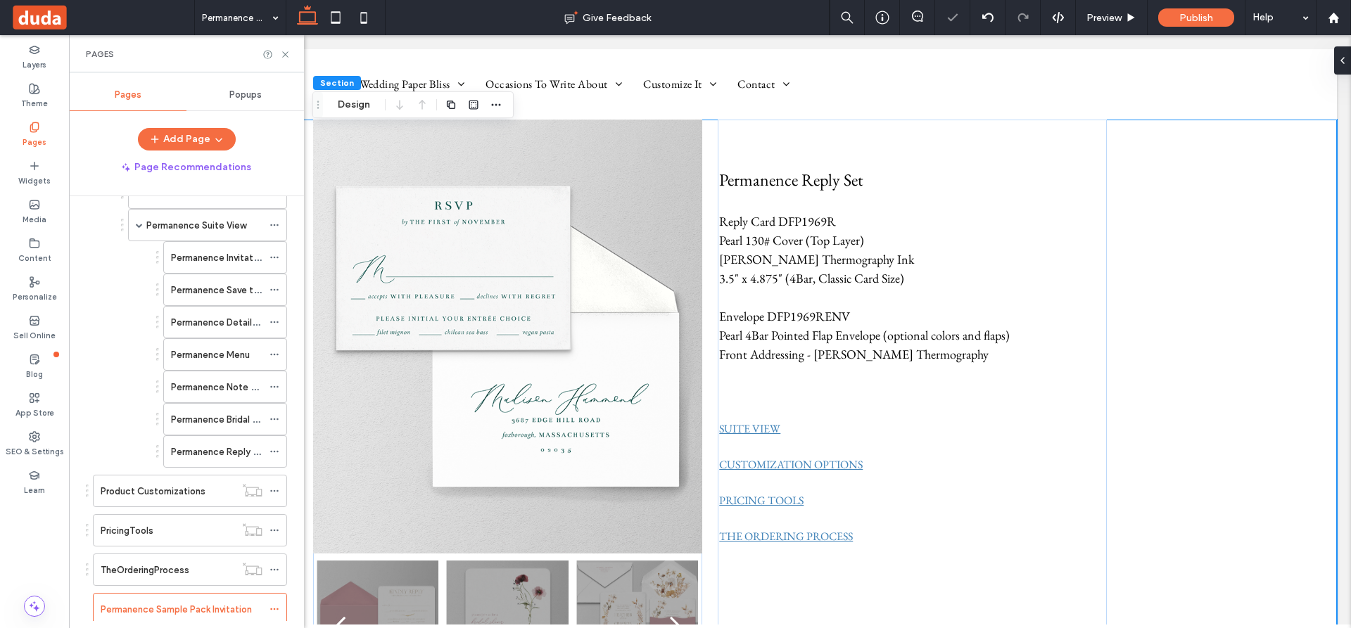
scroll to position [798, 0]
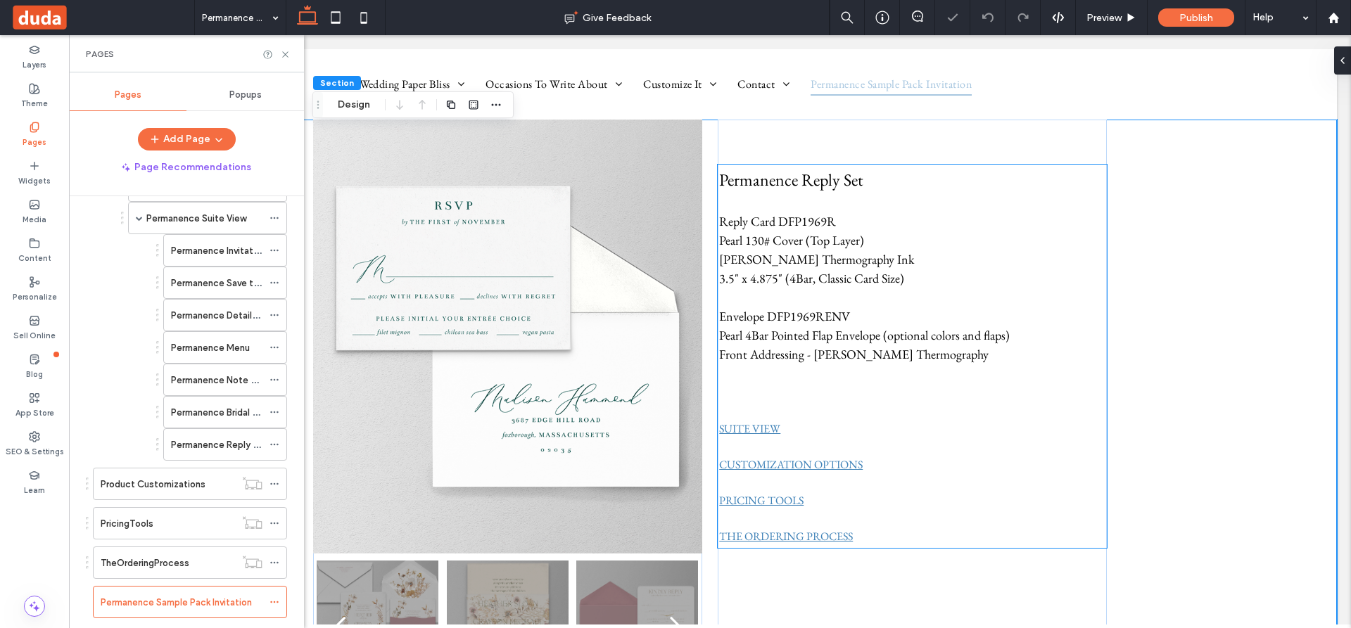
click at [829, 241] on span "Pearl 130# Cover (Top Layer)" at bounding box center [791, 240] width 145 height 16
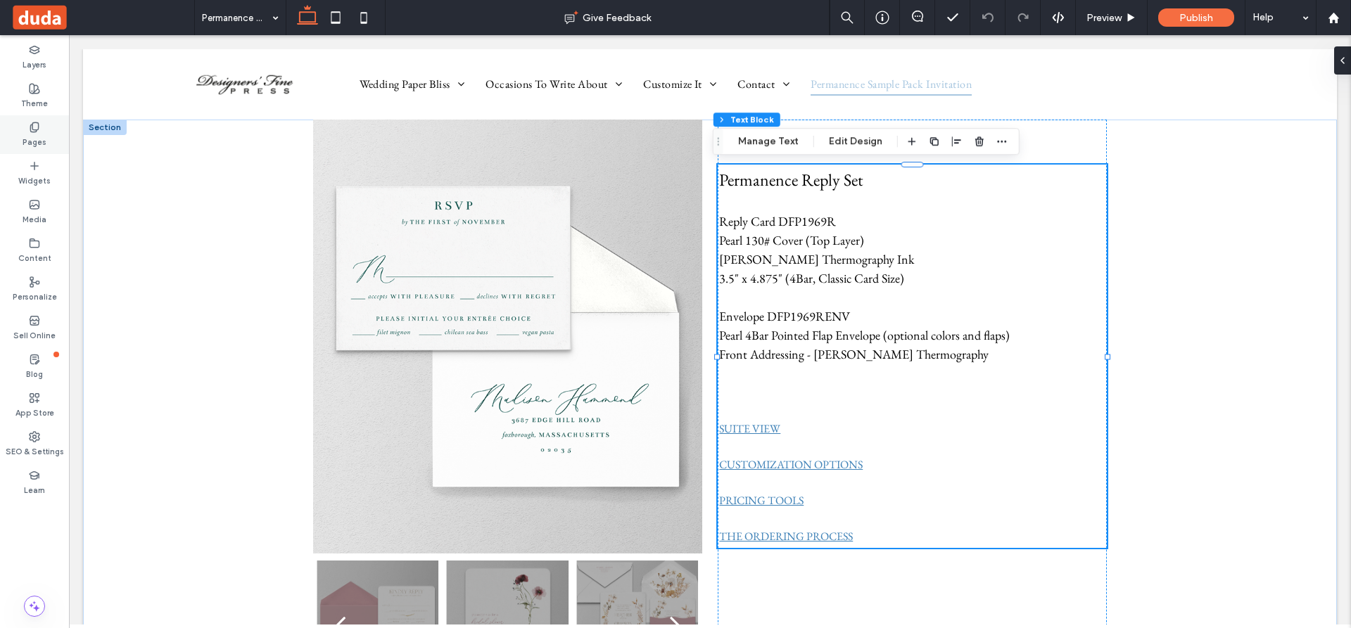
click at [36, 124] on icon at bounding box center [34, 127] width 11 height 11
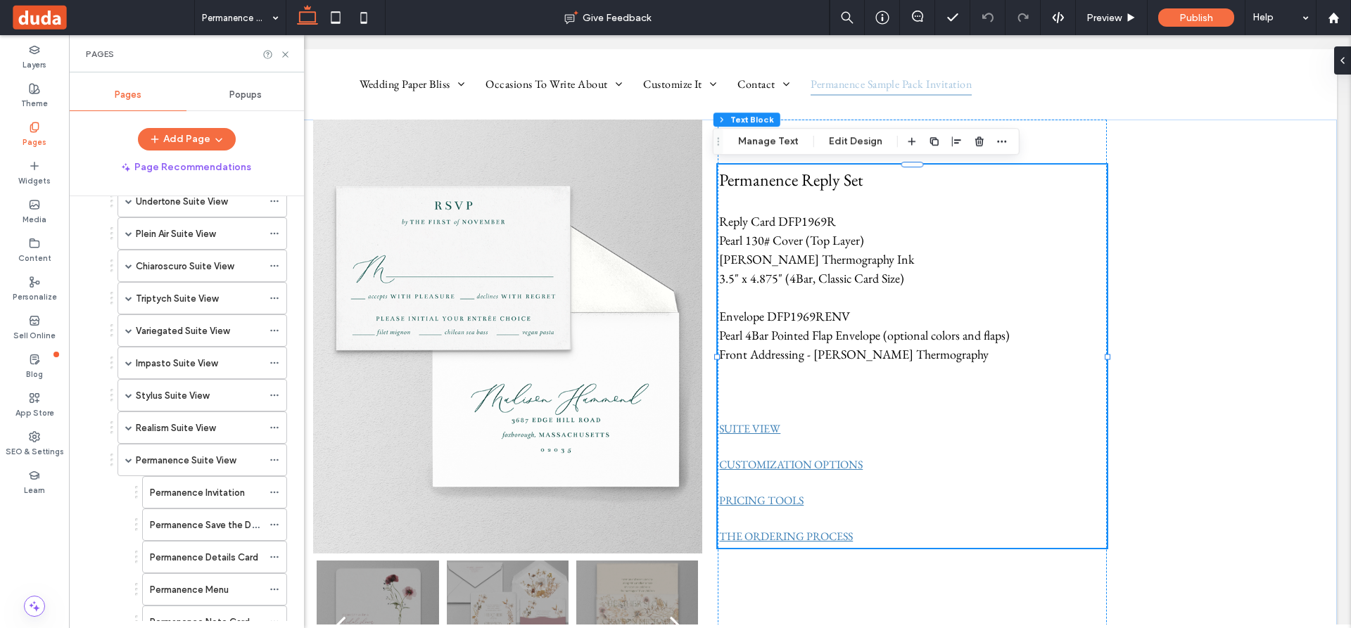
scroll to position [563, 0]
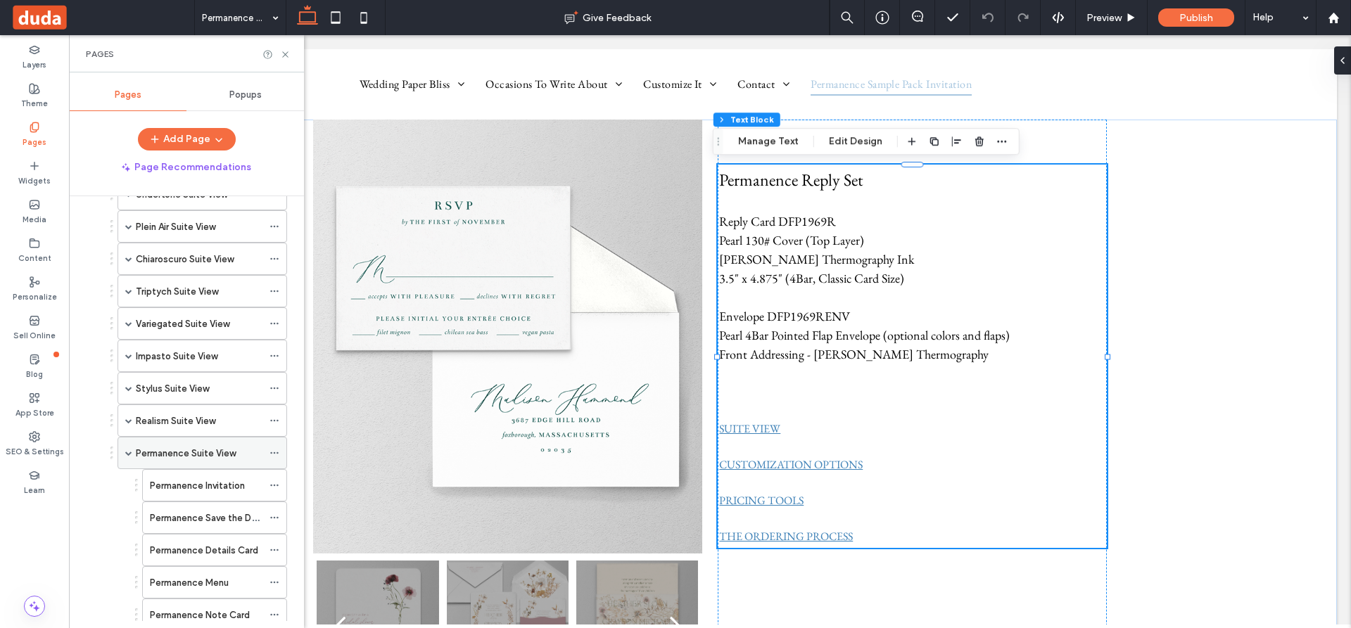
click at [217, 450] on label "Permanence Suite View" at bounding box center [186, 453] width 100 height 25
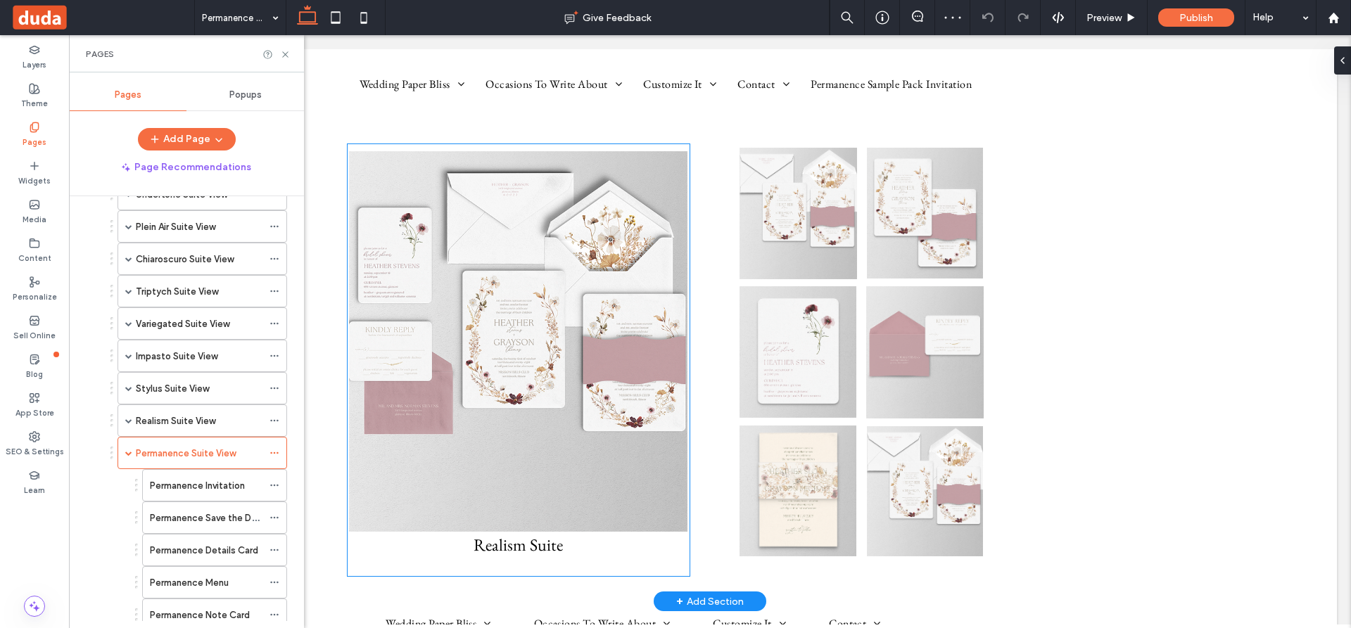
click at [566, 549] on p "Realism Suite" at bounding box center [519, 545] width 342 height 25
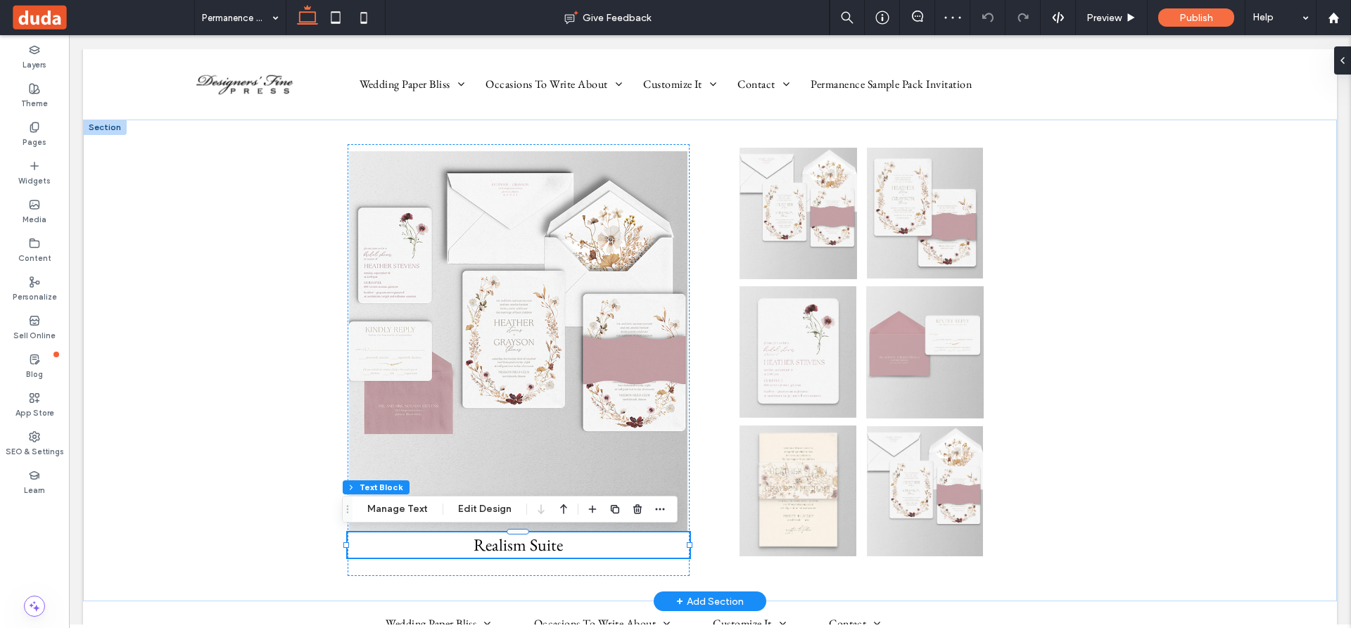
click at [520, 552] on span "Realism Suite" at bounding box center [517, 545] width 89 height 22
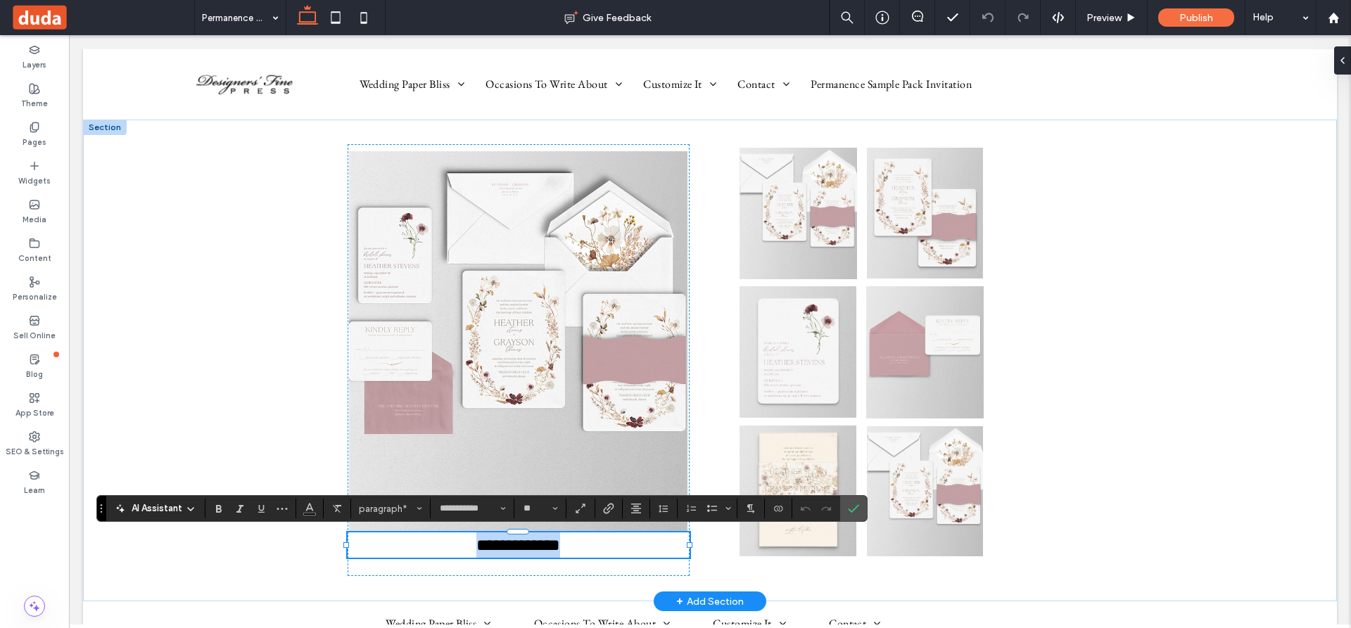
click at [521, 546] on span "**********" at bounding box center [518, 545] width 84 height 17
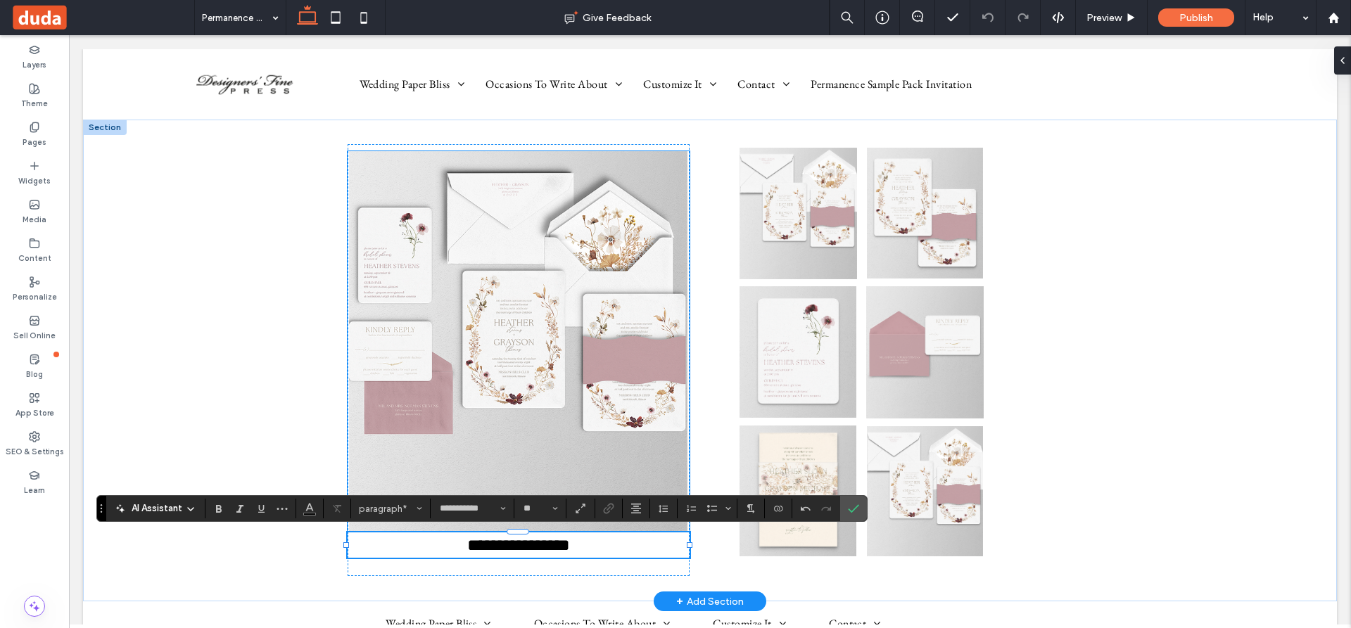
click at [500, 407] on img at bounding box center [519, 341] width 342 height 381
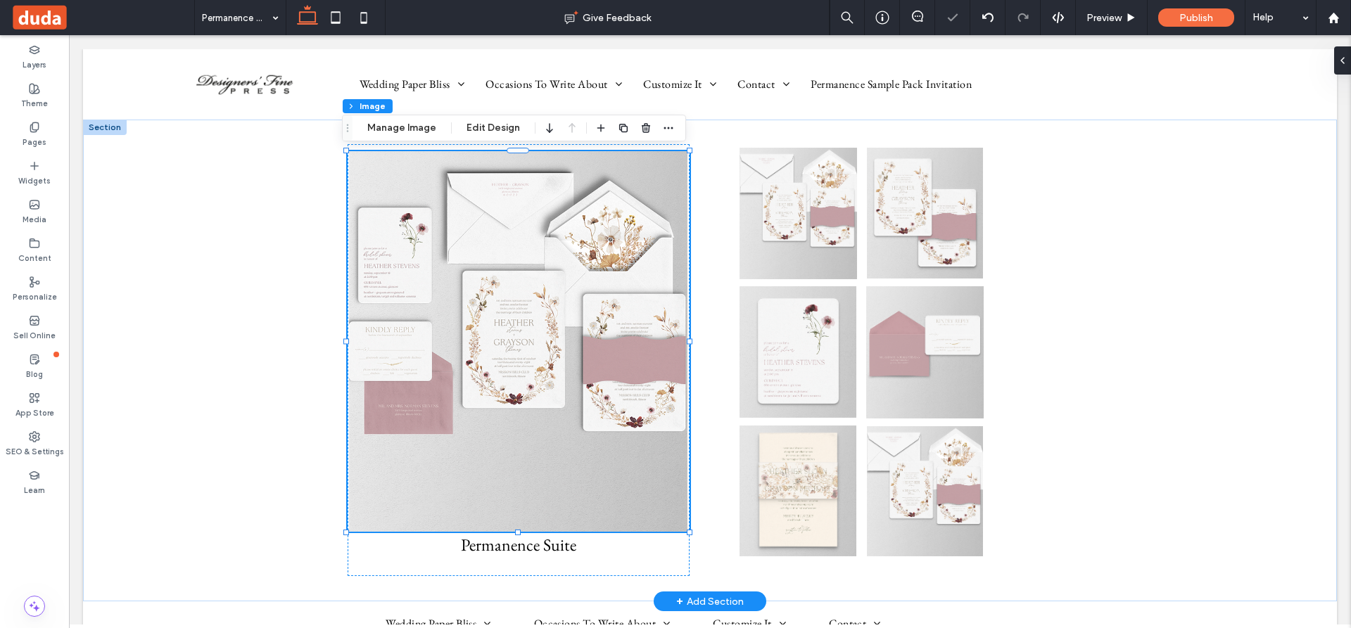
click at [540, 358] on img at bounding box center [519, 341] width 342 height 381
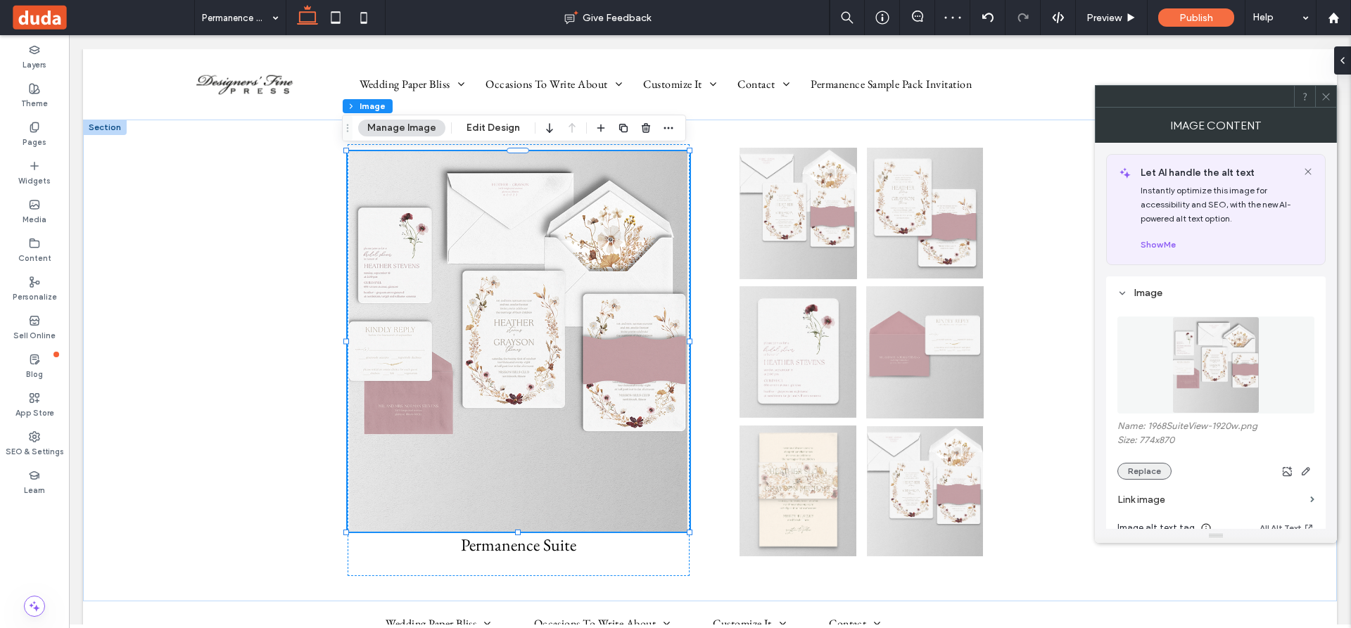
click at [1145, 471] on button "Replace" at bounding box center [1144, 471] width 54 height 17
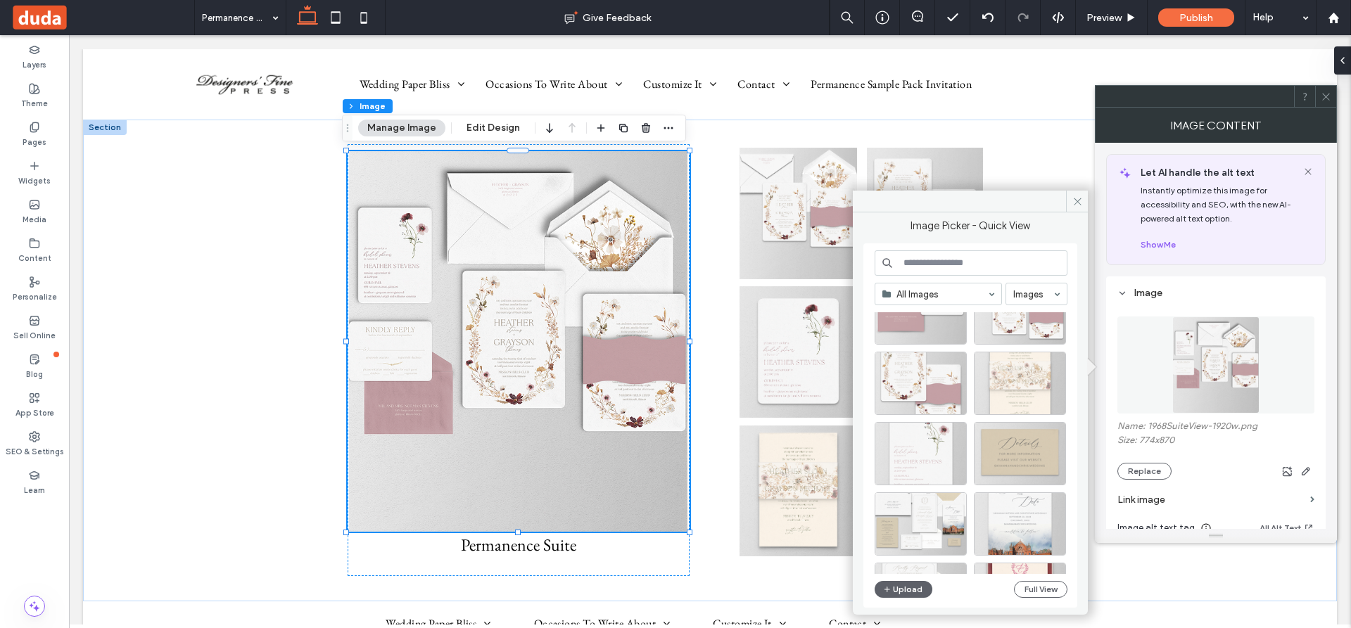
scroll to position [422, 0]
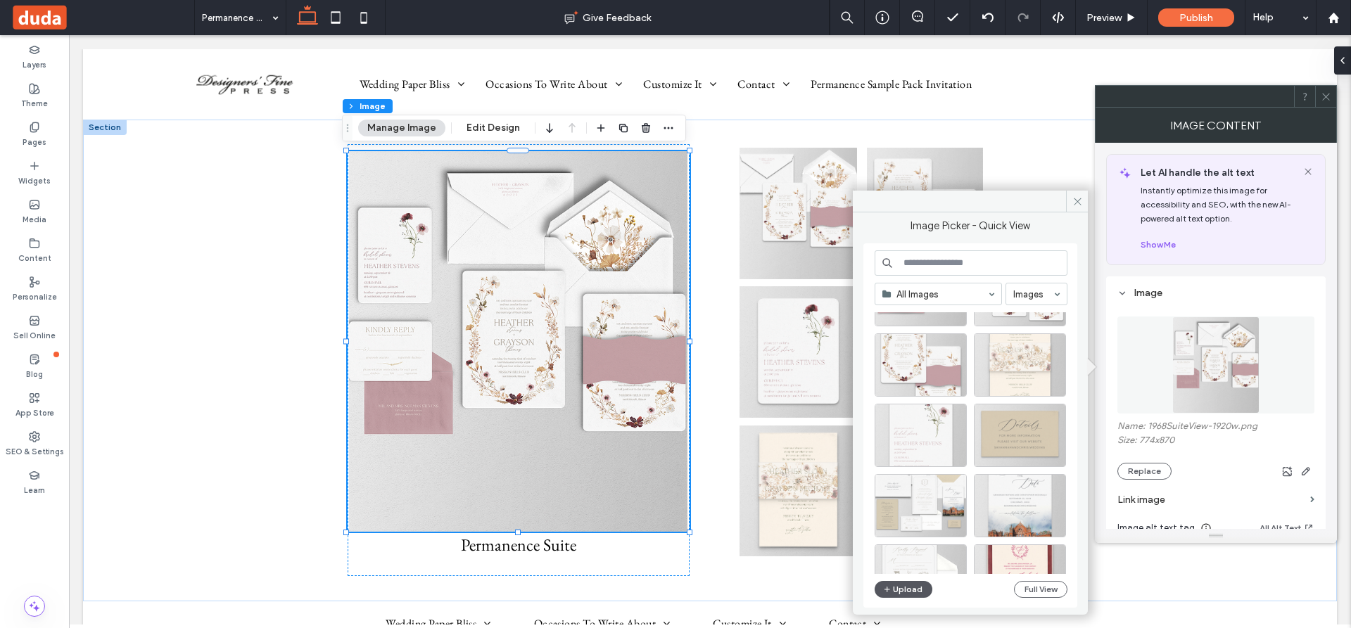
click at [914, 588] on button "Upload" at bounding box center [903, 589] width 58 height 17
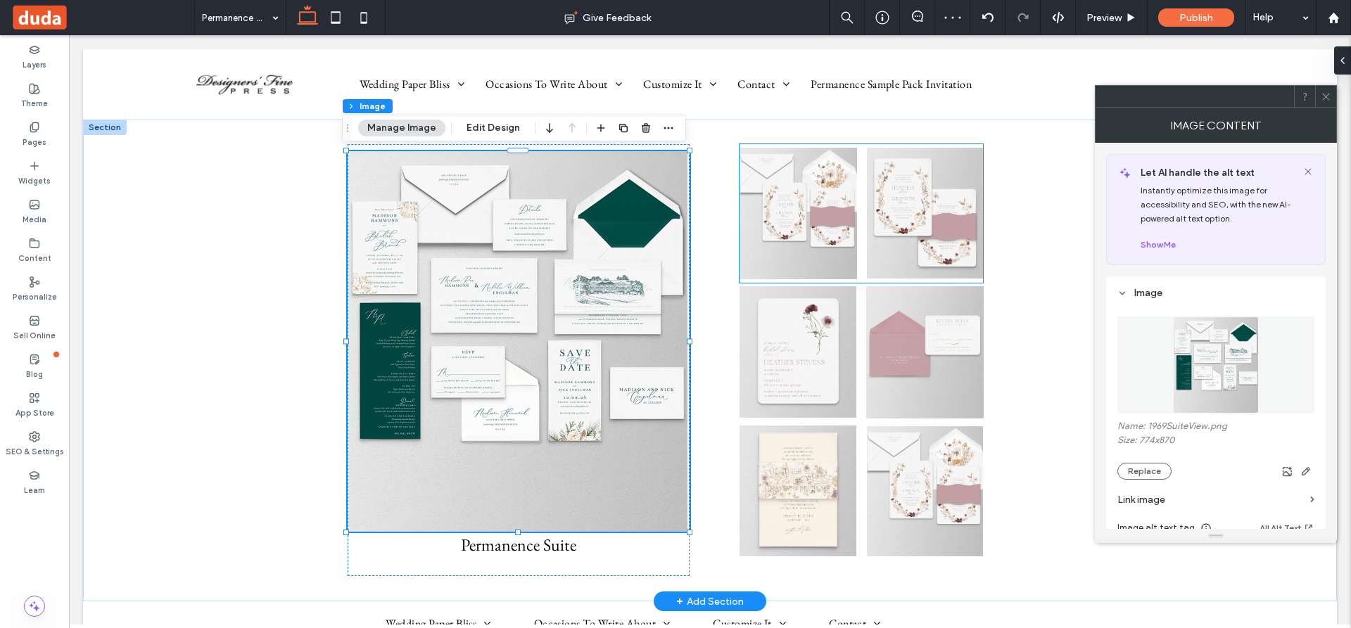
drag, startPoint x: 757, startPoint y: 198, endPoint x: 764, endPoint y: 194, distance: 7.9
click at [757, 198] on img at bounding box center [797, 214] width 117 height 132
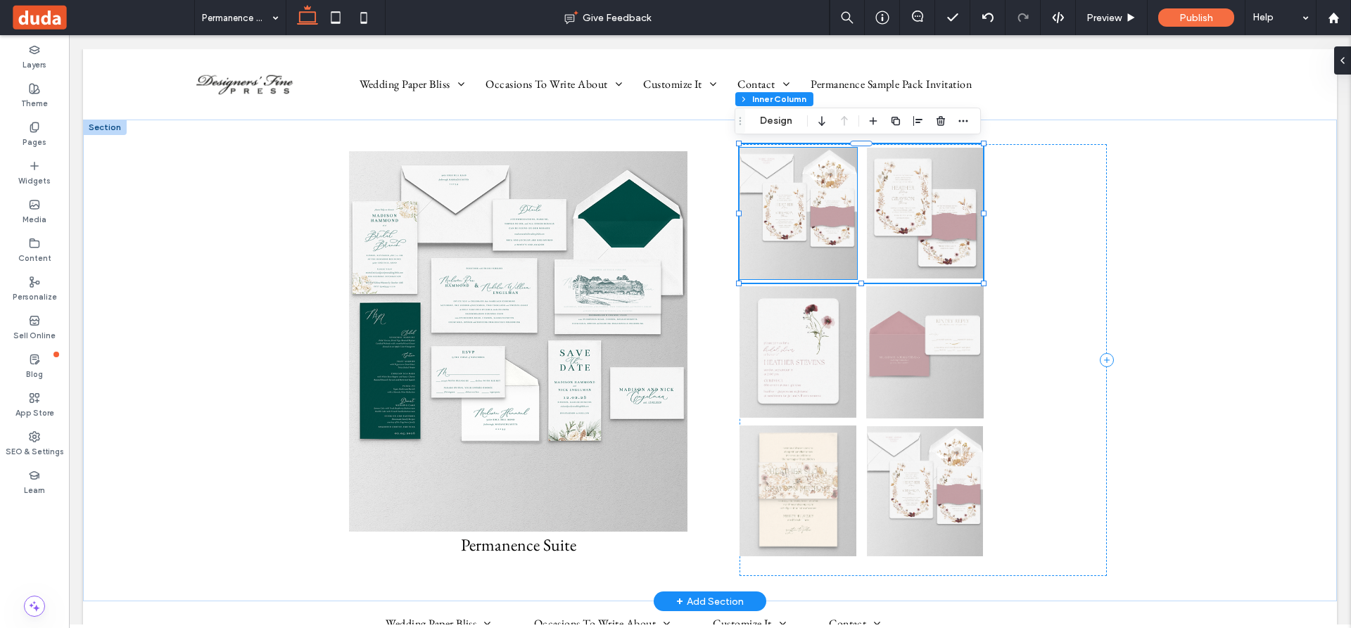
click at [793, 193] on img at bounding box center [797, 214] width 117 height 132
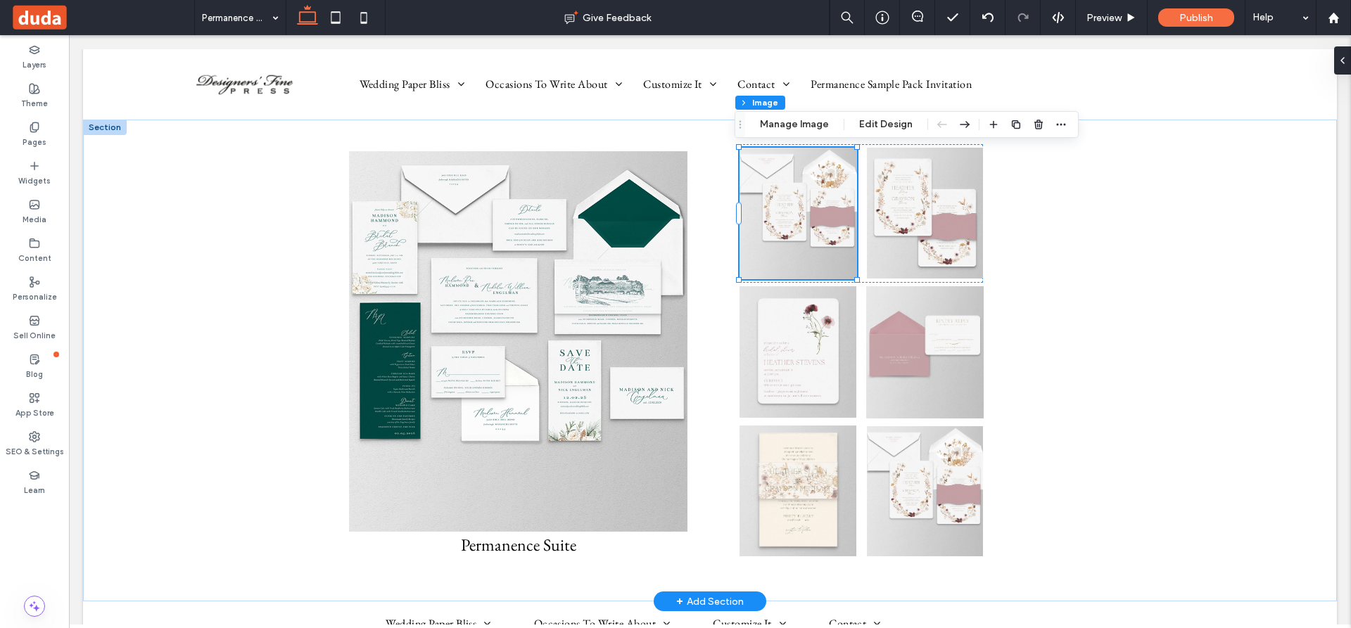
click at [793, 193] on img at bounding box center [797, 214] width 117 height 132
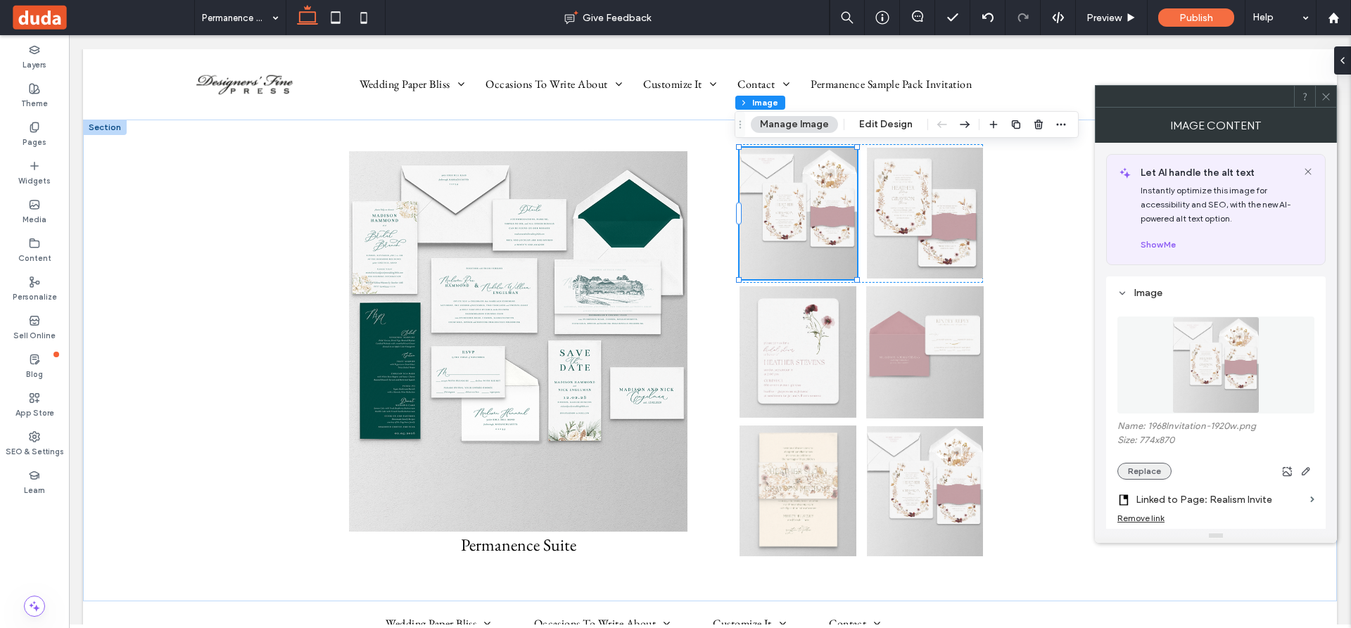
click at [1152, 469] on button "Replace" at bounding box center [1144, 471] width 54 height 17
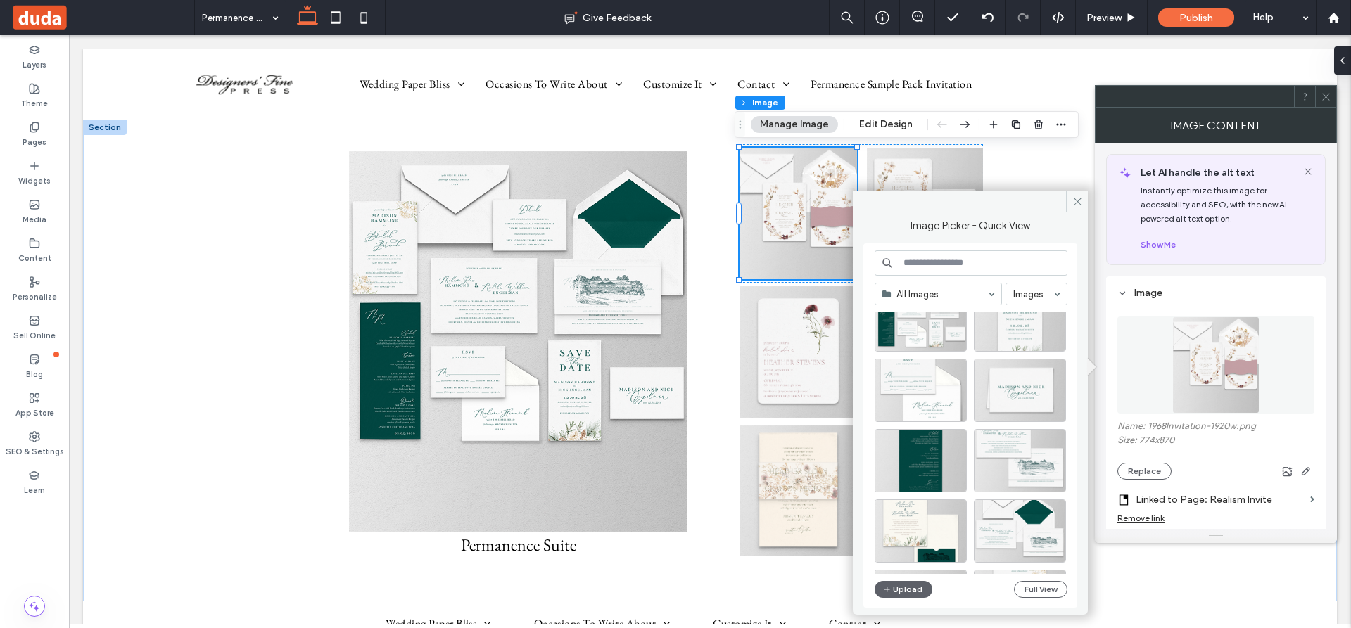
scroll to position [141, 0]
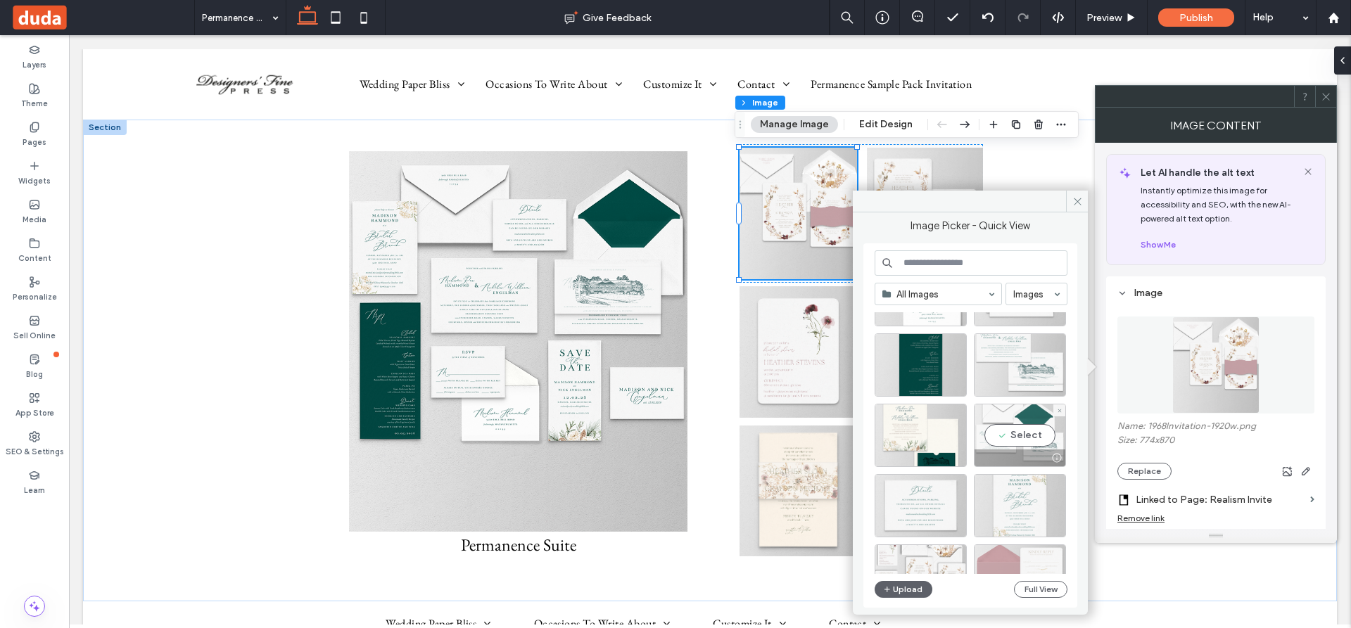
click at [1016, 438] on div "Select" at bounding box center [1020, 435] width 92 height 63
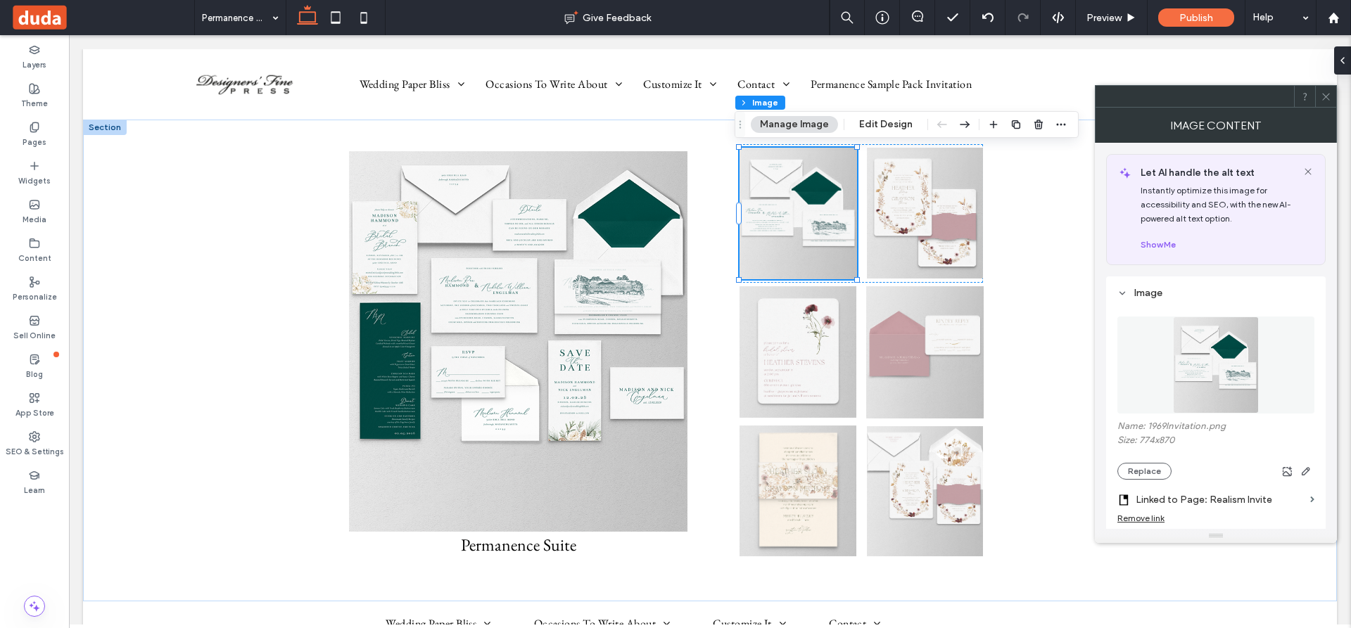
click at [1196, 499] on label "Linked to Page: Realism Invite" at bounding box center [1219, 500] width 169 height 26
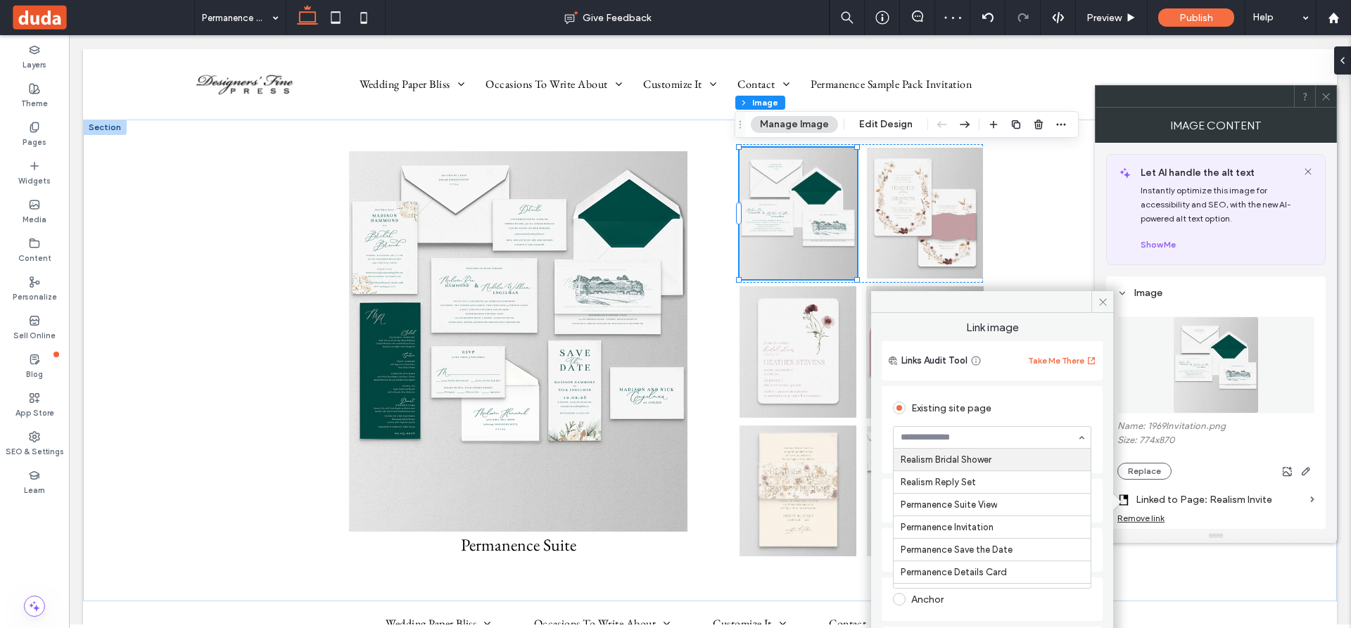
scroll to position [3830, 0]
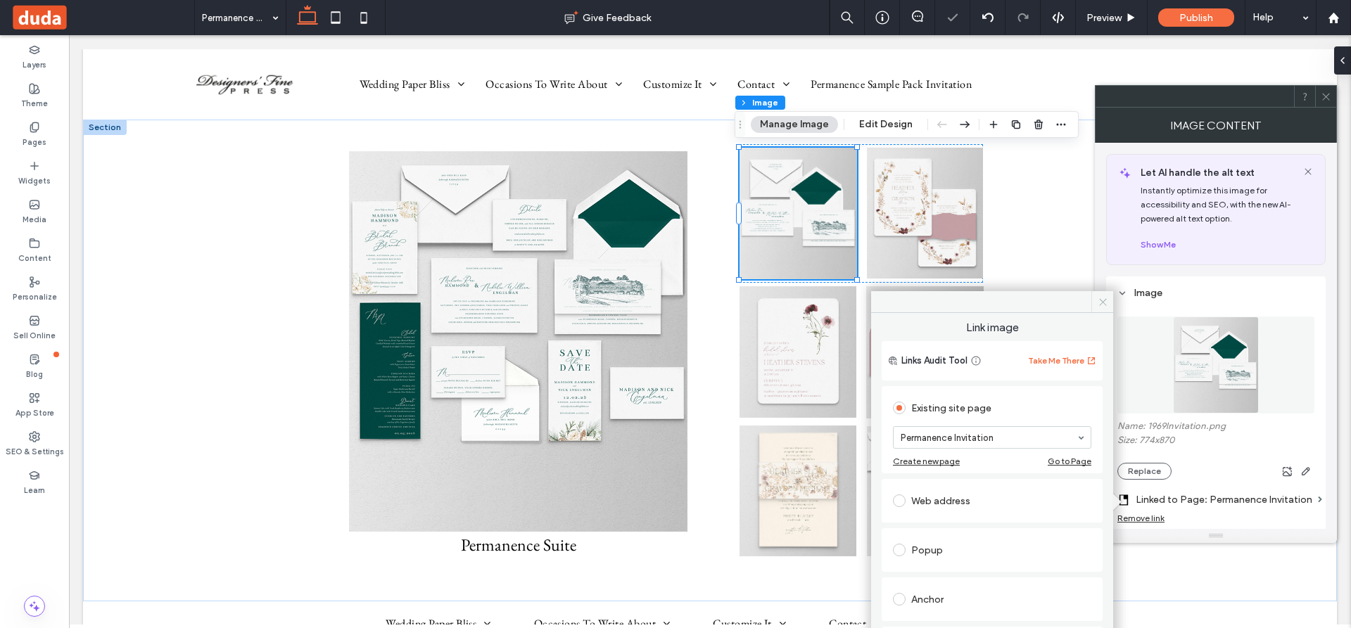
click at [1102, 303] on icon at bounding box center [1102, 302] width 11 height 11
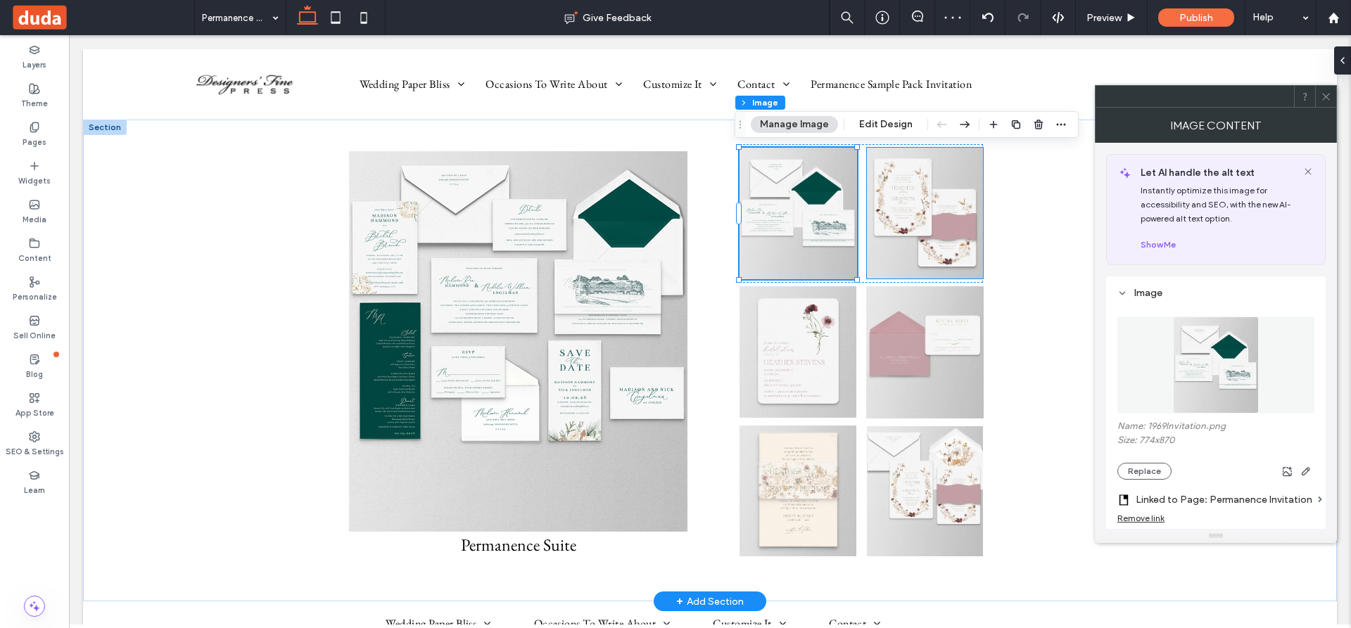
click at [907, 204] on img at bounding box center [925, 213] width 116 height 131
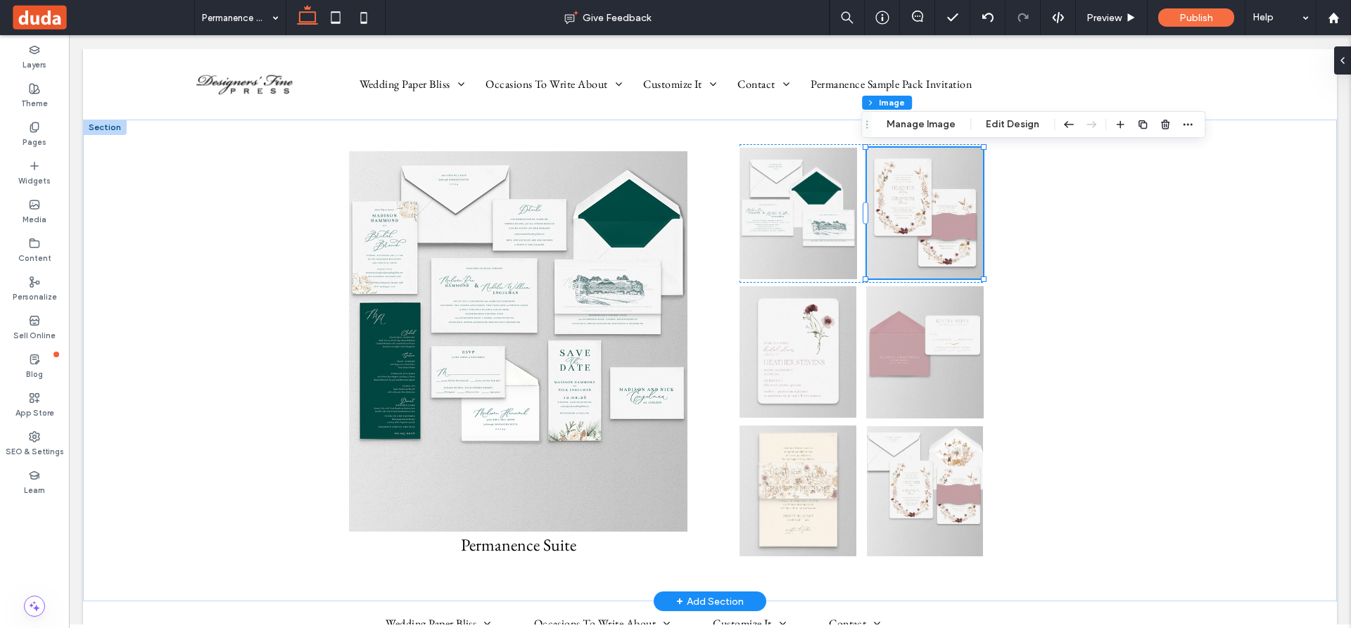
click at [896, 224] on img at bounding box center [925, 213] width 116 height 131
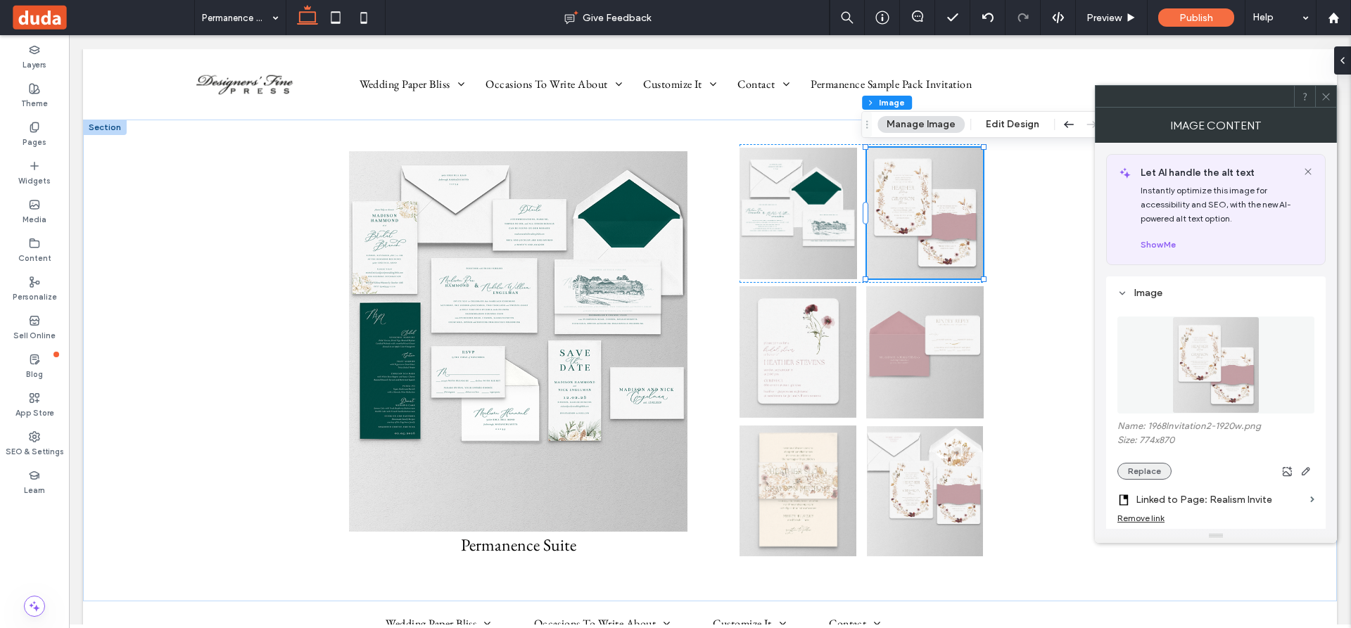
click at [1147, 471] on button "Replace" at bounding box center [1144, 471] width 54 height 17
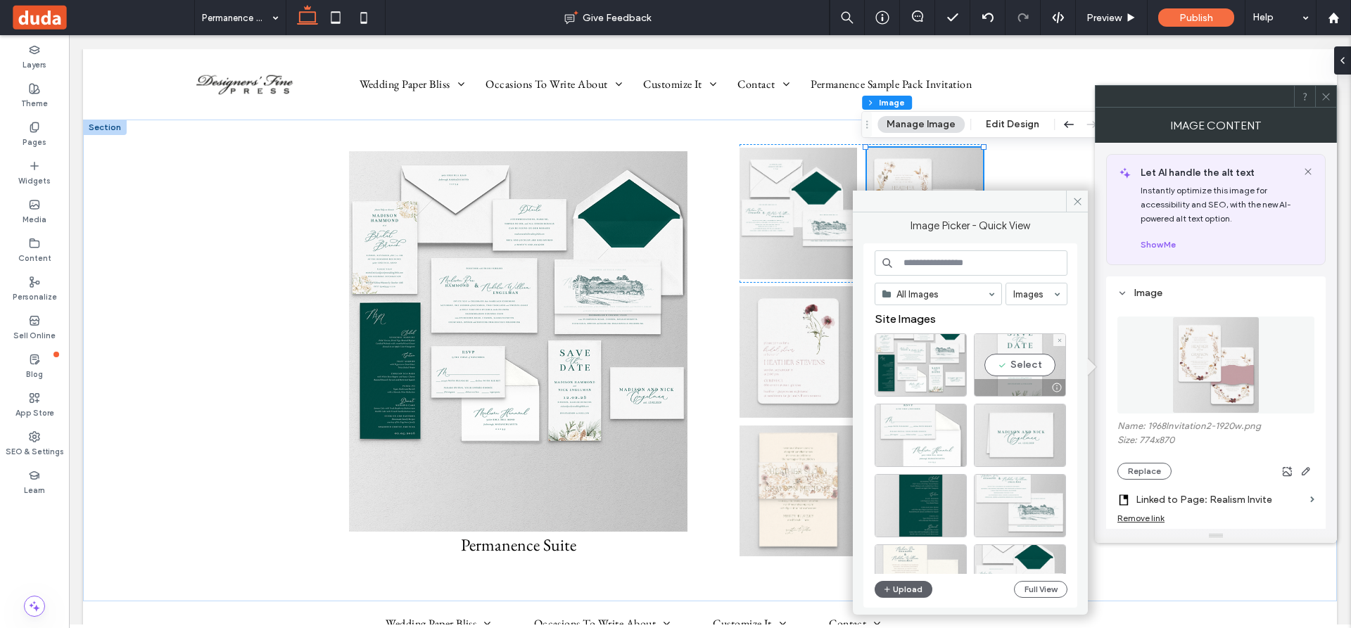
click at [1031, 362] on div "Select" at bounding box center [1020, 364] width 92 height 63
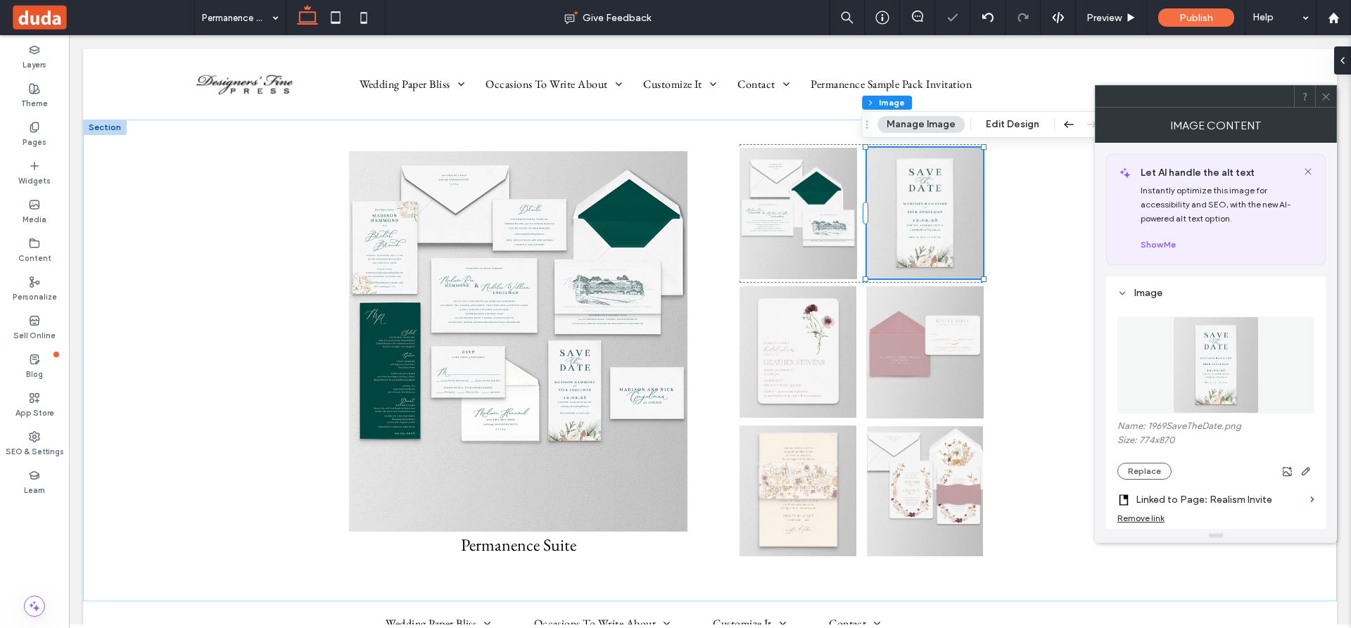
click at [1192, 498] on label "Linked to Page: Realism Invite" at bounding box center [1219, 500] width 169 height 26
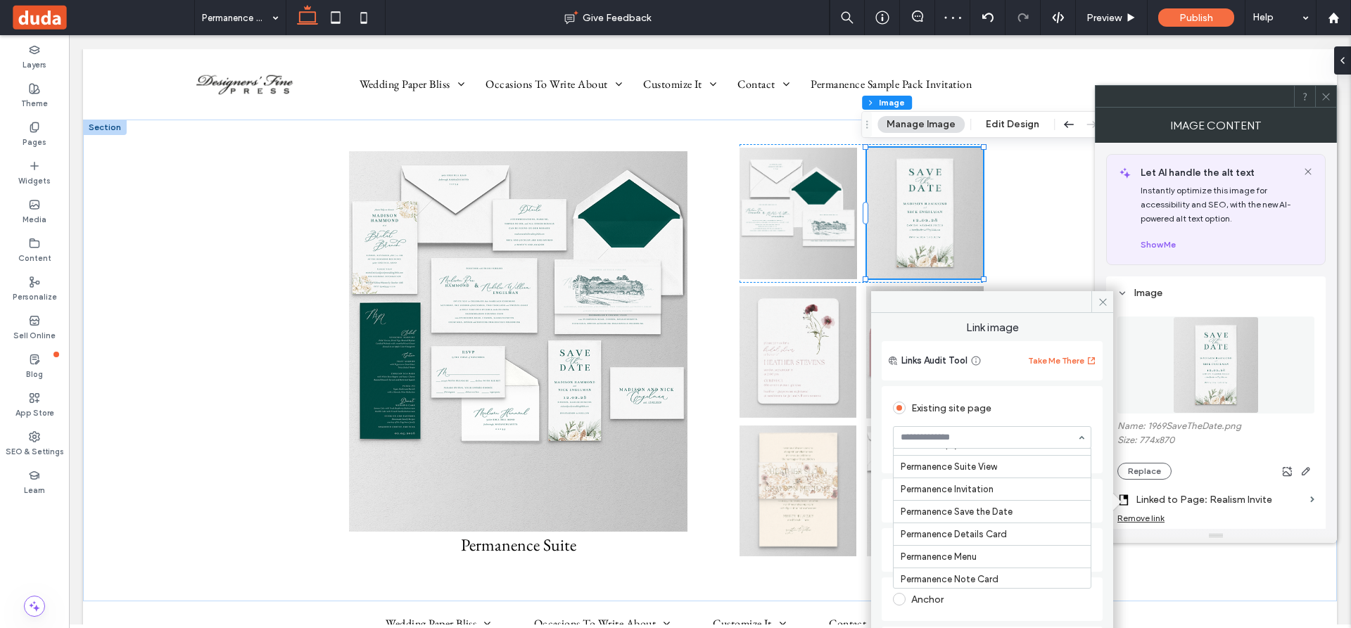
scroll to position [3900, 0]
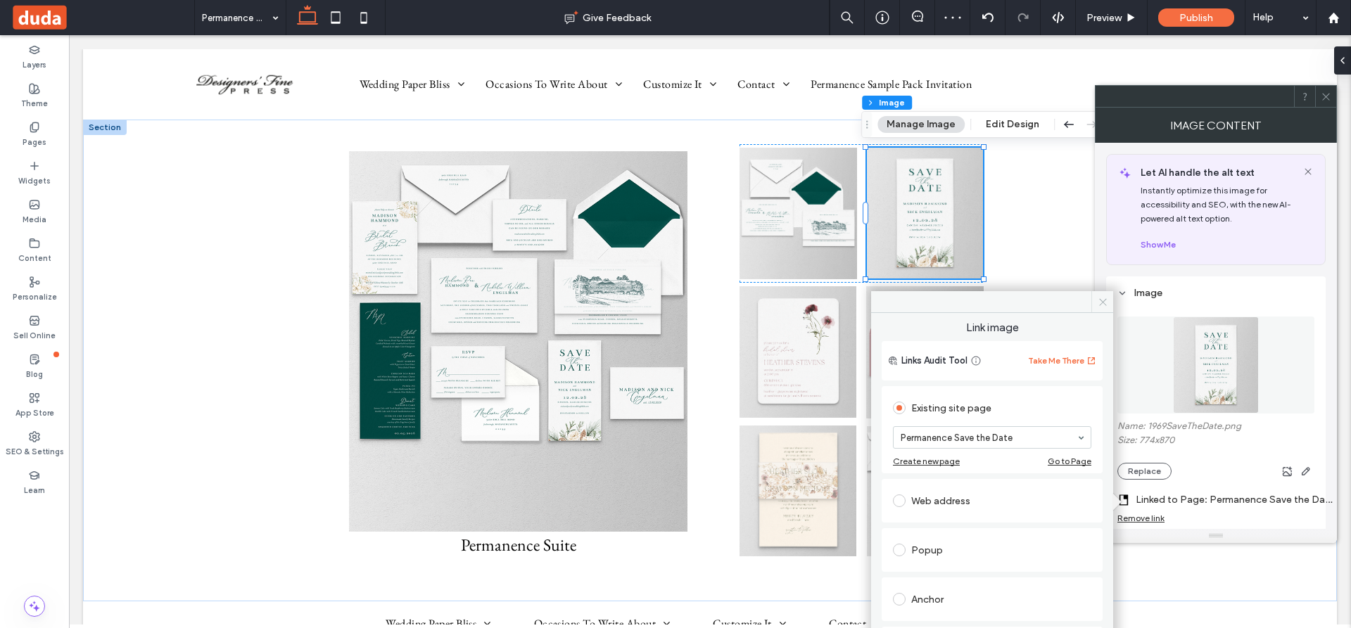
click at [1100, 302] on icon at bounding box center [1102, 302] width 11 height 11
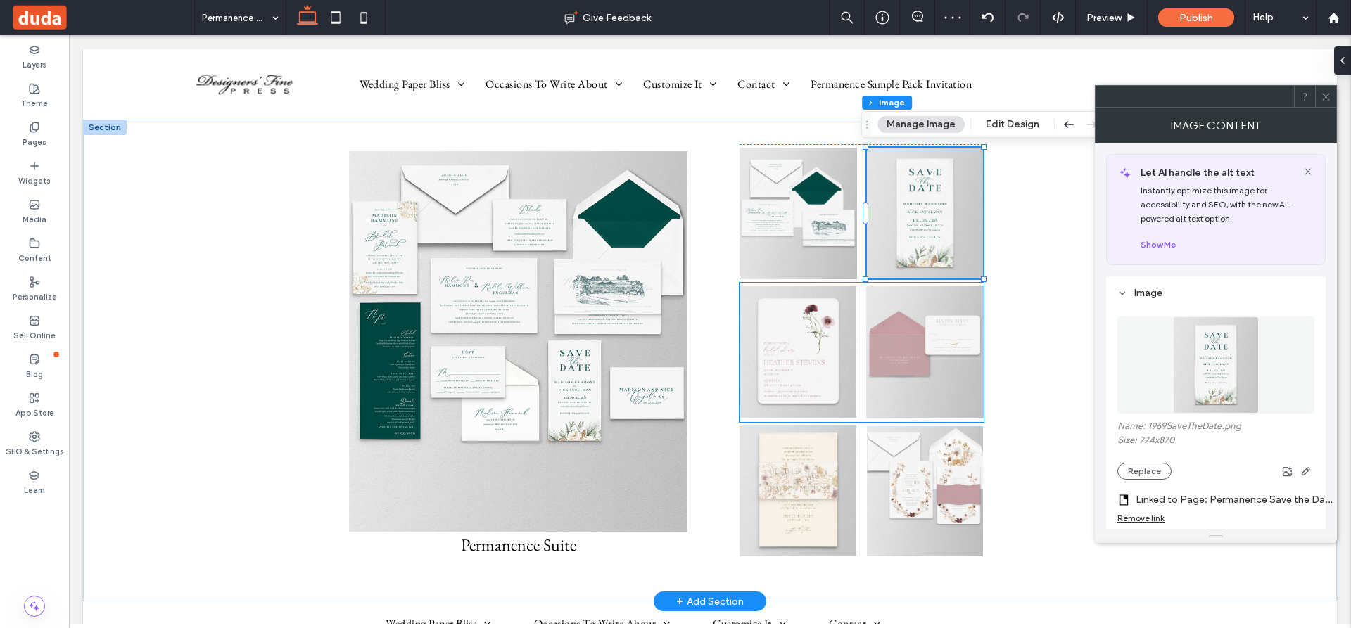
click at [785, 348] on img at bounding box center [797, 352] width 117 height 132
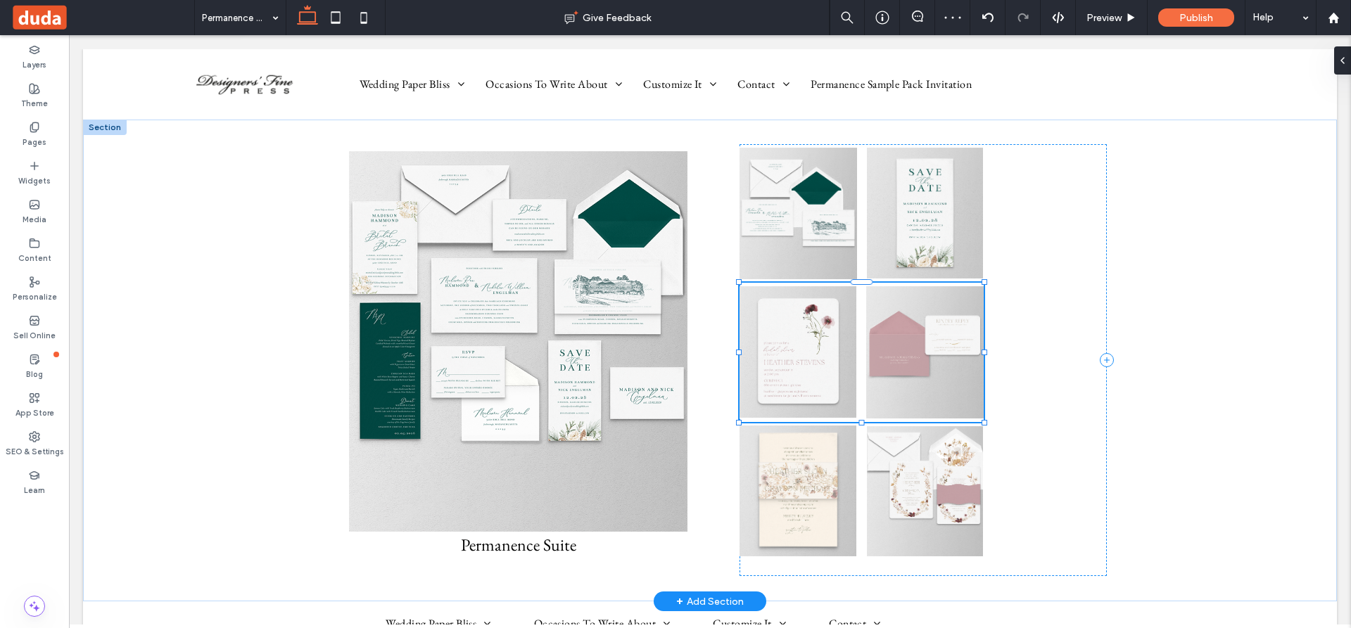
click at [785, 348] on img at bounding box center [797, 352] width 117 height 132
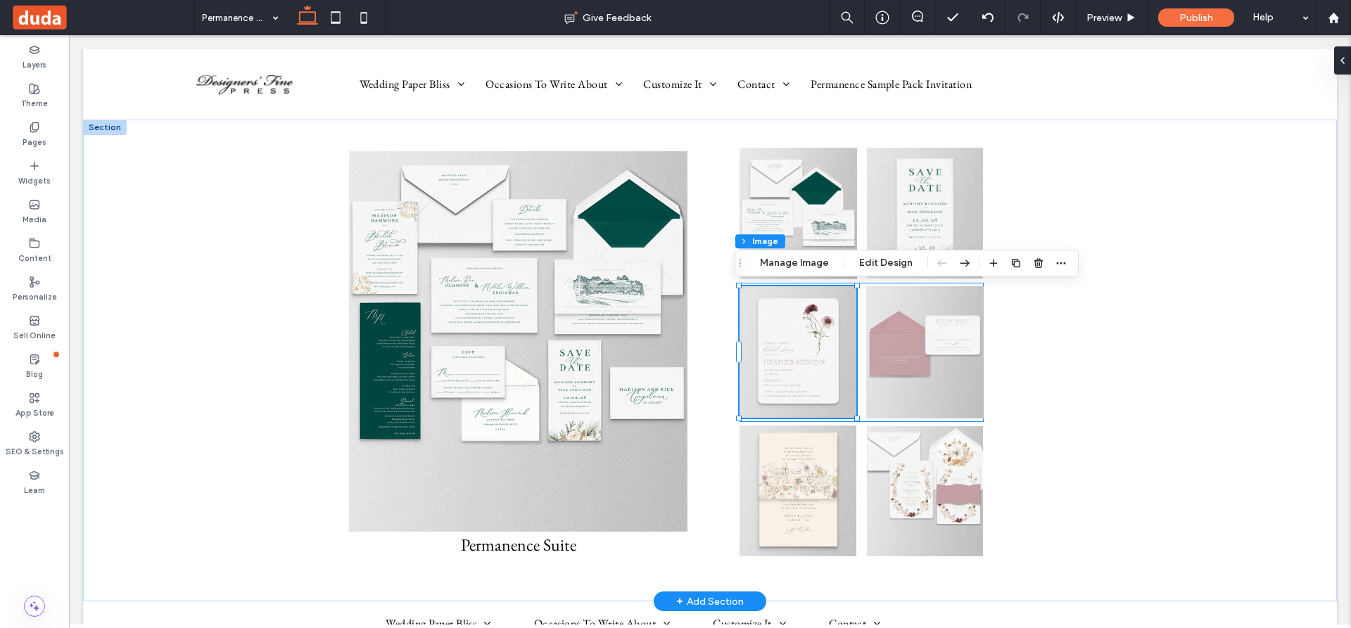
click at [788, 348] on img at bounding box center [797, 352] width 117 height 132
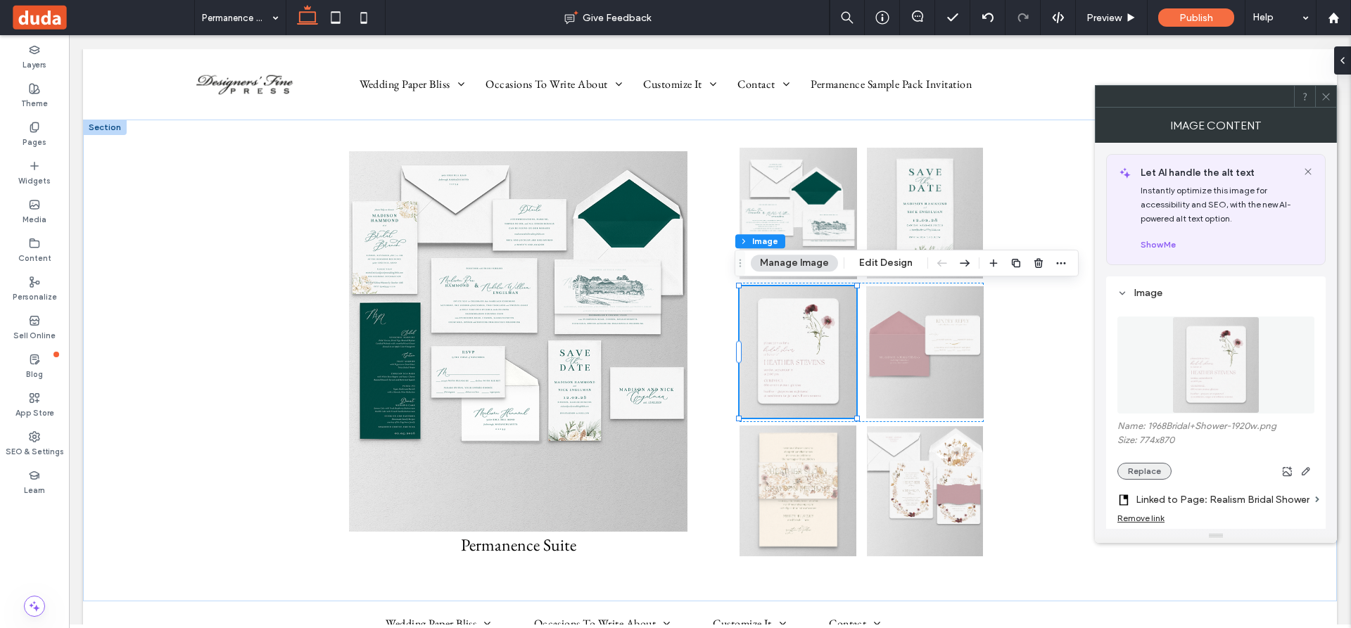
click at [1156, 471] on button "Replace" at bounding box center [1144, 471] width 54 height 17
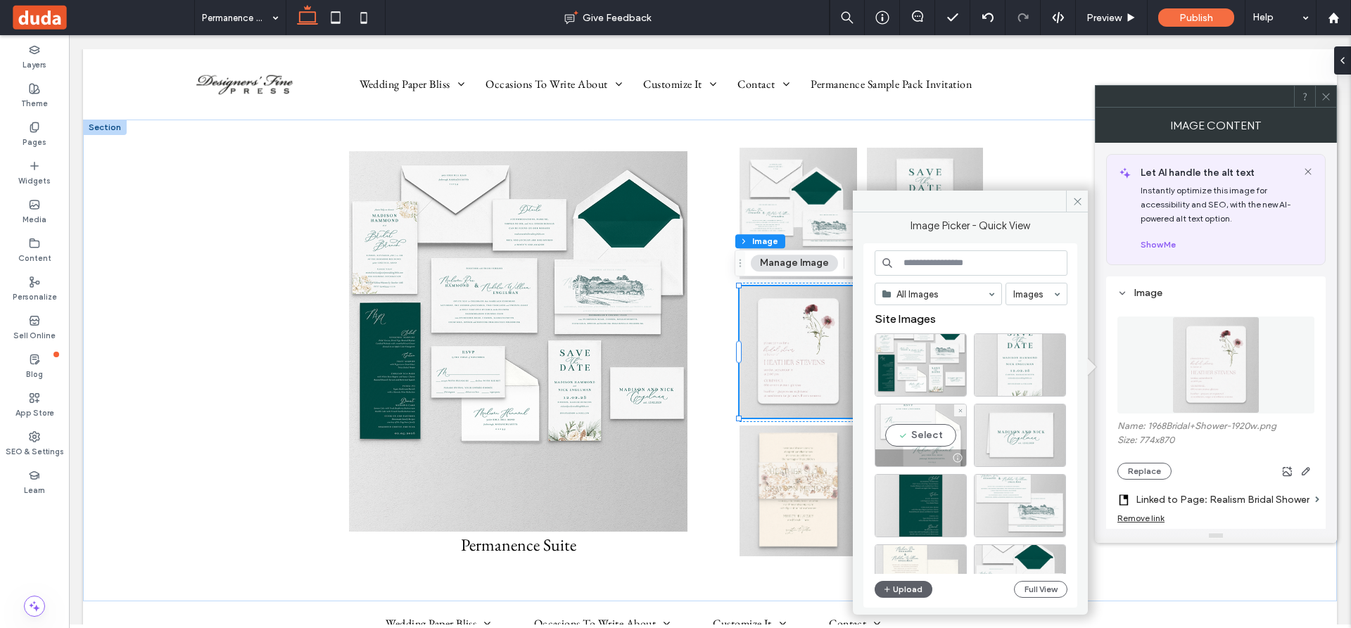
click at [937, 439] on div "Select" at bounding box center [920, 435] width 92 height 63
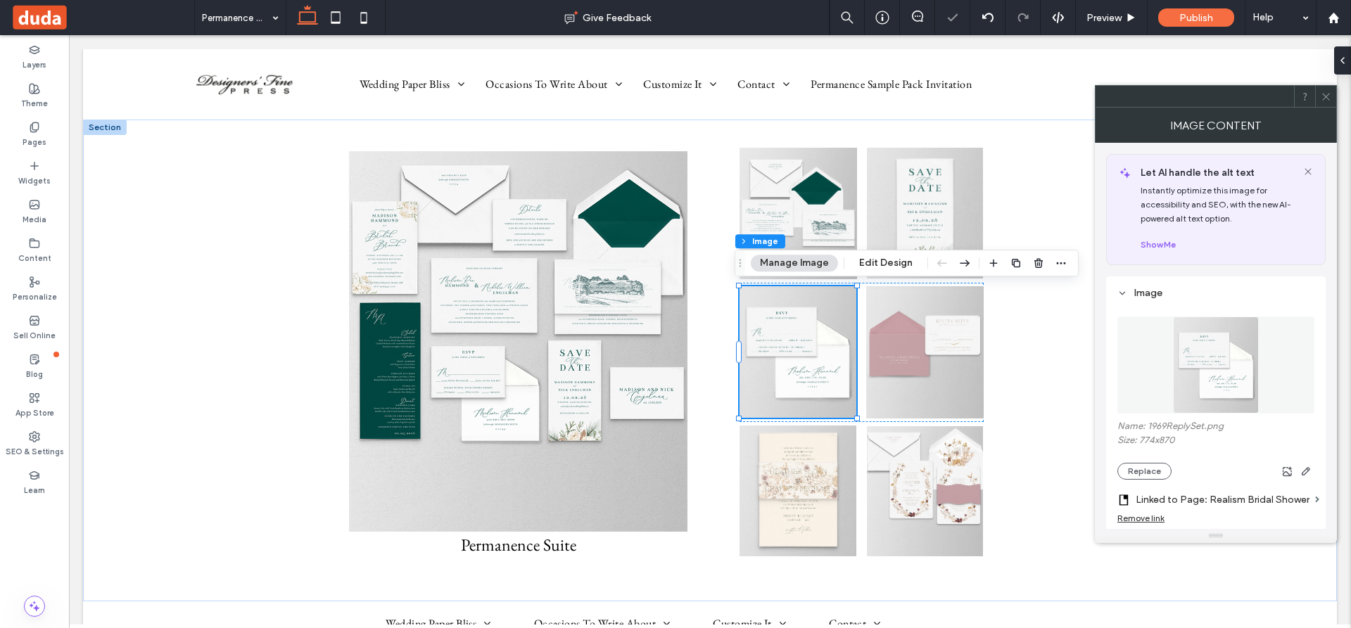
click at [1178, 498] on label "Linked to Page: Realism Bridal Shower" at bounding box center [1222, 500] width 174 height 26
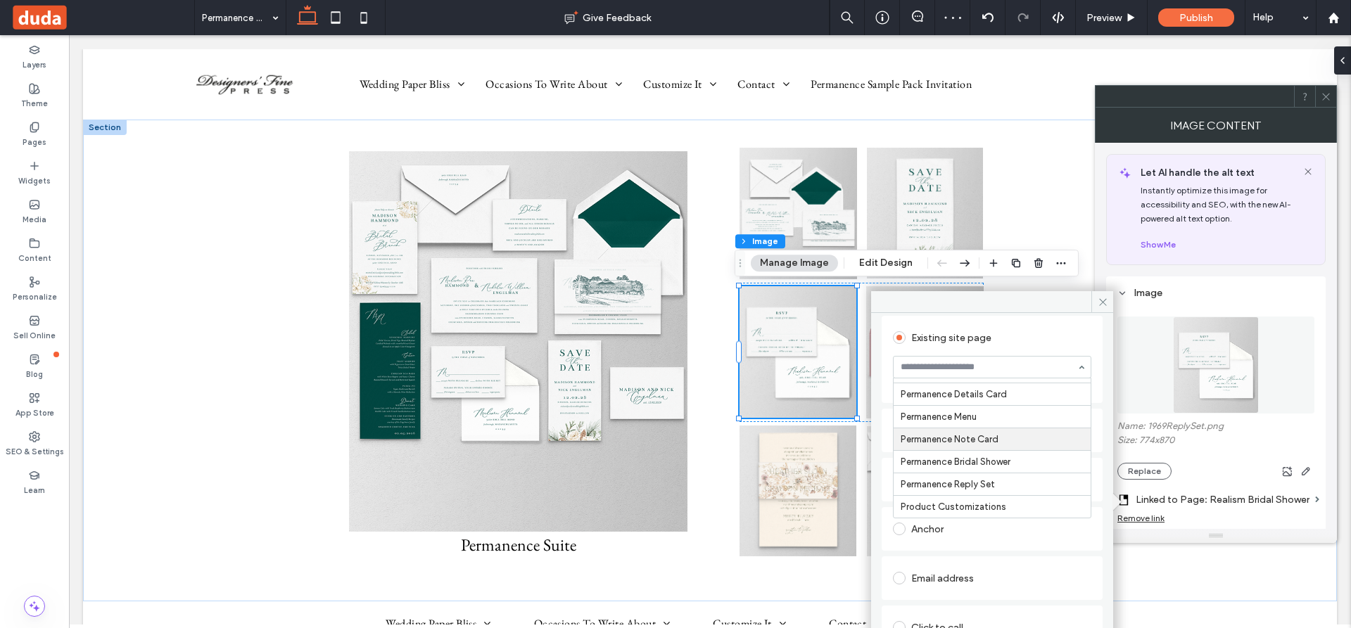
scroll to position [3945, 0]
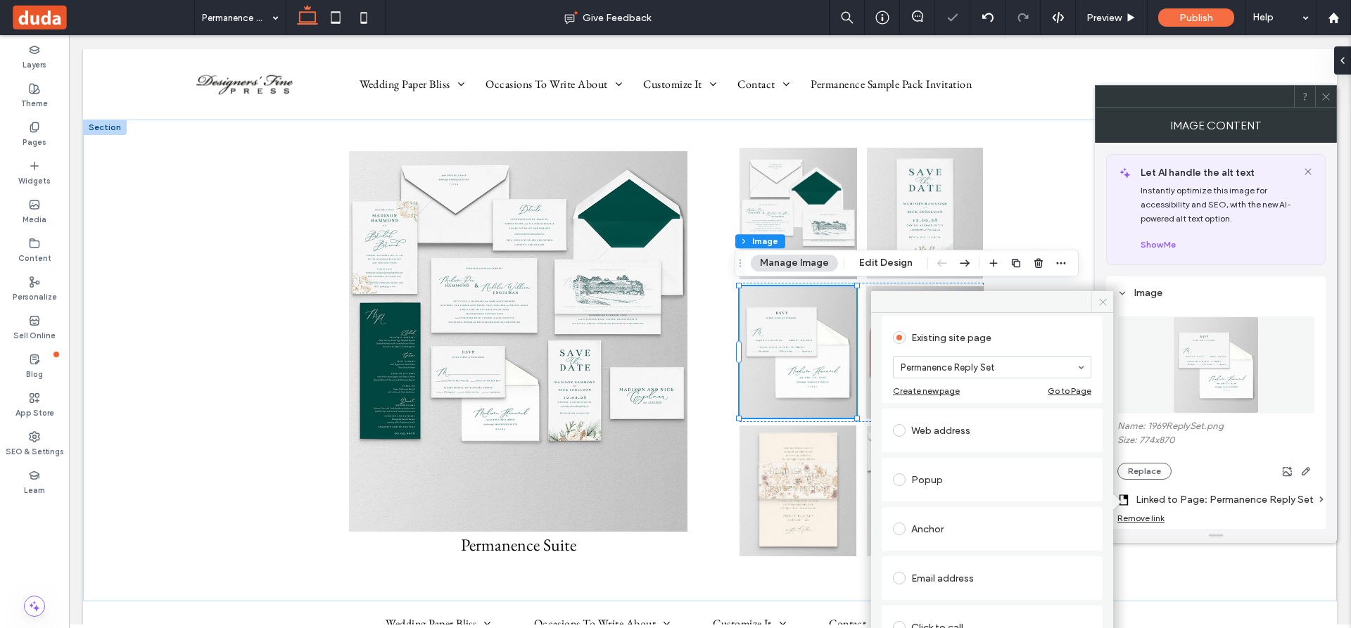
click at [1099, 302] on icon at bounding box center [1102, 302] width 11 height 11
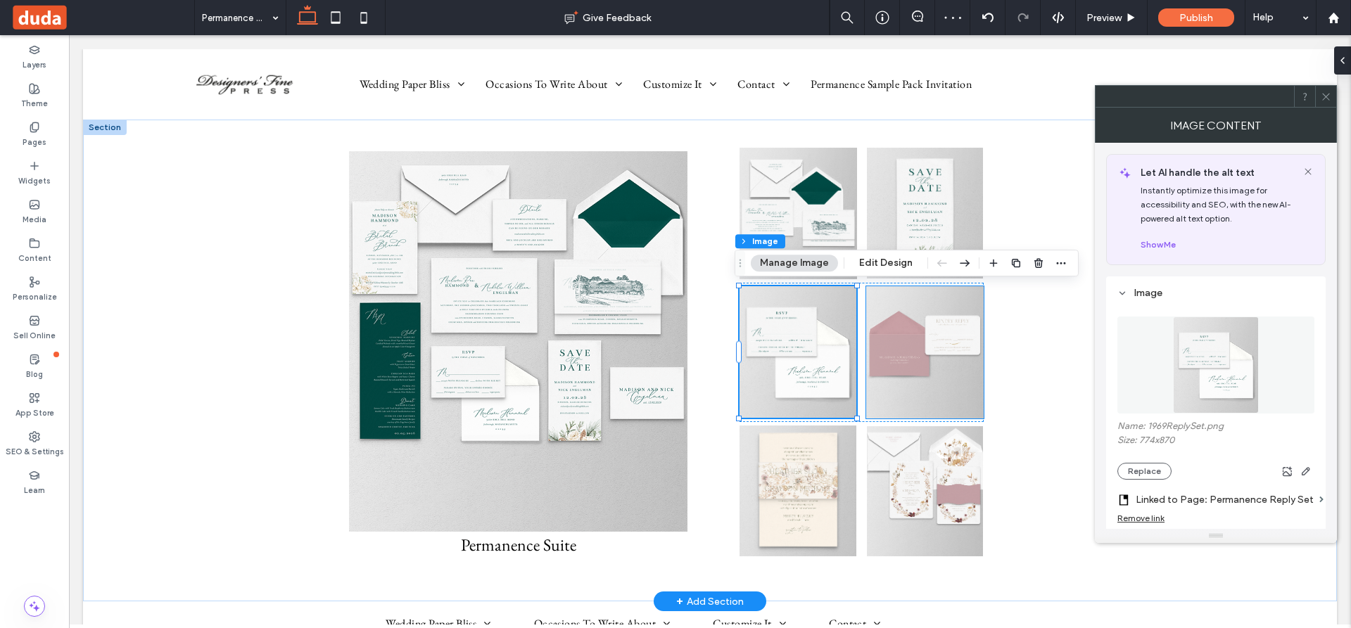
click at [913, 352] on img at bounding box center [924, 352] width 117 height 132
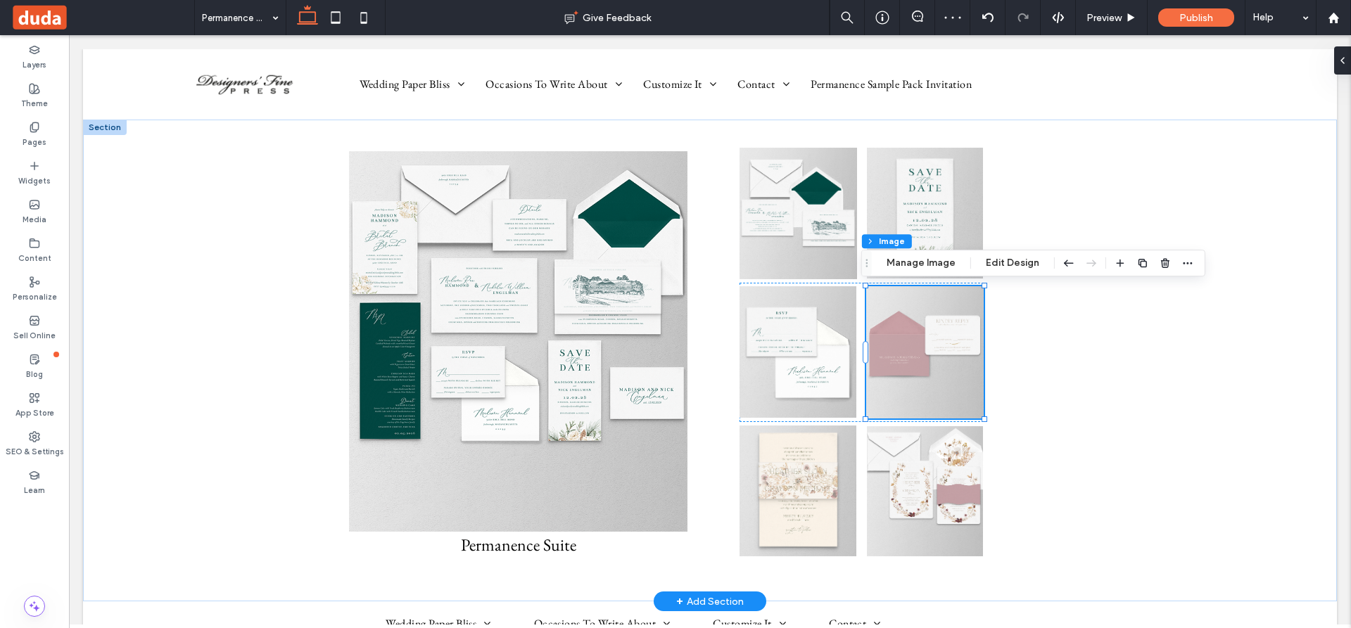
click at [913, 352] on div at bounding box center [924, 352] width 117 height 132
click at [923, 371] on img at bounding box center [924, 352] width 117 height 132
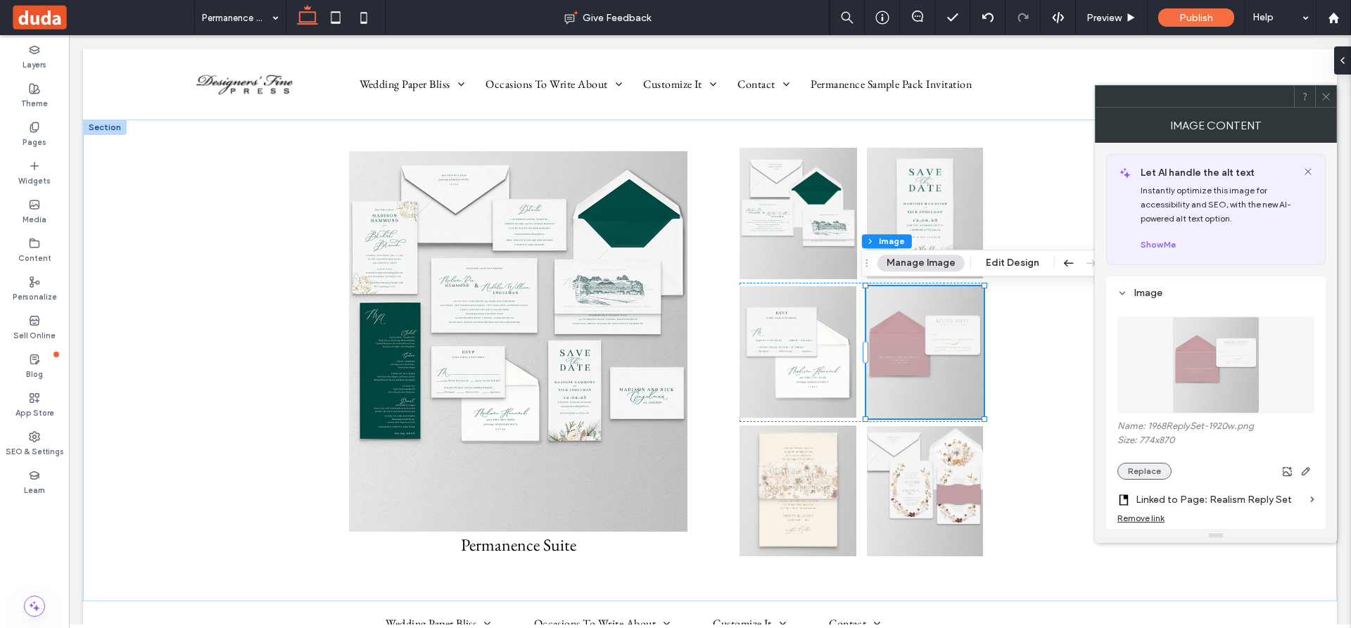
click at [1146, 471] on button "Replace" at bounding box center [1144, 471] width 54 height 17
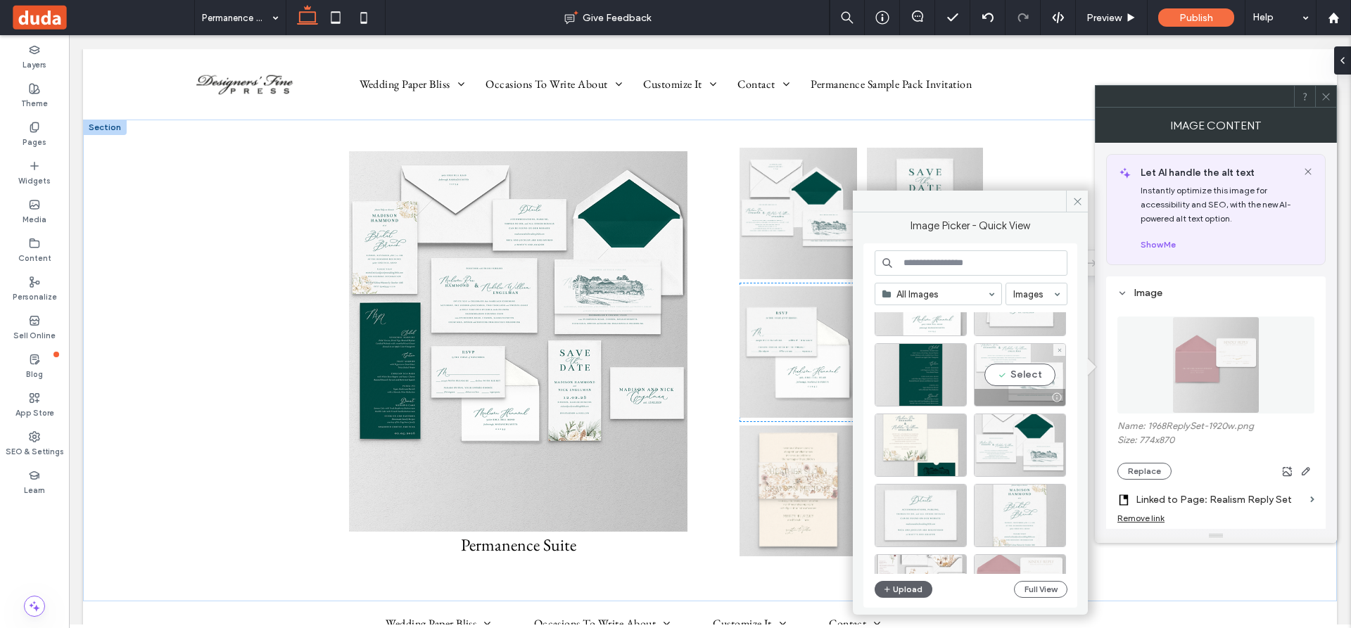
scroll to position [141, 0]
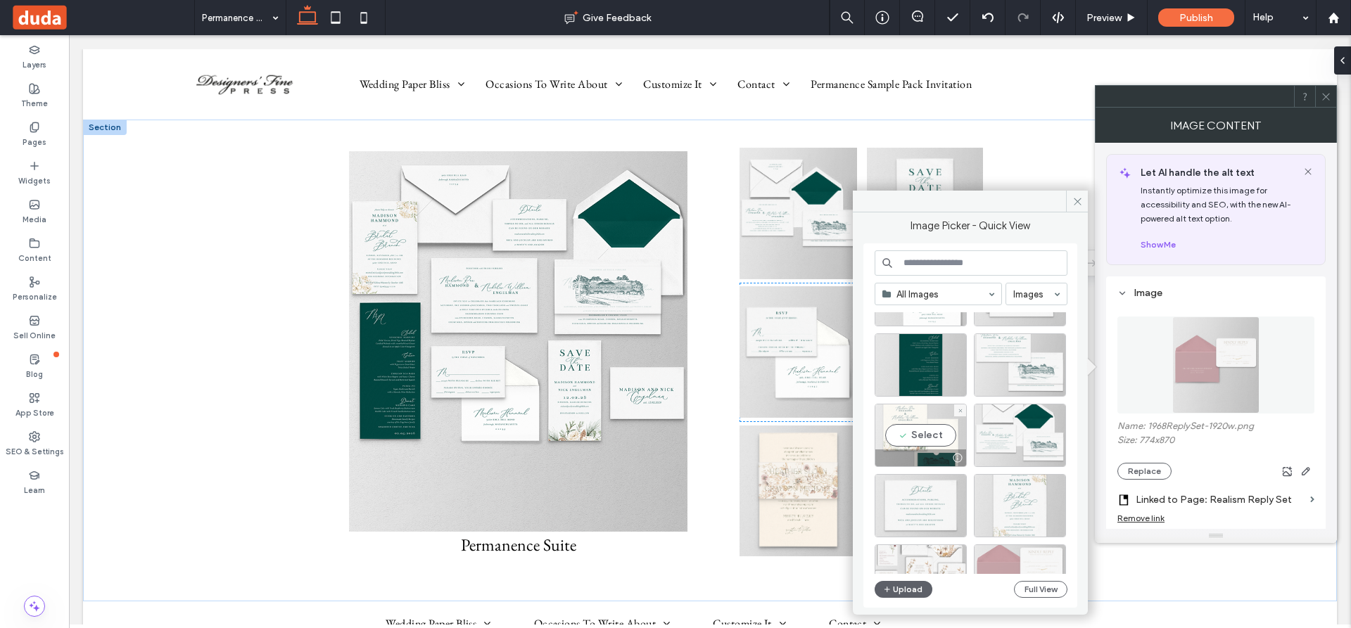
click at [931, 436] on div "Select" at bounding box center [920, 435] width 92 height 63
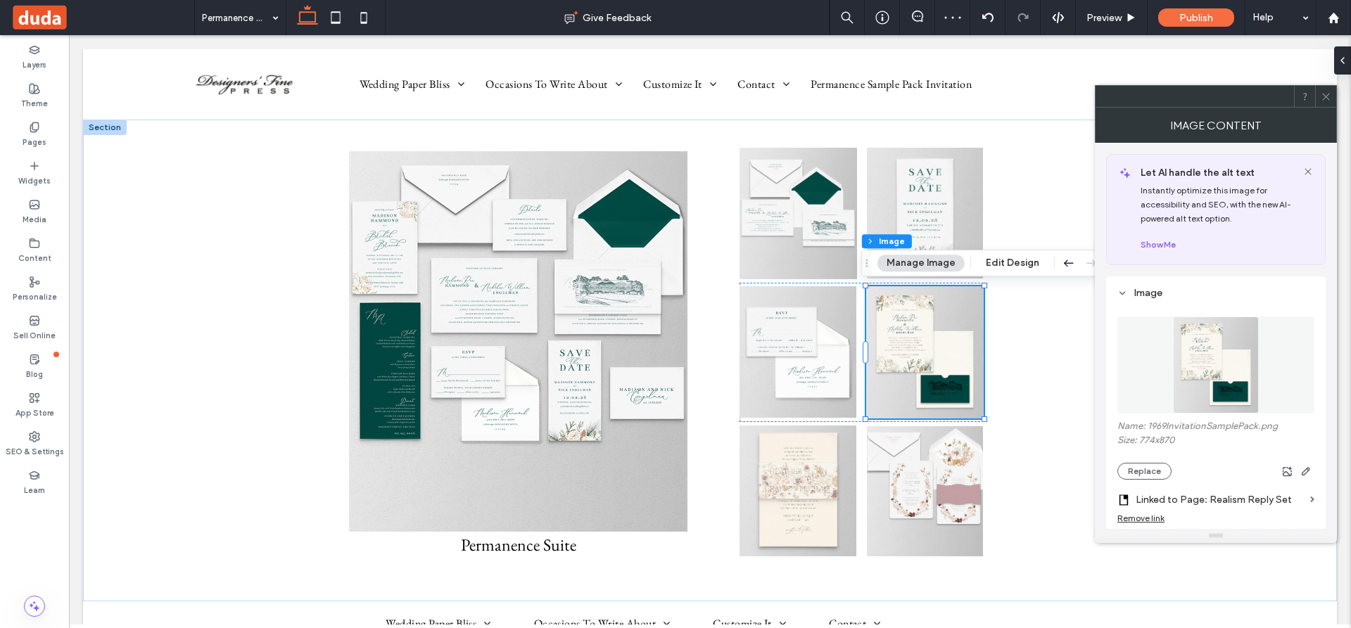
click at [1199, 498] on label "Linked to Page: Realism Reply Set" at bounding box center [1219, 500] width 169 height 26
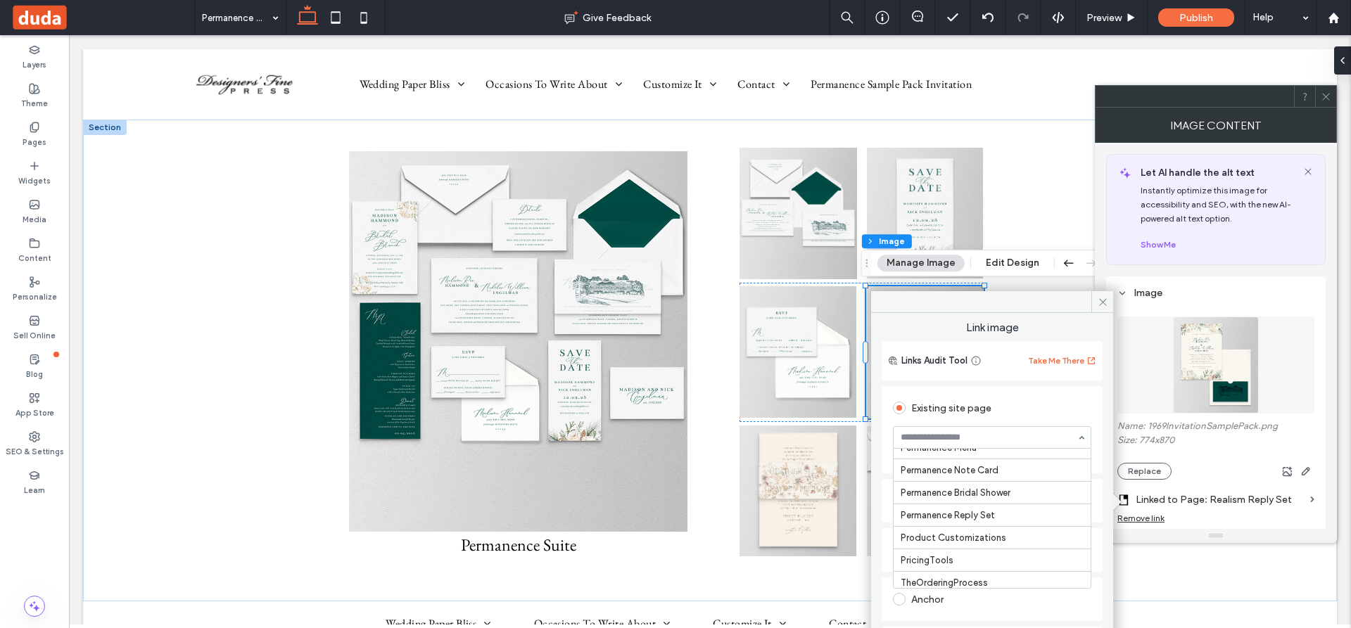
scroll to position [3968, 0]
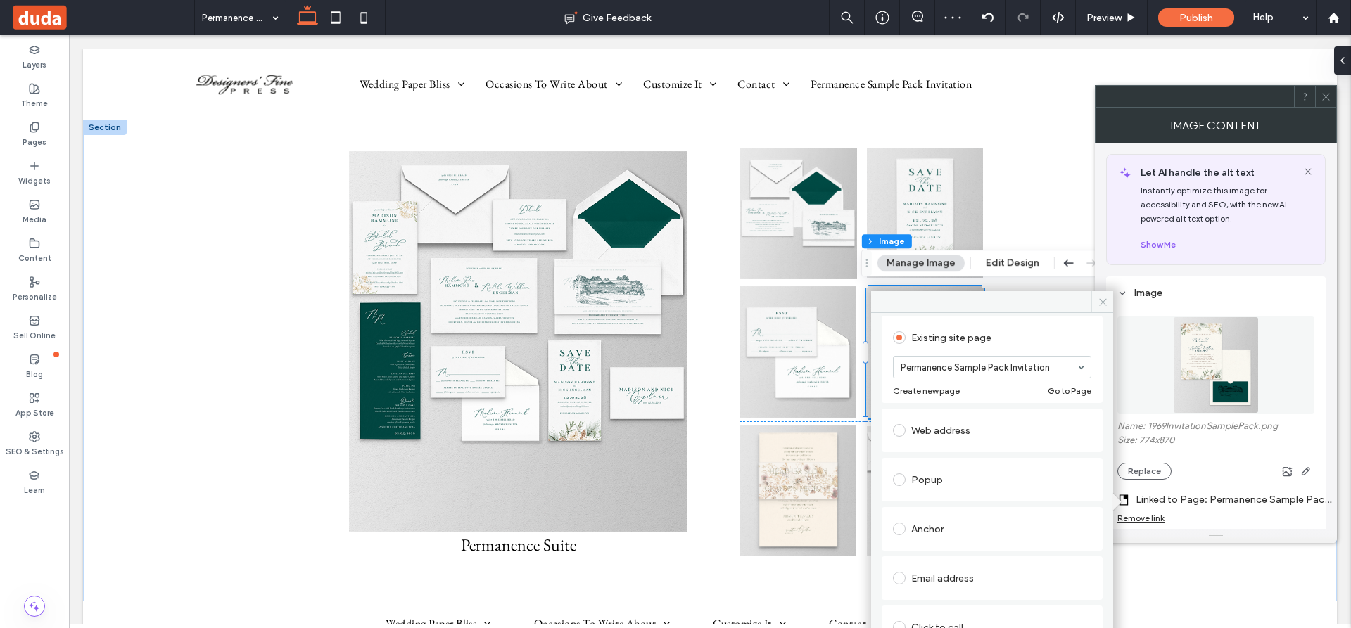
click at [1103, 300] on icon at bounding box center [1102, 302] width 11 height 11
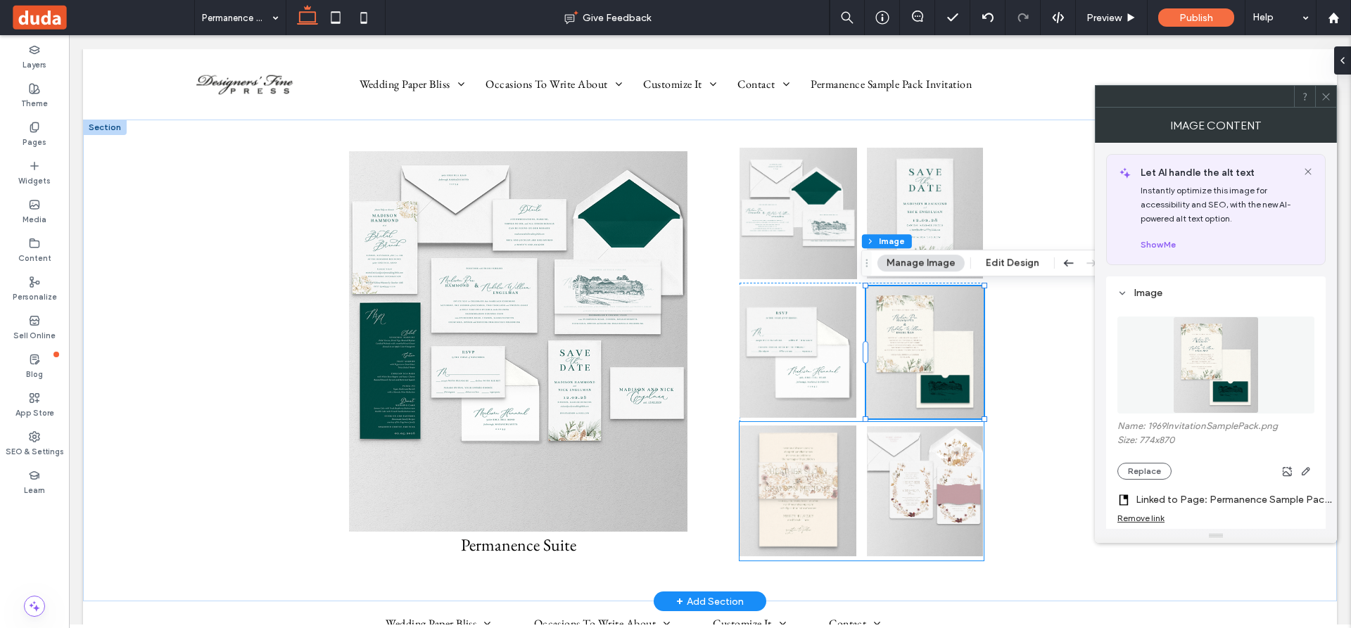
click at [795, 485] on img at bounding box center [797, 492] width 117 height 132
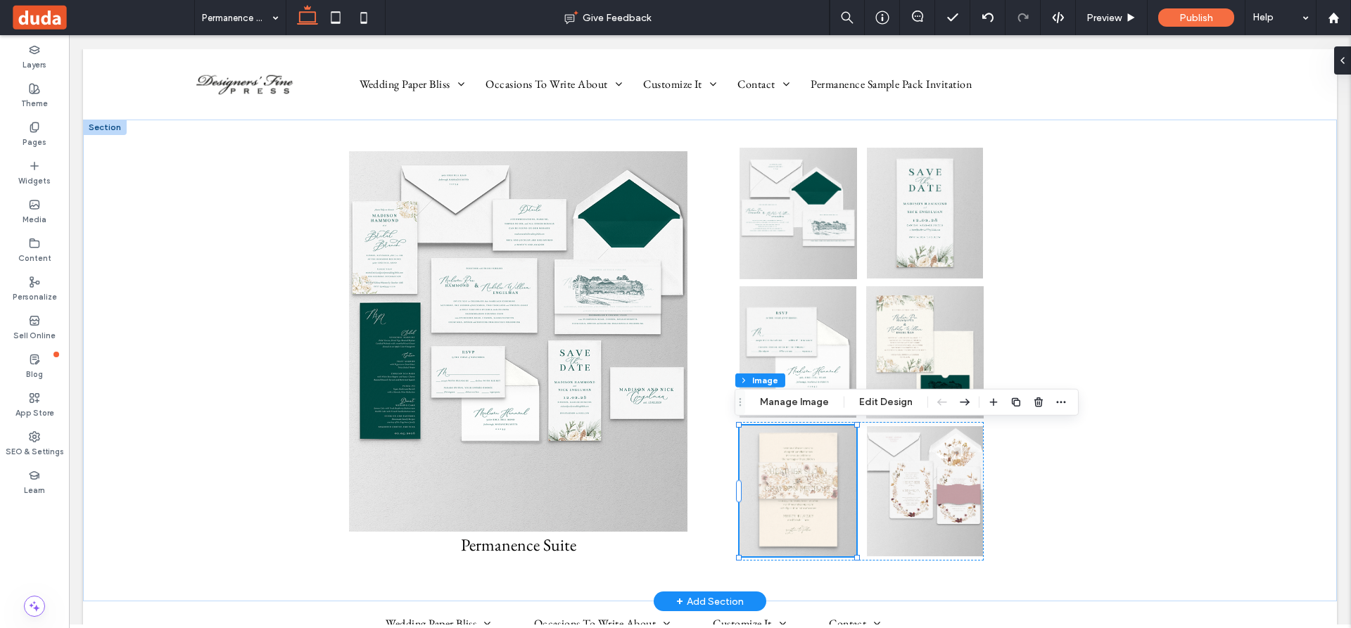
click at [783, 473] on img at bounding box center [797, 492] width 117 height 132
click at [798, 499] on img at bounding box center [797, 492] width 117 height 132
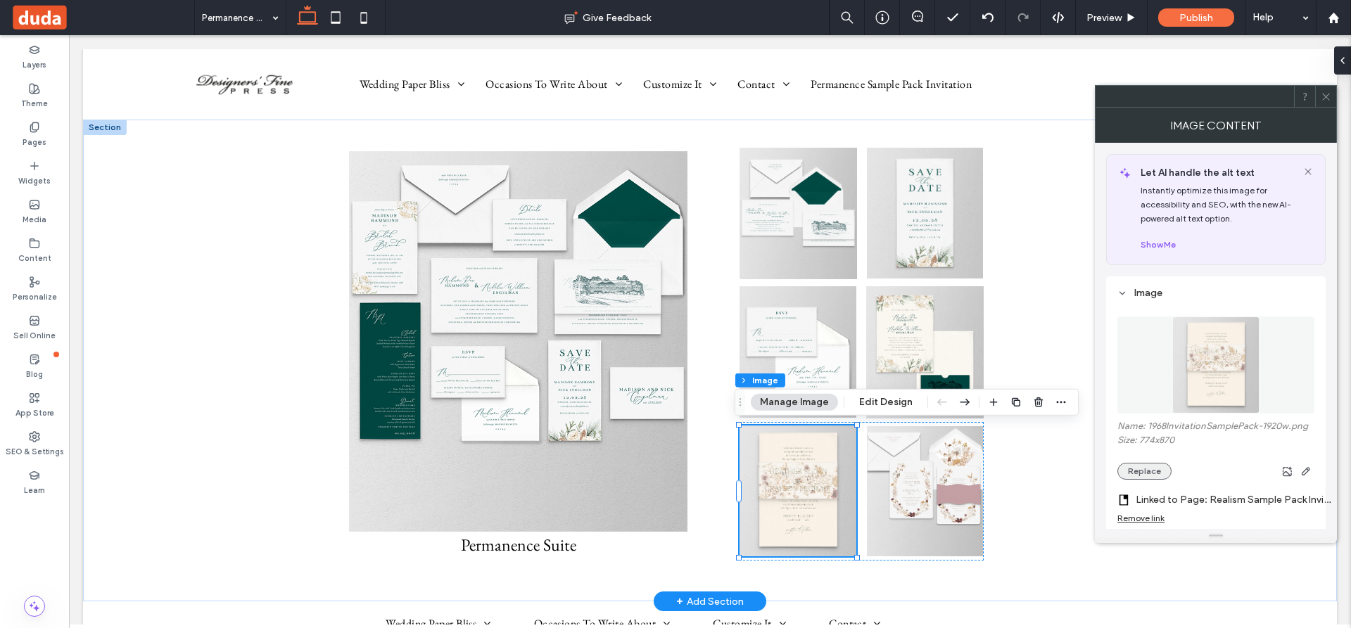
click at [1145, 466] on button "Replace" at bounding box center [1144, 471] width 54 height 17
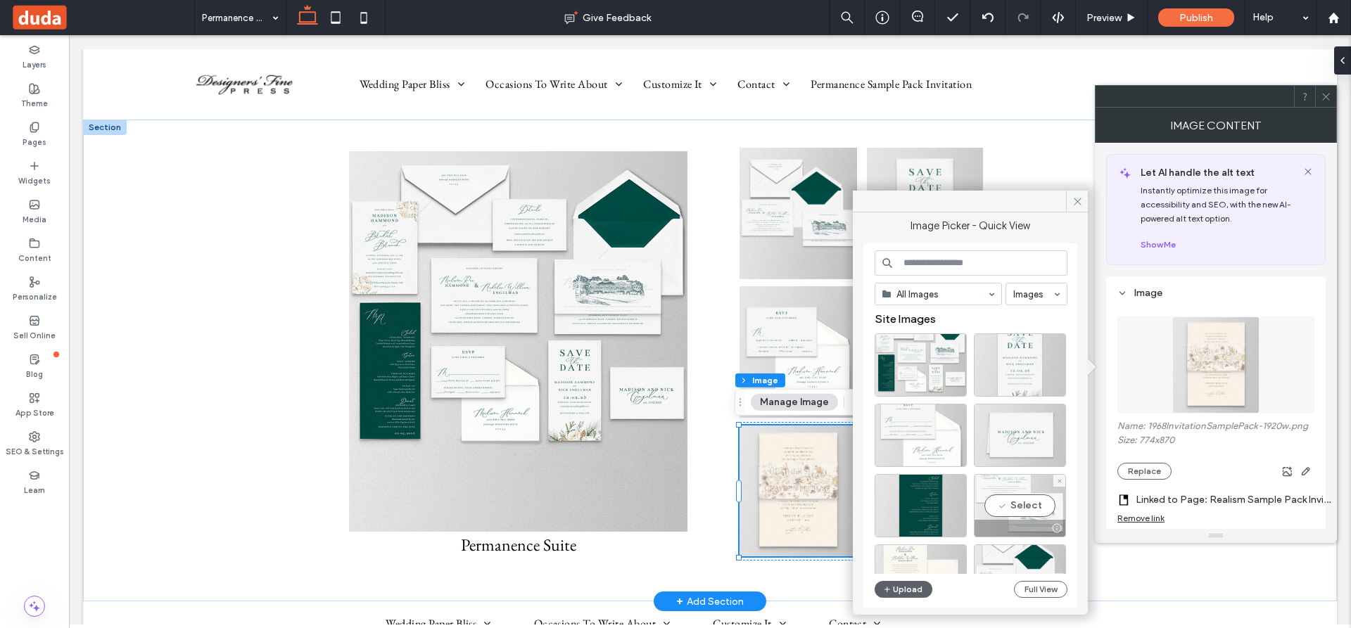
click at [1028, 496] on div "Select" at bounding box center [1020, 505] width 92 height 63
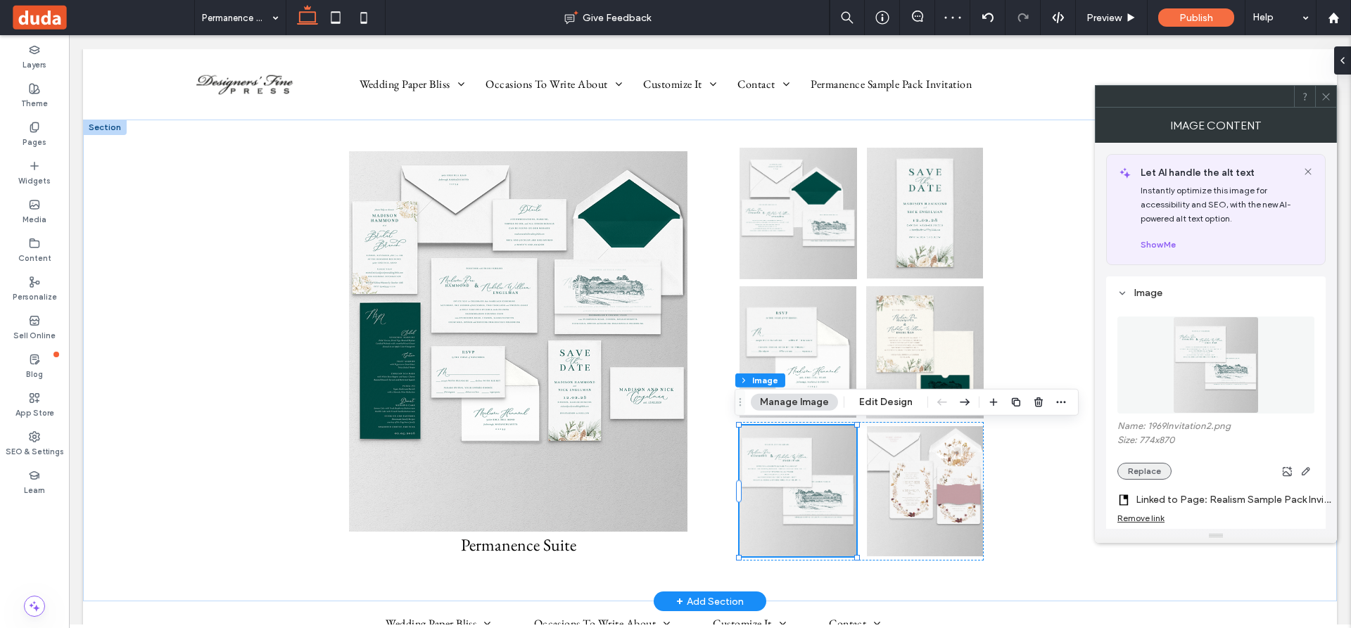
click at [1137, 471] on button "Replace" at bounding box center [1144, 471] width 54 height 17
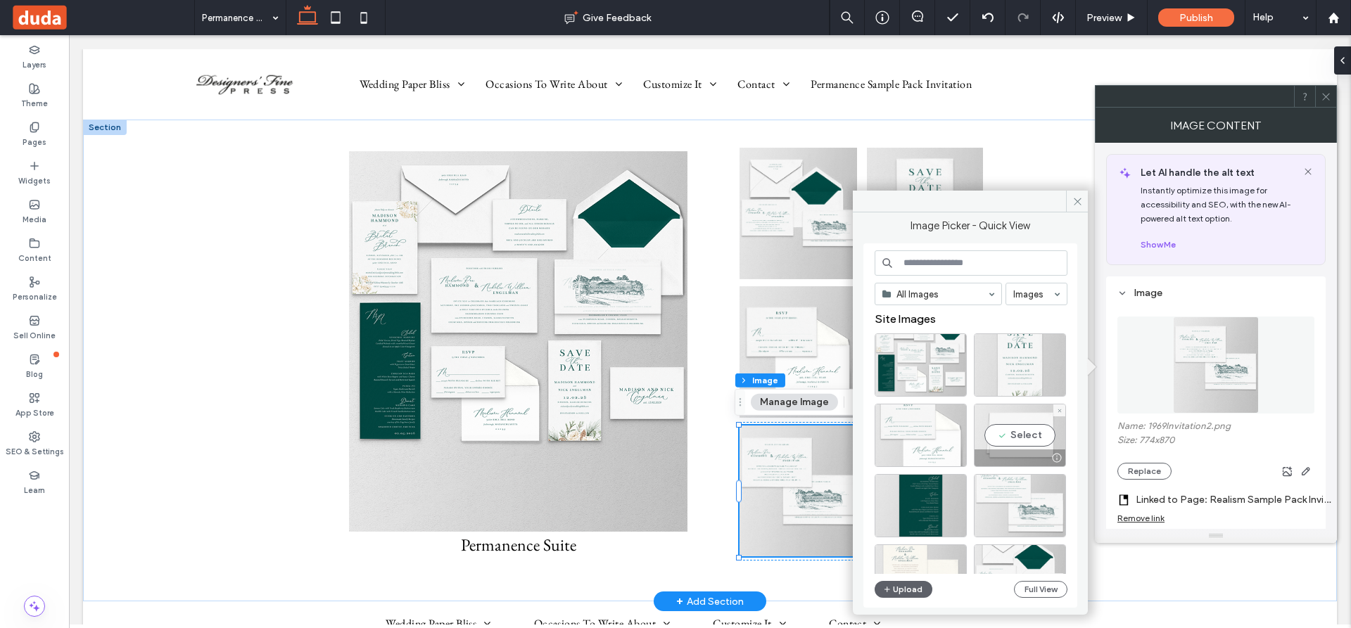
click at [1036, 435] on div "Select" at bounding box center [1020, 435] width 92 height 63
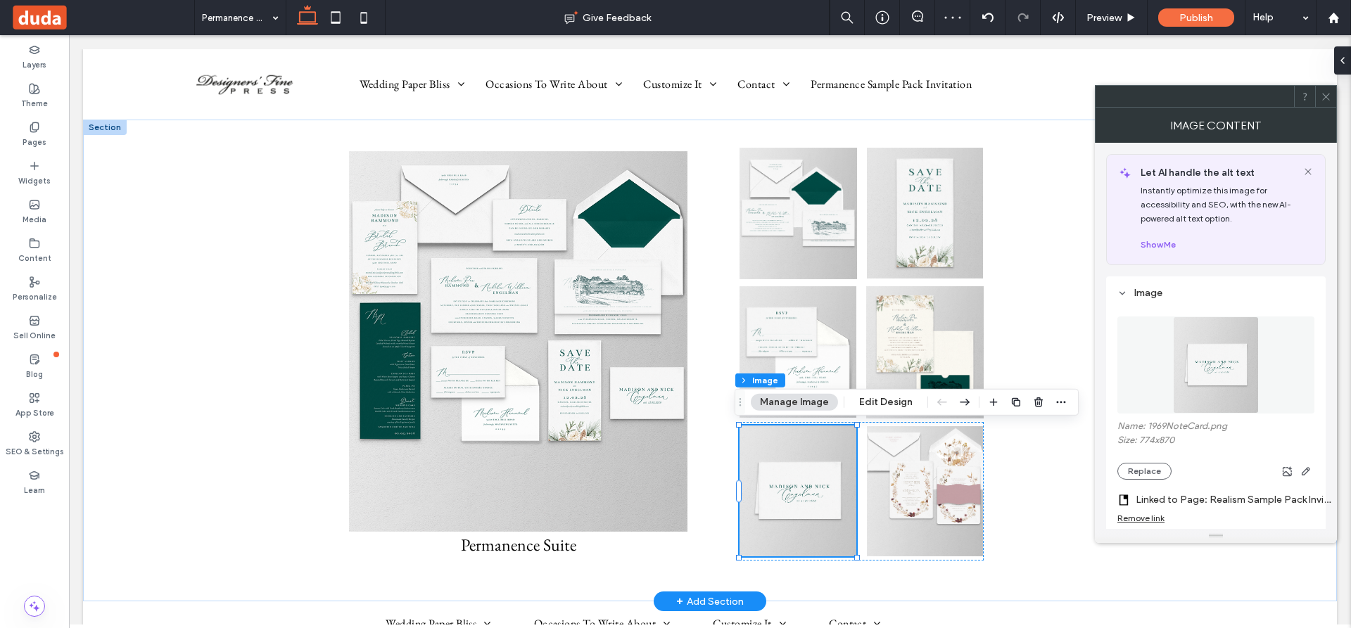
click at [1207, 500] on label "Linked to Page: Realism Sample Pack Invite" at bounding box center [1233, 500] width 197 height 26
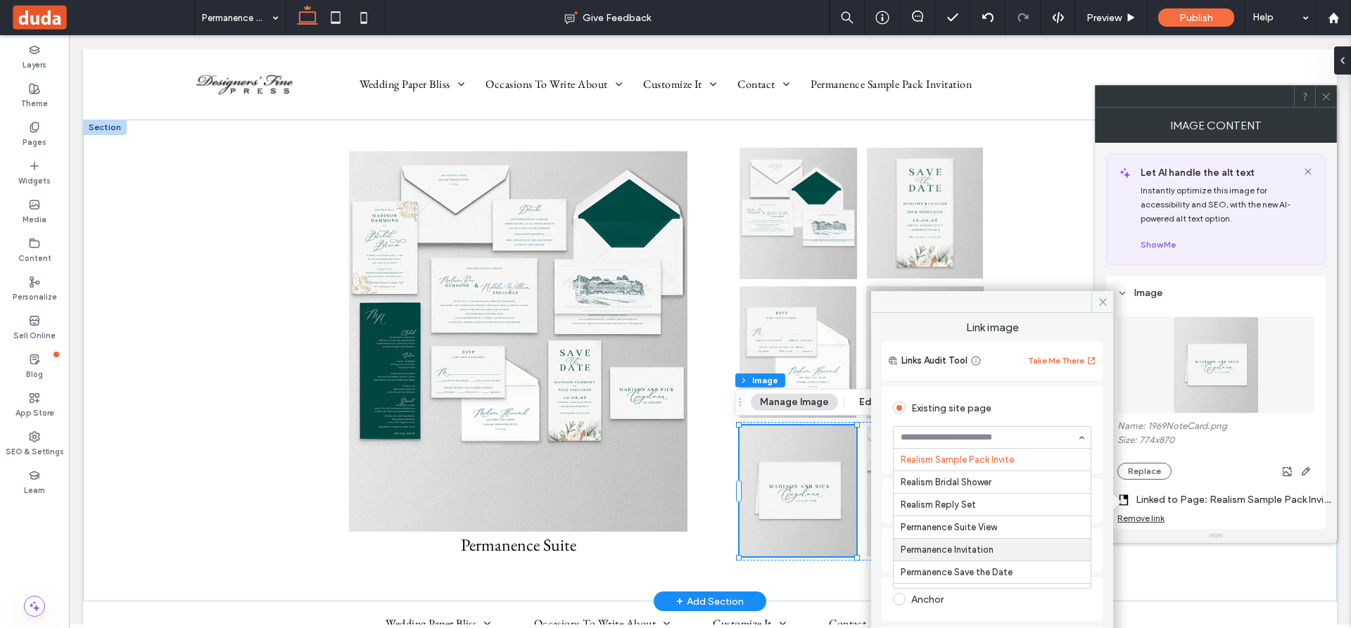
scroll to position [3852, 0]
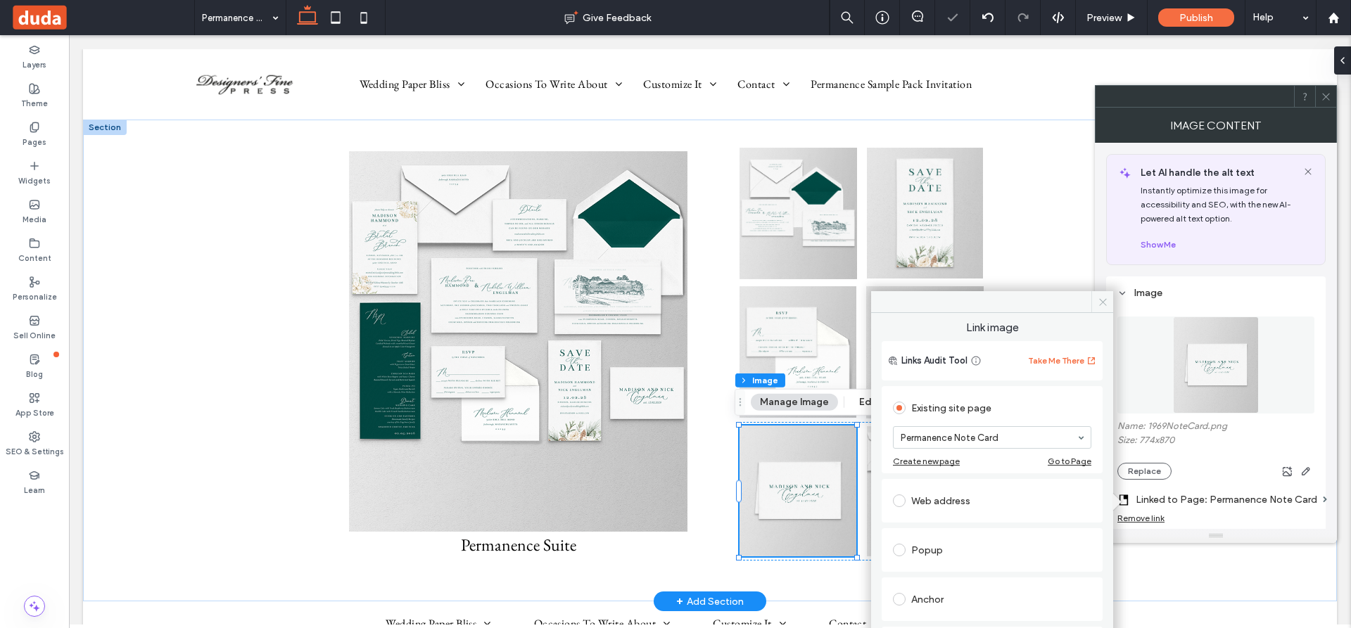
click at [1104, 300] on use at bounding box center [1102, 301] width 7 height 7
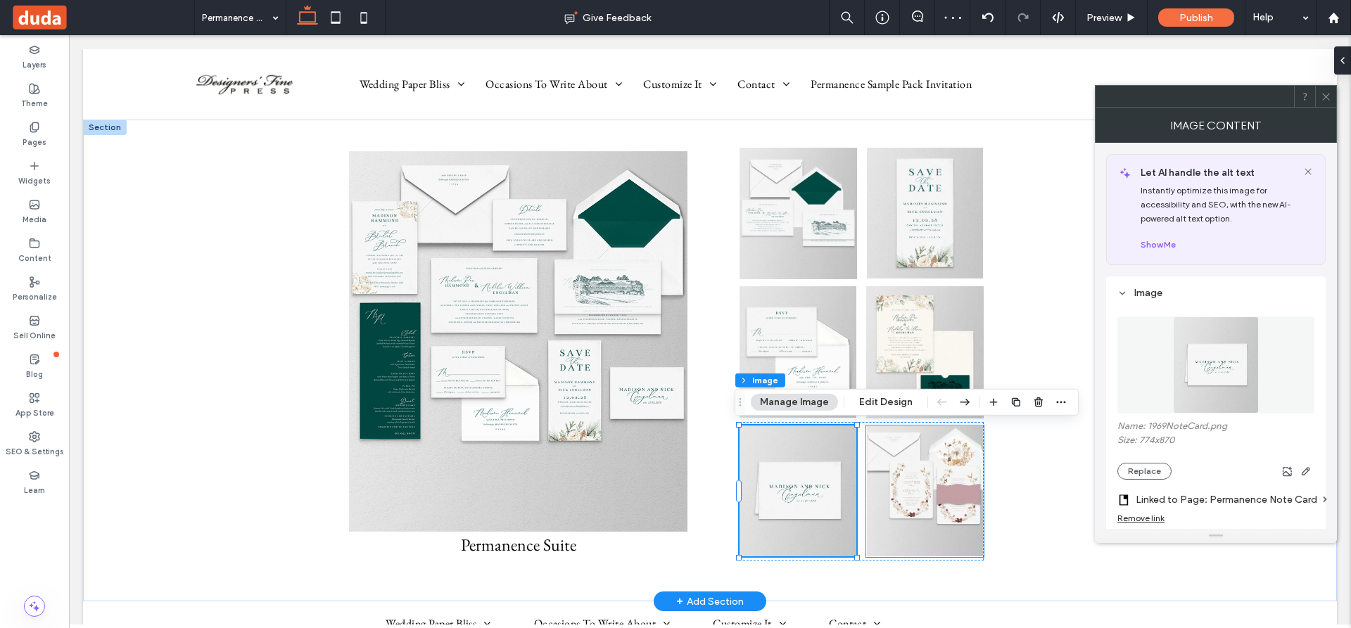
click at [926, 482] on img at bounding box center [925, 491] width 116 height 130
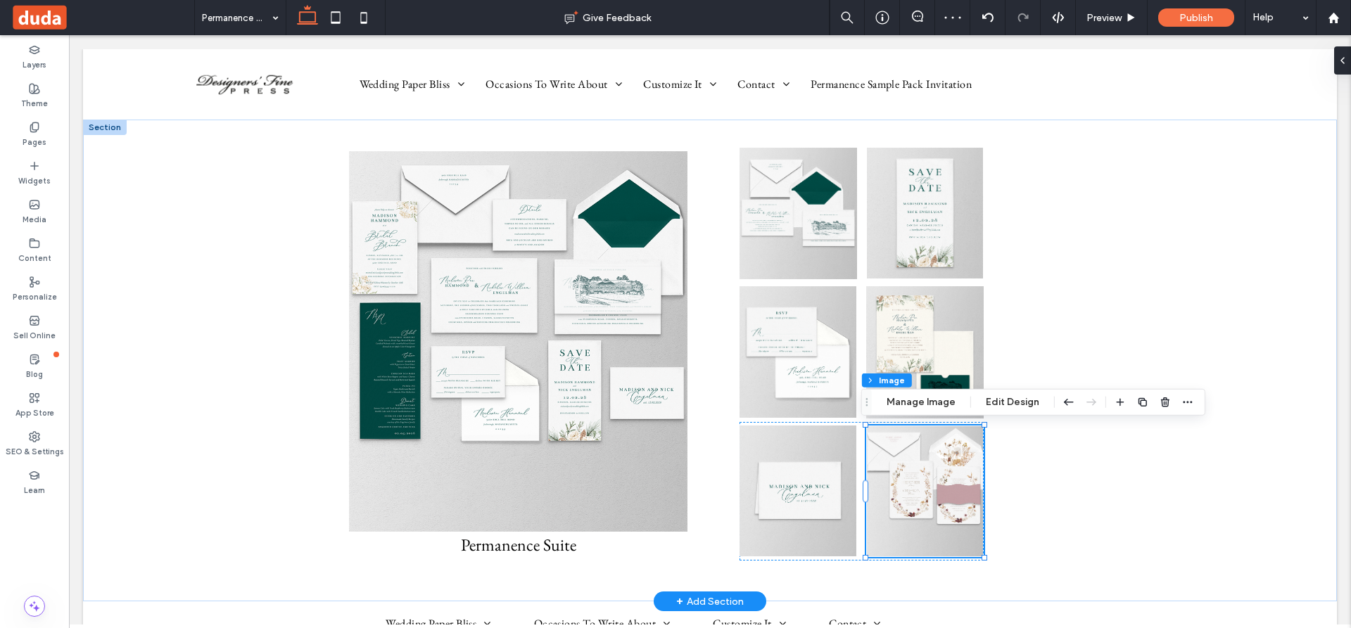
click at [926, 482] on img at bounding box center [925, 491] width 116 height 130
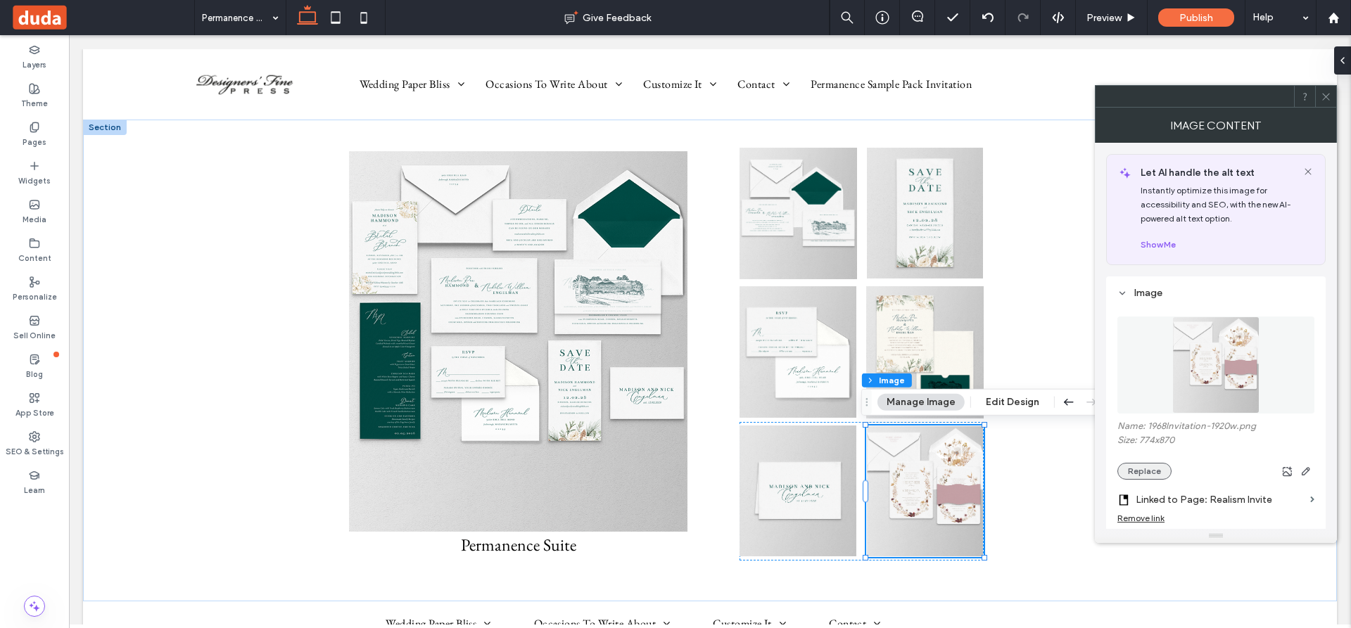
click at [1151, 470] on button "Replace" at bounding box center [1144, 471] width 54 height 17
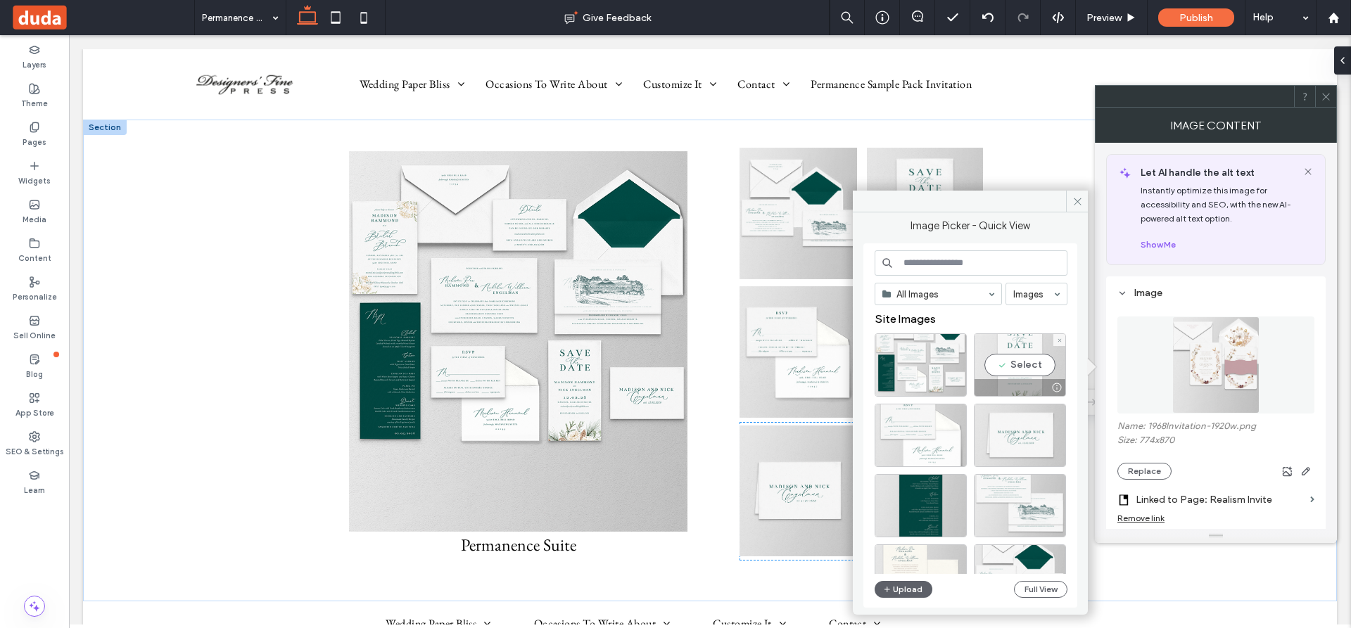
scroll to position [70, 0]
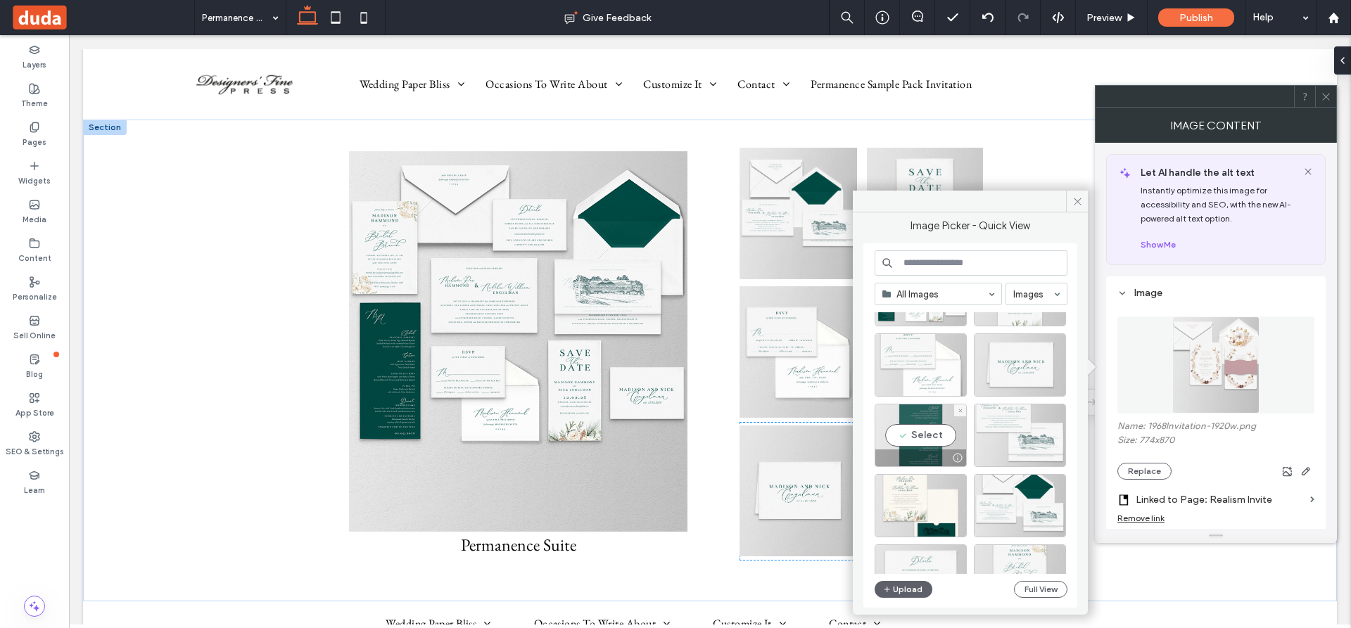
click at [934, 440] on div "Select" at bounding box center [920, 435] width 92 height 63
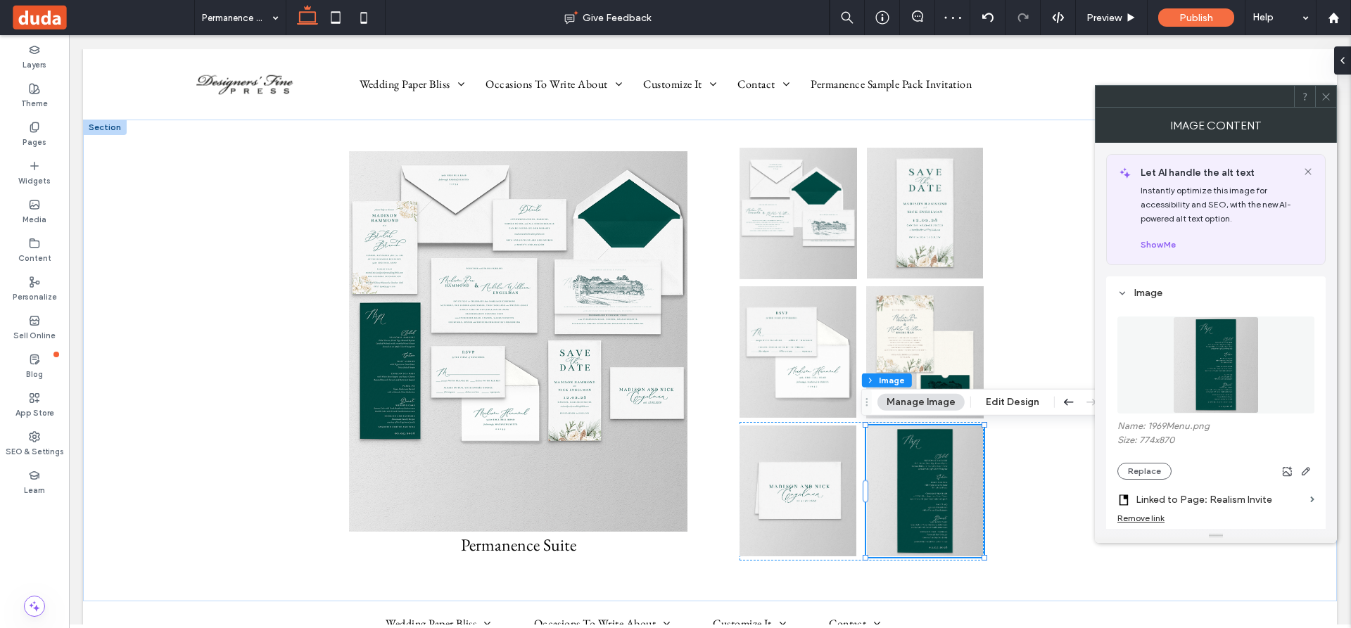
click at [1205, 495] on label "Linked to Page: Realism Invite" at bounding box center [1219, 500] width 169 height 26
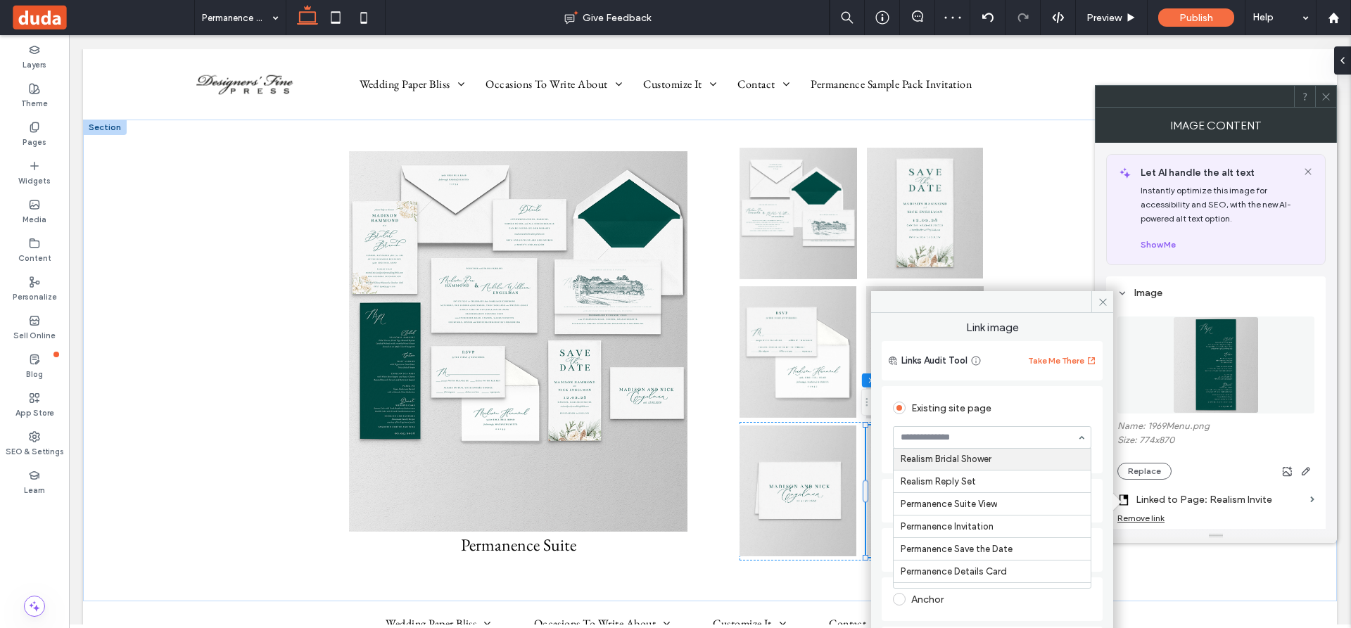
scroll to position [3900, 0]
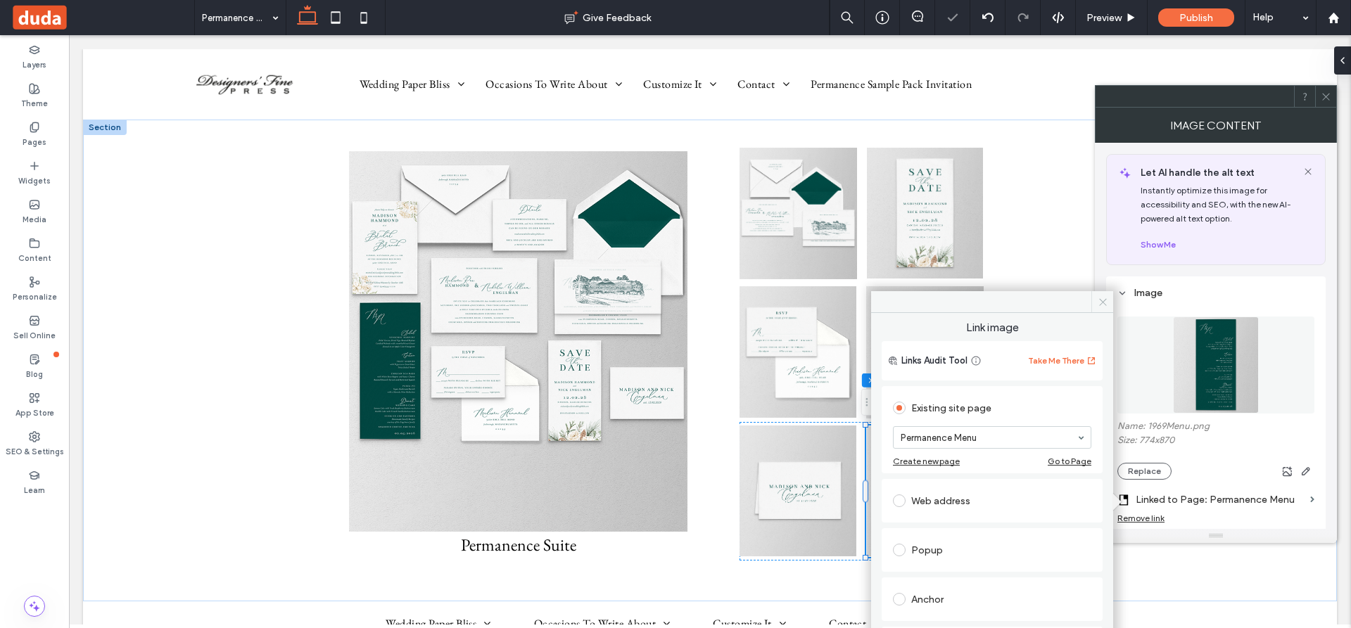
click at [1100, 298] on icon at bounding box center [1102, 302] width 11 height 11
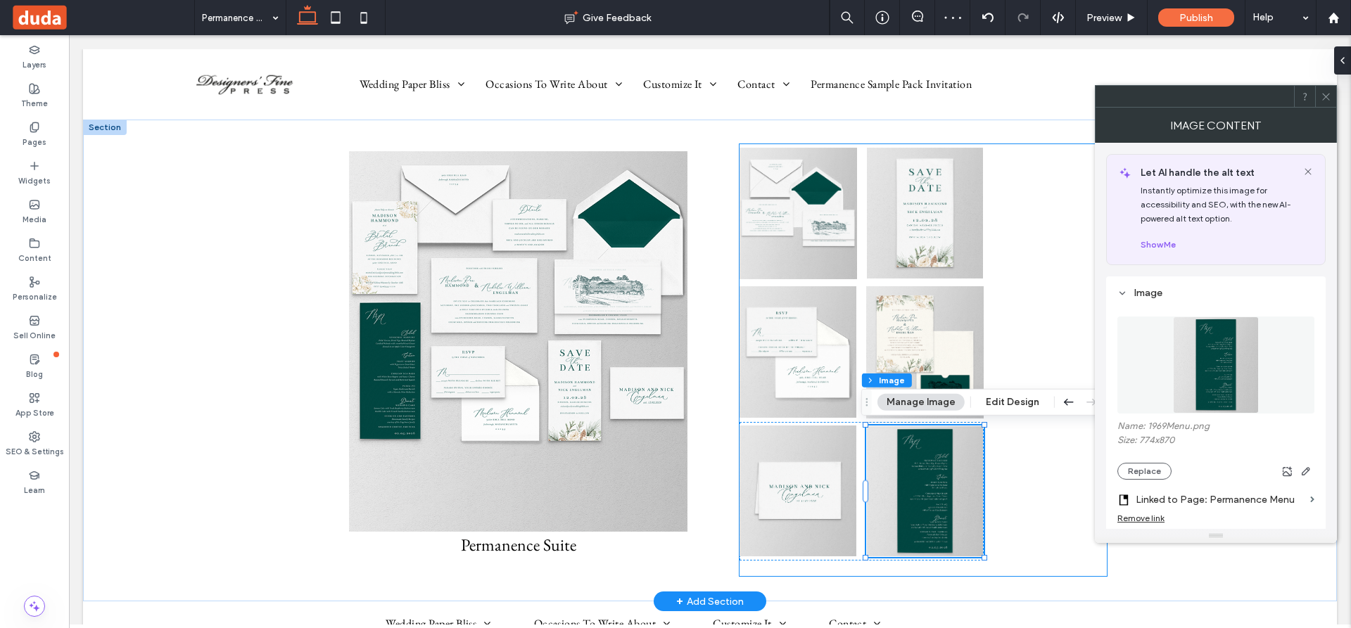
click at [1045, 277] on div at bounding box center [922, 360] width 367 height 432
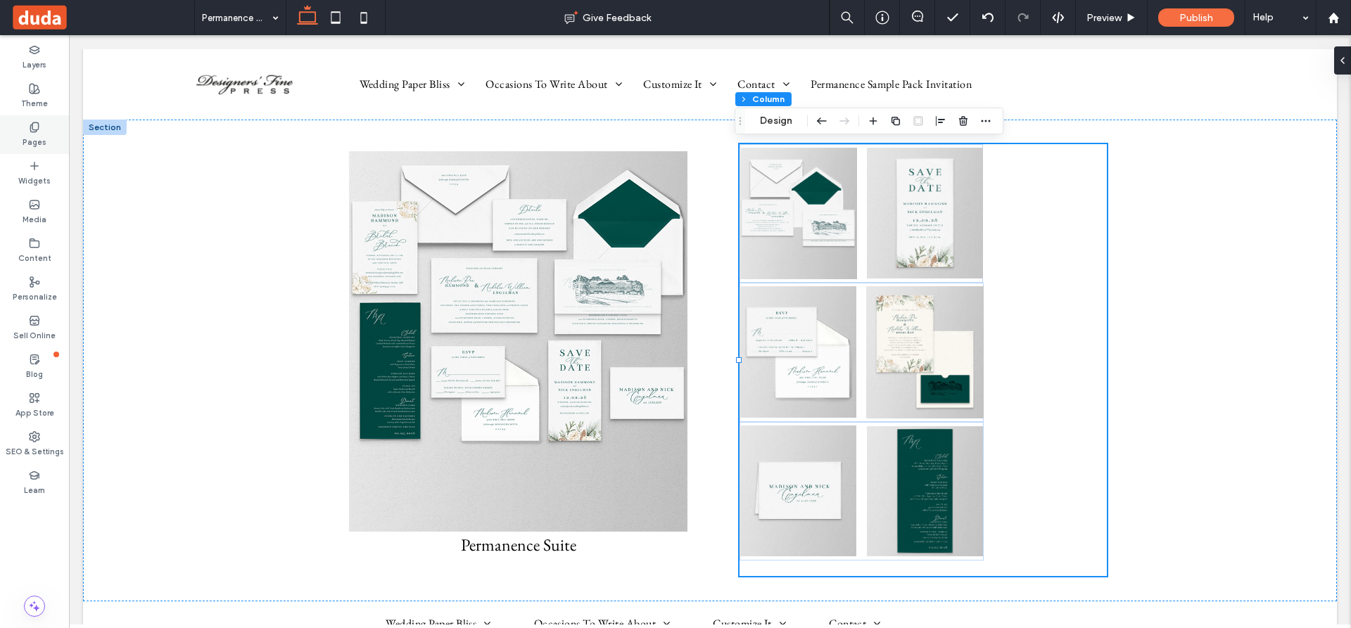
click at [35, 128] on icon at bounding box center [34, 127] width 11 height 11
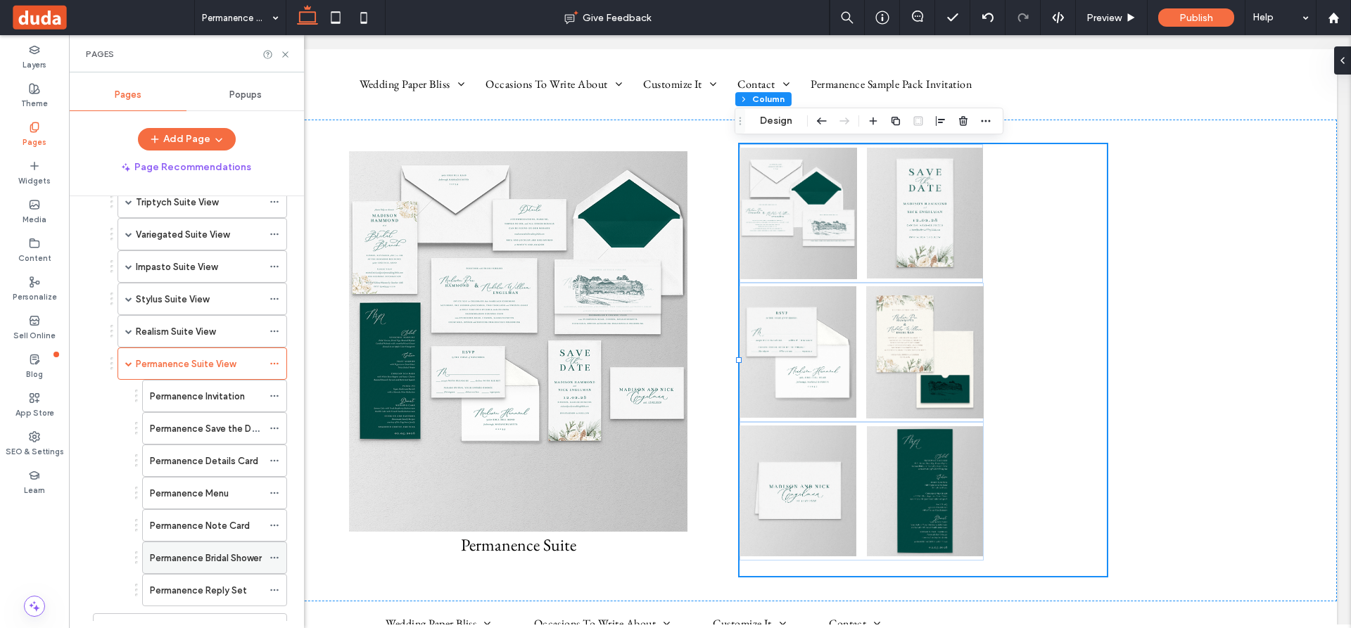
scroll to position [703, 0]
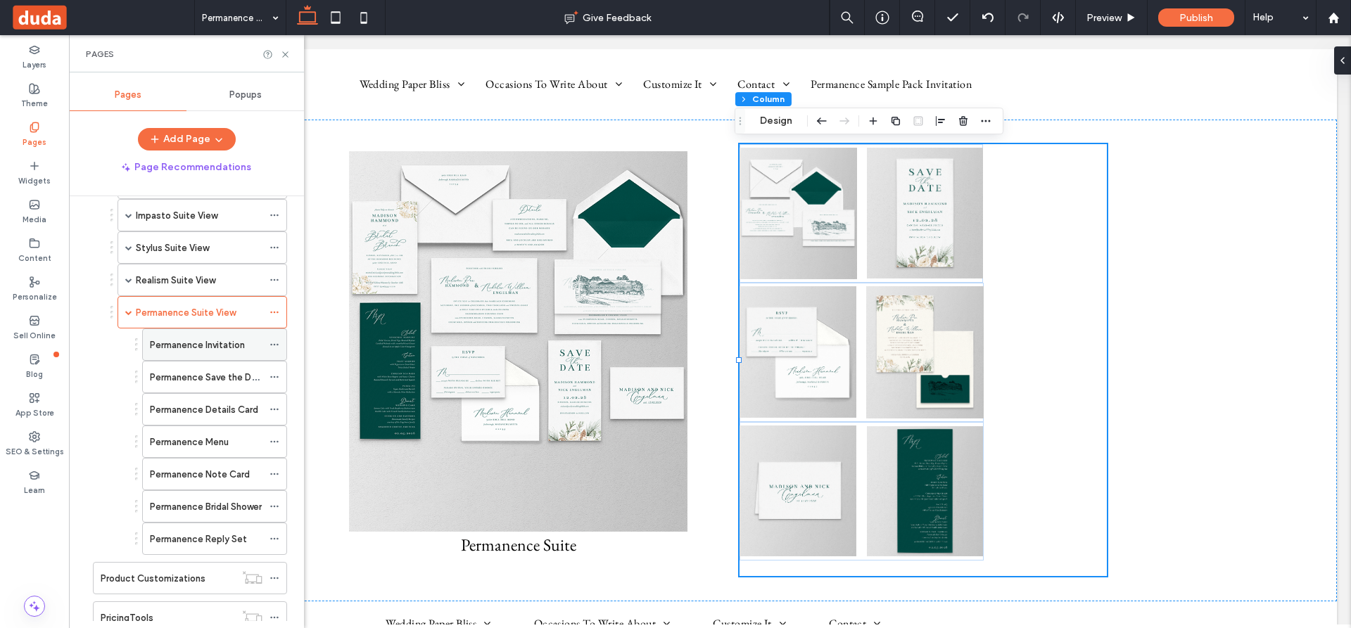
click at [214, 346] on label "Permanence Invitation" at bounding box center [197, 345] width 95 height 25
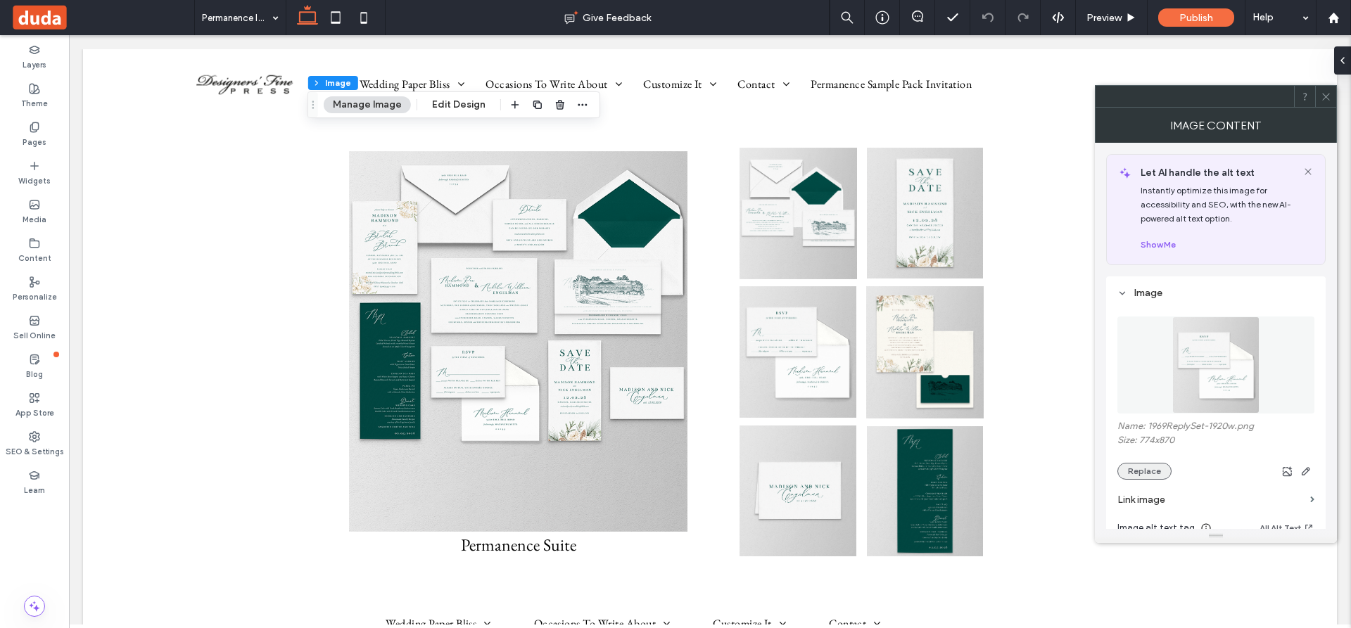
click at [1147, 469] on button "Replace" at bounding box center [1144, 471] width 54 height 17
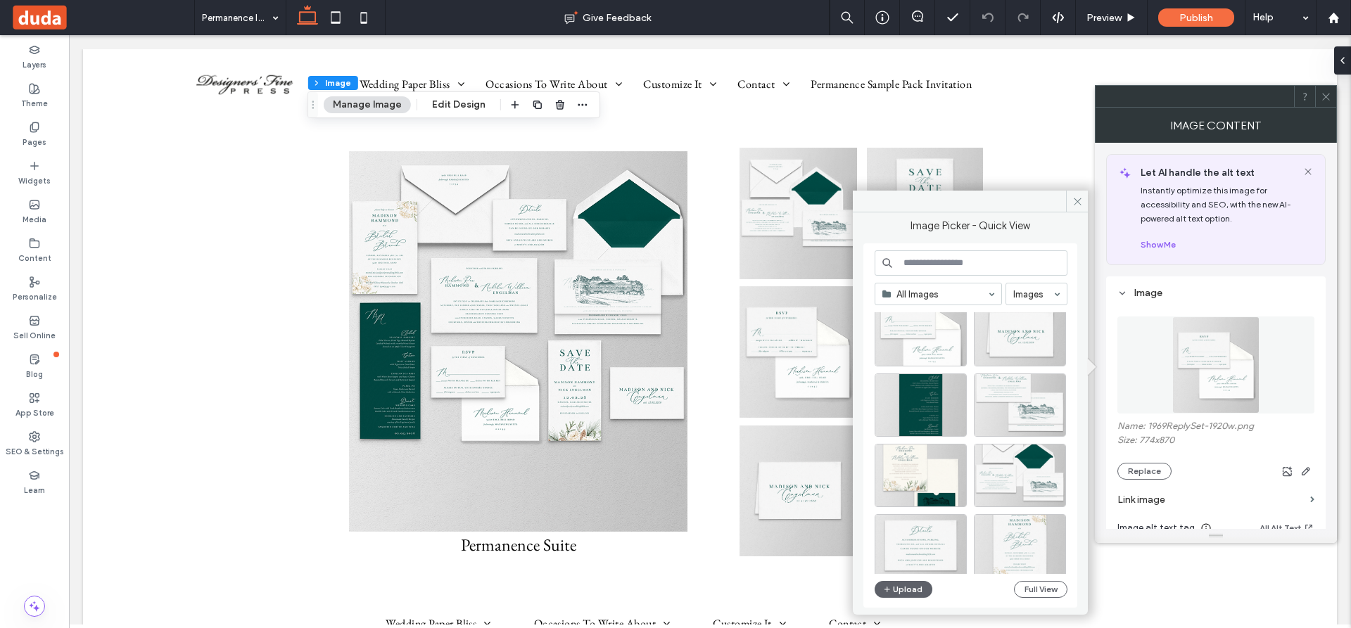
scroll to position [211, 0]
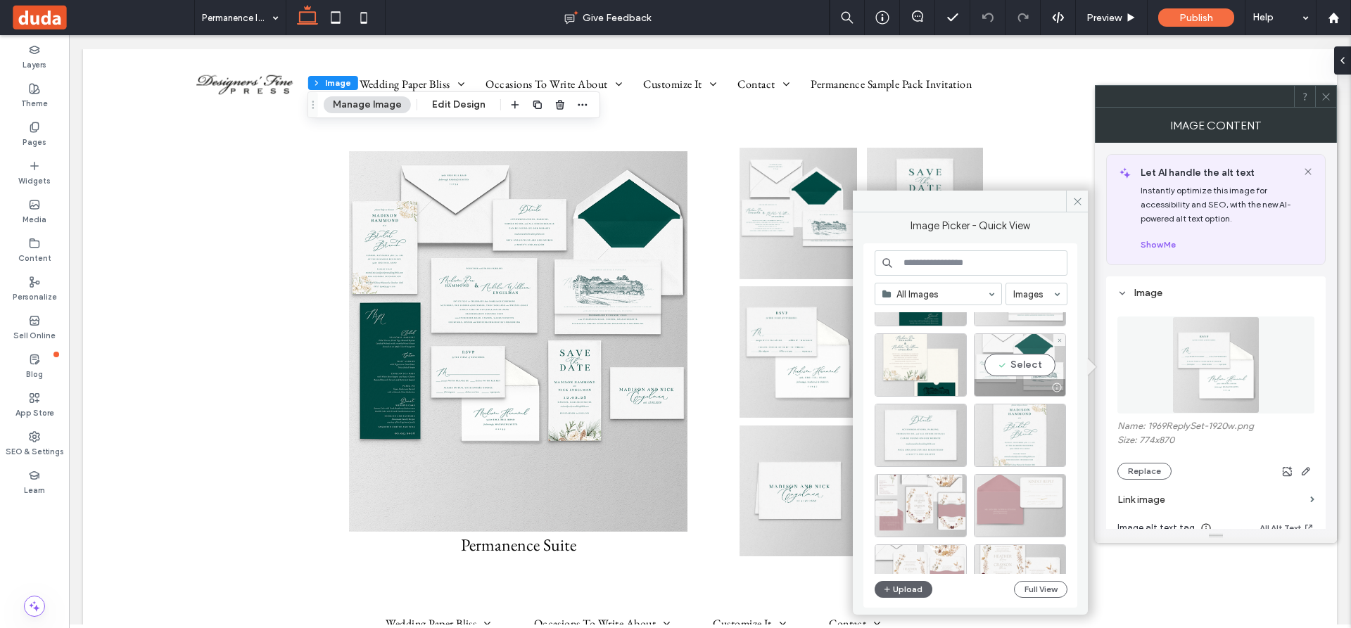
click at [1024, 362] on div "Select" at bounding box center [1020, 364] width 92 height 63
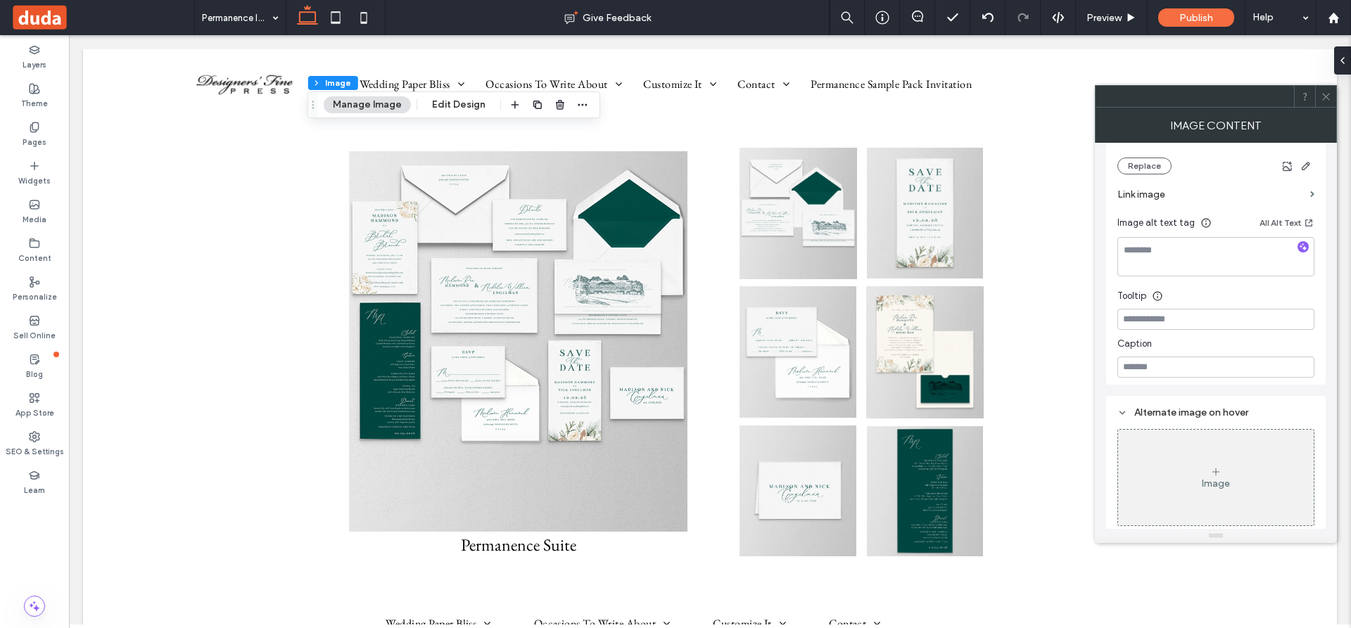
scroll to position [310, 0]
click at [1217, 473] on div "Image" at bounding box center [1216, 479] width 28 height 12
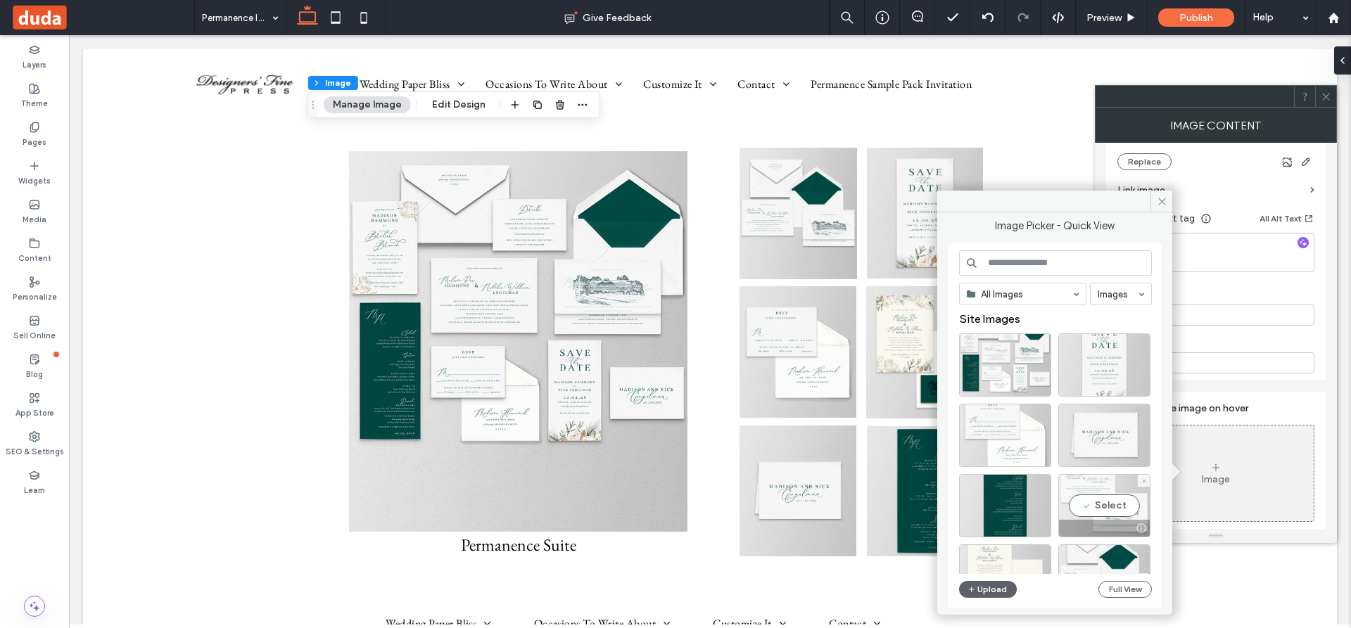
click at [1113, 503] on div "Select" at bounding box center [1104, 505] width 92 height 63
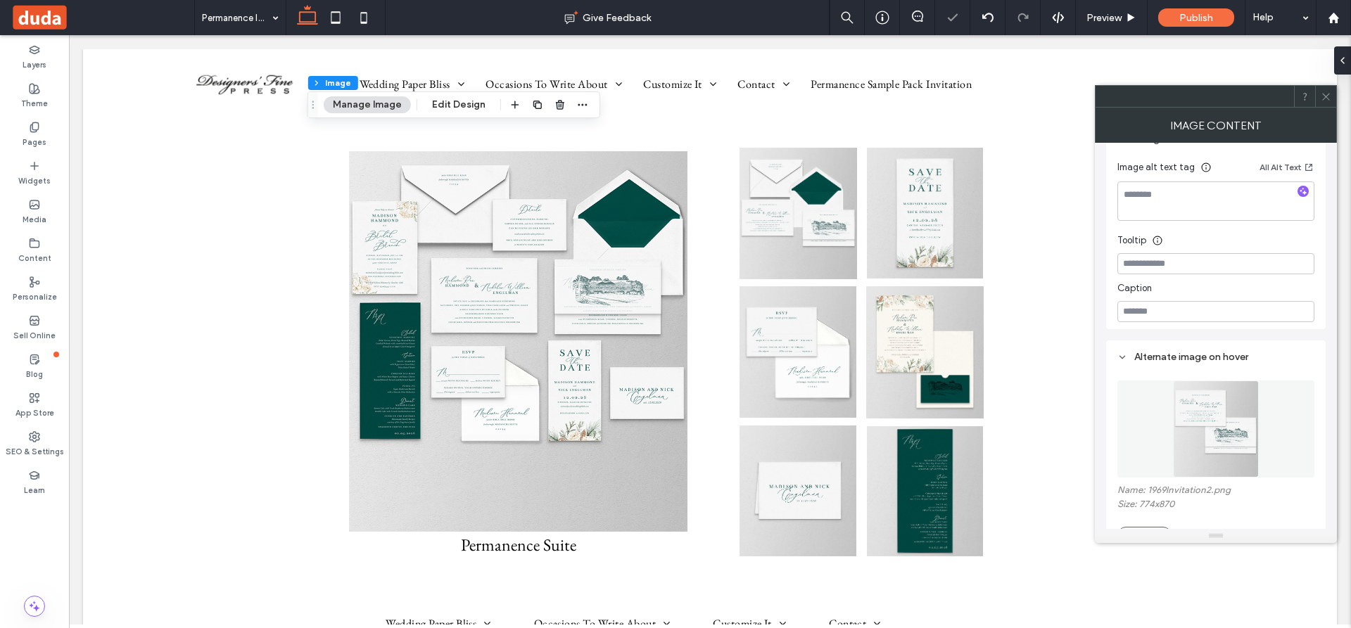
scroll to position [450, 0]
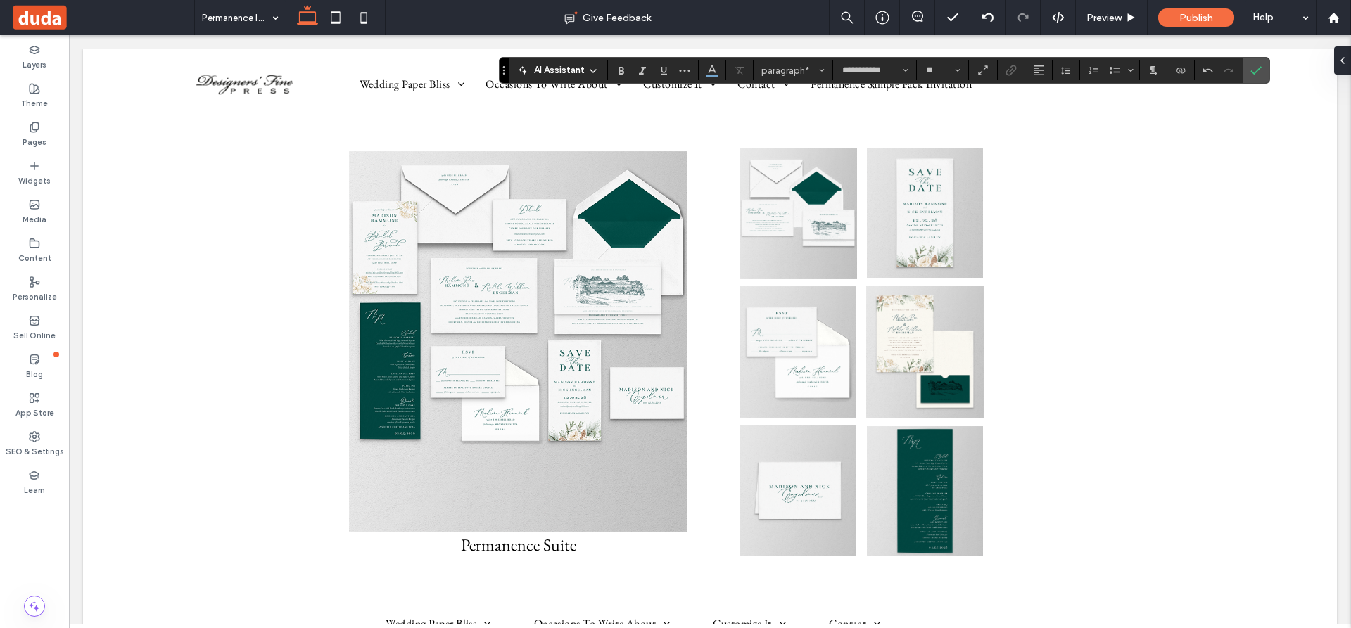
drag, startPoint x: 499, startPoint y: 143, endPoint x: 507, endPoint y: 72, distance: 70.9
click at [507, 72] on section "Drag" at bounding box center [503, 70] width 9 height 25
click at [711, 68] on use "Color" at bounding box center [712, 69] width 8 height 8
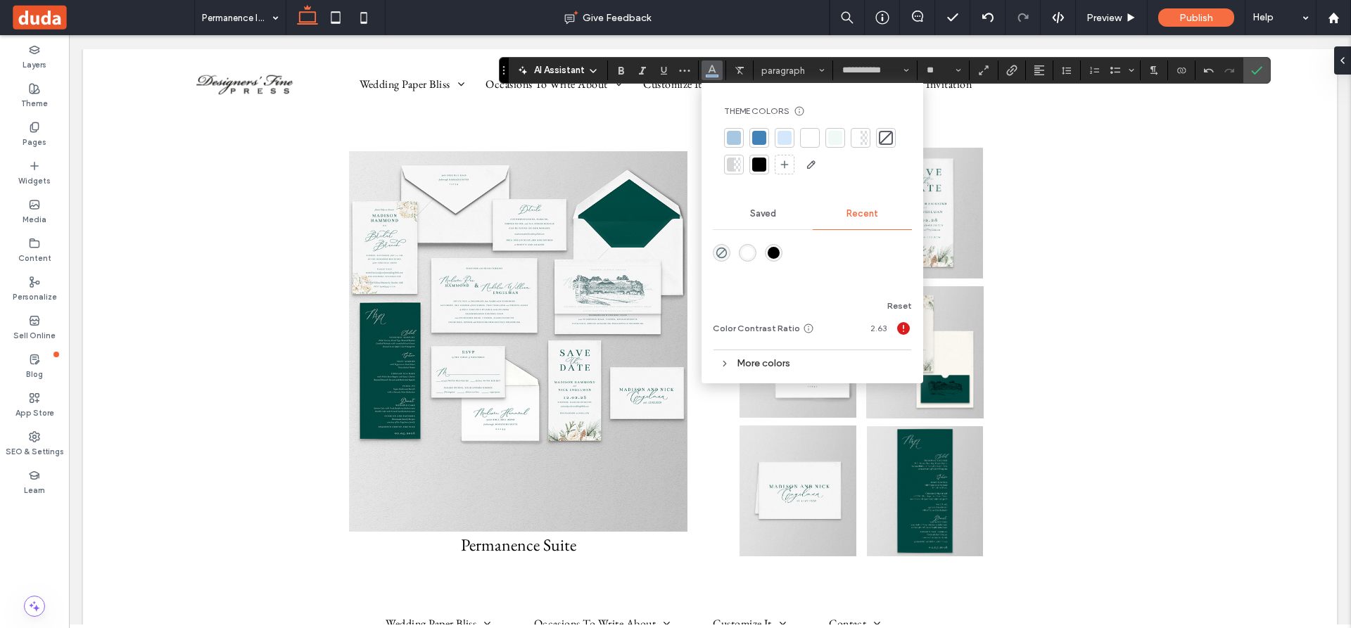
click at [763, 160] on div at bounding box center [759, 165] width 14 height 14
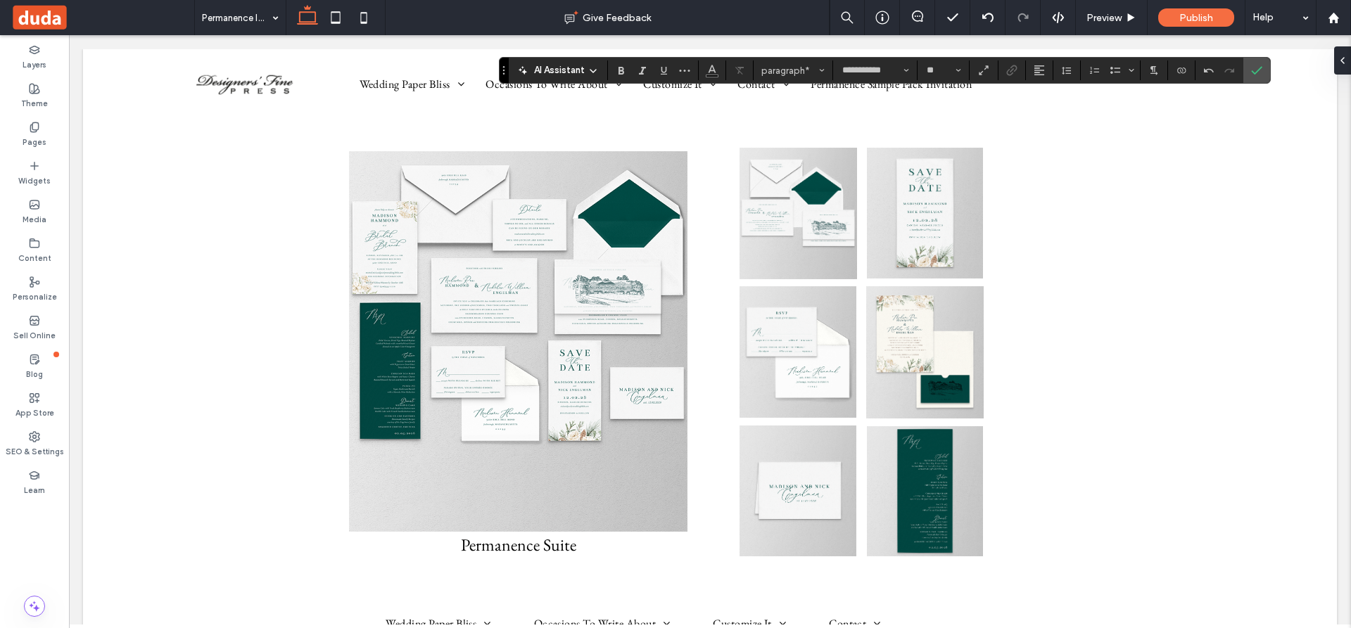
type input "**"
click at [34, 125] on icon at bounding box center [34, 127] width 11 height 11
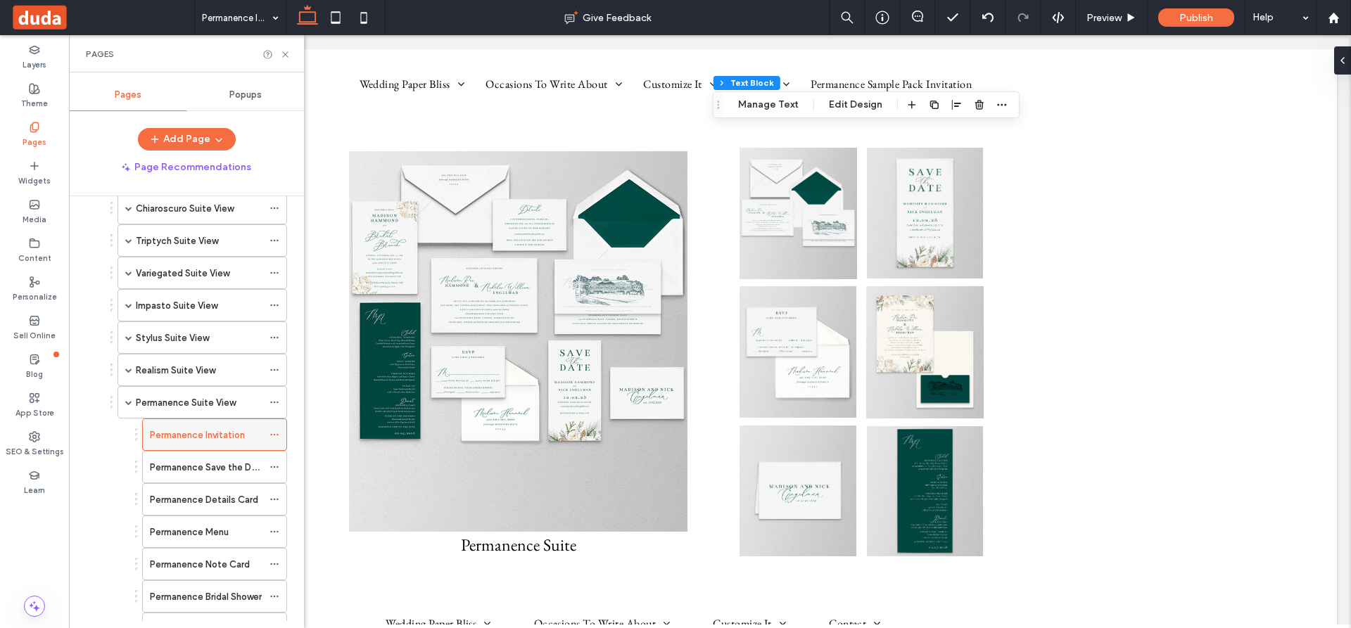
scroll to position [633, 0]
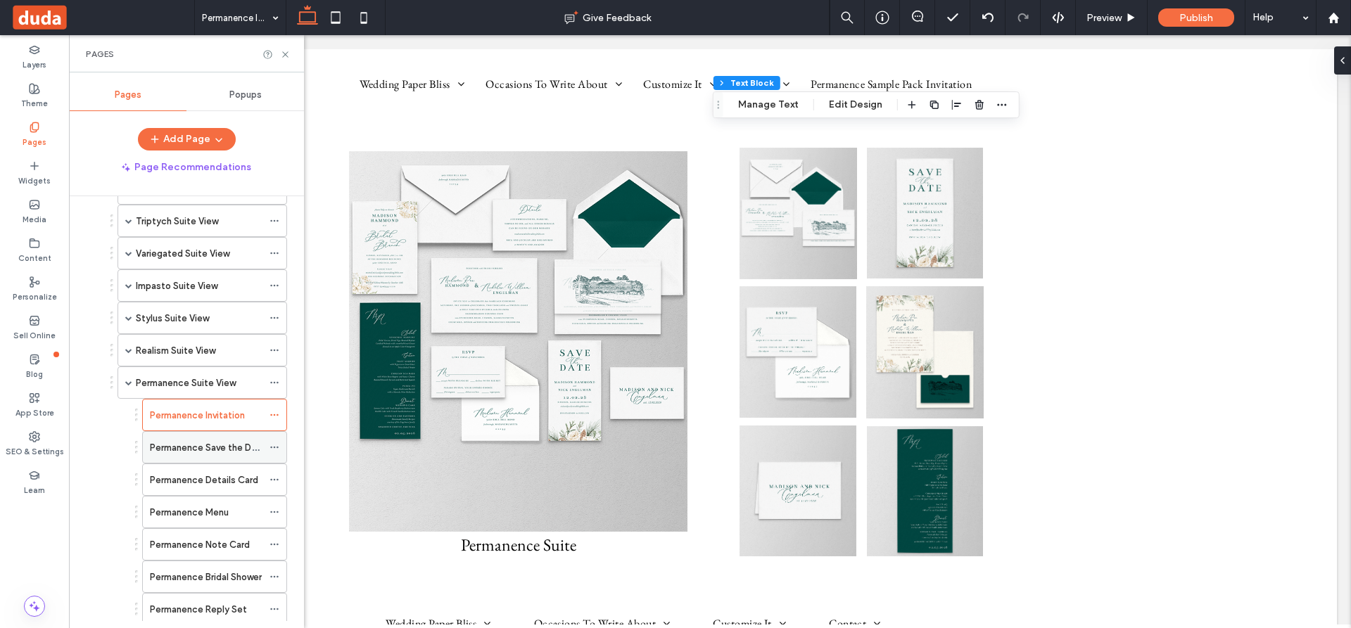
click at [170, 446] on label "Permanence Save the Date" at bounding box center [208, 447] width 116 height 25
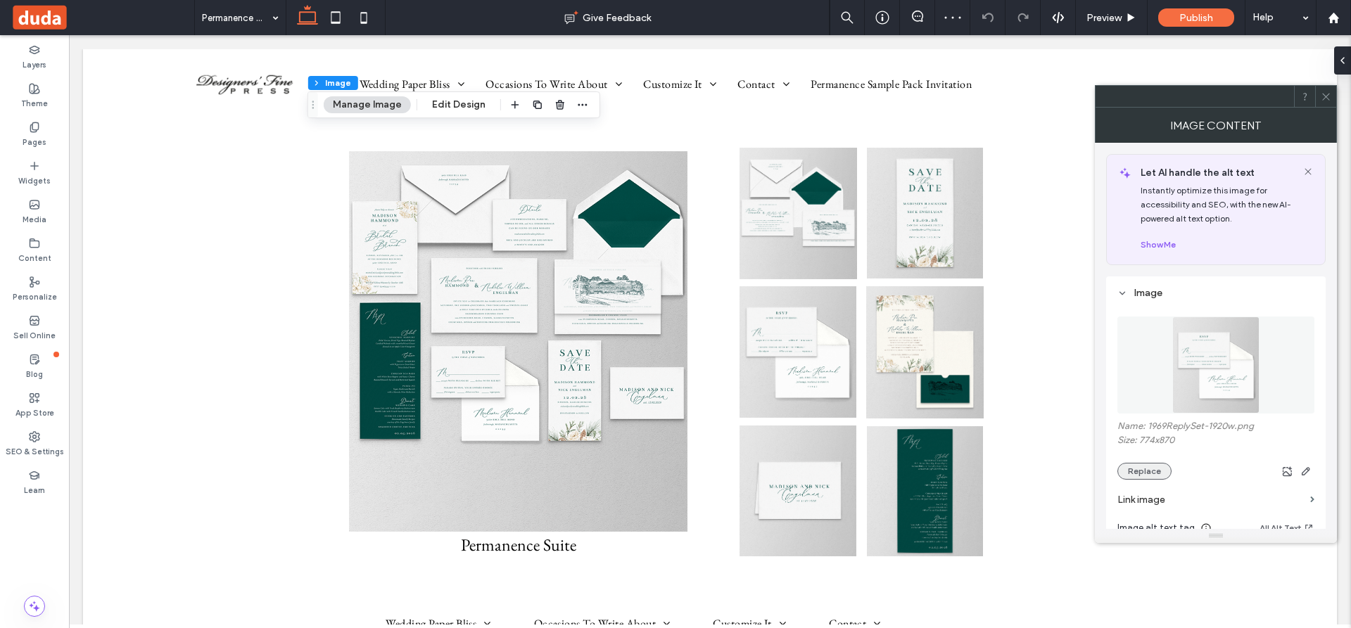
click at [1152, 471] on button "Replace" at bounding box center [1144, 471] width 54 height 17
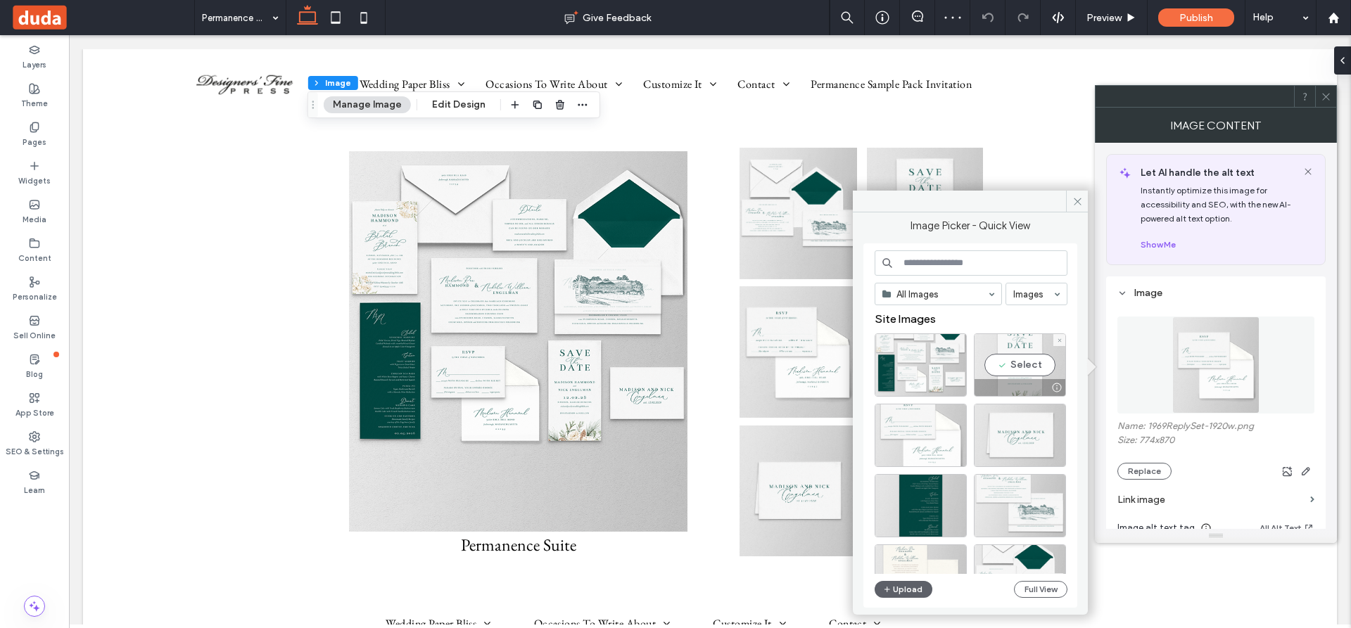
click at [1041, 365] on div "Select" at bounding box center [1020, 364] width 92 height 63
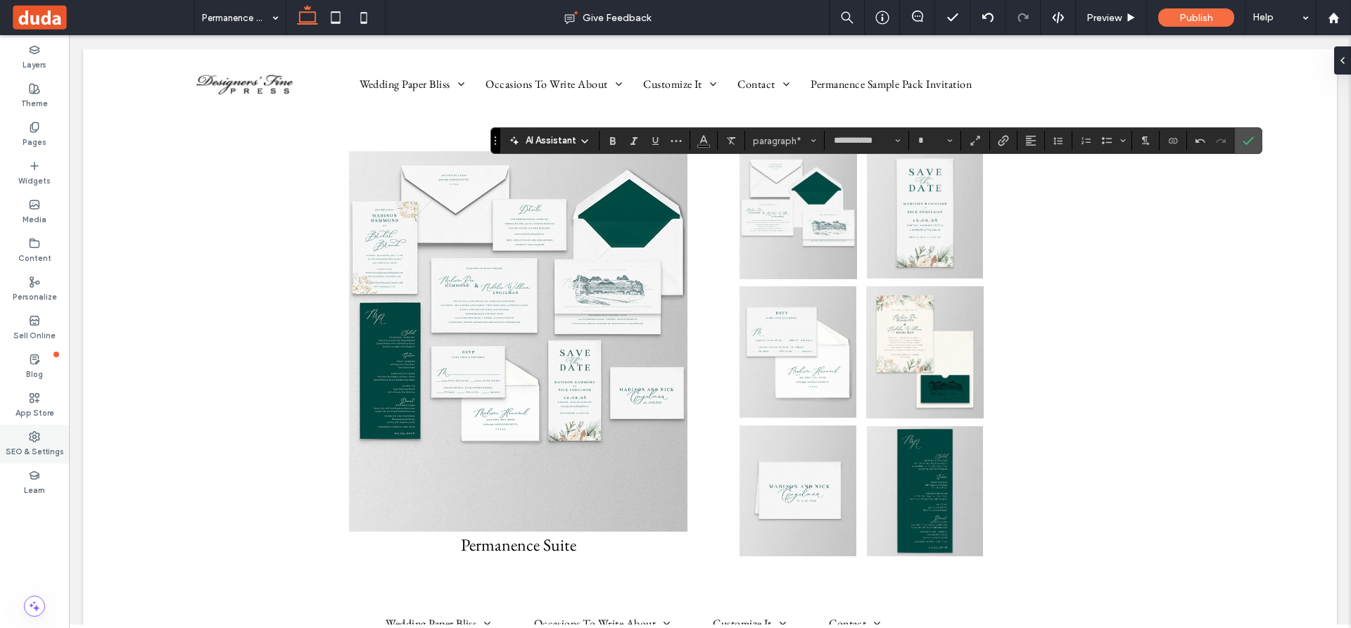
type input "**"
click at [705, 137] on icon "Color" at bounding box center [703, 139] width 11 height 11
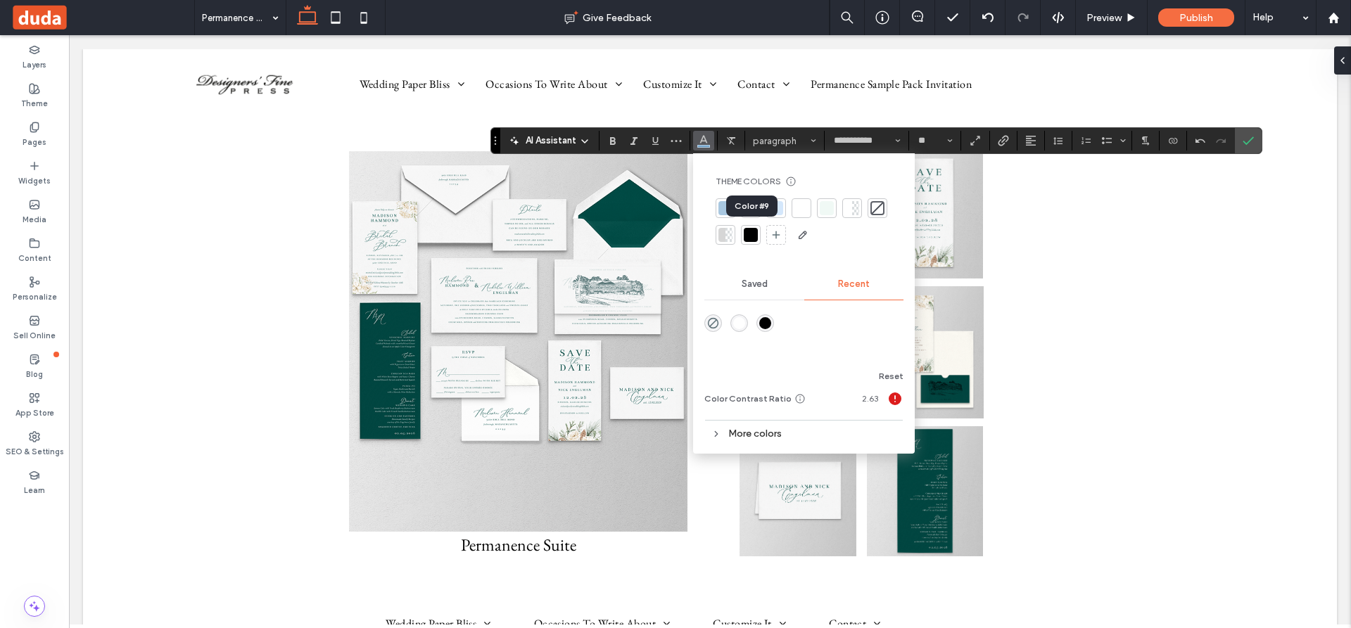
click at [751, 234] on div at bounding box center [751, 235] width 14 height 14
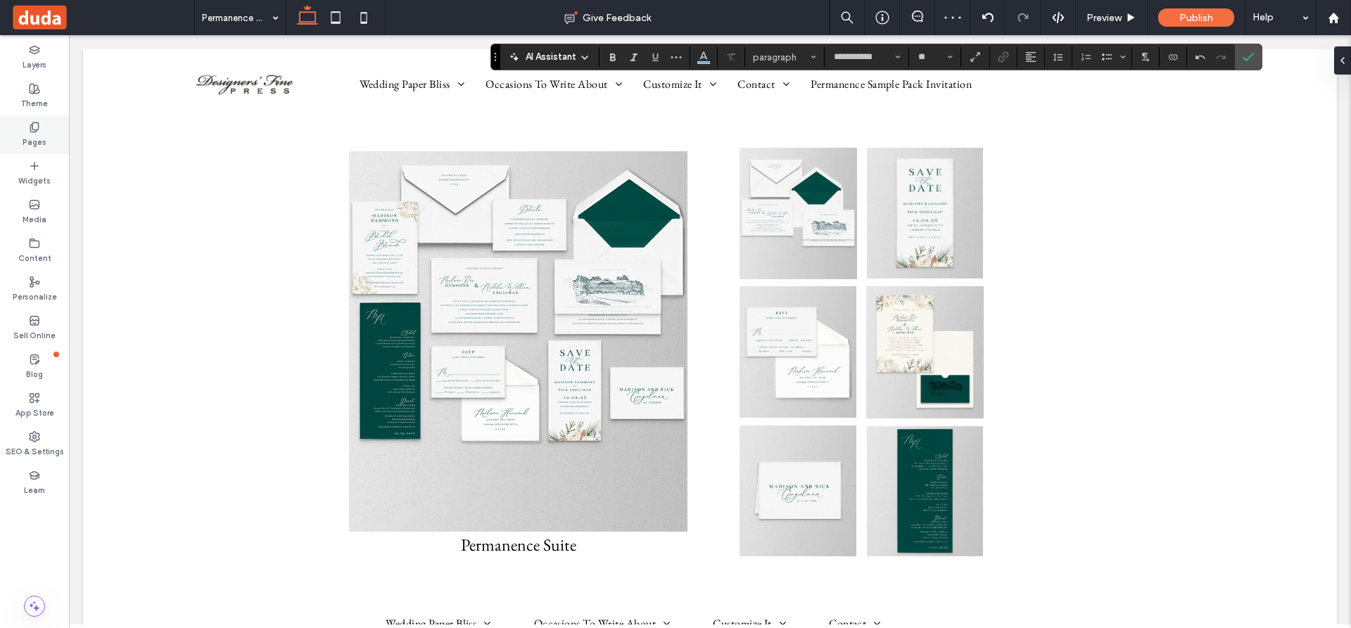
click at [30, 127] on icon at bounding box center [34, 127] width 11 height 11
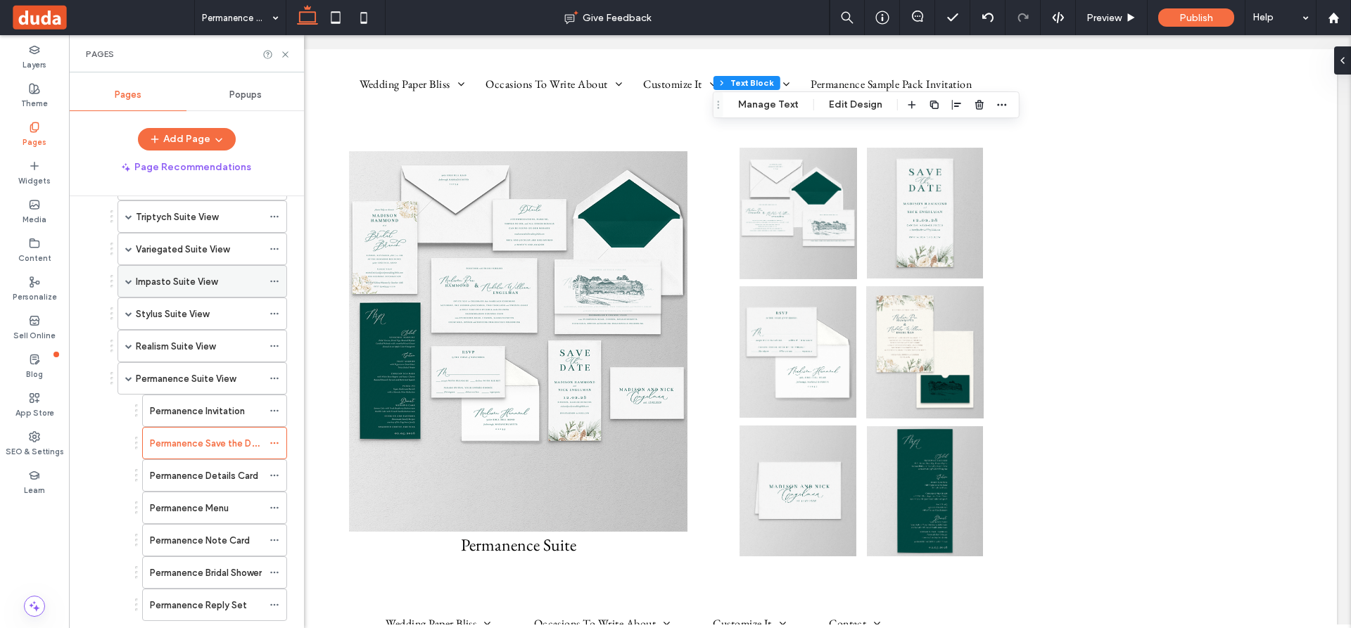
scroll to position [703, 0]
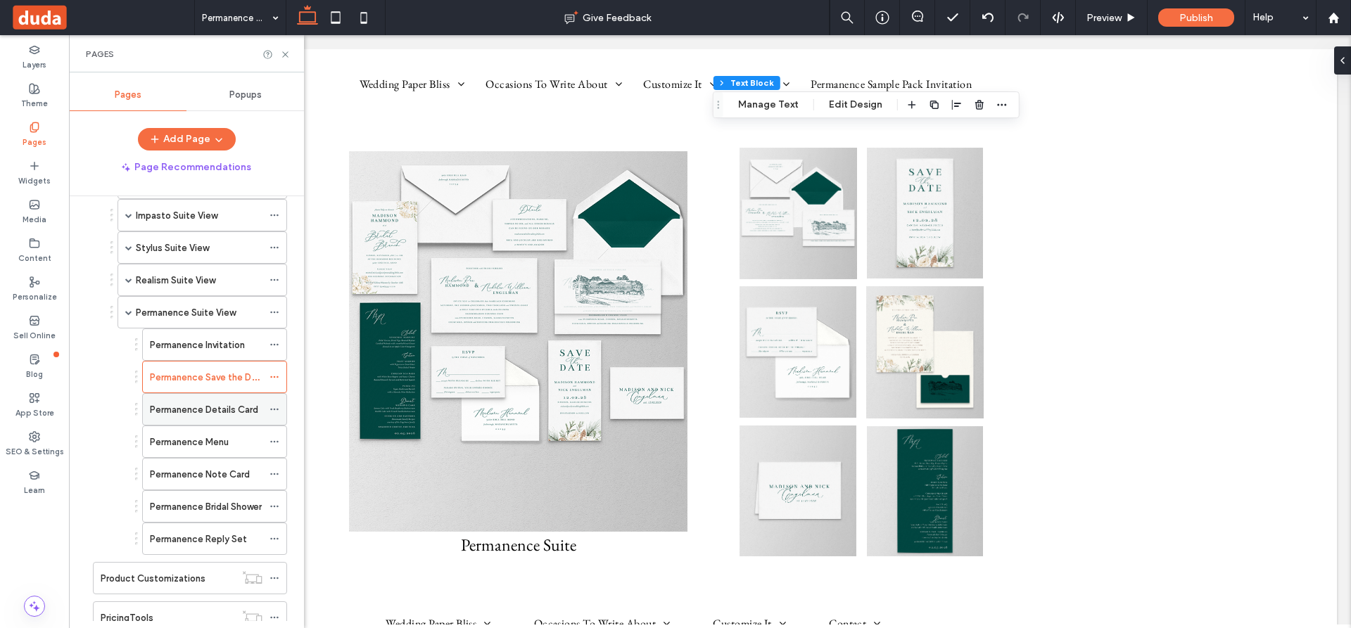
click at [202, 407] on label "Permanence Details Card" at bounding box center [204, 409] width 108 height 25
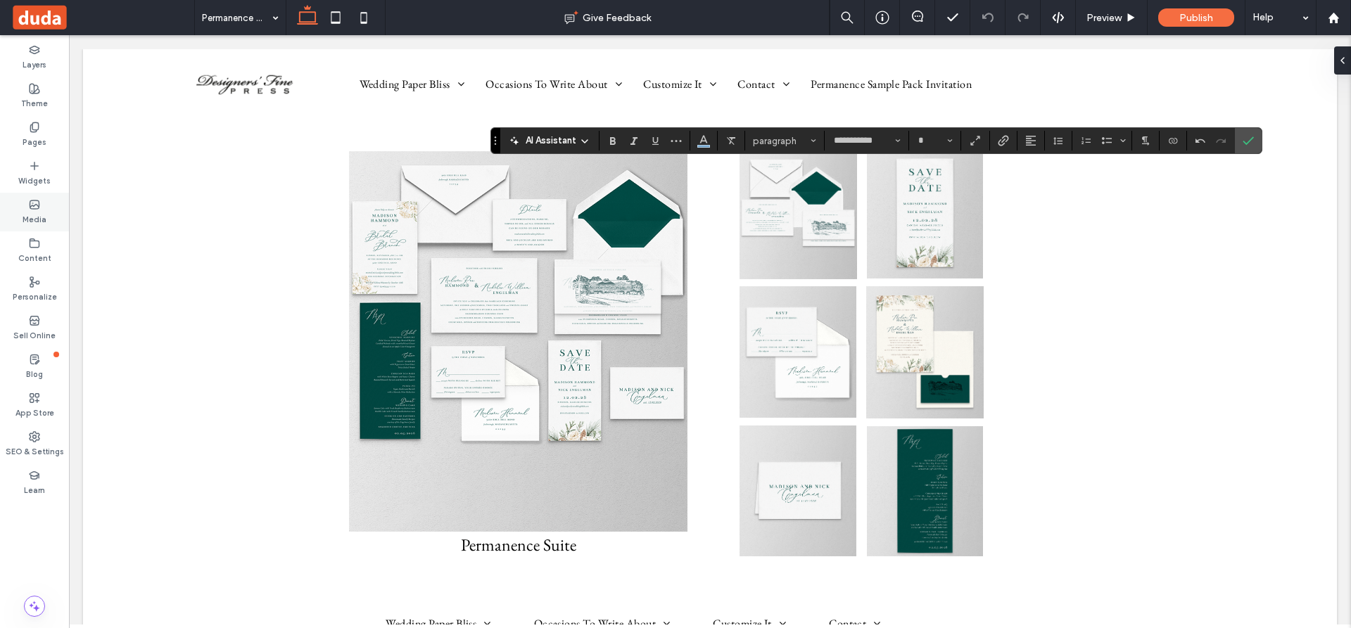
type input "**"
click at [707, 140] on icon "Color" at bounding box center [703, 139] width 11 height 11
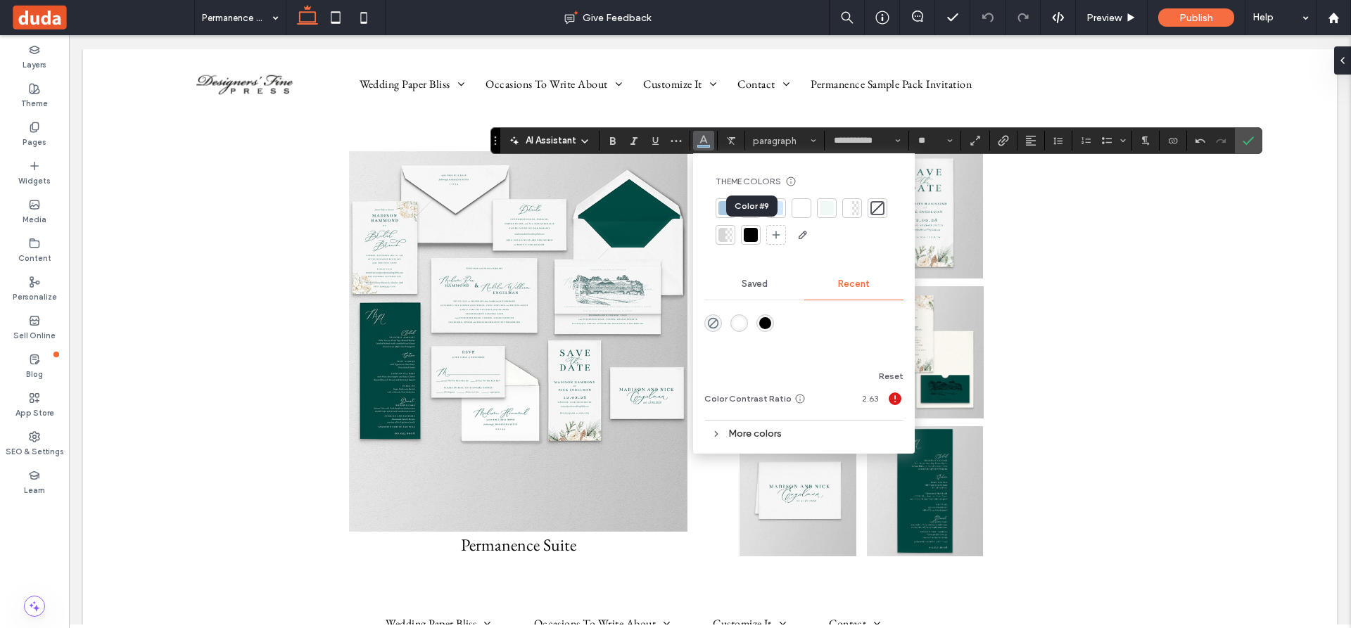
click at [753, 234] on div at bounding box center [751, 235] width 14 height 14
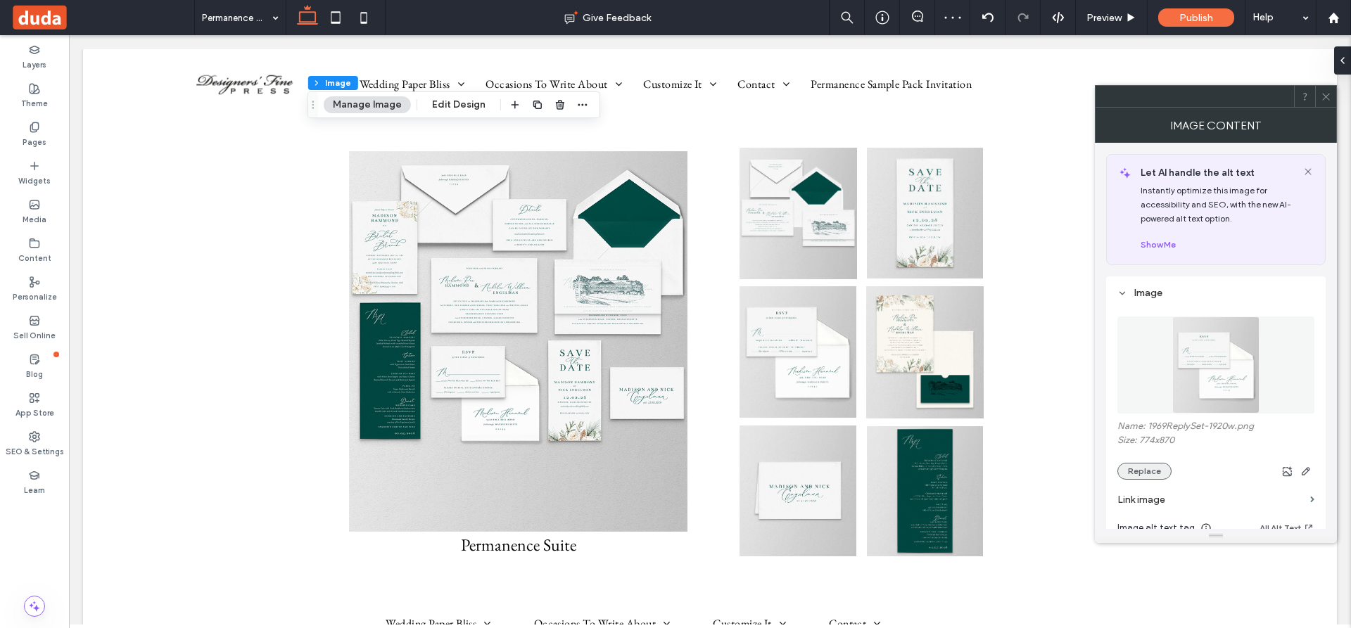
click at [1137, 474] on button "Replace" at bounding box center [1144, 471] width 54 height 17
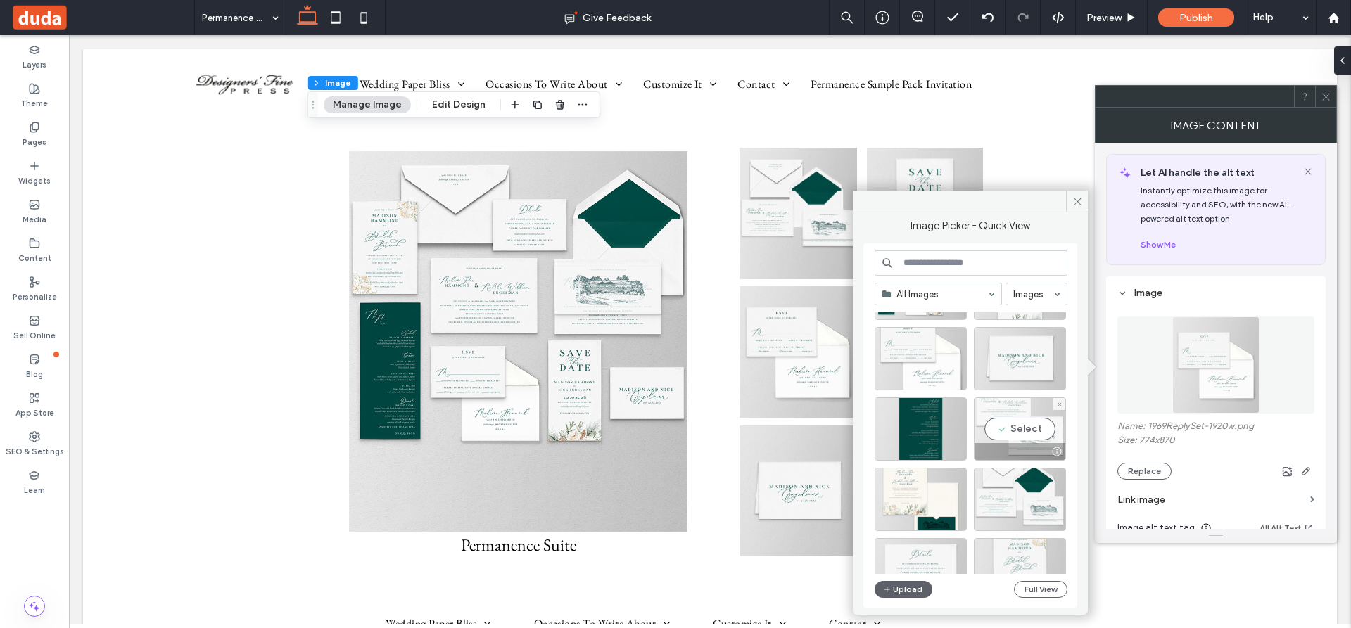
scroll to position [141, 0]
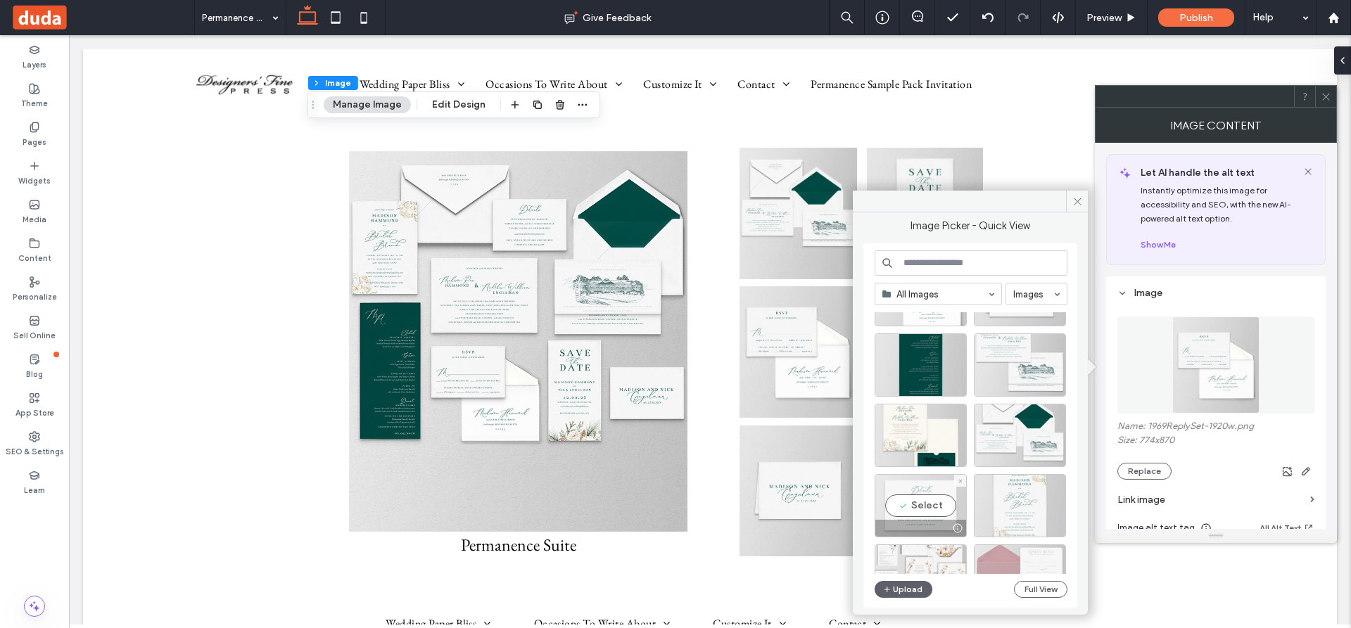
click at [906, 513] on div "Select" at bounding box center [920, 505] width 92 height 63
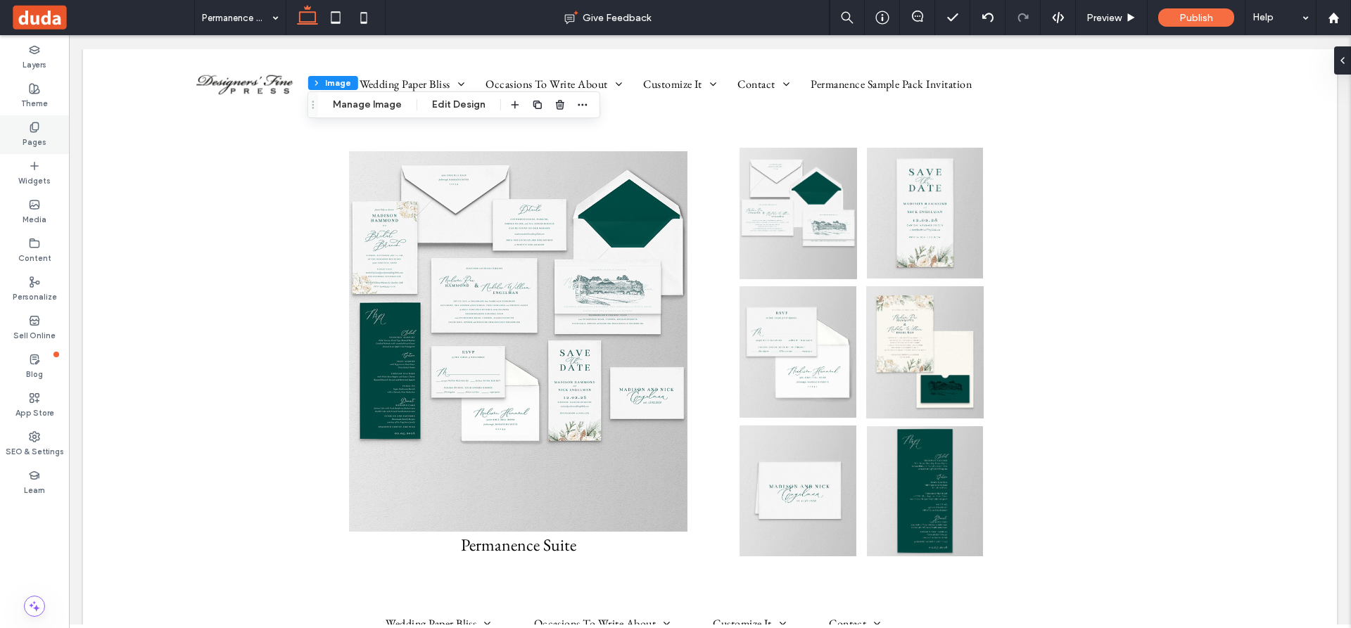
click at [35, 127] on icon at bounding box center [34, 127] width 11 height 11
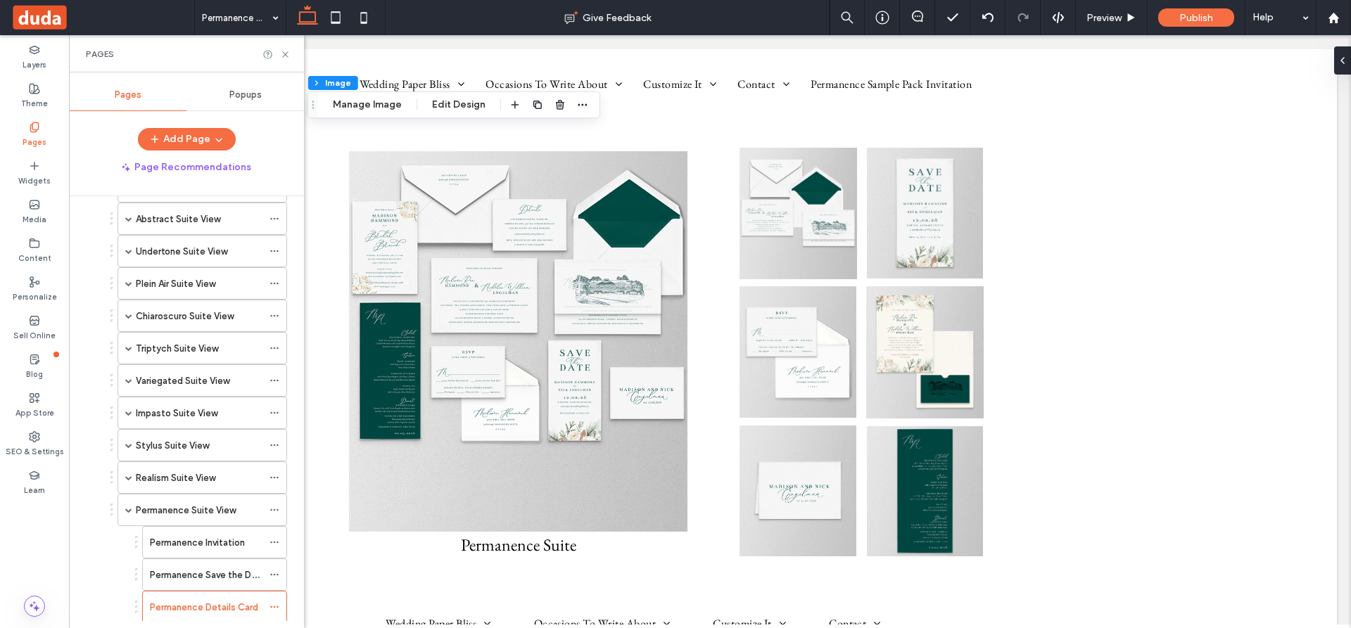
scroll to position [703, 0]
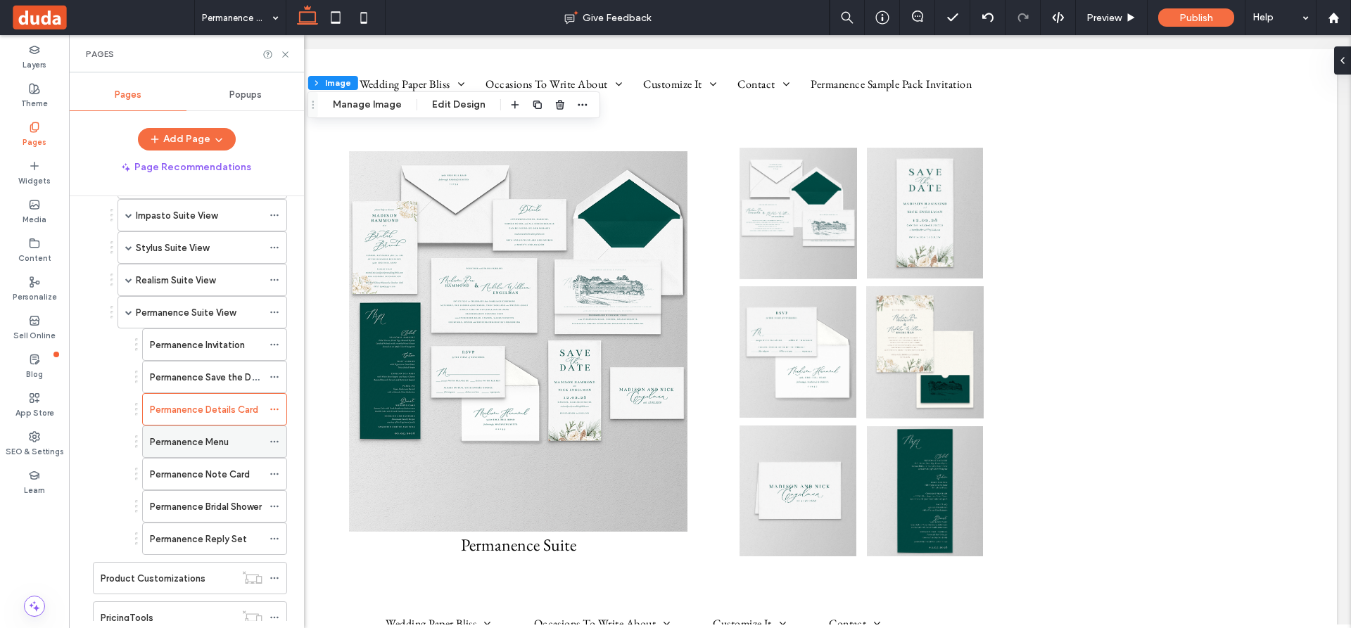
click at [192, 439] on label "Permanence Menu" at bounding box center [189, 442] width 79 height 25
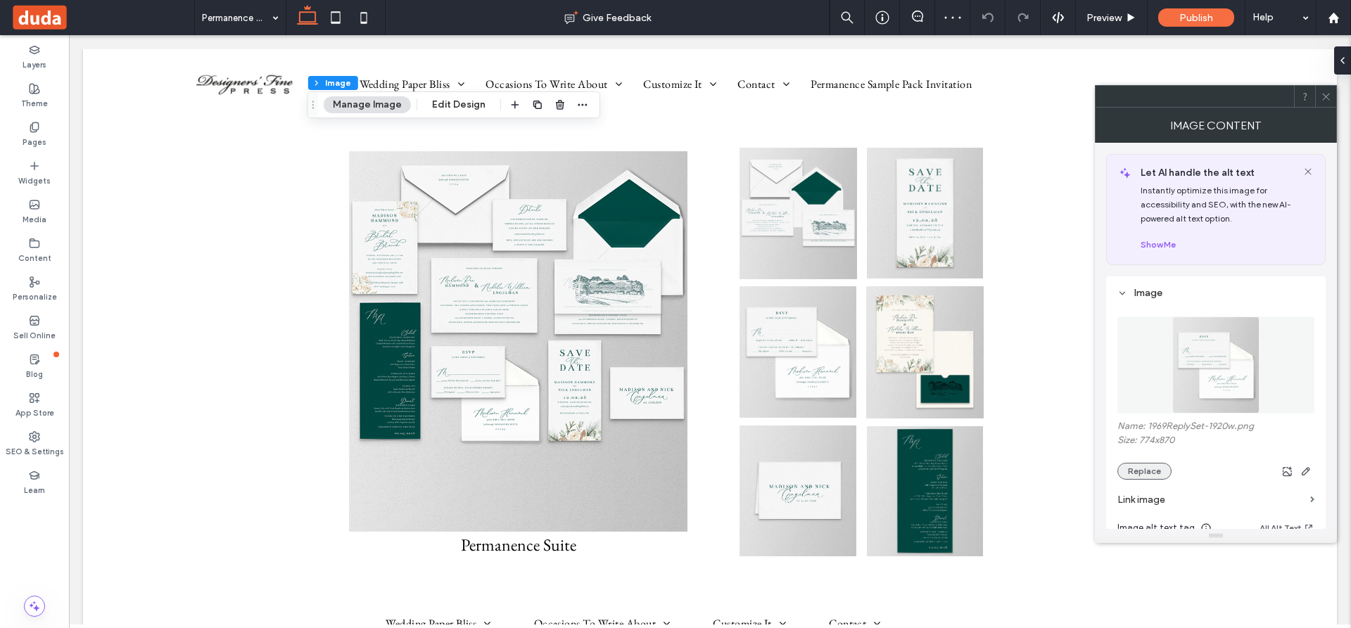
click at [1149, 469] on button "Replace" at bounding box center [1144, 471] width 54 height 17
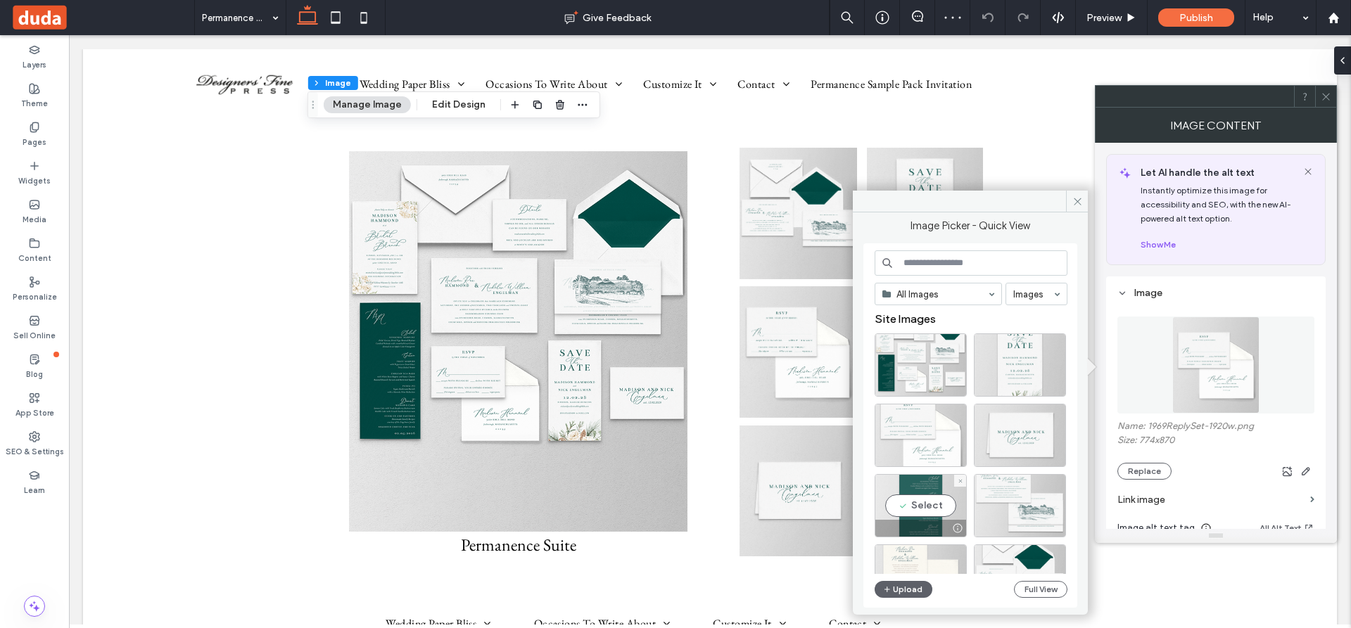
click at [921, 495] on div "Select" at bounding box center [920, 505] width 92 height 63
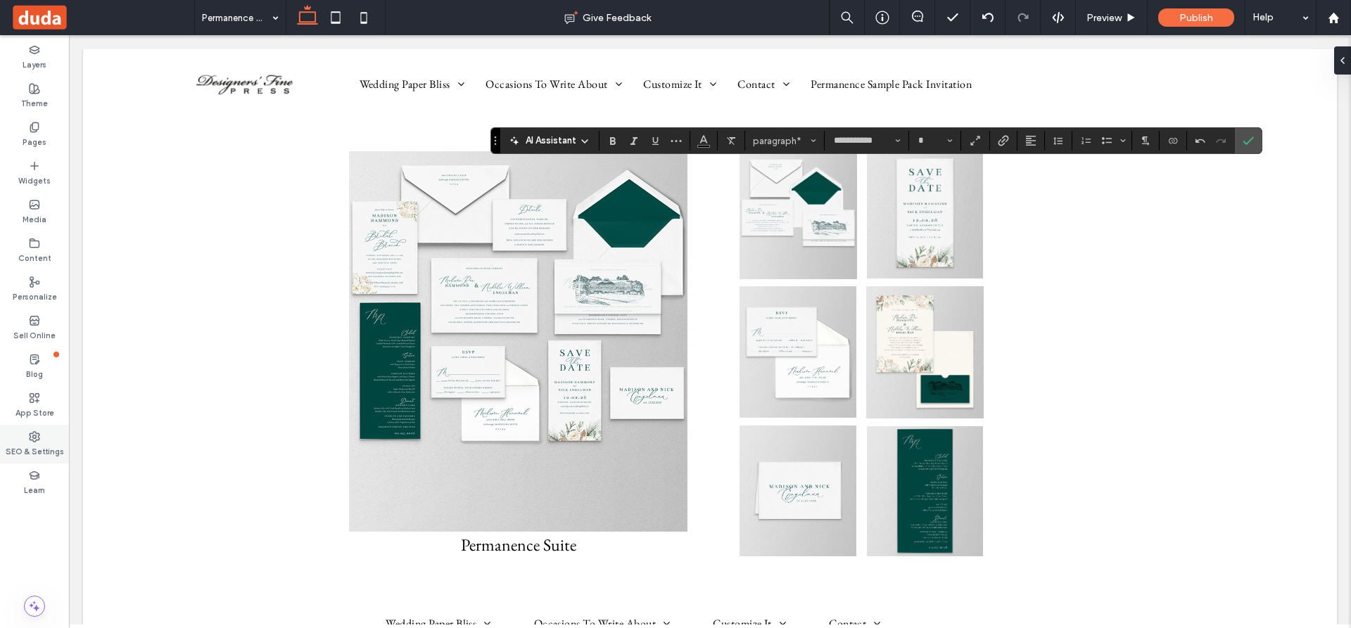
type input "**"
click at [704, 141] on use "Color" at bounding box center [704, 140] width 8 height 8
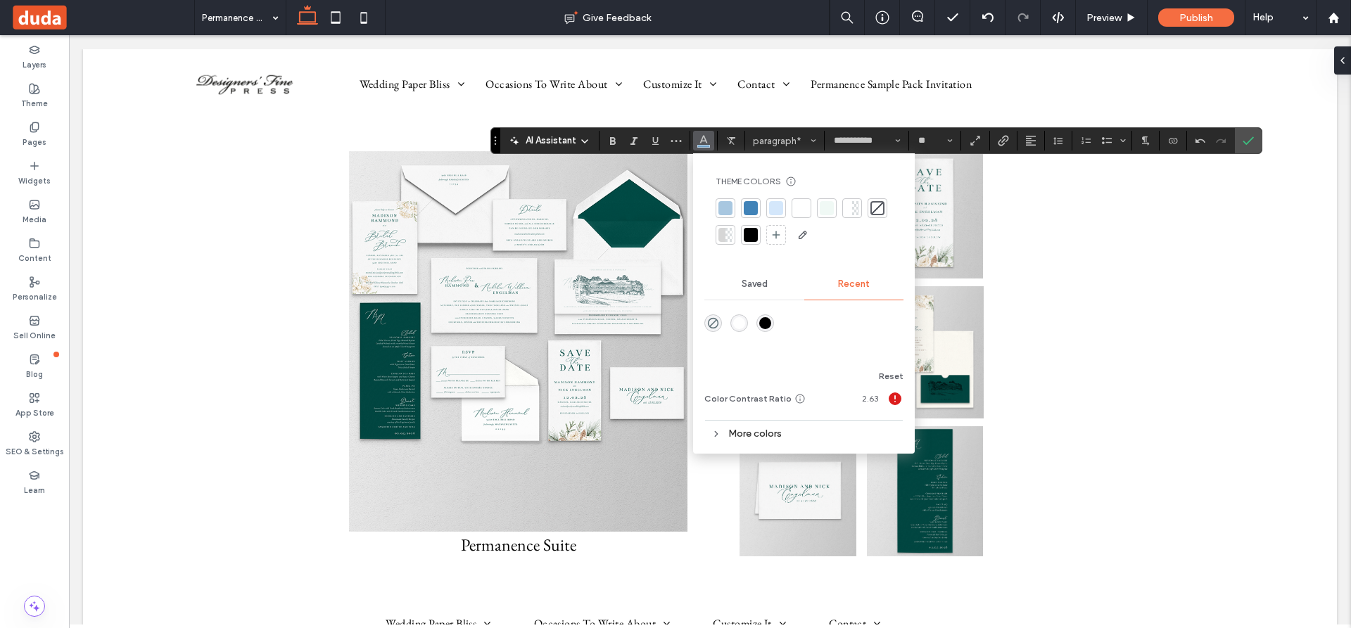
click at [756, 235] on div at bounding box center [751, 235] width 14 height 14
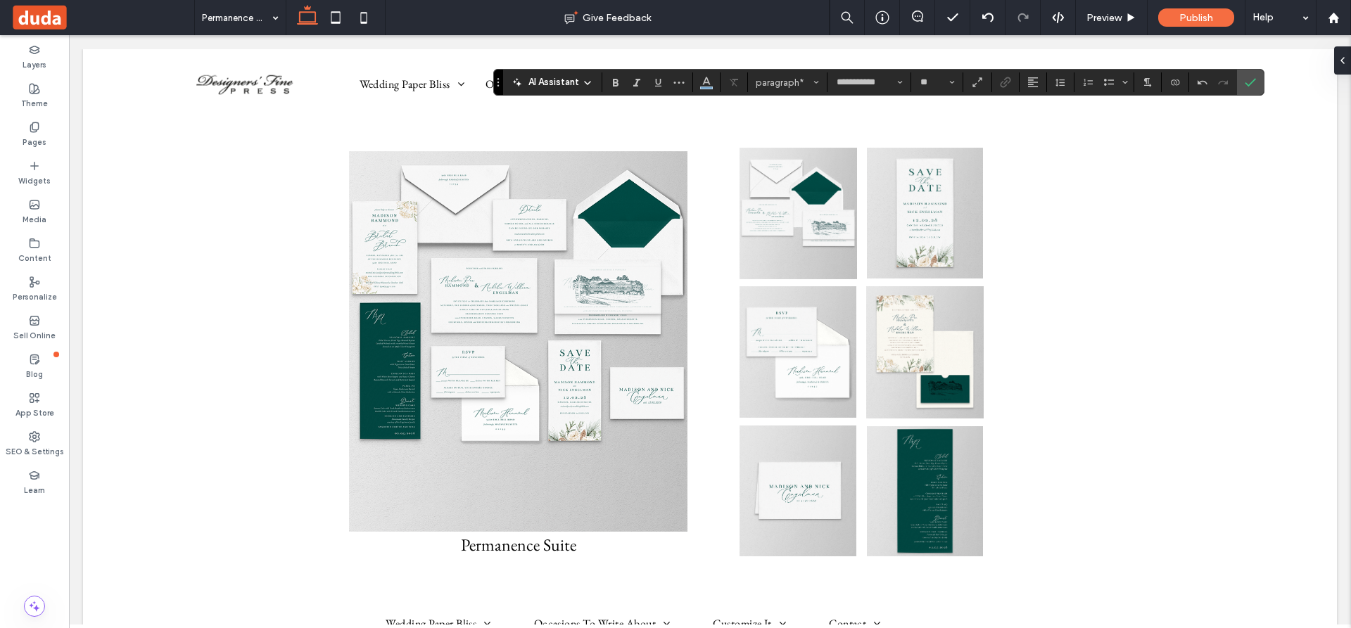
drag, startPoint x: 495, startPoint y: 139, endPoint x: 498, endPoint y: 80, distance: 58.5
click at [498, 80] on icon "Drag" at bounding box center [498, 82] width 3 height 8
click at [32, 128] on icon at bounding box center [34, 127] width 11 height 11
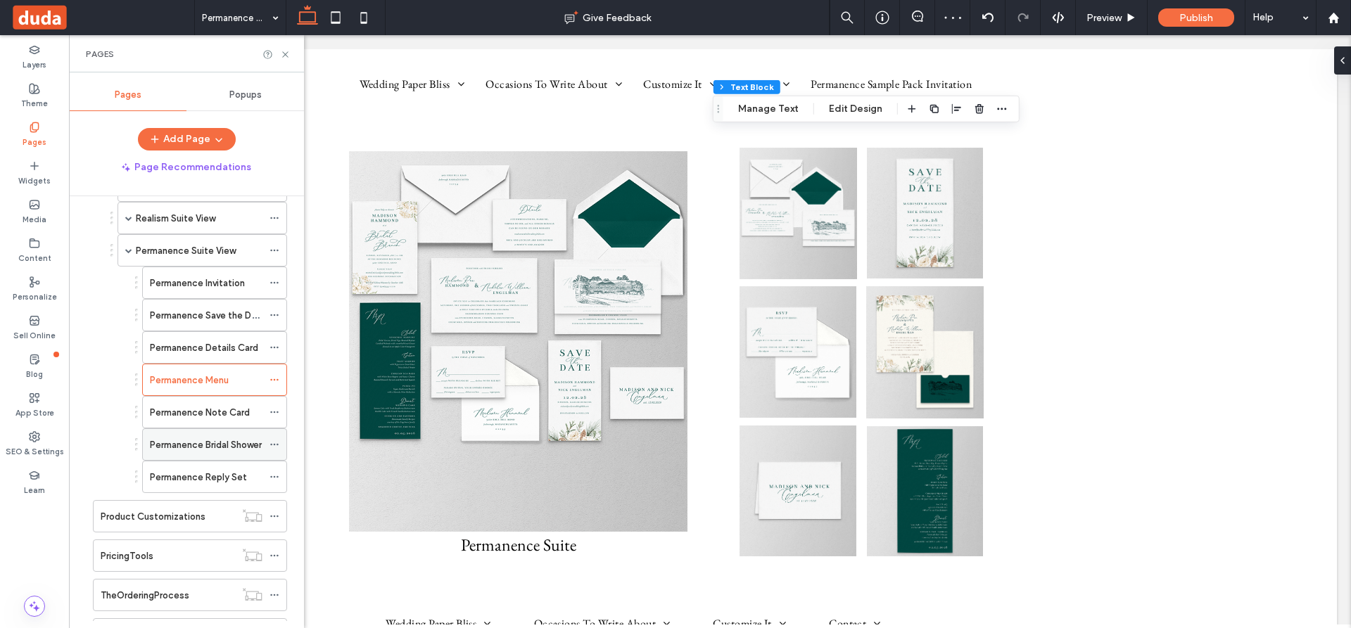
scroll to position [774, 0]
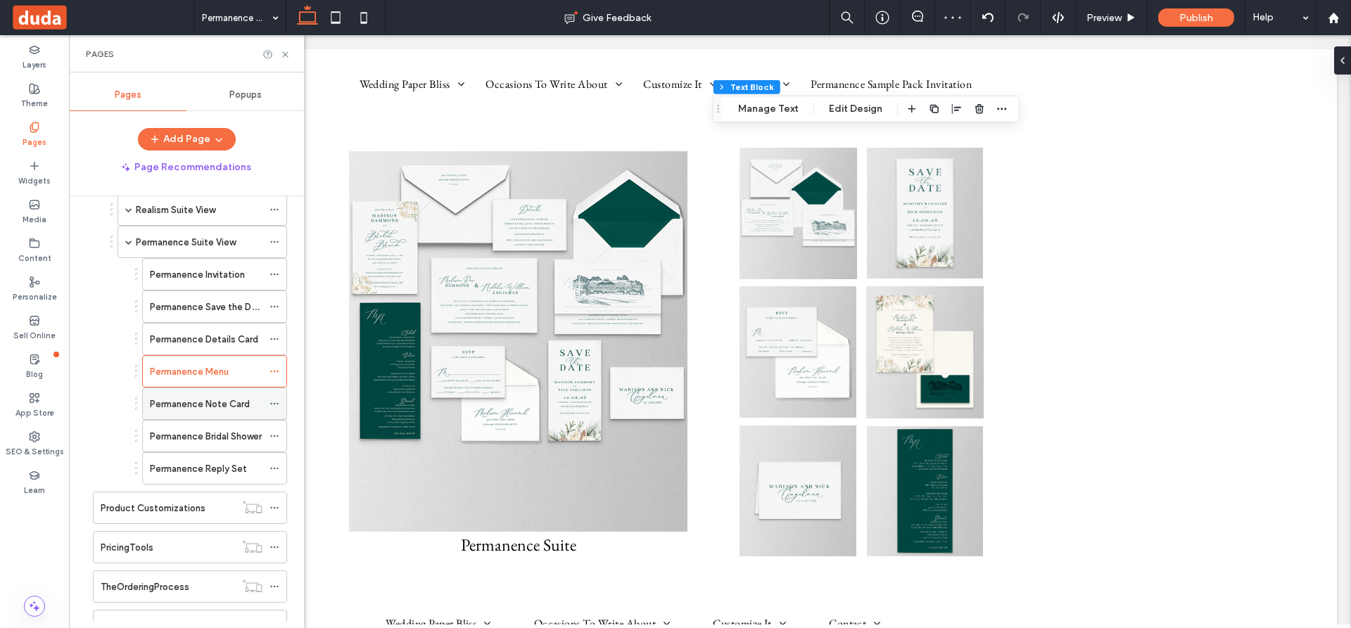
click at [208, 402] on label "Permanence Note Card" at bounding box center [200, 404] width 100 height 25
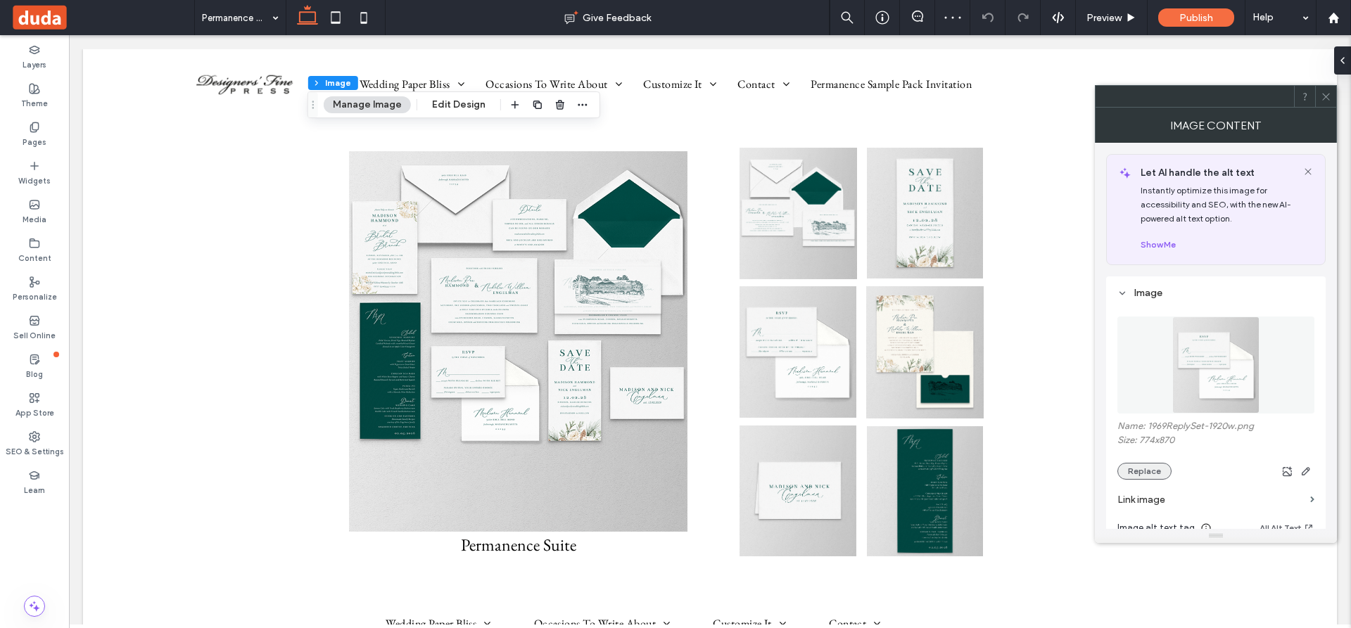
click at [1146, 471] on button "Replace" at bounding box center [1144, 471] width 54 height 17
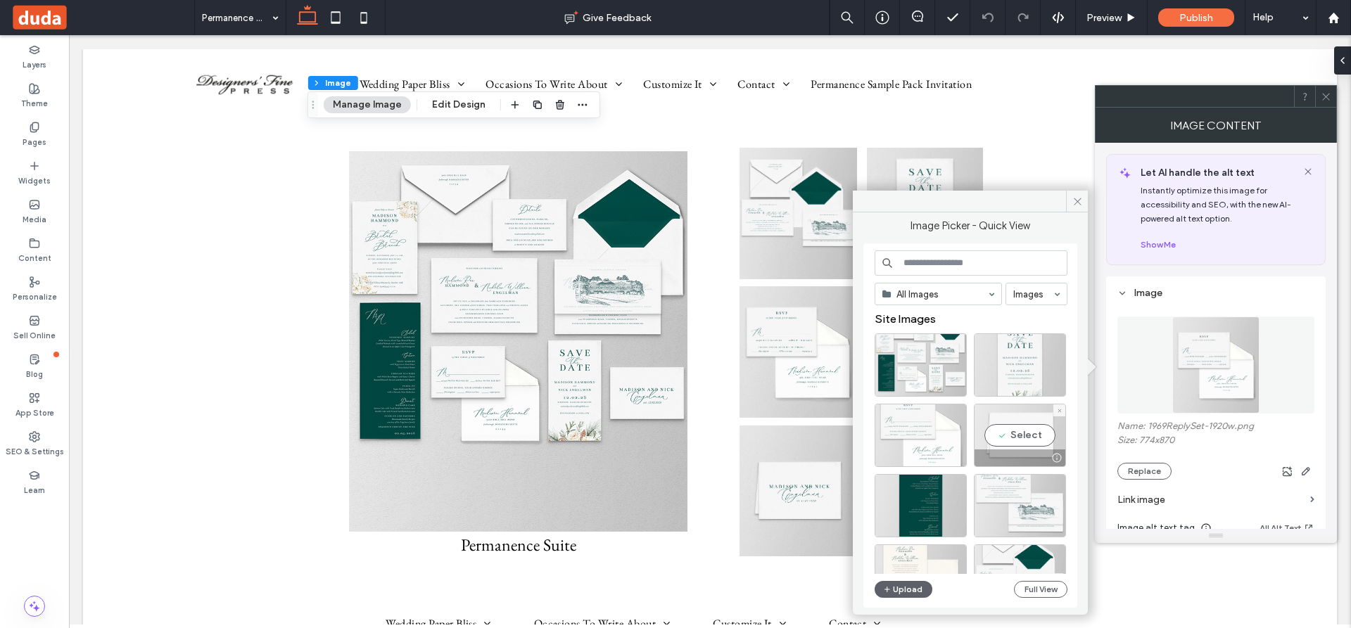
click at [1030, 440] on div "Select" at bounding box center [1020, 435] width 92 height 63
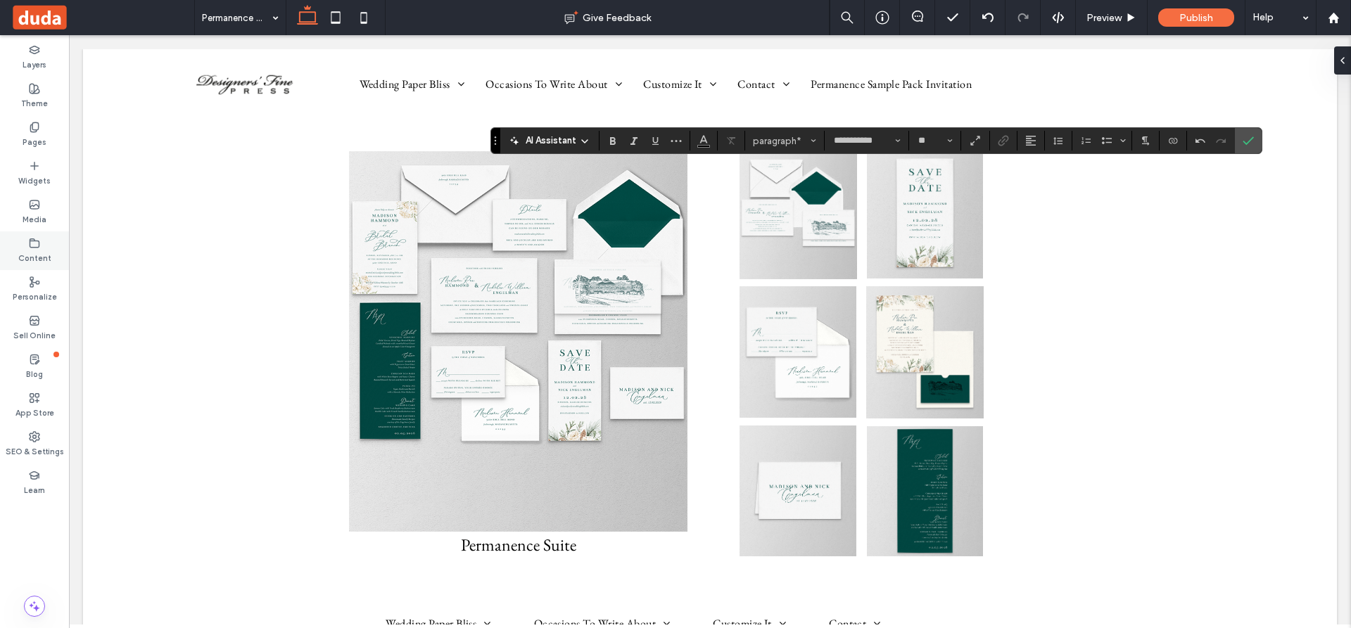
type input "**"
click at [705, 140] on icon "Color" at bounding box center [703, 139] width 11 height 11
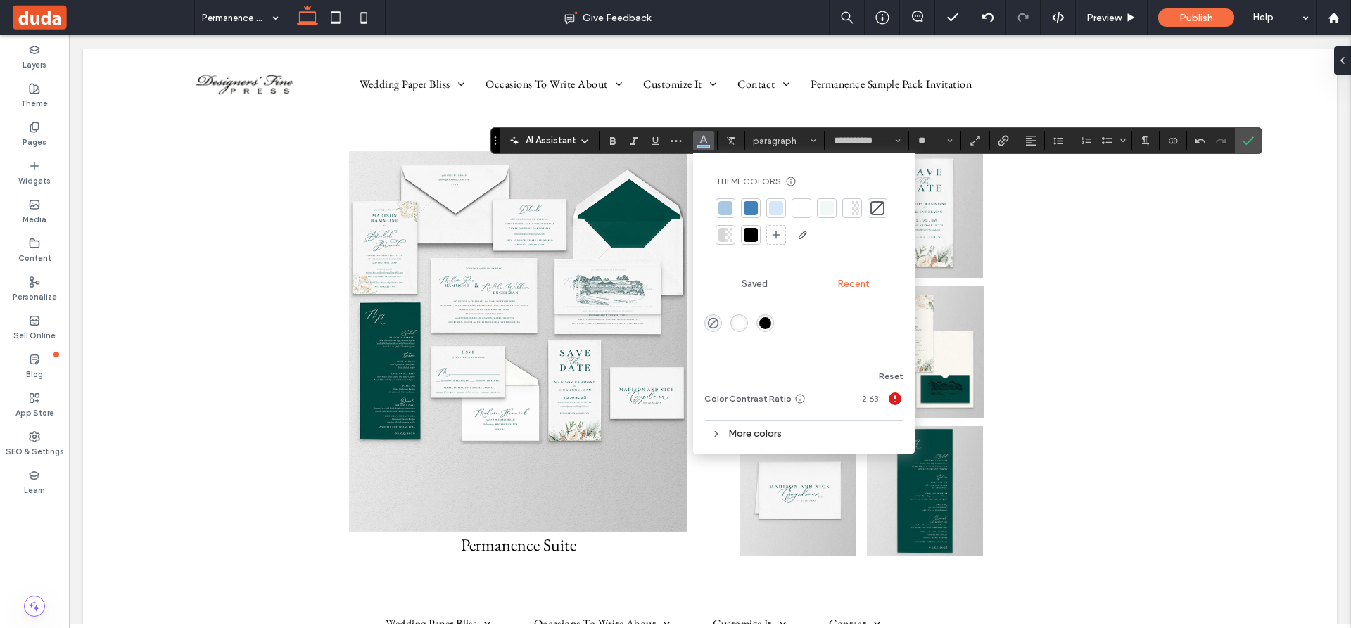
click at [754, 240] on div at bounding box center [751, 235] width 14 height 14
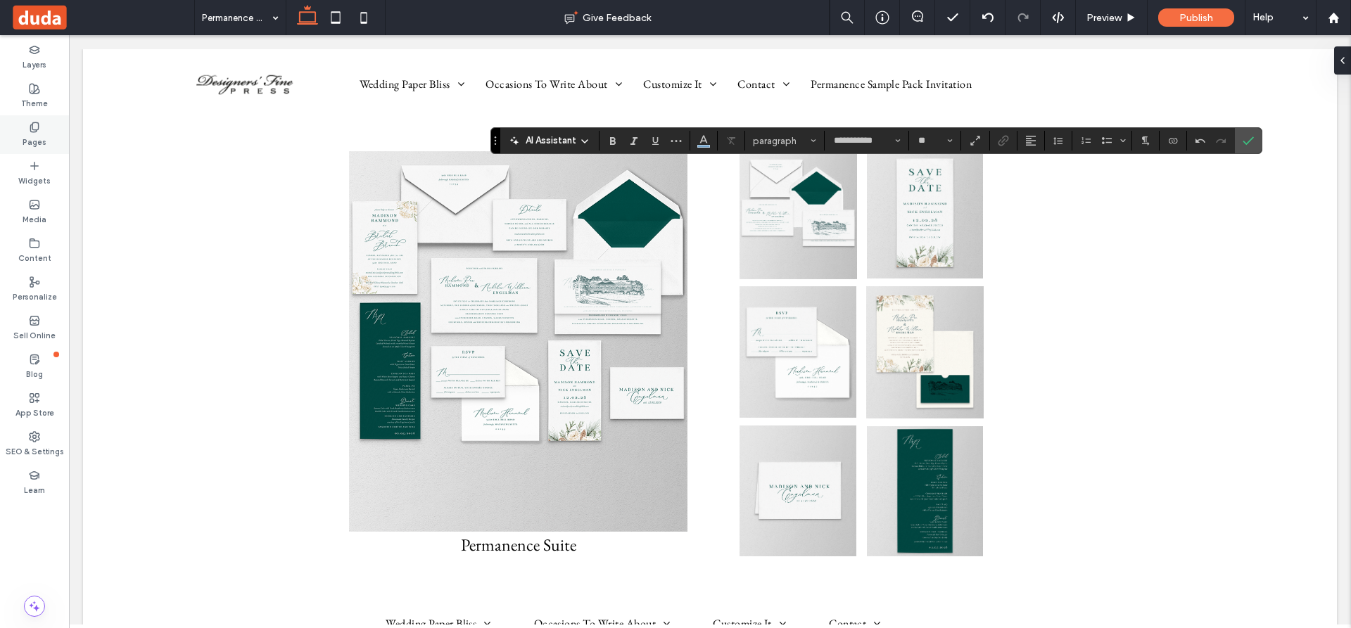
click at [32, 126] on use at bounding box center [34, 126] width 8 height 9
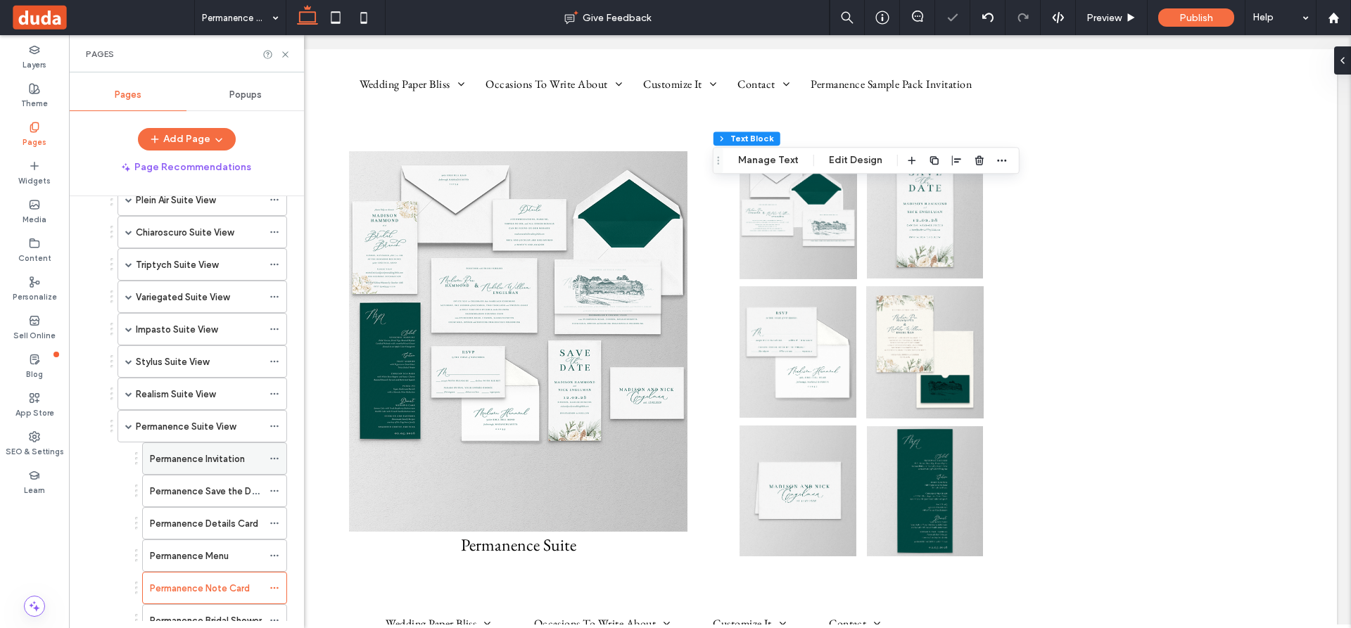
scroll to position [830, 0]
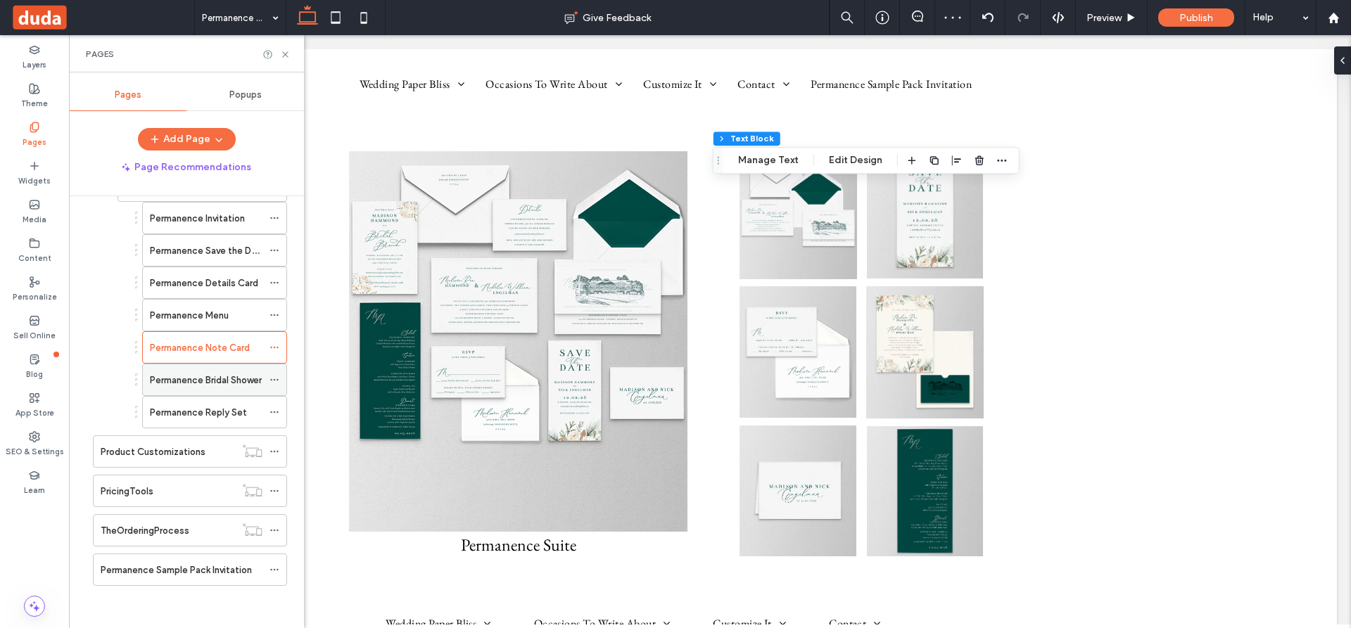
click at [200, 378] on label "Permanence Bridal Shower" at bounding box center [206, 380] width 112 height 25
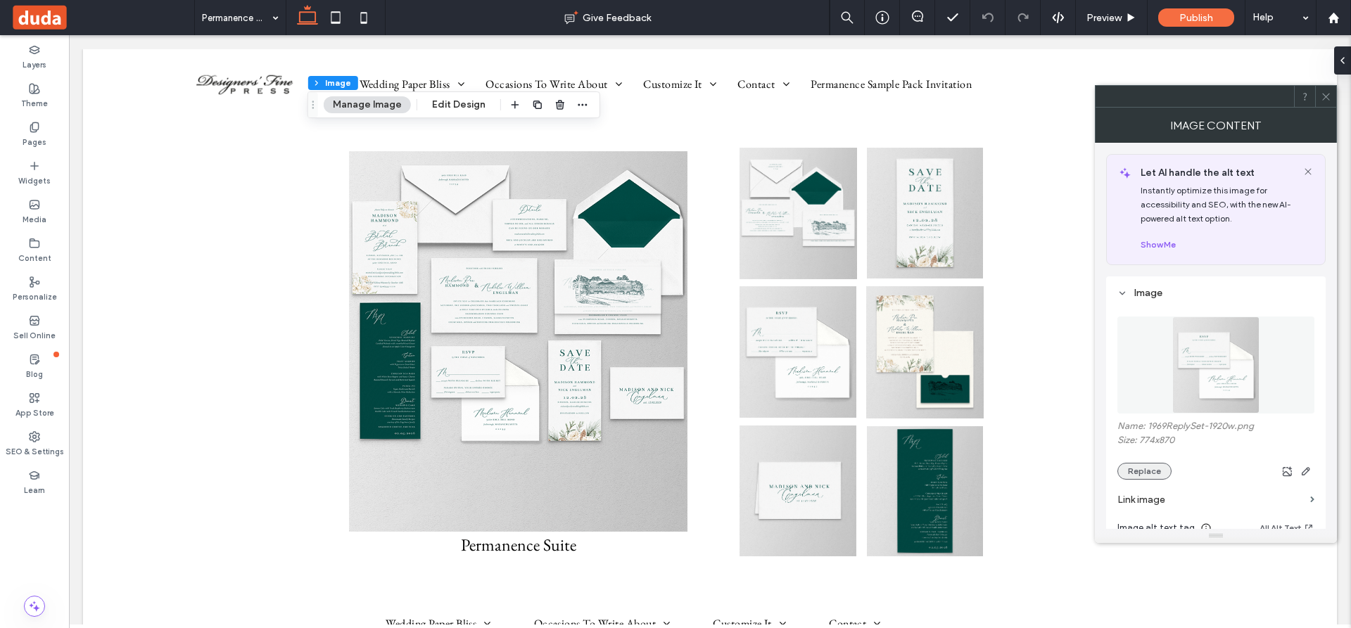
click at [1149, 466] on button "Replace" at bounding box center [1144, 471] width 54 height 17
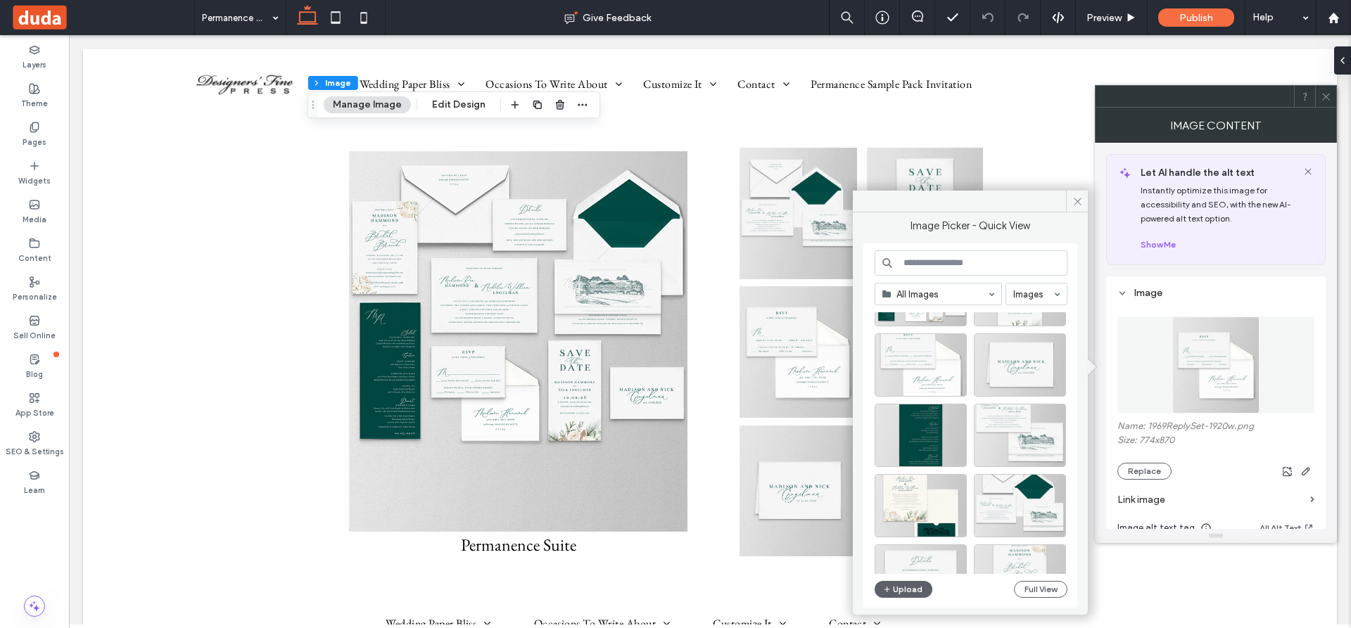
scroll to position [141, 0]
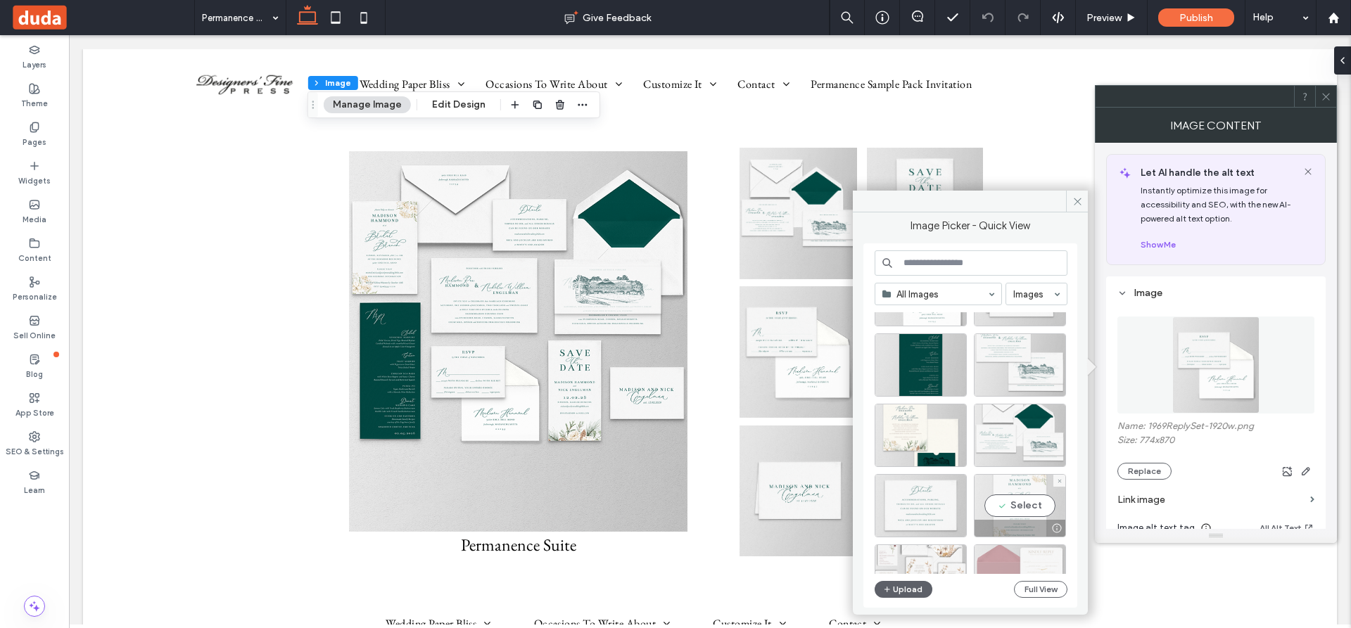
click at [1019, 502] on div "Select" at bounding box center [1020, 505] width 92 height 63
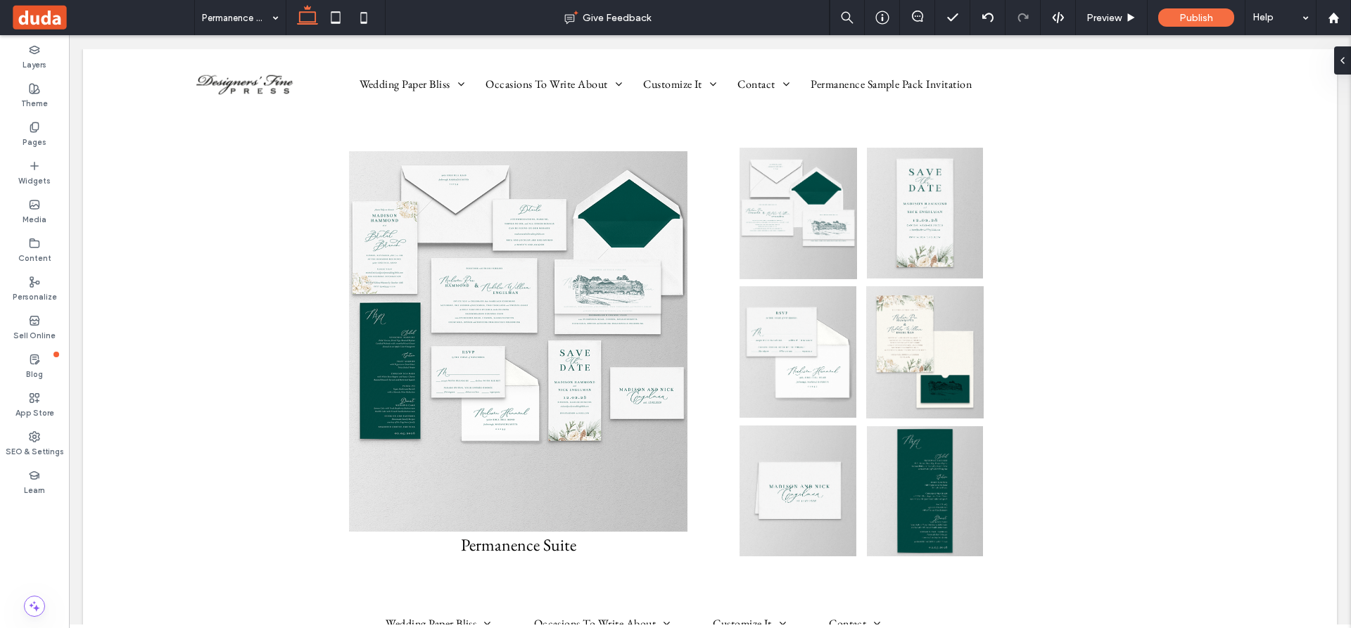
type input "**********"
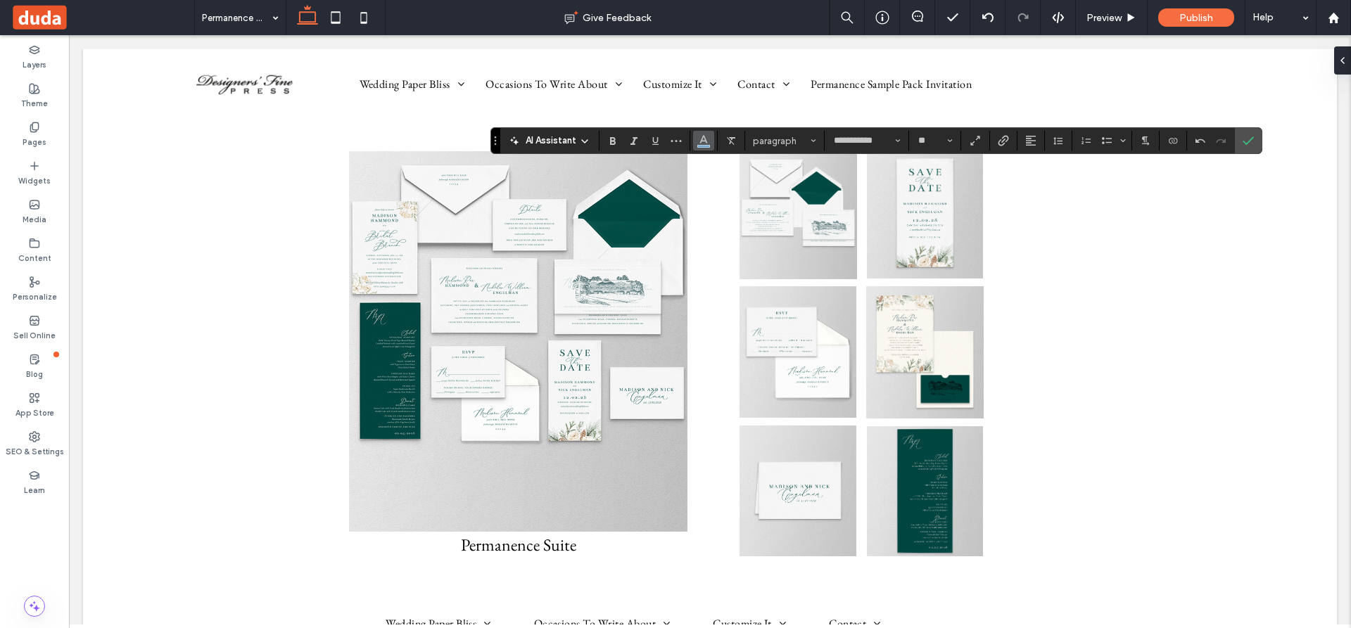
click at [703, 140] on icon "Color" at bounding box center [703, 139] width 11 height 11
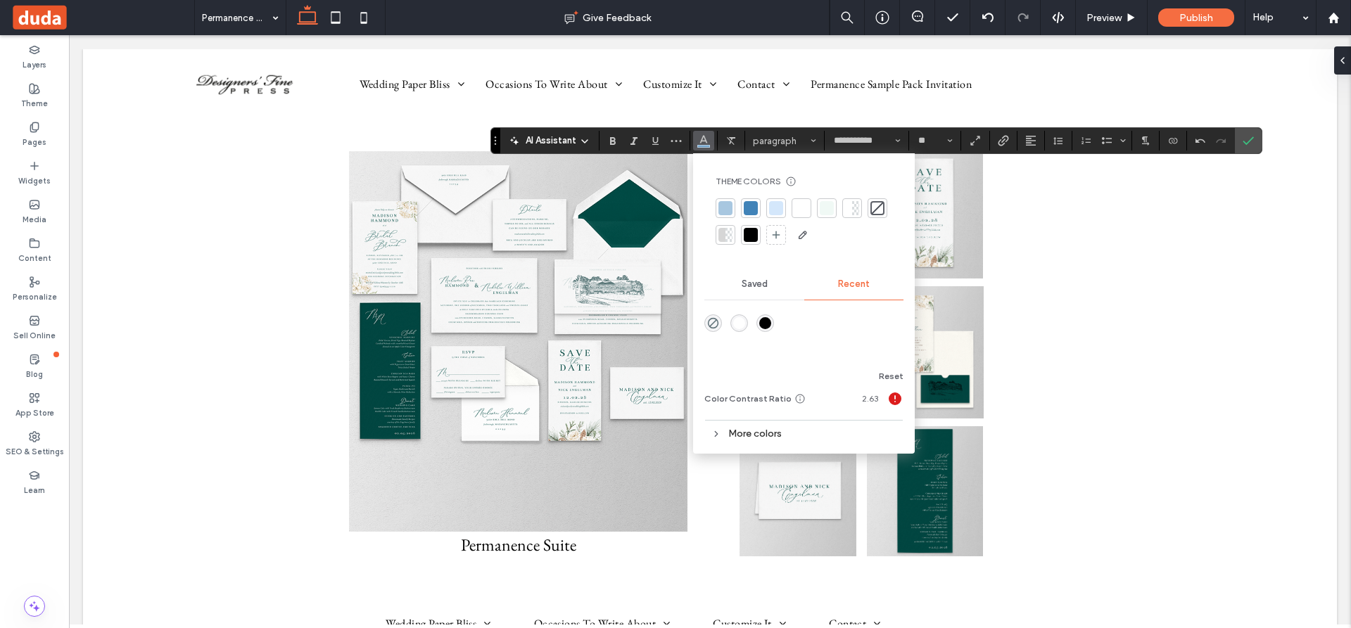
click at [752, 232] on div at bounding box center [751, 235] width 14 height 14
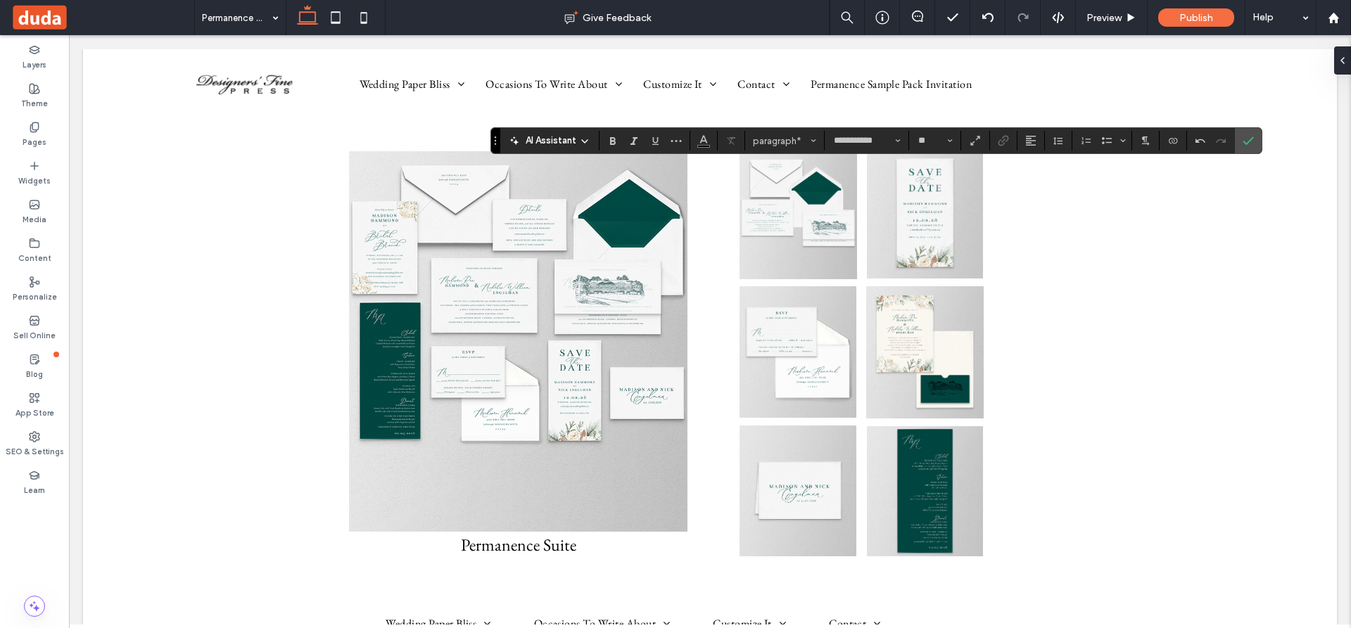
type input "**"
click at [32, 129] on icon at bounding box center [34, 127] width 11 height 11
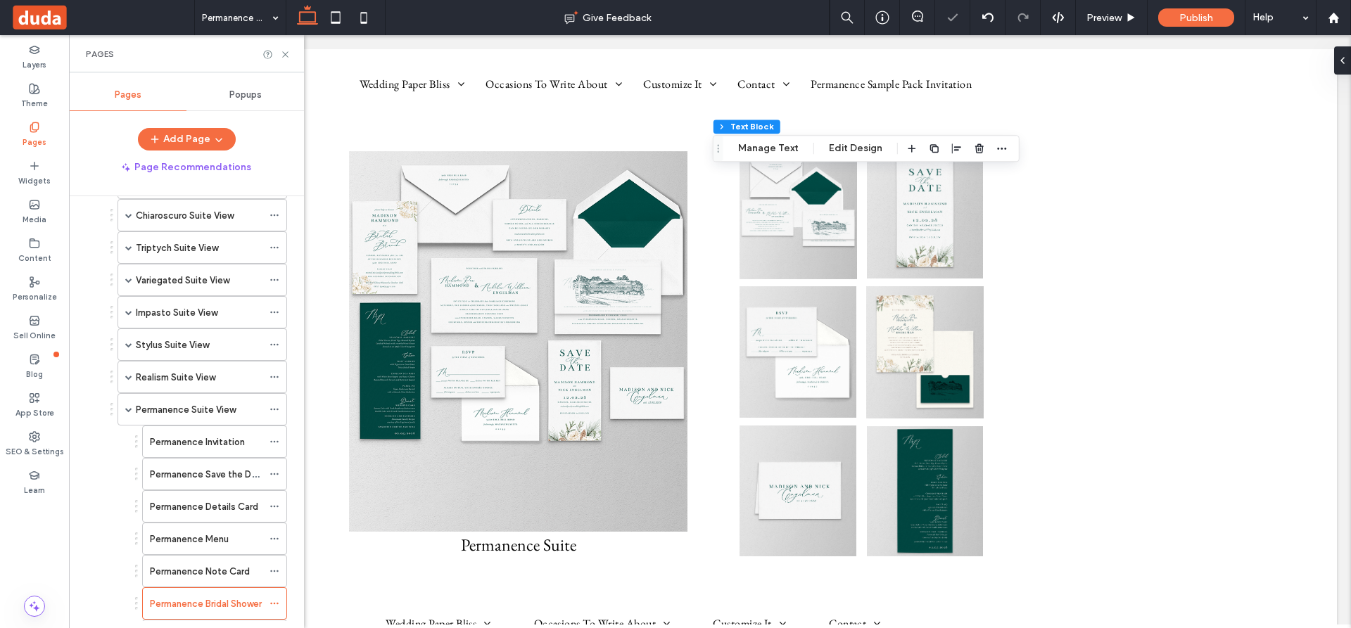
scroll to position [830, 0]
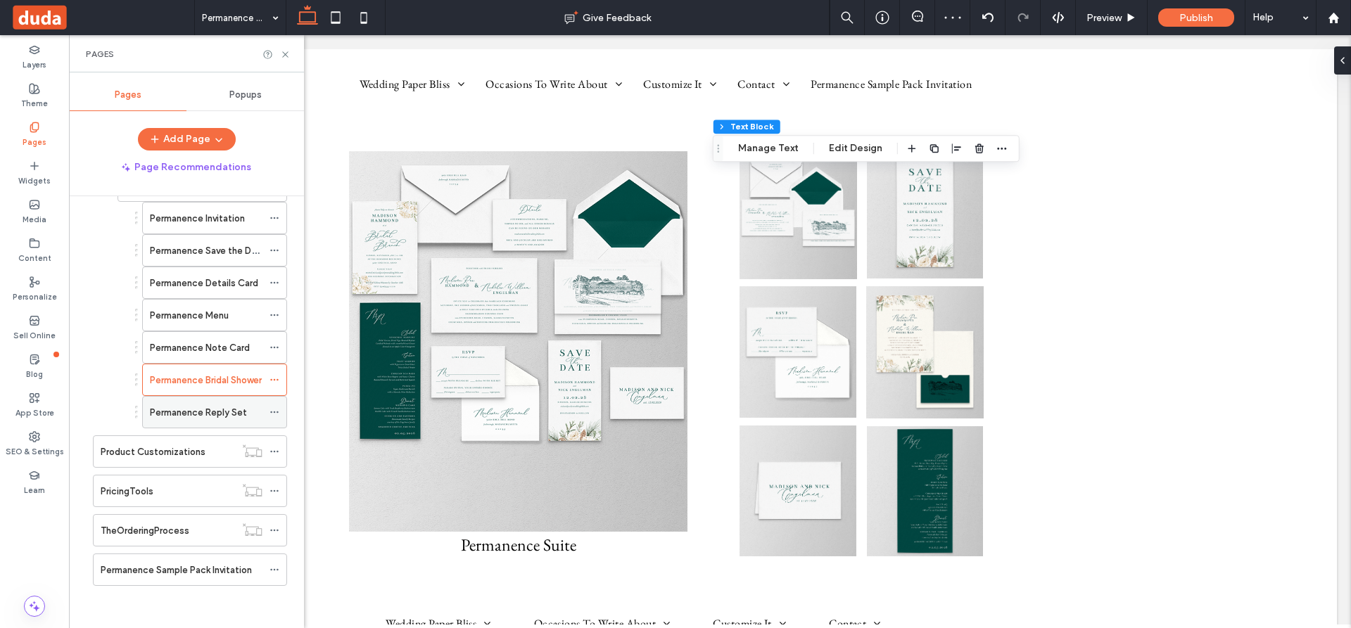
click at [203, 410] on label "Permanence Reply Set" at bounding box center [198, 412] width 97 height 25
click at [203, 410] on div at bounding box center [675, 314] width 1351 height 628
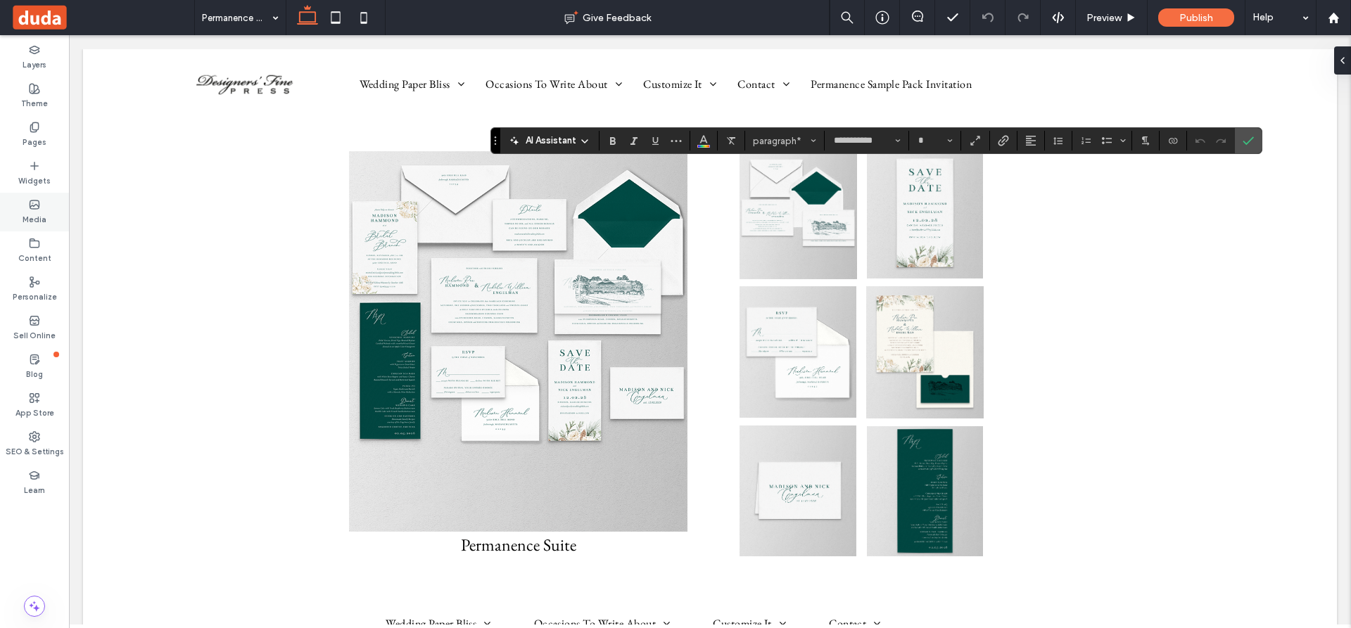
type input "**"
click at [32, 127] on use at bounding box center [34, 126] width 8 height 9
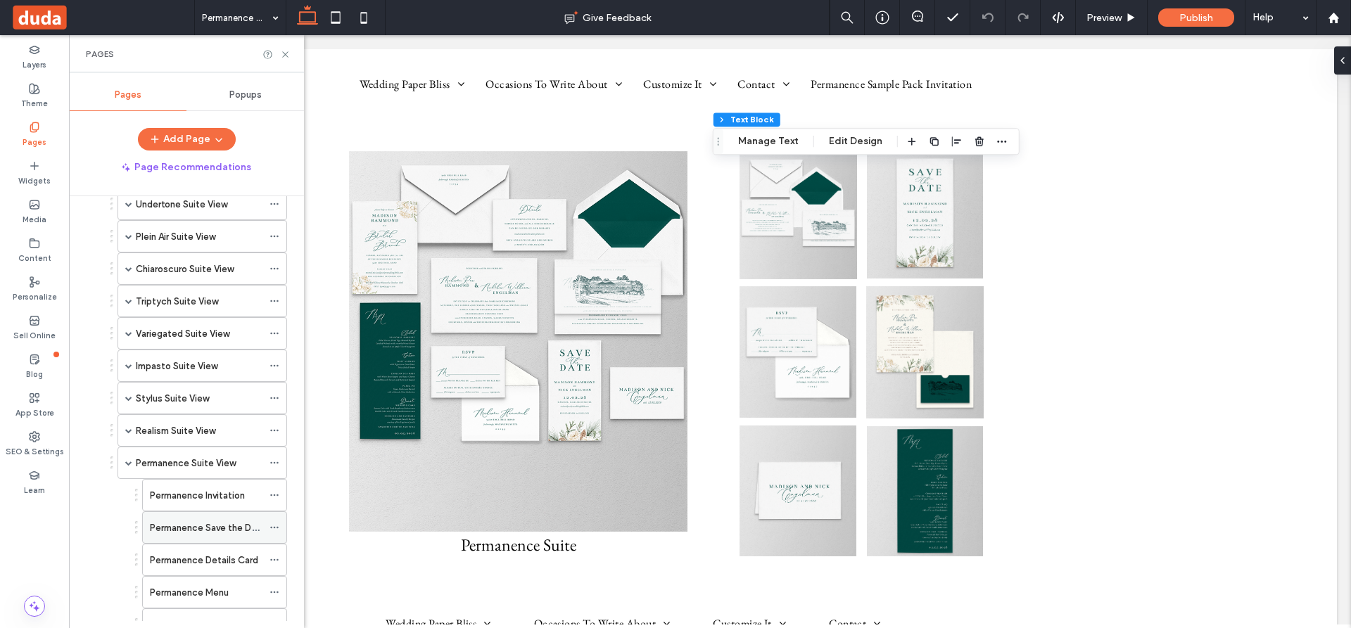
scroll to position [633, 0]
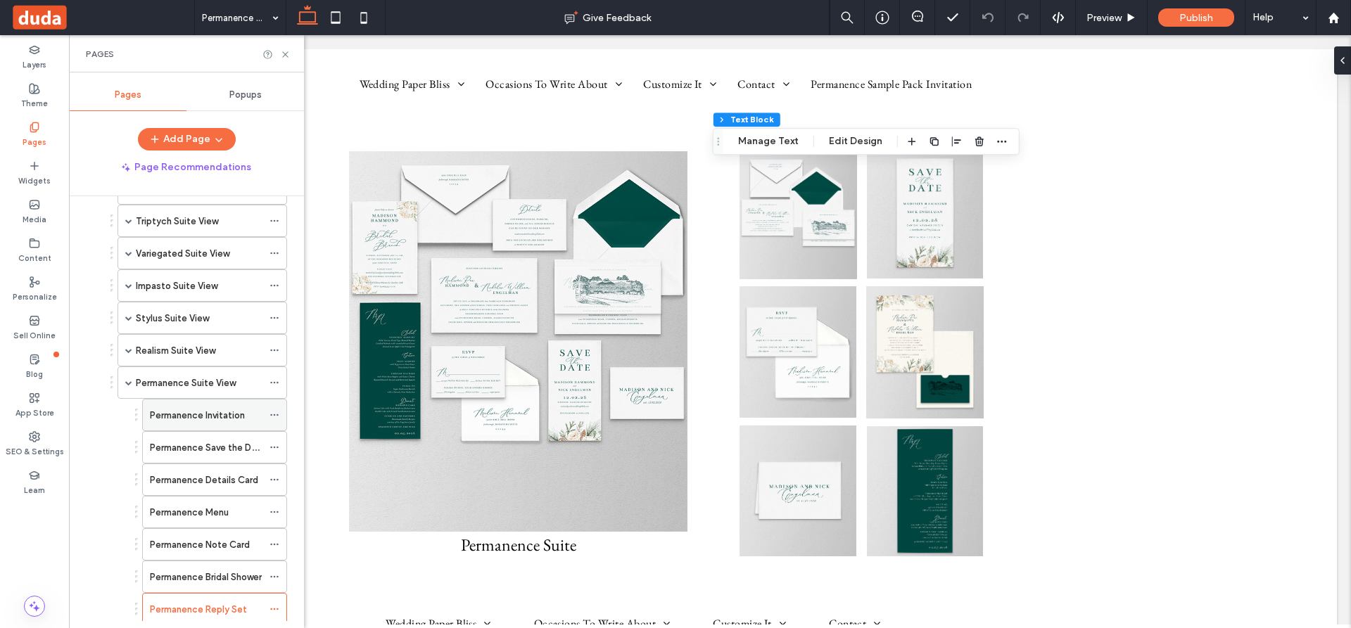
click at [165, 416] on label "Permanence Invitation" at bounding box center [197, 415] width 95 height 25
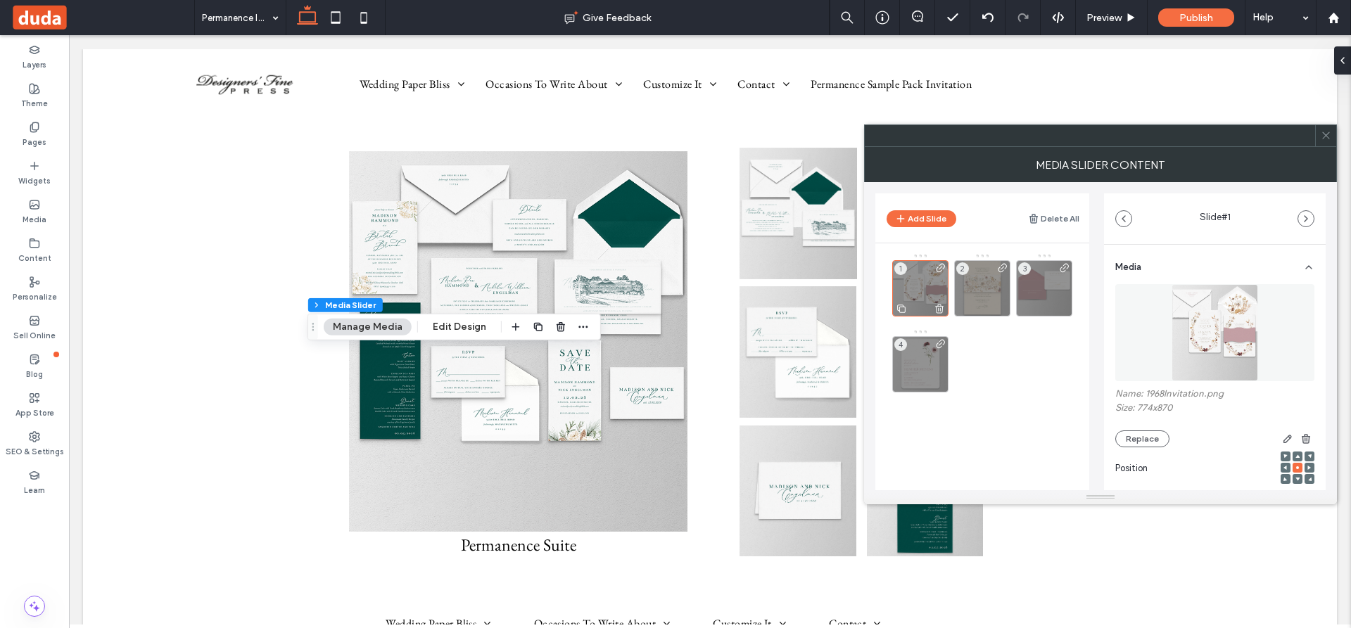
click at [927, 292] on div "1" at bounding box center [920, 288] width 56 height 56
click at [1154, 435] on button "Replace" at bounding box center [1142, 439] width 54 height 17
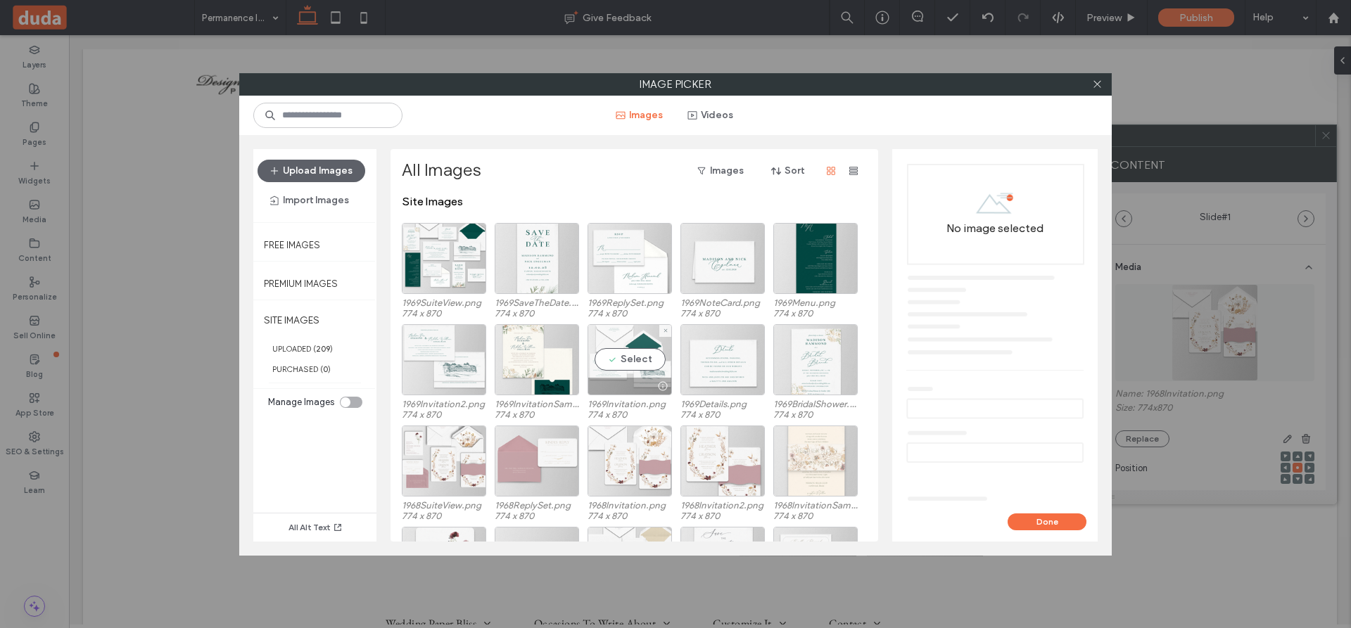
click at [632, 357] on div "Select" at bounding box center [629, 359] width 84 height 71
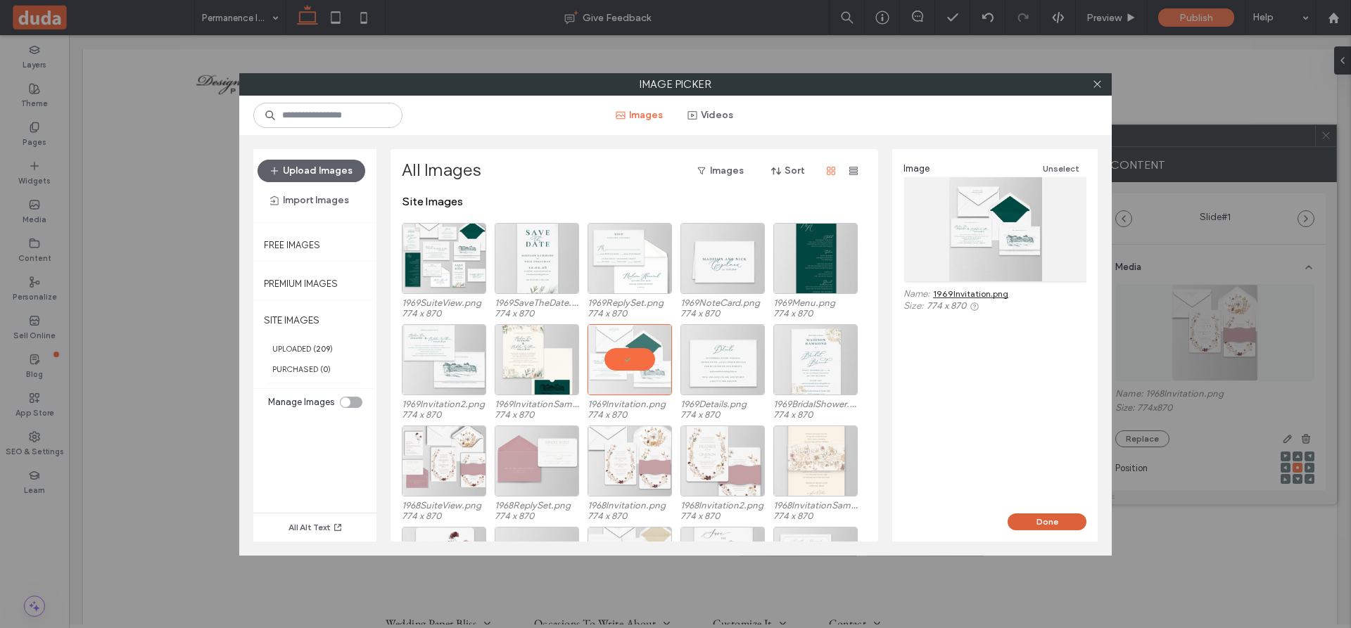
click at [1047, 519] on button "Done" at bounding box center [1046, 522] width 79 height 17
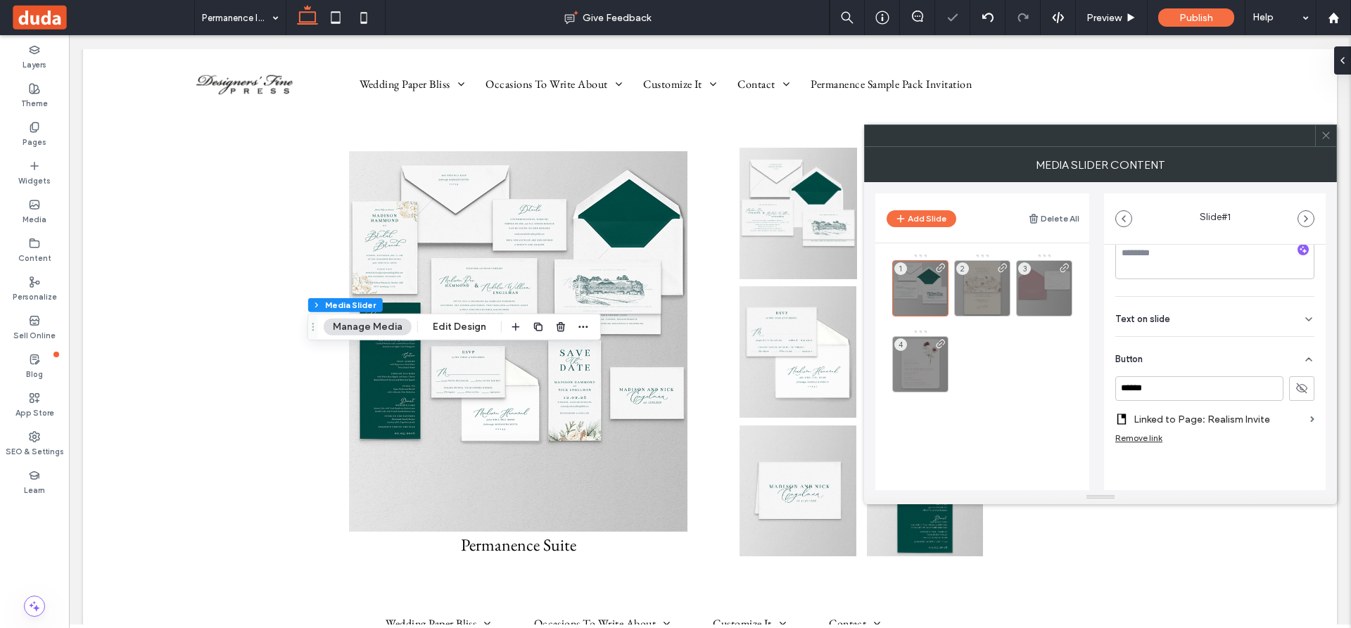
scroll to position [281, 0]
click at [1218, 418] on label "Linked to Page: Realism Invite" at bounding box center [1218, 417] width 171 height 26
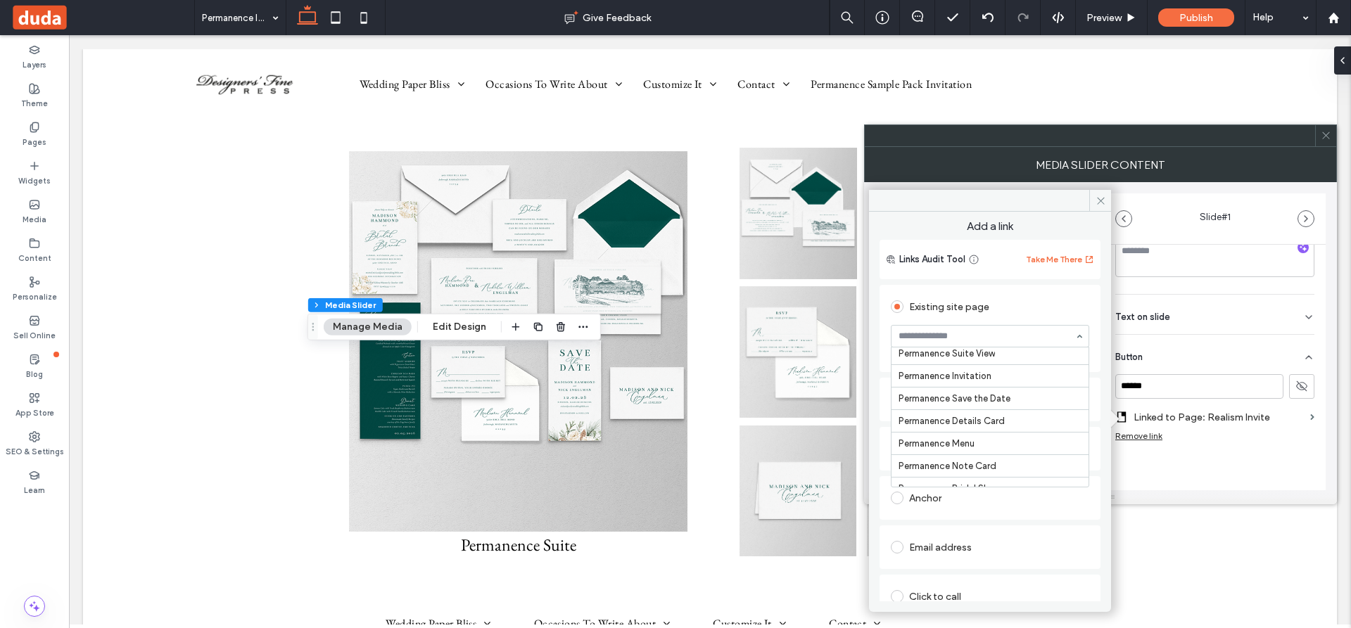
scroll to position [3830, 0]
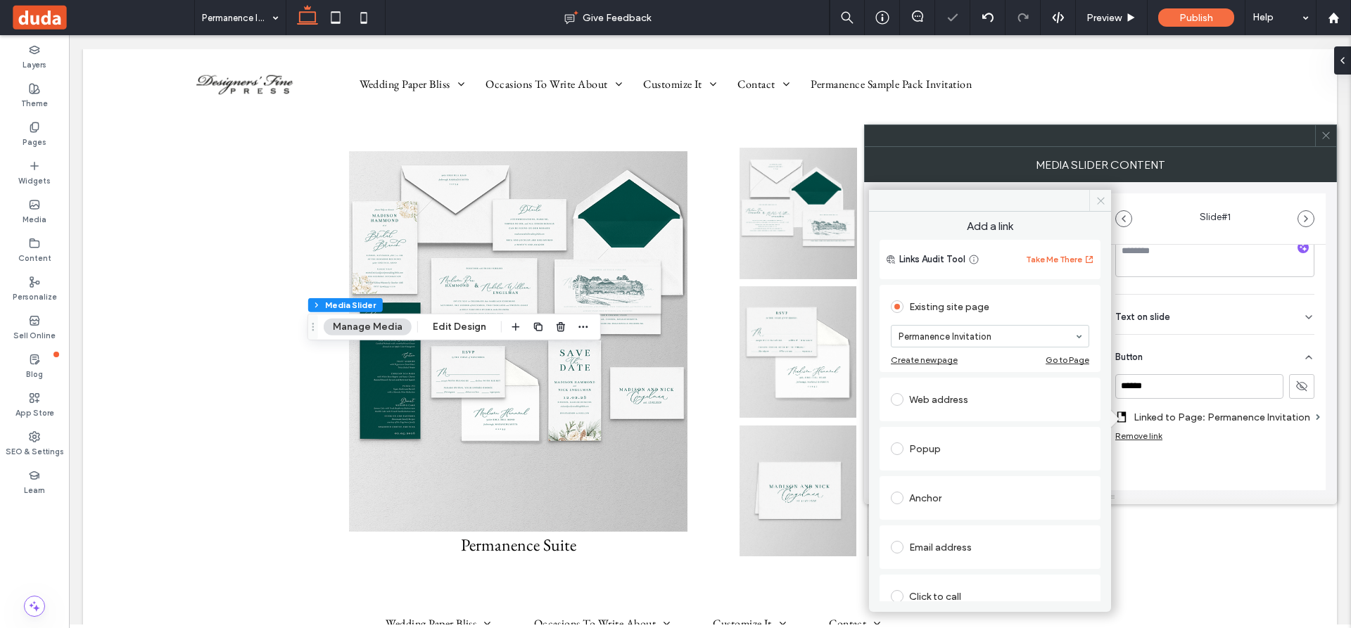
click at [1101, 200] on use at bounding box center [1100, 200] width 7 height 7
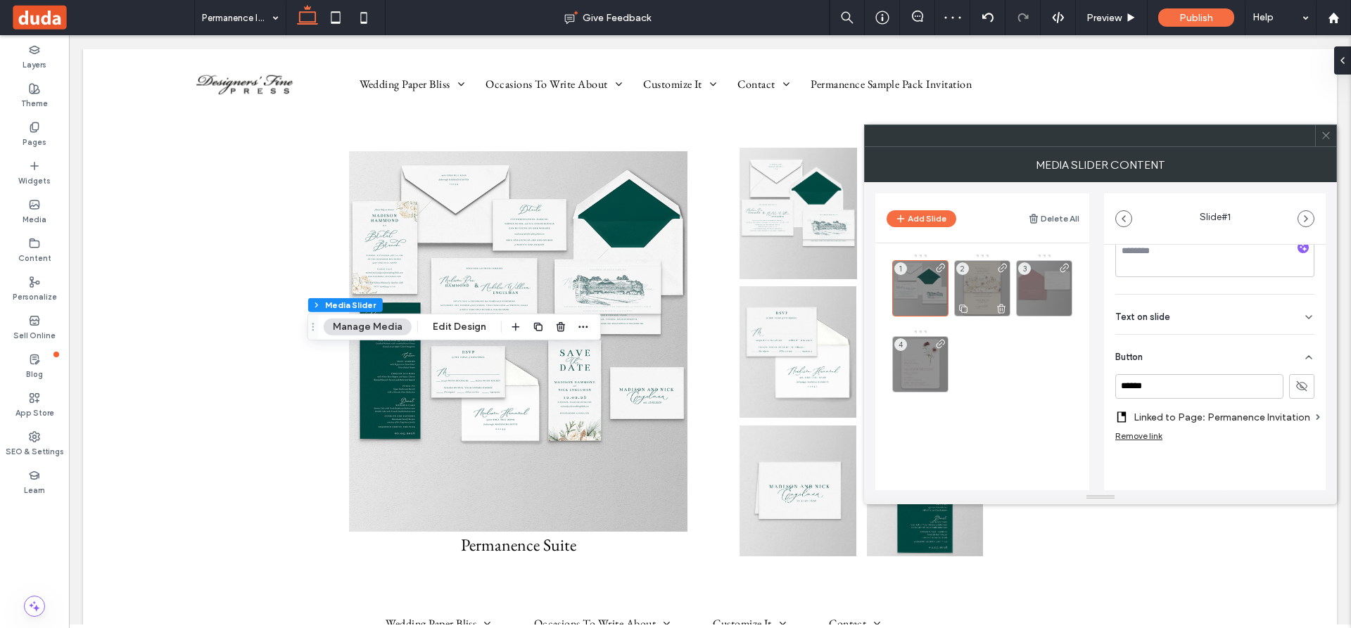
click at [982, 293] on div "2" at bounding box center [982, 288] width 56 height 56
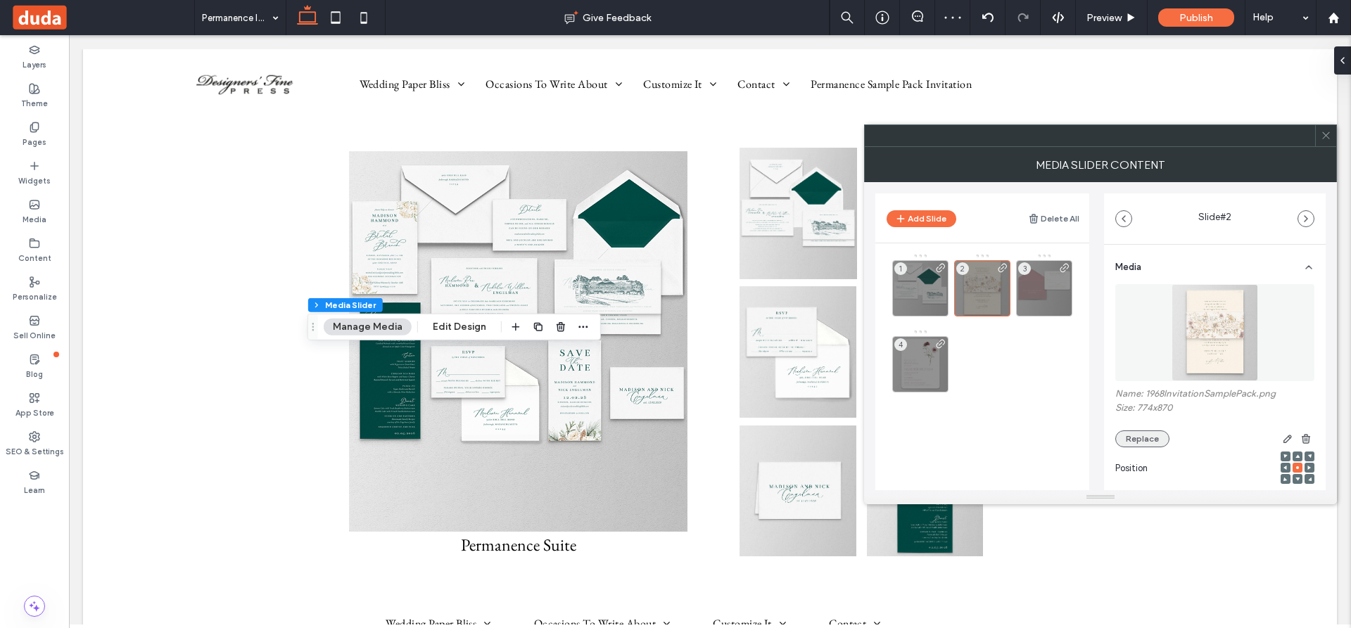
click at [1140, 435] on button "Replace" at bounding box center [1142, 439] width 54 height 17
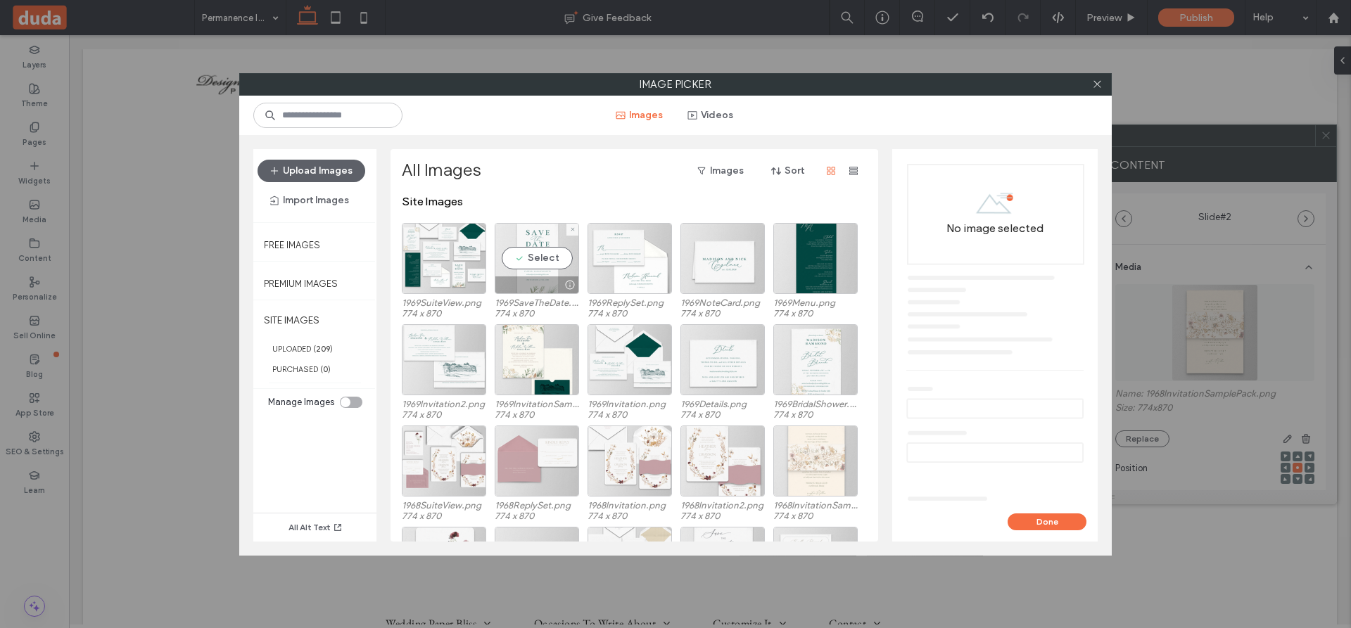
click at [539, 275] on div "Select" at bounding box center [537, 258] width 84 height 71
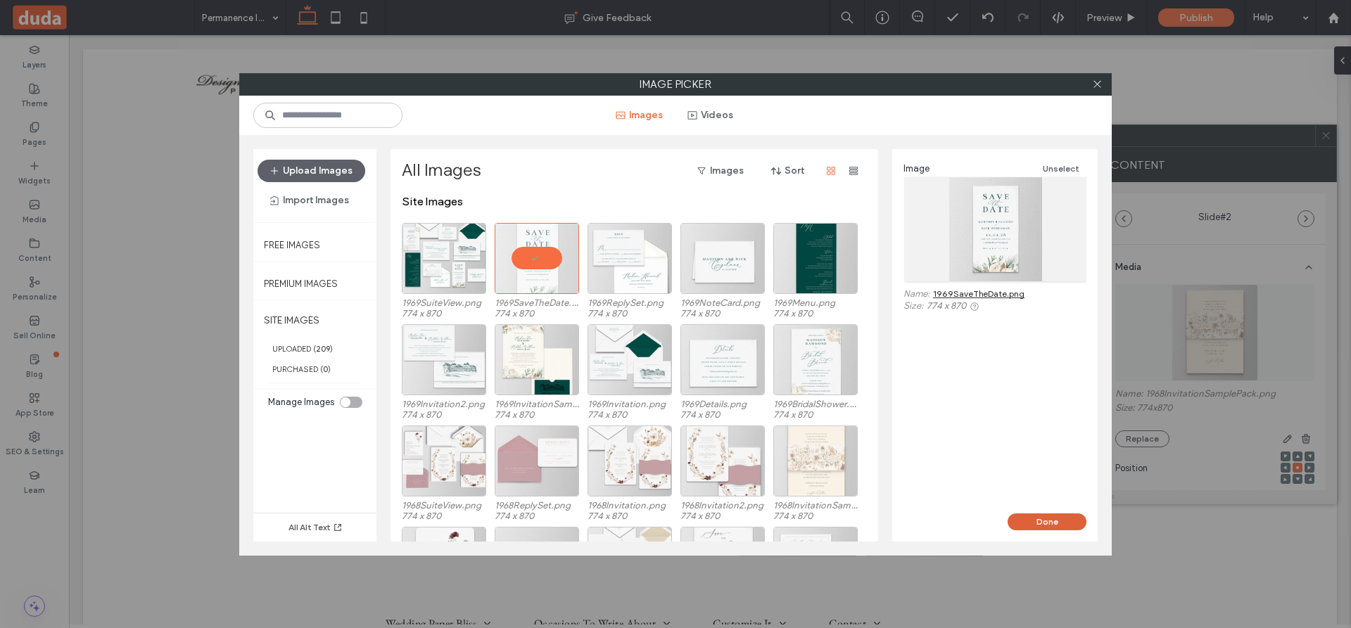
click at [1057, 518] on button "Done" at bounding box center [1046, 522] width 79 height 17
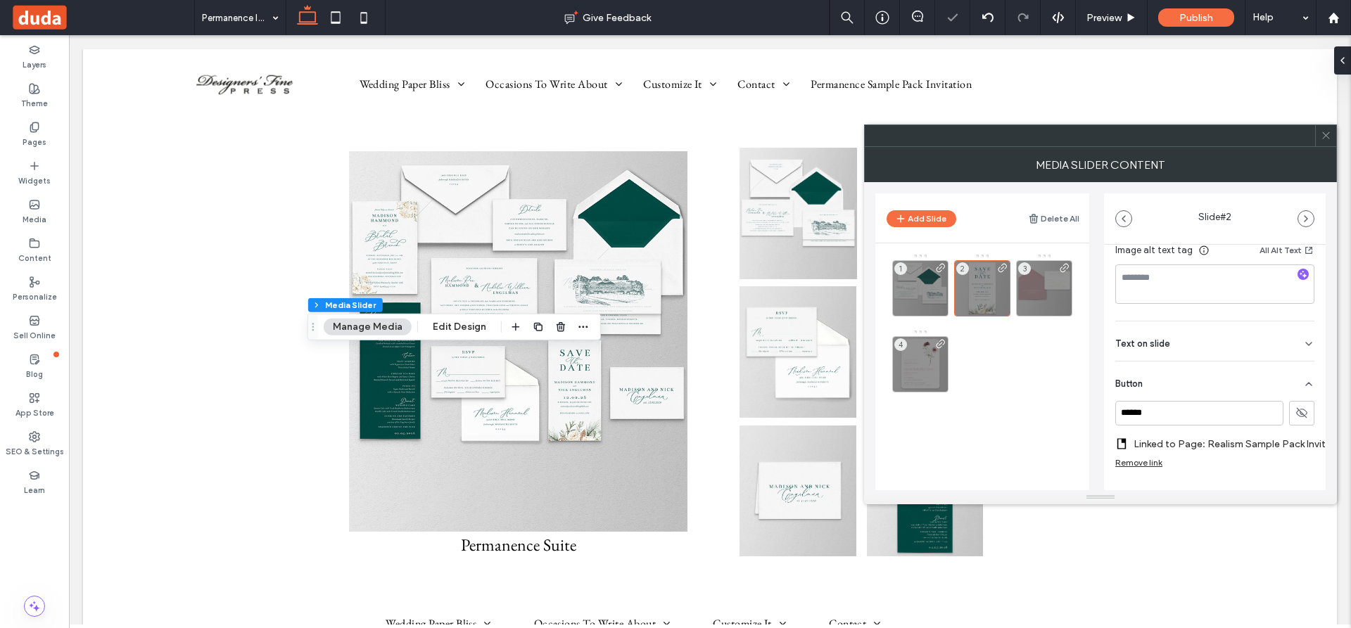
scroll to position [294, 0]
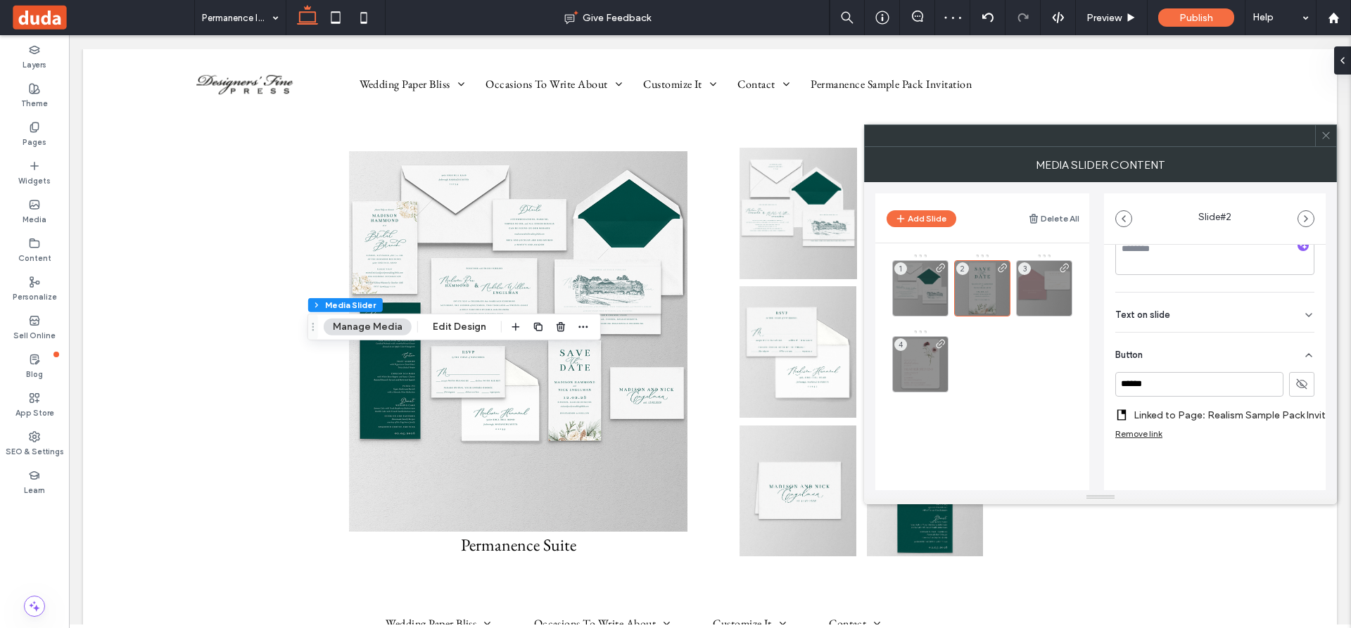
click at [1220, 404] on label "Linked to Page: Realism Sample Pack Invite" at bounding box center [1232, 415] width 198 height 26
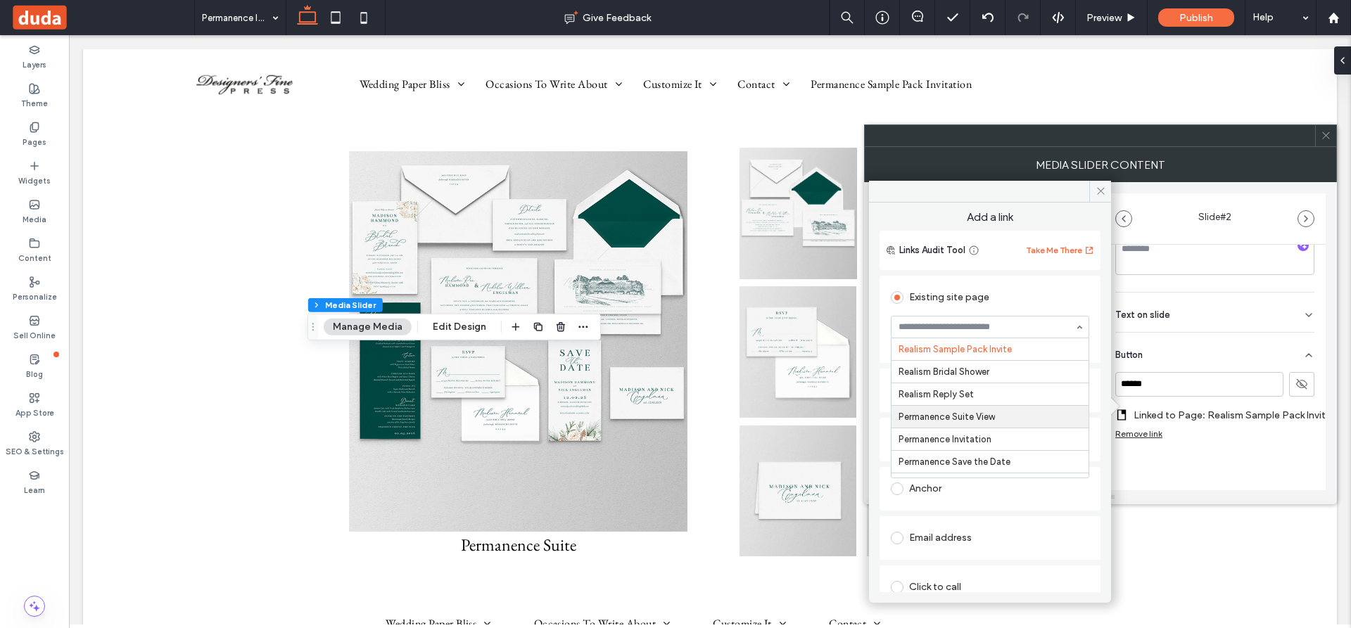
scroll to position [3852, 0]
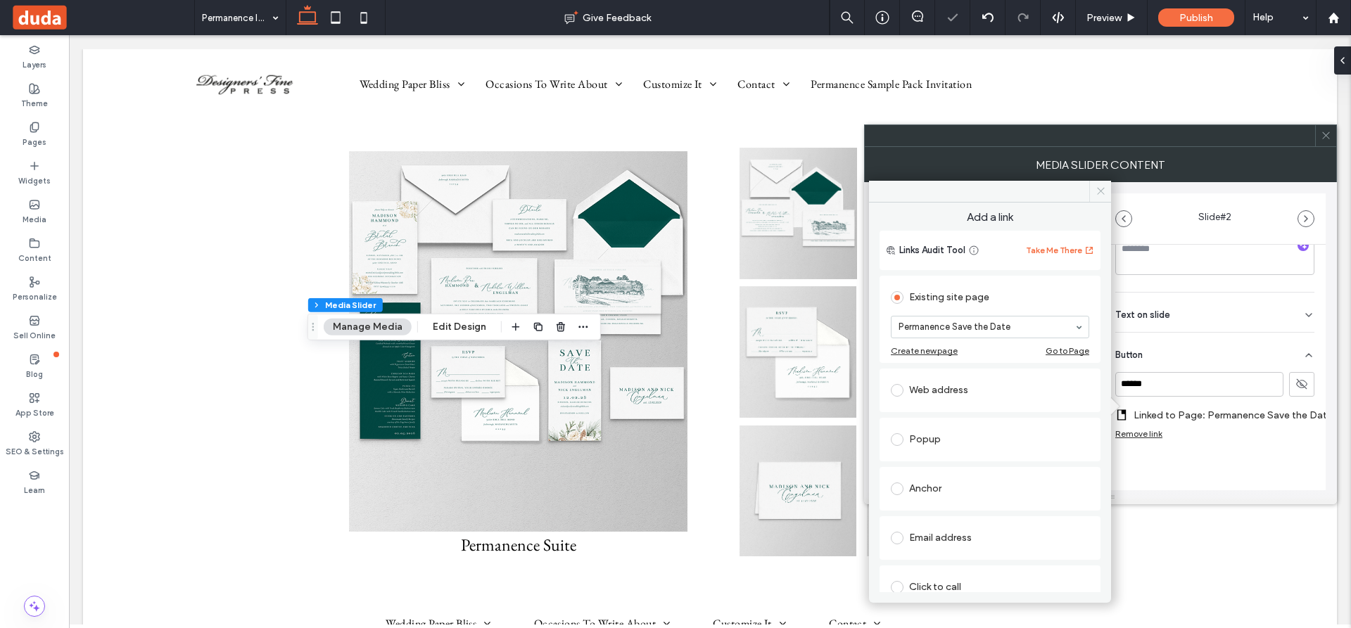
click at [1097, 190] on icon at bounding box center [1100, 191] width 11 height 11
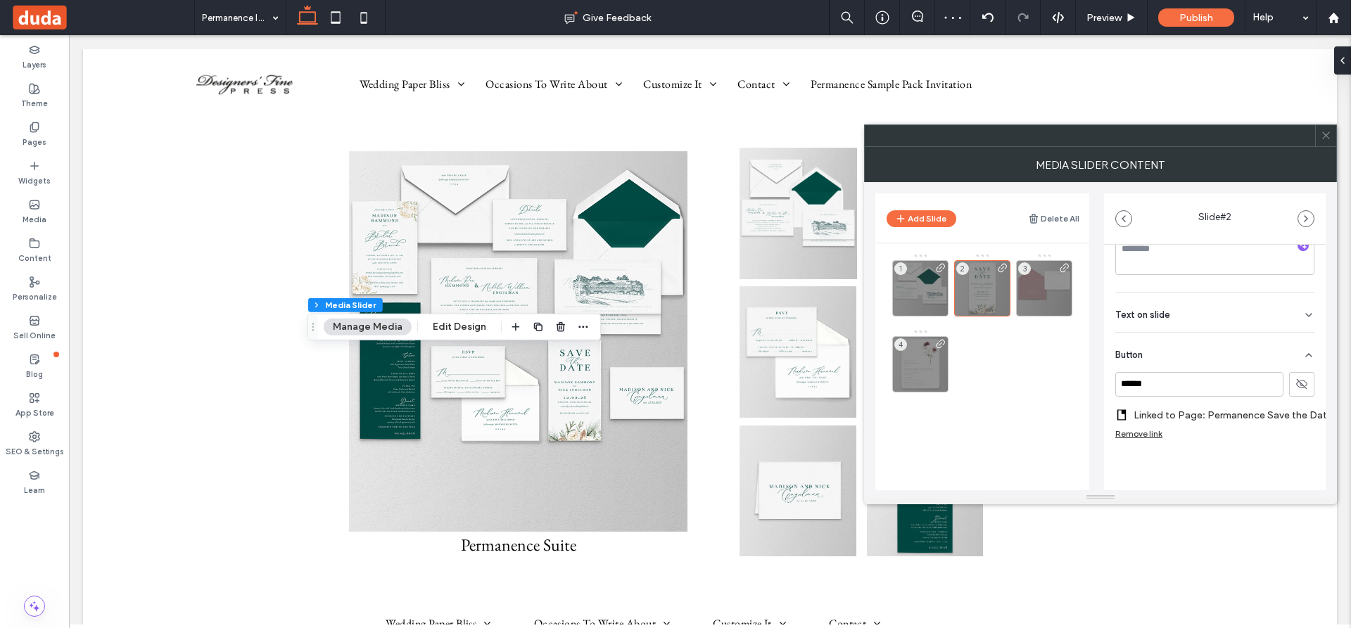
click at [1326, 130] on icon at bounding box center [1325, 135] width 11 height 11
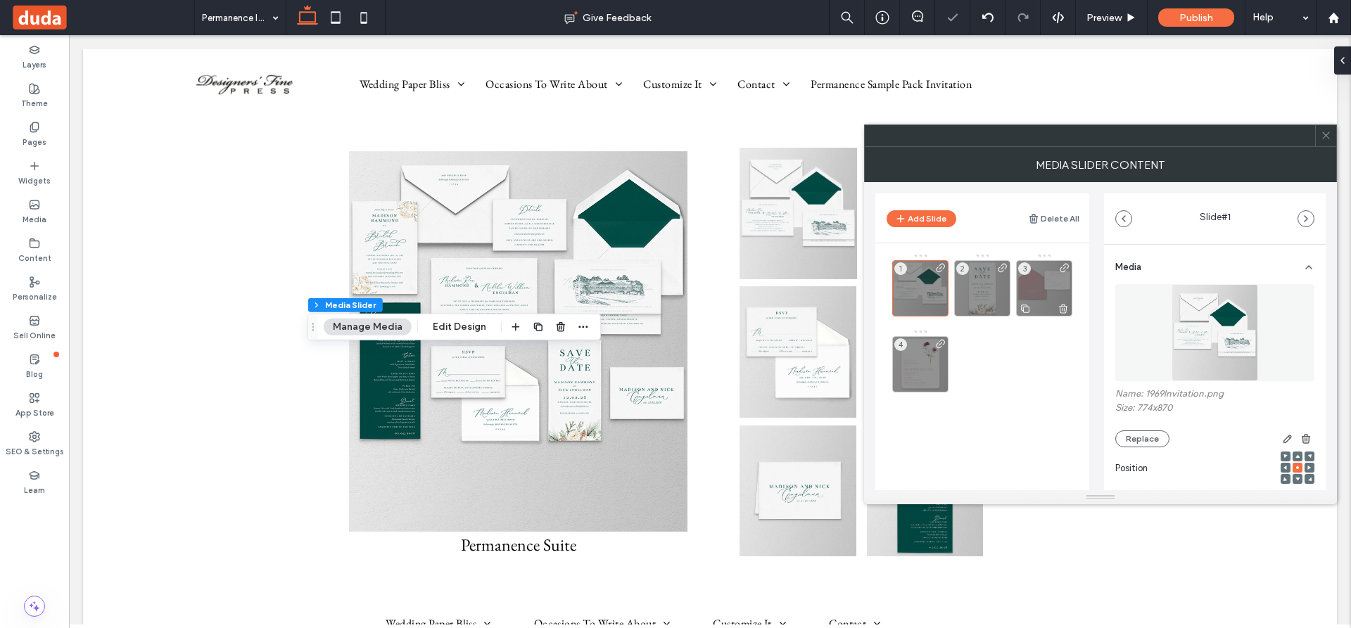
click at [1050, 293] on div "3" at bounding box center [1044, 288] width 56 height 56
click at [1134, 438] on button "Replace" at bounding box center [1142, 439] width 54 height 17
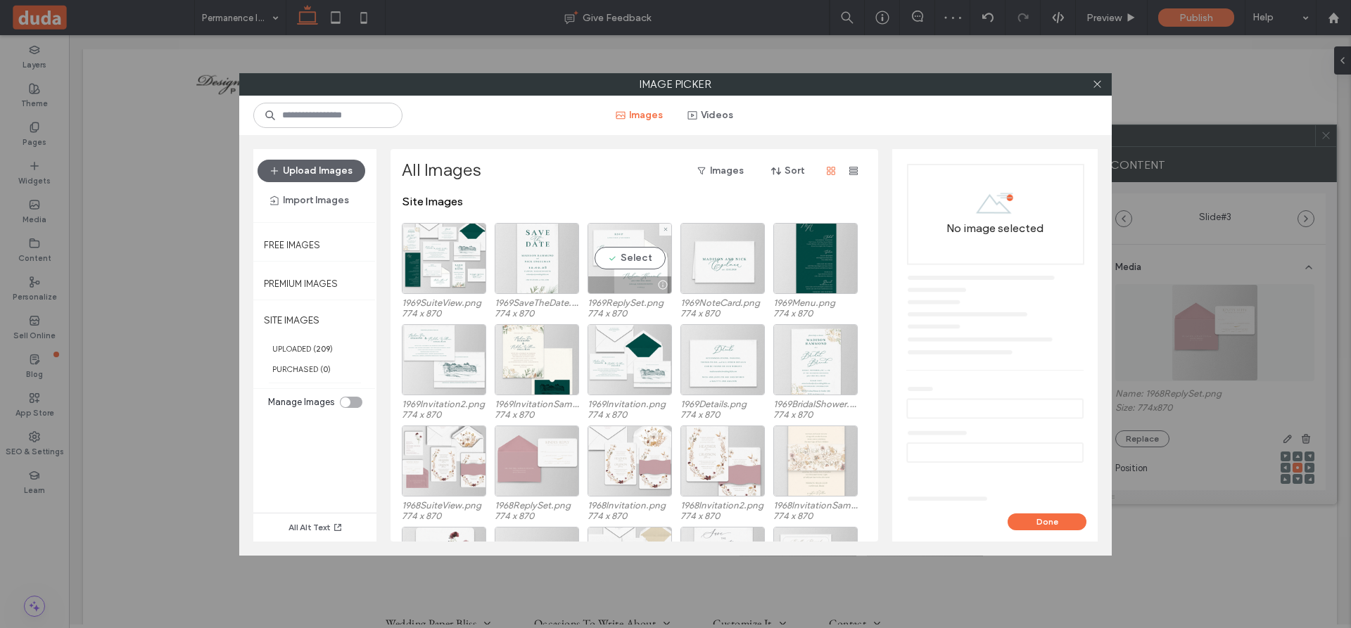
click at [625, 265] on div "Select" at bounding box center [629, 258] width 84 height 71
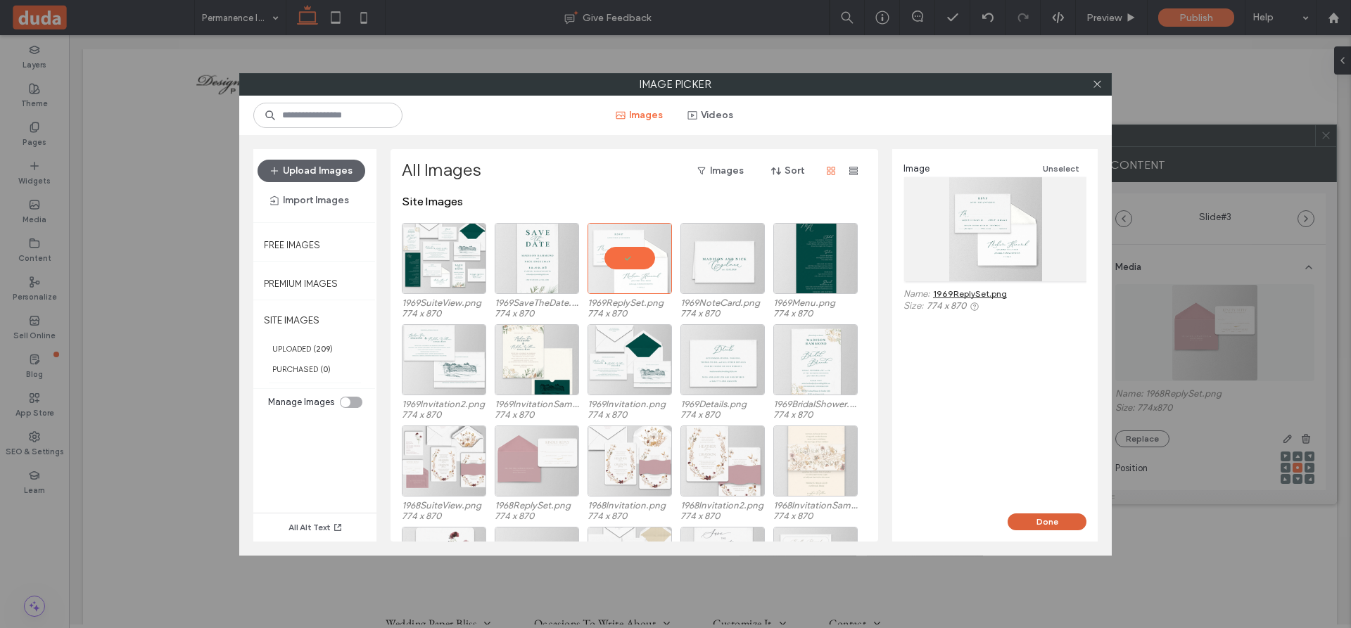
click at [1045, 520] on button "Done" at bounding box center [1046, 522] width 79 height 17
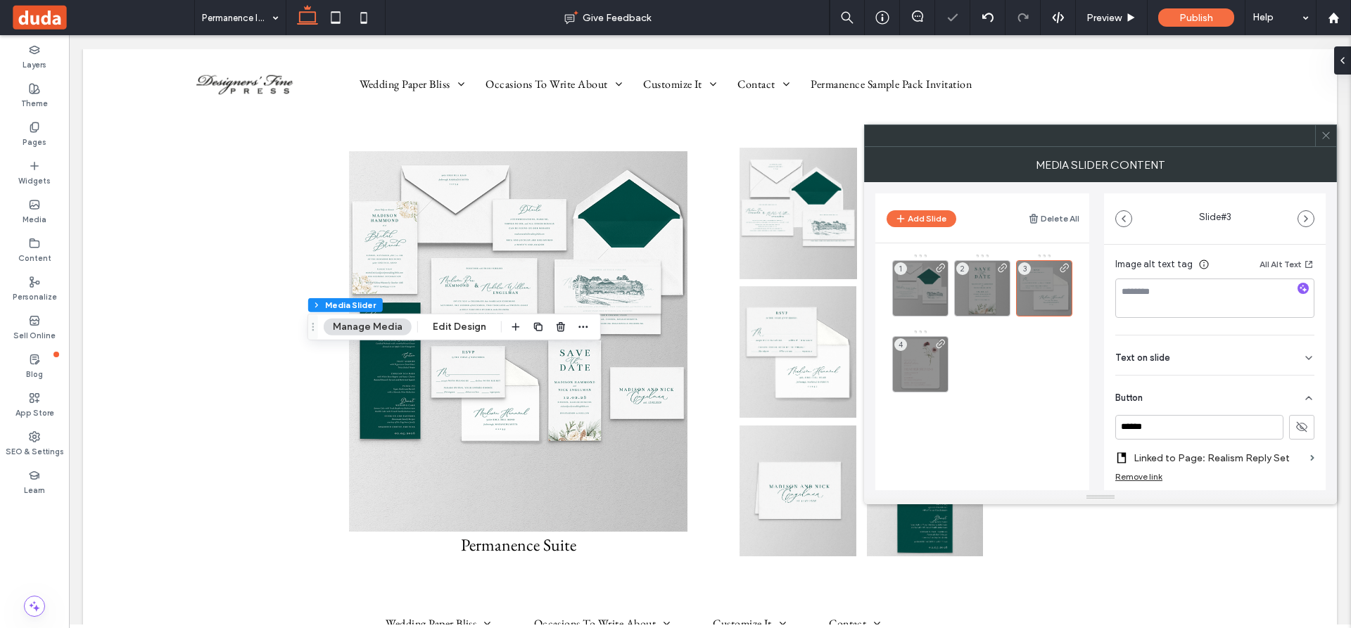
scroll to position [283, 0]
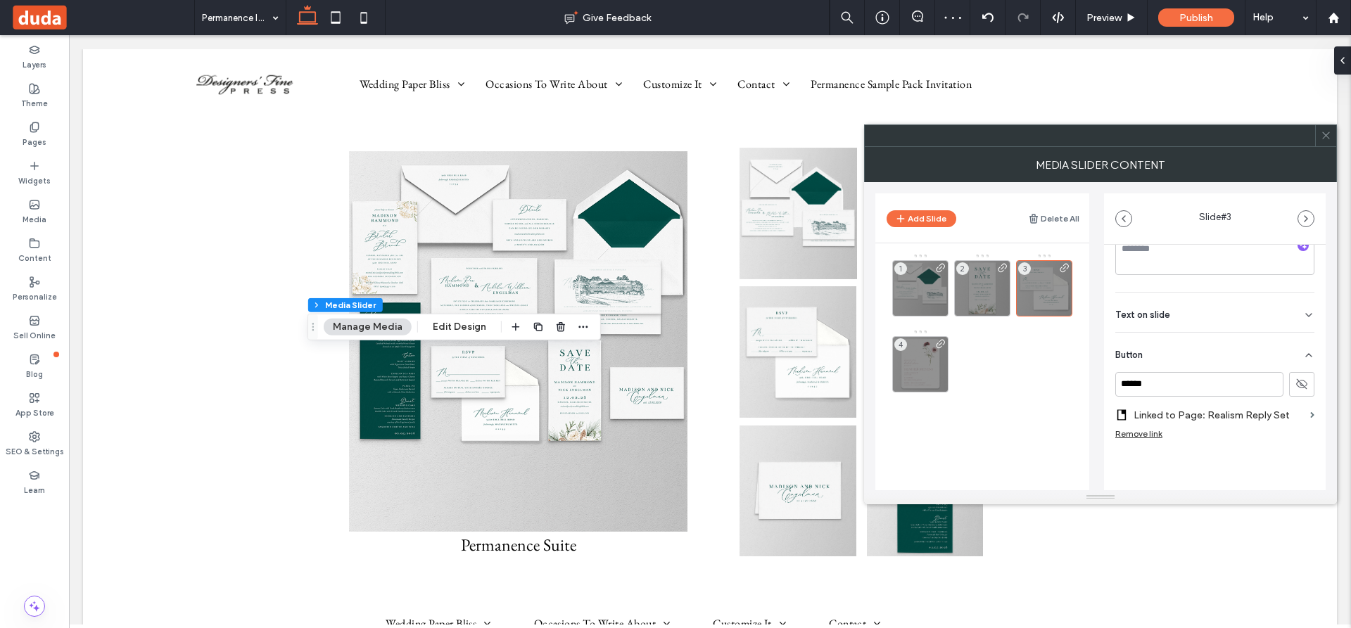
click at [1209, 417] on label "Linked to Page: Realism Reply Set" at bounding box center [1218, 415] width 171 height 26
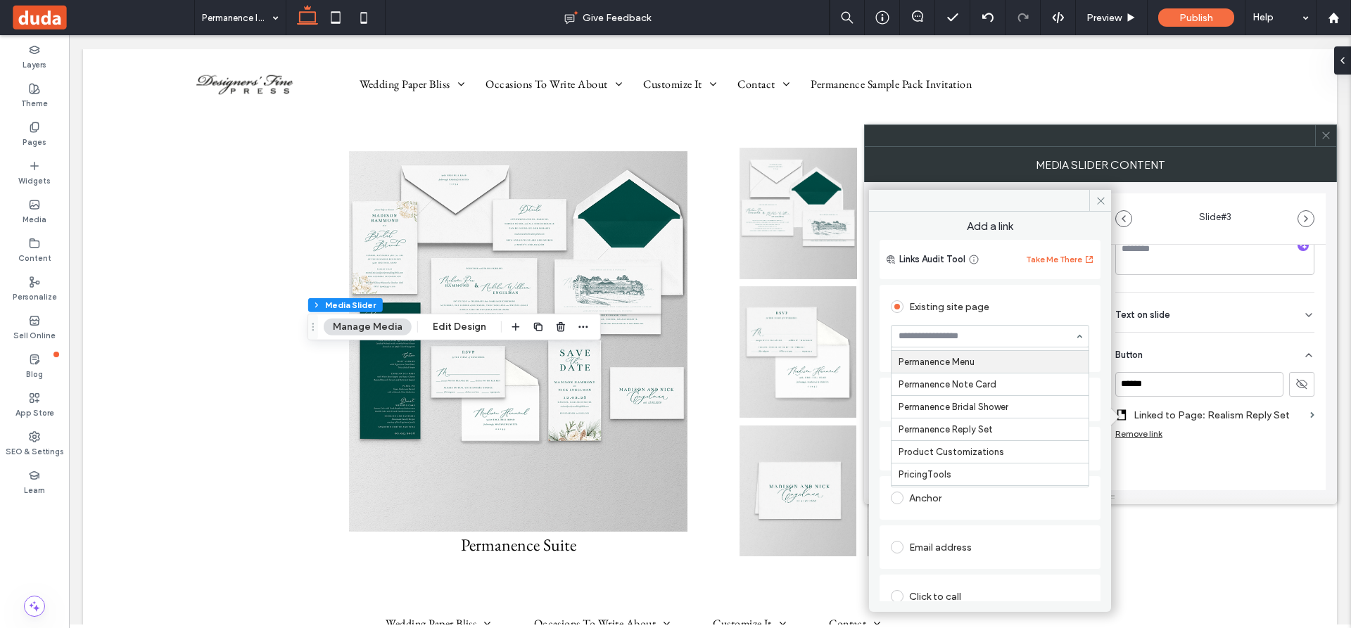
scroll to position [3968, 0]
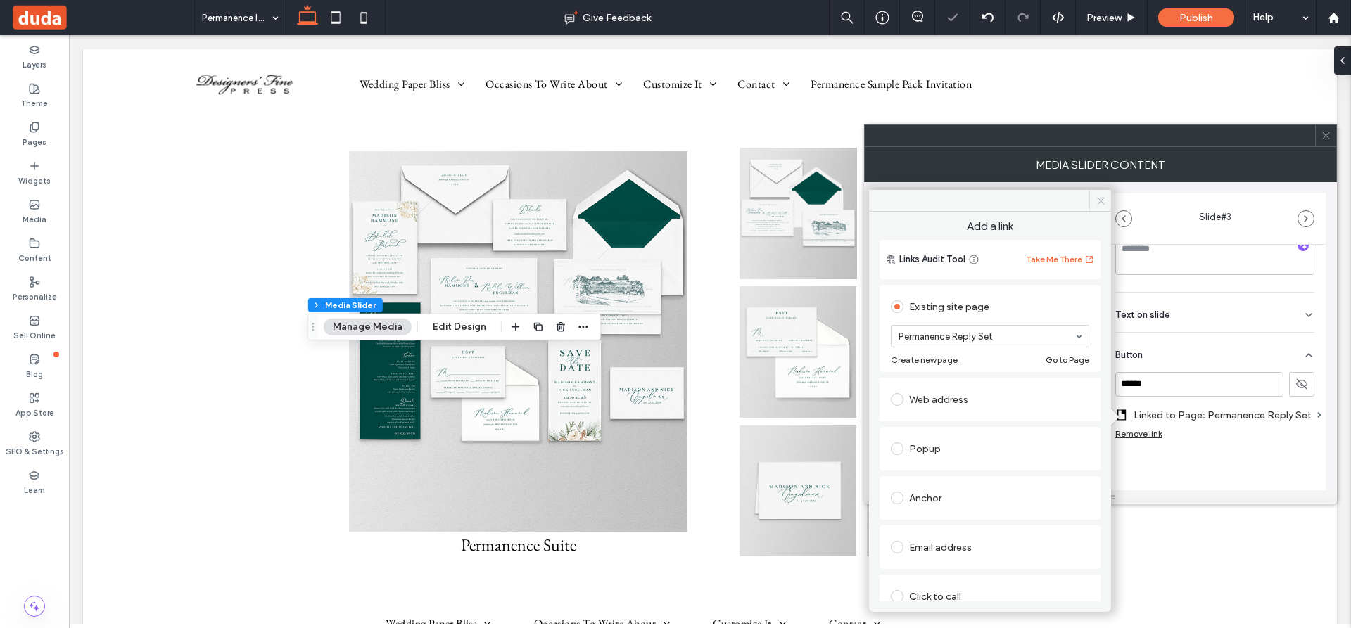
click at [1100, 196] on icon at bounding box center [1100, 201] width 11 height 11
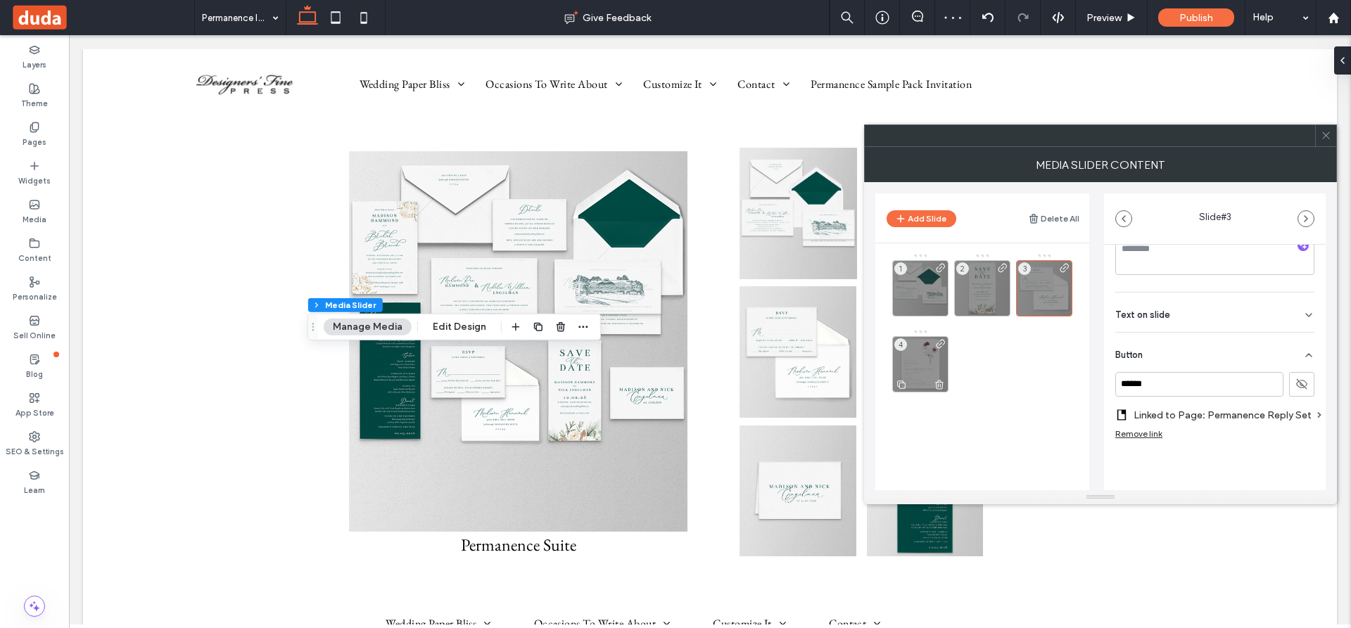
click at [919, 363] on div "4" at bounding box center [920, 364] width 56 height 56
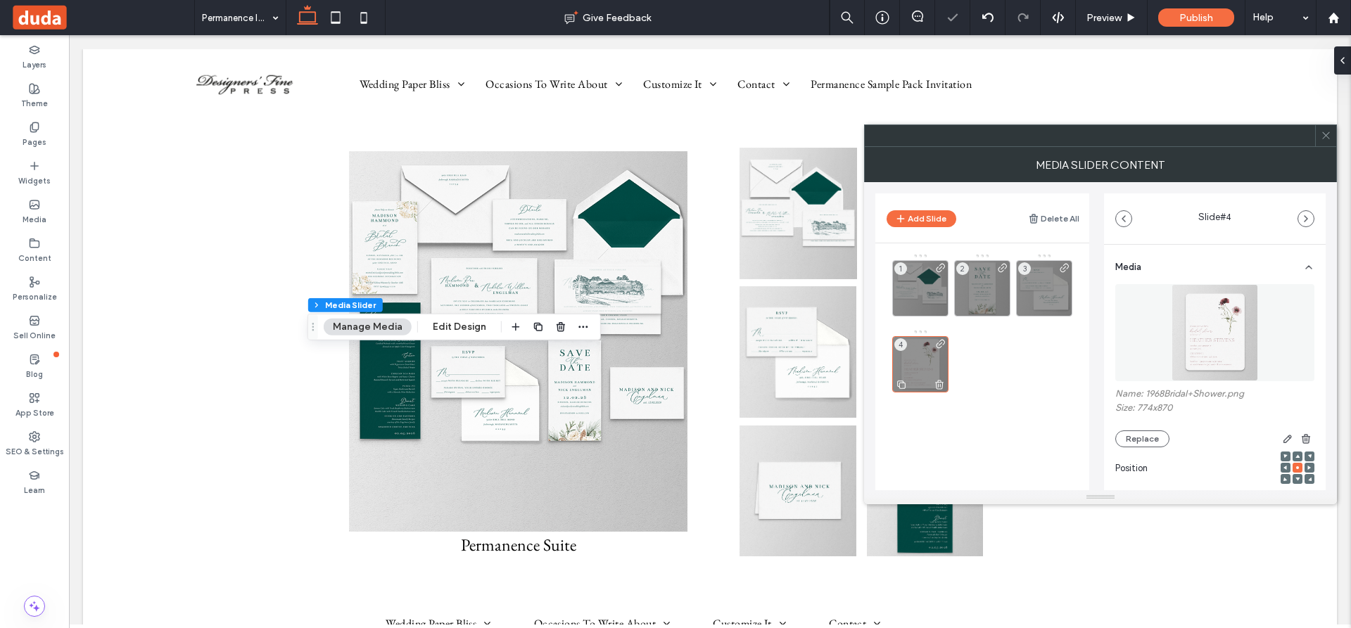
click at [921, 366] on div "4" at bounding box center [920, 364] width 56 height 56
click at [1147, 438] on button "Replace" at bounding box center [1142, 439] width 54 height 17
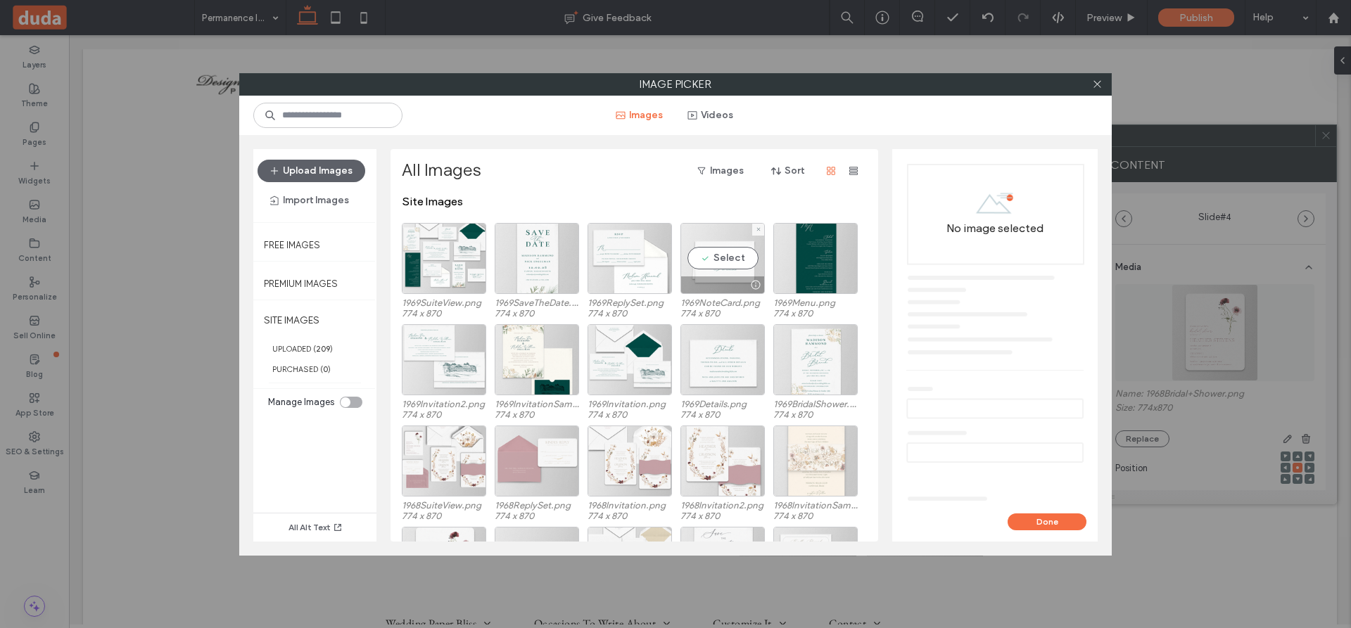
click at [715, 253] on div "Select" at bounding box center [722, 258] width 84 height 71
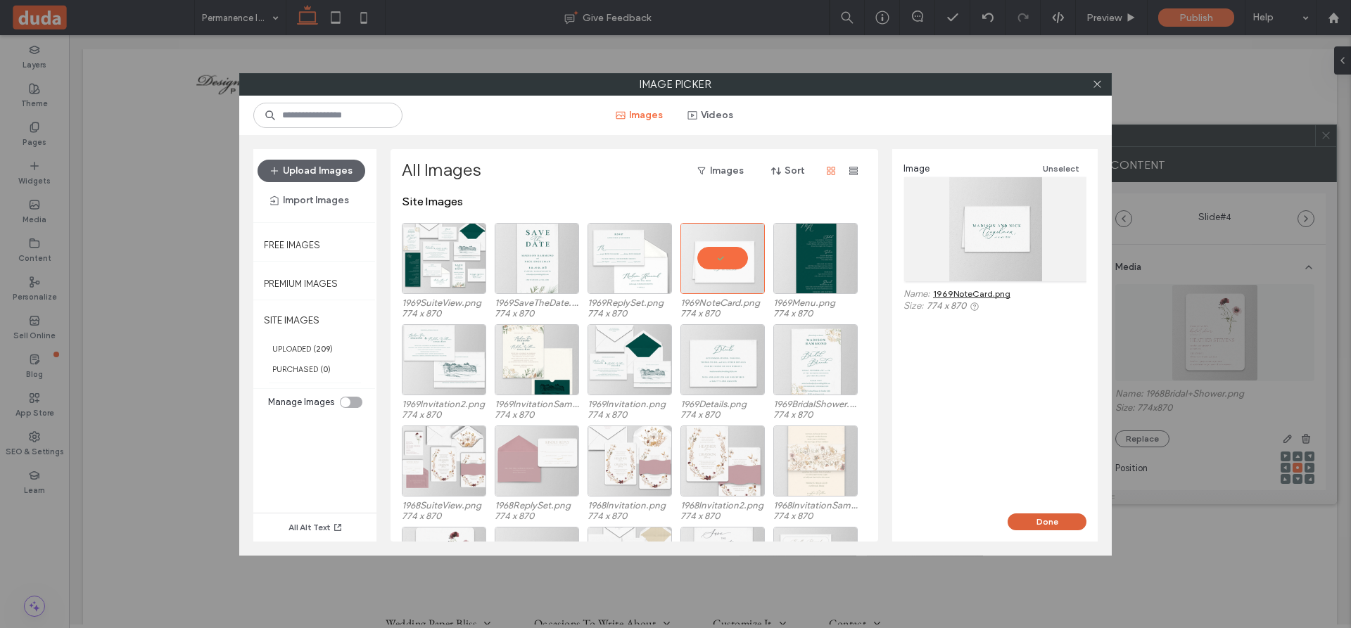
click at [1035, 519] on button "Done" at bounding box center [1046, 522] width 79 height 17
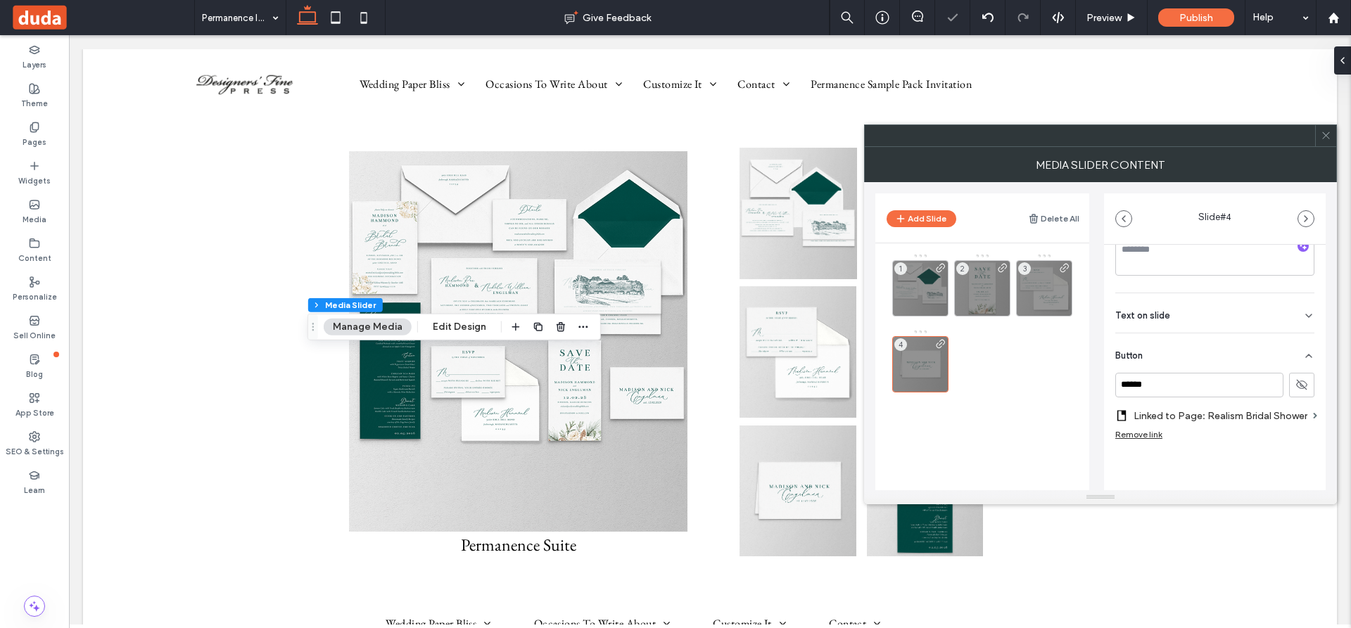
scroll to position [283, 0]
click at [1224, 414] on label "Linked to Page: Realism Bridal Shower" at bounding box center [1220, 415] width 174 height 26
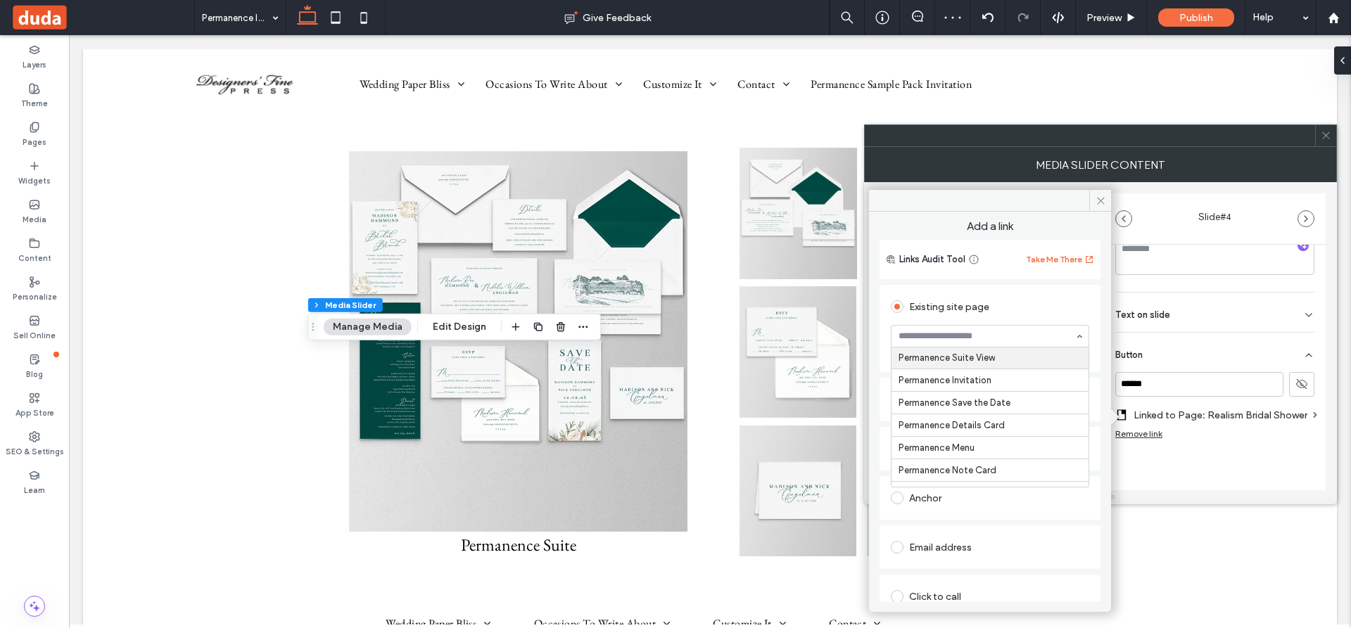
scroll to position [3875, 0]
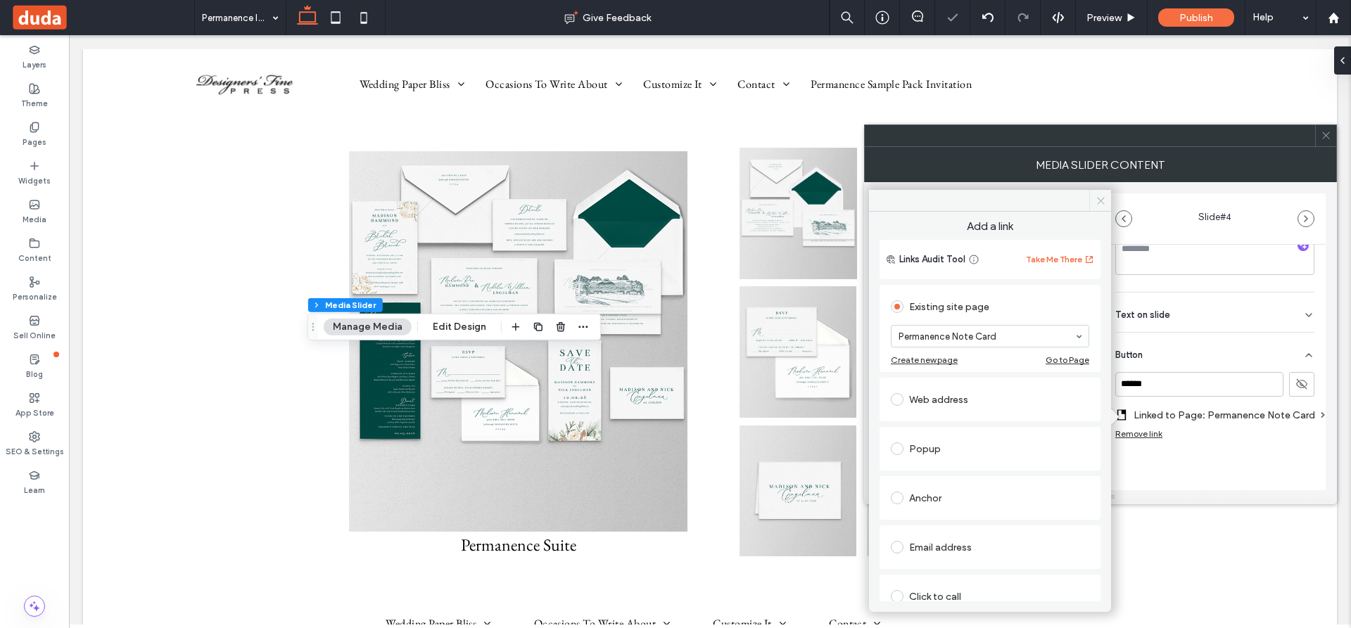
click at [1099, 200] on icon at bounding box center [1100, 201] width 11 height 11
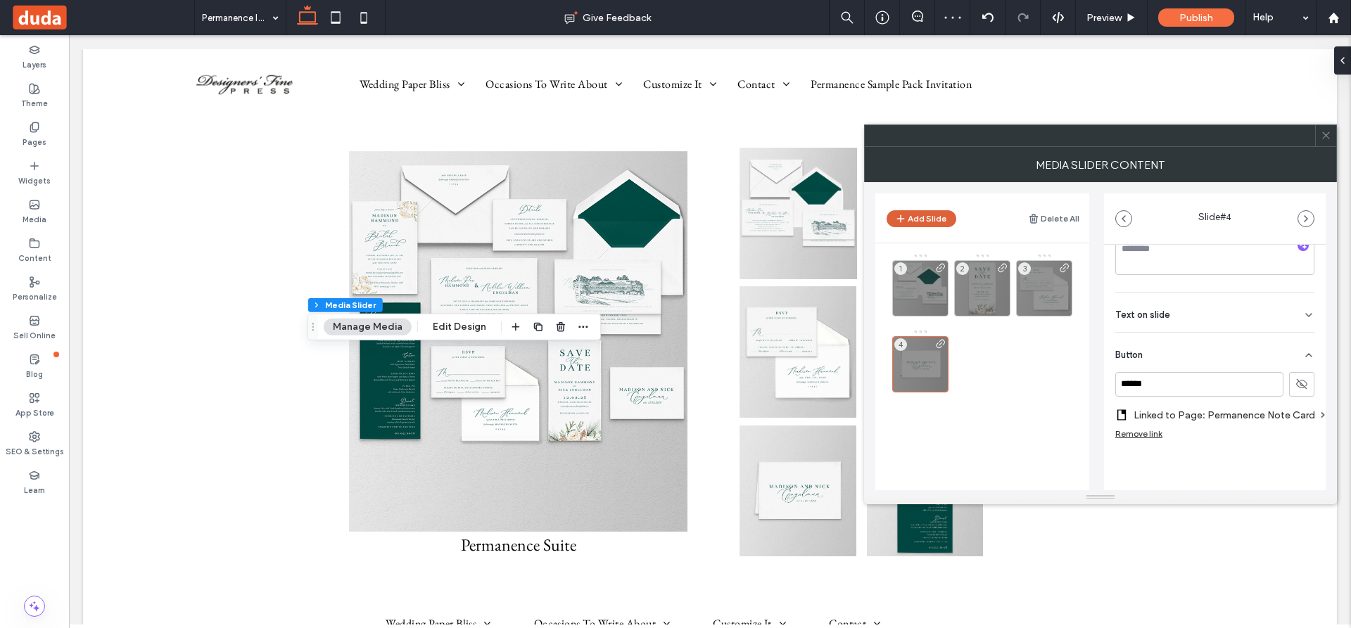
click at [919, 210] on button "Add Slide" at bounding box center [921, 218] width 70 height 17
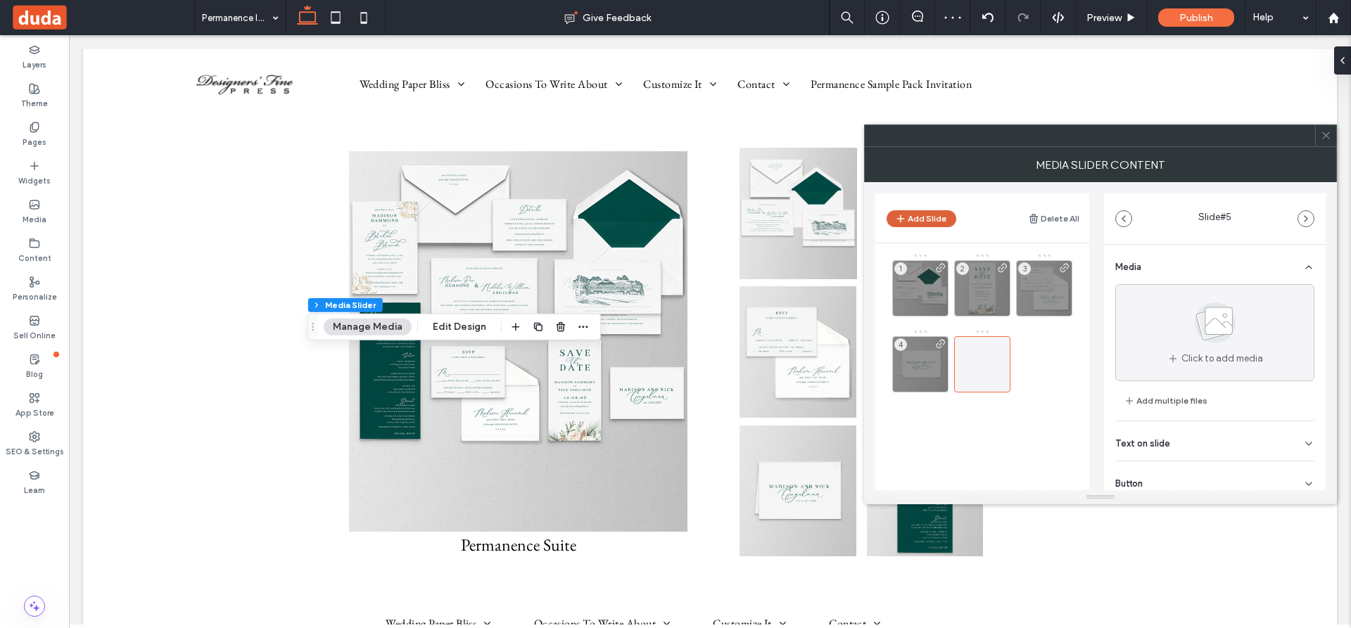
click at [916, 215] on button "Add Slide" at bounding box center [921, 218] width 70 height 17
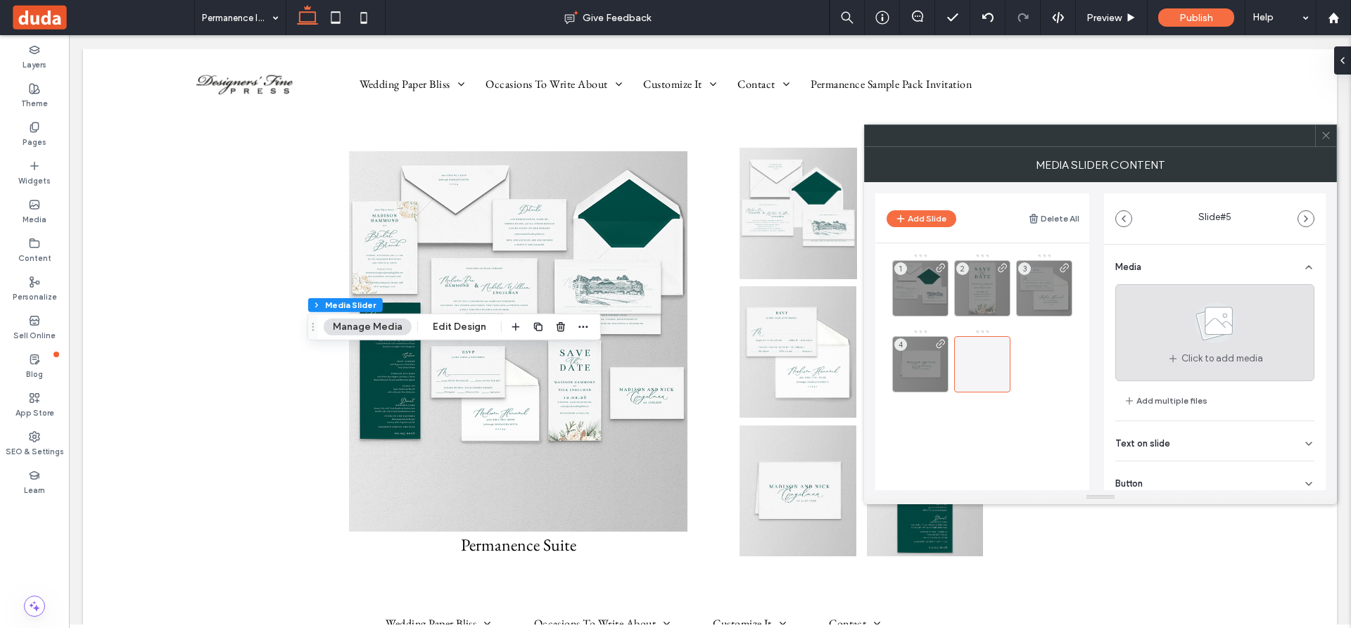
click at [1214, 326] on use at bounding box center [1214, 322] width 41 height 41
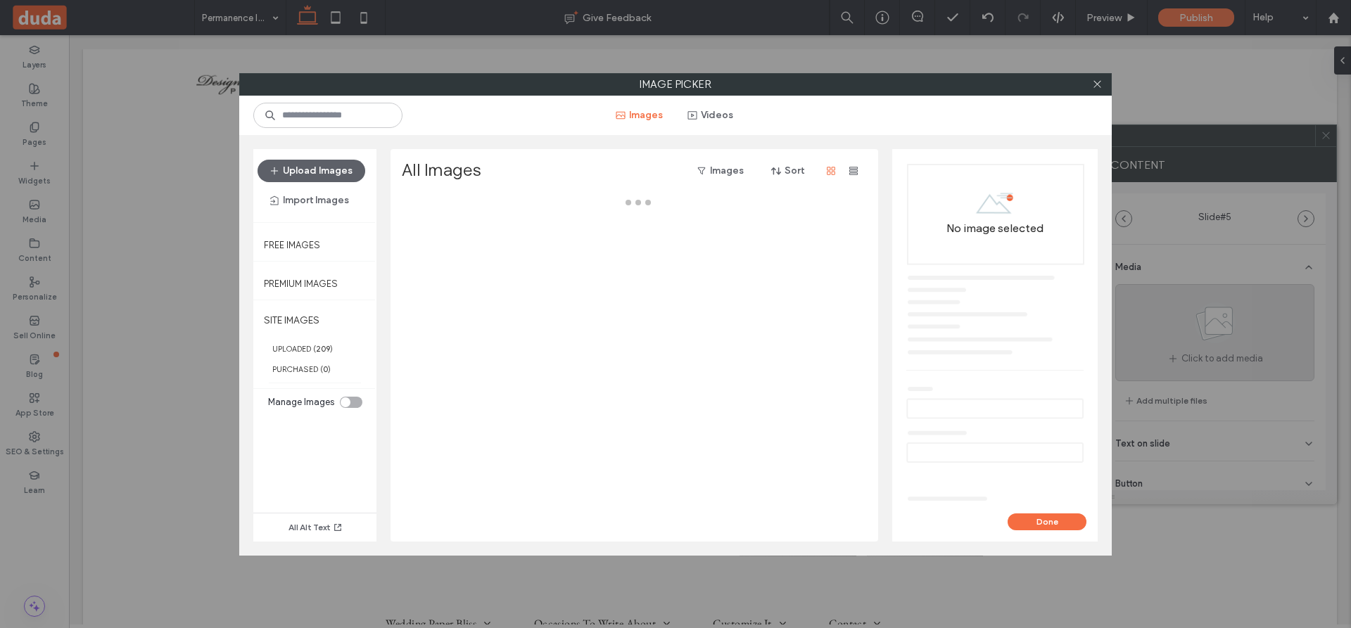
click at [1214, 326] on div "Image Picker Images Videos Upload Images Import Images Free Images Premium Imag…" at bounding box center [675, 314] width 1351 height 628
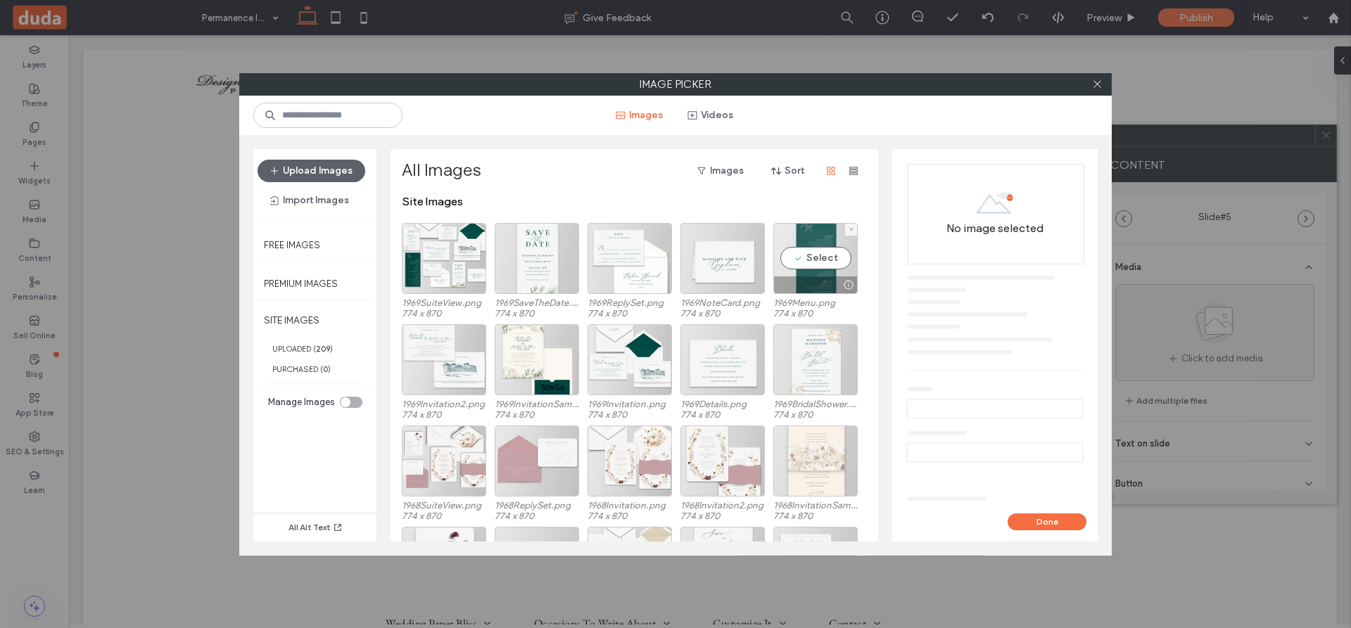
click at [810, 255] on div "Select" at bounding box center [815, 258] width 84 height 71
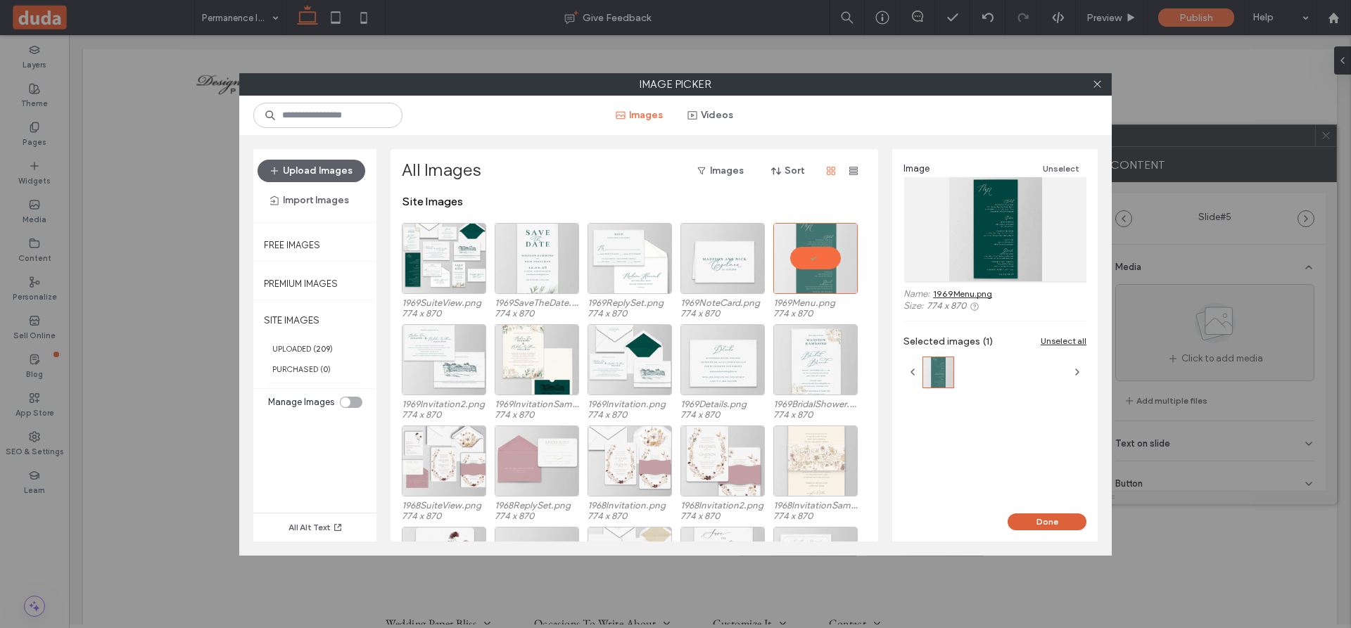
click at [1059, 516] on button "Done" at bounding box center [1046, 522] width 79 height 17
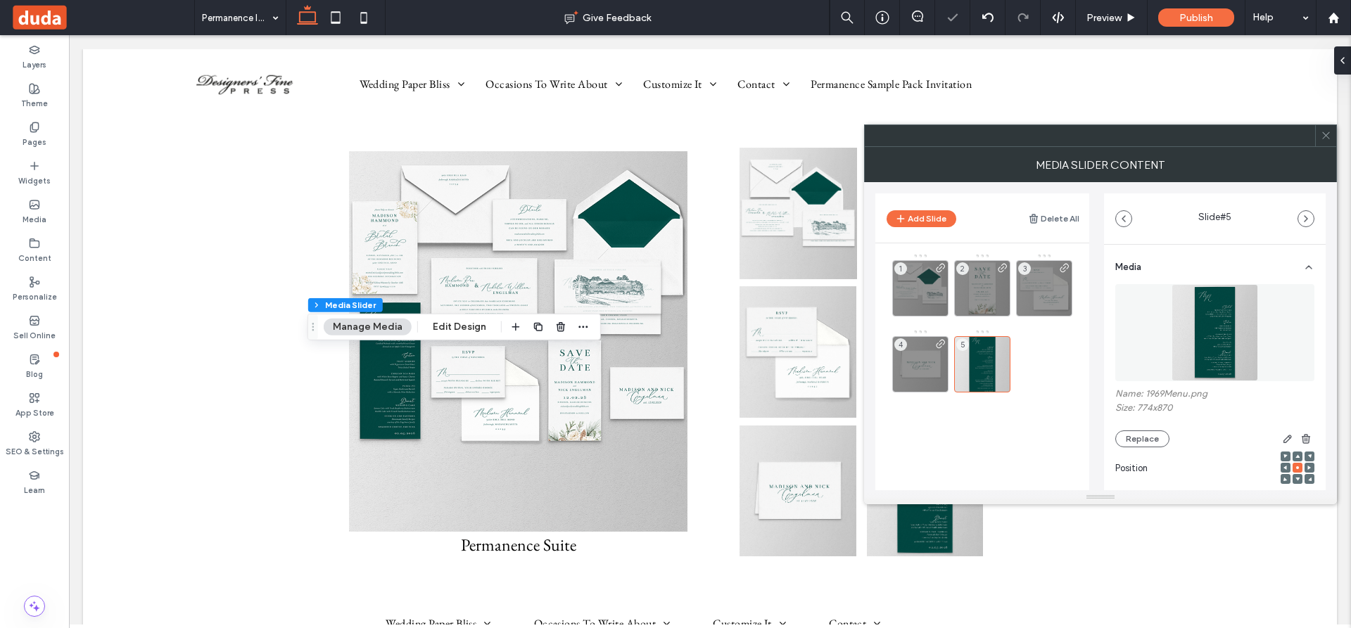
click at [1216, 412] on label "Size: 774x870" at bounding box center [1214, 409] width 199 height 14
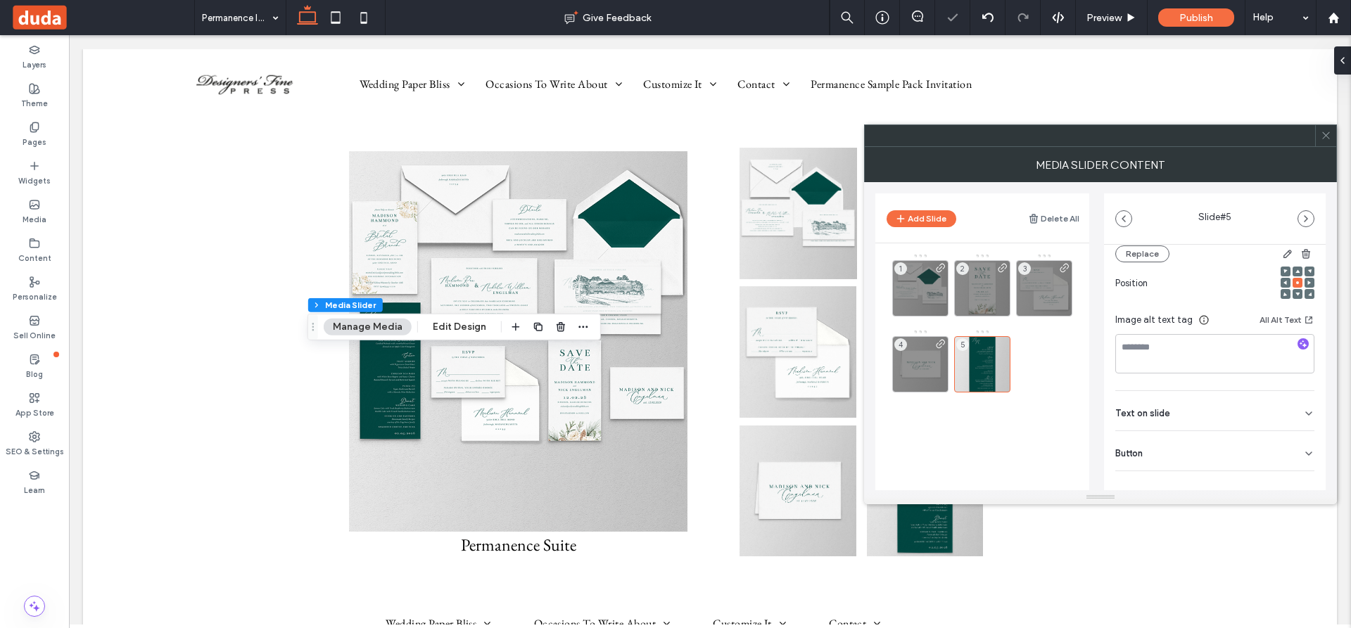
scroll to position [199, 0]
click at [1303, 438] on icon at bounding box center [1308, 439] width 11 height 11
click at [1295, 463] on icon at bounding box center [1301, 468] width 13 height 13
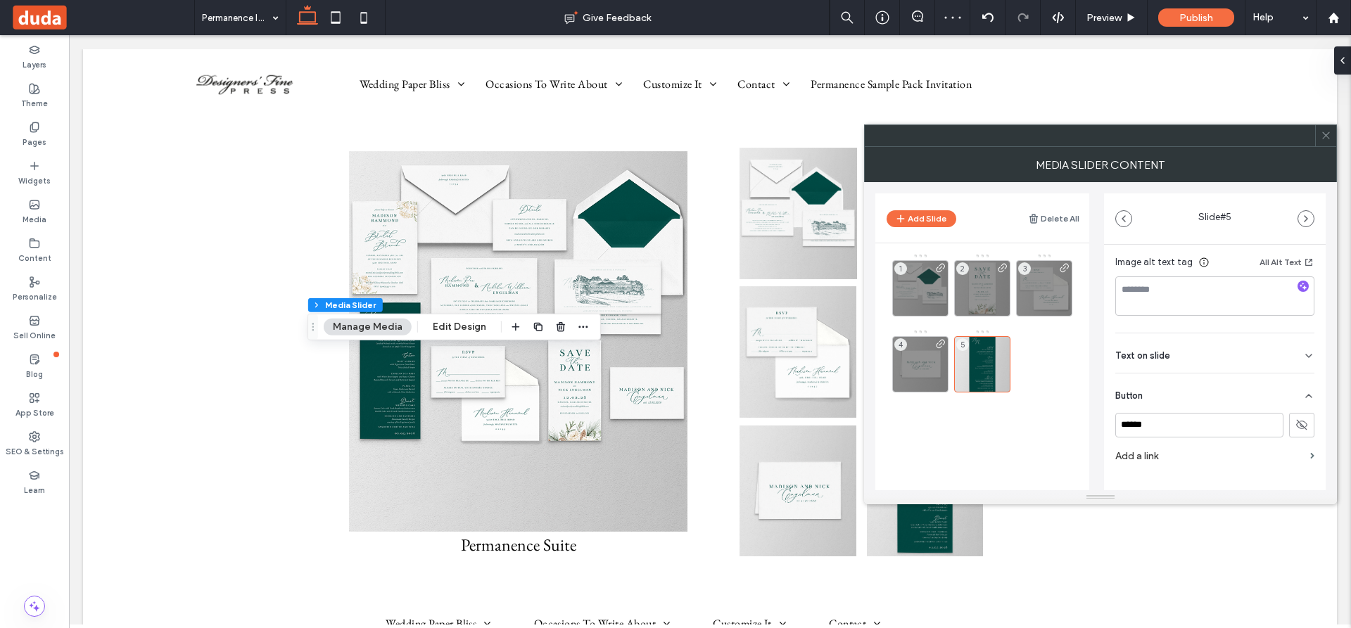
scroll to position [266, 0]
click at [1153, 436] on label "Add a link" at bounding box center [1209, 433] width 189 height 26
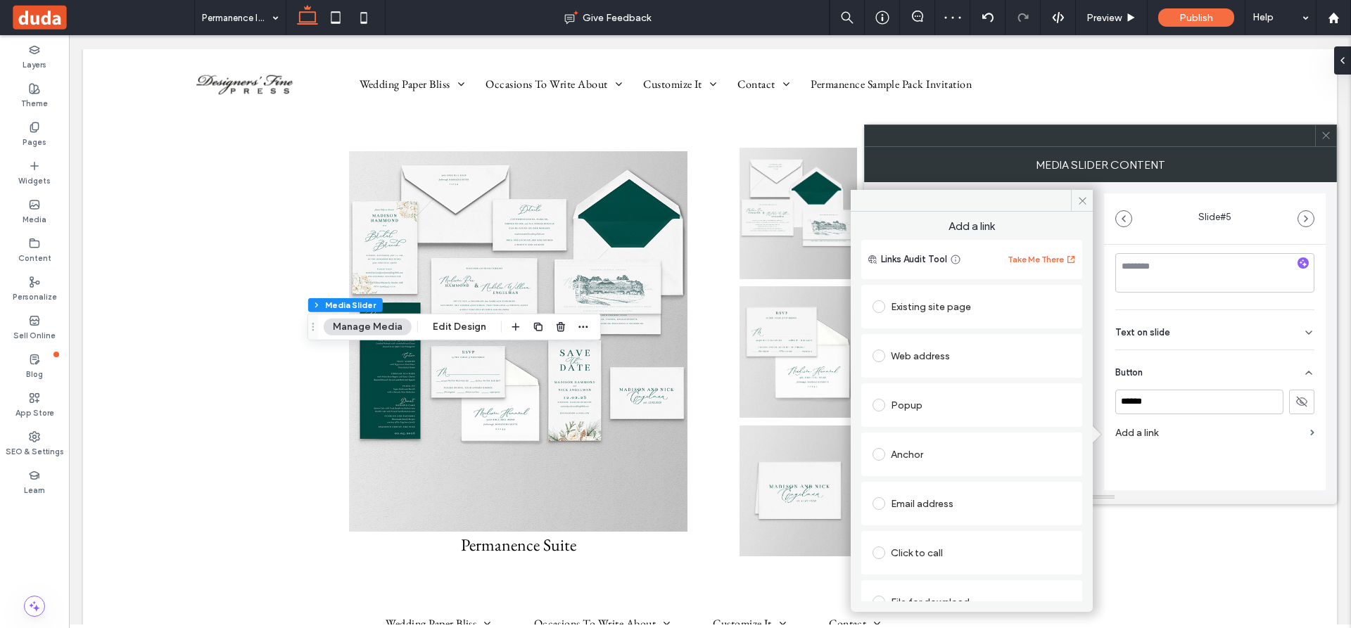
click at [880, 301] on span at bounding box center [878, 306] width 13 height 13
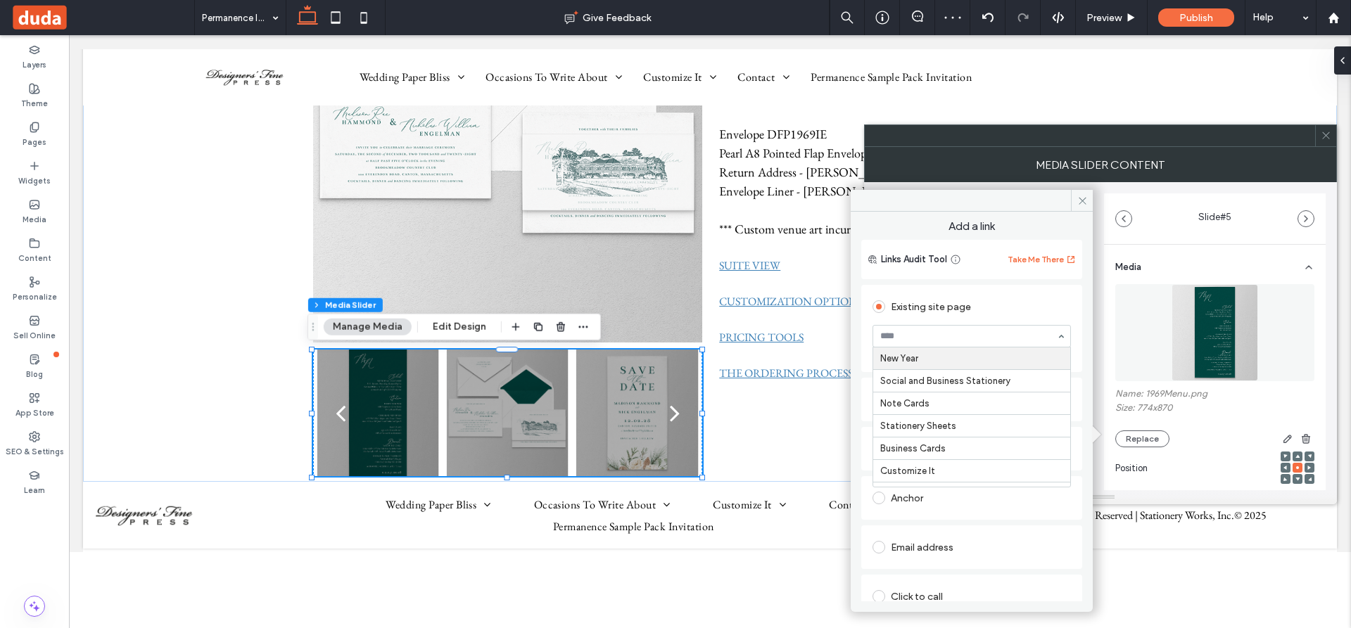
scroll to position [266, 0]
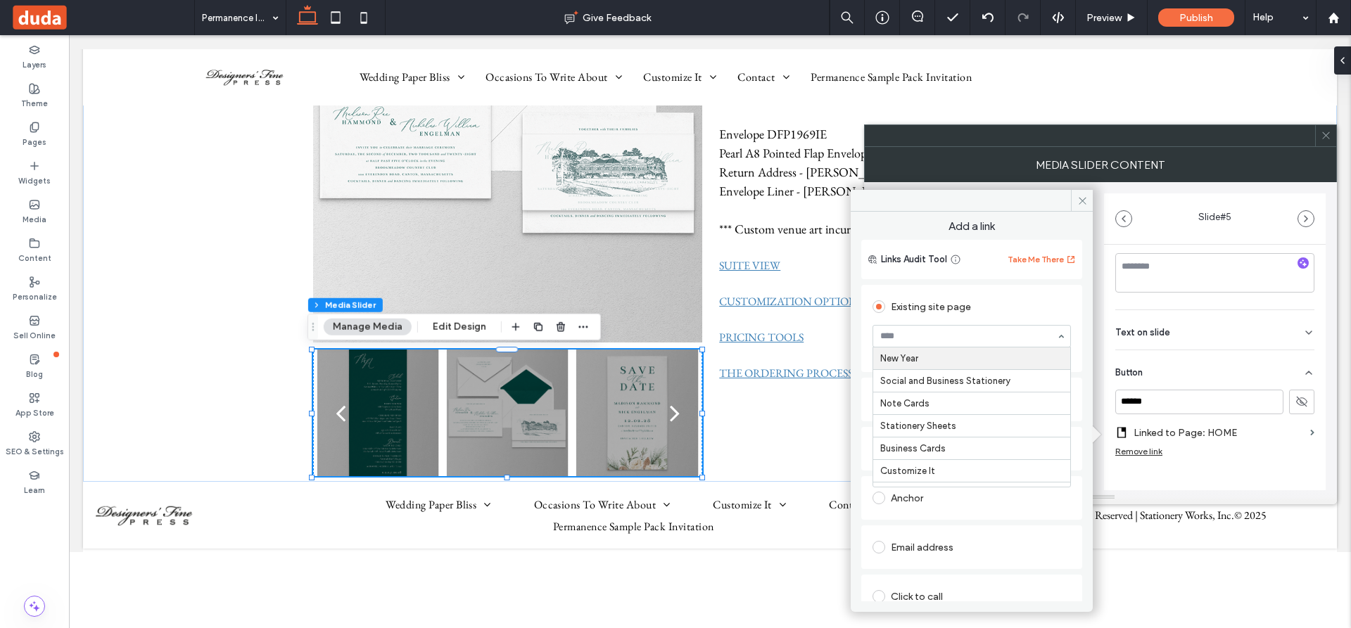
click at [968, 340] on input at bounding box center [968, 336] width 176 height 10
type input "****"
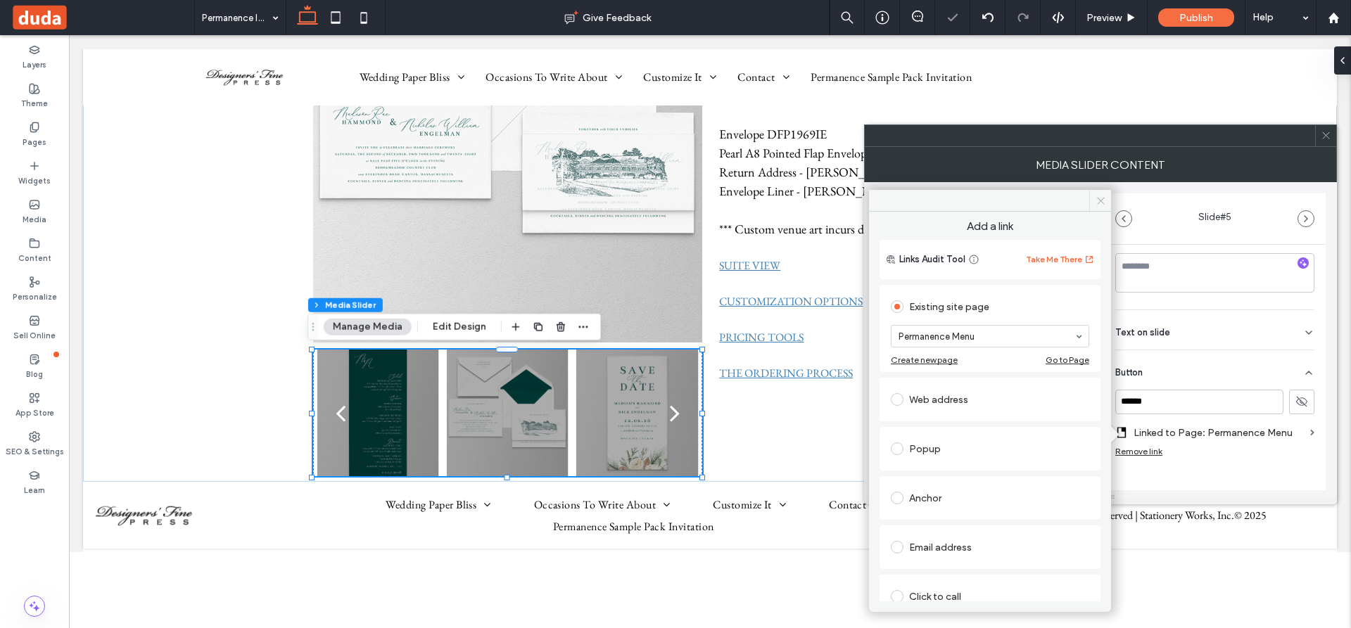
click at [1100, 196] on icon at bounding box center [1100, 201] width 11 height 11
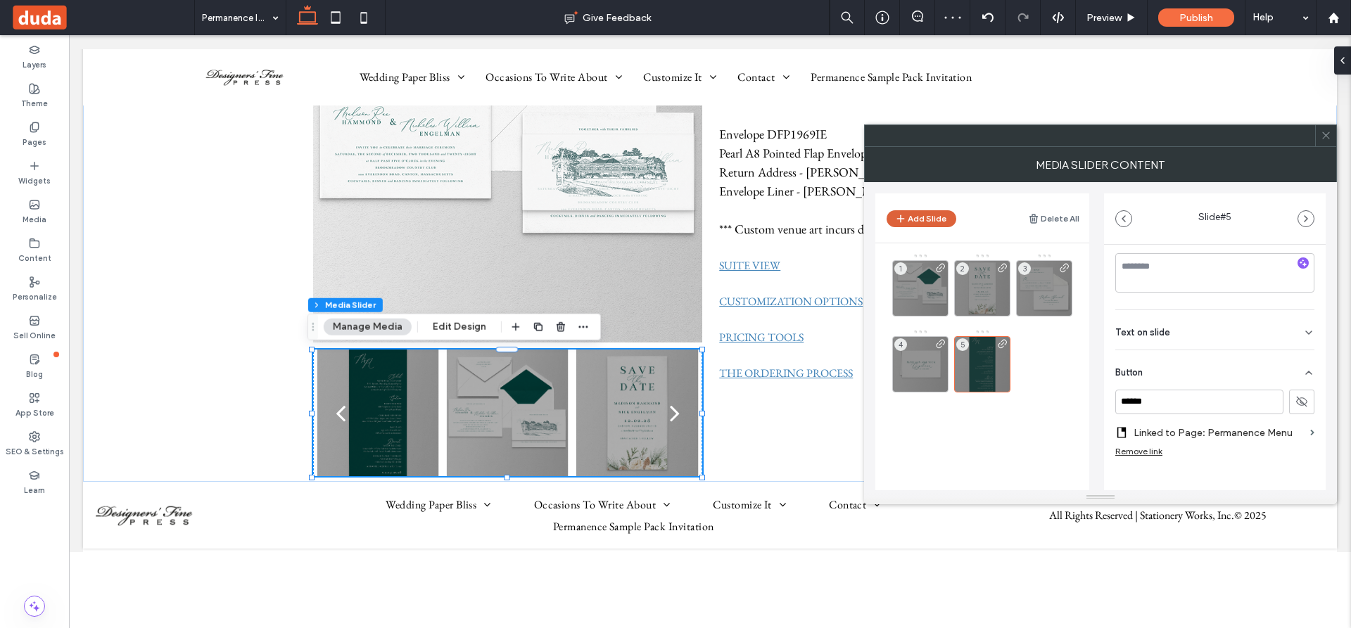
click at [908, 215] on button "Add Slide" at bounding box center [921, 218] width 70 height 17
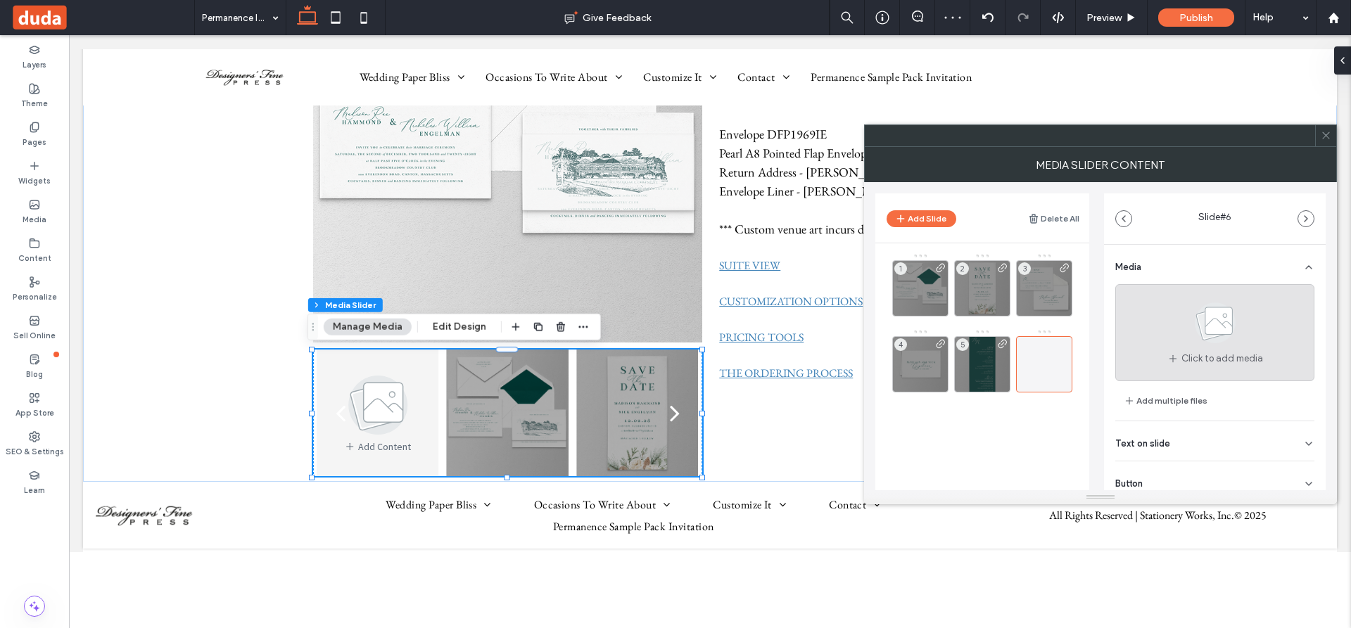
click at [1219, 322] on use at bounding box center [1214, 322] width 41 height 41
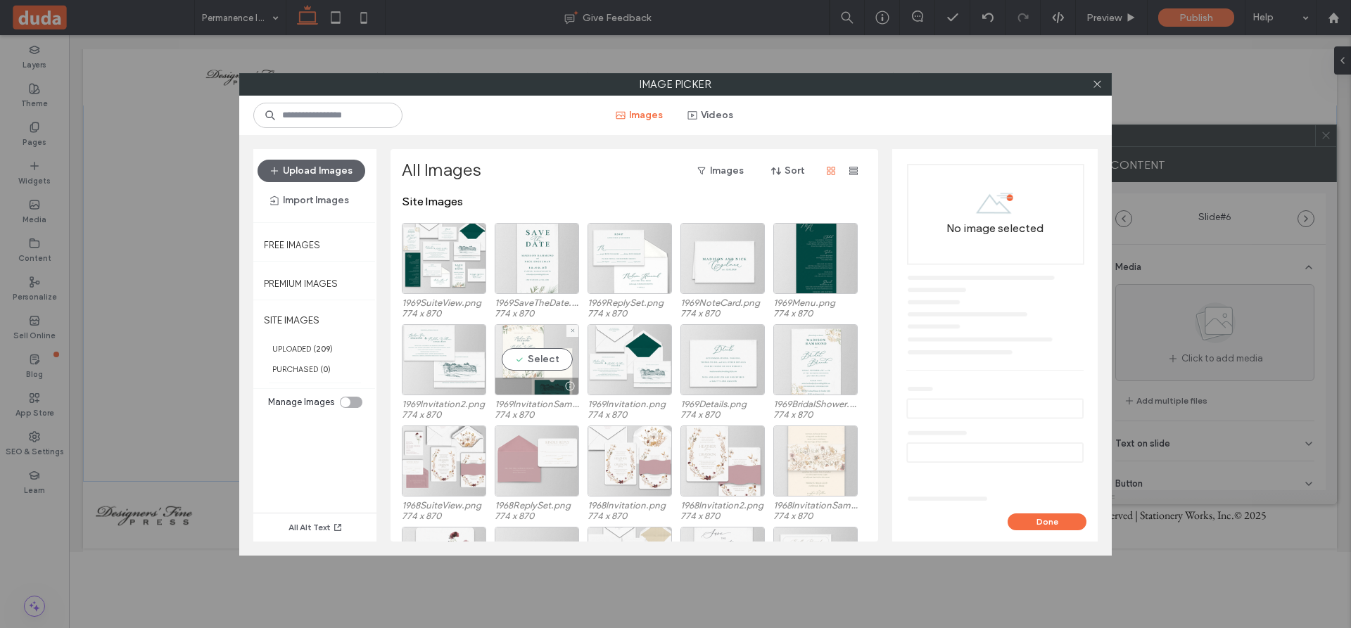
click at [542, 359] on div "Select" at bounding box center [537, 359] width 84 height 71
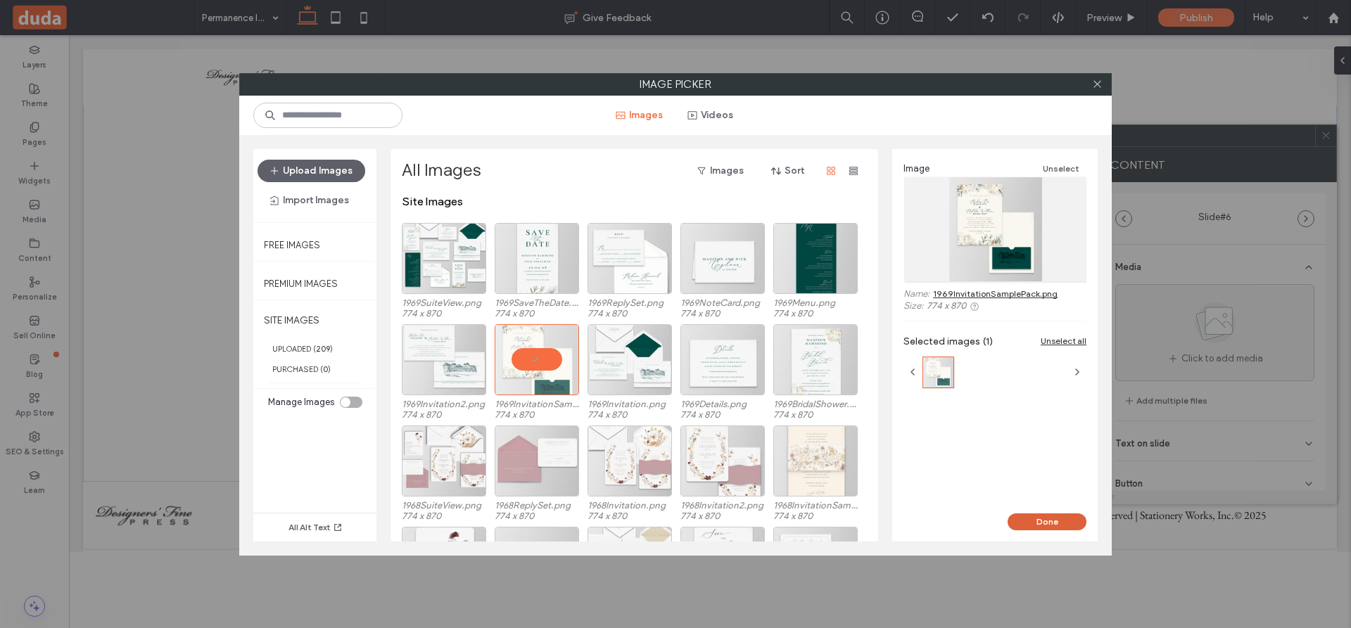
click at [1057, 516] on button "Done" at bounding box center [1046, 522] width 79 height 17
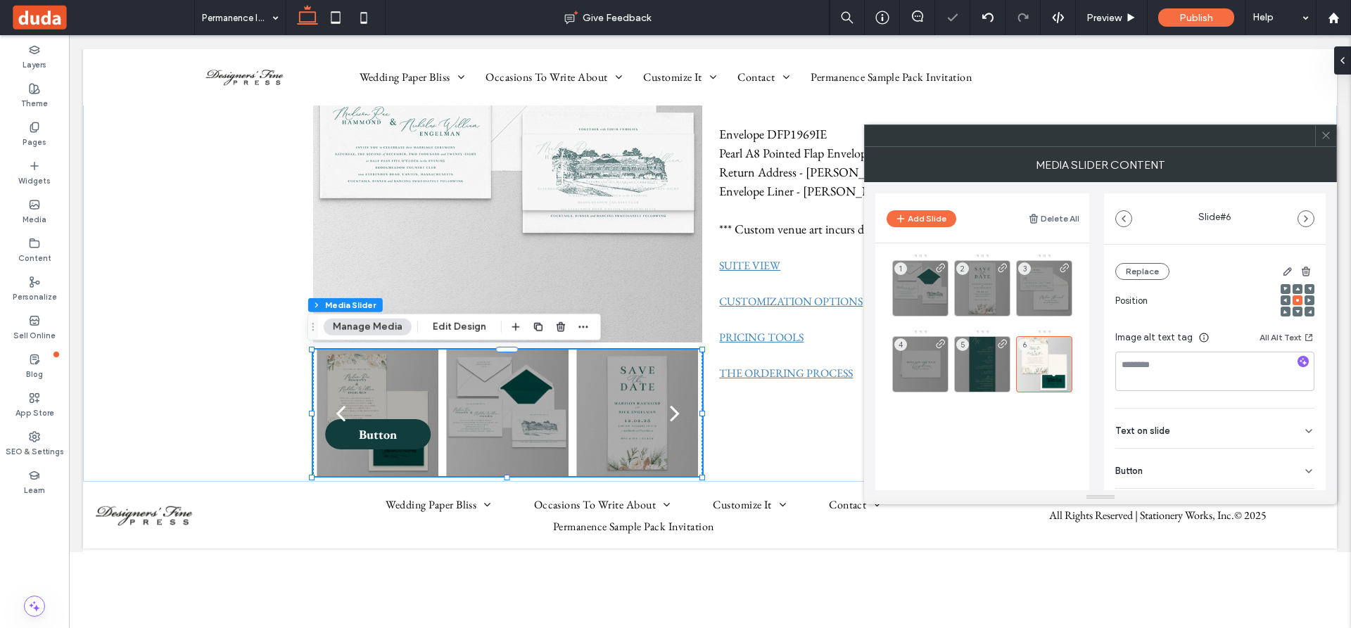
scroll to position [199, 0]
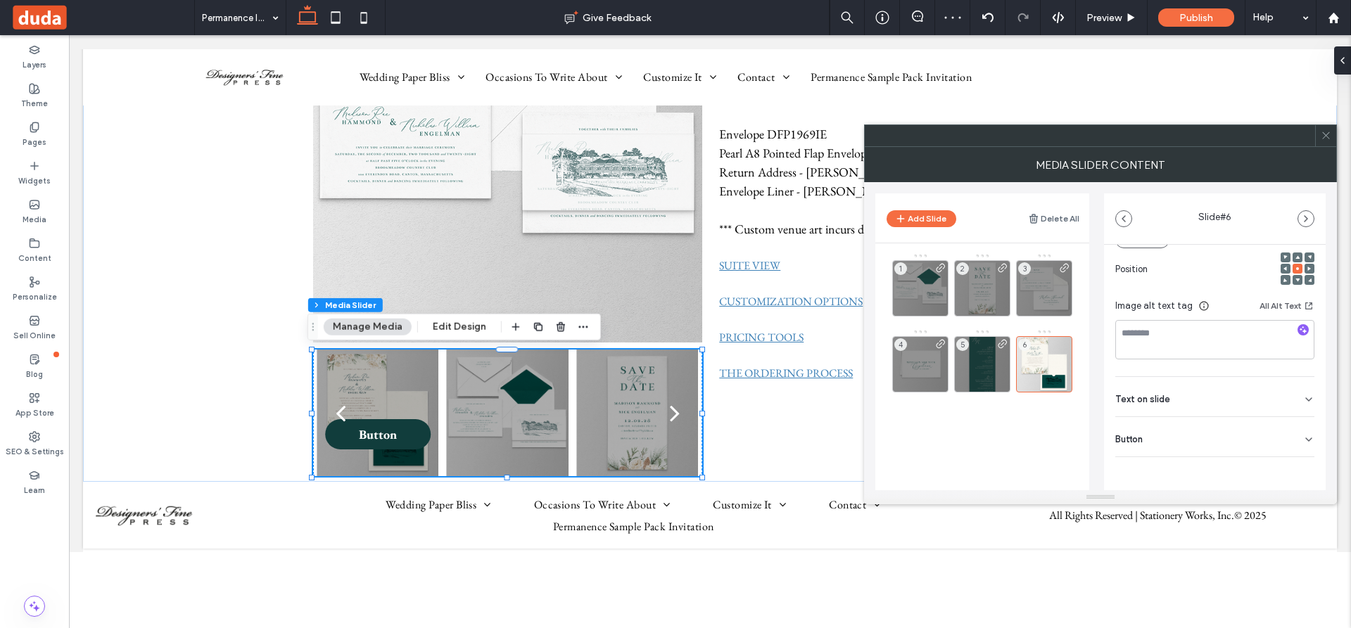
click at [1306, 439] on use at bounding box center [1309, 439] width 6 height 3
click at [1295, 469] on icon at bounding box center [1301, 468] width 13 height 13
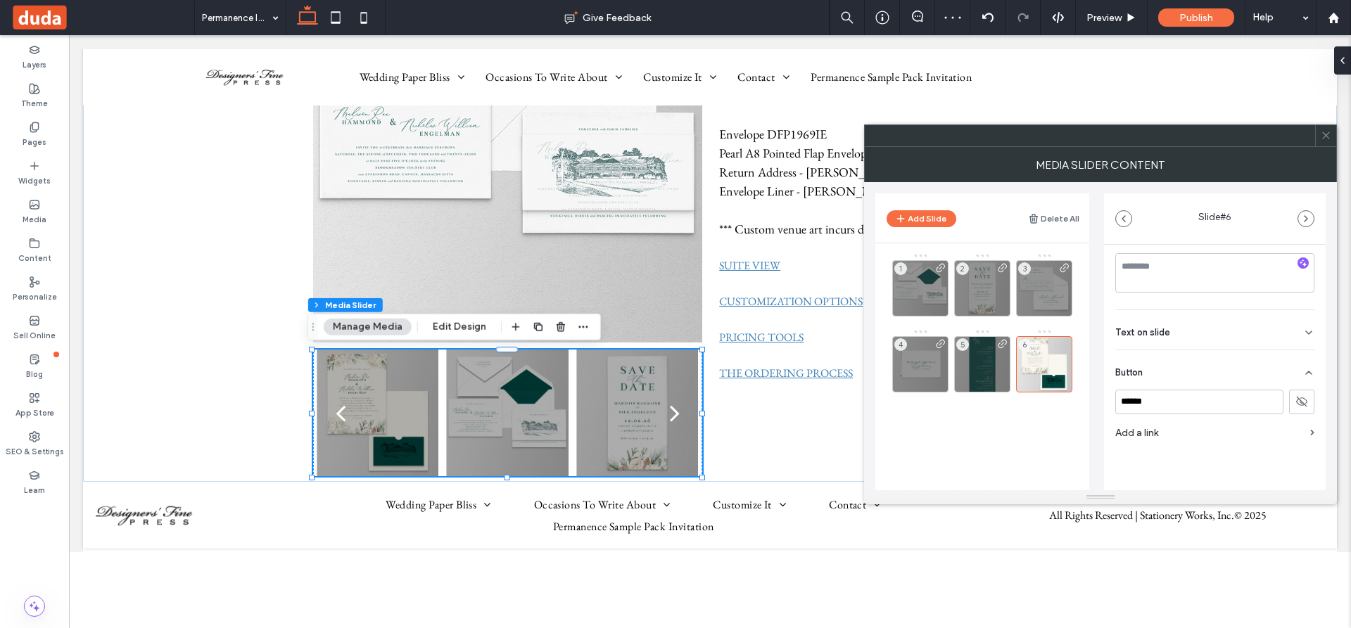
click at [1221, 431] on label "Add a link" at bounding box center [1209, 433] width 189 height 26
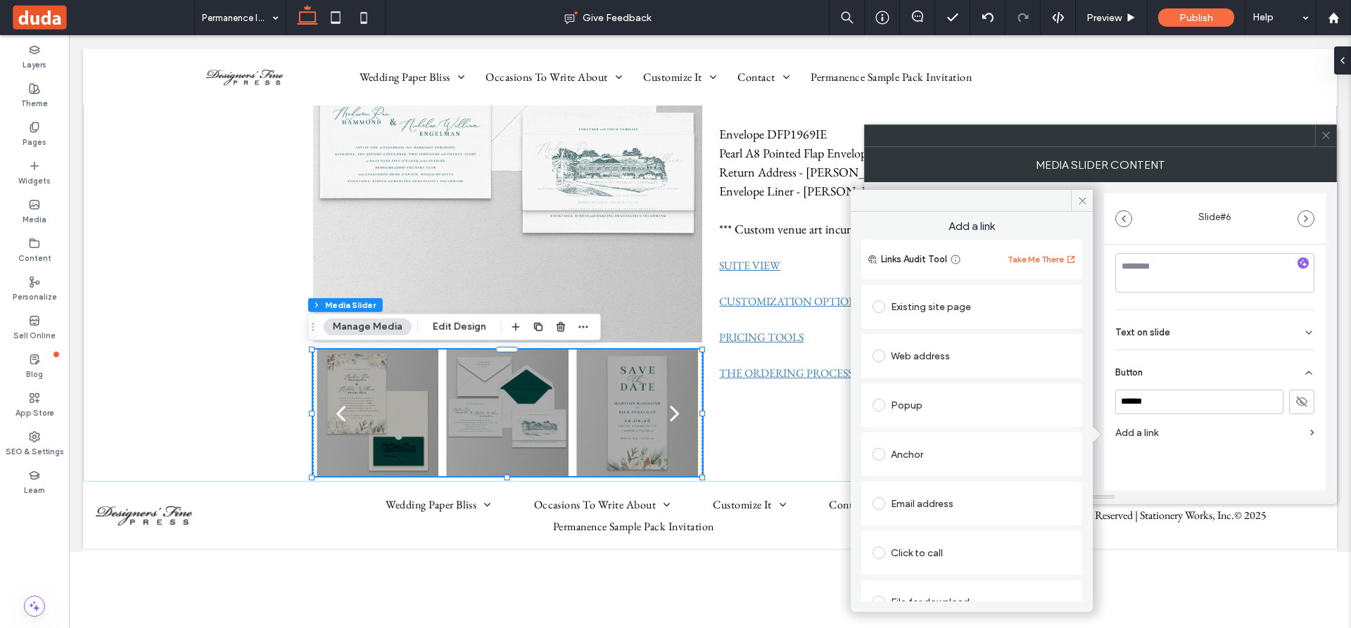
click at [877, 304] on span at bounding box center [878, 306] width 13 height 13
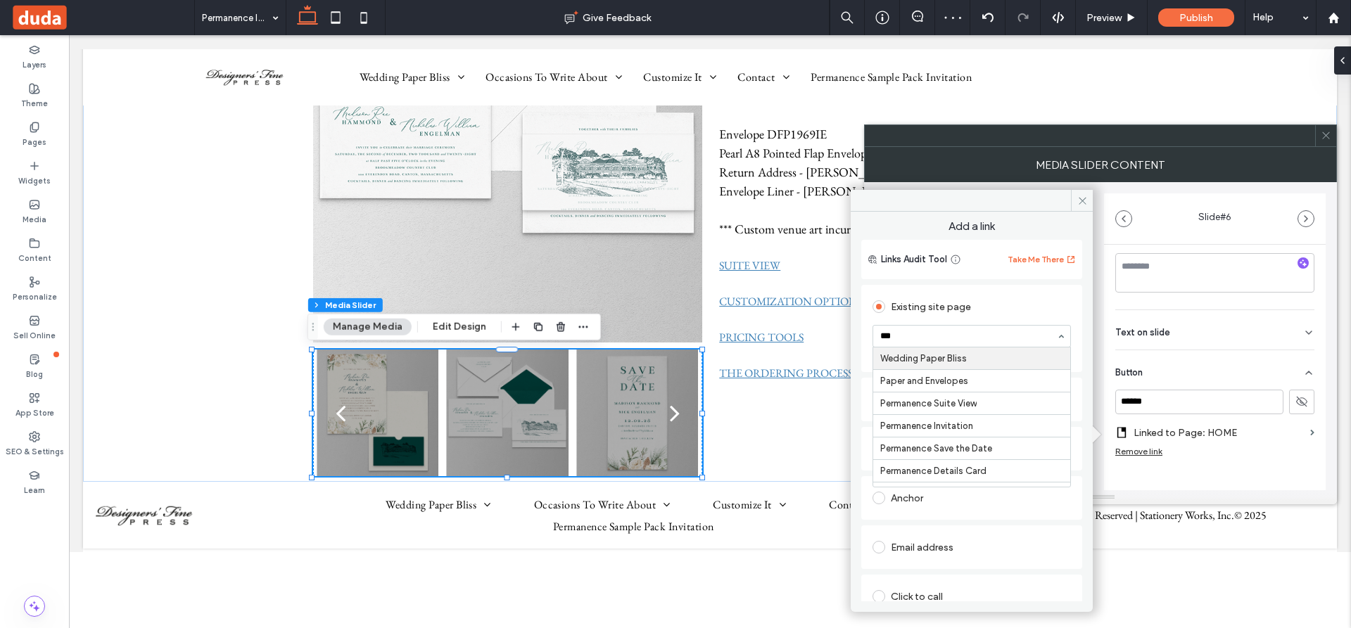
type input "****"
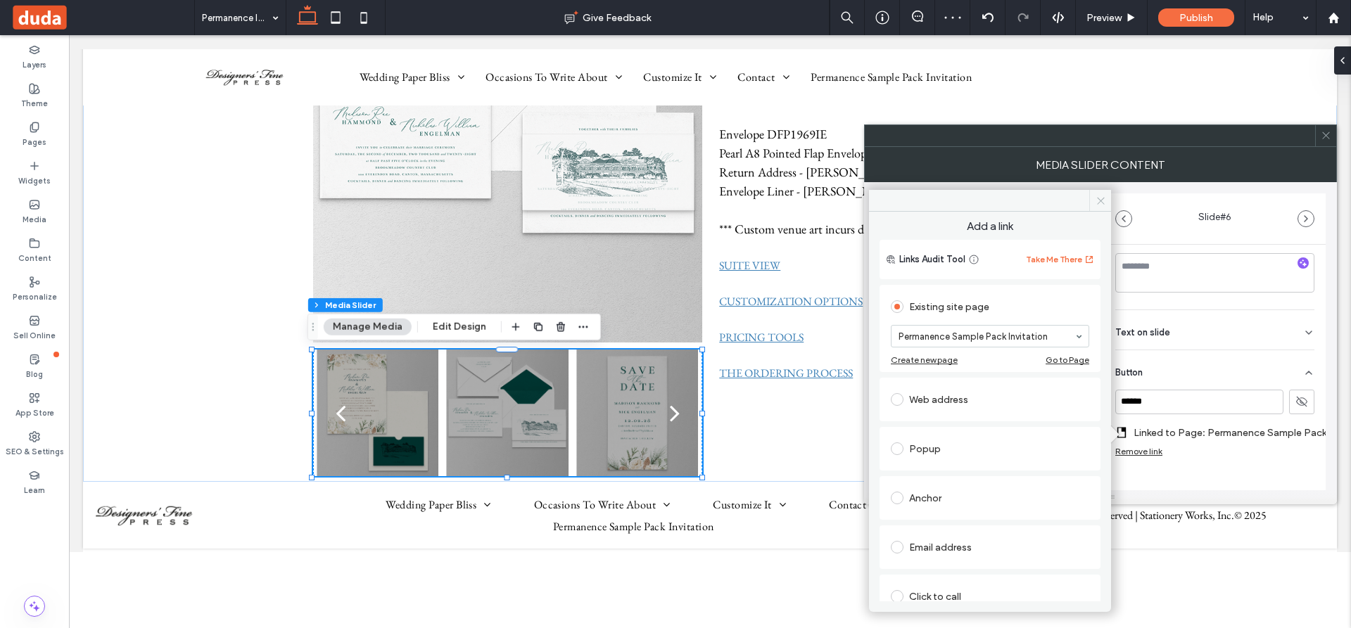
click at [1102, 198] on icon at bounding box center [1100, 201] width 11 height 11
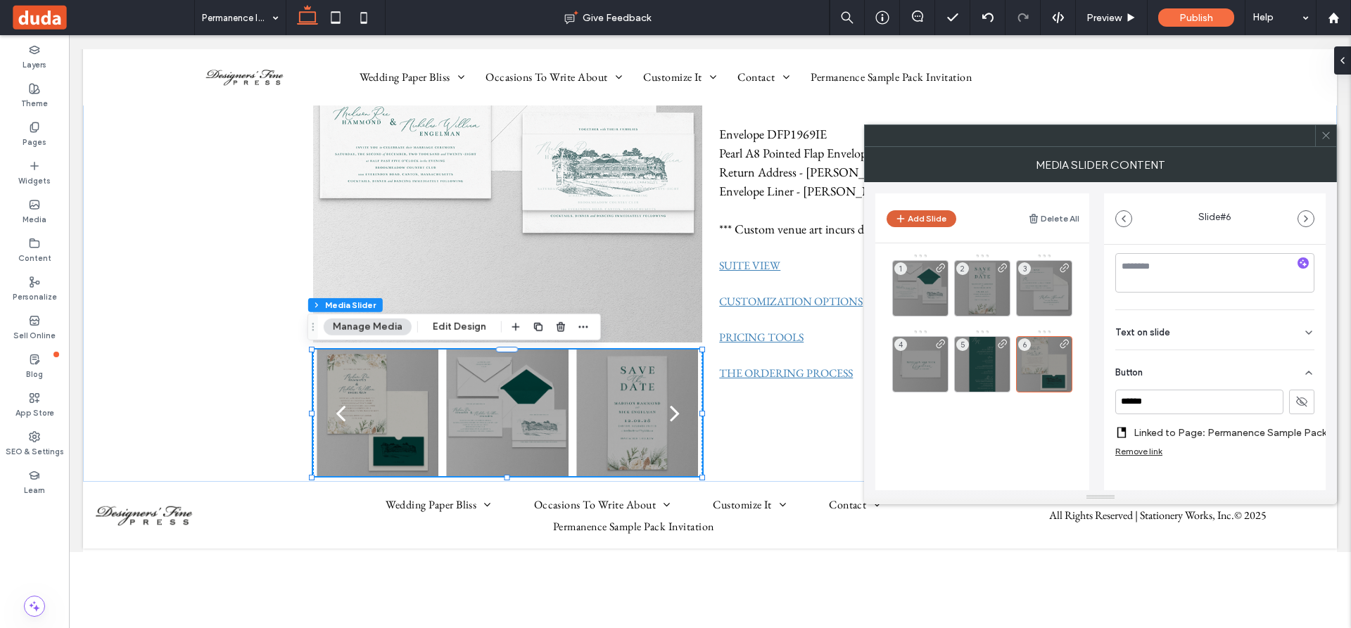
click at [905, 215] on icon "button" at bounding box center [900, 218] width 11 height 11
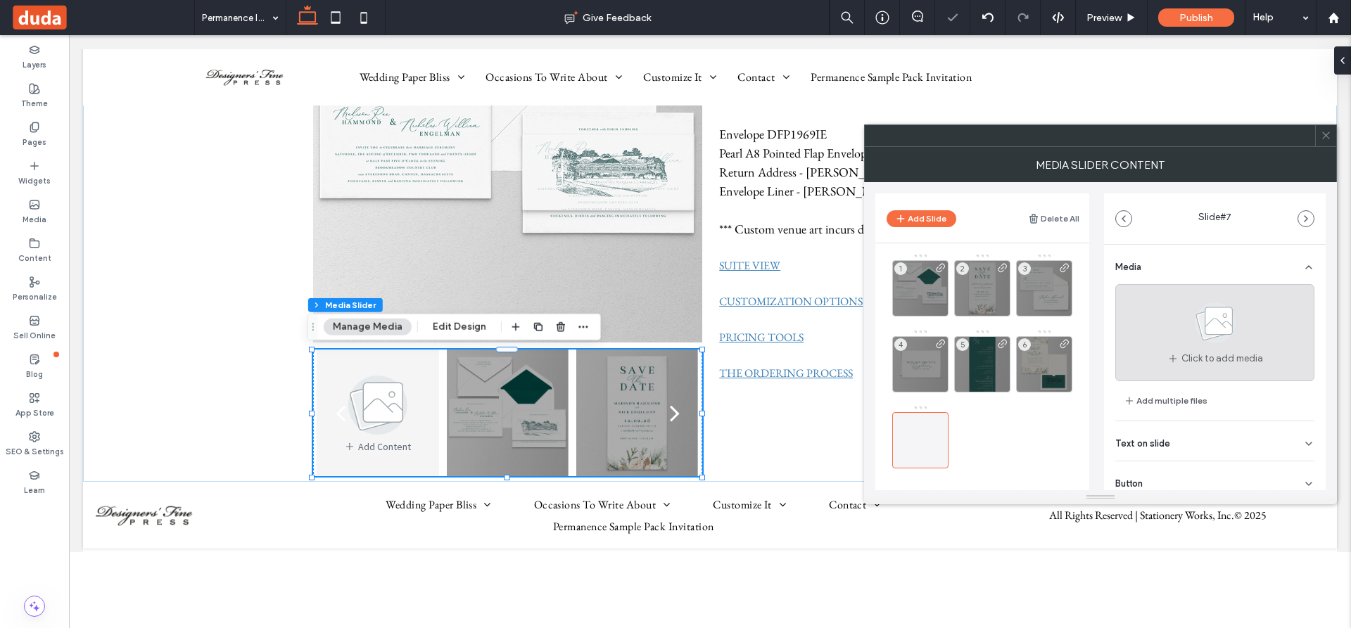
click at [1216, 331] on use at bounding box center [1214, 322] width 41 height 41
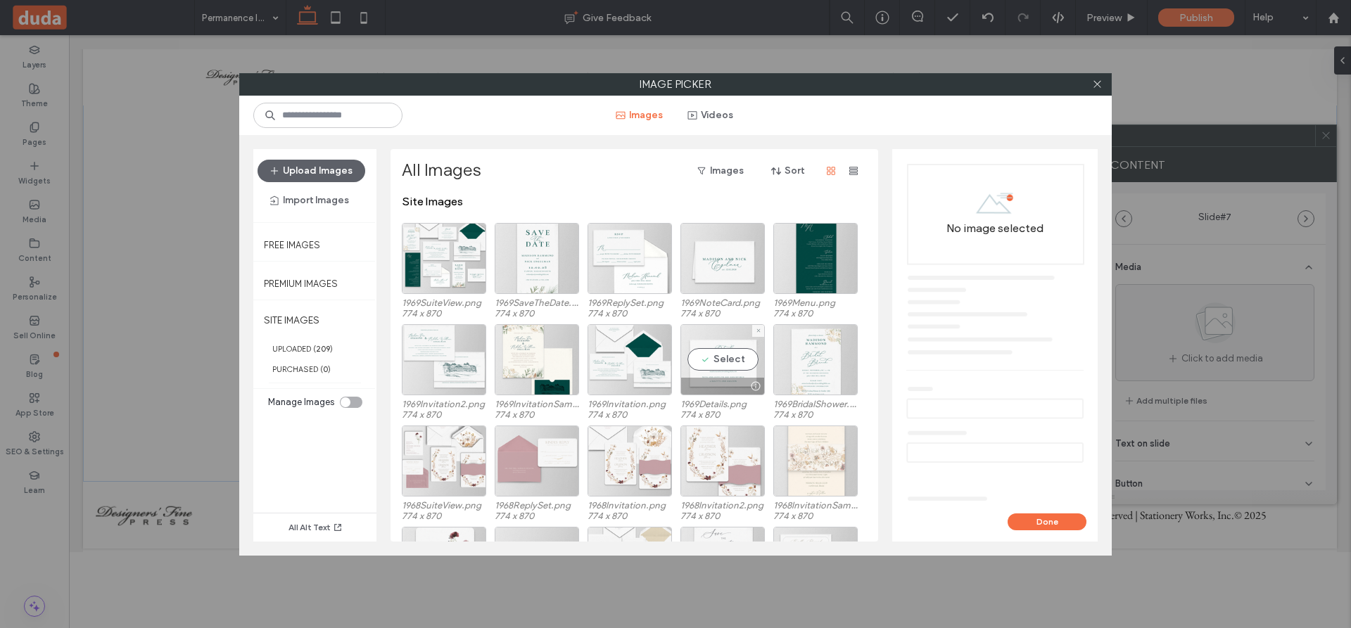
click at [734, 361] on div "Select" at bounding box center [722, 359] width 84 height 71
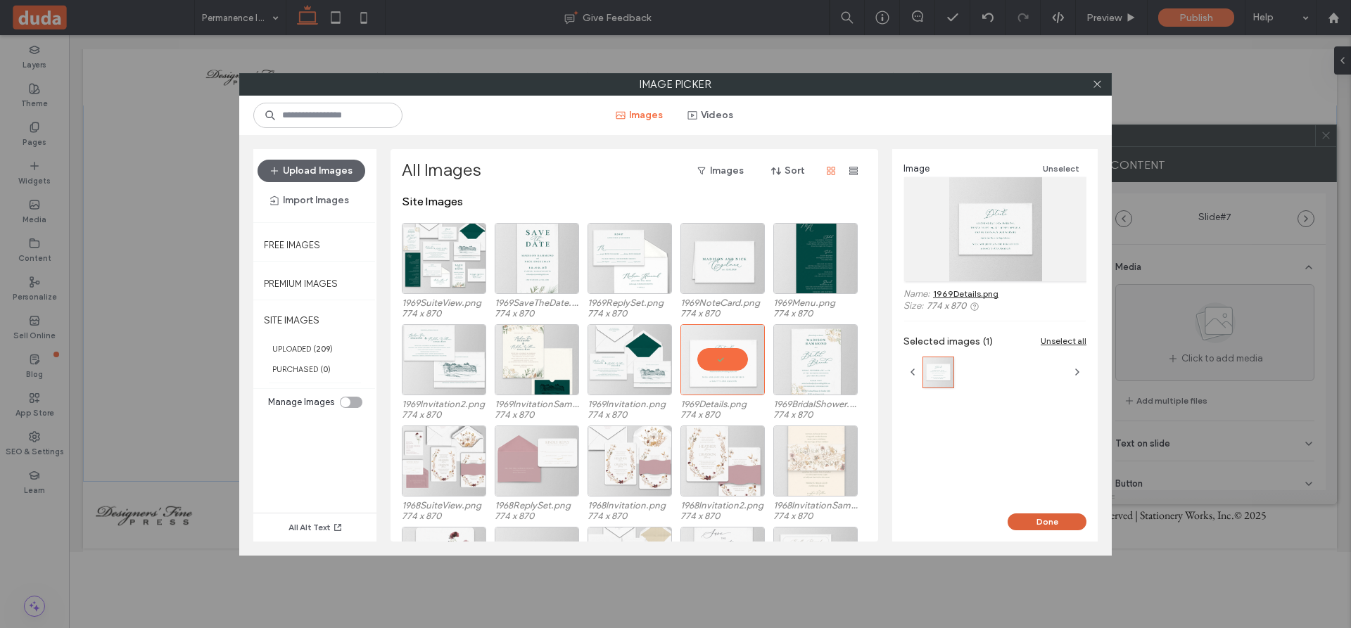
click at [1047, 518] on button "Done" at bounding box center [1046, 522] width 79 height 17
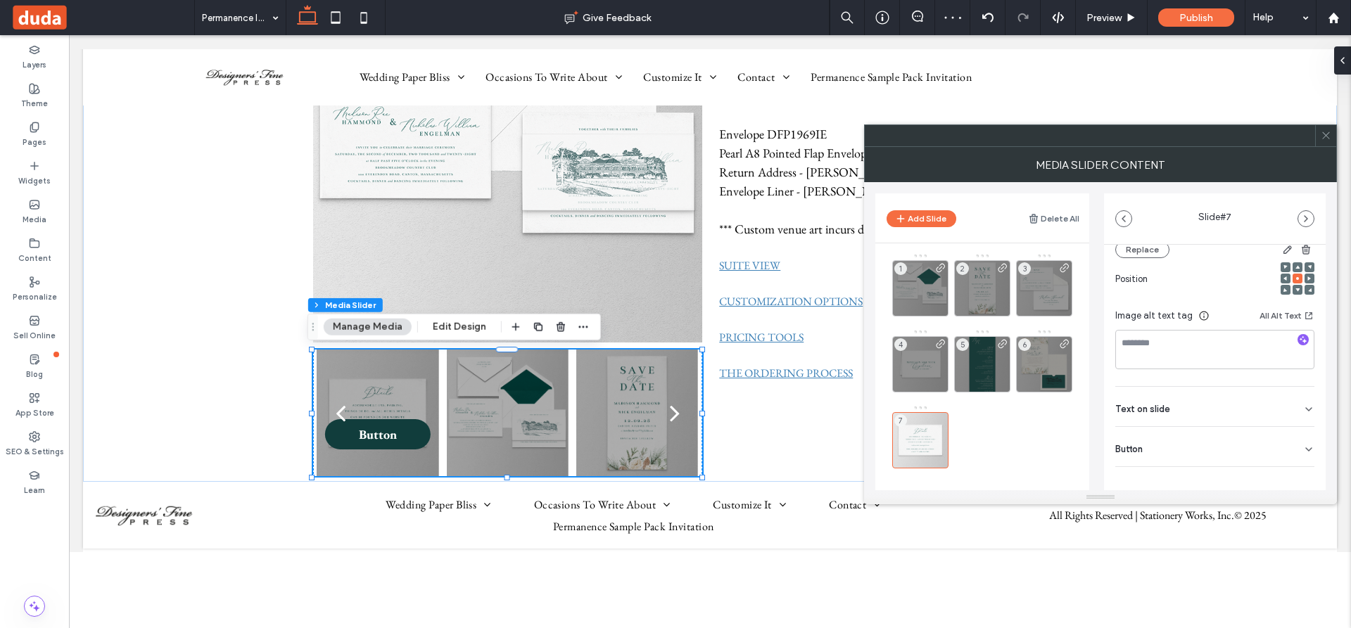
scroll to position [199, 0]
click at [1303, 434] on icon at bounding box center [1308, 439] width 11 height 11
click at [1295, 466] on icon at bounding box center [1301, 468] width 13 height 13
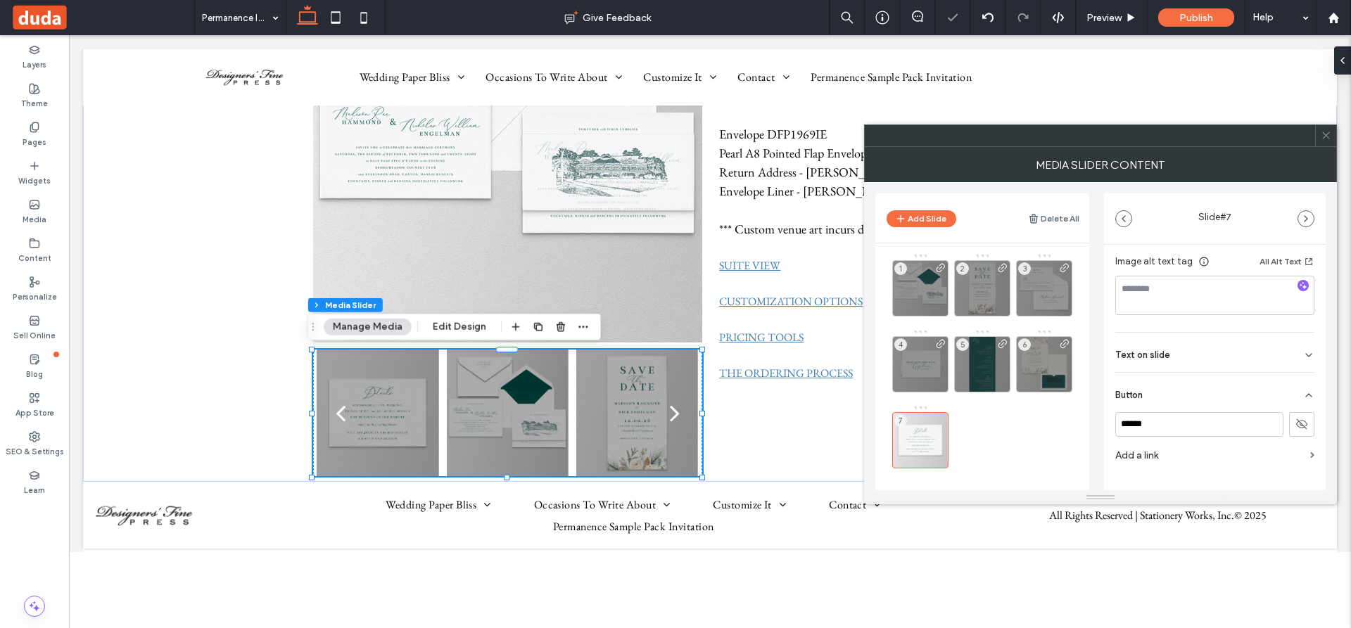
scroll to position [266, 0]
click at [1212, 434] on label "Add a link" at bounding box center [1209, 433] width 189 height 26
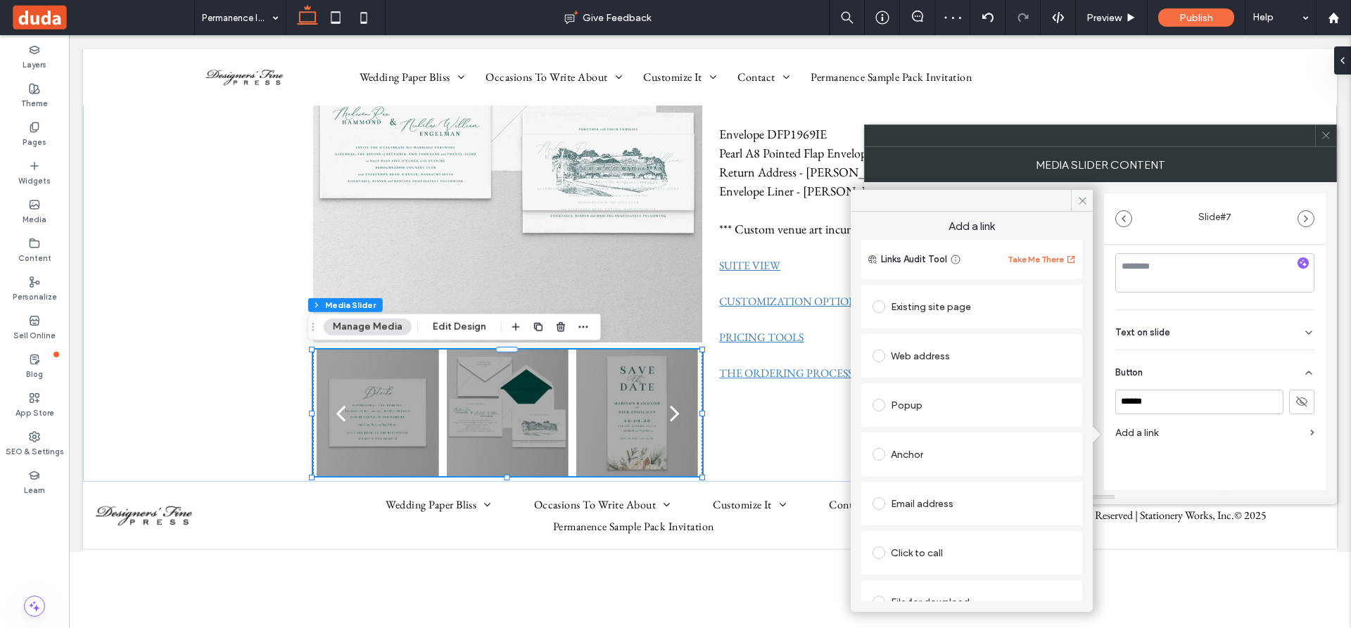
click at [879, 307] on span at bounding box center [878, 306] width 13 height 13
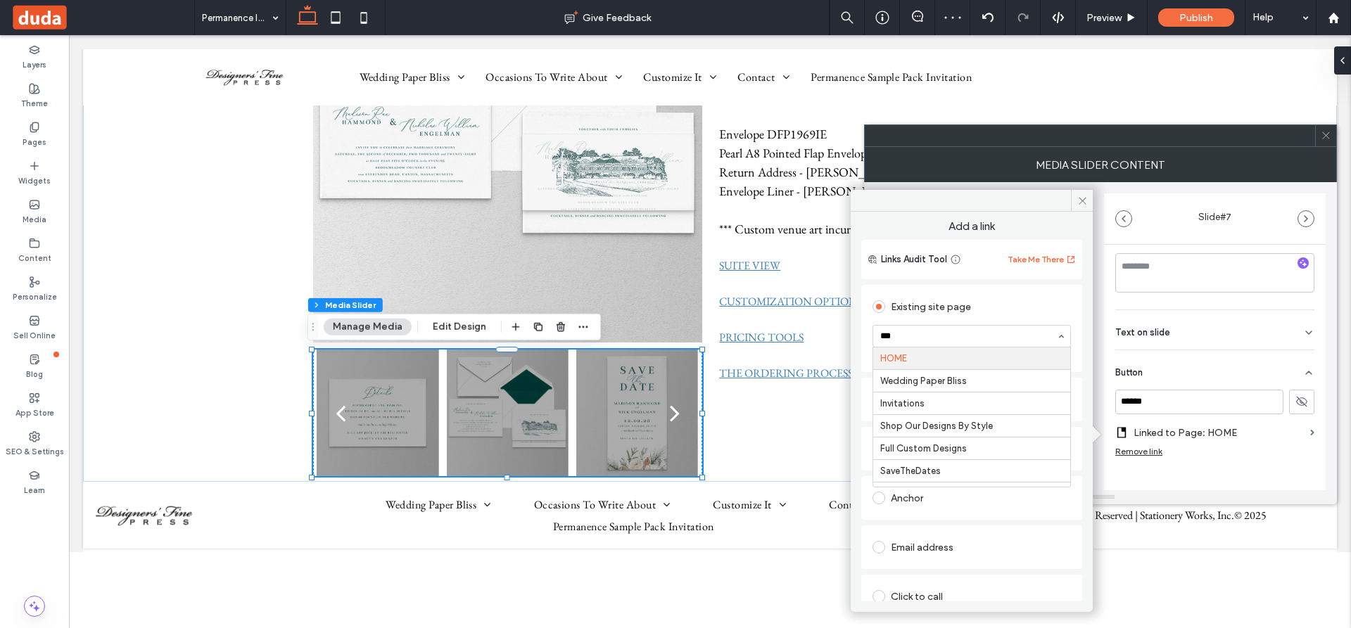
type input "****"
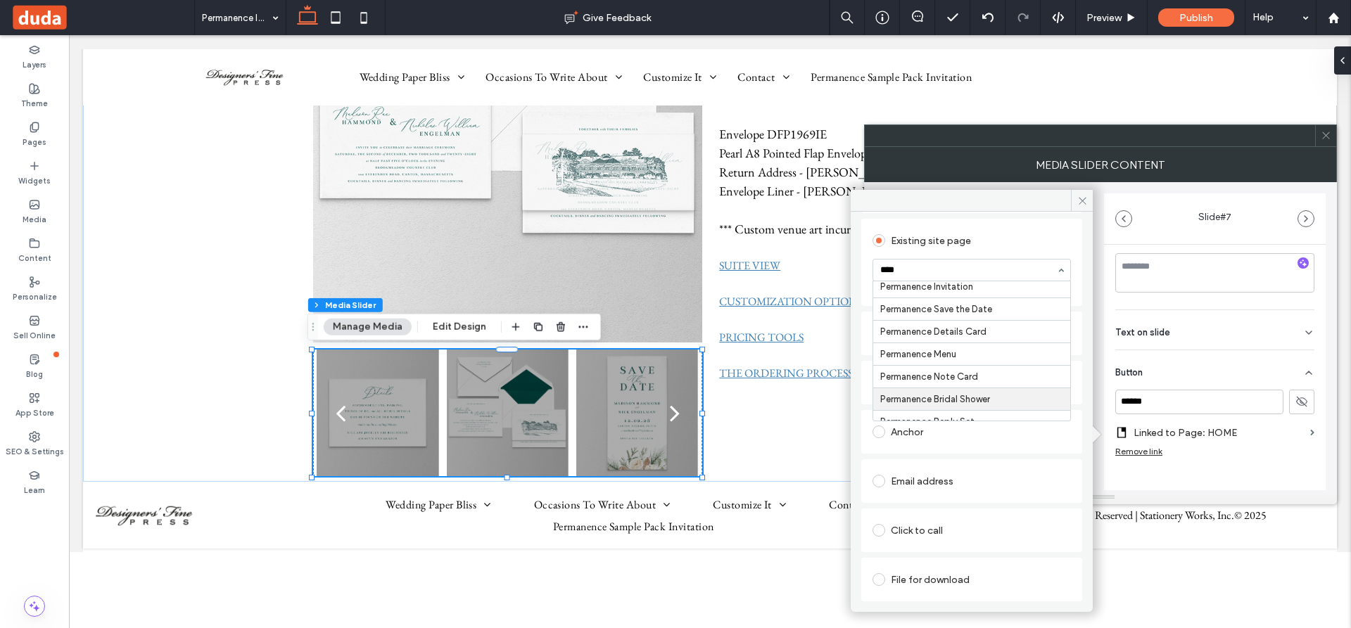
scroll to position [0, 0]
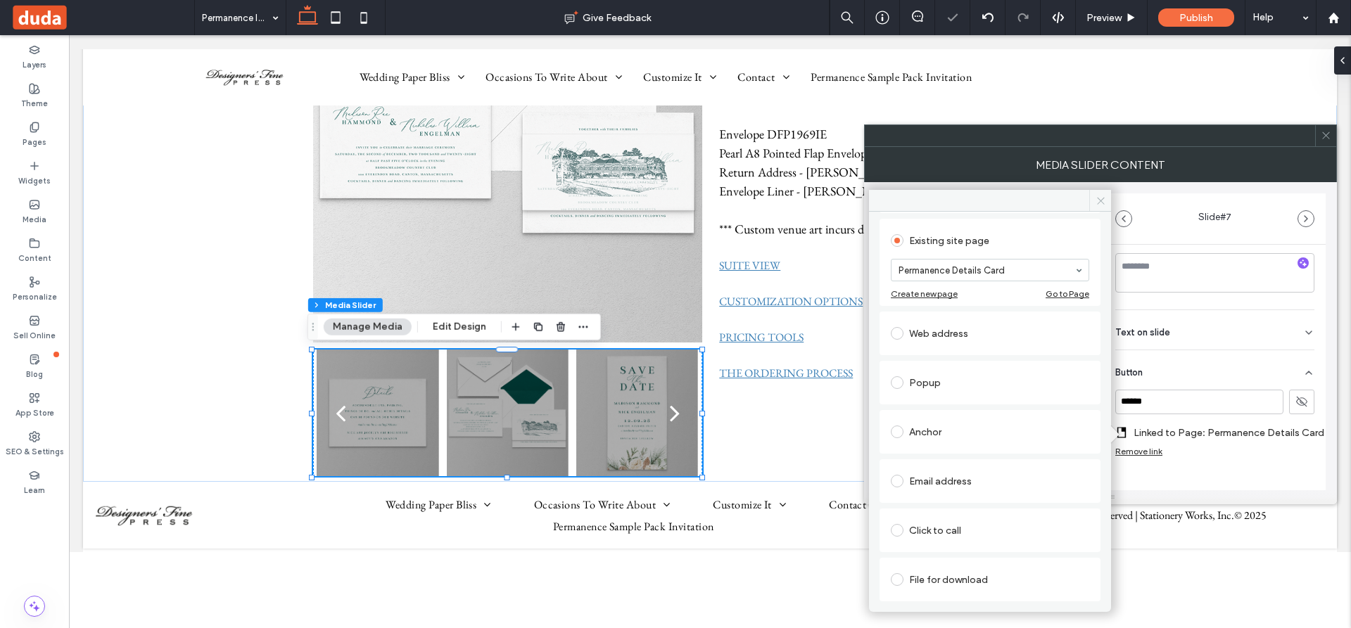
click at [1102, 200] on icon at bounding box center [1100, 201] width 11 height 11
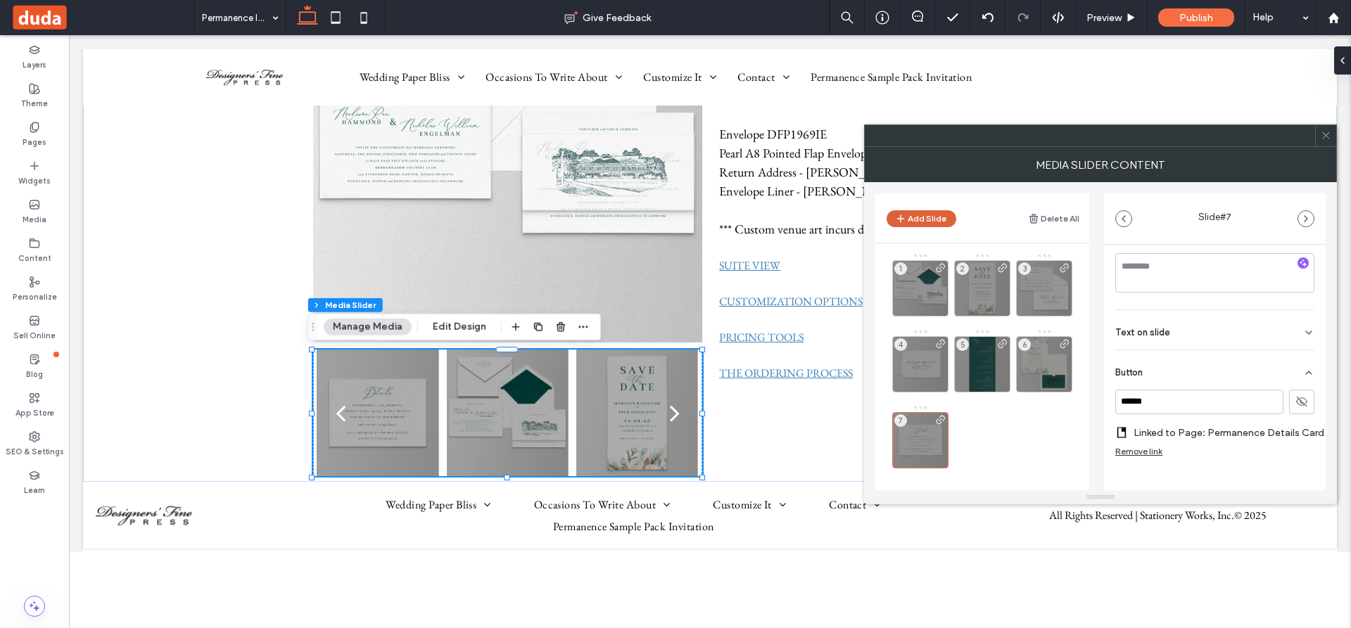
click at [918, 214] on button "Add Slide" at bounding box center [921, 218] width 70 height 17
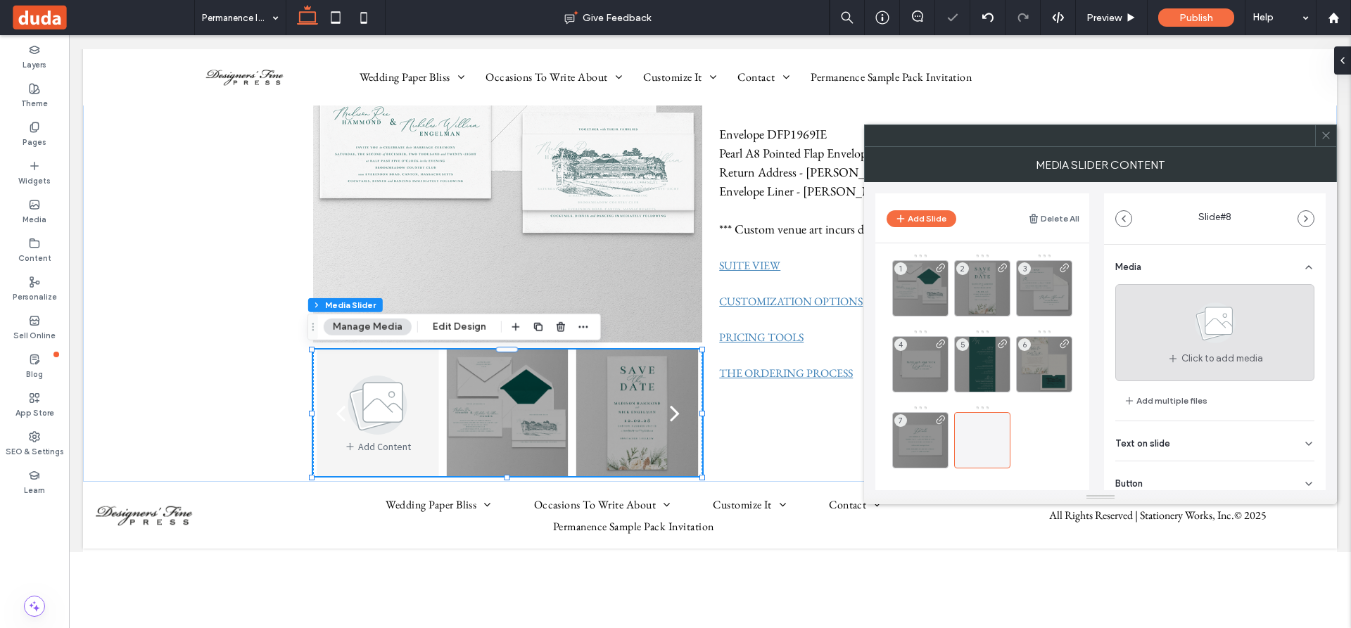
click at [1211, 321] on use at bounding box center [1214, 322] width 41 height 41
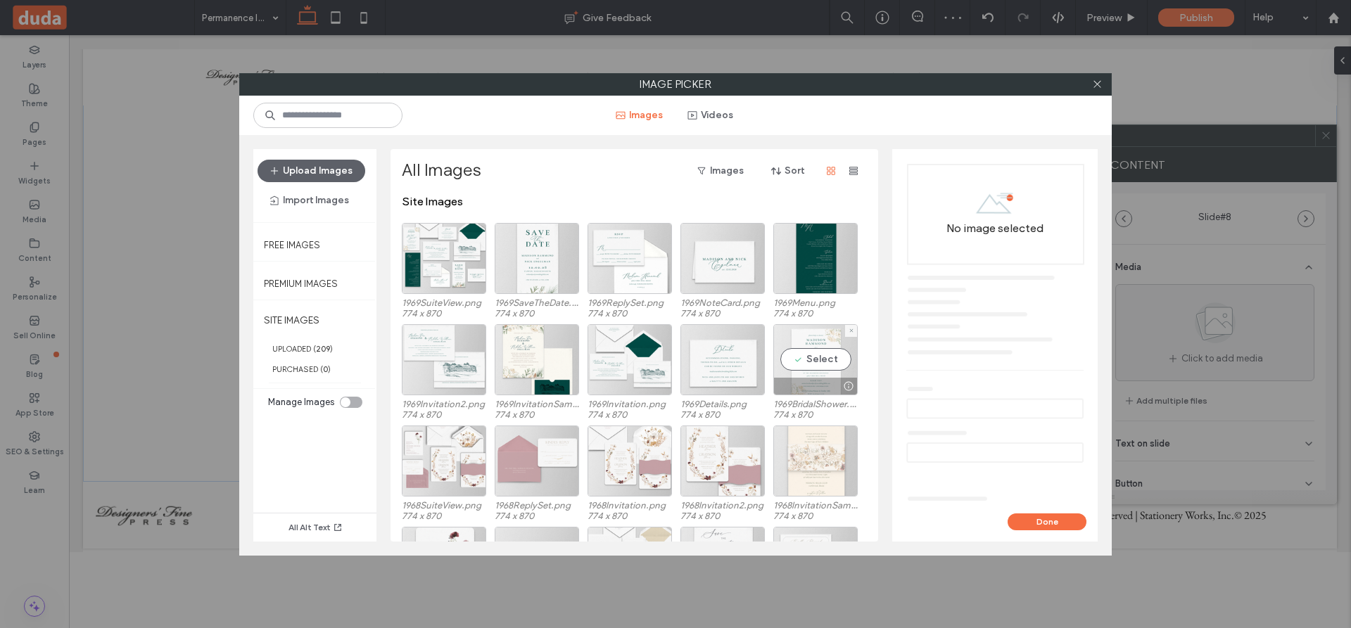
click at [822, 367] on div "Select" at bounding box center [815, 359] width 84 height 71
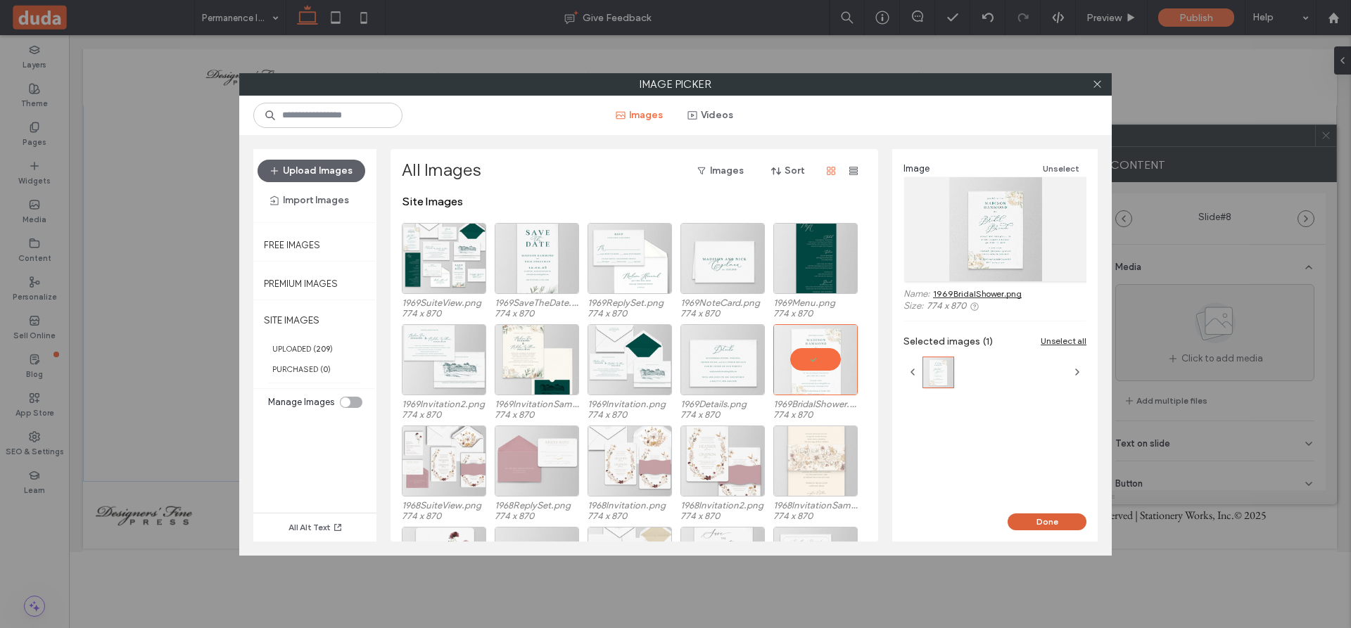
click at [1060, 522] on button "Done" at bounding box center [1046, 522] width 79 height 17
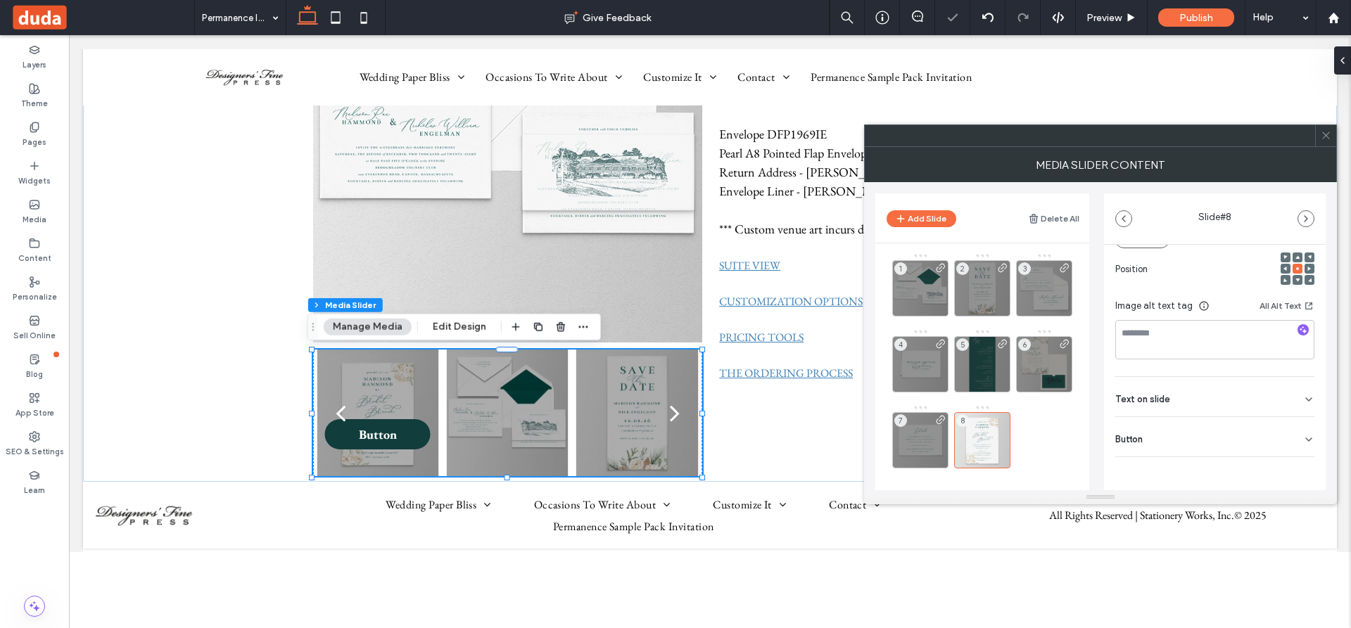
click at [1232, 442] on div "Button" at bounding box center [1214, 436] width 199 height 39
click at [1296, 471] on use at bounding box center [1301, 468] width 11 height 8
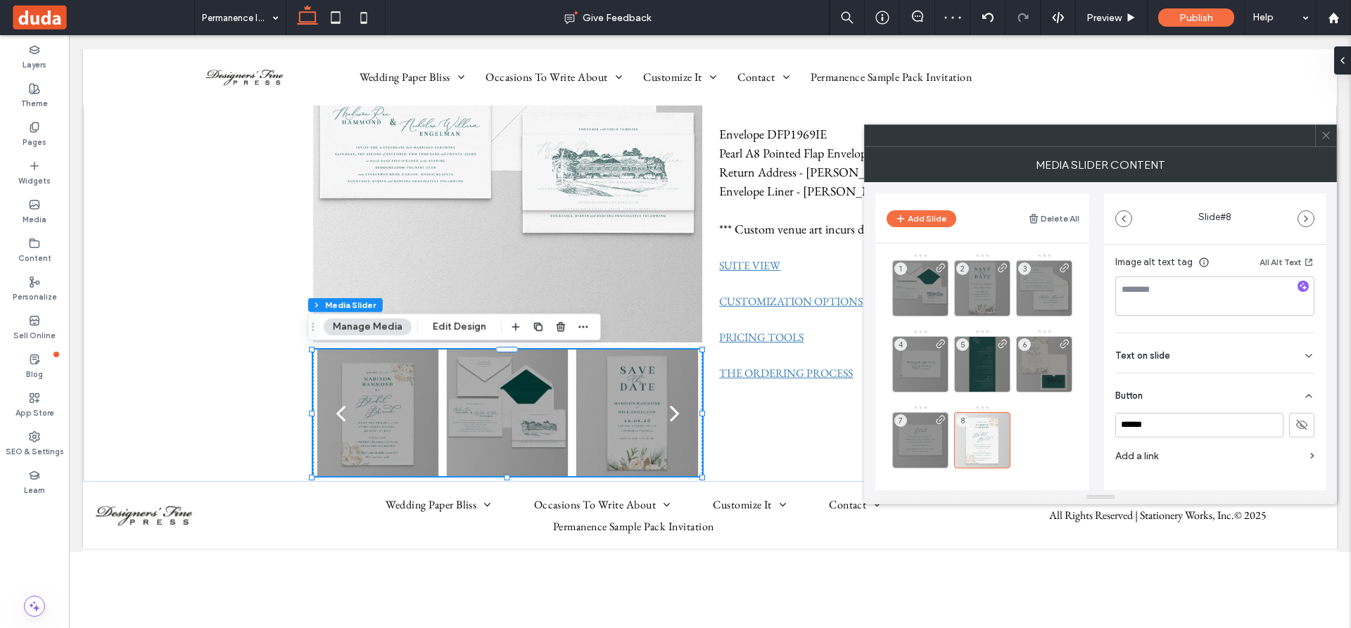
scroll to position [266, 0]
click at [1218, 432] on label "Add a link" at bounding box center [1209, 433] width 189 height 26
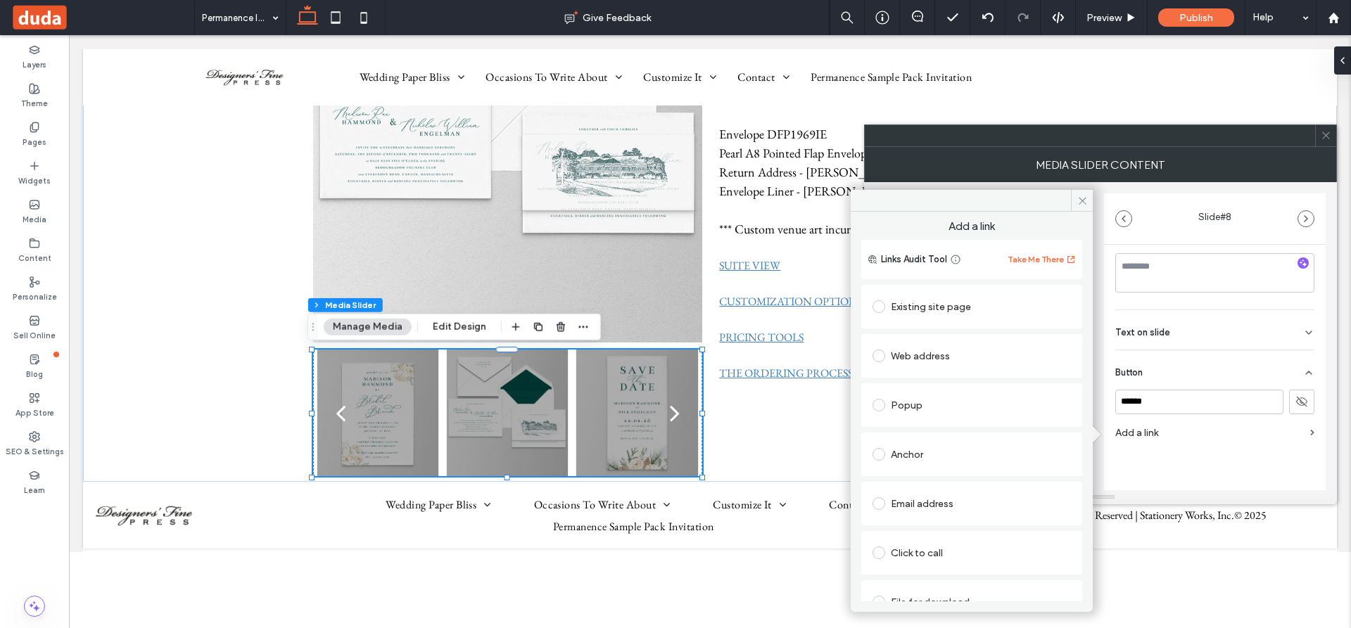
click at [876, 307] on span at bounding box center [878, 306] width 13 height 13
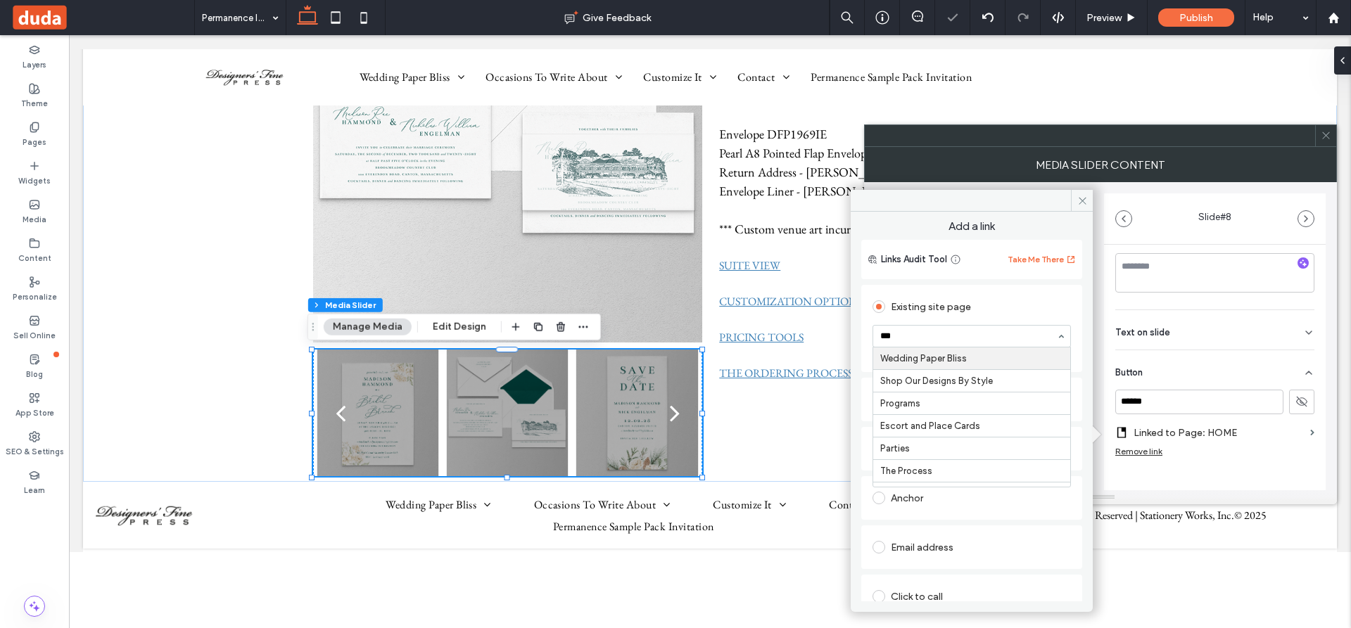
type input "****"
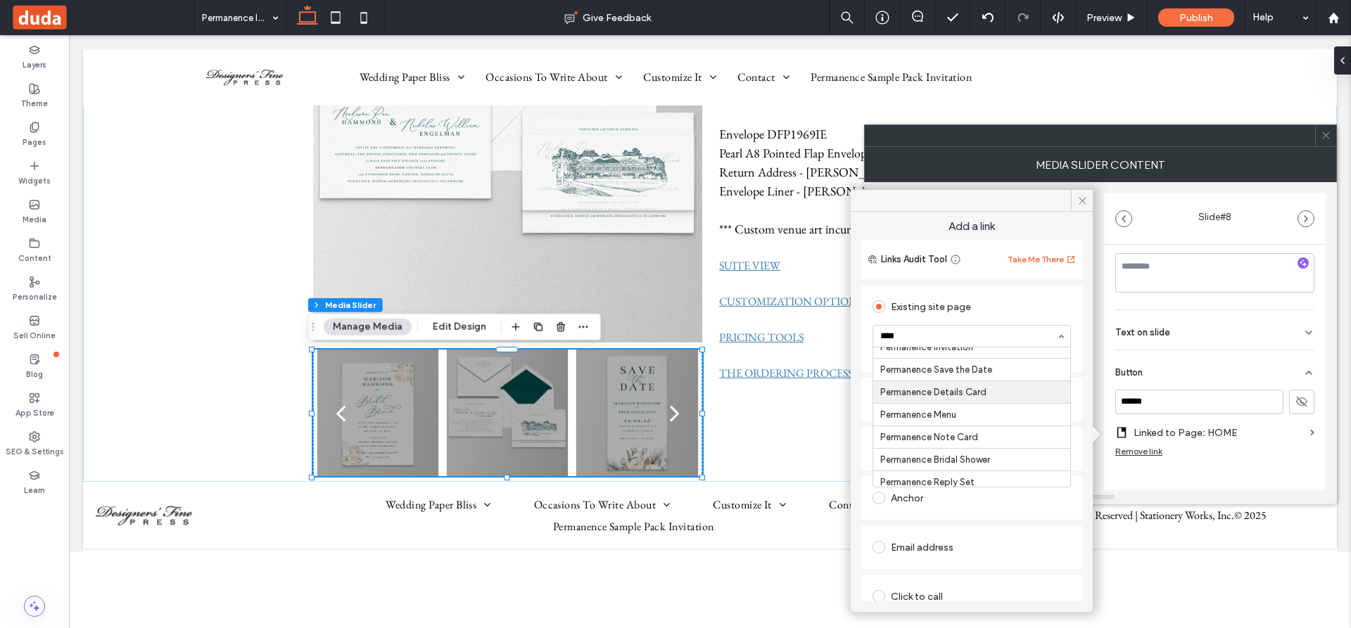
scroll to position [63, 0]
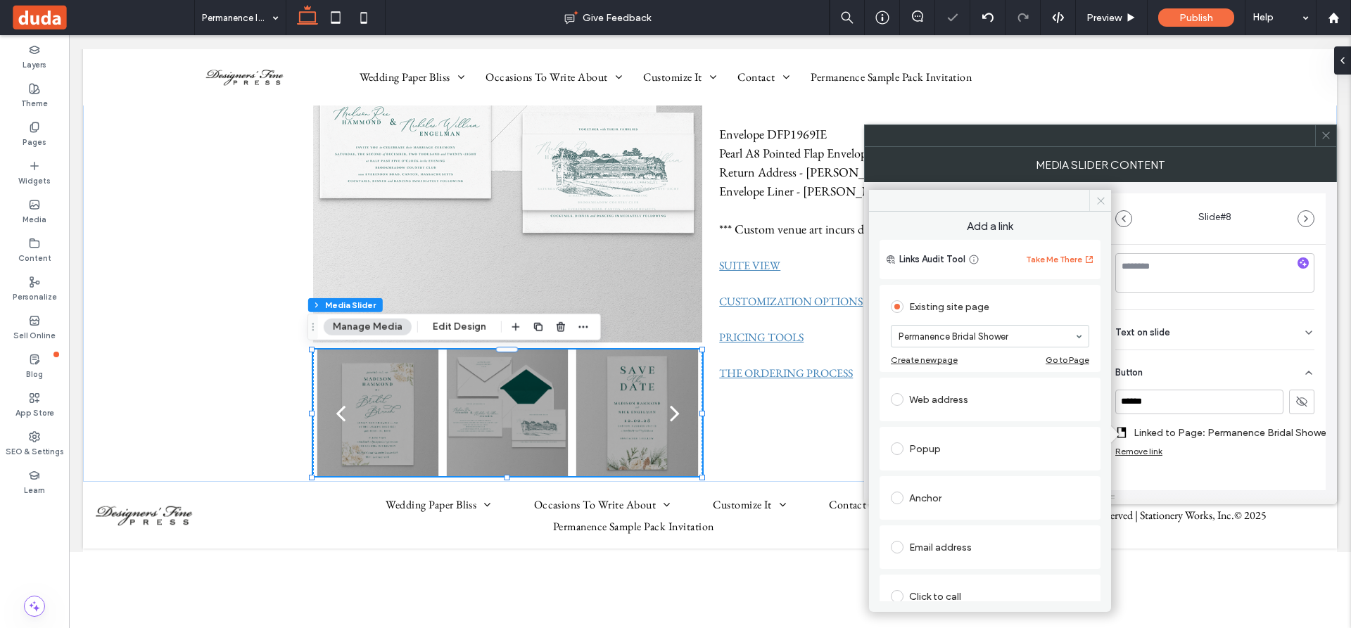
click at [1102, 198] on icon at bounding box center [1100, 201] width 11 height 11
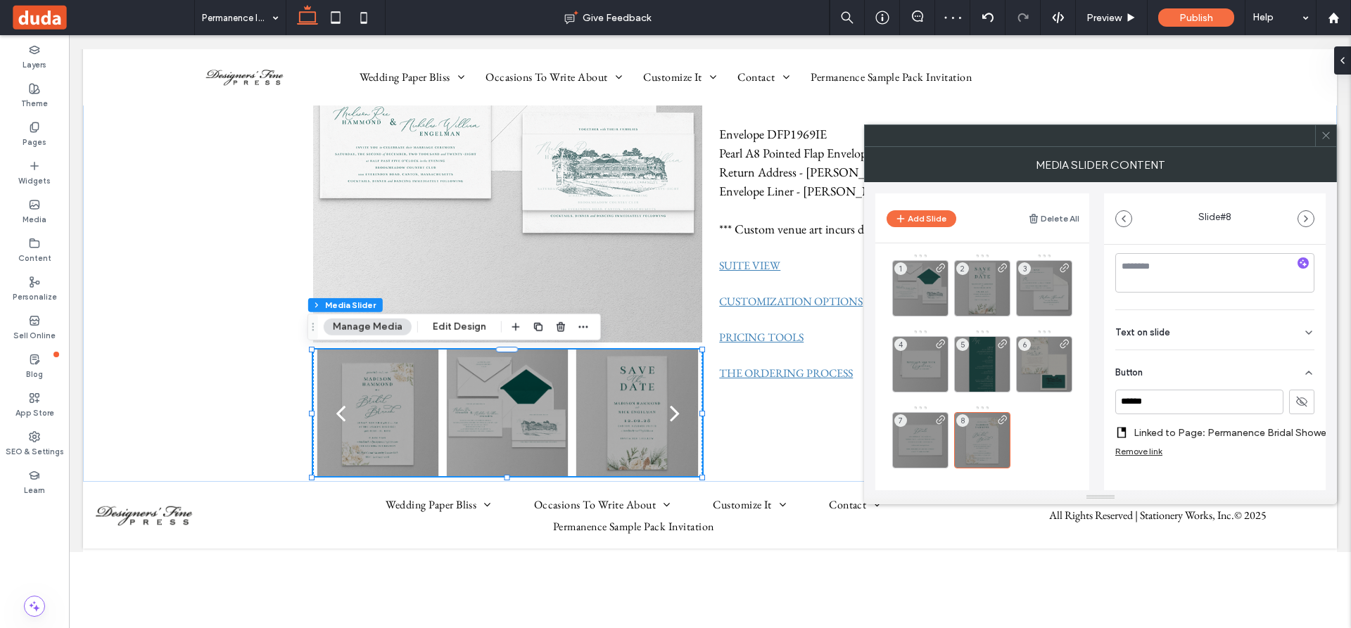
click at [995, 207] on header "Add Slide Delete All" at bounding box center [982, 217] width 214 height 49
click at [1325, 134] on icon at bounding box center [1325, 135] width 11 height 11
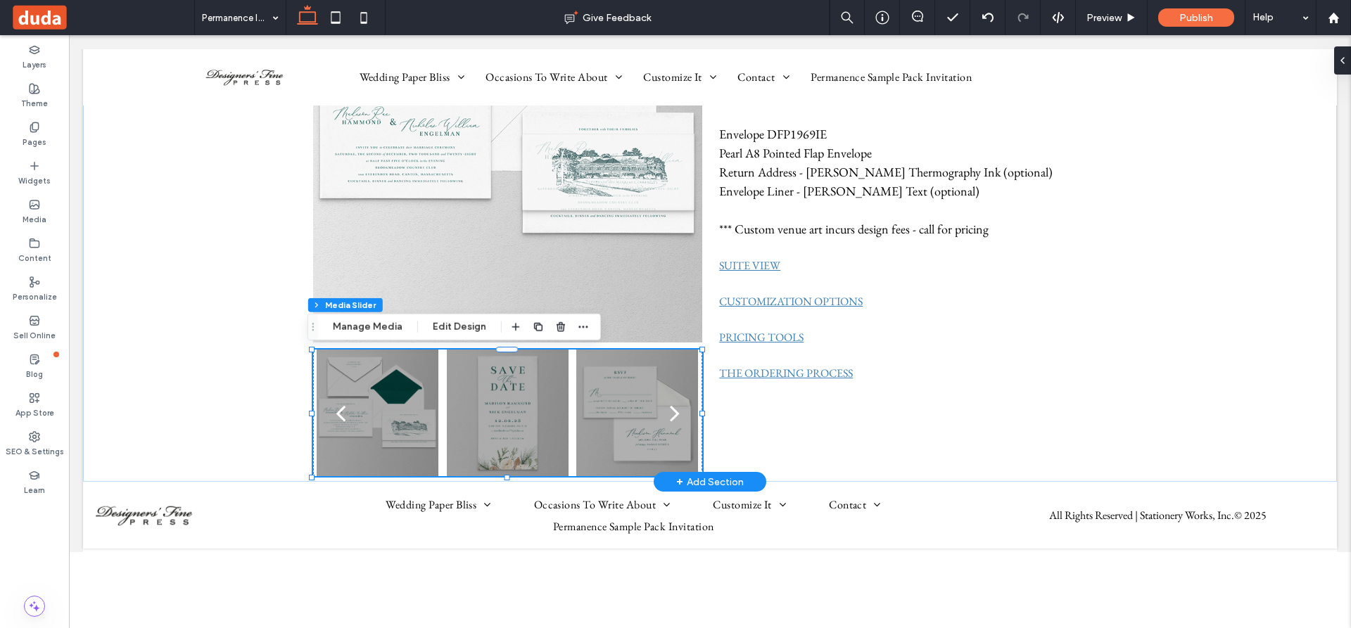
click at [473, 430] on div at bounding box center [508, 422] width 122 height 60
click at [585, 323] on icon "button" at bounding box center [583, 326] width 11 height 11
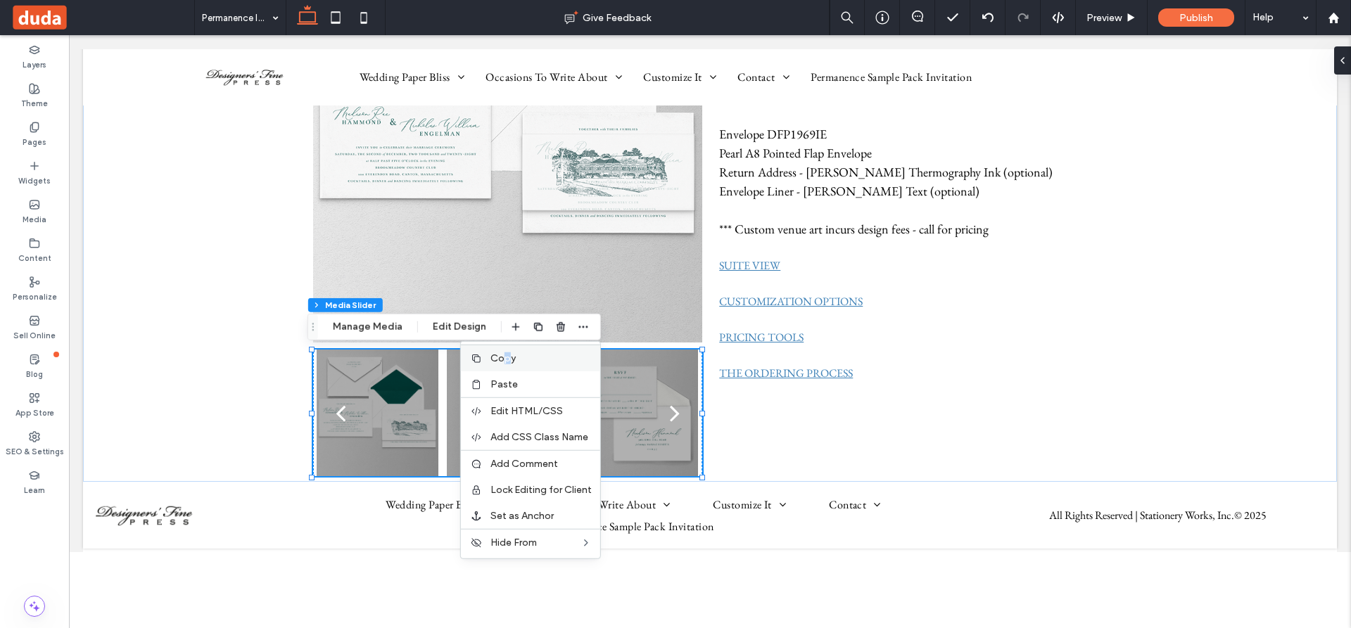
click at [504, 356] on span "Copy" at bounding box center [502, 358] width 25 height 12
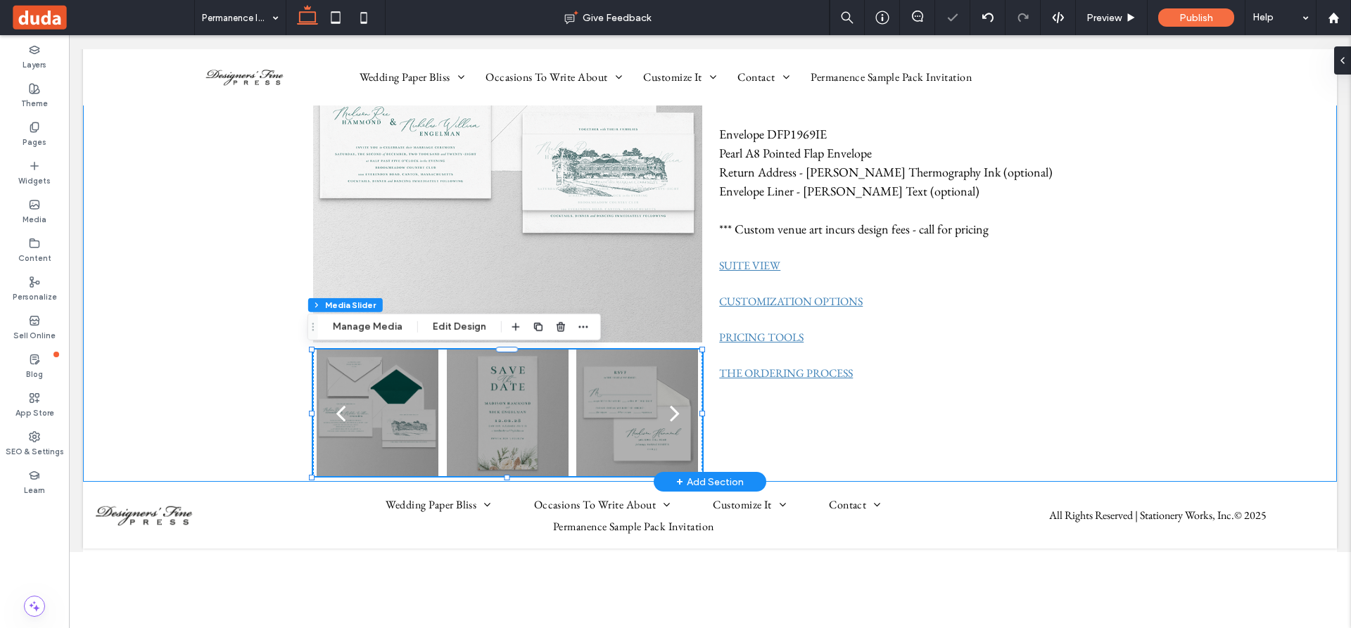
click at [221, 298] on div "a a a a Permanence Invitation Invitation DFP1969I Pearl 130# Cover (Top Layer) …" at bounding box center [710, 196] width 1254 height 574
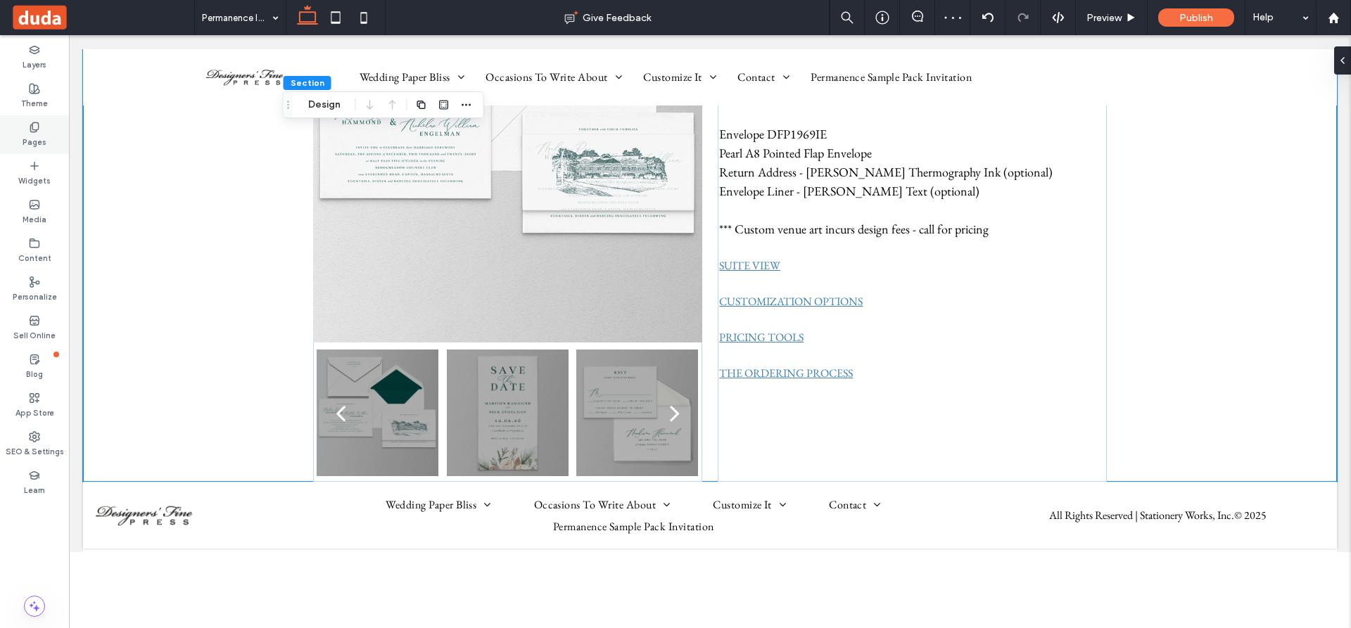
click at [32, 129] on use at bounding box center [34, 126] width 8 height 9
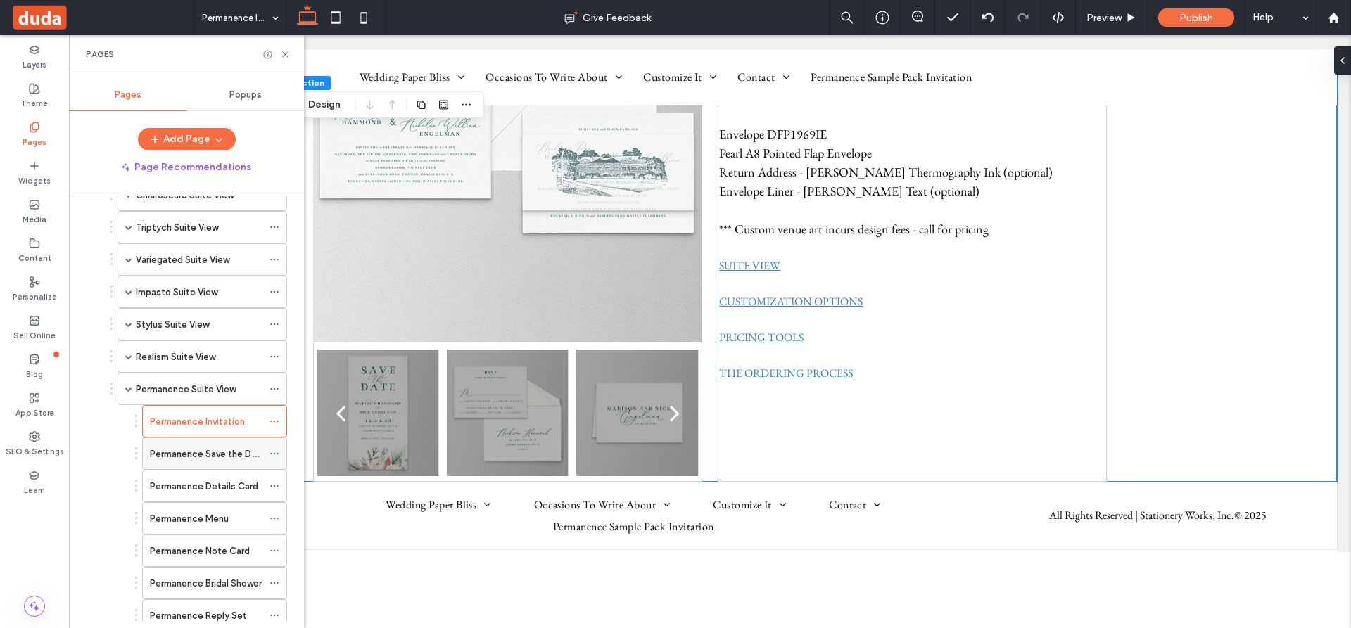
scroll to position [633, 0]
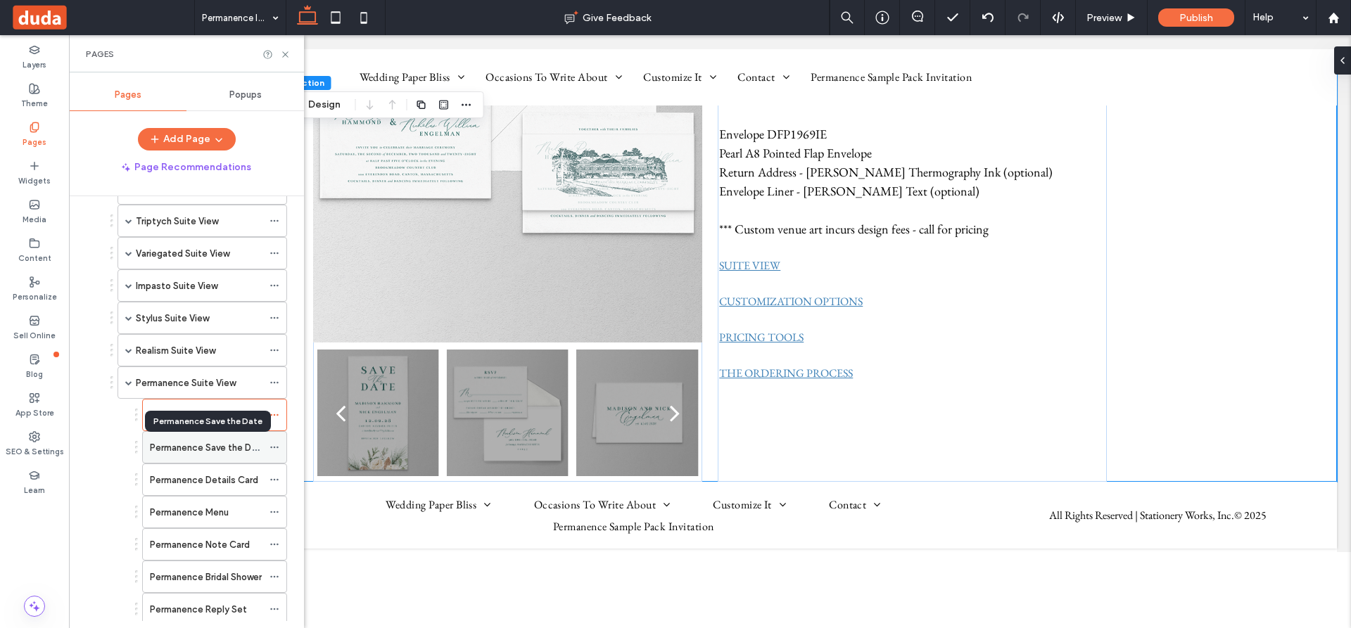
click at [210, 445] on label "Permanence Save the Date" at bounding box center [208, 447] width 116 height 25
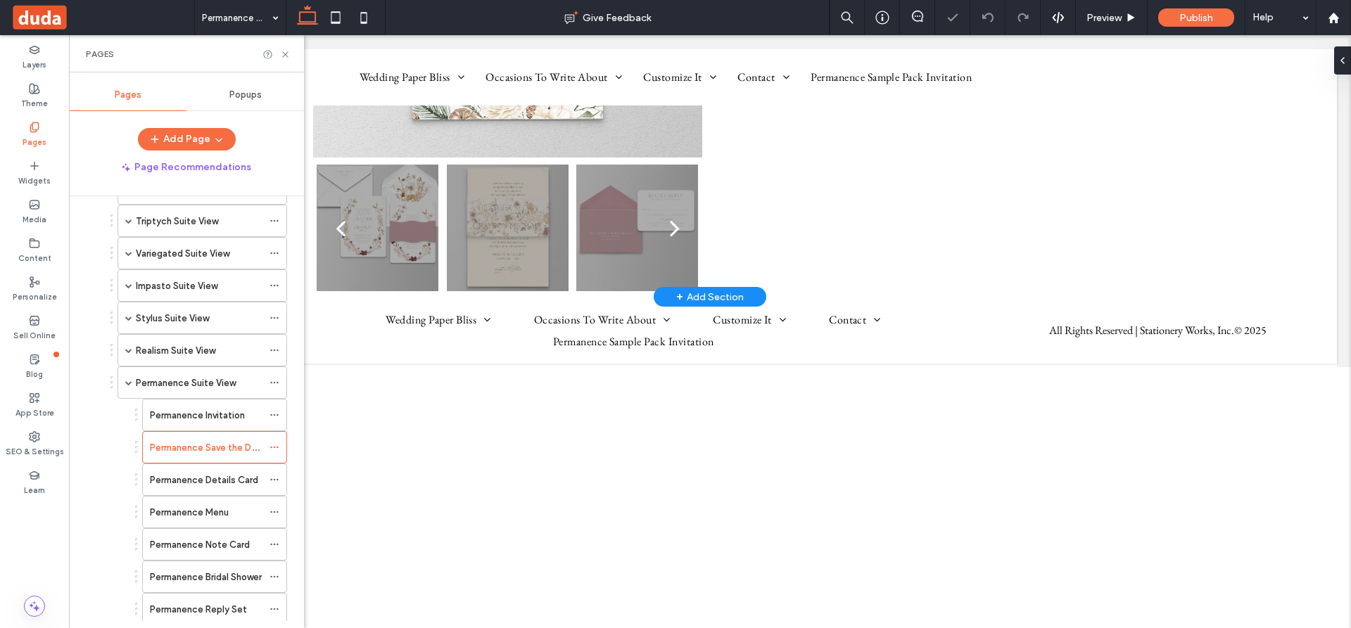
scroll to position [404, 0]
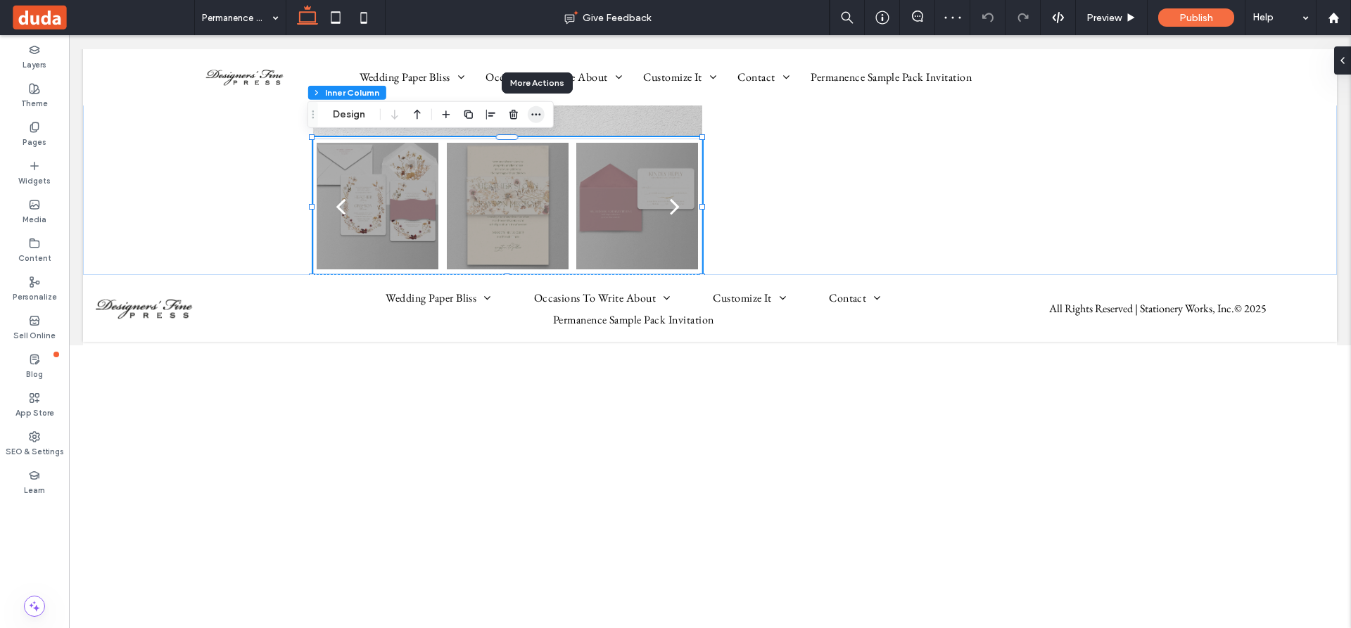
click at [535, 113] on icon "button" at bounding box center [535, 114] width 11 height 11
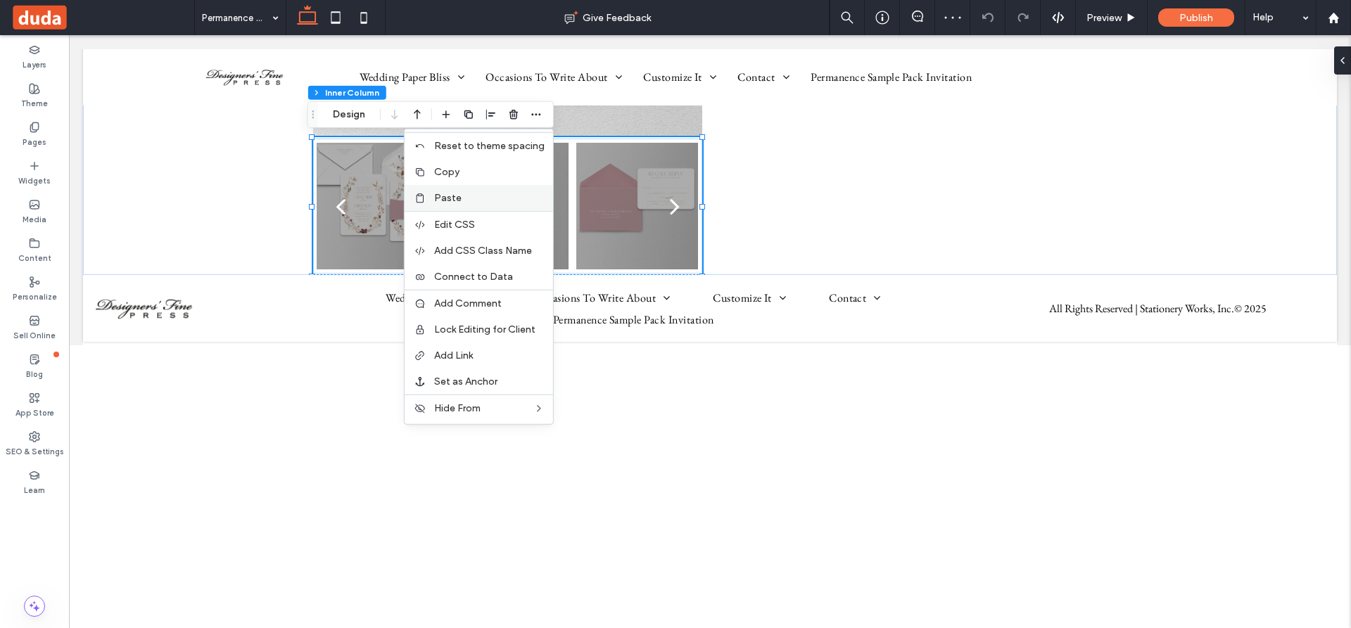
click at [453, 197] on span "Paste" at bounding box center [447, 198] width 27 height 12
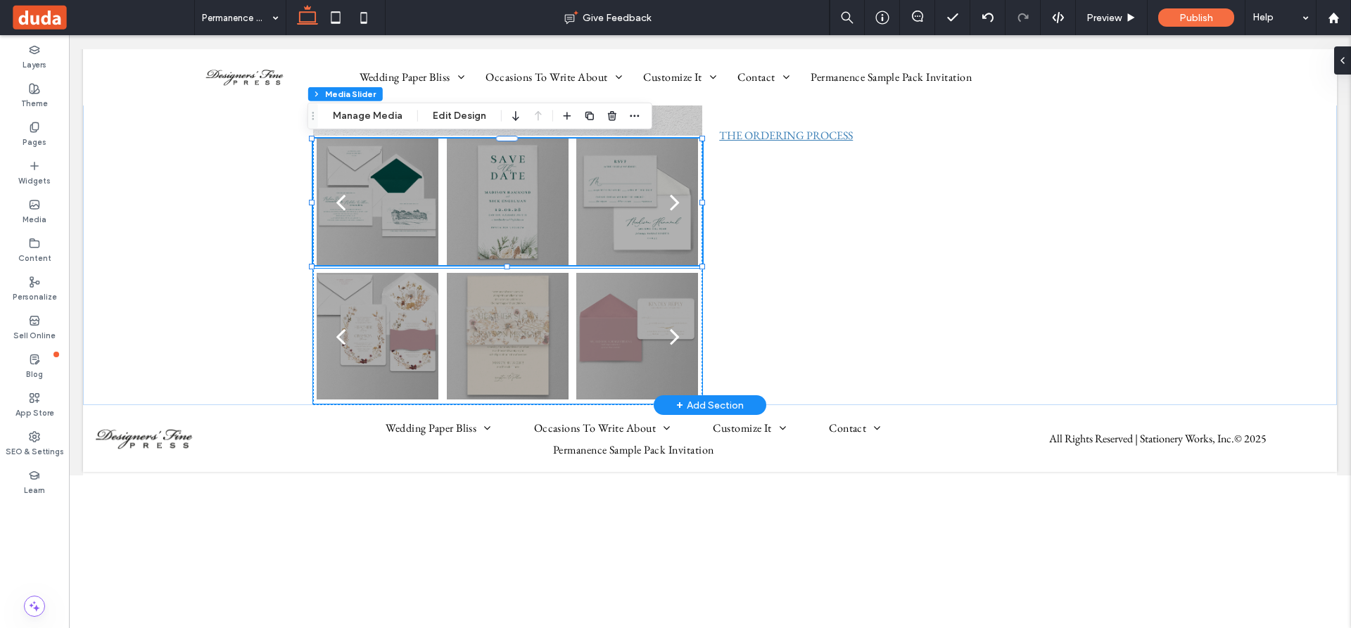
click at [485, 331] on div at bounding box center [508, 345] width 122 height 60
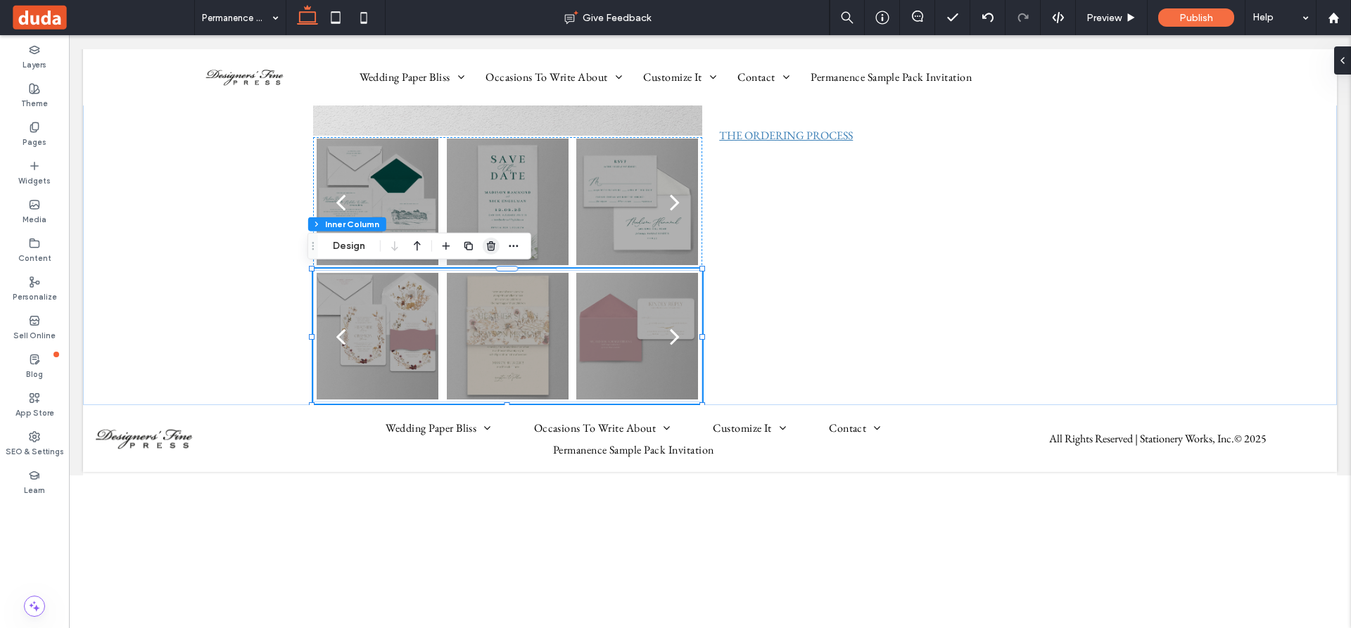
click at [490, 246] on use "button" at bounding box center [491, 245] width 8 height 9
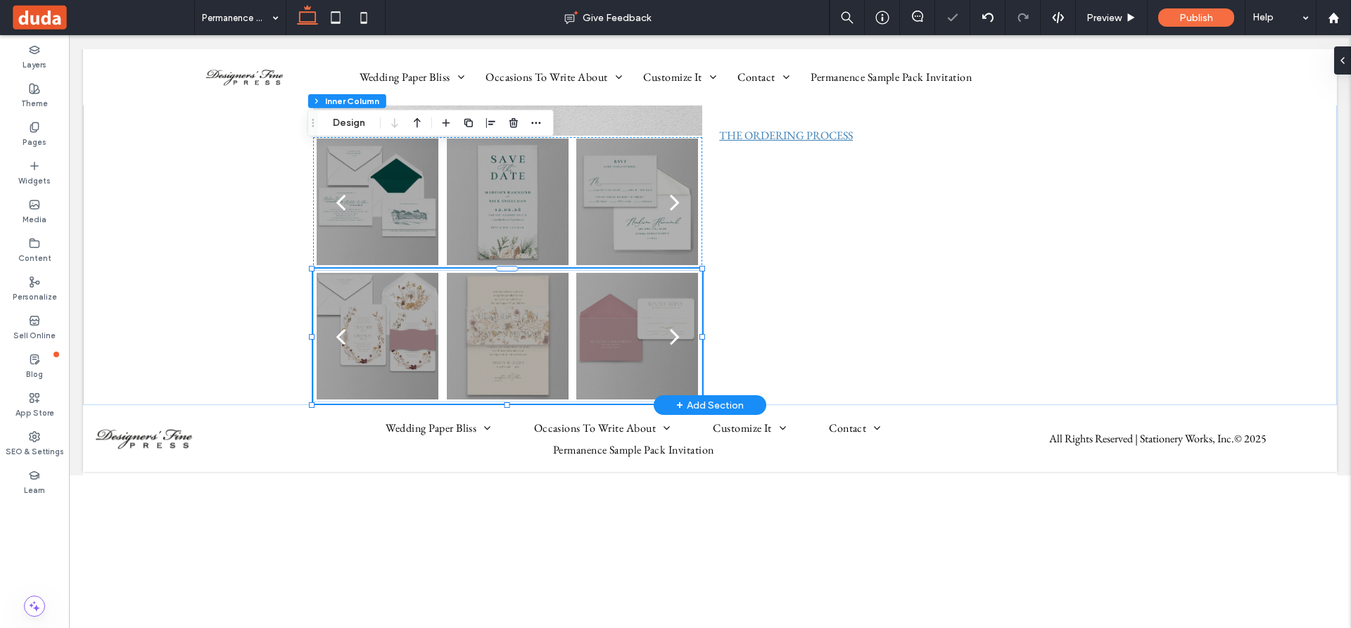
scroll to position [395, 0]
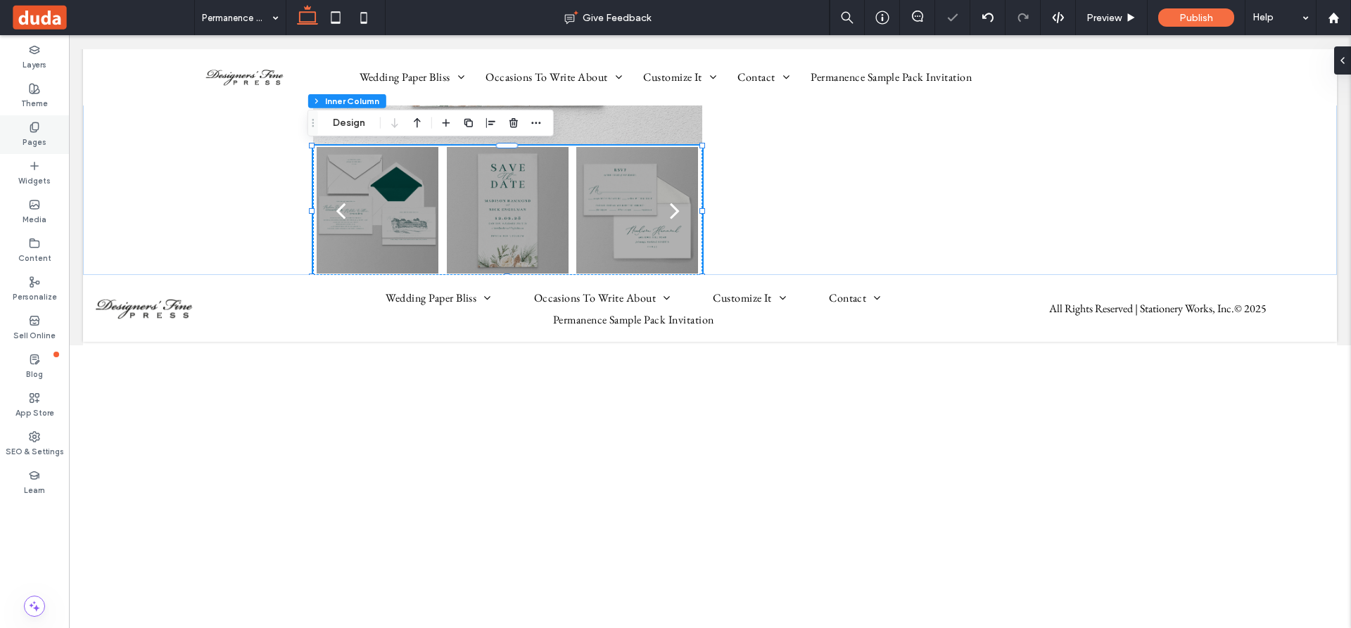
click at [33, 125] on icon at bounding box center [34, 127] width 11 height 11
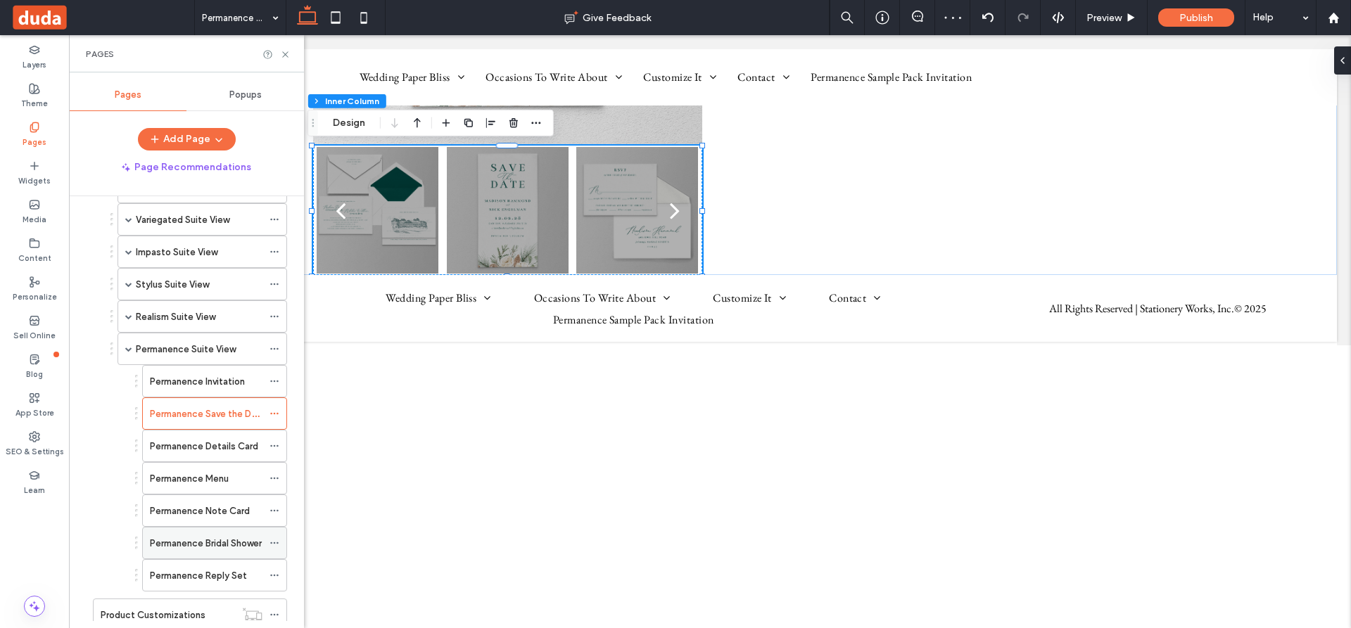
scroll to position [703, 0]
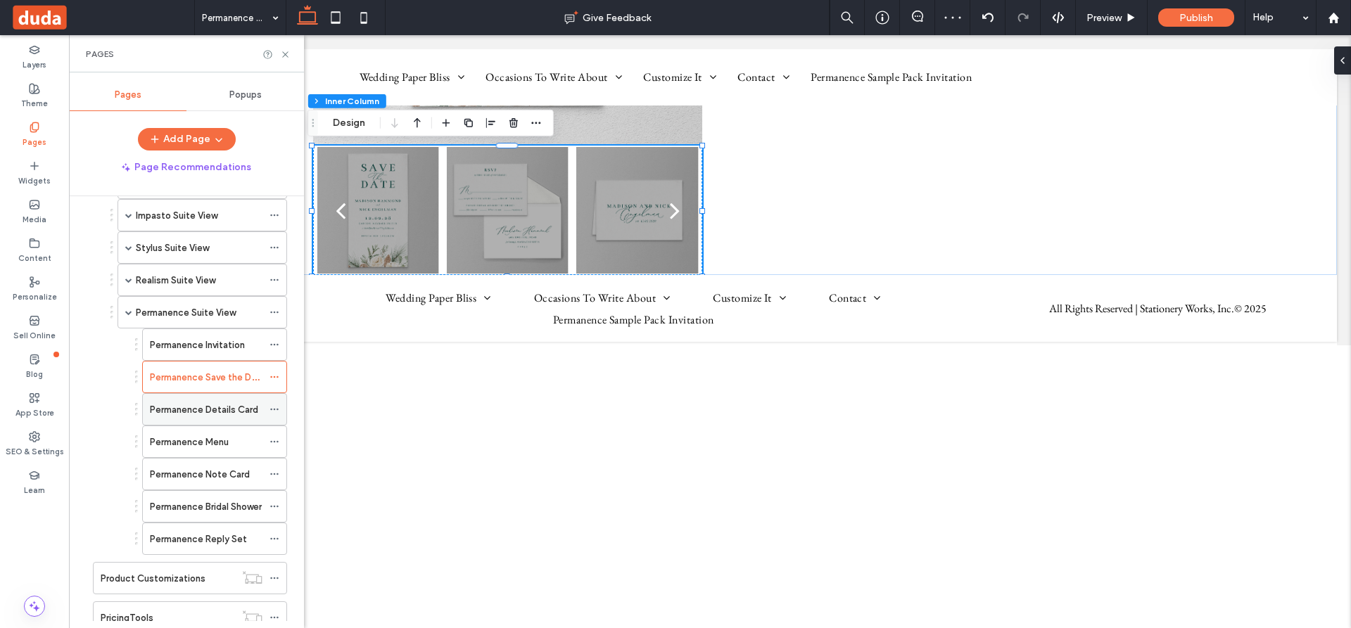
click at [191, 406] on label "Permanence Details Card" at bounding box center [204, 409] width 108 height 25
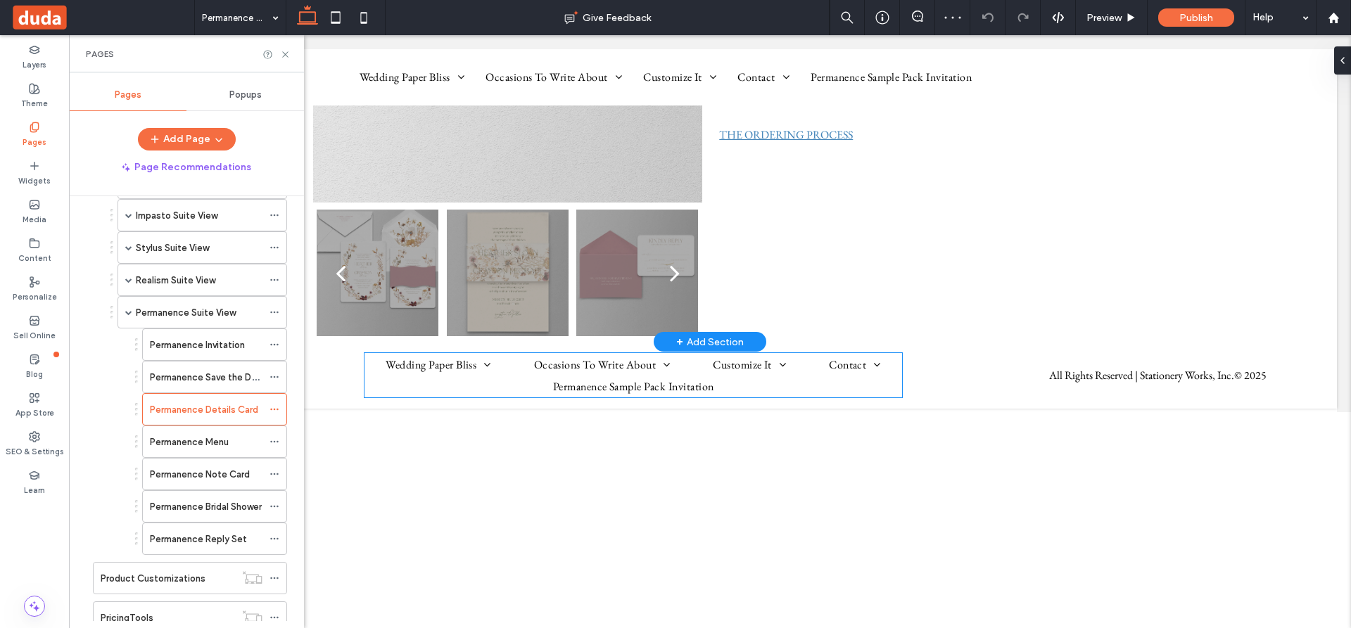
scroll to position [352, 0]
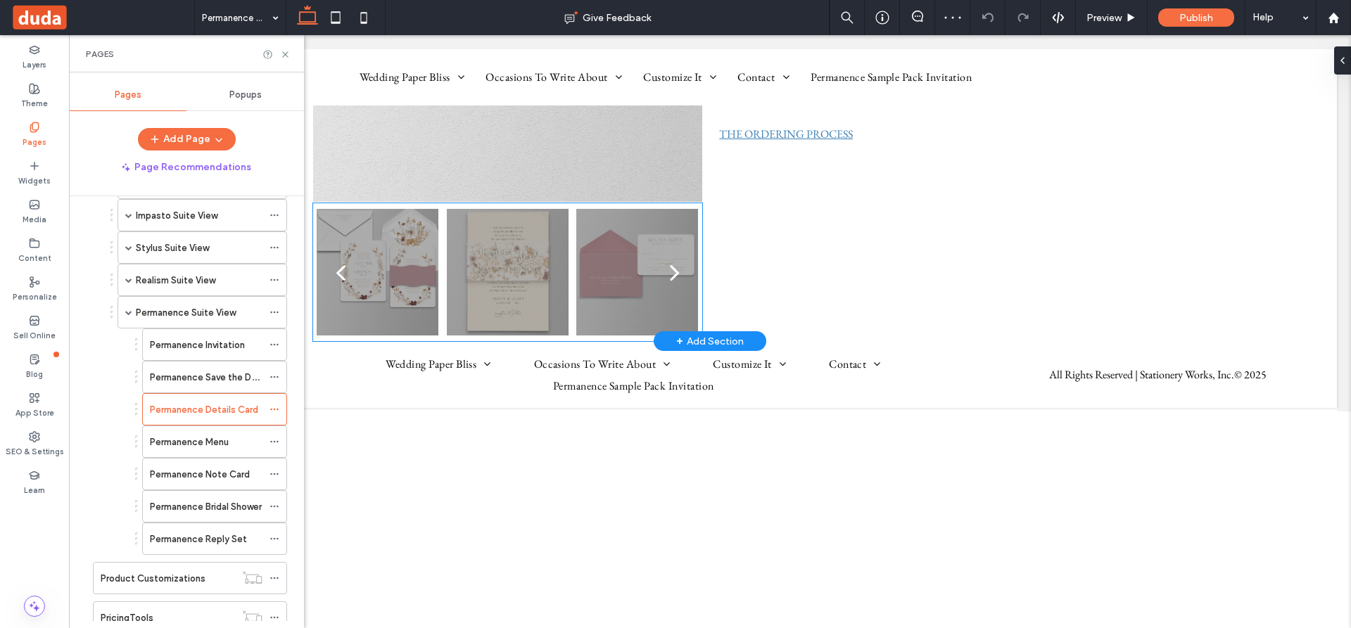
click at [502, 276] on div at bounding box center [508, 281] width 122 height 60
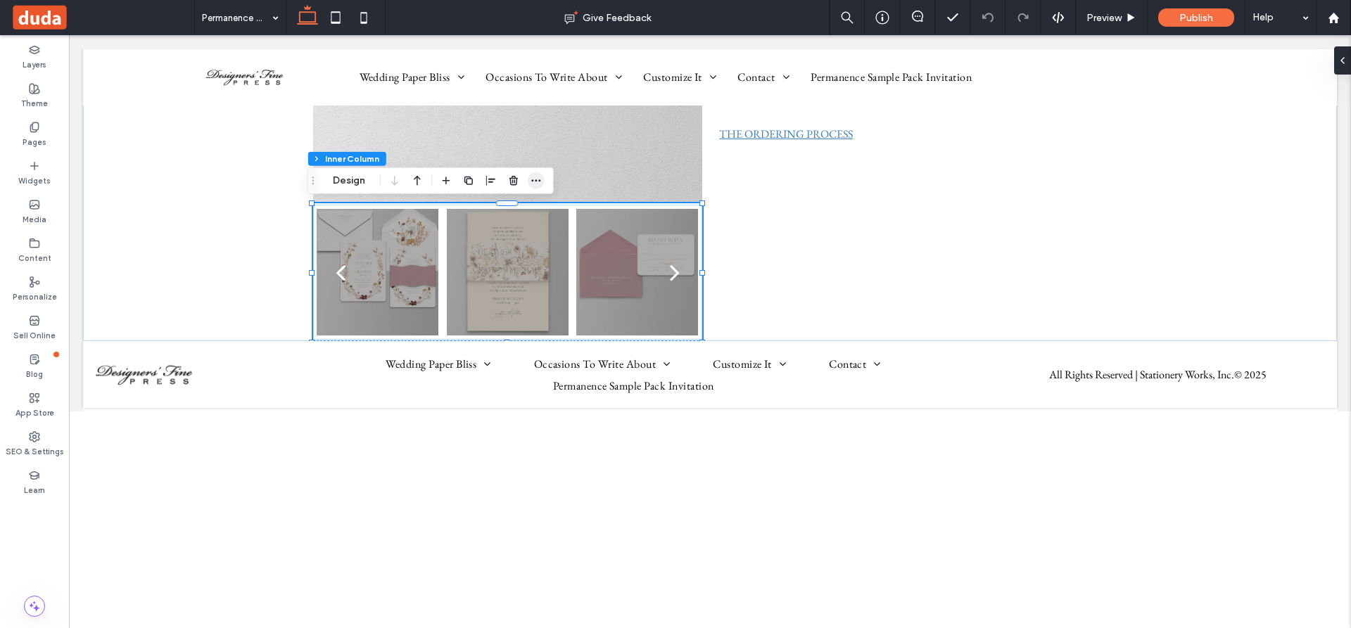
click at [533, 180] on icon "button" at bounding box center [535, 180] width 11 height 11
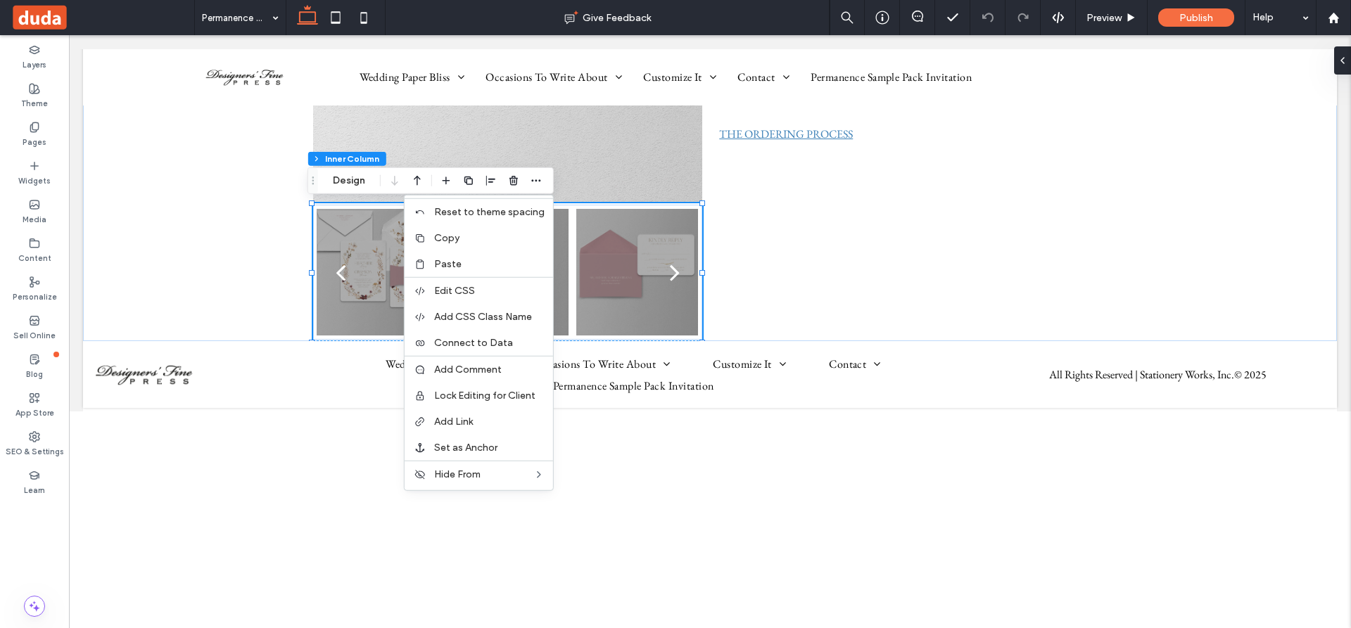
click at [459, 257] on div "Paste" at bounding box center [478, 264] width 148 height 26
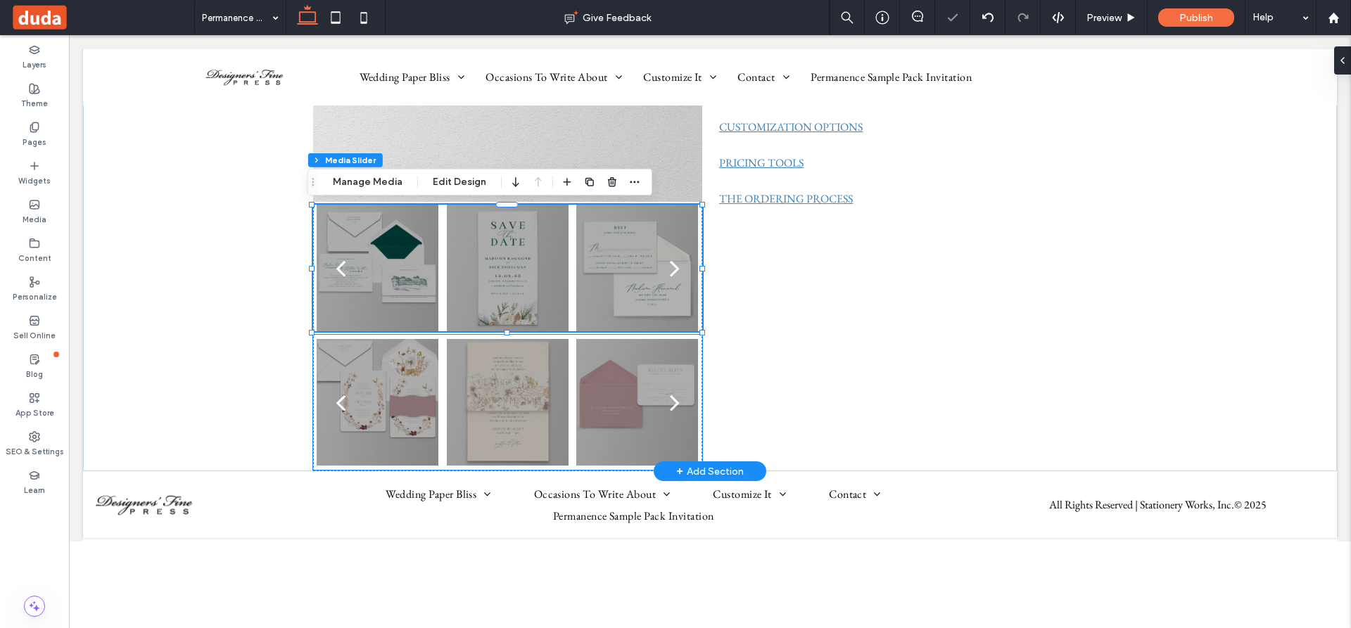
click at [490, 392] on div at bounding box center [508, 411] width 122 height 60
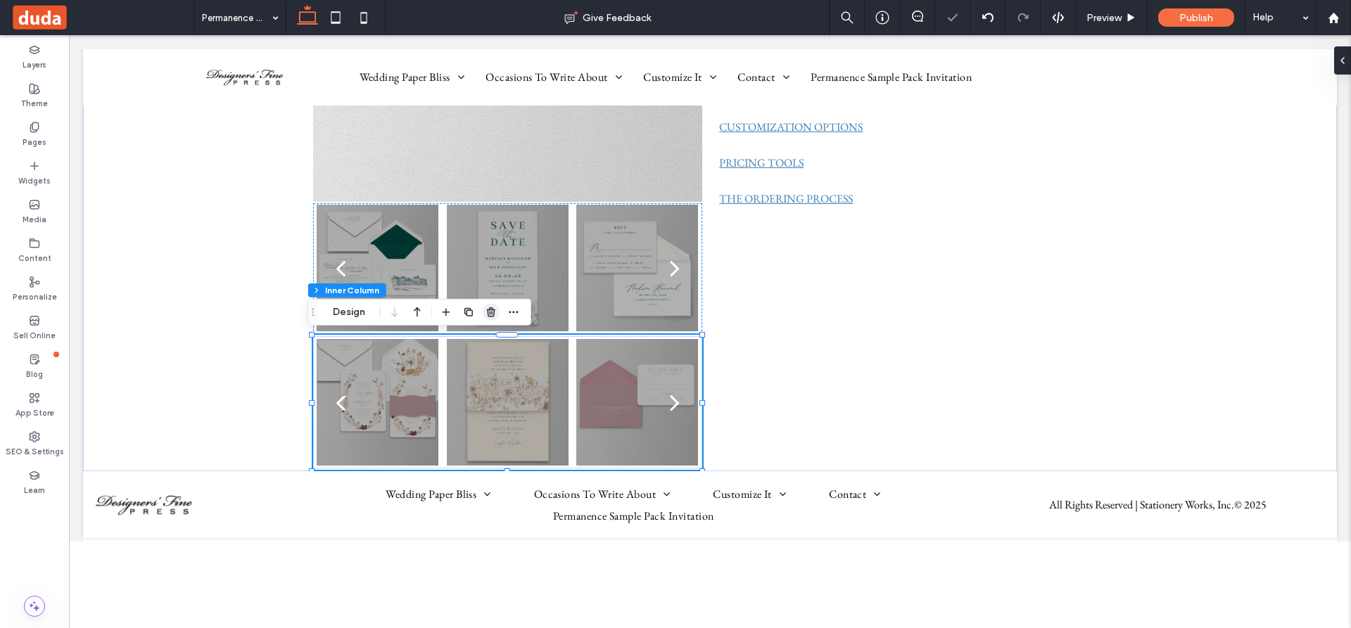
click at [490, 311] on icon "button" at bounding box center [490, 312] width 11 height 11
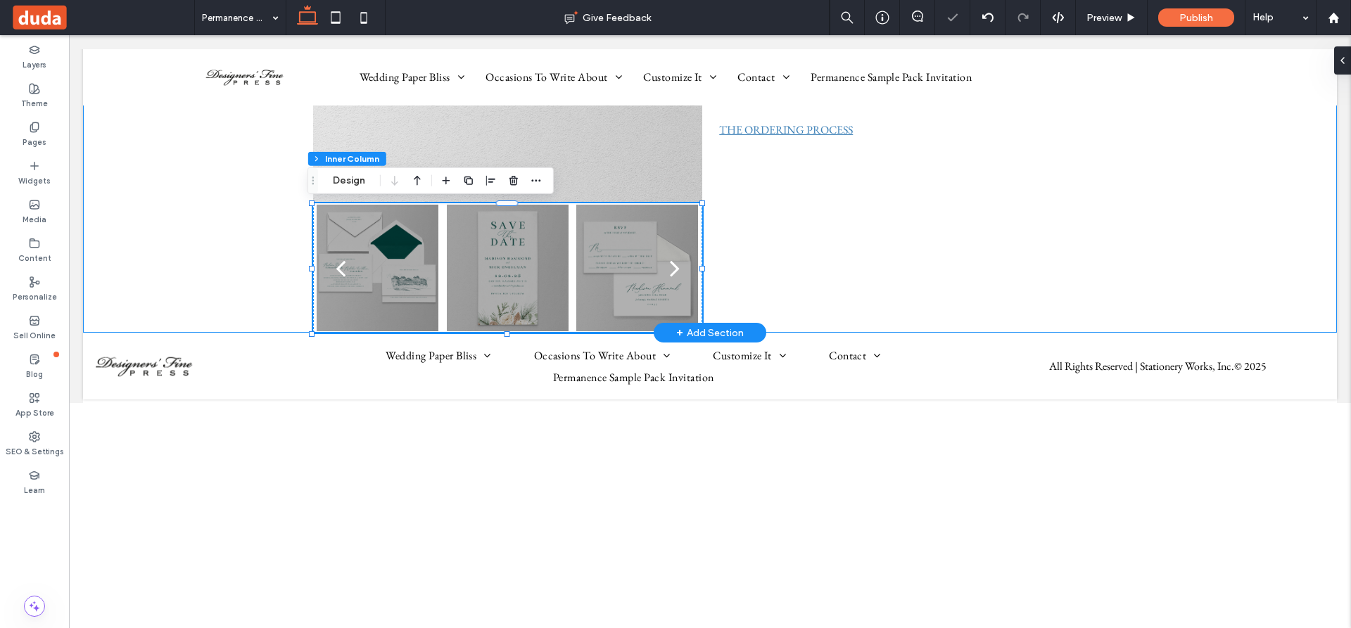
click at [136, 208] on div "a a a a Permanence Details Card Details Card DFP1969A Pearl 130# Cover (Top Lay…" at bounding box center [710, 51] width 1254 height 566
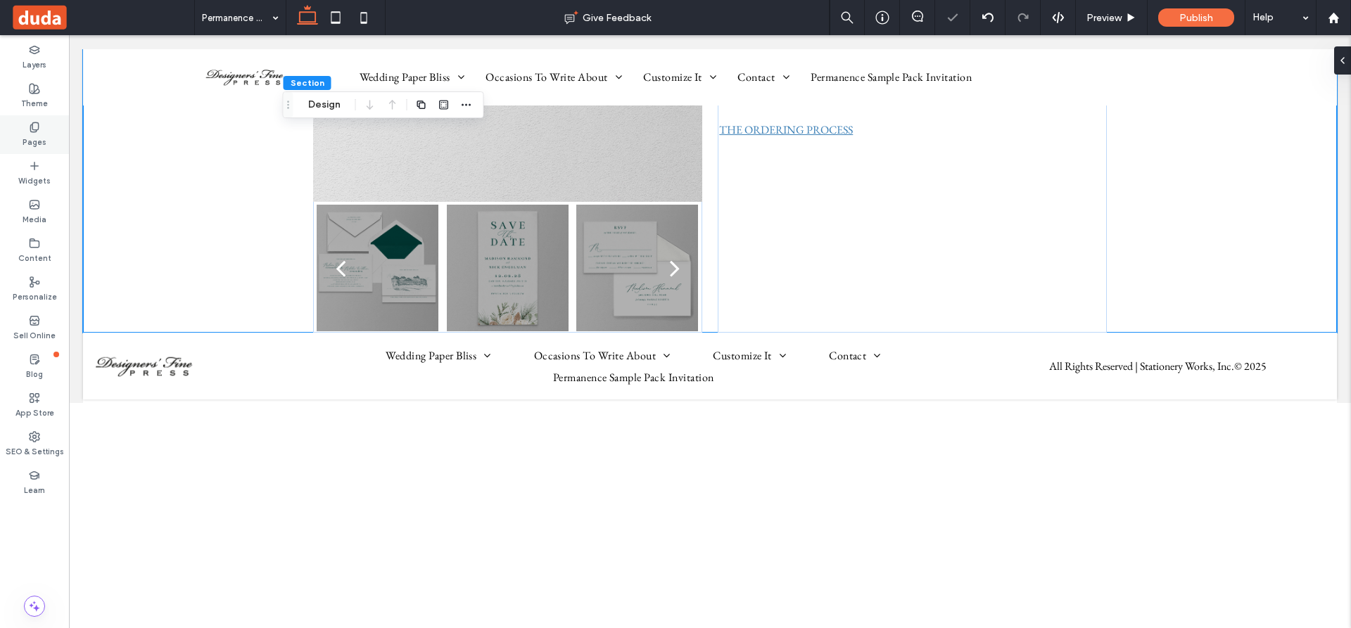
click at [35, 125] on icon at bounding box center [34, 127] width 11 height 11
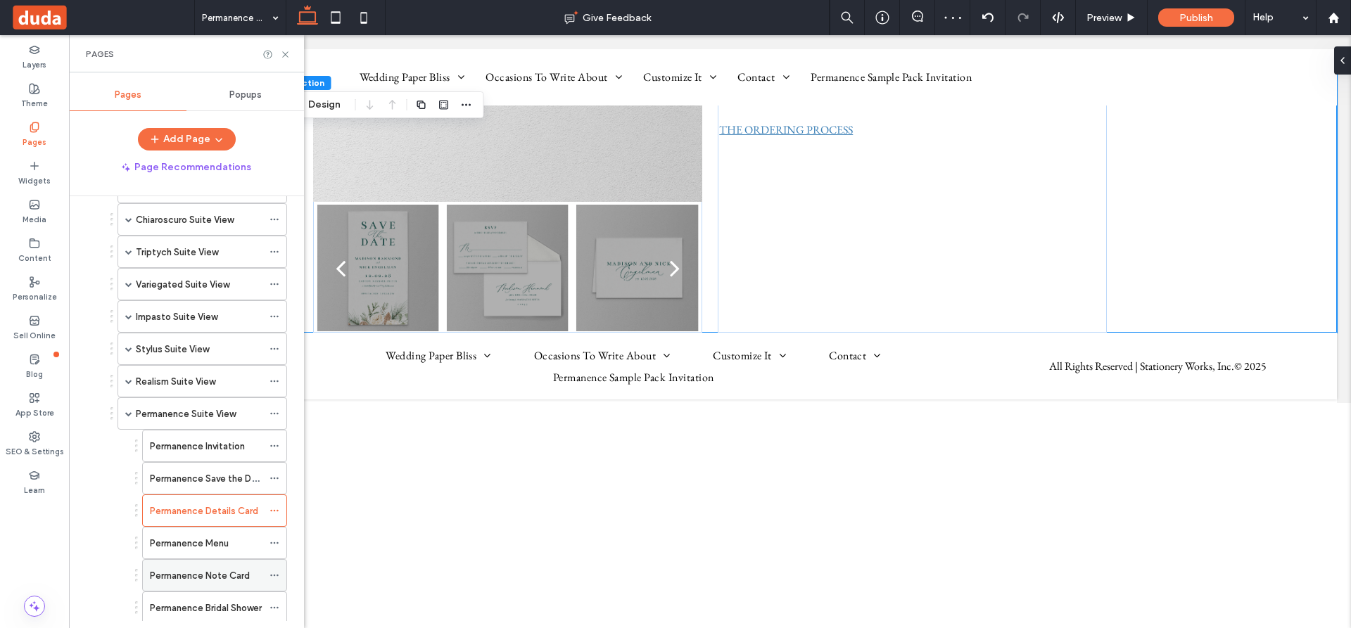
scroll to position [774, 0]
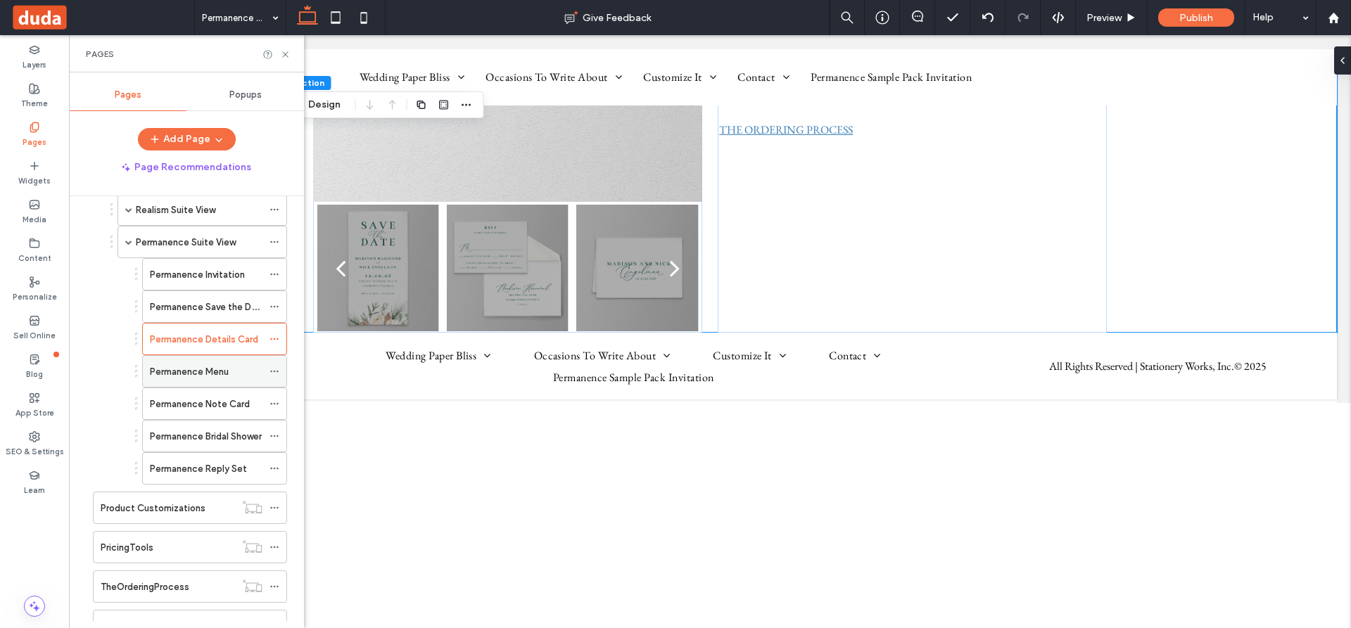
click at [185, 367] on label "Permanence Menu" at bounding box center [189, 371] width 79 height 25
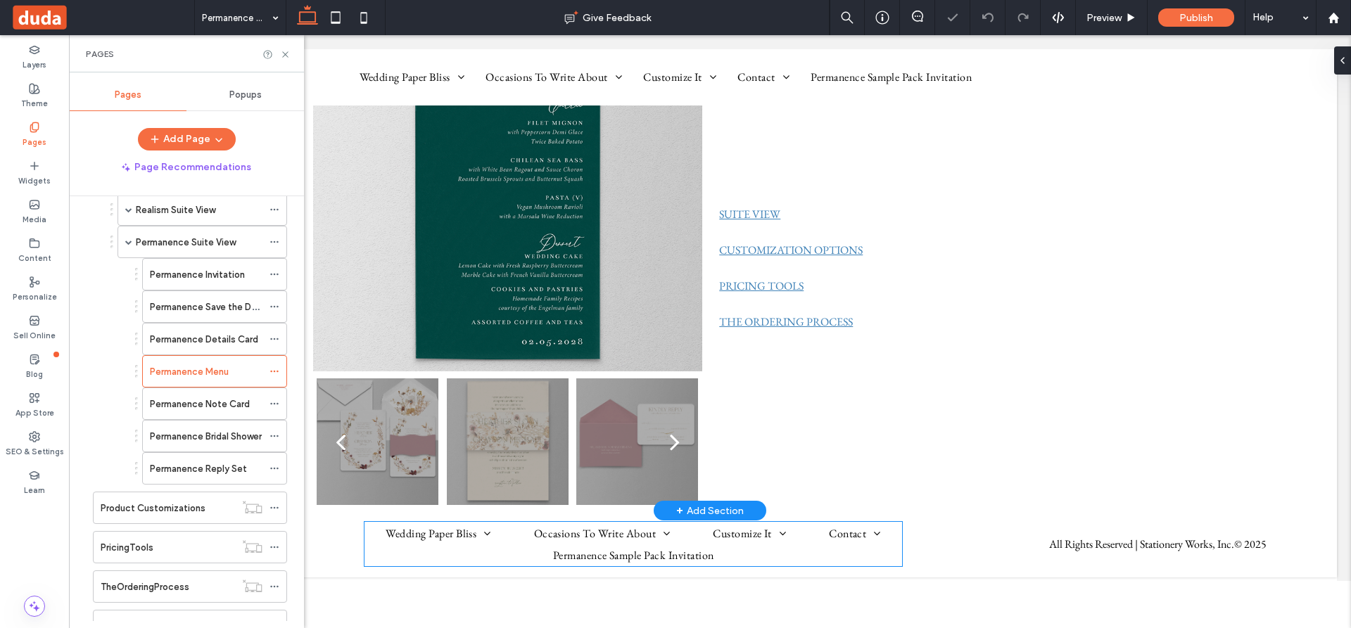
scroll to position [211, 0]
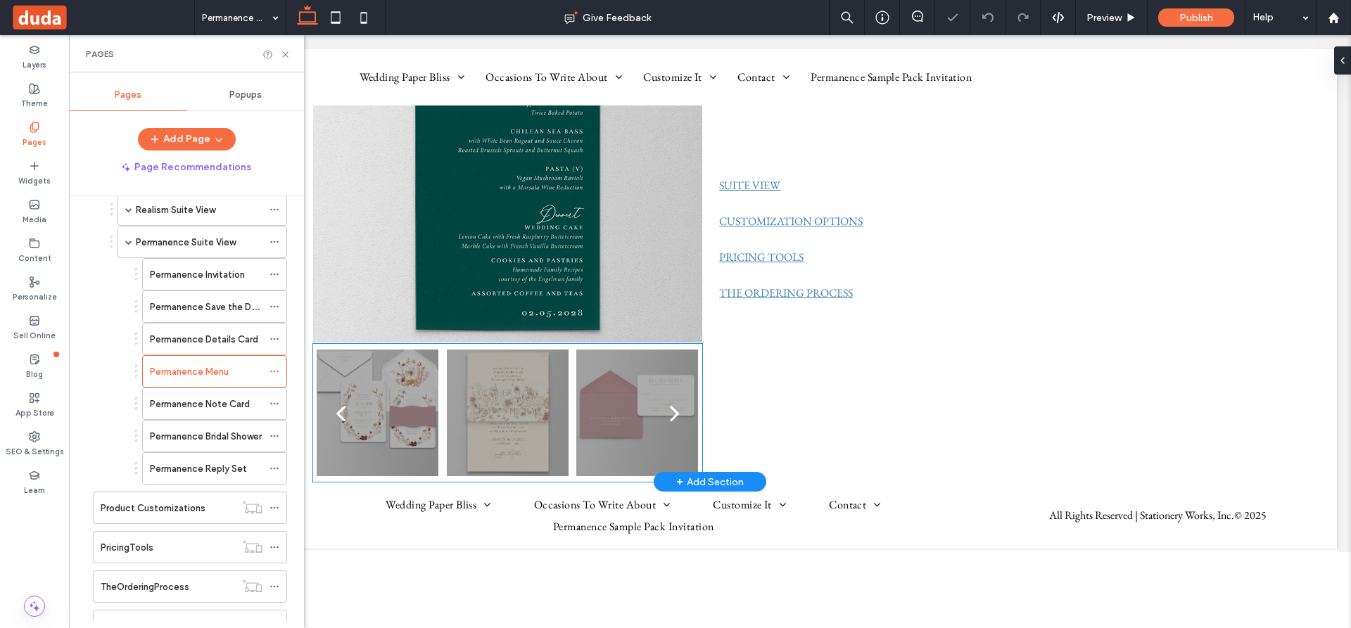
click at [506, 408] on div at bounding box center [508, 422] width 122 height 60
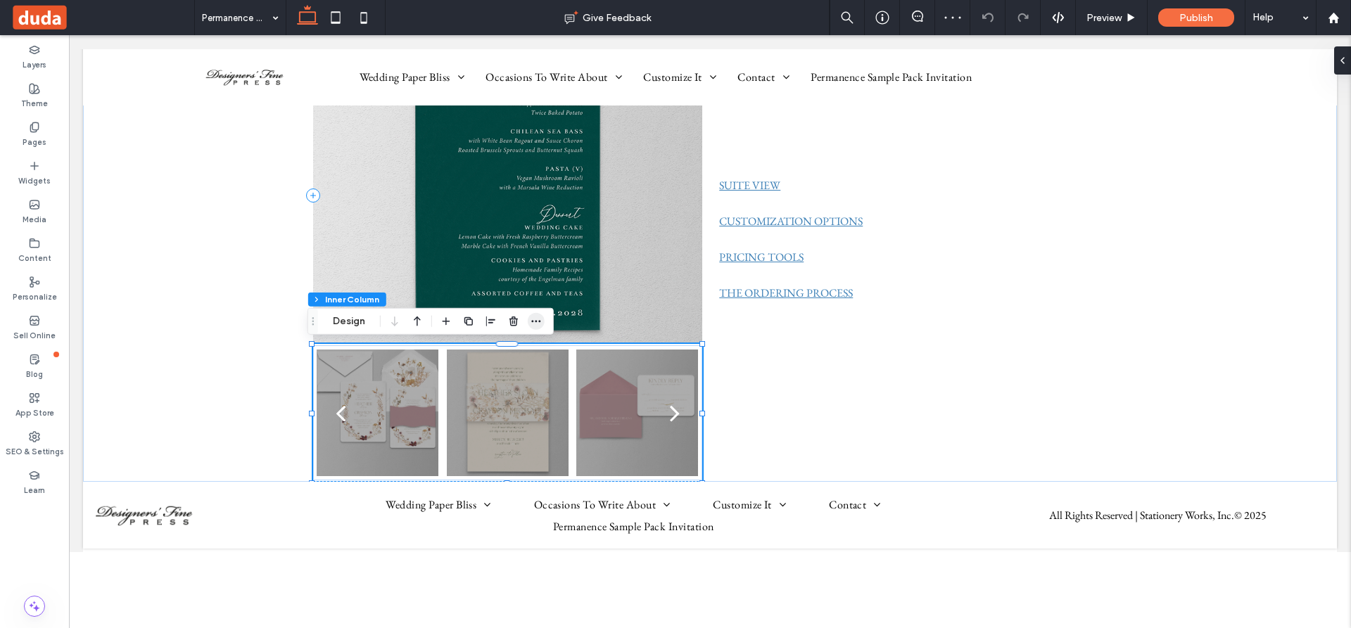
click at [533, 320] on icon "button" at bounding box center [535, 321] width 11 height 11
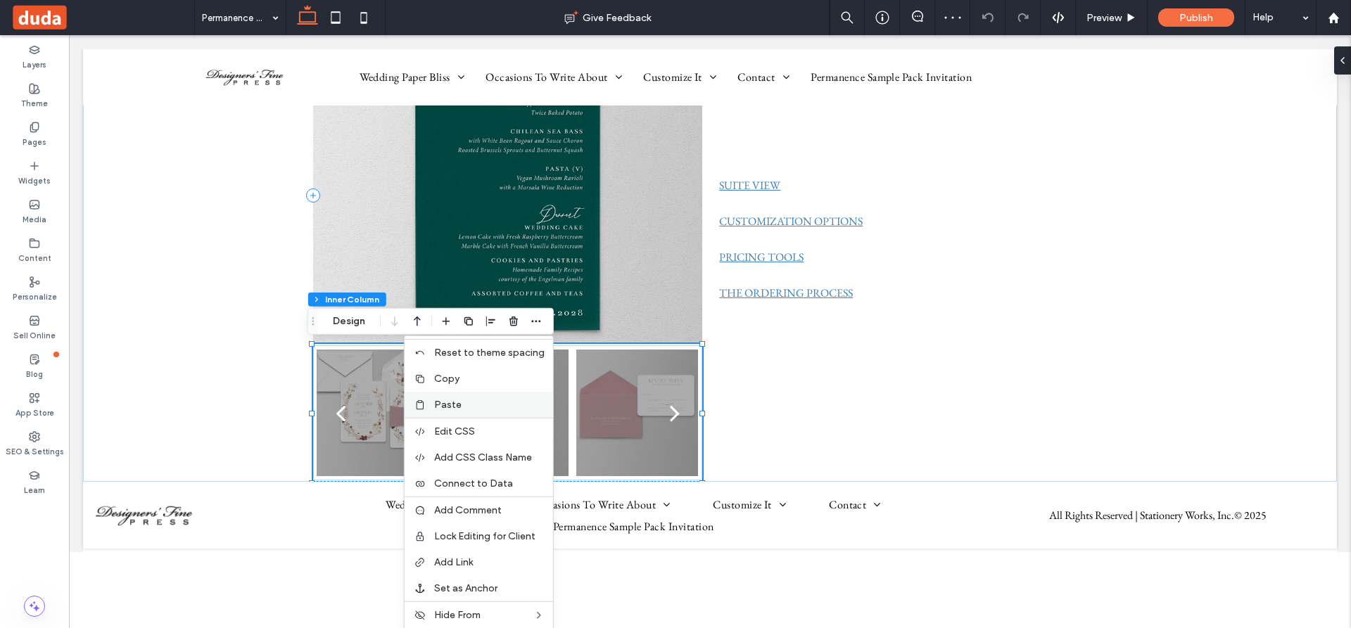
click at [445, 402] on span "Paste" at bounding box center [447, 405] width 27 height 12
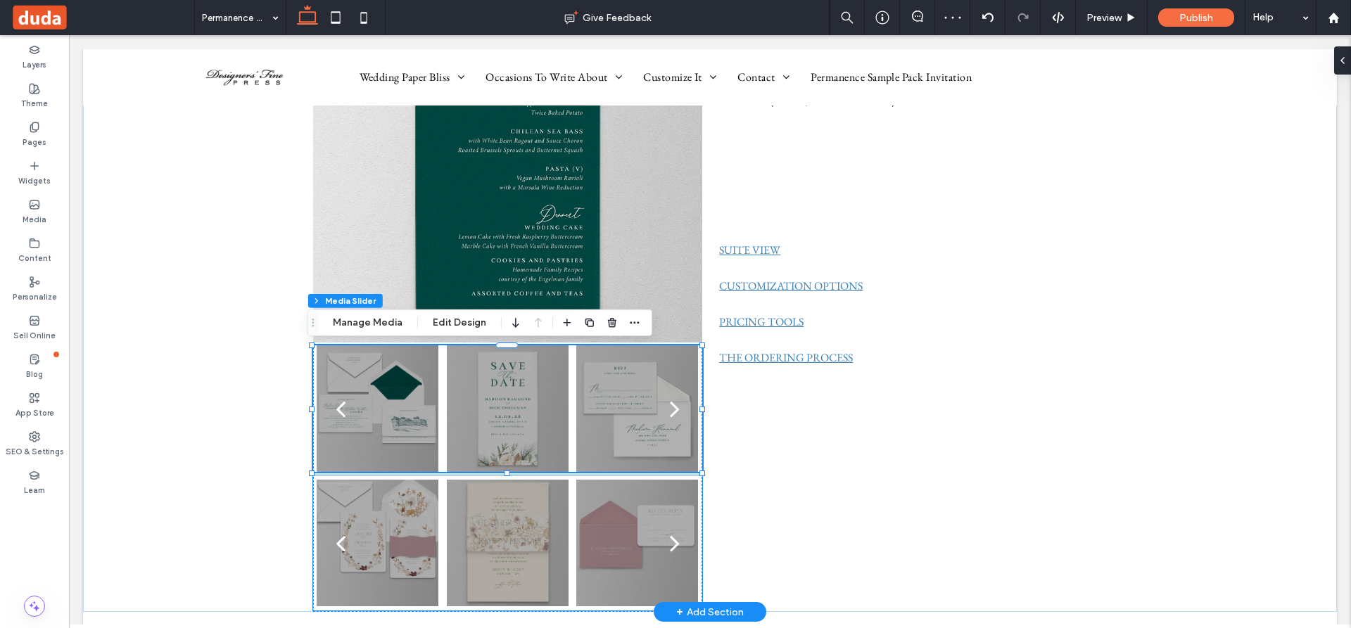
click at [499, 540] on div at bounding box center [508, 552] width 122 height 60
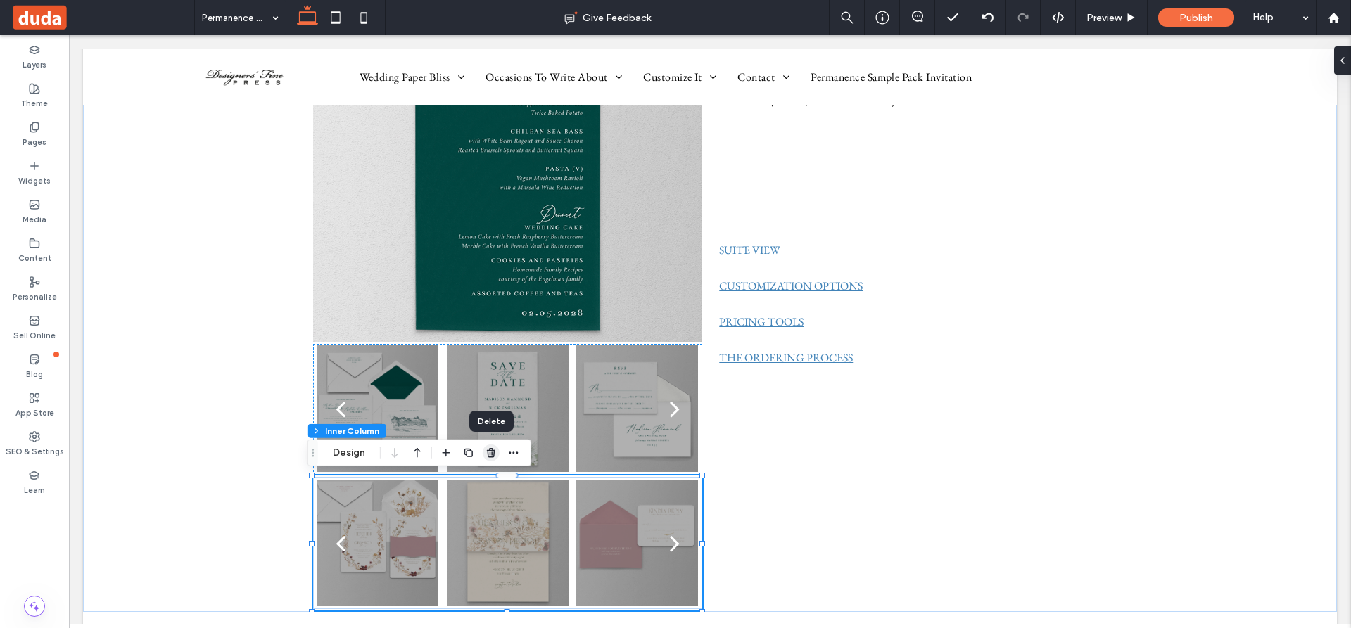
drag, startPoint x: 488, startPoint y: 454, endPoint x: 419, endPoint y: 418, distance: 77.7
click at [488, 454] on use "button" at bounding box center [491, 452] width 8 height 9
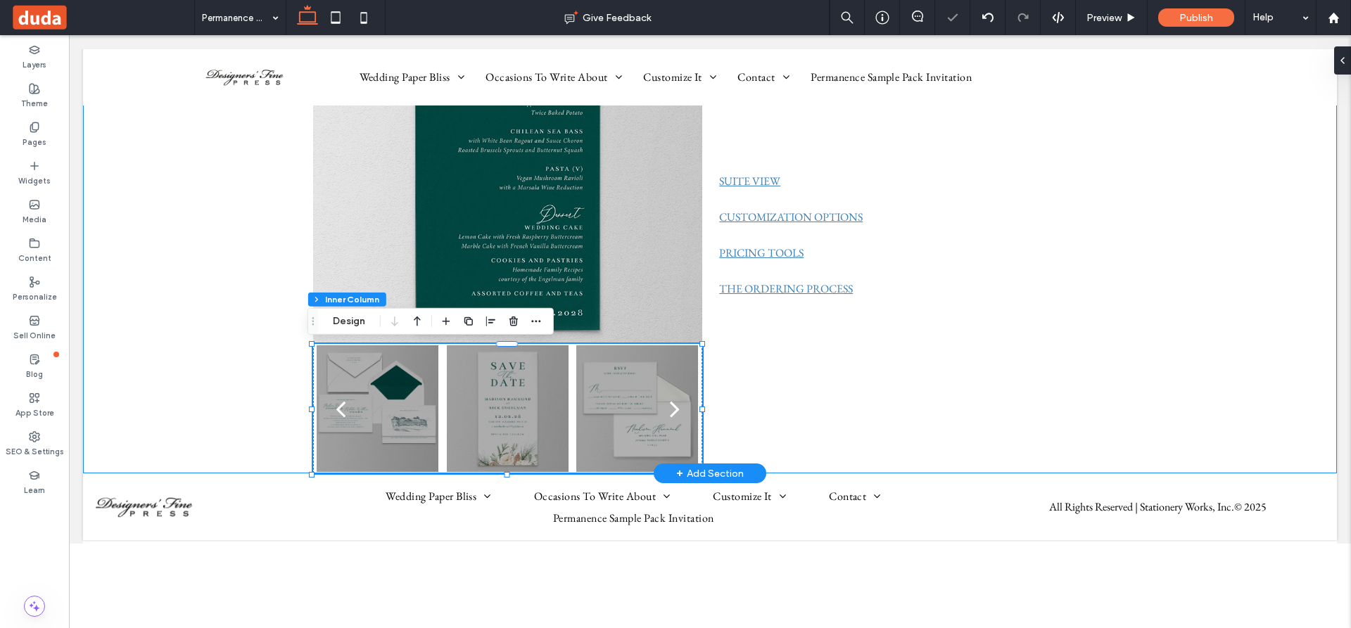
click at [217, 326] on div "a a a a Permanence Menu Menu DFP1969MN [PERSON_NAME] Cover (Top Layer) Pearl Di…" at bounding box center [710, 192] width 1254 height 566
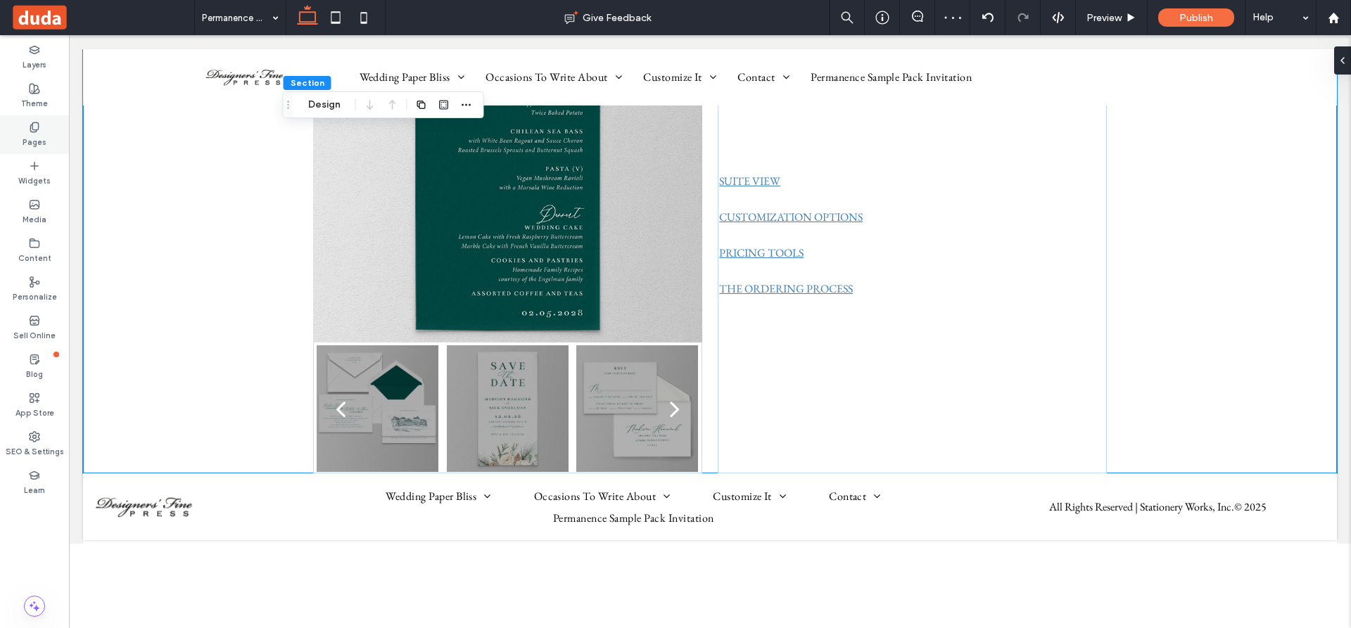
click at [36, 128] on icon at bounding box center [34, 127] width 11 height 11
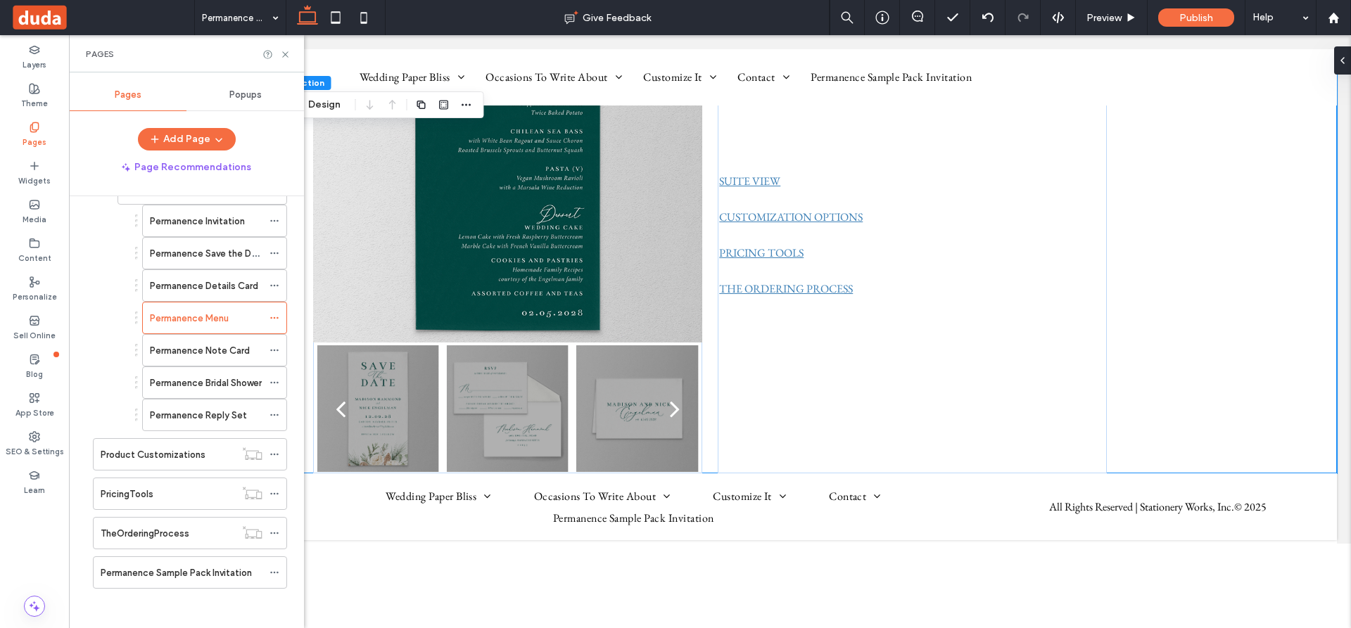
scroll to position [830, 0]
click at [204, 345] on label "Permanence Note Card" at bounding box center [200, 348] width 100 height 25
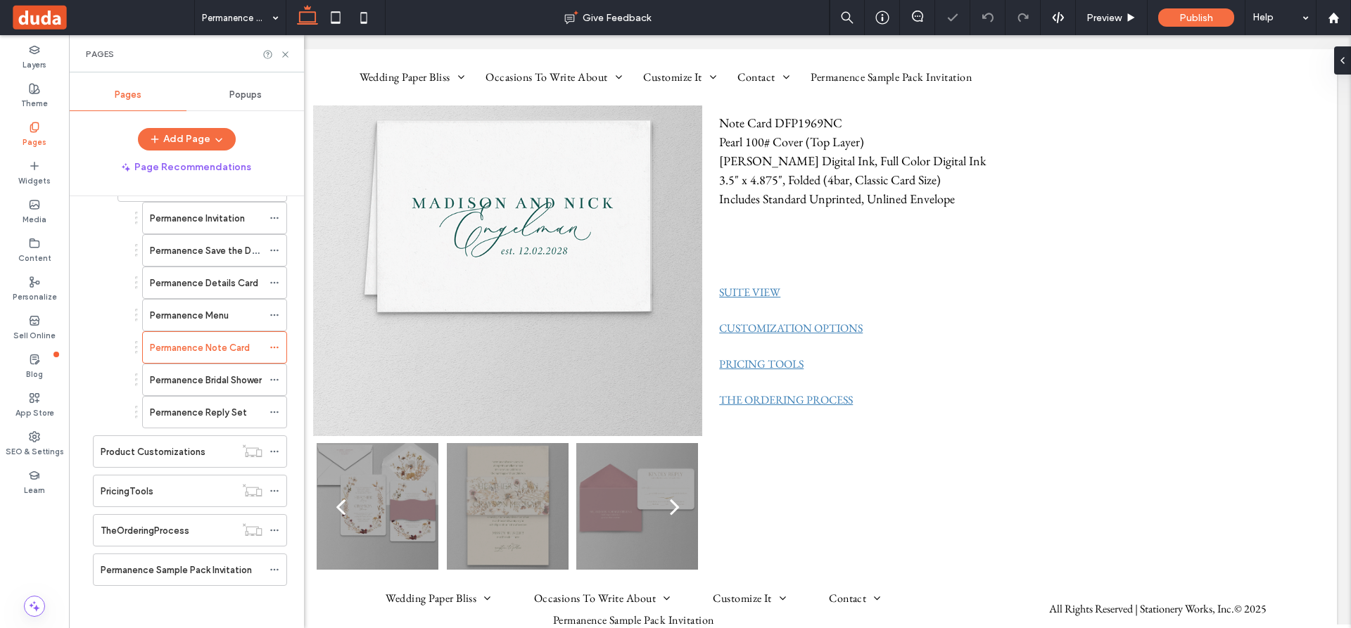
scroll to position [404, 0]
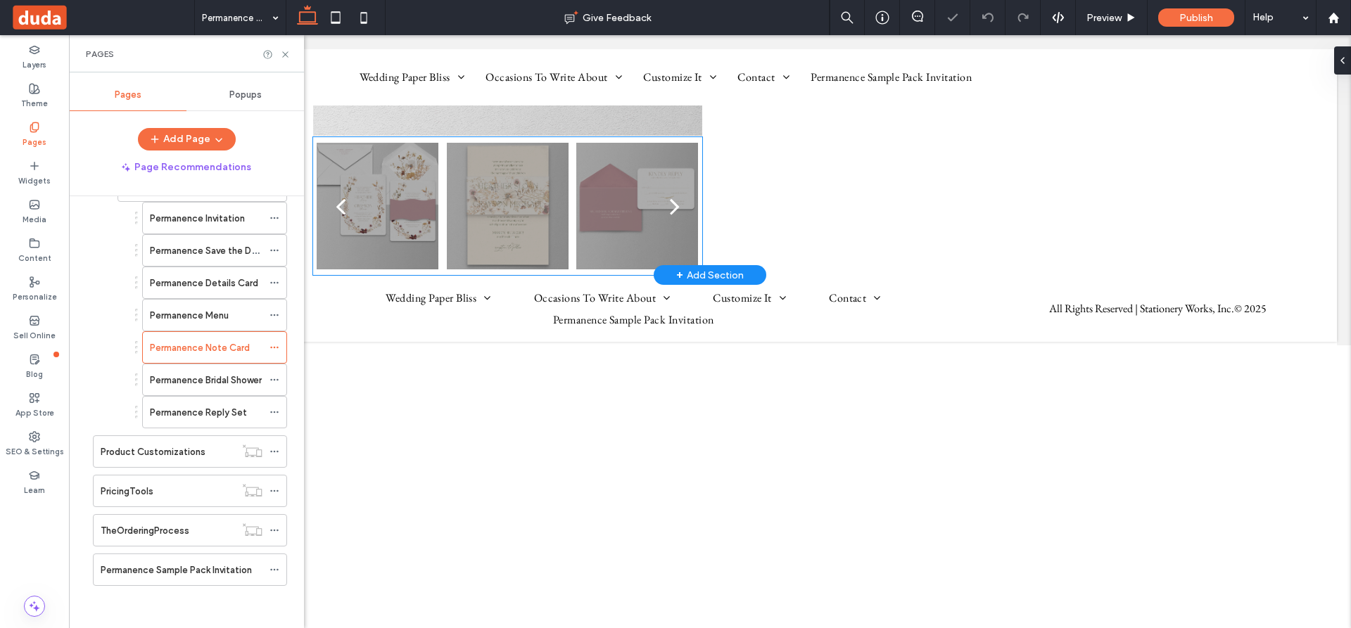
click at [562, 194] on div at bounding box center [508, 215] width 122 height 60
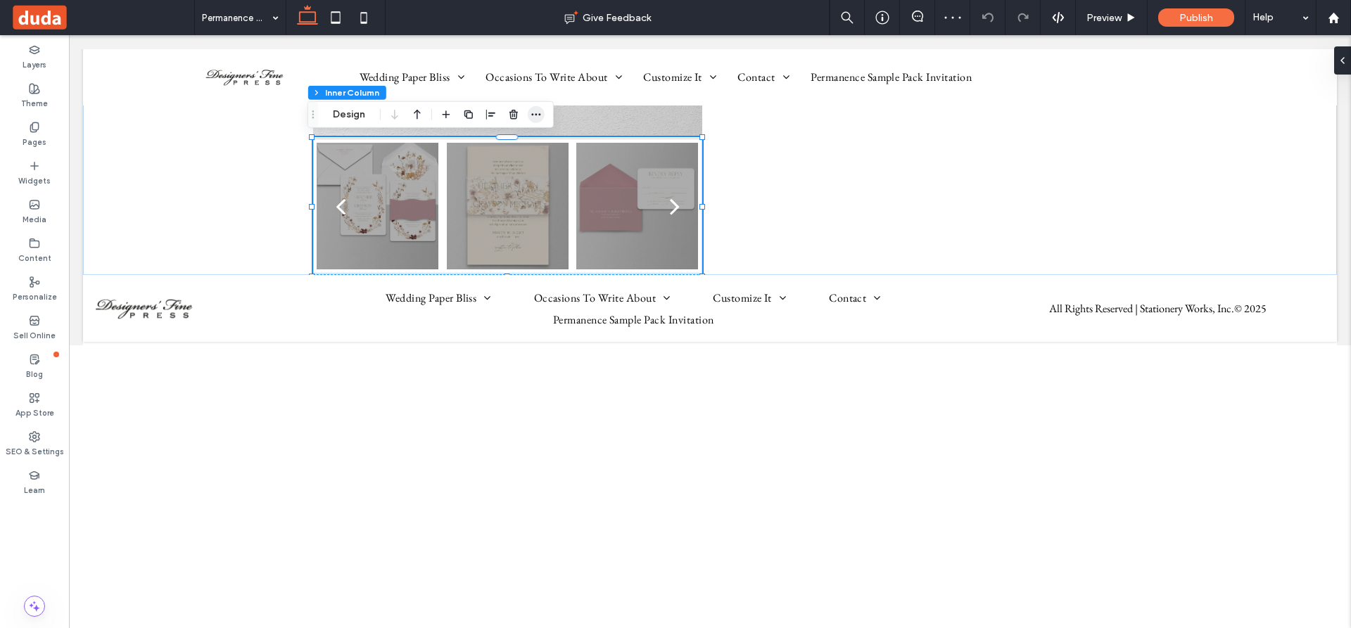
click at [538, 112] on icon "button" at bounding box center [535, 114] width 11 height 11
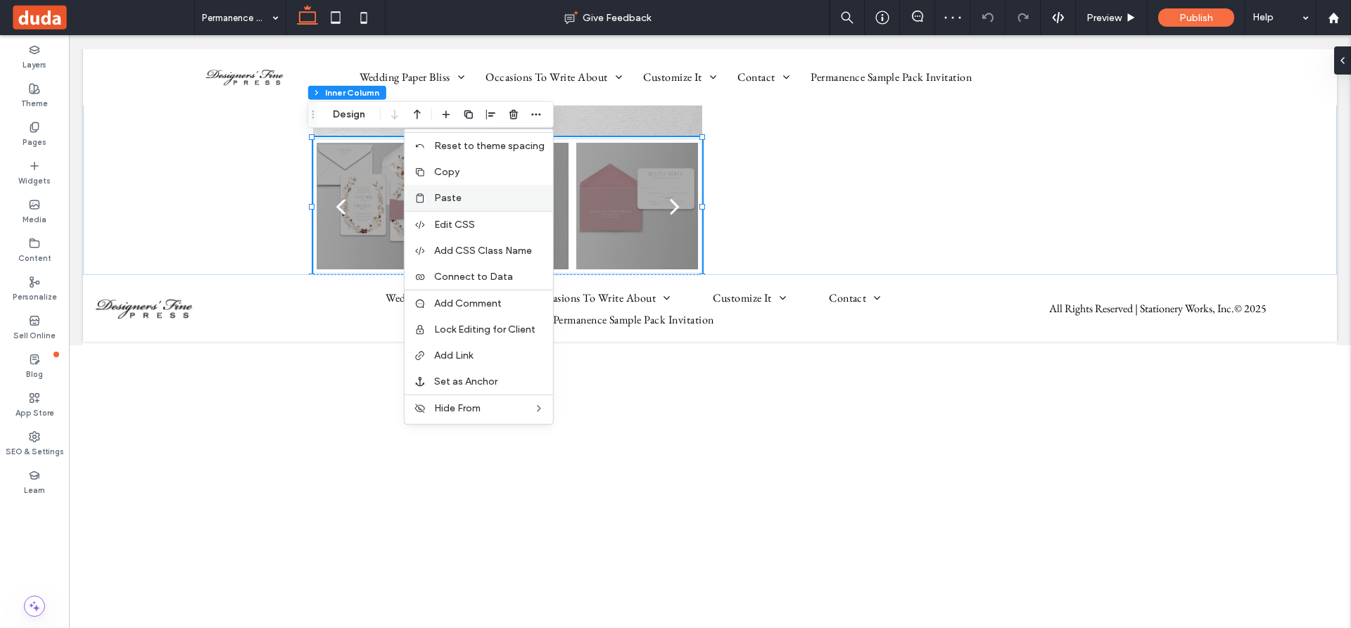
click at [455, 191] on div "Paste" at bounding box center [478, 198] width 148 height 26
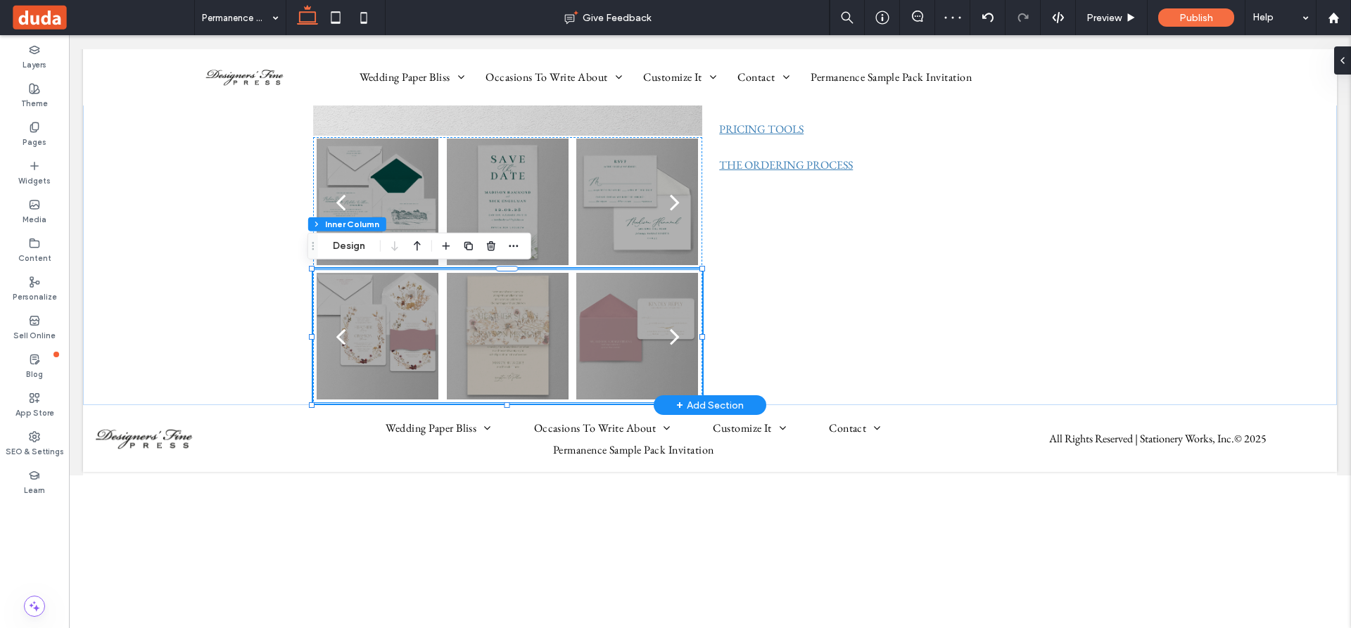
scroll to position [49, 0]
click at [492, 246] on use "button" at bounding box center [491, 245] width 8 height 9
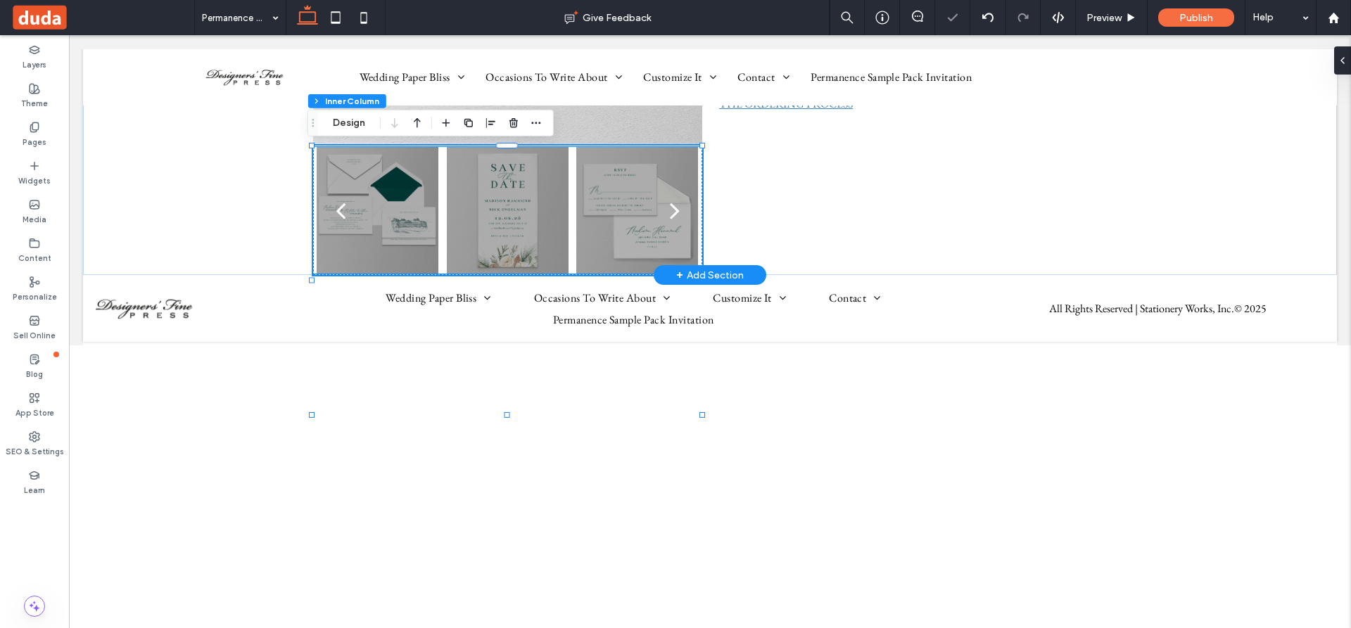
scroll to position [395, 0]
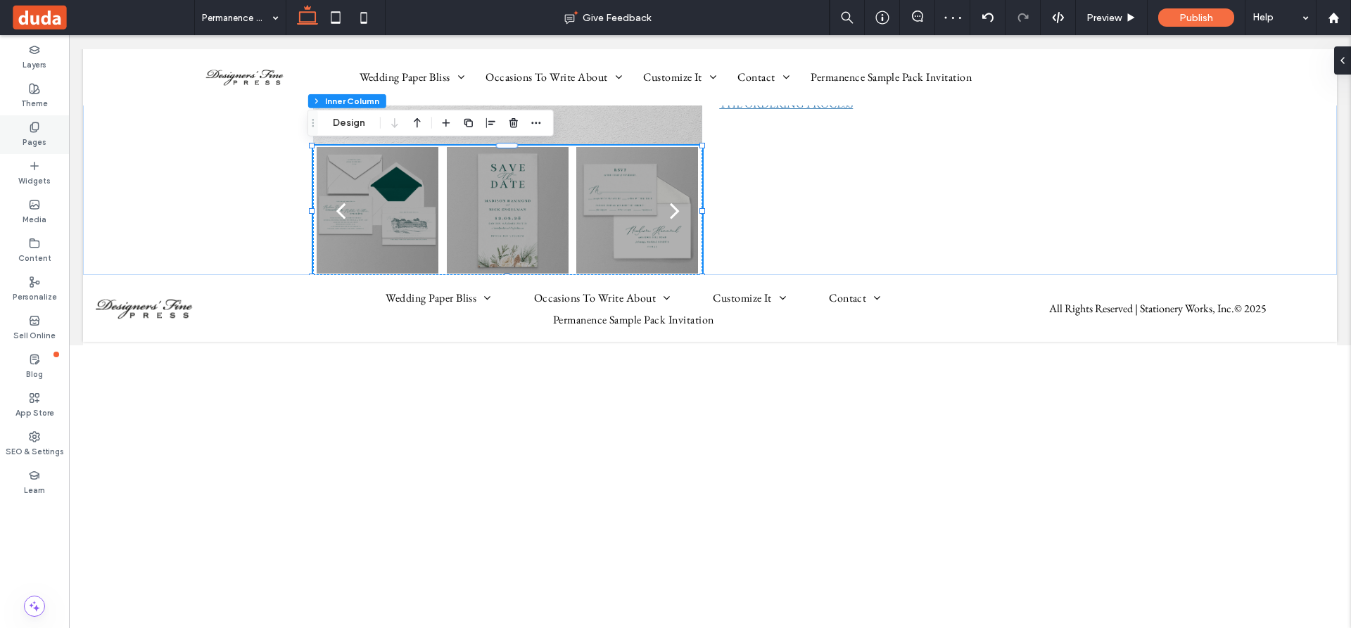
click at [32, 128] on icon at bounding box center [34, 127] width 11 height 11
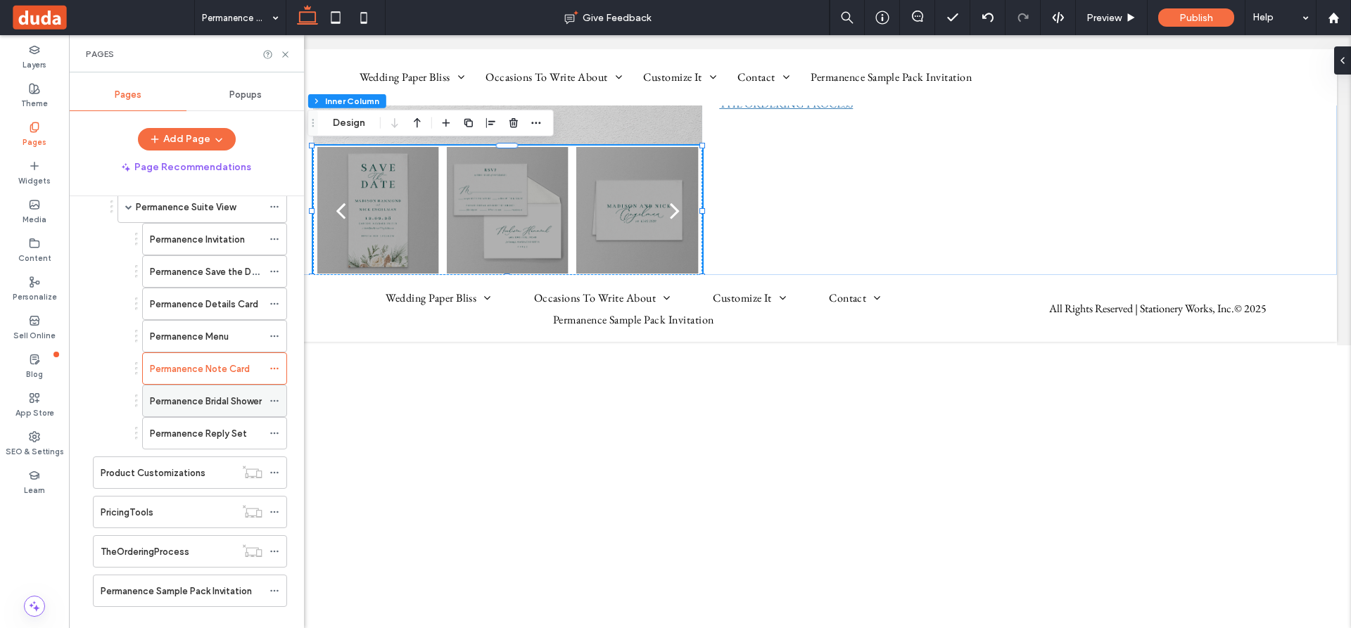
scroll to position [830, 0]
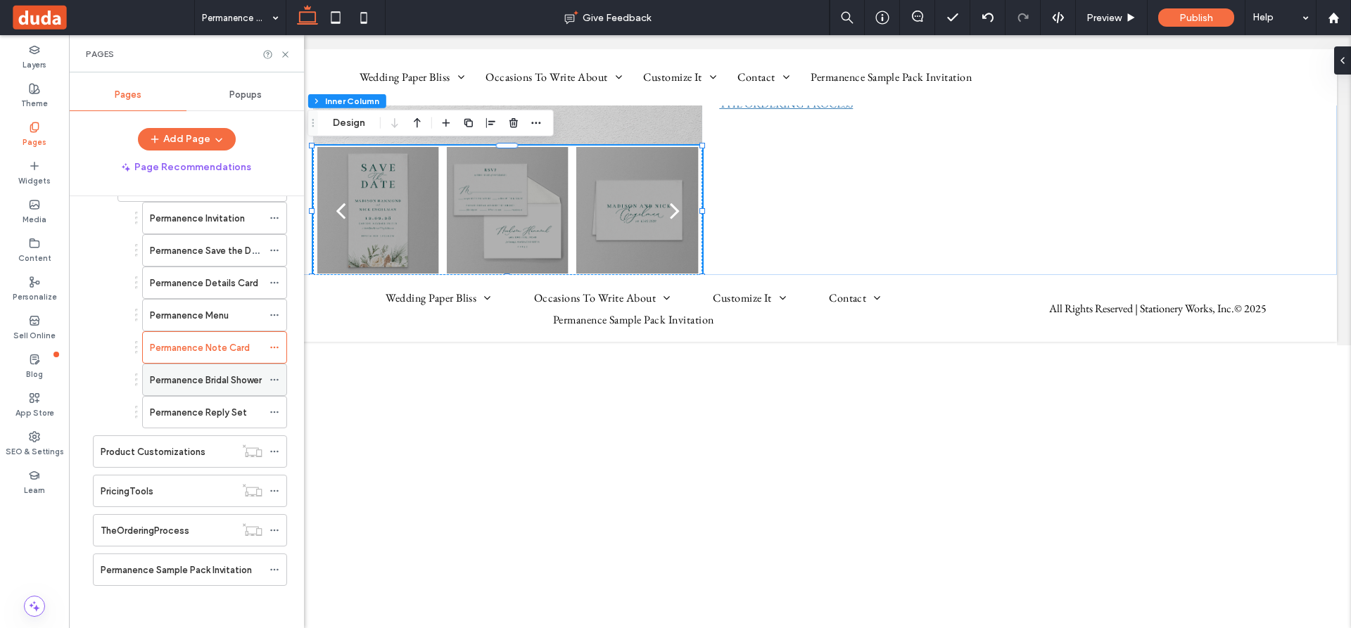
click at [227, 378] on label "Permanence Bridal Shower" at bounding box center [206, 380] width 112 height 25
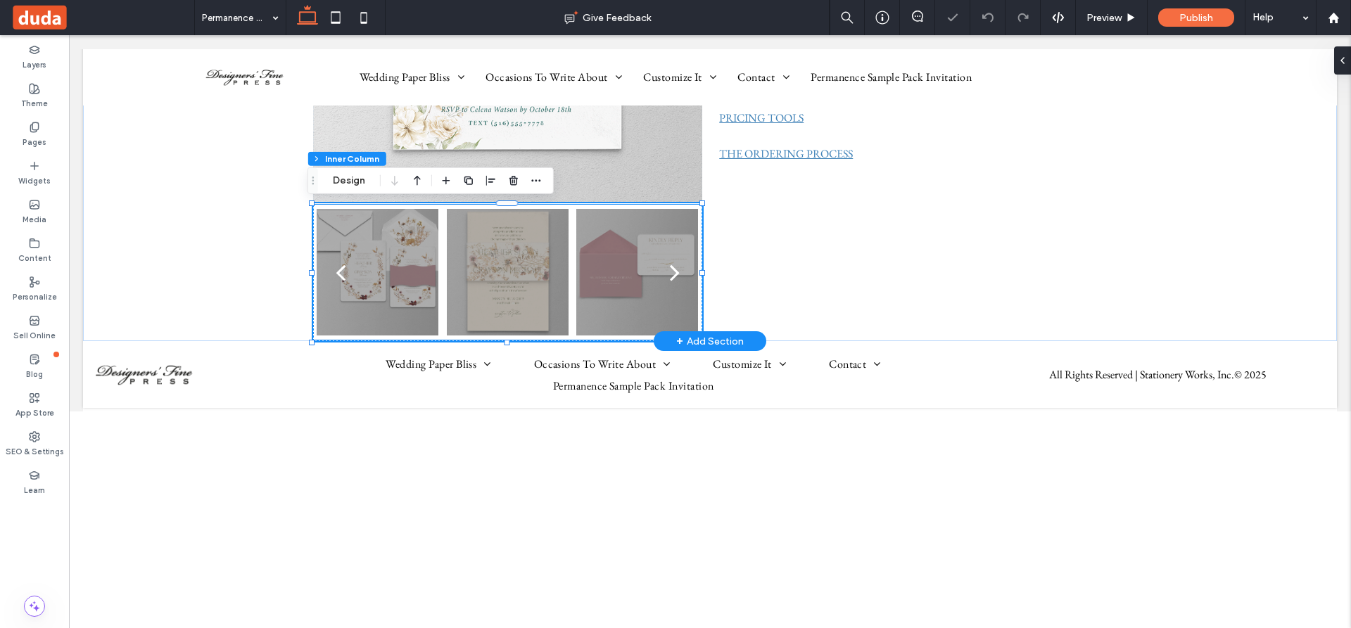
scroll to position [49, 0]
click at [540, 179] on icon "button" at bounding box center [535, 180] width 11 height 11
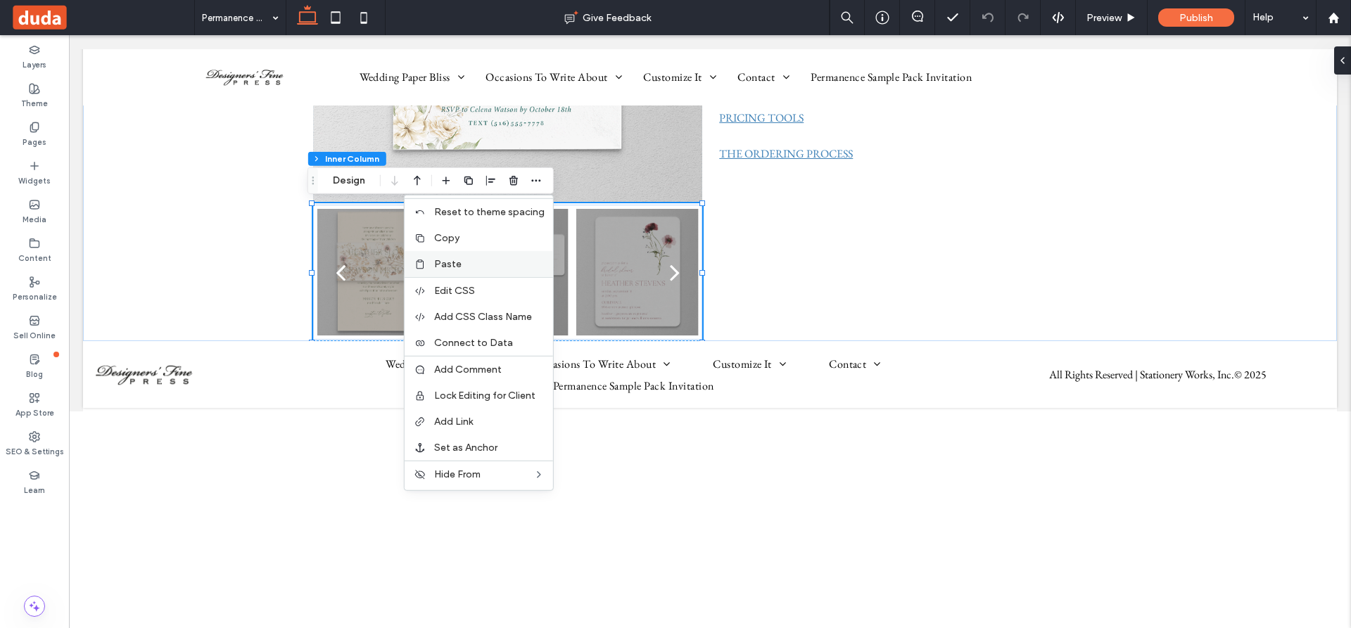
click at [448, 261] on span "Paste" at bounding box center [447, 264] width 27 height 12
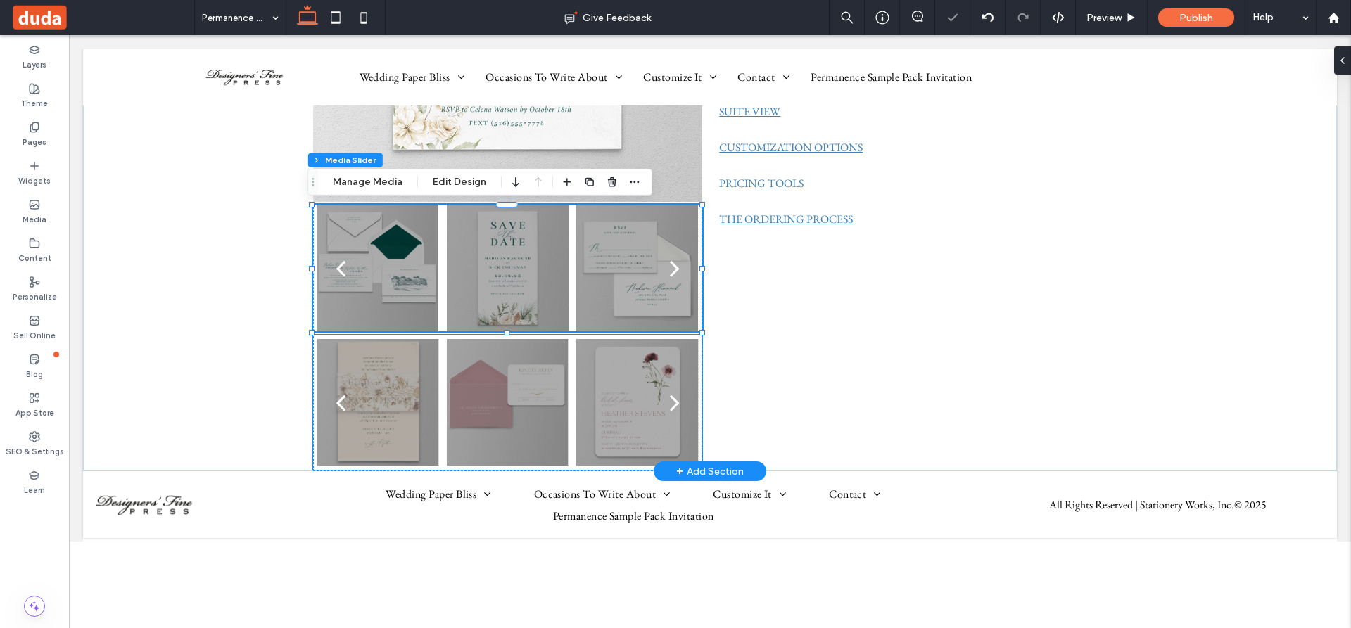
click at [550, 394] on div at bounding box center [508, 411] width 122 height 60
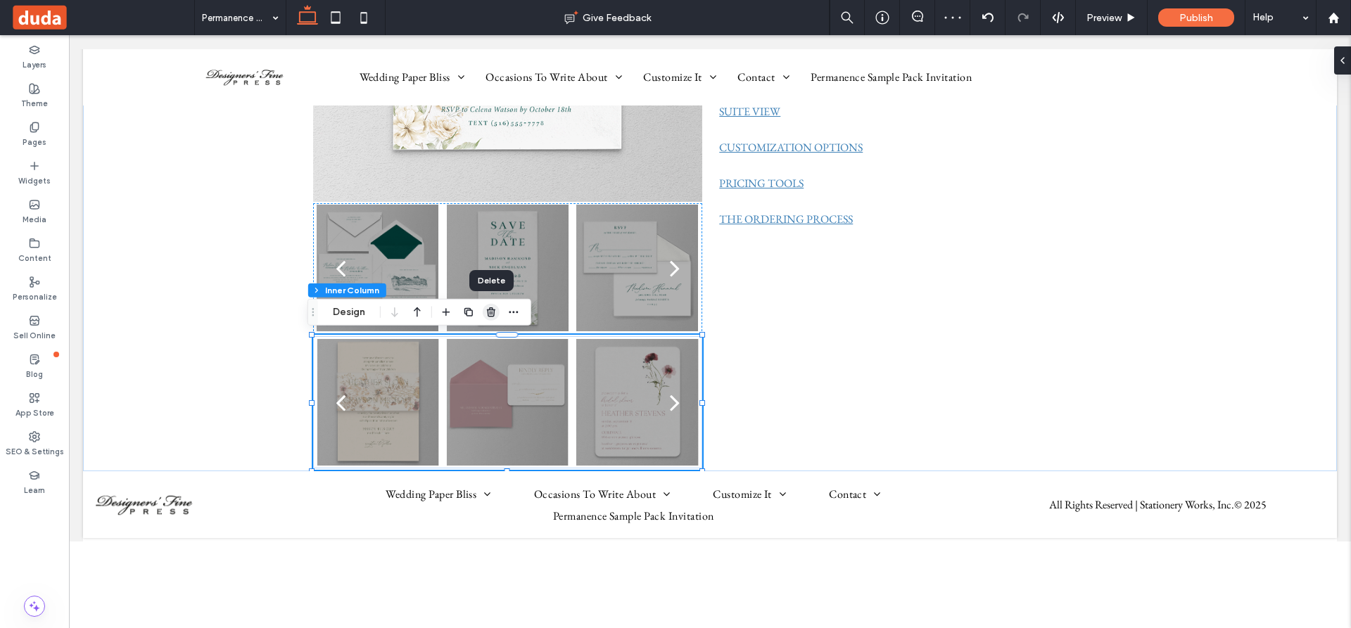
click at [490, 311] on icon "button" at bounding box center [490, 312] width 11 height 11
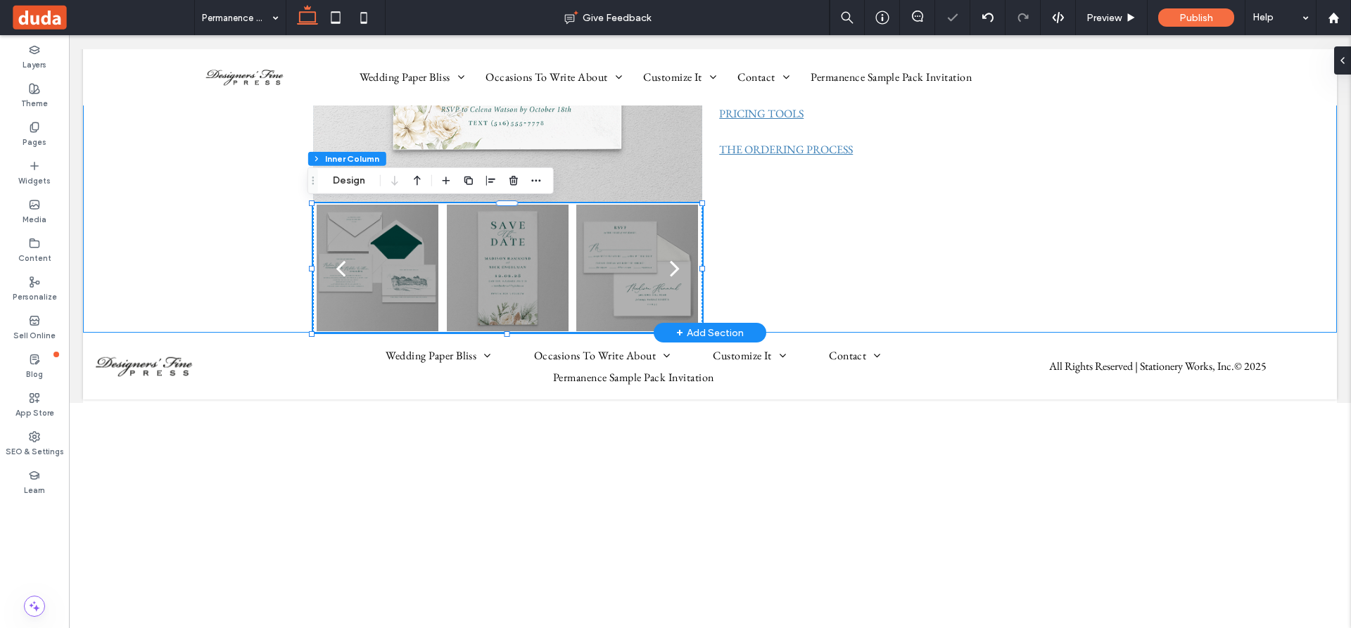
click at [227, 244] on div "a a a a Permanence Bridal Shower Bridal Shower Invitation DFP1969BS Pearl 130# …" at bounding box center [710, 51] width 1254 height 566
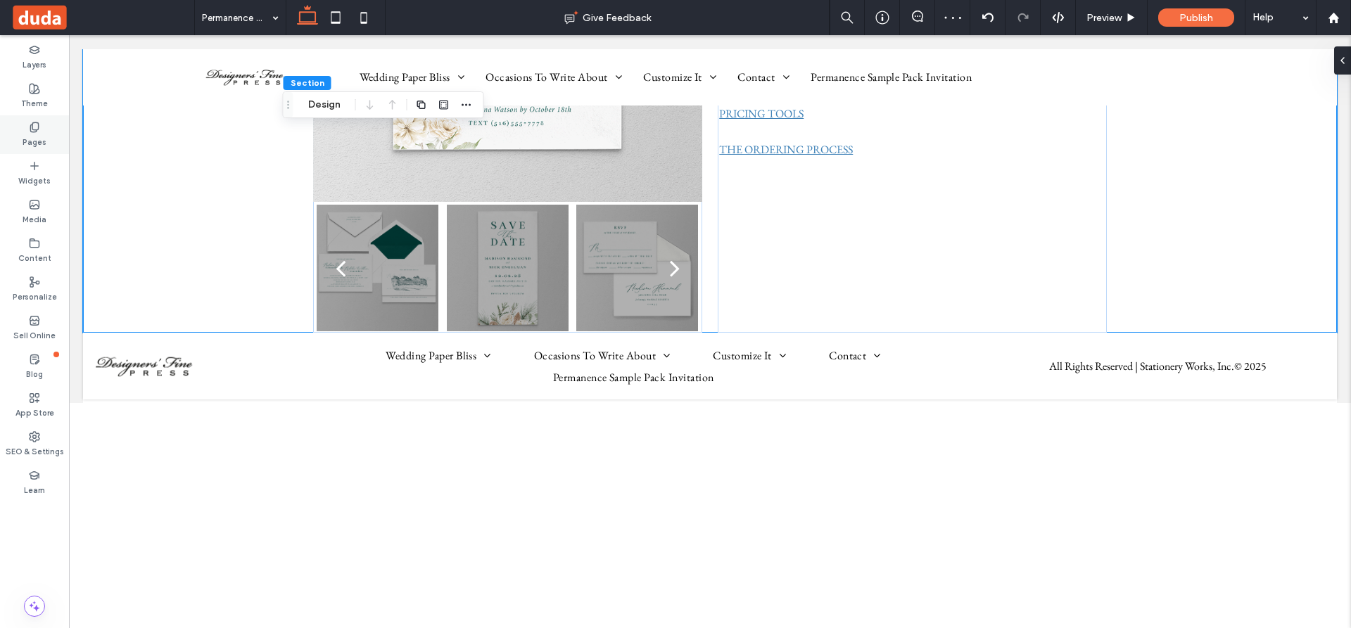
click at [33, 132] on icon at bounding box center [34, 127] width 11 height 11
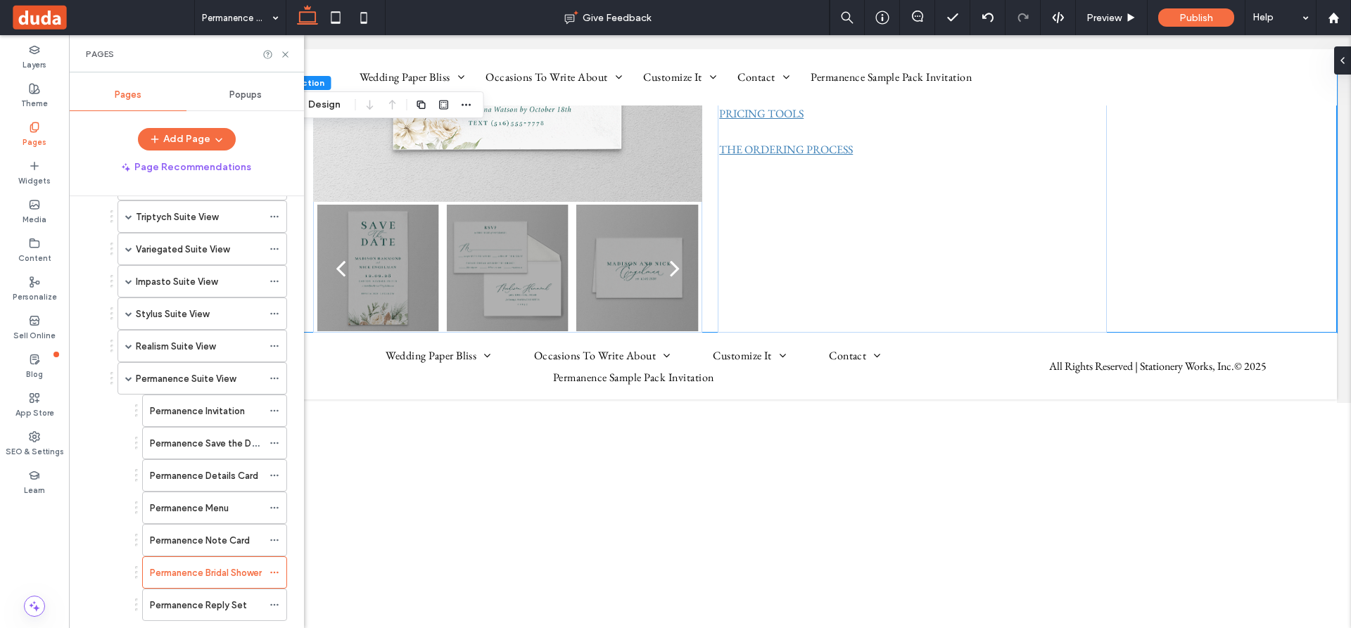
scroll to position [830, 0]
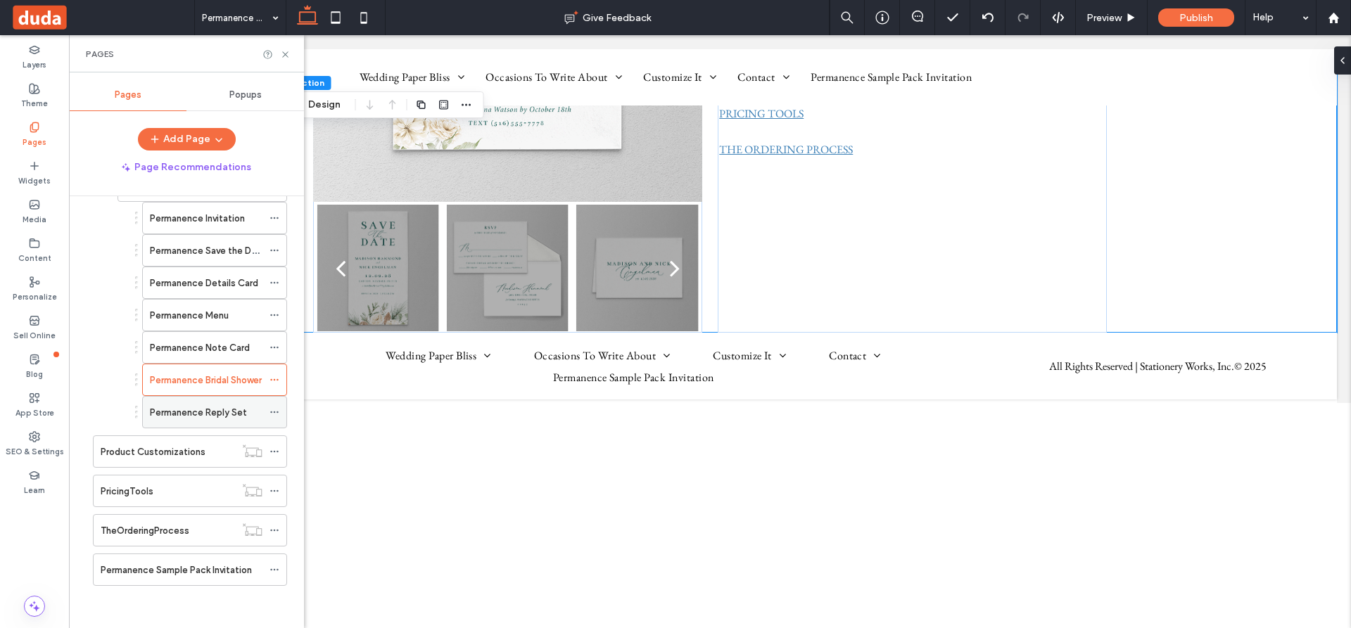
click at [226, 408] on label "Permanence Reply Set" at bounding box center [198, 412] width 97 height 25
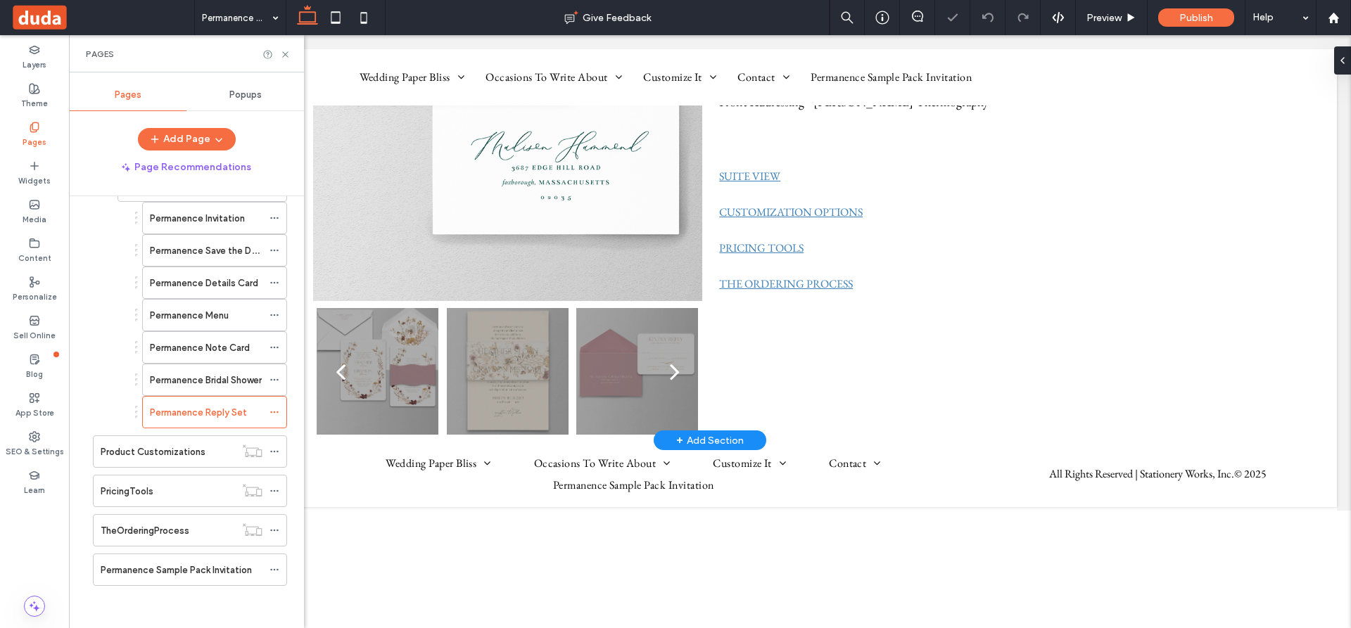
scroll to position [281, 0]
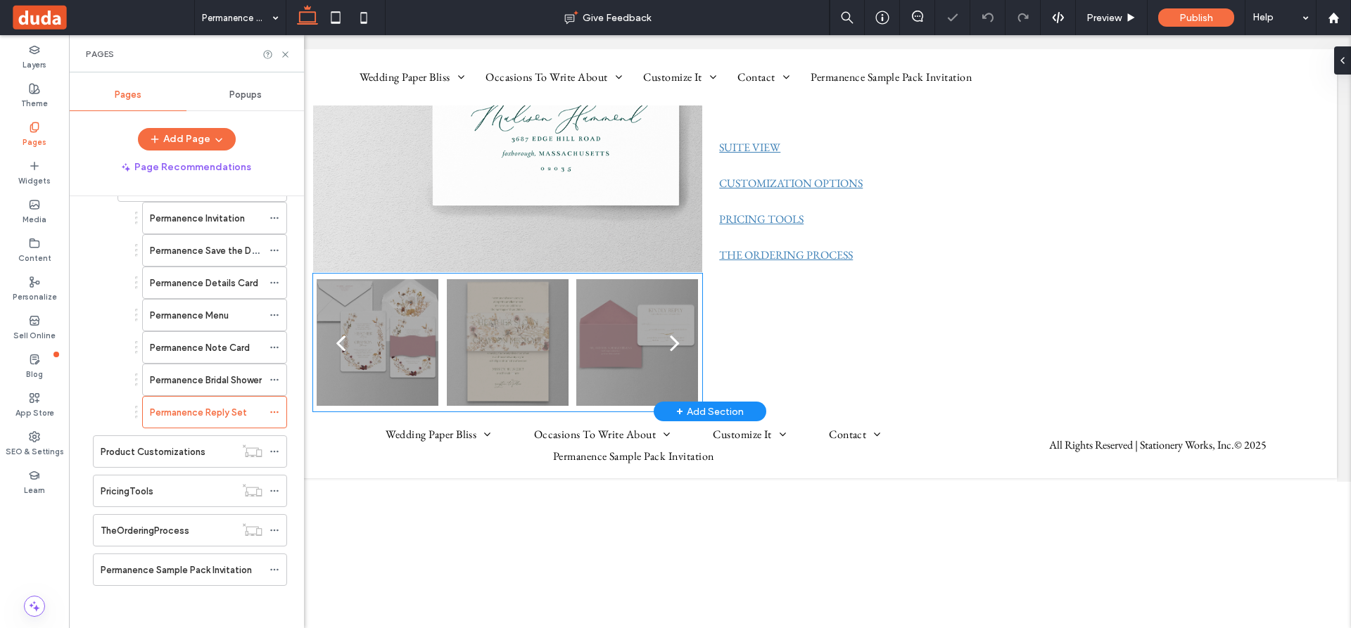
click at [521, 314] on div at bounding box center [508, 342] width 122 height 127
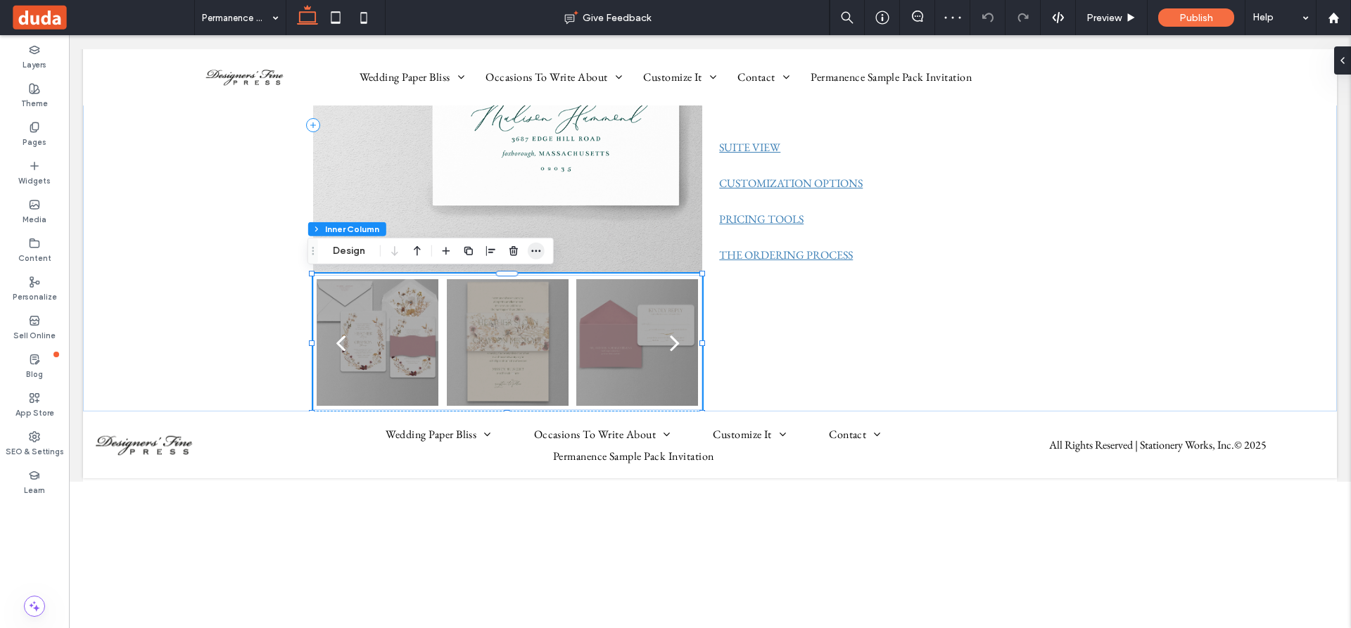
click at [533, 250] on use "button" at bounding box center [535, 251] width 9 height 2
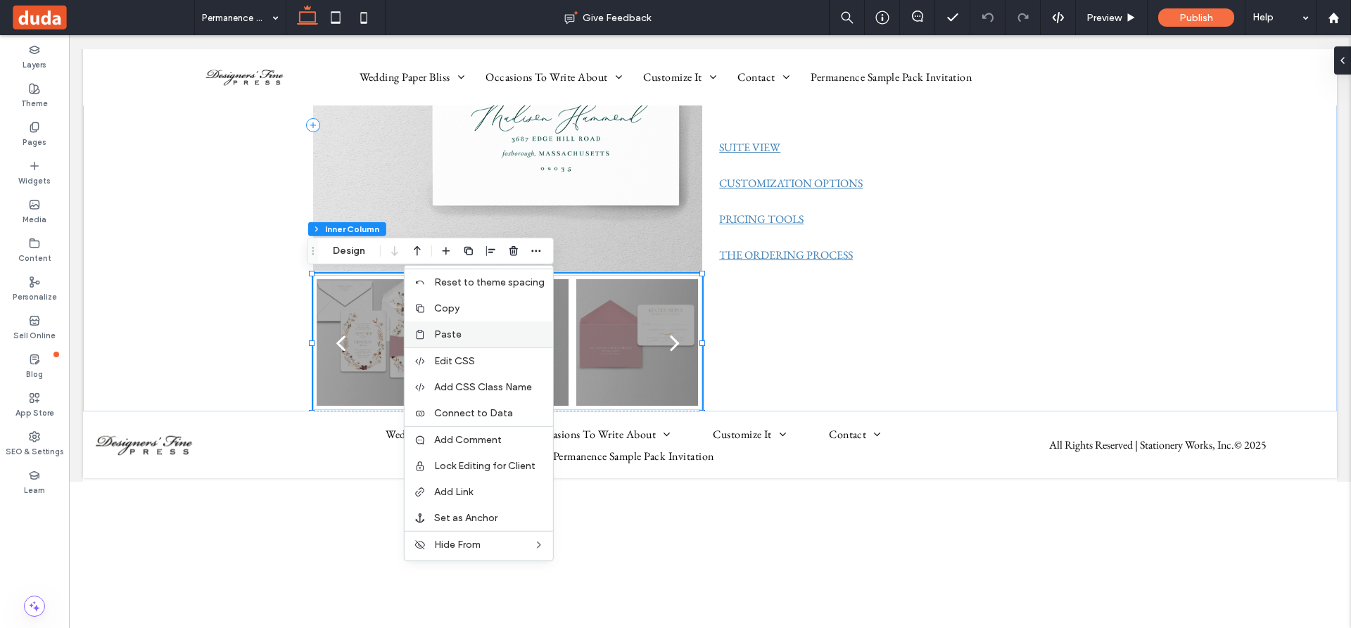
click at [445, 334] on span "Paste" at bounding box center [447, 335] width 27 height 12
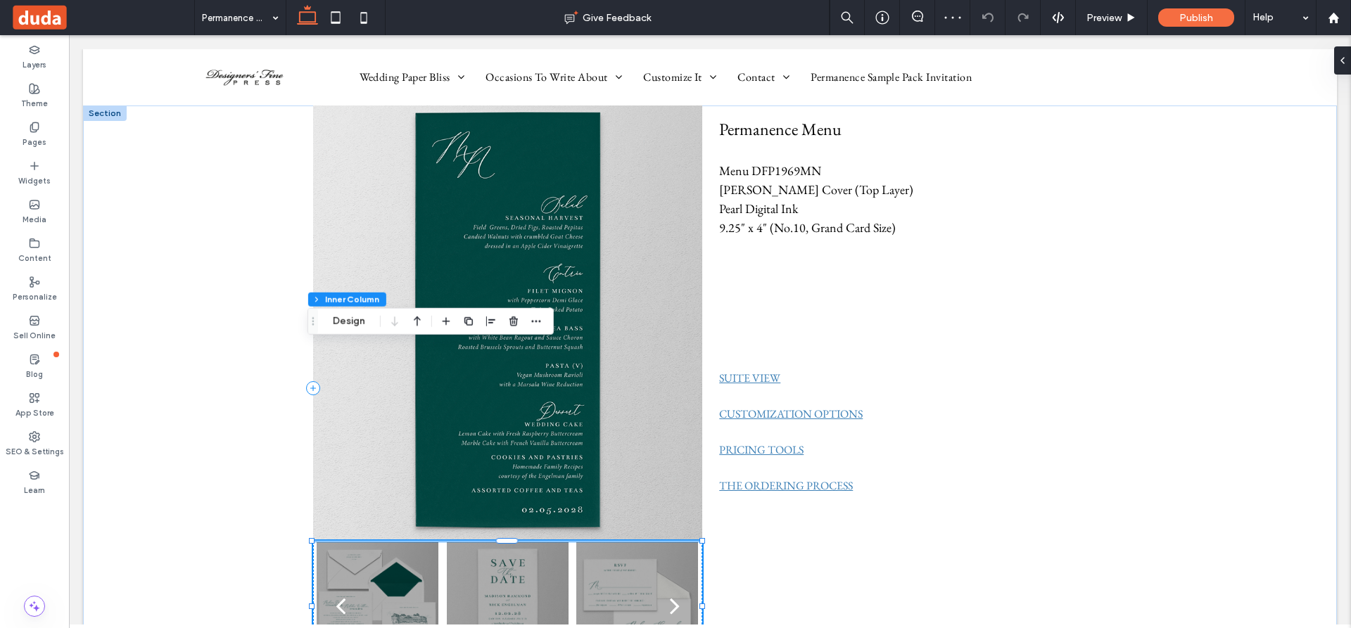
click at [561, 585] on div at bounding box center [508, 615] width 122 height 60
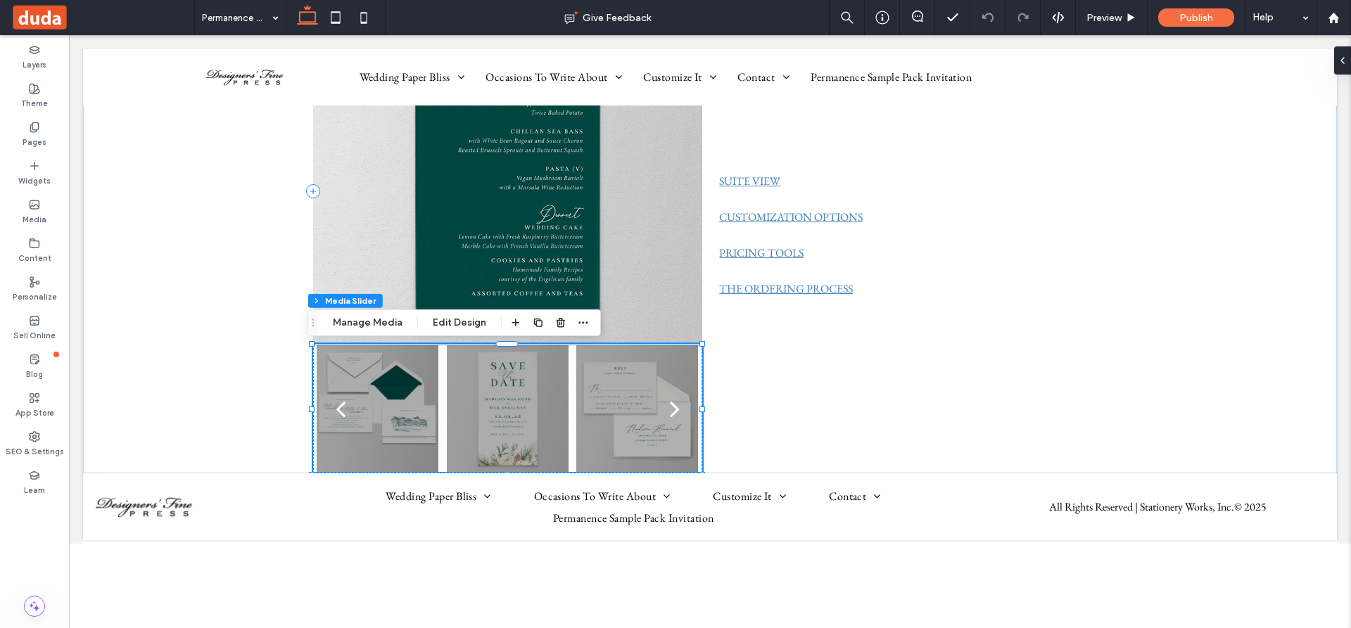
click at [561, 412] on div at bounding box center [508, 418] width 122 height 60
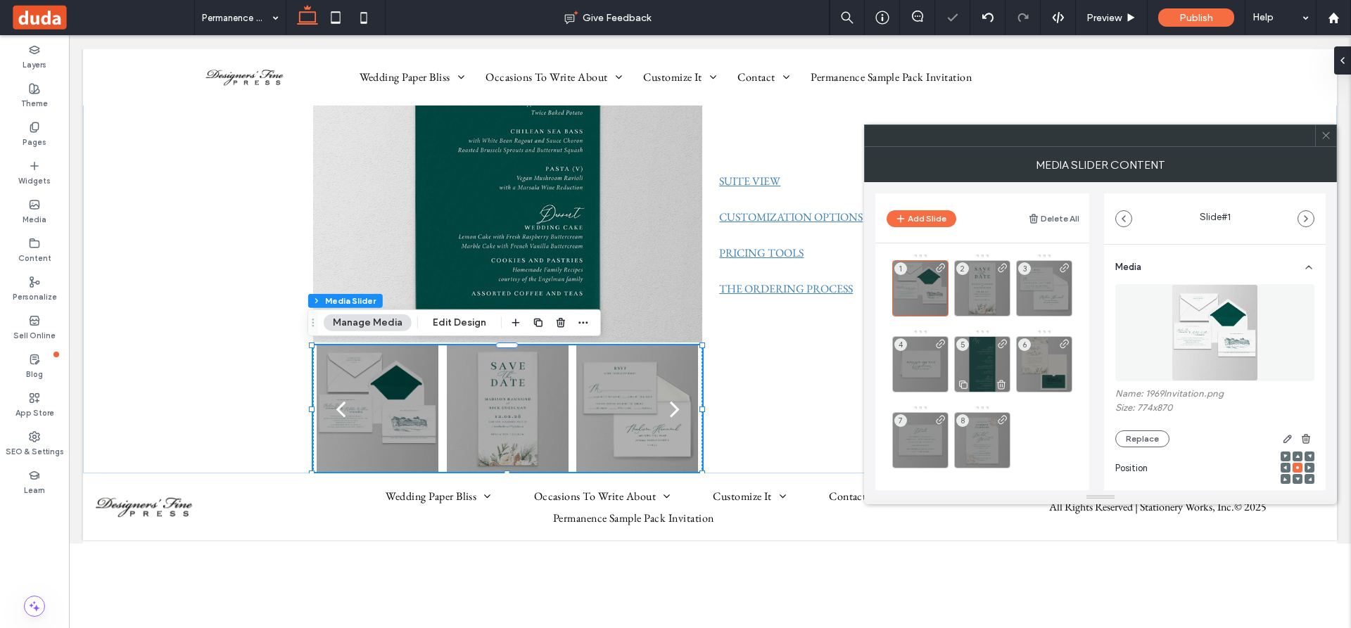
click at [1003, 384] on icon at bounding box center [1000, 384] width 11 height 13
click at [1326, 132] on icon at bounding box center [1325, 135] width 11 height 11
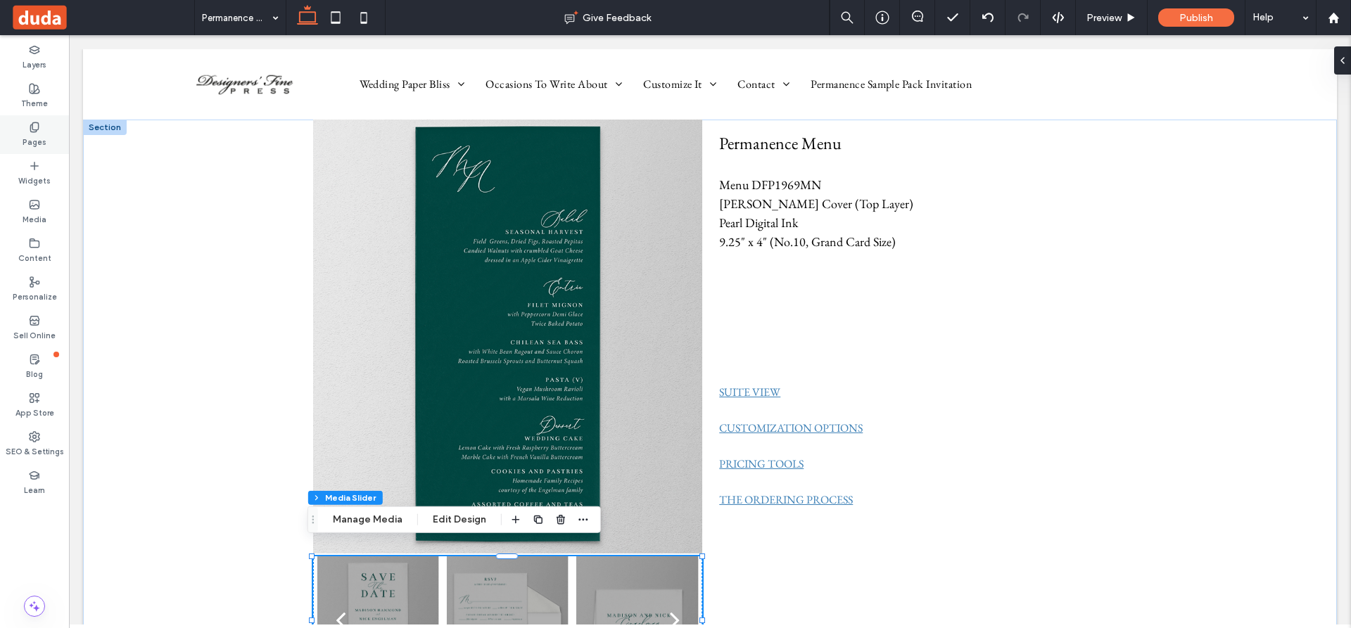
click at [33, 129] on use at bounding box center [34, 126] width 8 height 9
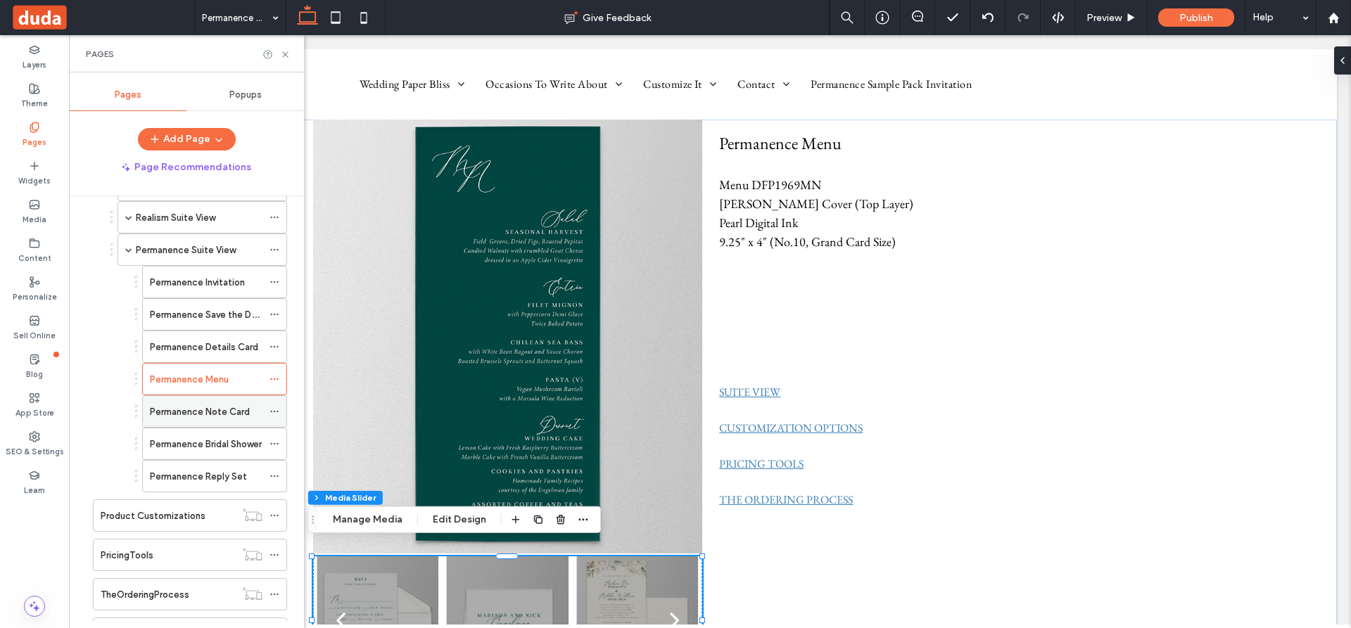
scroll to position [774, 0]
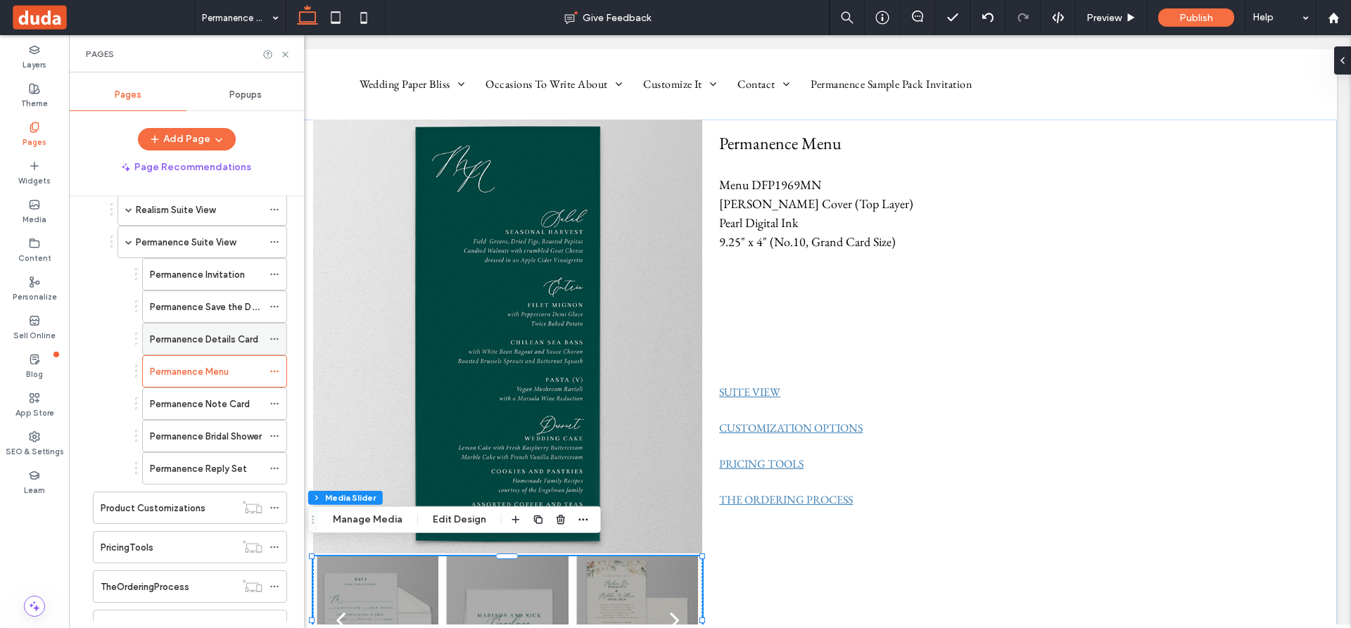
click at [193, 337] on label "Permanence Details Card" at bounding box center [204, 339] width 108 height 25
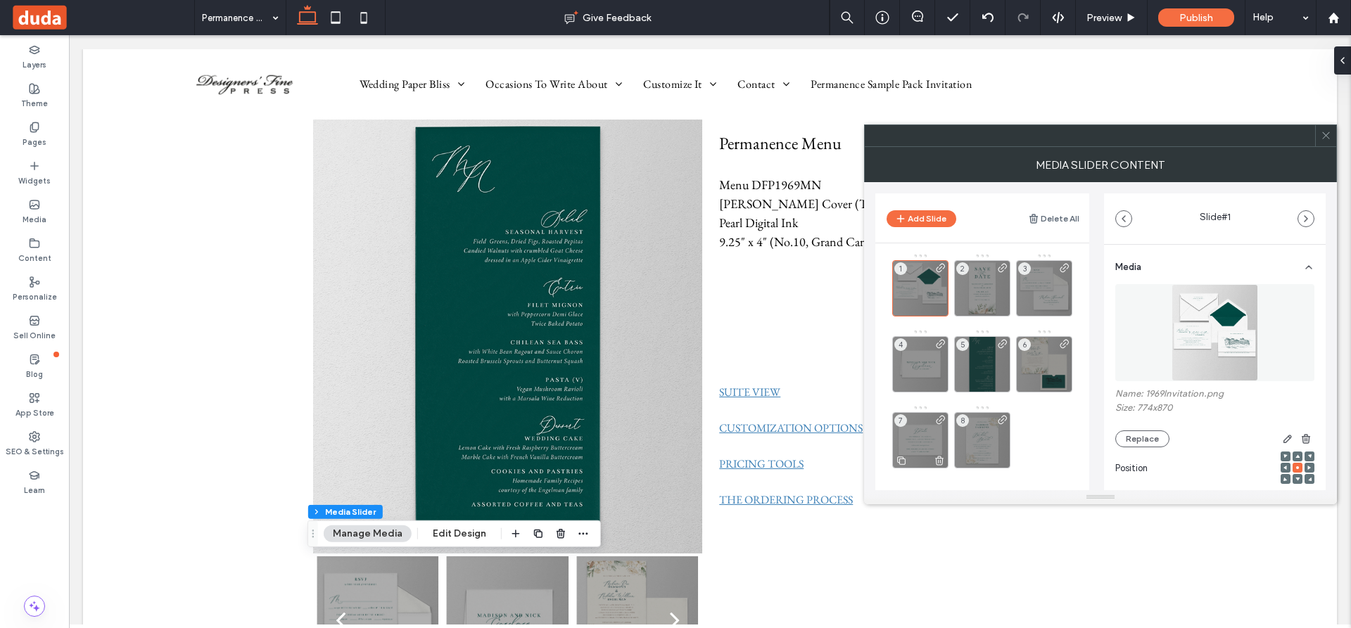
click at [941, 459] on icon at bounding box center [938, 460] width 11 height 13
click at [1329, 130] on icon at bounding box center [1325, 135] width 11 height 11
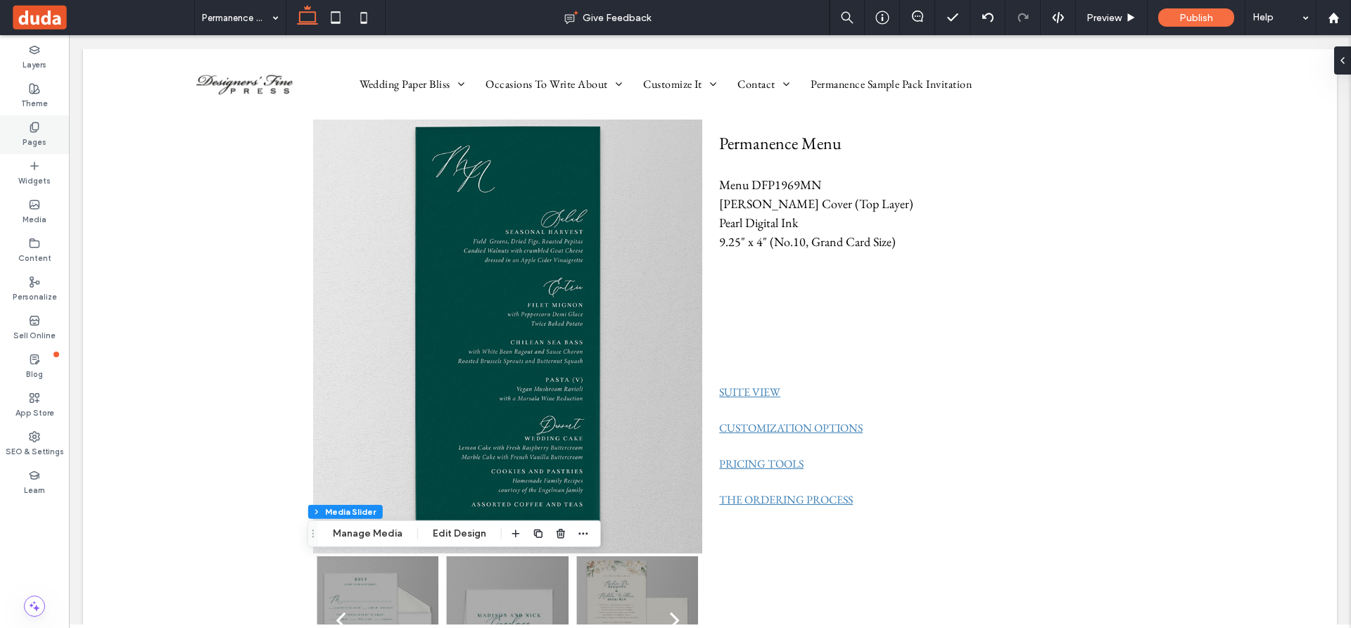
click at [31, 125] on use at bounding box center [34, 126] width 8 height 9
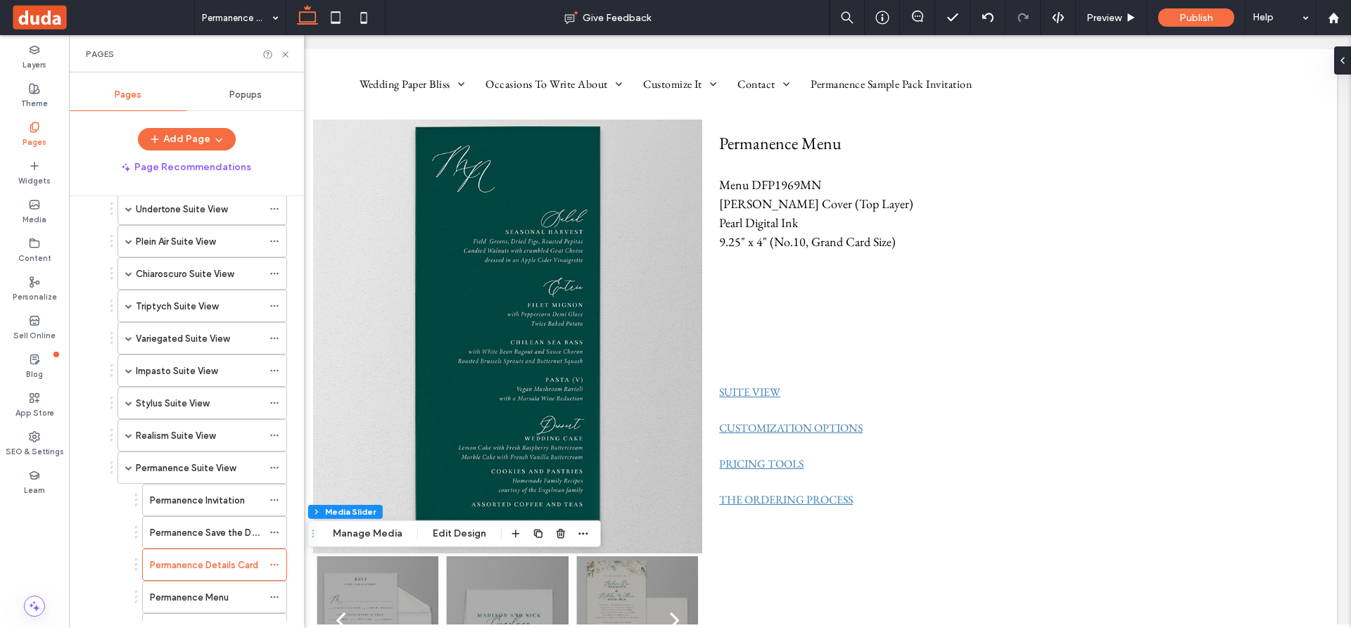
scroll to position [703, 0]
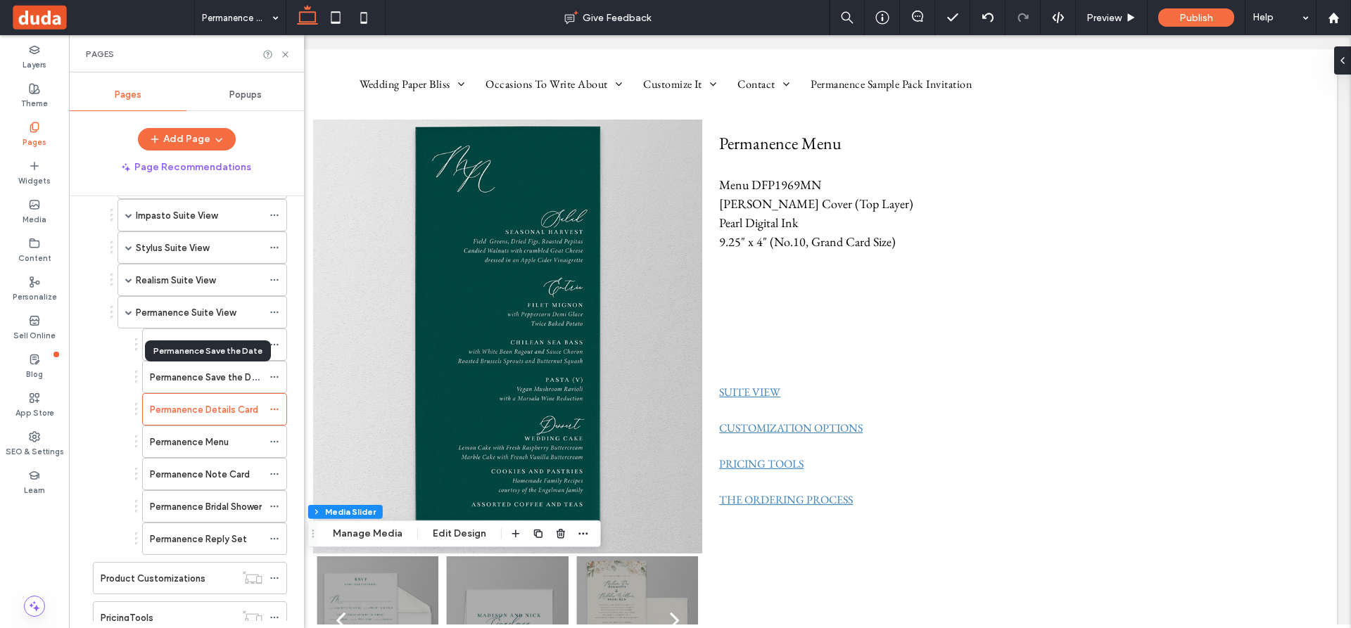
click at [219, 376] on label "Permanence Save the Date" at bounding box center [208, 377] width 116 height 25
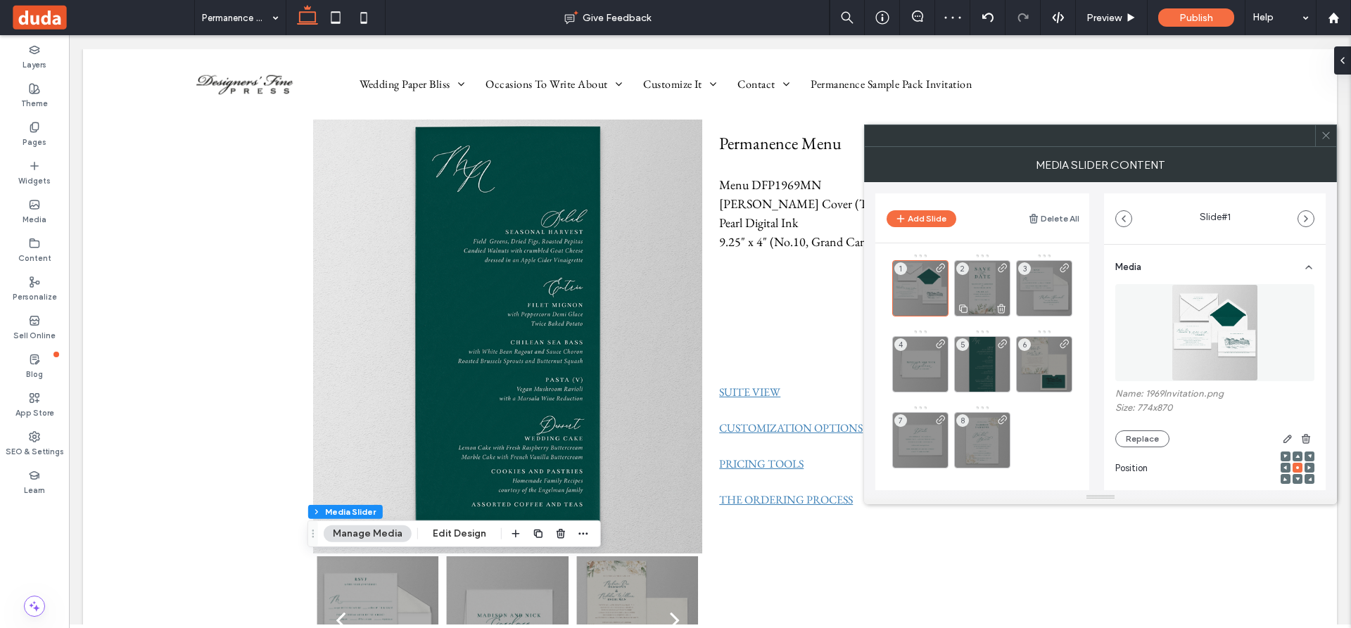
click at [1001, 307] on icon at bounding box center [1000, 308] width 11 height 13
click at [1330, 133] on icon at bounding box center [1325, 135] width 11 height 11
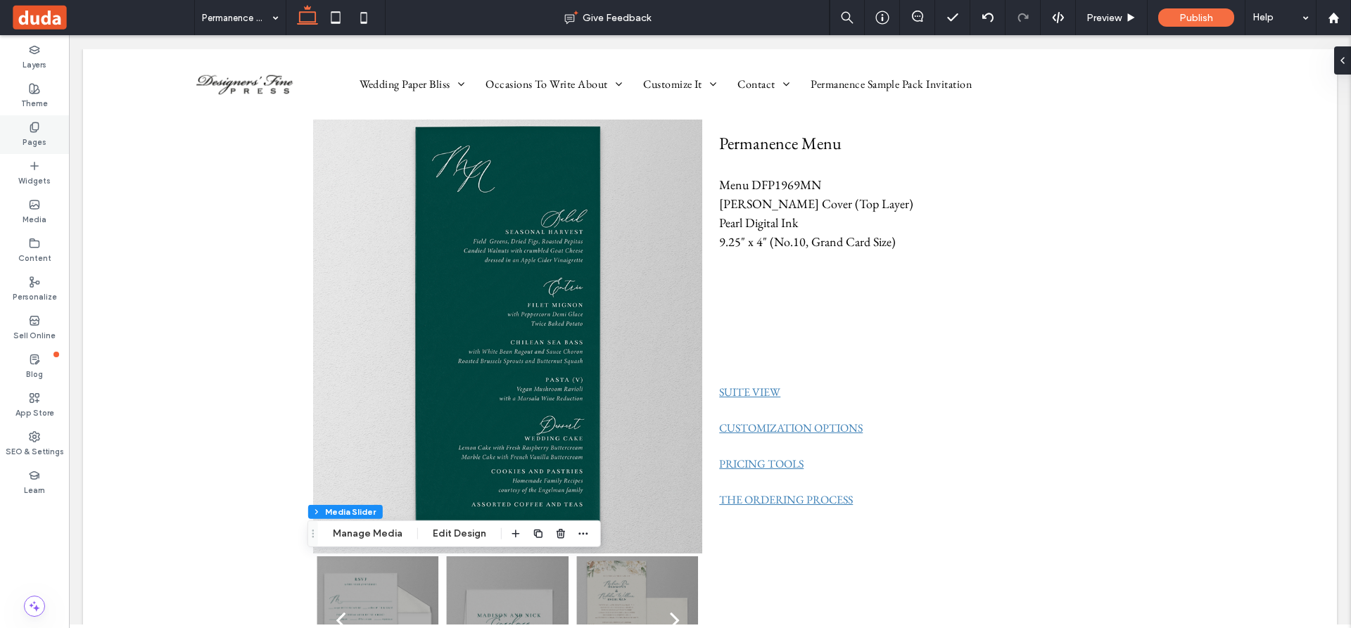
click at [32, 128] on use at bounding box center [34, 126] width 8 height 9
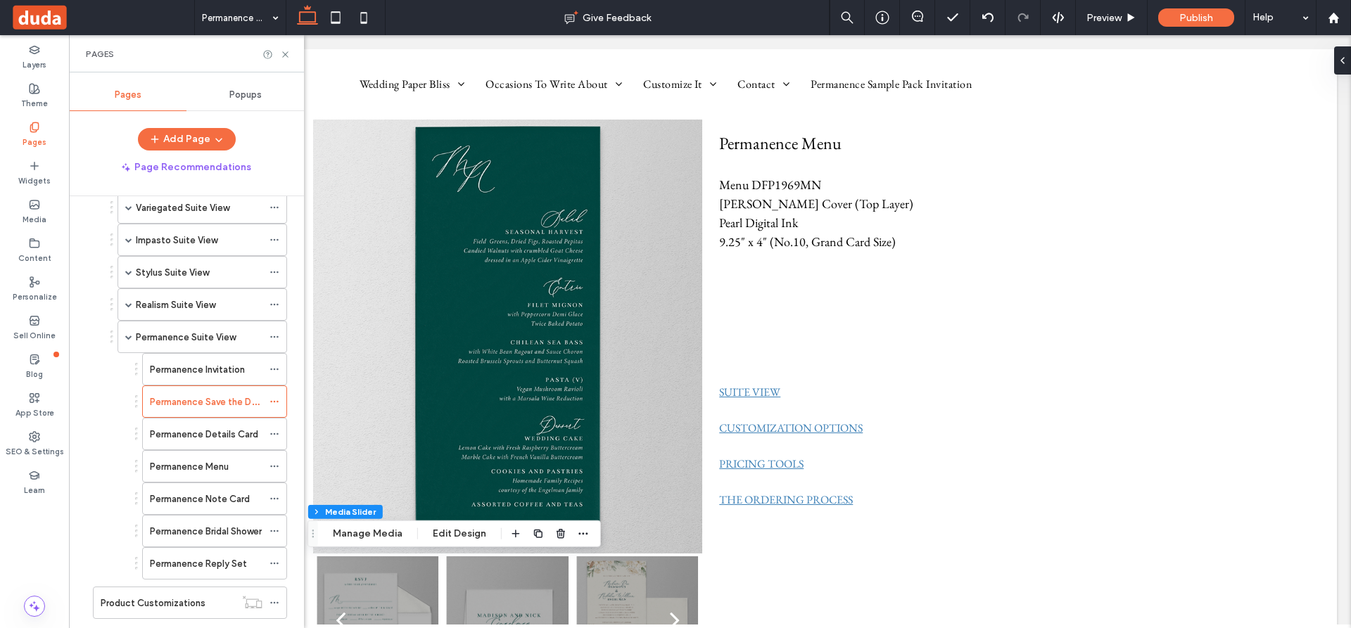
scroll to position [703, 0]
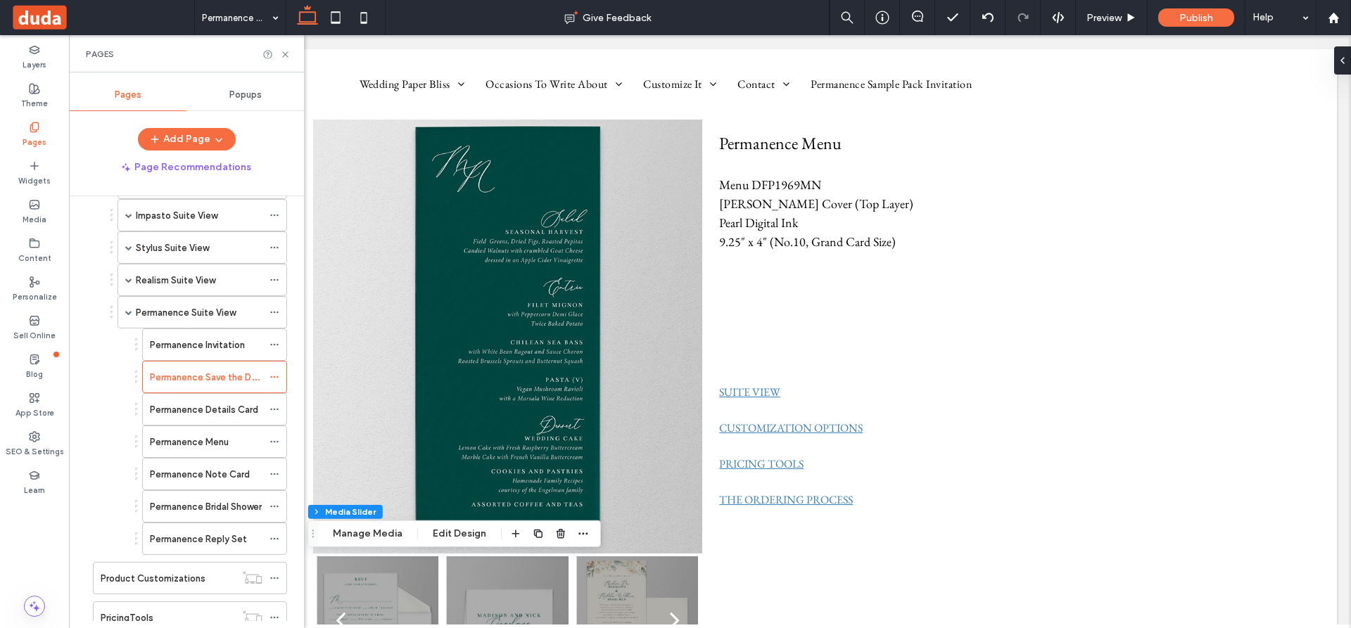
click at [207, 343] on label "Permanence Invitation" at bounding box center [197, 345] width 95 height 25
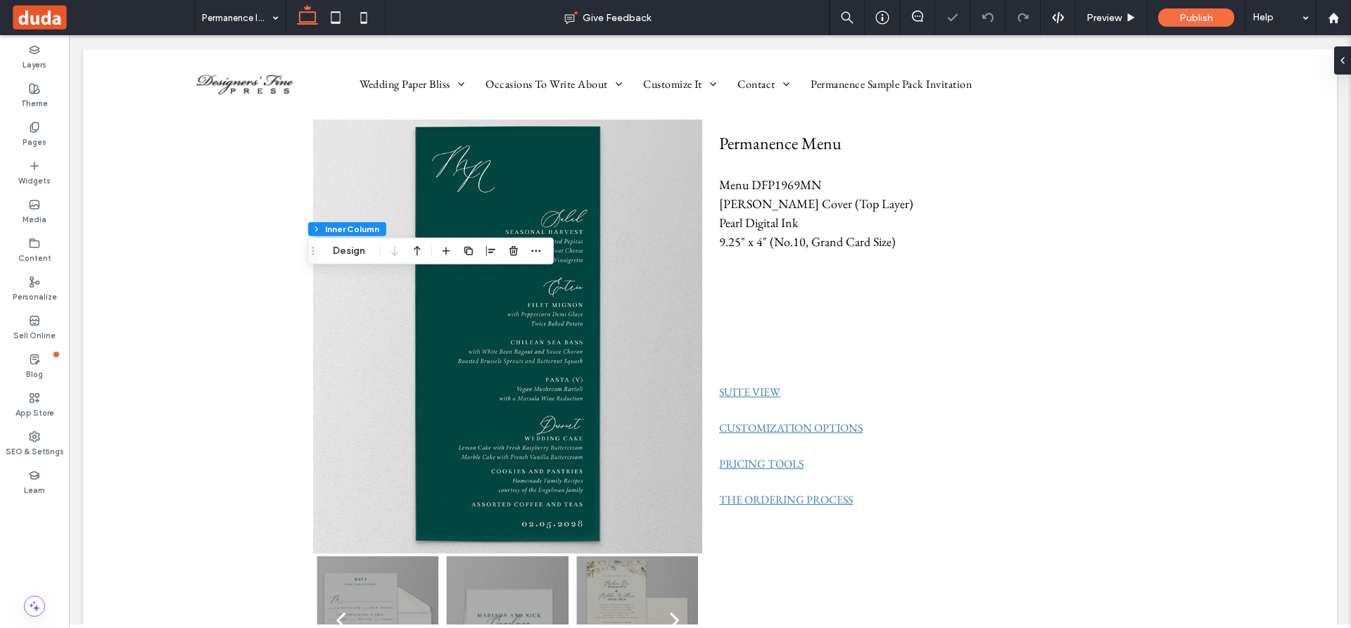
scroll to position [49, 0]
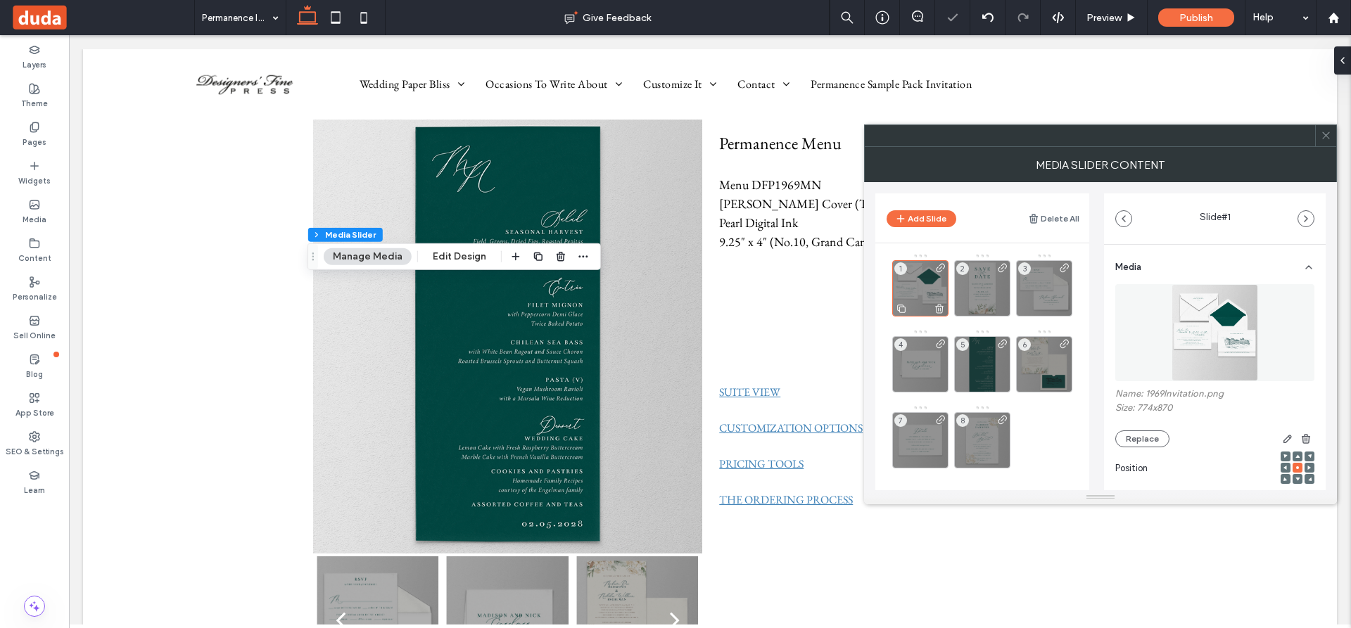
click at [939, 307] on icon at bounding box center [938, 308] width 11 height 13
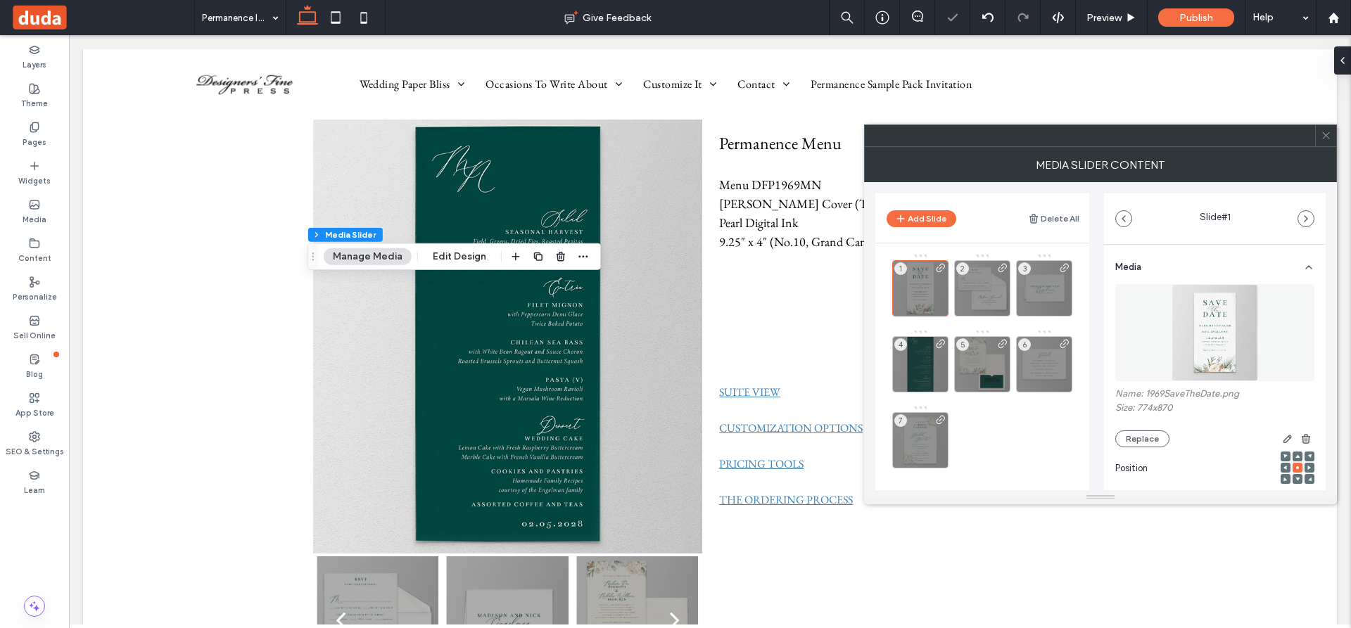
click at [1324, 132] on icon at bounding box center [1325, 135] width 11 height 11
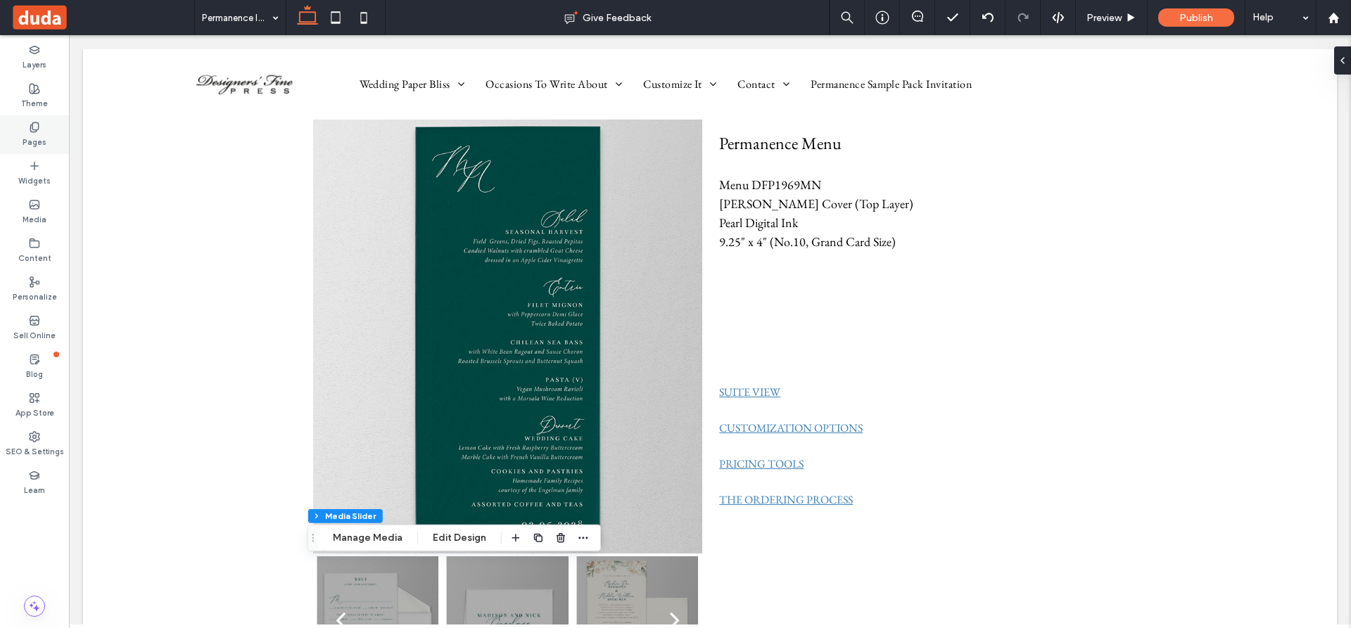
click at [32, 128] on icon at bounding box center [34, 127] width 11 height 11
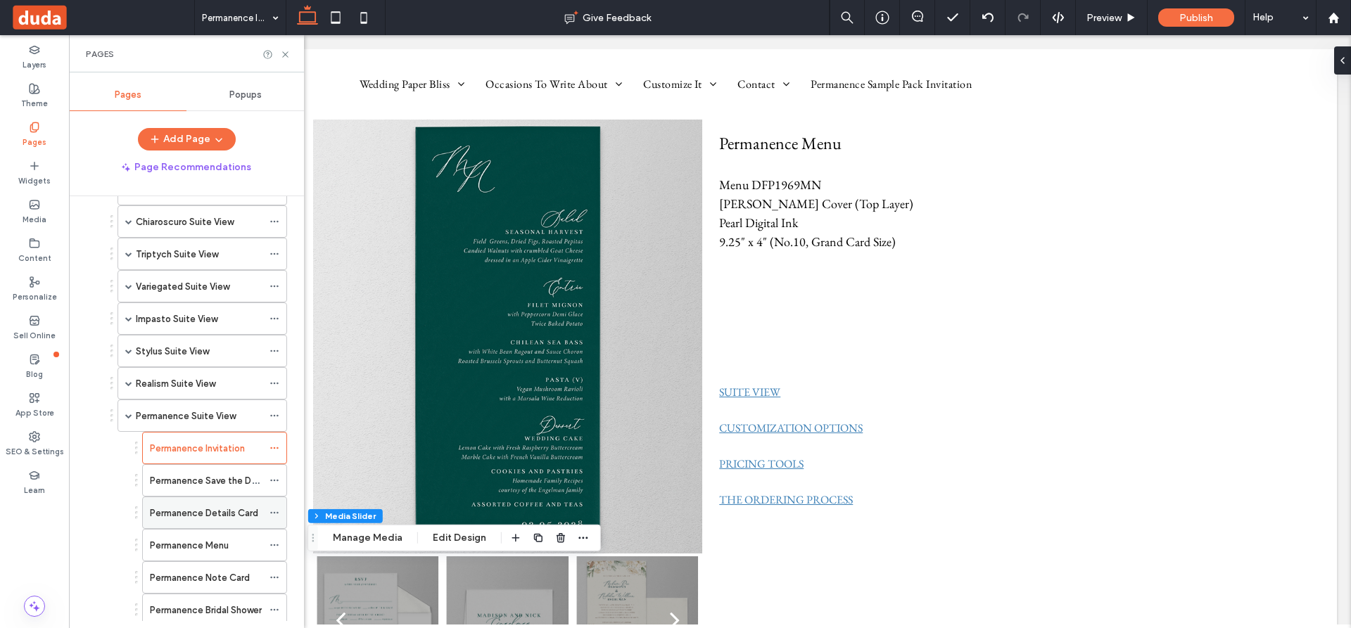
scroll to position [703, 0]
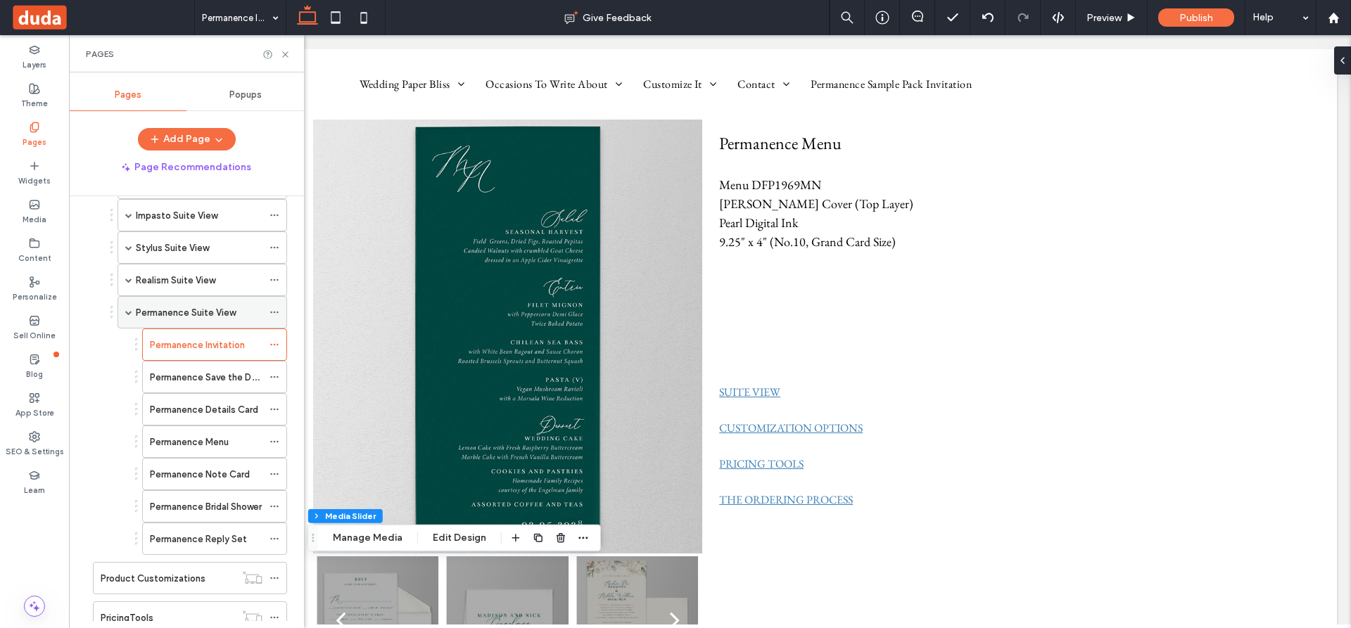
click at [238, 310] on div "Permanence Suite View" at bounding box center [199, 312] width 127 height 15
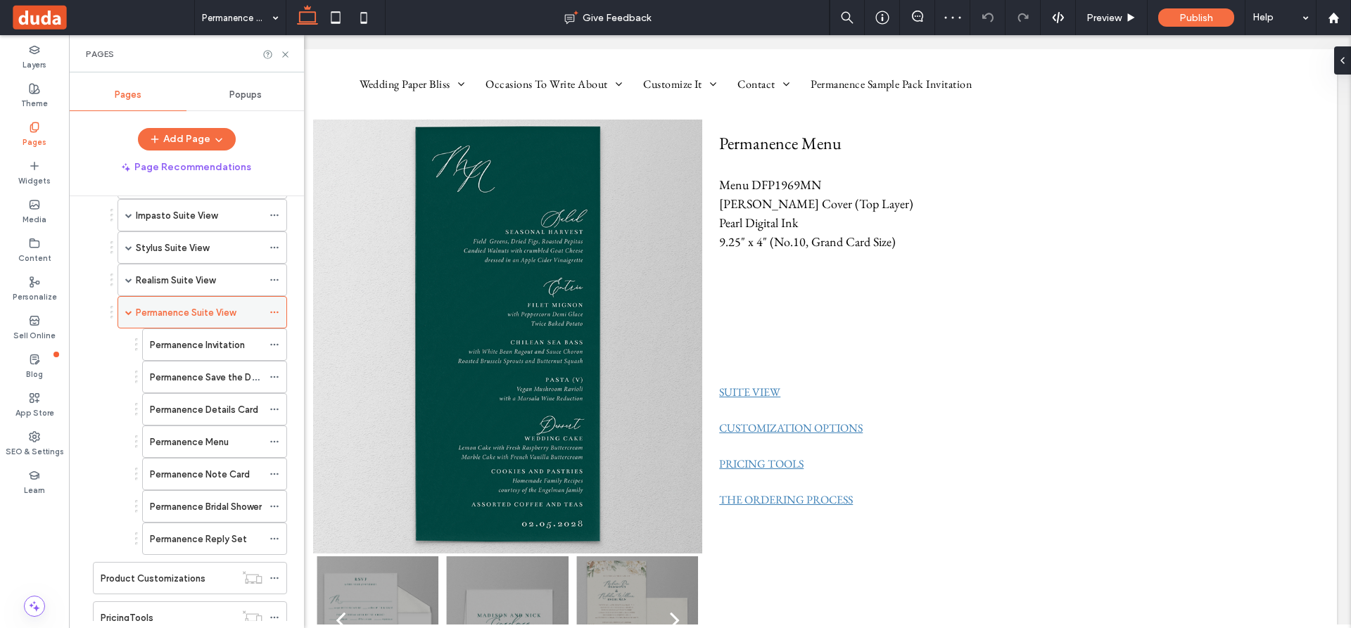
click at [274, 311] on icon at bounding box center [274, 312] width 10 height 10
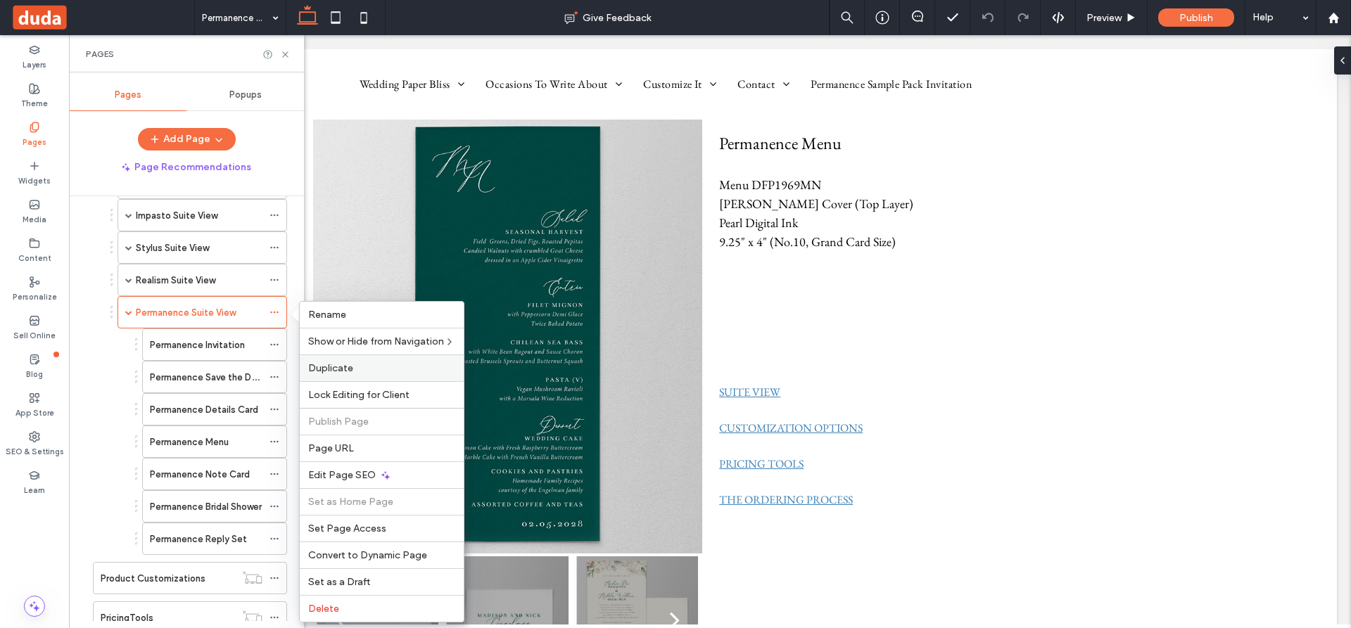
click at [337, 366] on span "Duplicate" at bounding box center [330, 368] width 45 height 12
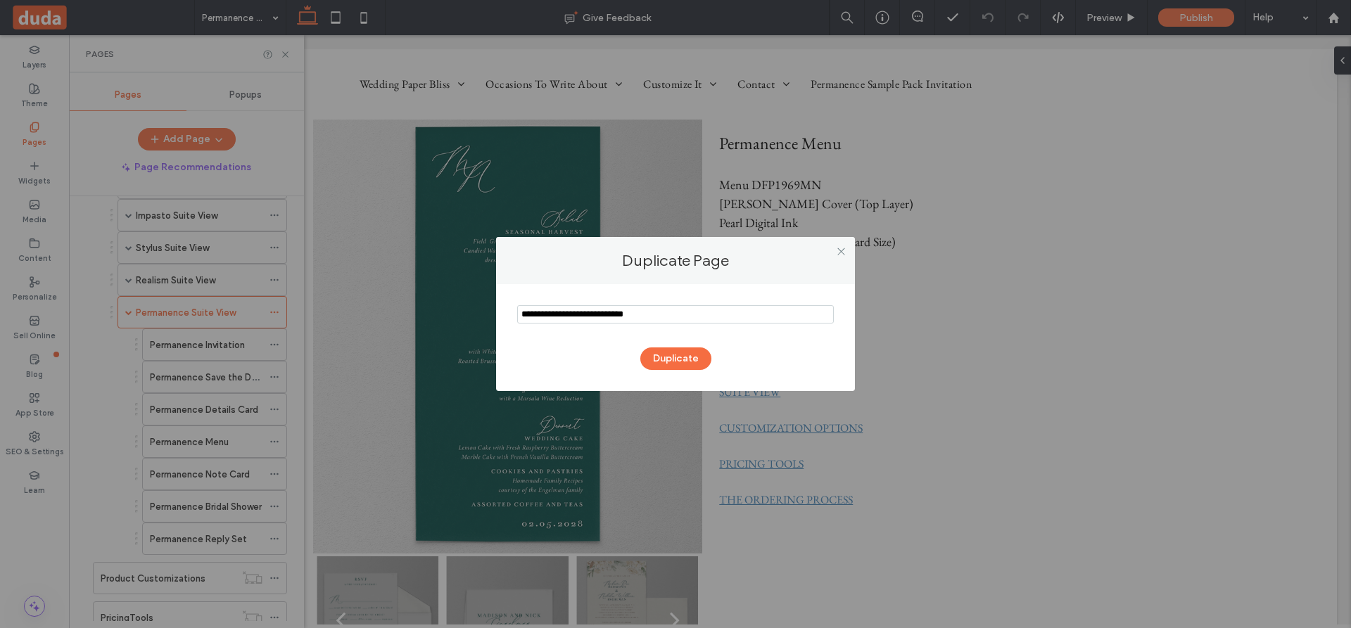
drag, startPoint x: 556, startPoint y: 313, endPoint x: 503, endPoint y: 310, distance: 53.5
click at [503, 310] on div "Duplicate" at bounding box center [675, 337] width 359 height 107
click at [578, 314] on input "notEmpty" at bounding box center [675, 314] width 317 height 18
type input "**********"
click at [677, 358] on button "Duplicate" at bounding box center [675, 359] width 71 height 23
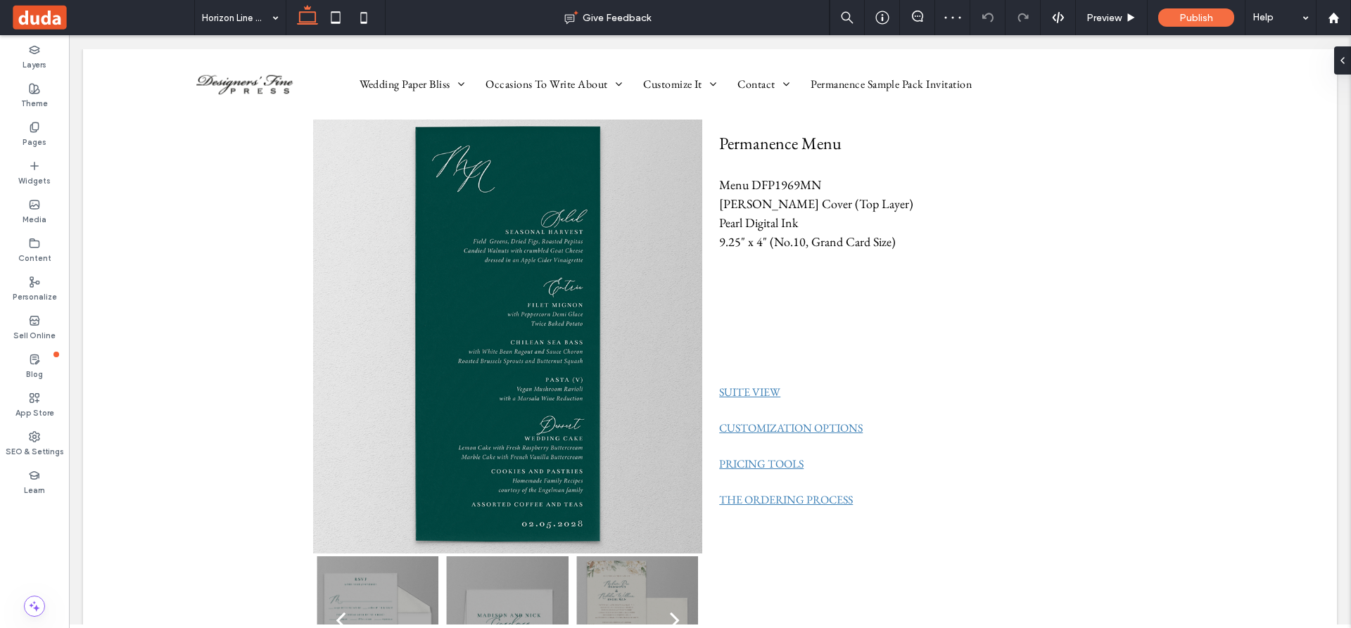
type input "**********"
type input "**"
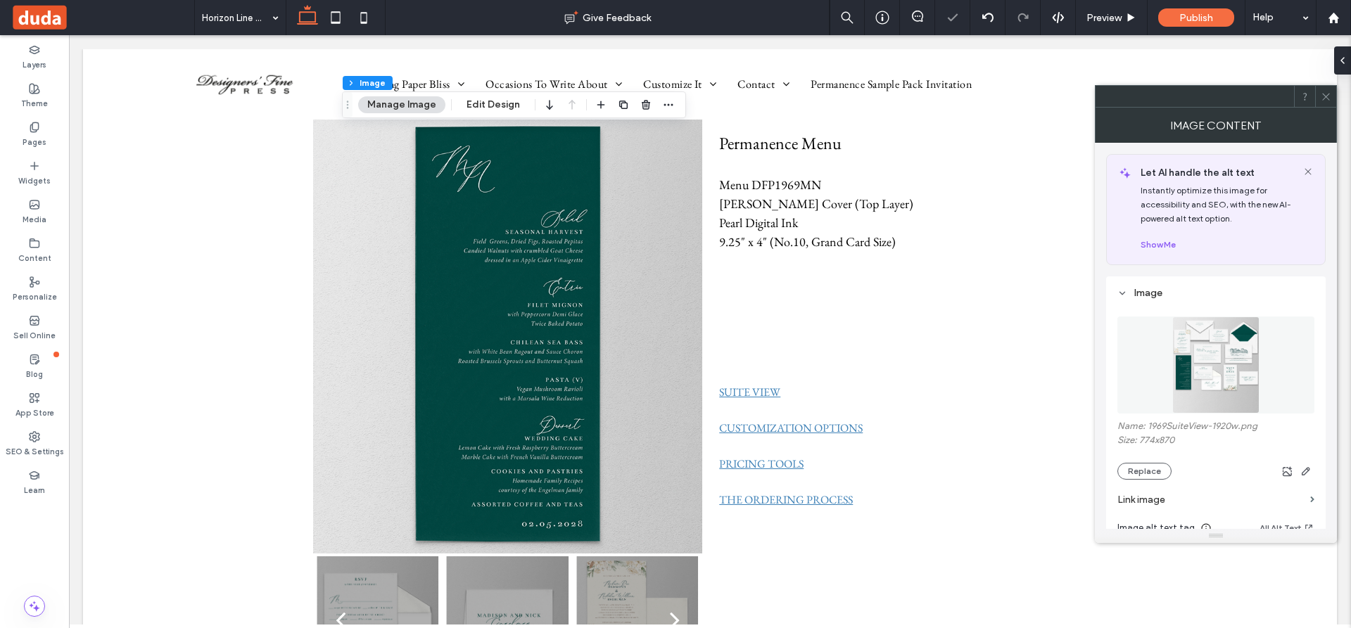
scroll to position [70, 0]
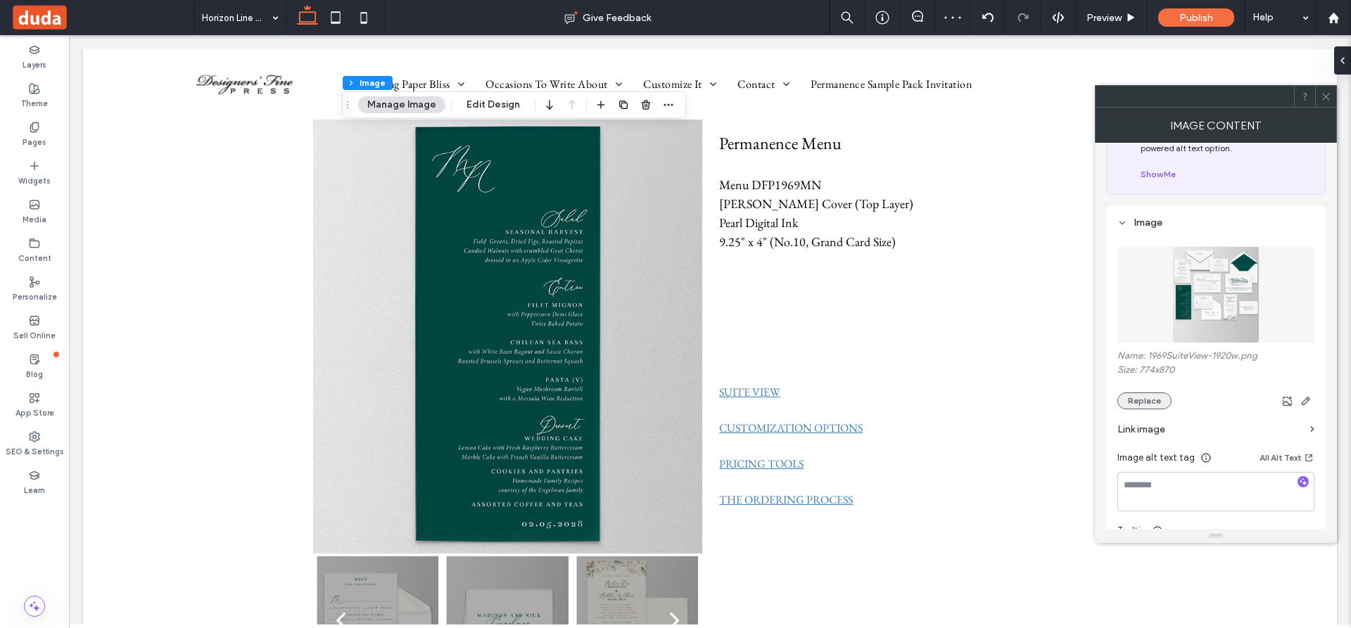
click at [1142, 401] on button "Replace" at bounding box center [1144, 401] width 54 height 17
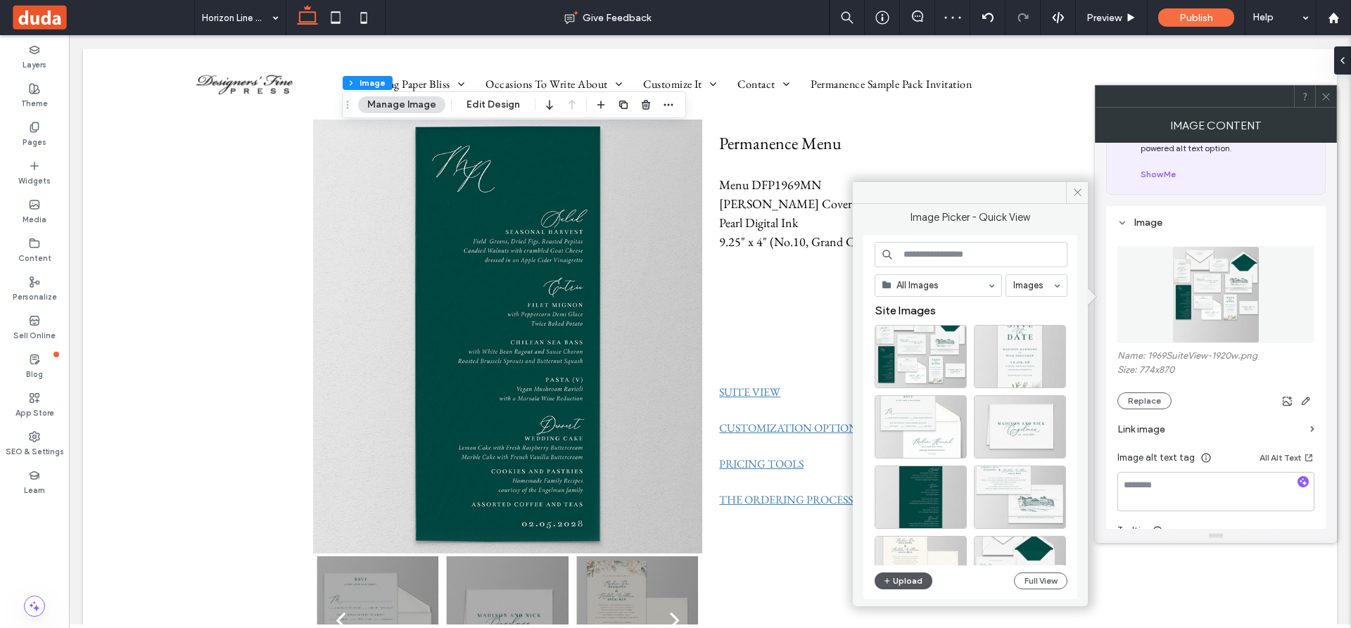
click at [908, 577] on button "Upload" at bounding box center [903, 581] width 58 height 17
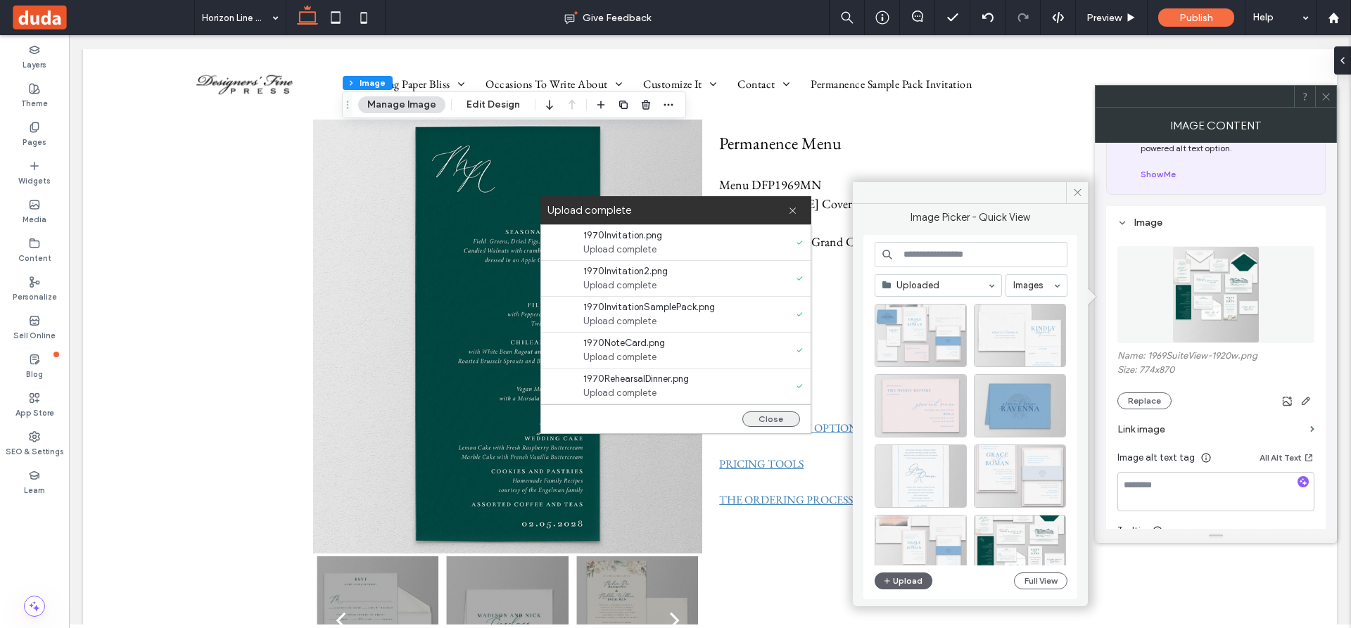
click at [775, 420] on button "Close" at bounding box center [771, 419] width 58 height 15
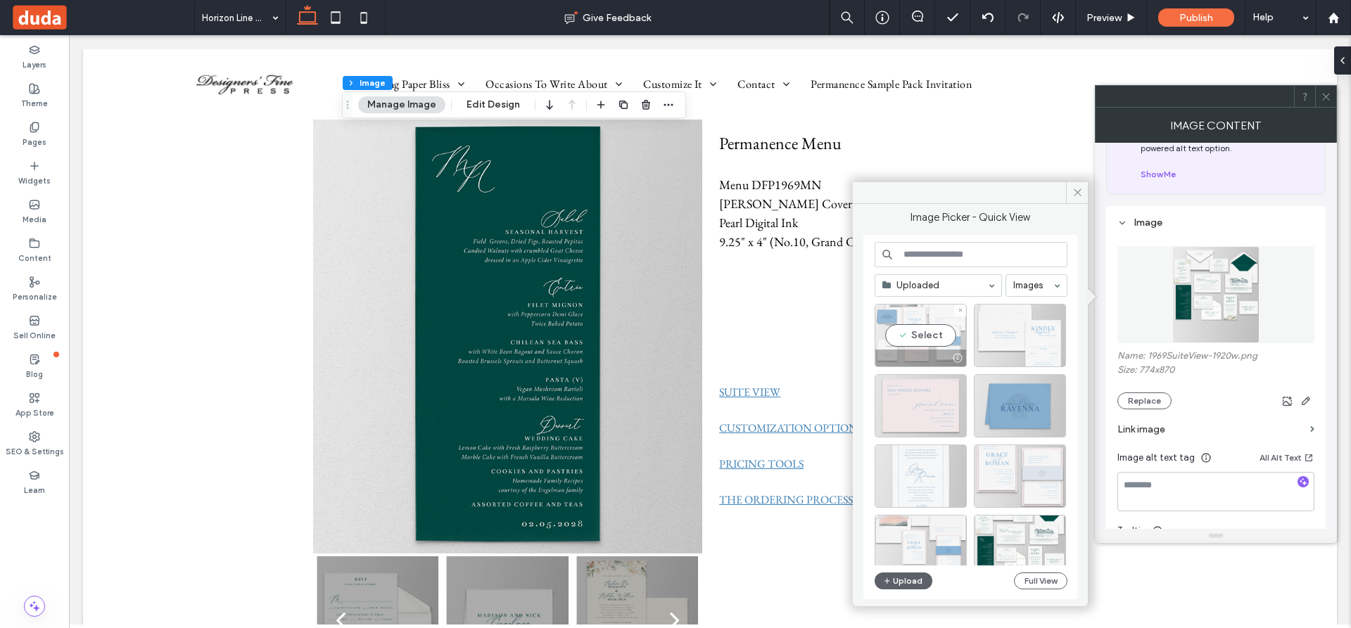
click at [924, 332] on div "Select" at bounding box center [920, 335] width 92 height 63
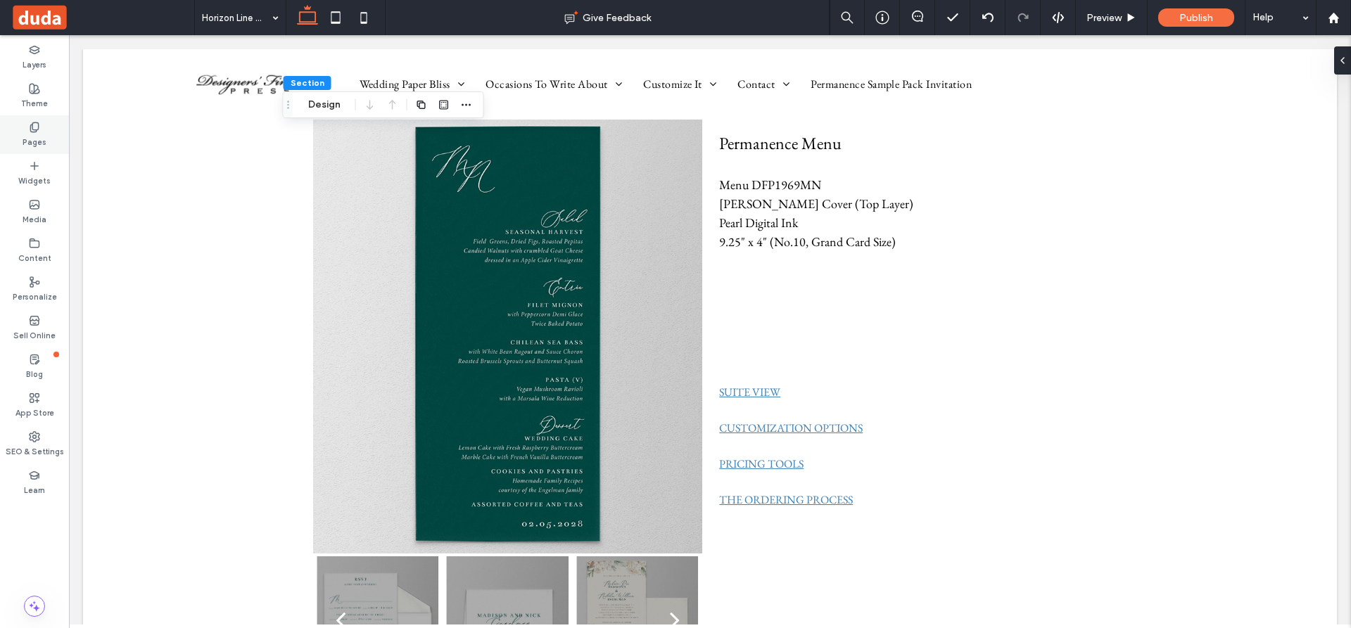
click at [34, 122] on icon at bounding box center [34, 127] width 11 height 11
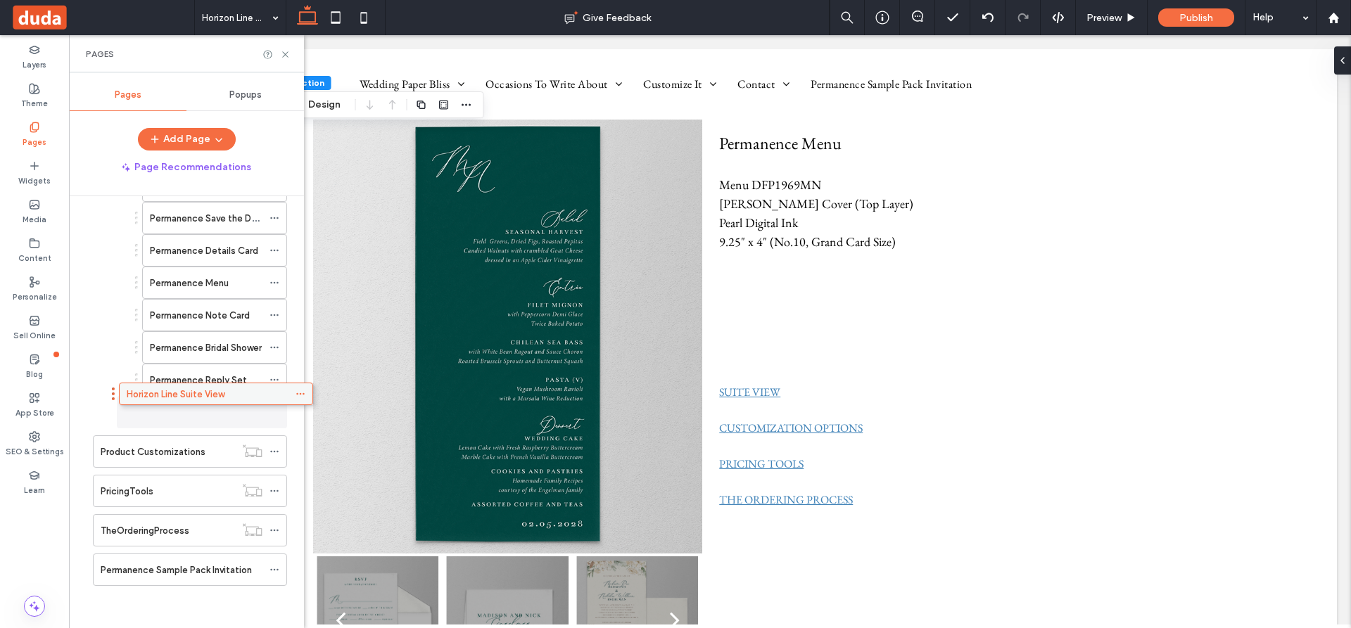
scroll to position [862, 0]
drag, startPoint x: 147, startPoint y: 569, endPoint x: 181, endPoint y: 412, distance: 161.2
click at [274, 281] on icon at bounding box center [274, 283] width 10 height 10
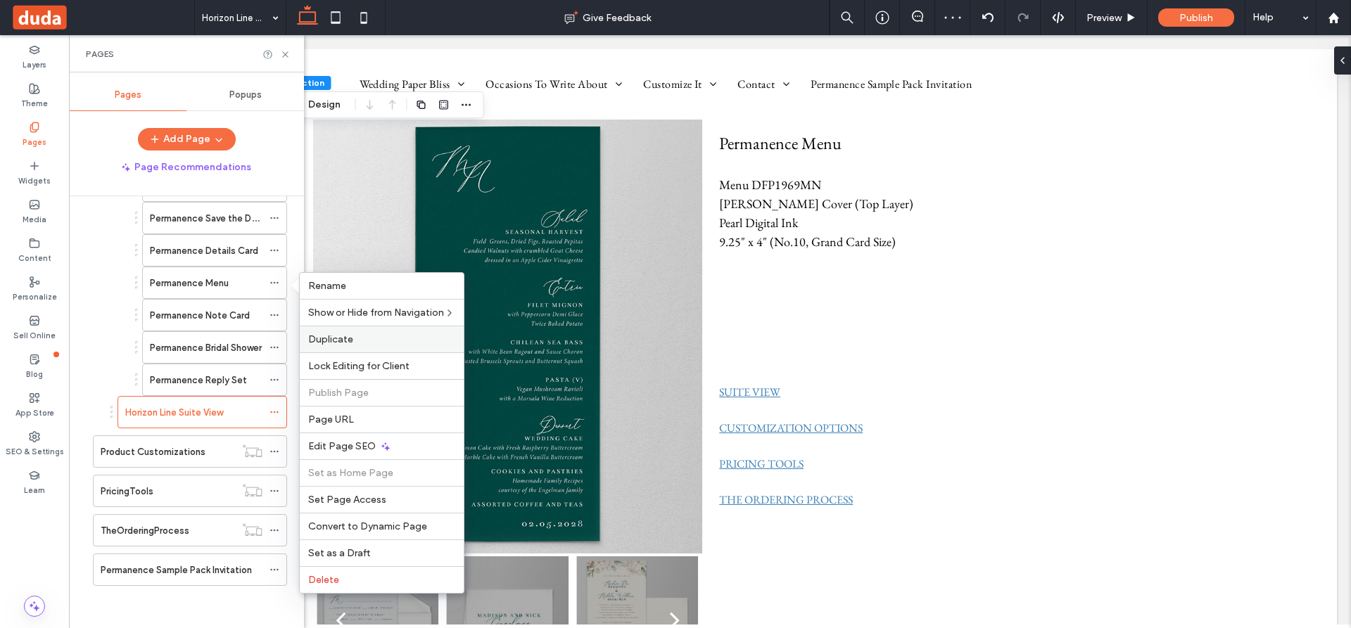
click at [333, 336] on span "Duplicate" at bounding box center [330, 339] width 45 height 12
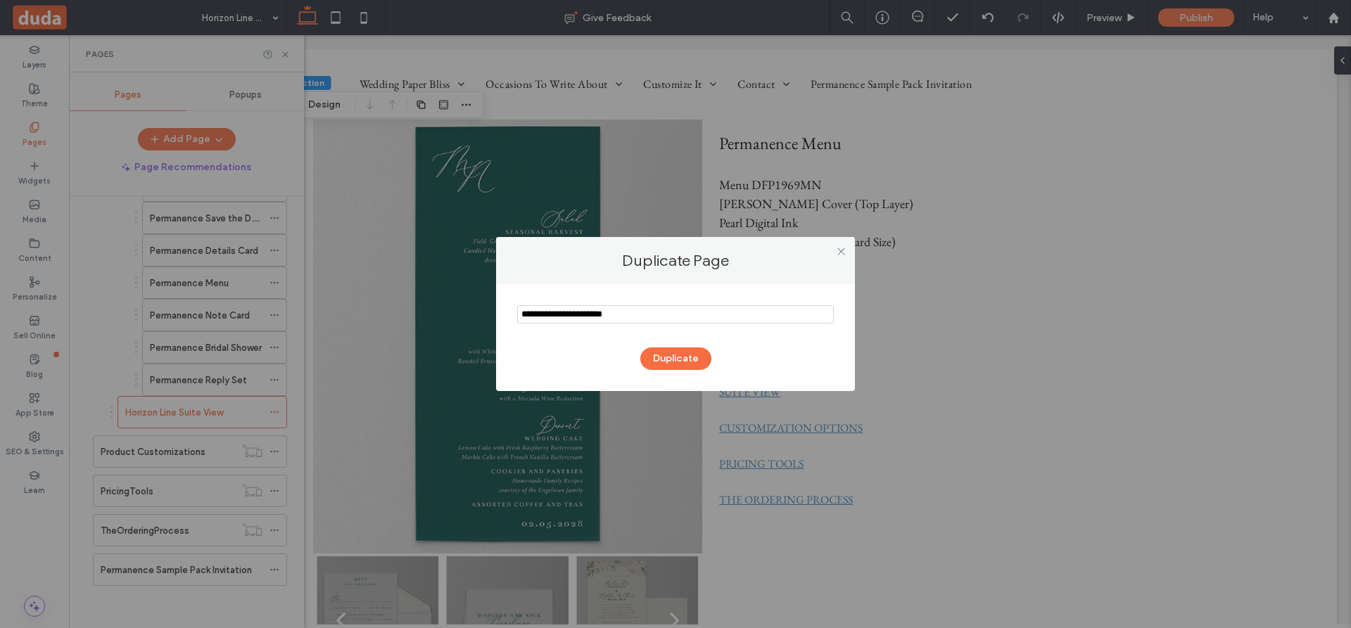
drag, startPoint x: 643, startPoint y: 312, endPoint x: 502, endPoint y: 316, distance: 141.5
click at [502, 316] on div "Duplicate" at bounding box center [675, 337] width 359 height 107
type input "**********"
click at [665, 353] on button "Duplicate" at bounding box center [675, 359] width 71 height 23
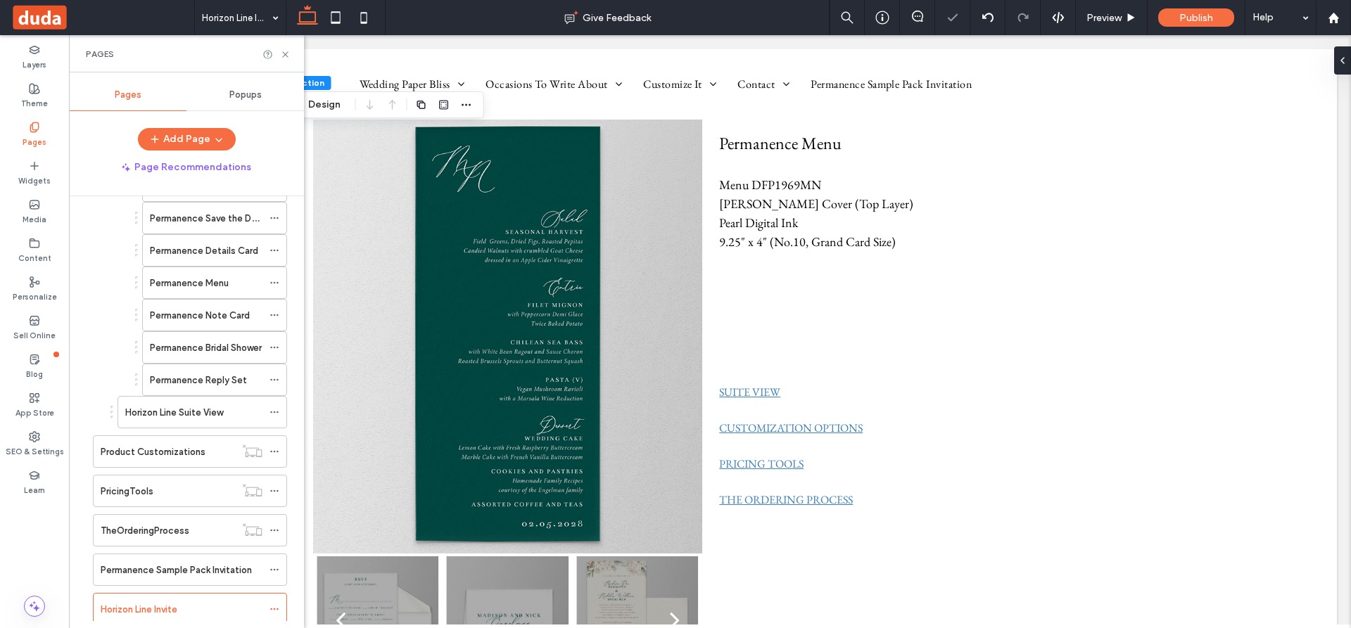
scroll to position [869, 0]
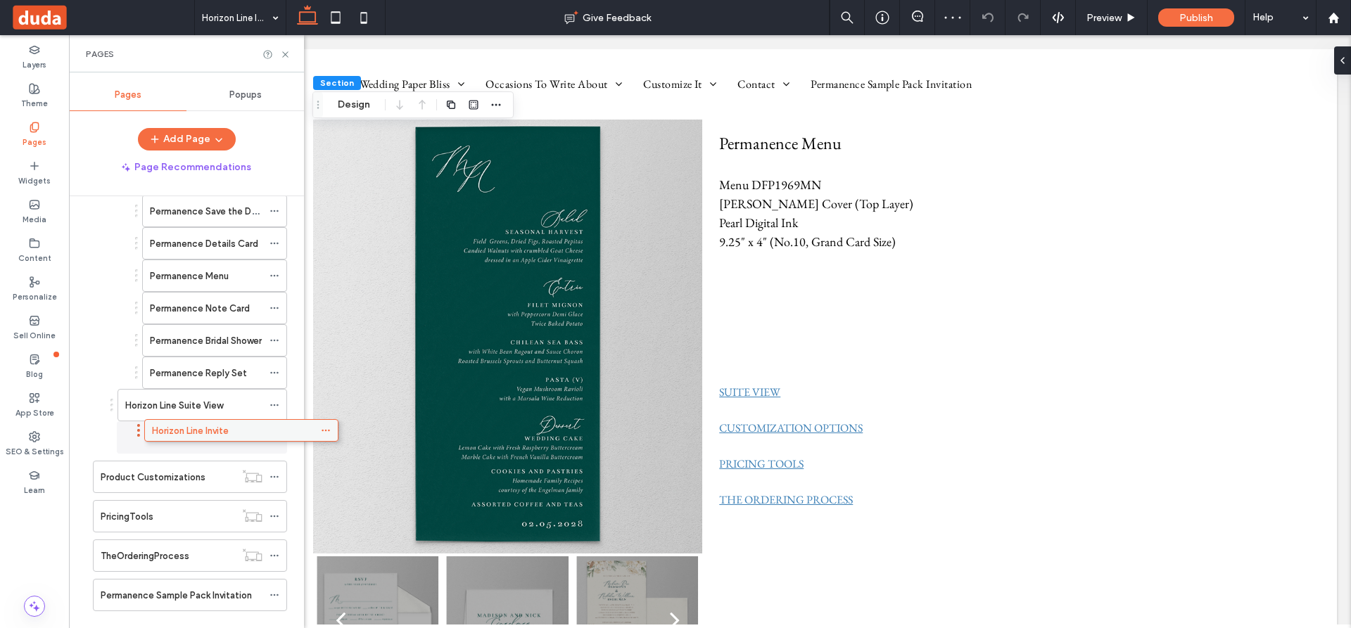
drag, startPoint x: 176, startPoint y: 604, endPoint x: 228, endPoint y: 438, distance: 174.0
click at [273, 435] on icon at bounding box center [274, 438] width 10 height 10
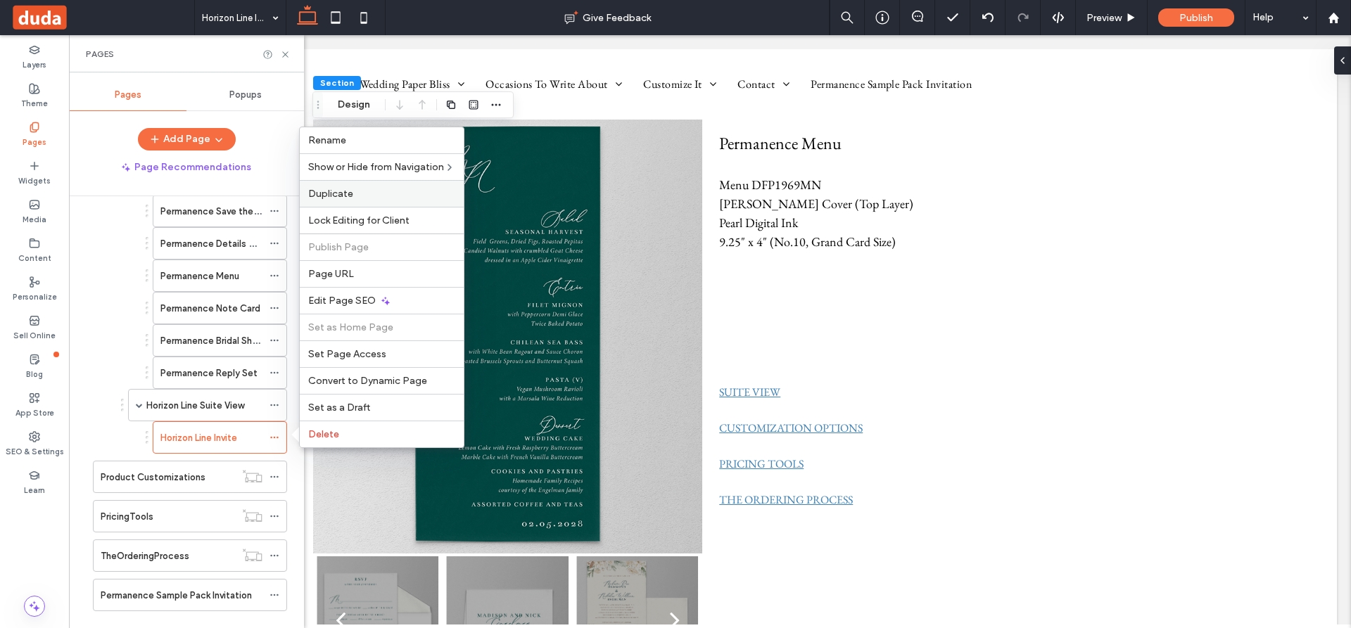
click at [326, 191] on span "Duplicate" at bounding box center [330, 194] width 45 height 12
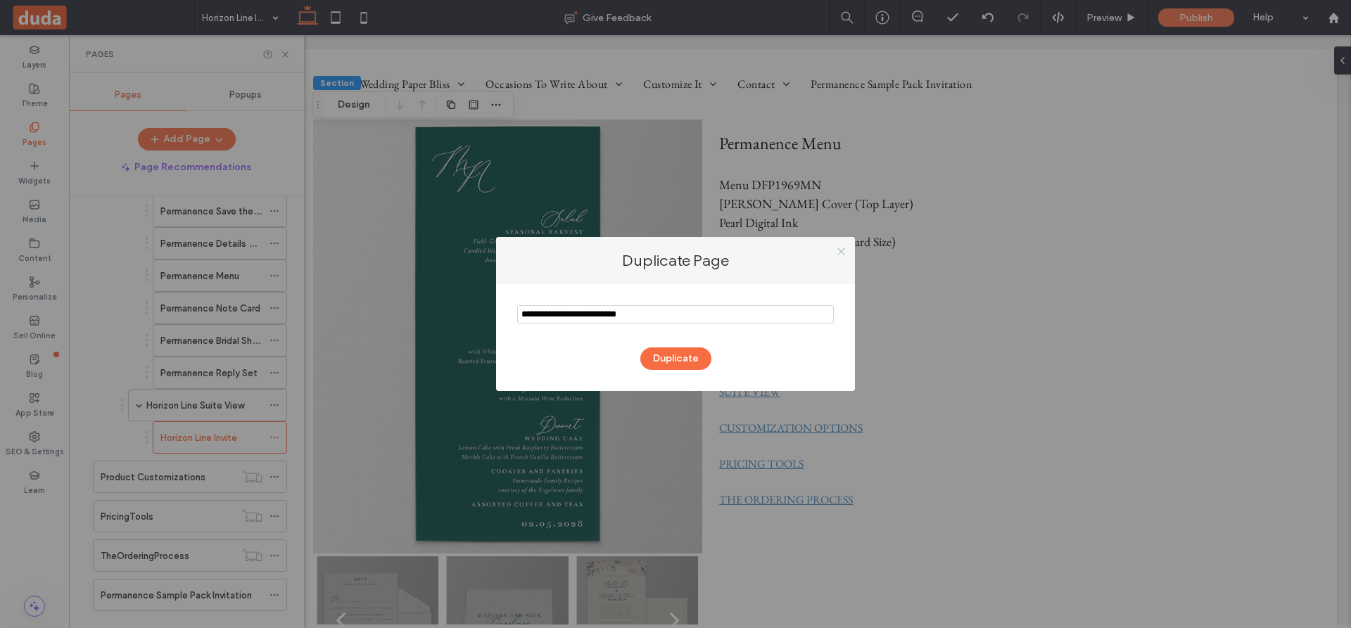
click at [841, 250] on icon at bounding box center [841, 251] width 11 height 11
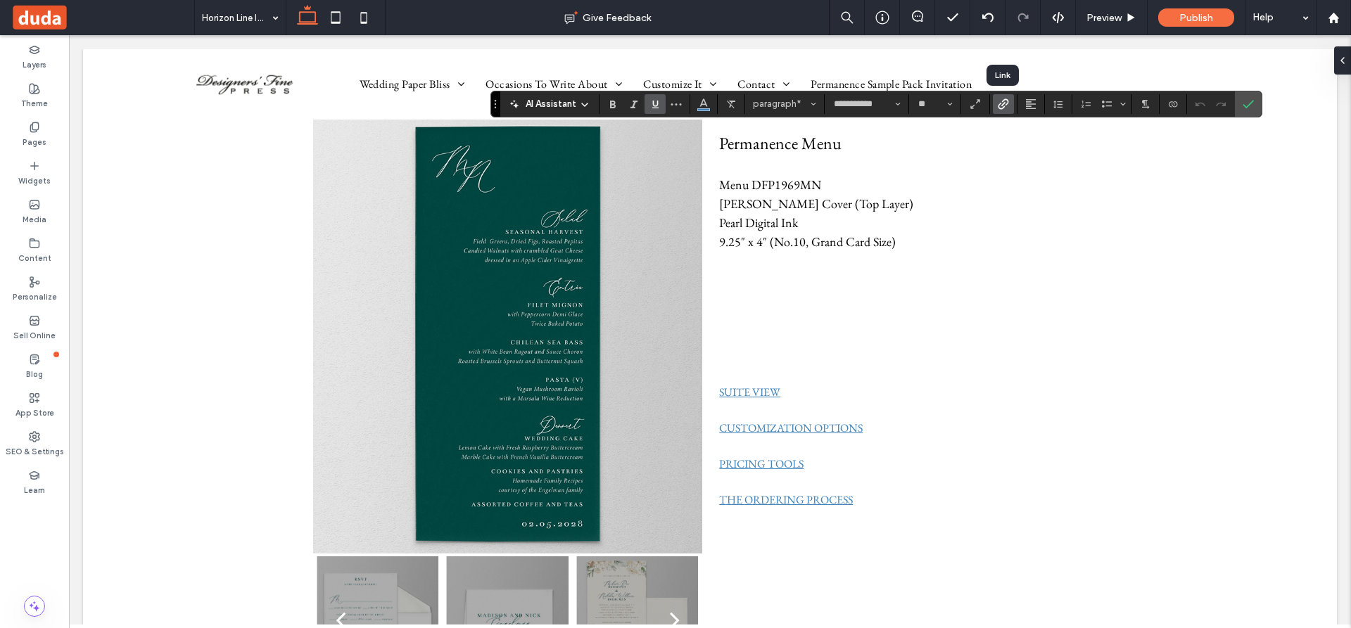
click at [1004, 100] on use "Link" at bounding box center [1003, 103] width 11 height 11
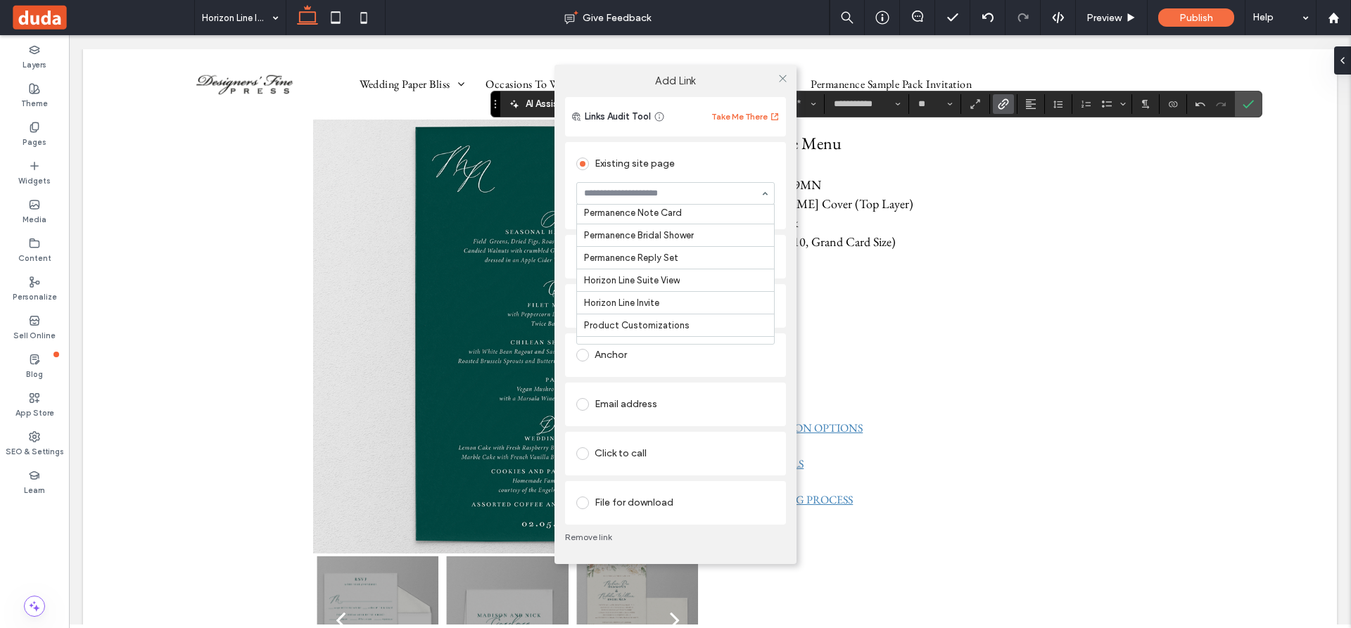
scroll to position [4024, 0]
click at [783, 75] on icon at bounding box center [782, 78] width 11 height 11
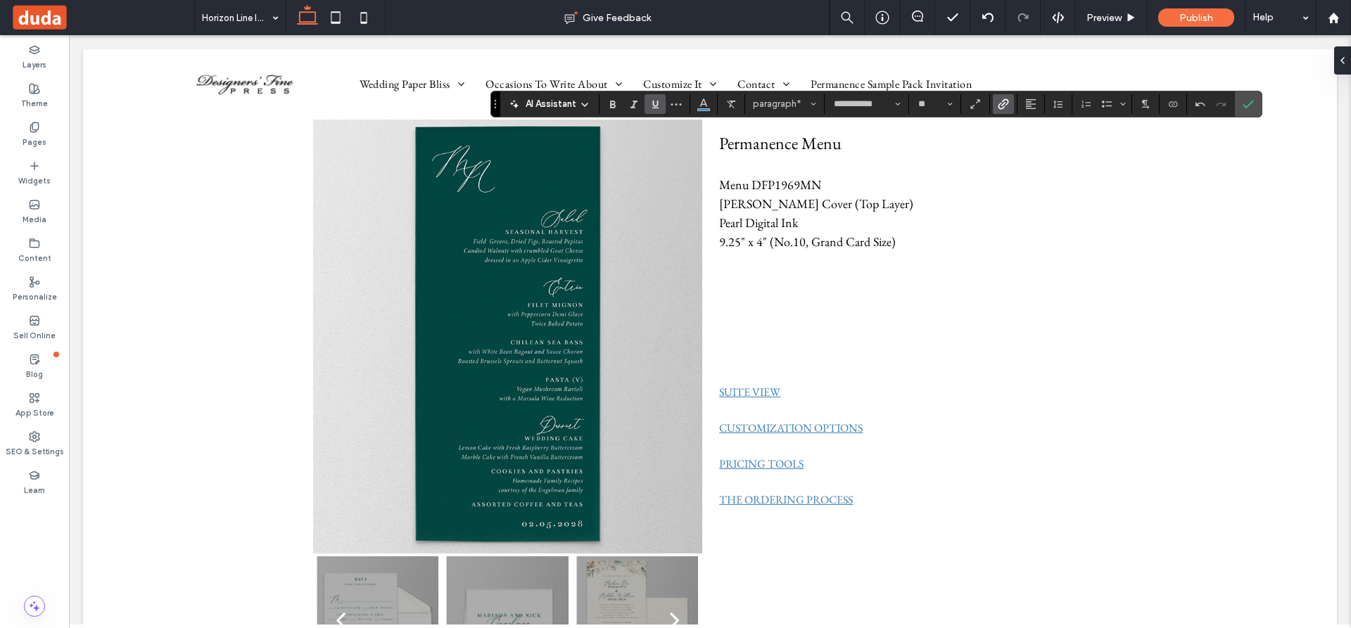
type input "**"
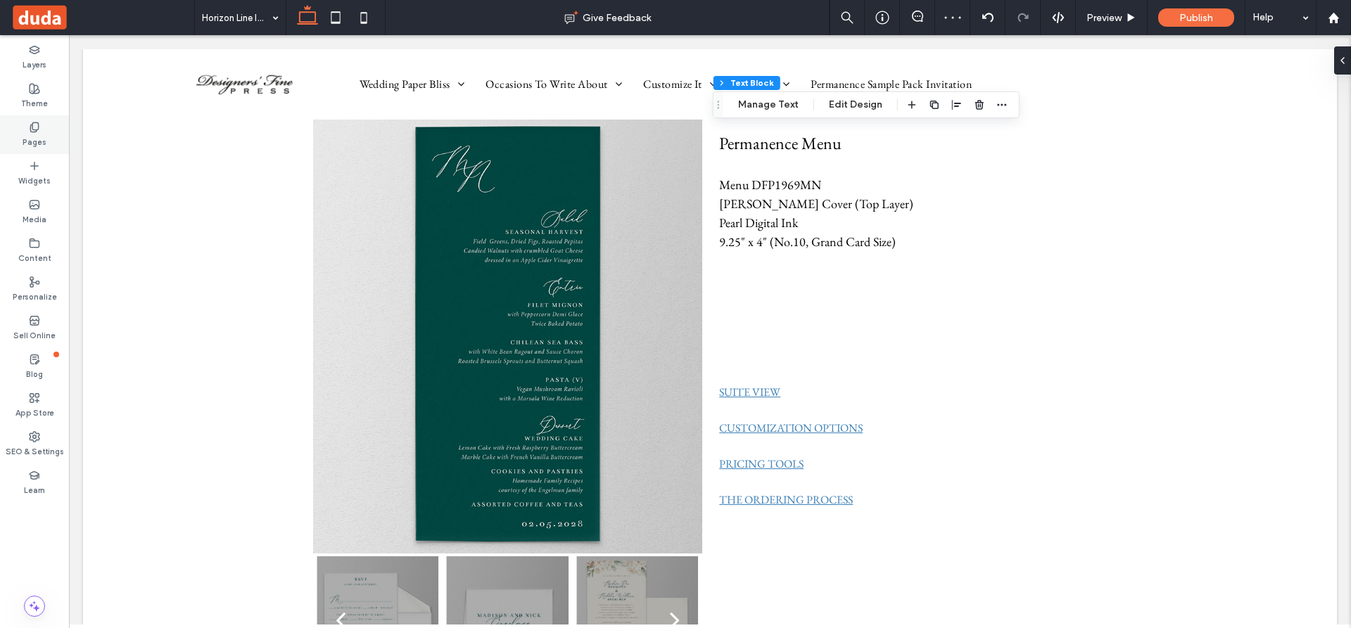
click at [33, 128] on icon at bounding box center [34, 127] width 11 height 11
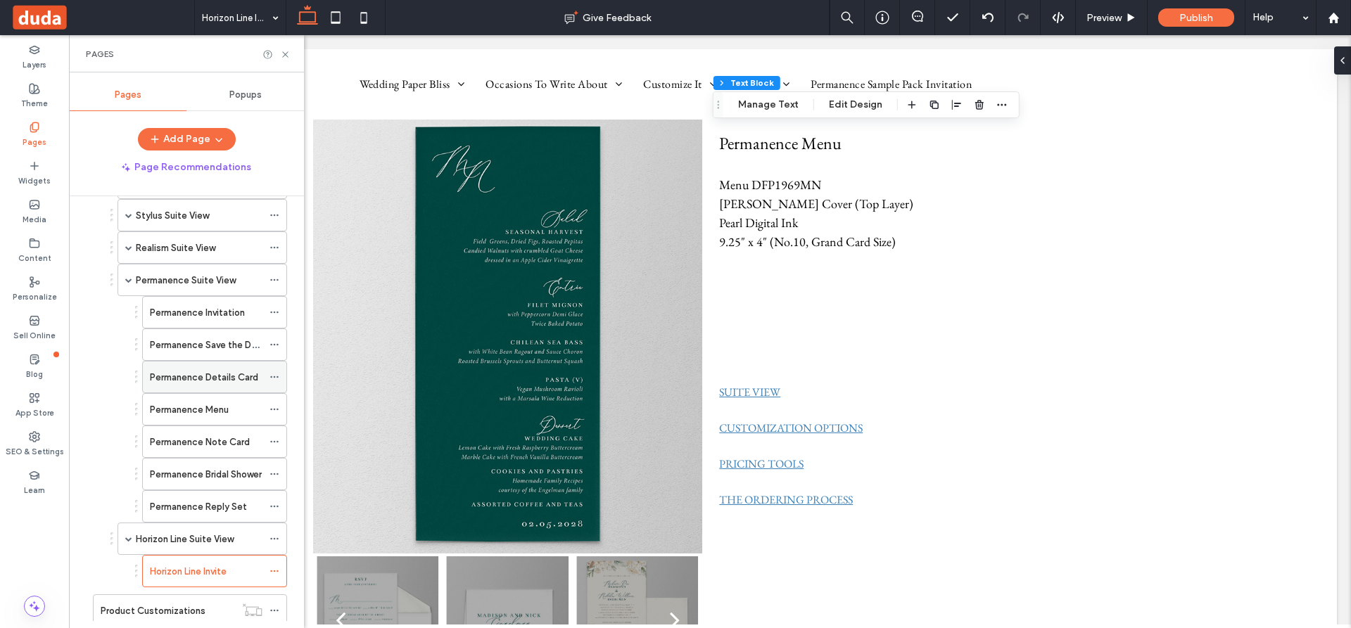
scroll to position [774, 0]
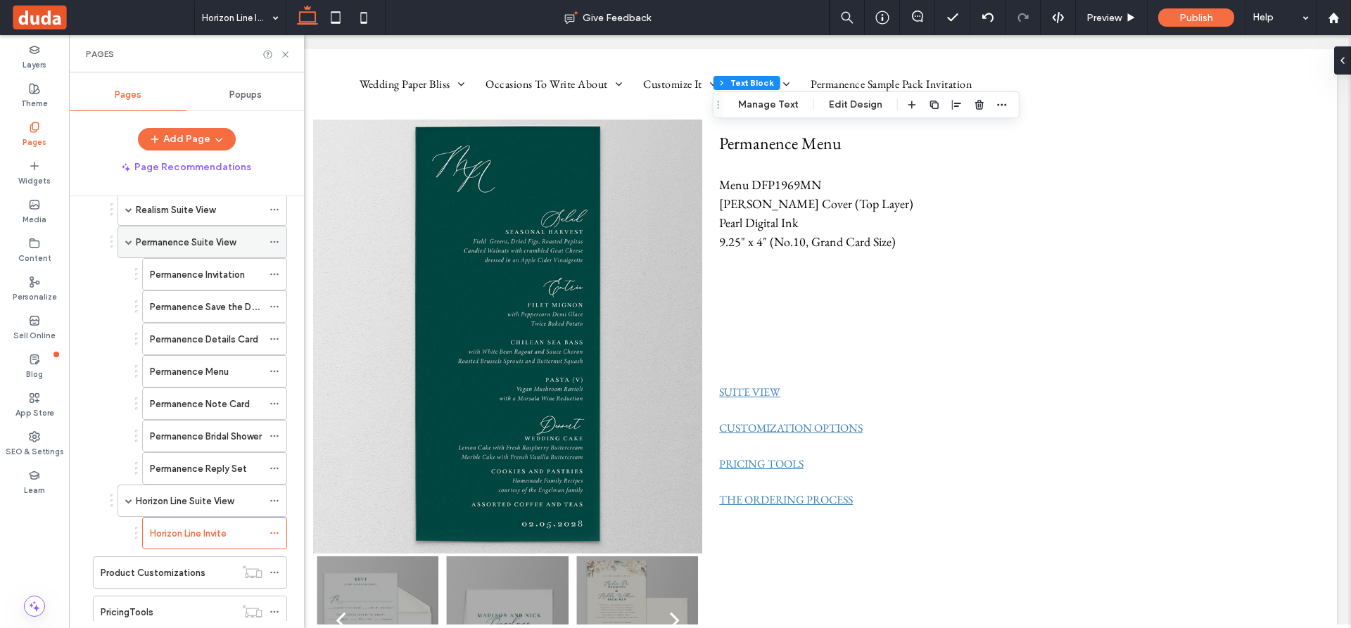
click at [131, 242] on span at bounding box center [128, 241] width 7 height 7
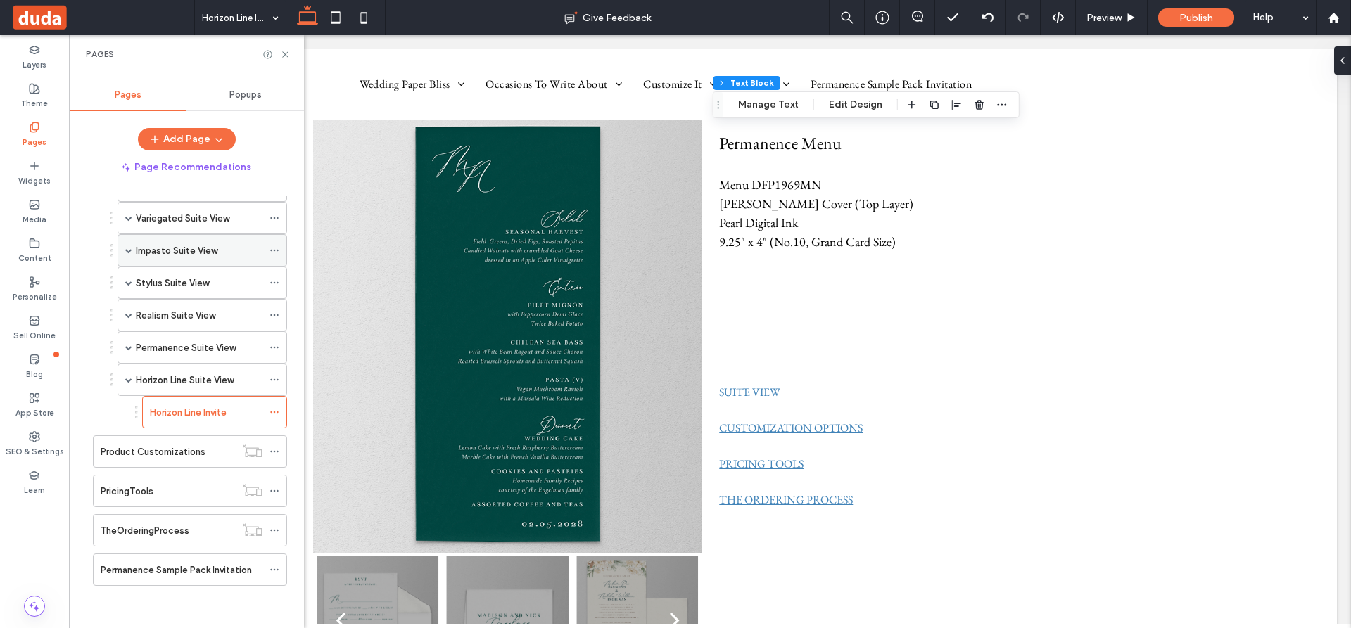
scroll to position [668, 0]
click at [272, 409] on icon at bounding box center [274, 412] width 10 height 10
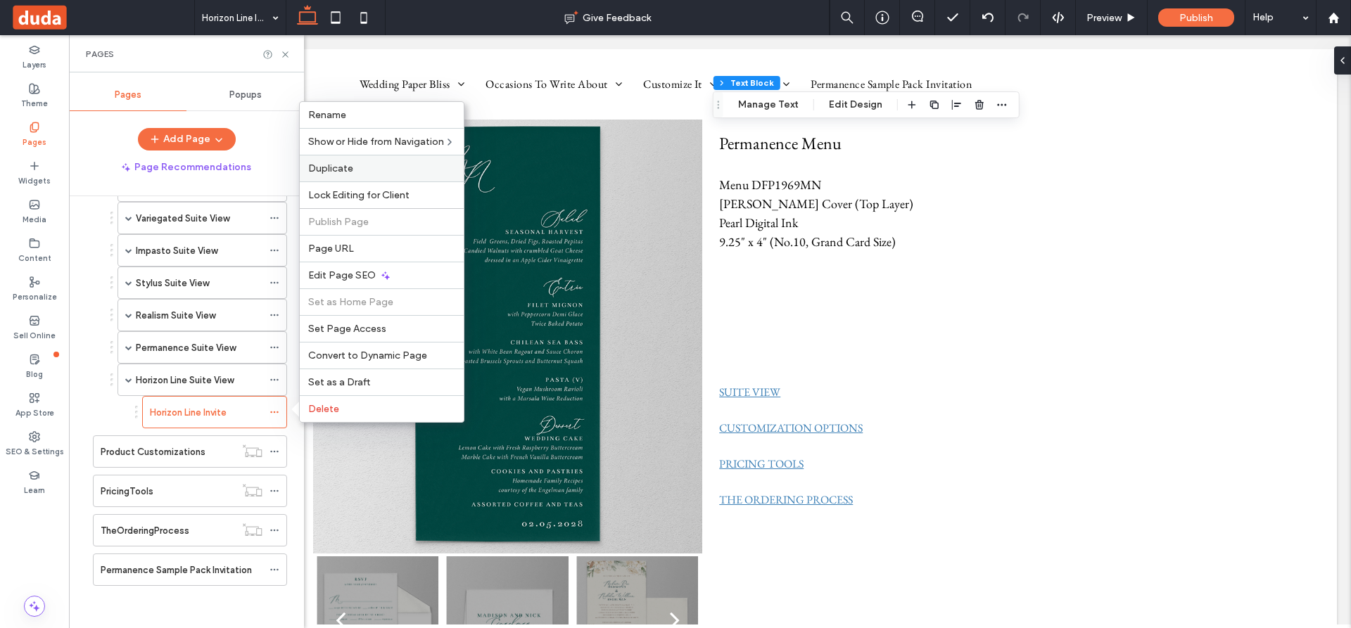
click at [330, 166] on span "Duplicate" at bounding box center [330, 168] width 45 height 12
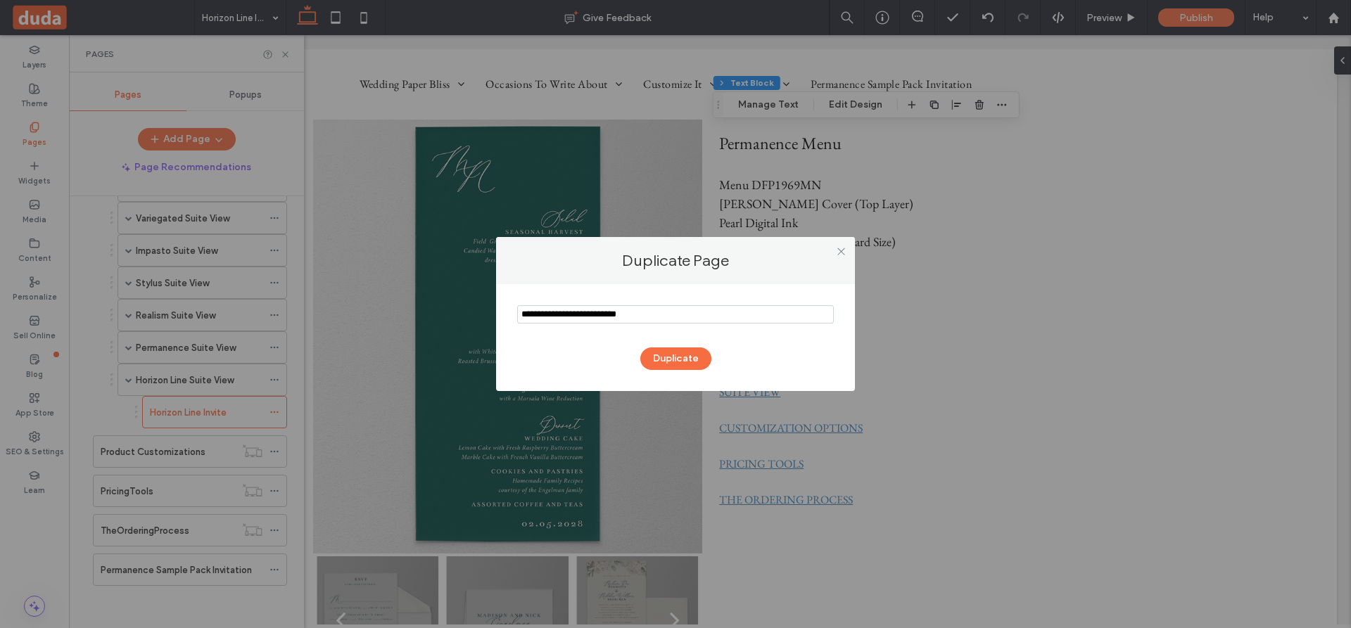
drag, startPoint x: 557, startPoint y: 312, endPoint x: 487, endPoint y: 311, distance: 69.6
click at [487, 311] on div "Duplicate Page Duplicate" at bounding box center [675, 314] width 1351 height 628
click at [621, 319] on input "notEmpty" at bounding box center [675, 314] width 317 height 18
type input "**********"
click at [688, 355] on button "Duplicate" at bounding box center [675, 359] width 71 height 23
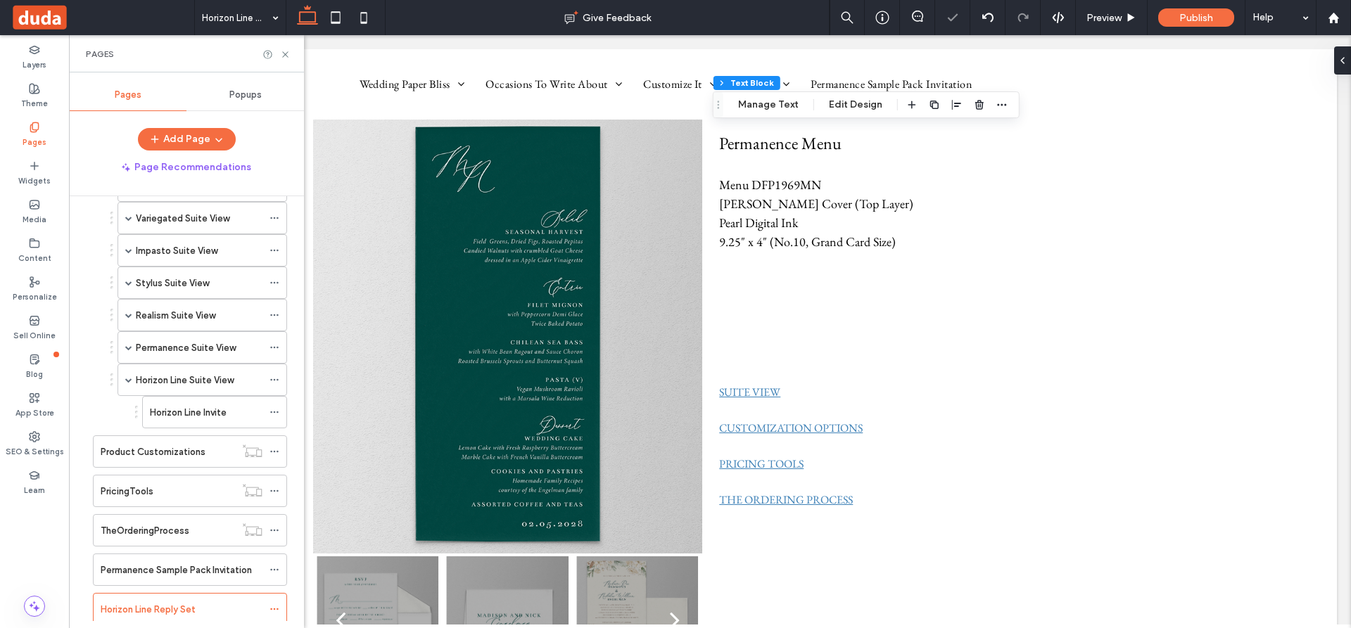
scroll to position [708, 0]
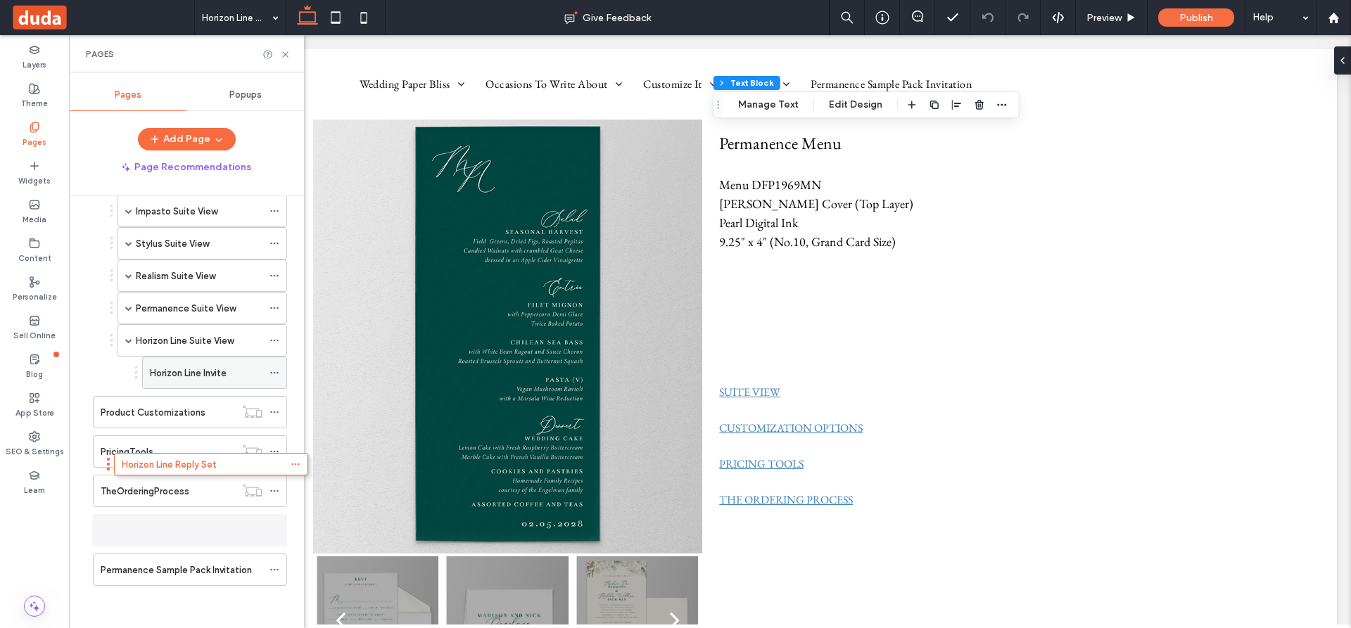
scroll to position [701, 0]
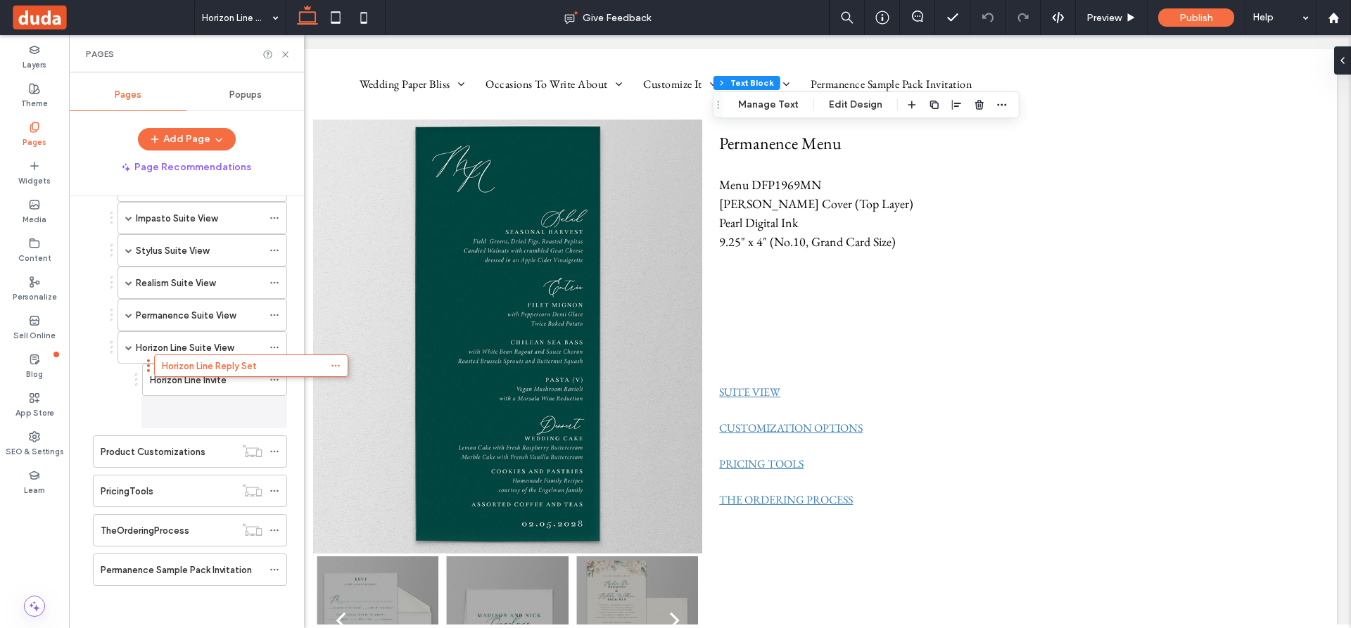
drag, startPoint x: 158, startPoint y: 566, endPoint x: 218, endPoint y: 400, distance: 177.4
click at [205, 406] on label "Horizon Line Reply Set" at bounding box center [197, 412] width 95 height 25
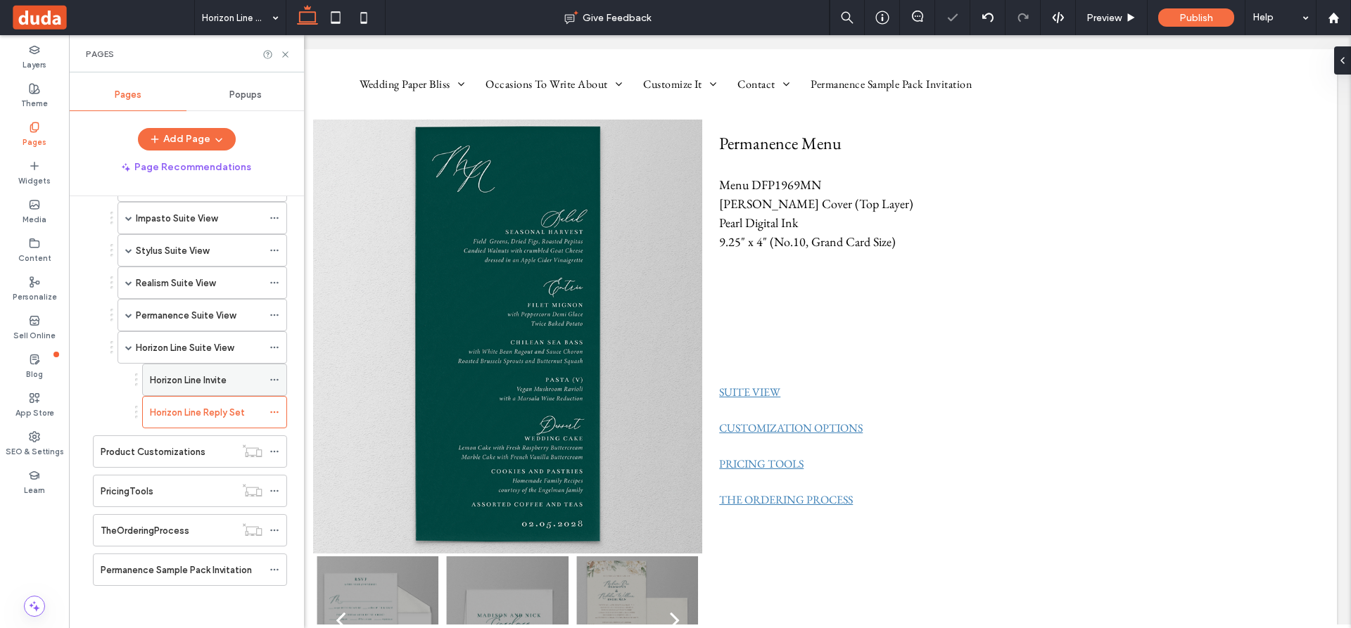
click at [269, 379] on icon at bounding box center [274, 380] width 10 height 10
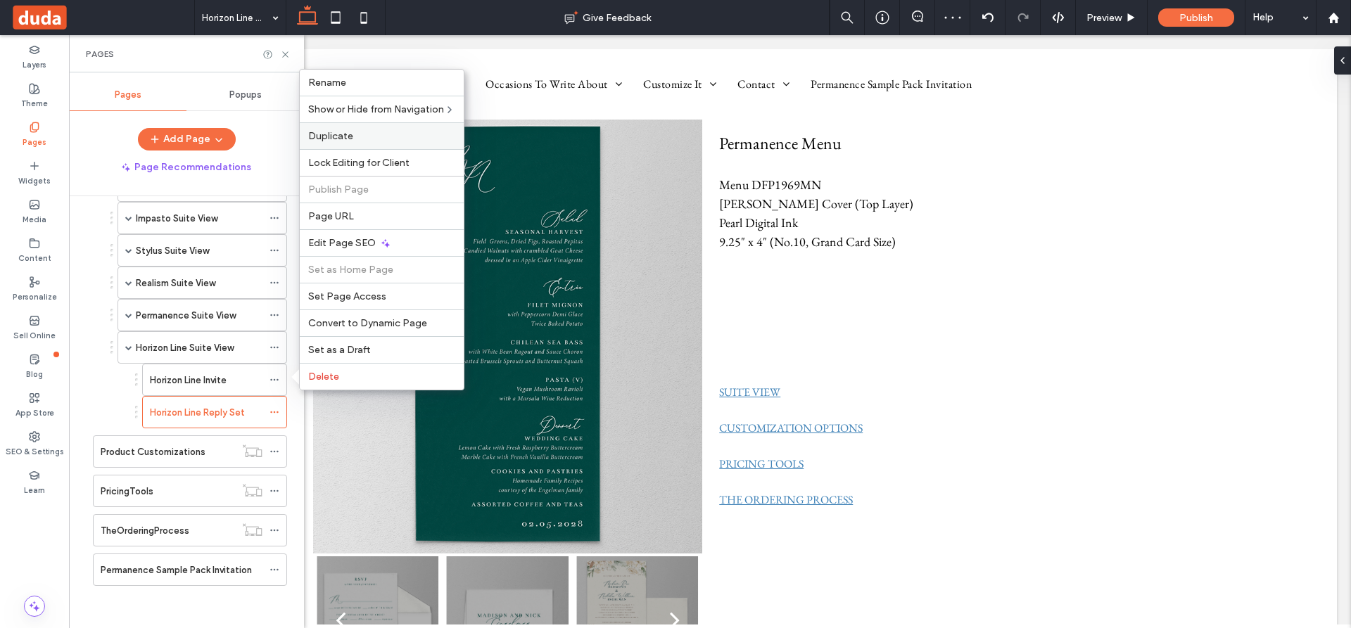
click at [342, 133] on span "Duplicate" at bounding box center [330, 136] width 45 height 12
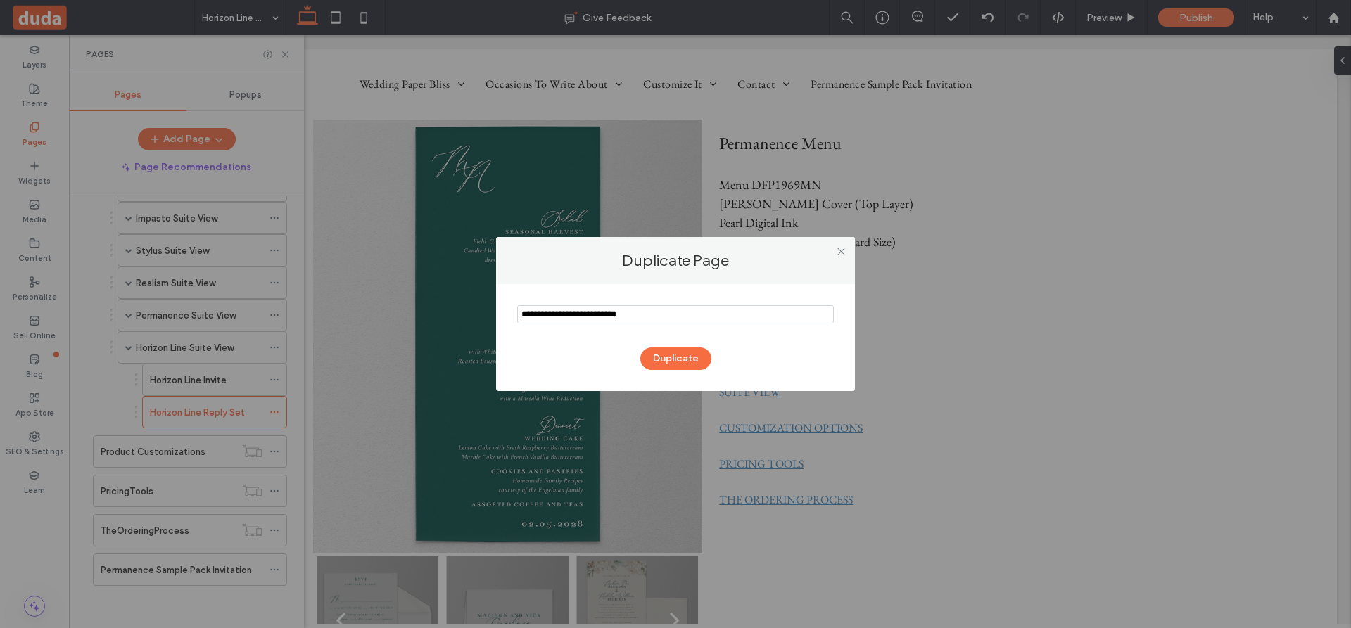
drag, startPoint x: 557, startPoint y: 314, endPoint x: 503, endPoint y: 312, distance: 54.2
click at [503, 312] on div "Duplicate" at bounding box center [675, 337] width 359 height 107
click at [630, 316] on input "notEmpty" at bounding box center [675, 314] width 317 height 18
type input "**********"
click at [673, 351] on button "Duplicate" at bounding box center [675, 359] width 71 height 23
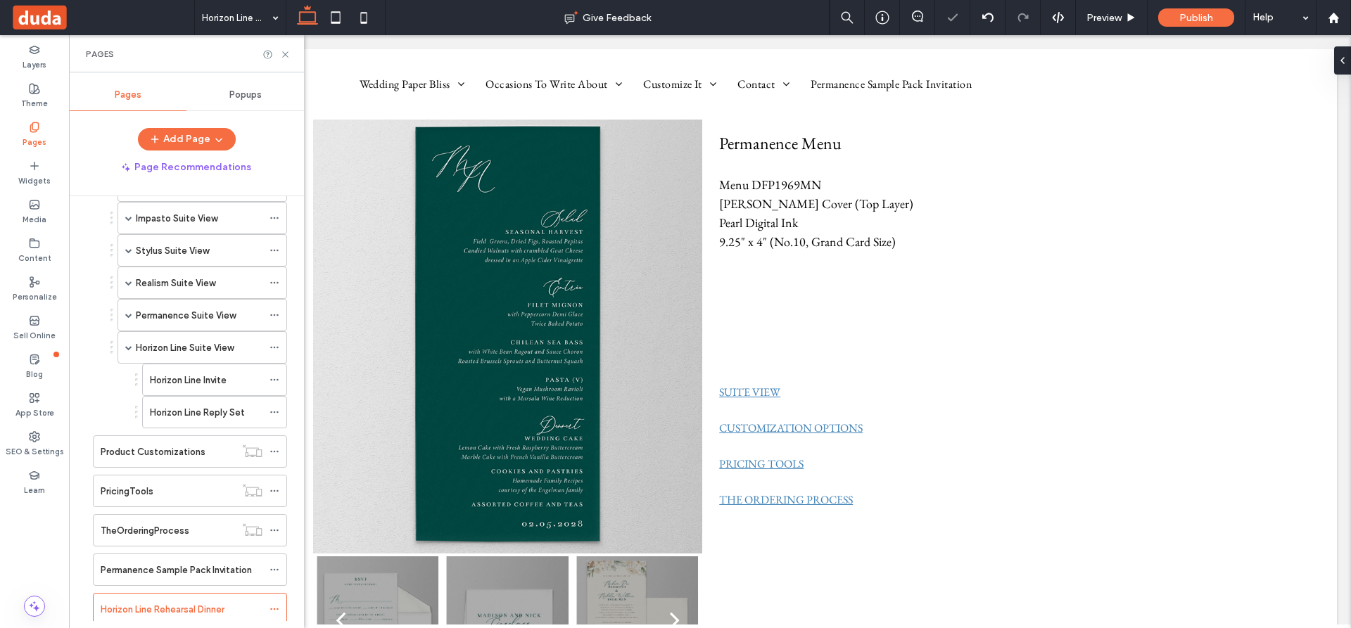
scroll to position [708, 0]
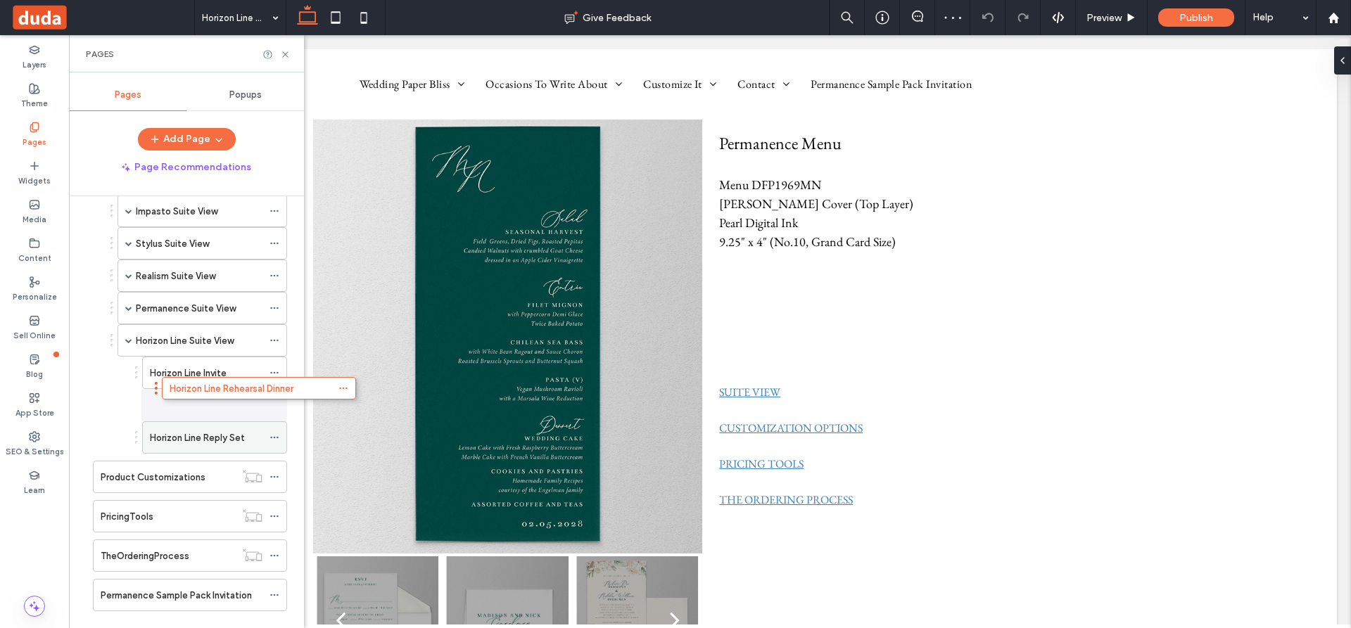
drag, startPoint x: 151, startPoint y: 602, endPoint x: 219, endPoint y: 393, distance: 220.2
click at [273, 403] on icon at bounding box center [274, 405] width 10 height 10
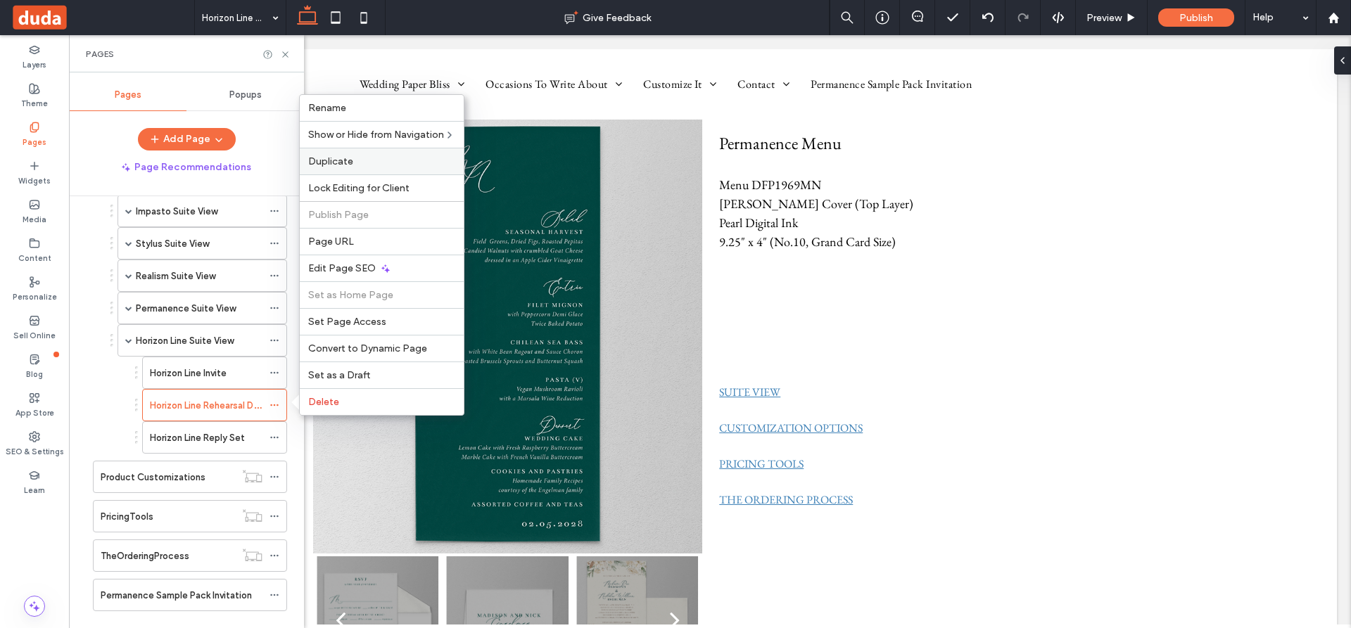
click at [339, 156] on span "Duplicate" at bounding box center [330, 161] width 45 height 12
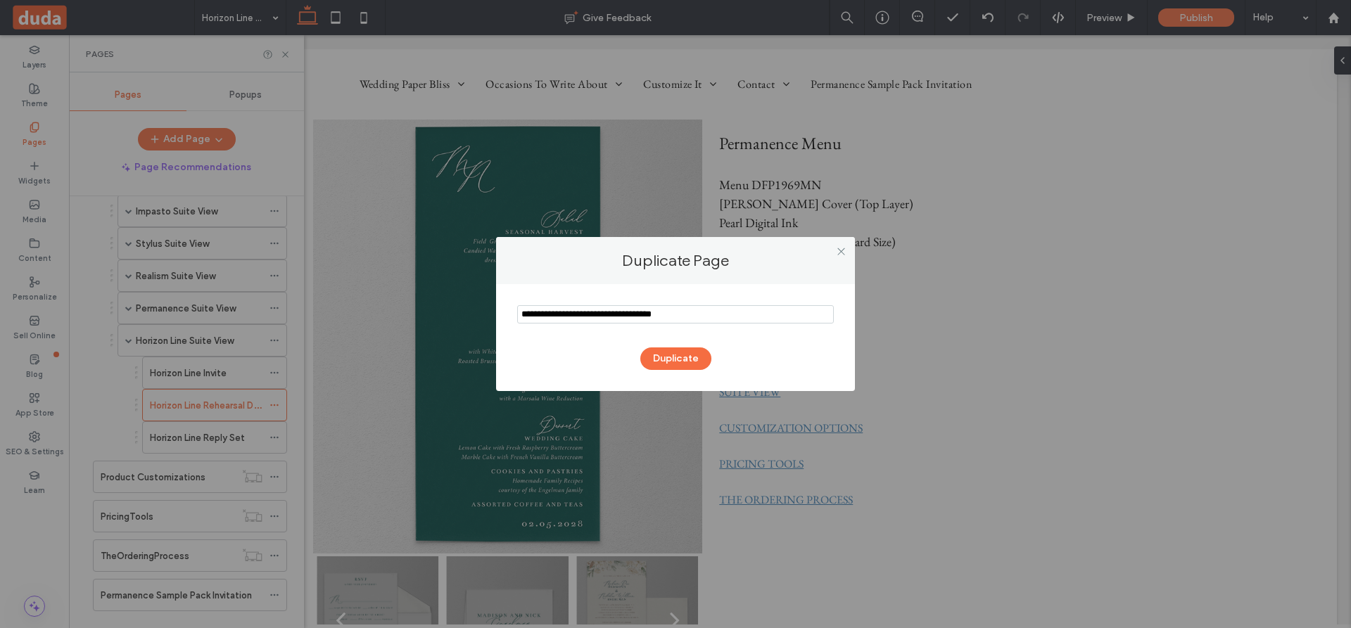
drag, startPoint x: 558, startPoint y: 310, endPoint x: 492, endPoint y: 314, distance: 66.3
click at [492, 314] on div "Duplicate Page Duplicate" at bounding box center [675, 314] width 1351 height 628
drag, startPoint x: 661, startPoint y: 313, endPoint x: 573, endPoint y: 311, distance: 87.3
click at [573, 311] on input "notEmpty" at bounding box center [675, 314] width 317 height 18
type input "**********"
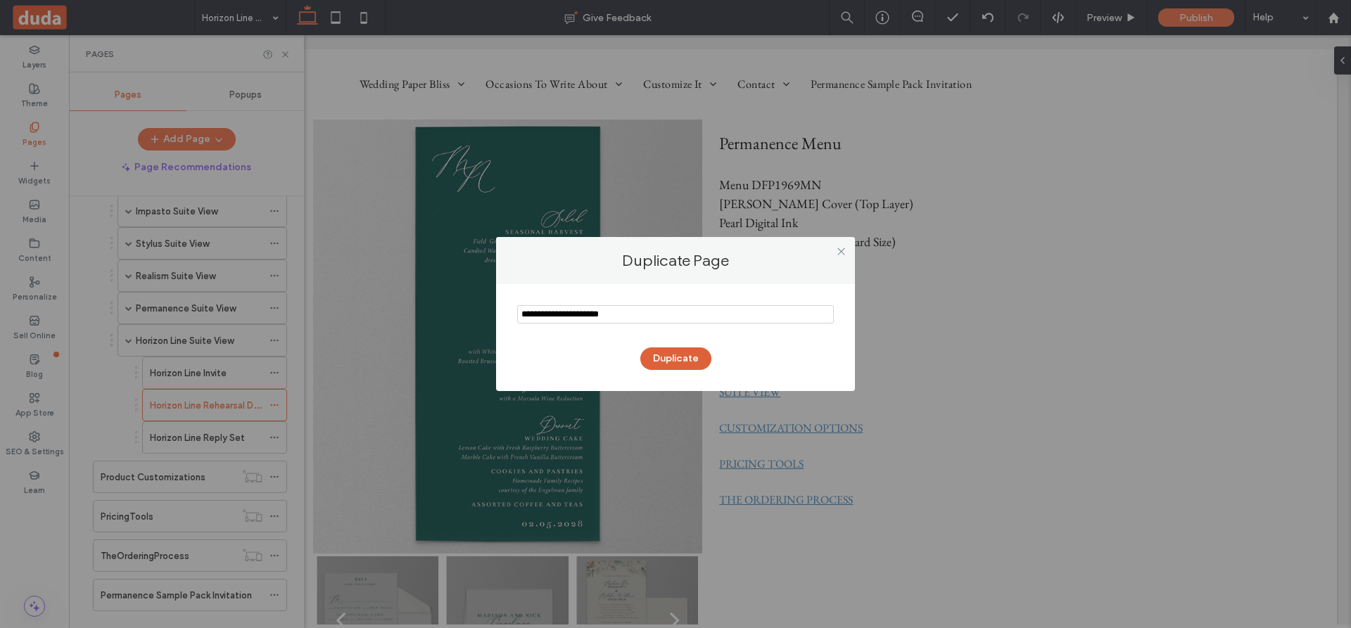
click at [684, 360] on button "Duplicate" at bounding box center [675, 359] width 71 height 23
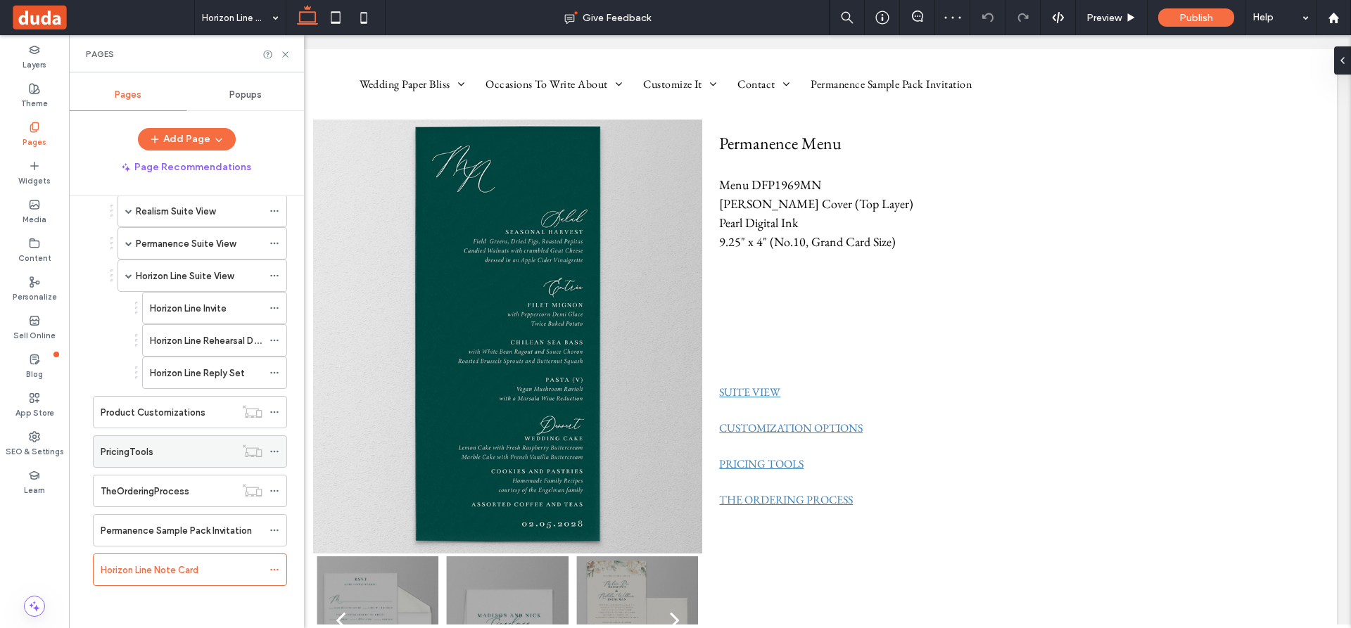
scroll to position [765, 0]
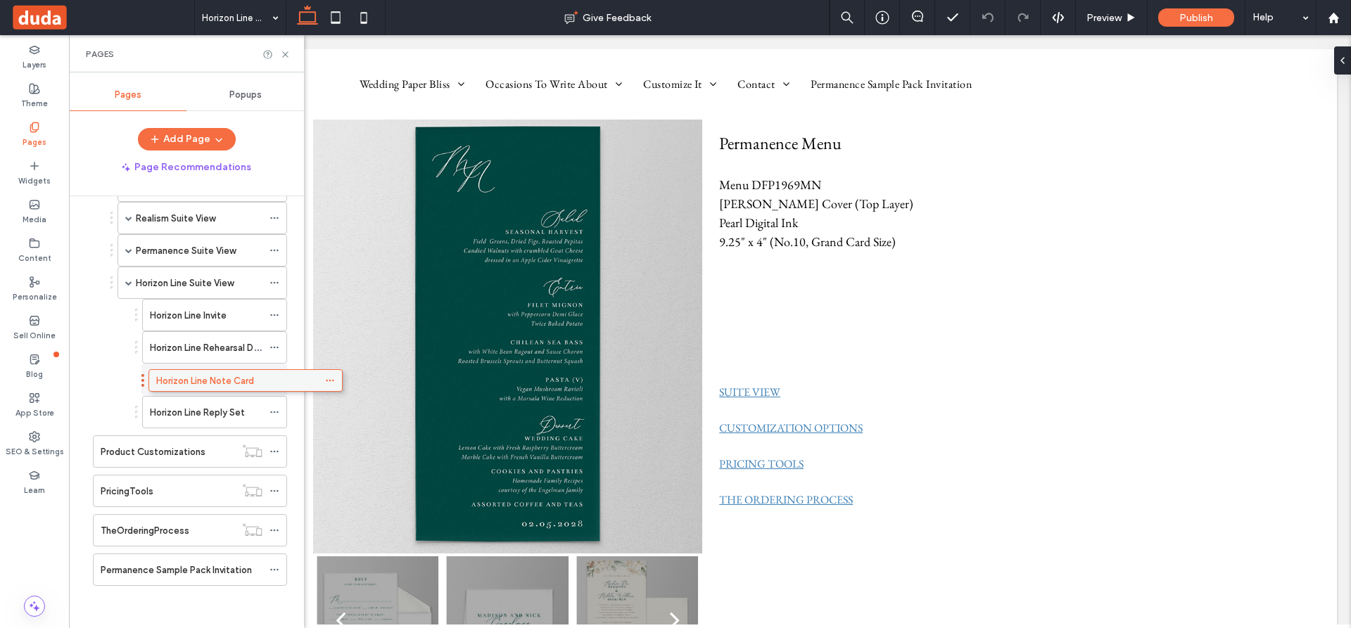
drag, startPoint x: 170, startPoint y: 568, endPoint x: 229, endPoint y: 385, distance: 191.8
click at [274, 345] on icon at bounding box center [274, 348] width 10 height 10
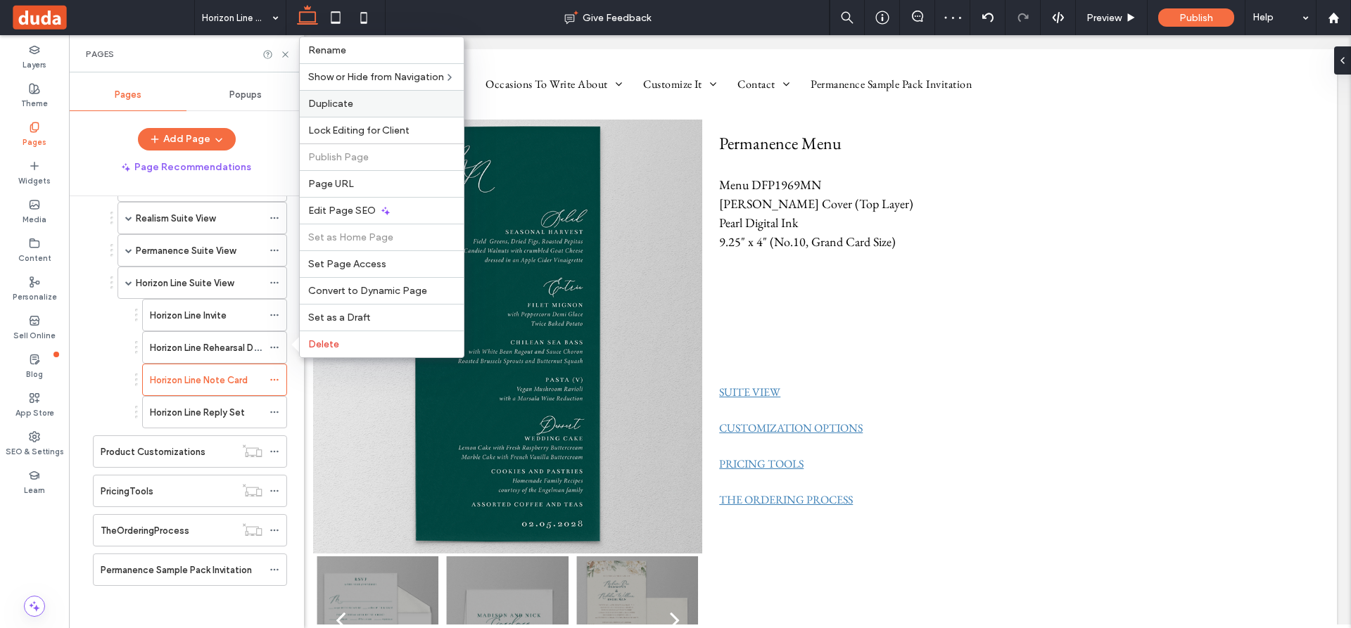
click at [333, 101] on span "Duplicate" at bounding box center [330, 104] width 45 height 12
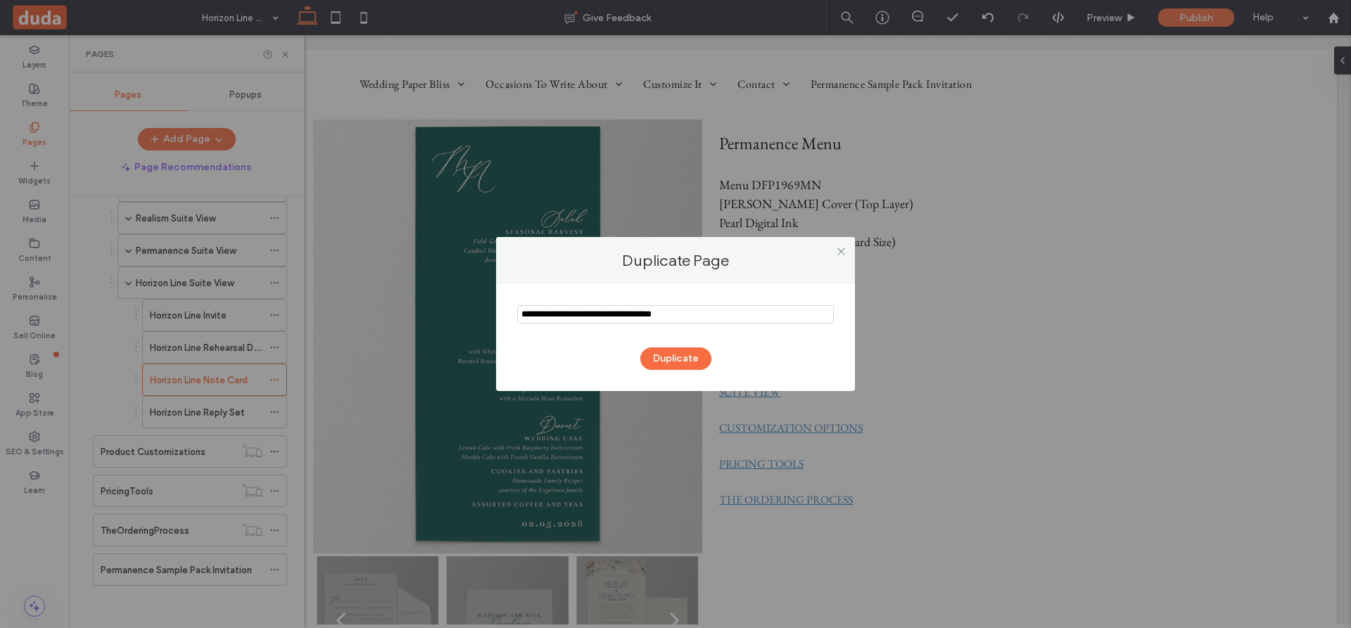
click at [557, 314] on input "notEmpty" at bounding box center [675, 314] width 317 height 18
click at [687, 318] on input "notEmpty" at bounding box center [675, 314] width 317 height 18
type input "**********"
click at [670, 356] on button "Duplicate" at bounding box center [675, 359] width 71 height 23
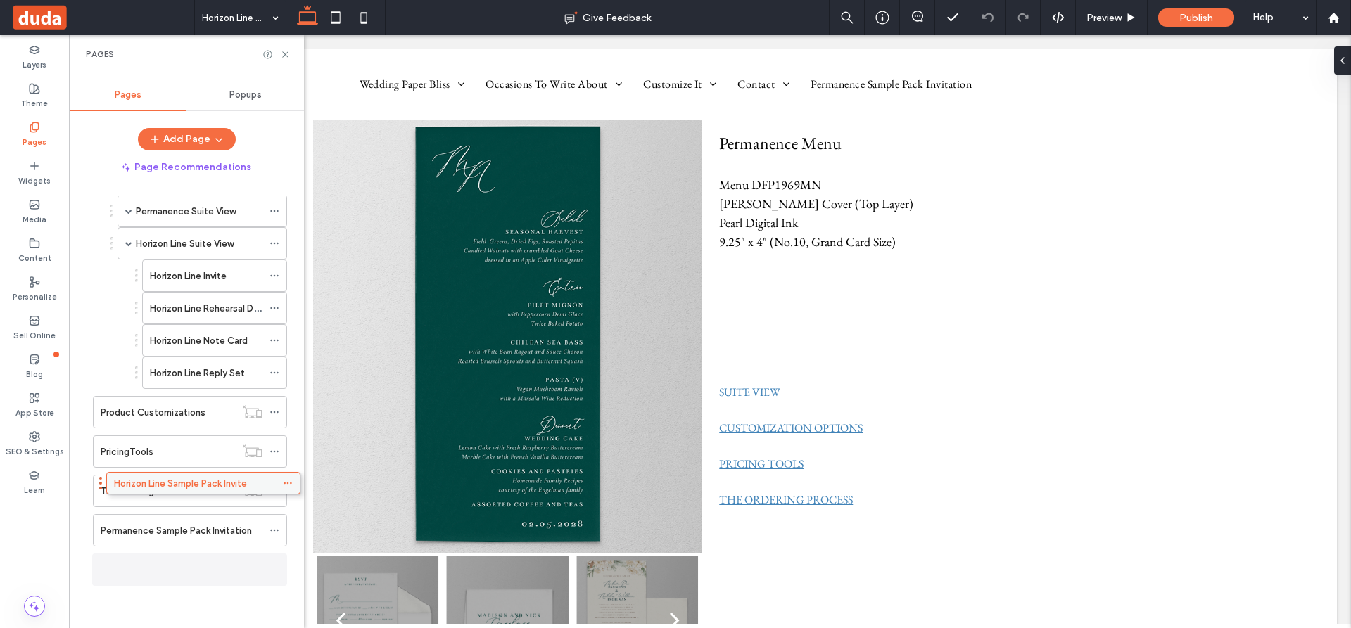
scroll to position [798, 0]
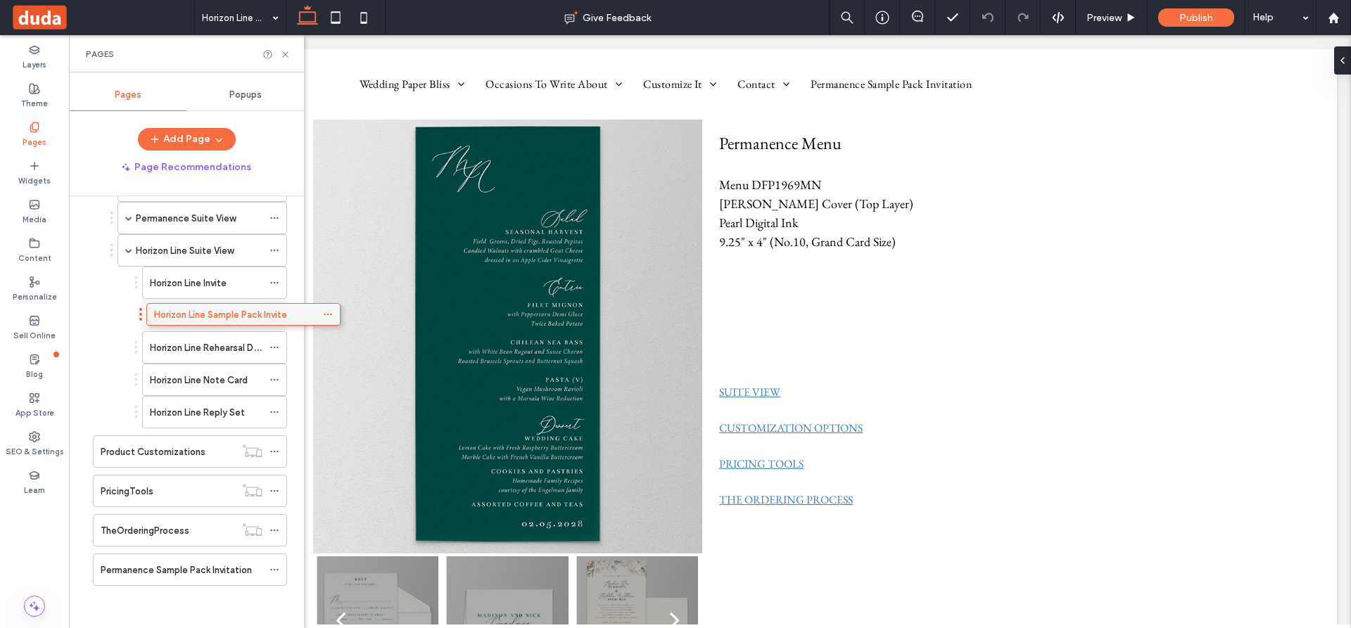
drag, startPoint x: 162, startPoint y: 568, endPoint x: 216, endPoint y: 318, distance: 256.1
click at [231, 279] on div "Horizon Line Invite" at bounding box center [206, 283] width 113 height 15
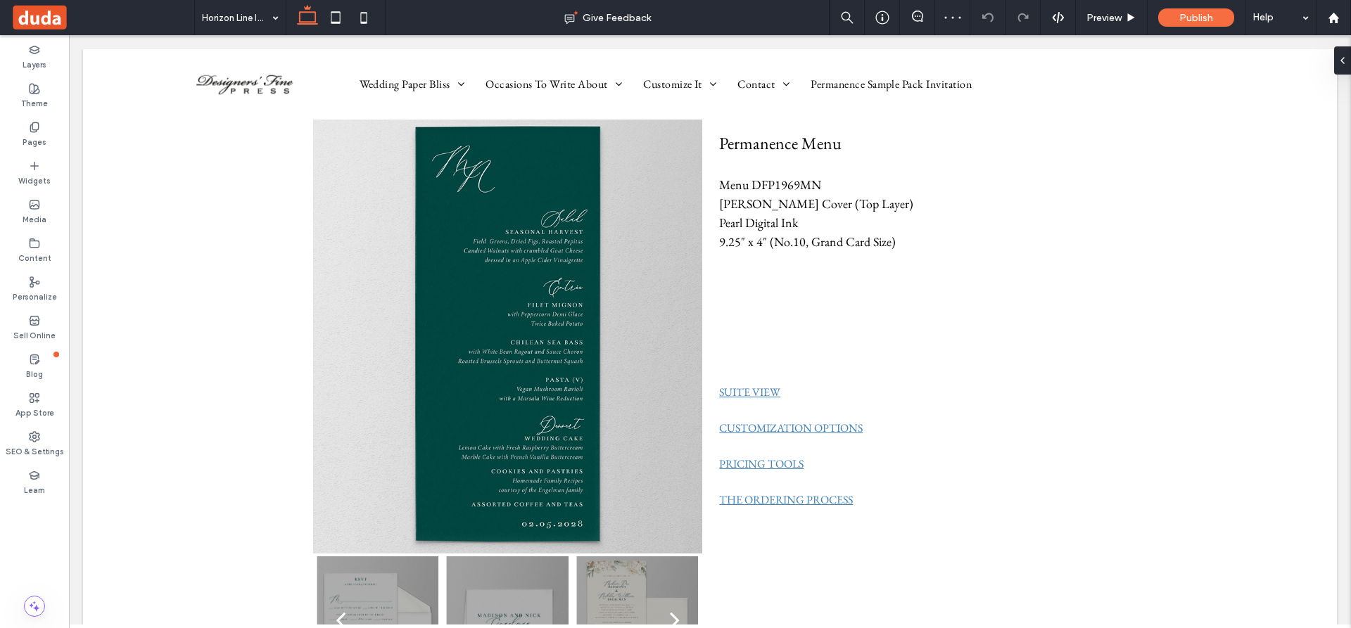
scroll to position [15, 0]
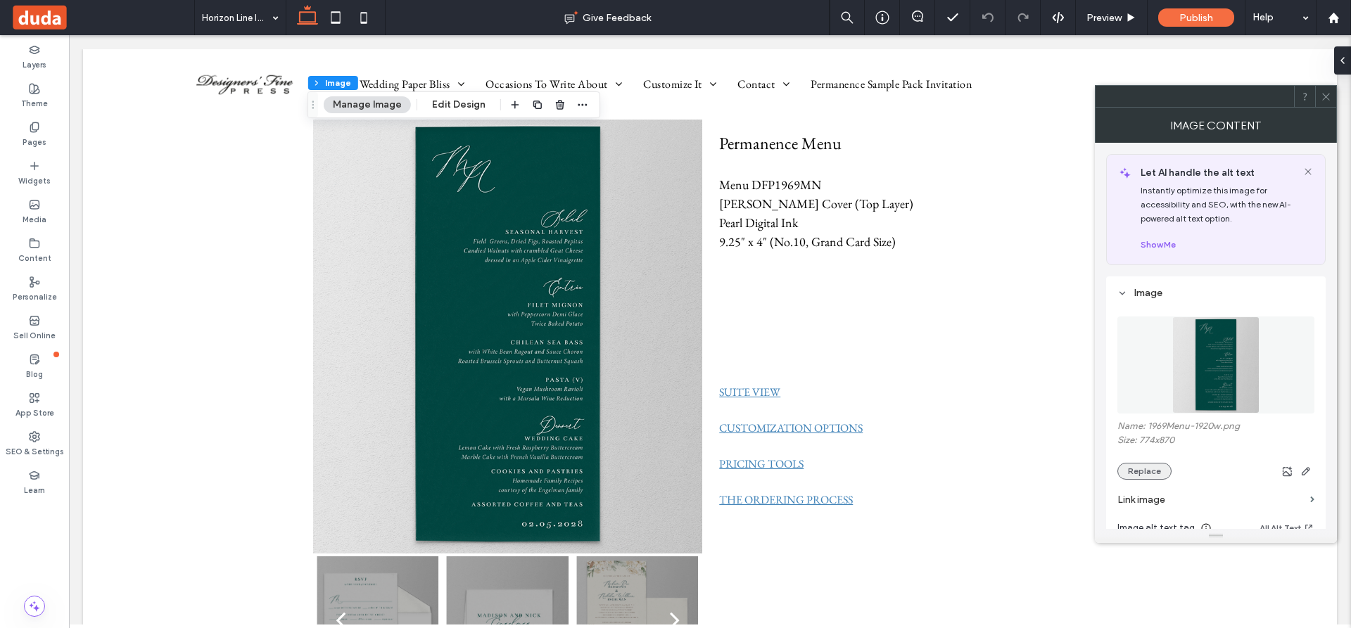
click at [1148, 469] on button "Replace" at bounding box center [1144, 471] width 54 height 17
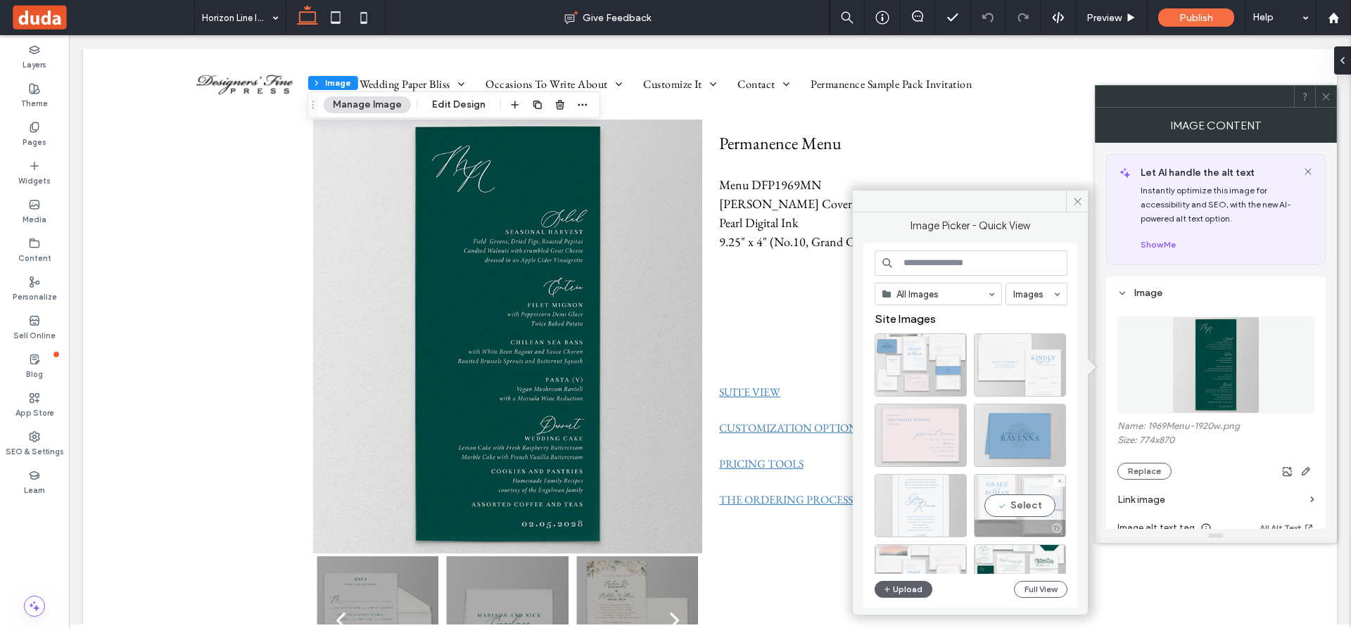
click at [1027, 502] on div "Select" at bounding box center [1020, 505] width 92 height 63
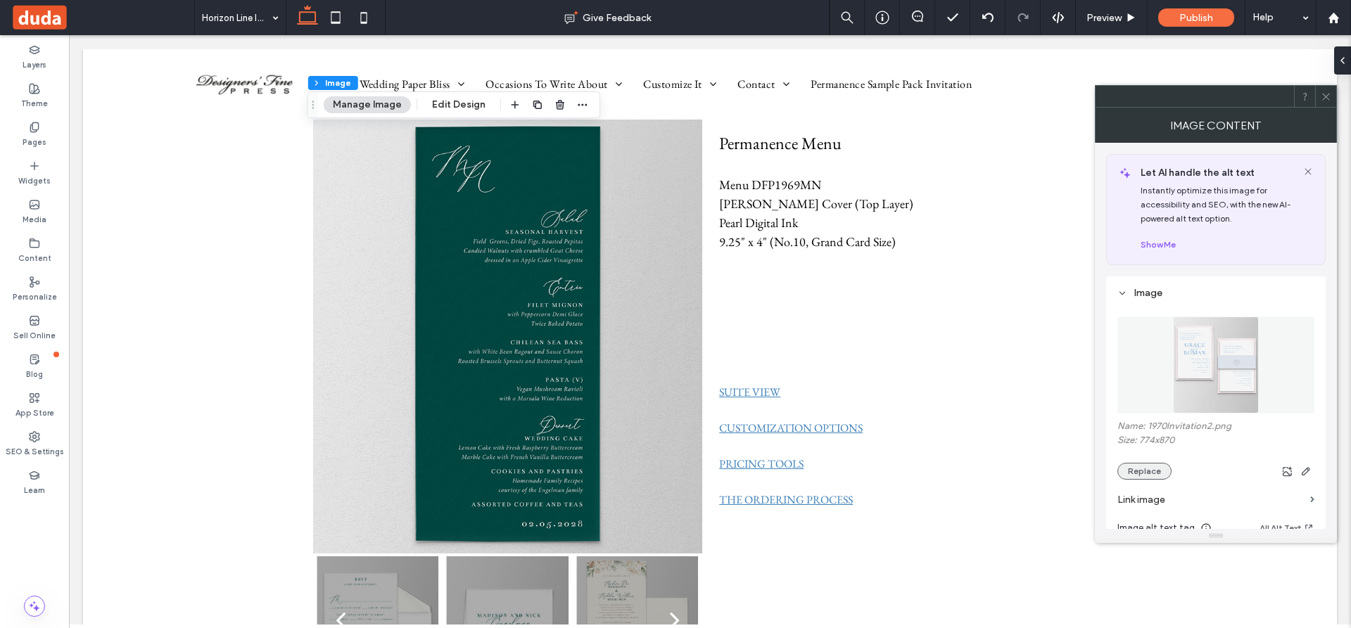
click at [1147, 469] on button "Replace" at bounding box center [1144, 471] width 54 height 17
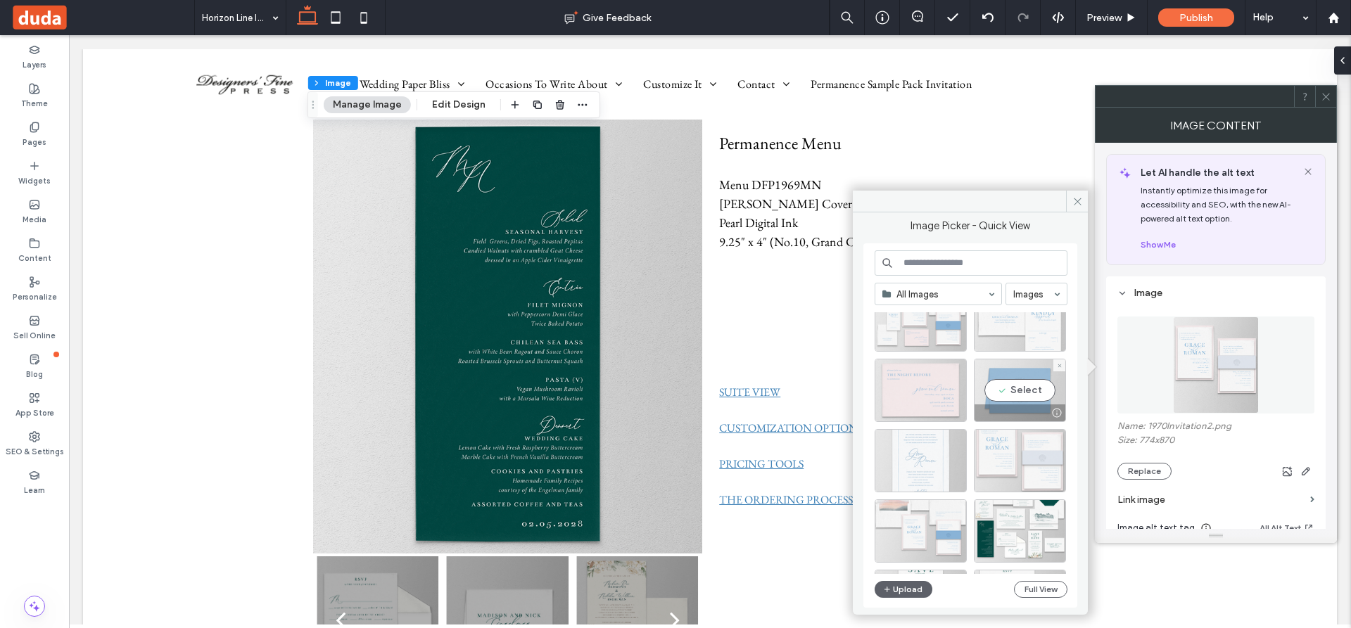
scroll to position [70, 0]
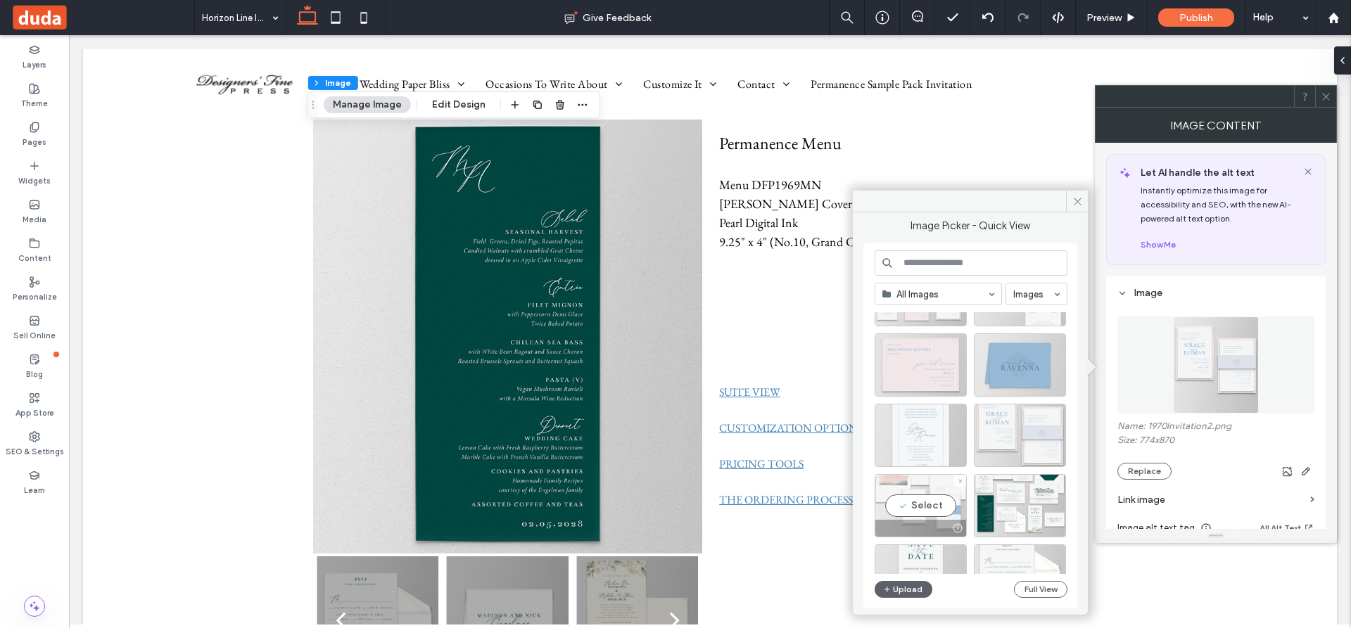
click at [933, 506] on div "Select" at bounding box center [920, 505] width 92 height 63
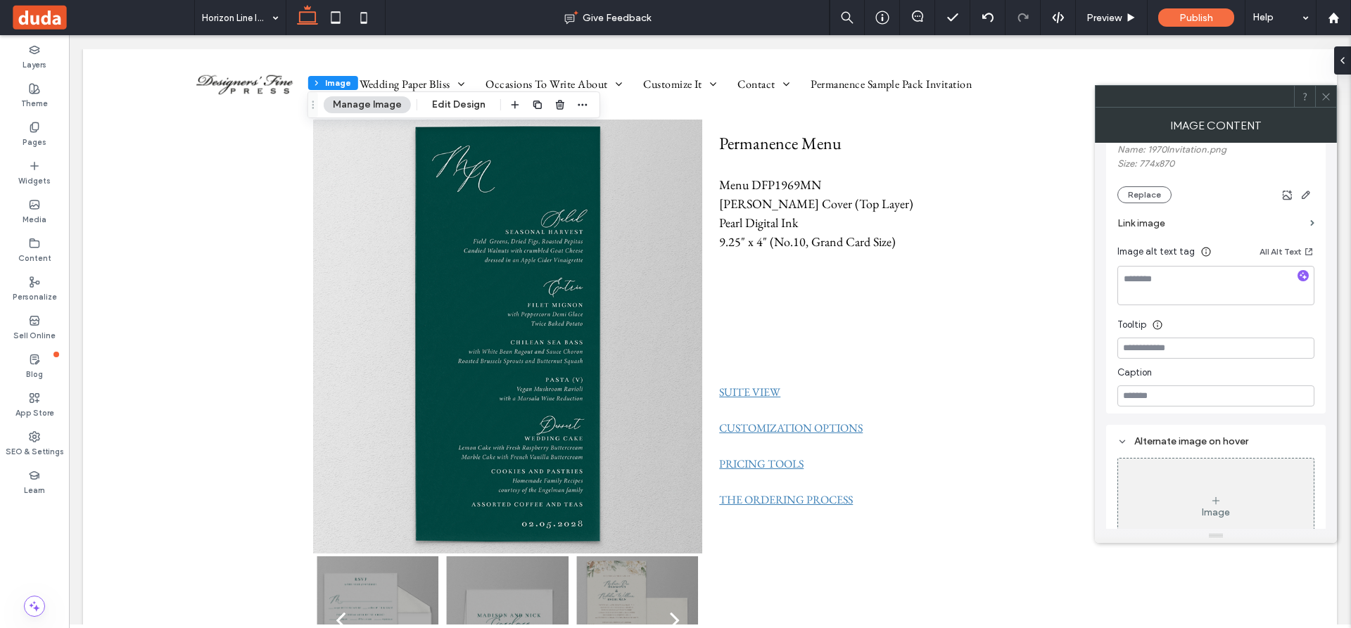
scroll to position [310, 0]
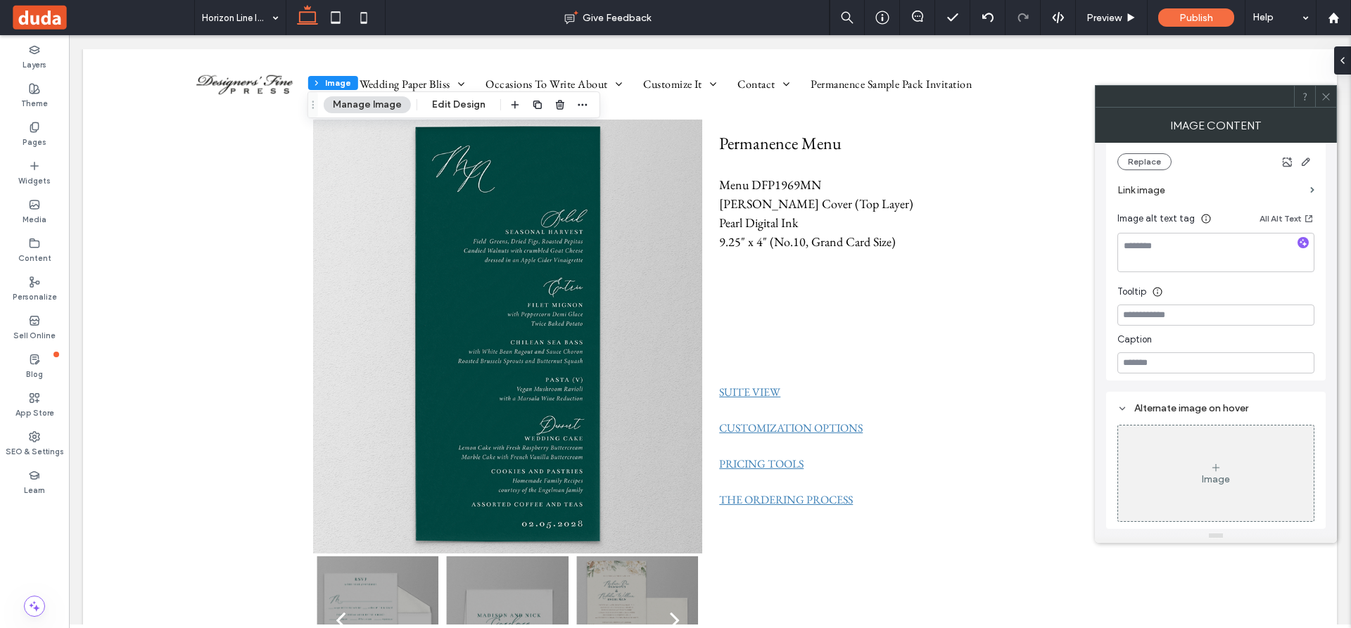
click at [1220, 469] on icon at bounding box center [1215, 467] width 11 height 11
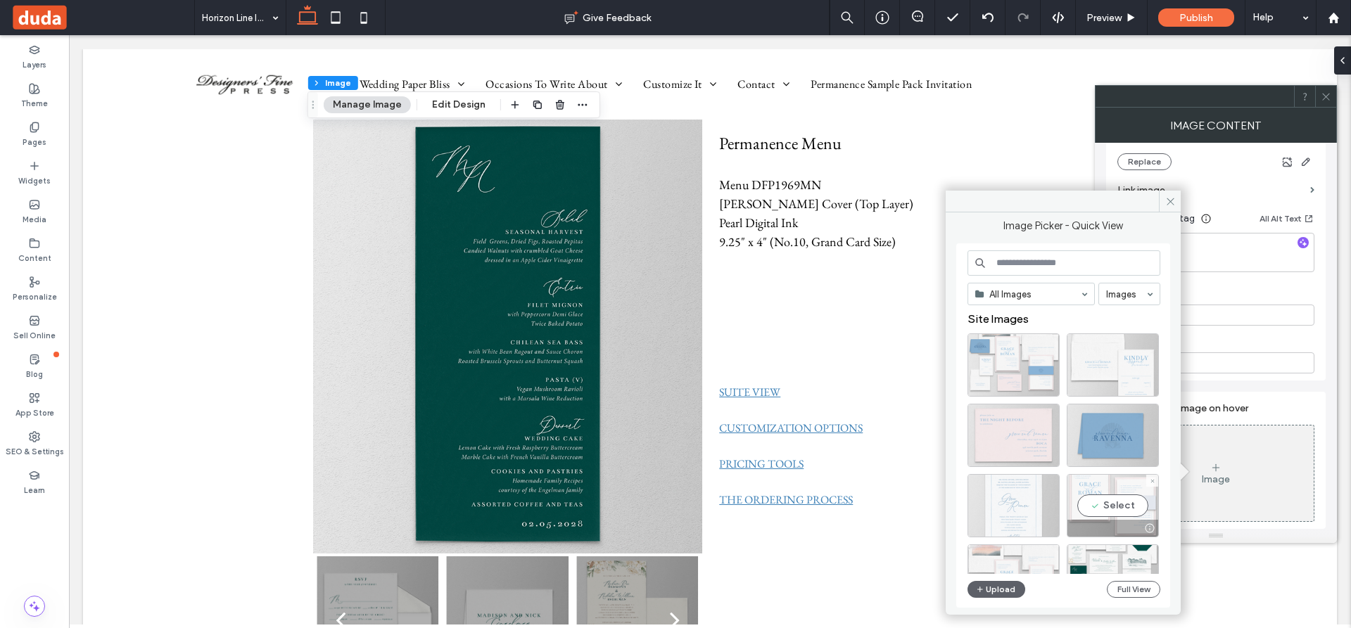
click at [1116, 505] on div "Select" at bounding box center [1112, 505] width 92 height 63
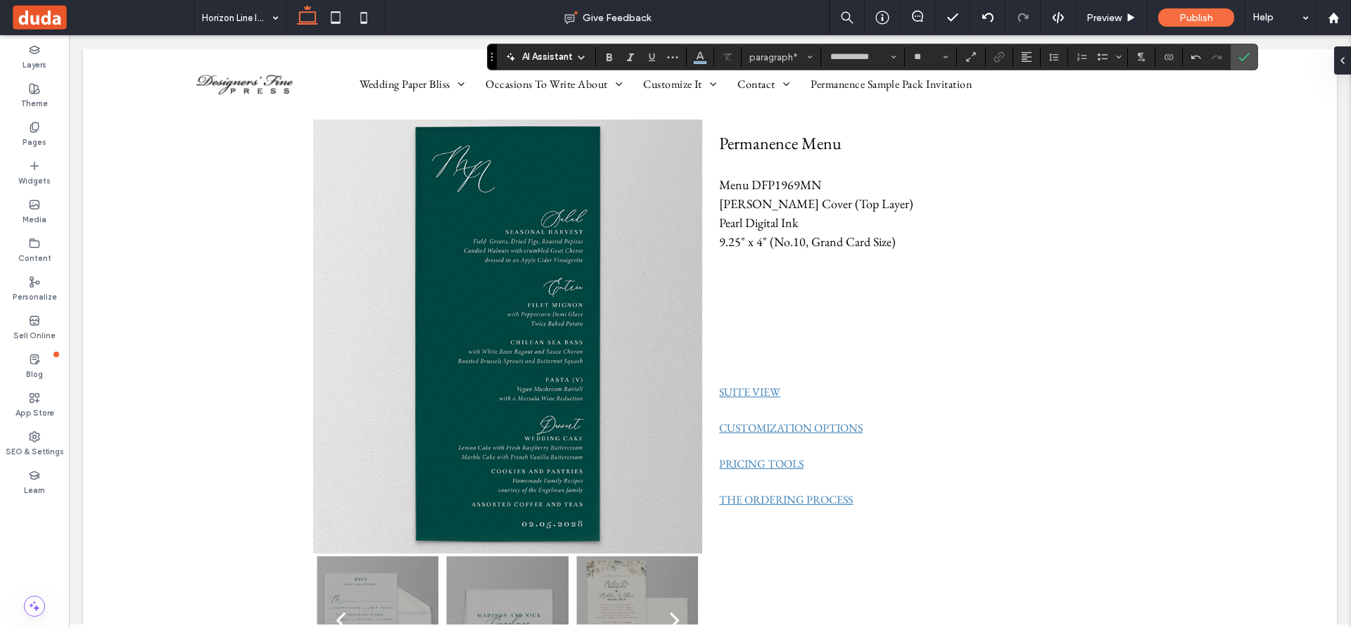
drag, startPoint x: 495, startPoint y: 103, endPoint x: 492, endPoint y: 49, distance: 54.3
click at [492, 49] on section "Drag" at bounding box center [491, 56] width 9 height 25
click at [699, 57] on use "Color" at bounding box center [700, 56] width 8 height 8
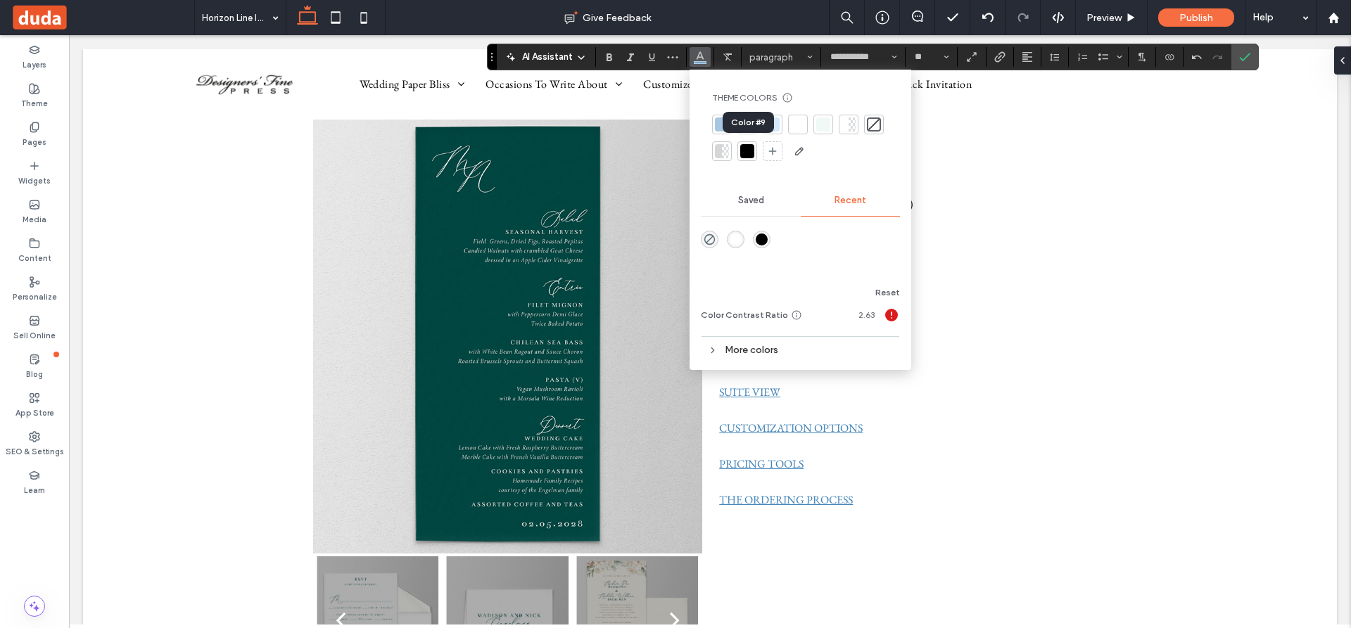
click at [744, 148] on div at bounding box center [747, 151] width 14 height 14
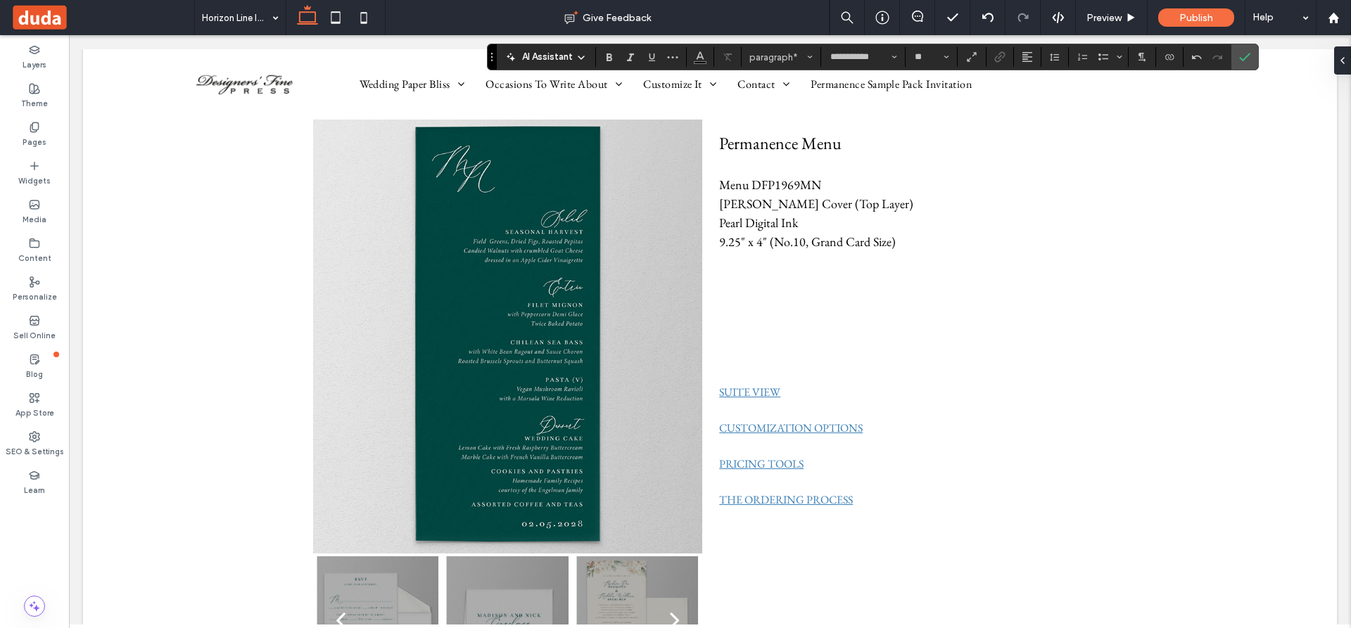
type input "**"
click at [33, 129] on use at bounding box center [34, 126] width 8 height 9
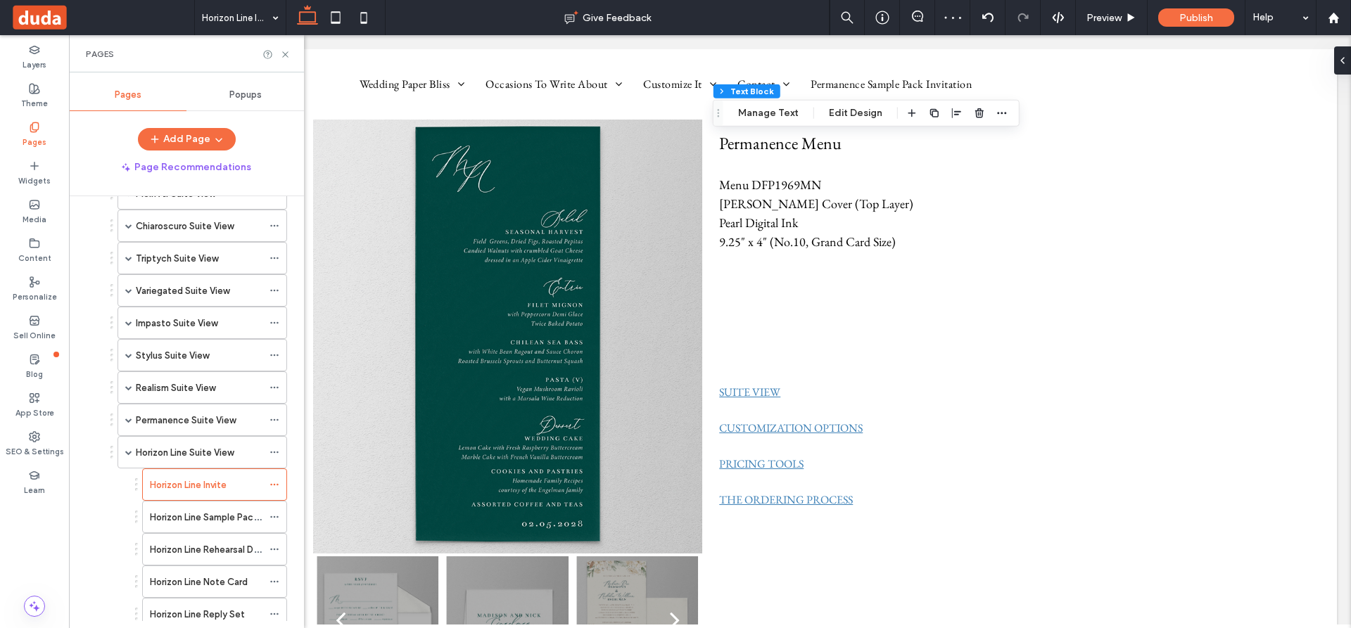
scroll to position [703, 0]
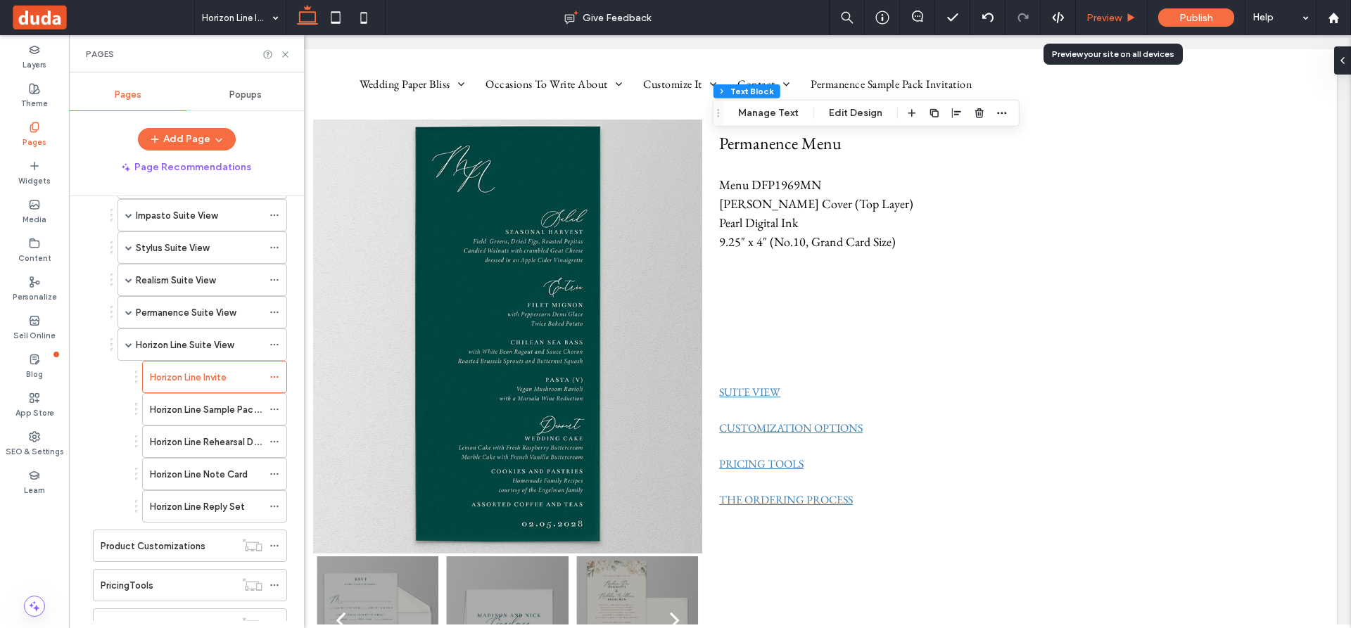
click at [1113, 12] on span "Preview" at bounding box center [1103, 18] width 35 height 12
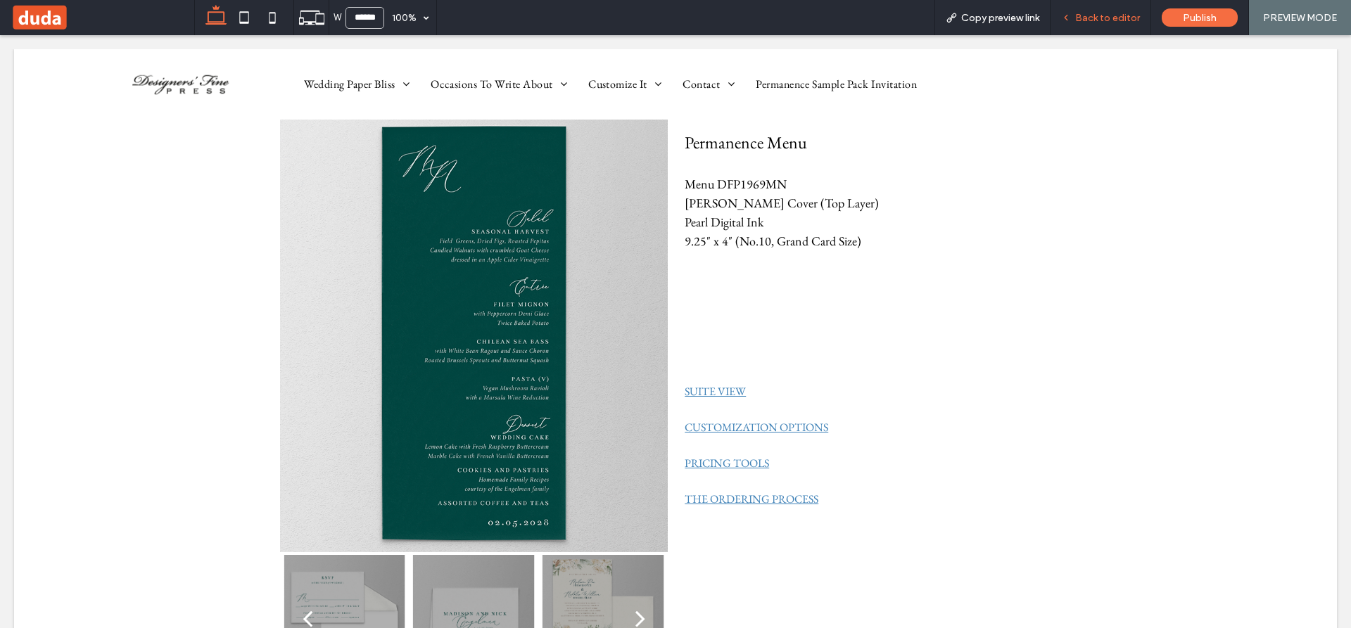
click at [1101, 12] on span "Back to editor" at bounding box center [1107, 18] width 65 height 12
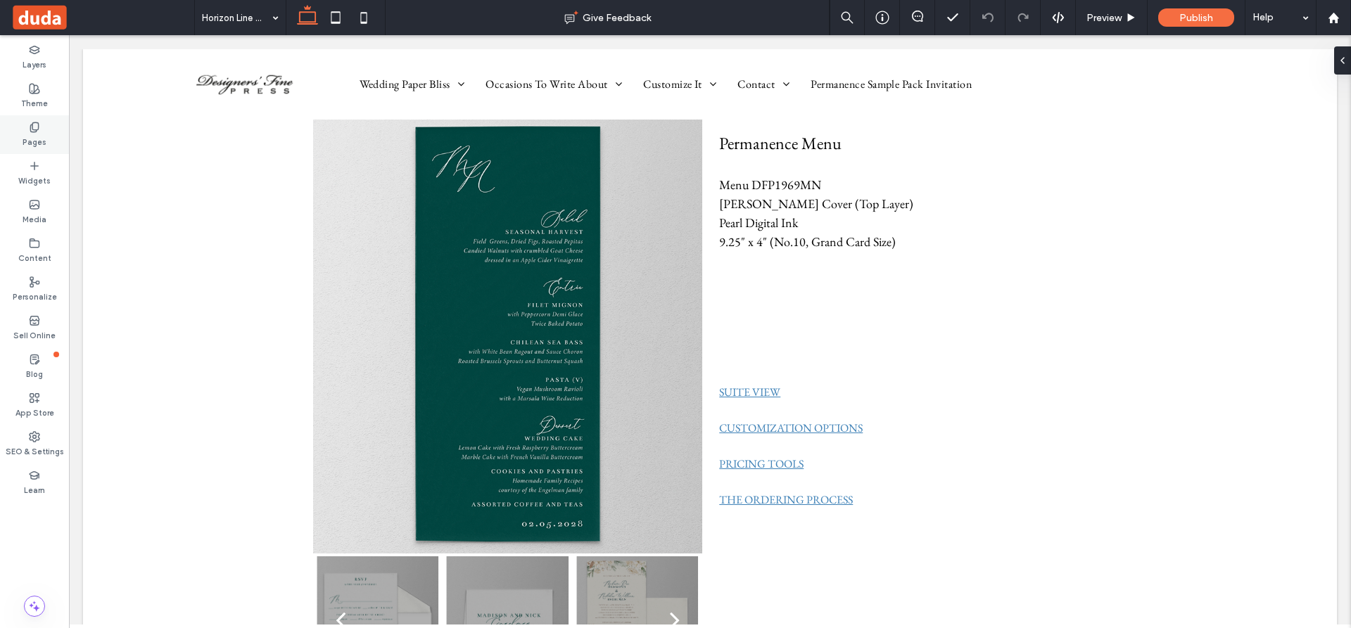
click at [32, 127] on icon at bounding box center [34, 127] width 11 height 11
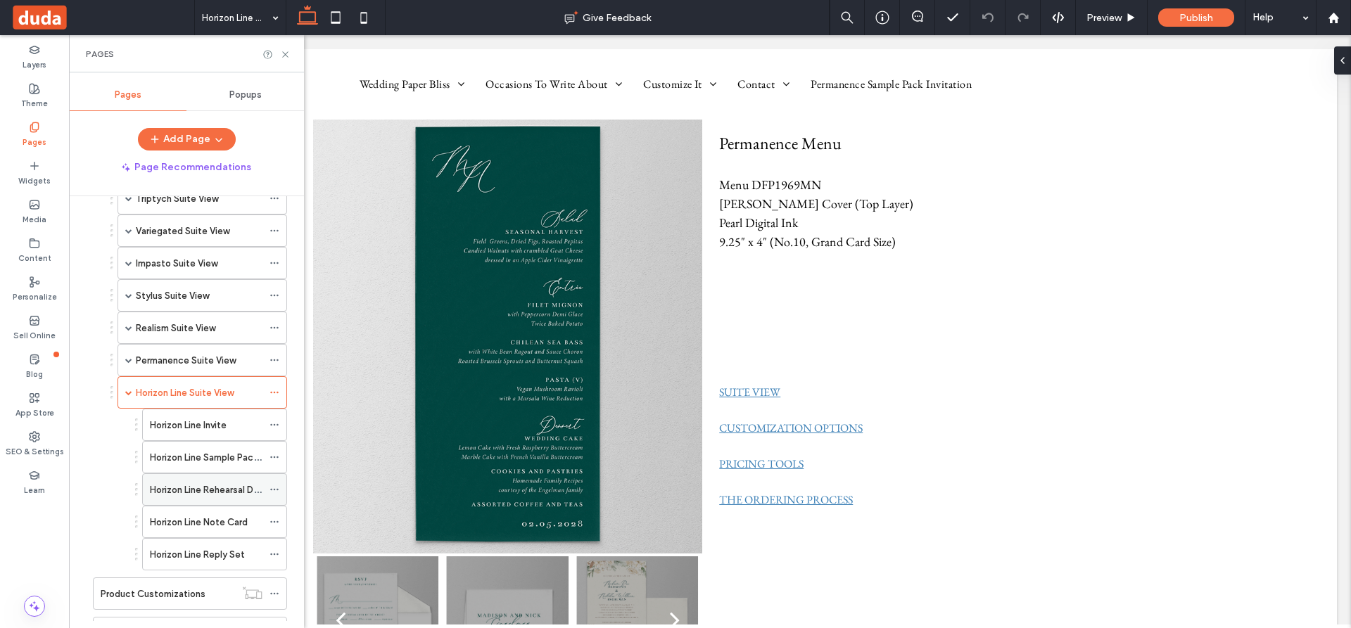
scroll to position [703, 0]
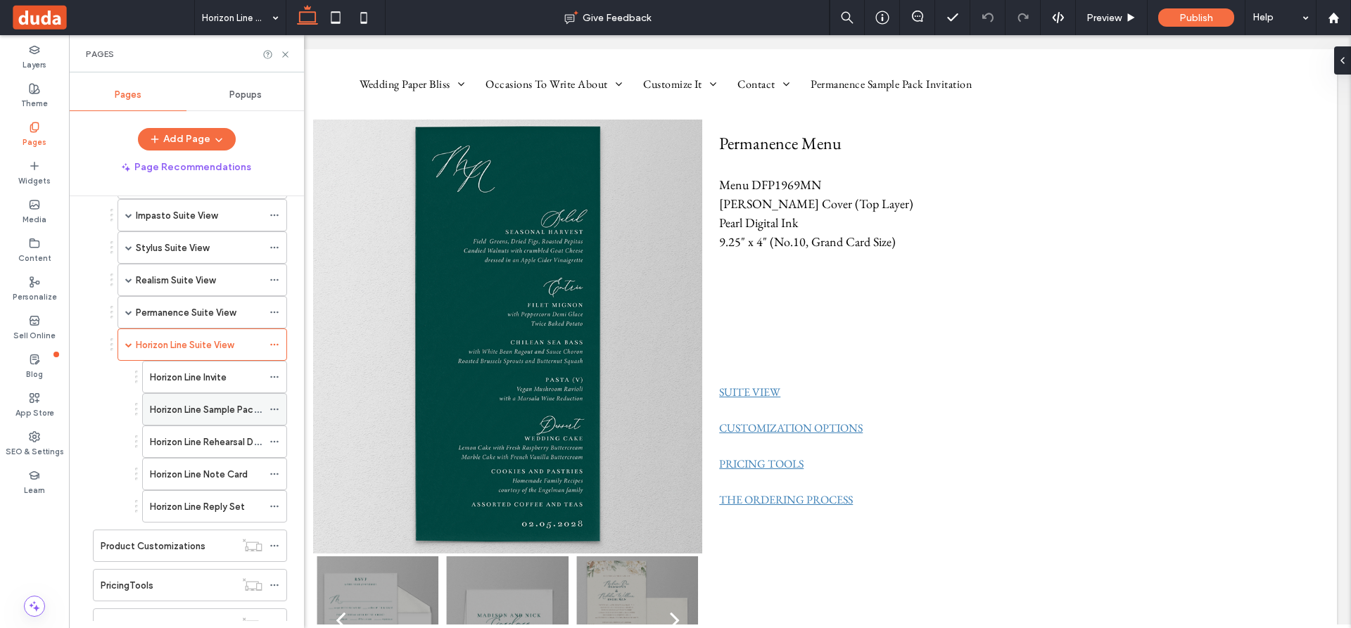
click at [197, 408] on label "Horizon Line Sample Pack Invite" at bounding box center [216, 409] width 133 height 25
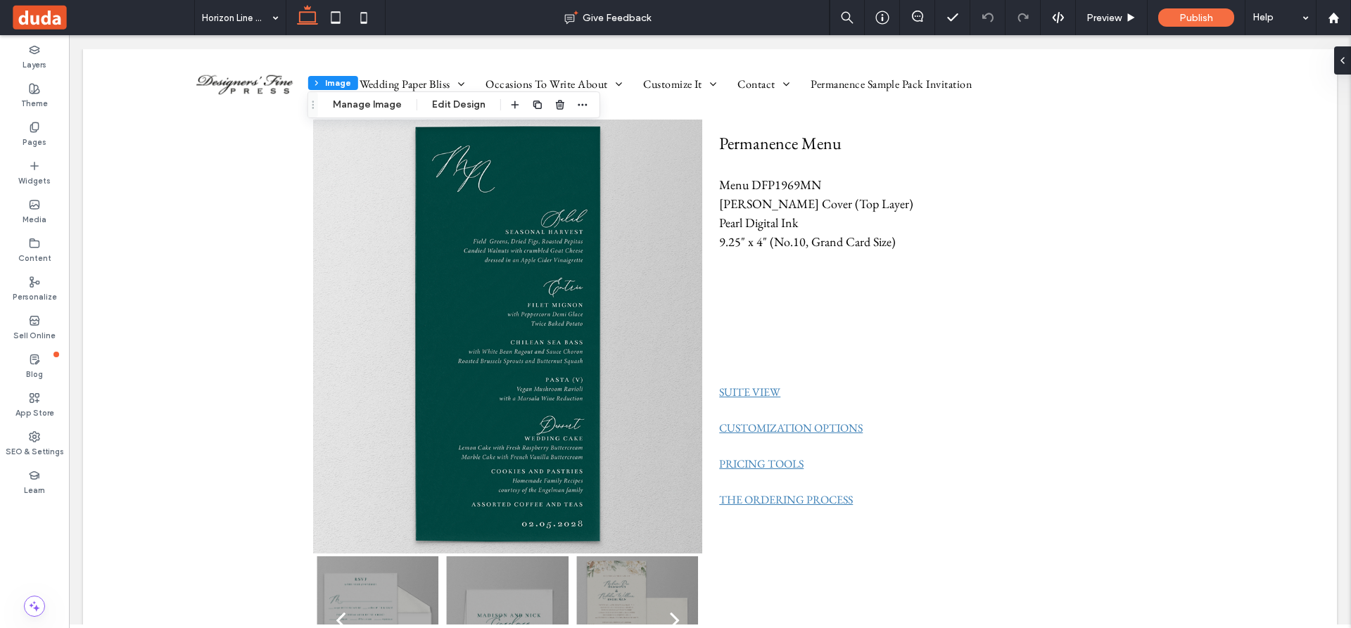
scroll to position [15, 0]
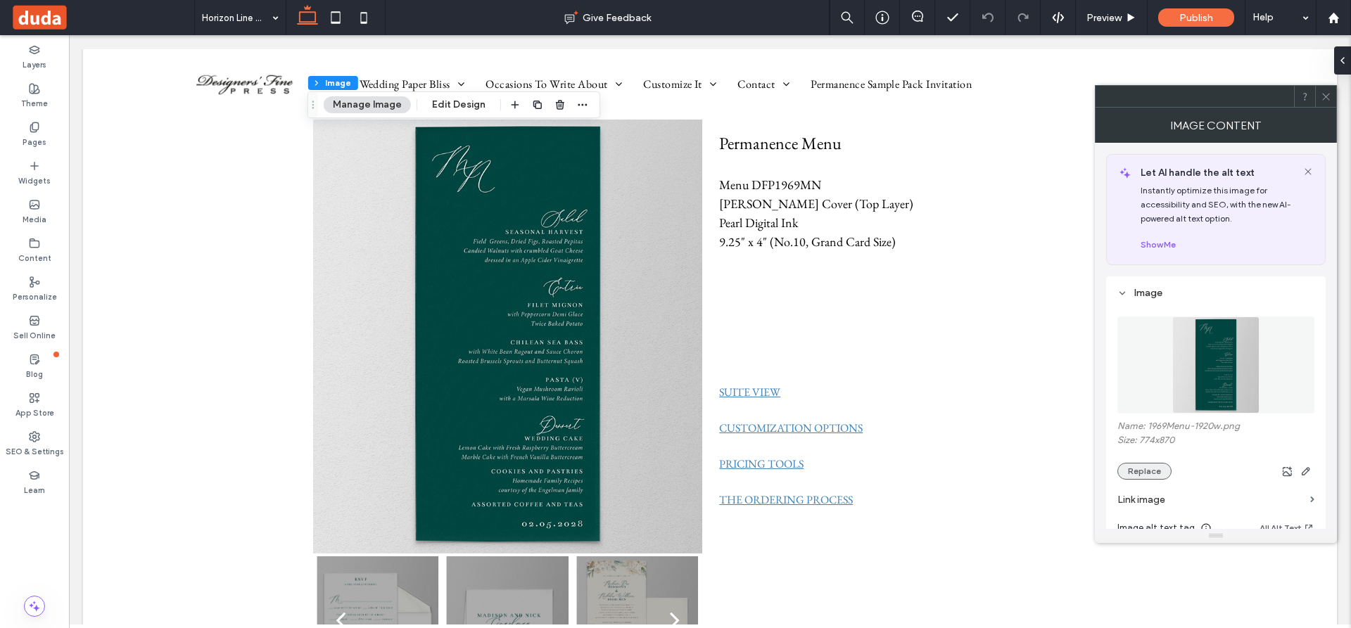
click at [1152, 471] on button "Replace" at bounding box center [1144, 471] width 54 height 17
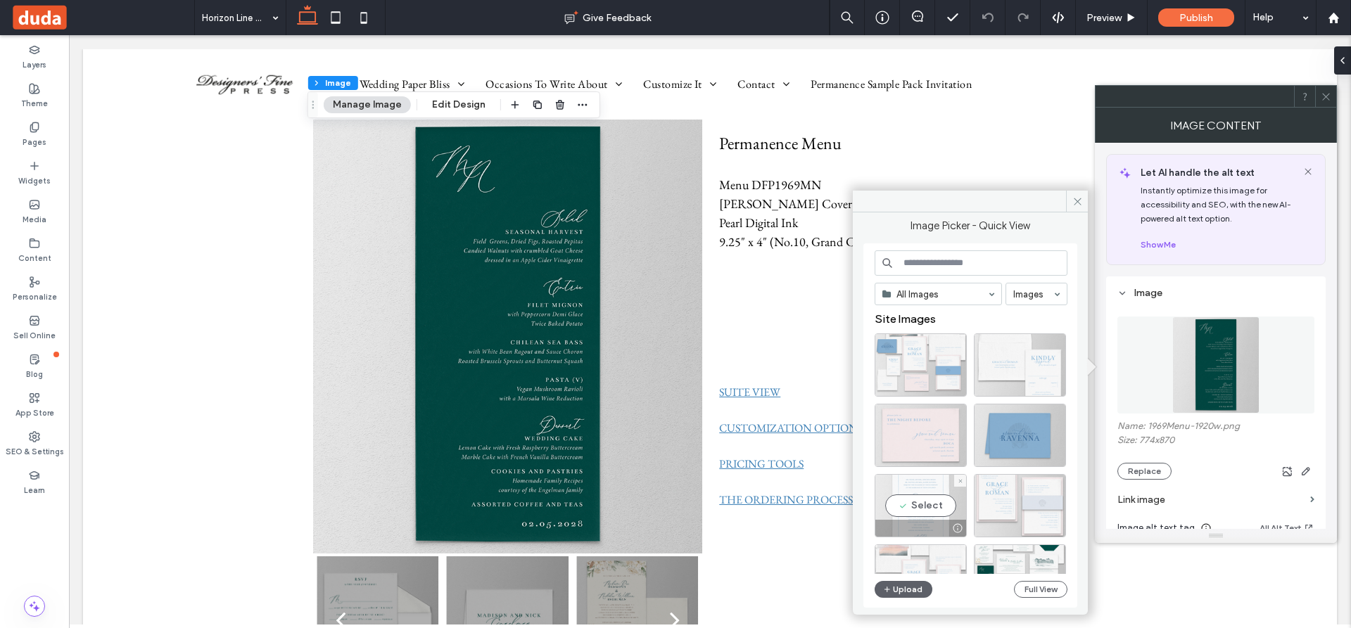
click at [942, 510] on div "Select" at bounding box center [920, 505] width 92 height 63
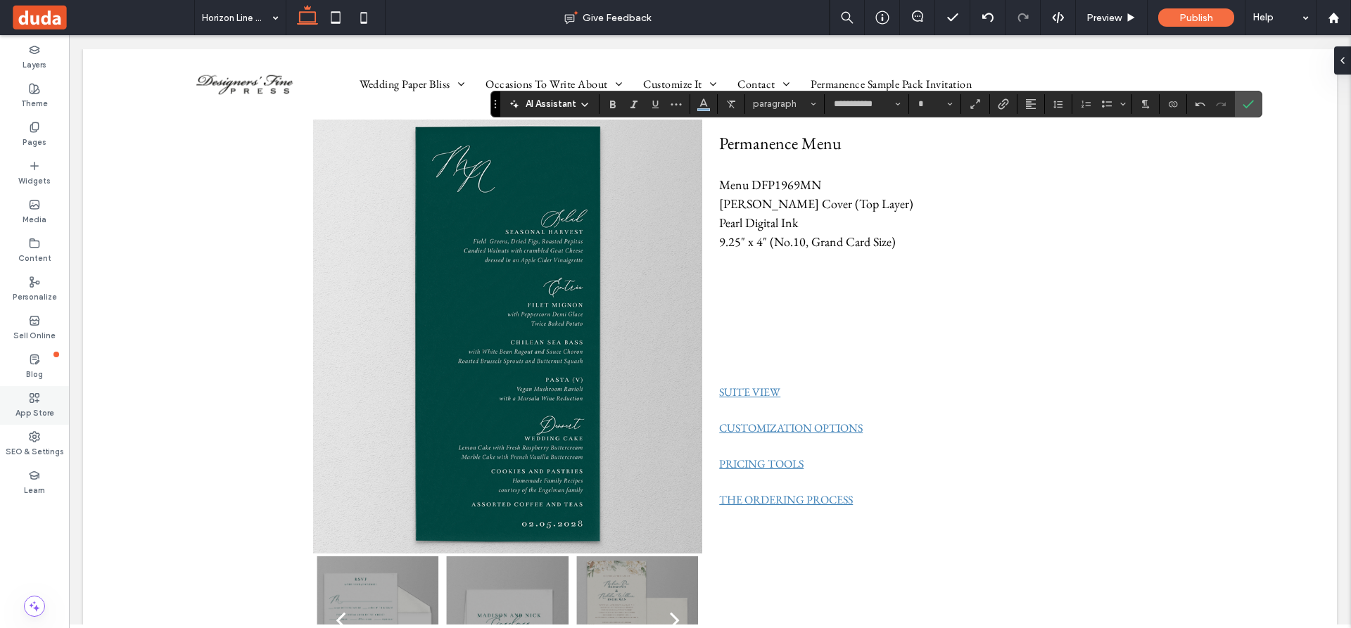
type input "**"
click at [704, 104] on use "Color" at bounding box center [704, 102] width 8 height 8
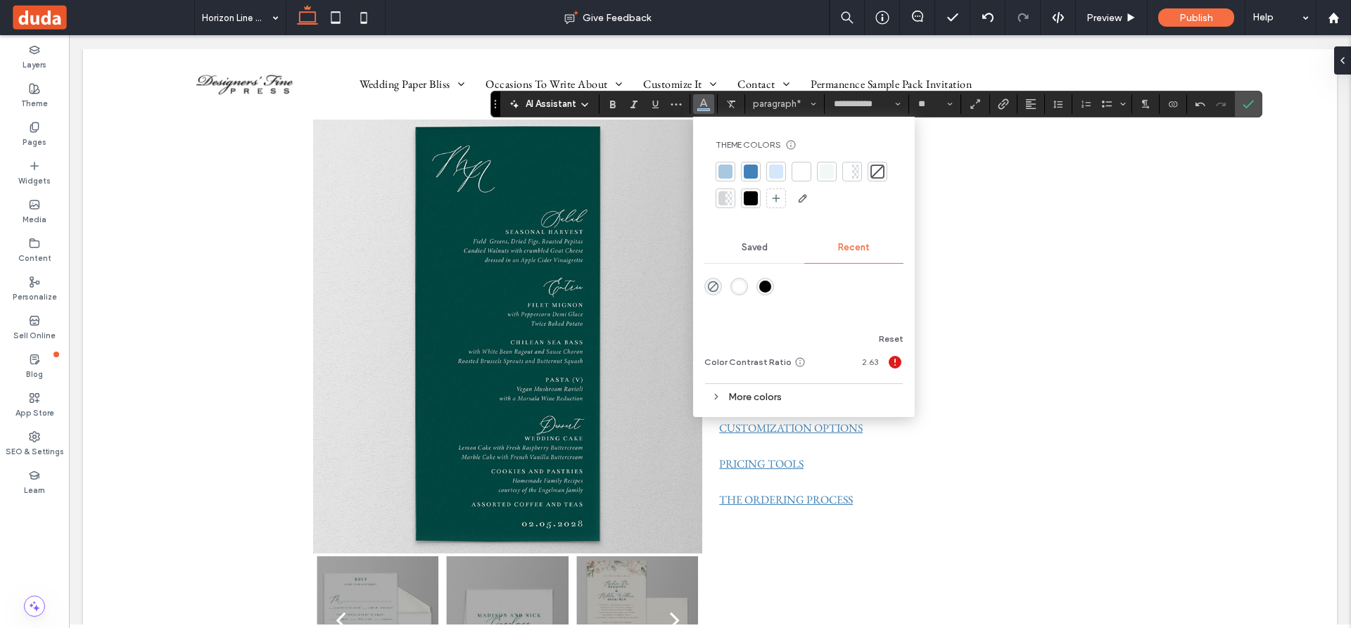
click at [749, 198] on div at bounding box center [751, 198] width 14 height 14
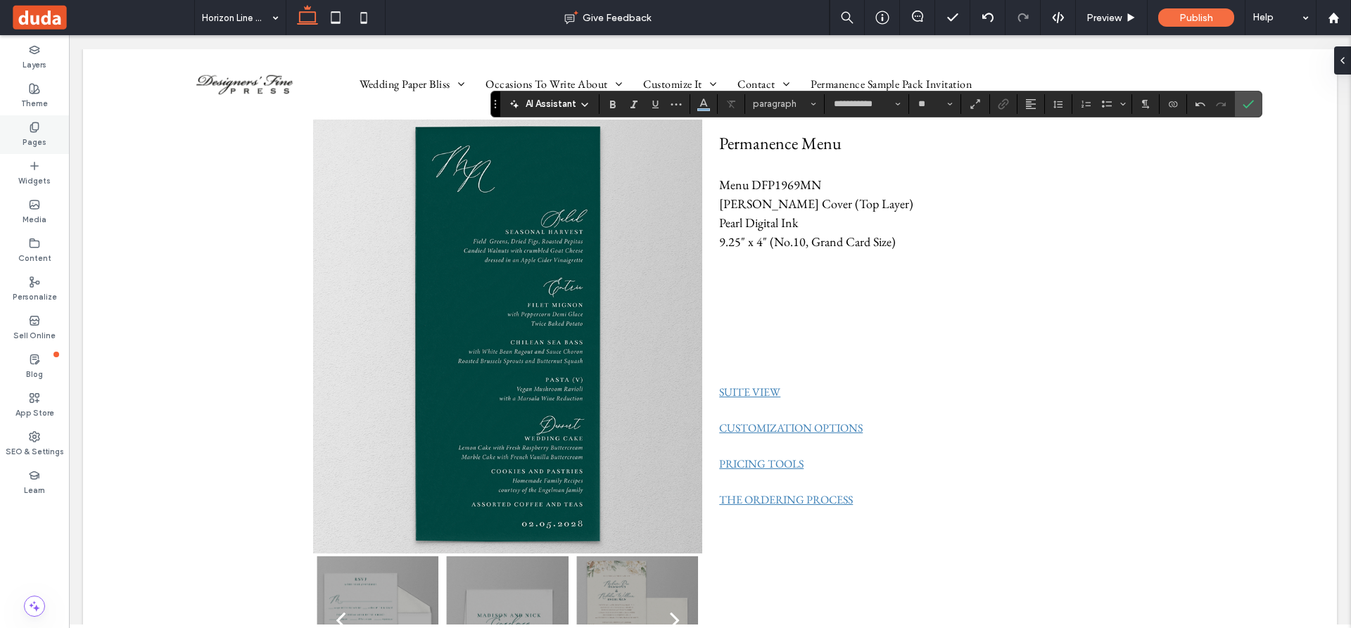
click at [36, 127] on icon at bounding box center [34, 127] width 11 height 11
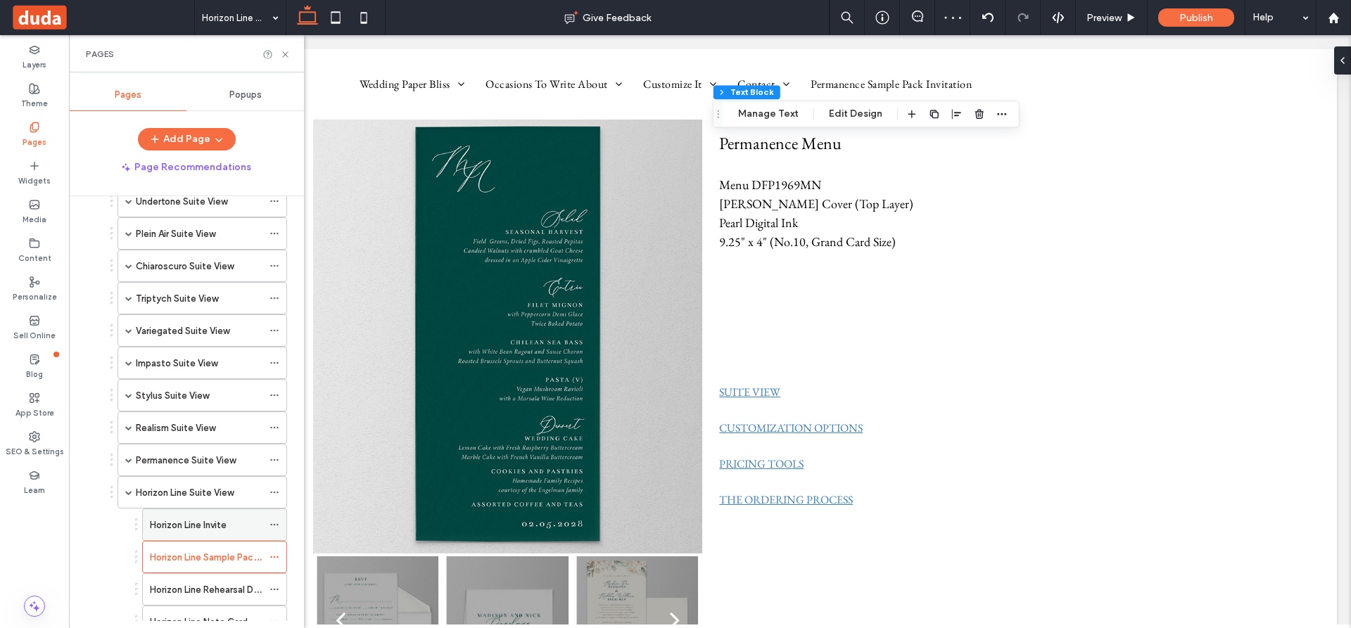
scroll to position [633, 0]
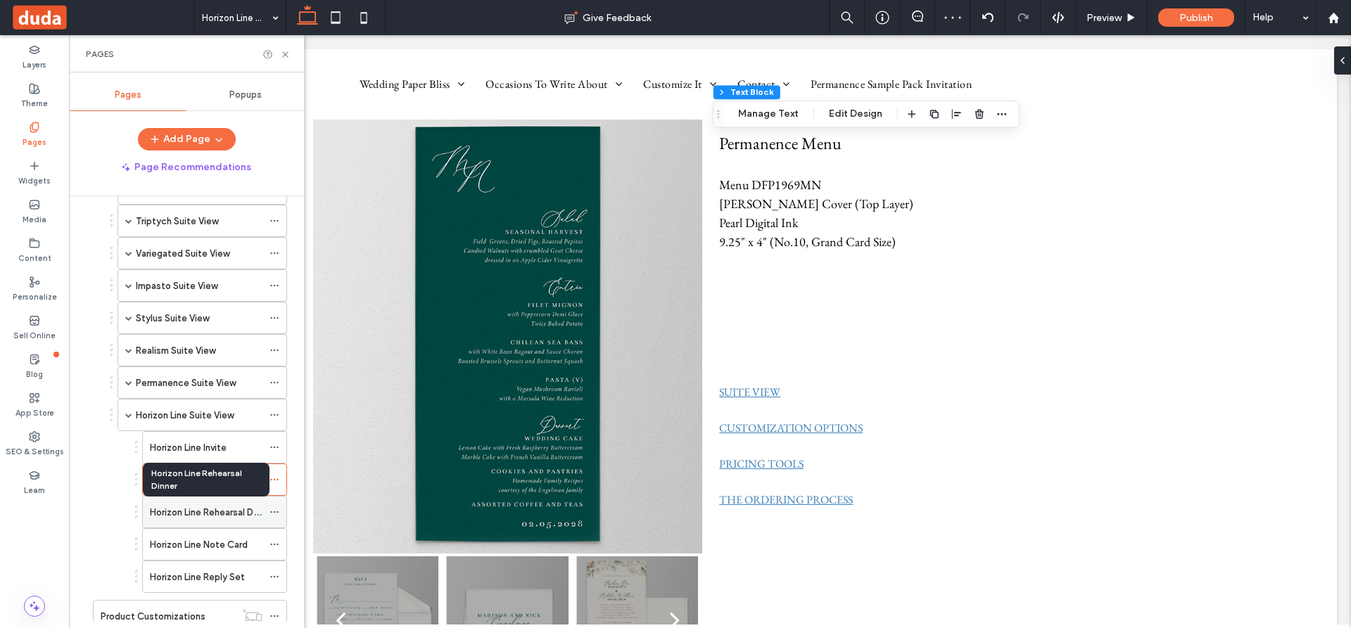
click at [205, 513] on label "Horizon Line Rehearsal Dinner" at bounding box center [212, 512] width 124 height 25
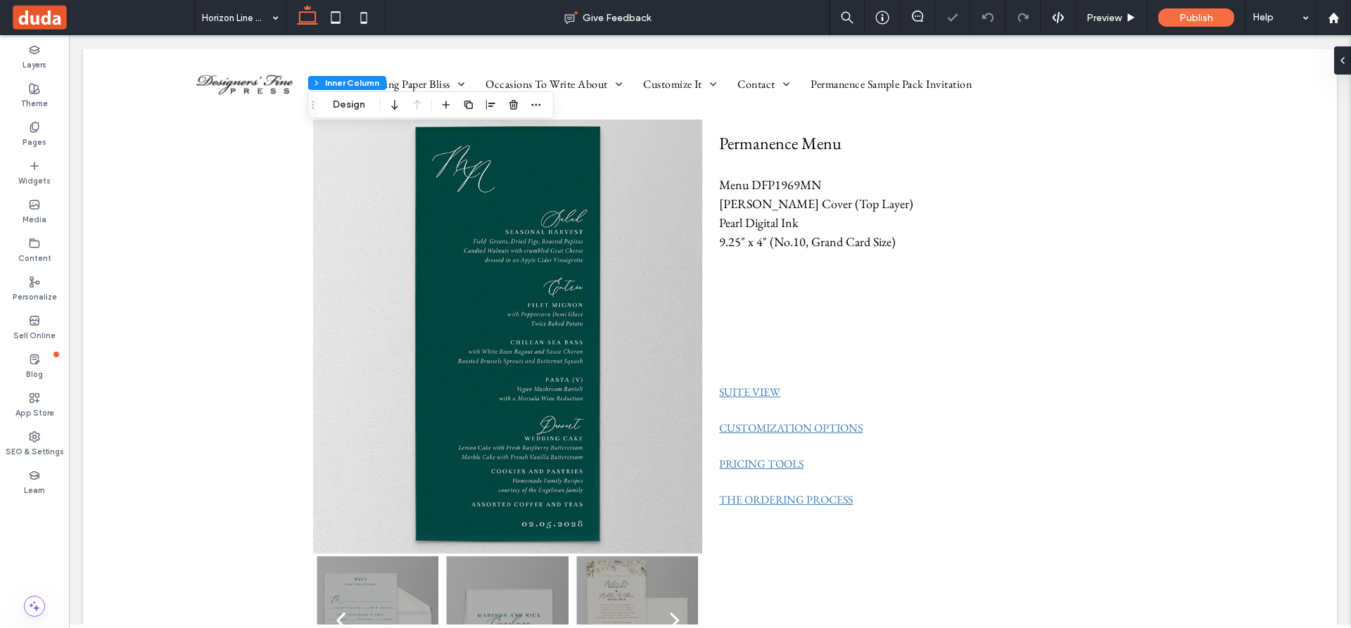
scroll to position [49, 0]
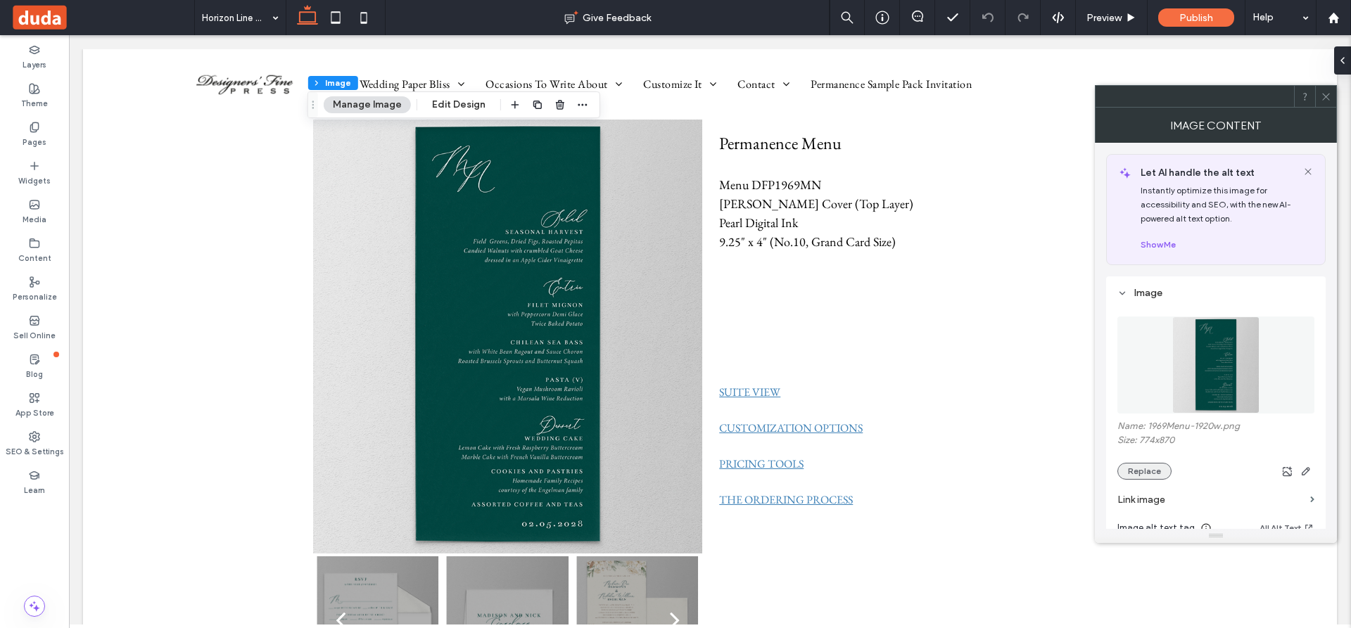
click at [1140, 469] on button "Replace" at bounding box center [1144, 471] width 54 height 17
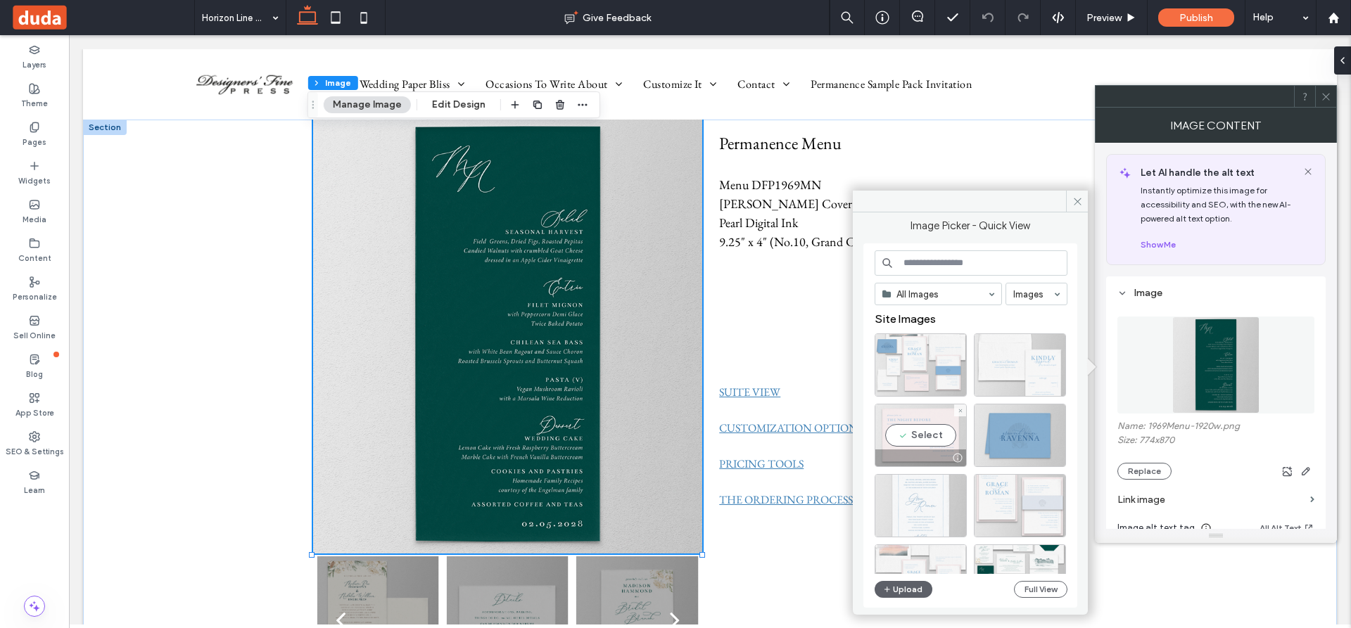
click at [929, 440] on div "Select" at bounding box center [920, 435] width 92 height 63
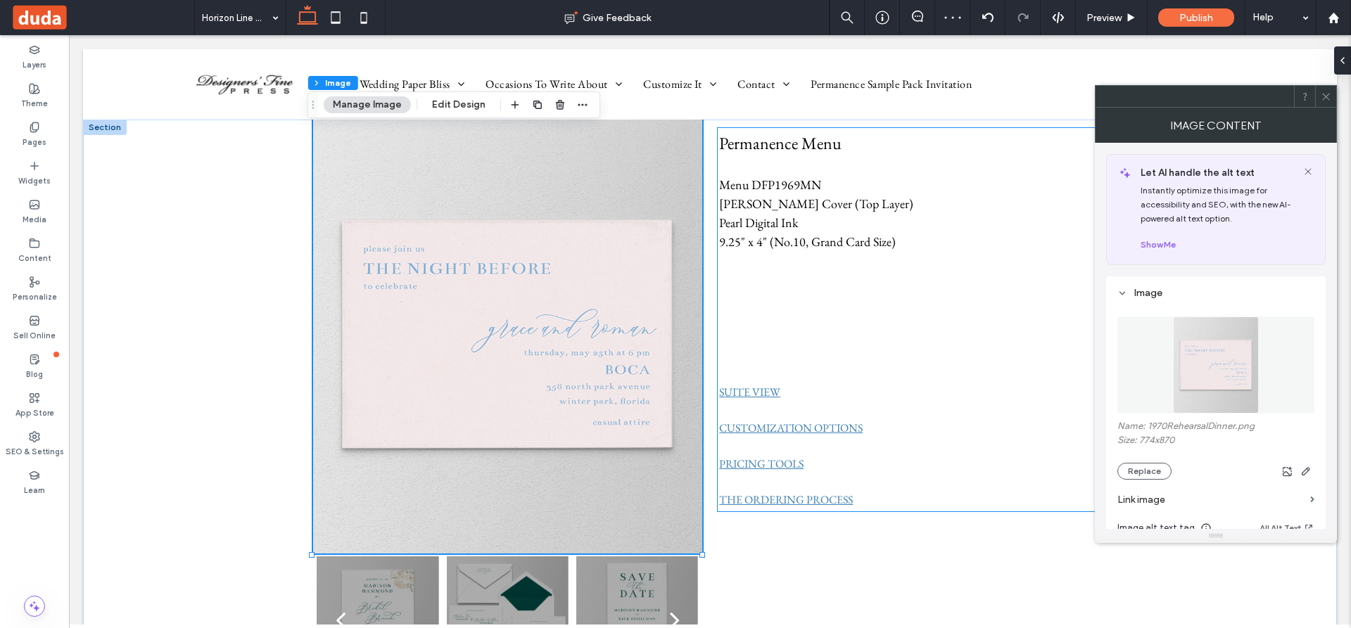
click at [960, 346] on p at bounding box center [912, 355] width 386 height 19
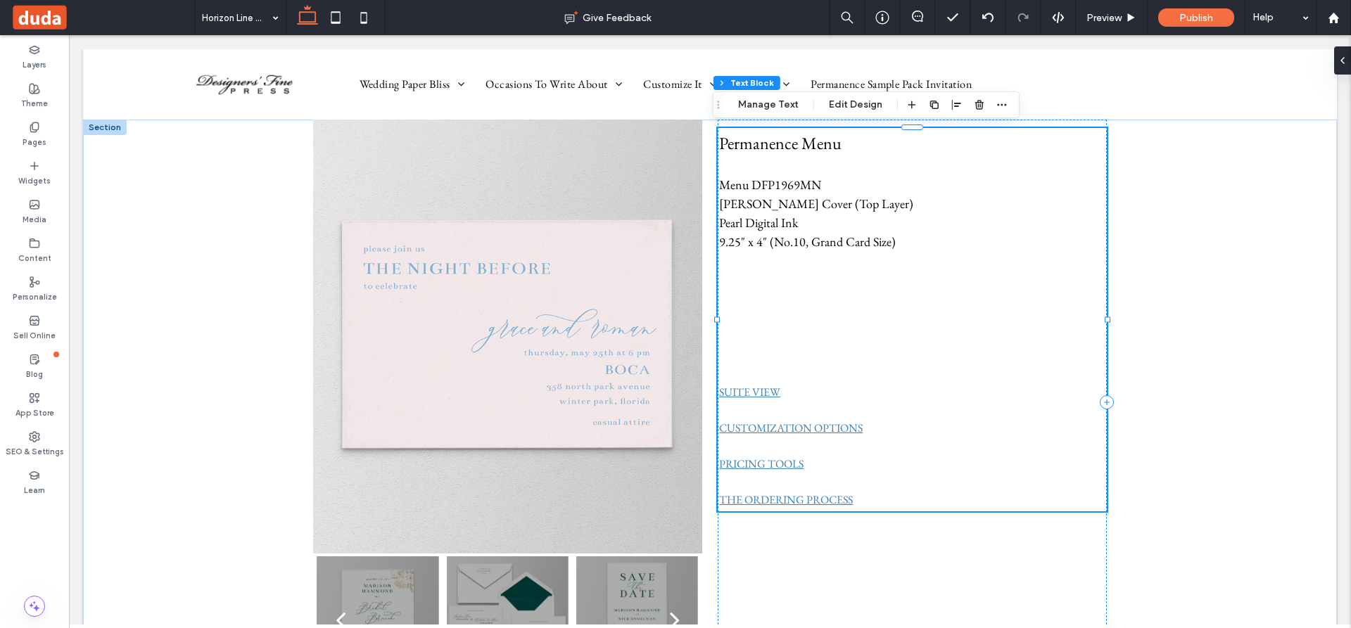
click at [912, 272] on p at bounding box center [912, 279] width 386 height 19
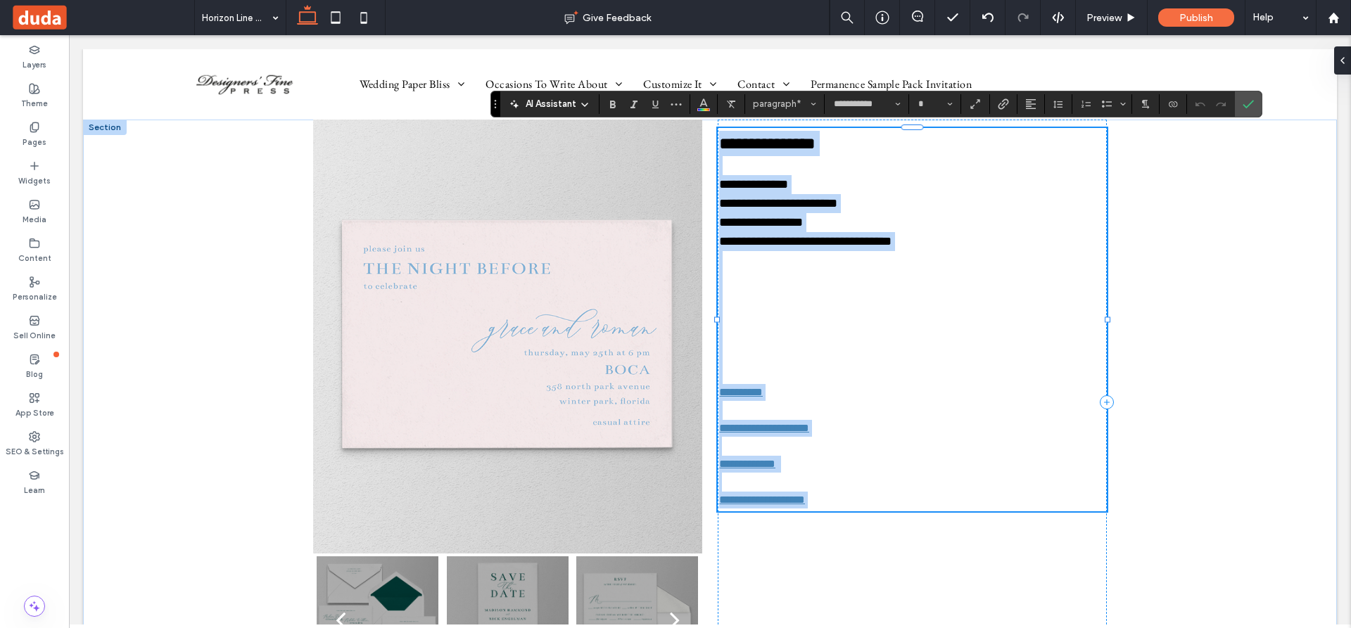
click at [912, 267] on p at bounding box center [912, 260] width 386 height 19
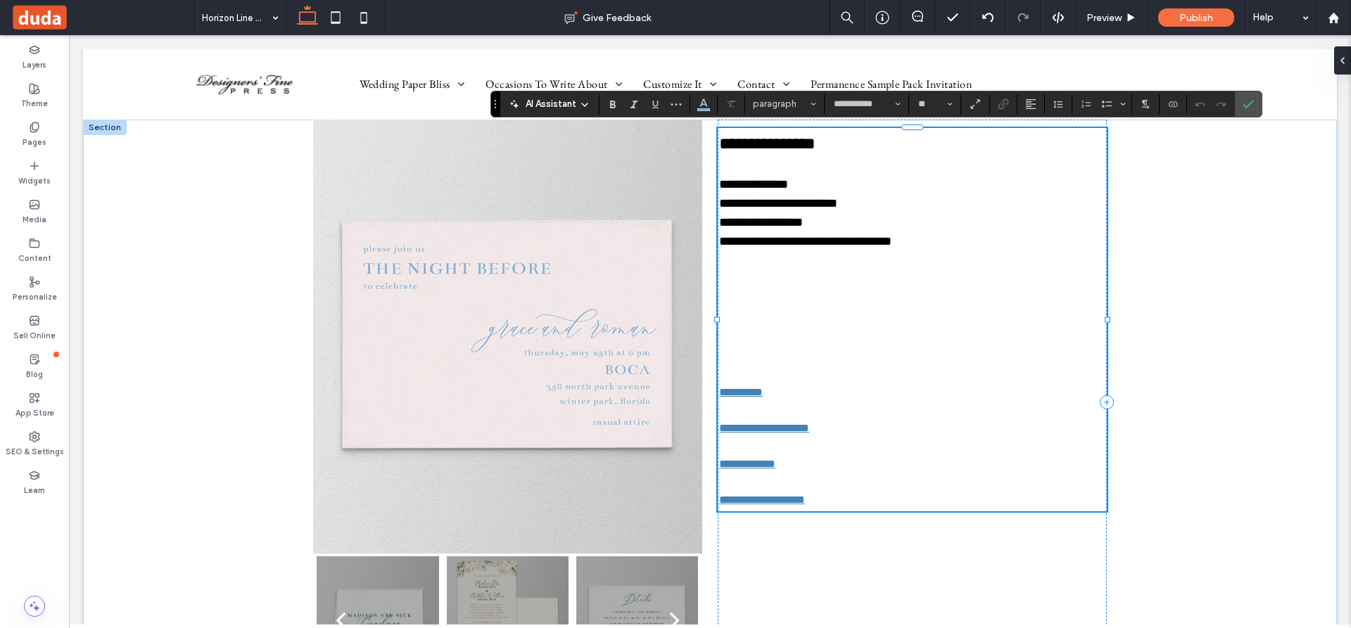
click at [789, 272] on p at bounding box center [912, 279] width 386 height 19
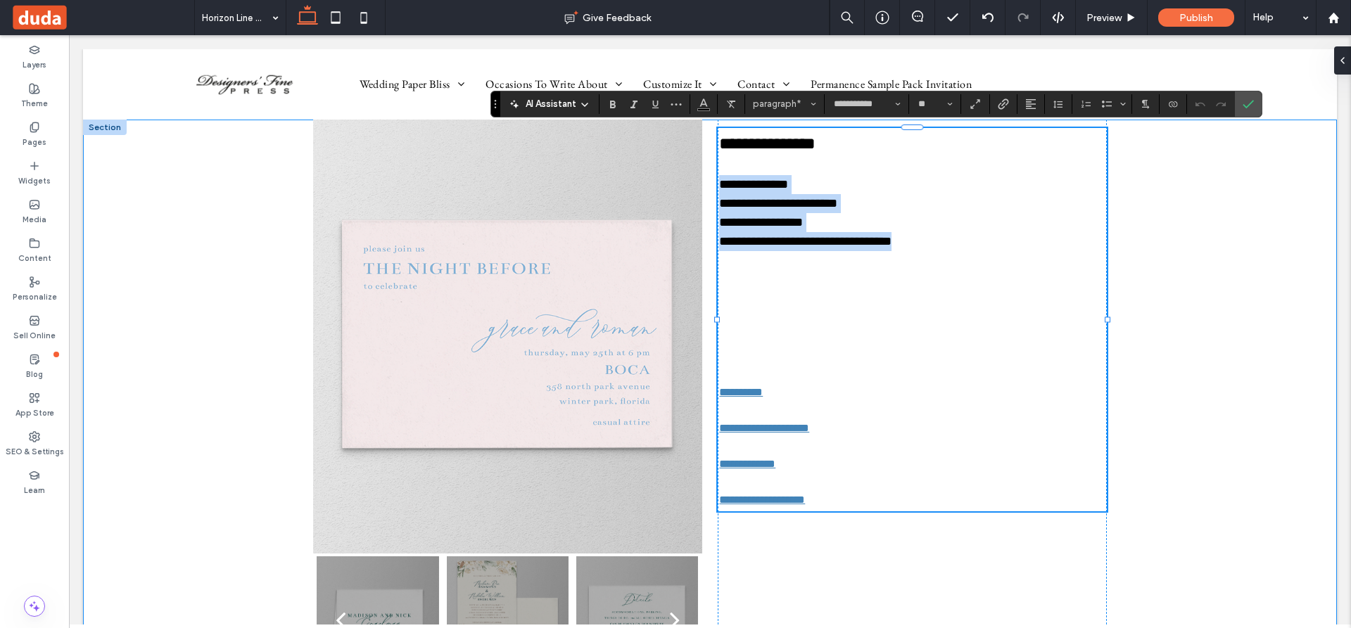
drag, startPoint x: 893, startPoint y: 241, endPoint x: 710, endPoint y: 186, distance: 191.4
click at [710, 186] on div "**********" at bounding box center [710, 403] width 844 height 566
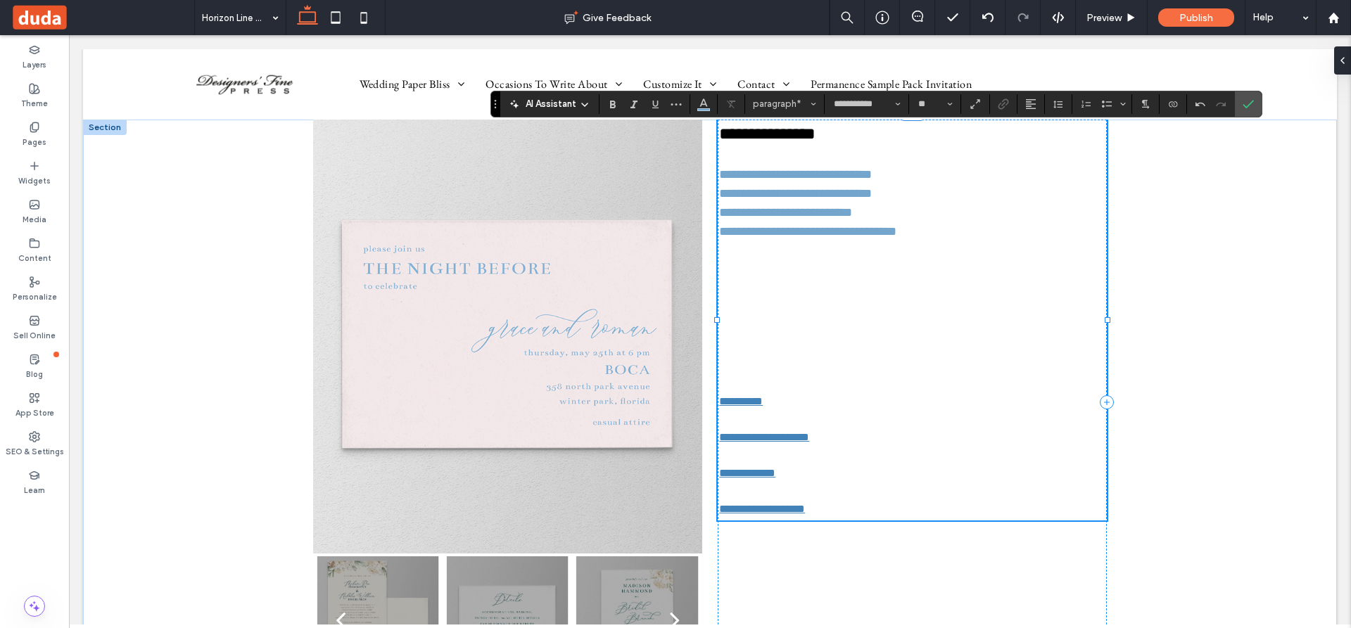
click at [902, 232] on p "**********" at bounding box center [912, 231] width 386 height 19
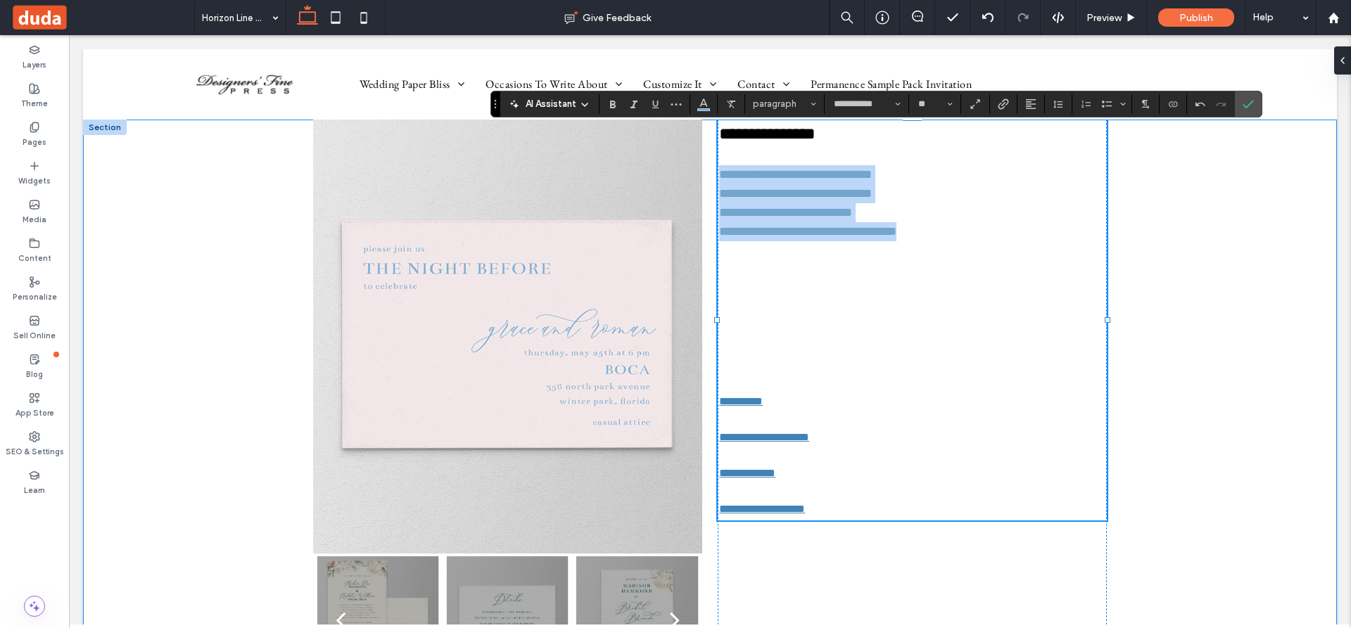
drag, startPoint x: 910, startPoint y: 241, endPoint x: 705, endPoint y: 176, distance: 214.7
click at [705, 176] on div "**********" at bounding box center [710, 403] width 844 height 566
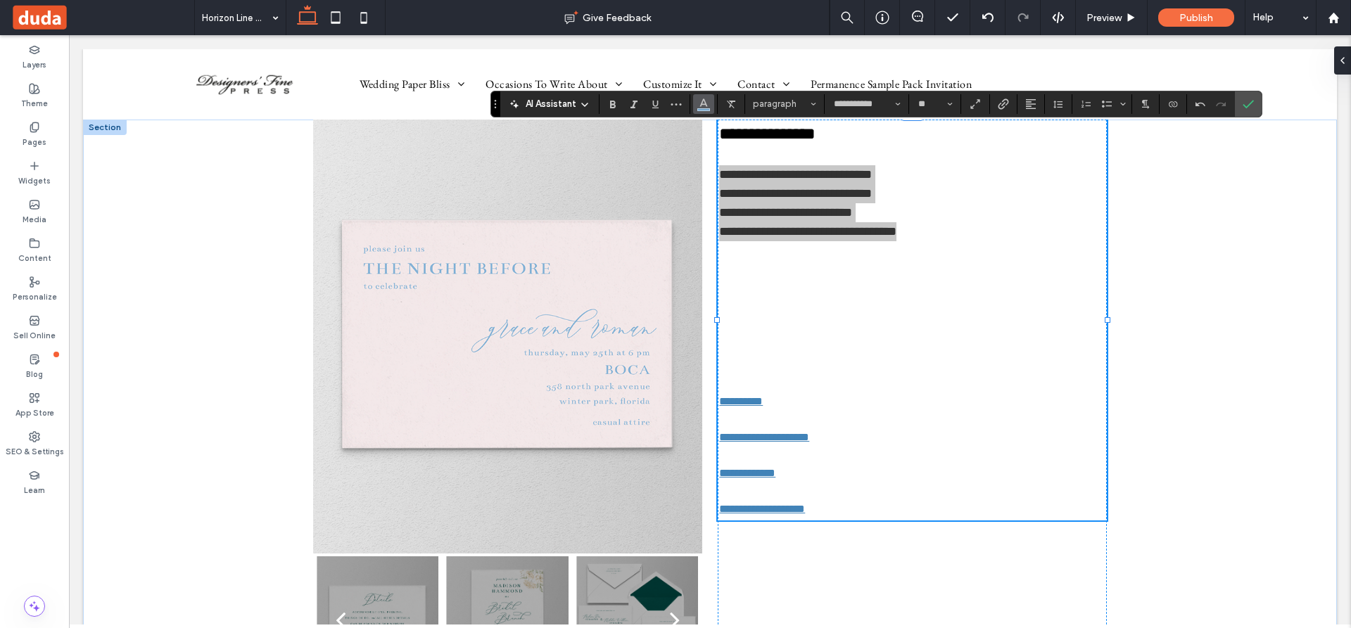
click at [701, 106] on use "Color" at bounding box center [704, 102] width 8 height 8
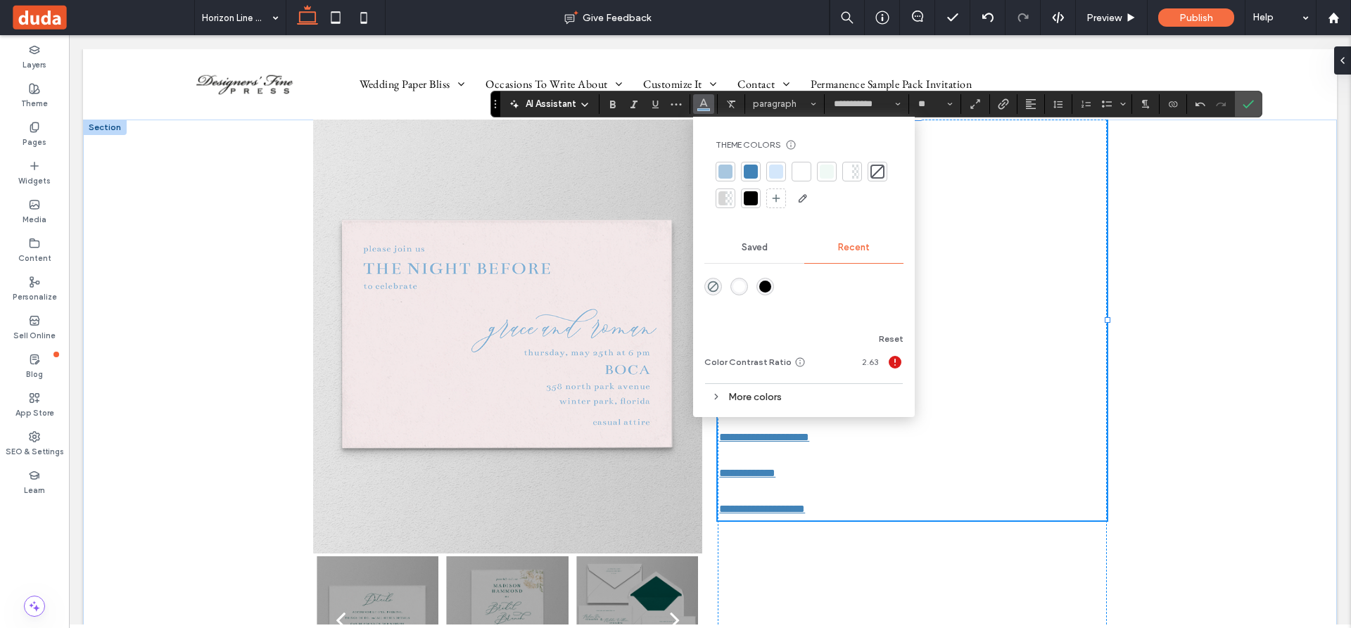
click at [751, 199] on div at bounding box center [751, 198] width 14 height 14
click at [945, 259] on p at bounding box center [912, 250] width 386 height 19
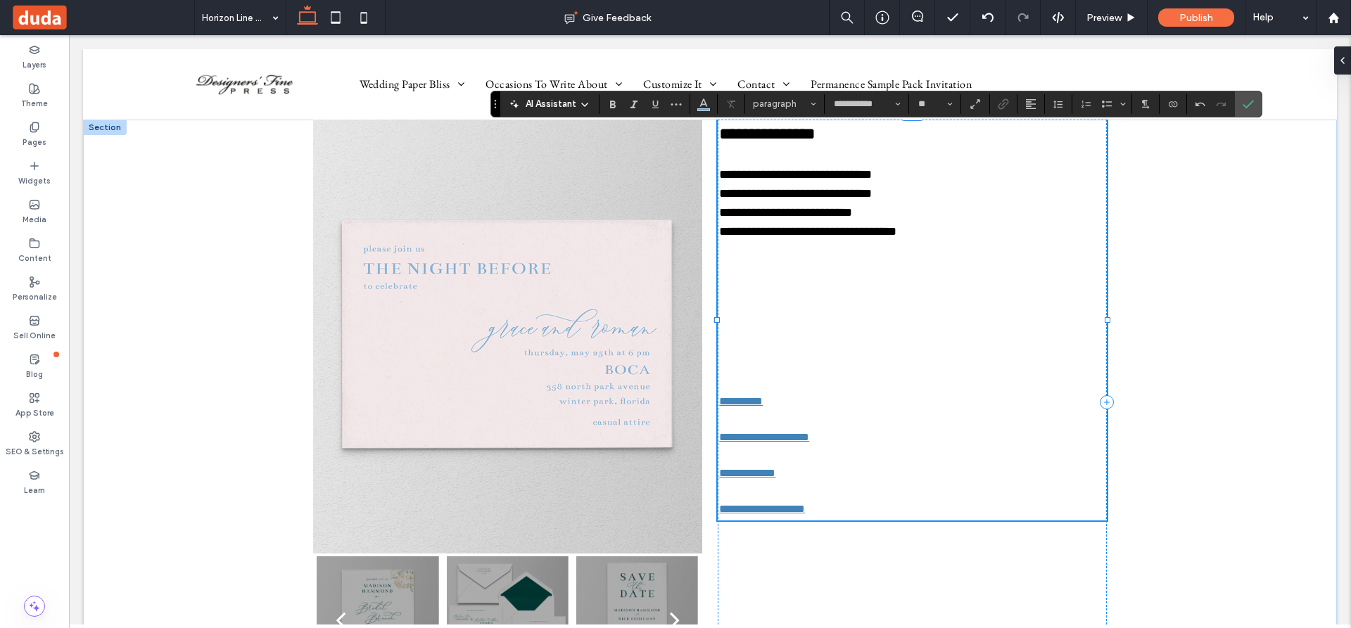
click at [874, 343] on p at bounding box center [912, 345] width 386 height 19
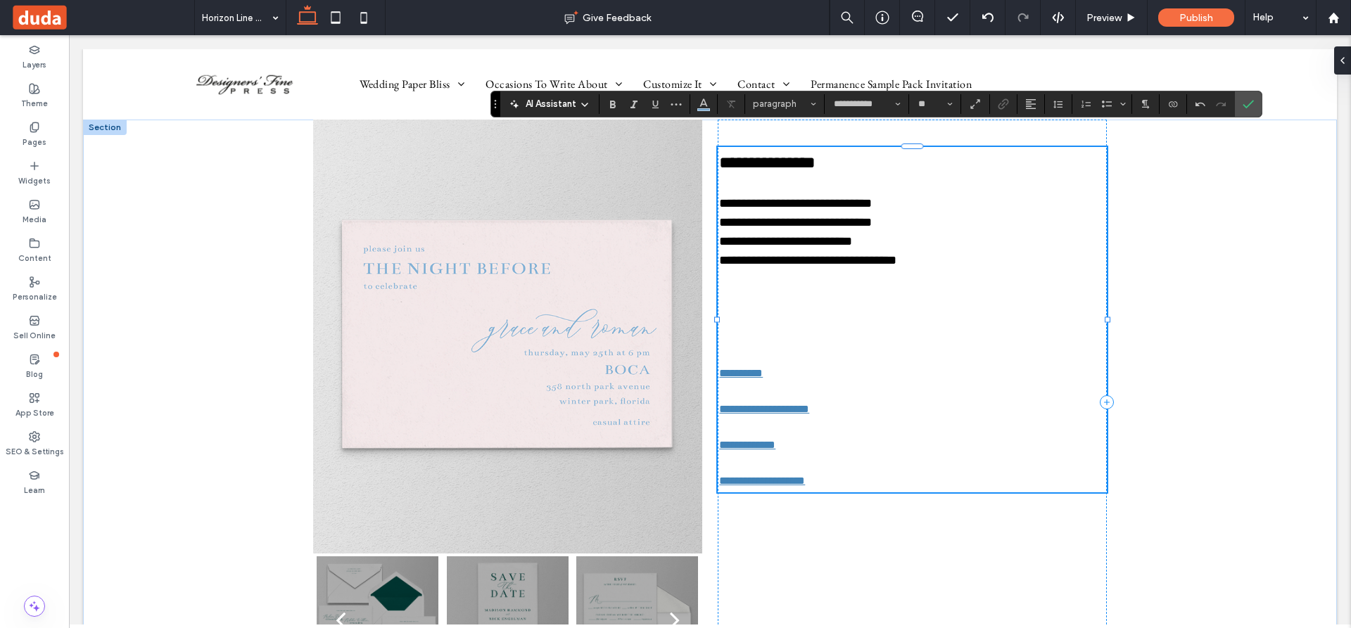
drag, startPoint x: 888, startPoint y: 326, endPoint x: 899, endPoint y: 323, distance: 11.1
click at [889, 324] on div "**********" at bounding box center [912, 320] width 386 height 340
type input "**"
drag, startPoint x: 842, startPoint y: 165, endPoint x: 713, endPoint y: 168, distance: 128.8
click at [719, 168] on p "**********" at bounding box center [912, 162] width 386 height 25
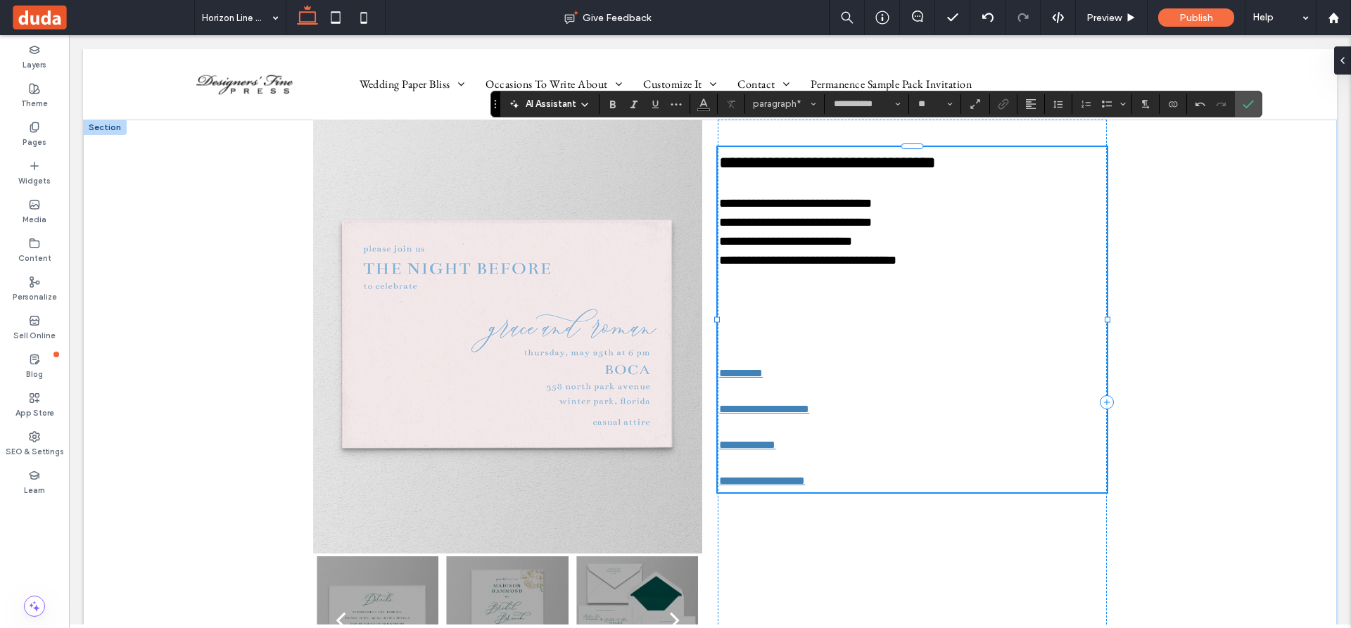
type input "**"
click at [903, 317] on p at bounding box center [912, 308] width 386 height 38
click at [29, 125] on icon at bounding box center [34, 127] width 11 height 11
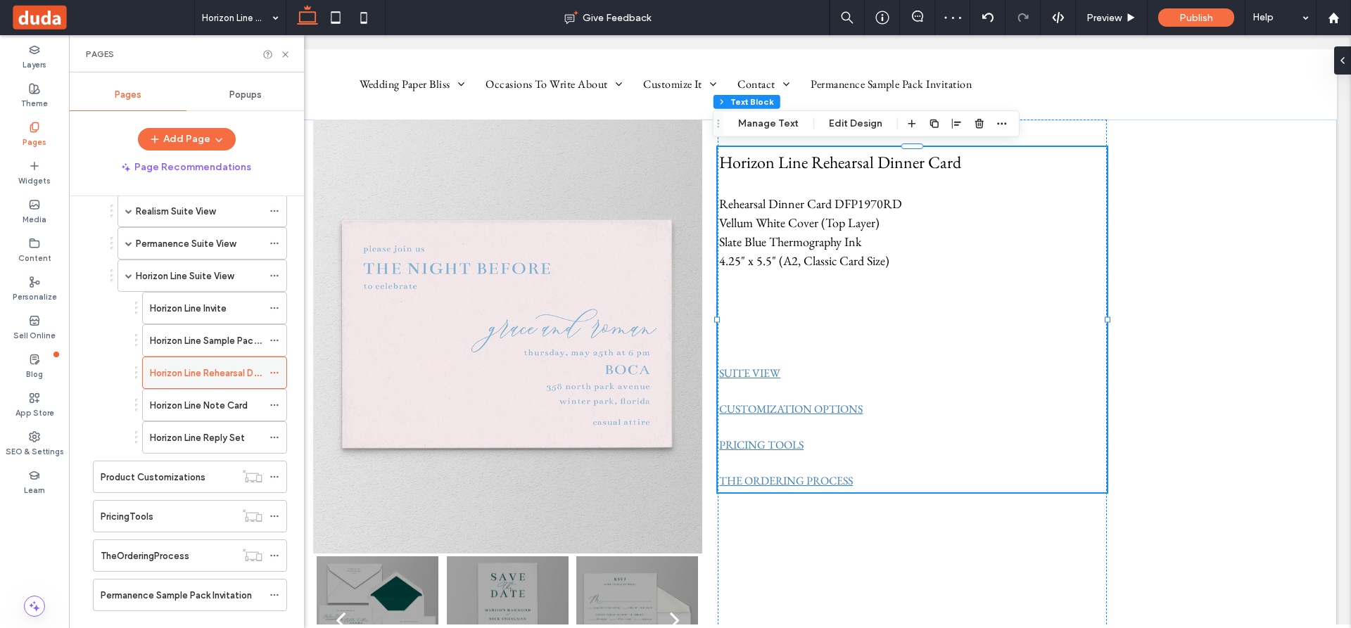
scroll to position [798, 0]
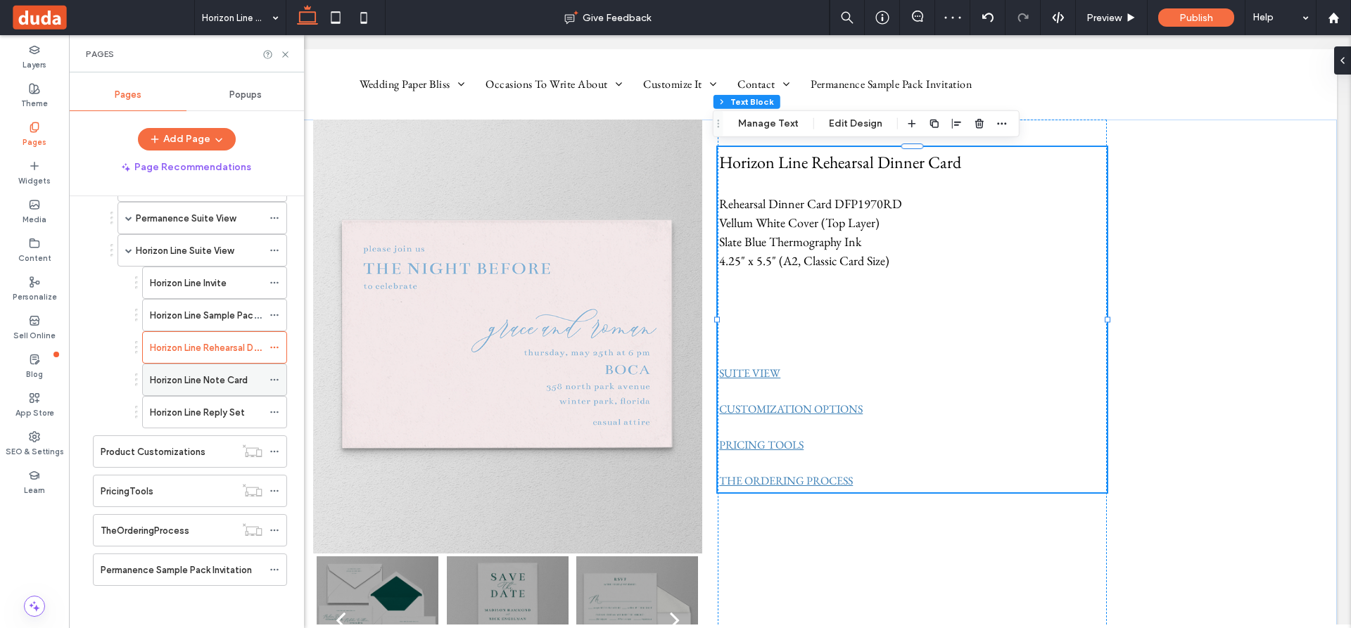
click at [198, 377] on label "Horizon Line Note Card" at bounding box center [199, 380] width 98 height 25
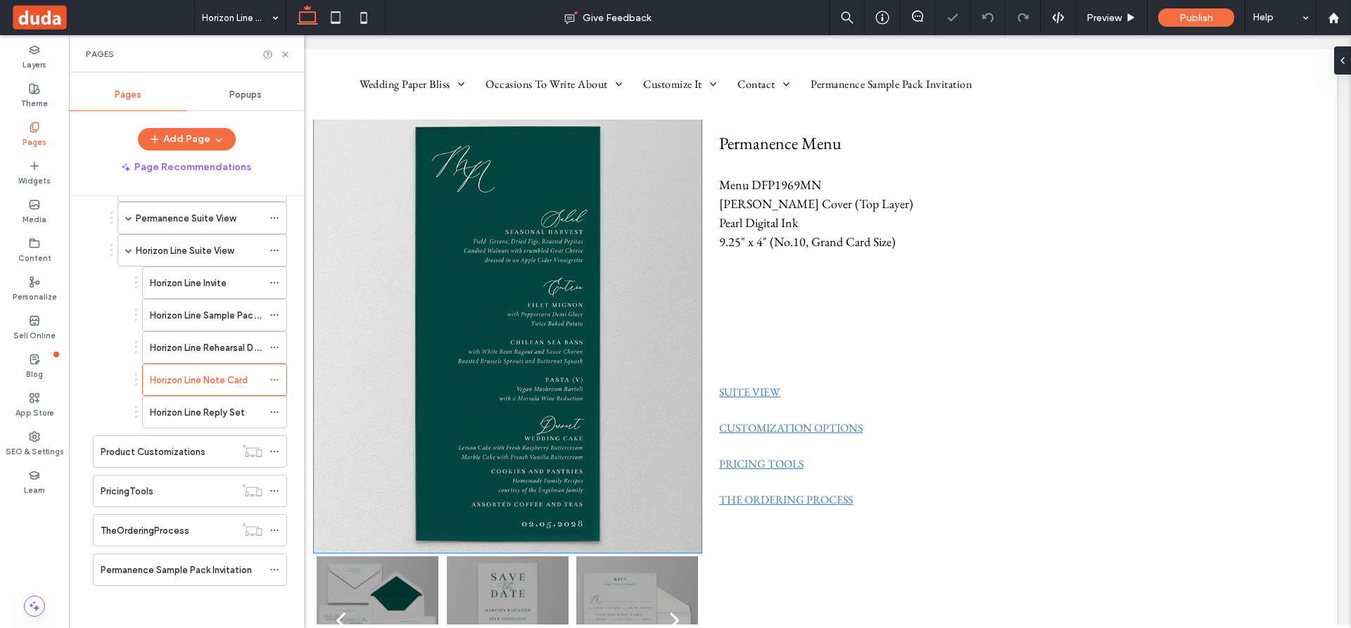
click at [514, 355] on img at bounding box center [507, 336] width 389 height 438
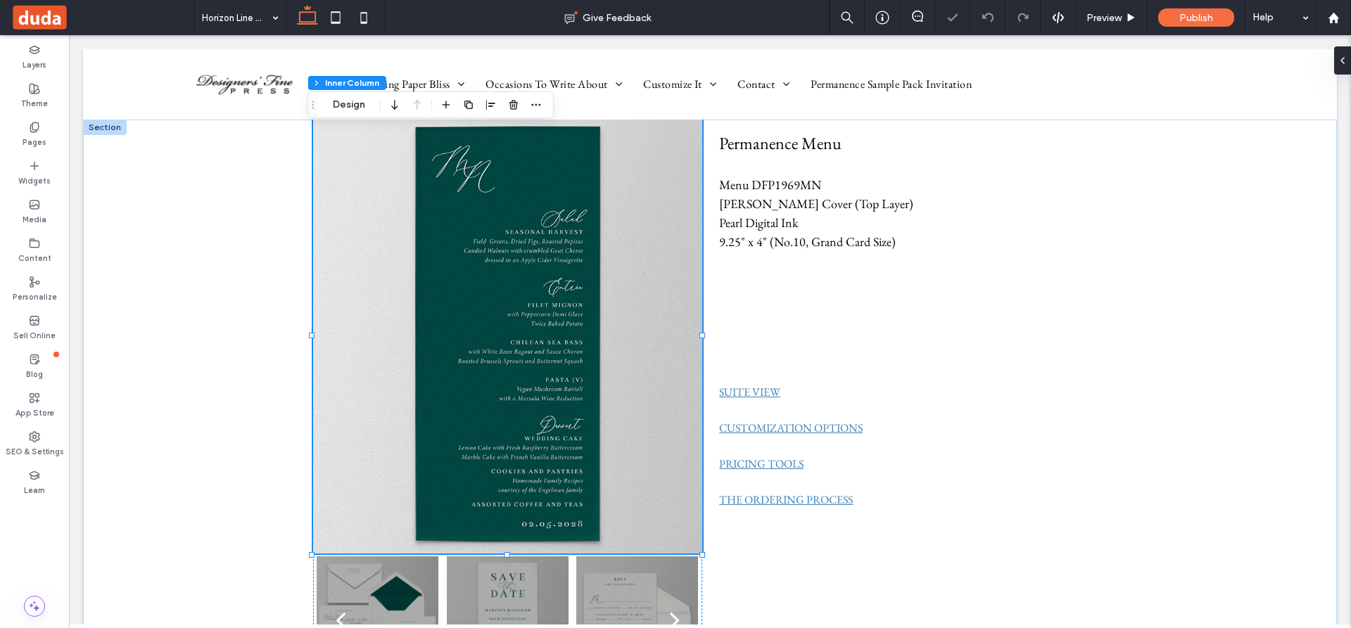
click at [514, 355] on img at bounding box center [507, 336] width 389 height 438
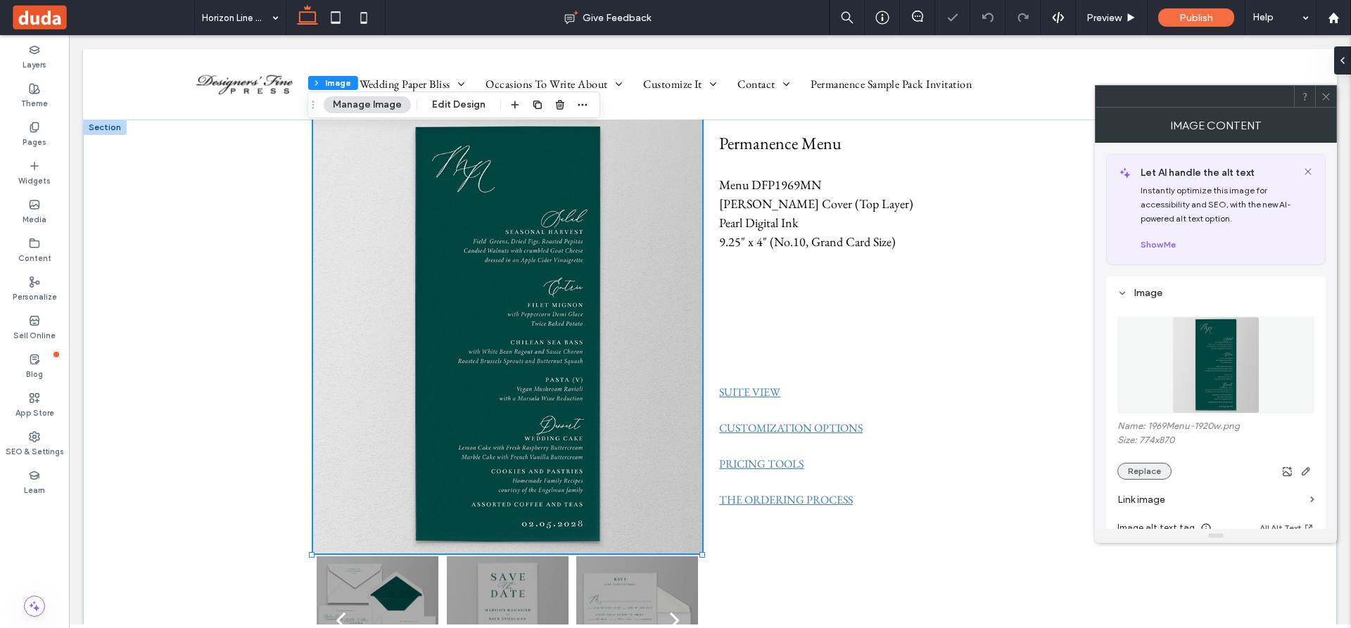
click at [1147, 472] on button "Replace" at bounding box center [1144, 471] width 54 height 17
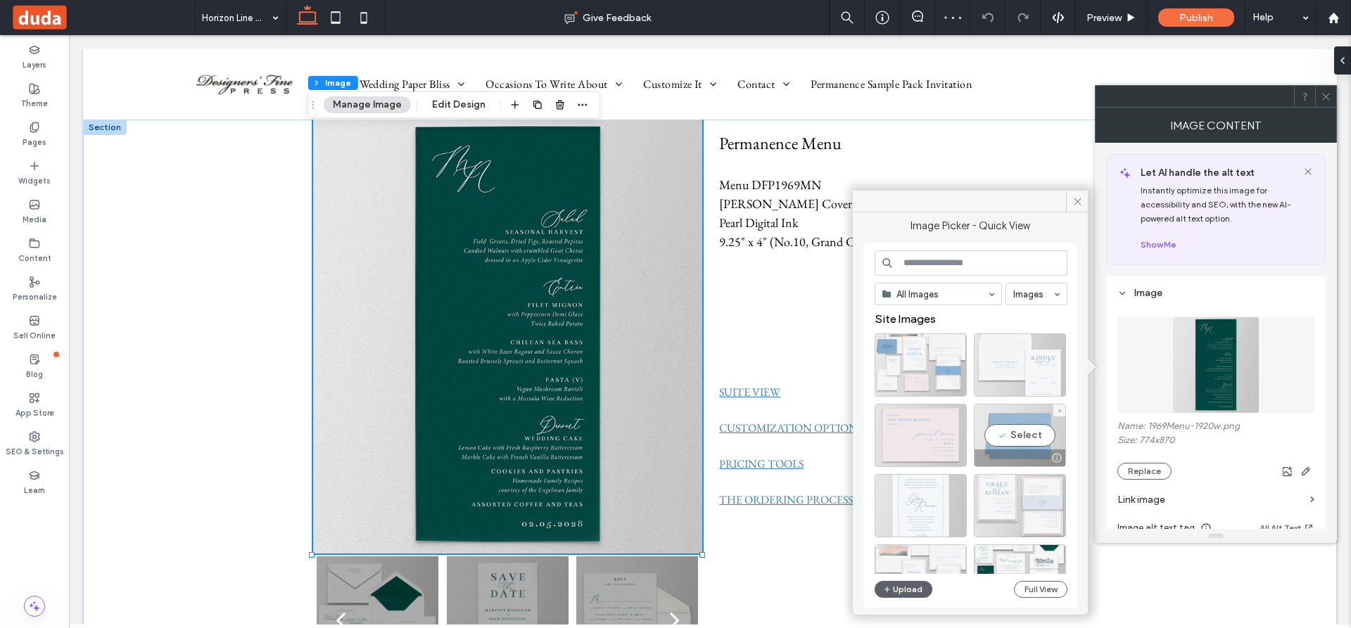
click at [1035, 441] on div "Select" at bounding box center [1020, 435] width 92 height 63
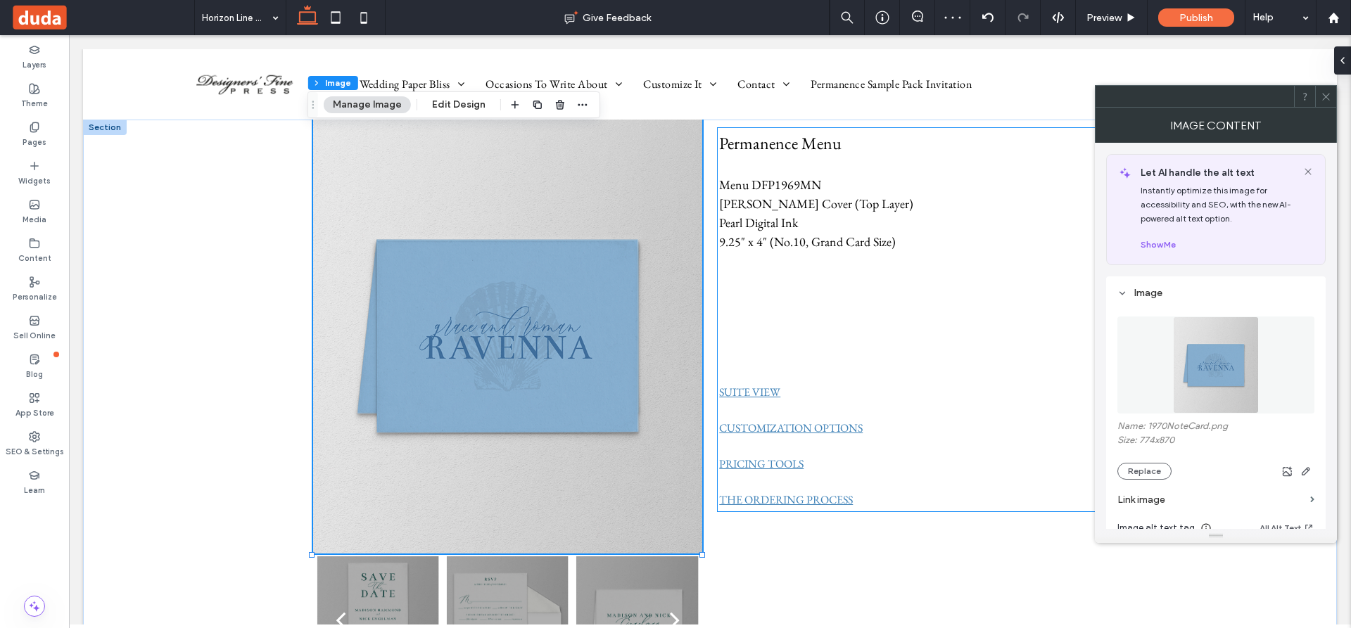
click at [836, 289] on p "﻿" at bounding box center [912, 298] width 386 height 19
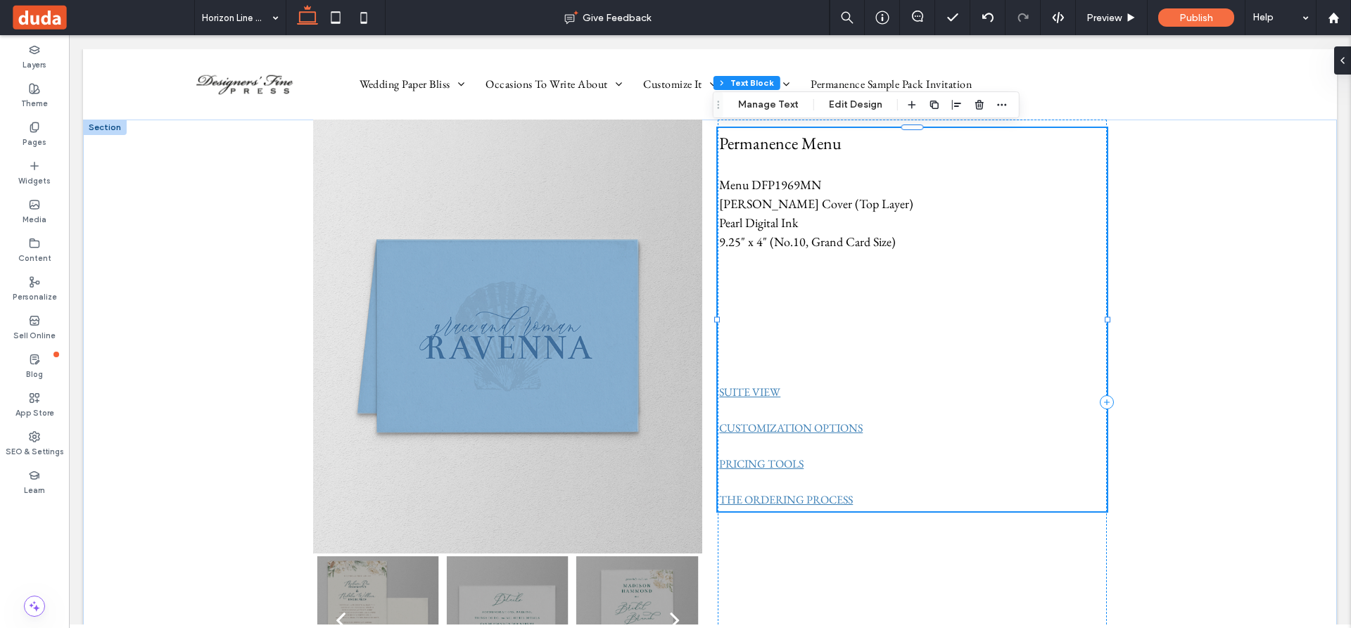
click at [892, 285] on p at bounding box center [912, 279] width 386 height 19
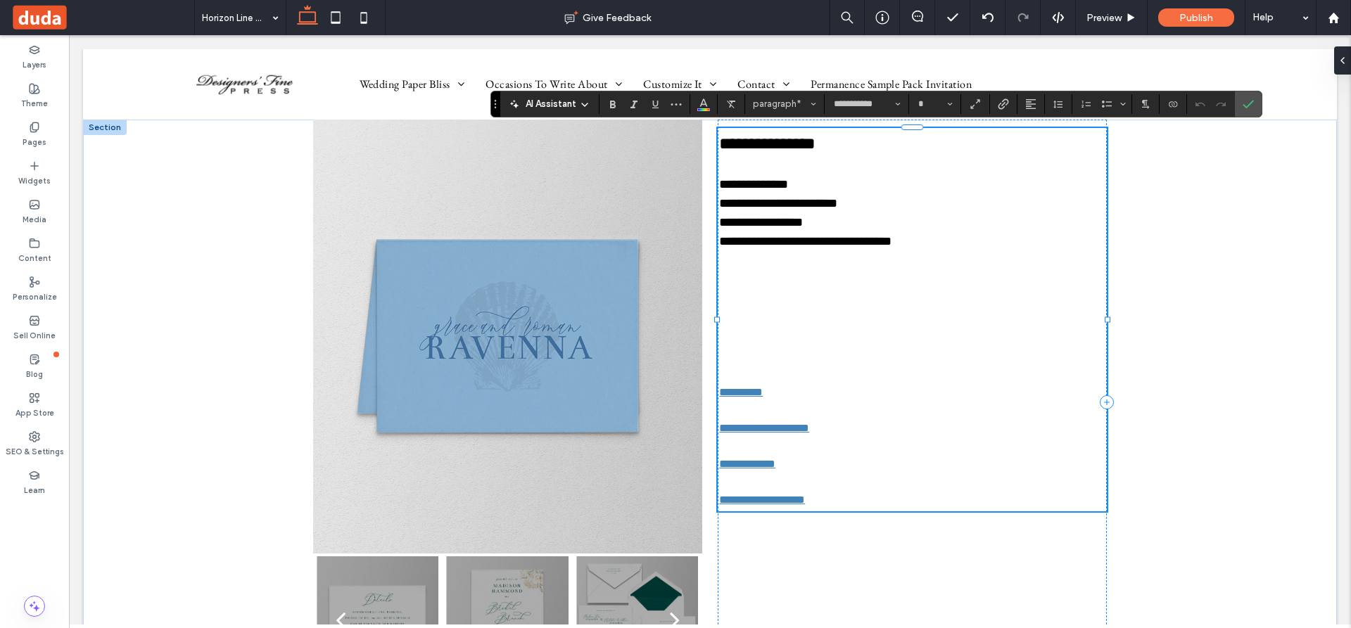
click at [934, 256] on p at bounding box center [912, 260] width 386 height 19
click at [898, 241] on p "**********" at bounding box center [912, 241] width 386 height 19
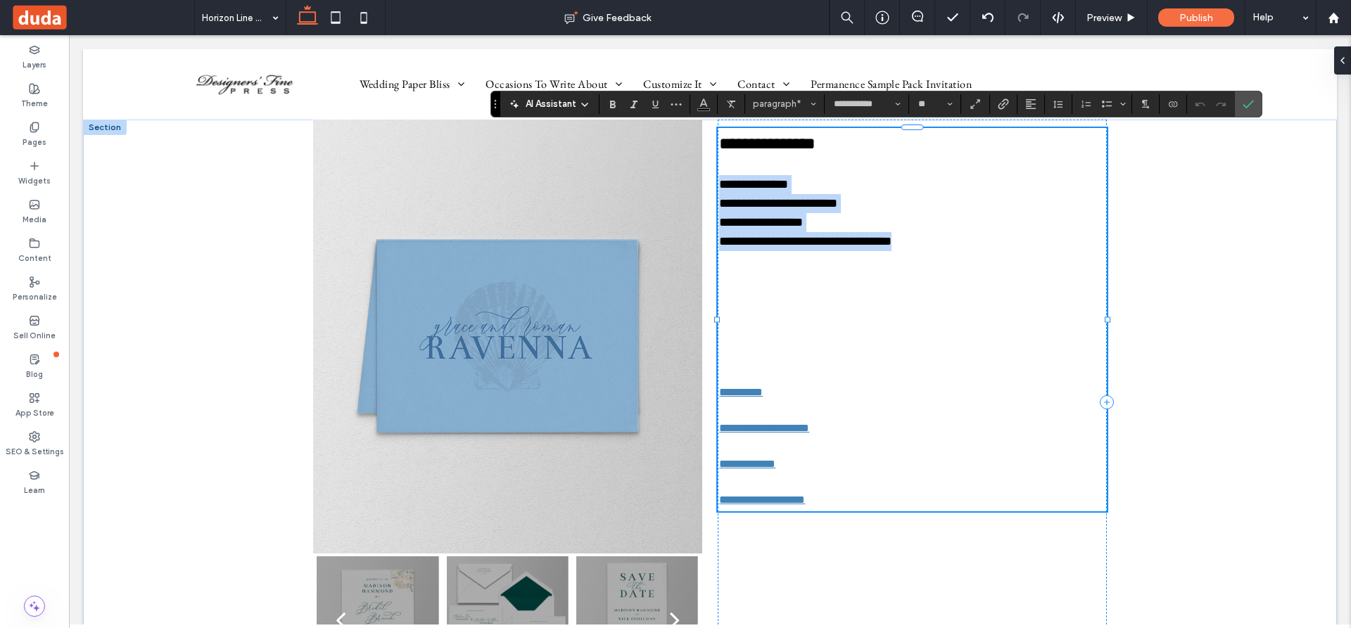
drag, startPoint x: 716, startPoint y: 184, endPoint x: 910, endPoint y: 243, distance: 202.7
click at [910, 243] on div "**********" at bounding box center [912, 320] width 386 height 378
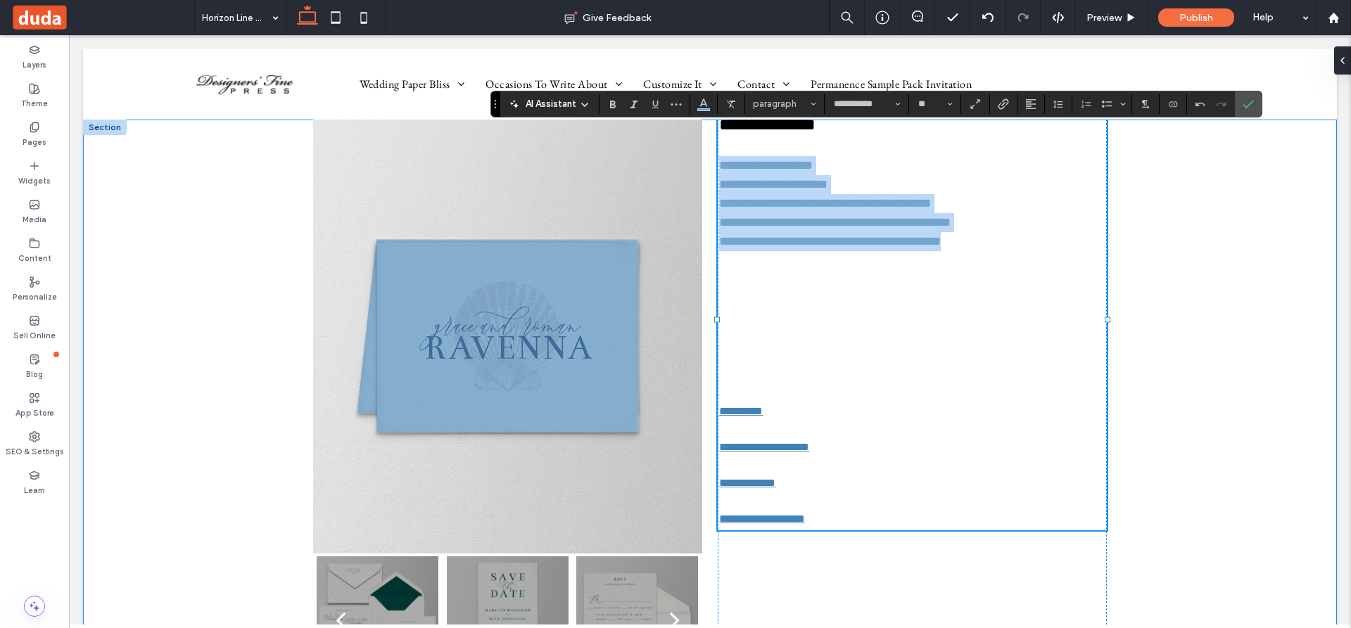
drag, startPoint x: 968, startPoint y: 246, endPoint x: 698, endPoint y: 167, distance: 281.2
click at [698, 167] on div "**********" at bounding box center [710, 403] width 844 height 566
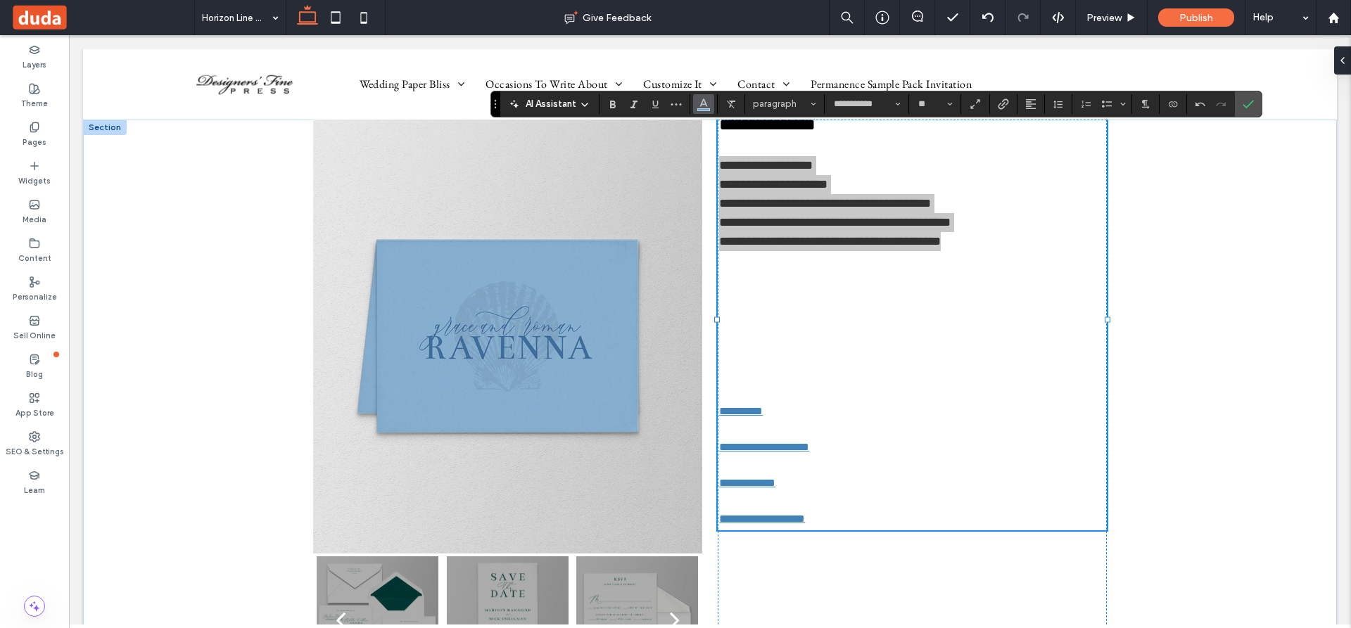
click at [699, 101] on icon "Color" at bounding box center [703, 102] width 11 height 11
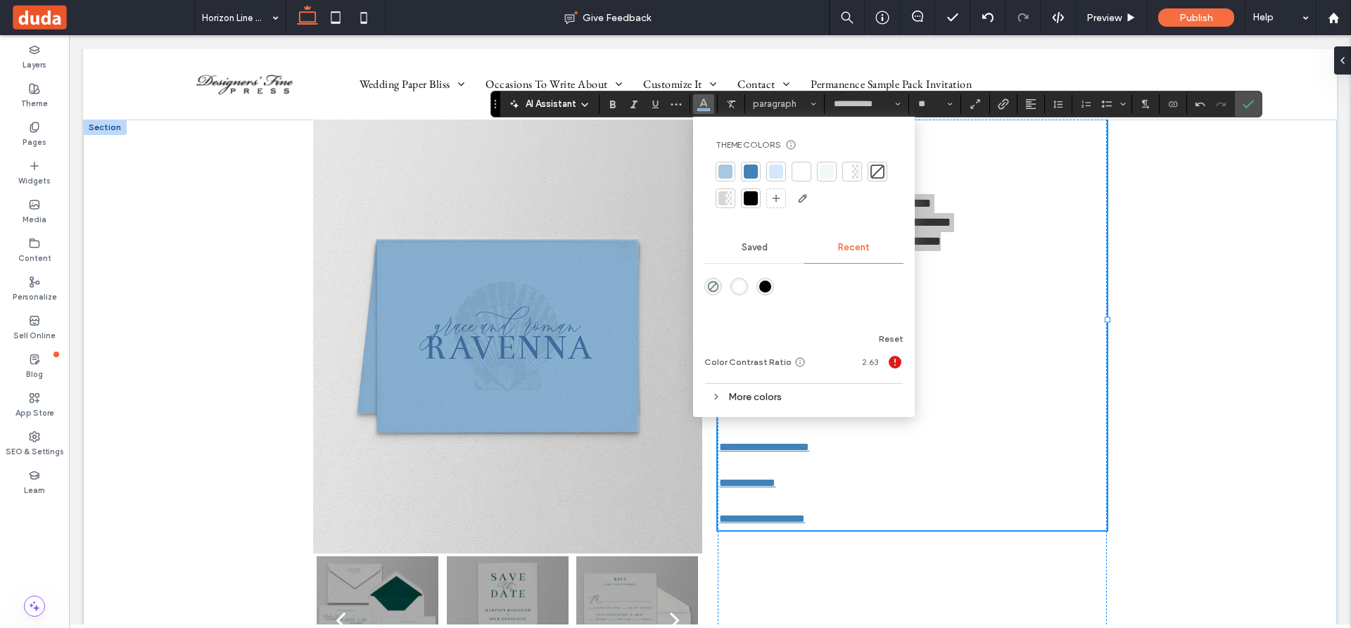
click at [748, 192] on div at bounding box center [751, 198] width 14 height 14
drag, startPoint x: 974, startPoint y: 176, endPoint x: 978, endPoint y: 205, distance: 29.8
click at [975, 176] on p "**********" at bounding box center [912, 184] width 386 height 19
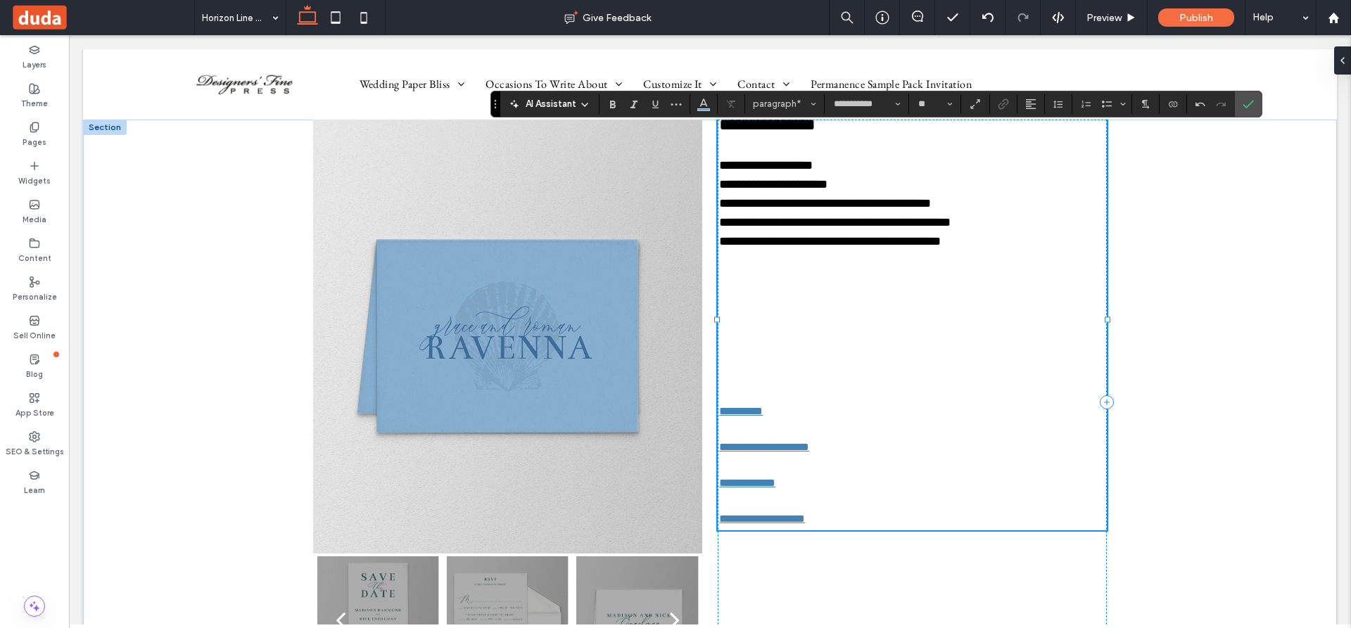
click at [878, 312] on p "﻿" at bounding box center [912, 317] width 386 height 19
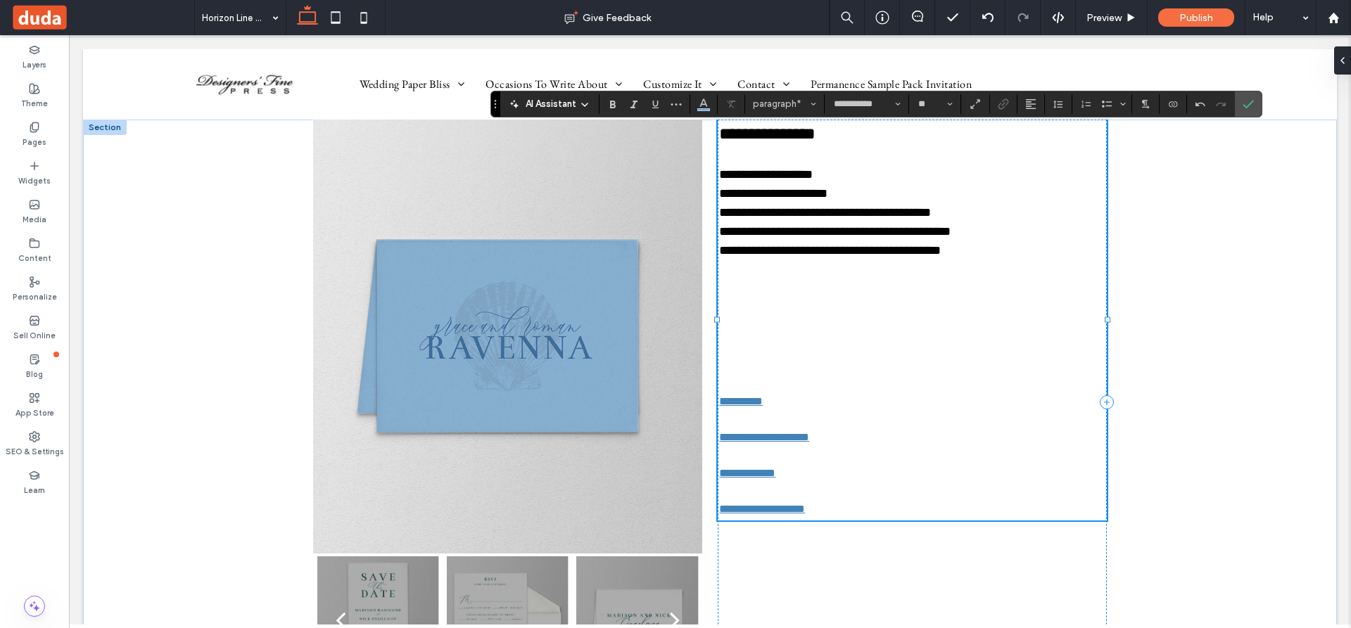
click at [815, 362] on p at bounding box center [912, 364] width 386 height 19
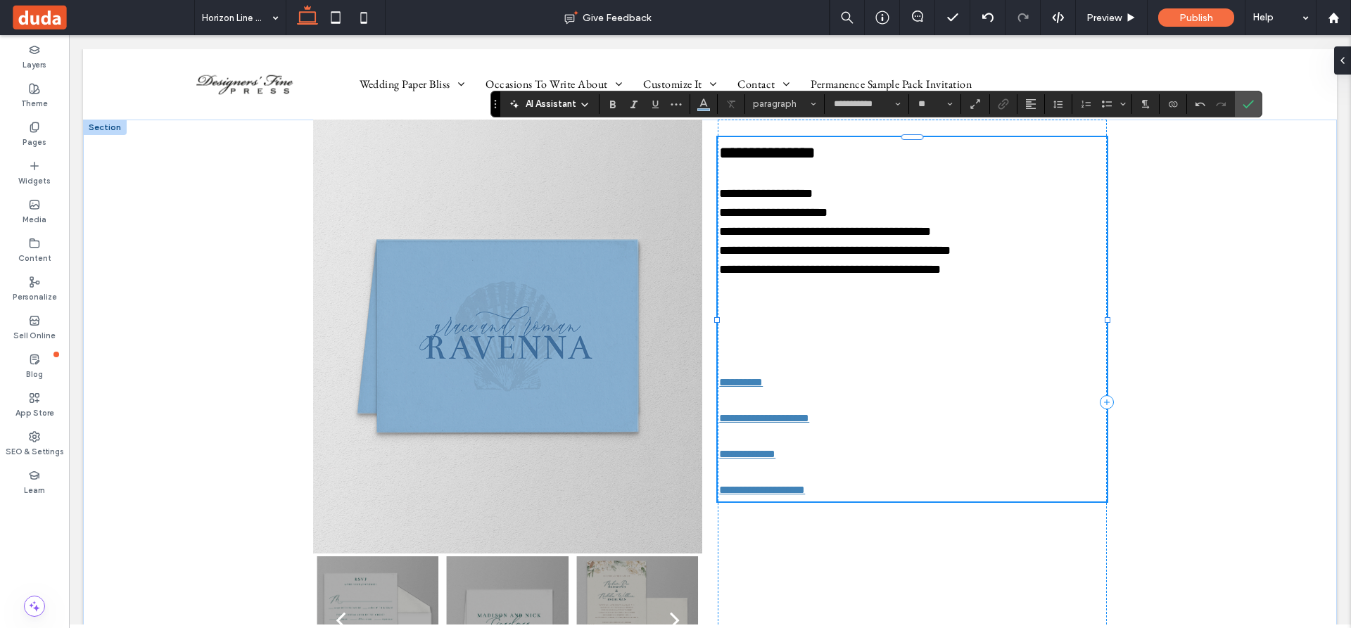
type input "**"
click at [845, 151] on p "**********" at bounding box center [912, 152] width 386 height 25
type input "**"
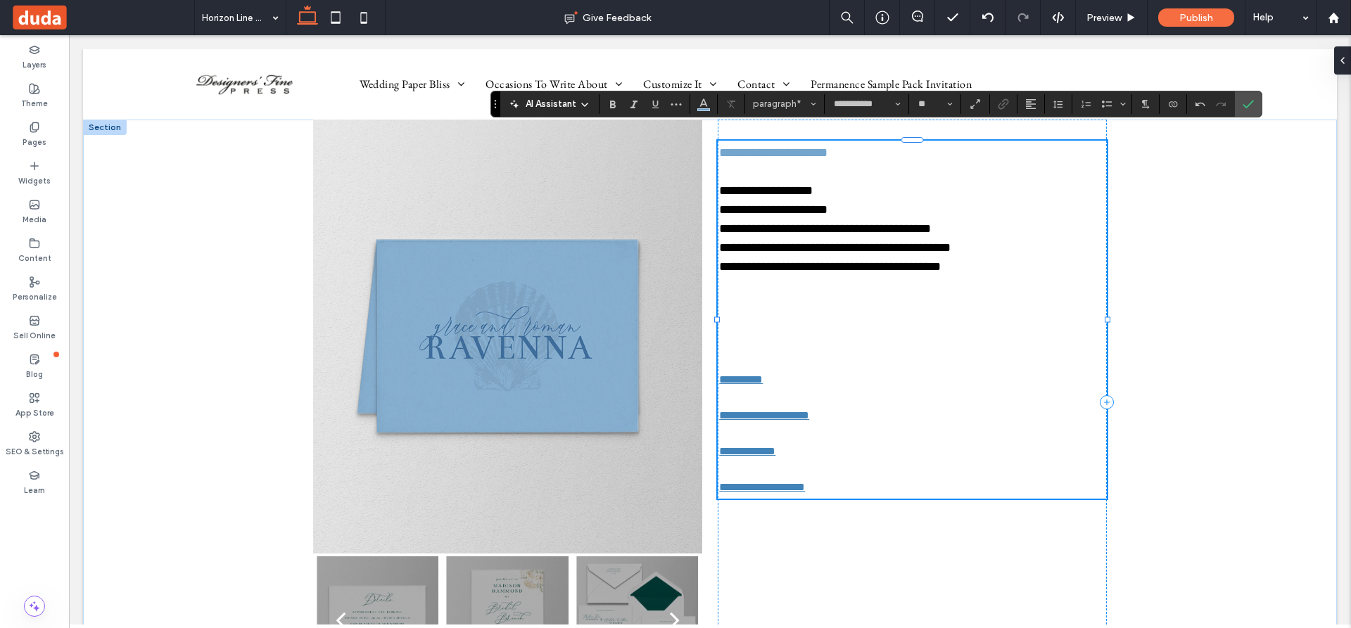
click at [845, 153] on p "**********" at bounding box center [912, 153] width 386 height 19
drag, startPoint x: 846, startPoint y: 153, endPoint x: 706, endPoint y: 156, distance: 140.0
click at [706, 156] on div "**********" at bounding box center [710, 403] width 844 height 566
click at [950, 104] on use "Size" at bounding box center [949, 104] width 5 height 3
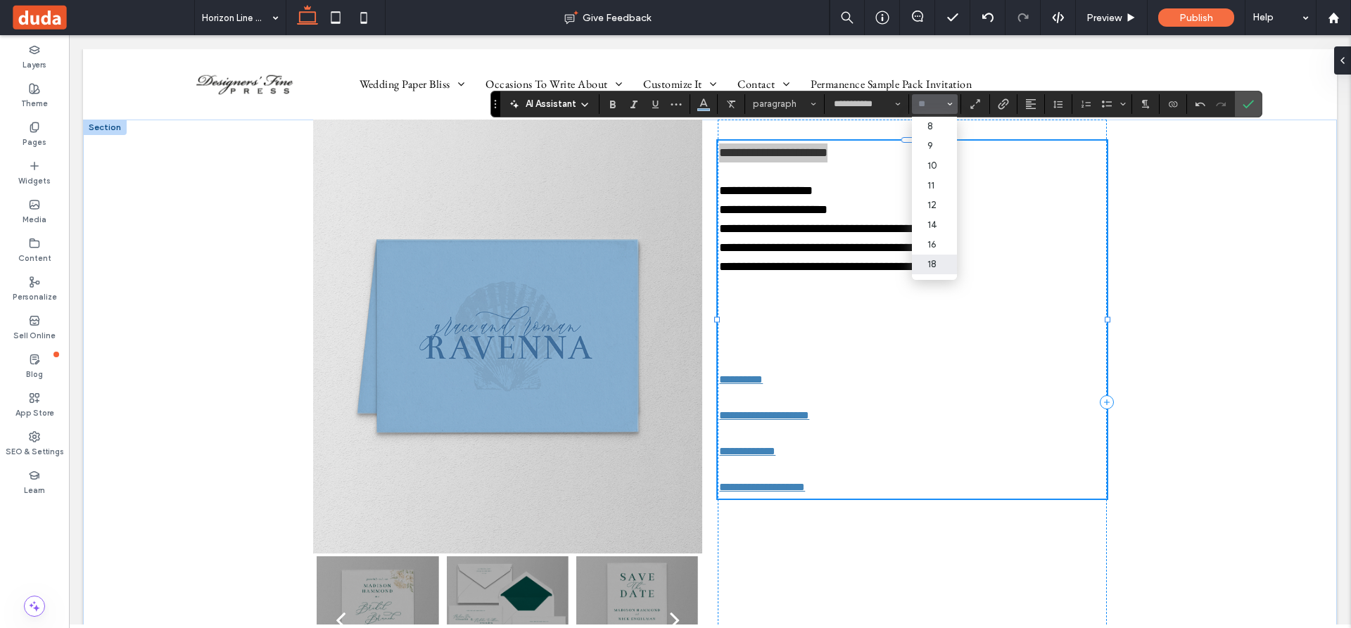
scroll to position [28, 0]
drag, startPoint x: 938, startPoint y: 256, endPoint x: 869, endPoint y: 220, distance: 77.7
click at [938, 256] on label "24" at bounding box center [934, 256] width 45 height 20
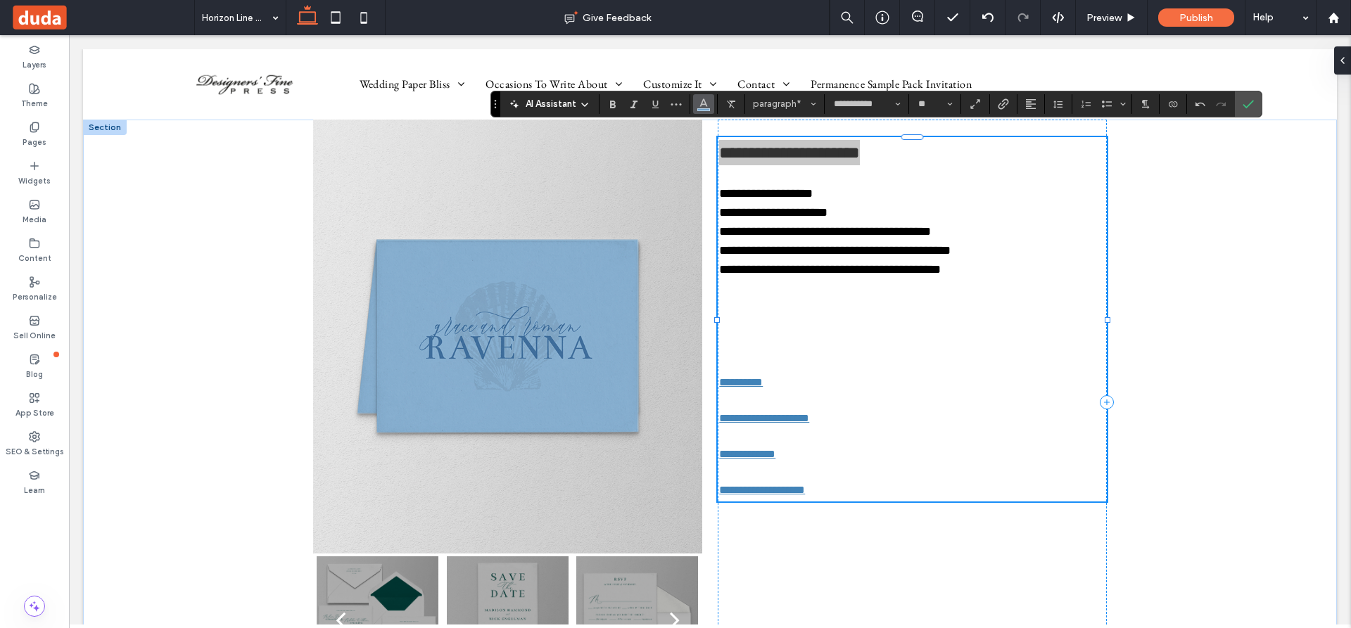
click at [706, 103] on icon "Color" at bounding box center [703, 102] width 11 height 11
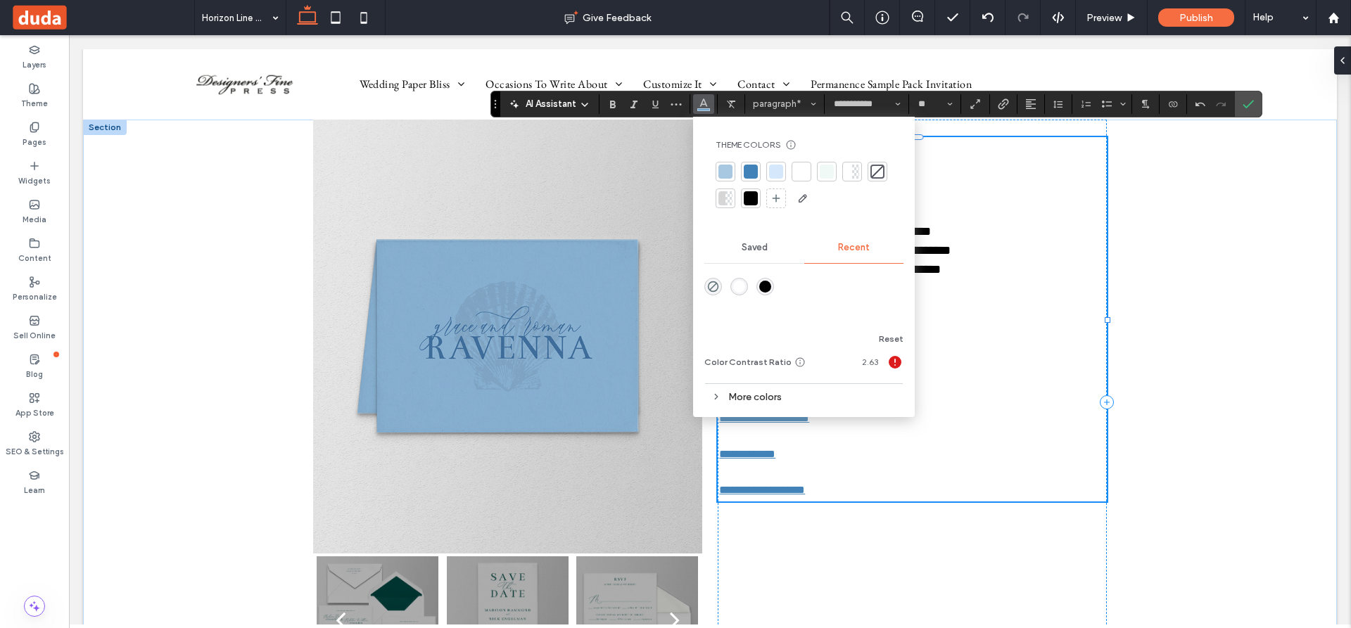
click at [751, 193] on div at bounding box center [751, 198] width 14 height 14
type input "**"
click at [938, 193] on p "**********" at bounding box center [912, 193] width 386 height 19
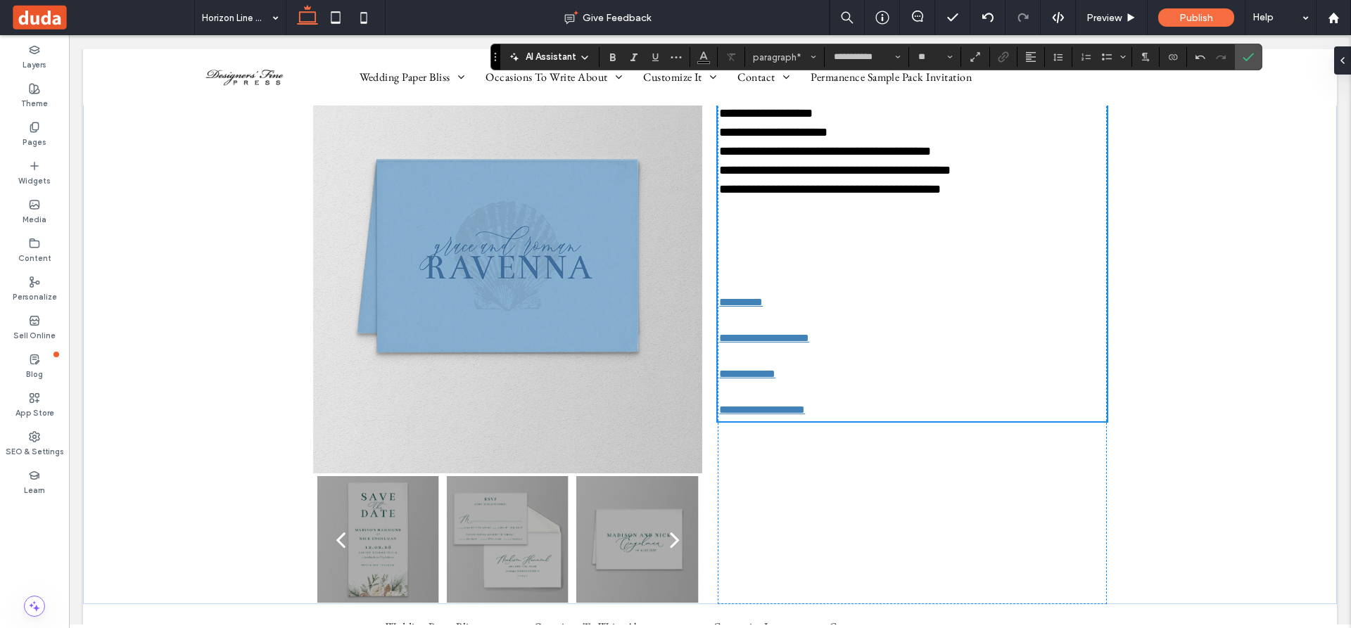
scroll to position [70, 0]
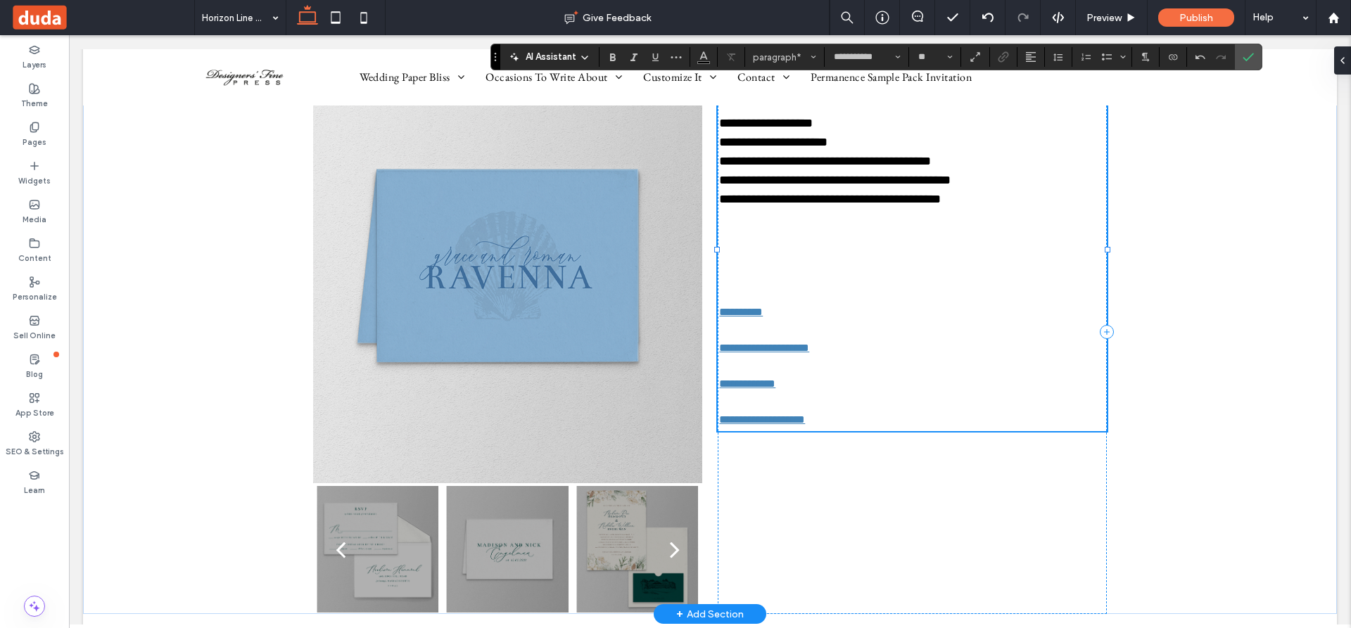
click at [979, 274] on p at bounding box center [912, 266] width 386 height 38
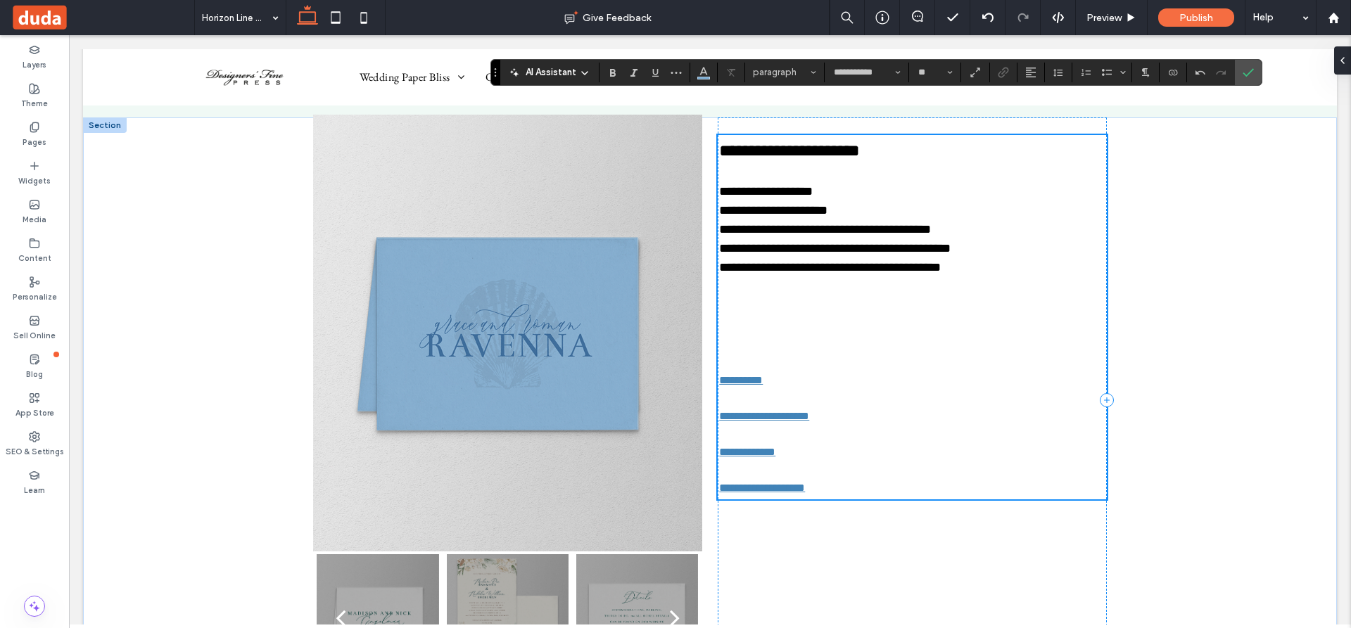
scroll to position [0, 0]
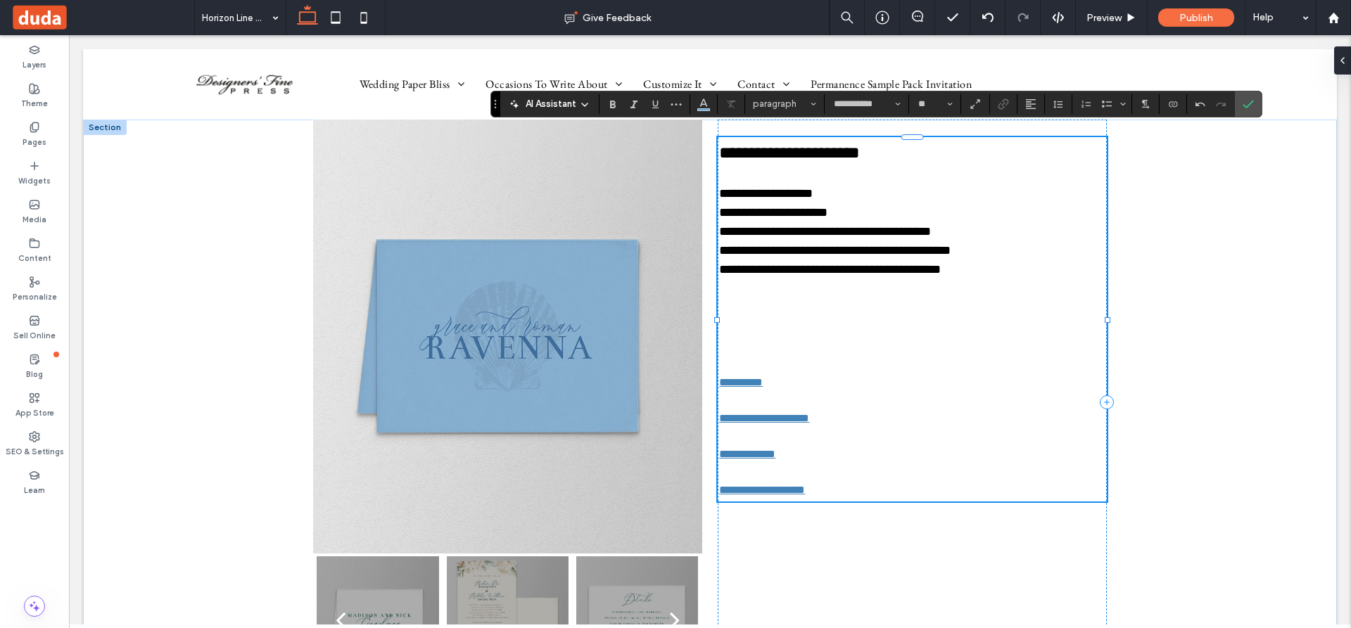
click at [801, 338] on p at bounding box center [912, 336] width 386 height 38
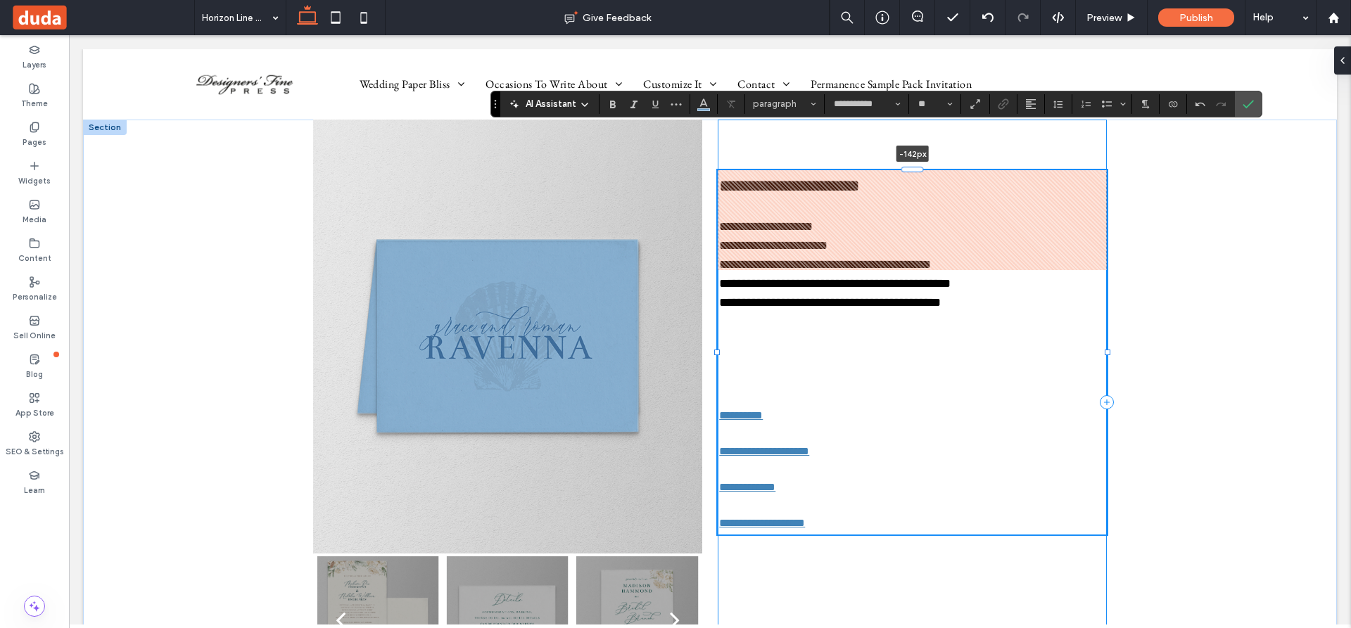
drag, startPoint x: 908, startPoint y: 137, endPoint x: 906, endPoint y: 201, distance: 64.0
click at [906, 202] on div "**********" at bounding box center [710, 403] width 844 height 566
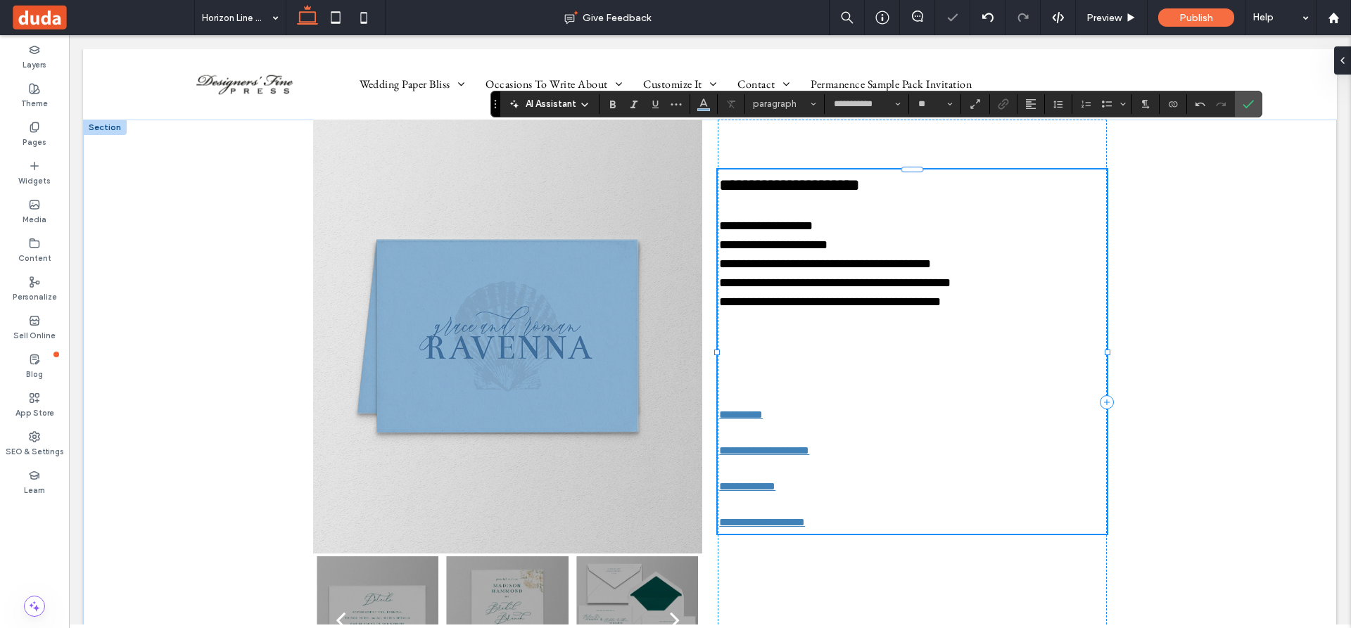
click at [922, 362] on p at bounding box center [912, 369] width 386 height 38
click at [34, 127] on icon at bounding box center [34, 127] width 11 height 11
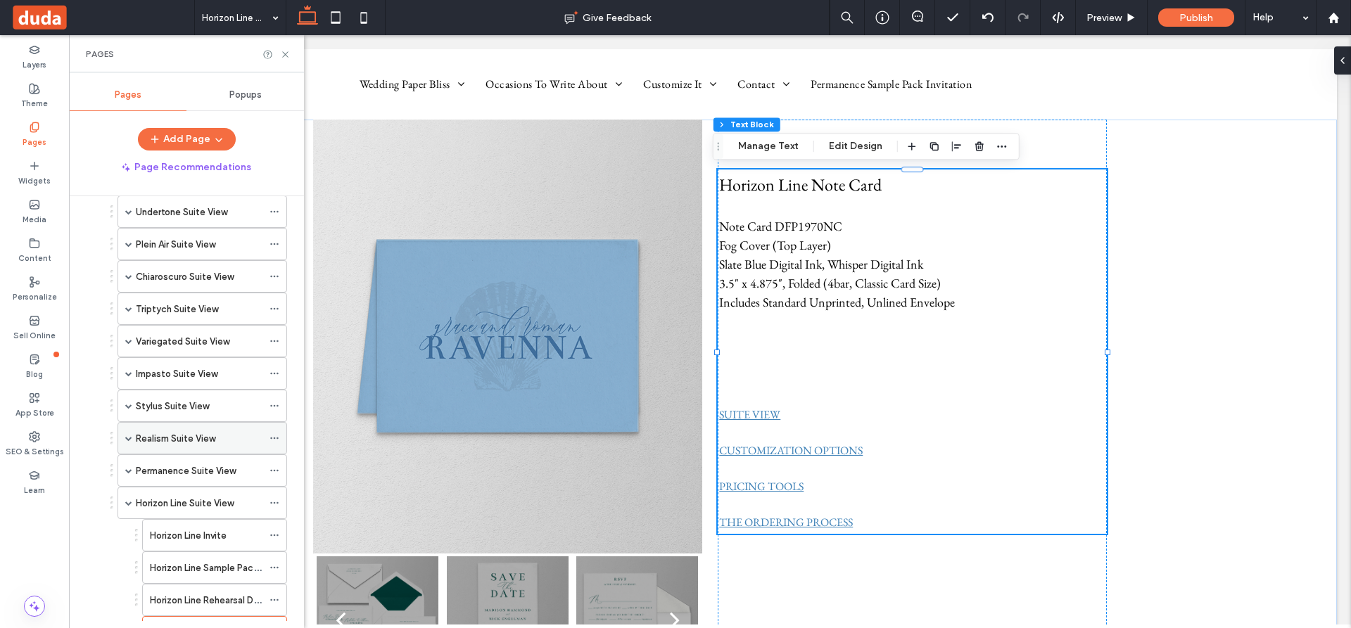
scroll to position [798, 0]
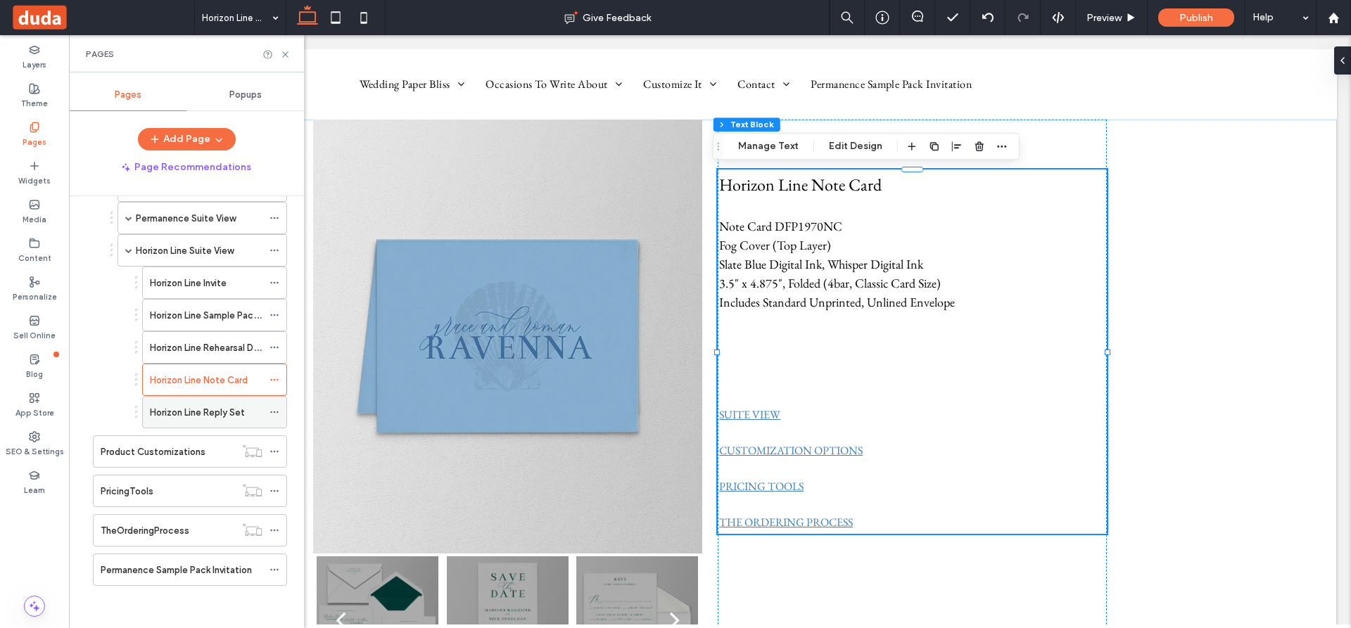
click at [192, 414] on label "Horizon Line Reply Set" at bounding box center [197, 412] width 95 height 25
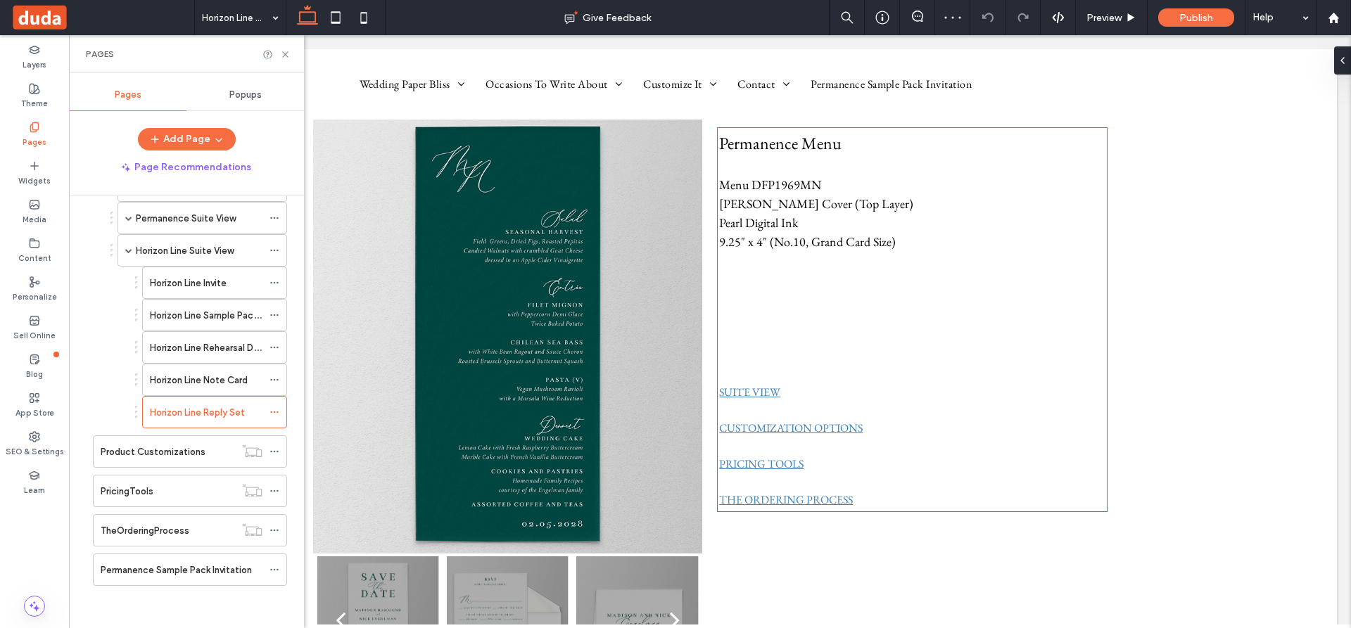
click at [890, 158] on p at bounding box center [912, 165] width 386 height 19
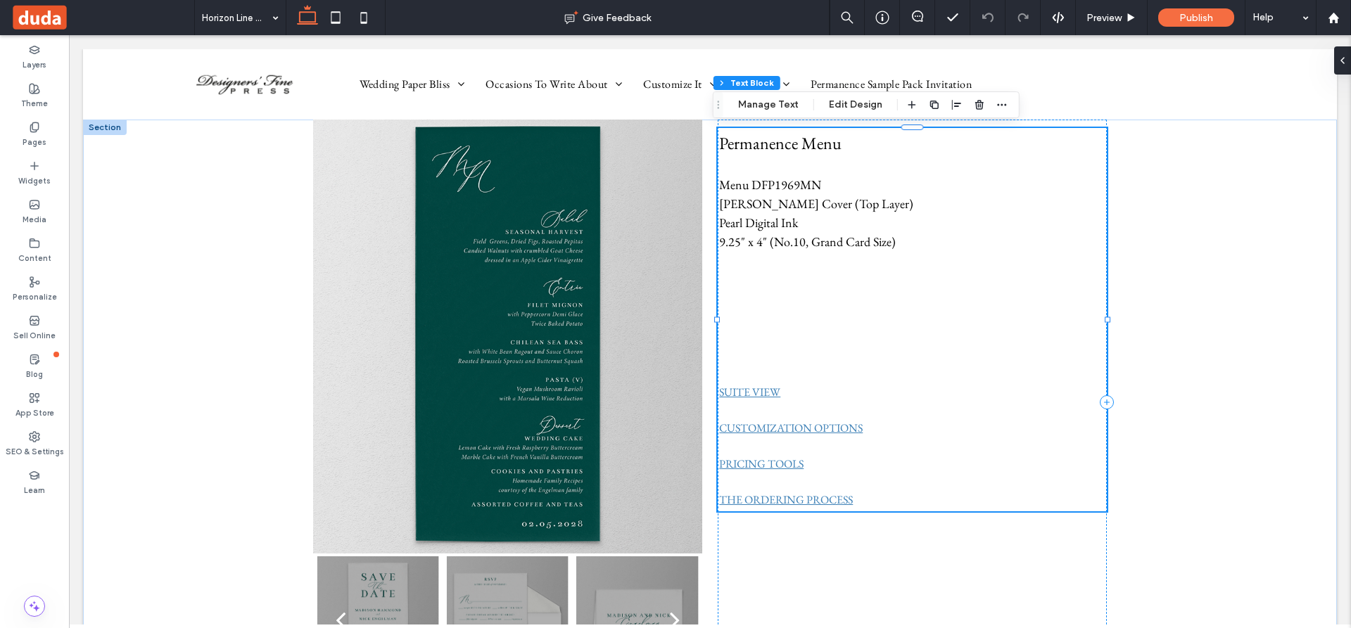
click at [896, 144] on p "Permanence Menu" at bounding box center [912, 143] width 386 height 25
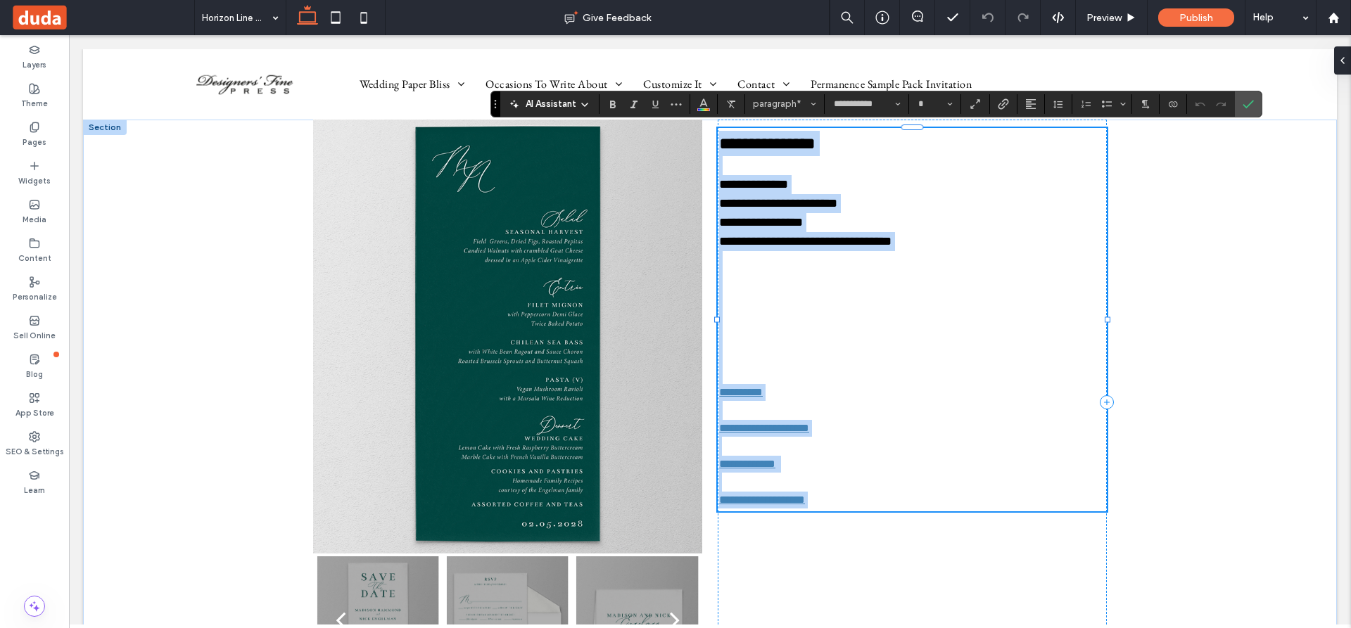
click at [877, 151] on p "**********" at bounding box center [912, 143] width 386 height 25
type input "**"
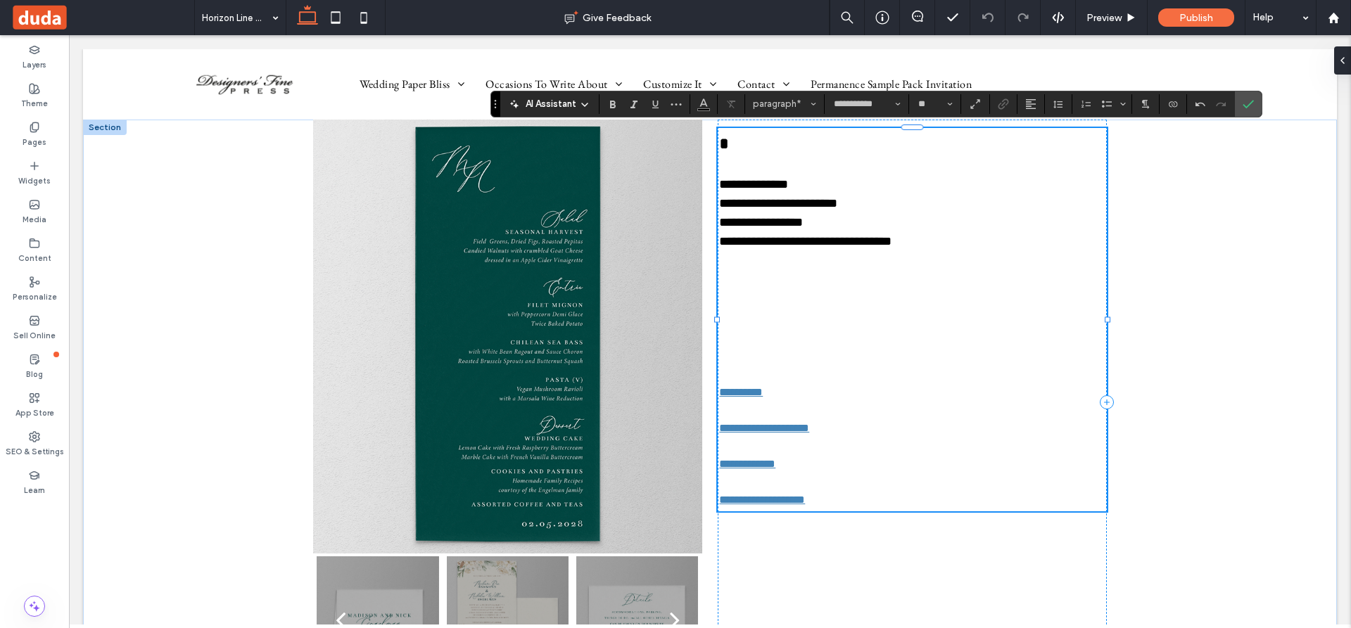
type input "**"
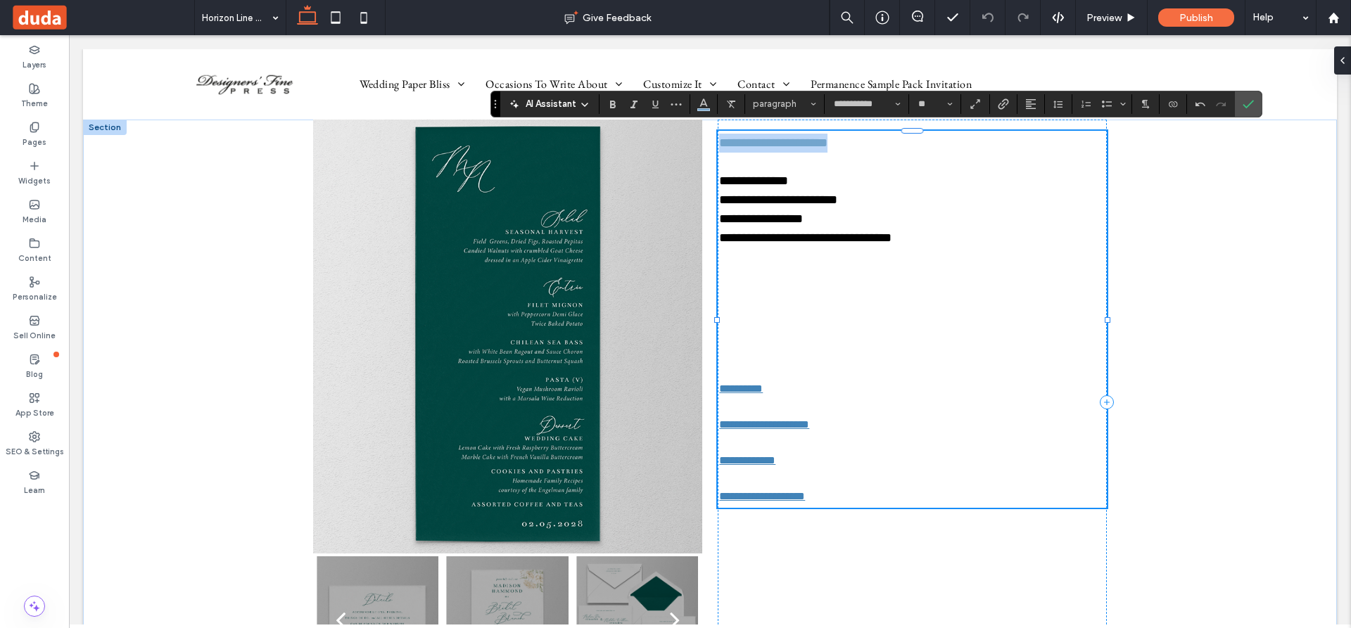
drag, startPoint x: 862, startPoint y: 146, endPoint x: 712, endPoint y: 143, distance: 150.6
click at [712, 143] on div "**********" at bounding box center [710, 403] width 844 height 566
click at [950, 103] on use "Size" at bounding box center [949, 104] width 5 height 3
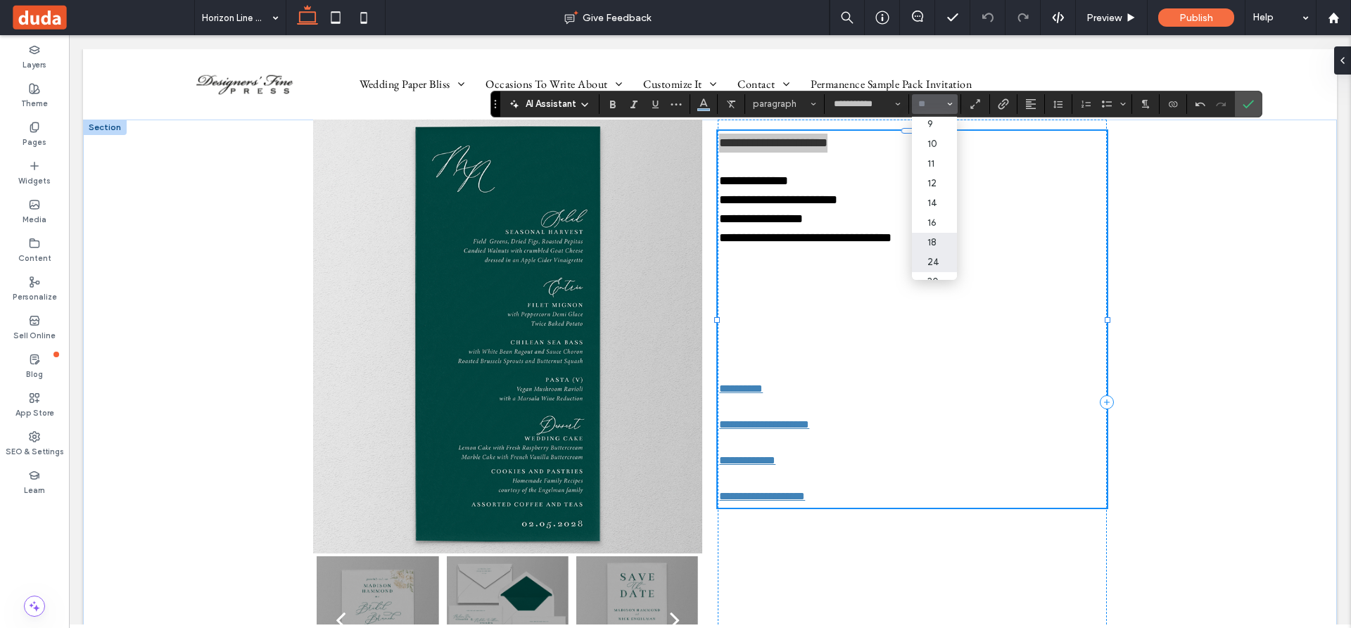
scroll to position [28, 0]
drag, startPoint x: 933, startPoint y: 253, endPoint x: 862, endPoint y: 217, distance: 79.9
click at [933, 253] on label "24" at bounding box center [934, 256] width 45 height 20
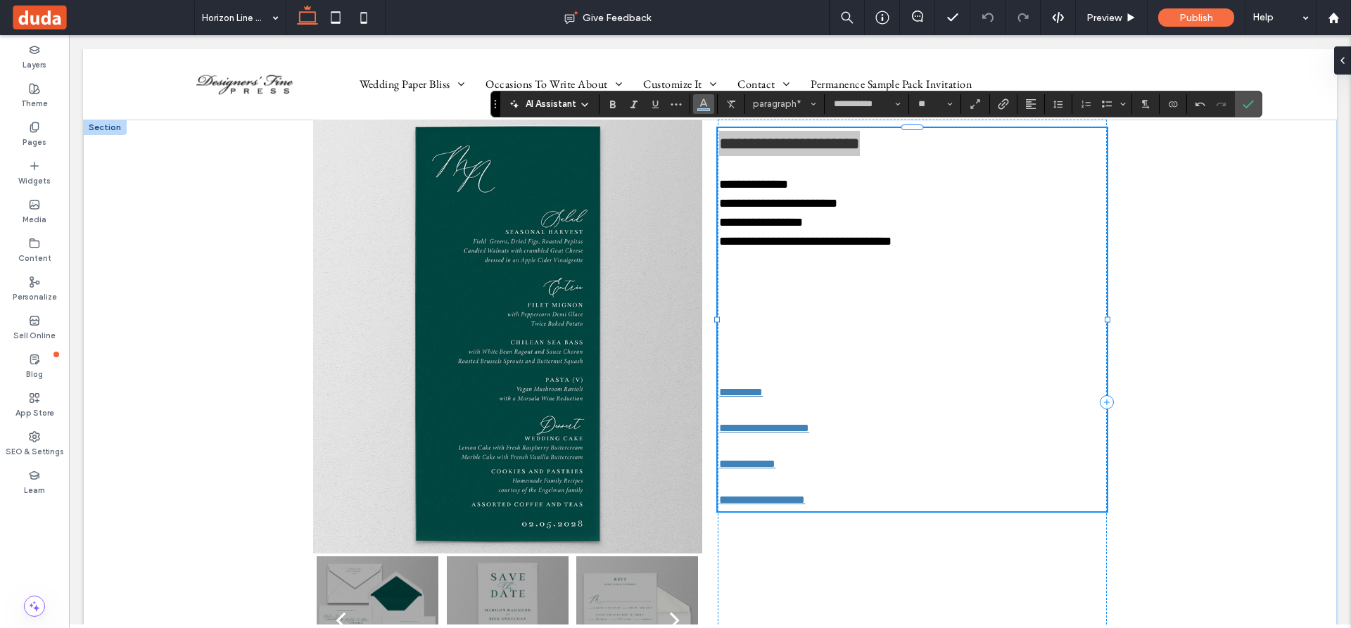
click at [703, 104] on use "Color" at bounding box center [704, 102] width 8 height 8
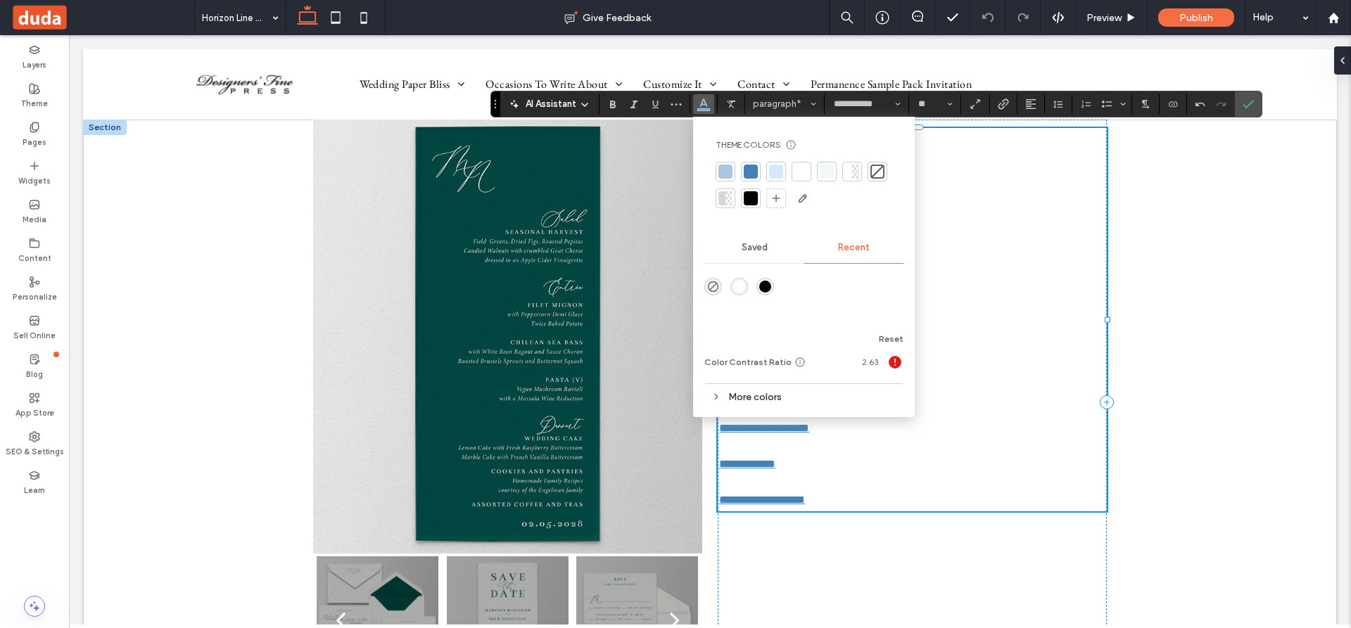
click at [753, 191] on div at bounding box center [751, 198] width 14 height 14
type input "**"
click at [928, 211] on p "**********" at bounding box center [912, 203] width 386 height 19
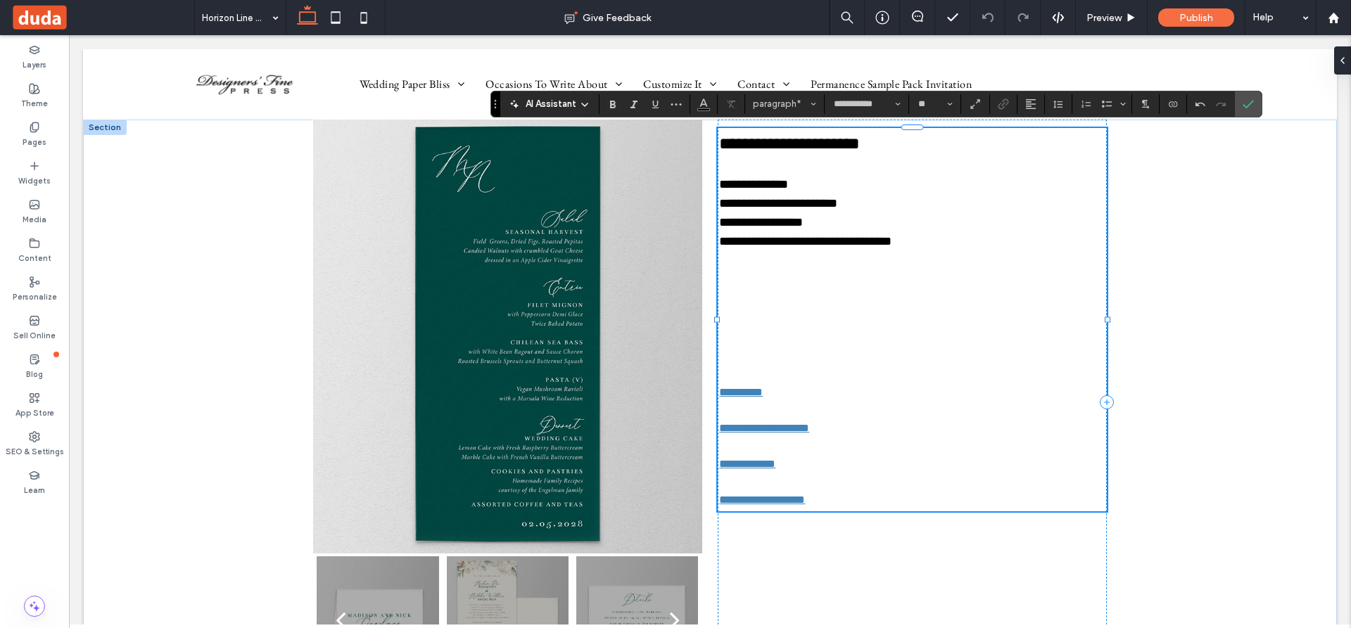
click at [955, 270] on p at bounding box center [912, 279] width 386 height 19
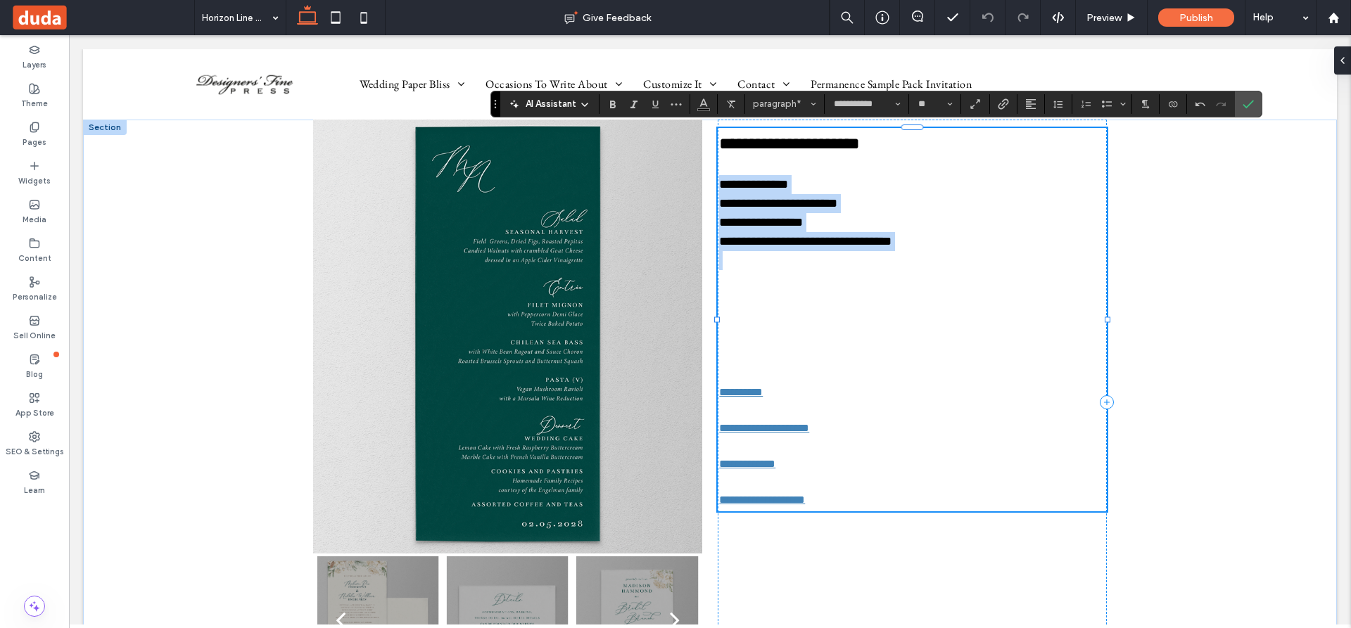
drag, startPoint x: 716, startPoint y: 185, endPoint x: 883, endPoint y: 258, distance: 182.1
click at [883, 258] on div "**********" at bounding box center [912, 320] width 386 height 378
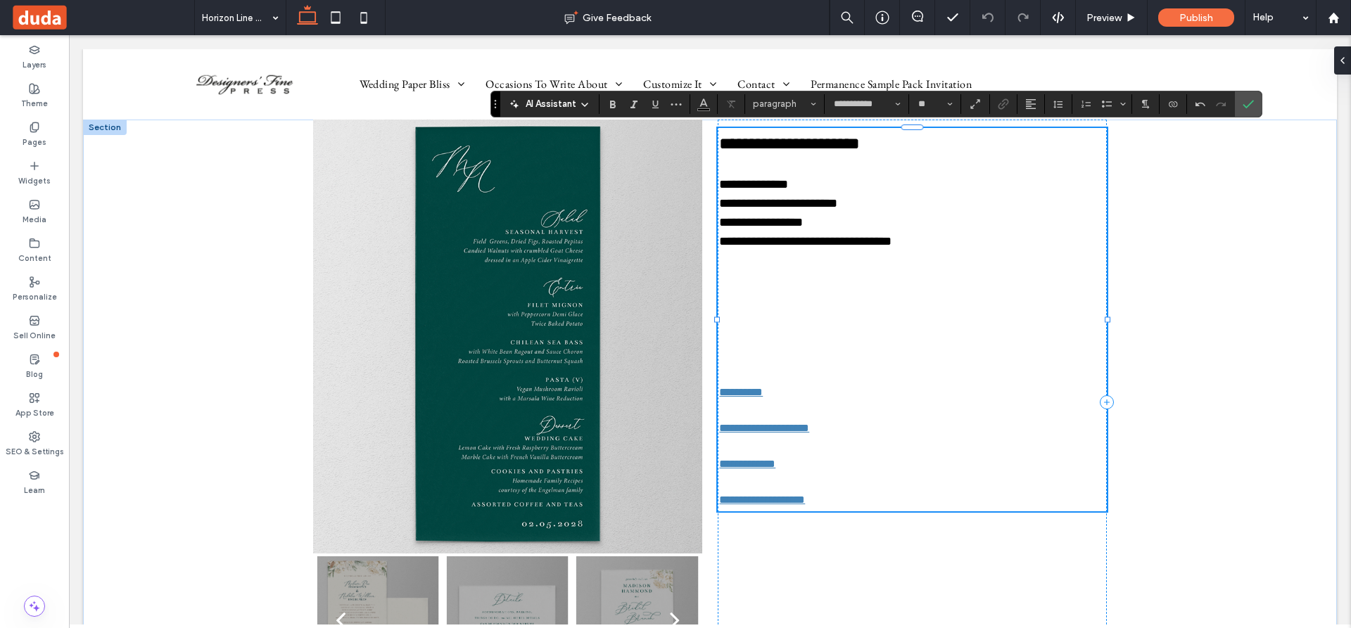
scroll to position [0, 0]
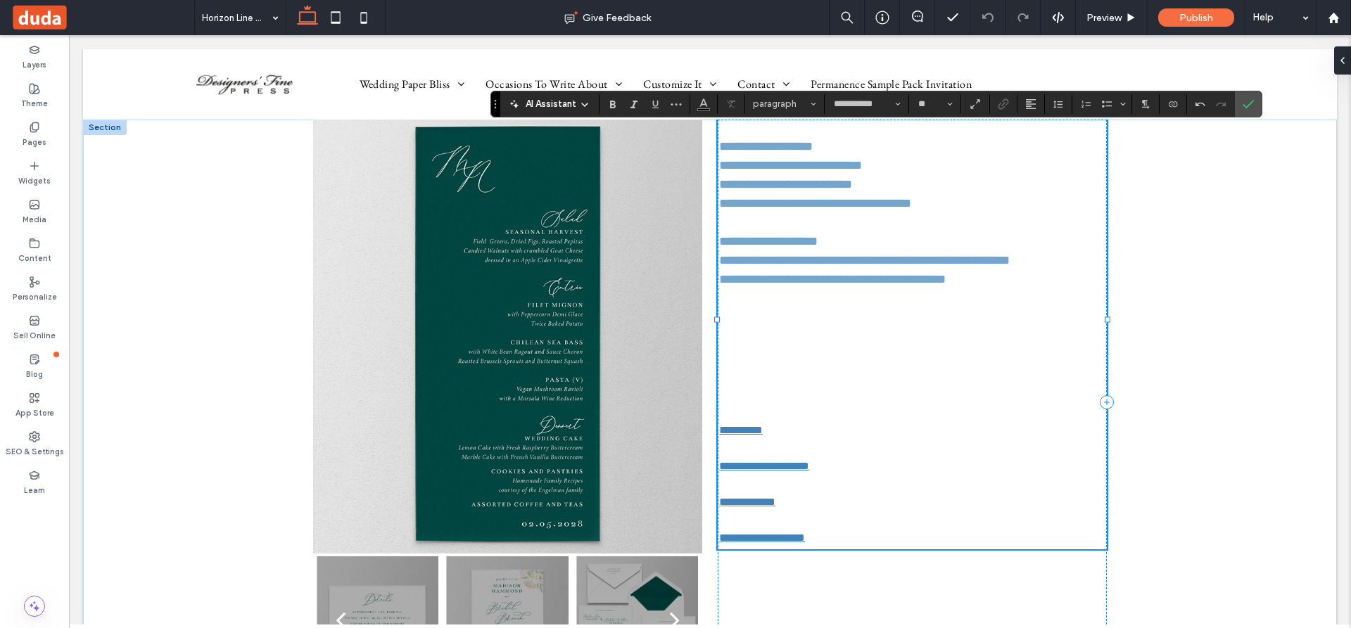
click at [775, 387] on p at bounding box center [912, 393] width 386 height 19
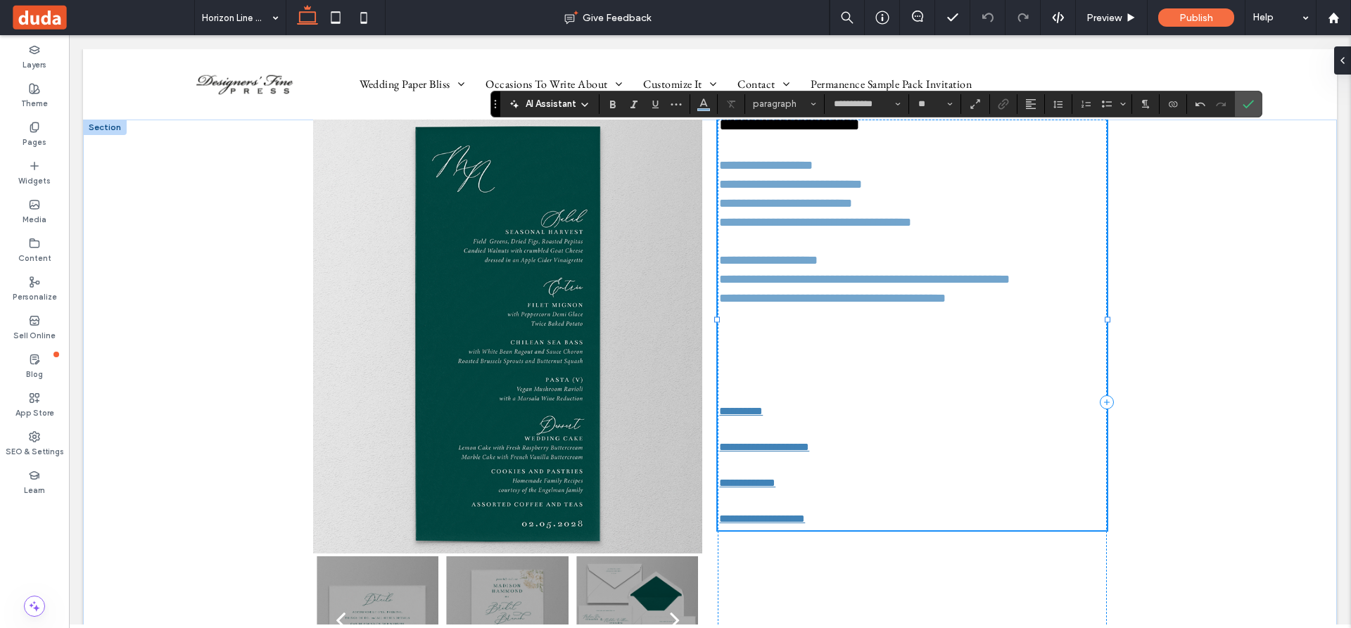
click at [829, 363] on p at bounding box center [912, 355] width 386 height 19
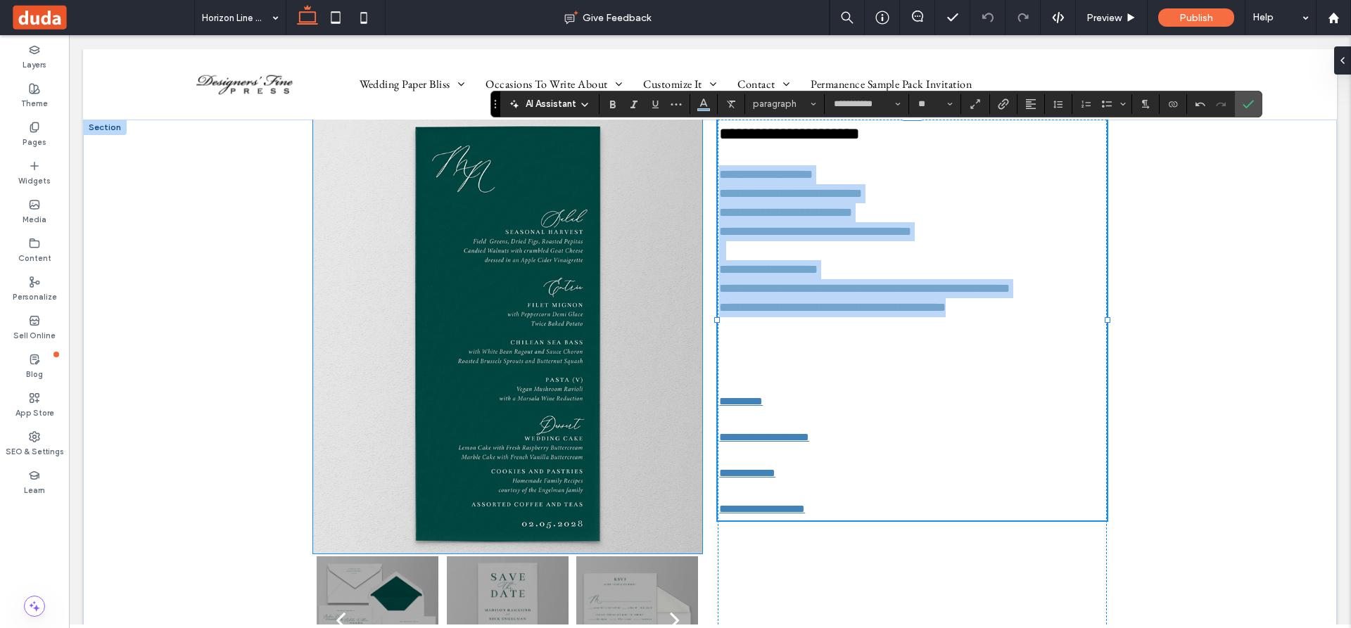
drag, startPoint x: 987, startPoint y: 313, endPoint x: 680, endPoint y: 170, distance: 338.6
click at [680, 170] on div "**********" at bounding box center [710, 403] width 844 height 566
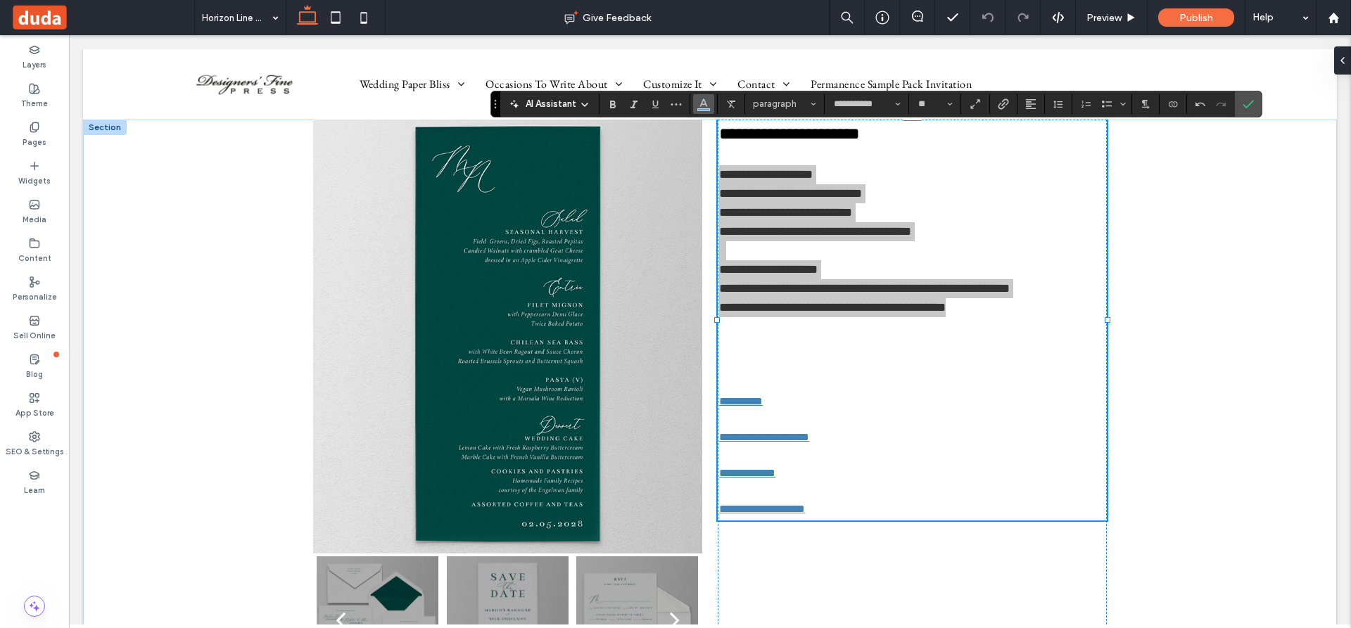
click at [701, 101] on icon "Color" at bounding box center [703, 102] width 11 height 11
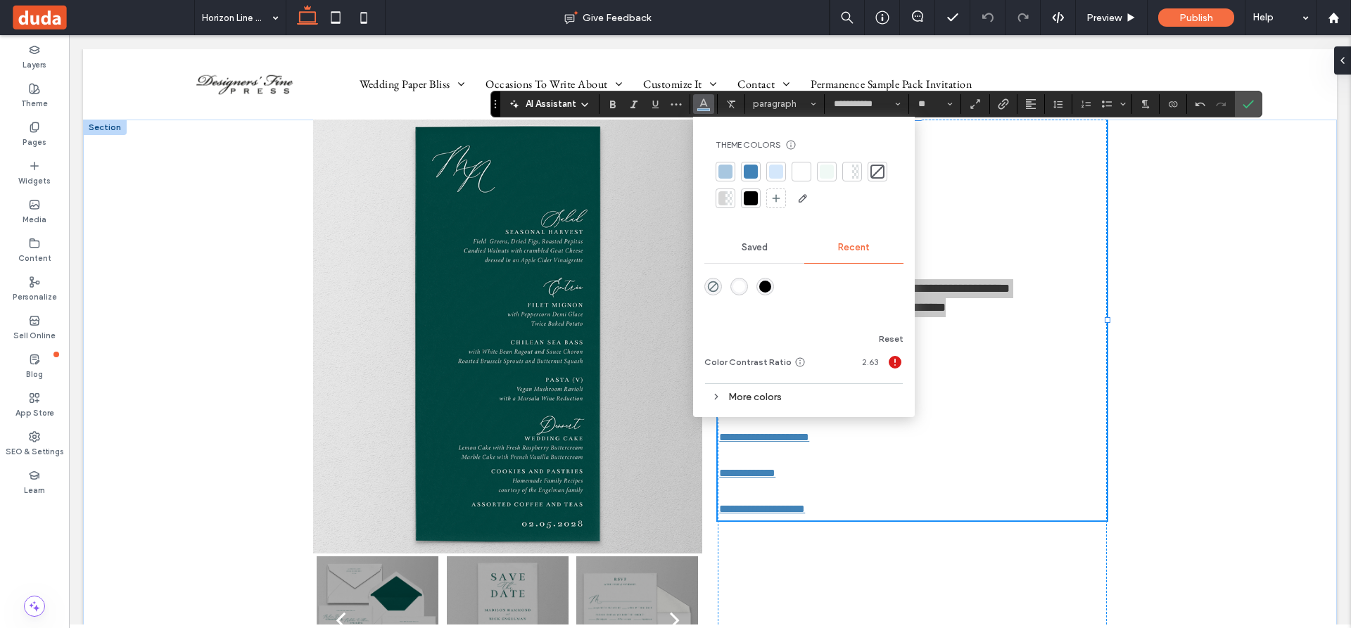
click at [753, 200] on div at bounding box center [751, 198] width 14 height 14
click at [955, 194] on p "**********" at bounding box center [912, 193] width 386 height 19
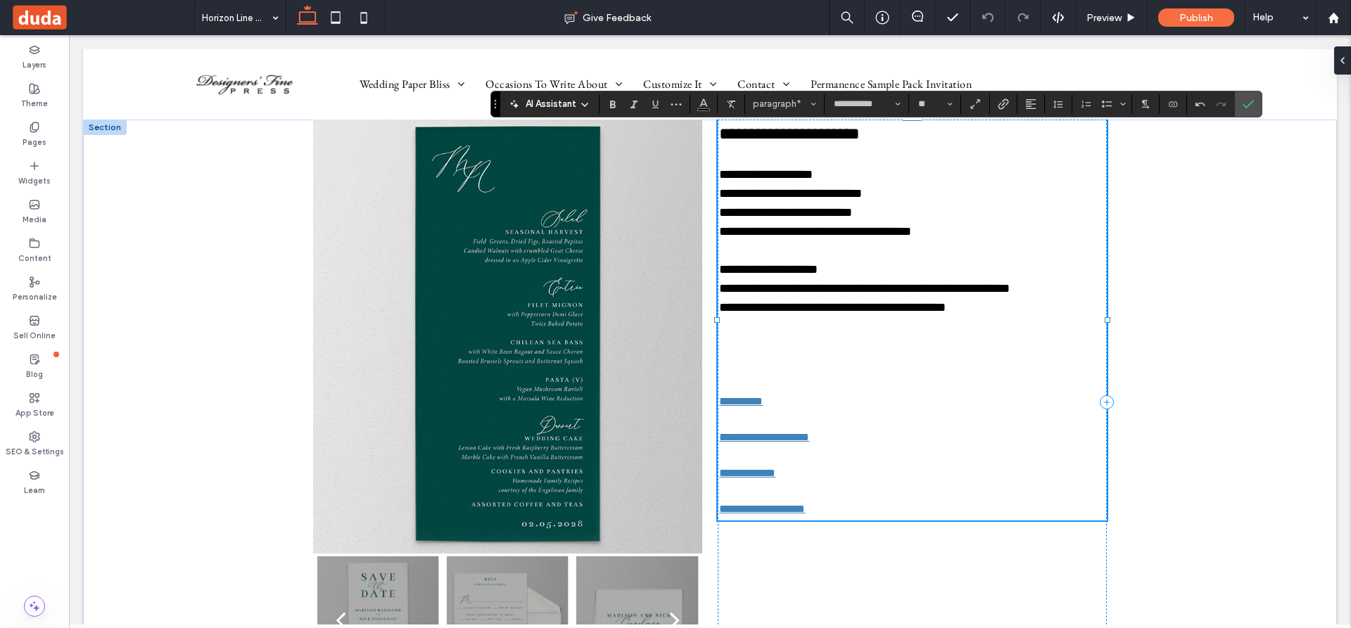
click at [974, 360] on p at bounding box center [912, 364] width 386 height 19
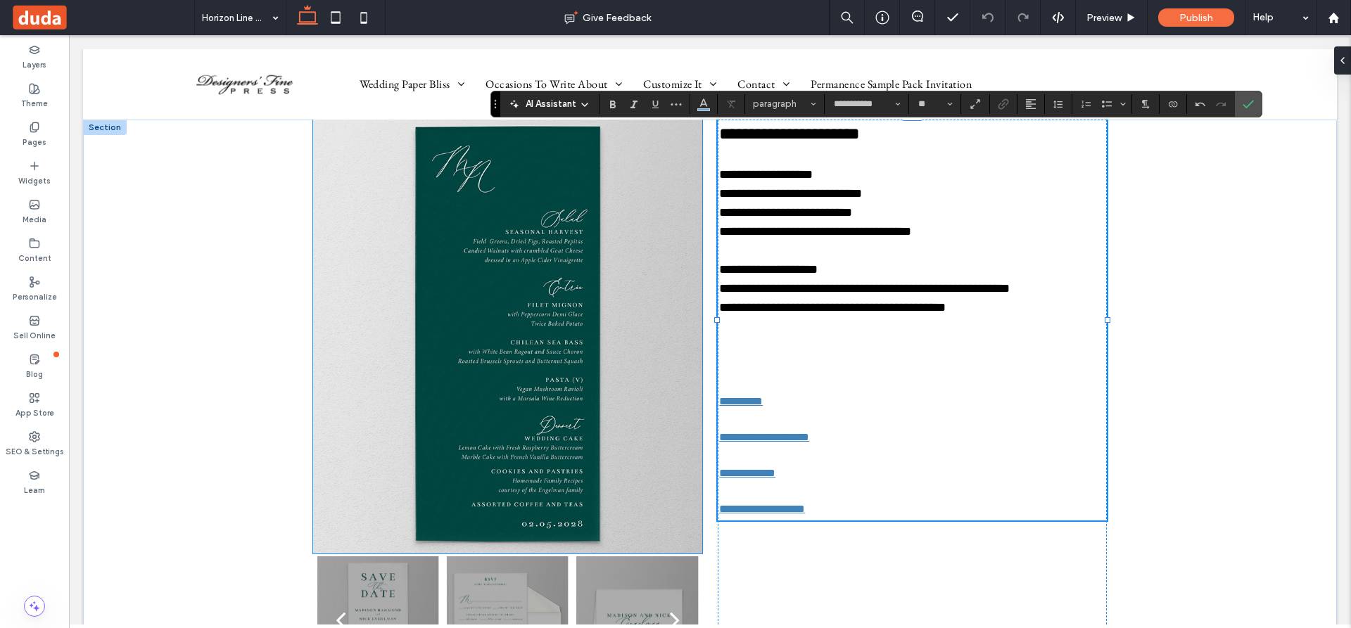
click at [510, 351] on img at bounding box center [507, 336] width 389 height 438
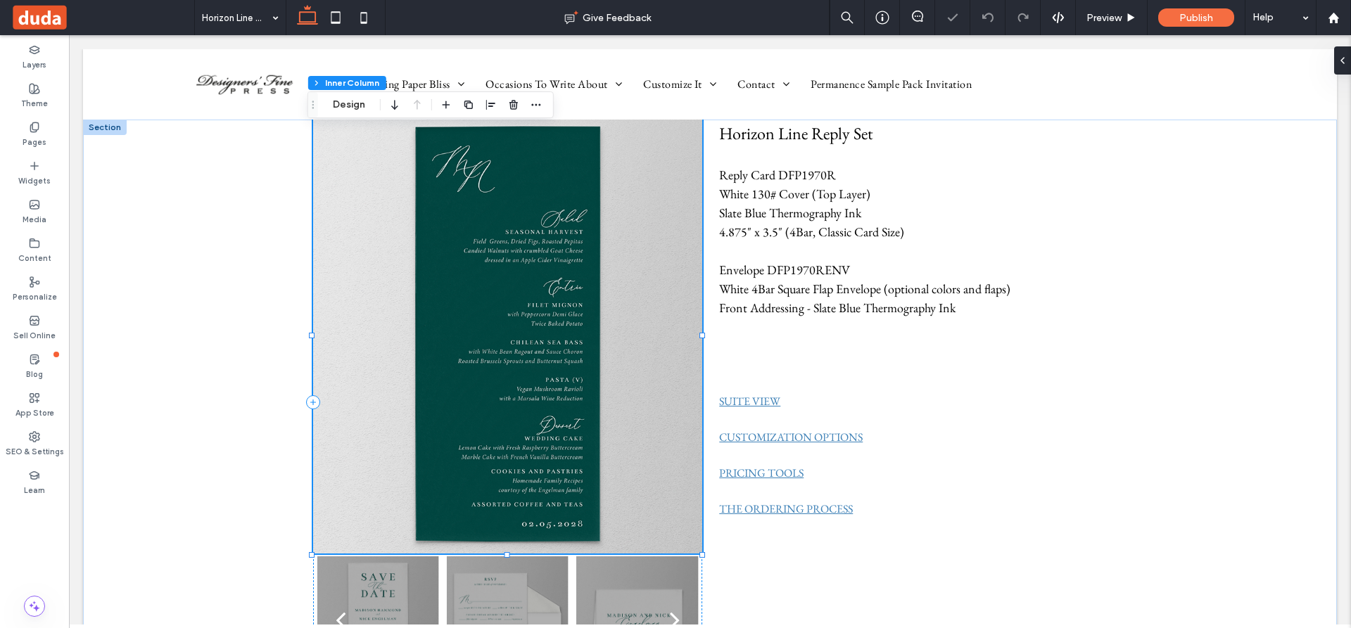
click at [510, 351] on img at bounding box center [507, 336] width 389 height 438
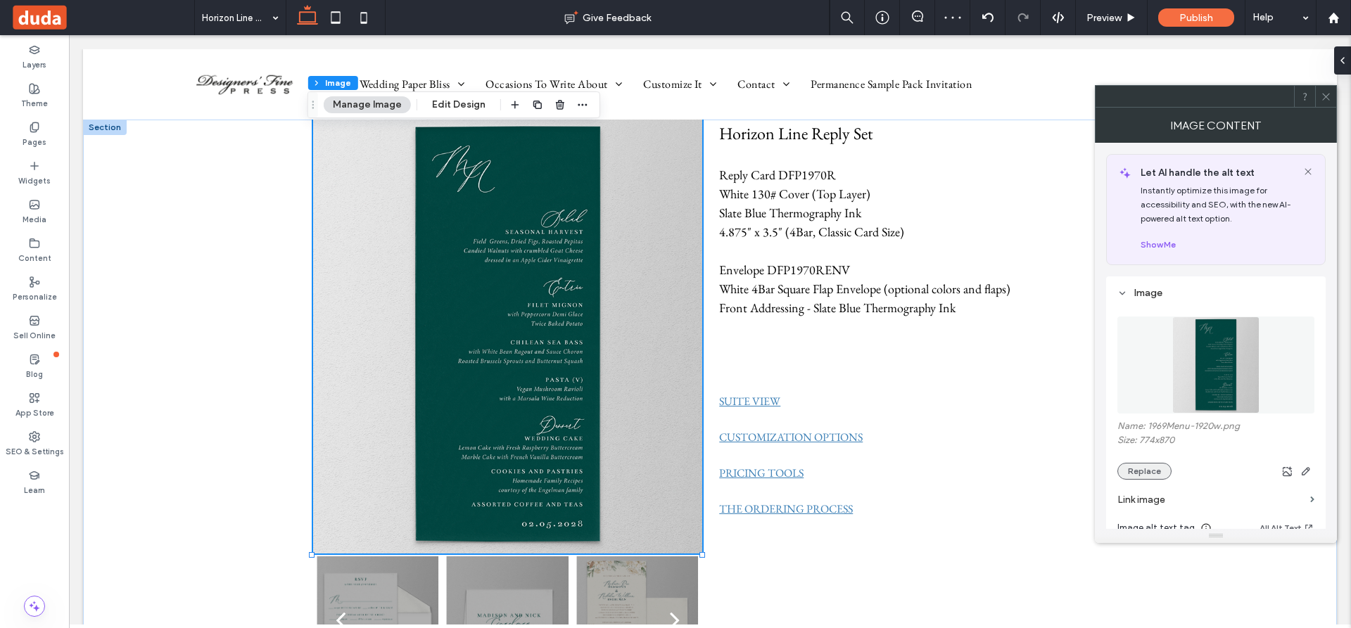
click at [1157, 469] on button "Replace" at bounding box center [1144, 471] width 54 height 17
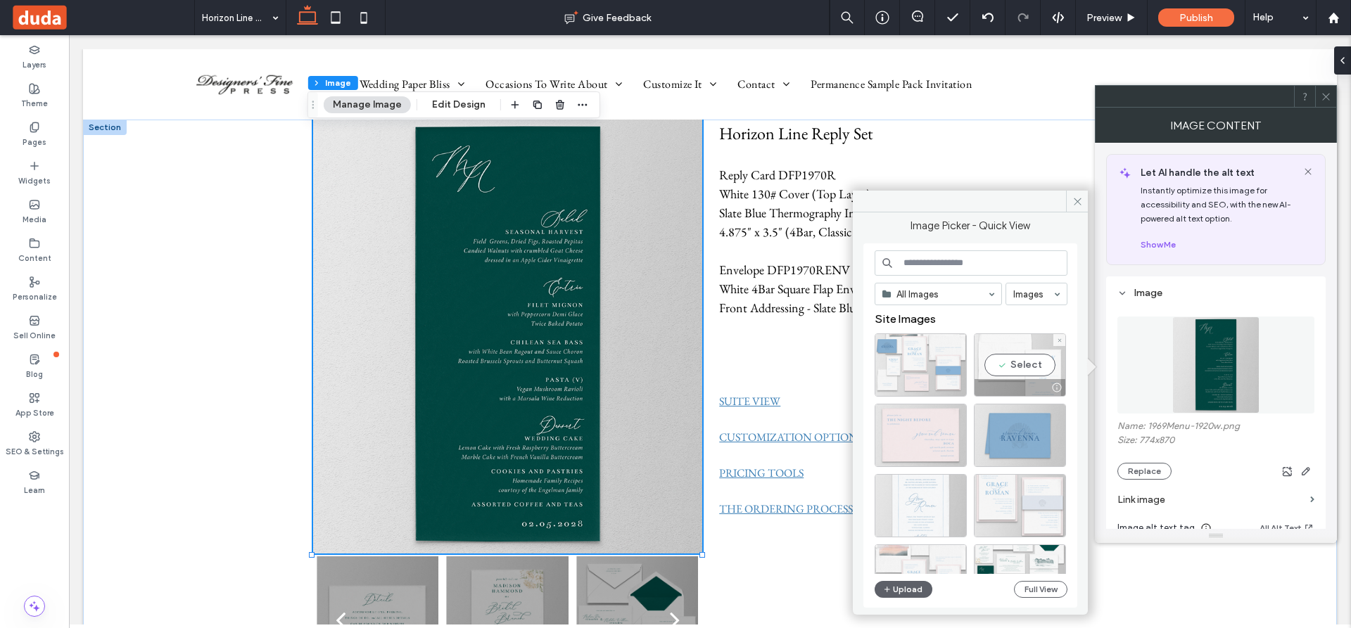
click at [1032, 368] on div "Select" at bounding box center [1020, 364] width 92 height 63
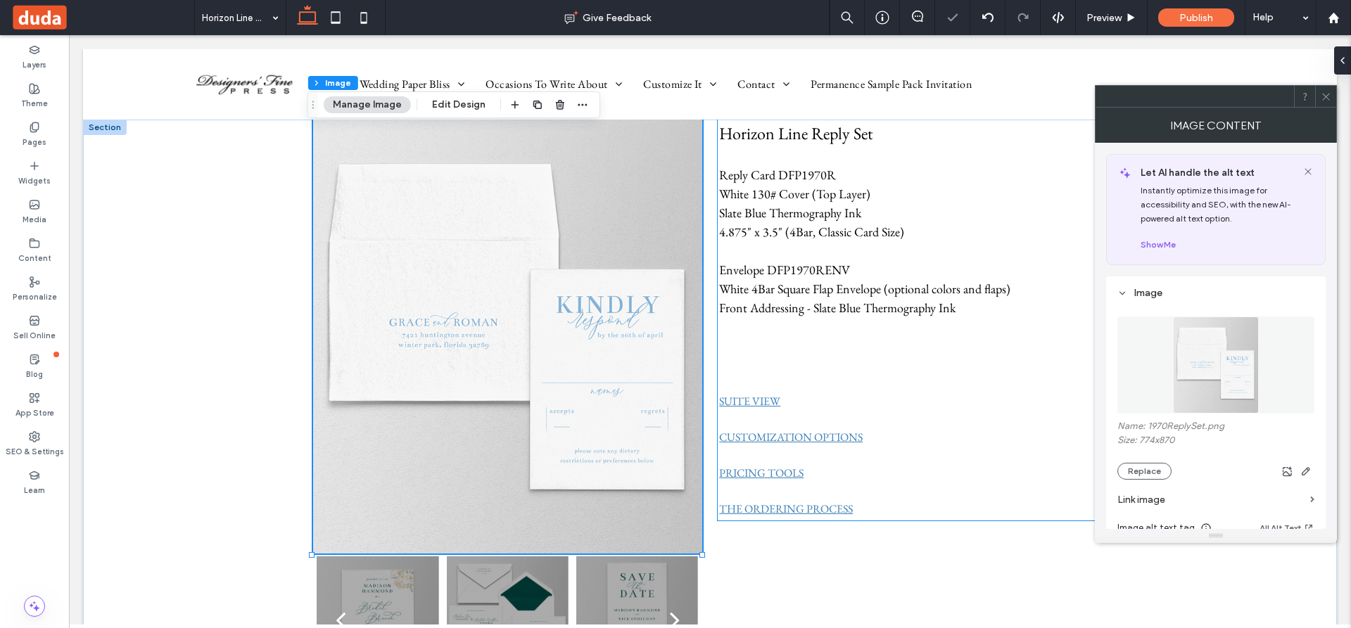
click at [913, 366] on p at bounding box center [912, 364] width 386 height 19
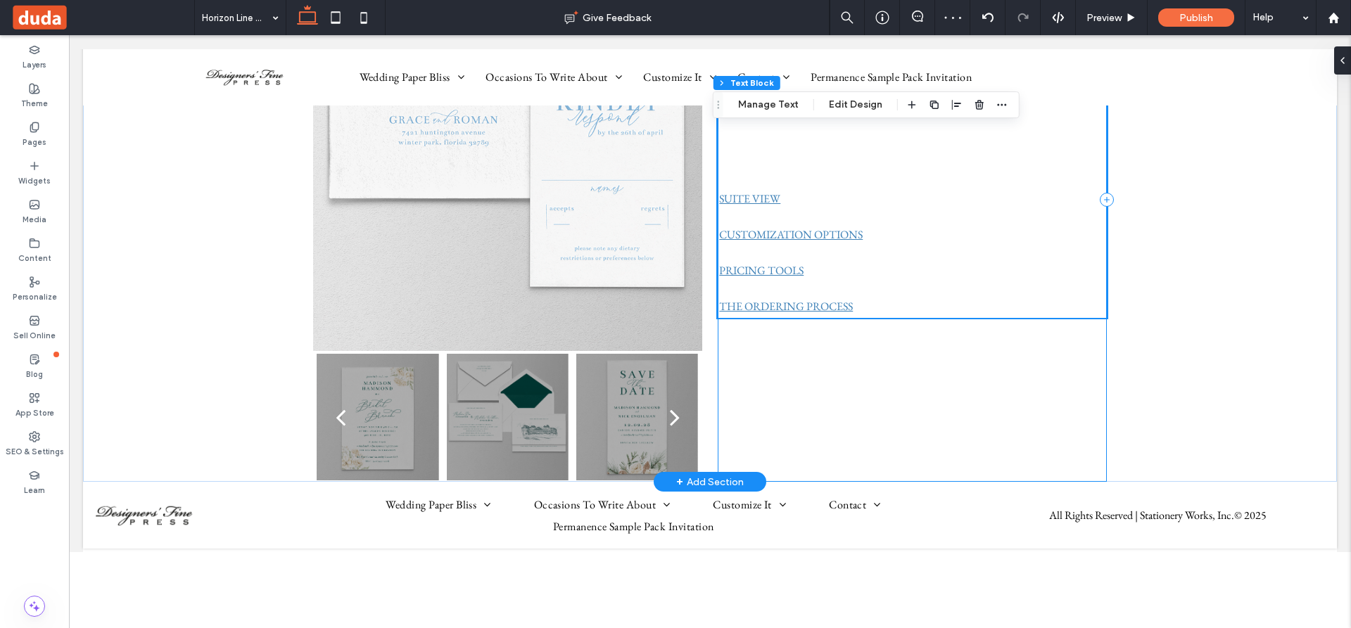
scroll to position [211, 0]
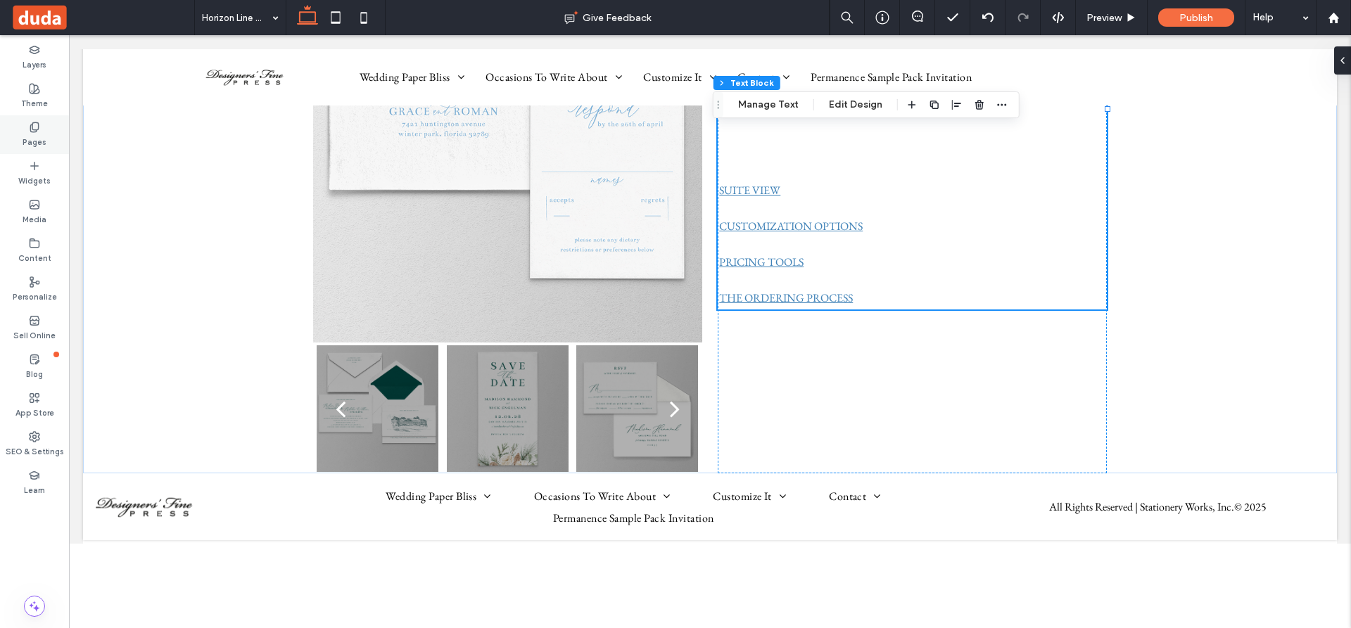
click at [31, 125] on use at bounding box center [34, 126] width 8 height 9
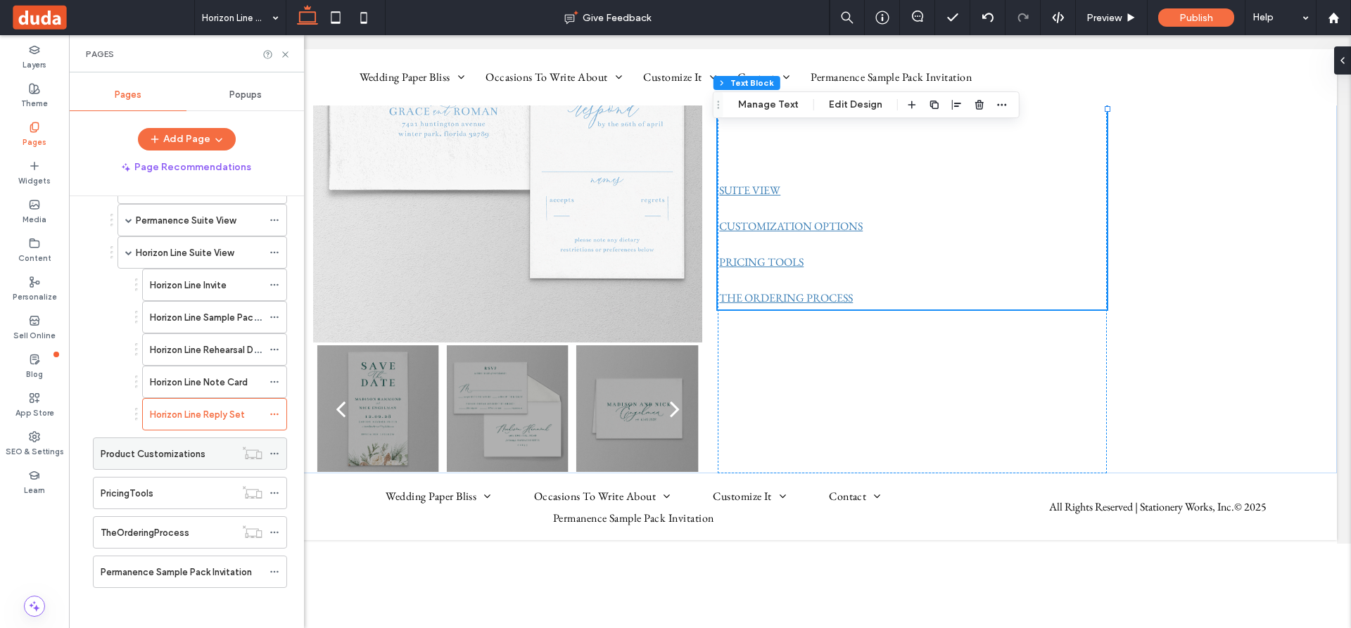
scroll to position [798, 0]
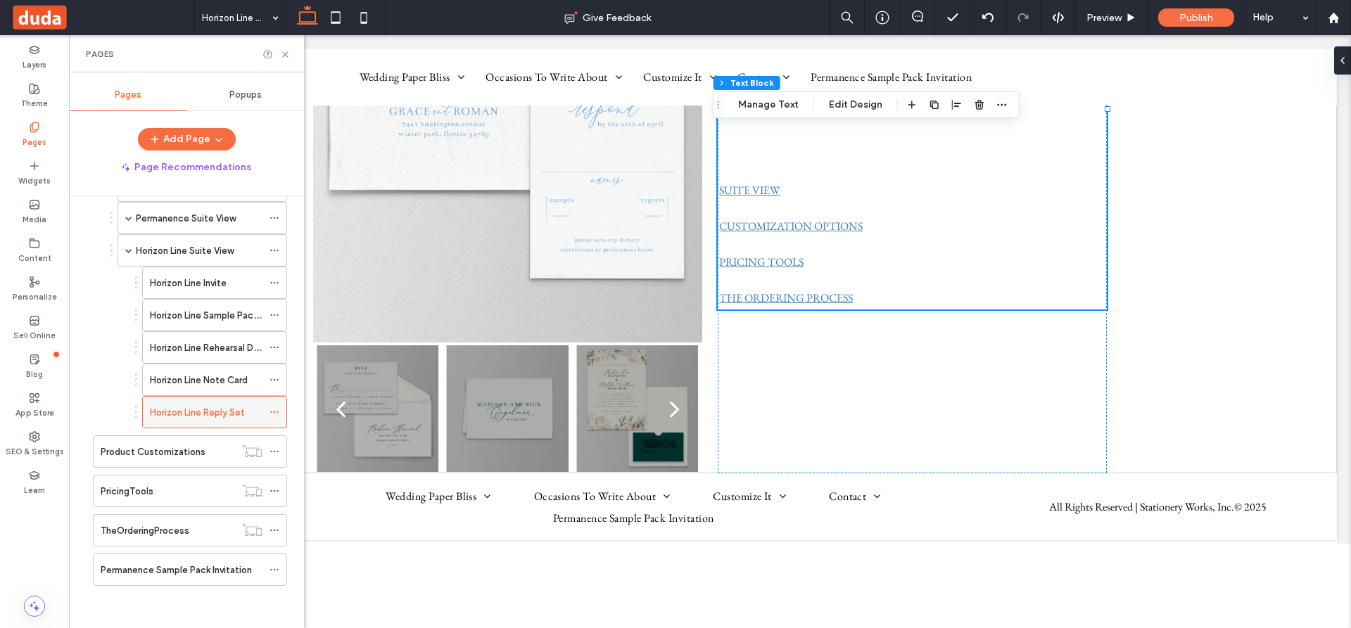
click at [275, 411] on icon at bounding box center [274, 412] width 10 height 10
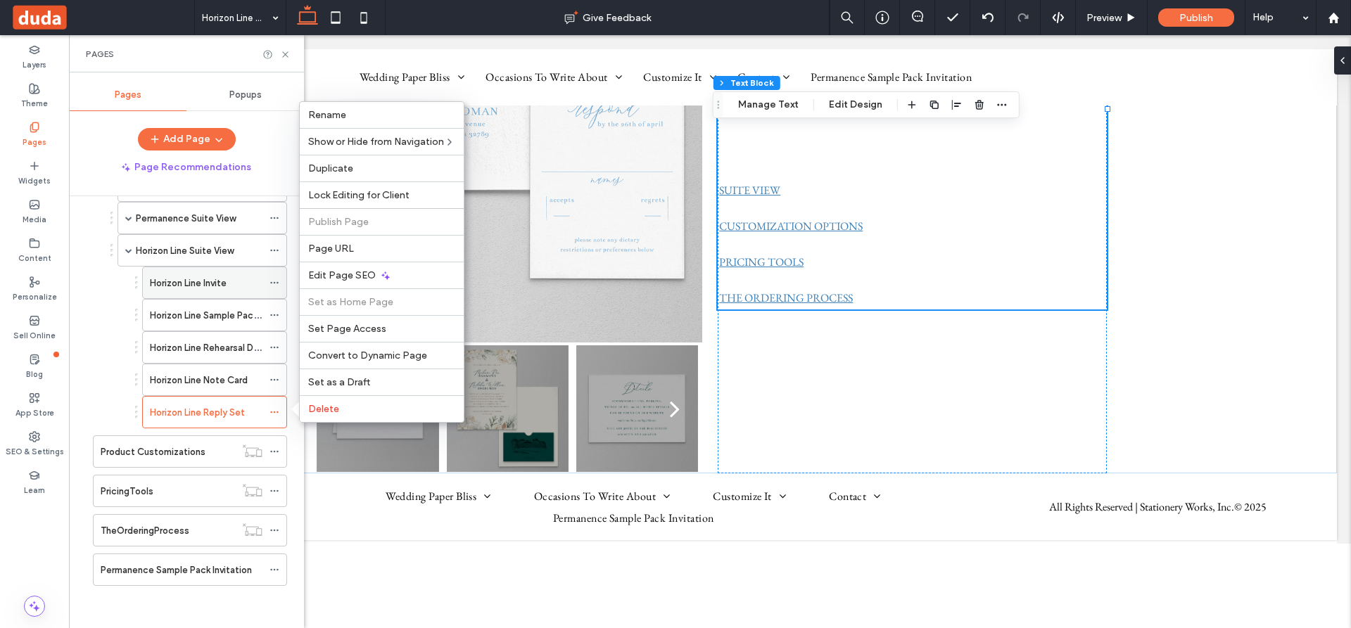
click at [193, 274] on div "Horizon Line Invite" at bounding box center [206, 282] width 113 height 31
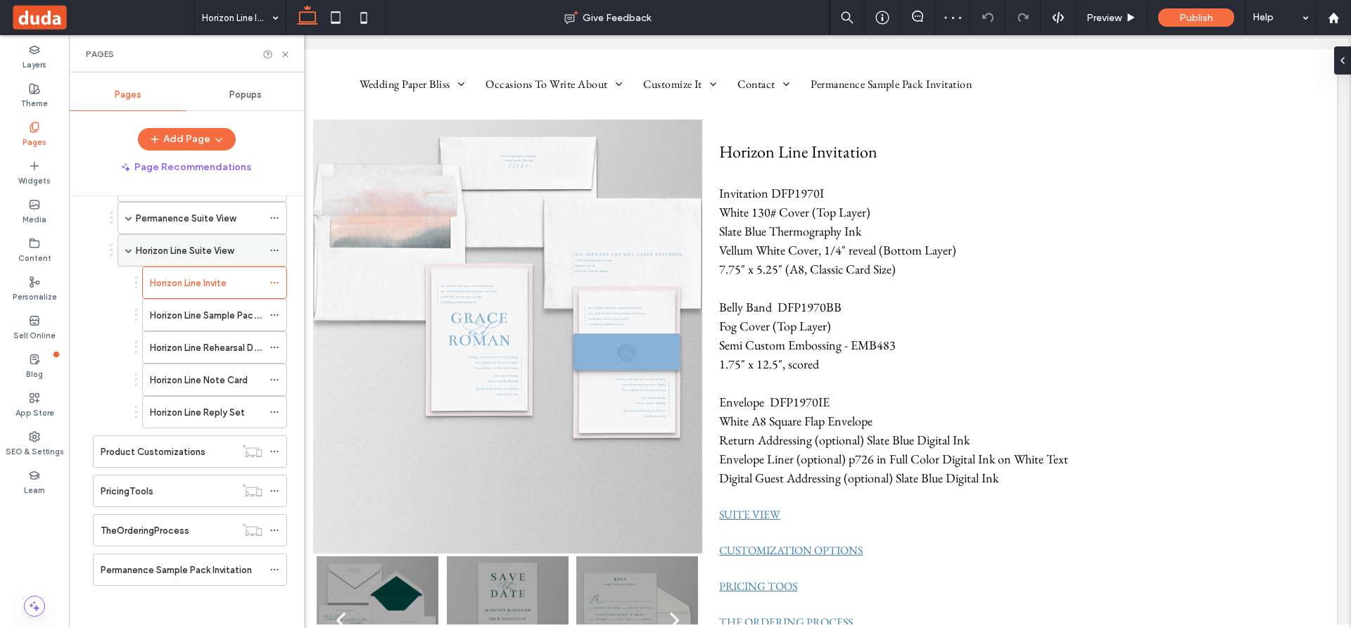
click at [198, 248] on label "Horizon Line Suite View" at bounding box center [185, 250] width 98 height 25
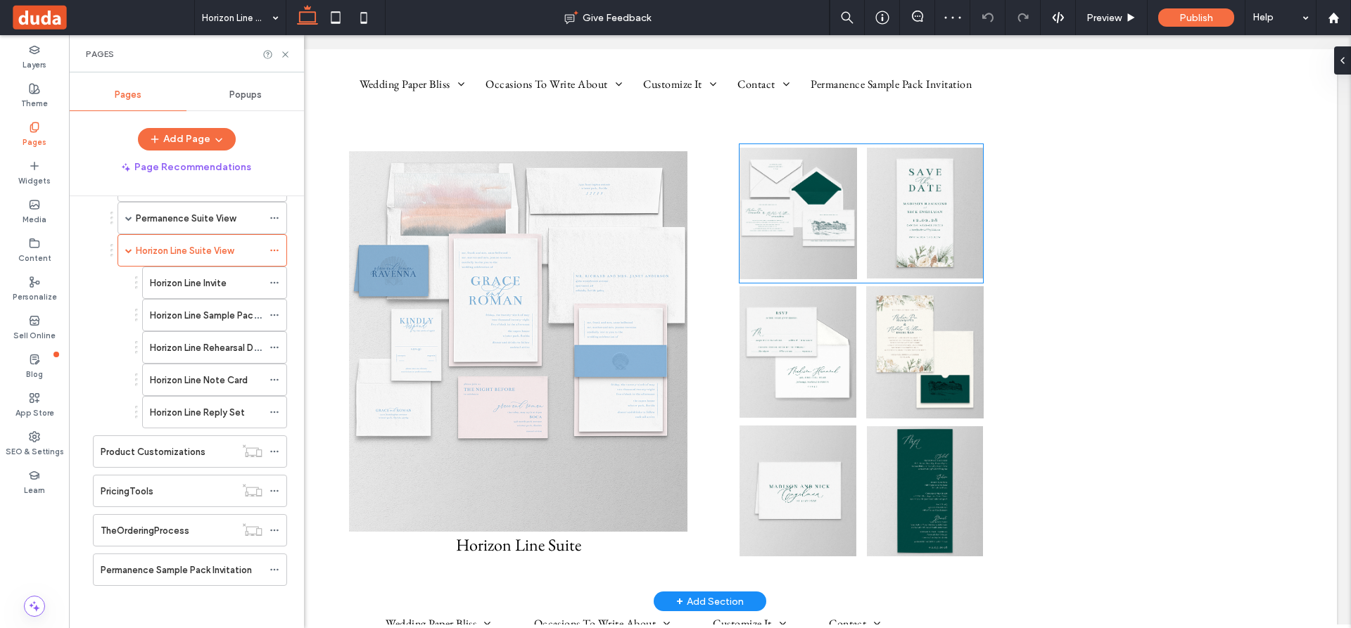
click at [772, 208] on img at bounding box center [797, 214] width 117 height 132
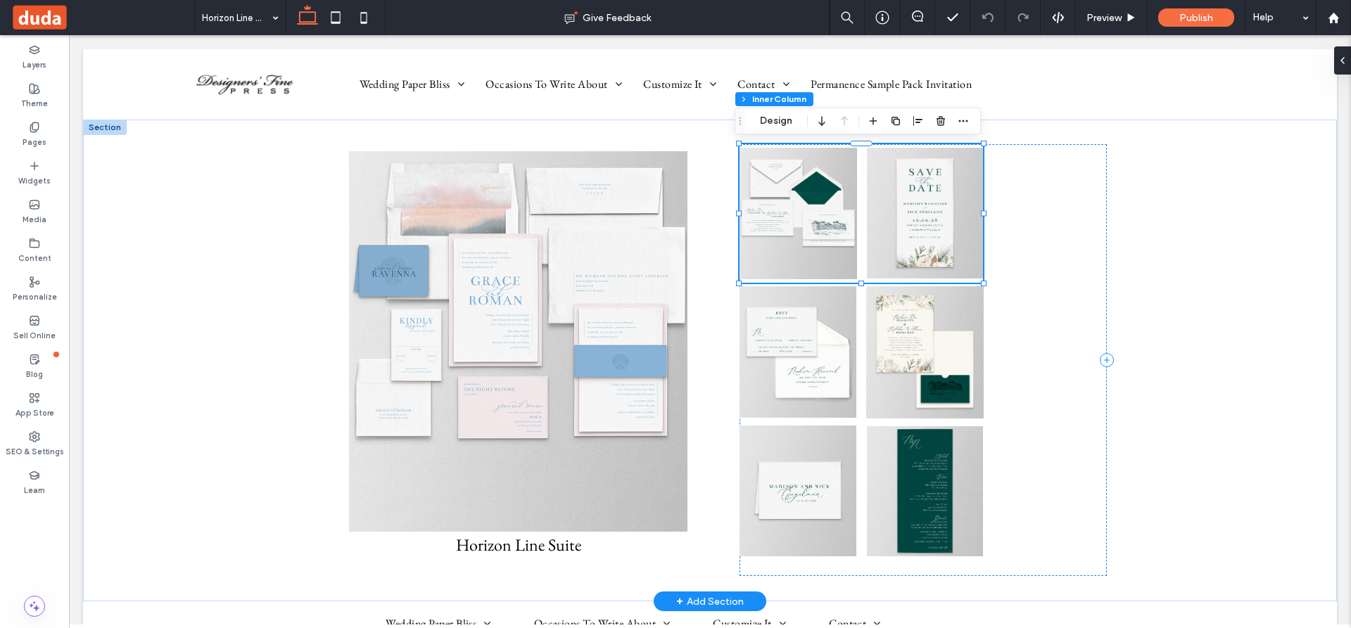
click at [776, 209] on img at bounding box center [797, 214] width 117 height 132
click at [776, 209] on div at bounding box center [797, 214] width 117 height 132
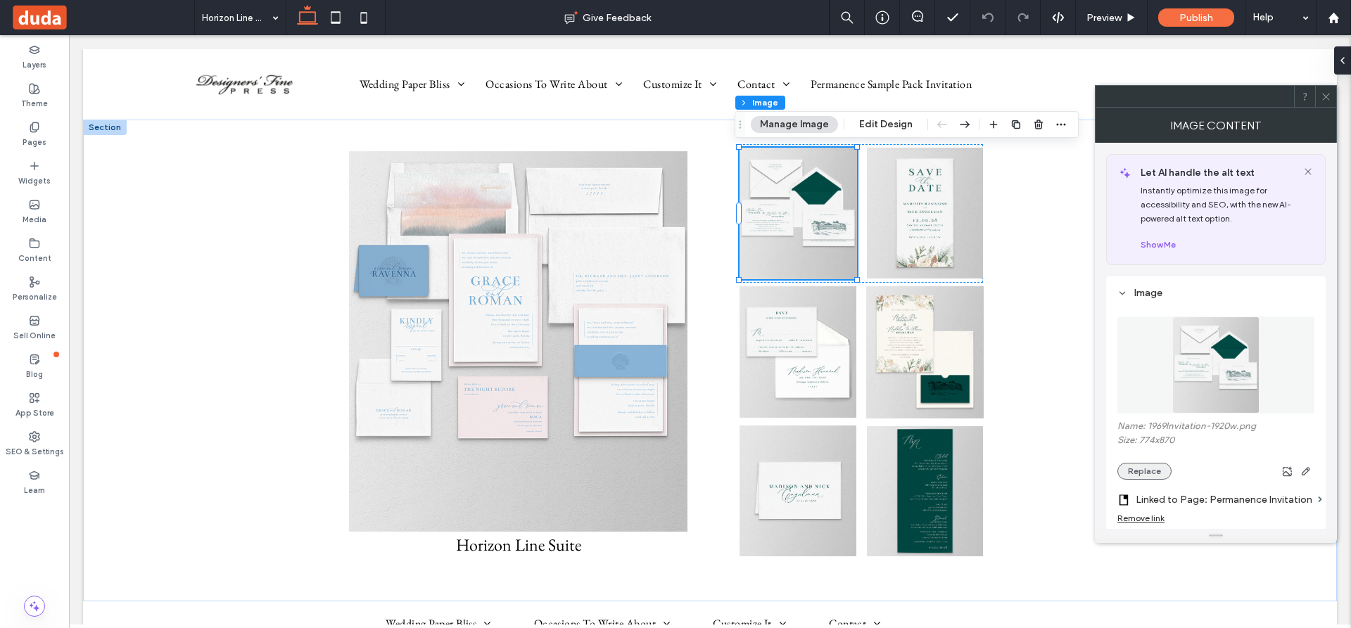
click at [1148, 469] on button "Replace" at bounding box center [1144, 471] width 54 height 17
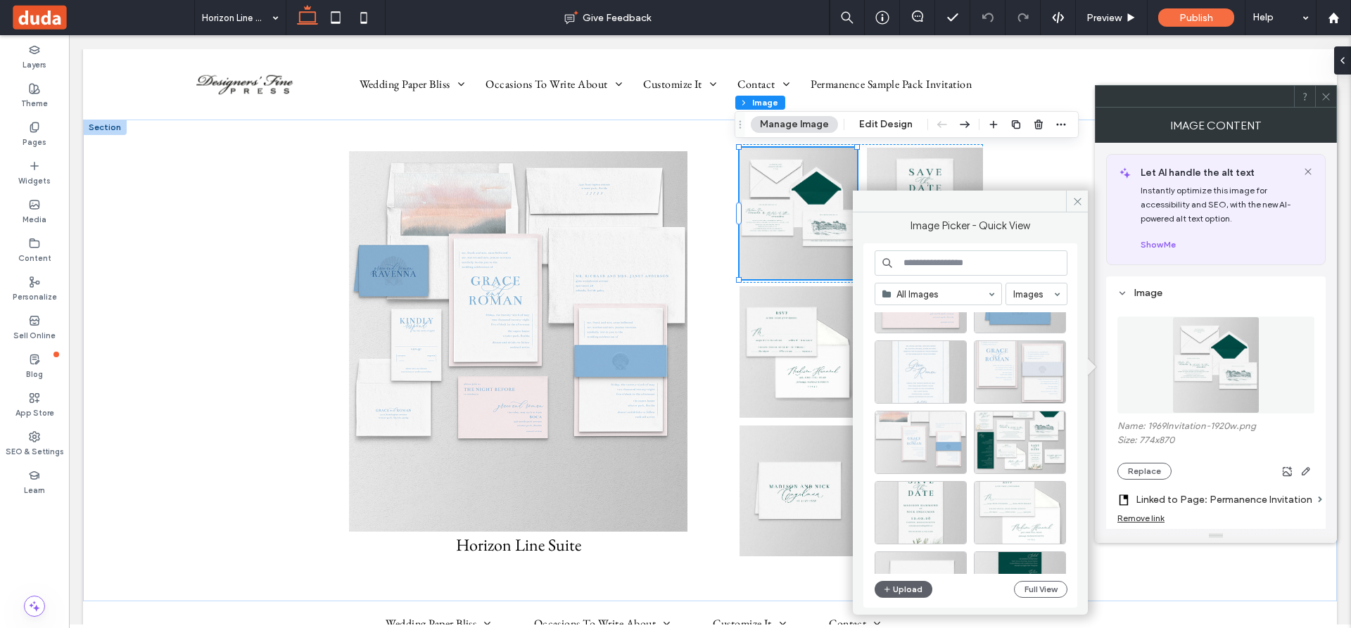
scroll to position [141, 0]
click at [924, 435] on div "Select" at bounding box center [920, 435] width 92 height 63
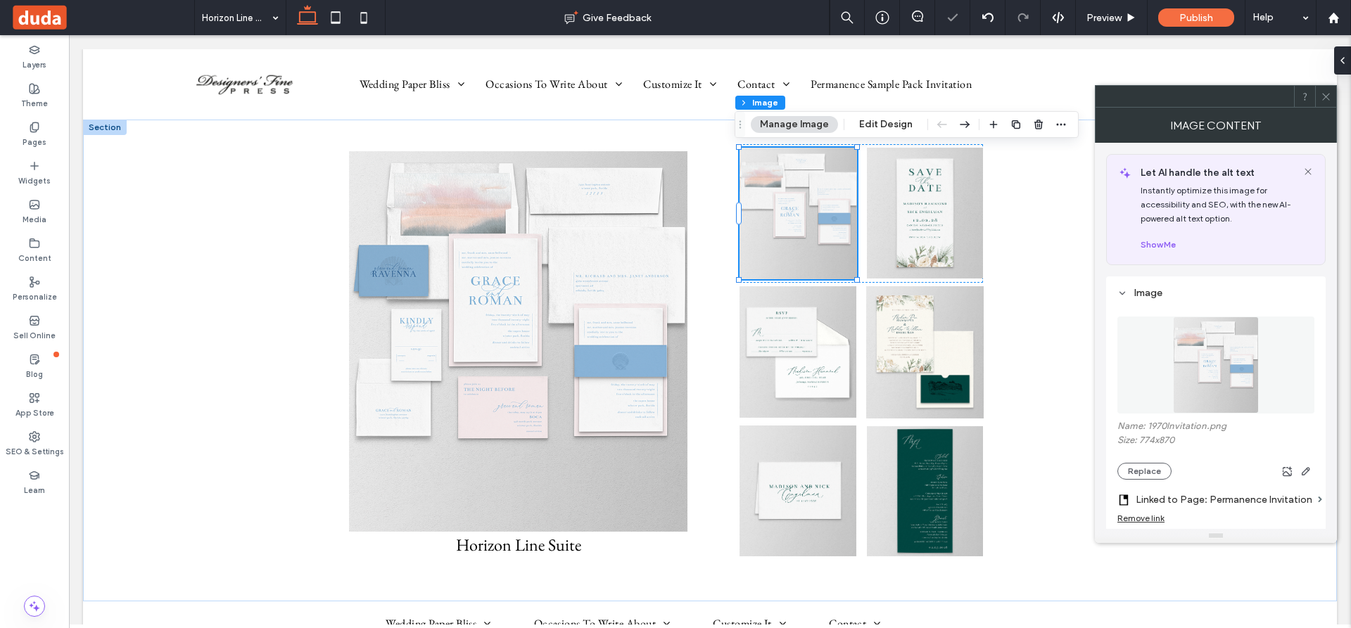
click at [1220, 498] on label "Linked to Page: Permanence Invitation" at bounding box center [1223, 500] width 177 height 26
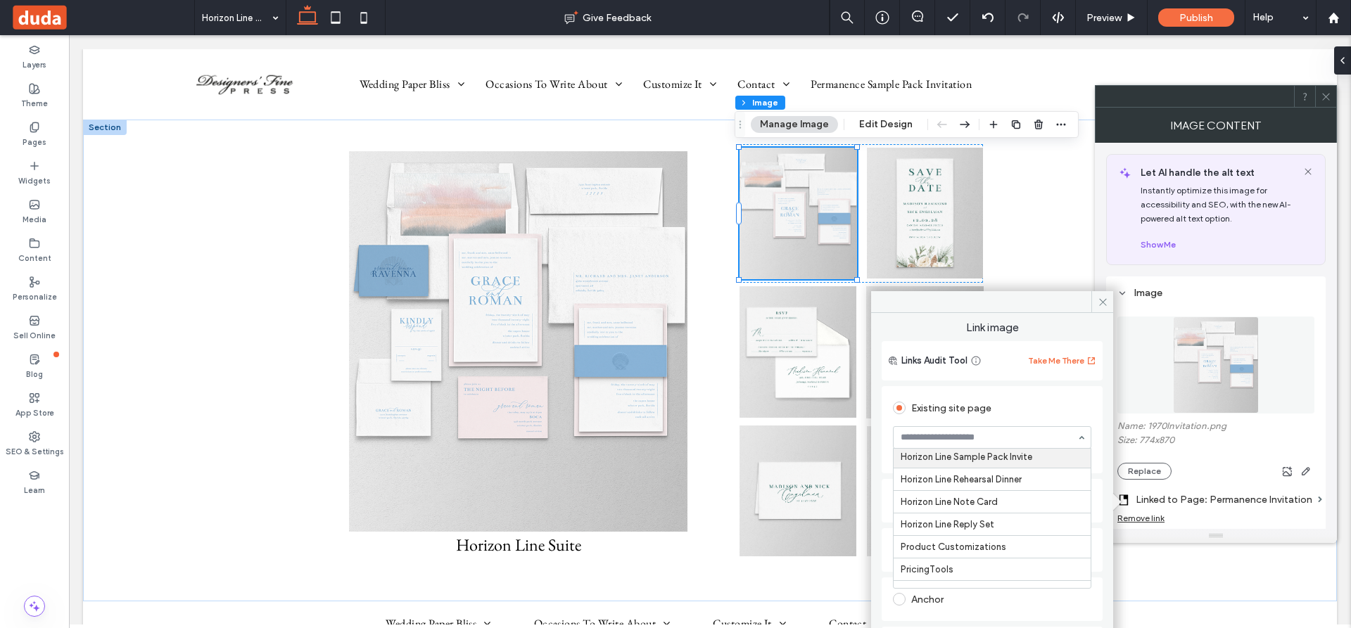
scroll to position [4044, 0]
click at [1097, 299] on icon at bounding box center [1102, 302] width 11 height 11
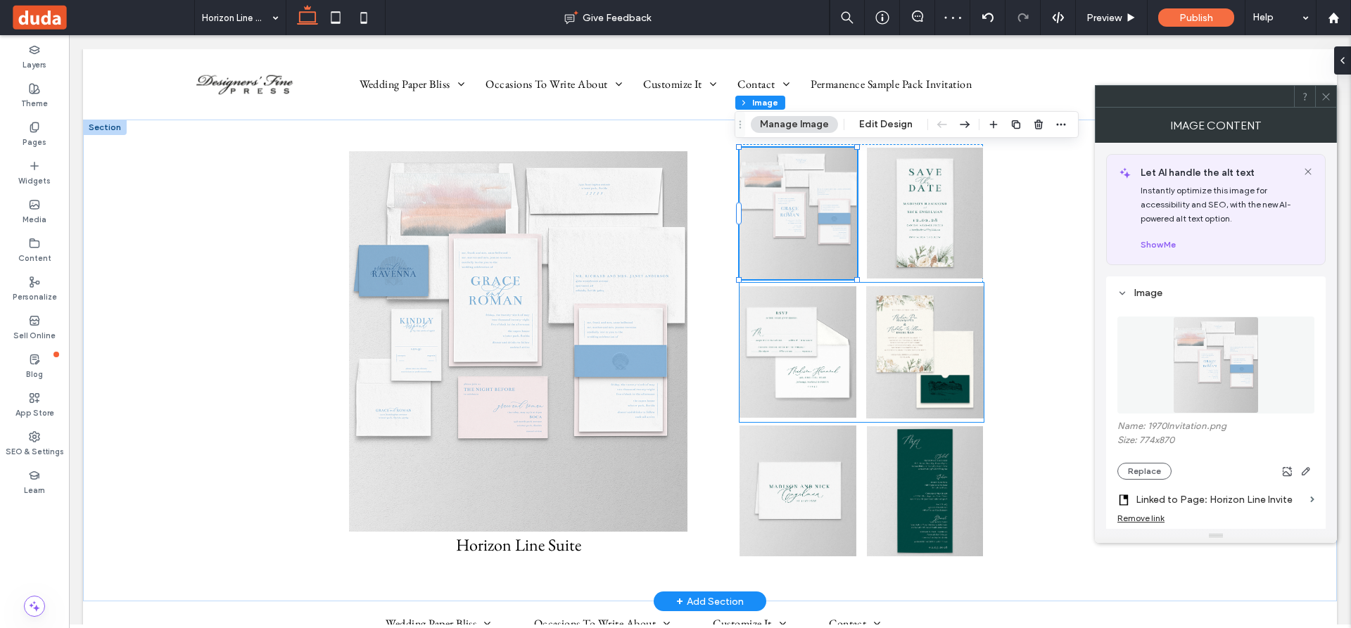
click at [782, 348] on img at bounding box center [797, 352] width 117 height 132
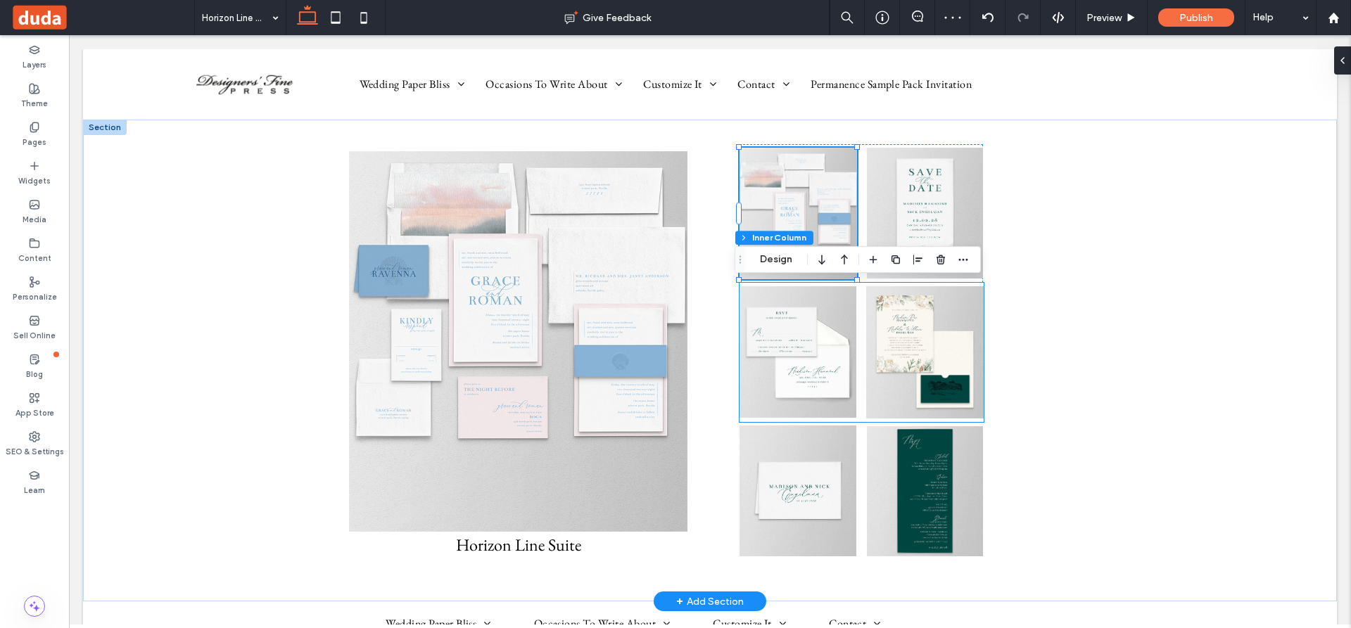
click at [782, 348] on img at bounding box center [797, 352] width 117 height 132
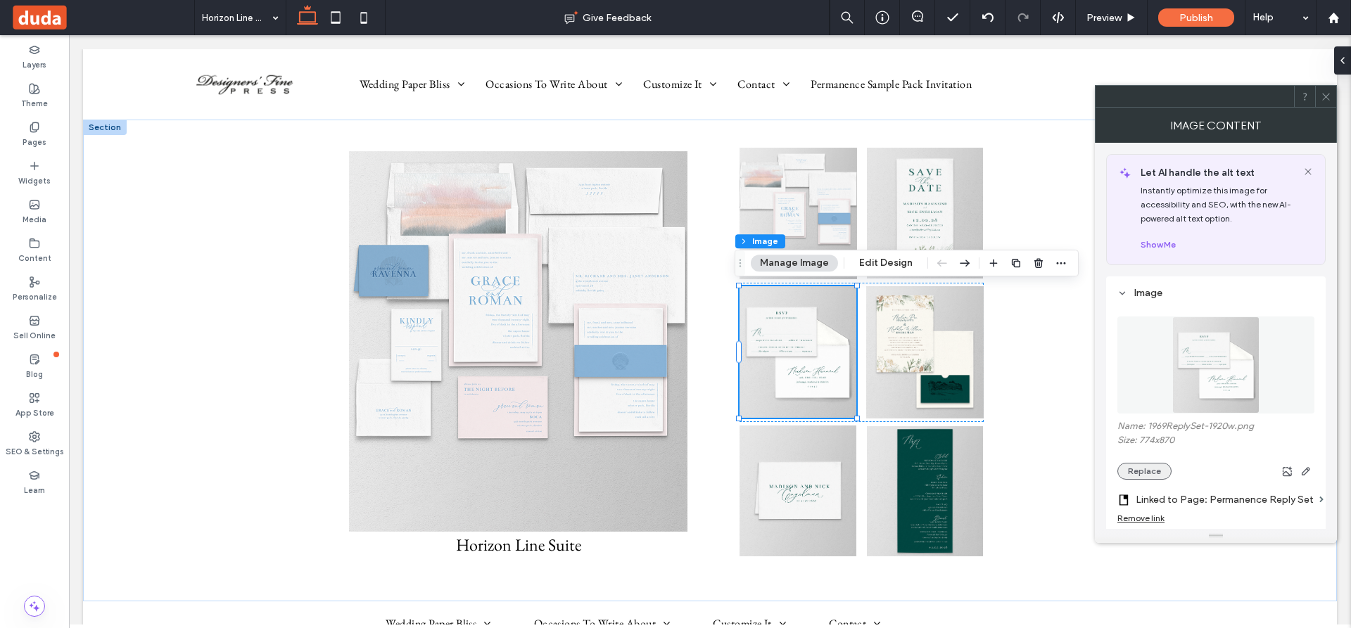
click at [1143, 467] on button "Replace" at bounding box center [1144, 471] width 54 height 17
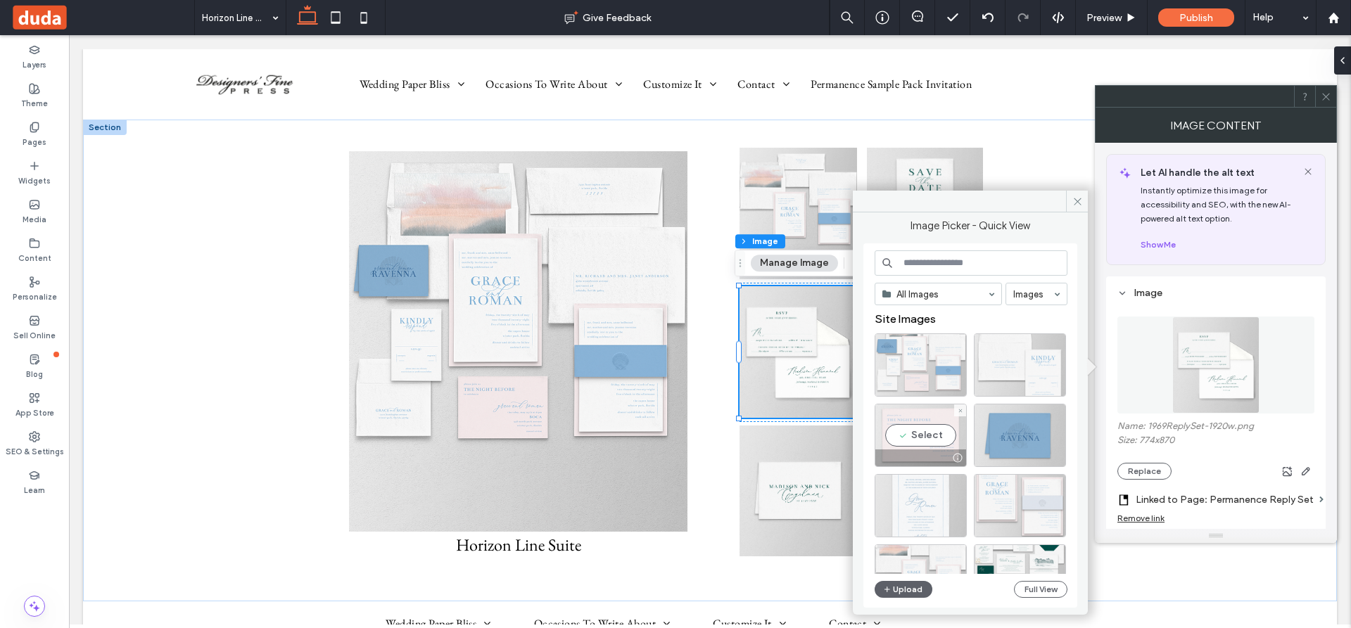
click at [923, 424] on div "Select" at bounding box center [920, 435] width 92 height 63
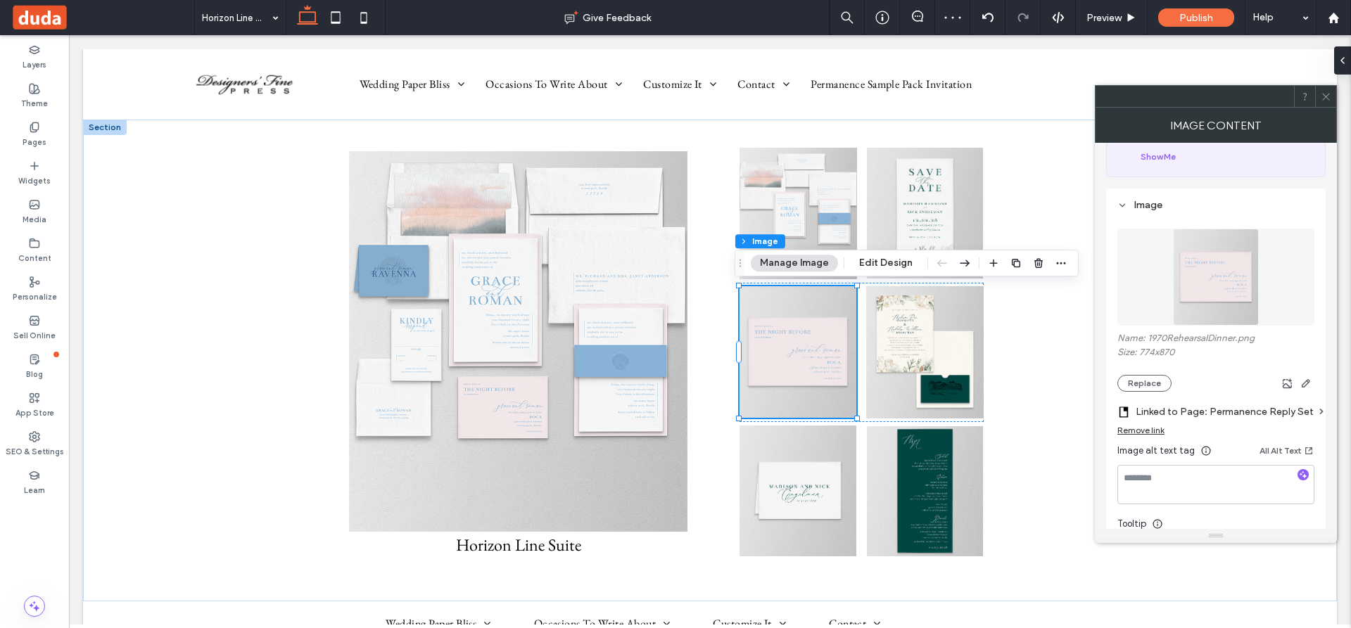
scroll to position [141, 0]
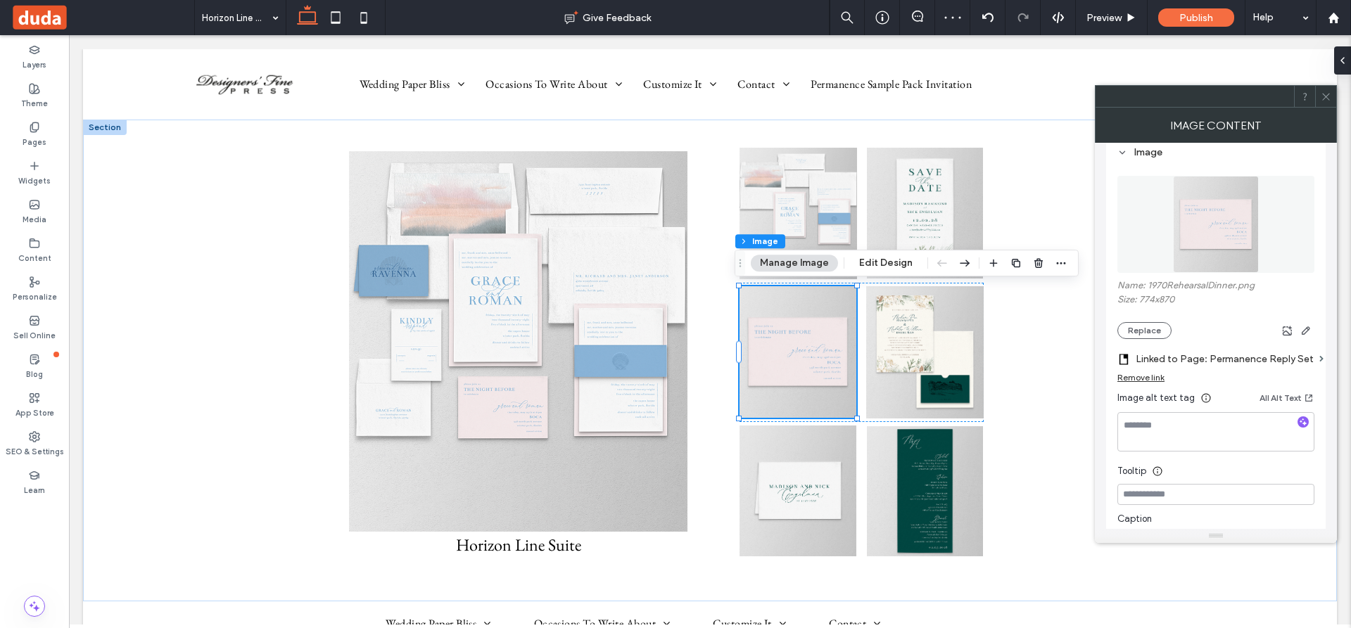
click at [1232, 357] on label "Linked to Page: Permanence Reply Set" at bounding box center [1224, 359] width 178 height 26
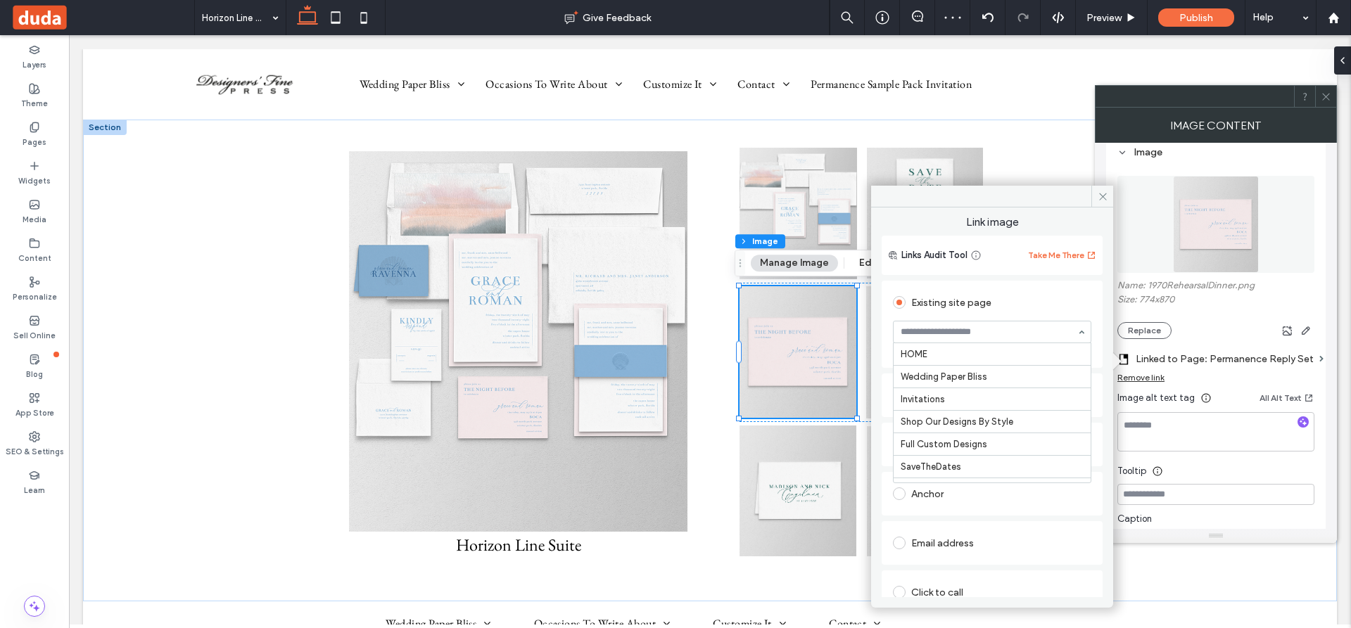
scroll to position [4007, 0]
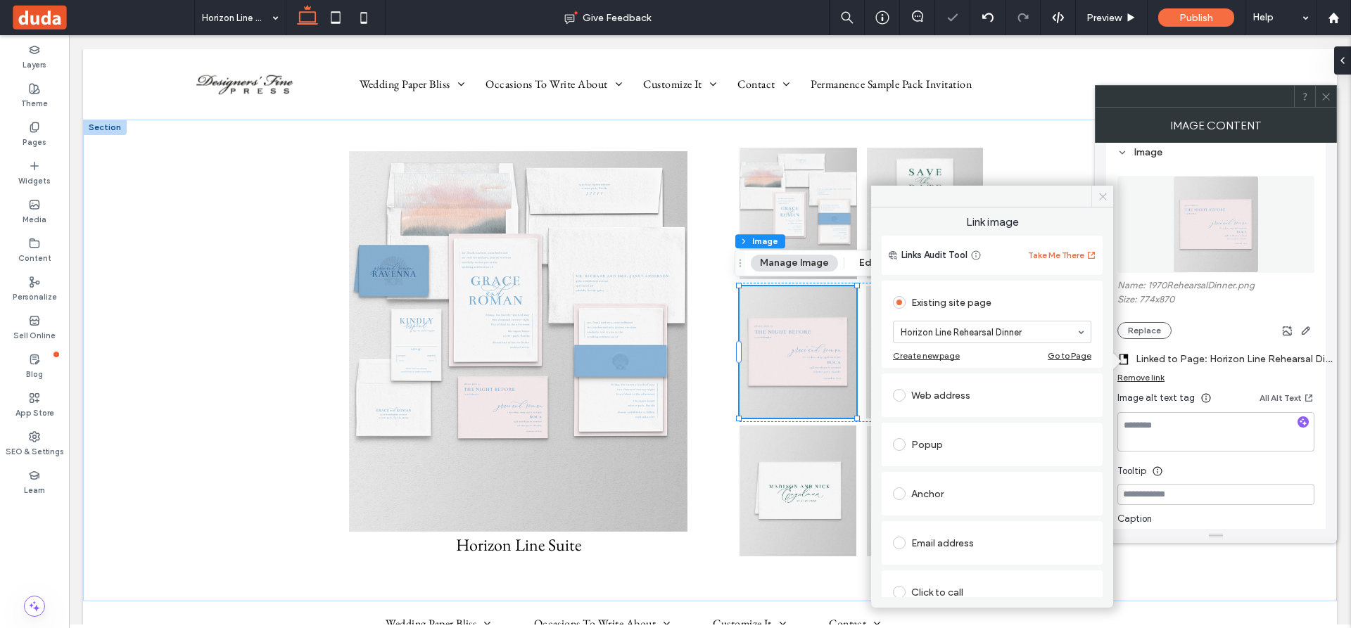
click at [1102, 191] on icon at bounding box center [1102, 196] width 11 height 11
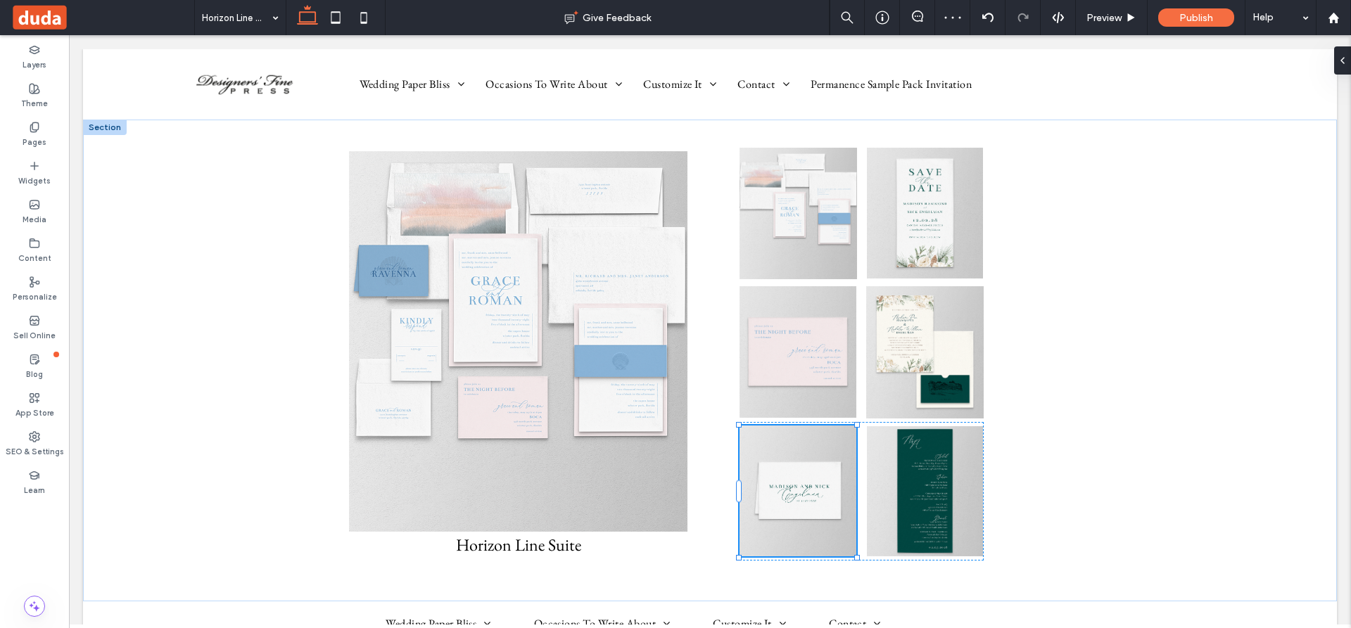
scroll to position [15, 0]
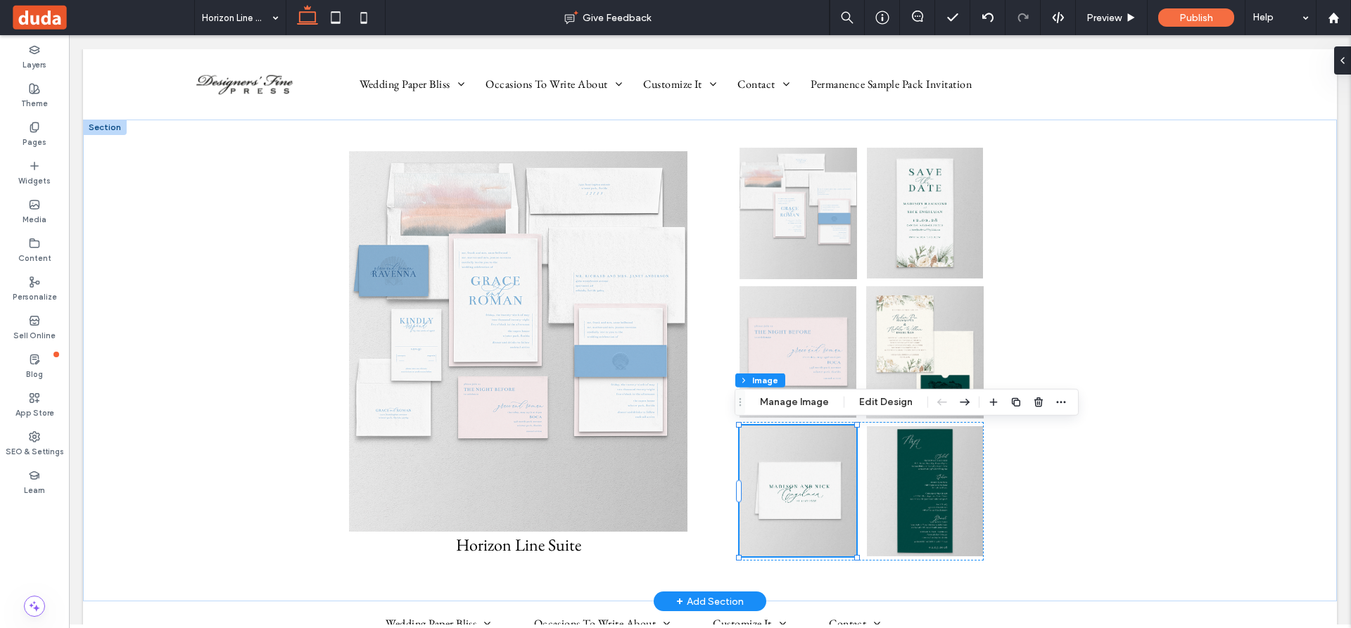
click at [801, 459] on img at bounding box center [797, 492] width 117 height 132
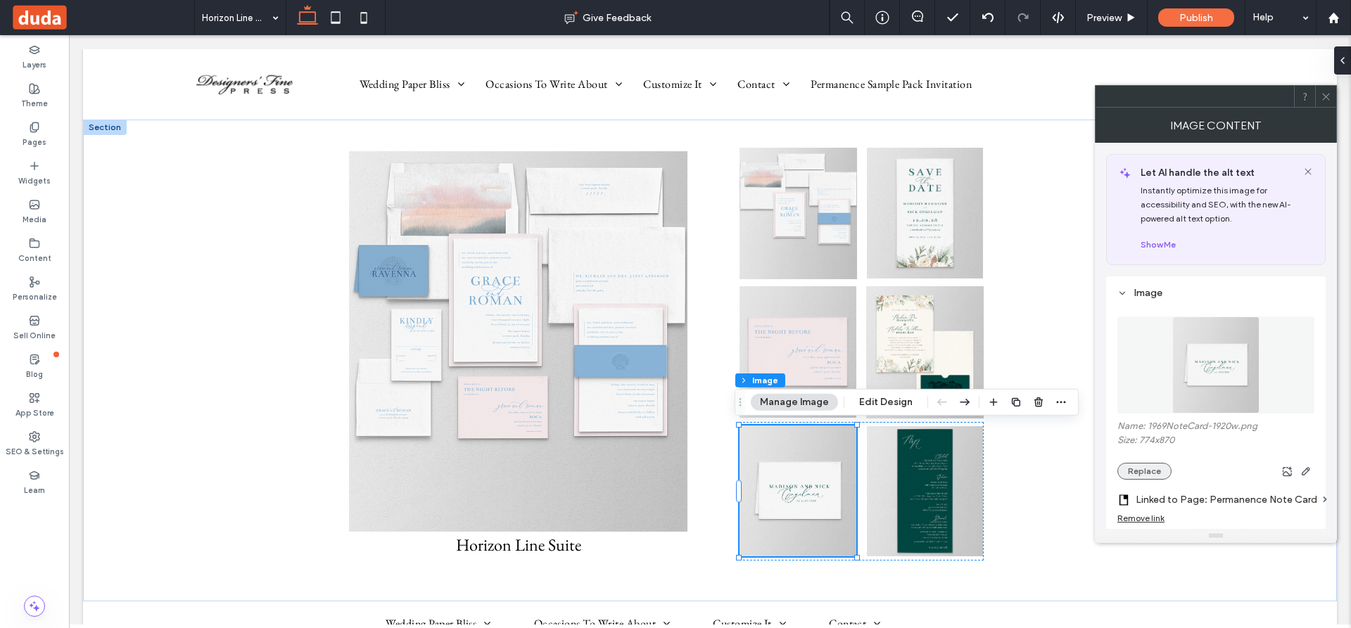
click at [1150, 469] on button "Replace" at bounding box center [1144, 471] width 54 height 17
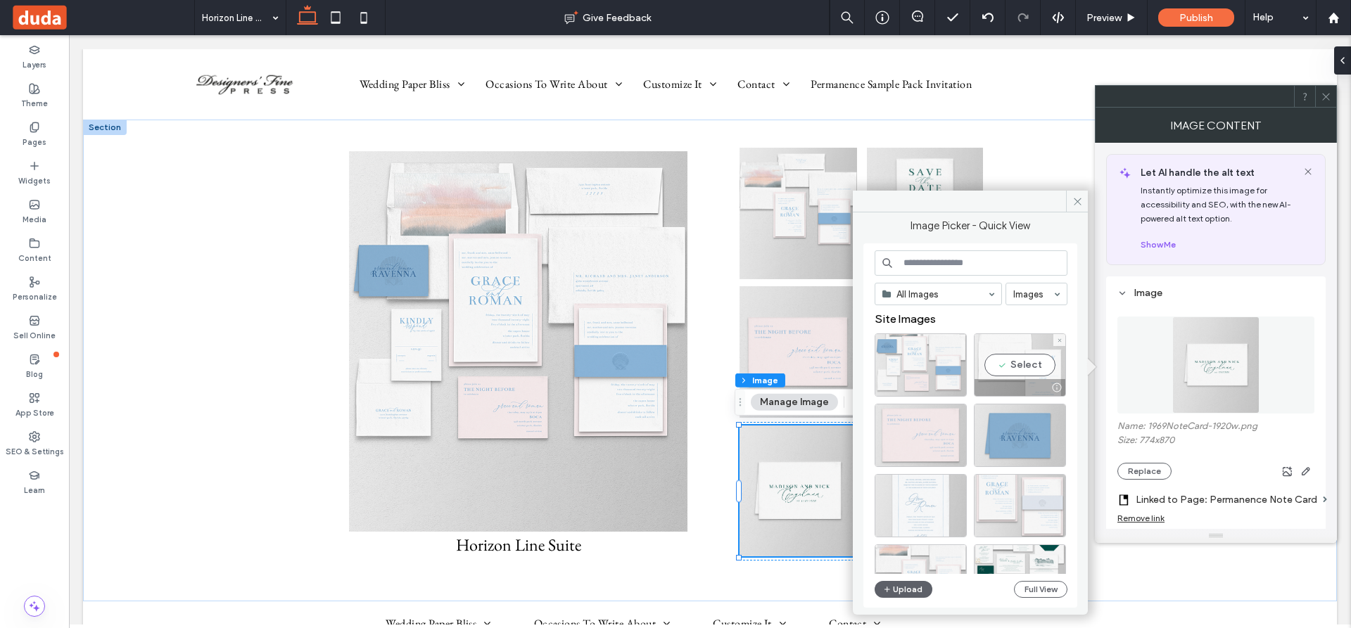
click at [1025, 367] on div "Select" at bounding box center [1020, 364] width 92 height 63
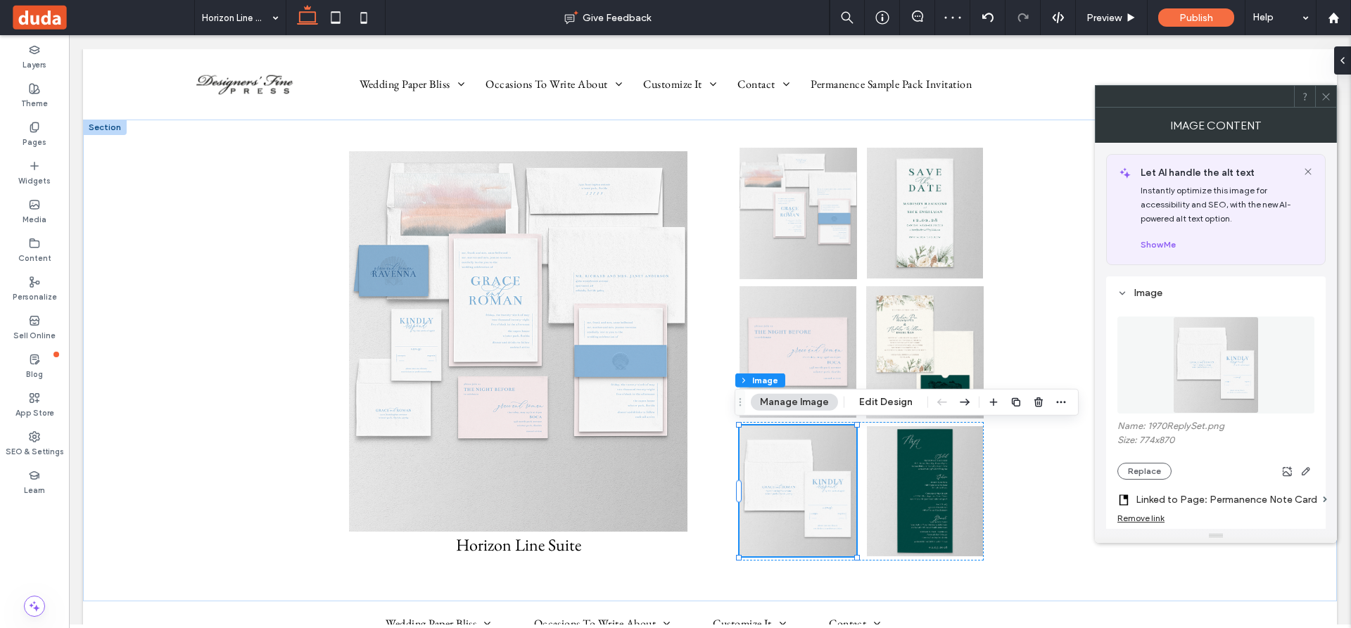
click at [1197, 499] on label "Linked to Page: Permanence Note Card" at bounding box center [1225, 500] width 181 height 26
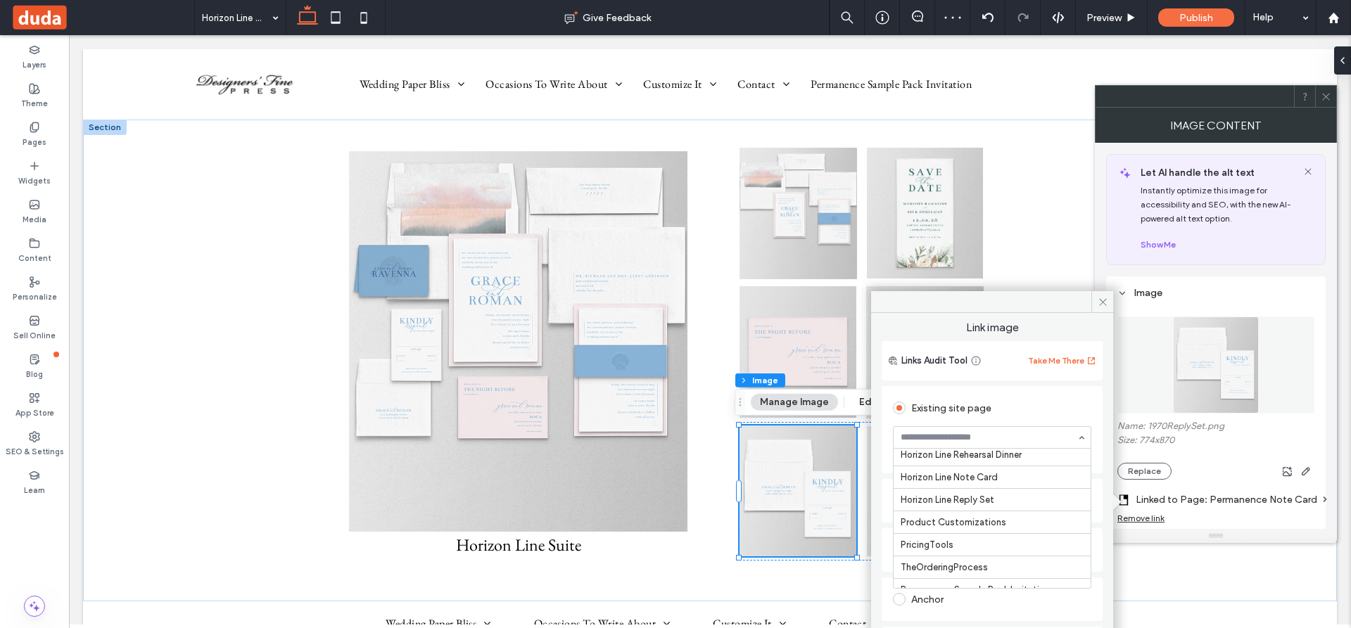
scroll to position [4103, 0]
click at [1102, 299] on icon at bounding box center [1102, 302] width 11 height 11
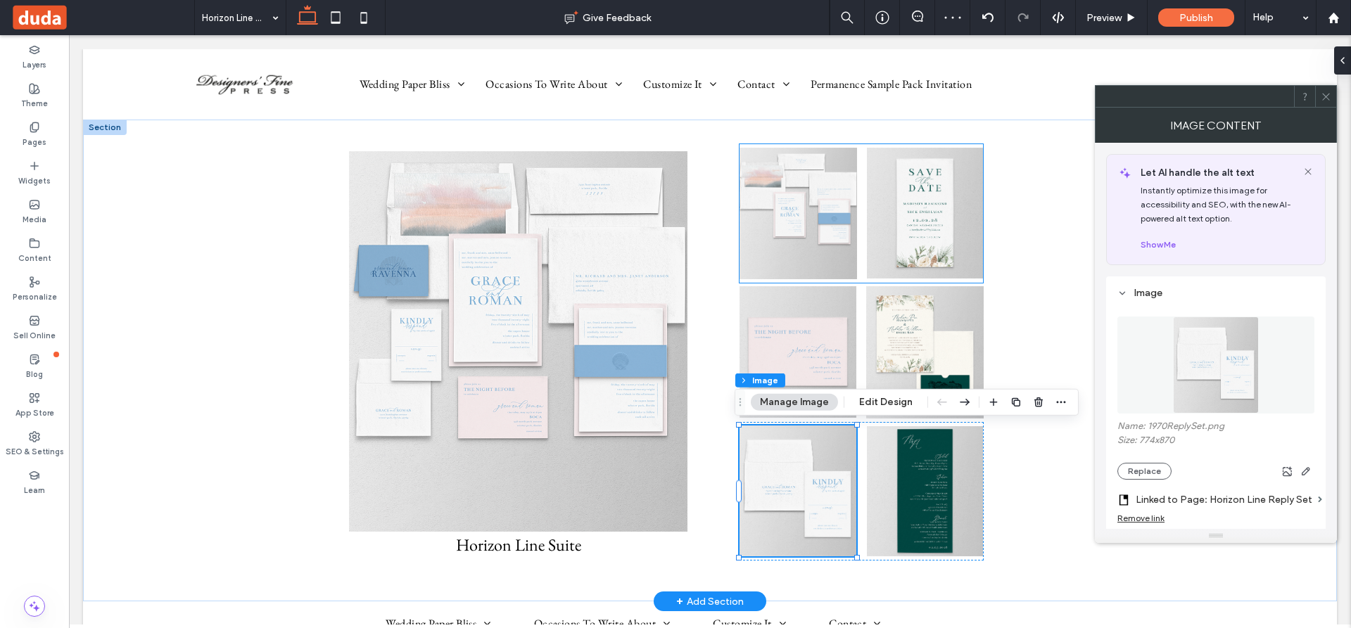
click at [915, 201] on img at bounding box center [925, 213] width 116 height 131
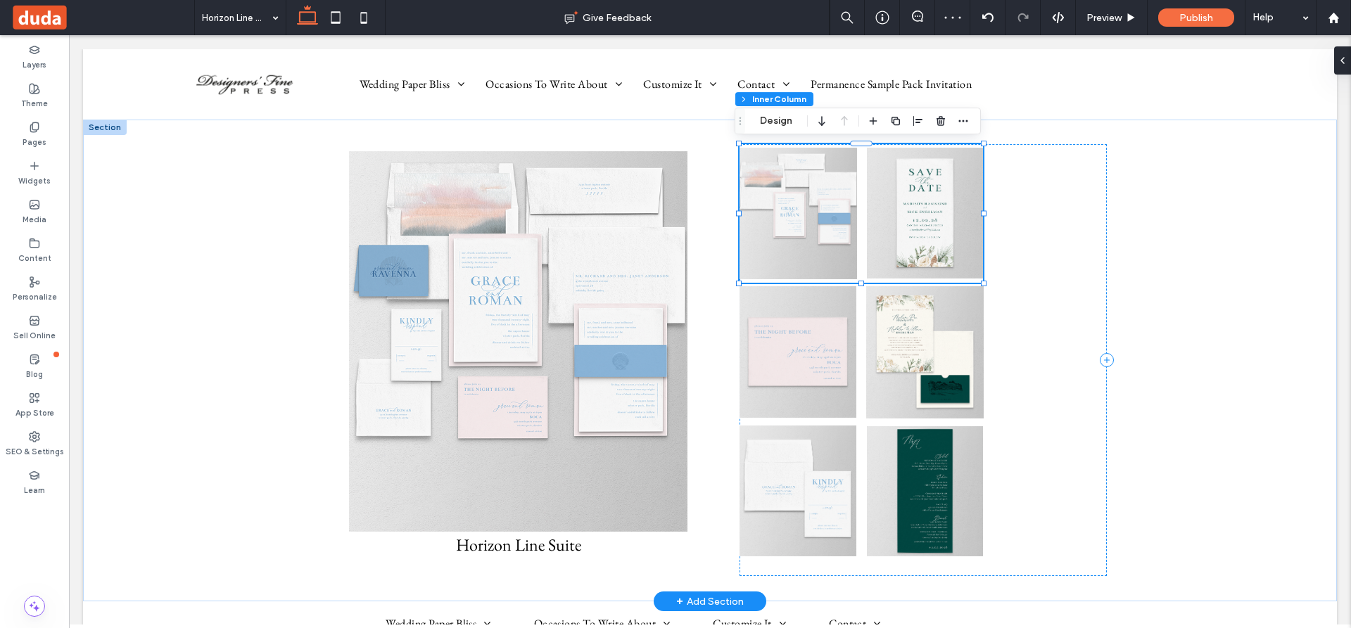
click at [915, 201] on img at bounding box center [925, 213] width 116 height 131
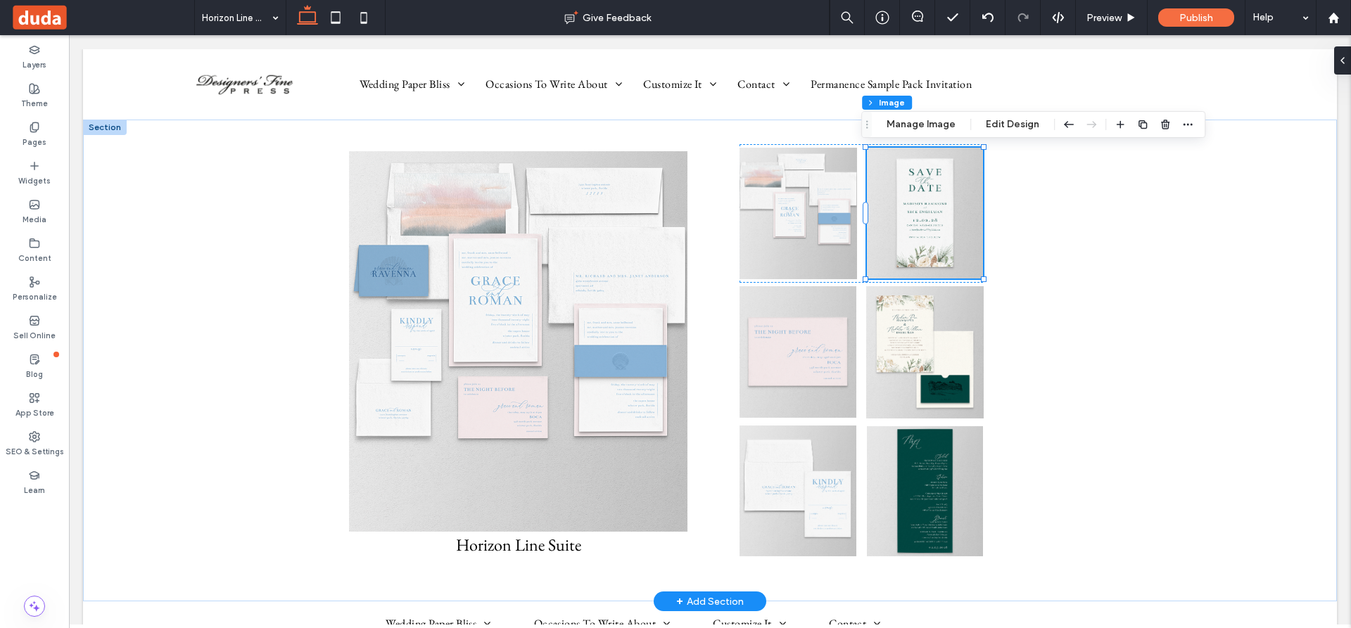
click at [926, 221] on img at bounding box center [925, 213] width 116 height 131
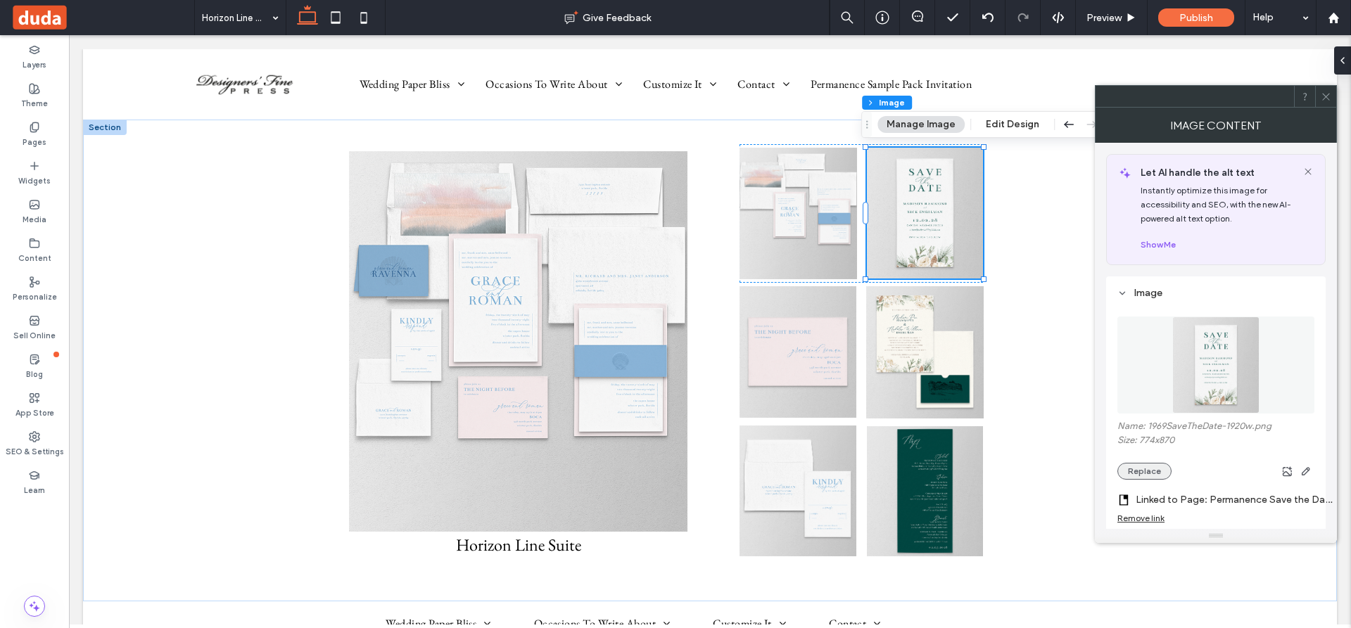
click at [1140, 465] on button "Replace" at bounding box center [1144, 471] width 54 height 17
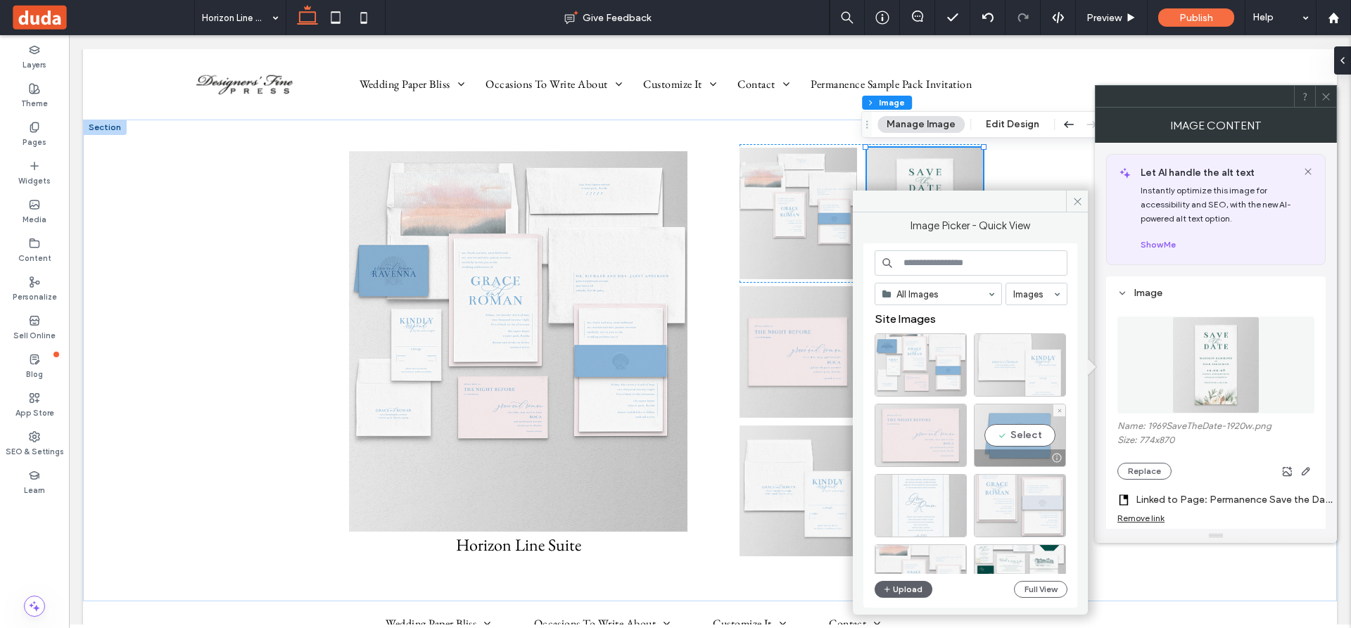
click at [1024, 437] on div "Select" at bounding box center [1020, 435] width 92 height 63
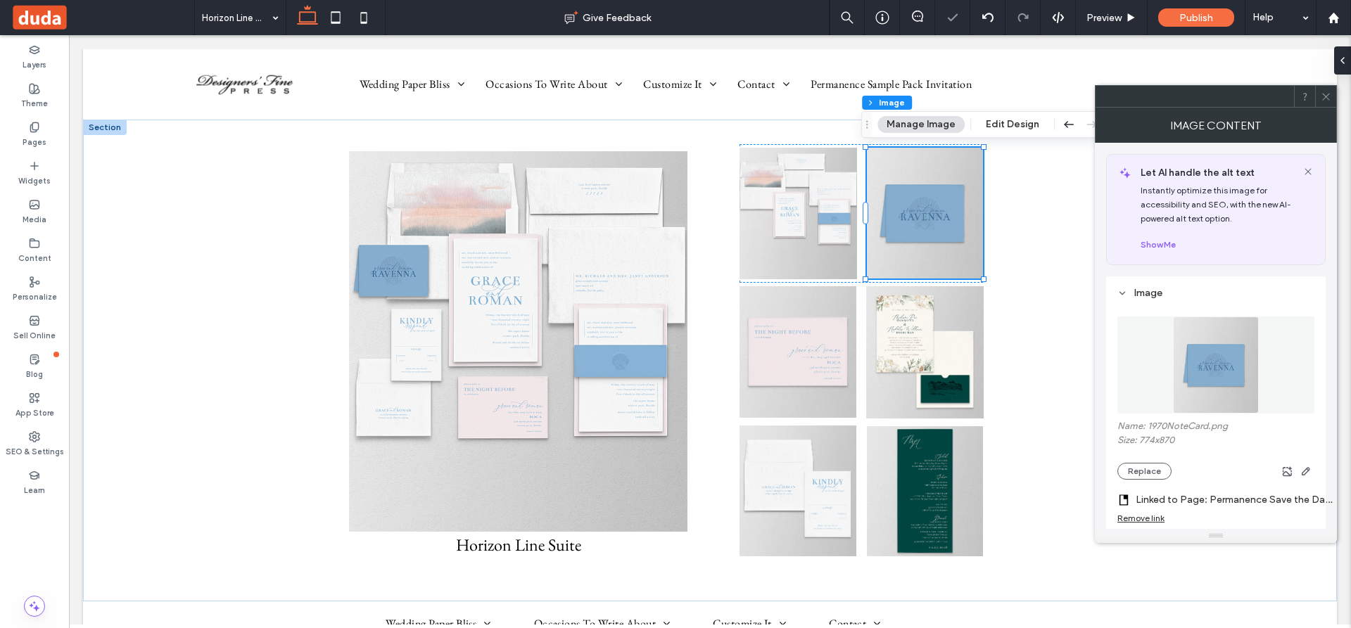
click at [1199, 499] on label "Linked to Page: Permanence Save the Date" at bounding box center [1233, 500] width 197 height 26
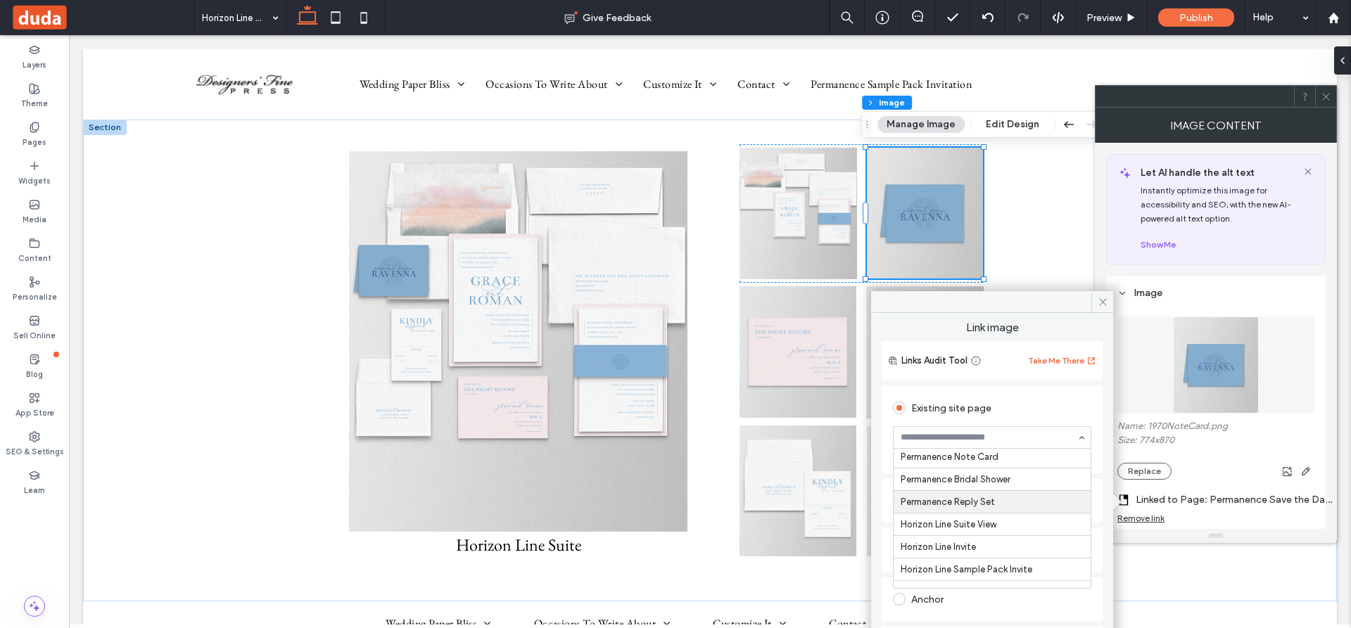
scroll to position [4035, 0]
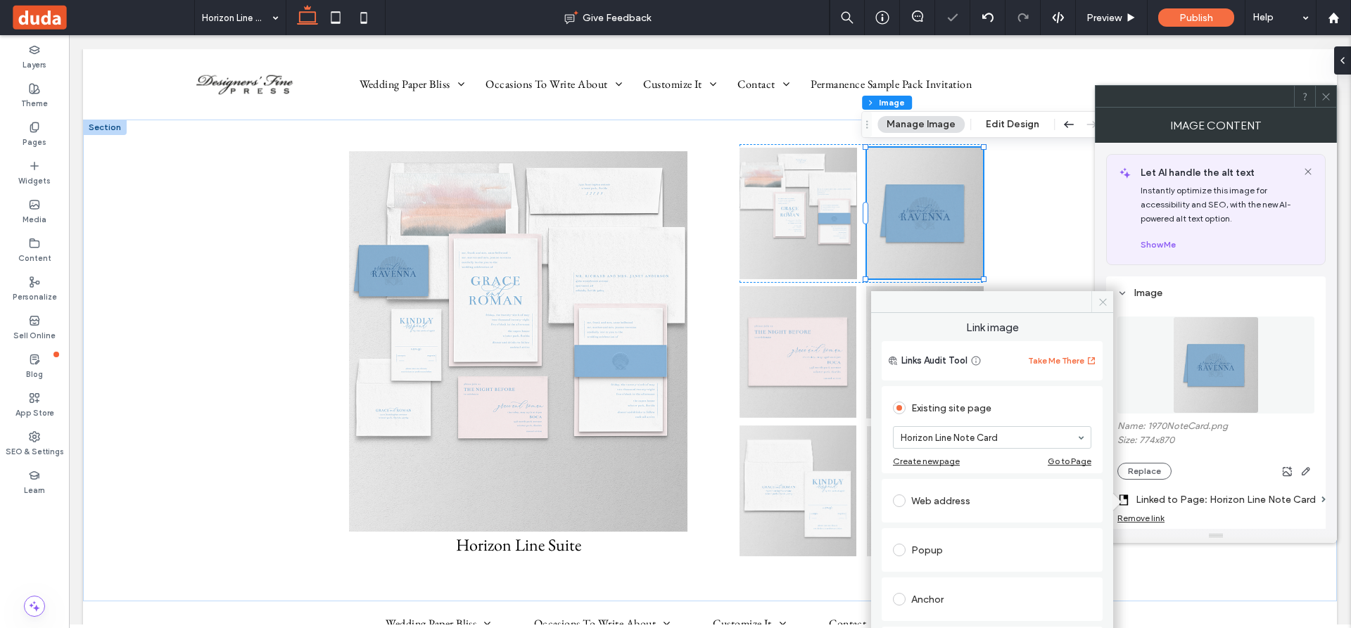
click at [1105, 301] on icon at bounding box center [1102, 302] width 11 height 11
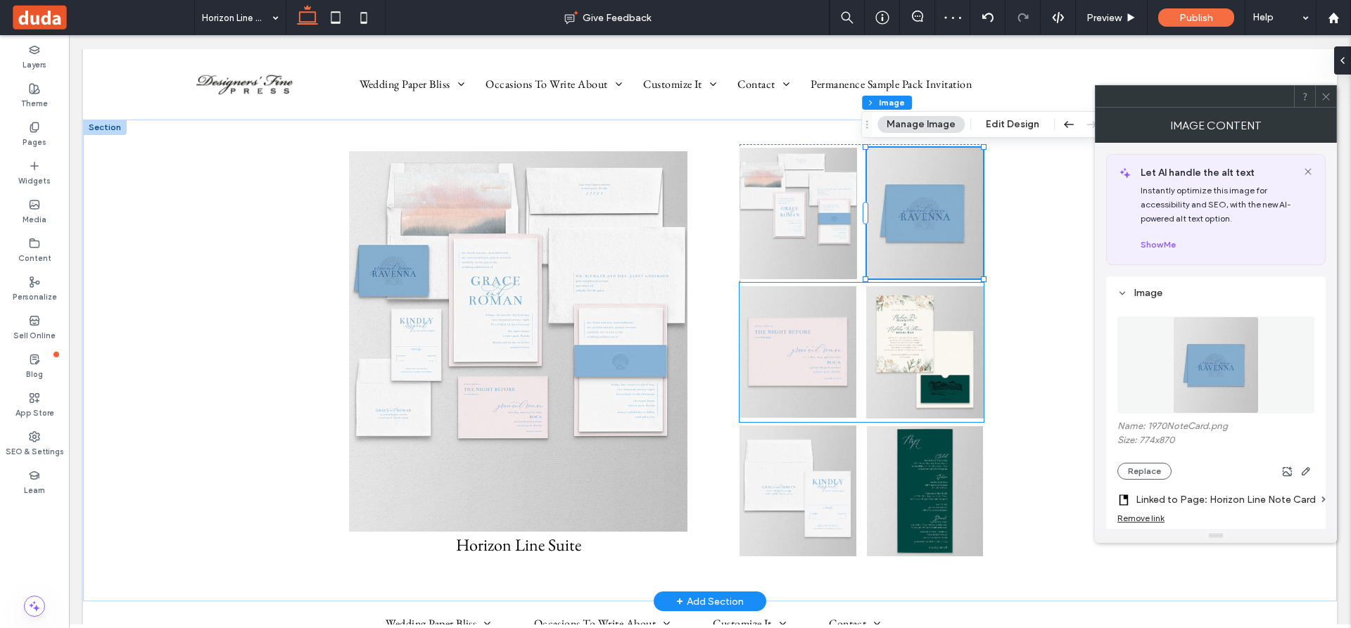
click at [921, 355] on img at bounding box center [924, 352] width 117 height 132
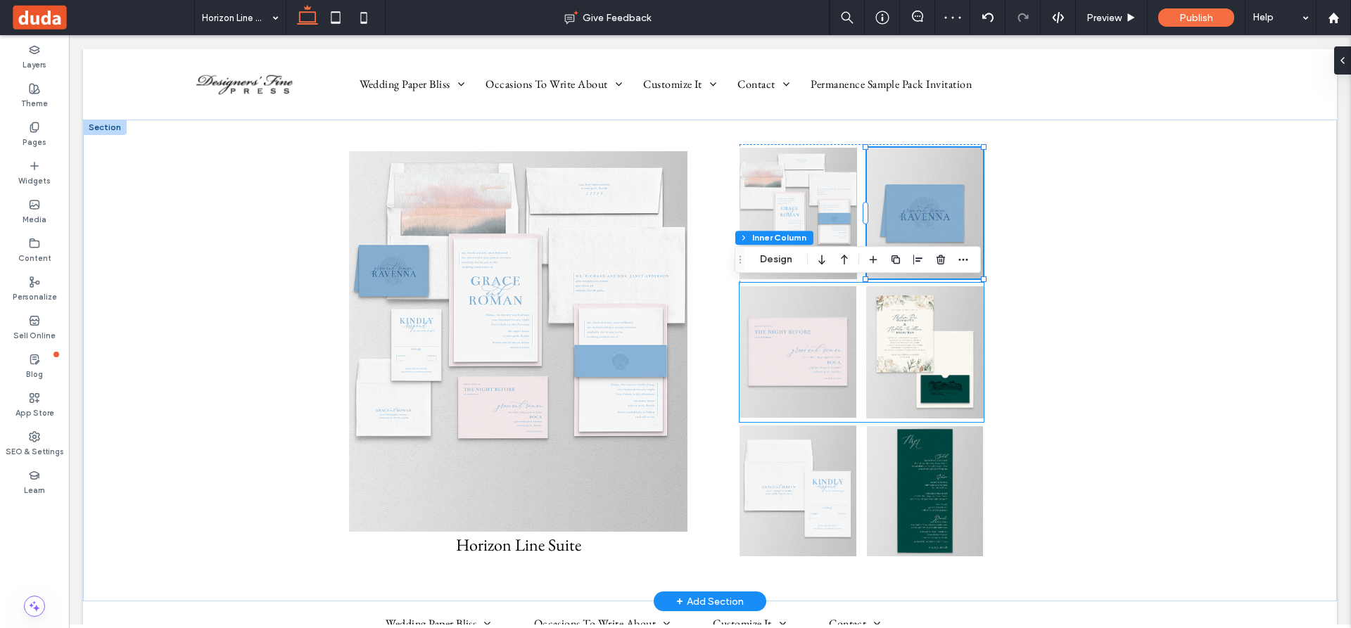
click at [921, 355] on img at bounding box center [924, 352] width 117 height 132
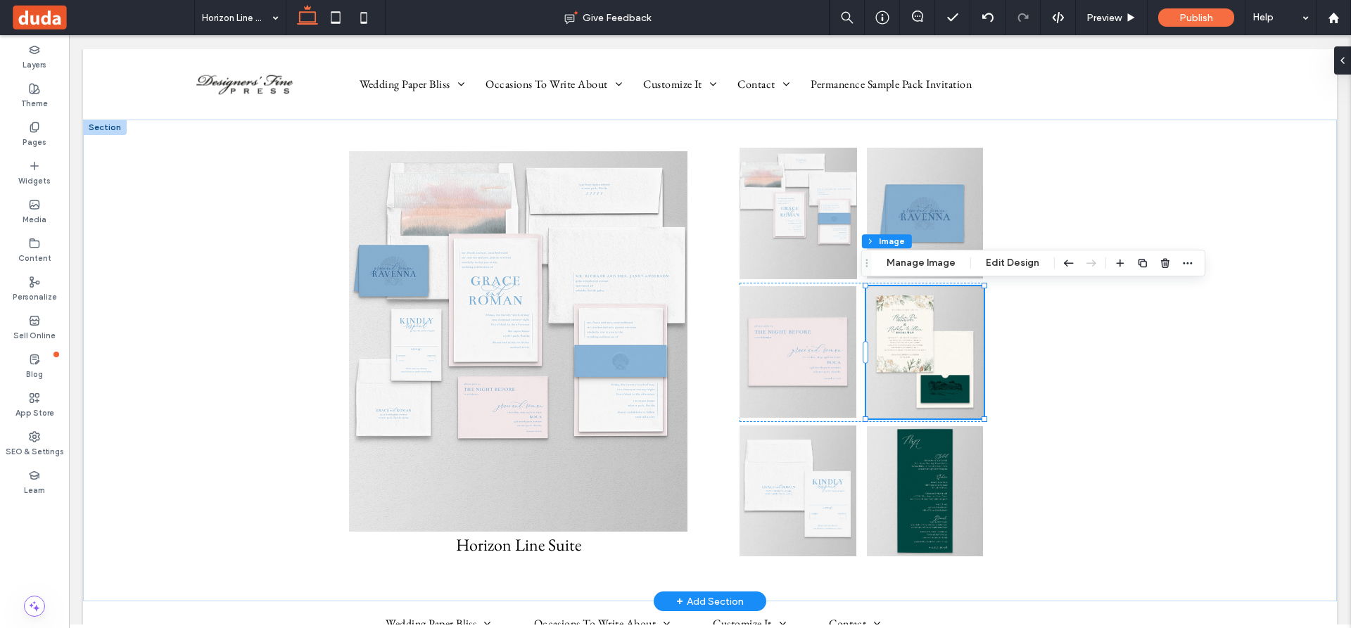
click at [917, 333] on img at bounding box center [924, 352] width 117 height 132
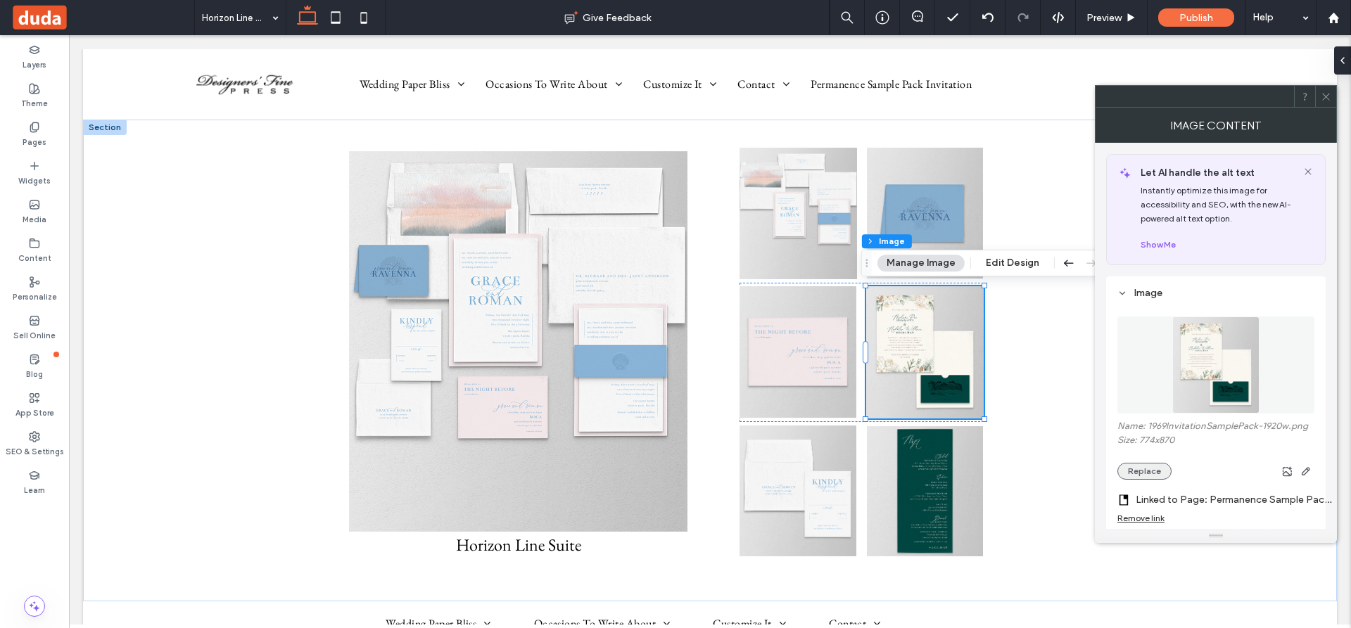
click at [1137, 469] on button "Replace" at bounding box center [1144, 471] width 54 height 17
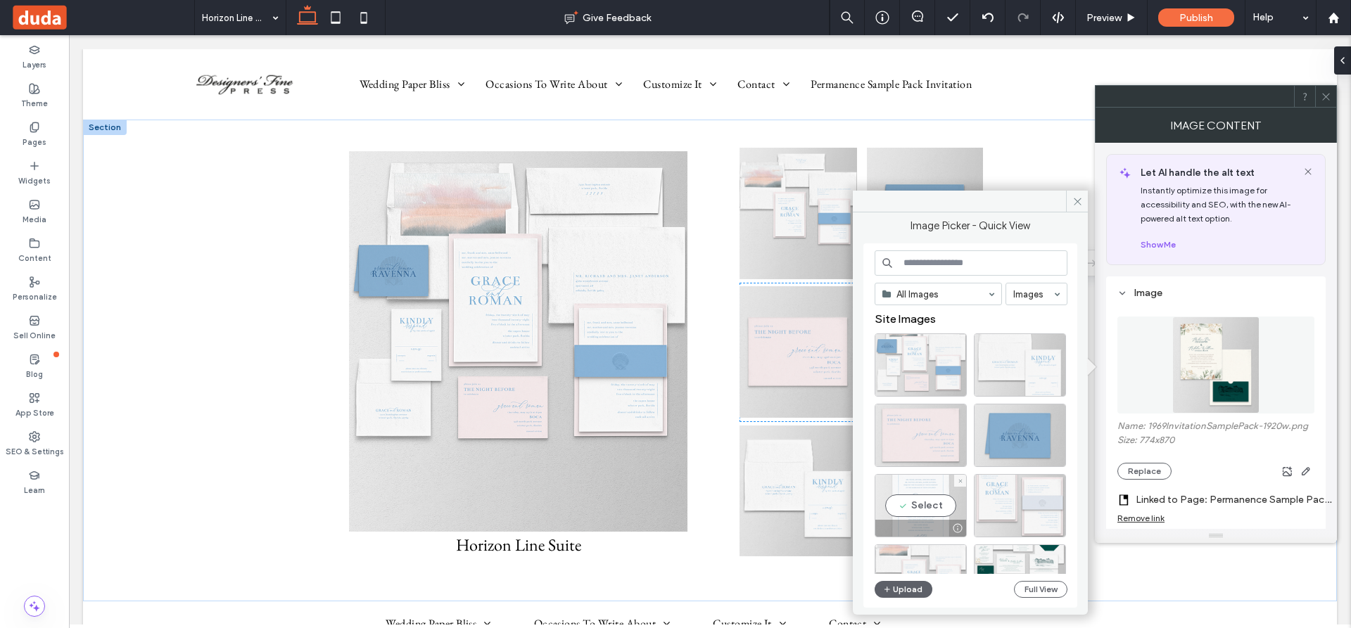
click at [921, 506] on div "Select" at bounding box center [920, 505] width 92 height 63
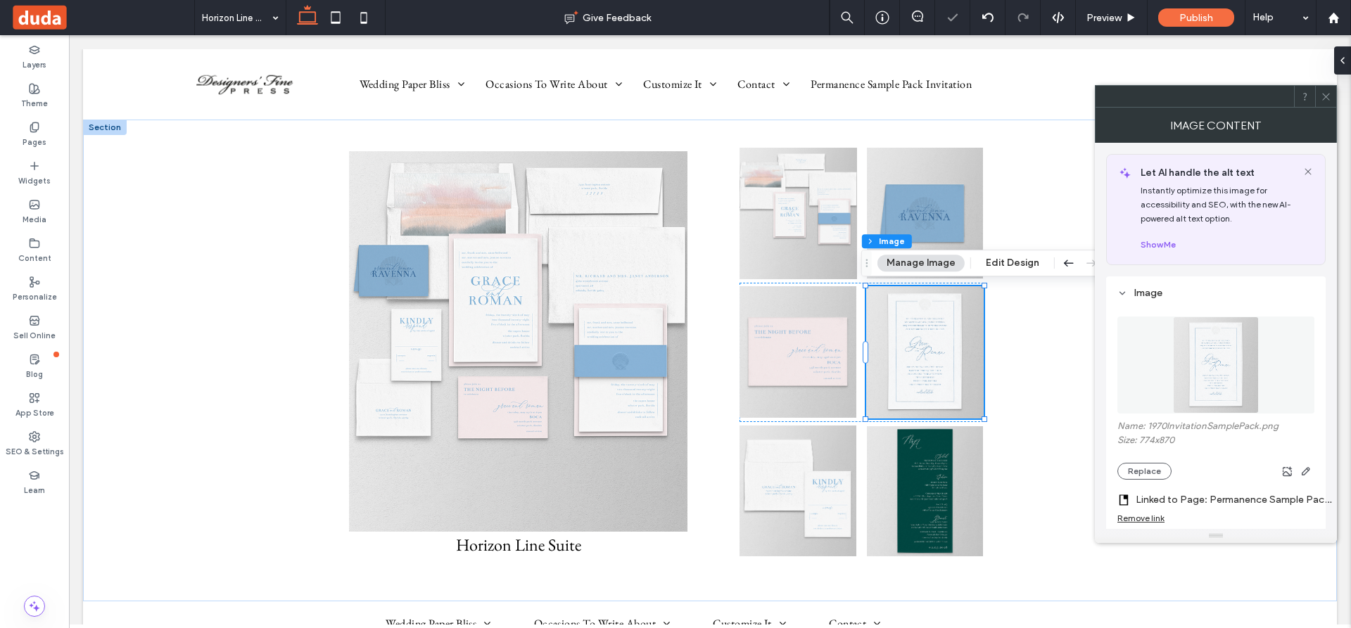
click at [1176, 496] on label "Linked to Page: Permanence Sample Pack Invitation" at bounding box center [1233, 500] width 197 height 26
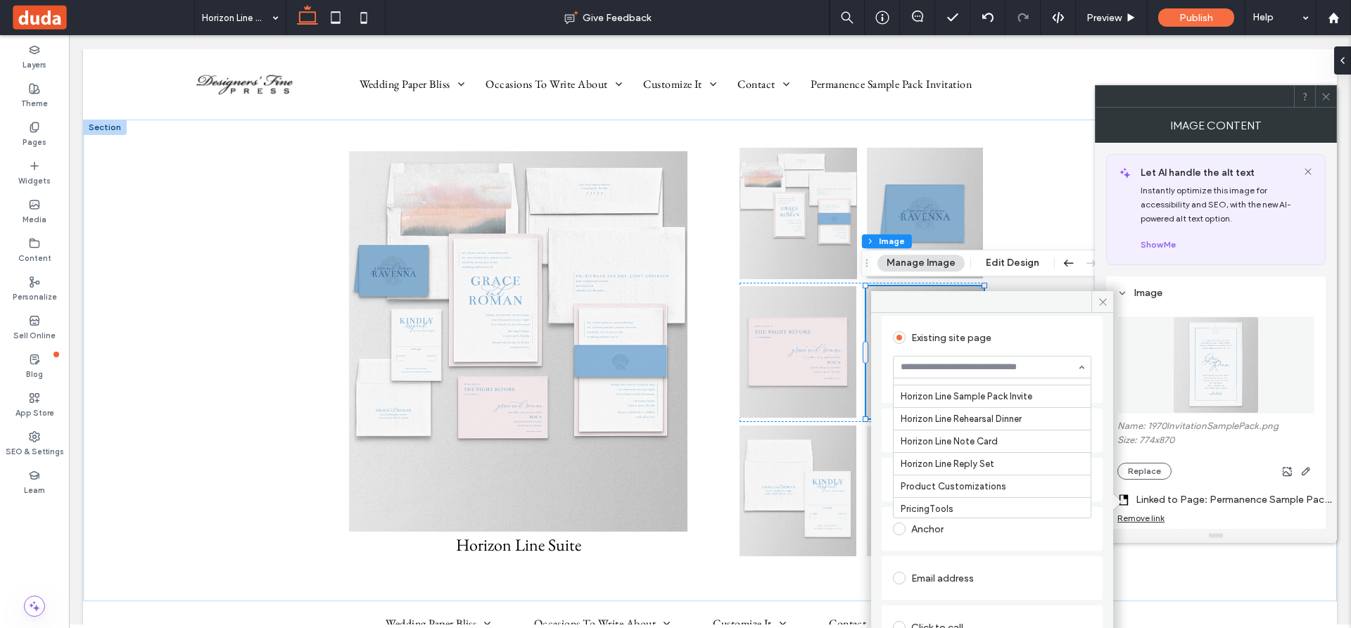
scroll to position [4044, 0]
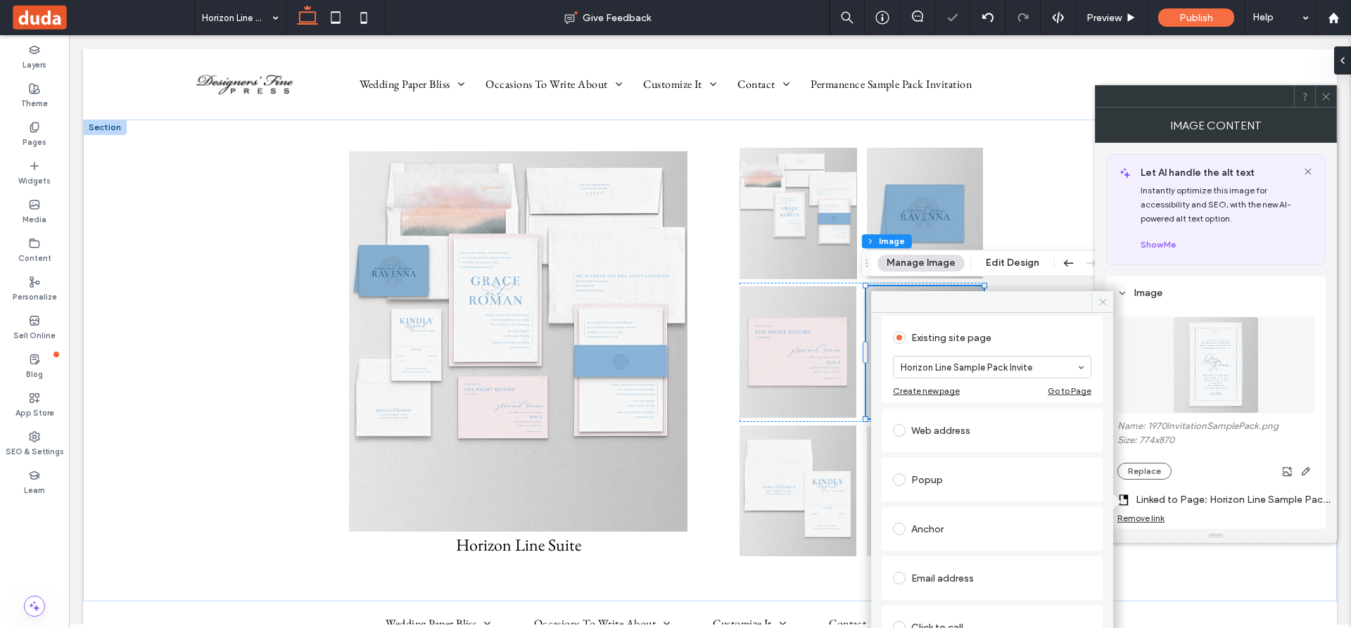
click at [1102, 300] on icon at bounding box center [1102, 302] width 11 height 11
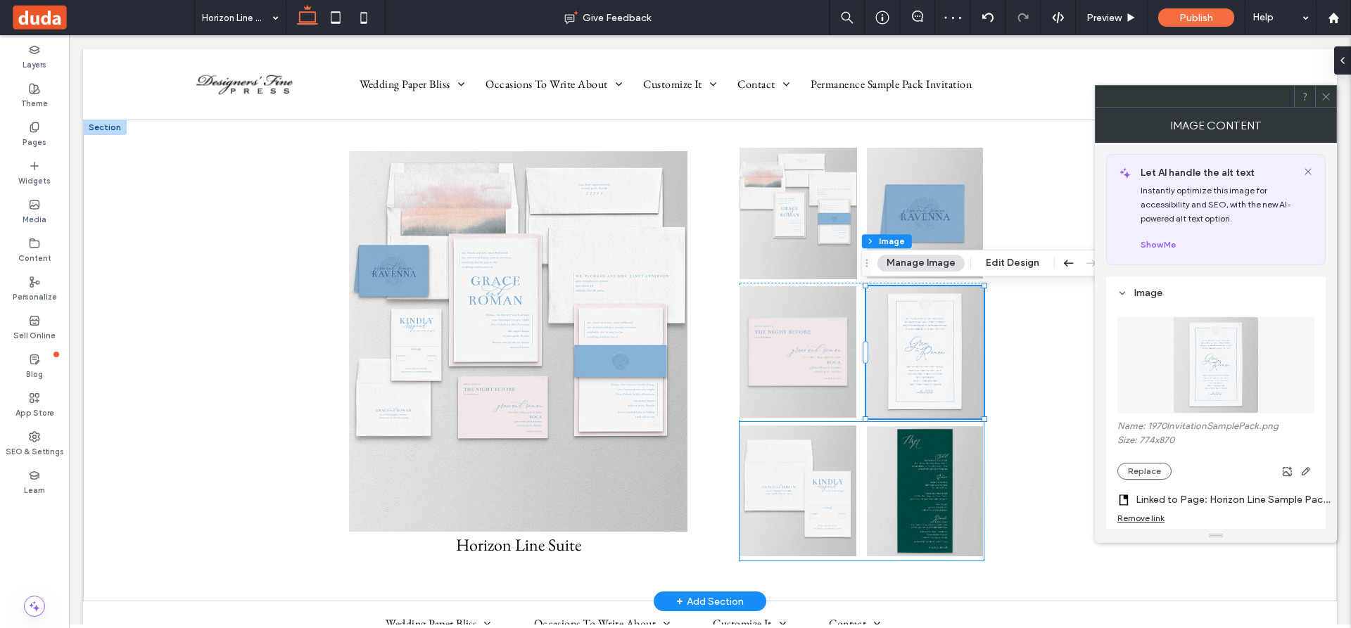
click at [920, 501] on img at bounding box center [925, 491] width 116 height 130
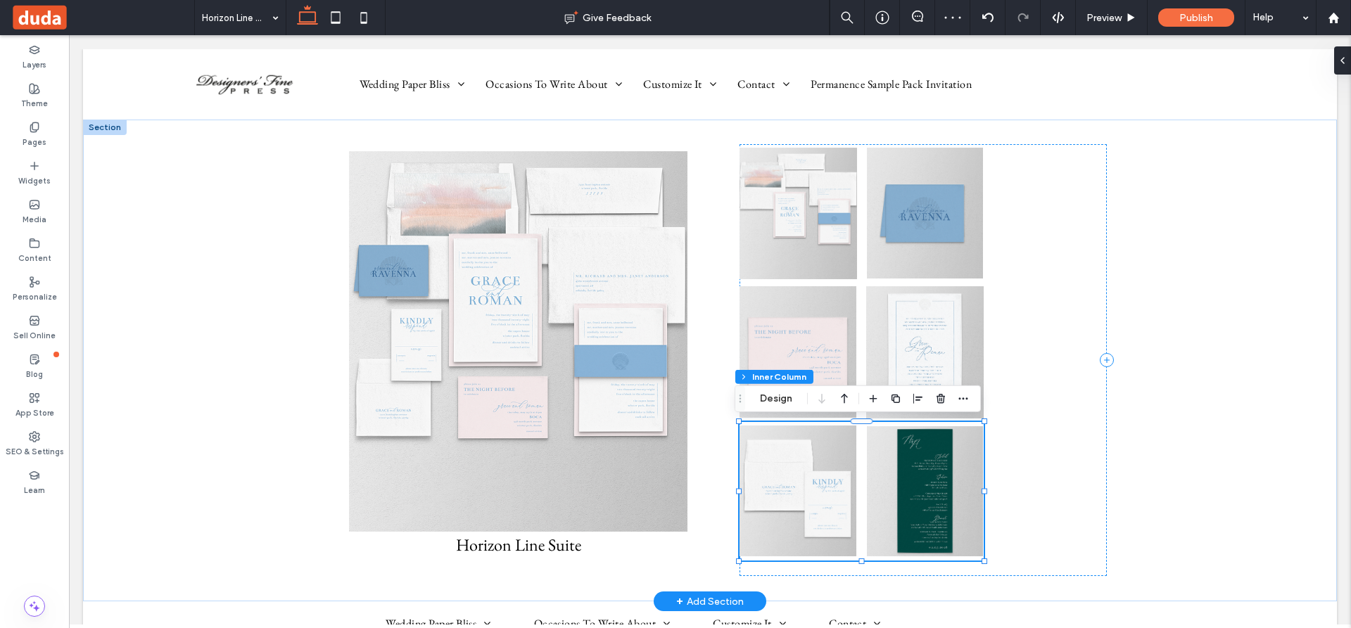
click at [920, 501] on img at bounding box center [925, 491] width 116 height 130
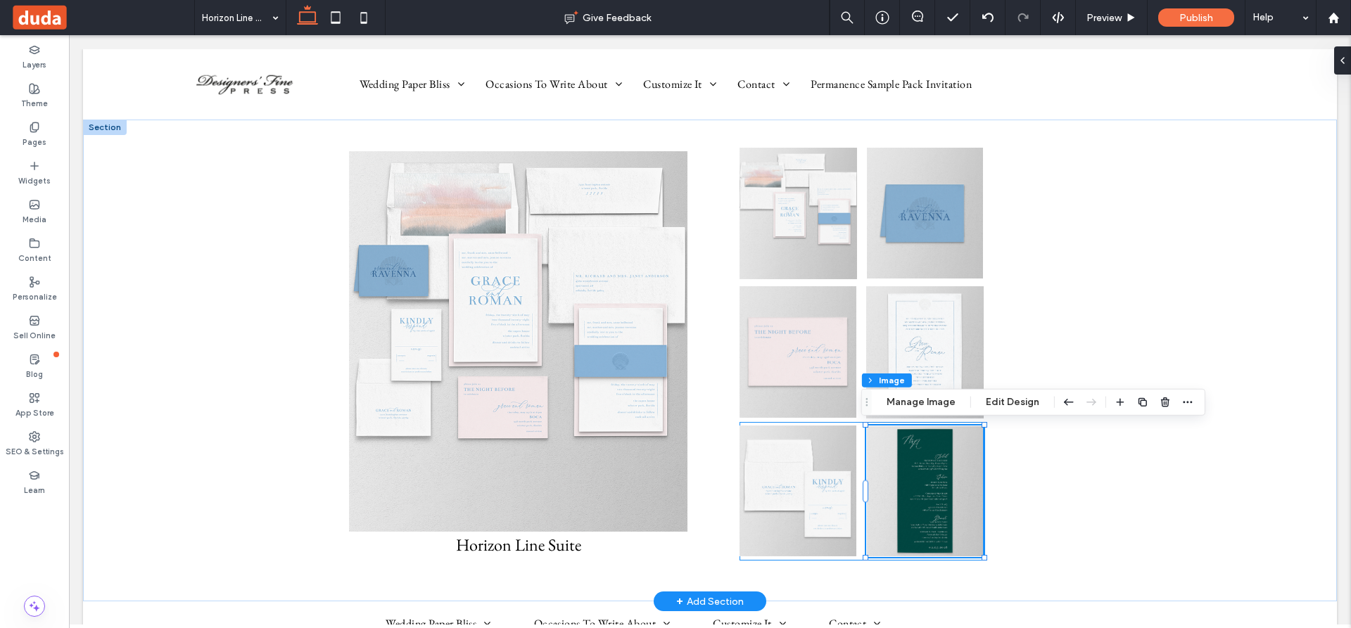
click at [929, 453] on img at bounding box center [925, 491] width 116 height 130
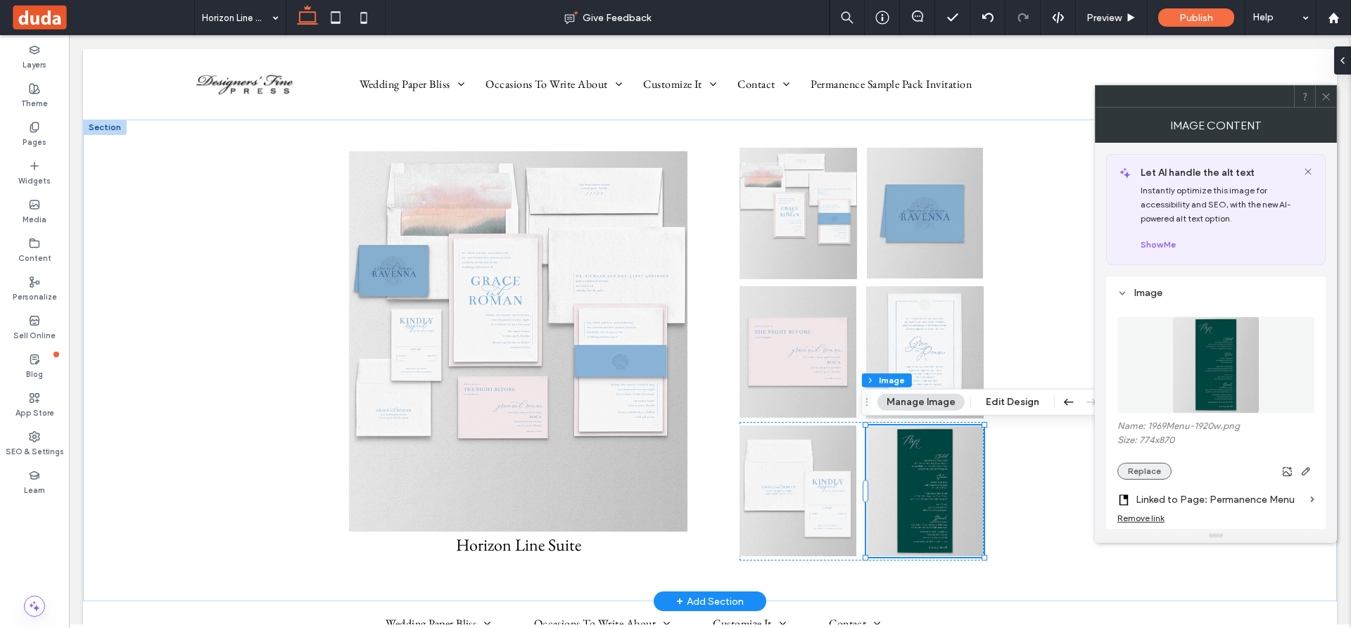
click at [1142, 469] on button "Replace" at bounding box center [1144, 471] width 54 height 17
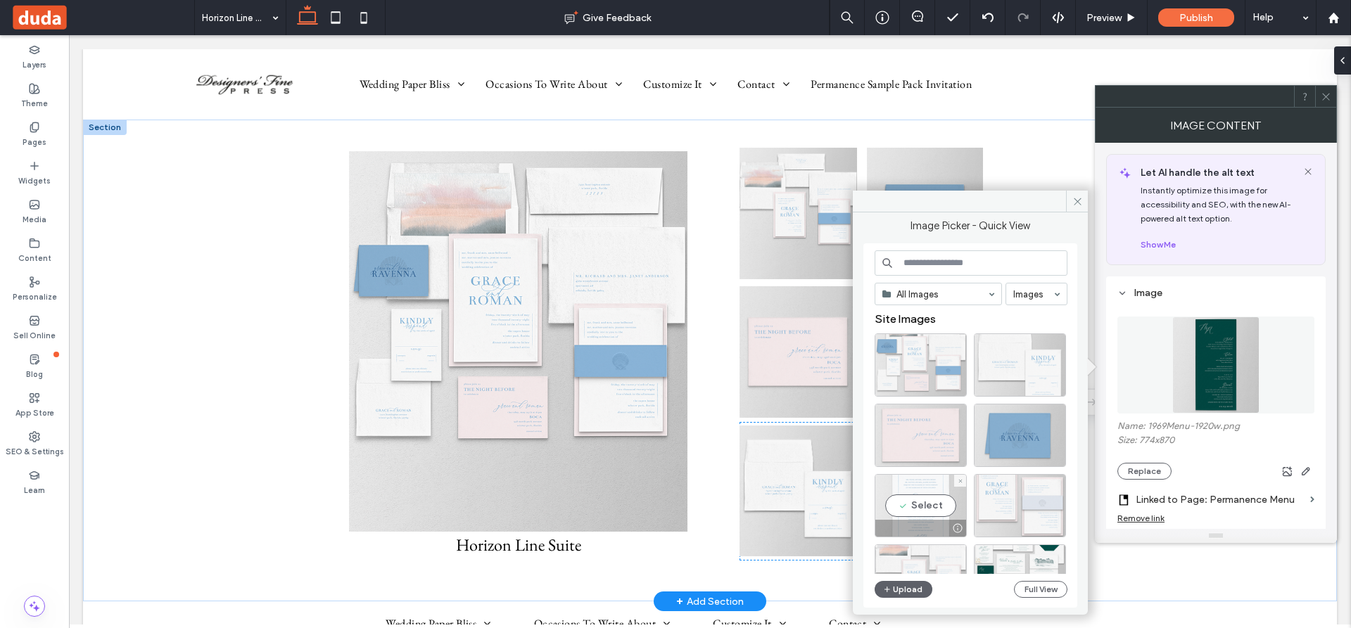
scroll to position [70, 0]
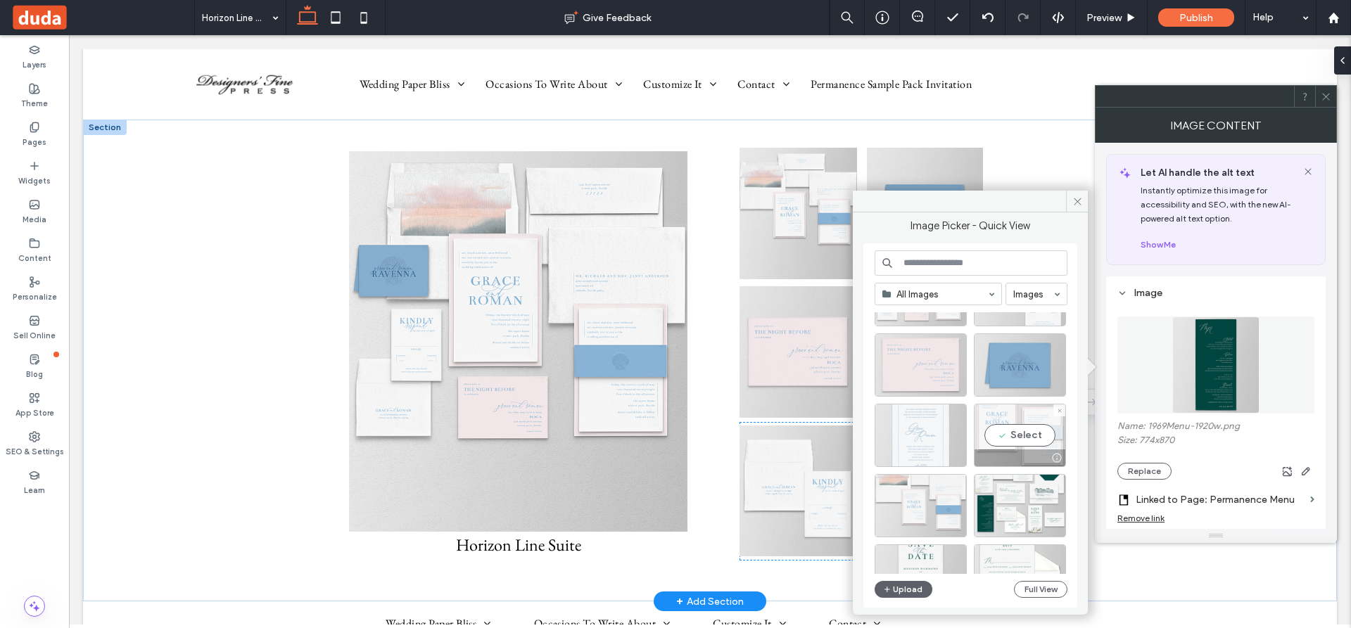
click at [1017, 431] on div "Select" at bounding box center [1020, 435] width 92 height 63
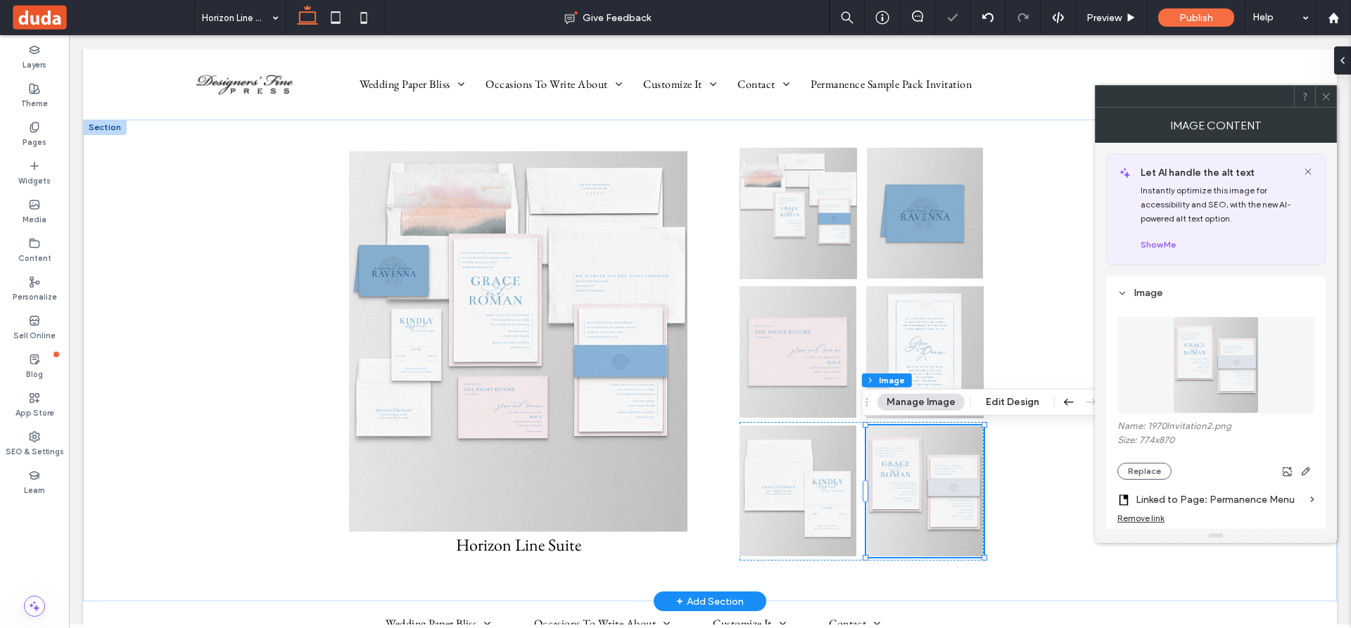
click at [1209, 497] on label "Linked to Page: Permanence Menu" at bounding box center [1219, 500] width 169 height 26
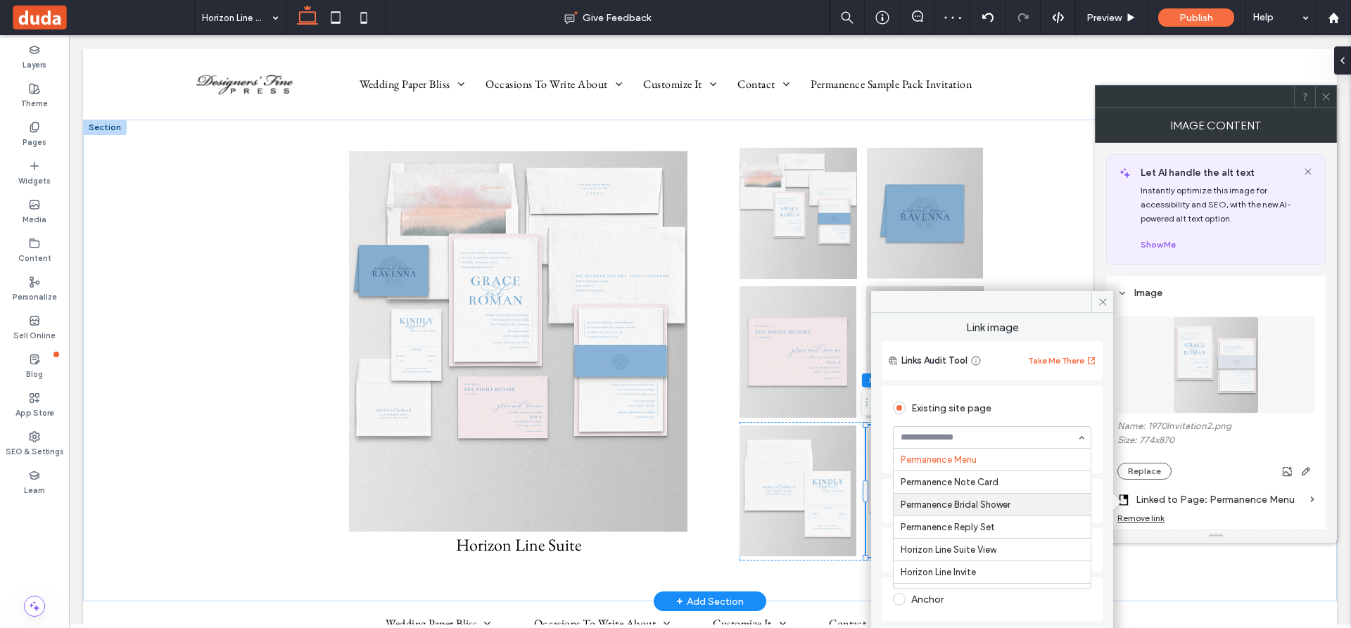
scroll to position [4010, 0]
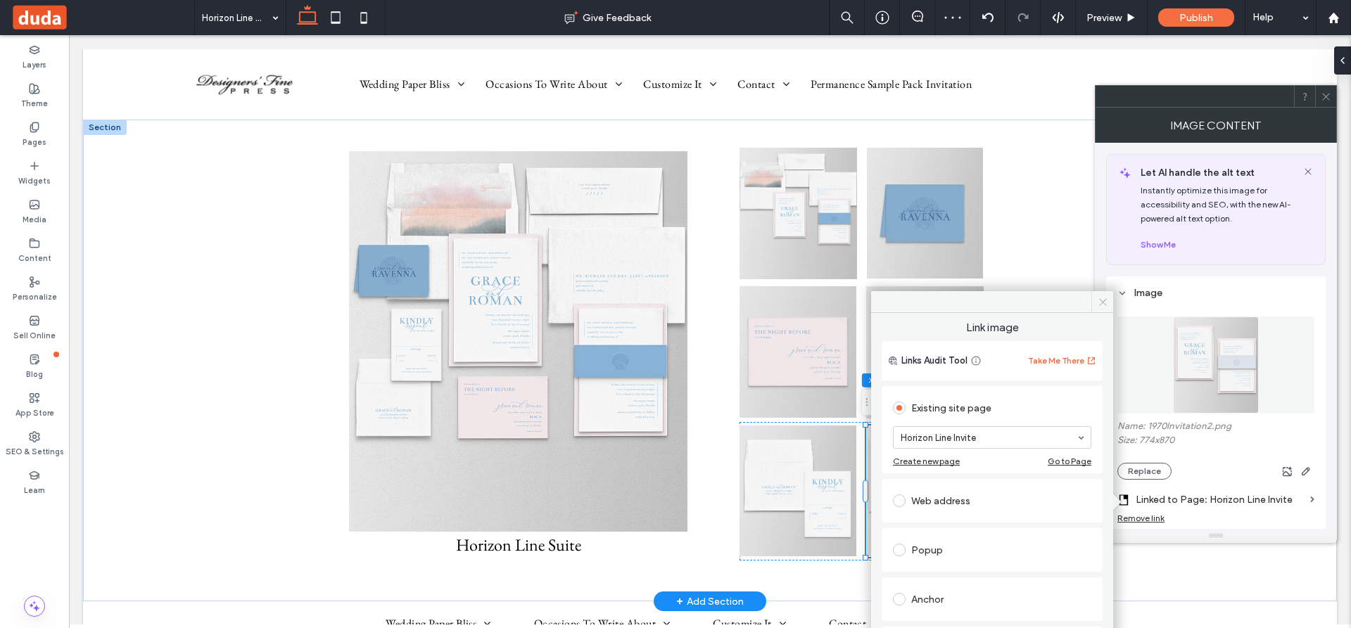
click at [1102, 299] on icon at bounding box center [1102, 302] width 11 height 11
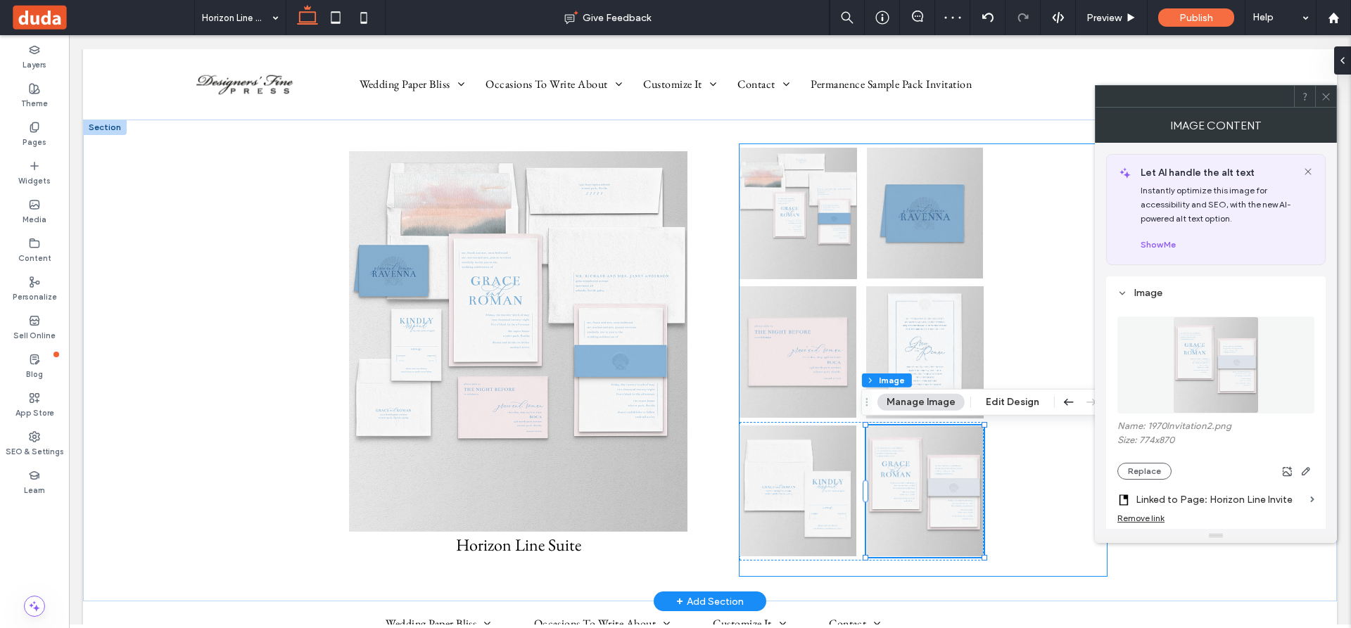
click at [998, 317] on div at bounding box center [922, 360] width 367 height 432
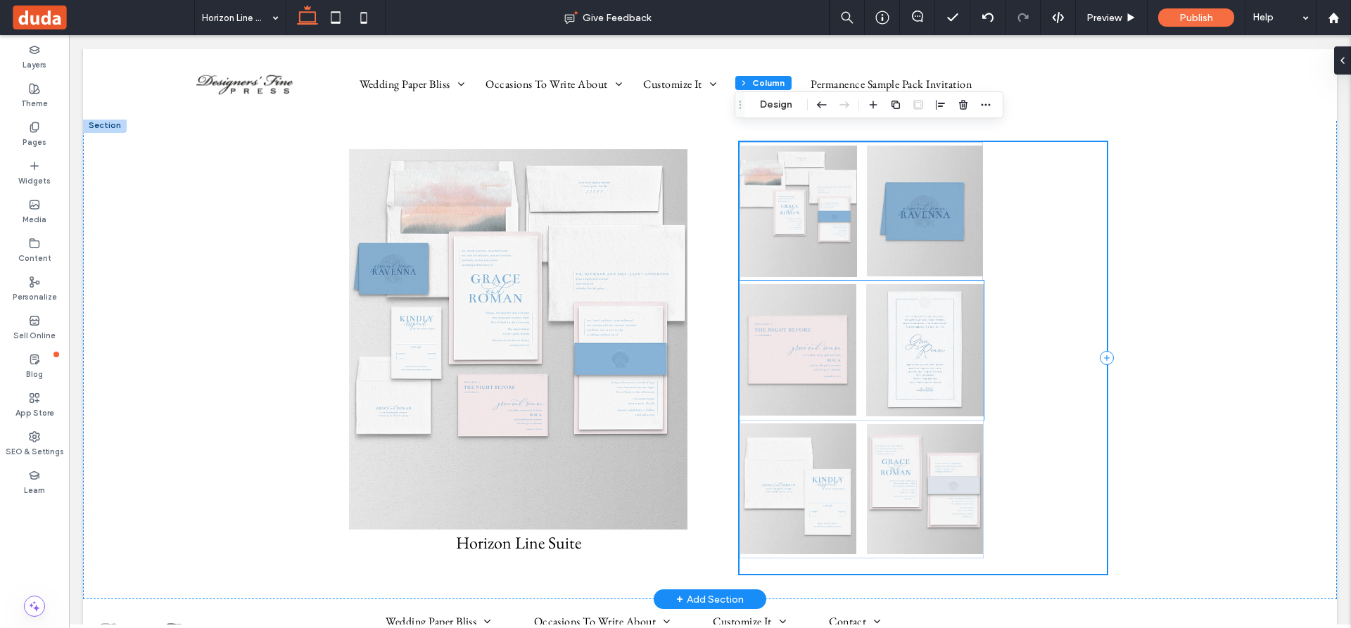
scroll to position [0, 0]
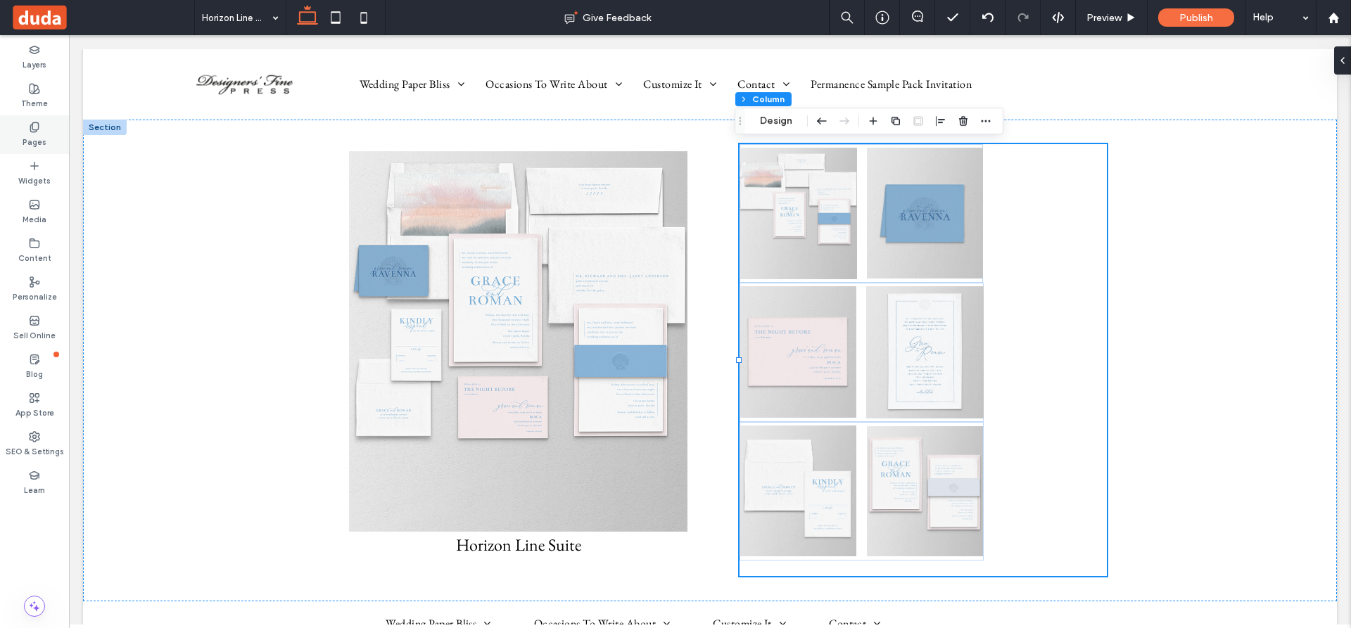
click at [32, 127] on use at bounding box center [34, 126] width 8 height 9
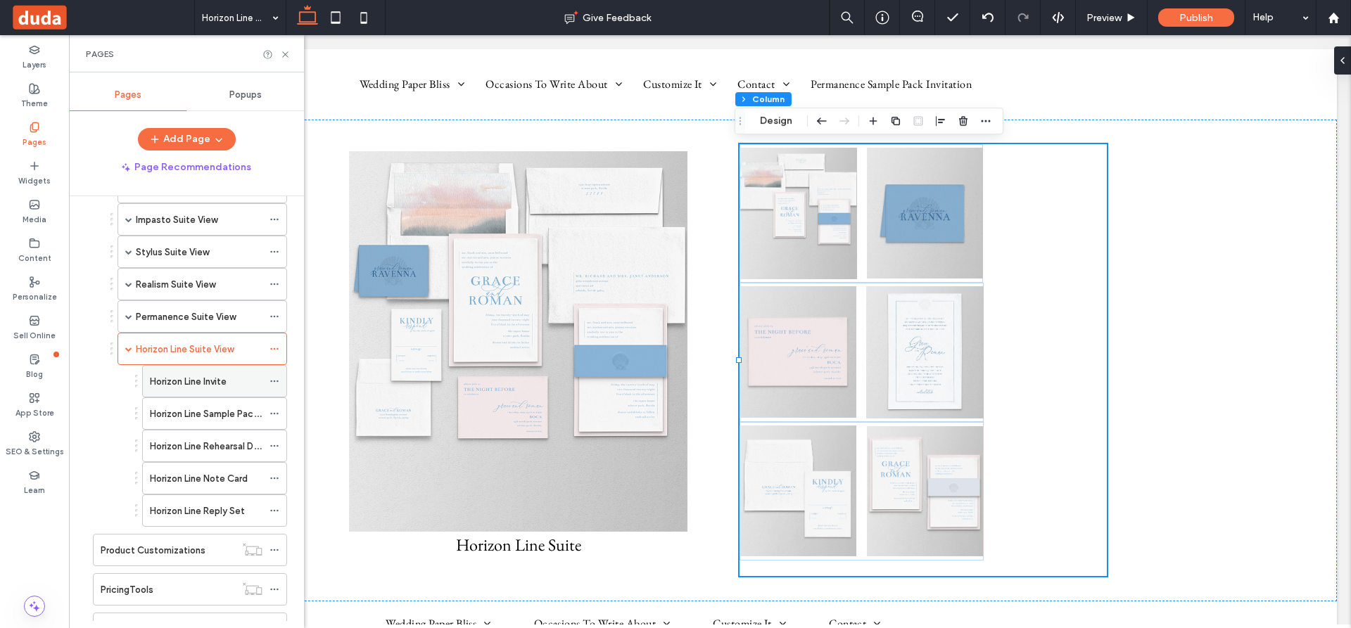
scroll to position [703, 0]
click at [207, 377] on label "Horizon Line Invite" at bounding box center [188, 377] width 77 height 25
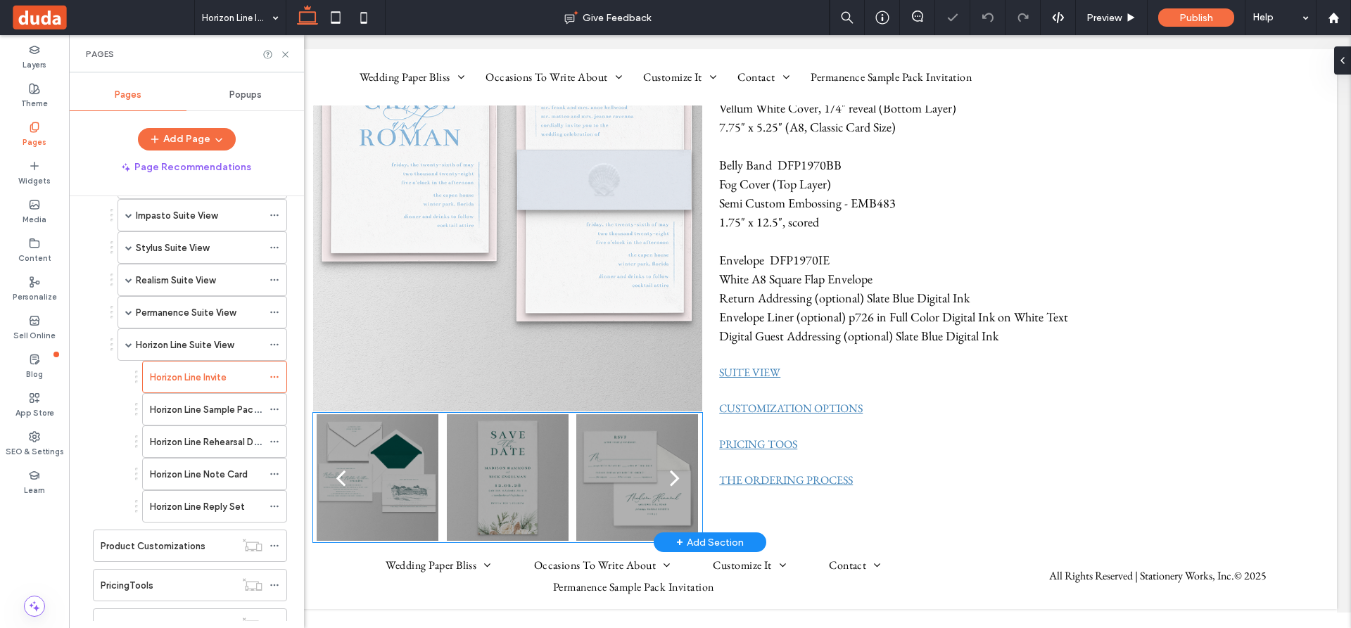
scroll to position [281, 0]
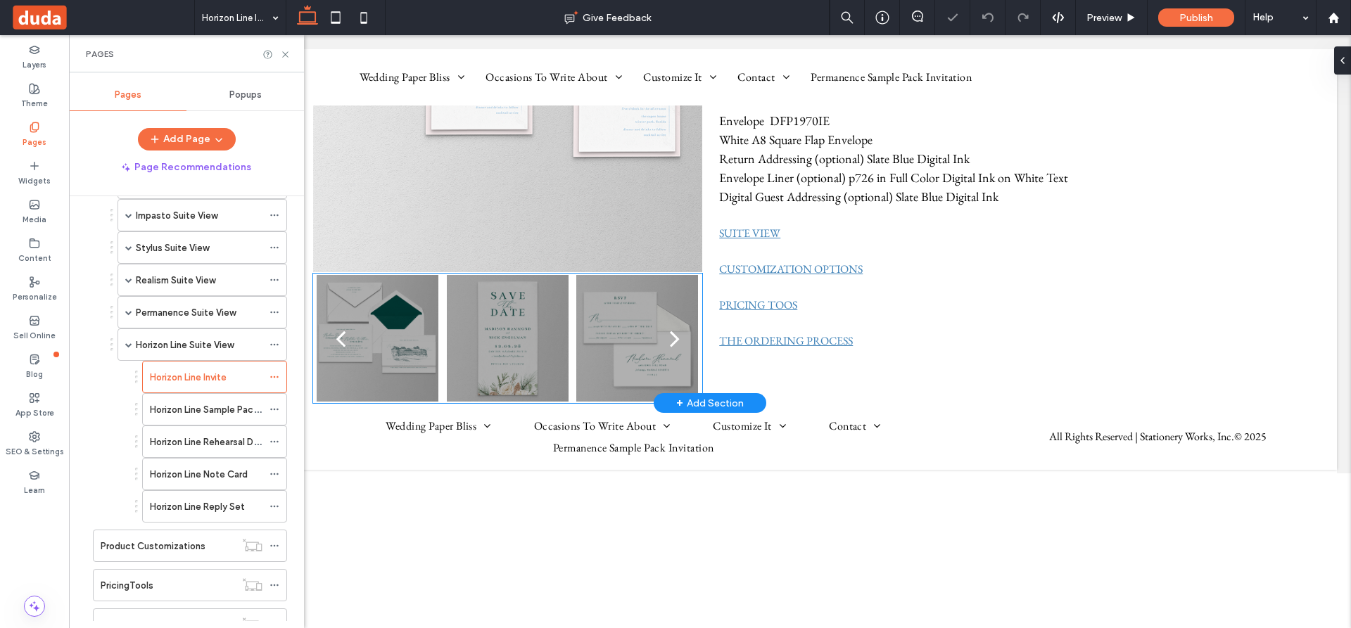
click at [481, 341] on div at bounding box center [508, 347] width 122 height 60
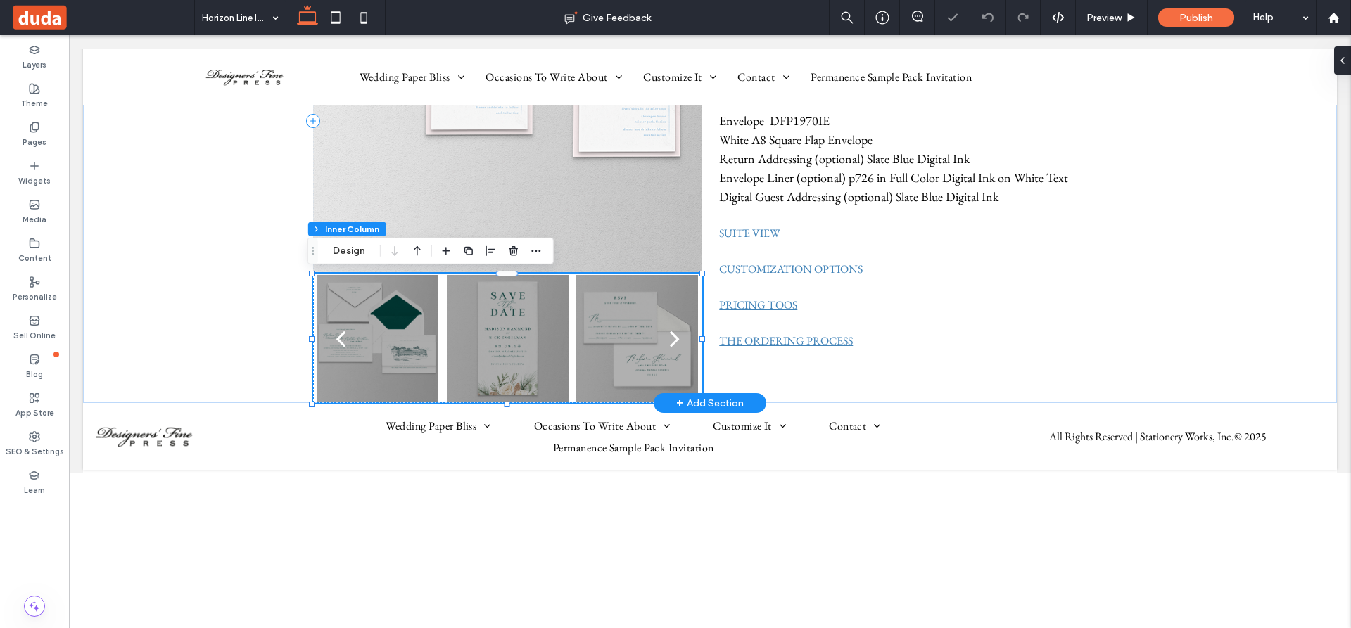
click at [481, 341] on div at bounding box center [508, 347] width 122 height 60
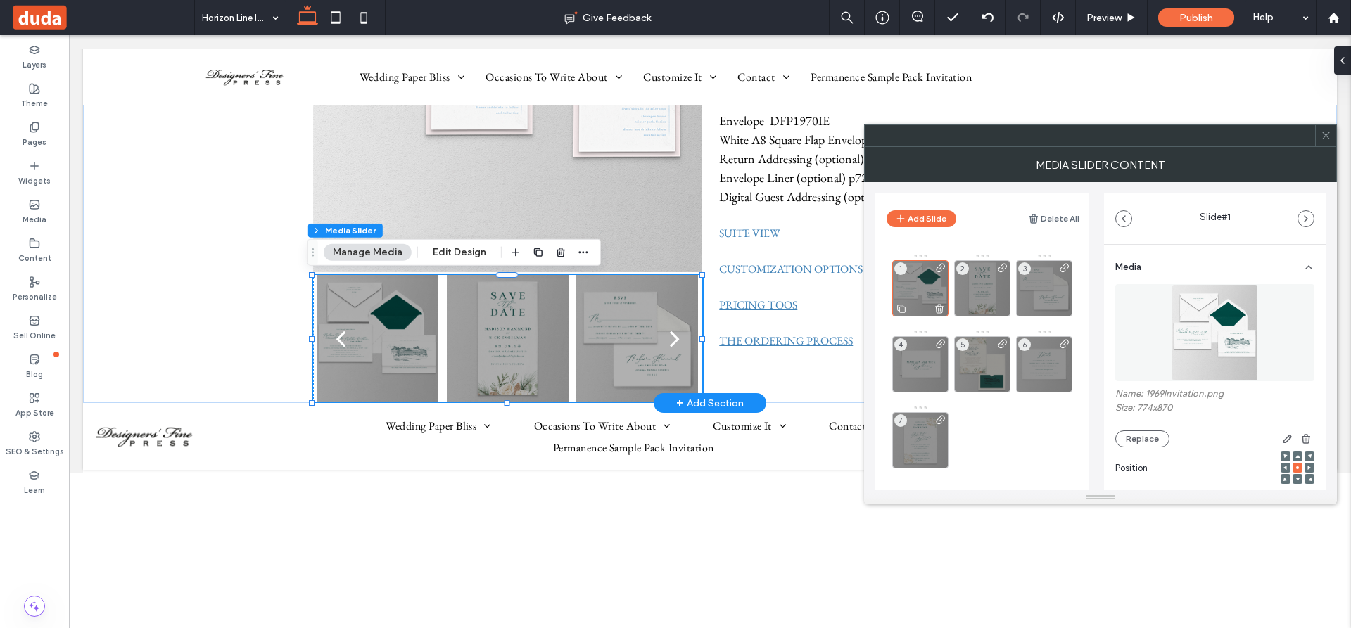
click at [920, 286] on div "1" at bounding box center [920, 288] width 56 height 56
click at [919, 286] on div "1" at bounding box center [920, 288] width 56 height 56
click at [1149, 434] on button "Replace" at bounding box center [1142, 439] width 54 height 17
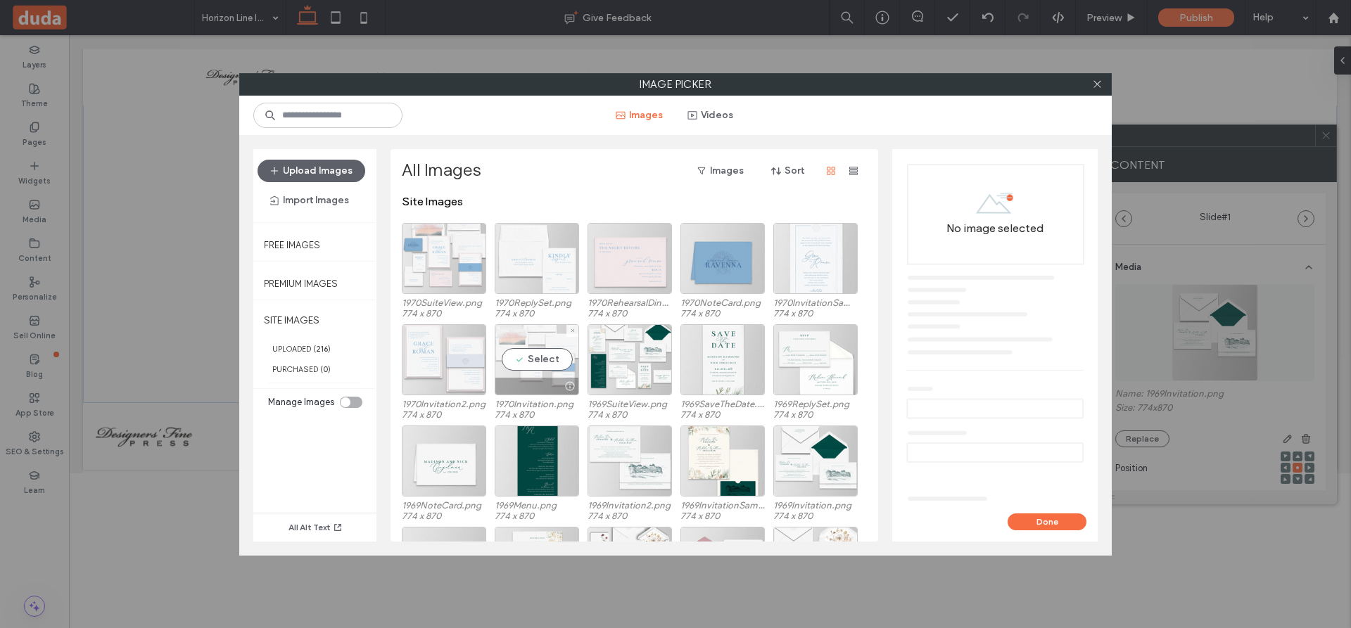
click at [552, 363] on div "Select" at bounding box center [537, 359] width 84 height 71
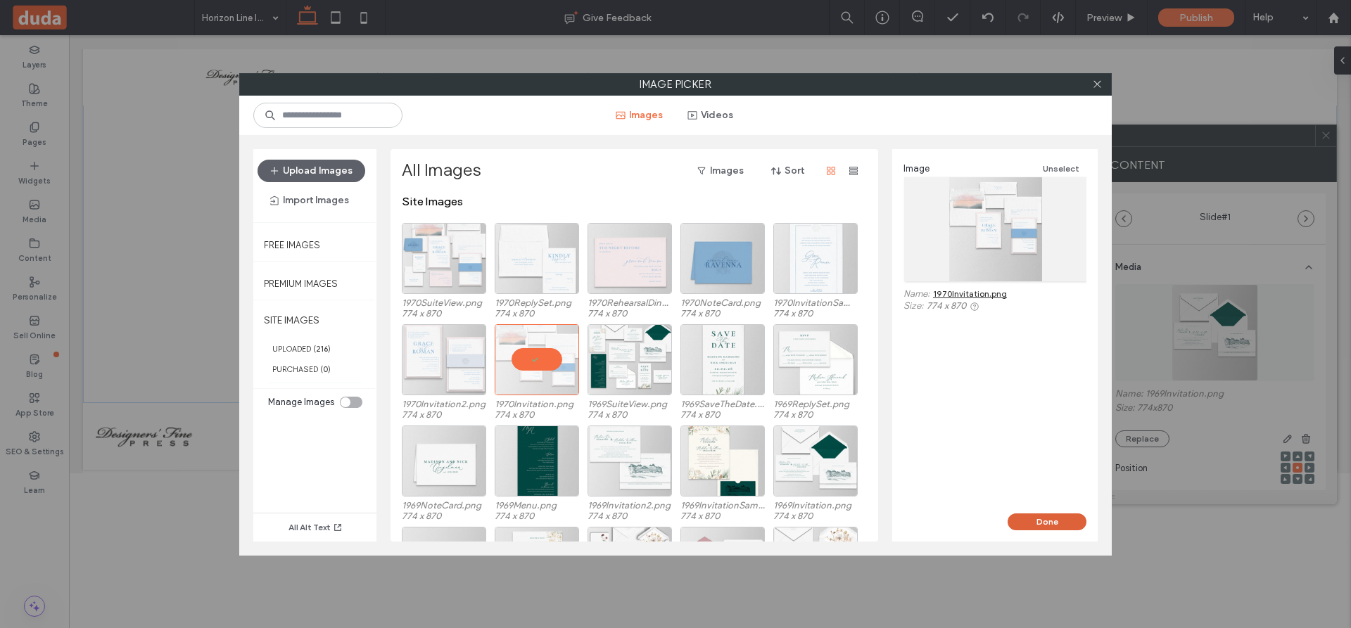
drag, startPoint x: 1042, startPoint y: 519, endPoint x: 976, endPoint y: 471, distance: 81.0
click at [1042, 519] on button "Done" at bounding box center [1046, 522] width 79 height 17
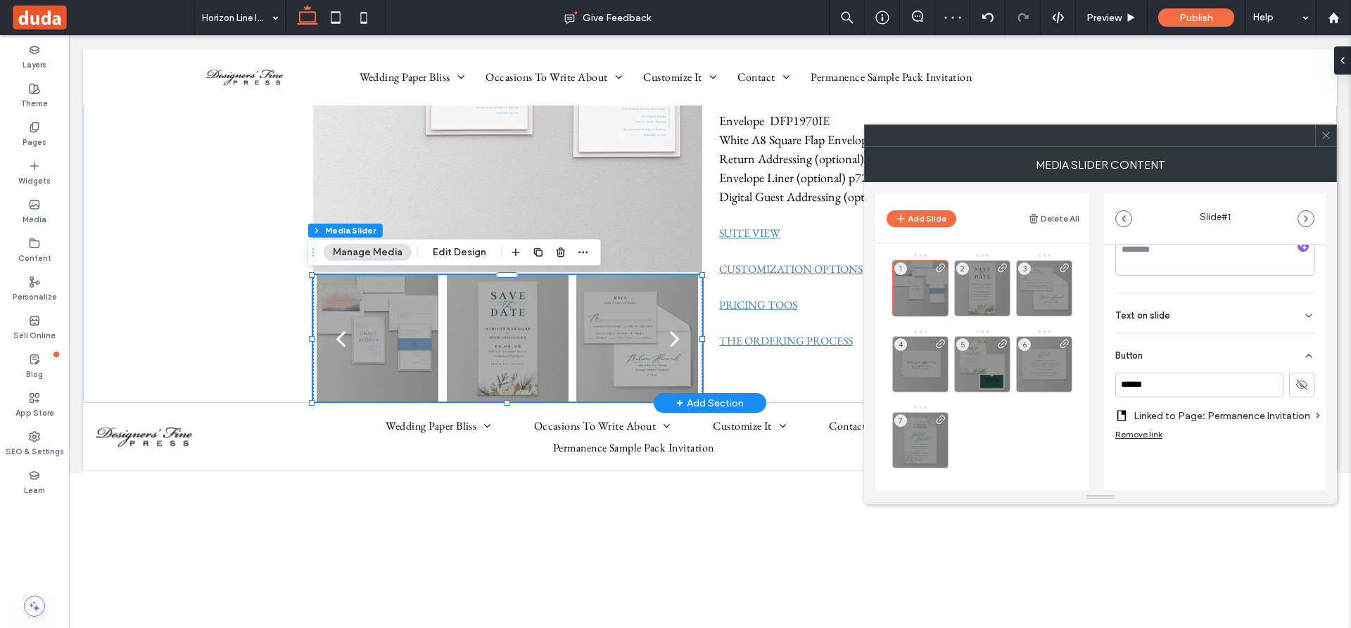
scroll to position [283, 0]
click at [1221, 415] on label "Linked to Page: Permanence Invitation" at bounding box center [1221, 415] width 177 height 26
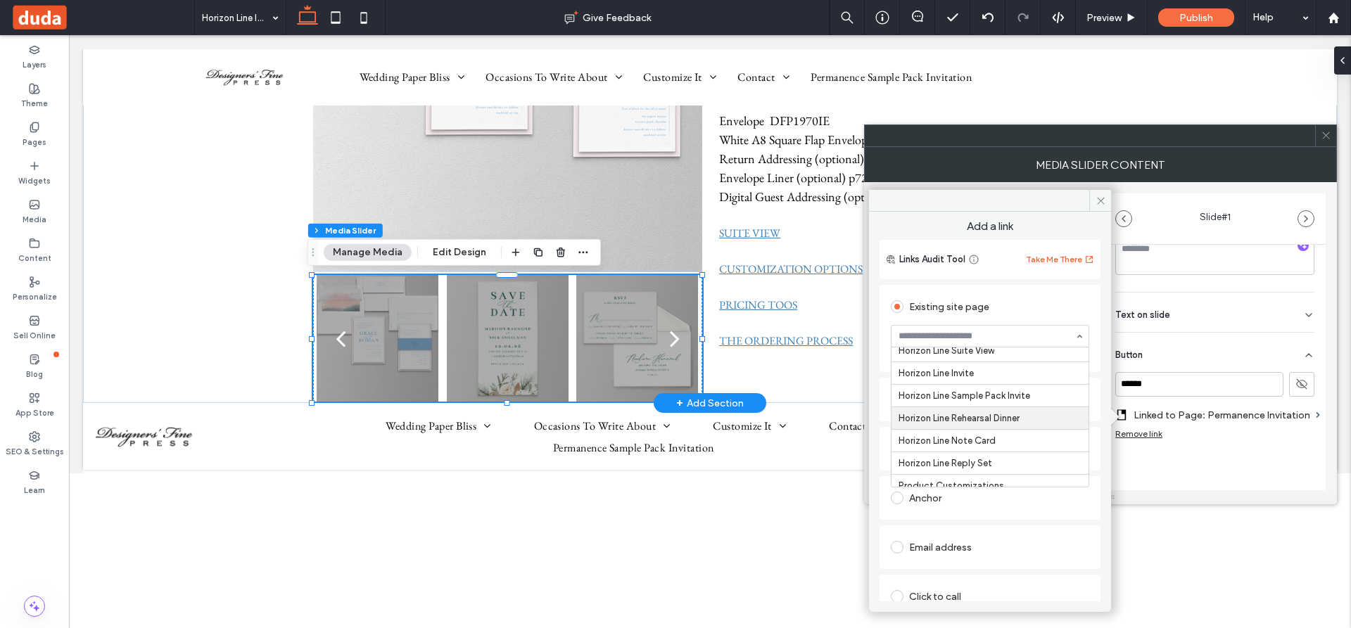
scroll to position [4013, 0]
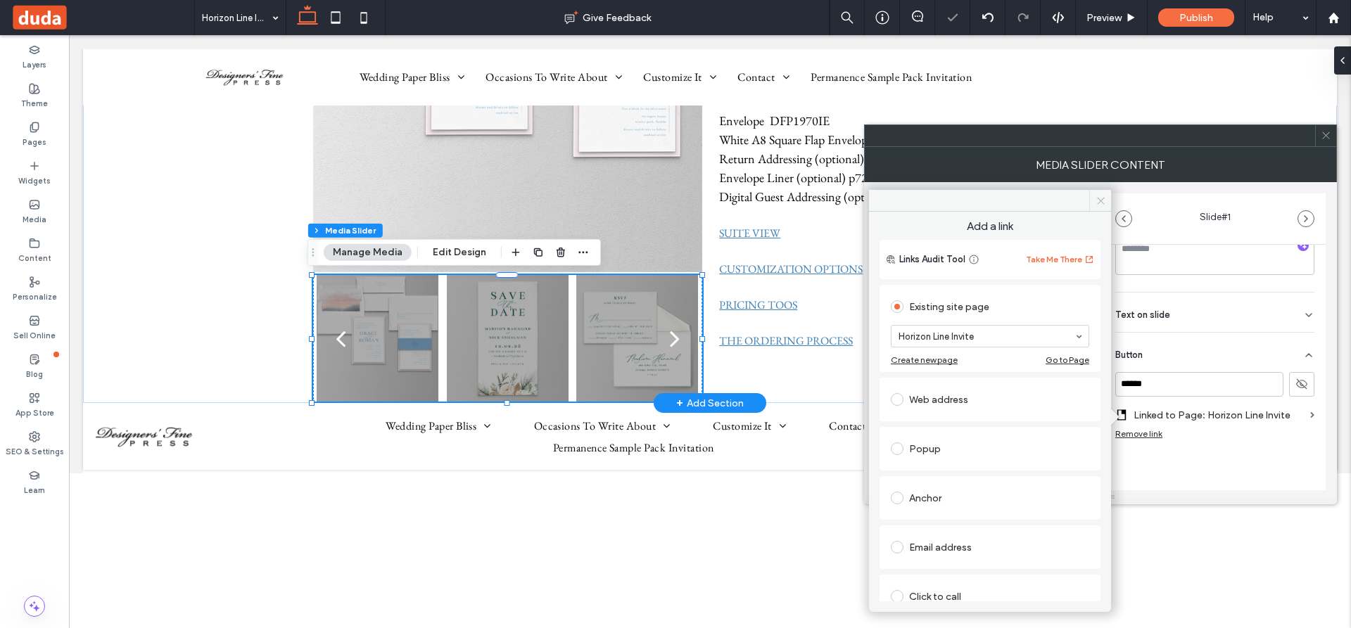
click at [1100, 198] on icon at bounding box center [1100, 201] width 11 height 11
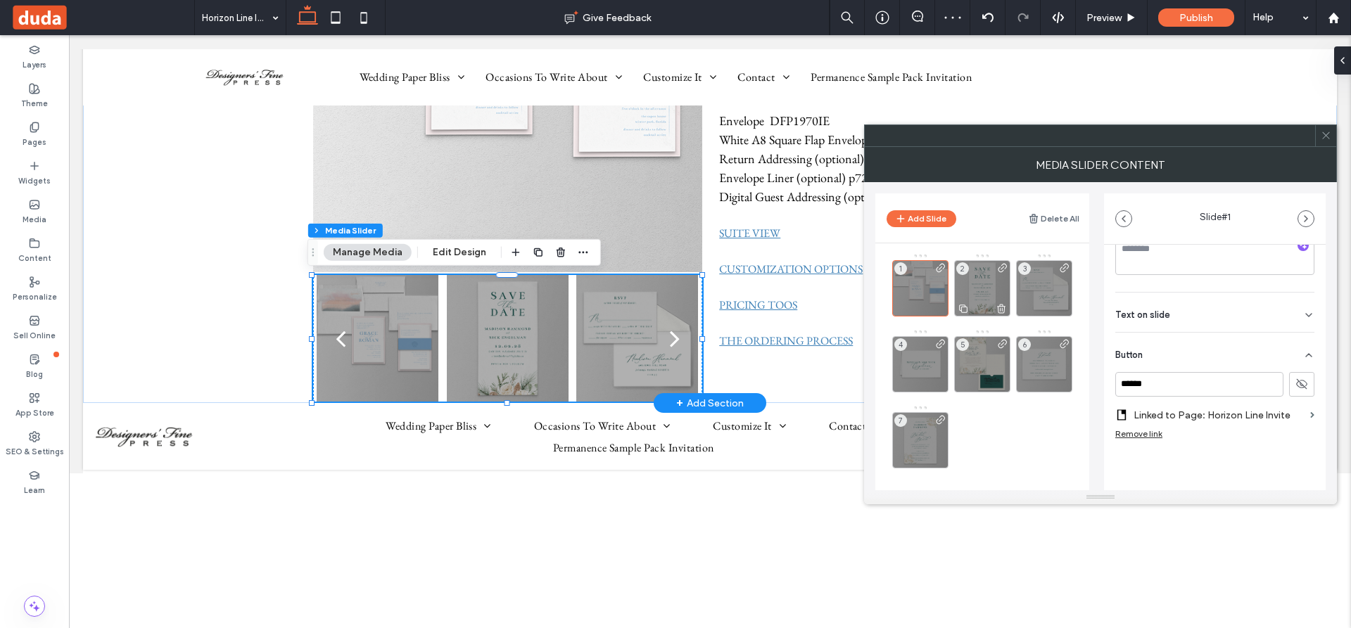
click at [986, 291] on div "2" at bounding box center [982, 288] width 56 height 56
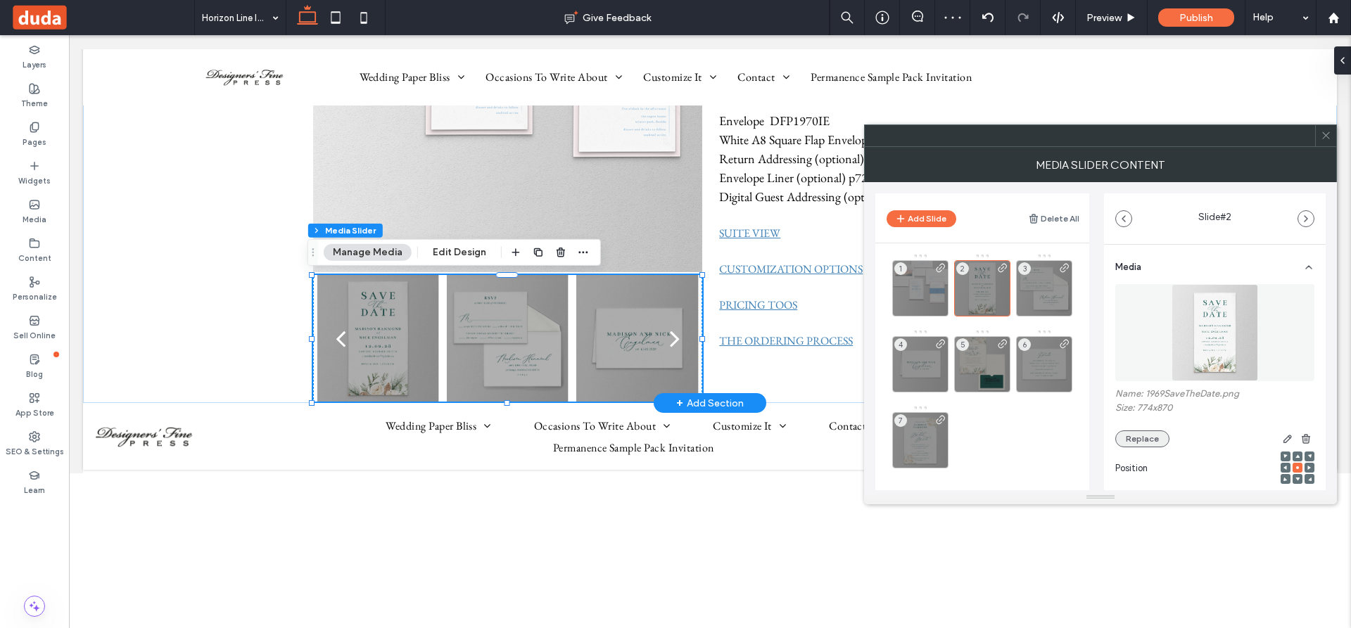
click at [1153, 437] on button "Replace" at bounding box center [1142, 439] width 54 height 17
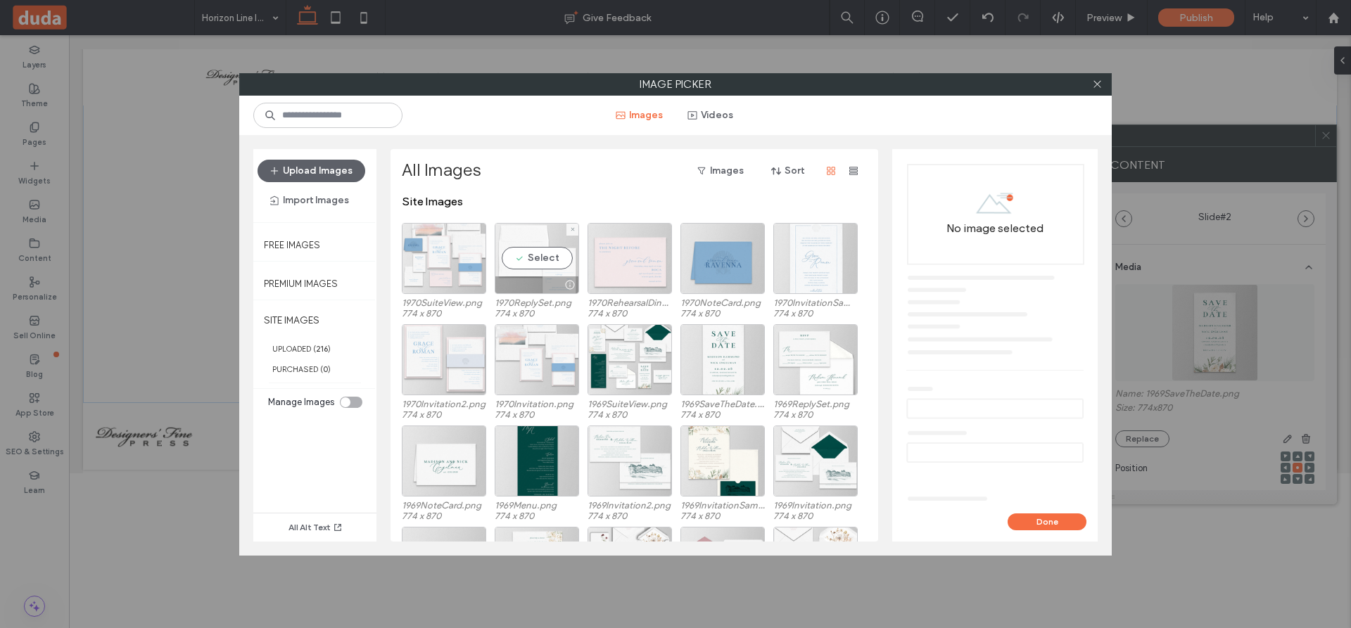
click at [545, 264] on div "Select" at bounding box center [537, 258] width 84 height 71
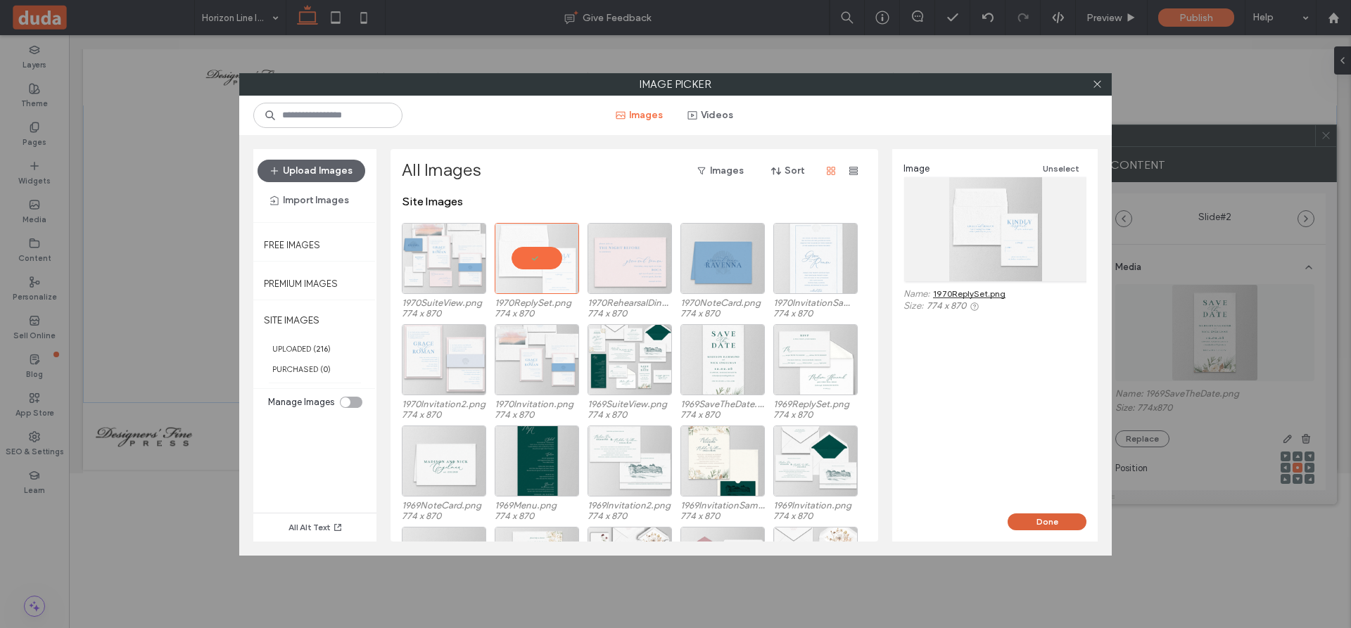
click at [1050, 519] on button "Done" at bounding box center [1046, 522] width 79 height 17
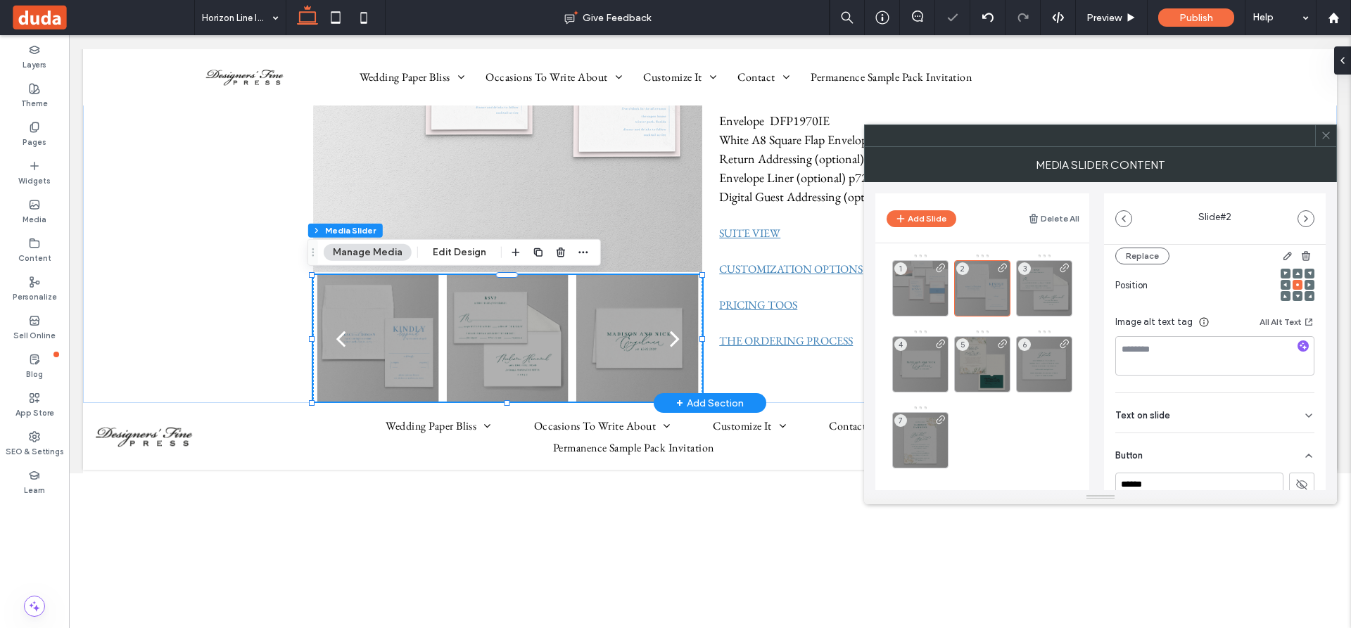
scroll to position [294, 0]
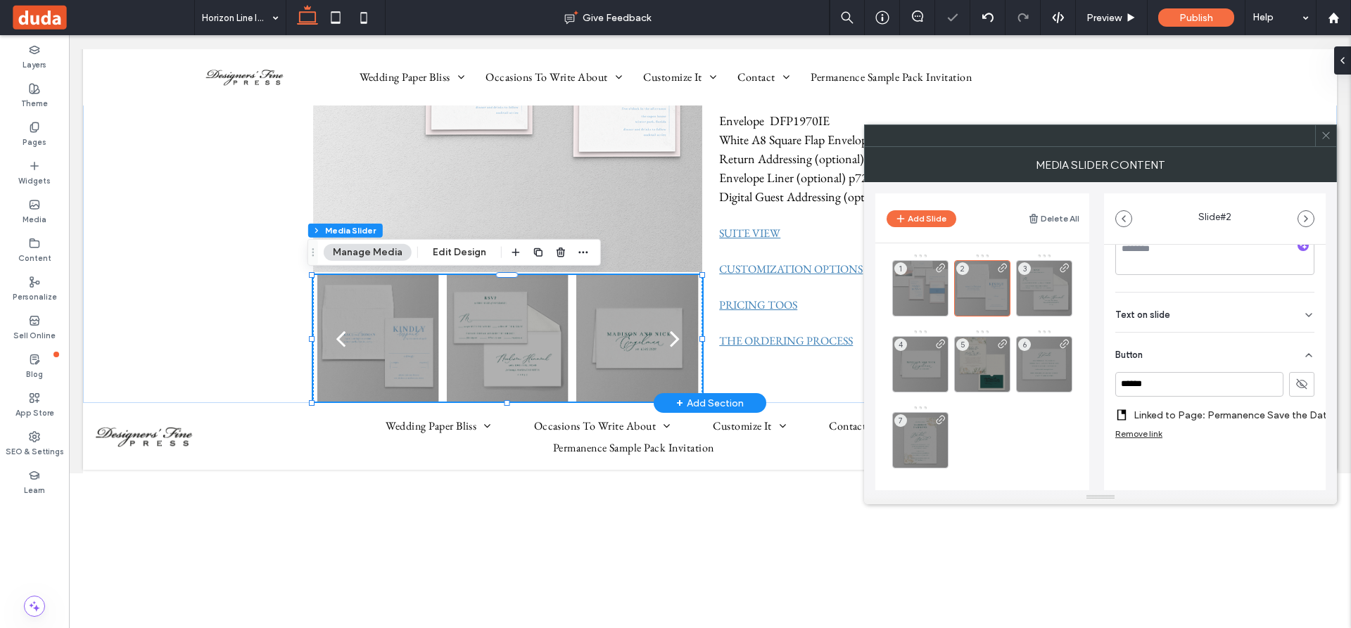
click at [1231, 407] on label "Linked to Page: Permanence Save the Date" at bounding box center [1232, 415] width 199 height 26
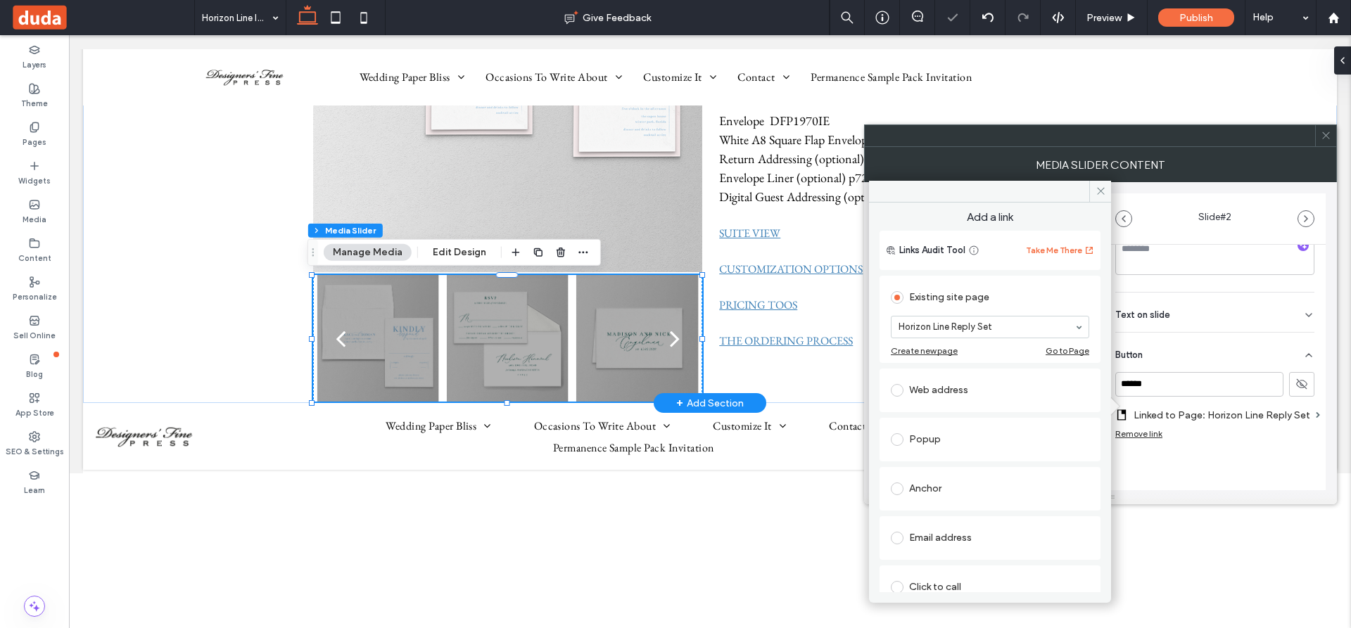
scroll to position [283, 0]
click at [1102, 186] on icon at bounding box center [1100, 191] width 11 height 11
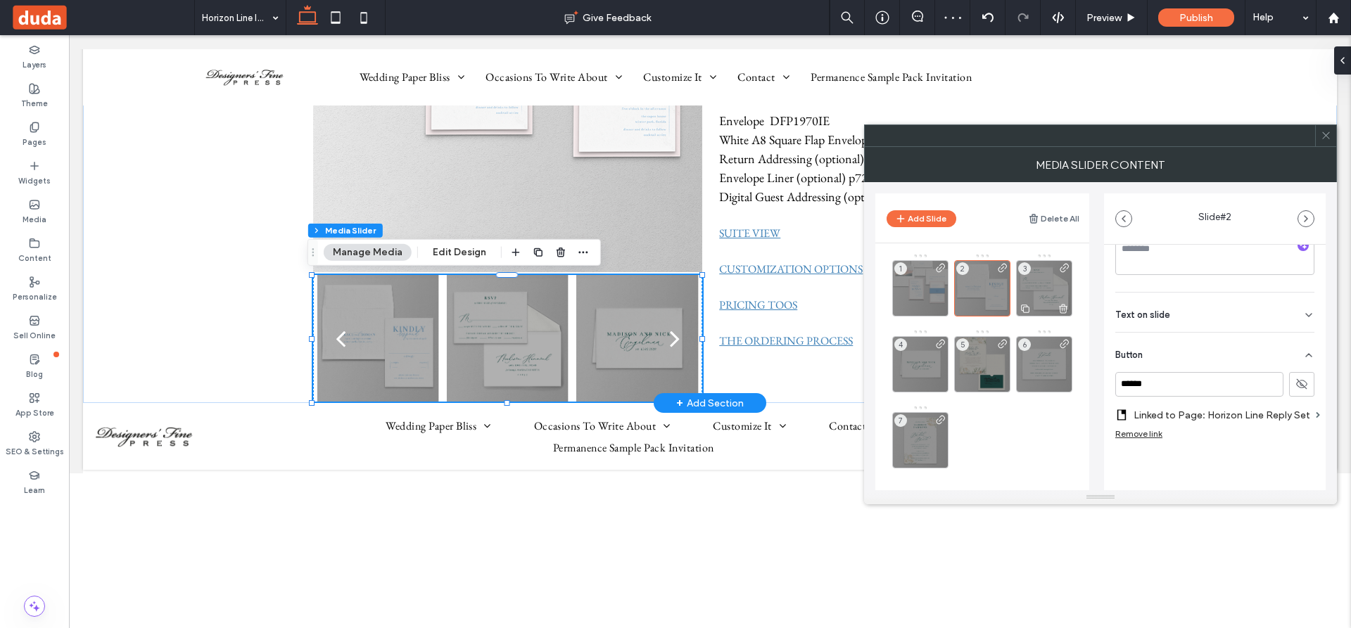
click at [1043, 286] on div "3" at bounding box center [1044, 288] width 56 height 56
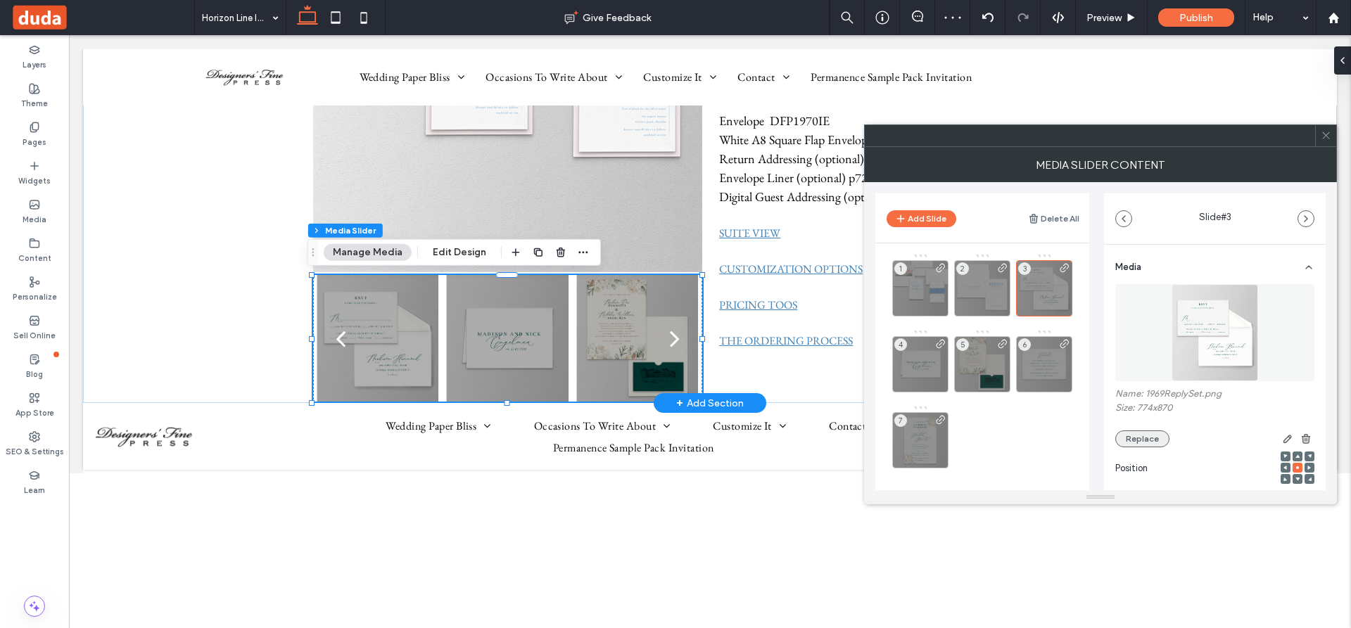
click at [1139, 435] on button "Replace" at bounding box center [1142, 439] width 54 height 17
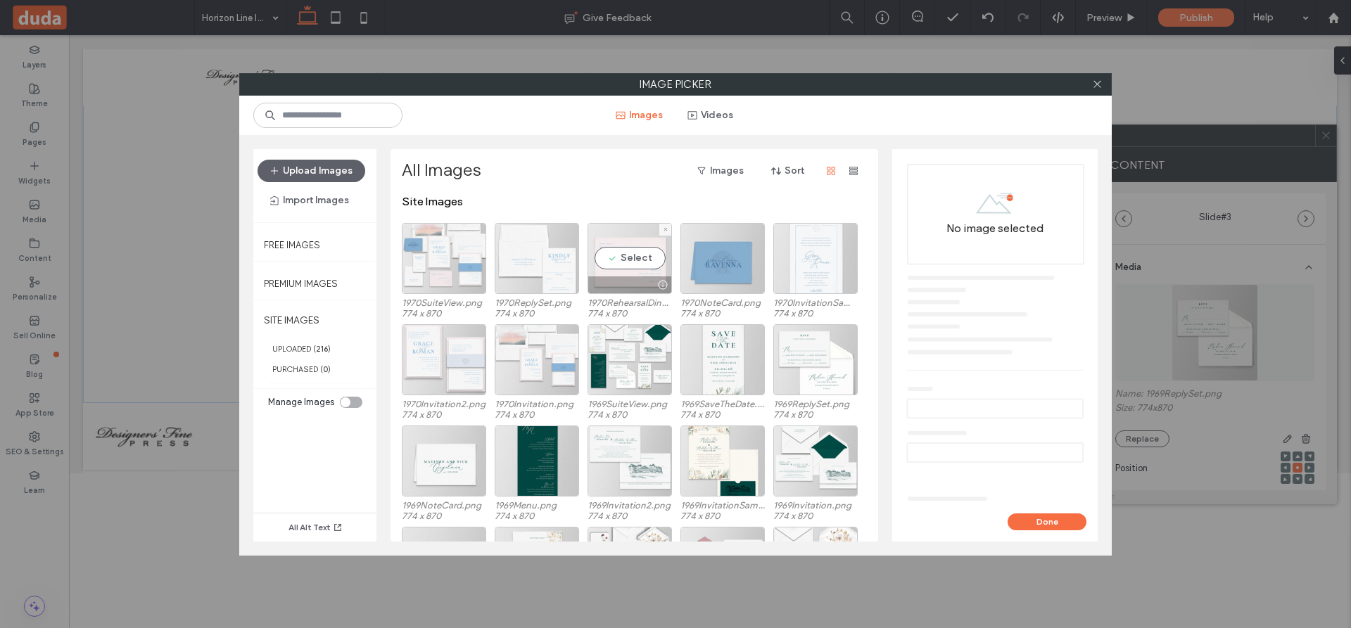
click at [648, 267] on div "Select" at bounding box center [629, 258] width 84 height 71
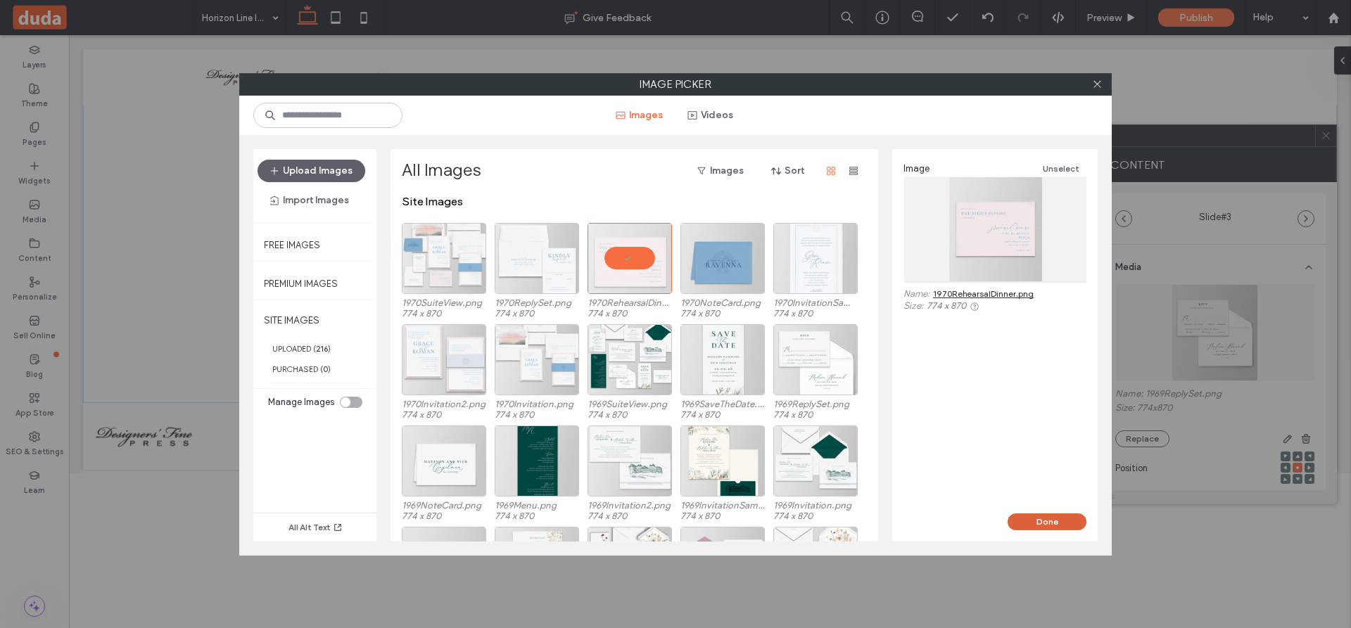
click at [1028, 518] on button "Done" at bounding box center [1046, 522] width 79 height 17
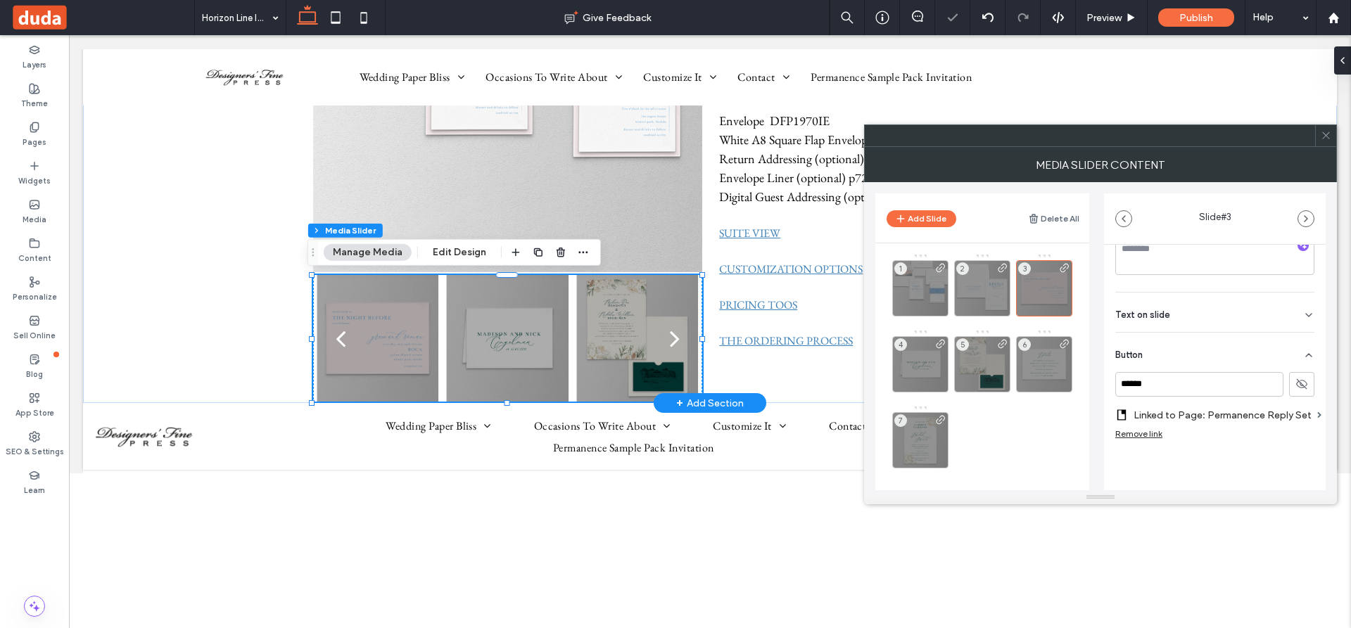
scroll to position [294, 0]
click at [1197, 403] on label "Linked to Page: Permanence Reply Set" at bounding box center [1222, 415] width 178 height 26
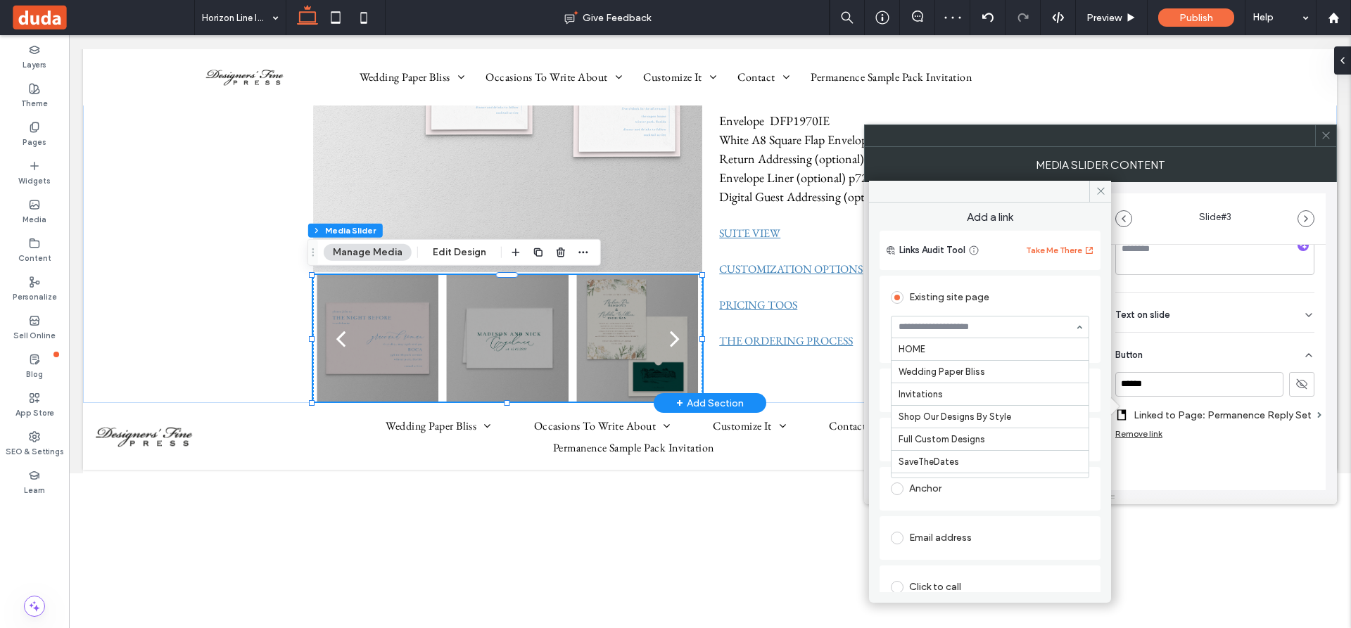
scroll to position [4007, 0]
click at [1100, 189] on icon at bounding box center [1100, 191] width 11 height 11
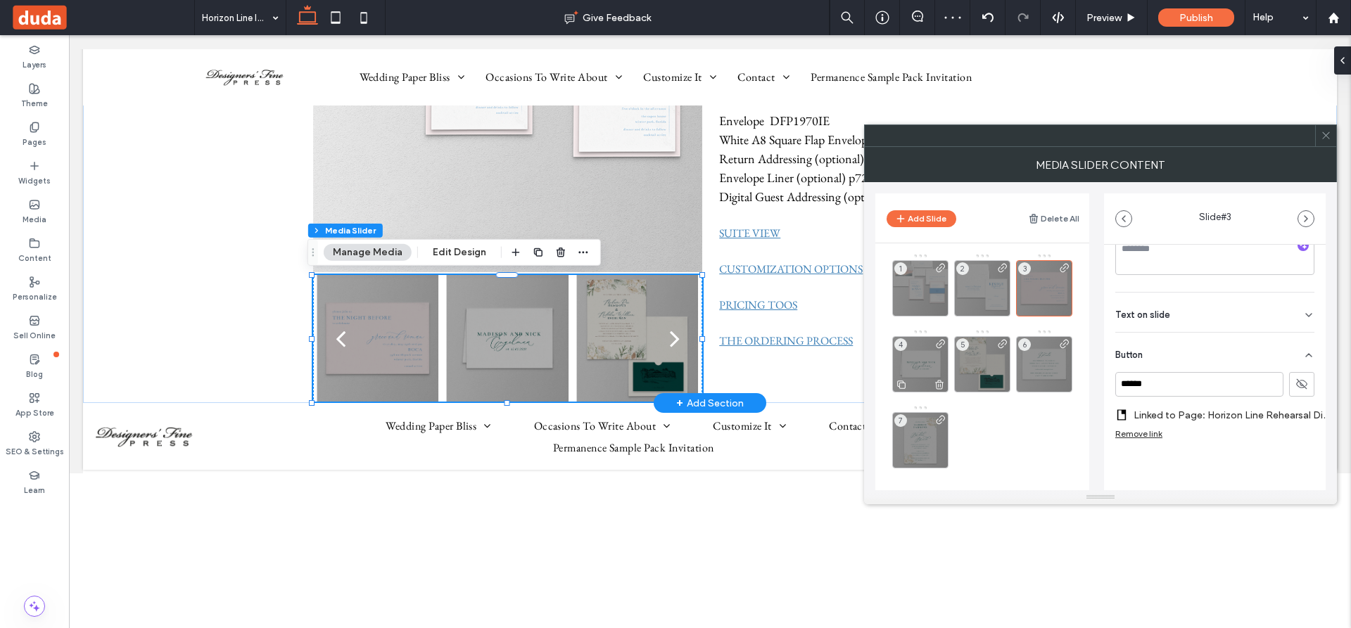
click at [929, 357] on div "4" at bounding box center [920, 364] width 56 height 56
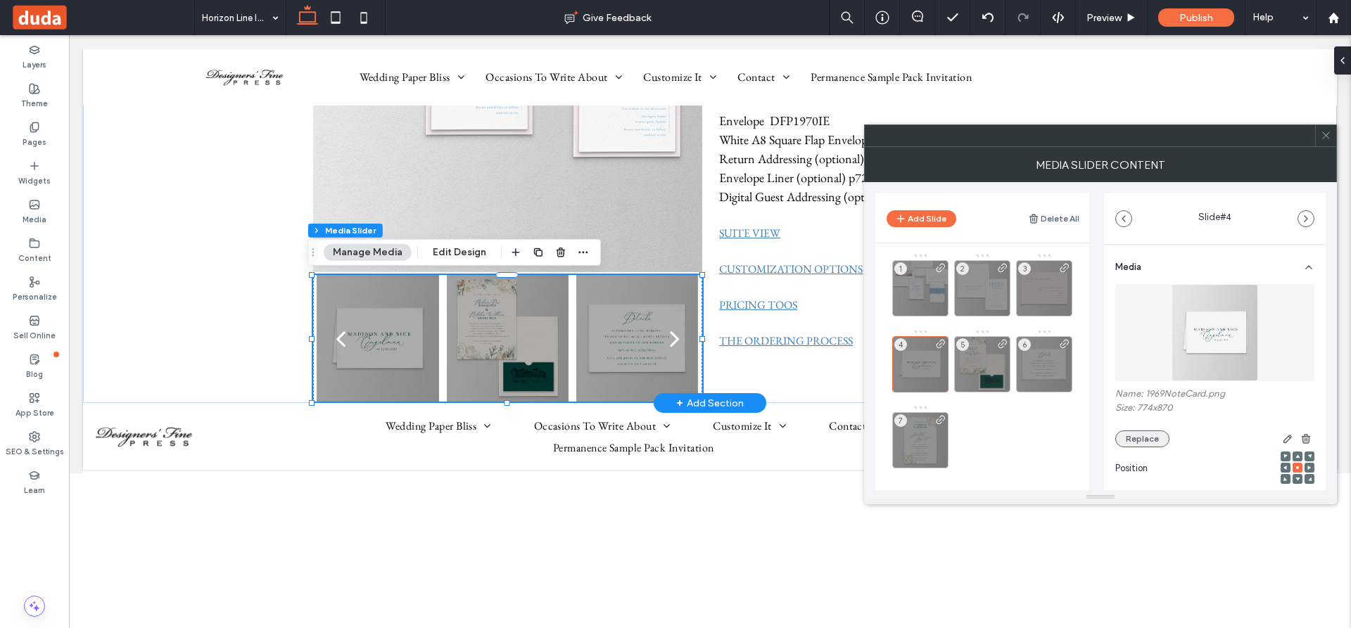
click at [1140, 437] on button "Replace" at bounding box center [1142, 439] width 54 height 17
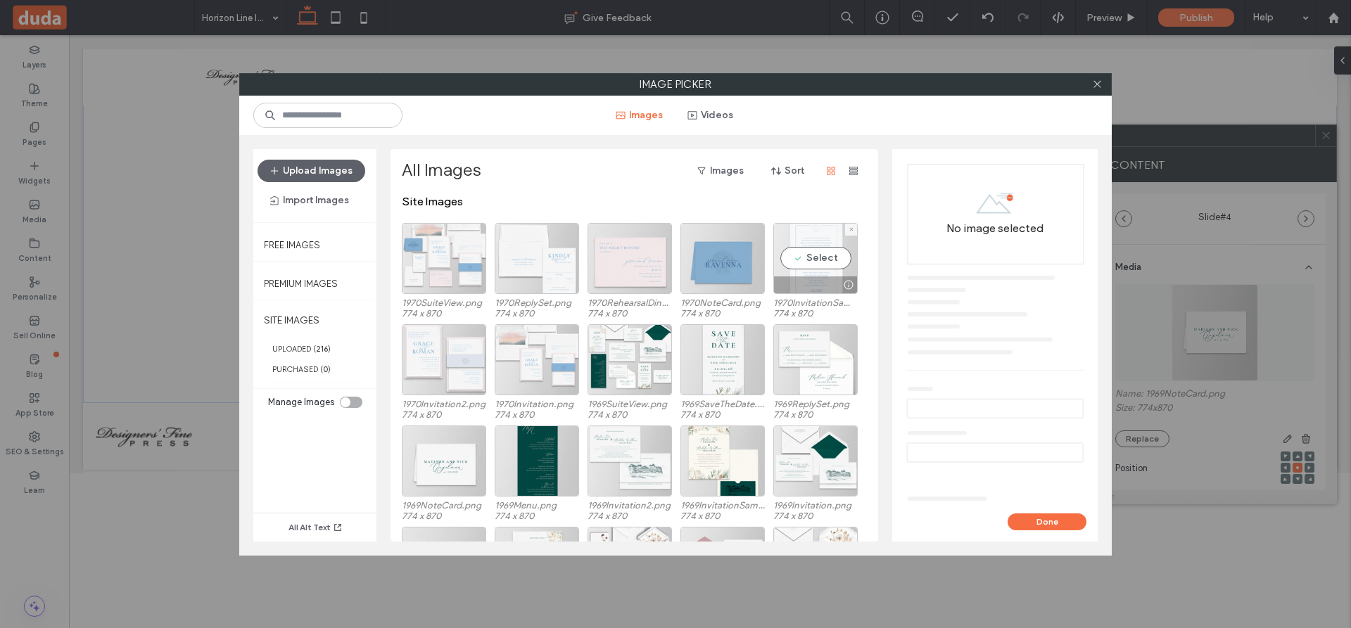
click at [823, 256] on div "Select" at bounding box center [815, 258] width 84 height 71
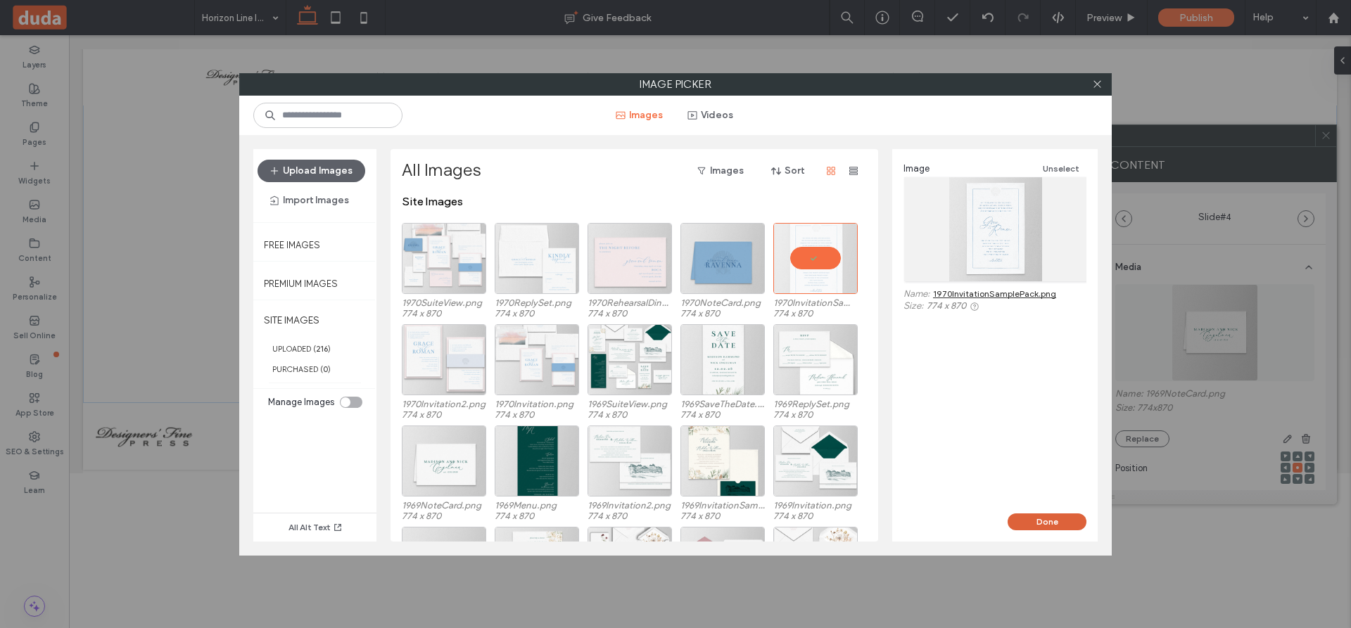
click at [1049, 523] on button "Done" at bounding box center [1046, 522] width 79 height 17
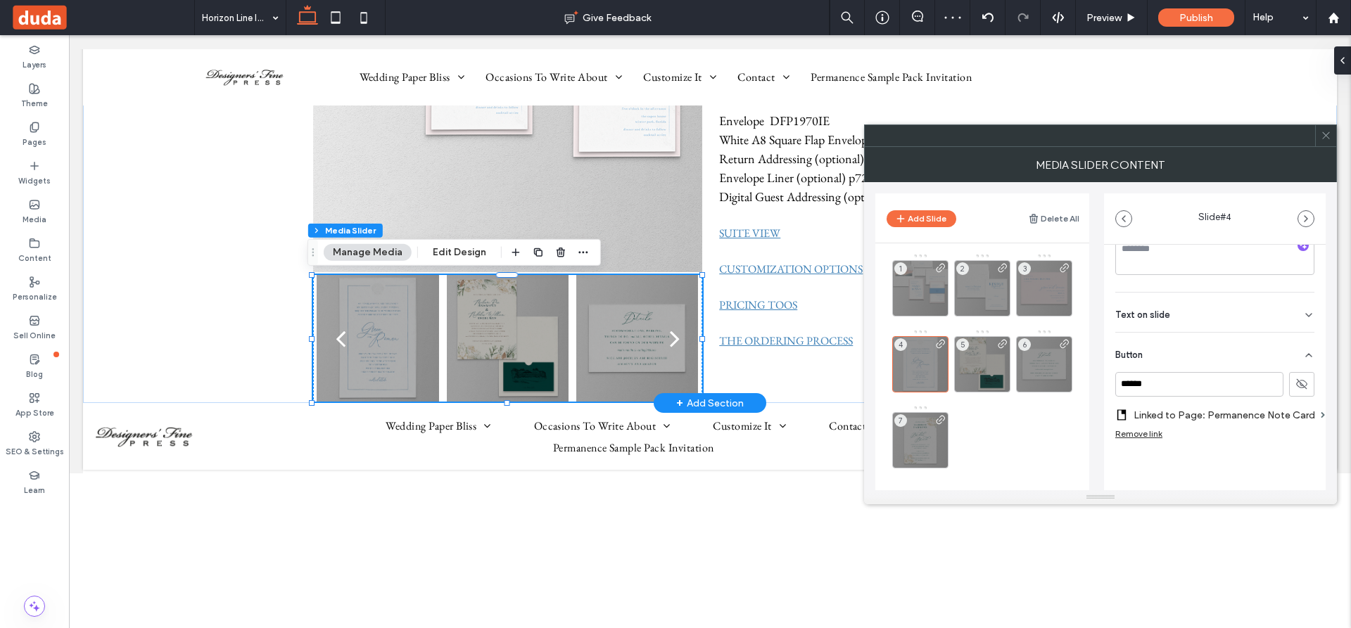
scroll to position [294, 0]
click at [1206, 402] on label "Linked to Page: Permanence Note Card" at bounding box center [1223, 415] width 181 height 26
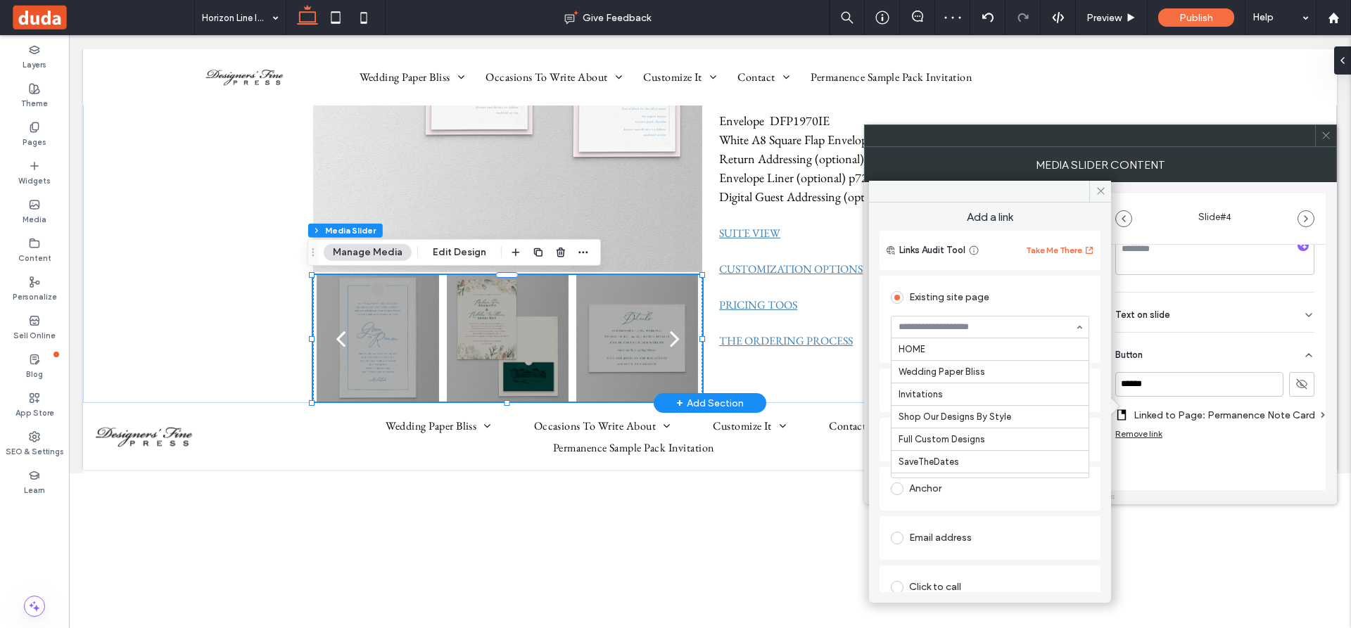
scroll to position [3962, 0]
click at [1104, 188] on icon at bounding box center [1100, 191] width 11 height 11
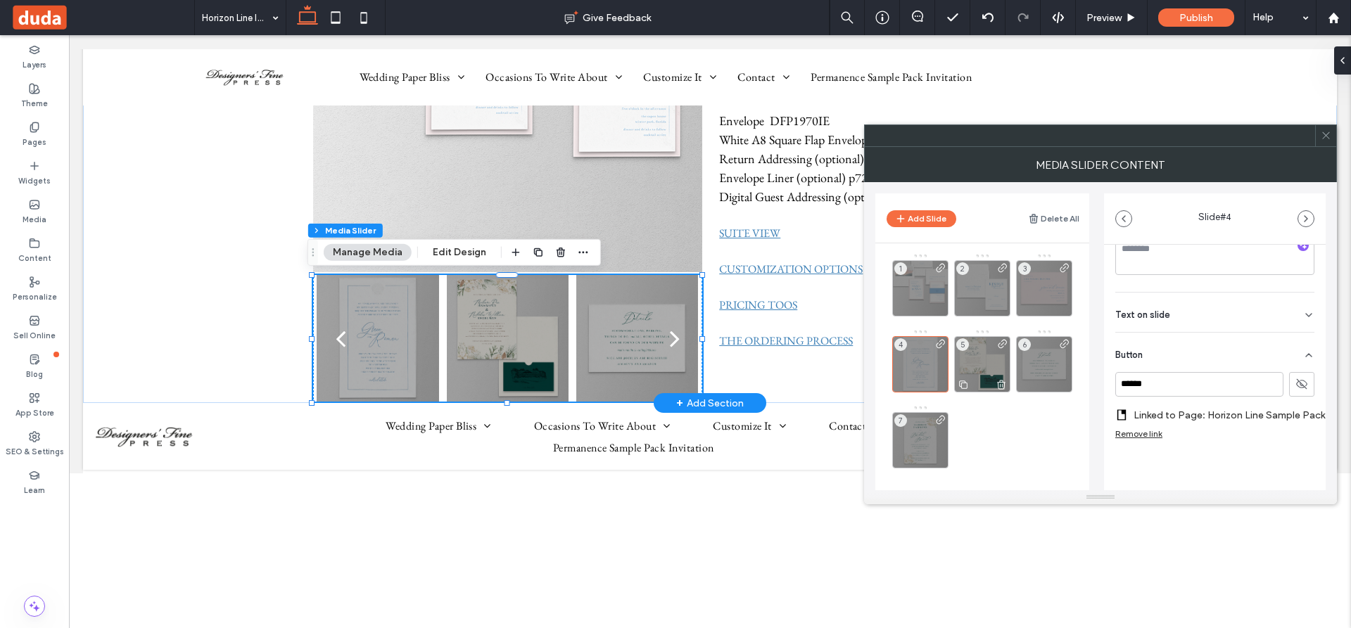
click at [993, 363] on div "5" at bounding box center [982, 364] width 56 height 56
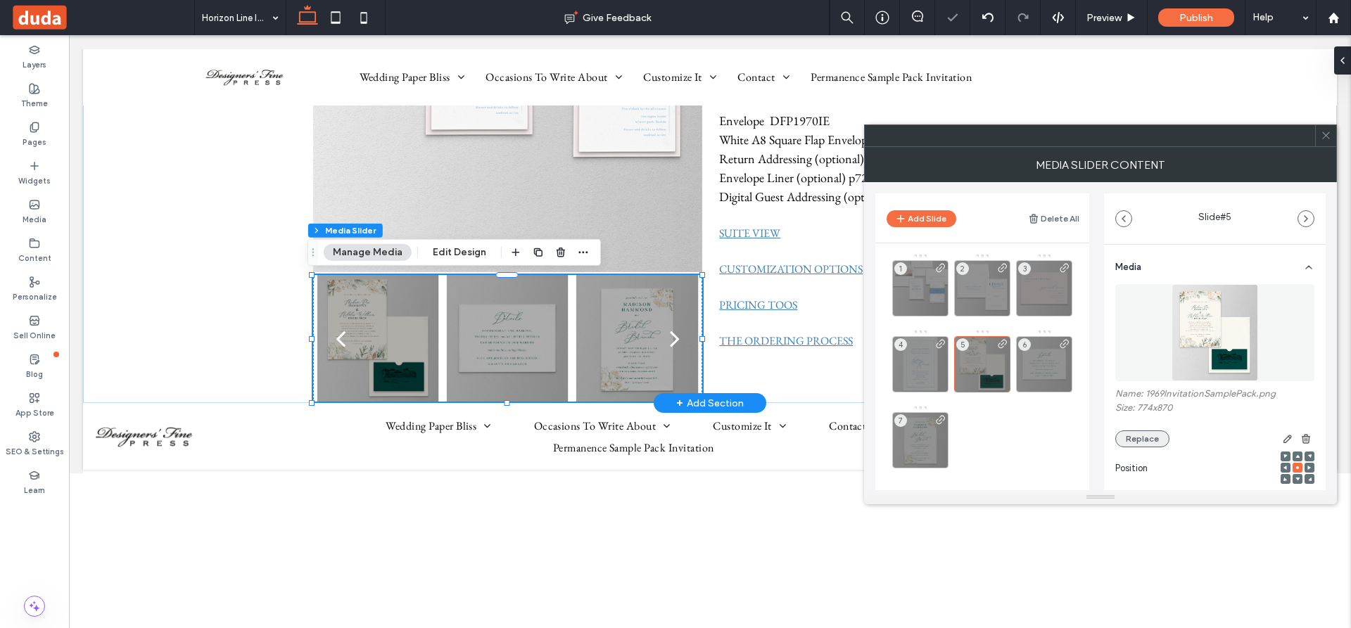
click at [1152, 438] on button "Replace" at bounding box center [1142, 439] width 54 height 17
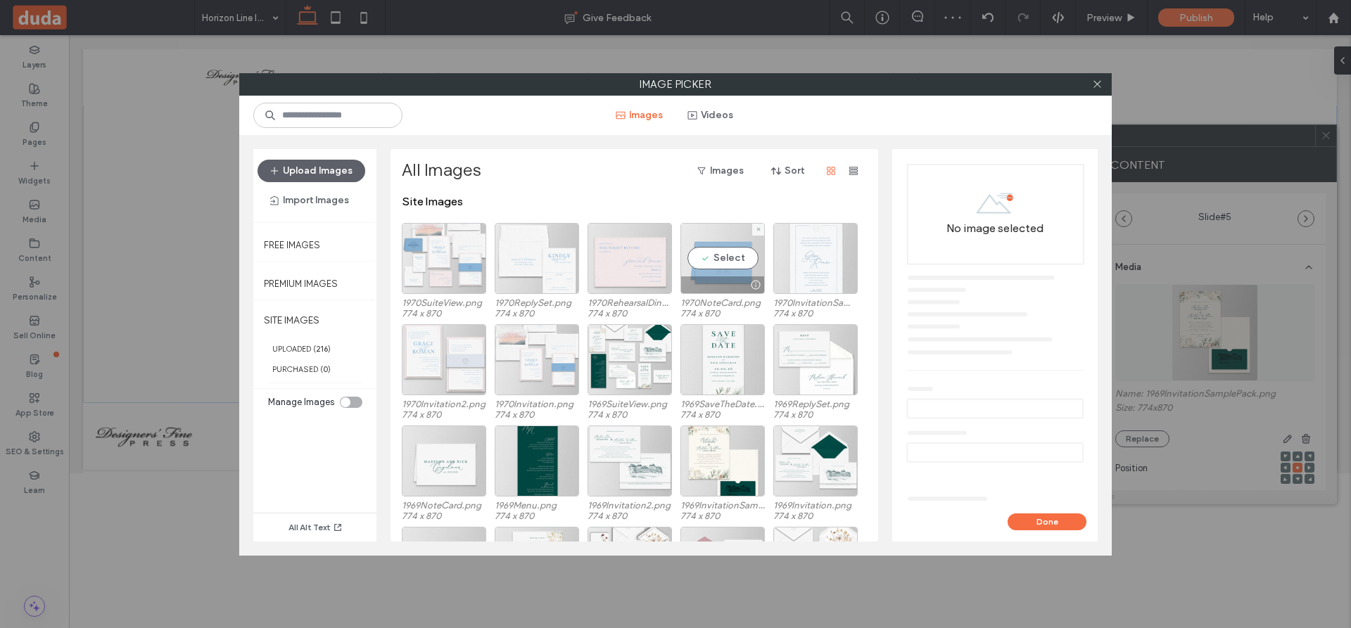
click at [720, 262] on div "Select" at bounding box center [722, 258] width 84 height 71
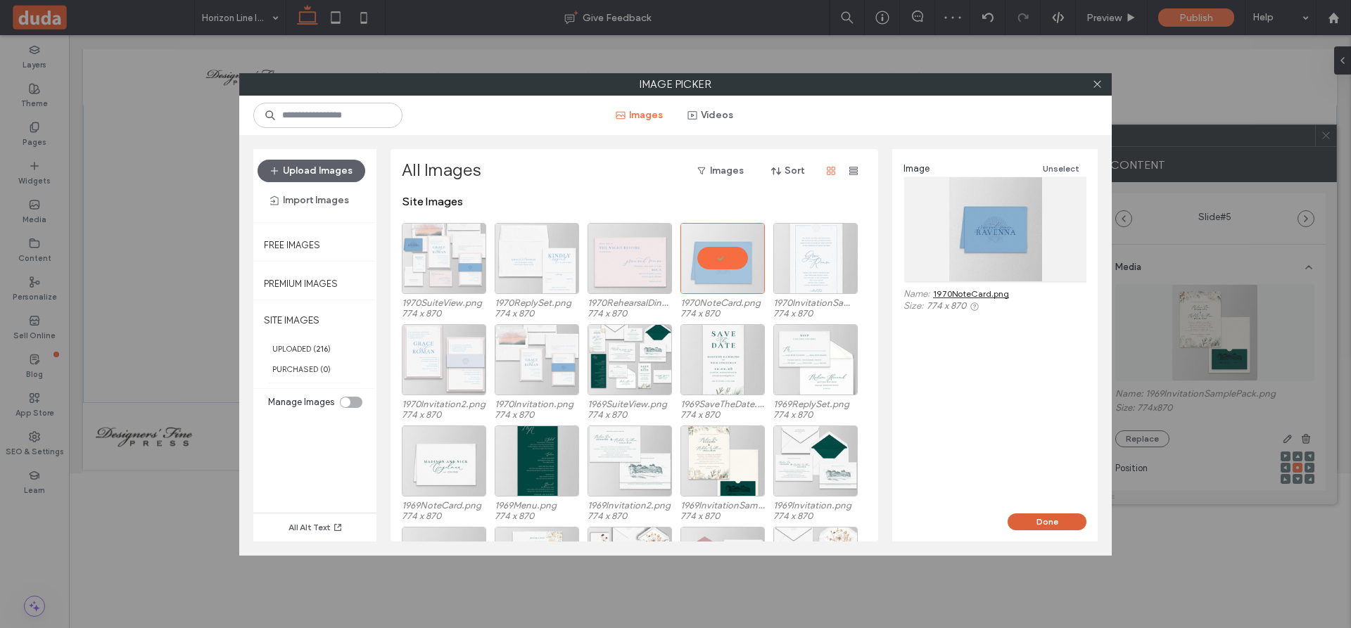
click at [1026, 516] on button "Done" at bounding box center [1046, 522] width 79 height 17
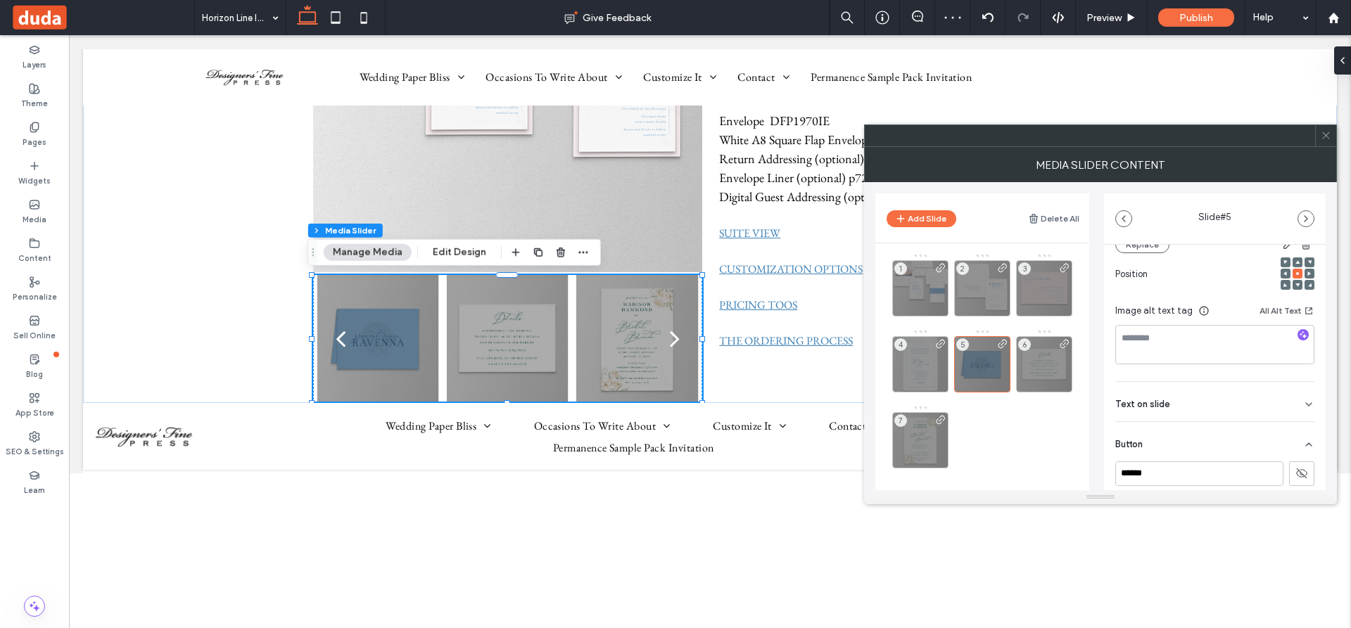
scroll to position [294, 0]
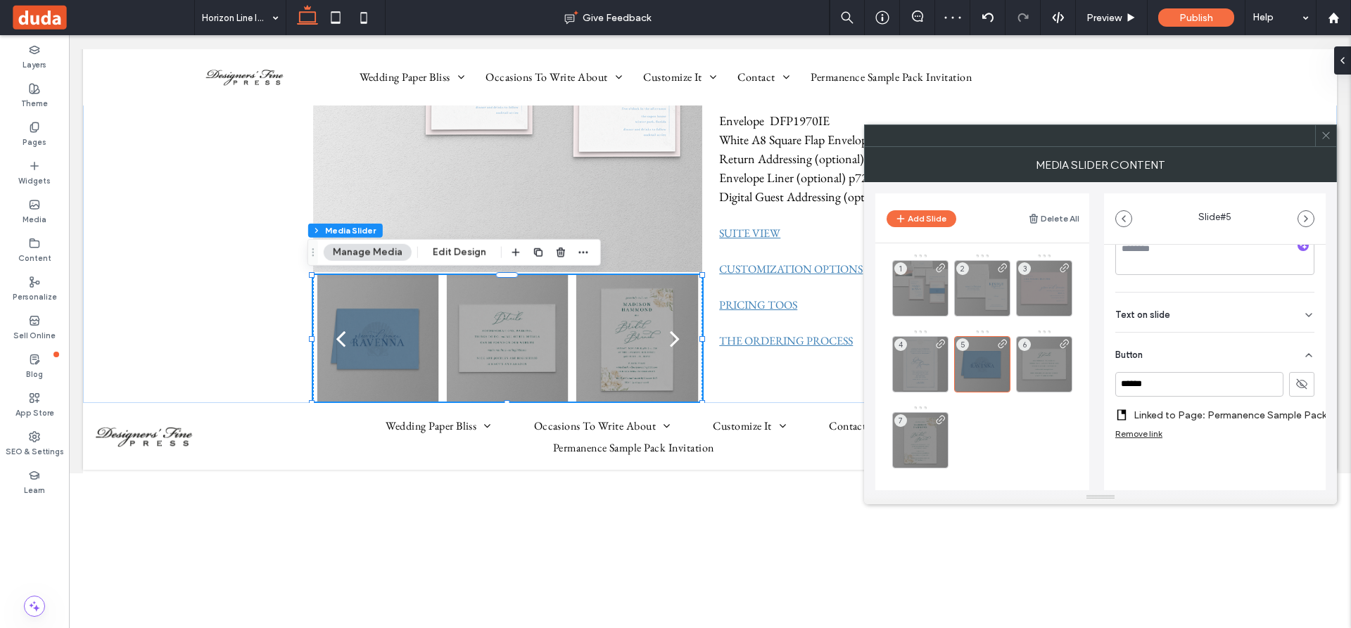
click at [1218, 407] on label "Linked to Page: Permanence Sample Pack Invitation" at bounding box center [1232, 415] width 199 height 26
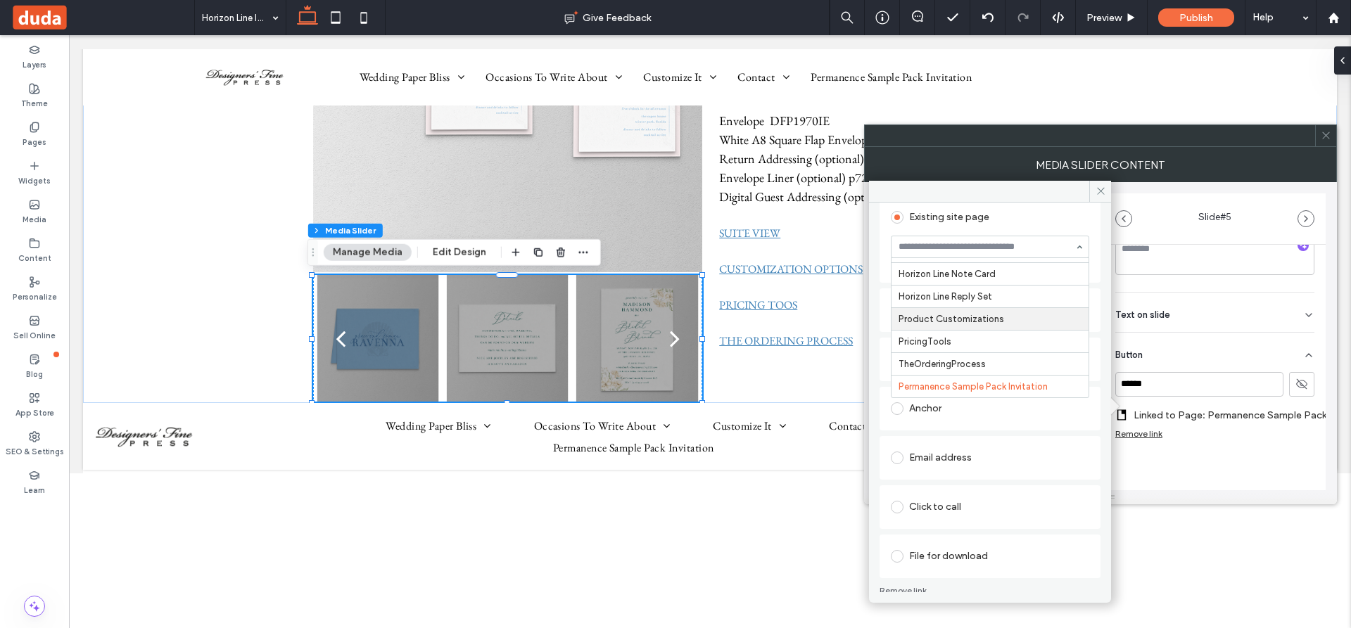
scroll to position [91, 0]
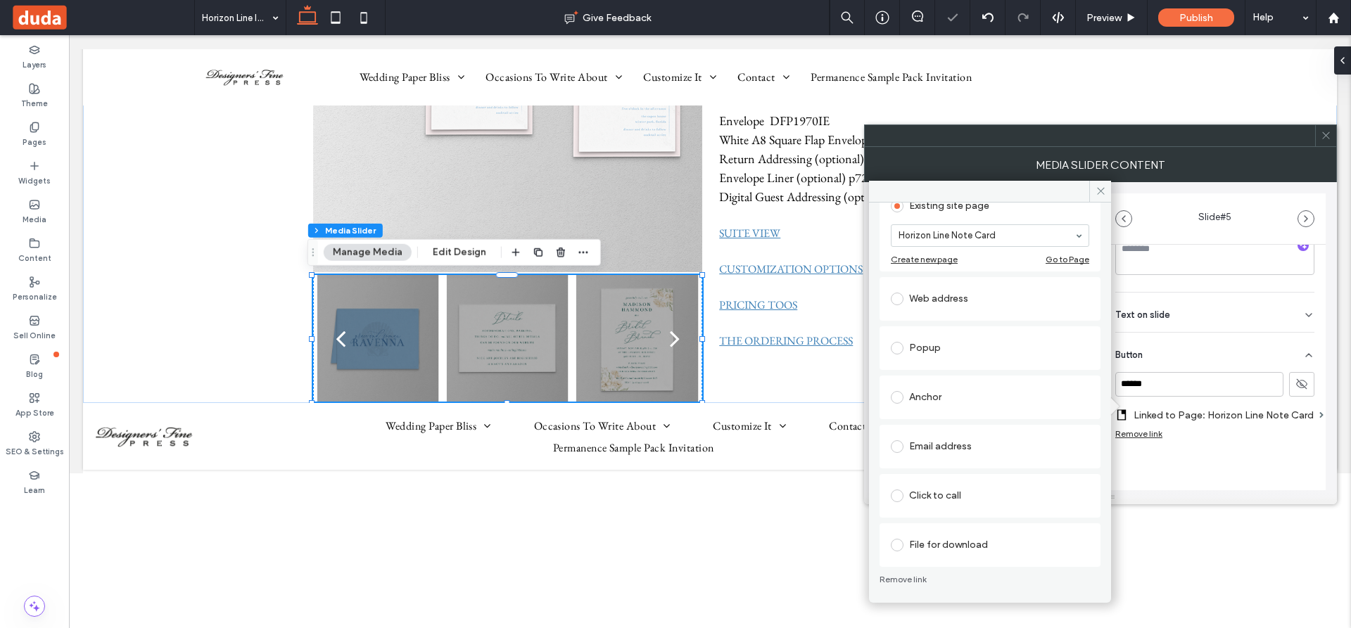
click at [1070, 236] on div "Horizon Line Note Card" at bounding box center [990, 235] width 198 height 23
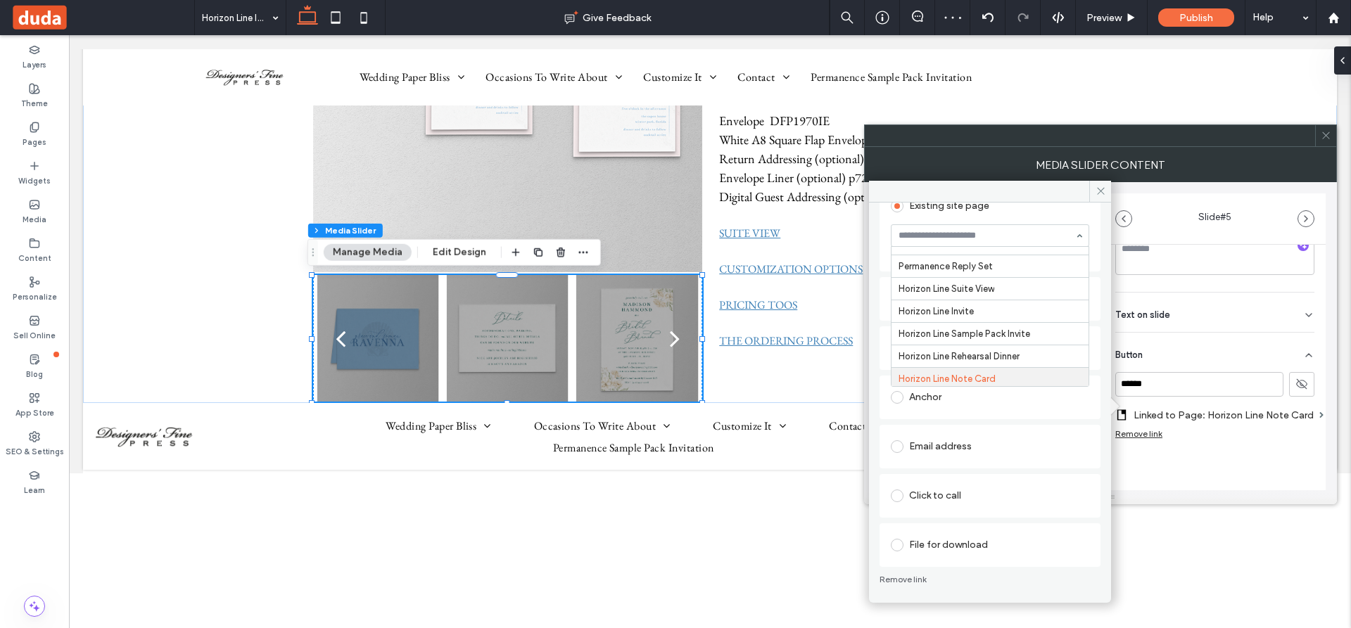
scroll to position [3974, 0]
click at [1009, 237] on input at bounding box center [986, 236] width 176 height 10
click at [1055, 209] on div "Existing site page" at bounding box center [990, 206] width 198 height 23
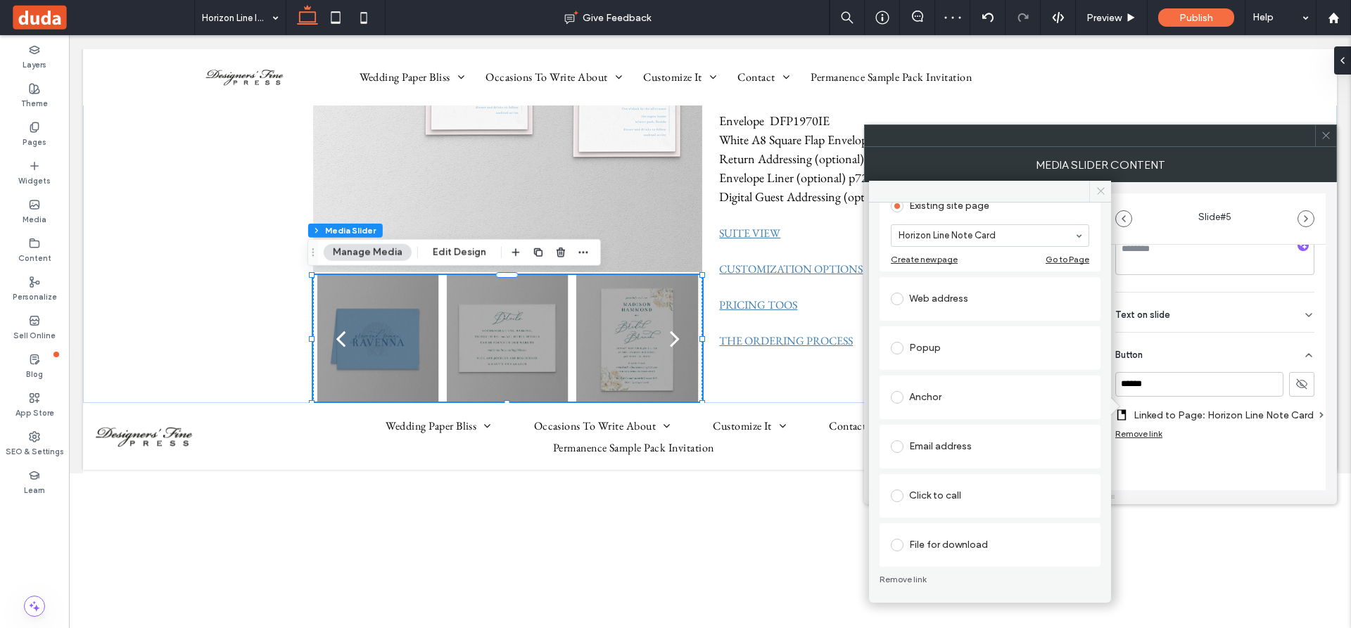
click at [1098, 189] on icon at bounding box center [1100, 191] width 11 height 11
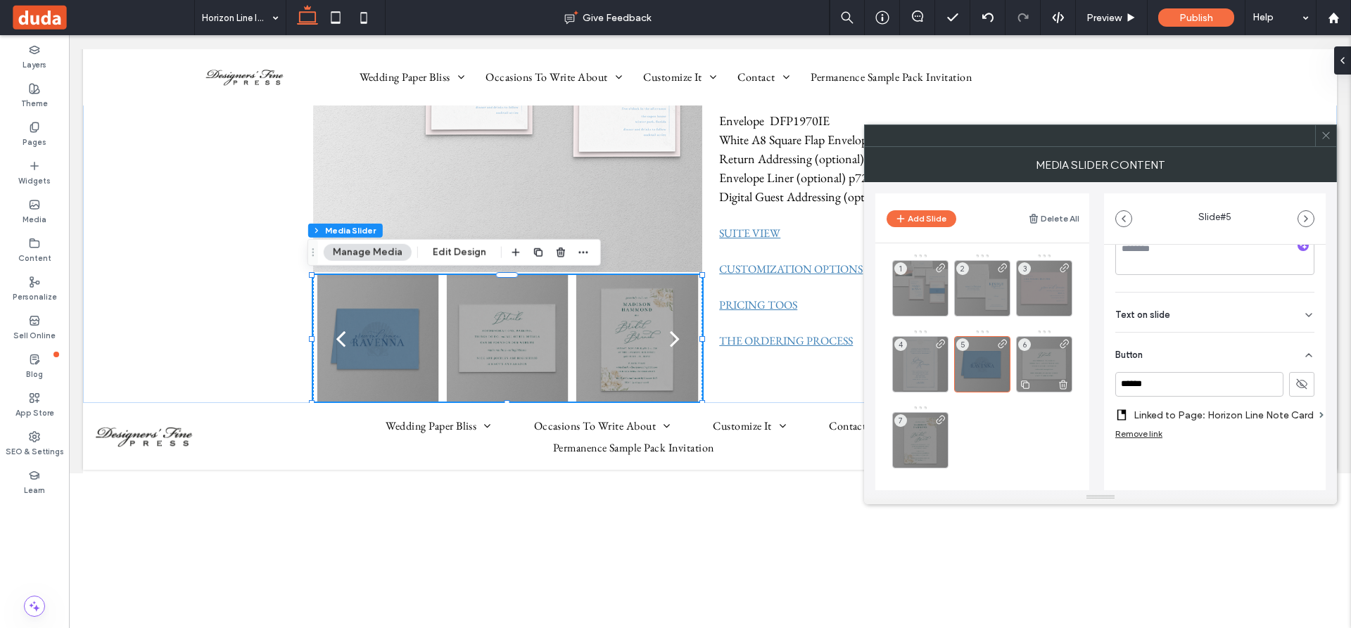
click at [1061, 382] on use at bounding box center [1063, 384] width 8 height 9
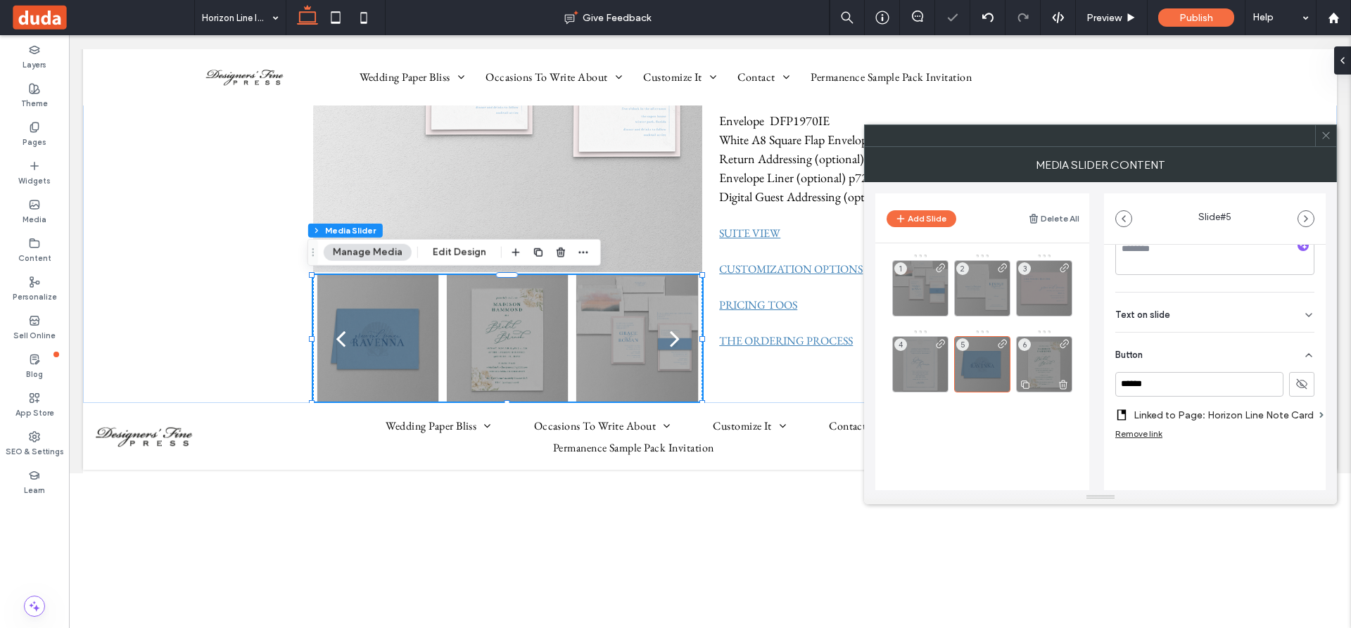
click at [1064, 382] on use at bounding box center [1063, 384] width 8 height 9
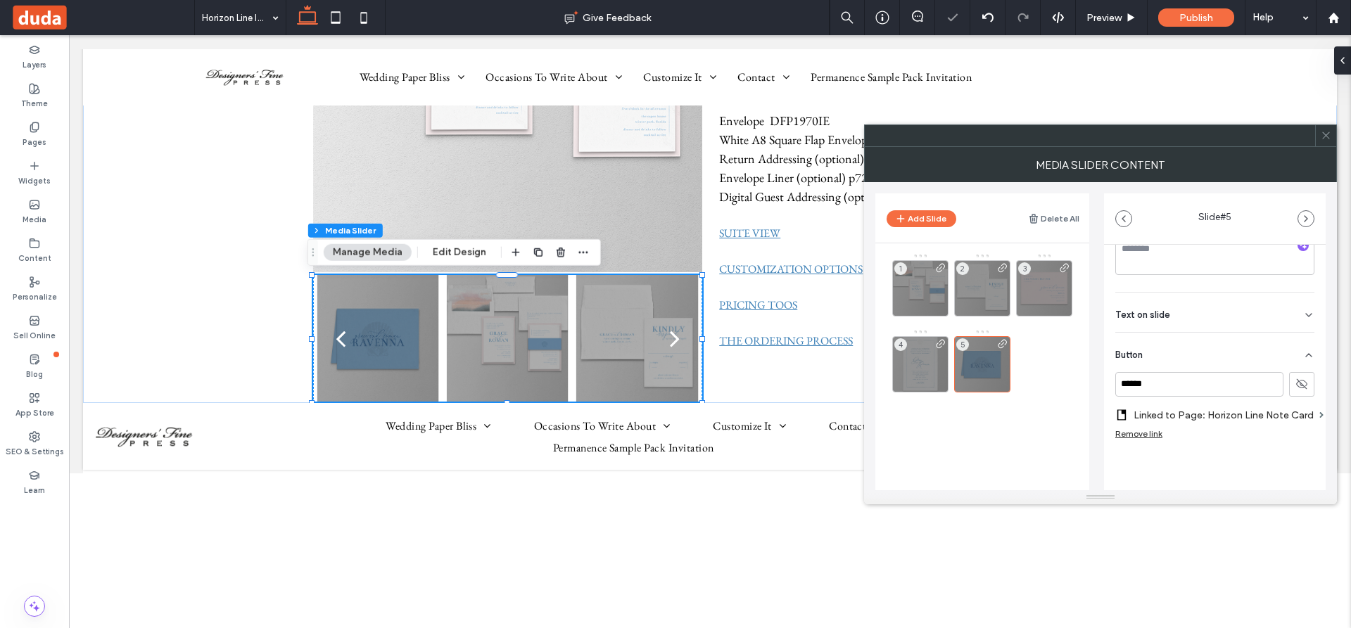
click at [1019, 450] on div "1 2 3 4 5" at bounding box center [990, 368] width 197 height 231
click at [1323, 137] on icon at bounding box center [1325, 135] width 11 height 11
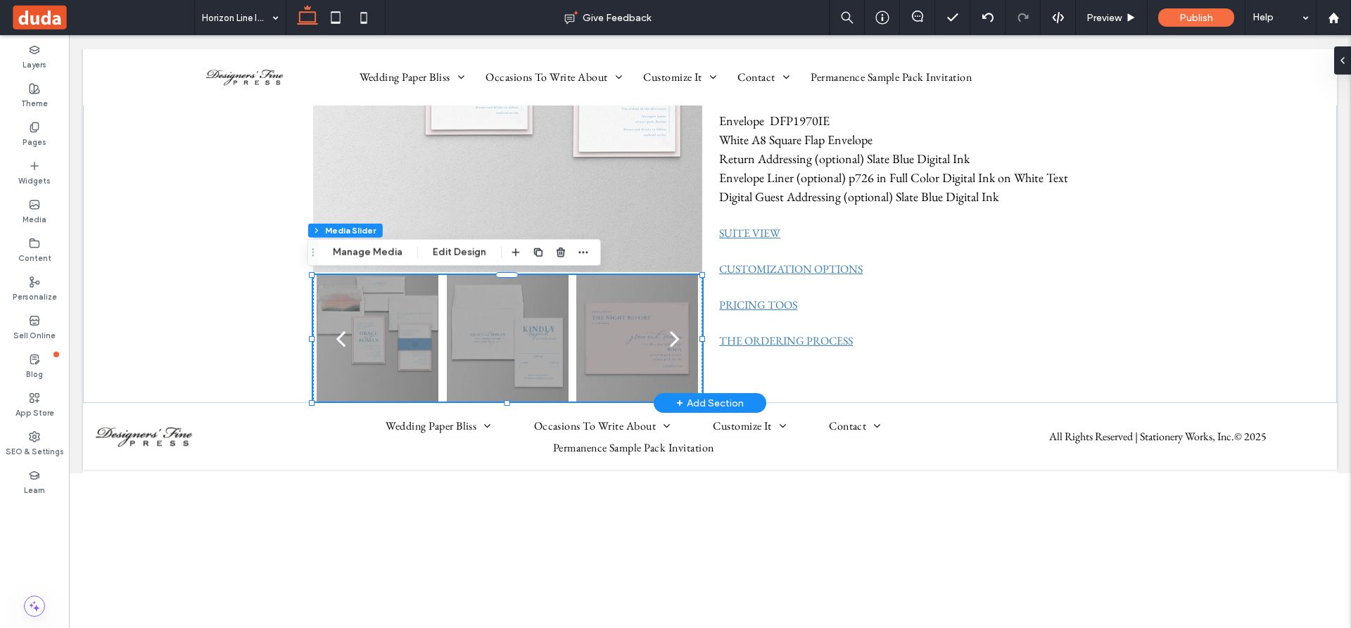
click at [515, 345] on div at bounding box center [508, 347] width 122 height 60
click at [582, 250] on icon "button" at bounding box center [583, 252] width 11 height 11
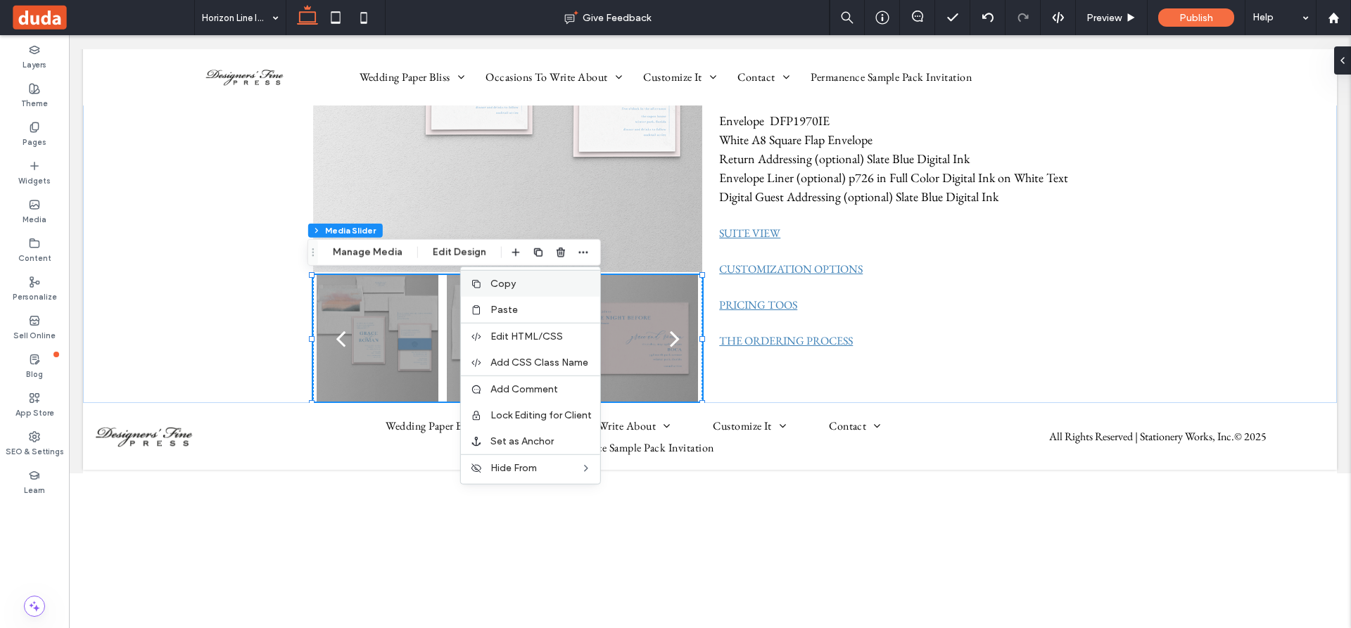
click at [502, 282] on span "Copy" at bounding box center [502, 284] width 25 height 12
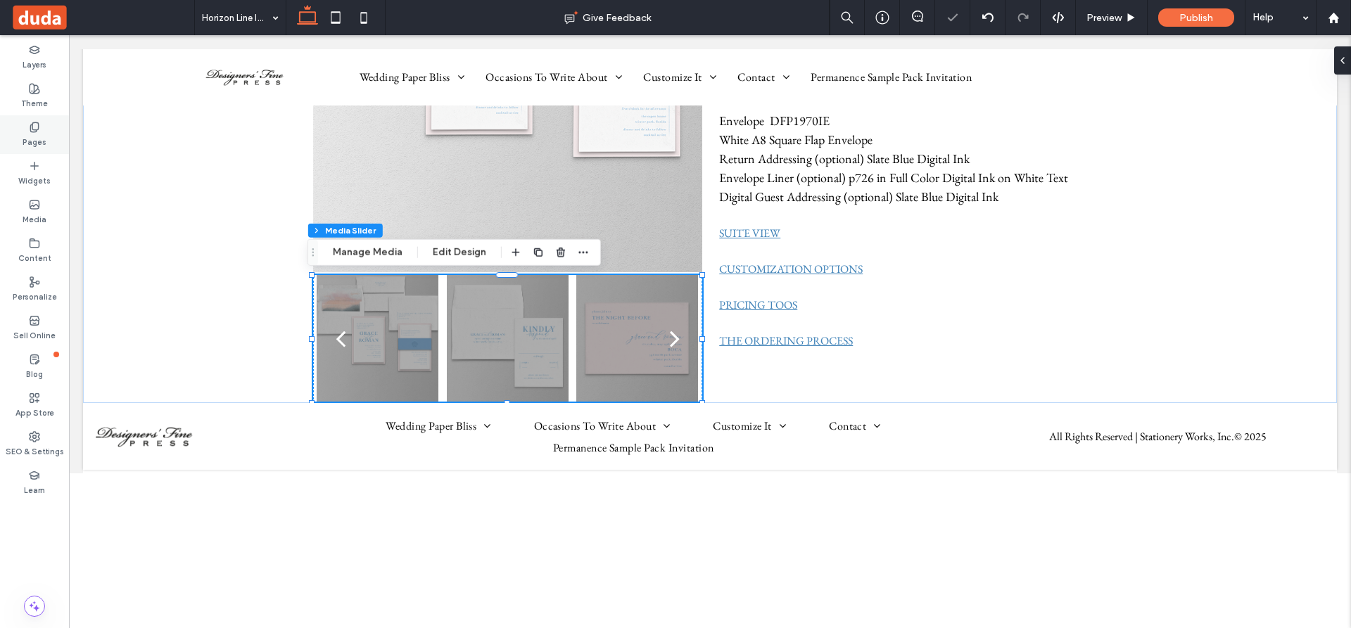
click at [34, 128] on icon at bounding box center [34, 127] width 11 height 11
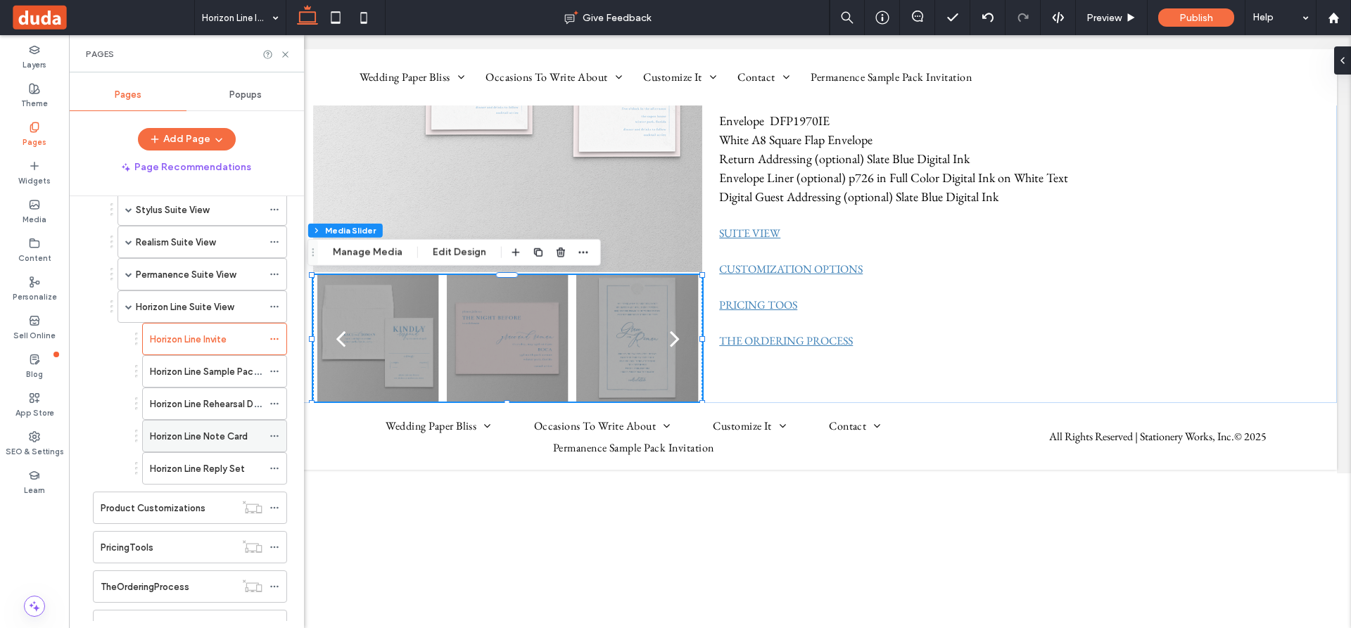
scroll to position [774, 0]
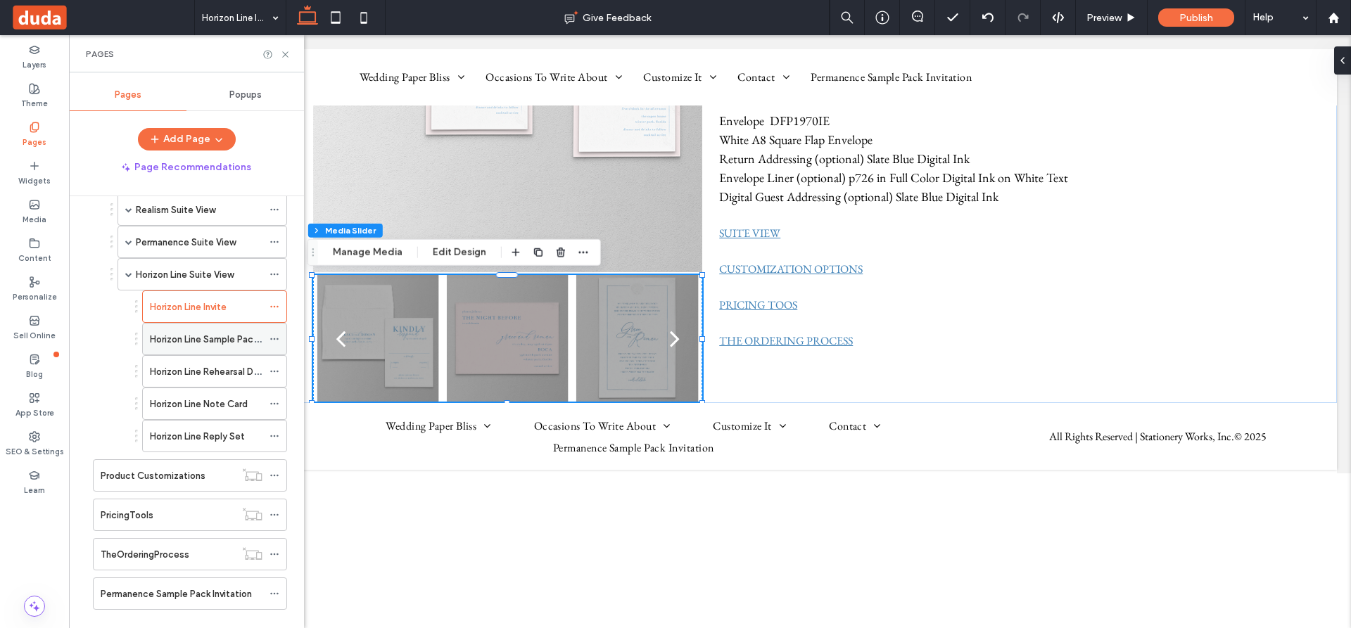
click at [217, 337] on label "Horizon Line Sample Pack Invite" at bounding box center [216, 339] width 133 height 25
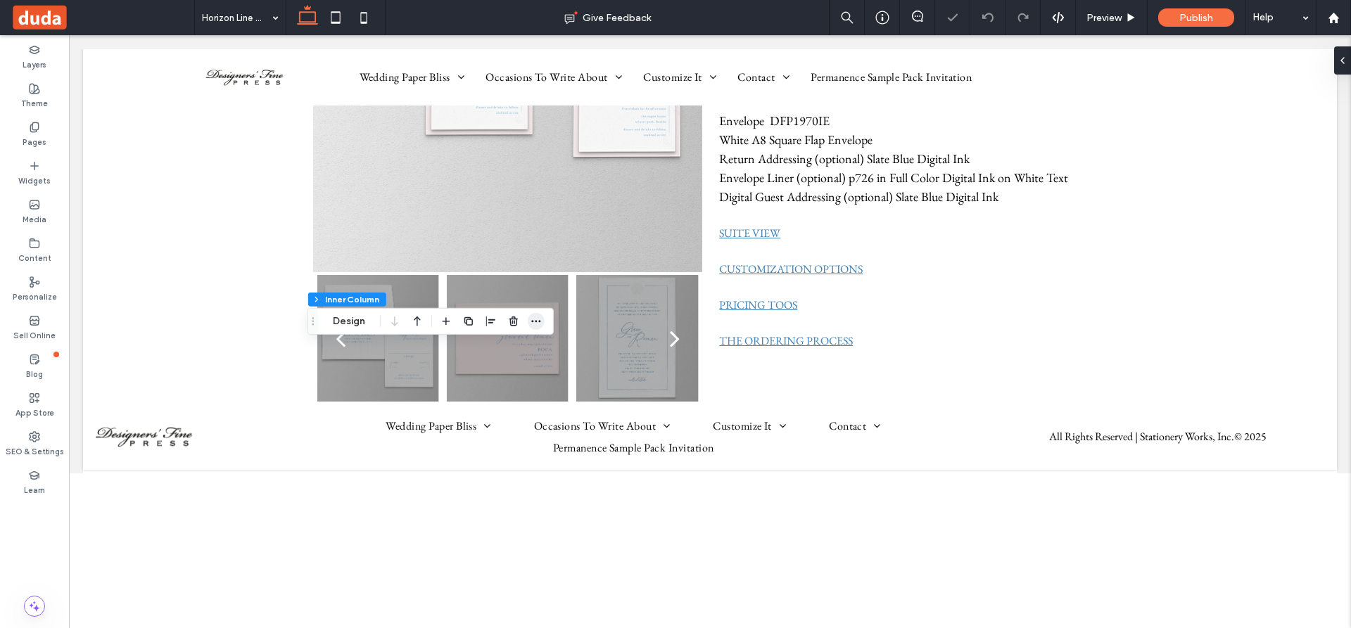
click at [540, 320] on icon "button" at bounding box center [535, 321] width 11 height 11
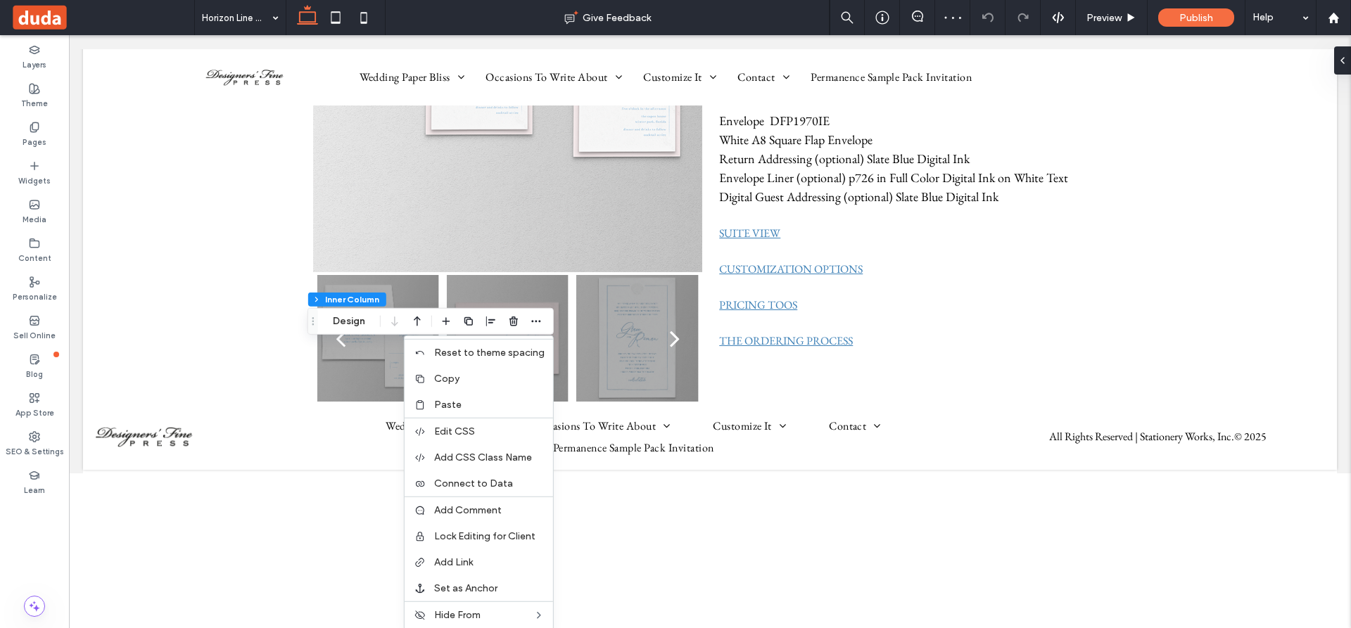
click at [449, 402] on span "Paste" at bounding box center [447, 405] width 27 height 12
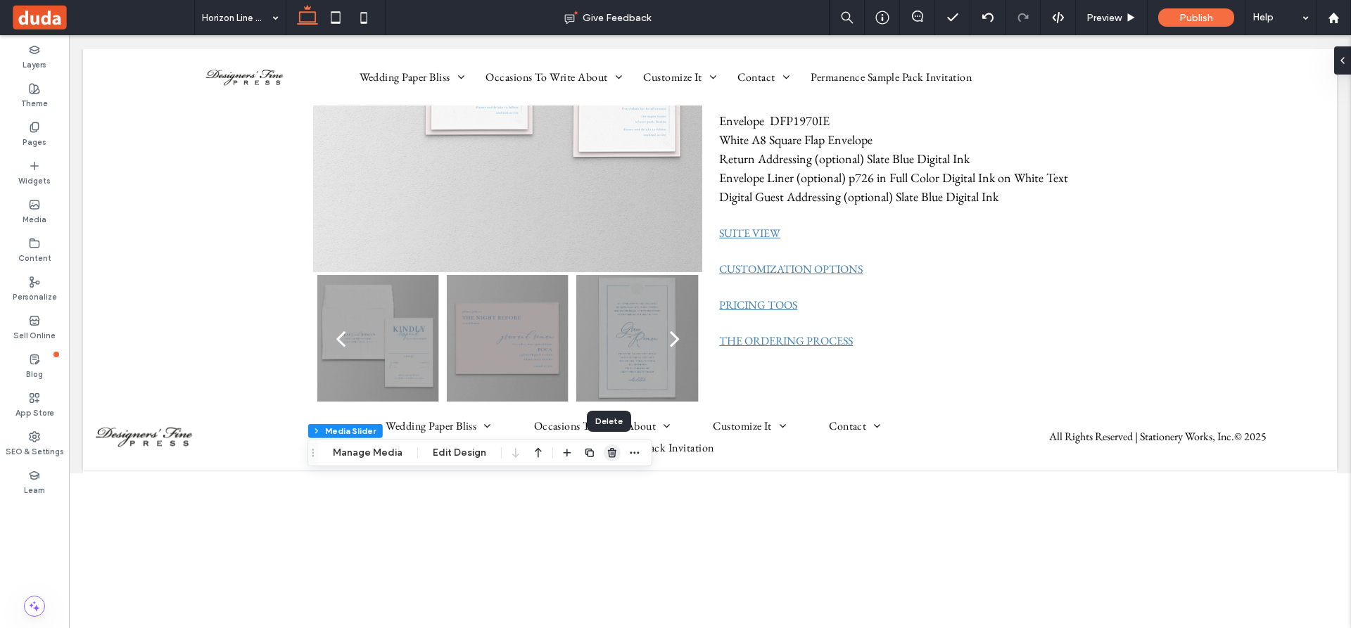
click at [606, 452] on icon "button" at bounding box center [611, 452] width 11 height 11
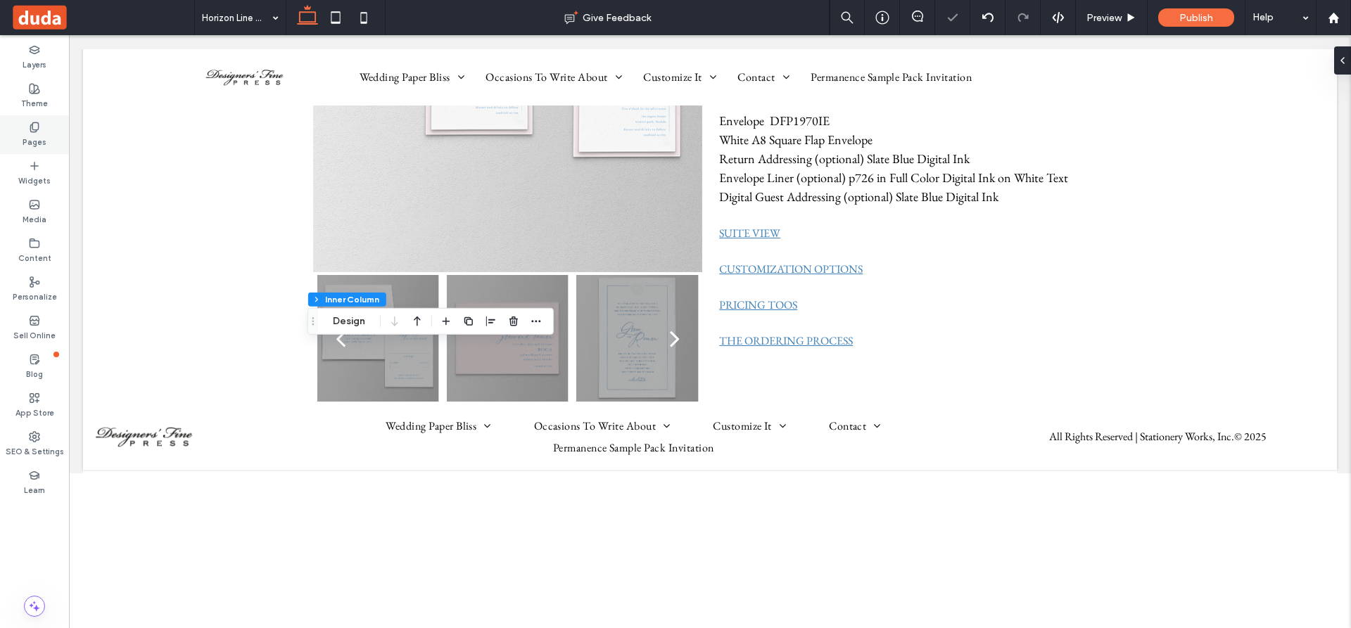
click at [31, 127] on use at bounding box center [34, 126] width 8 height 9
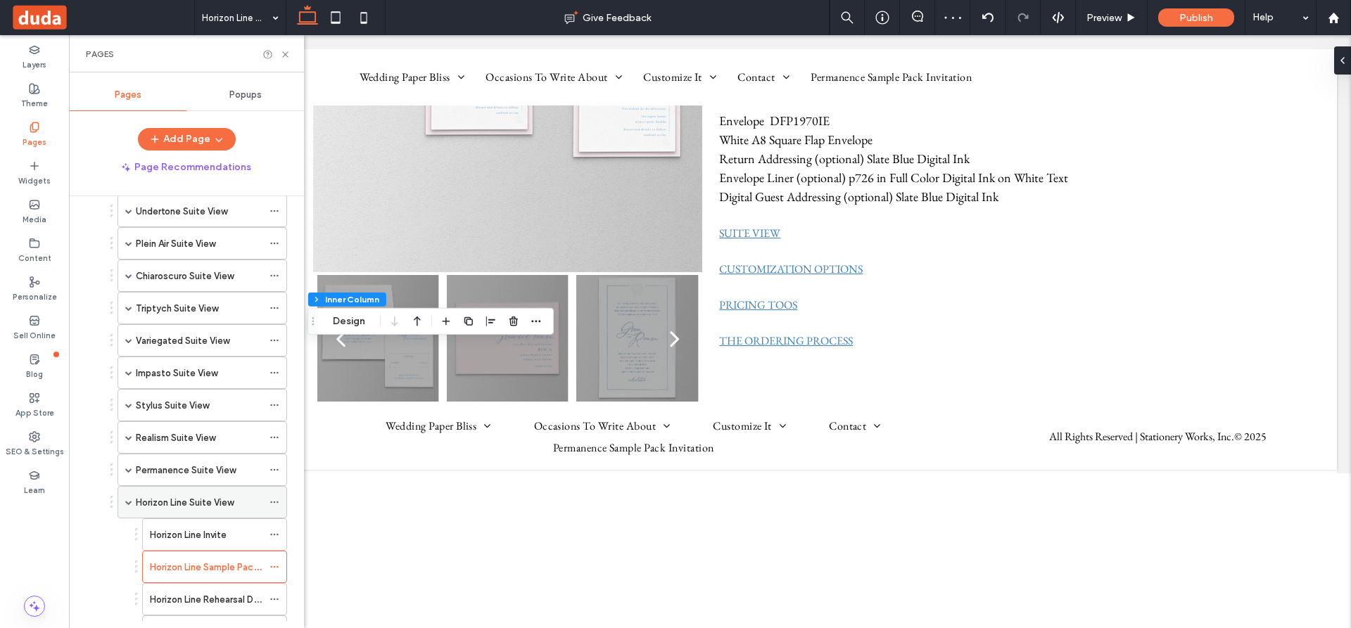
scroll to position [703, 0]
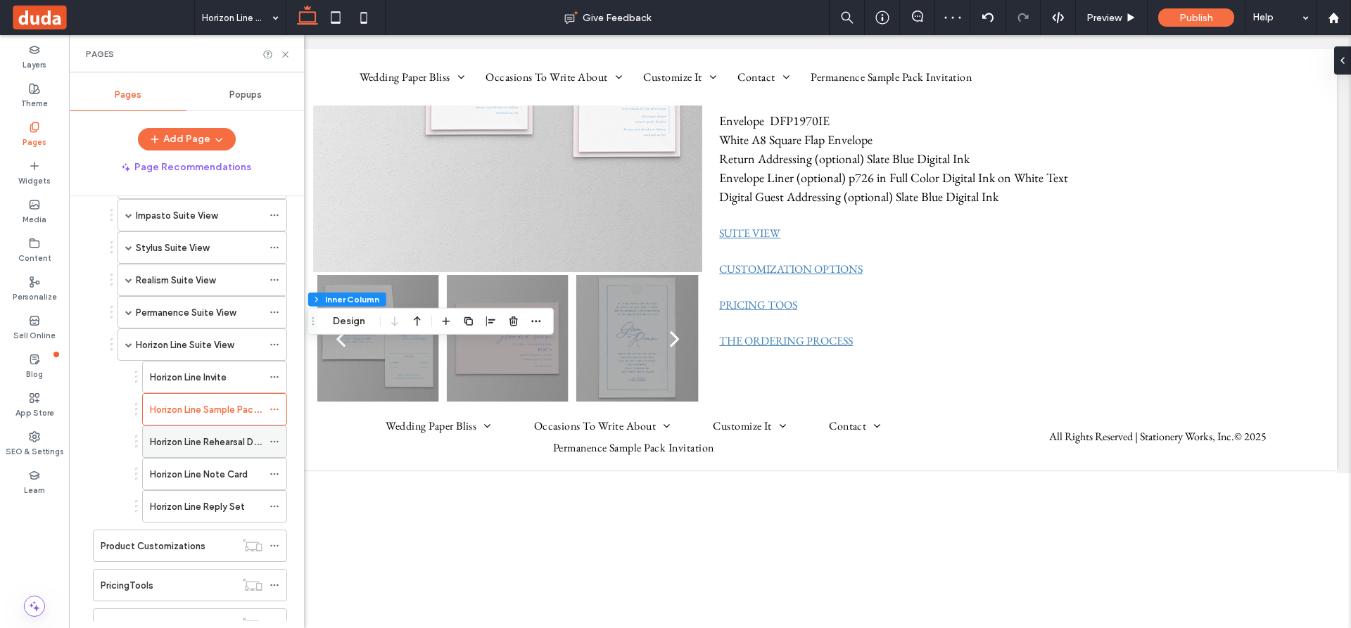
click at [211, 443] on label "Horizon Line Rehearsal Dinner" at bounding box center [212, 442] width 124 height 25
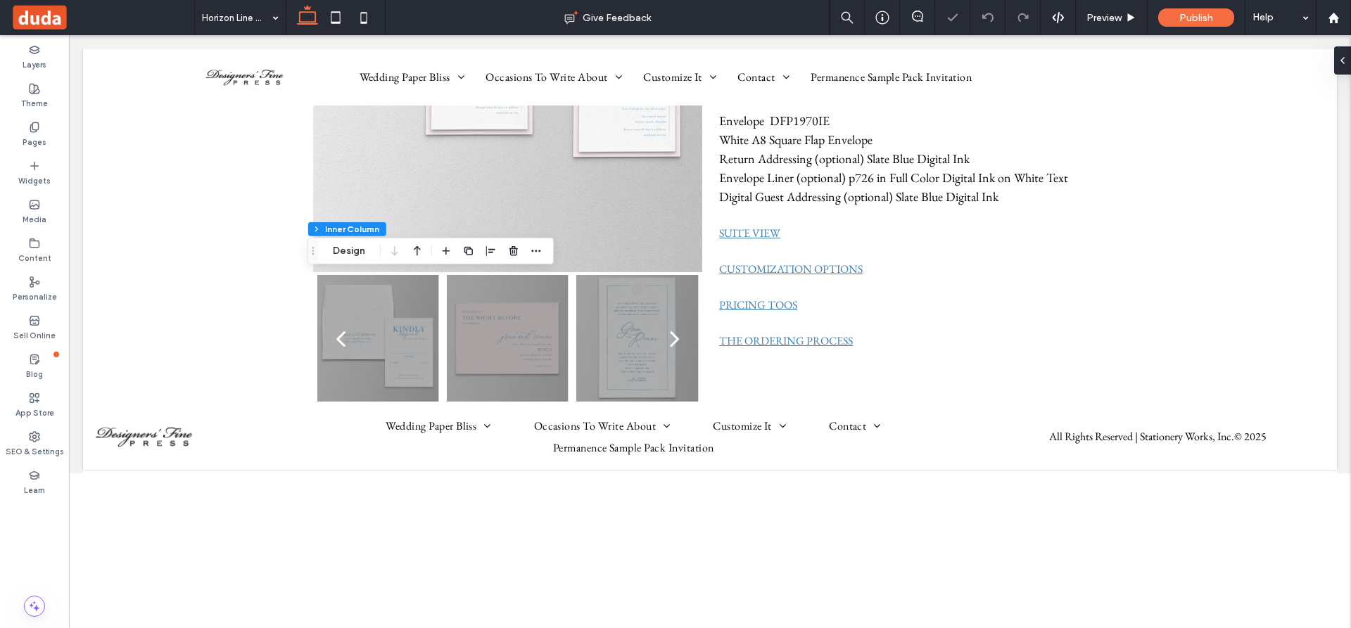
scroll to position [49, 0]
click at [532, 248] on icon "button" at bounding box center [535, 251] width 11 height 11
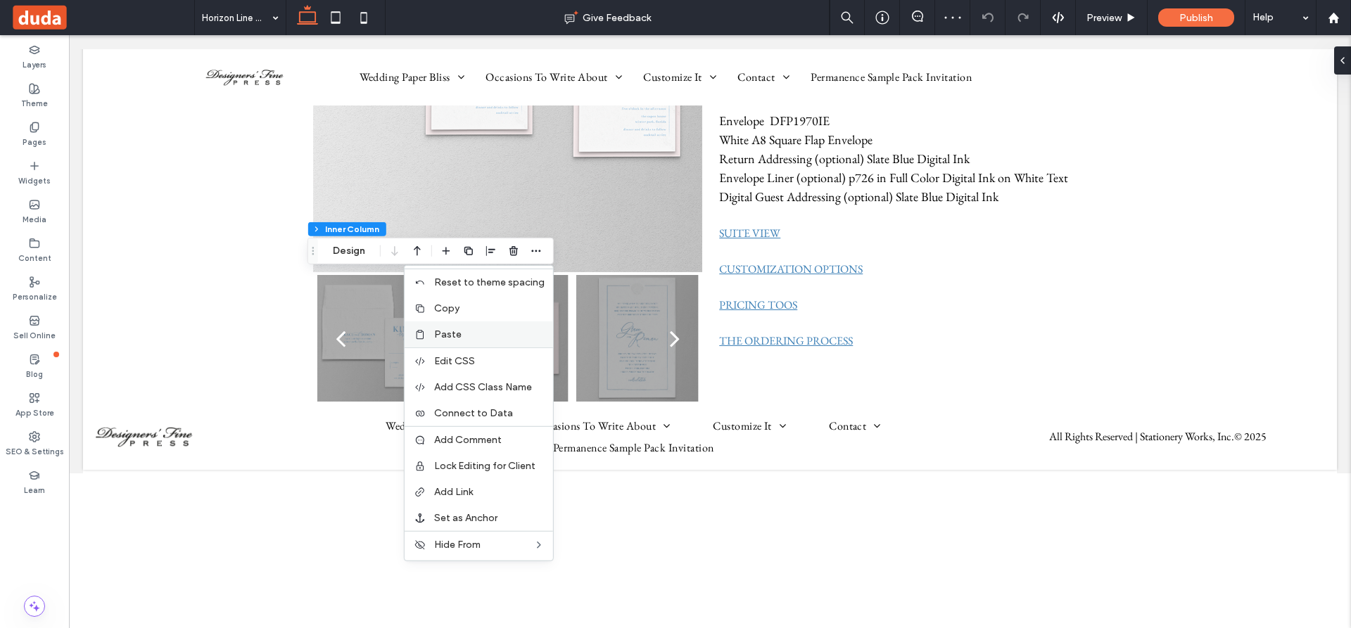
click at [454, 336] on span "Paste" at bounding box center [447, 335] width 27 height 12
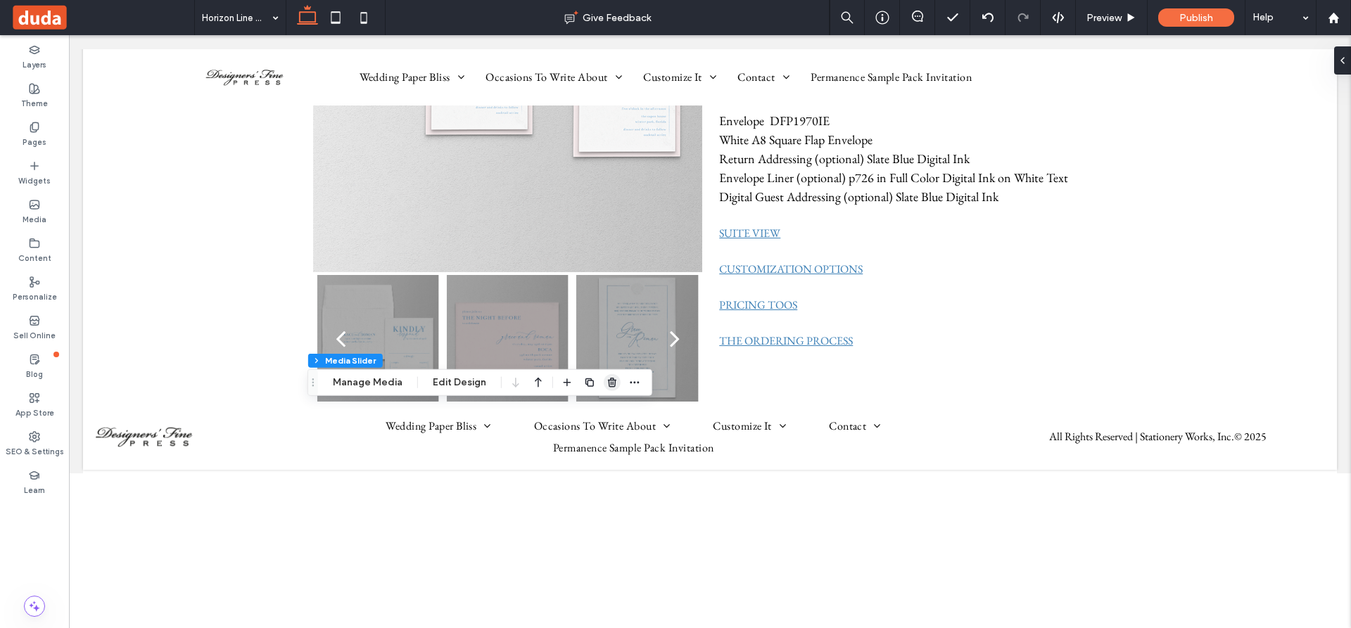
click at [608, 383] on icon "button" at bounding box center [611, 382] width 11 height 11
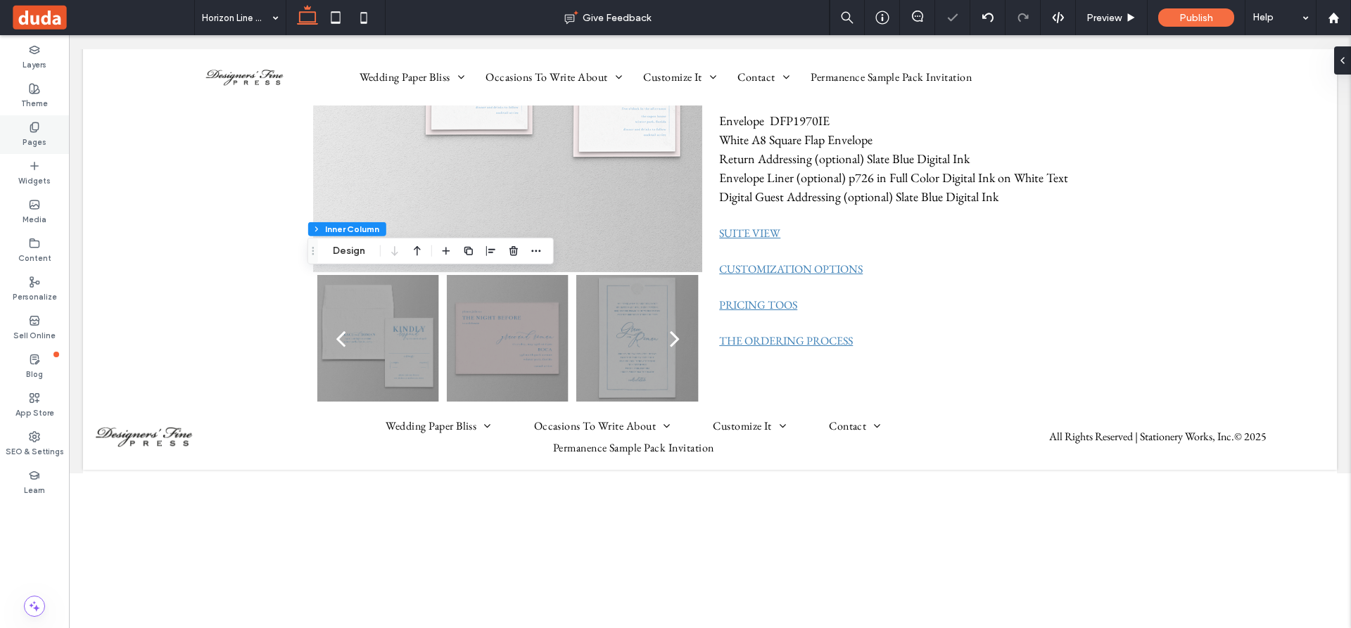
click at [34, 129] on icon at bounding box center [34, 127] width 11 height 11
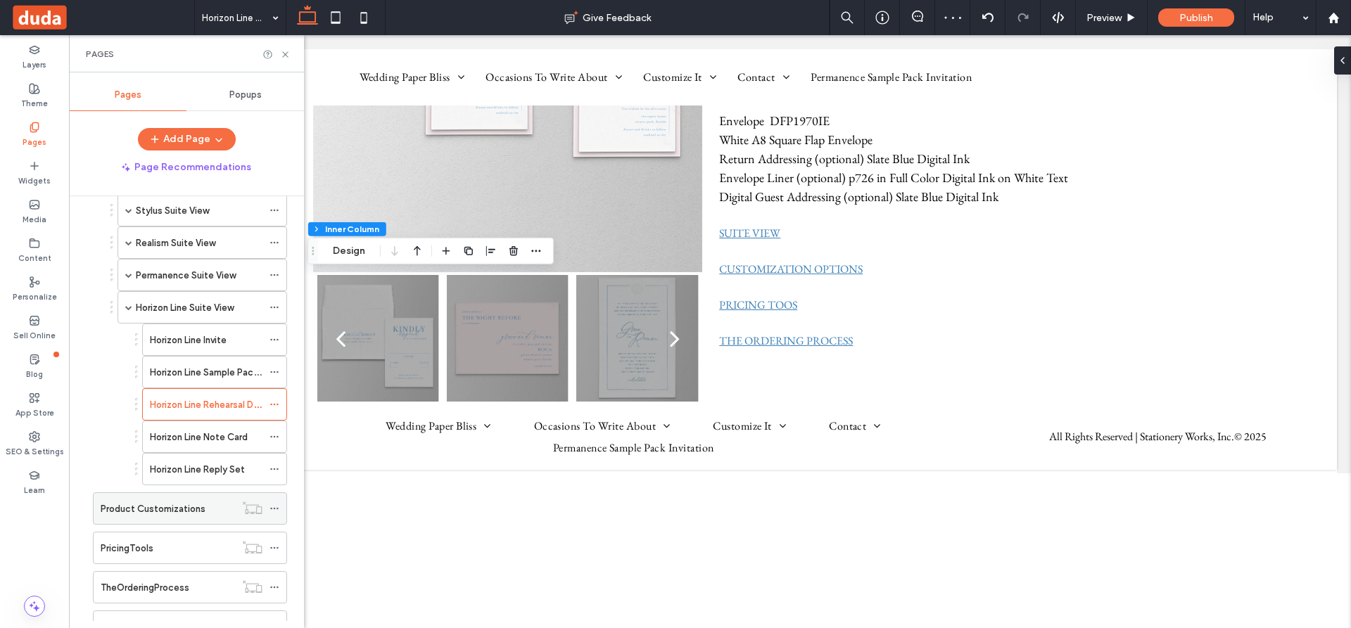
scroll to position [774, 0]
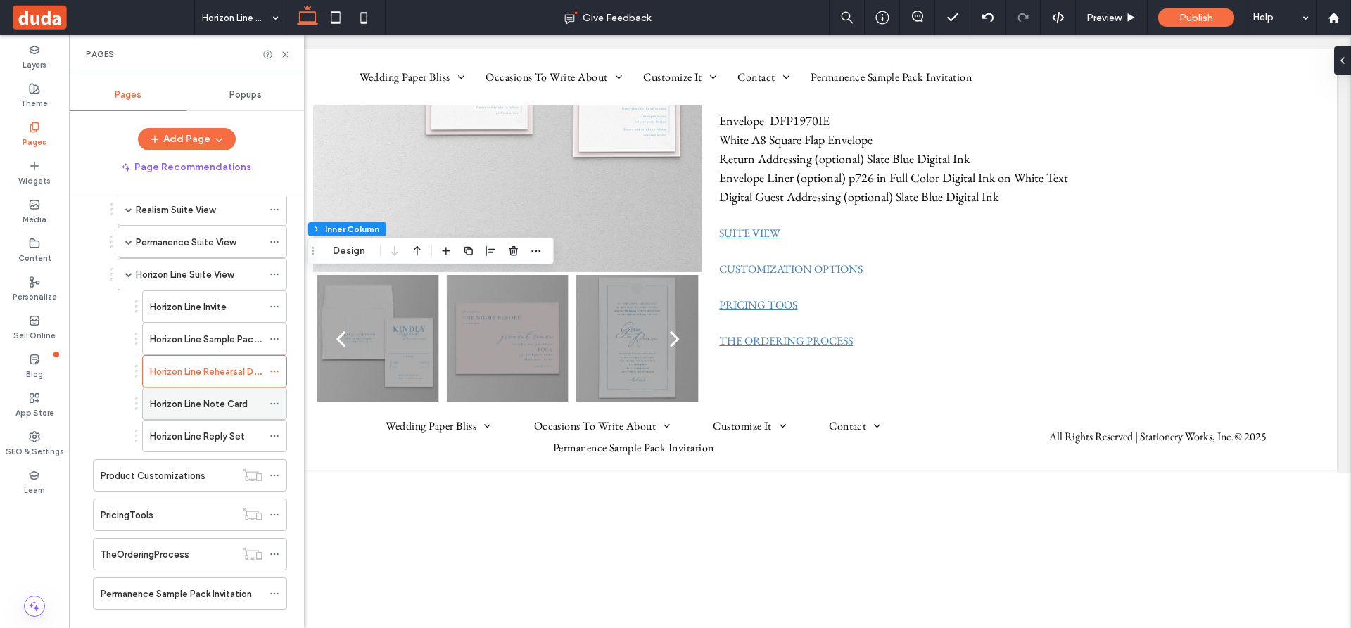
click at [229, 399] on label "Horizon Line Note Card" at bounding box center [199, 404] width 98 height 25
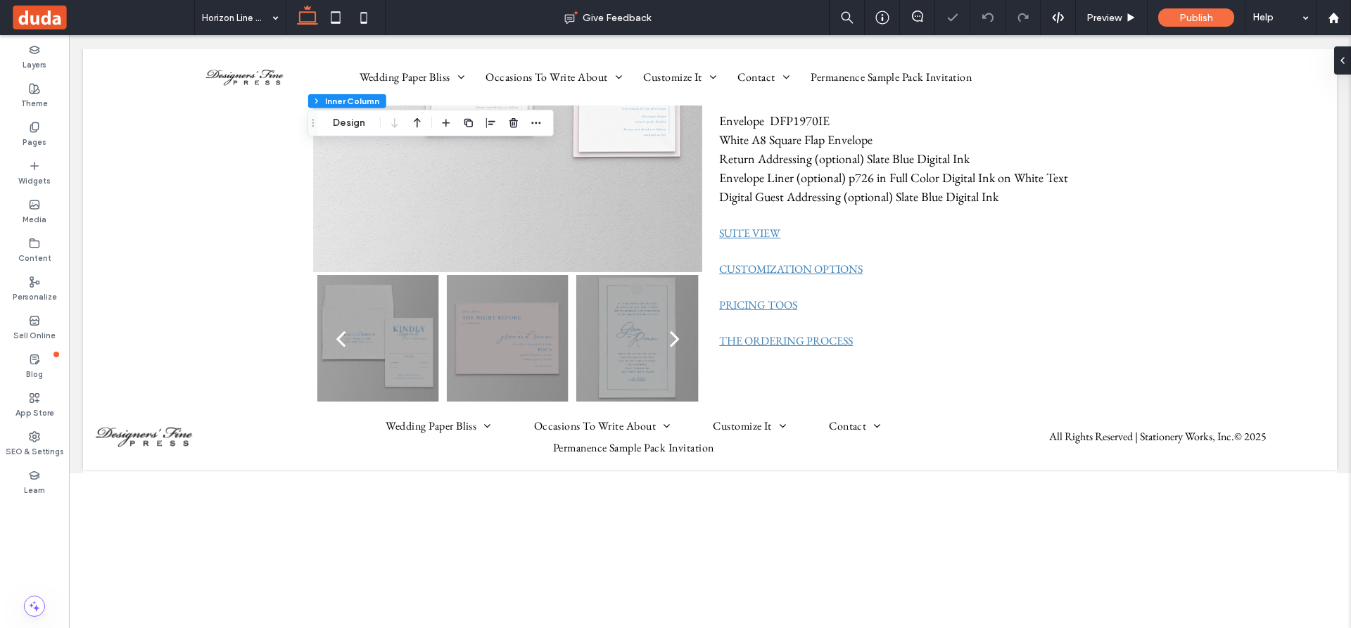
scroll to position [49, 0]
click at [537, 122] on icon "button" at bounding box center [535, 122] width 11 height 11
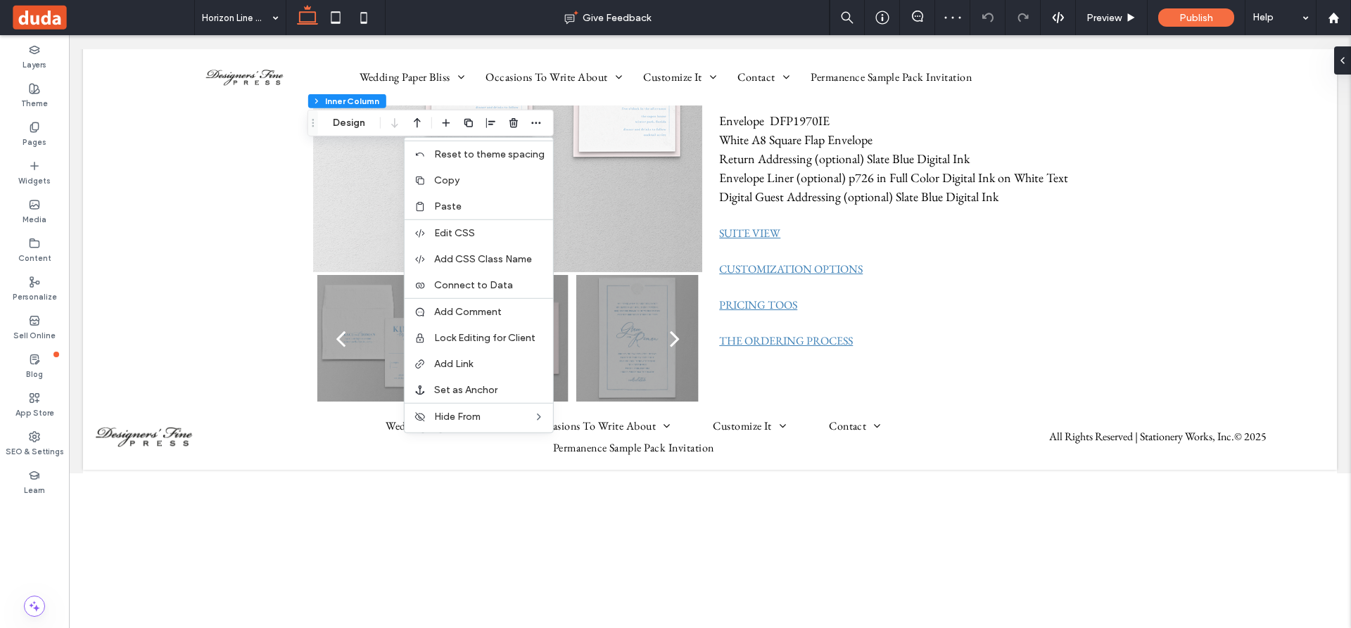
click at [471, 203] on label "Paste" at bounding box center [489, 206] width 110 height 12
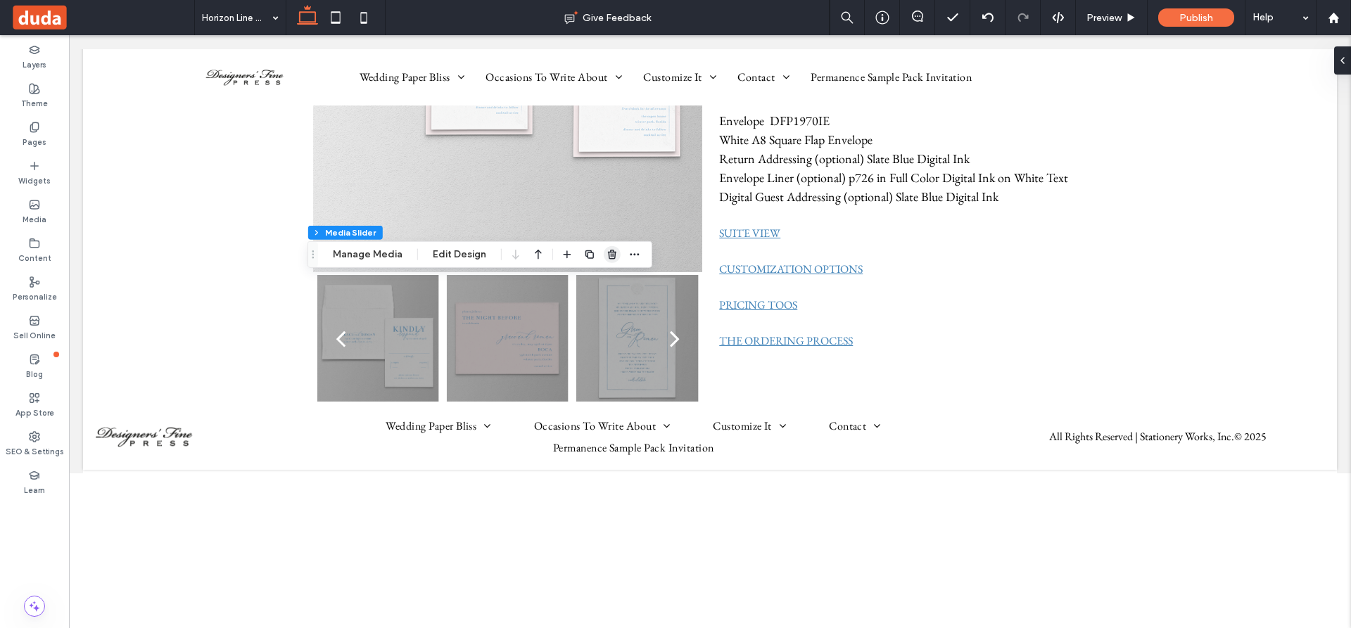
click at [610, 251] on use "button" at bounding box center [612, 254] width 8 height 9
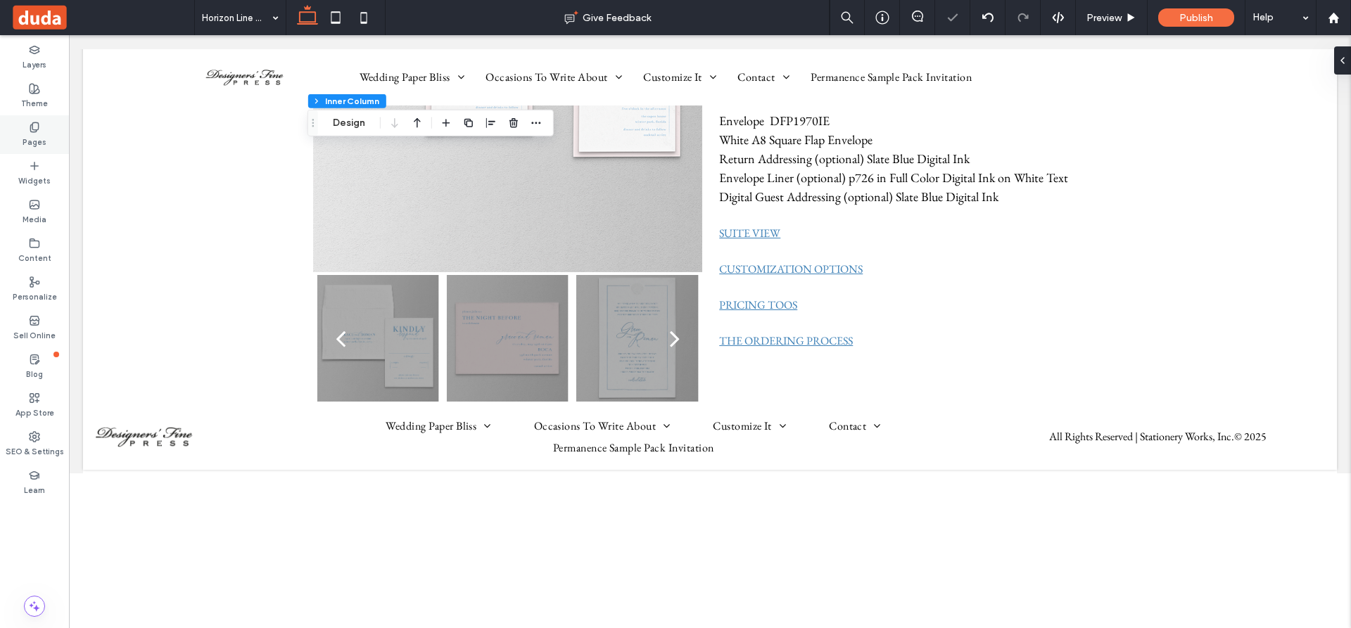
click at [34, 127] on icon at bounding box center [34, 127] width 11 height 11
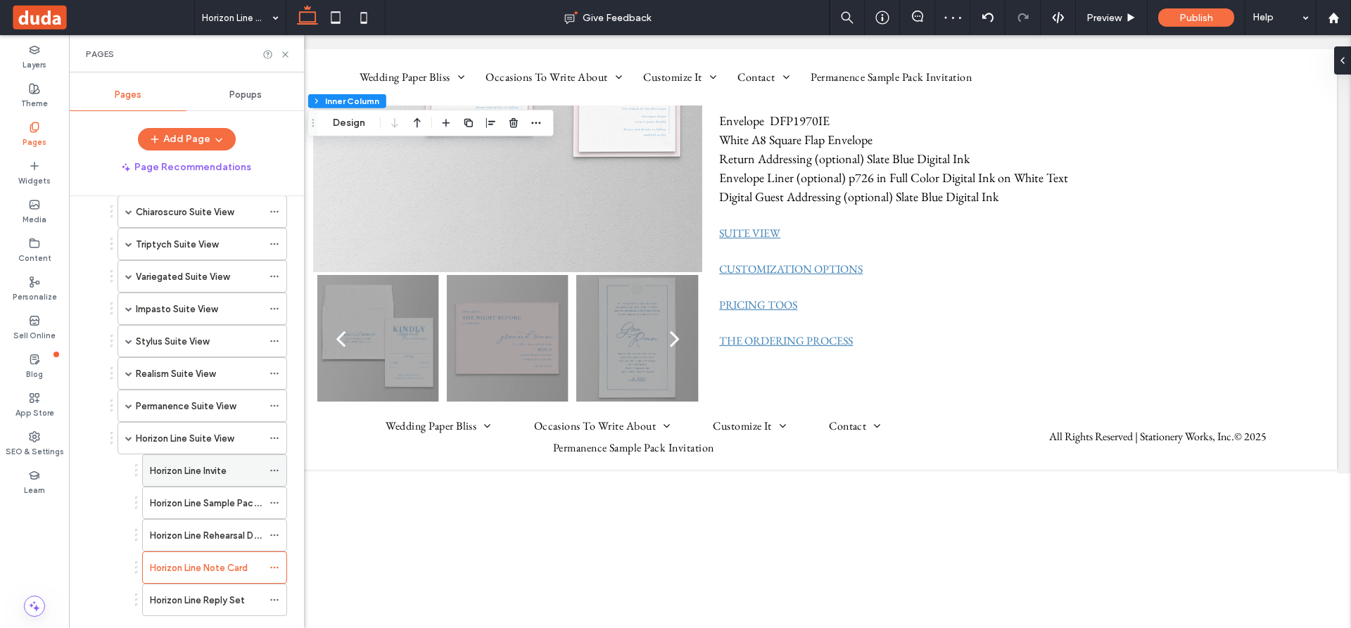
scroll to position [798, 0]
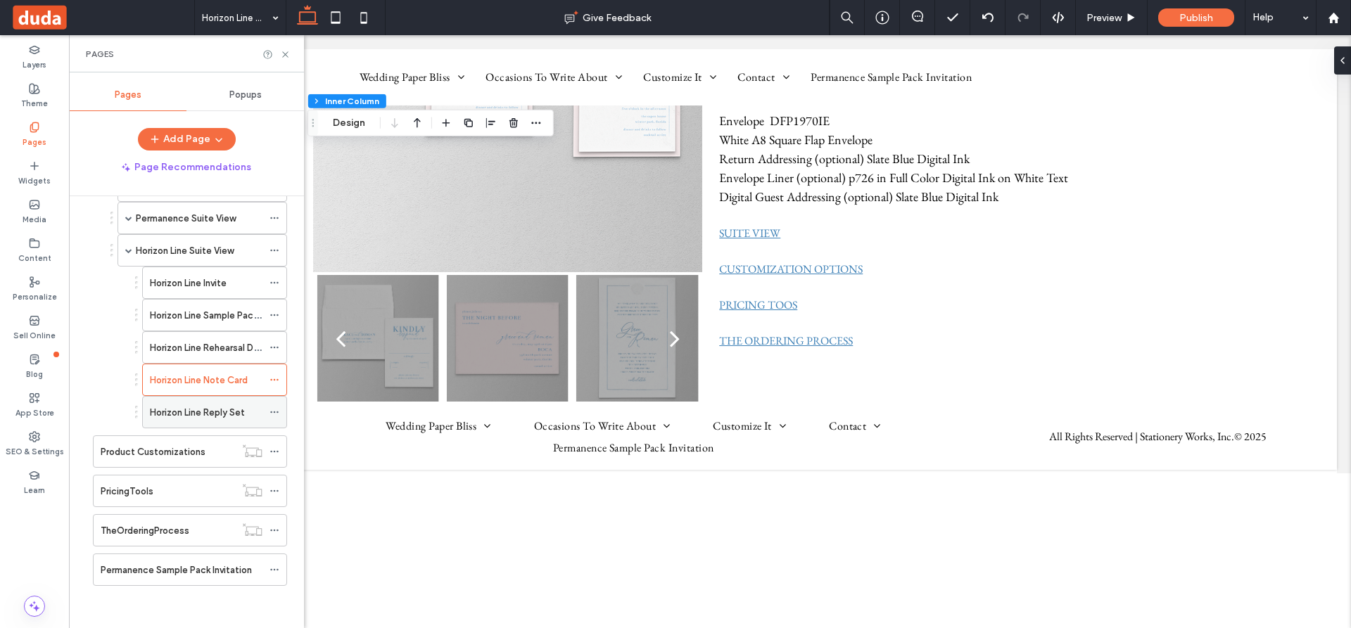
click at [222, 411] on label "Horizon Line Reply Set" at bounding box center [197, 412] width 95 height 25
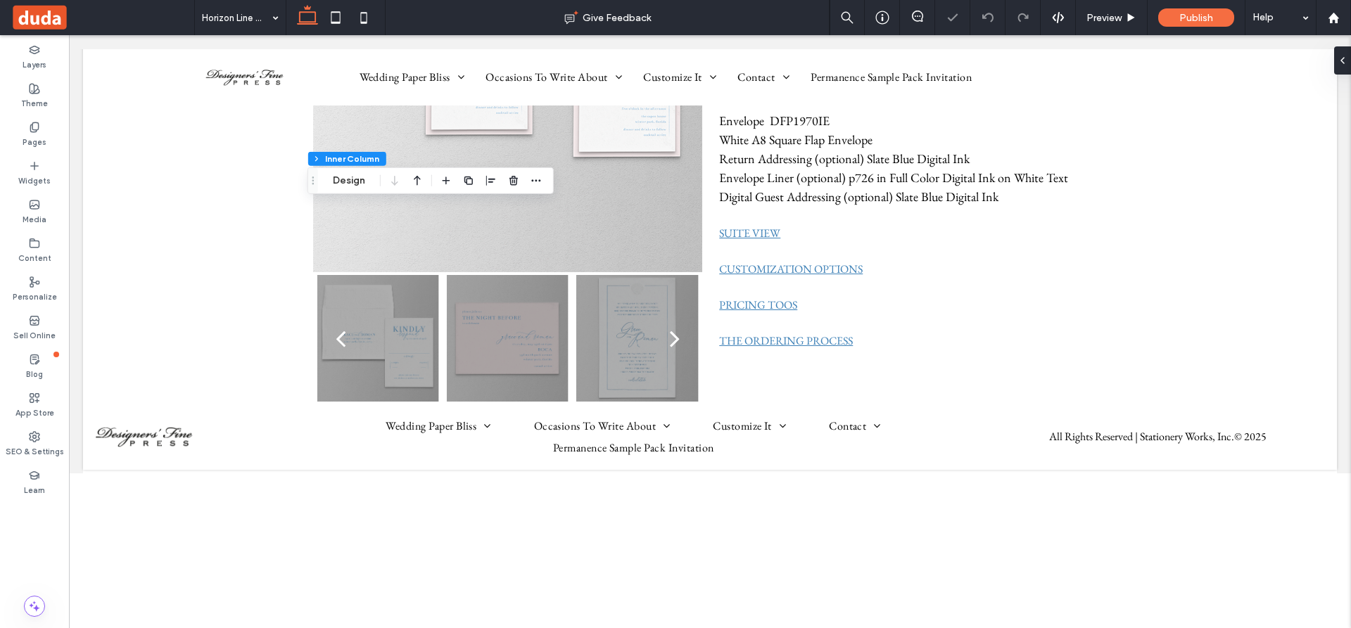
scroll to position [49, 0]
click at [534, 179] on icon "button" at bounding box center [535, 180] width 11 height 11
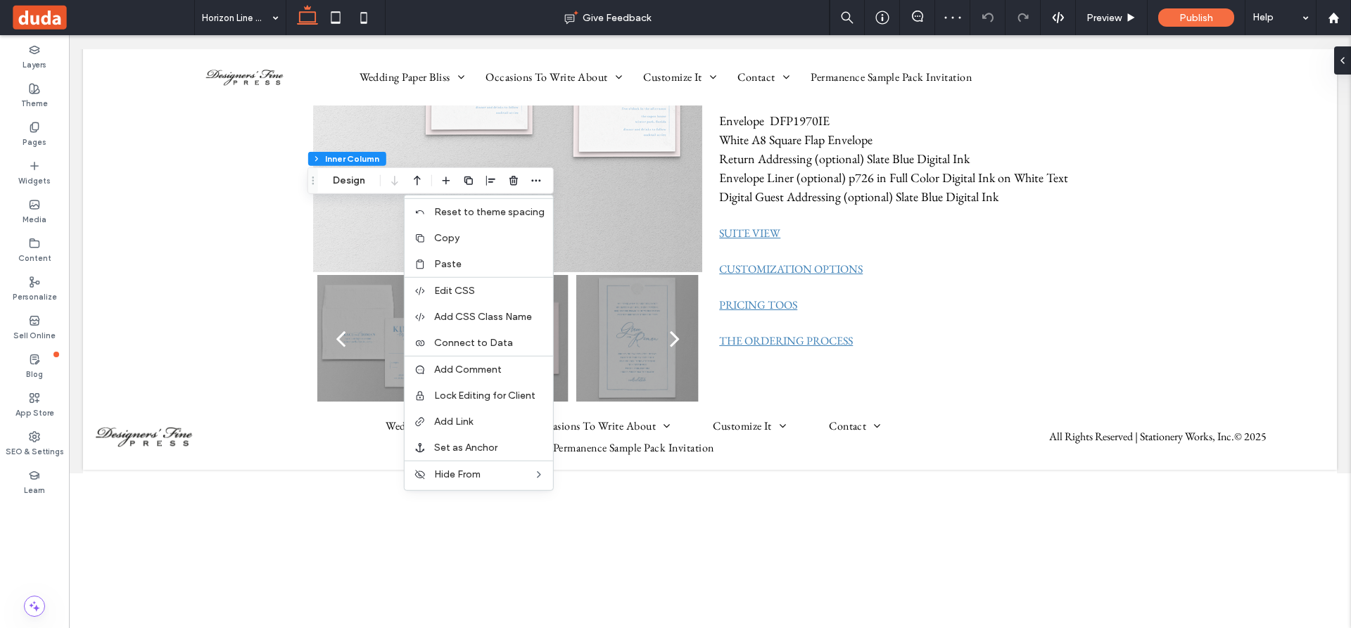
click at [452, 260] on span "Paste" at bounding box center [447, 264] width 27 height 12
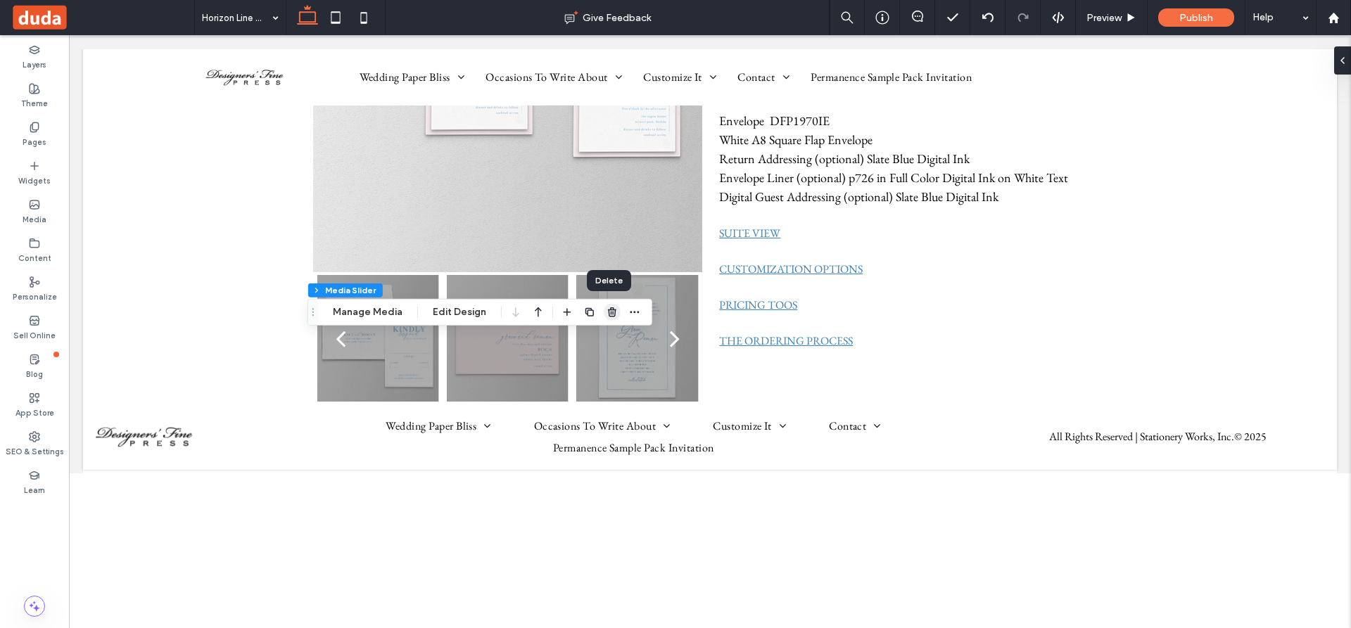
click at [609, 313] on use "button" at bounding box center [612, 311] width 8 height 9
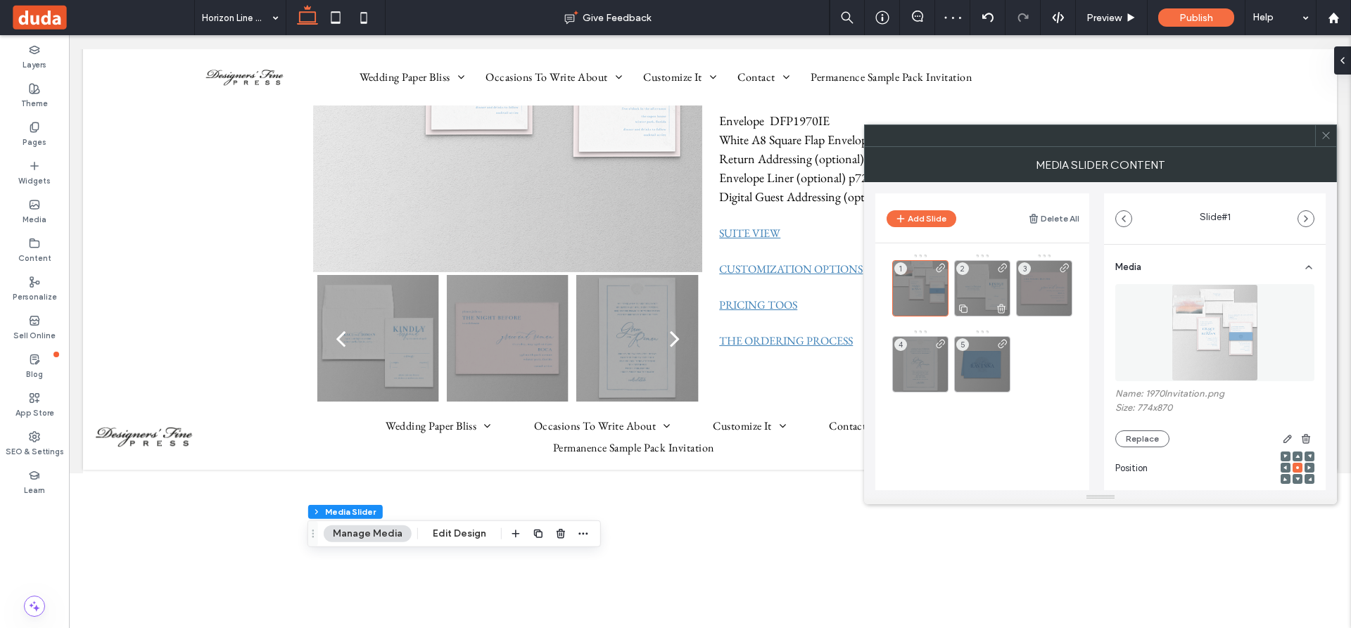
click at [1002, 307] on icon at bounding box center [1000, 308] width 11 height 13
click at [1322, 135] on icon at bounding box center [1325, 135] width 11 height 11
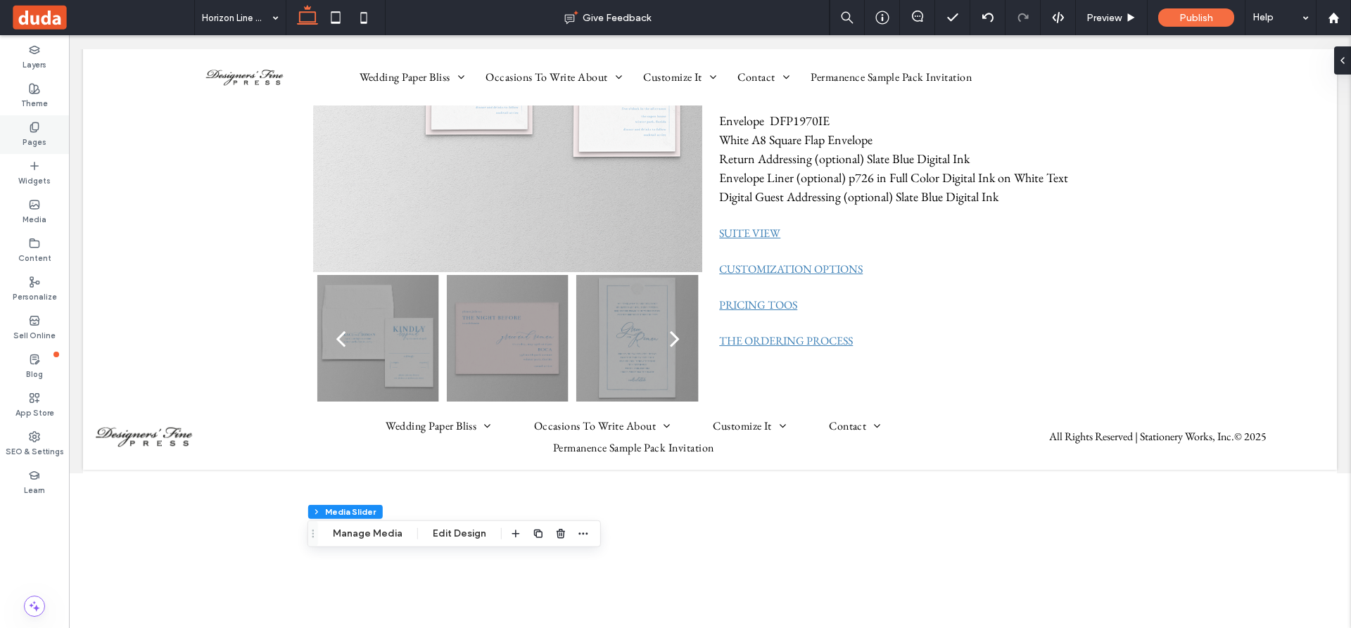
click at [30, 122] on icon at bounding box center [34, 127] width 11 height 11
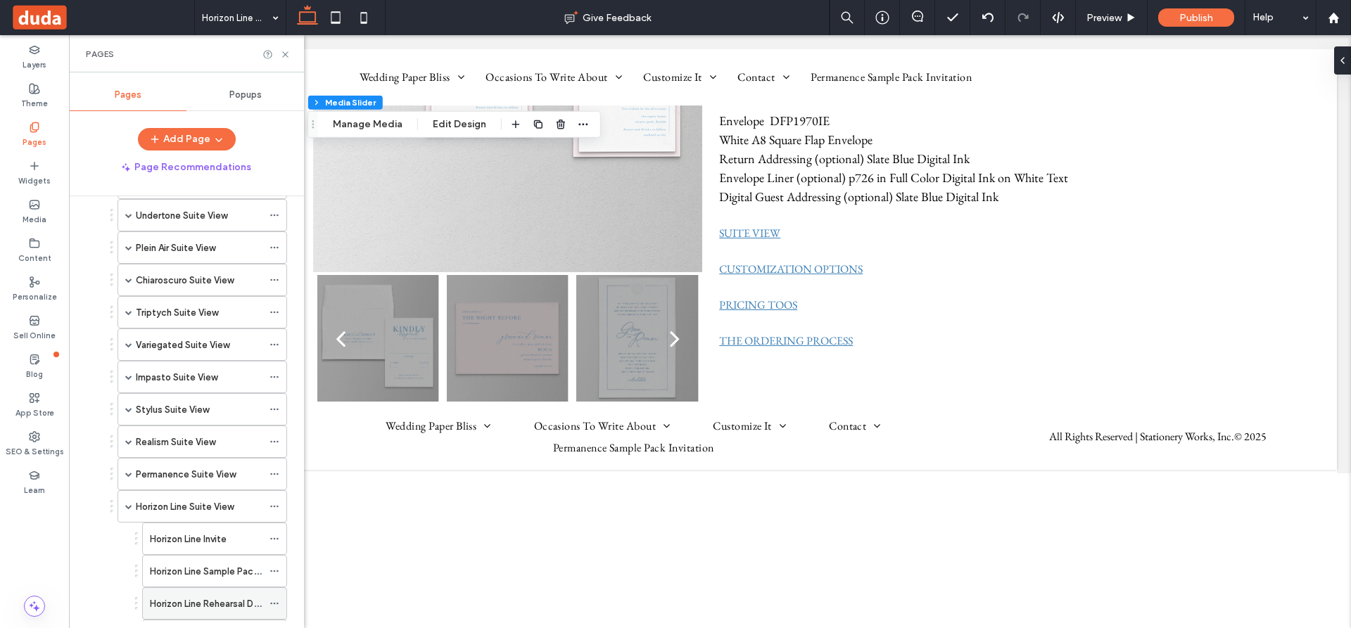
scroll to position [633, 0]
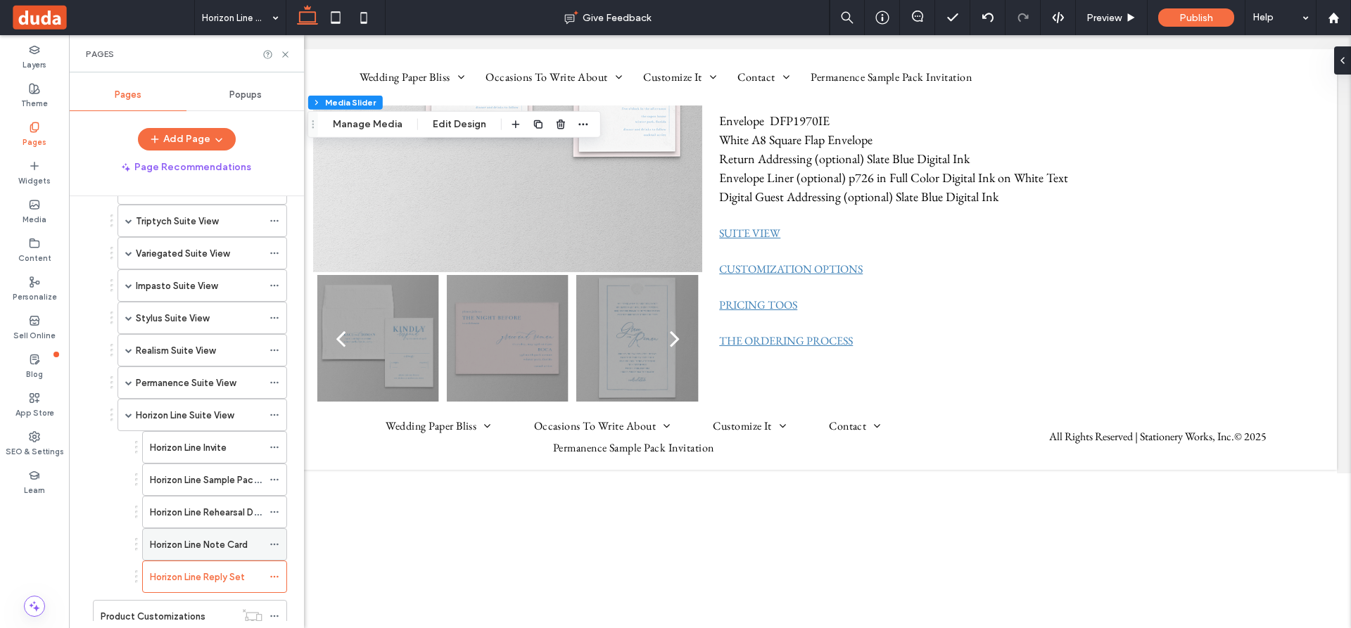
click at [186, 543] on label "Horizon Line Note Card" at bounding box center [199, 545] width 98 height 25
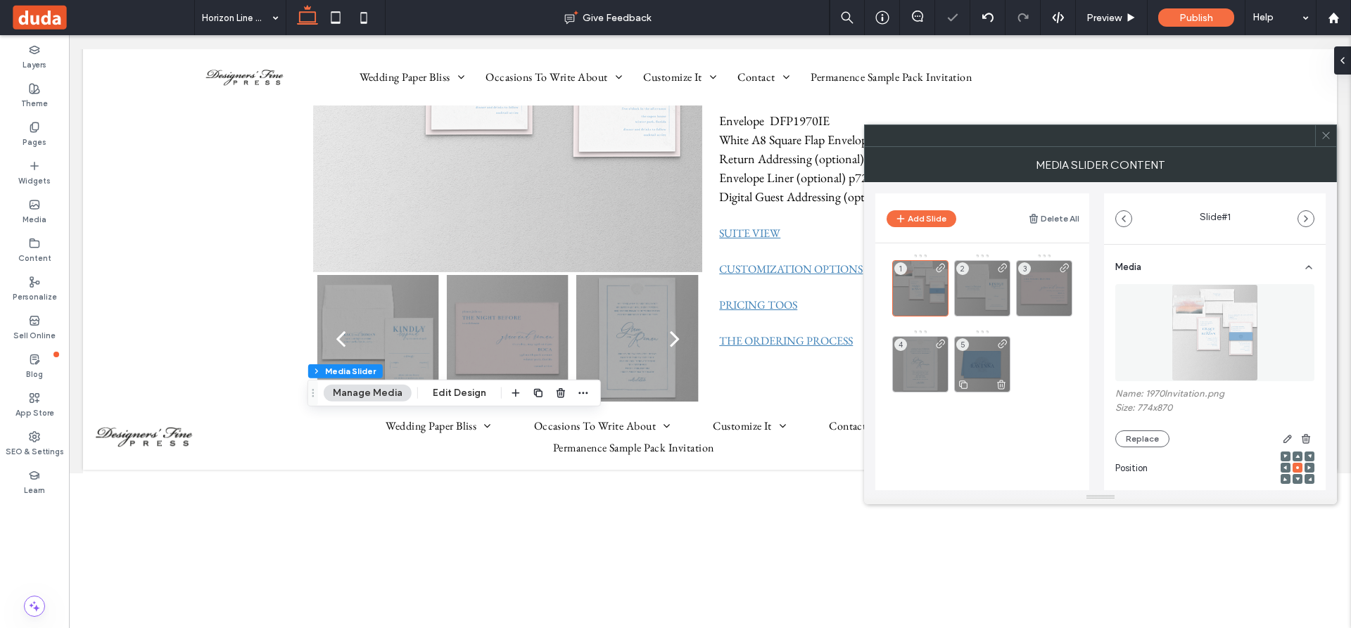
click at [1001, 383] on icon at bounding box center [1000, 384] width 11 height 13
click at [1328, 134] on icon at bounding box center [1325, 135] width 11 height 11
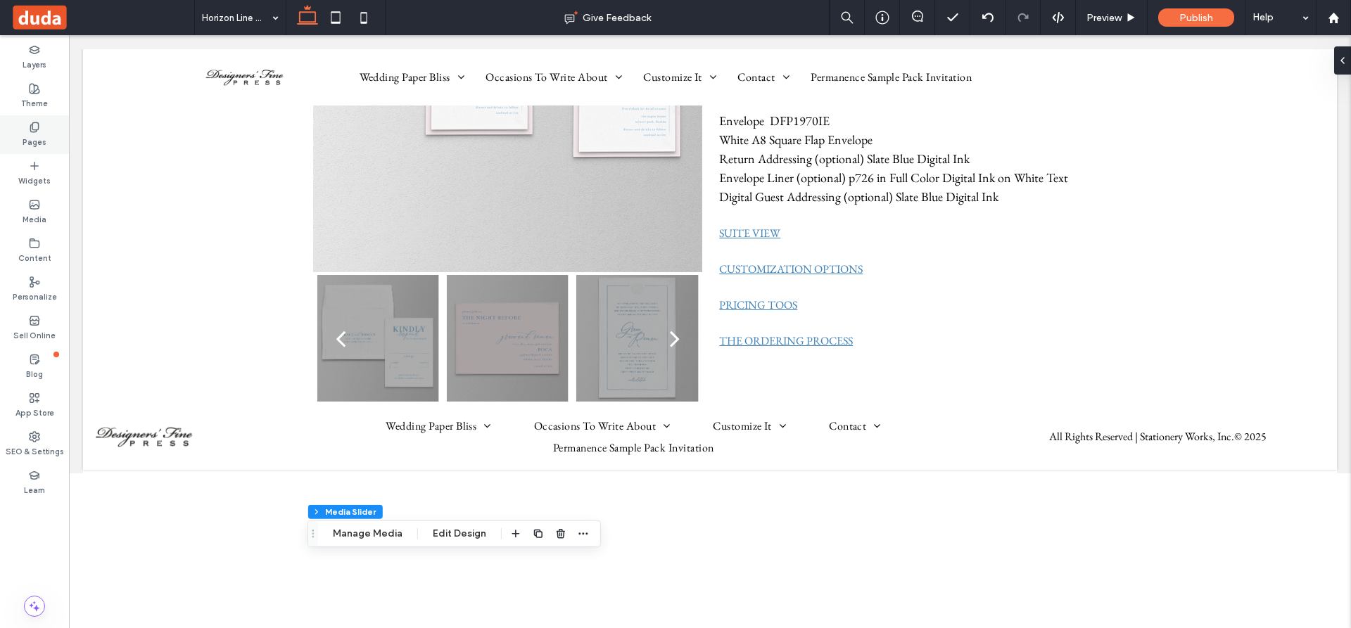
click at [33, 126] on icon at bounding box center [34, 127] width 11 height 11
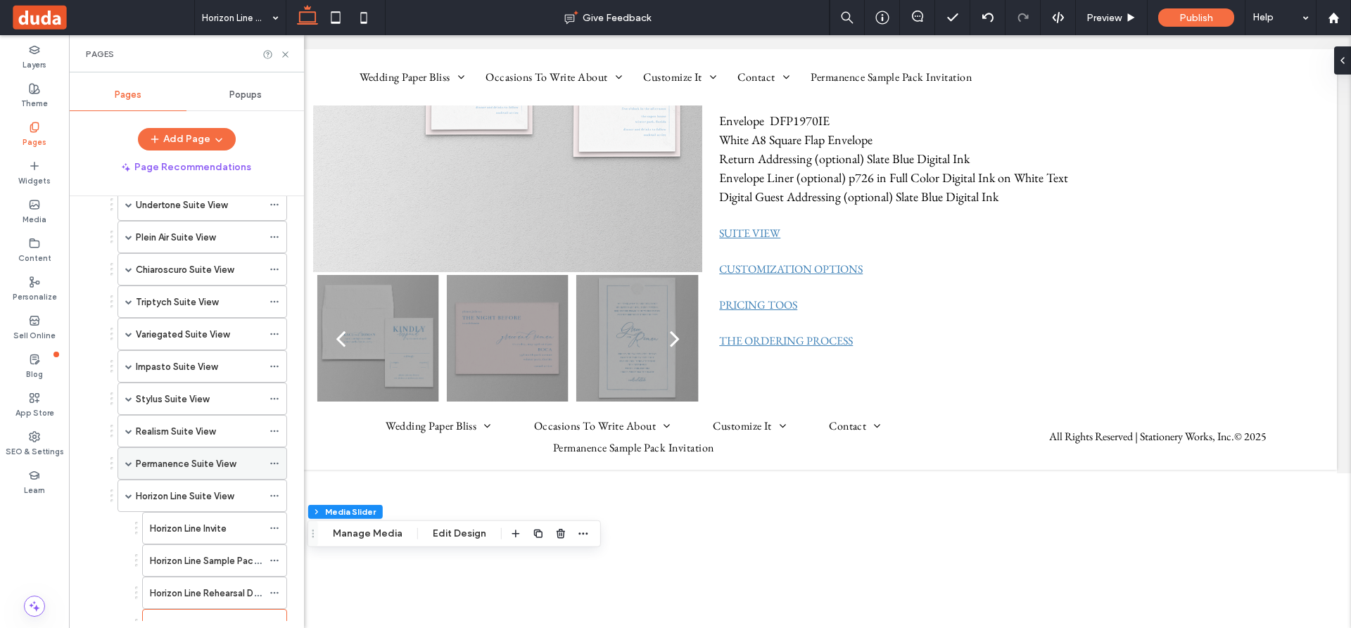
scroll to position [774, 0]
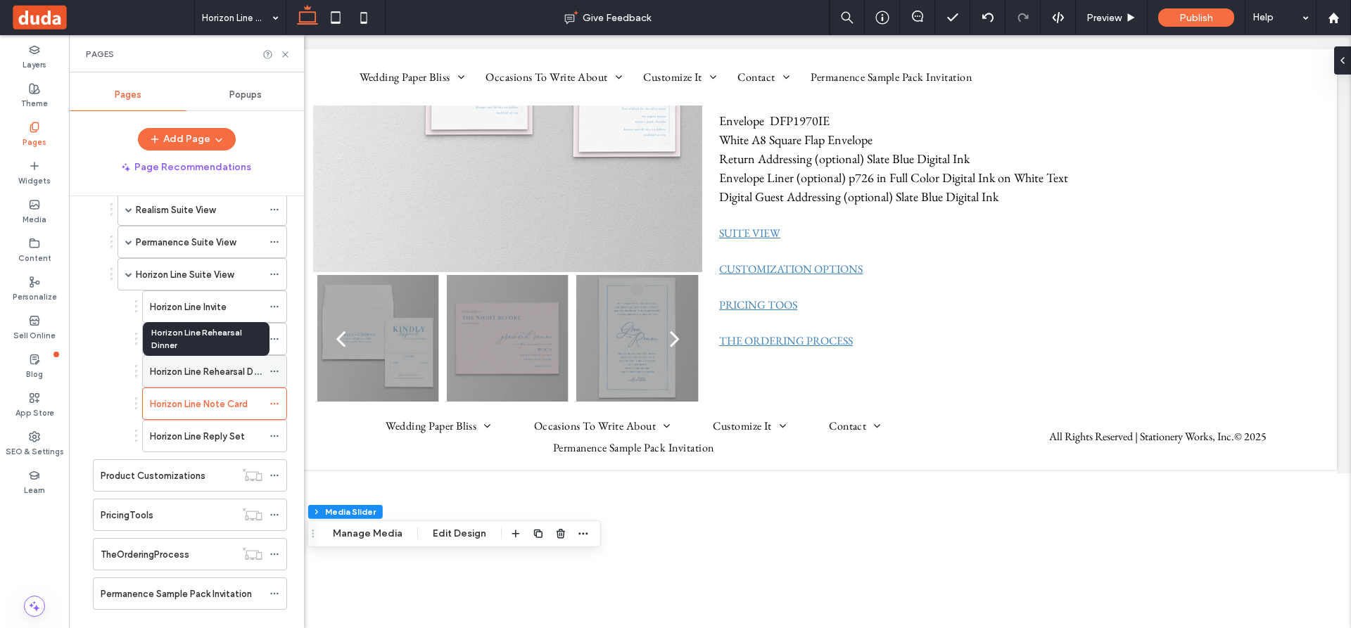
click at [221, 372] on label "Horizon Line Rehearsal Dinner" at bounding box center [212, 371] width 124 height 25
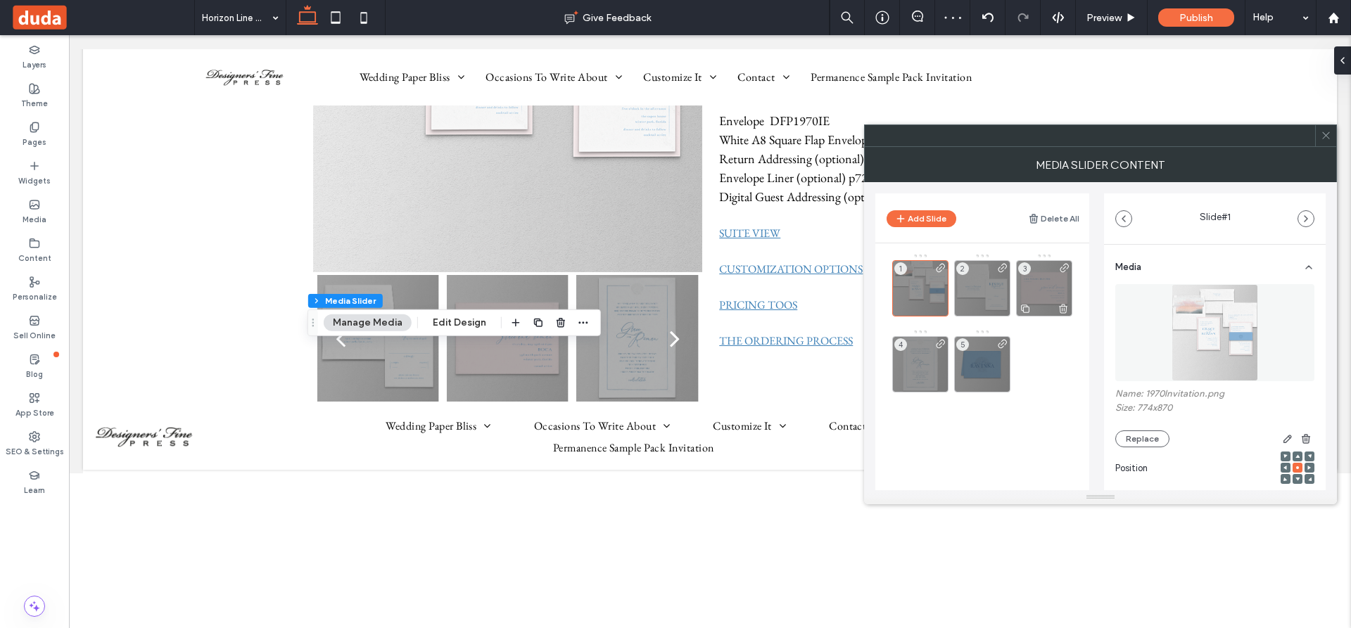
click at [1064, 309] on use at bounding box center [1063, 308] width 8 height 9
click at [1327, 134] on icon at bounding box center [1325, 135] width 11 height 11
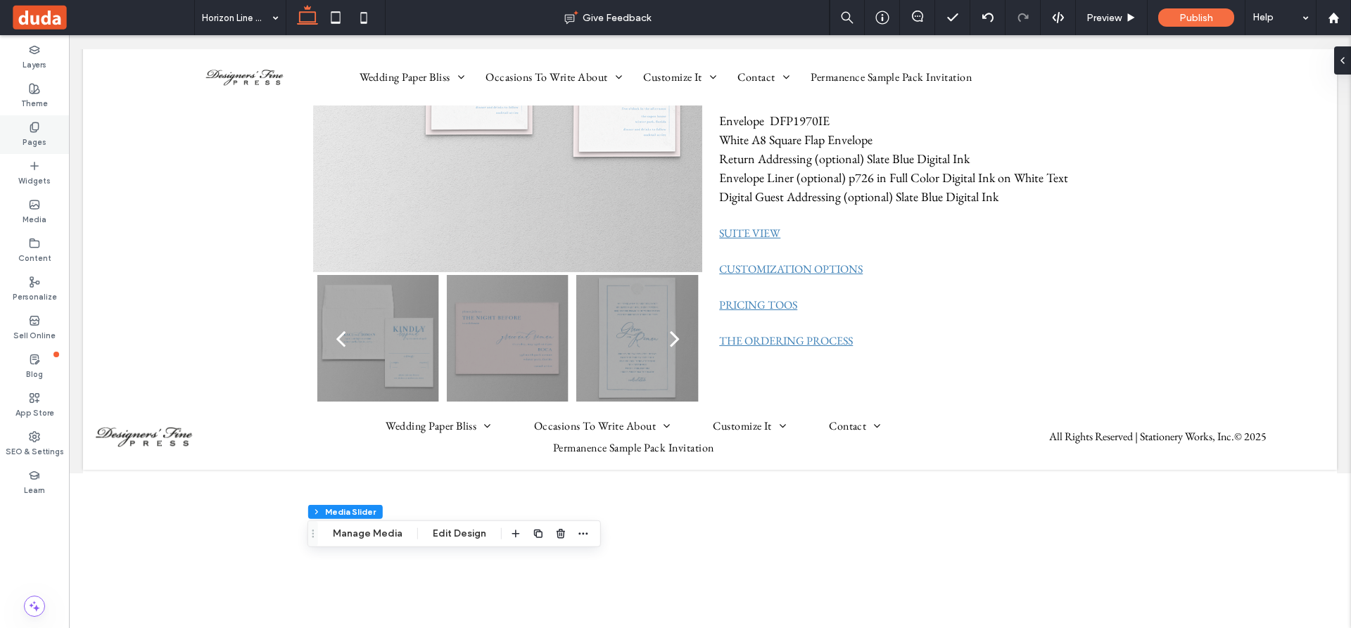
click at [33, 127] on icon at bounding box center [34, 127] width 11 height 11
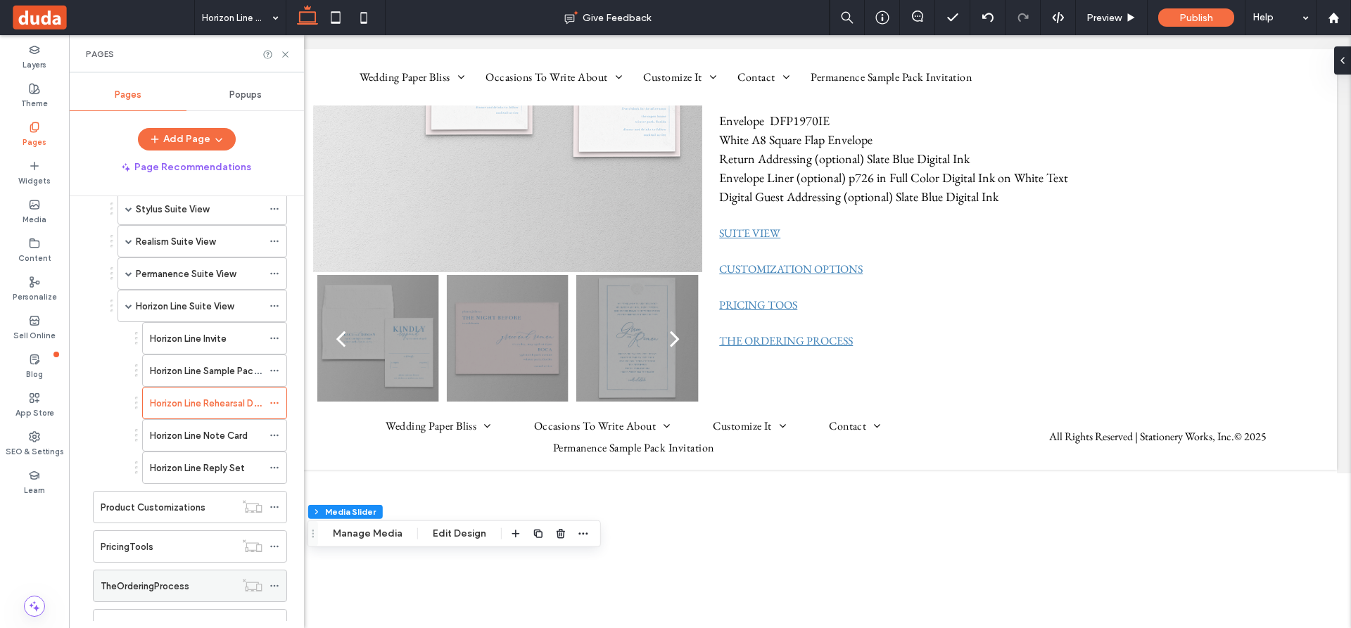
scroll to position [774, 0]
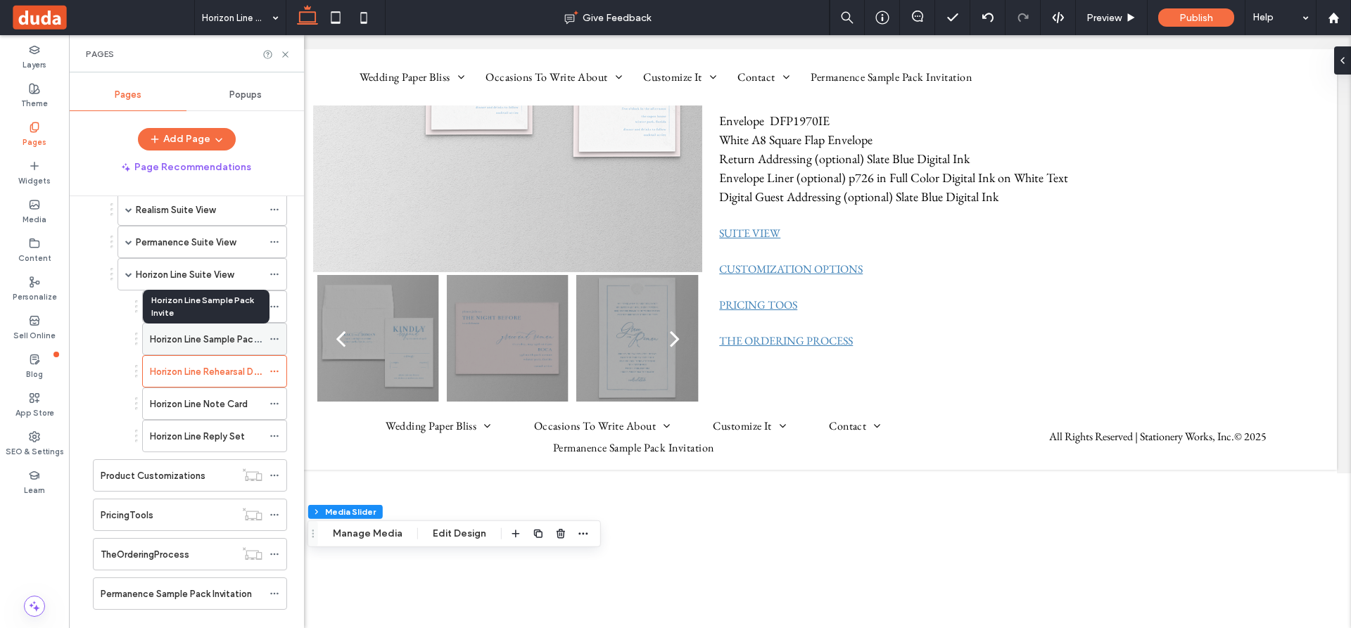
click at [205, 338] on label "Horizon Line Sample Pack Invite" at bounding box center [216, 339] width 133 height 25
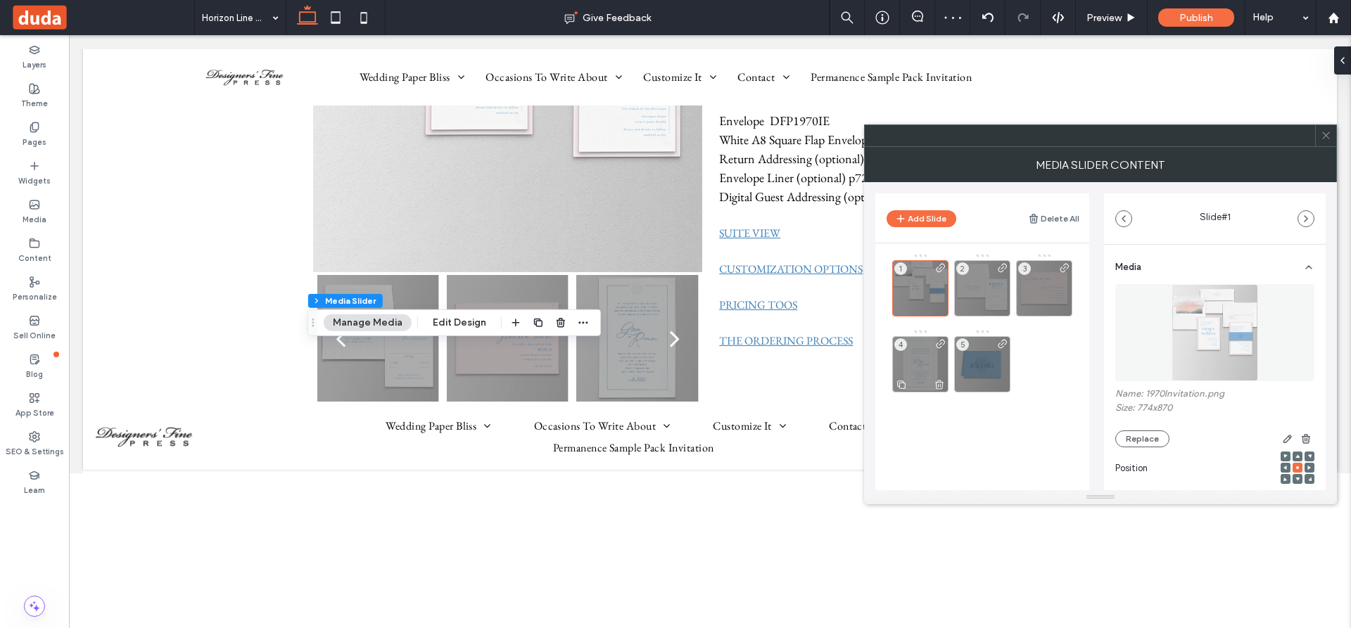
click at [941, 382] on use at bounding box center [939, 384] width 8 height 9
click at [1323, 134] on icon at bounding box center [1325, 135] width 11 height 11
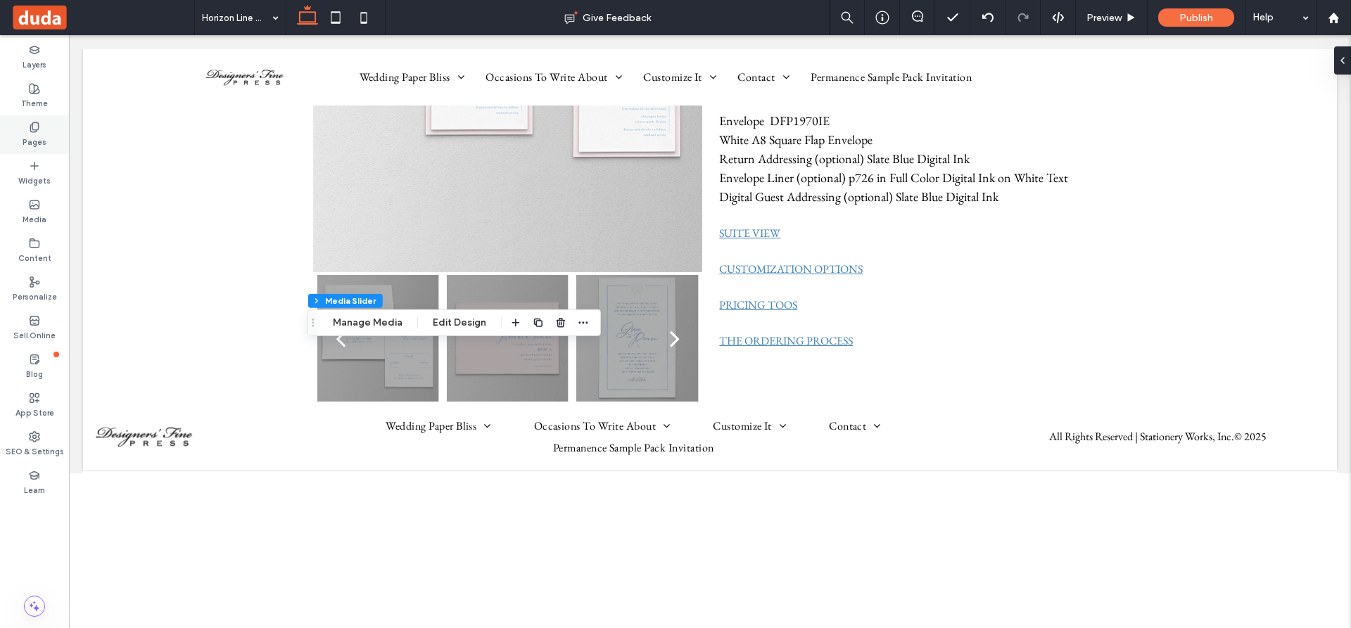
click at [32, 127] on use at bounding box center [34, 126] width 8 height 9
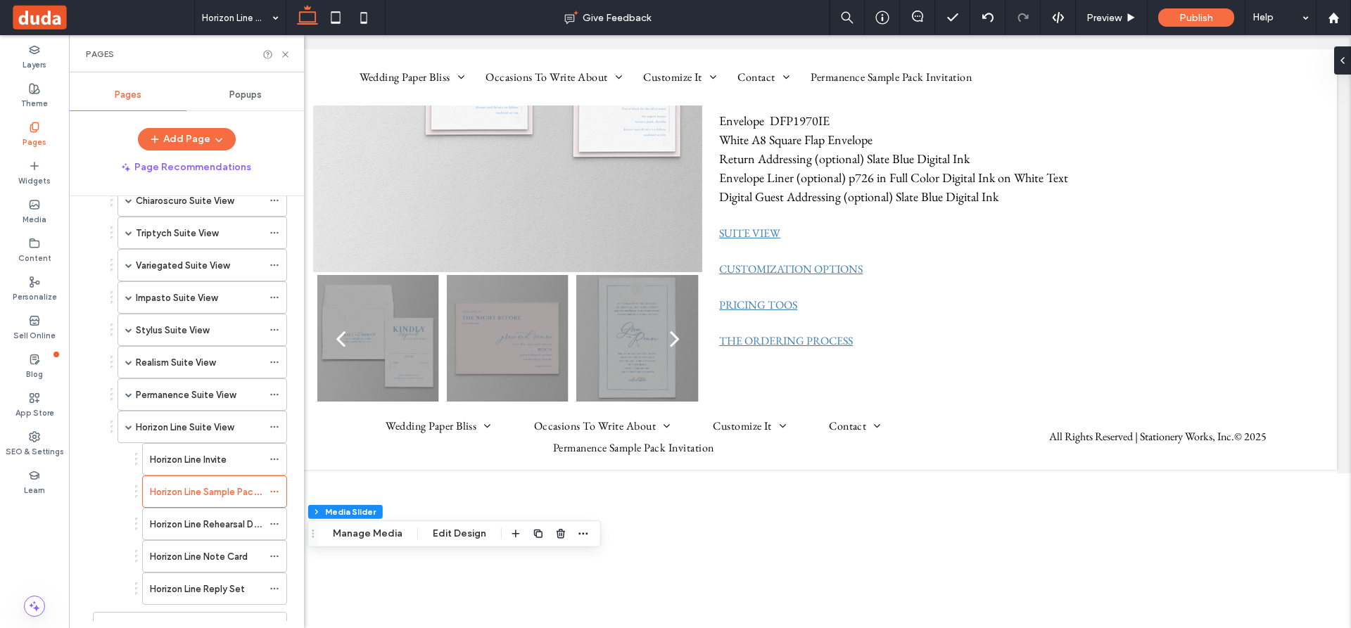
scroll to position [587, 0]
click at [204, 486] on label "Horizon Line Invite" at bounding box center [188, 494] width 77 height 25
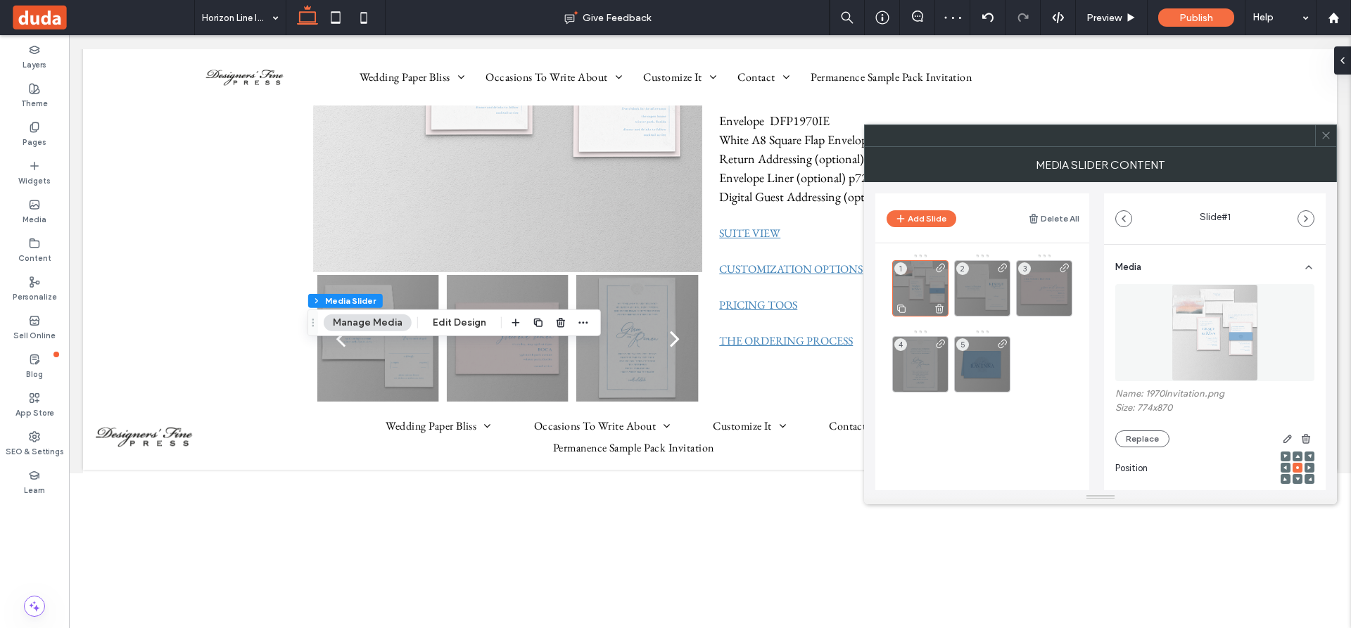
click at [939, 309] on icon at bounding box center [938, 308] width 11 height 13
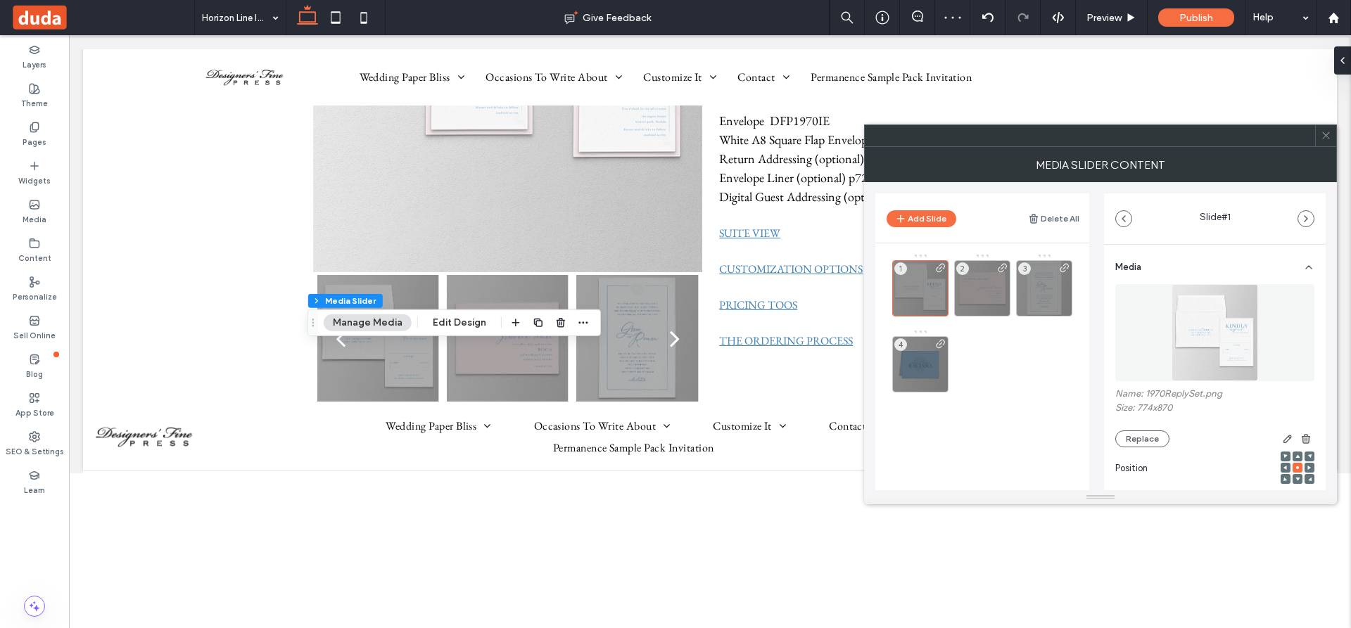
click at [1325, 132] on icon at bounding box center [1325, 135] width 11 height 11
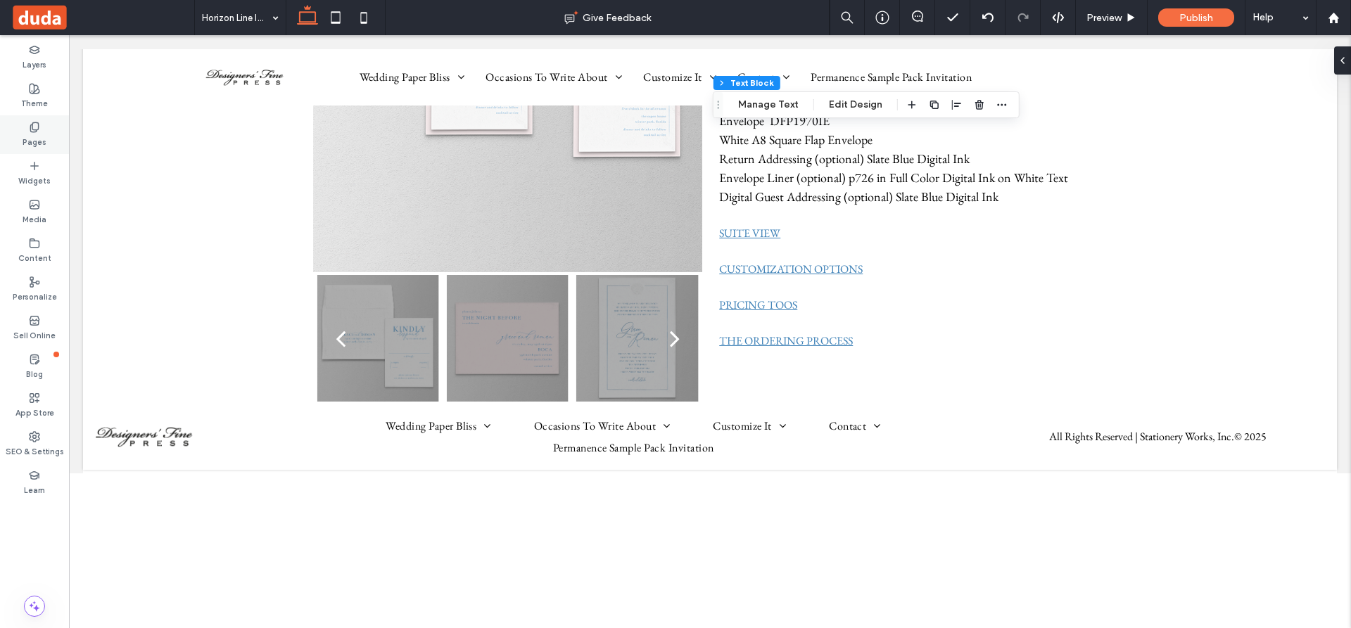
click at [32, 131] on icon at bounding box center [34, 127] width 11 height 11
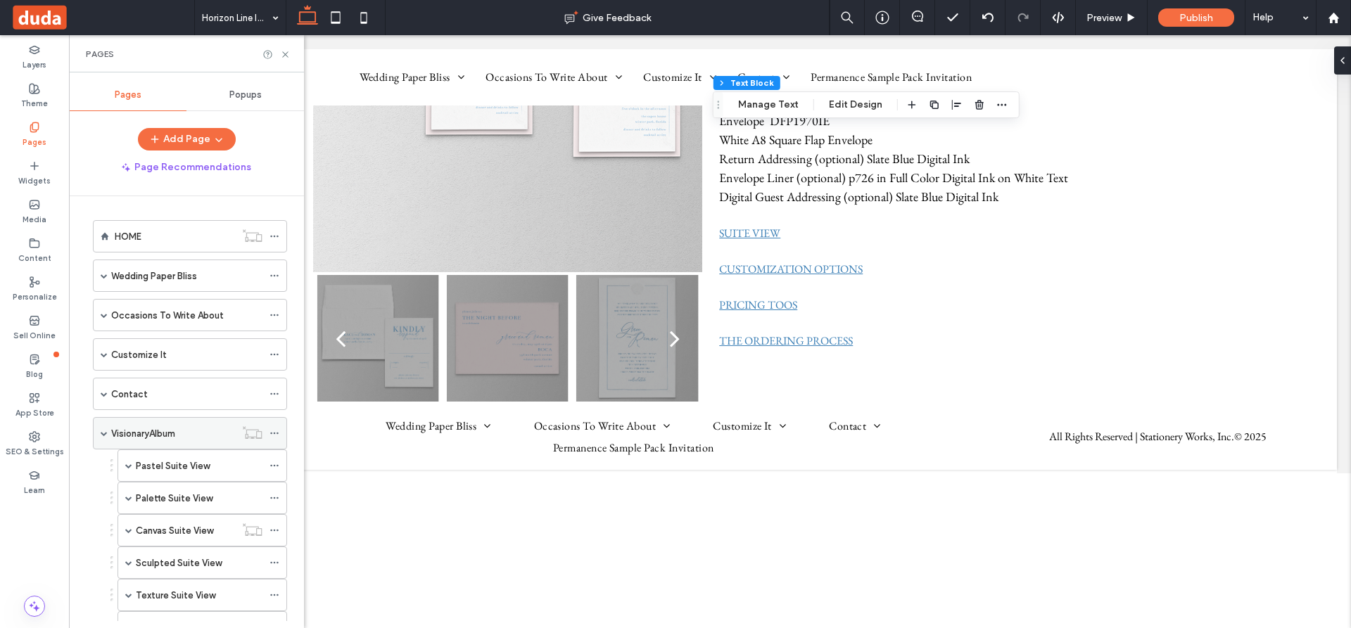
click at [161, 428] on label "VisionaryAlbum" at bounding box center [143, 433] width 64 height 25
click at [283, 53] on icon at bounding box center [285, 54] width 11 height 11
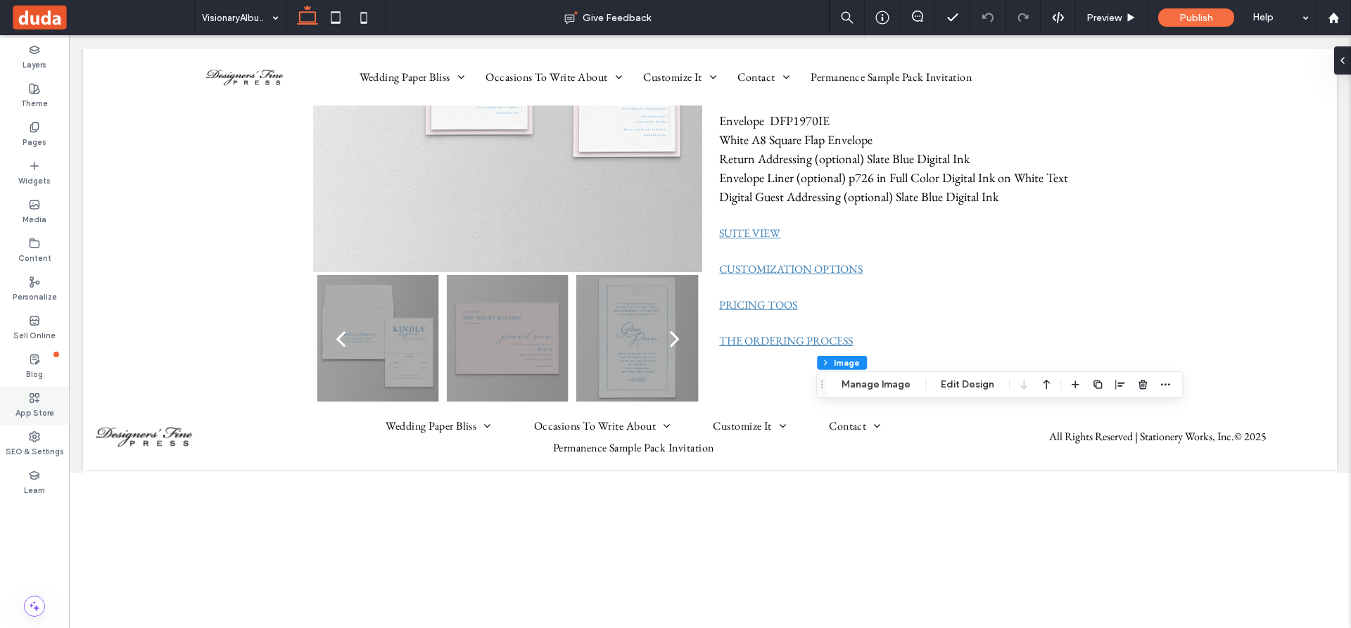
type input "**"
click at [1095, 385] on icon "button" at bounding box center [1097, 384] width 11 height 11
type input "**"
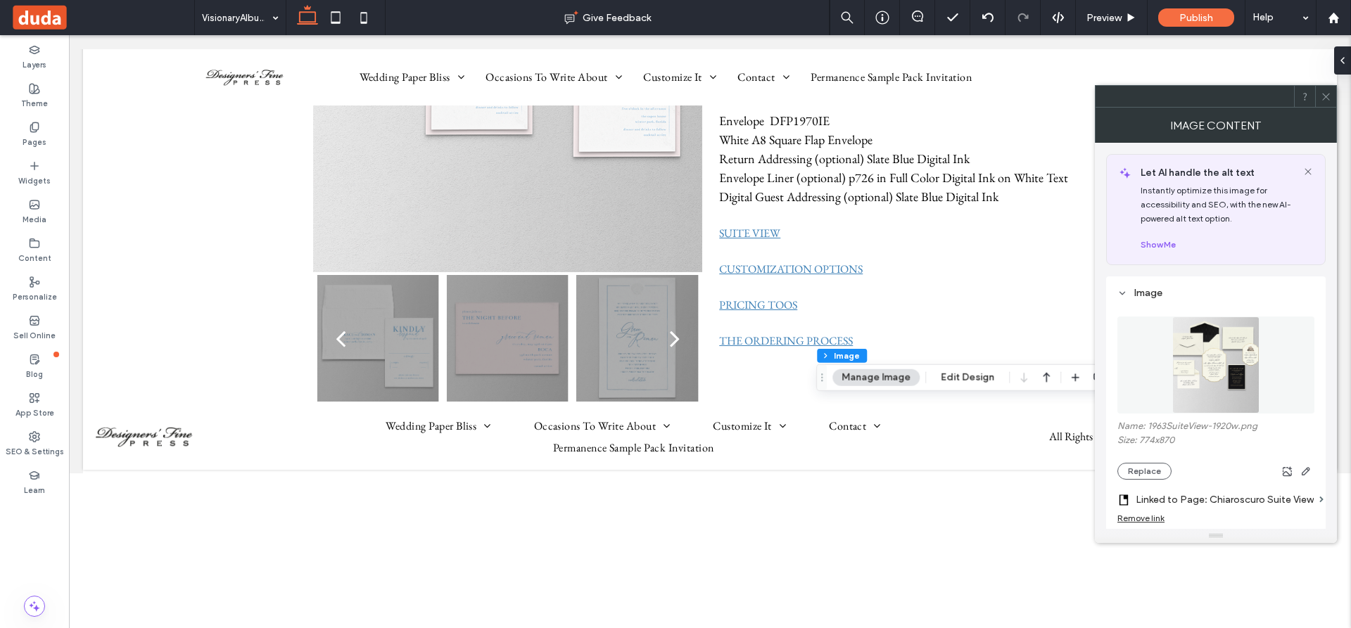
click at [1220, 370] on img at bounding box center [1215, 365] width 87 height 97
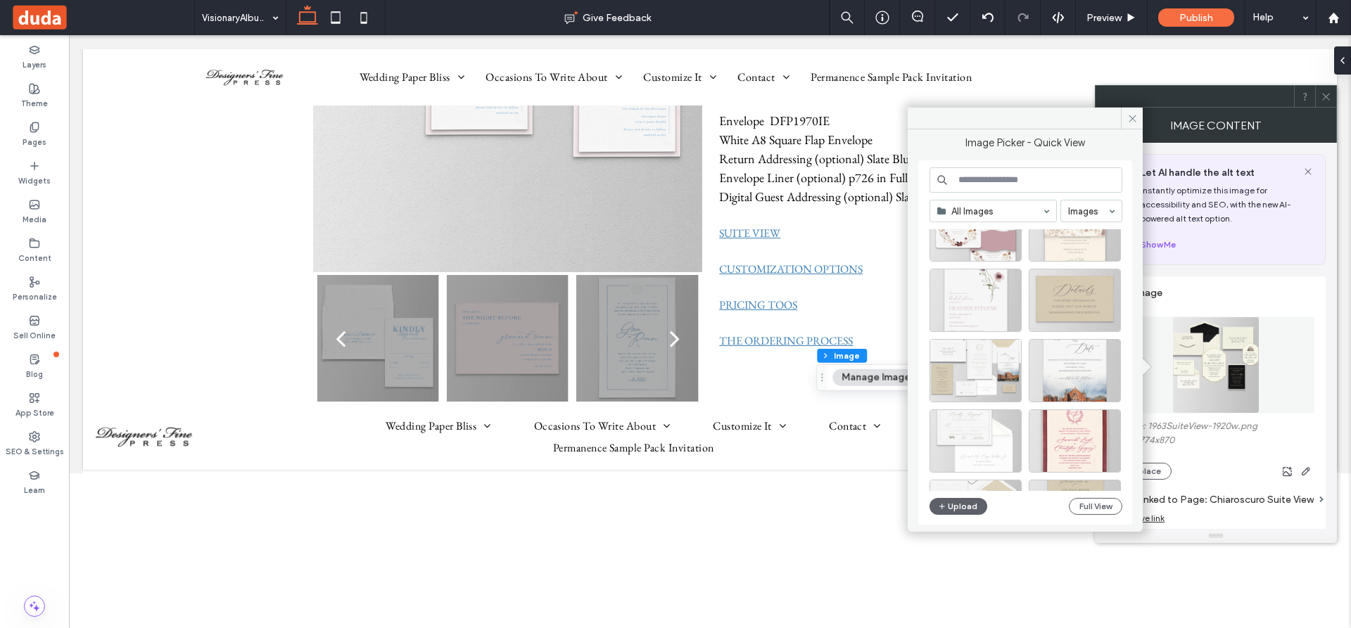
scroll to position [758, 0]
click at [986, 367] on div "Select" at bounding box center [975, 368] width 92 height 63
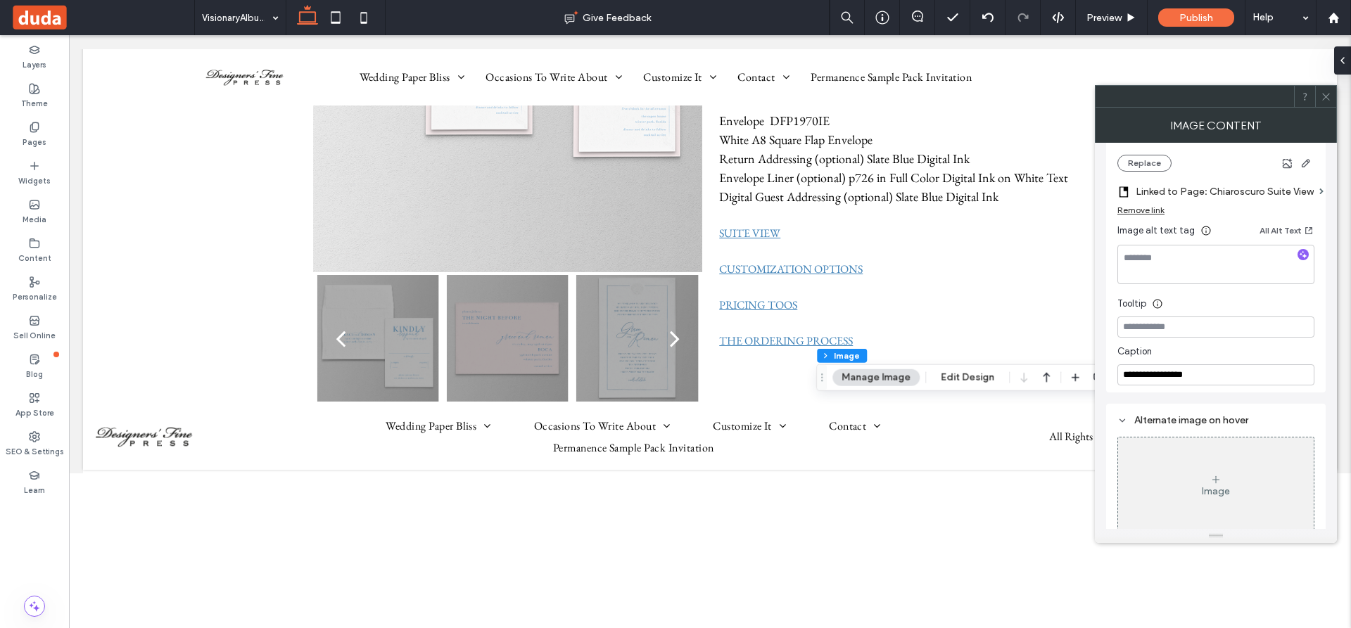
scroll to position [320, 0]
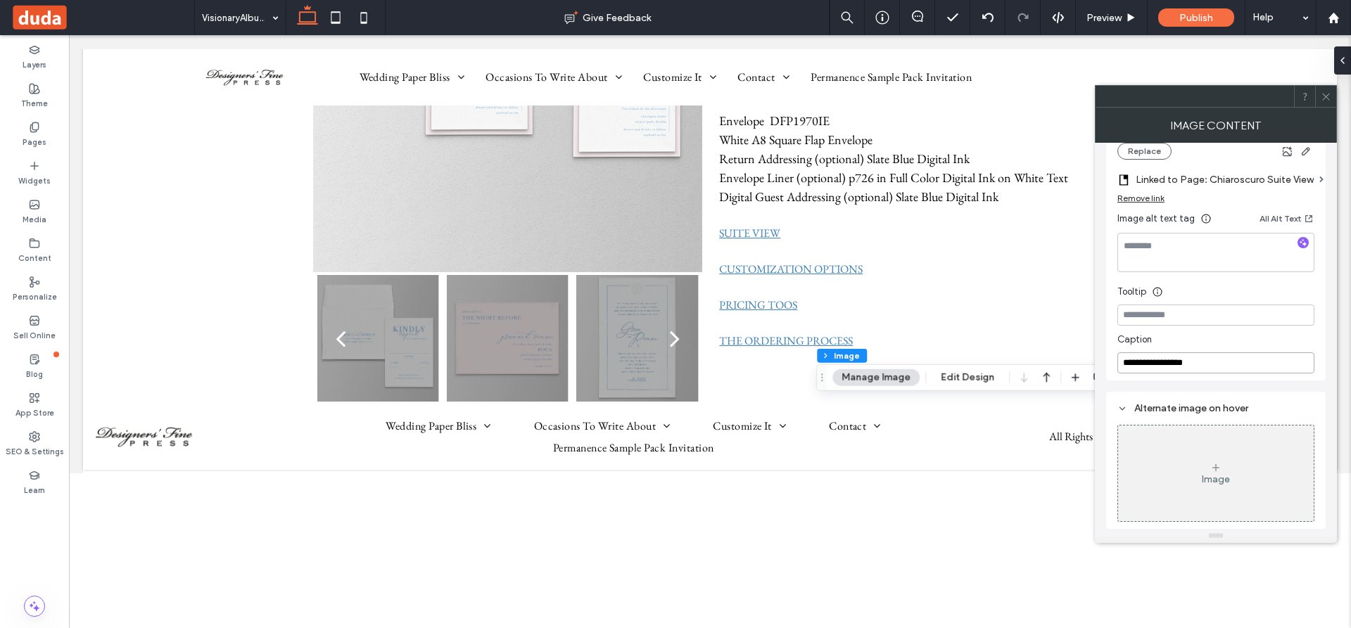
drag, startPoint x: 1175, startPoint y: 363, endPoint x: 1116, endPoint y: 371, distance: 58.9
click at [1116, 371] on div "**********" at bounding box center [1215, 168] width 219 height 424
click at [1198, 364] on input "**********" at bounding box center [1215, 362] width 197 height 21
type input "**********"
click at [1209, 317] on input at bounding box center [1215, 315] width 197 height 21
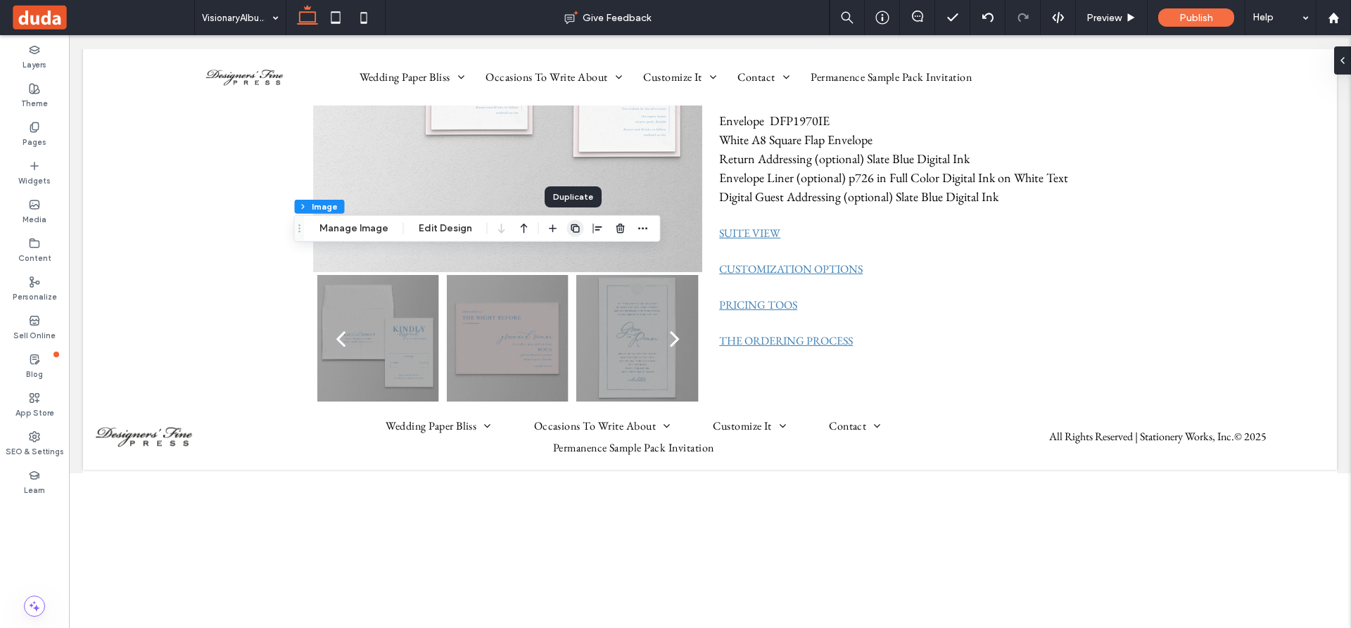
click at [573, 229] on icon "button" at bounding box center [575, 228] width 11 height 11
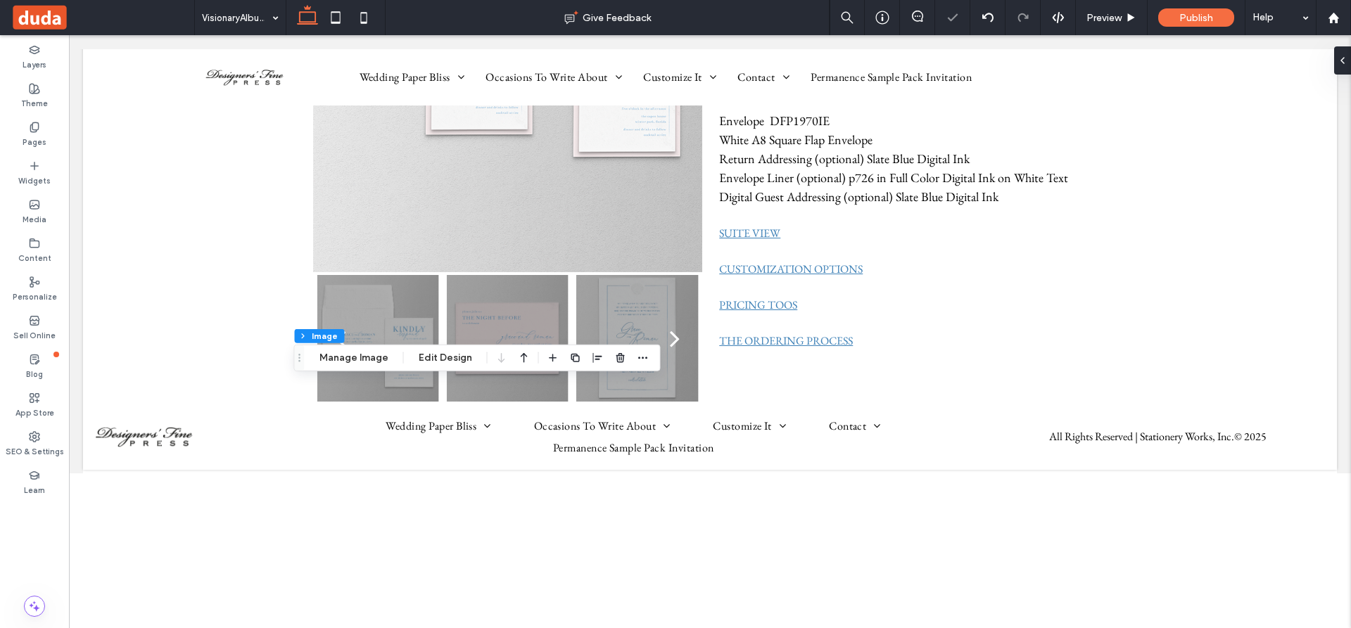
type input "**"
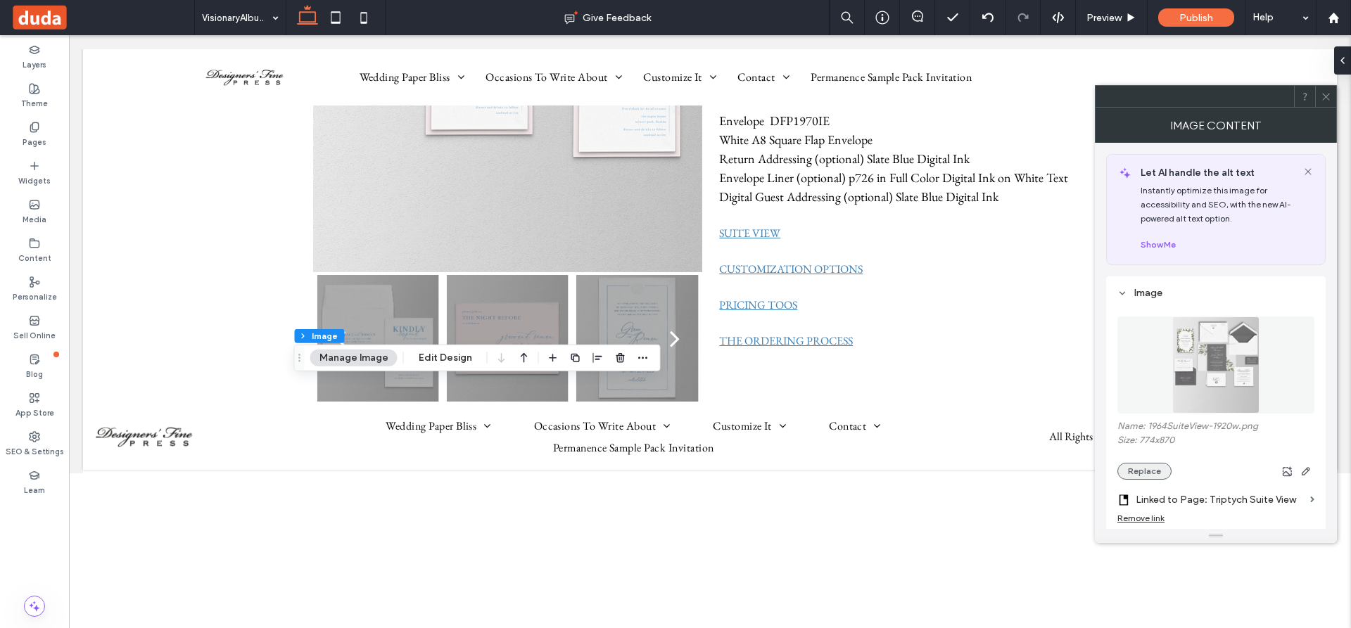
click at [1156, 469] on button "Replace" at bounding box center [1144, 471] width 54 height 17
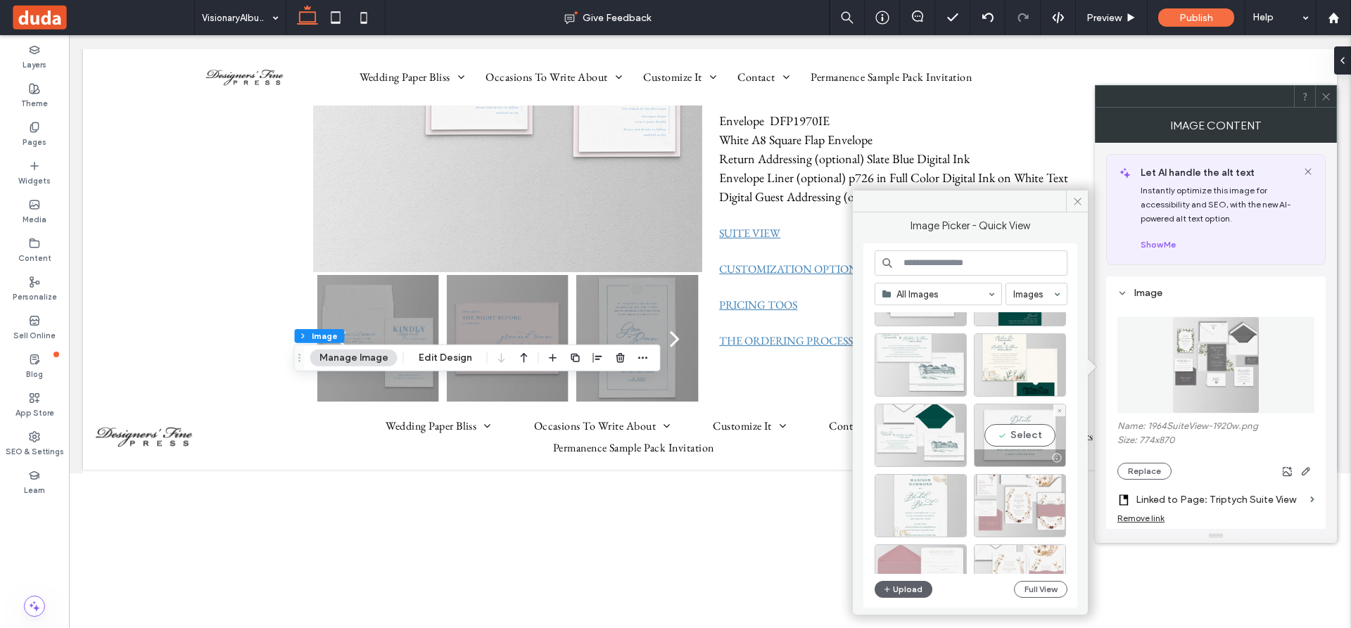
scroll to position [492, 0]
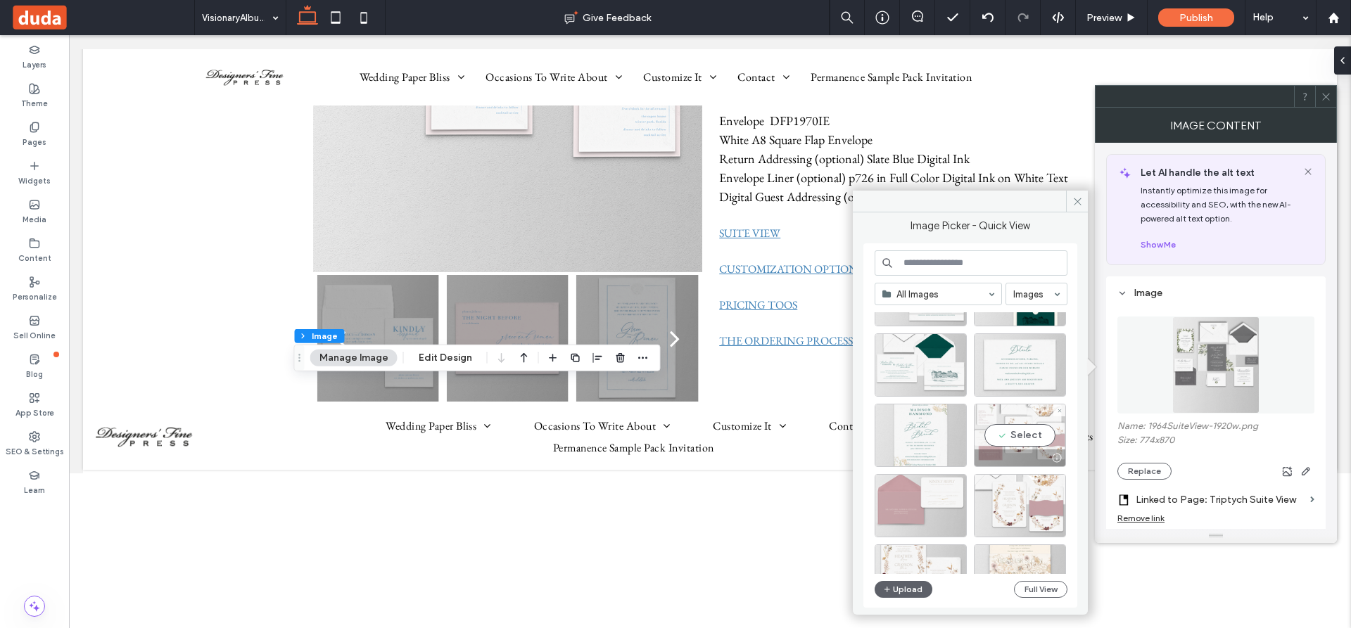
click at [1024, 439] on div "Select" at bounding box center [1020, 435] width 92 height 63
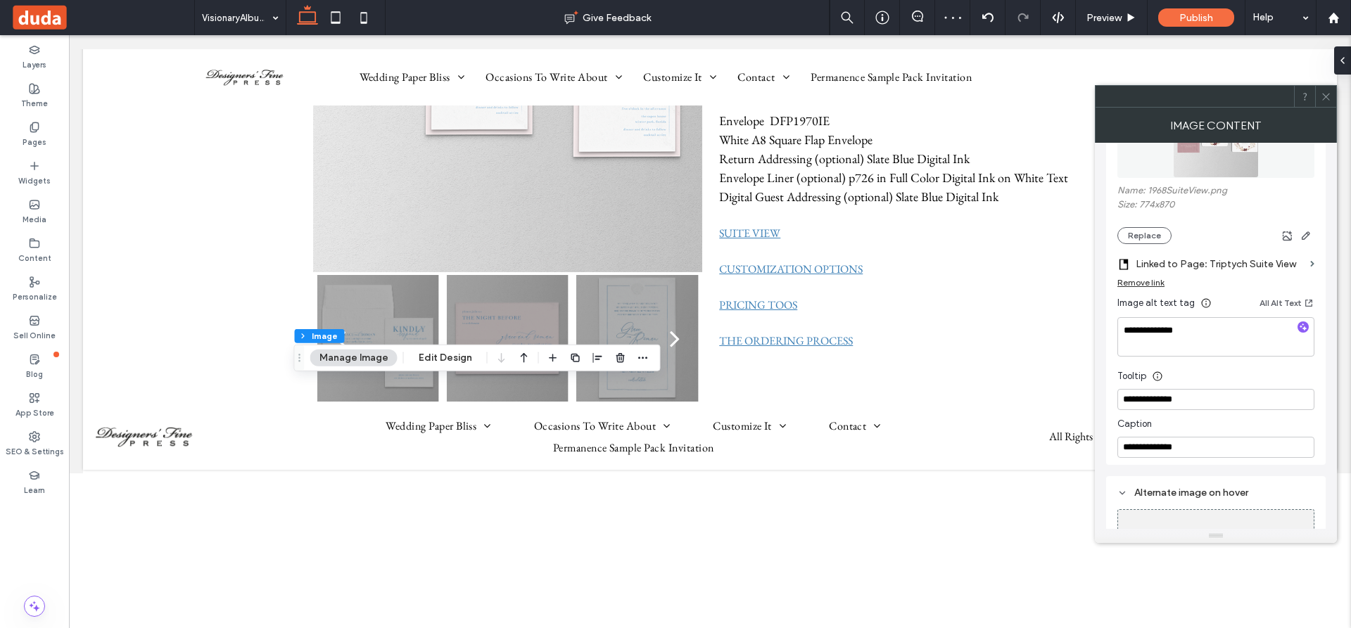
scroll to position [281, 0]
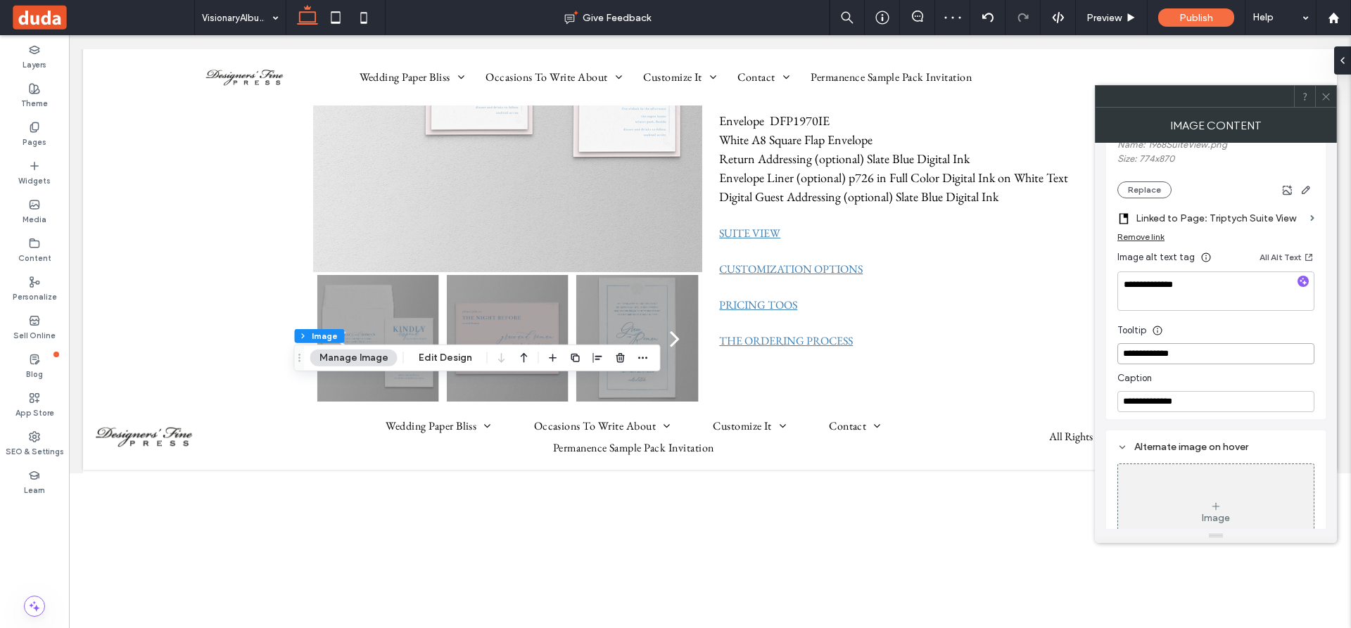
type input "**********"
drag, startPoint x: 1215, startPoint y: 400, endPoint x: 1110, endPoint y: 400, distance: 104.8
click at [1110, 400] on div "**********" at bounding box center [1215, 207] width 219 height 424
paste input
type input "**********"
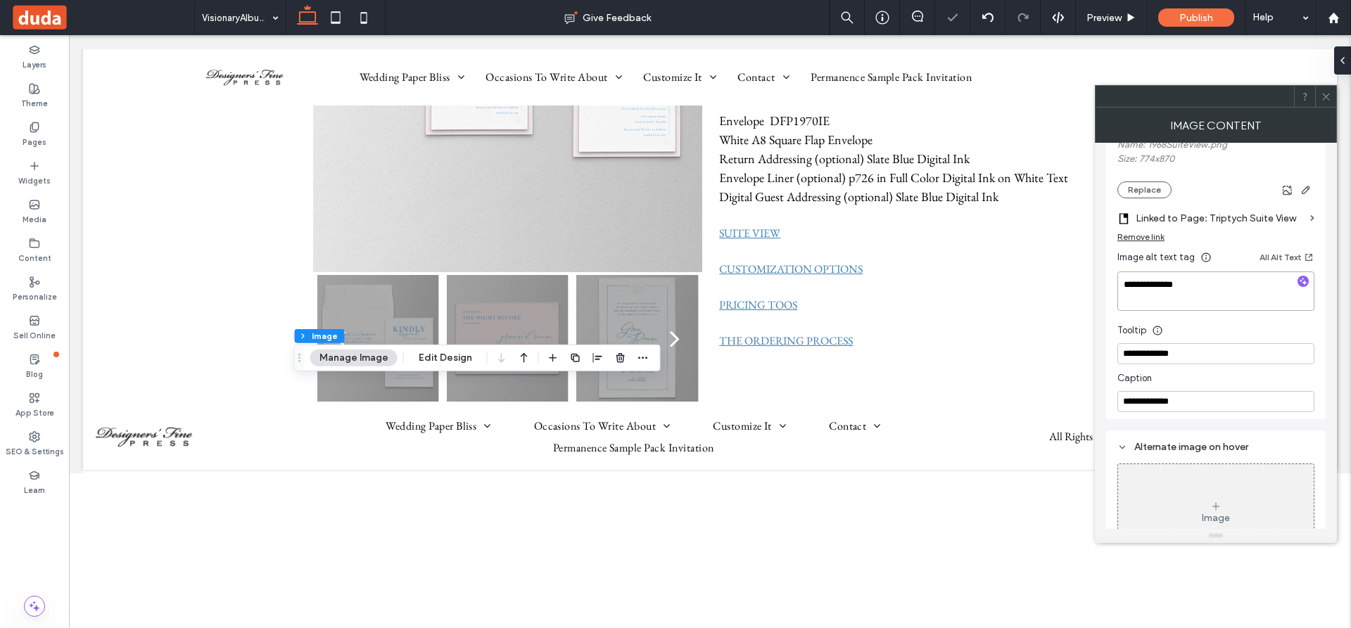
drag, startPoint x: 1205, startPoint y: 288, endPoint x: 1111, endPoint y: 285, distance: 94.3
click at [1111, 285] on div "**********" at bounding box center [1215, 207] width 219 height 424
paste textarea
click at [1226, 296] on textarea "**********" at bounding box center [1215, 291] width 197 height 39
type textarea "**********"
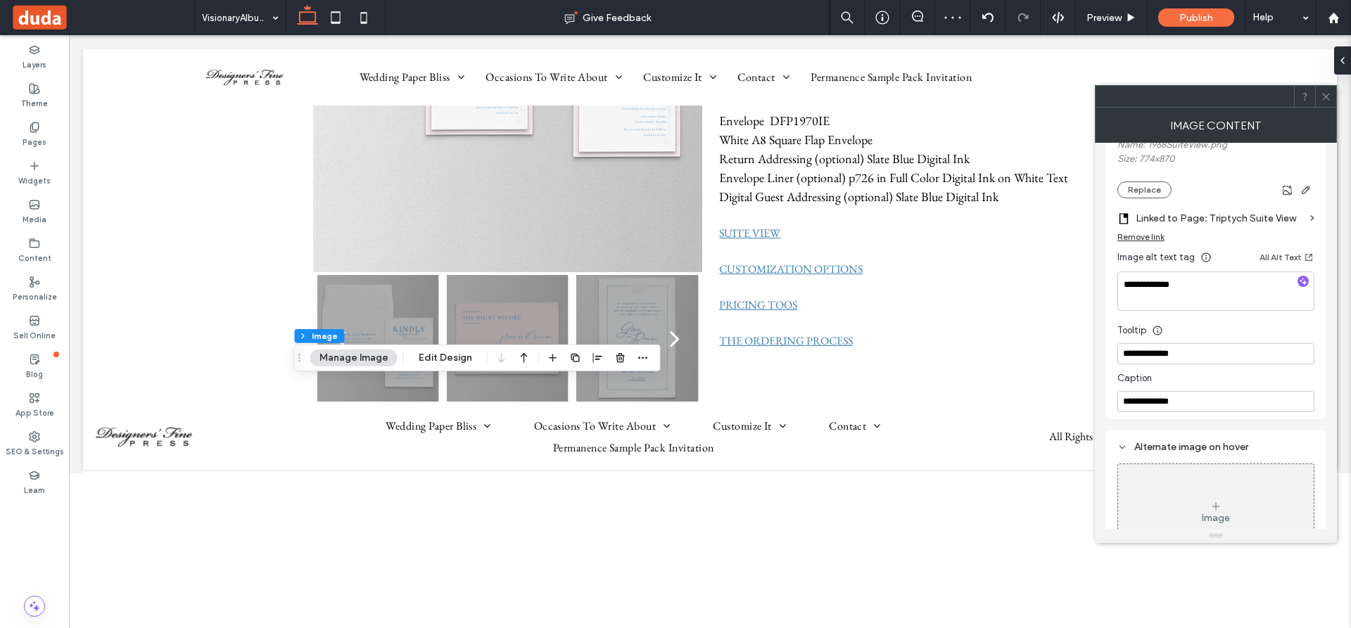
click at [1325, 94] on icon at bounding box center [1325, 96] width 11 height 11
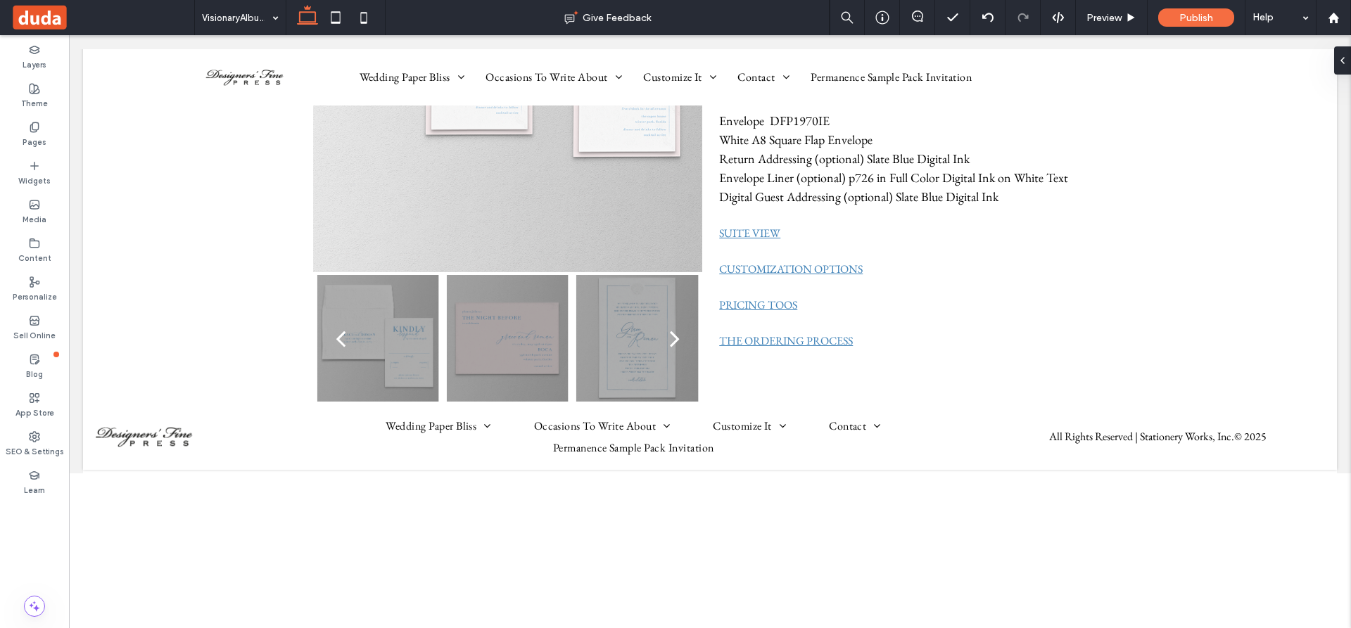
type input "****"
type input "**"
click at [747, 240] on icon "button" at bounding box center [750, 241] width 11 height 11
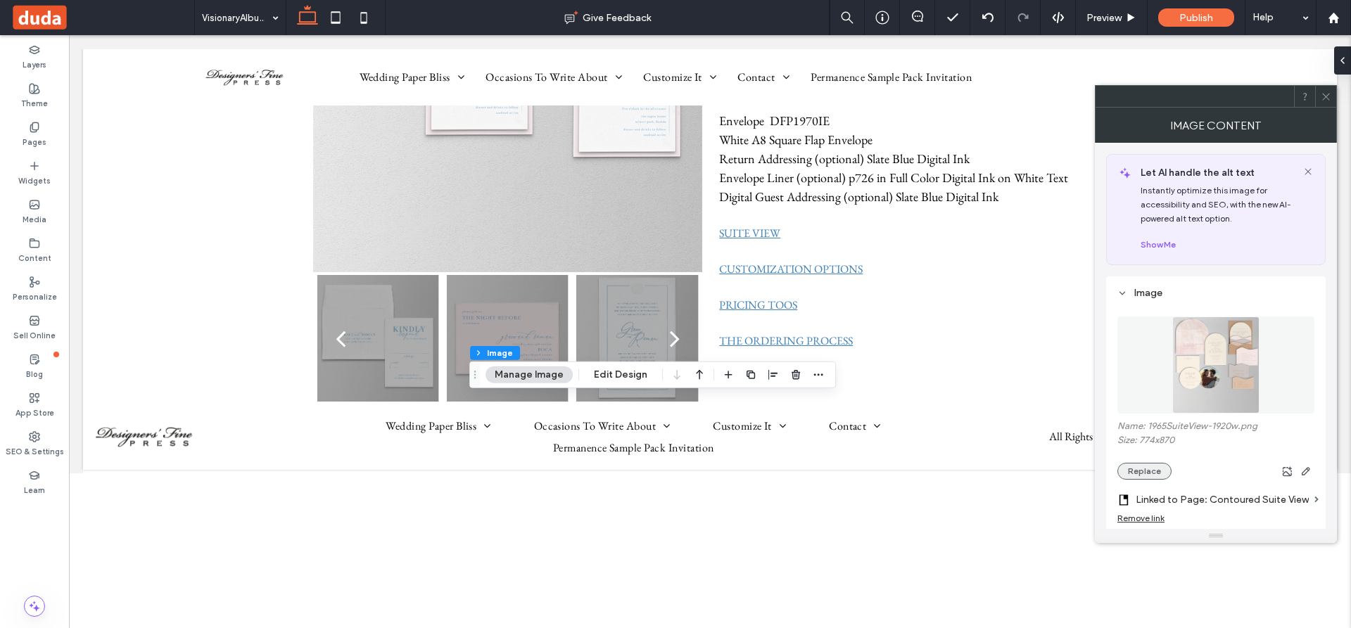
click at [1152, 466] on button "Replace" at bounding box center [1144, 471] width 54 height 17
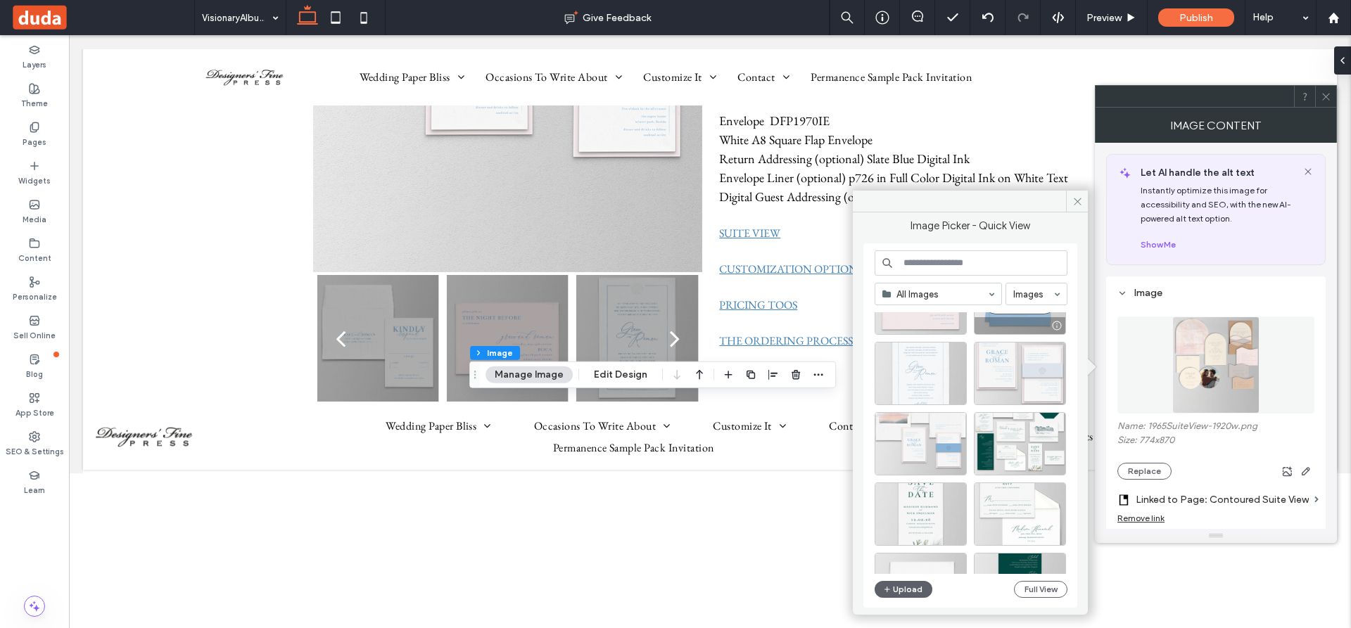
scroll to position [141, 0]
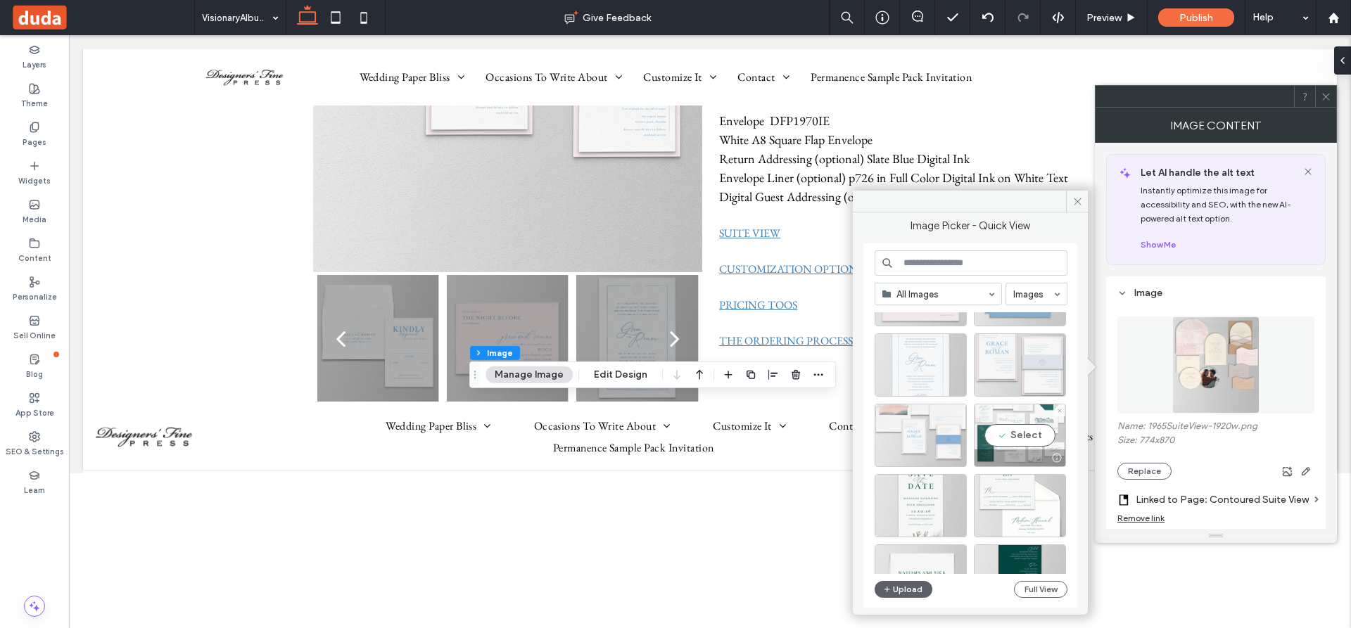
click at [1017, 433] on div "Select" at bounding box center [1020, 435] width 92 height 63
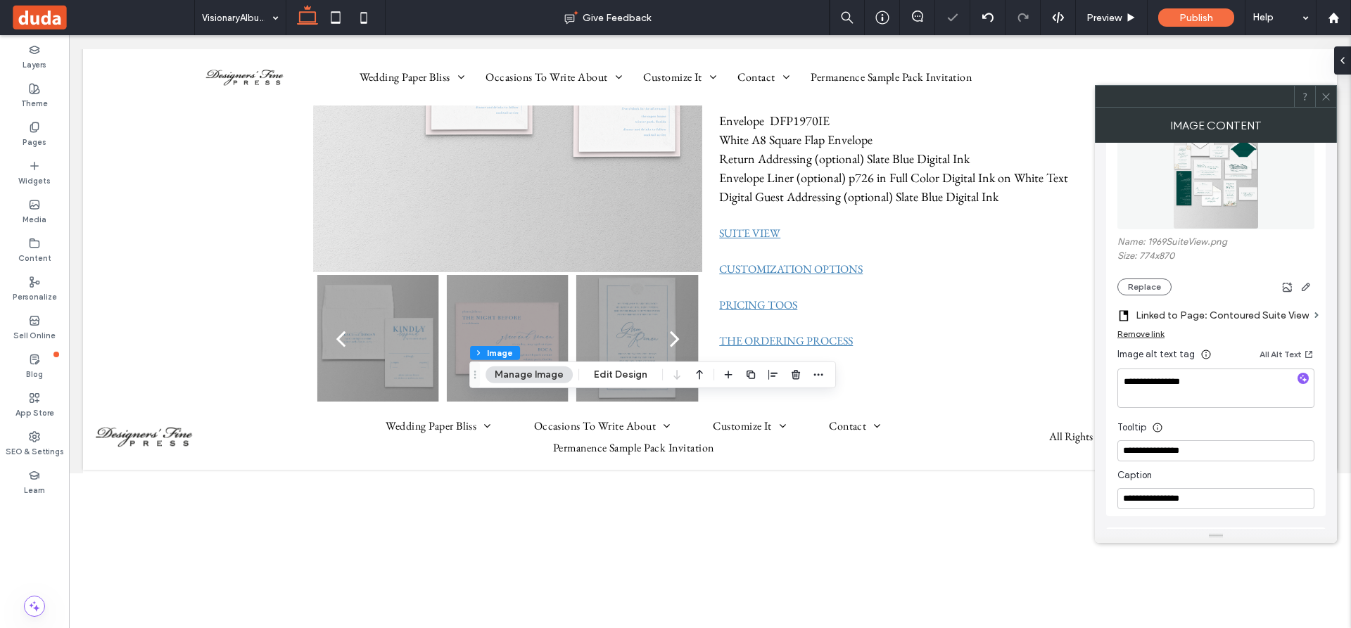
scroll to position [211, 0]
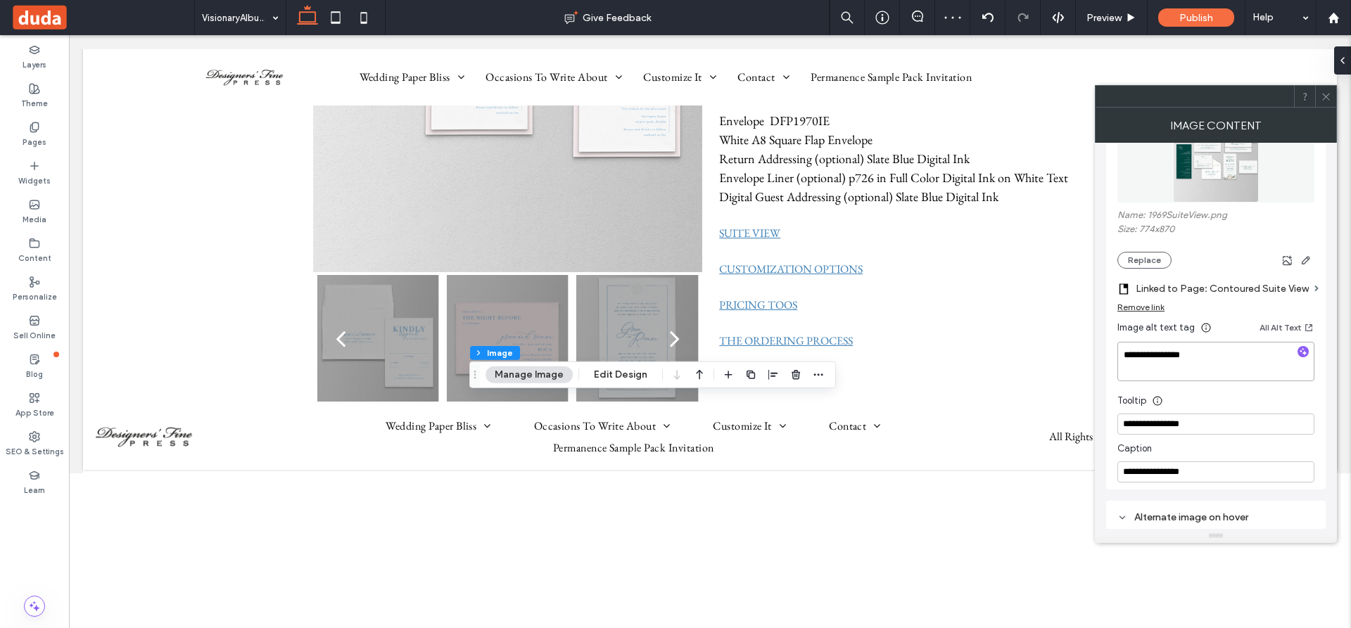
drag, startPoint x: 1169, startPoint y: 355, endPoint x: 1119, endPoint y: 362, distance: 51.1
click at [1119, 362] on textarea "**********" at bounding box center [1215, 361] width 197 height 39
drag, startPoint x: 1202, startPoint y: 352, endPoint x: 1107, endPoint y: 357, distance: 94.4
click at [1107, 357] on div "**********" at bounding box center [1215, 277] width 219 height 424
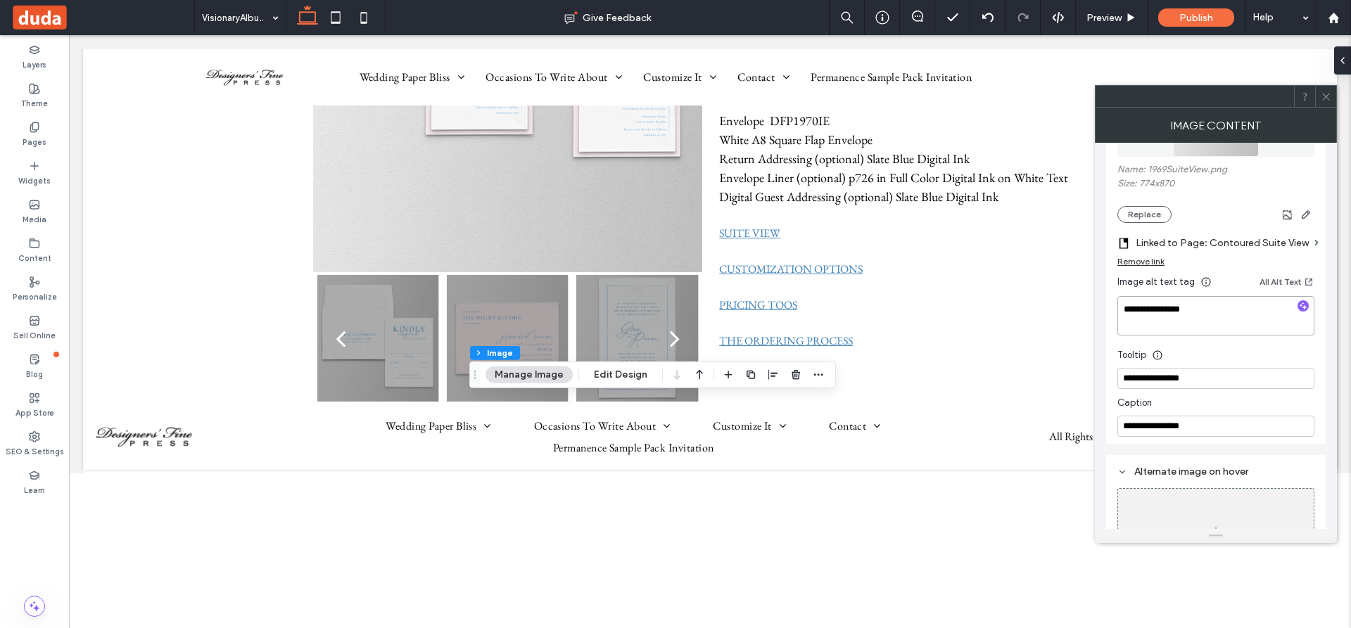
scroll to position [281, 0]
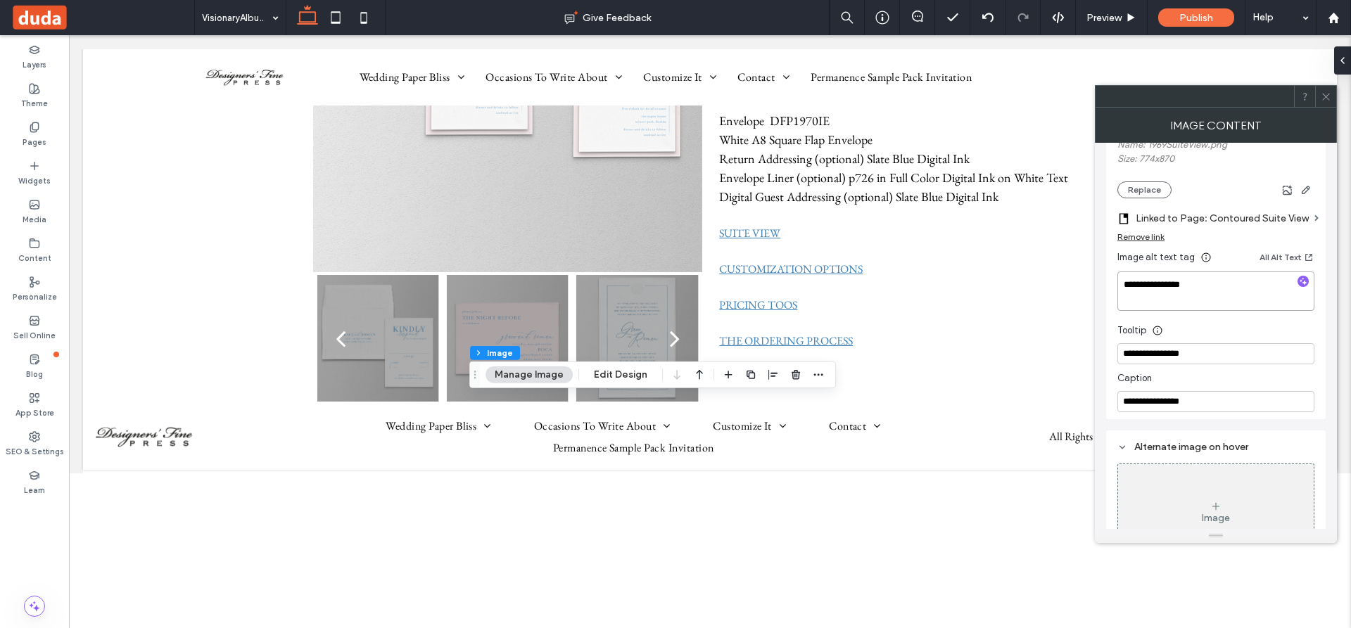
type textarea "**********"
drag, startPoint x: 1198, startPoint y: 355, endPoint x: 1107, endPoint y: 355, distance: 90.7
click at [1107, 355] on div "**********" at bounding box center [1215, 207] width 219 height 424
paste input
type input "**********"
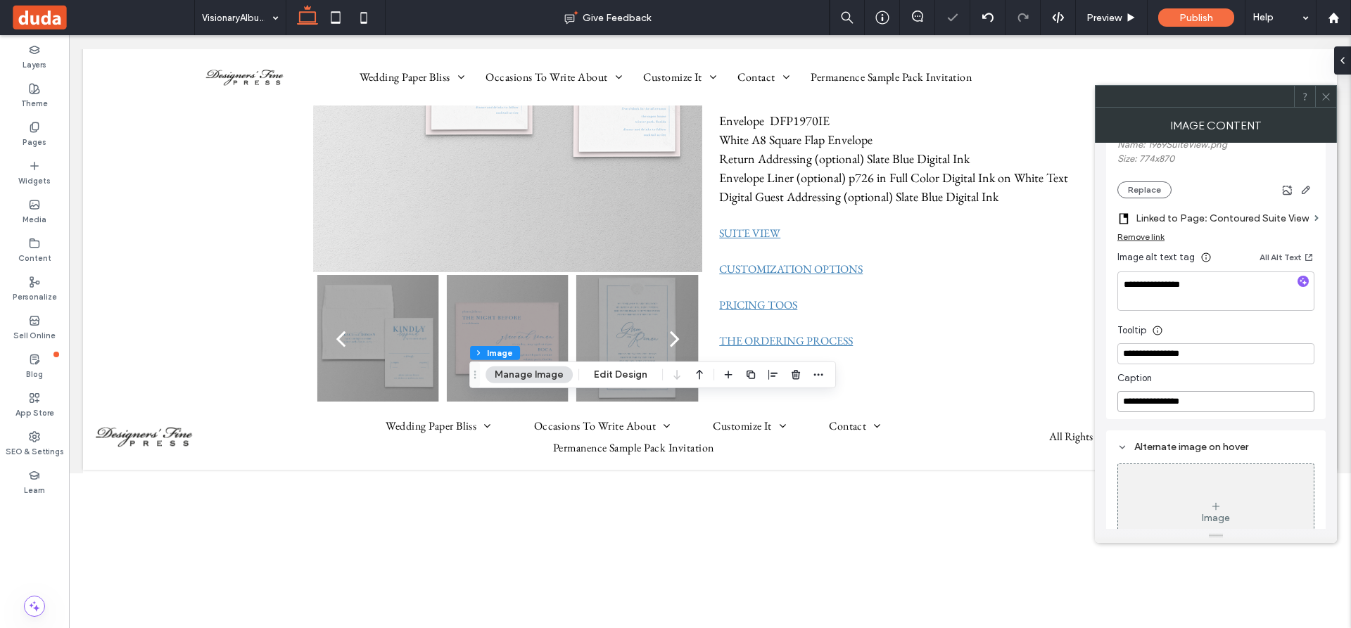
paste input
type input "**********"
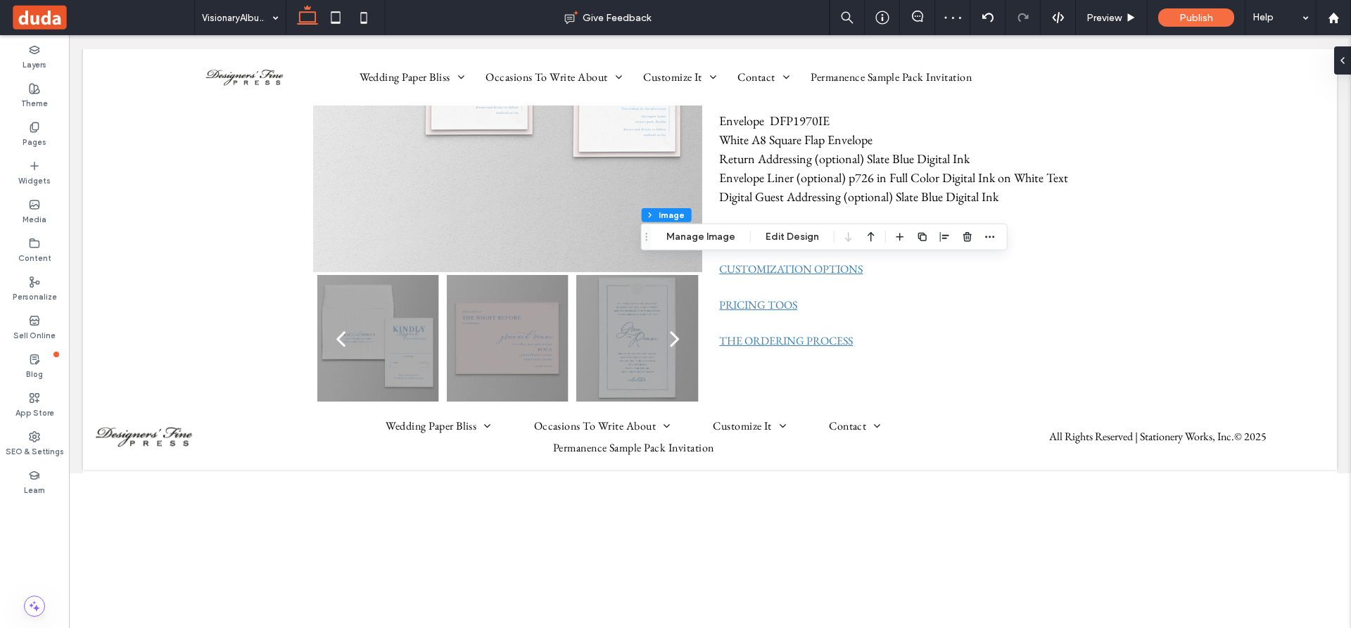
scroll to position [15, 0]
click at [921, 237] on icon "button" at bounding box center [922, 236] width 11 height 11
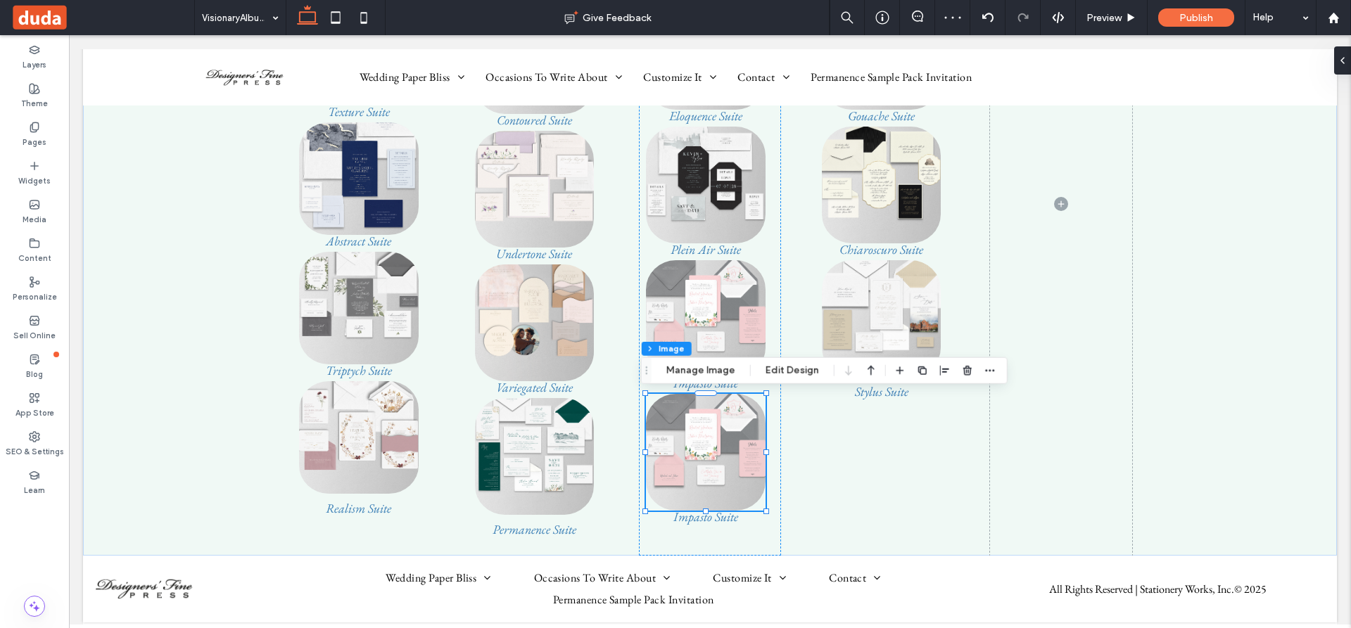
click at [710, 440] on img at bounding box center [706, 452] width 120 height 117
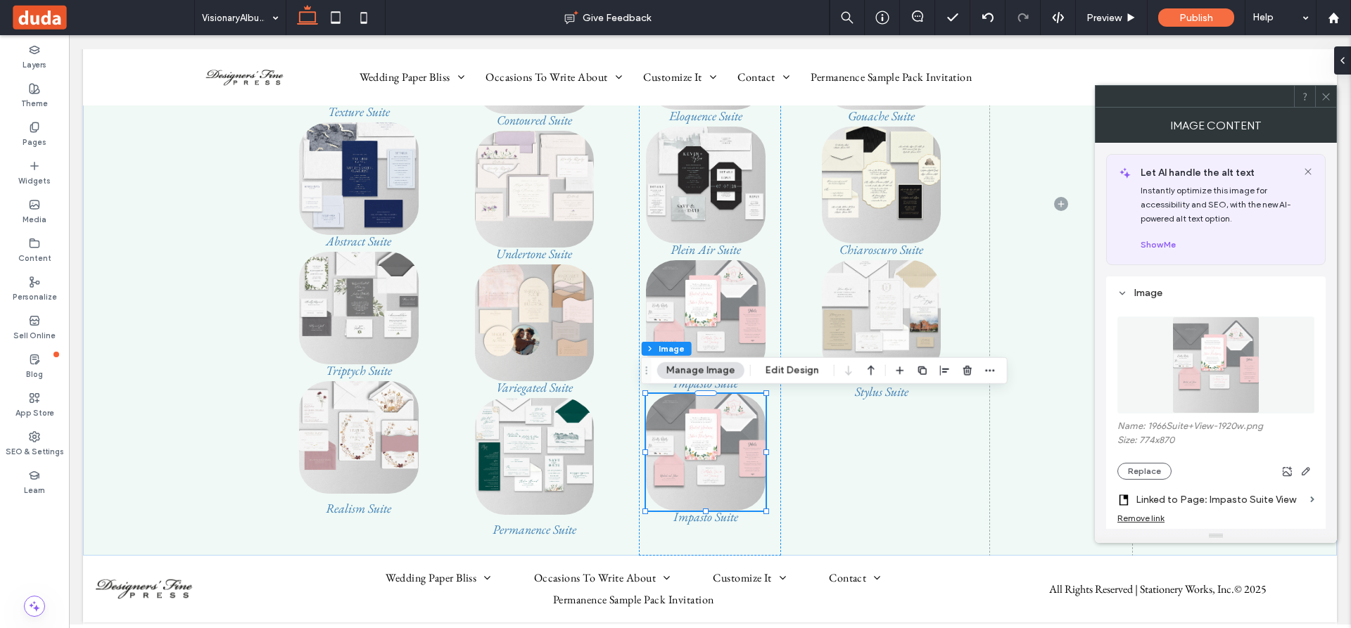
scroll to position [70, 0]
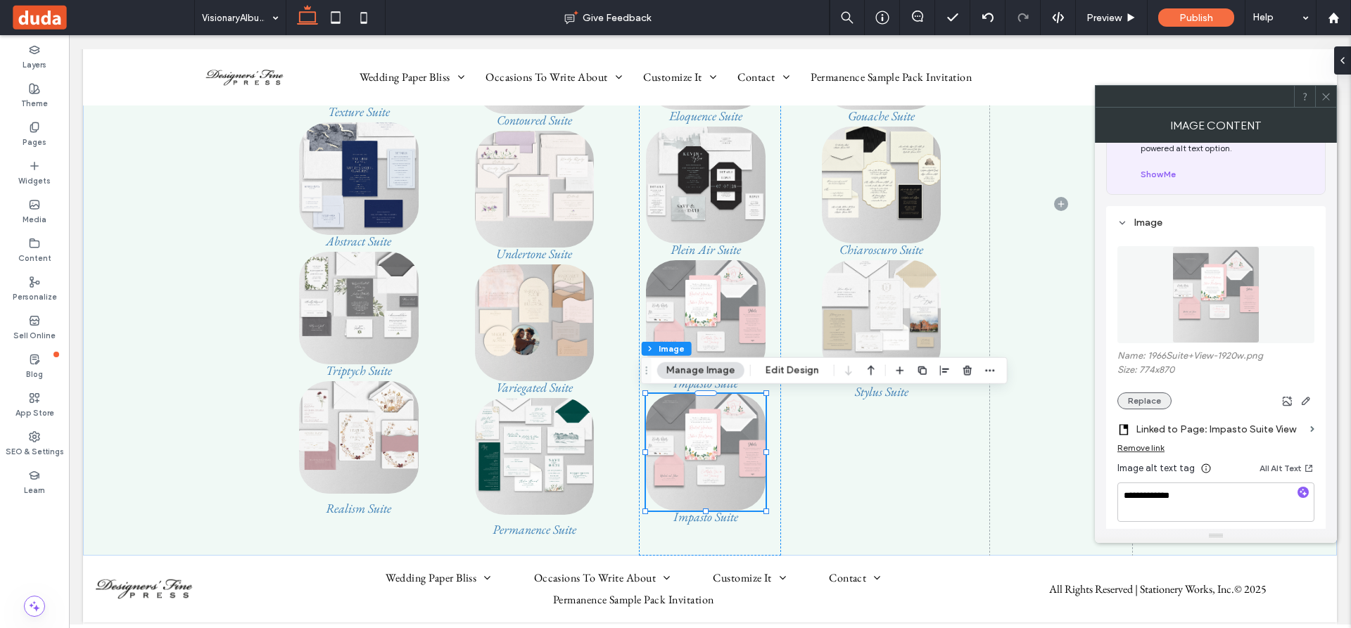
click at [1152, 397] on button "Replace" at bounding box center [1144, 401] width 54 height 17
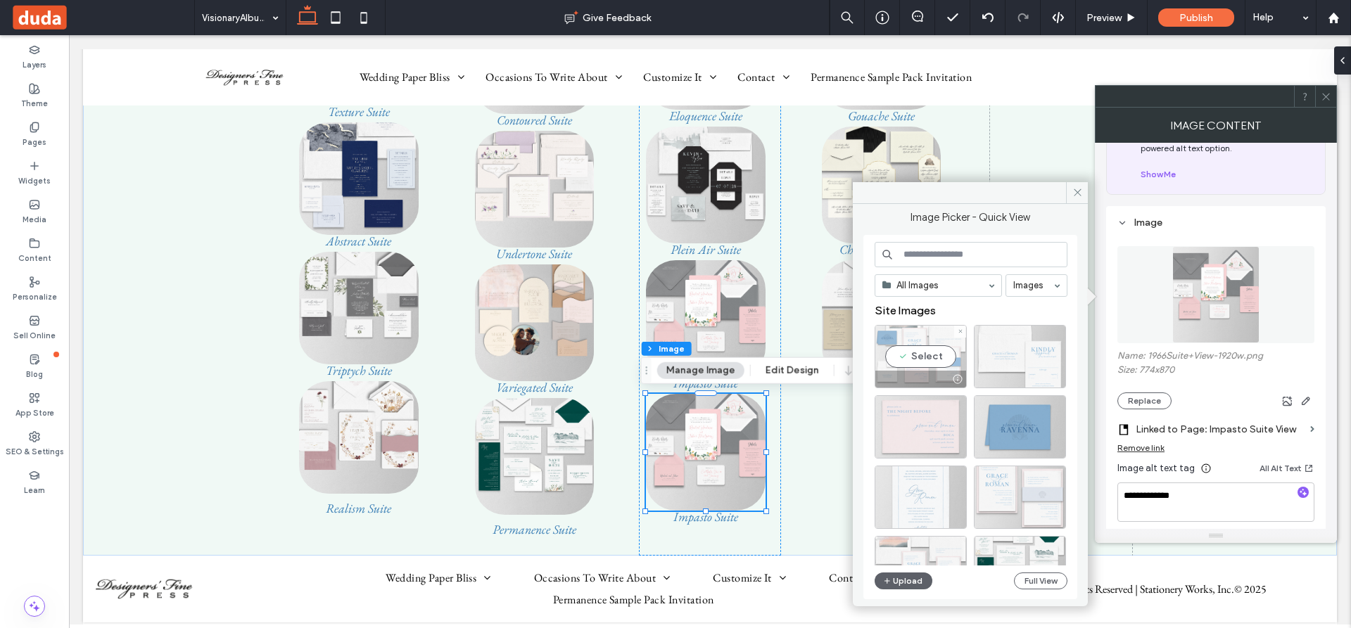
click at [941, 359] on div "Select" at bounding box center [920, 356] width 92 height 63
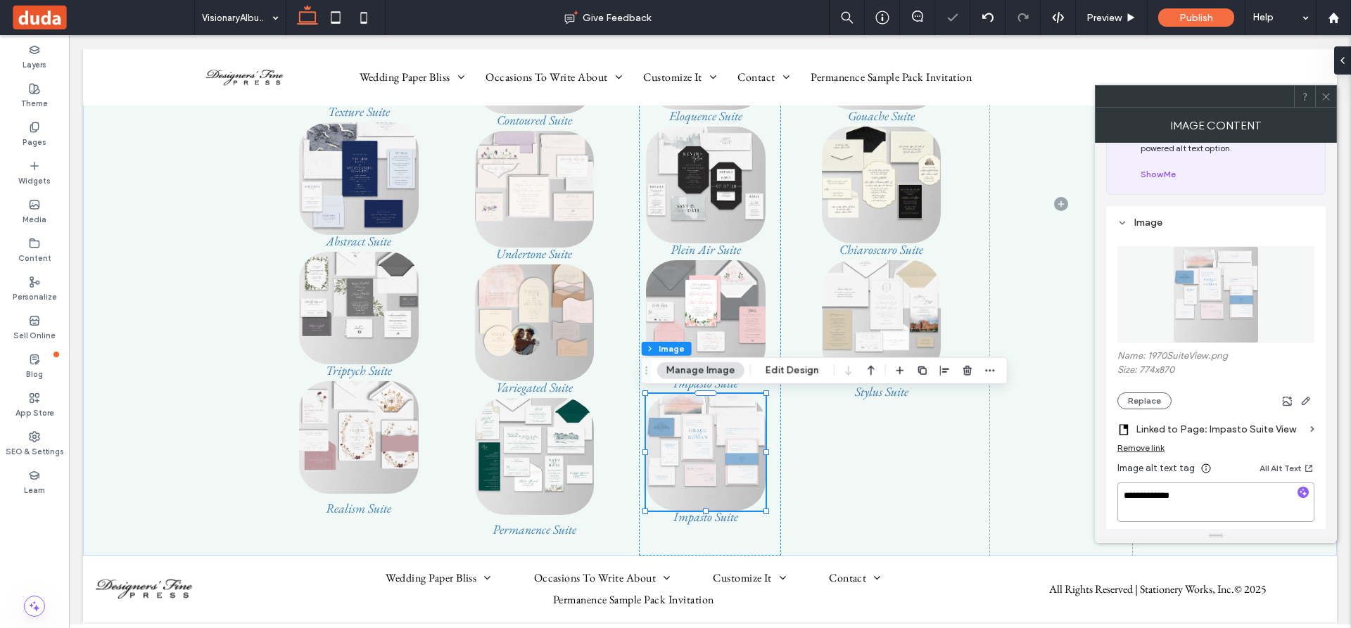
click at [1154, 490] on textarea "**********" at bounding box center [1215, 502] width 197 height 39
click at [1156, 497] on textarea "**********" at bounding box center [1215, 502] width 197 height 39
drag, startPoint x: 1203, startPoint y: 495, endPoint x: 1119, endPoint y: 505, distance: 84.3
click at [1119, 505] on textarea "**********" at bounding box center [1215, 502] width 197 height 39
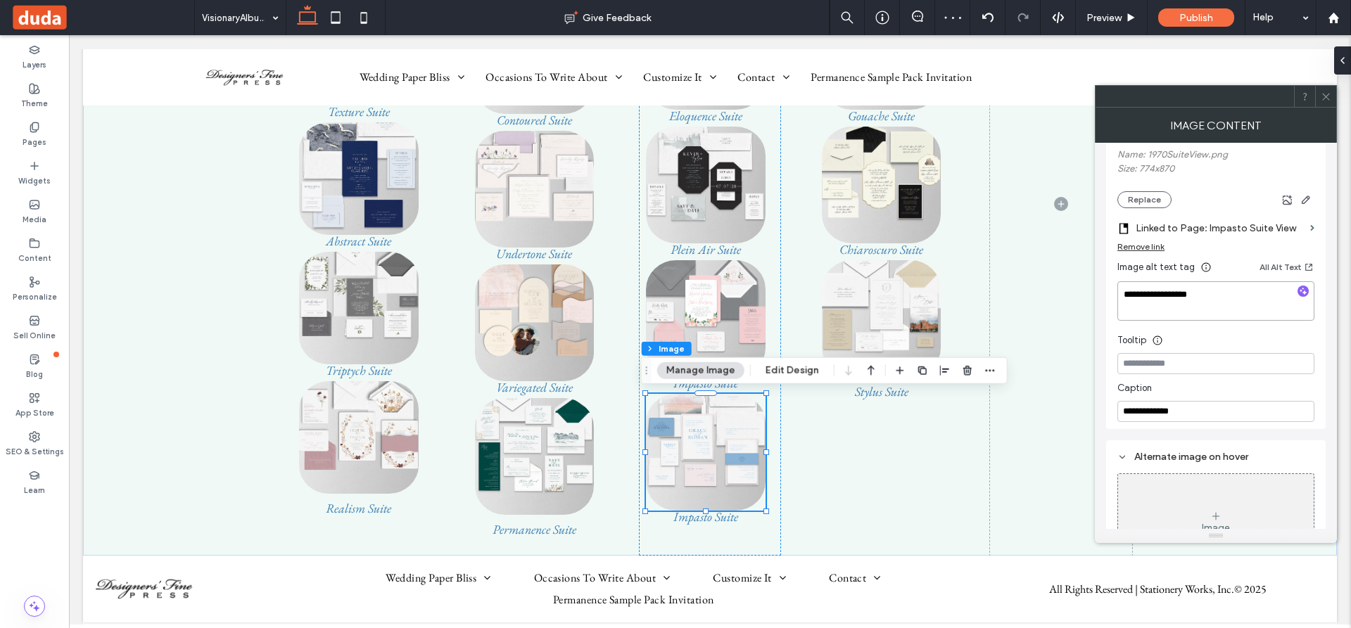
scroll to position [281, 0]
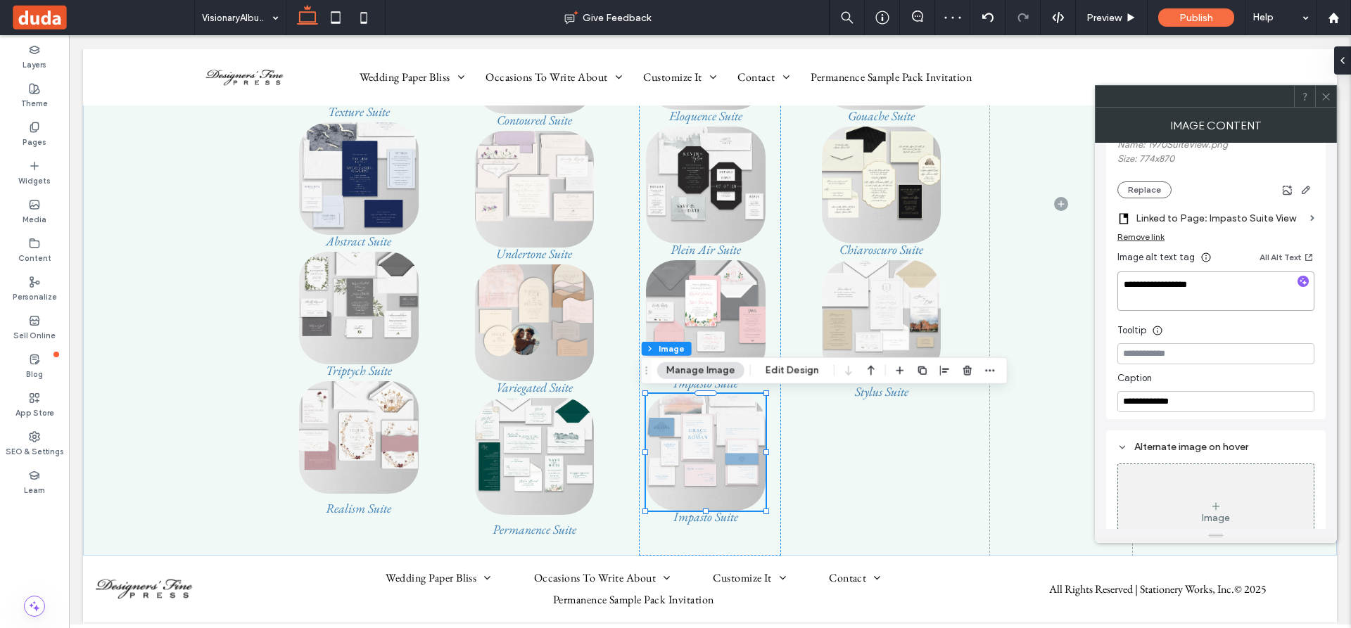
type textarea "**********"
click at [1184, 356] on input at bounding box center [1215, 353] width 197 height 21
drag, startPoint x: 1259, startPoint y: 437, endPoint x: 1081, endPoint y: 404, distance: 181.7
paste input "*****"
type input "**********"
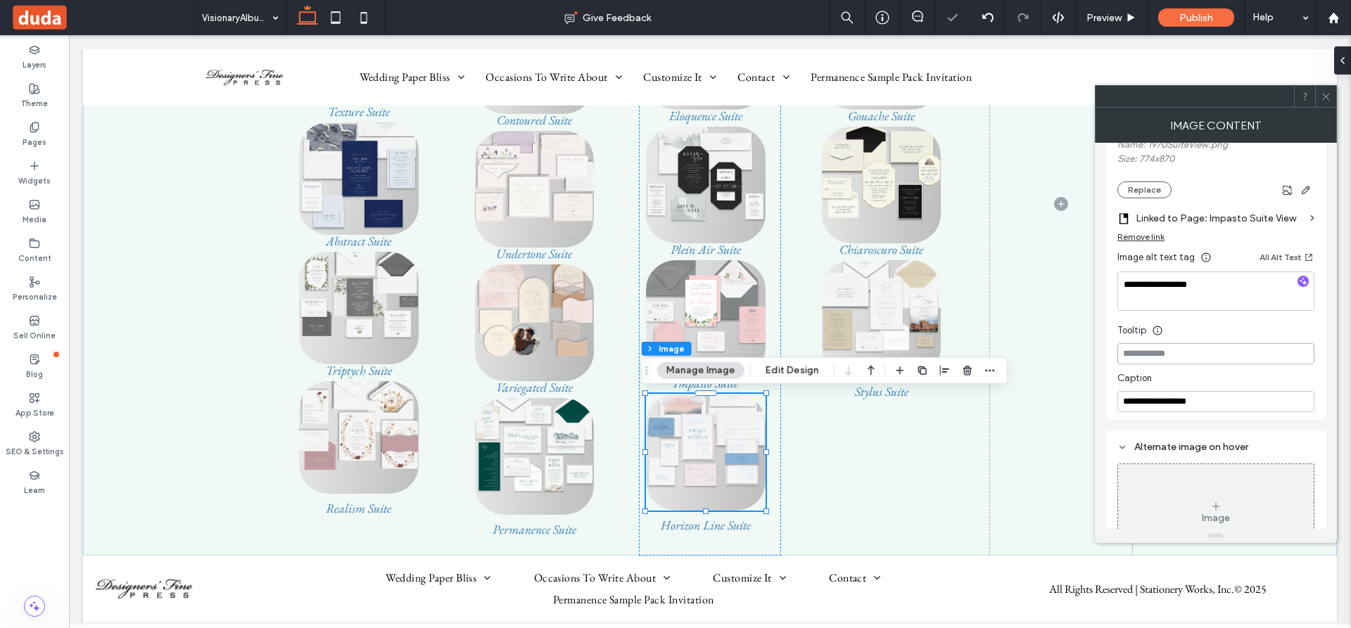
click at [1208, 352] on input at bounding box center [1215, 353] width 197 height 21
click at [1324, 94] on icon at bounding box center [1325, 96] width 11 height 11
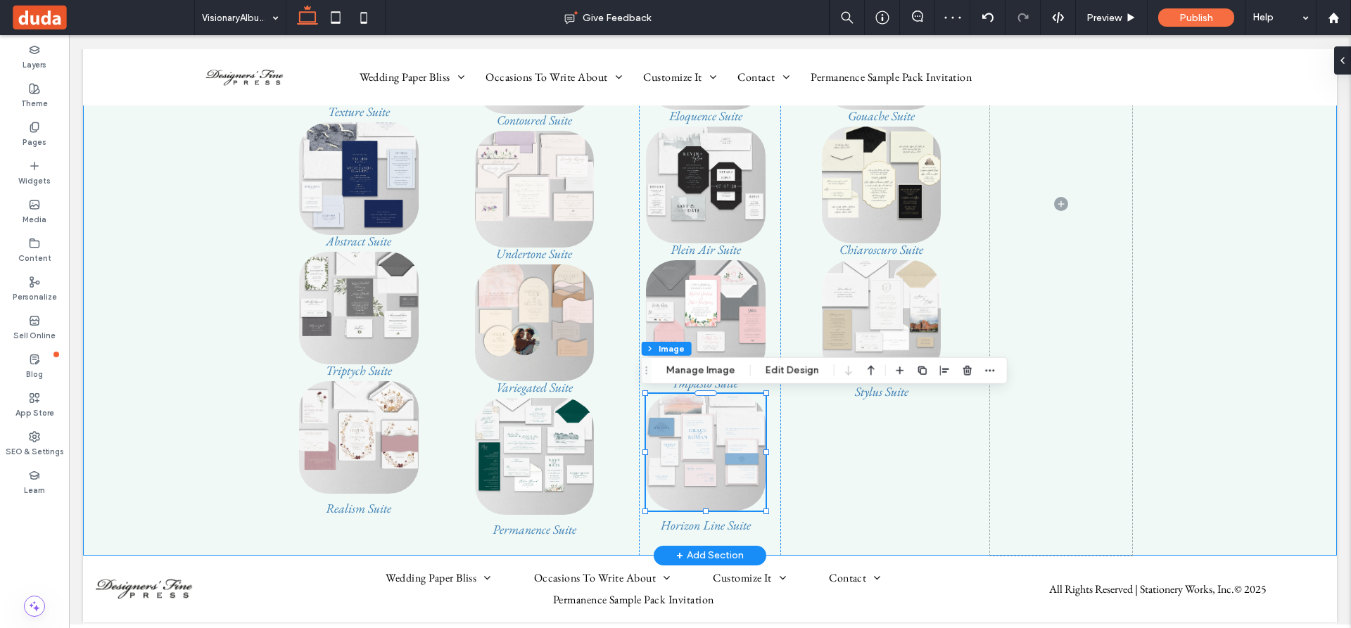
click at [973, 443] on div at bounding box center [710, 203] width 844 height 703
